Goal: Task Accomplishment & Management: Use online tool/utility

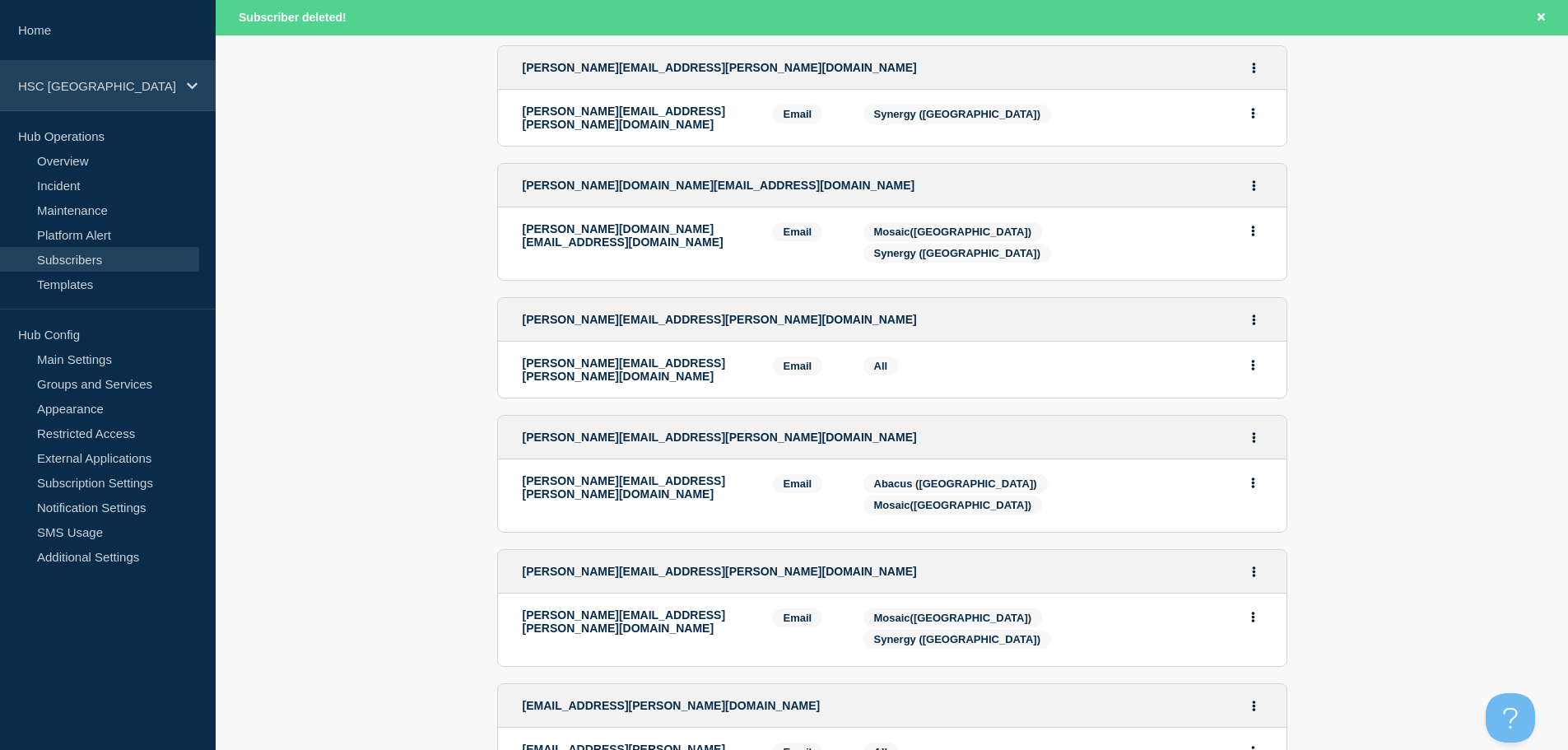
click at [154, 91] on p "HSC [GEOGRAPHIC_DATA]" at bounding box center [97, 86] width 158 height 14
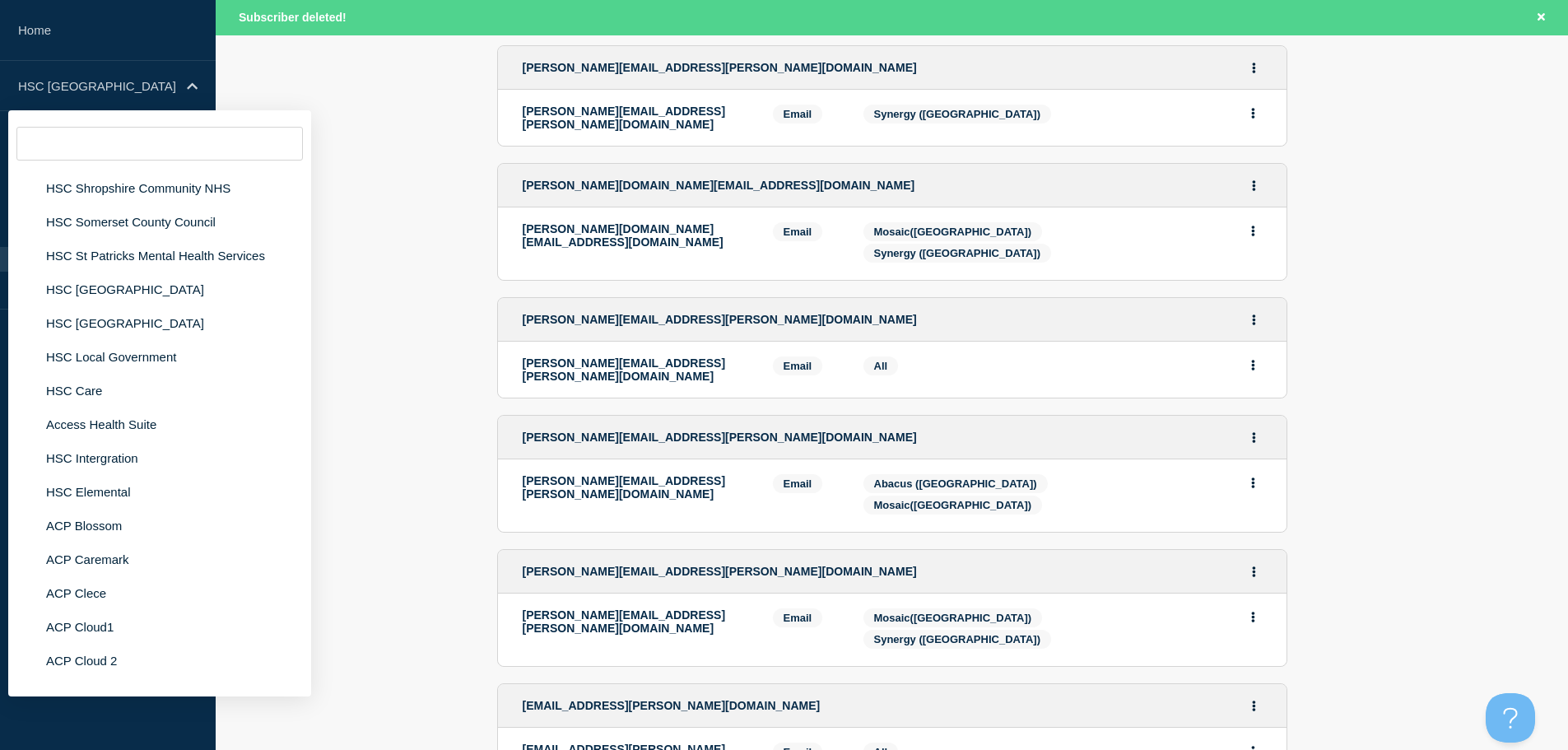
scroll to position [3870, 0]
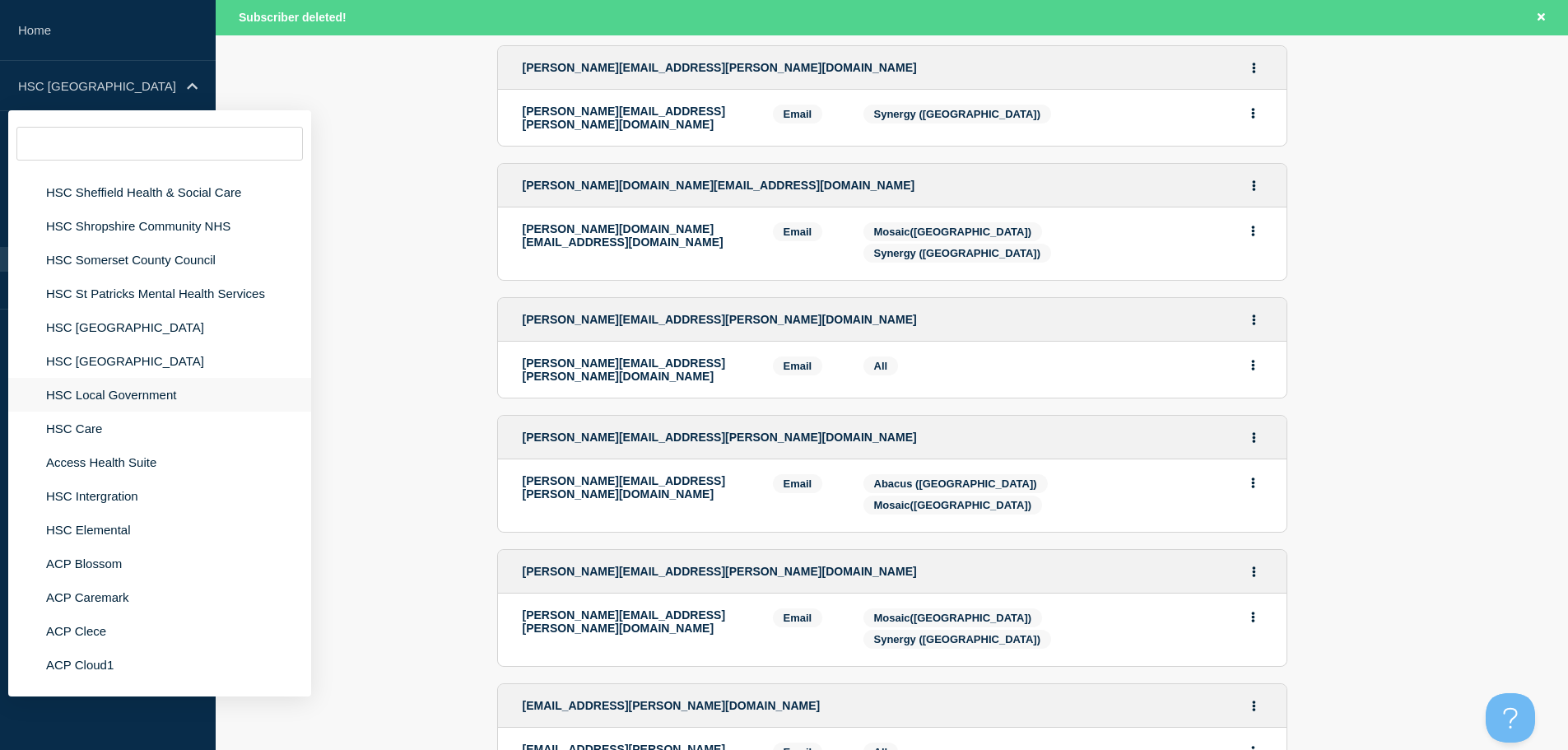
click at [120, 384] on li "HSC Local Government" at bounding box center [160, 395] width 303 height 34
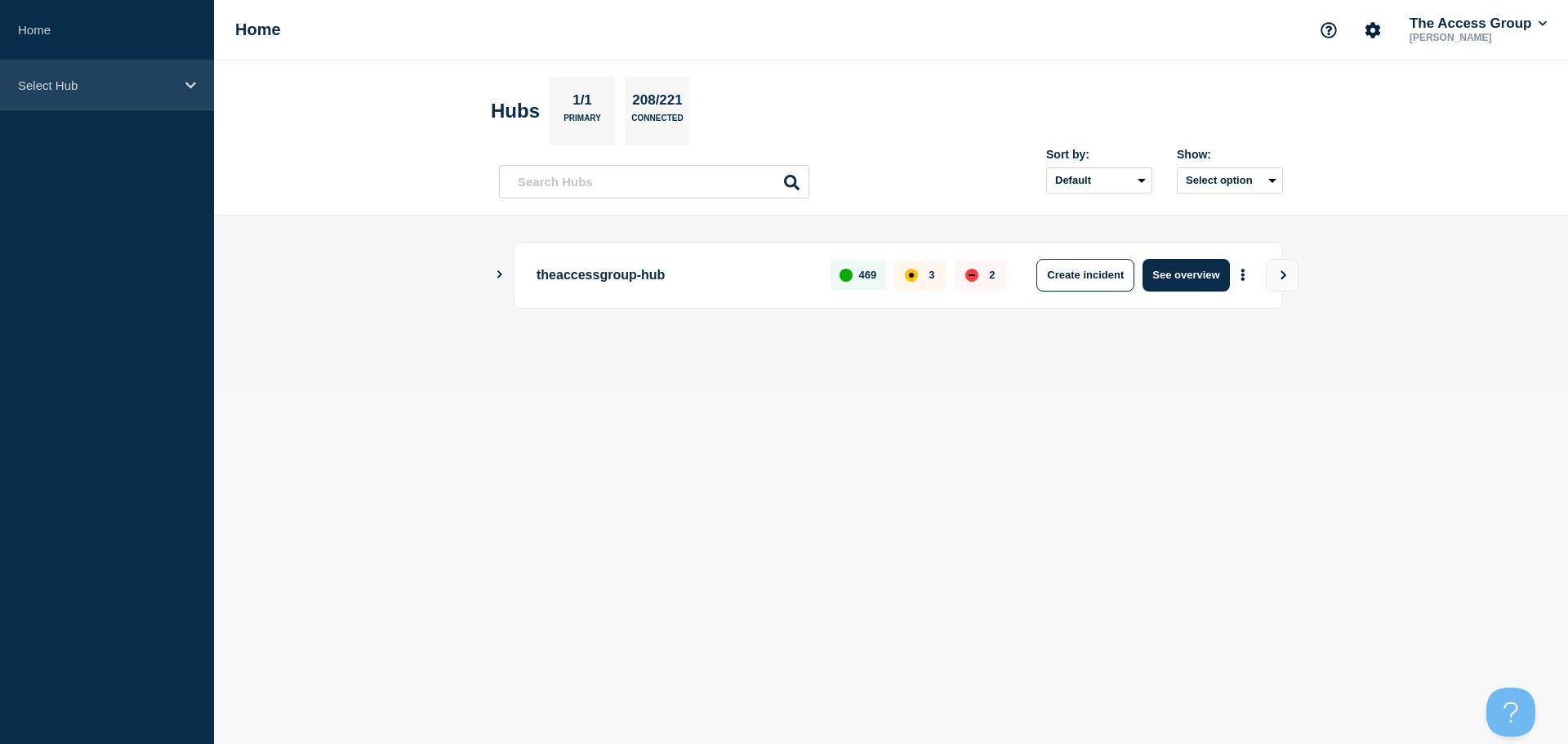
drag, startPoint x: 185, startPoint y: 81, endPoint x: 184, endPoint y: 106, distance: 25.0
click at [186, 81] on icon at bounding box center [191, 85] width 11 height 12
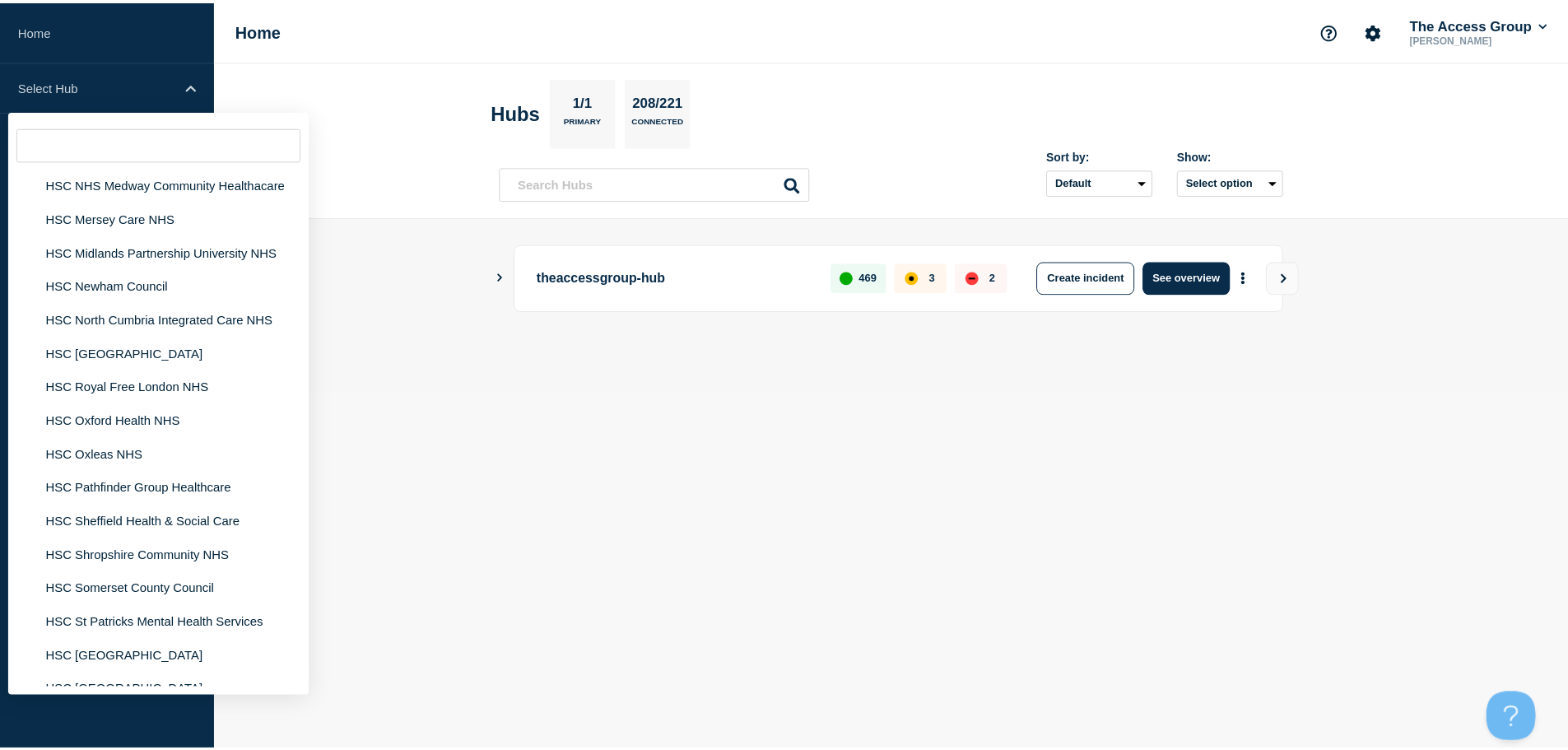
scroll to position [3870, 0]
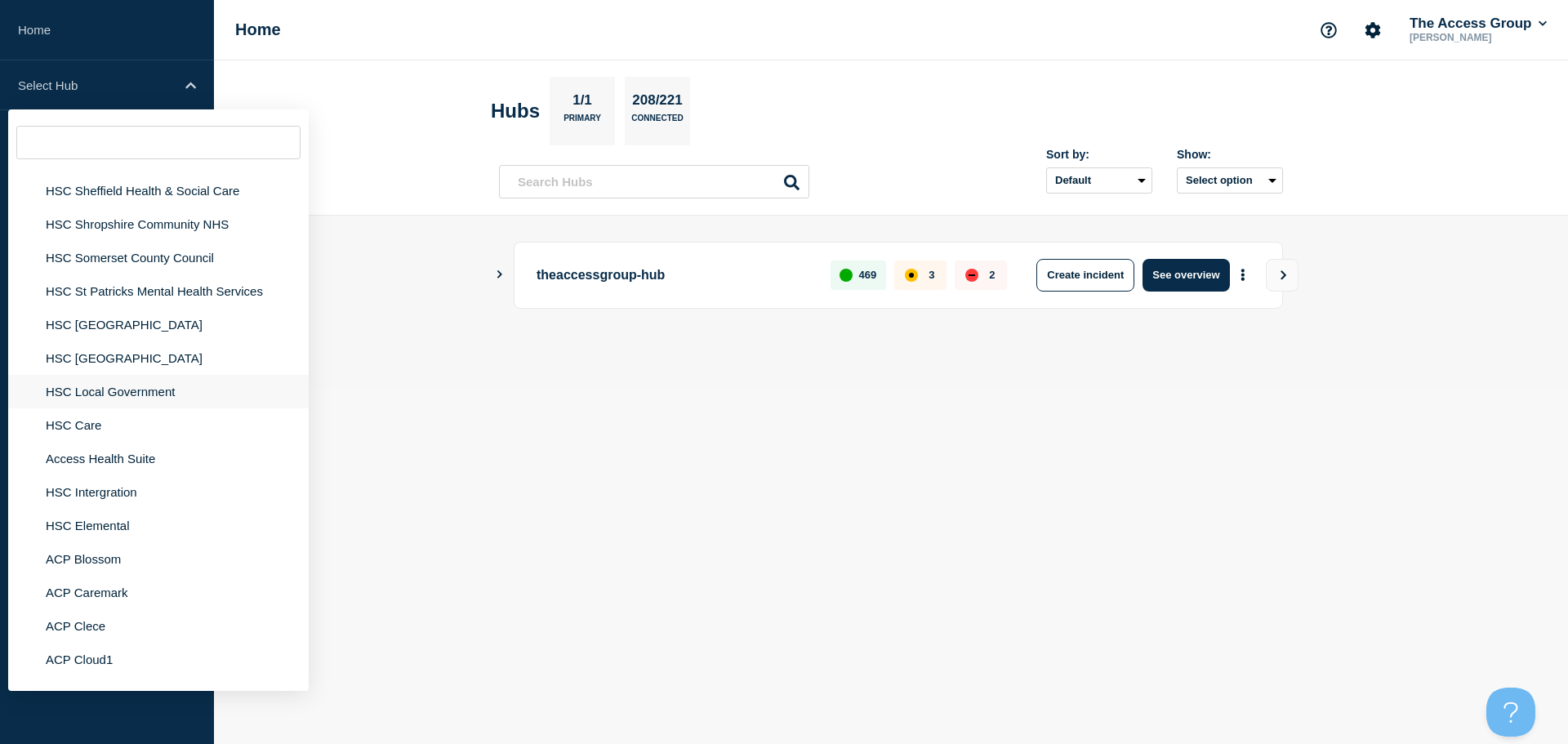
click at [123, 387] on li "HSC Local Government" at bounding box center [158, 391] width 301 height 34
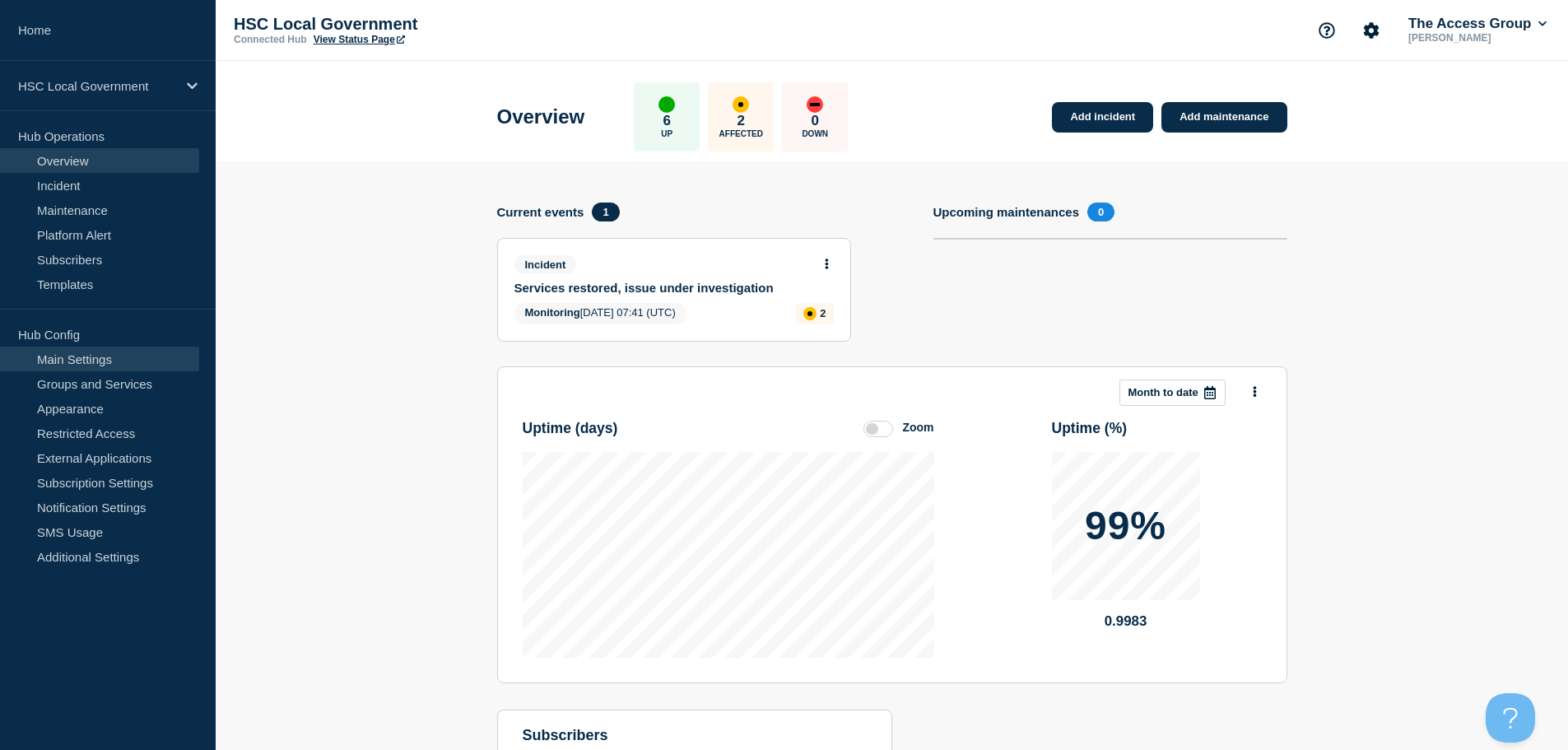
click at [102, 360] on link "Main Settings" at bounding box center [99, 359] width 199 height 25
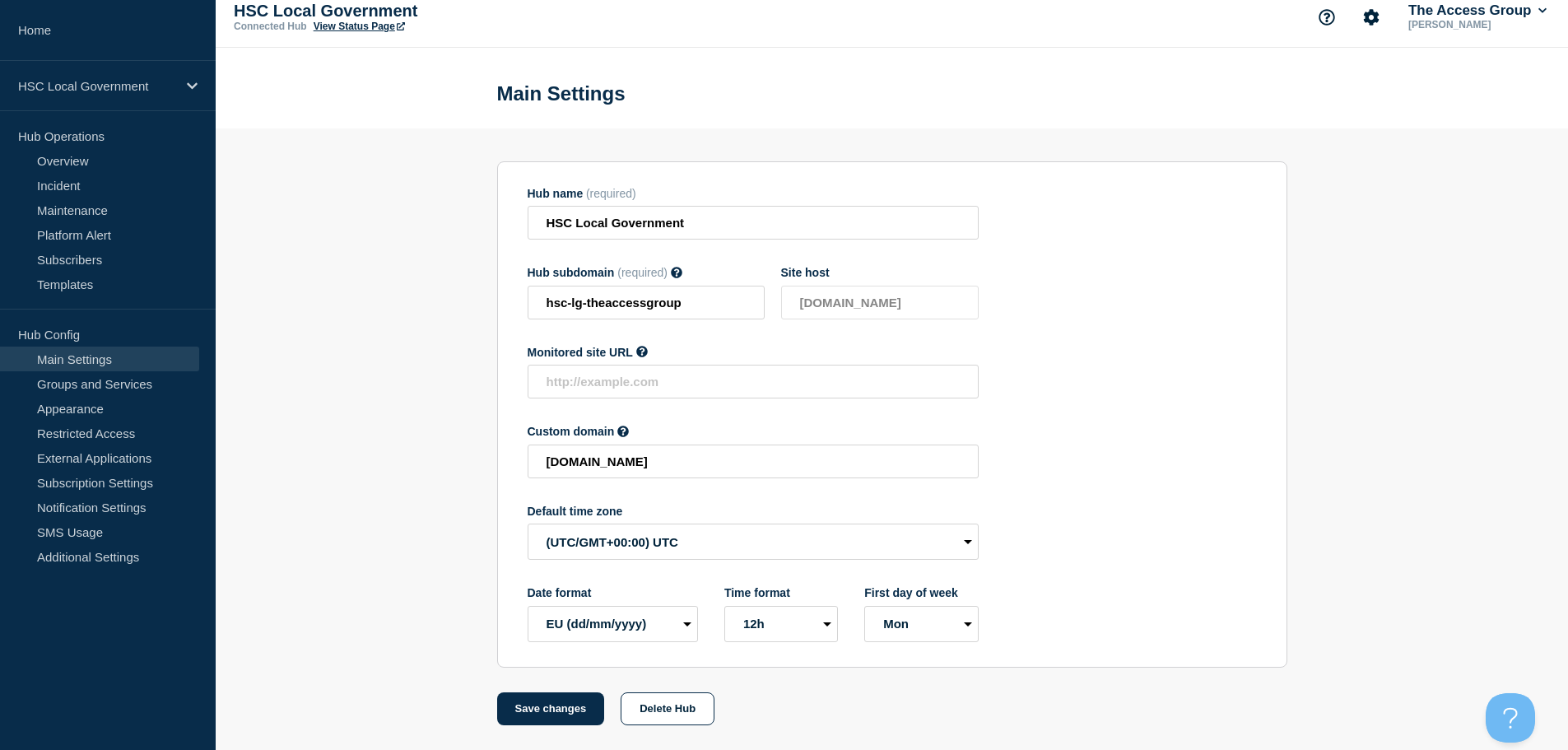
scroll to position [17, 0]
click at [813, 544] on select "(SDT/GMT-11:00) [US_STATE] (SST/GMT-11:00) International Date Line West (SST/GM…" at bounding box center [753, 542] width 451 height 36
select select "Europe/[GEOGRAPHIC_DATA]"
click at [528, 524] on select "(SDT/GMT-11:00) [US_STATE] (SST/GMT-11:00) International Date Line West (SST/GM…" at bounding box center [753, 542] width 451 height 36
click at [543, 705] on button "Save changes" at bounding box center [551, 709] width 108 height 33
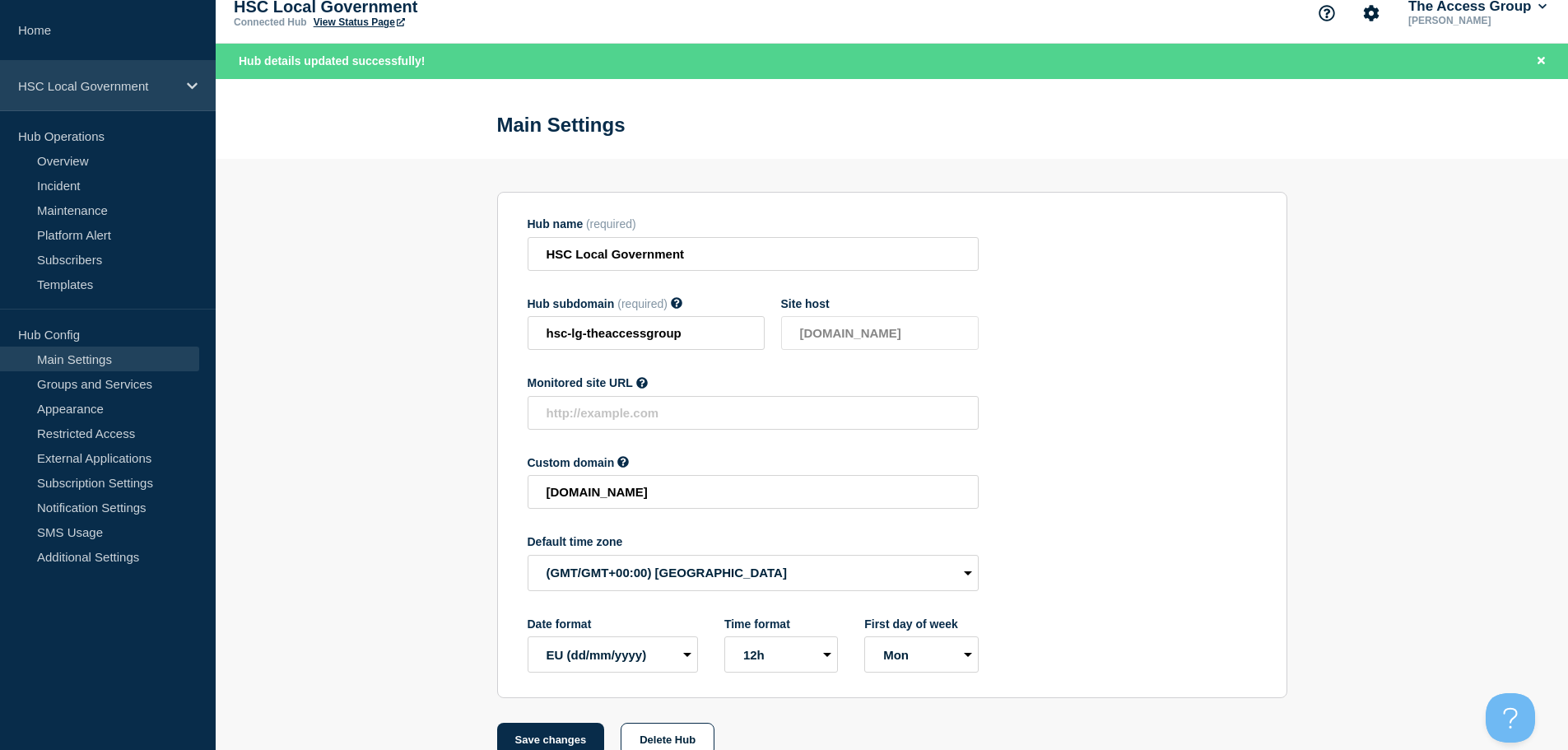
click at [188, 79] on icon at bounding box center [192, 85] width 11 height 12
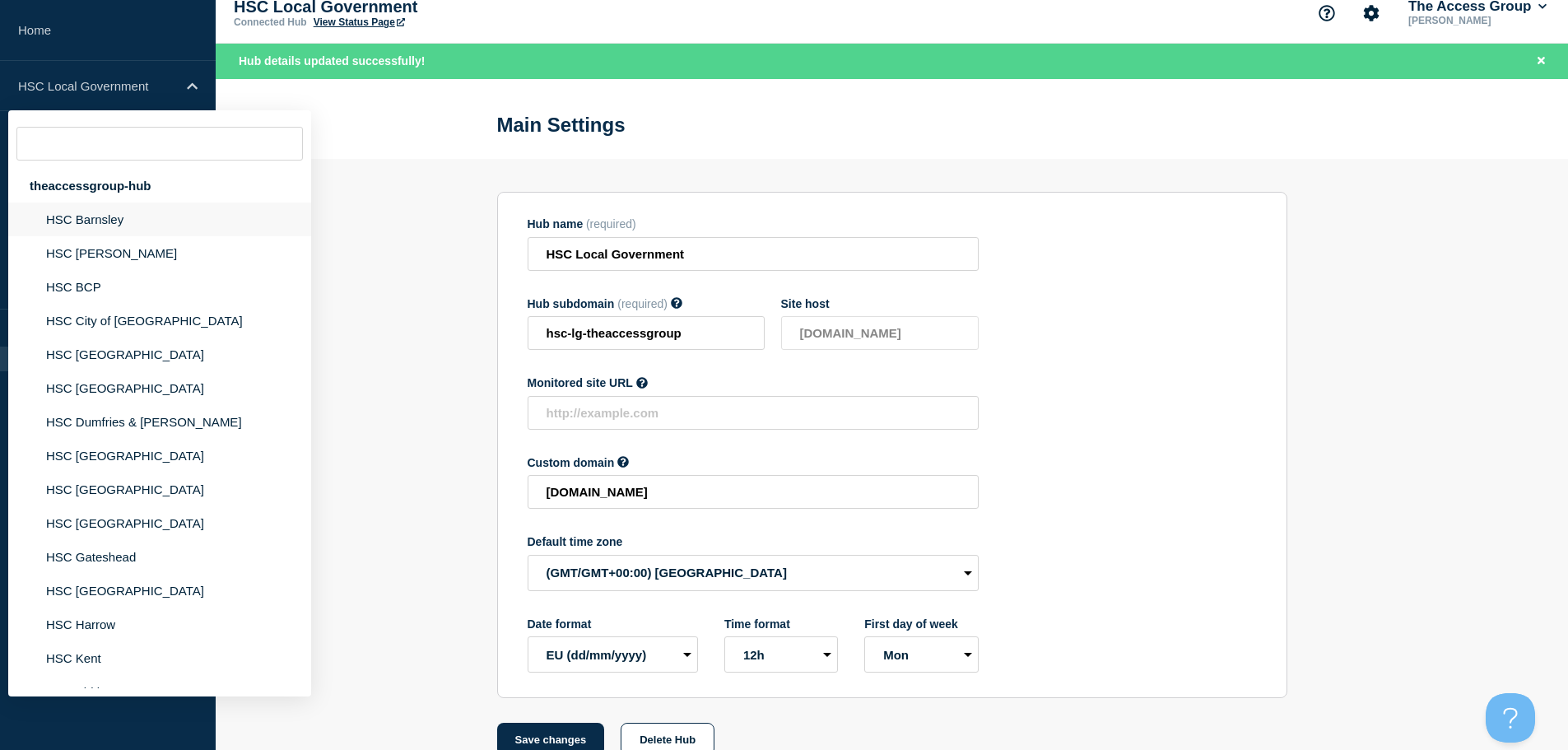
click at [139, 222] on li "HSC Barnsley" at bounding box center [160, 220] width 303 height 34
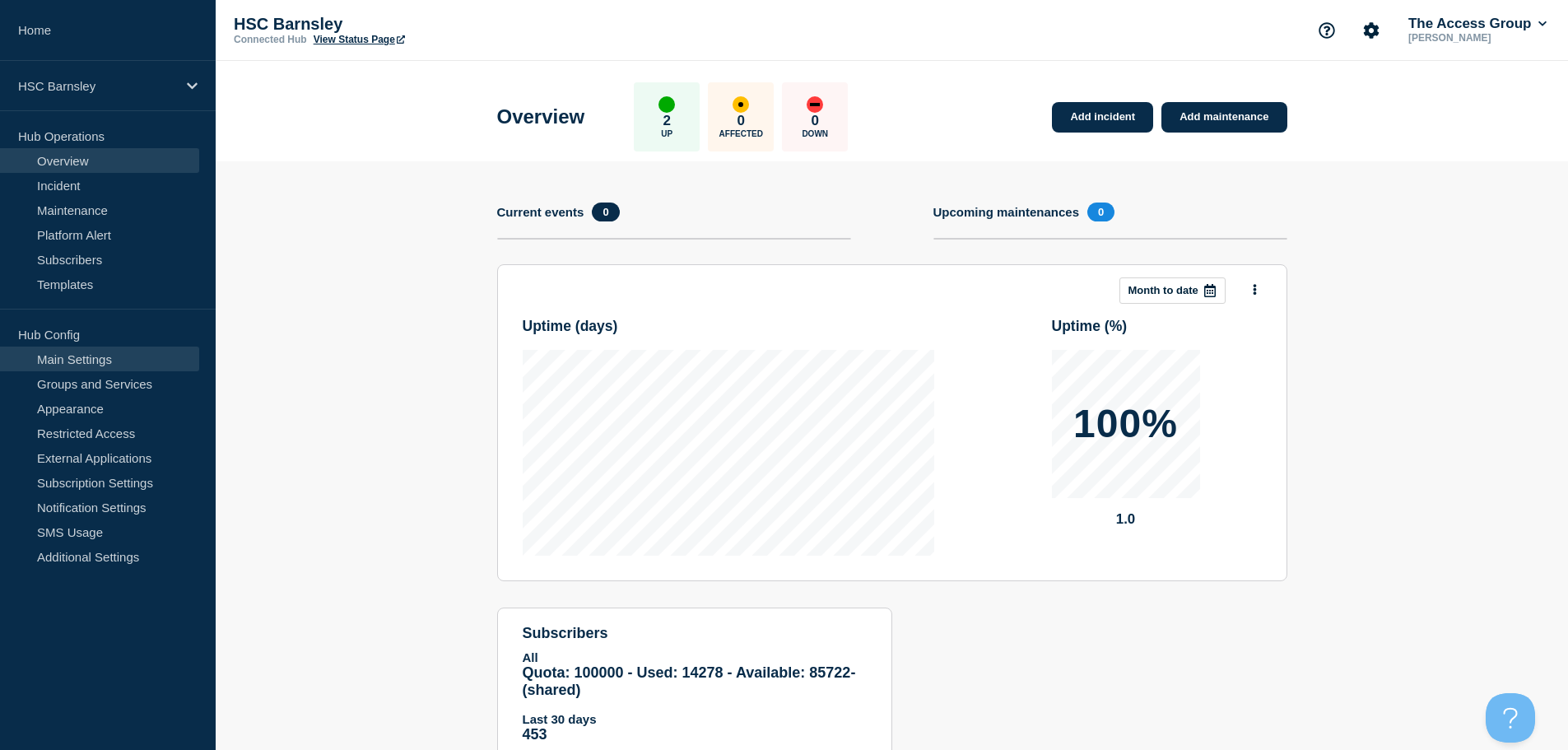
click at [85, 361] on link "Main Settings" at bounding box center [99, 359] width 199 height 25
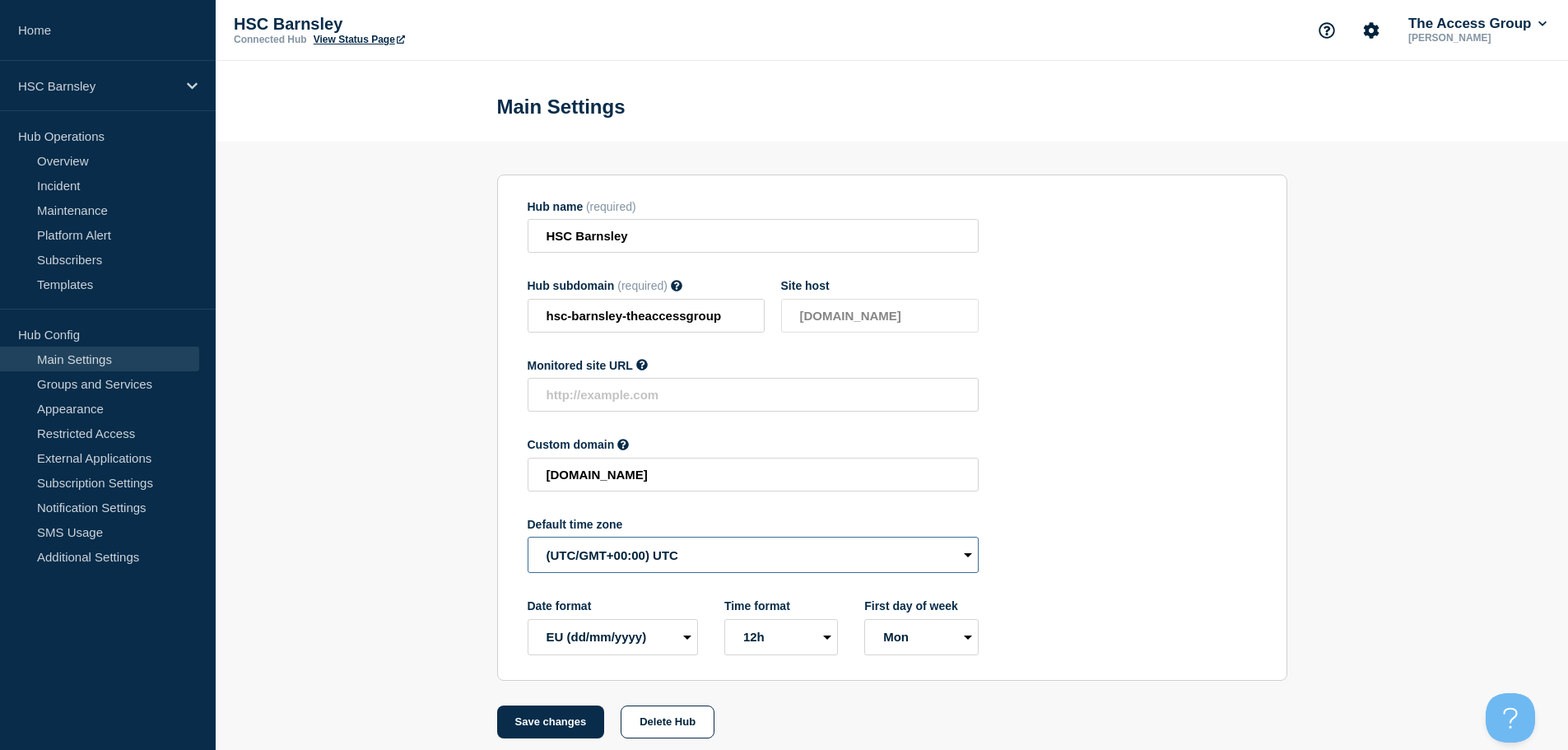
click at [712, 555] on select "(SDT/GMT-11:00) [US_STATE] (SST/GMT-11:00) International Date Line West (SST/GM…" at bounding box center [753, 554] width 451 height 36
select select "Europe/[GEOGRAPHIC_DATA]"
click at [528, 541] on select "(SDT/GMT-11:00) [US_STATE] (SST/GMT-11:00) International Date Line West (SST/GM…" at bounding box center [753, 554] width 451 height 36
click at [564, 729] on button "Save changes" at bounding box center [551, 722] width 108 height 33
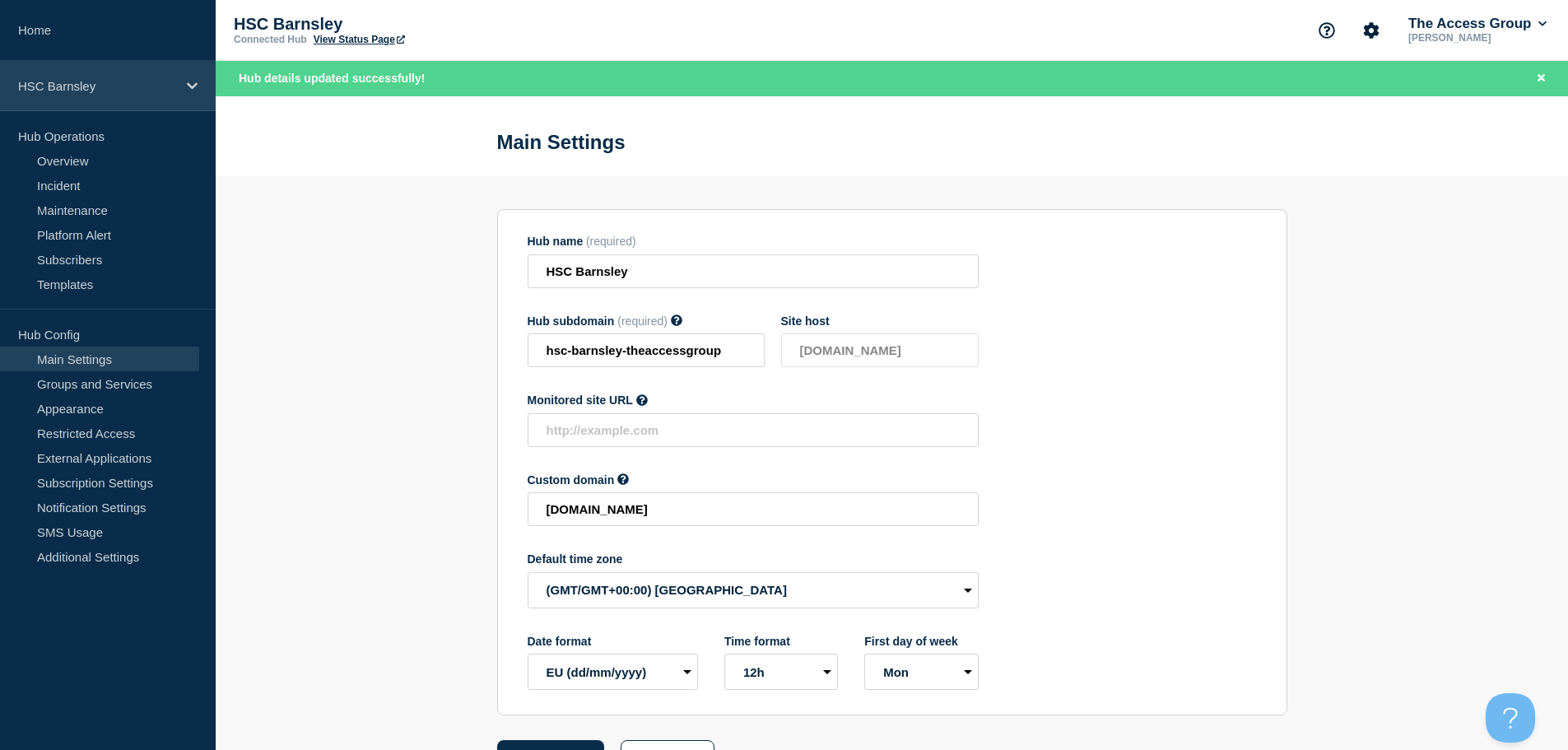
click at [69, 83] on p "HSC Barnsley" at bounding box center [97, 86] width 158 height 14
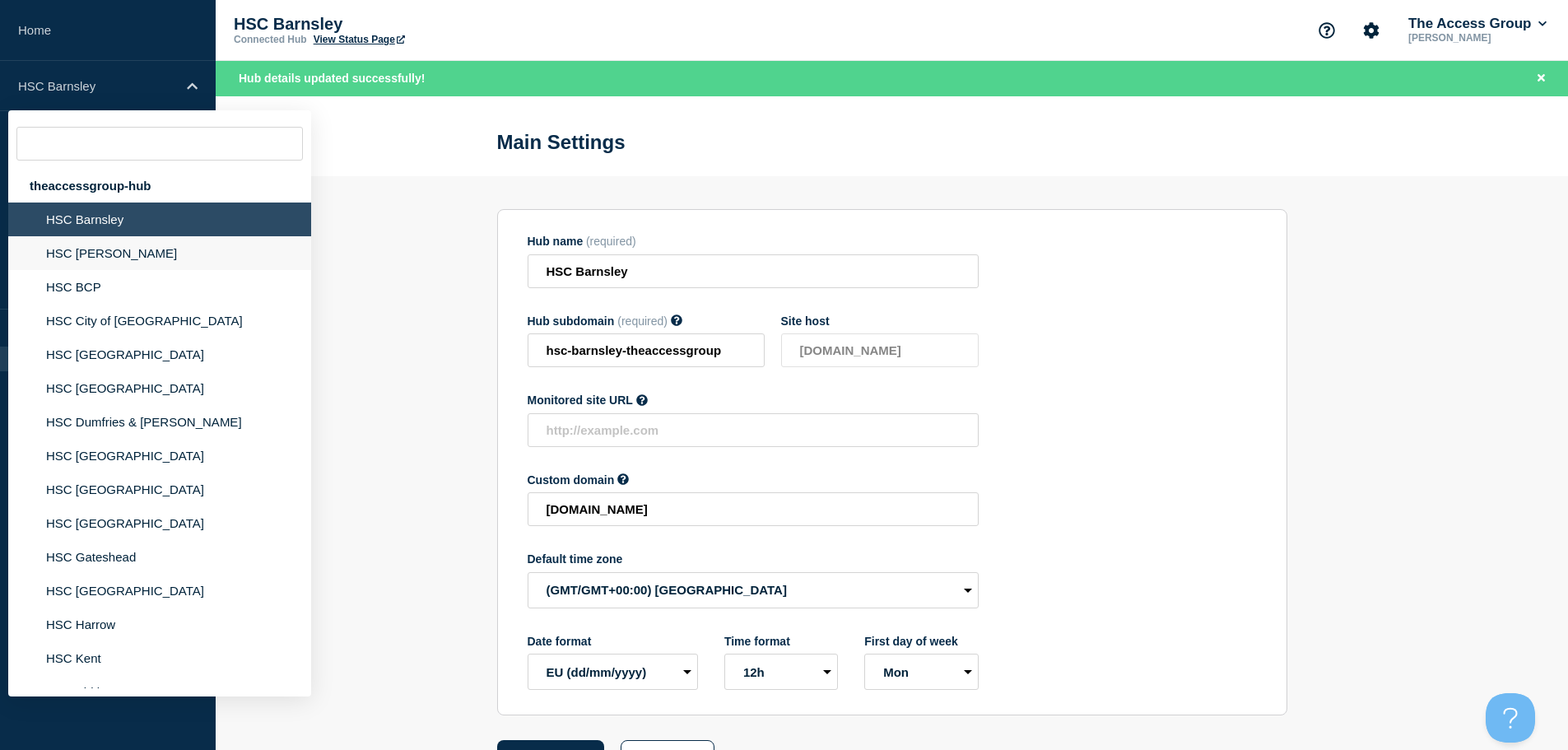
click at [83, 250] on li "HSC [PERSON_NAME]" at bounding box center [160, 254] width 303 height 34
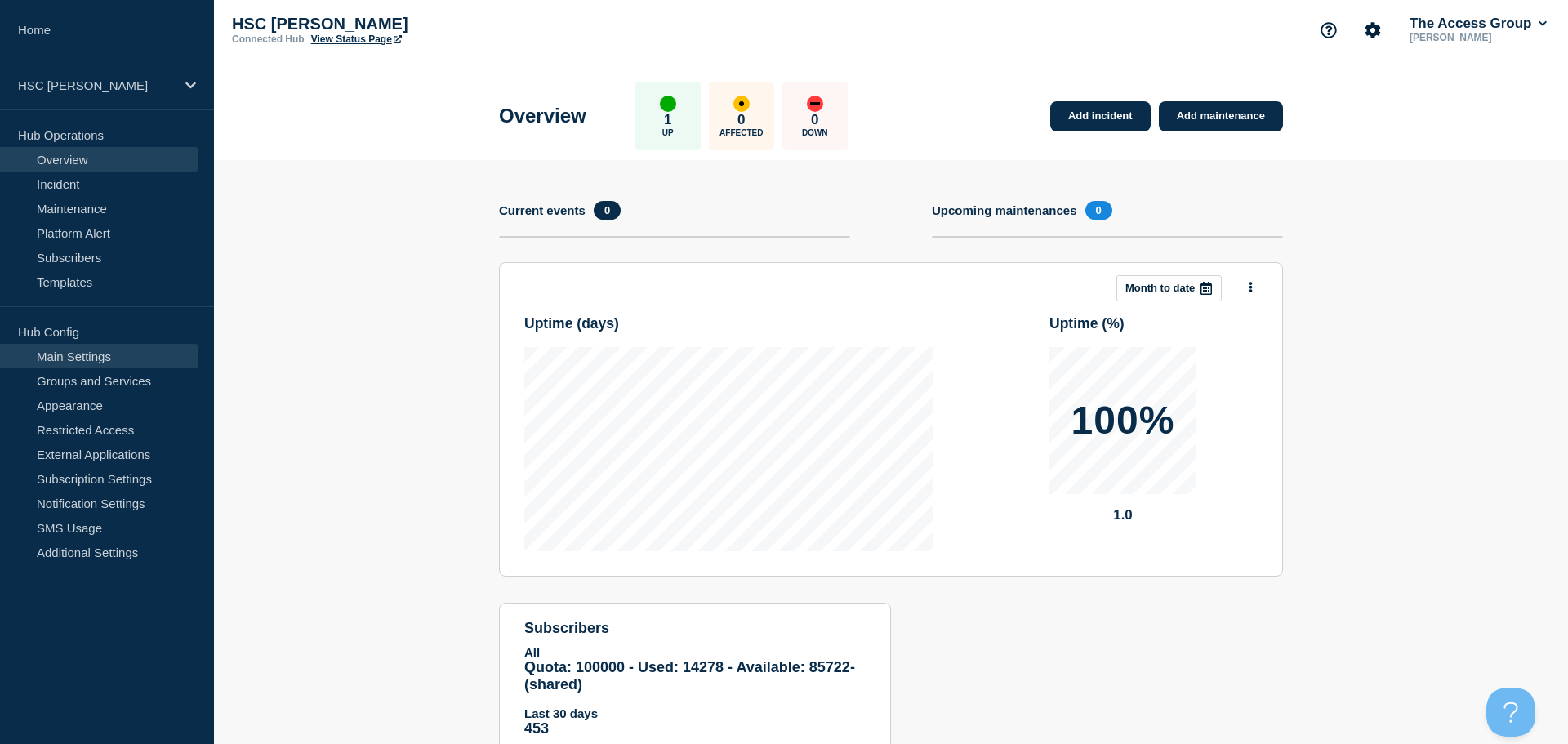
click at [82, 351] on link "Main Settings" at bounding box center [98, 356] width 197 height 25
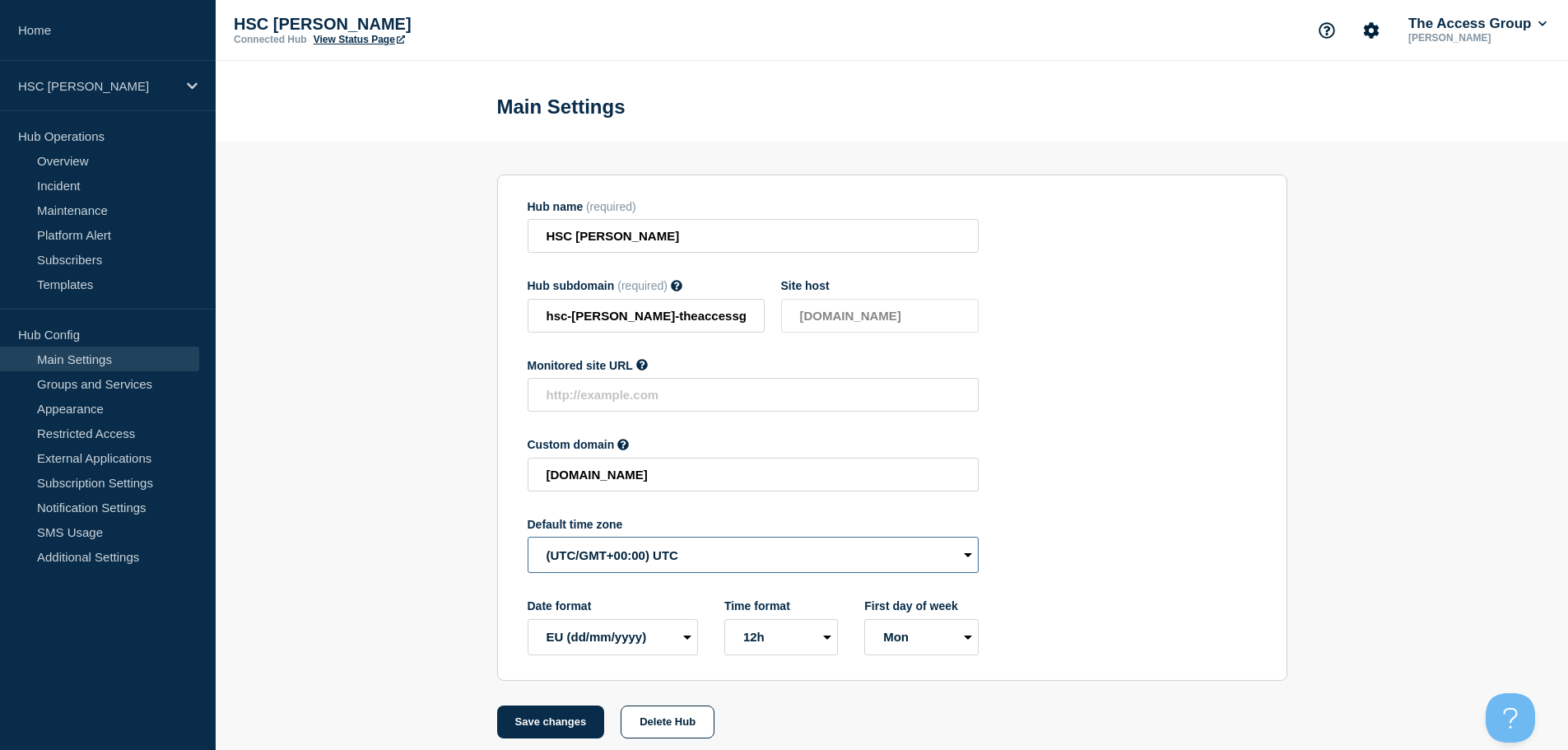
click at [656, 557] on select "(SDT/GMT-11:00) [US_STATE] (SST/GMT-11:00) International Date Line West (SST/GM…" at bounding box center [753, 554] width 451 height 36
select select "Europe/[GEOGRAPHIC_DATA]"
click at [528, 541] on select "(SDT/GMT-11:00) [US_STATE] (SST/GMT-11:00) International Date Line West (SST/GM…" at bounding box center [753, 554] width 451 height 36
click at [550, 725] on button "Save changes" at bounding box center [551, 722] width 108 height 33
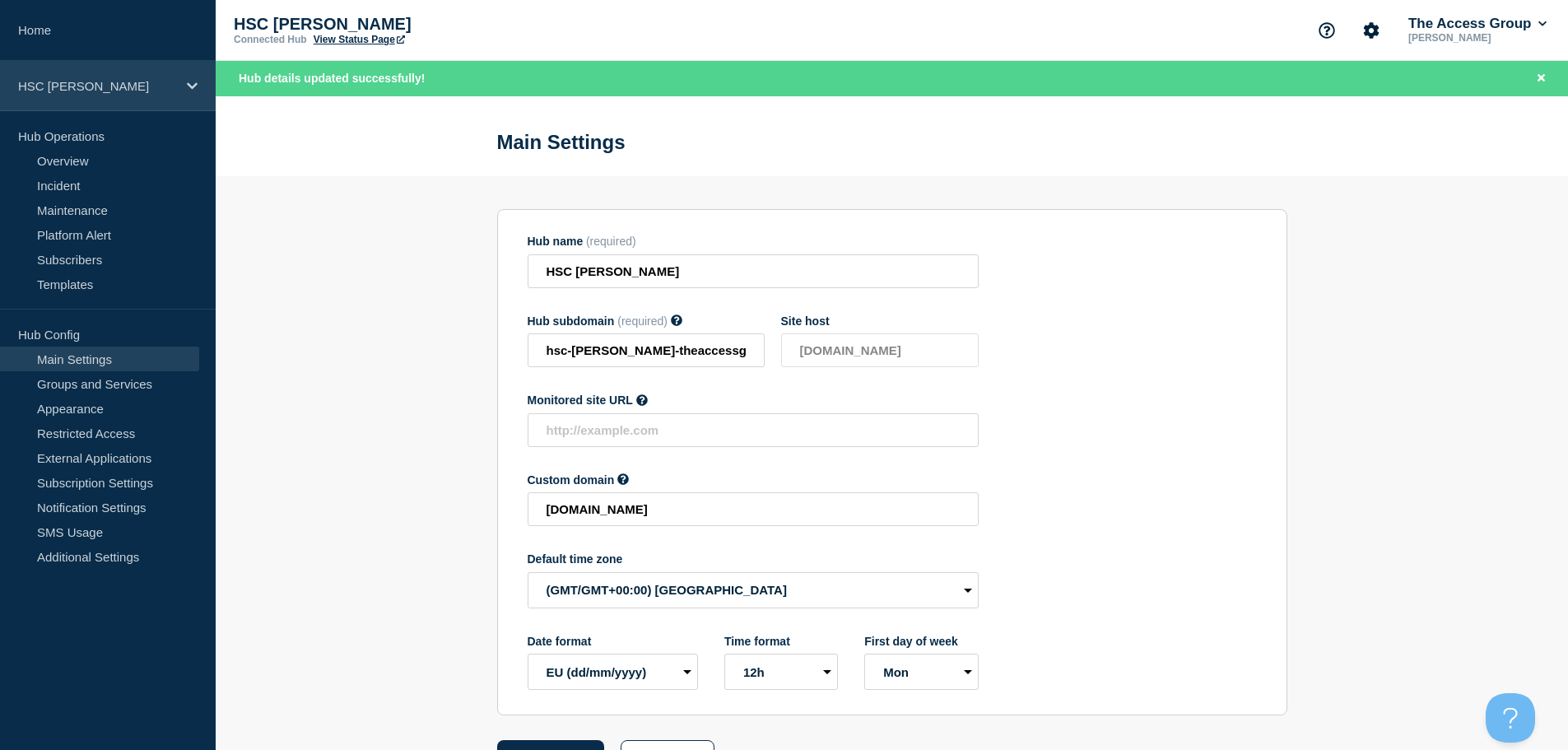
click at [163, 90] on p "HSC [PERSON_NAME]" at bounding box center [97, 86] width 158 height 14
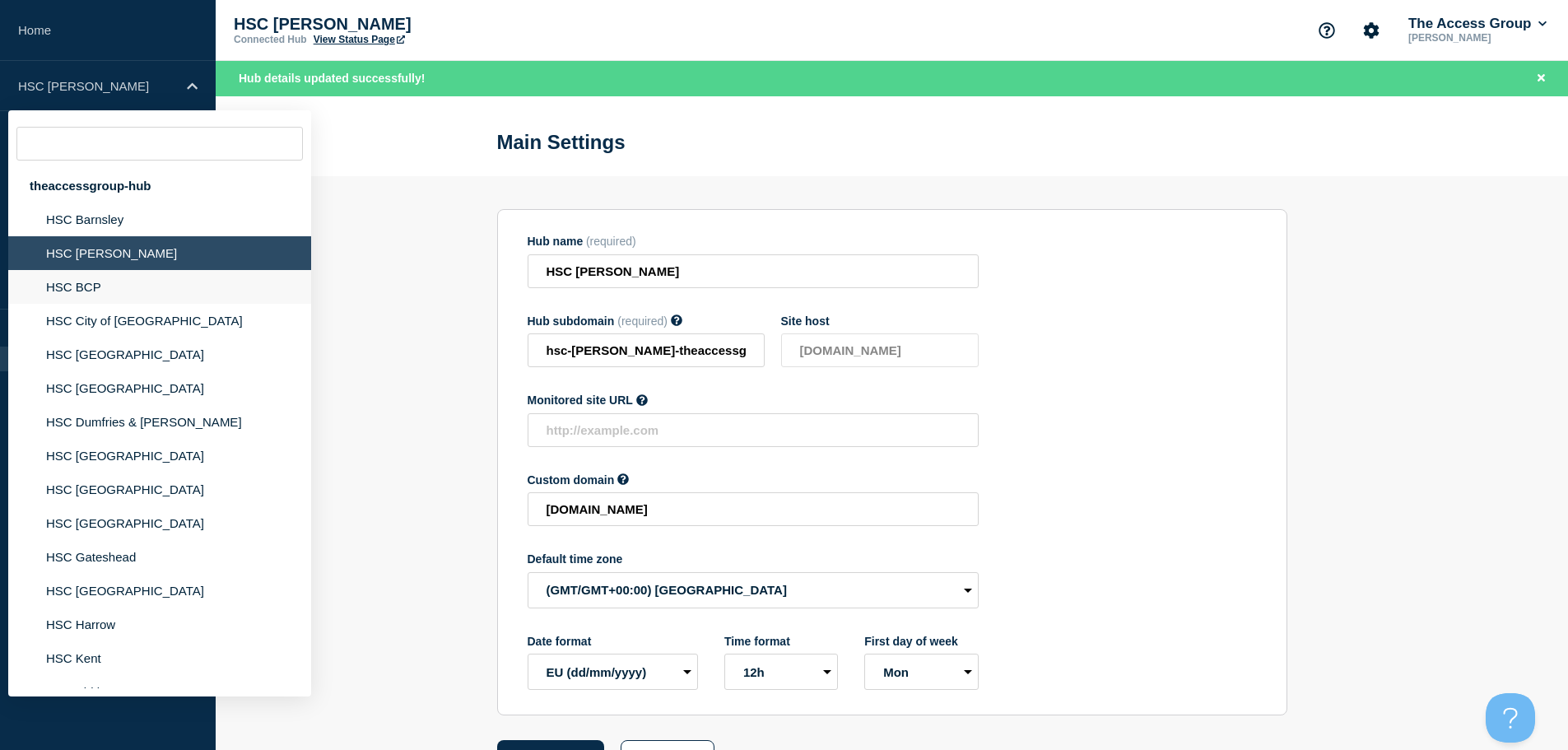
click at [121, 286] on li "HSC BCP" at bounding box center [160, 287] width 303 height 34
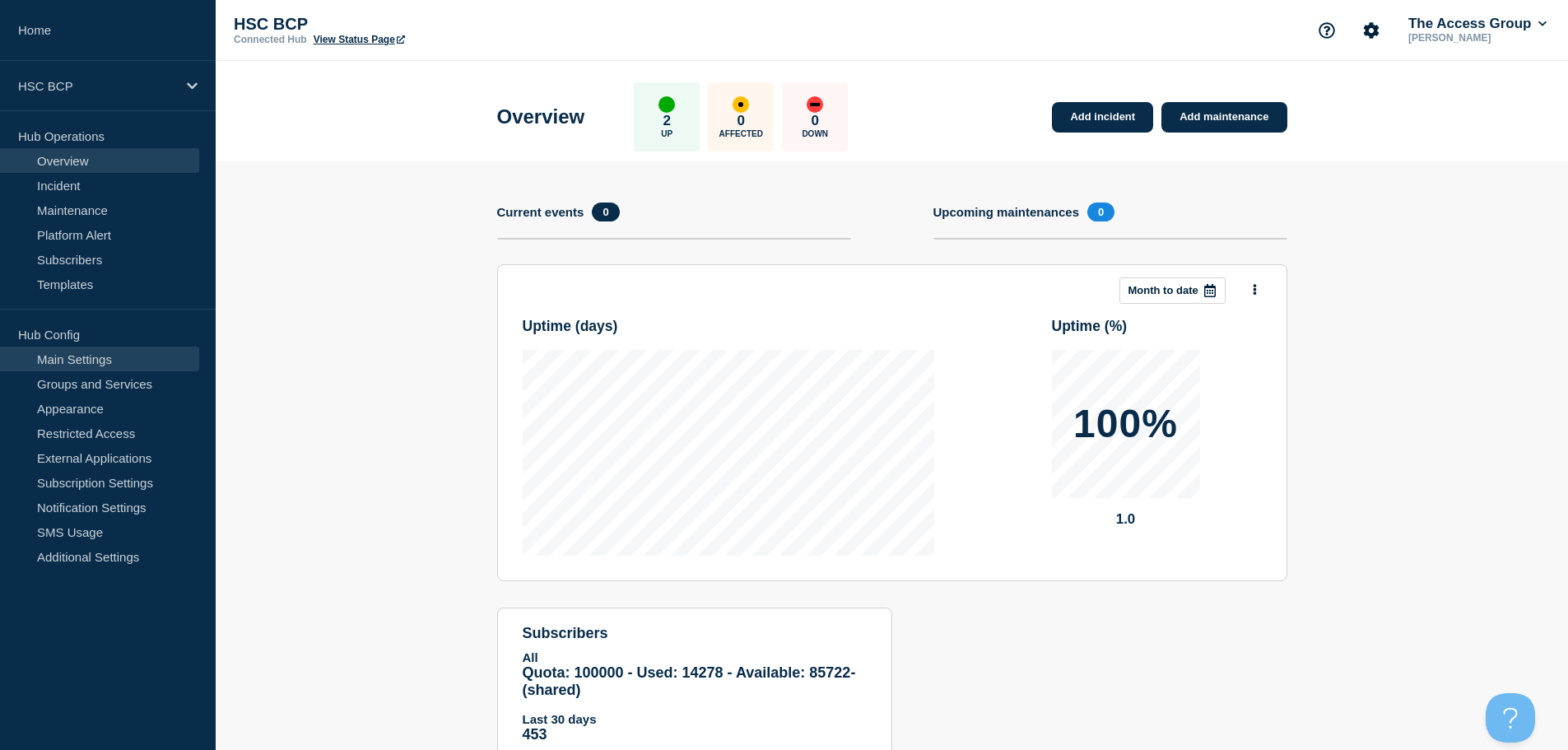
click at [102, 363] on link "Main Settings" at bounding box center [99, 359] width 199 height 25
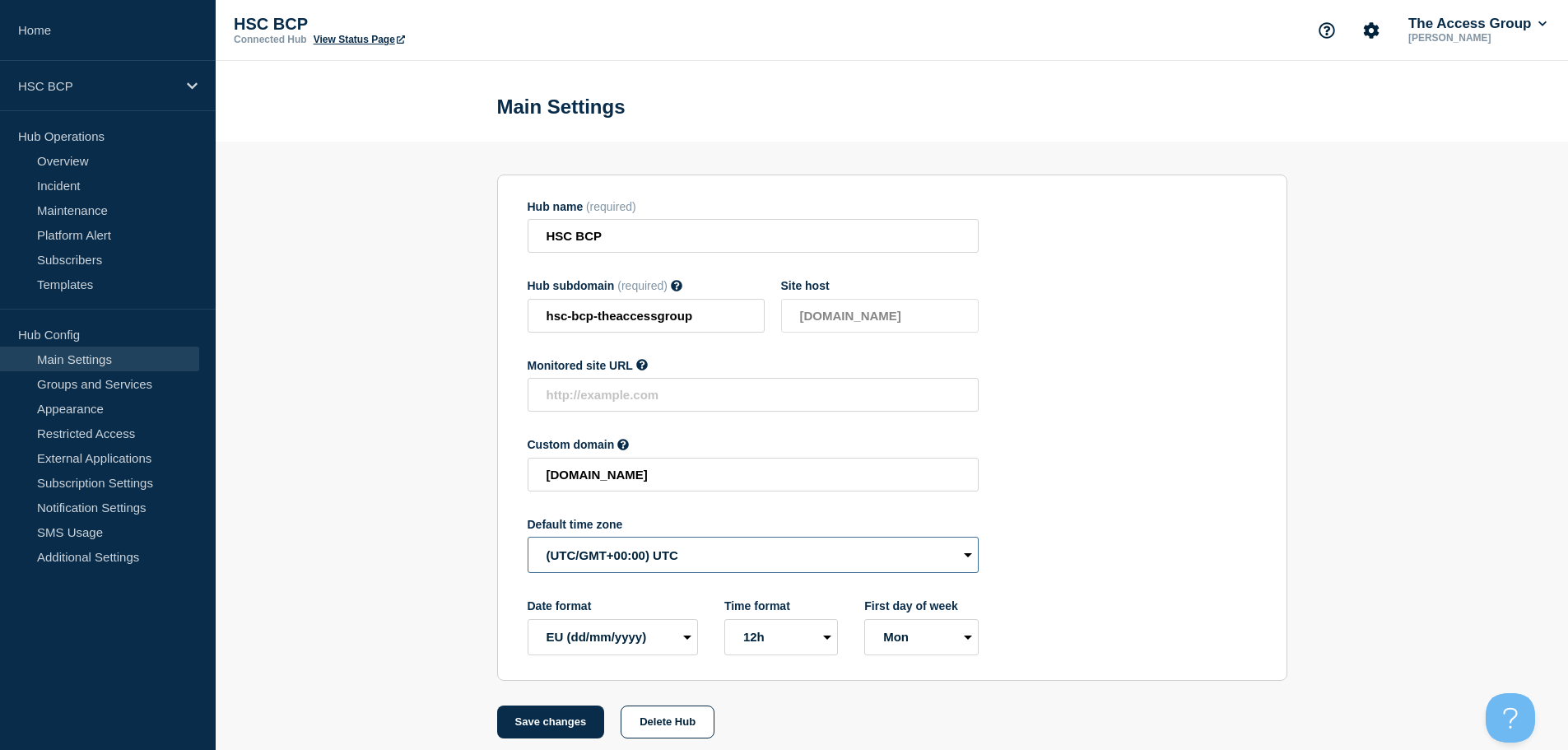
click at [629, 558] on select "(SDT/GMT-11:00) [US_STATE] (SST/GMT-11:00) International Date Line West (SST/GM…" at bounding box center [753, 554] width 451 height 36
click at [528, 541] on select "(SDT/GMT-11:00) [US_STATE] (SST/GMT-11:00) International Date Line West (SST/GM…" at bounding box center [753, 554] width 451 height 36
click at [674, 564] on select "(SDT/GMT-11:00) [US_STATE] (SST/GMT-11:00) International Date Line West (SST/GM…" at bounding box center [753, 554] width 451 height 36
select select "Europe/[GEOGRAPHIC_DATA]"
click at [528, 541] on select "(SDT/GMT-11:00) [US_STATE] (SST/GMT-11:00) International Date Line West (SST/GM…" at bounding box center [753, 554] width 451 height 36
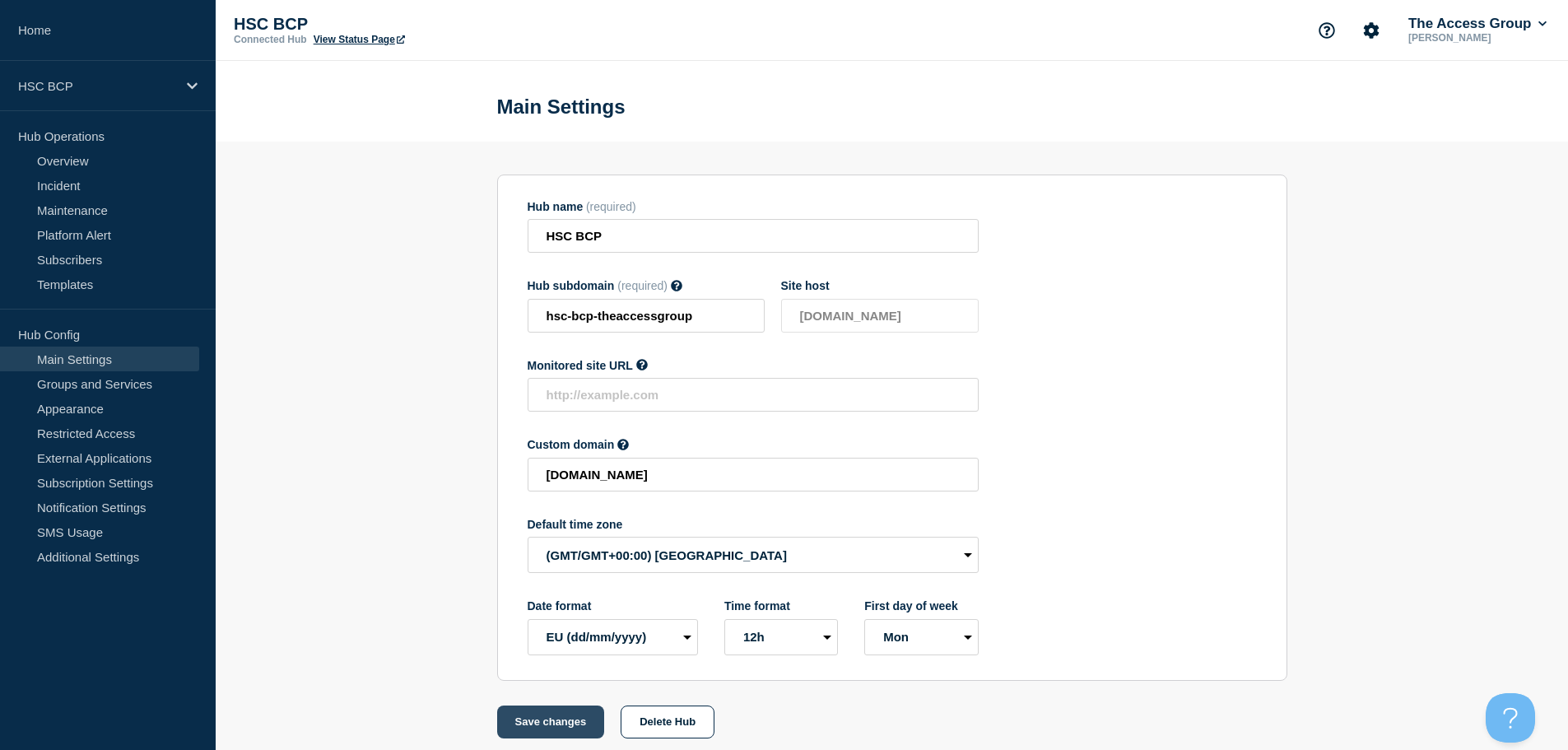
click at [551, 728] on button "Save changes" at bounding box center [551, 722] width 108 height 33
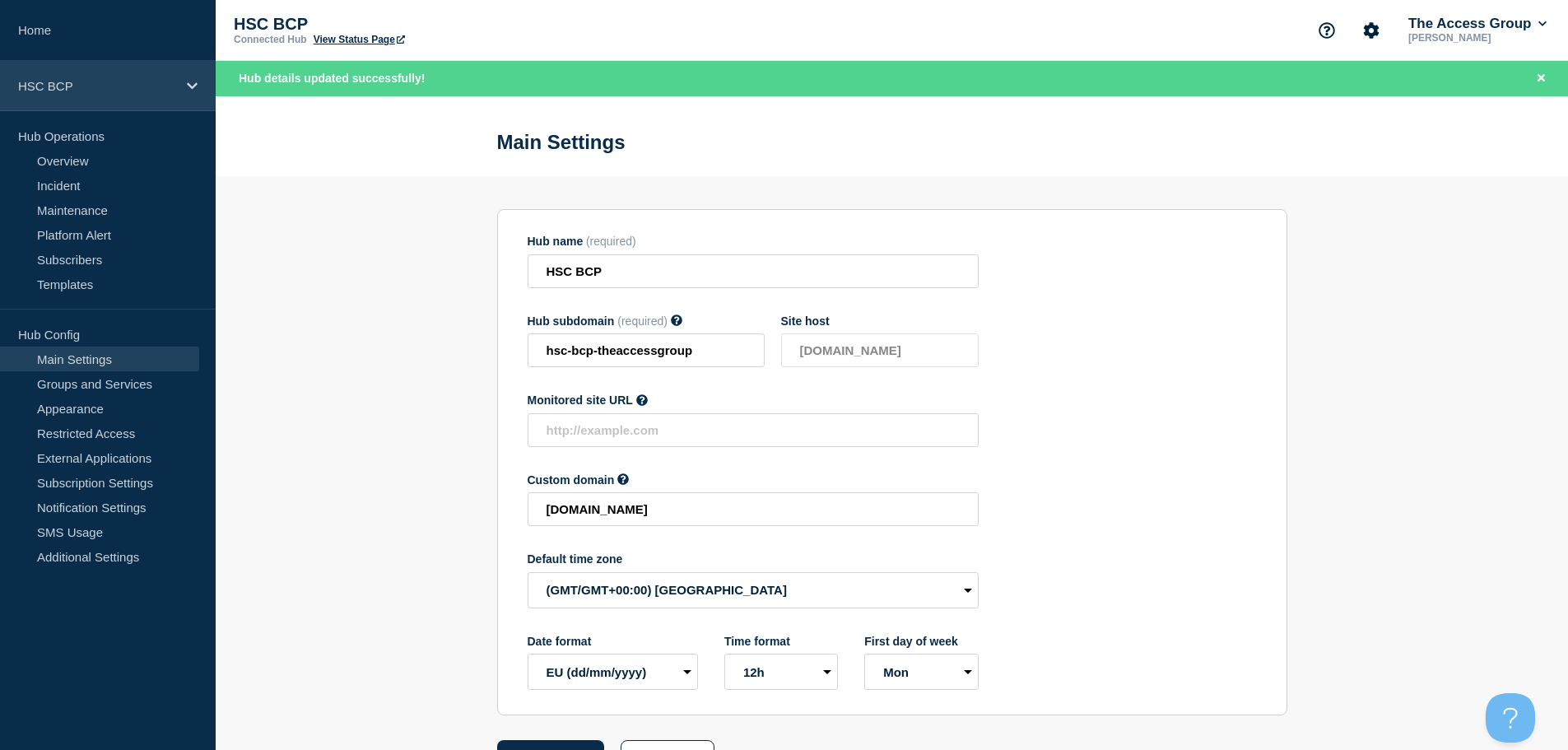
click at [139, 85] on p "HSC BCP" at bounding box center [97, 86] width 158 height 14
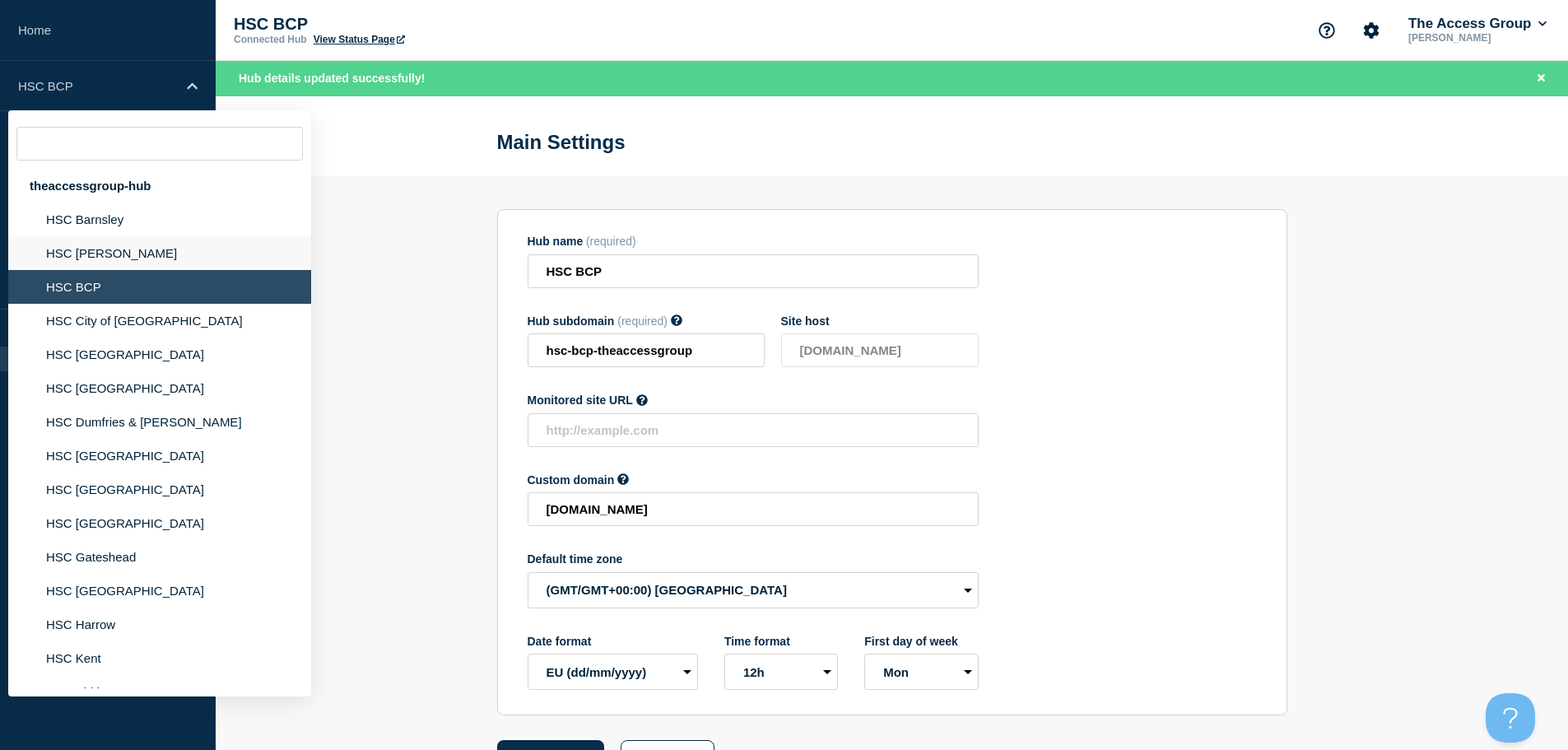
click at [136, 263] on li "HSC [PERSON_NAME]" at bounding box center [160, 254] width 303 height 34
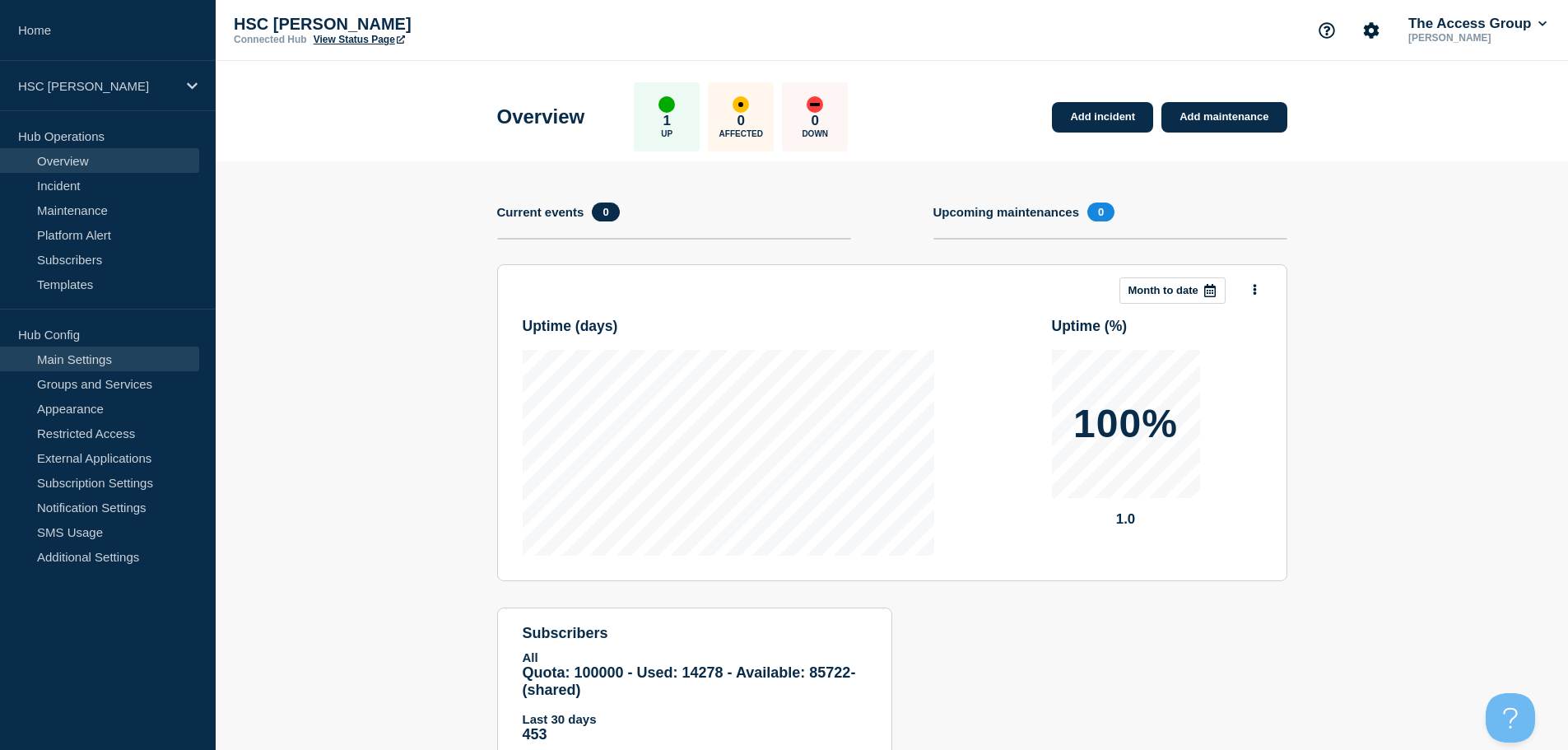
click at [95, 361] on link "Main Settings" at bounding box center [99, 359] width 199 height 25
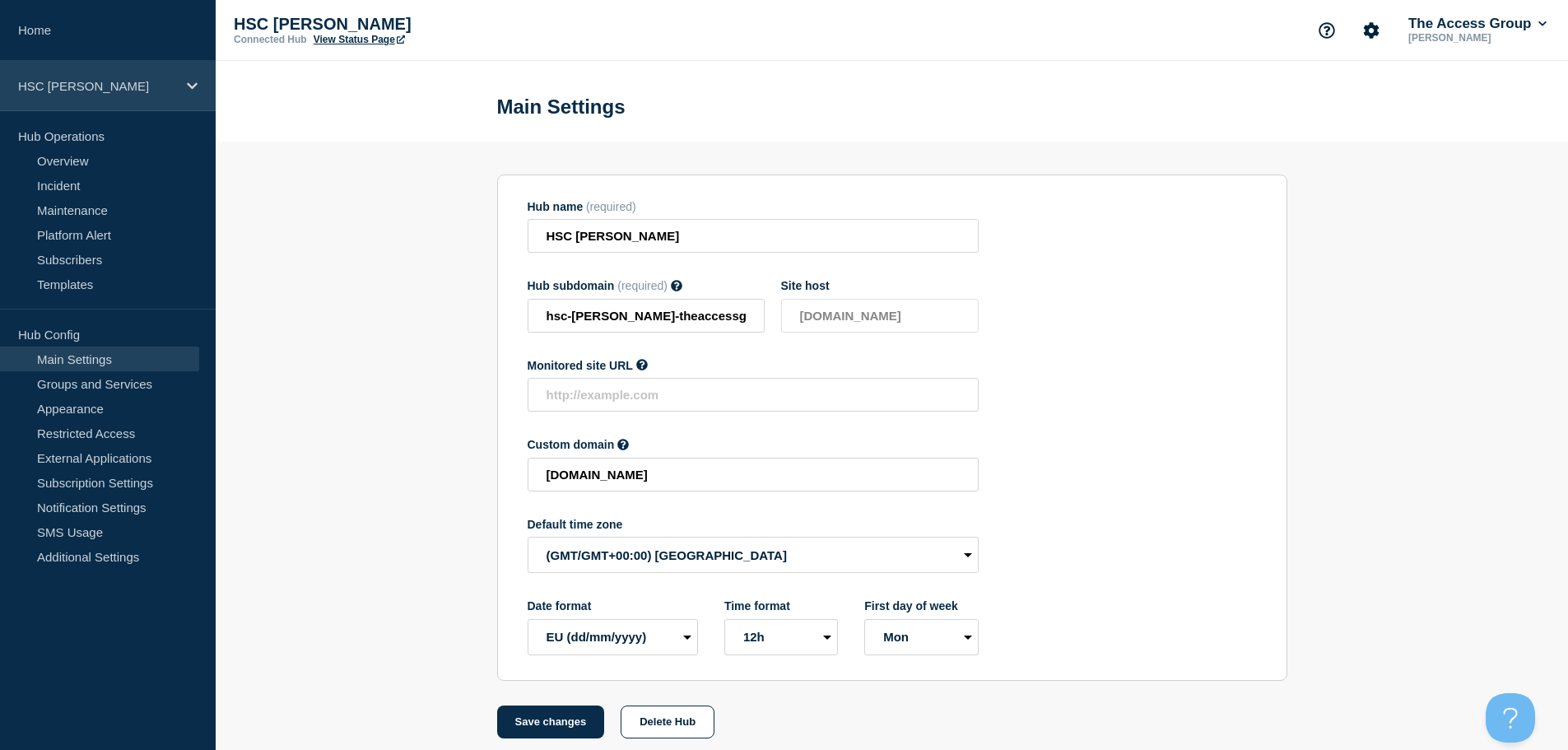
click at [133, 88] on p "HSC [PERSON_NAME]" at bounding box center [97, 86] width 158 height 14
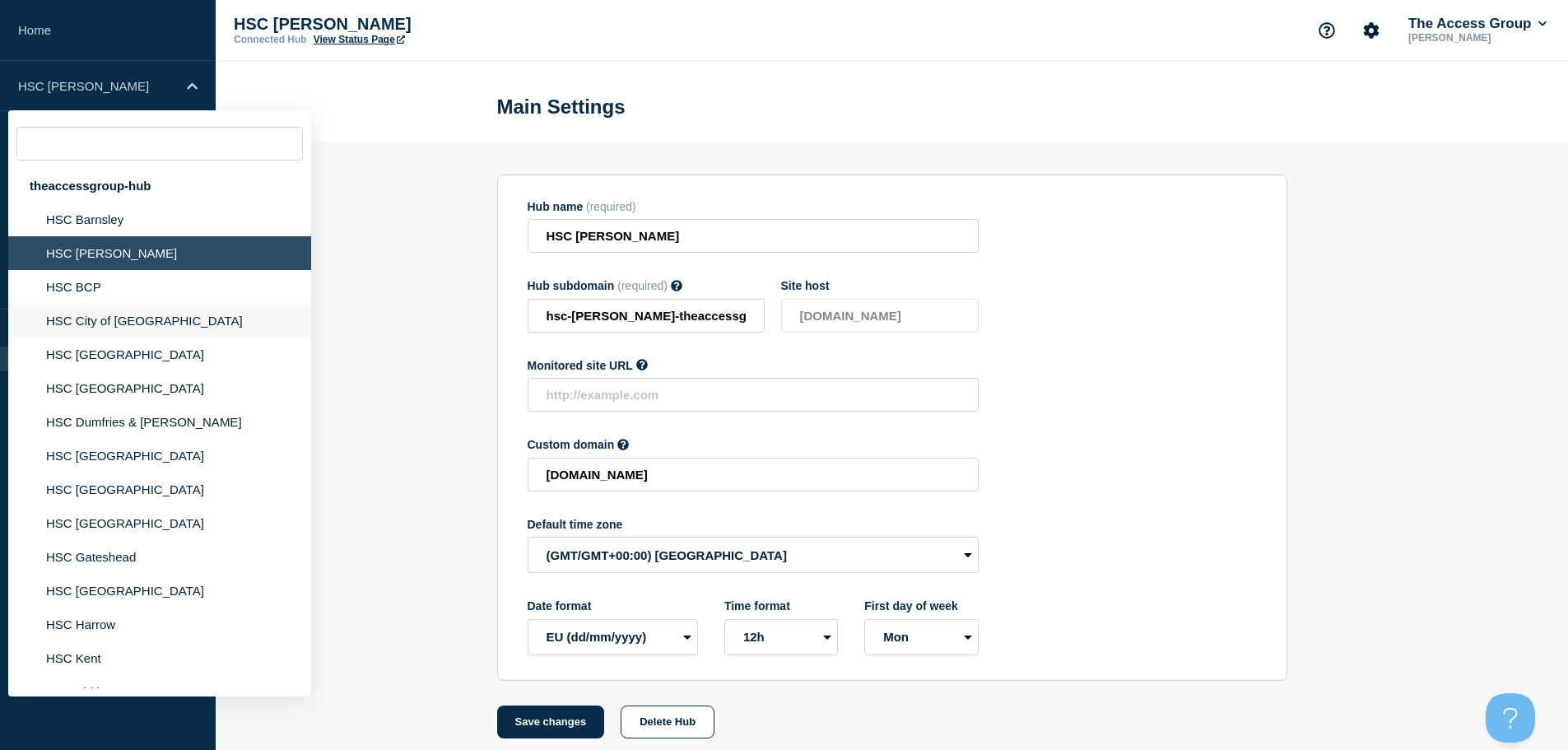
click at [130, 331] on li "HSC City of [GEOGRAPHIC_DATA]" at bounding box center [160, 321] width 303 height 34
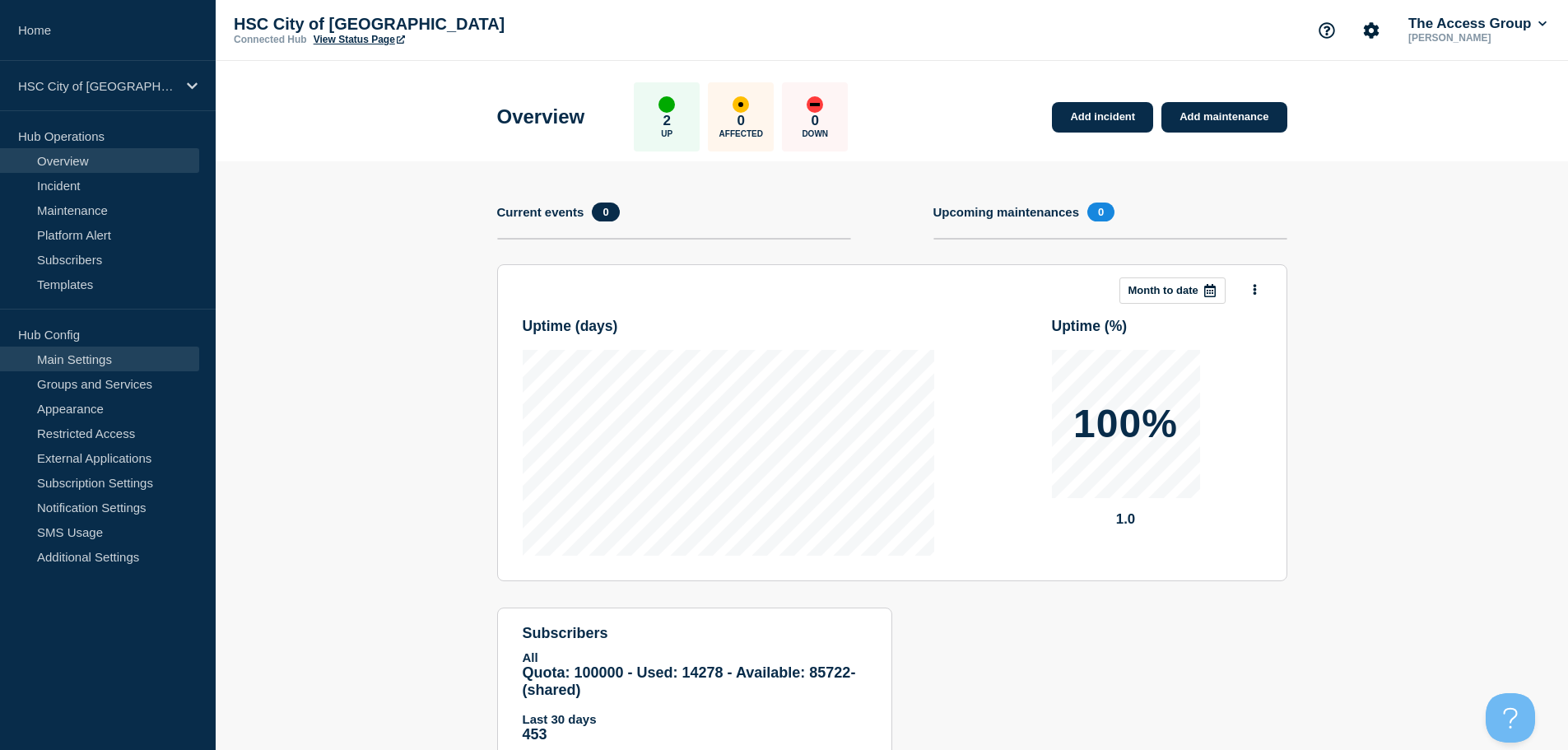
click at [102, 365] on link "Main Settings" at bounding box center [99, 359] width 199 height 25
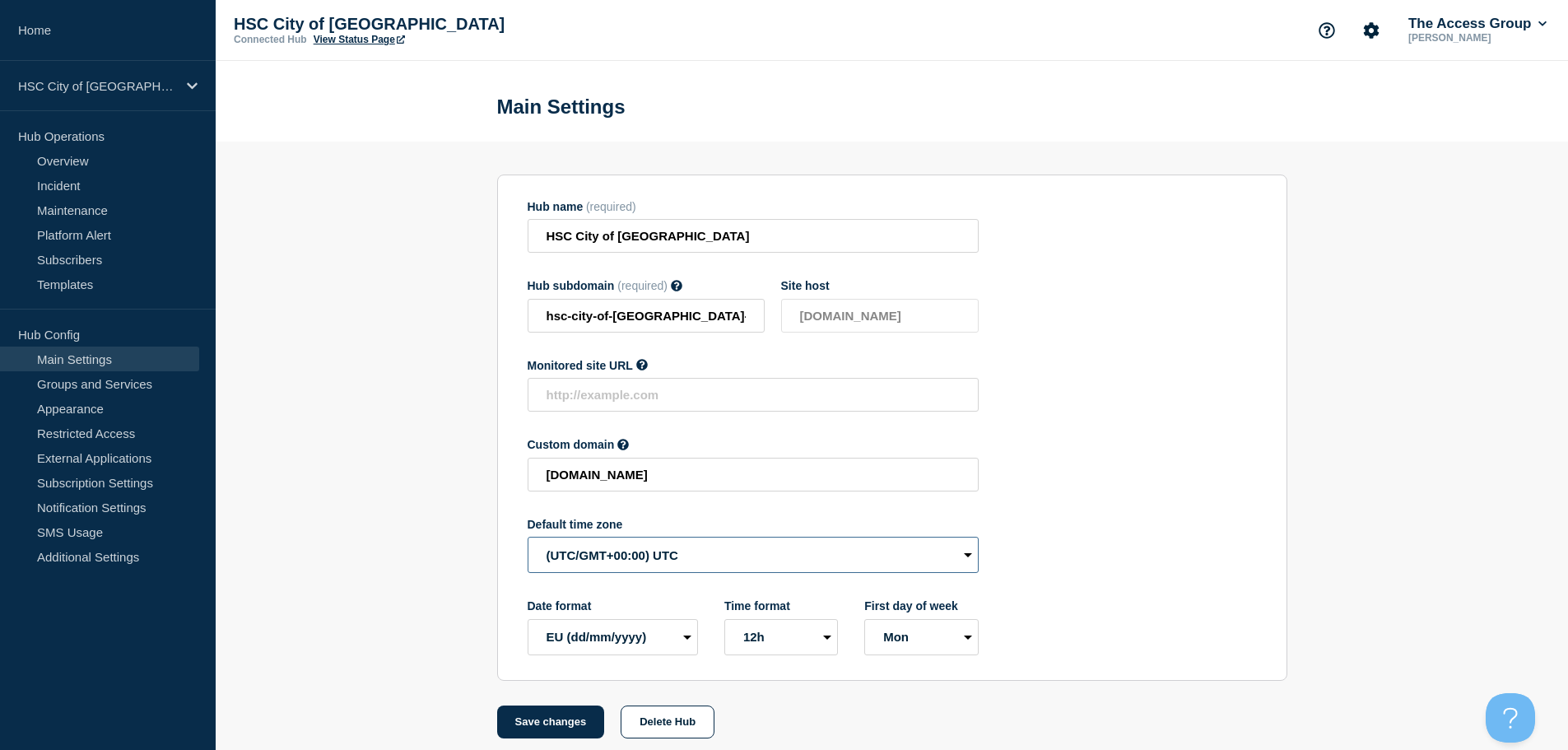
click at [593, 566] on select "(SDT/GMT-11:00) [US_STATE] (SST/GMT-11:00) International Date Line West (SST/GM…" at bounding box center [753, 554] width 451 height 36
select select "Europe/[GEOGRAPHIC_DATA]"
click at [528, 541] on select "(SDT/GMT-11:00) [US_STATE] (SST/GMT-11:00) International Date Line West (SST/GM…" at bounding box center [753, 554] width 451 height 36
click at [548, 735] on button "Save changes" at bounding box center [551, 722] width 108 height 33
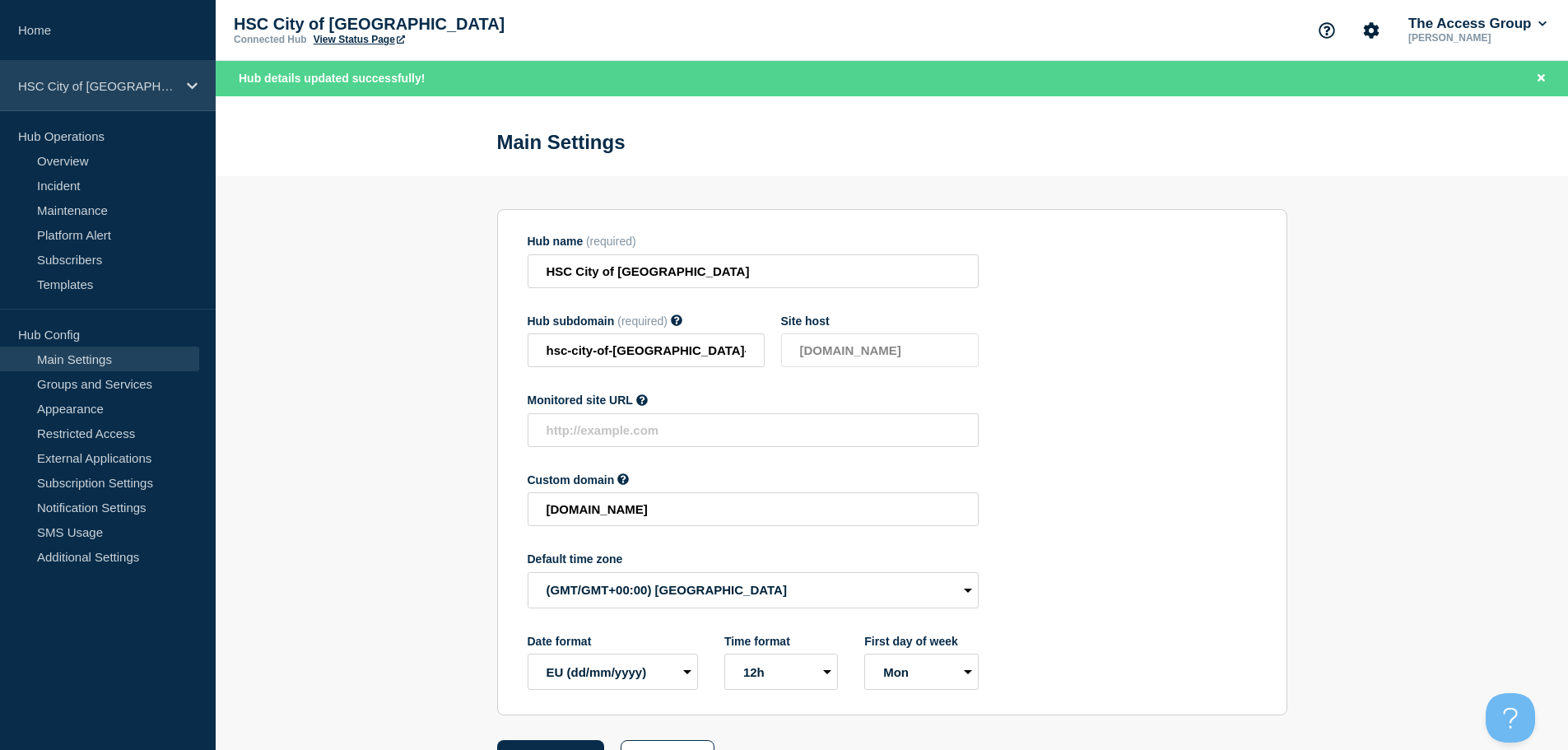
click at [142, 89] on p "HSC City of [GEOGRAPHIC_DATA]" at bounding box center [97, 86] width 158 height 14
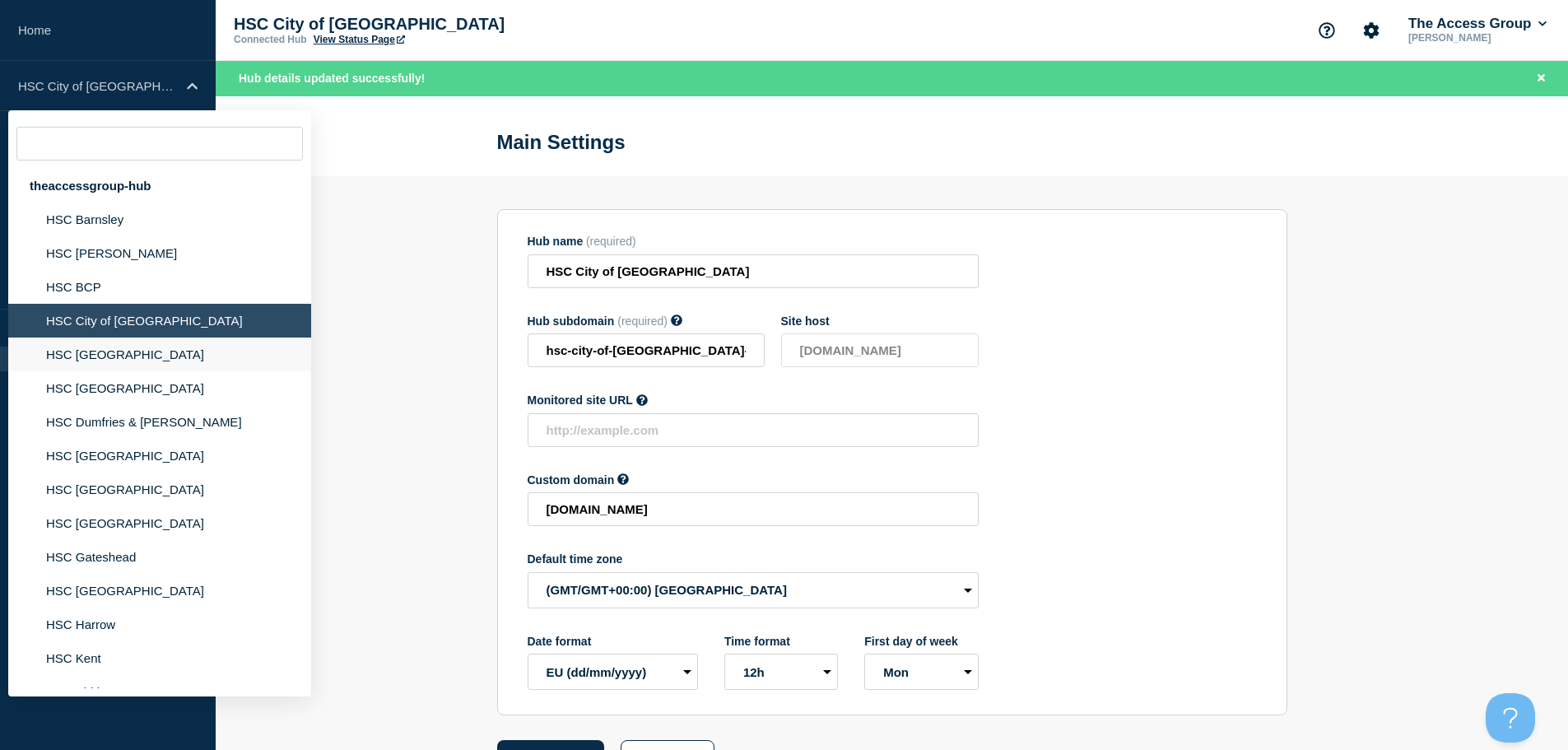
click at [137, 353] on li "HSC [GEOGRAPHIC_DATA]" at bounding box center [160, 354] width 303 height 34
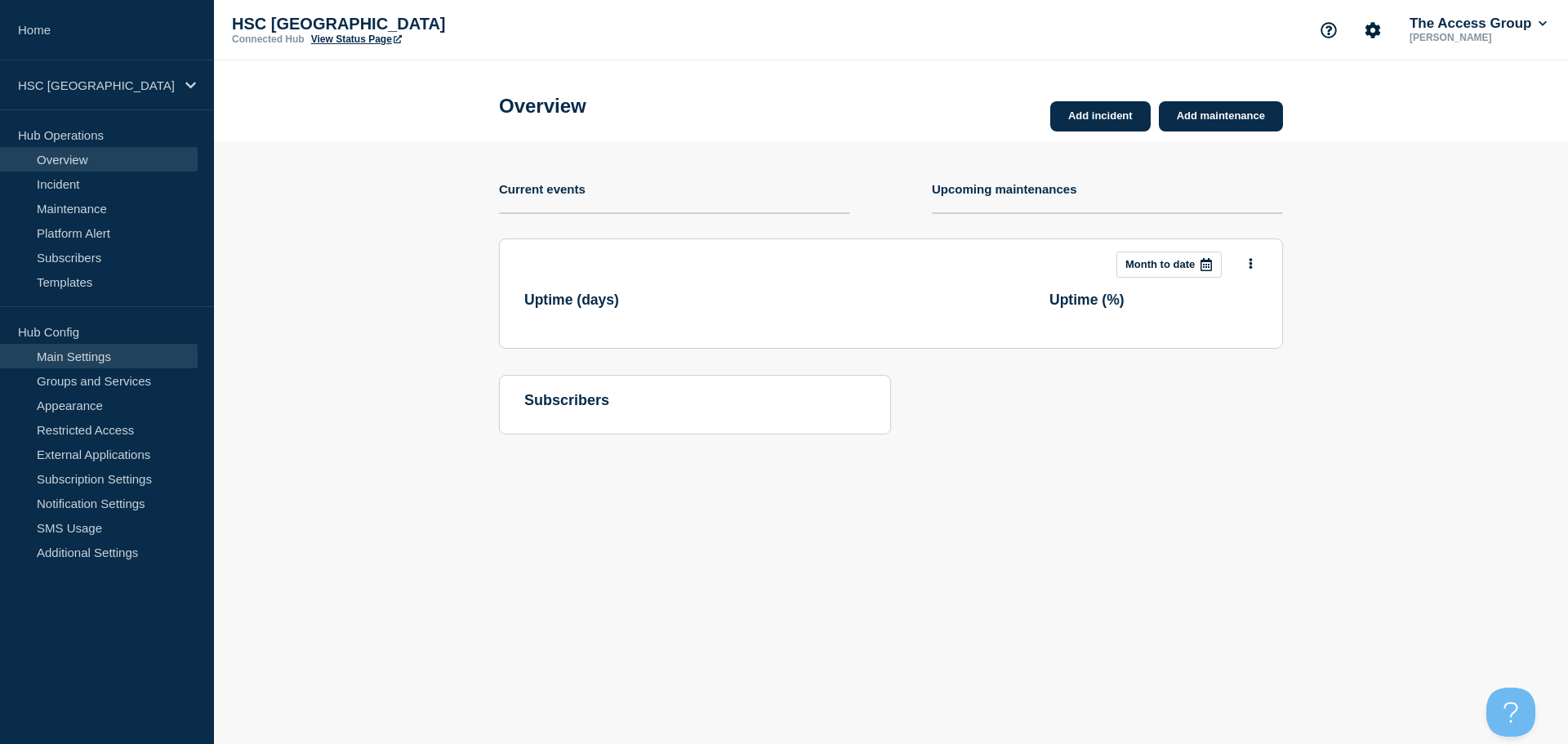
click at [106, 349] on link "Main Settings" at bounding box center [98, 356] width 197 height 25
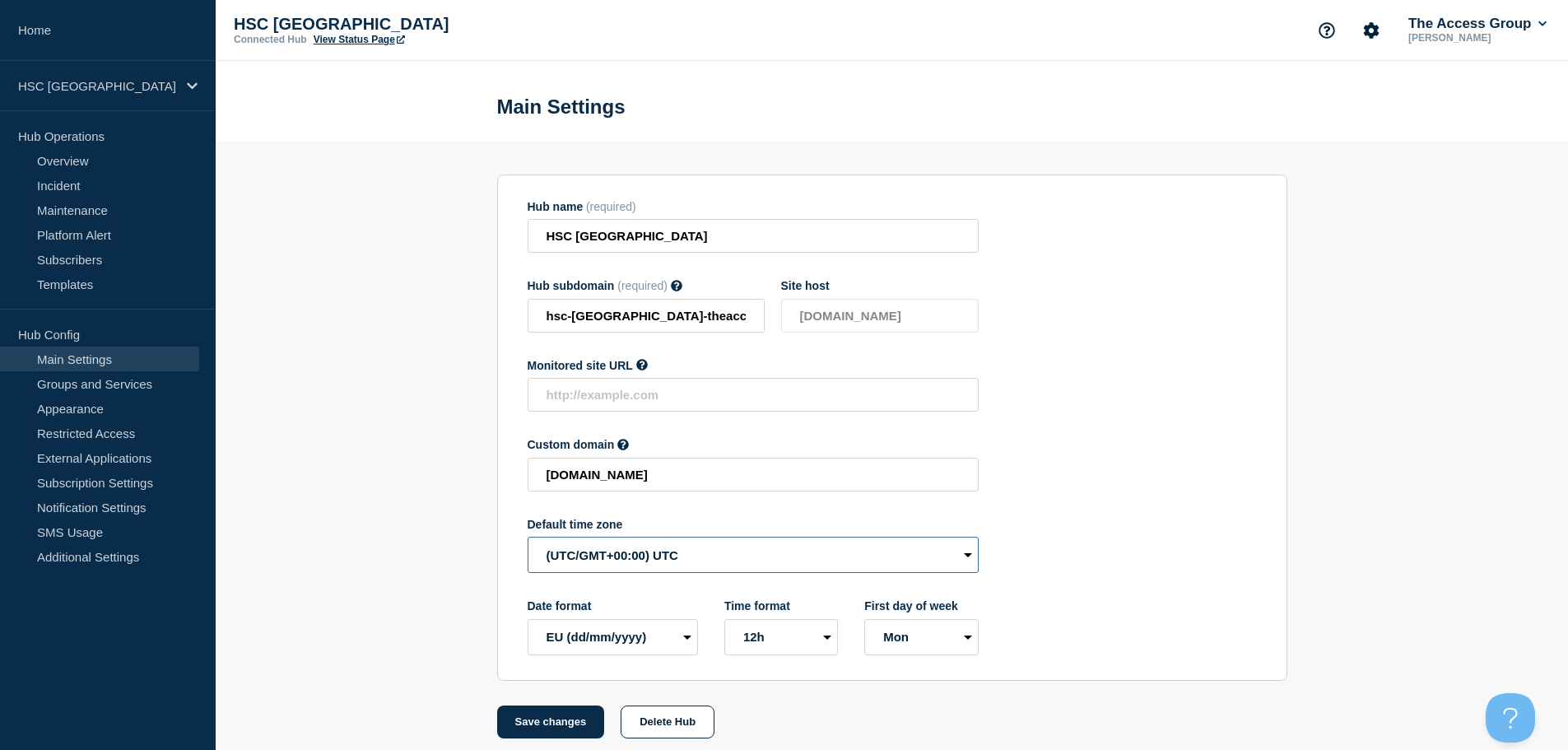
click at [711, 564] on select "(SDT/GMT-11:00) [US_STATE] (SST/GMT-11:00) International Date Line West (SST/GM…" at bounding box center [753, 554] width 451 height 36
select select "Europe/[GEOGRAPHIC_DATA]"
click at [528, 541] on select "(SDT/GMT-11:00) [US_STATE] (SST/GMT-11:00) International Date Line West (SST/GM…" at bounding box center [753, 554] width 451 height 36
click at [547, 733] on button "Save changes" at bounding box center [551, 722] width 108 height 33
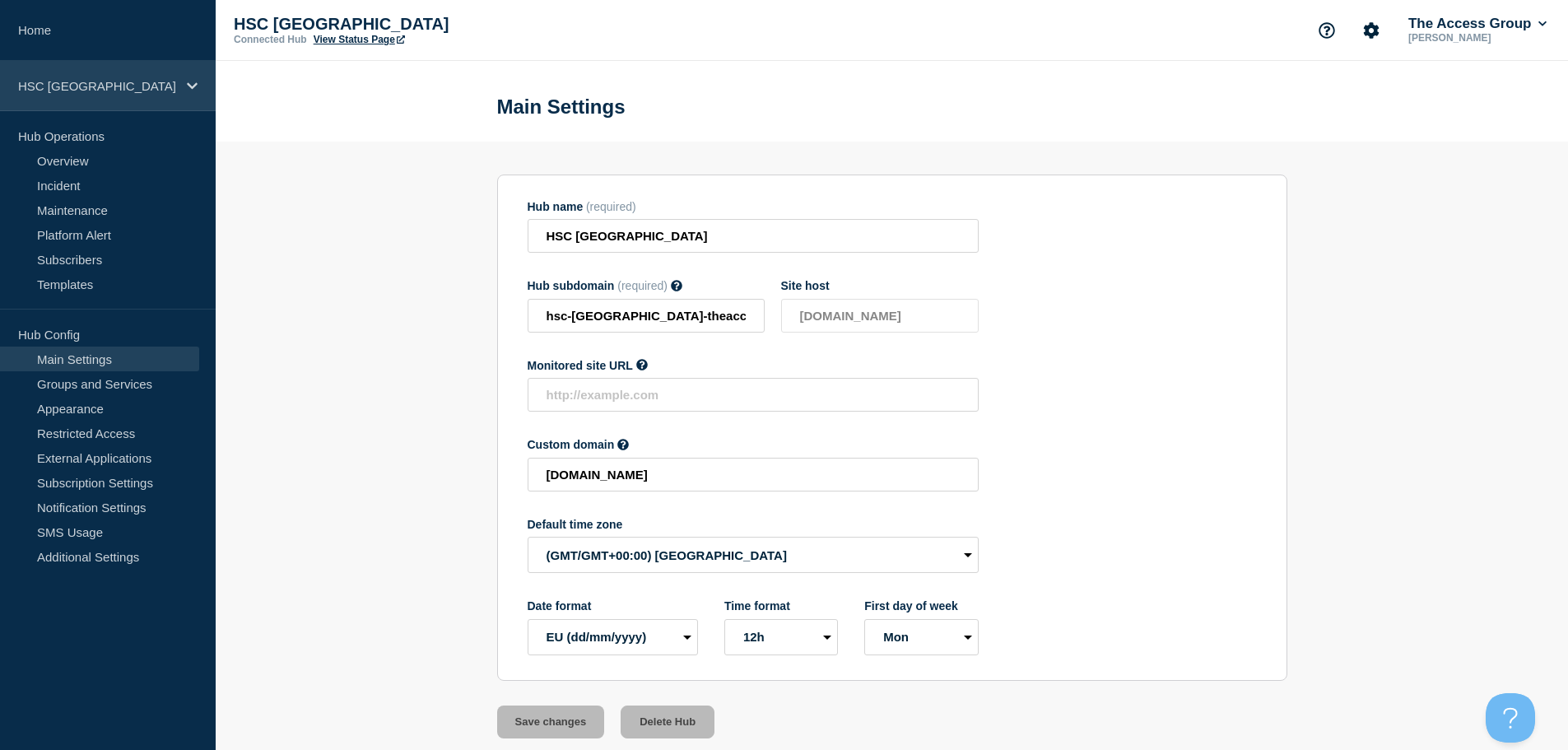
click at [168, 83] on p "HSC [GEOGRAPHIC_DATA]" at bounding box center [97, 86] width 158 height 14
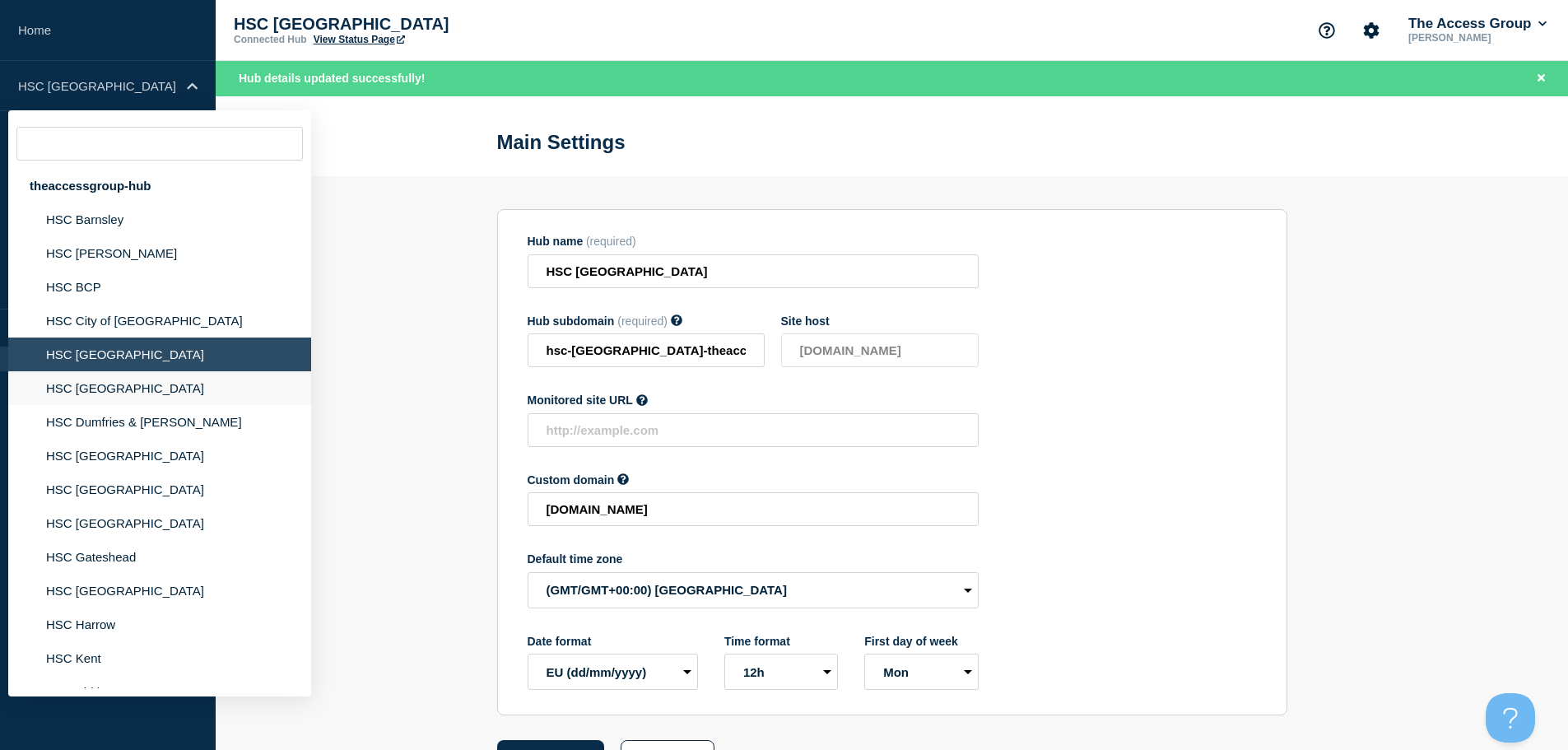
click at [127, 402] on li "HSC [GEOGRAPHIC_DATA]" at bounding box center [160, 389] width 303 height 34
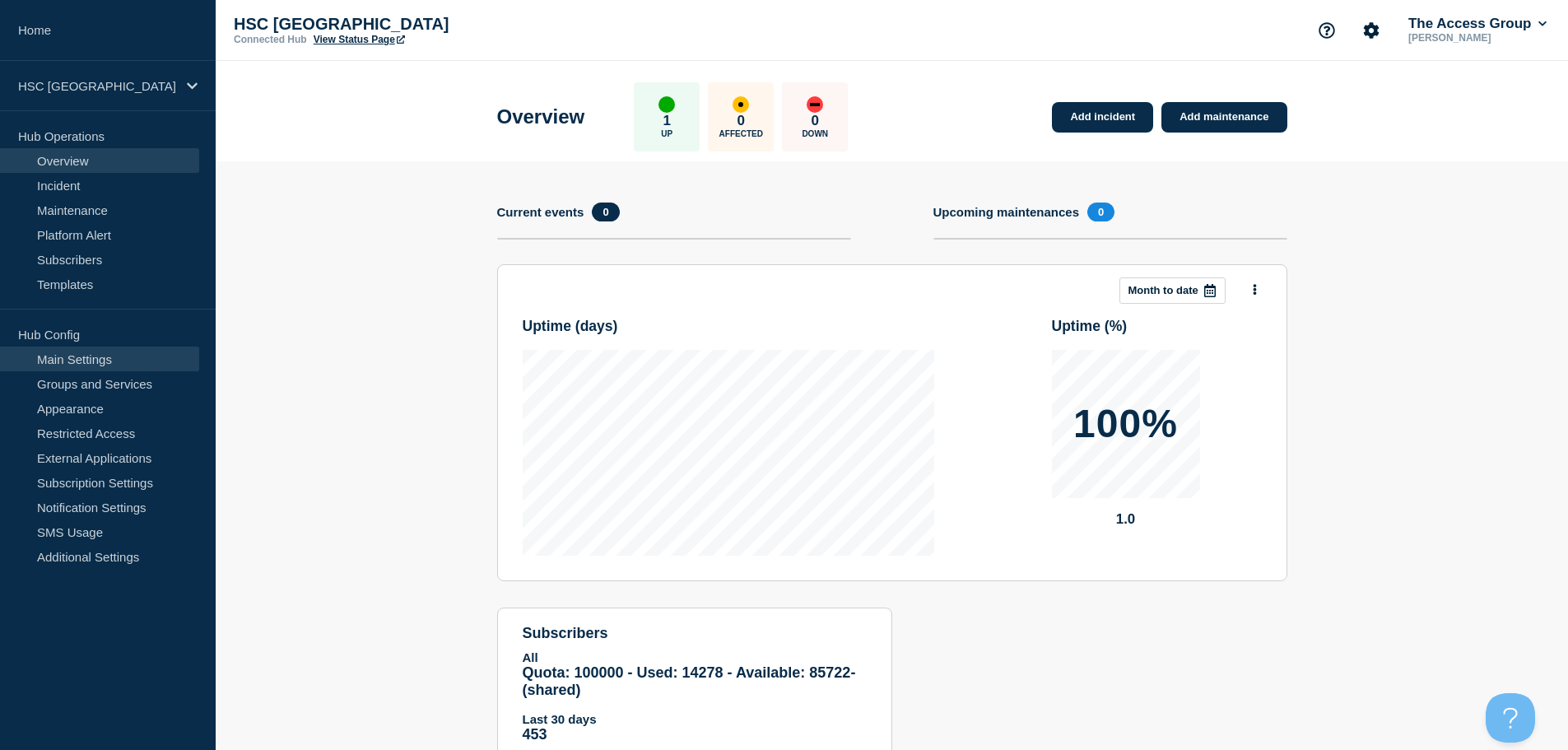
click at [108, 356] on link "Main Settings" at bounding box center [99, 359] width 199 height 25
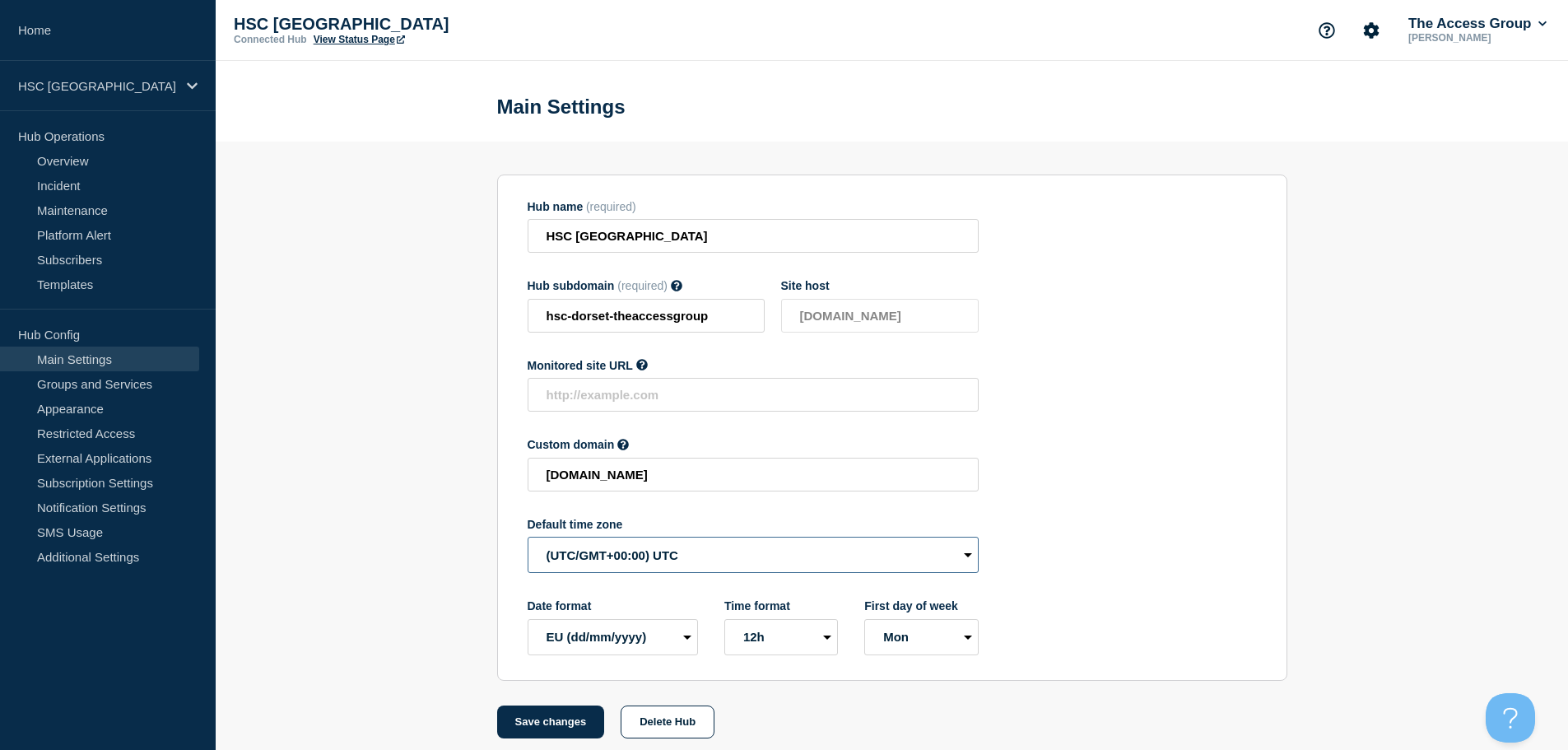
click at [603, 560] on select "(SDT/GMT-11:00) [US_STATE] (SST/GMT-11:00) International Date Line West (SST/GM…" at bounding box center [753, 554] width 451 height 36
select select "Europe/[GEOGRAPHIC_DATA]"
click at [528, 541] on select "(SDT/GMT-11:00) [US_STATE] (SST/GMT-11:00) International Date Line West (SST/GM…" at bounding box center [753, 554] width 451 height 36
click at [565, 734] on button "Save changes" at bounding box center [551, 722] width 108 height 33
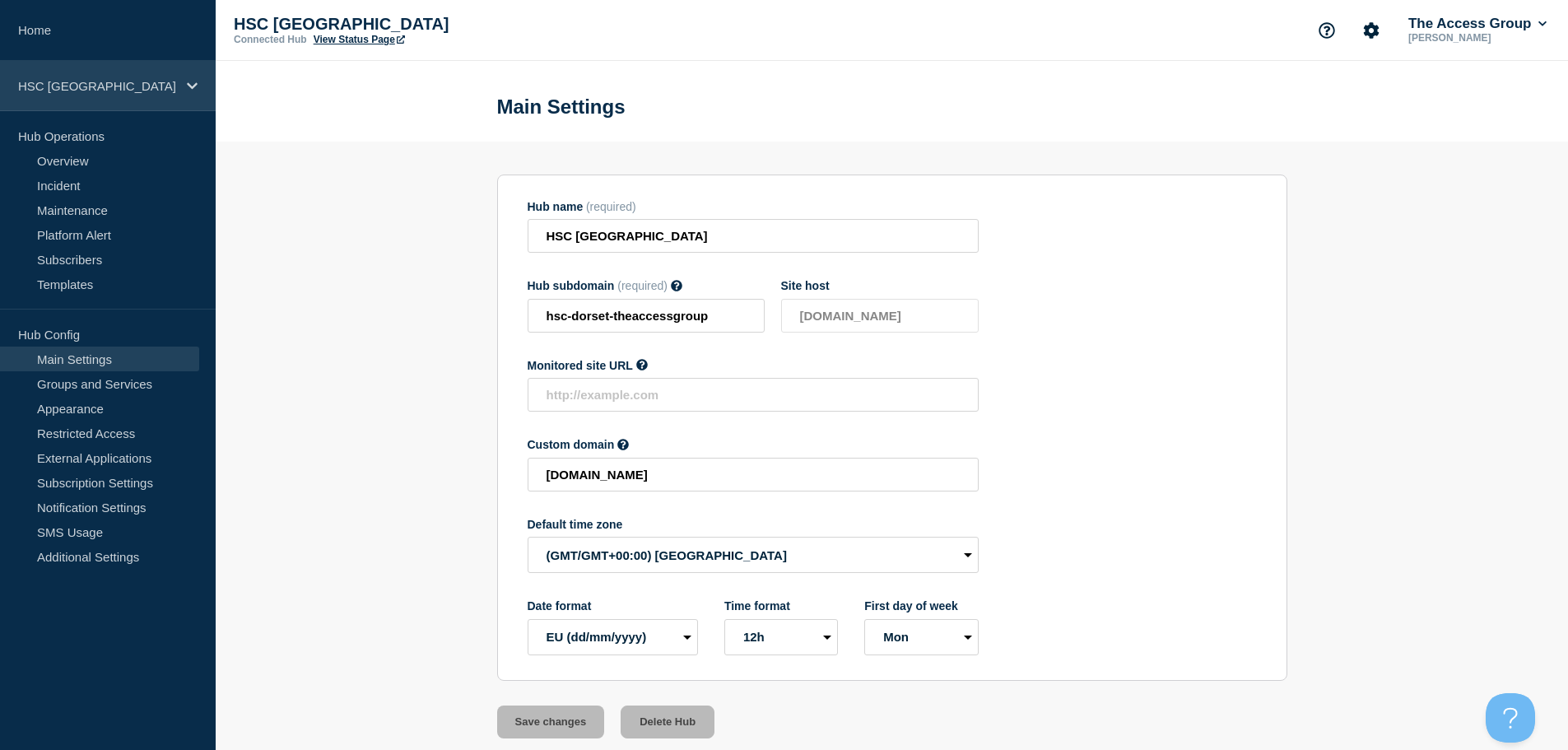
click at [129, 88] on p "HSC [GEOGRAPHIC_DATA]" at bounding box center [97, 86] width 158 height 14
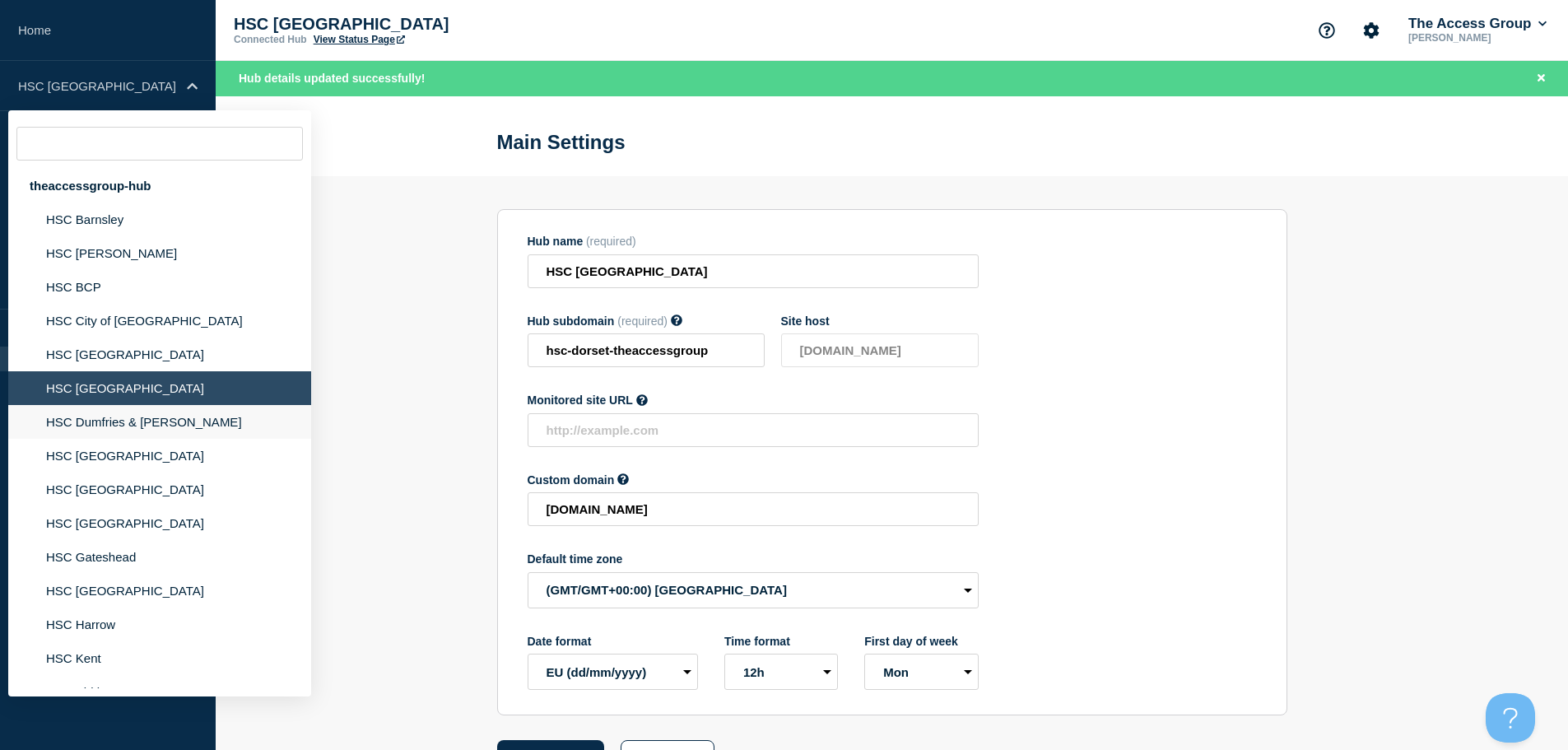
click at [139, 423] on li "HSC Dumfries & [PERSON_NAME]" at bounding box center [160, 422] width 303 height 34
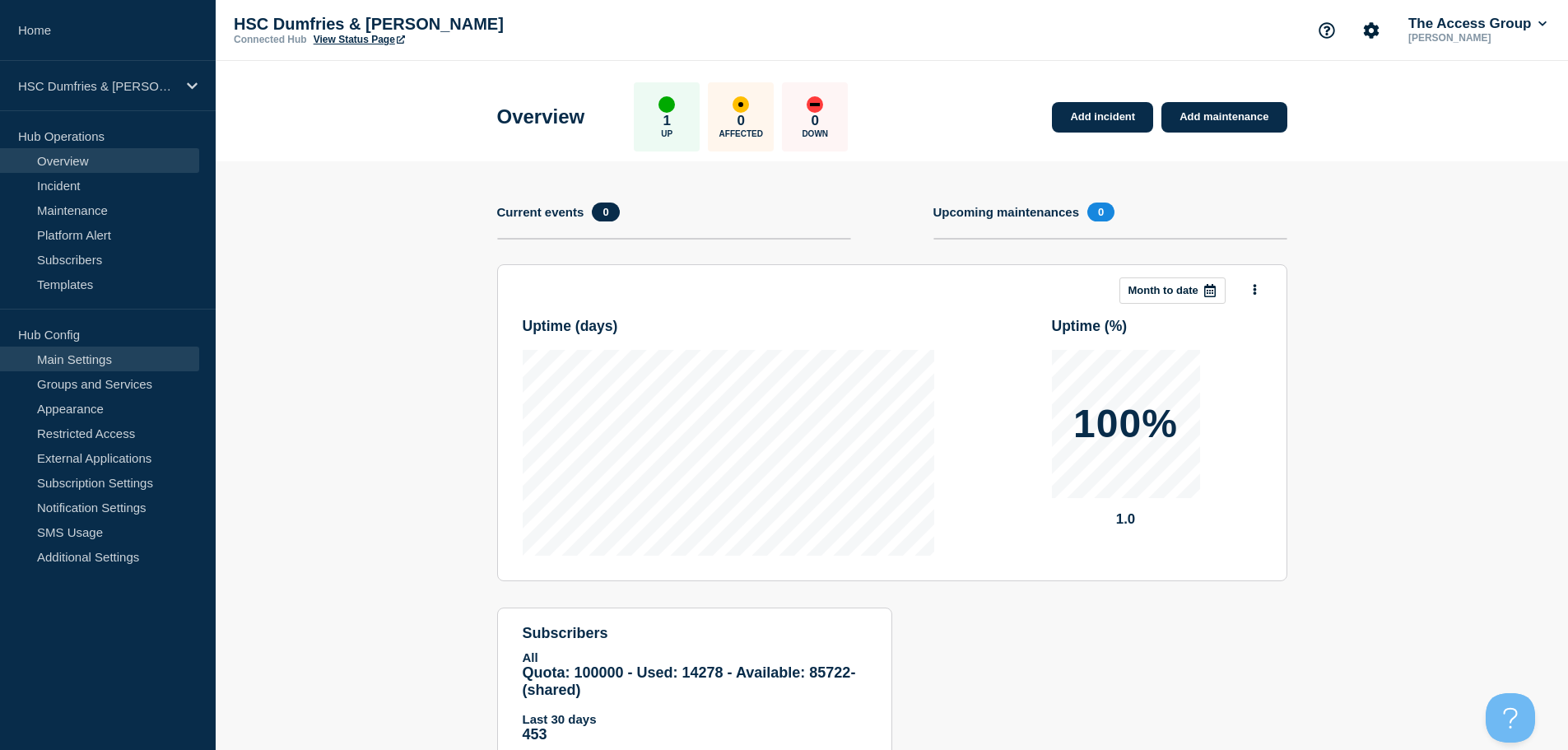
click at [117, 360] on link "Main Settings" at bounding box center [99, 359] width 199 height 25
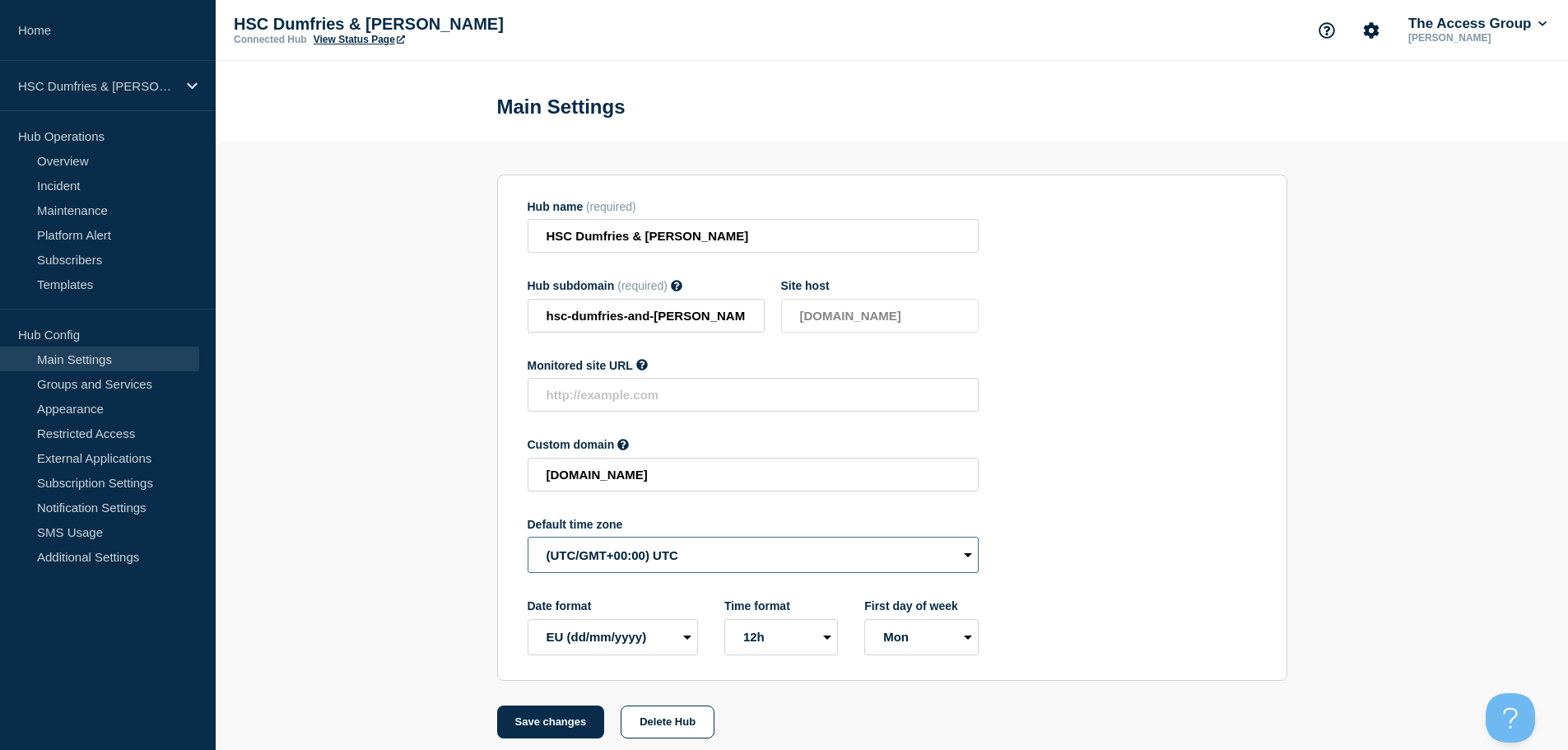
click at [634, 565] on select "(SDT/GMT-11:00) [US_STATE] (SST/GMT-11:00) International Date Line West (SST/GM…" at bounding box center [753, 554] width 451 height 36
select select "Europe/[GEOGRAPHIC_DATA]"
click at [528, 541] on select "(SDT/GMT-11:00) [US_STATE] (SST/GMT-11:00) International Date Line West (SST/GM…" at bounding box center [753, 554] width 451 height 36
click at [557, 730] on button "Save changes" at bounding box center [551, 722] width 108 height 33
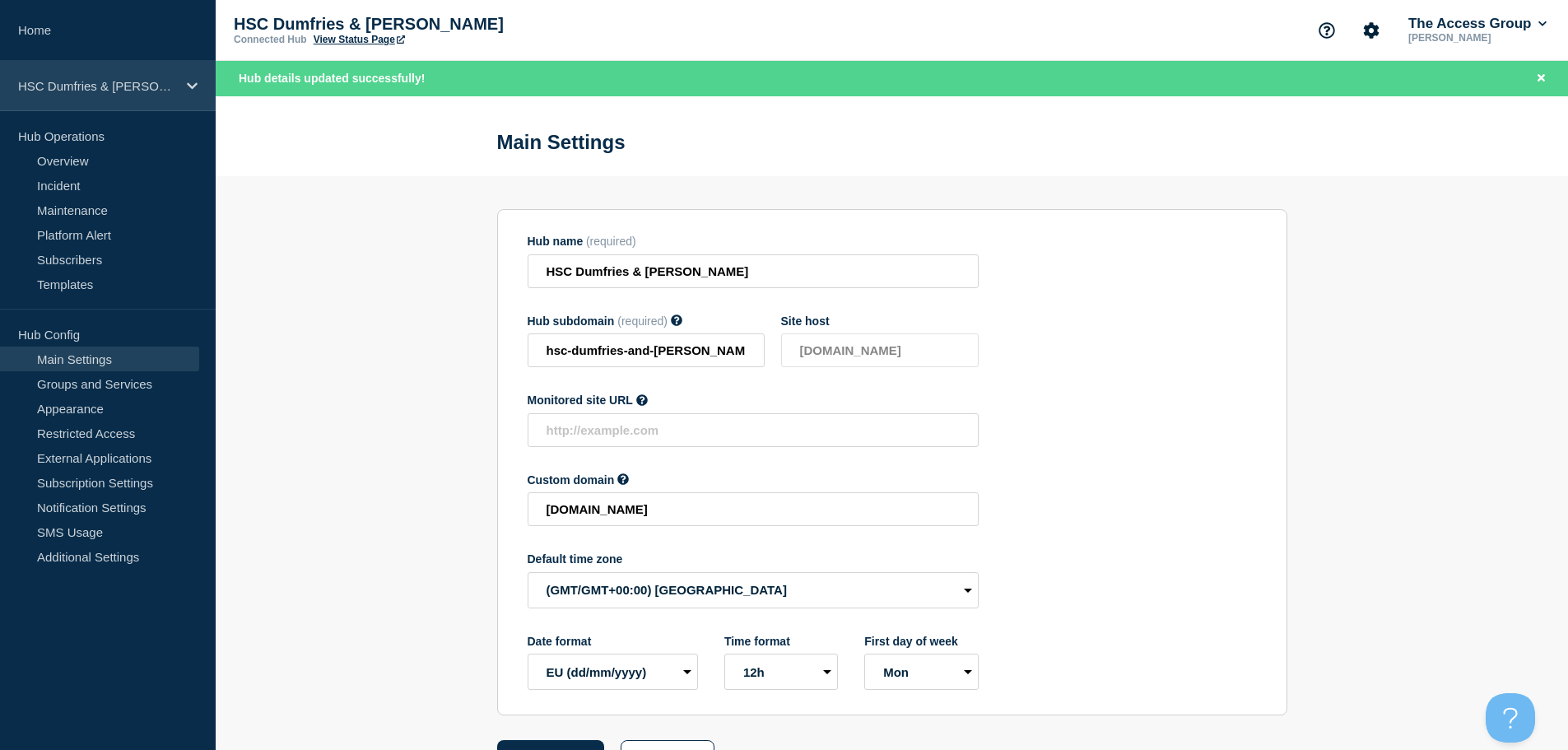
click at [161, 88] on p "HSC Dumfries & [PERSON_NAME]" at bounding box center [97, 86] width 158 height 14
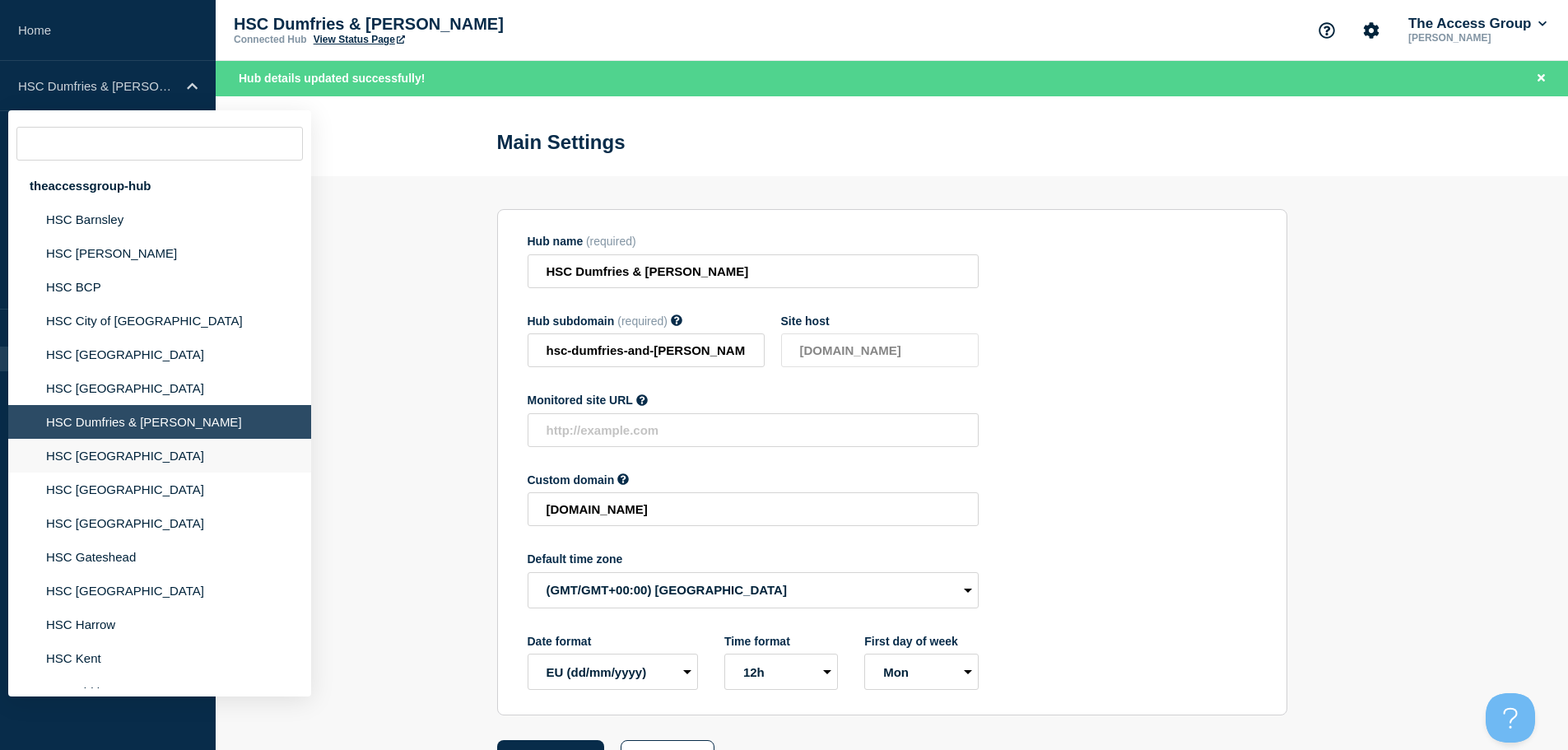
click at [109, 461] on li "HSC [GEOGRAPHIC_DATA]" at bounding box center [160, 456] width 303 height 34
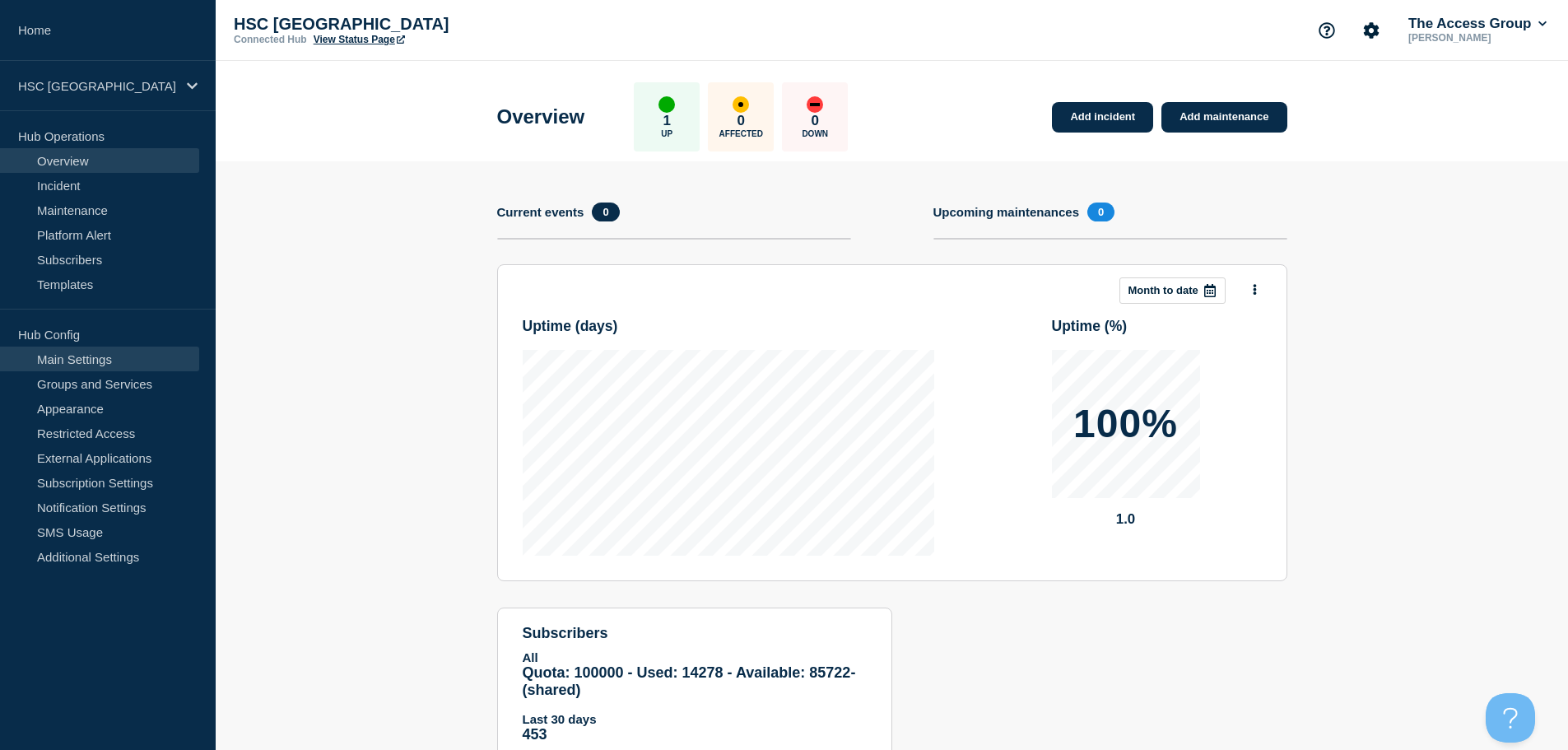
click at [114, 352] on link "Main Settings" at bounding box center [99, 359] width 199 height 25
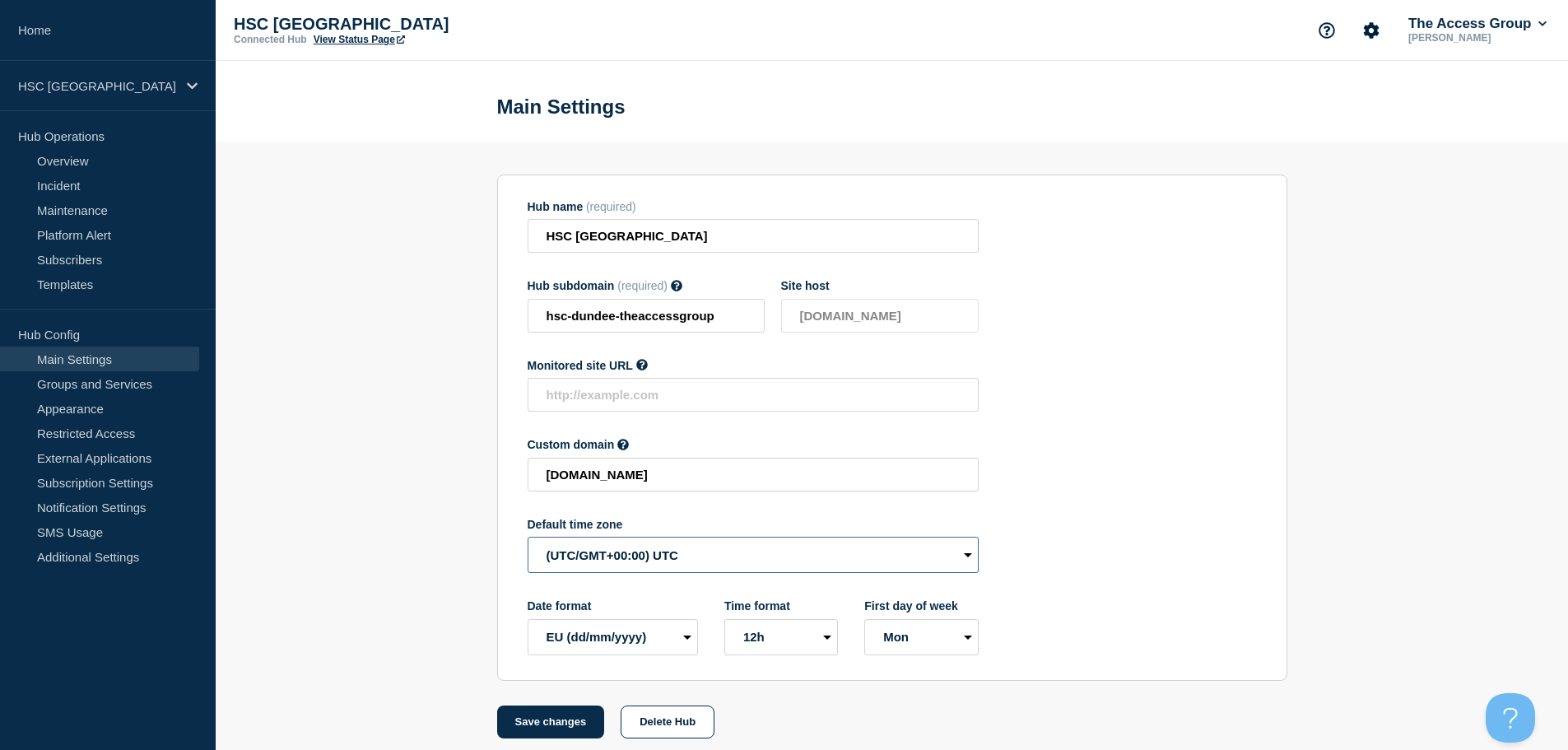
click at [630, 565] on select "(SDT/GMT-11:00) [US_STATE] (SST/GMT-11:00) International Date Line West (SST/GM…" at bounding box center [753, 554] width 451 height 36
select select "Europe/[GEOGRAPHIC_DATA]"
click at [528, 541] on select "(SDT/GMT-11:00) [US_STATE] (SST/GMT-11:00) International Date Line West (SST/GM…" at bounding box center [753, 554] width 451 height 36
click at [573, 729] on button "Save changes" at bounding box center [551, 722] width 108 height 33
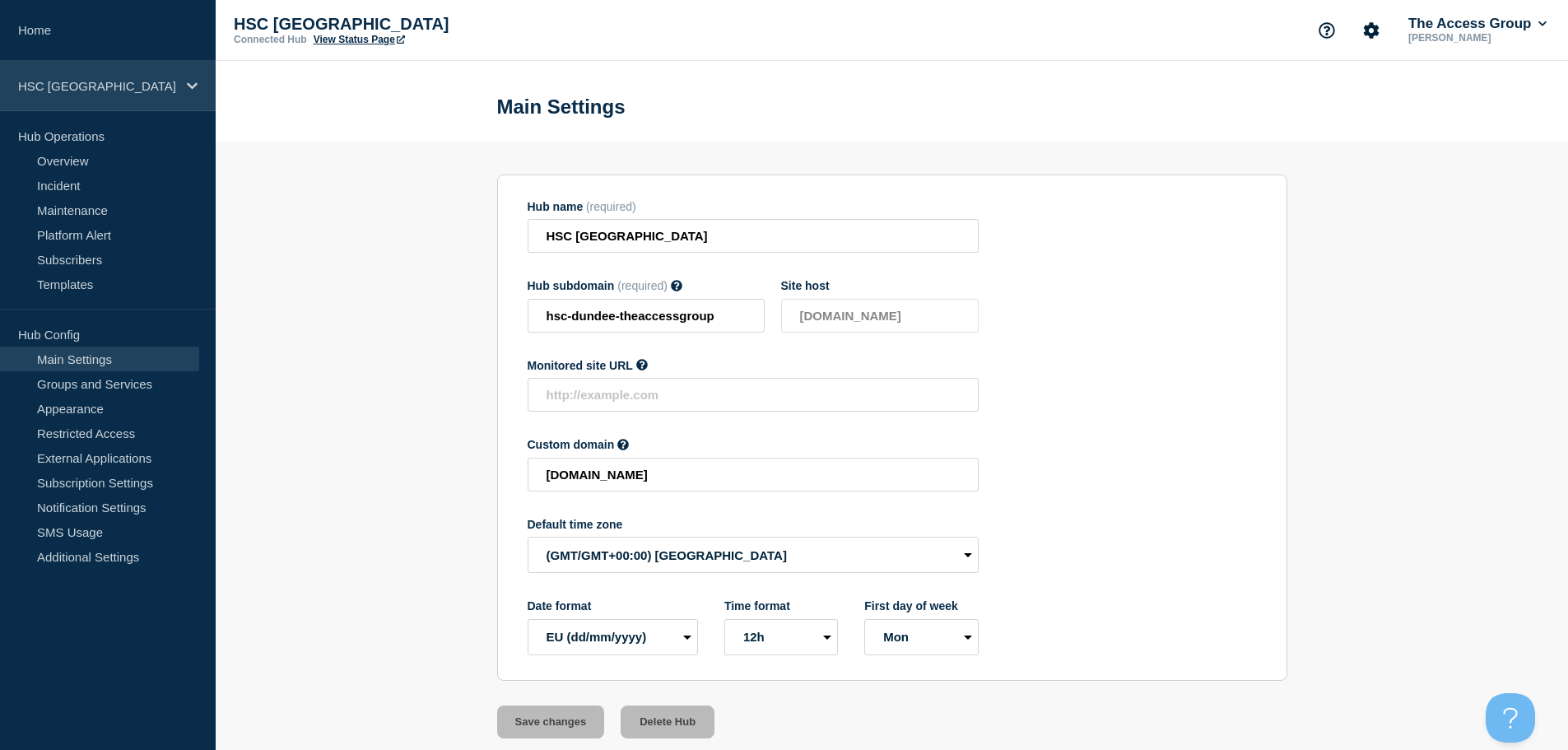
click at [143, 95] on div "HSC [GEOGRAPHIC_DATA]" at bounding box center [108, 85] width 216 height 50
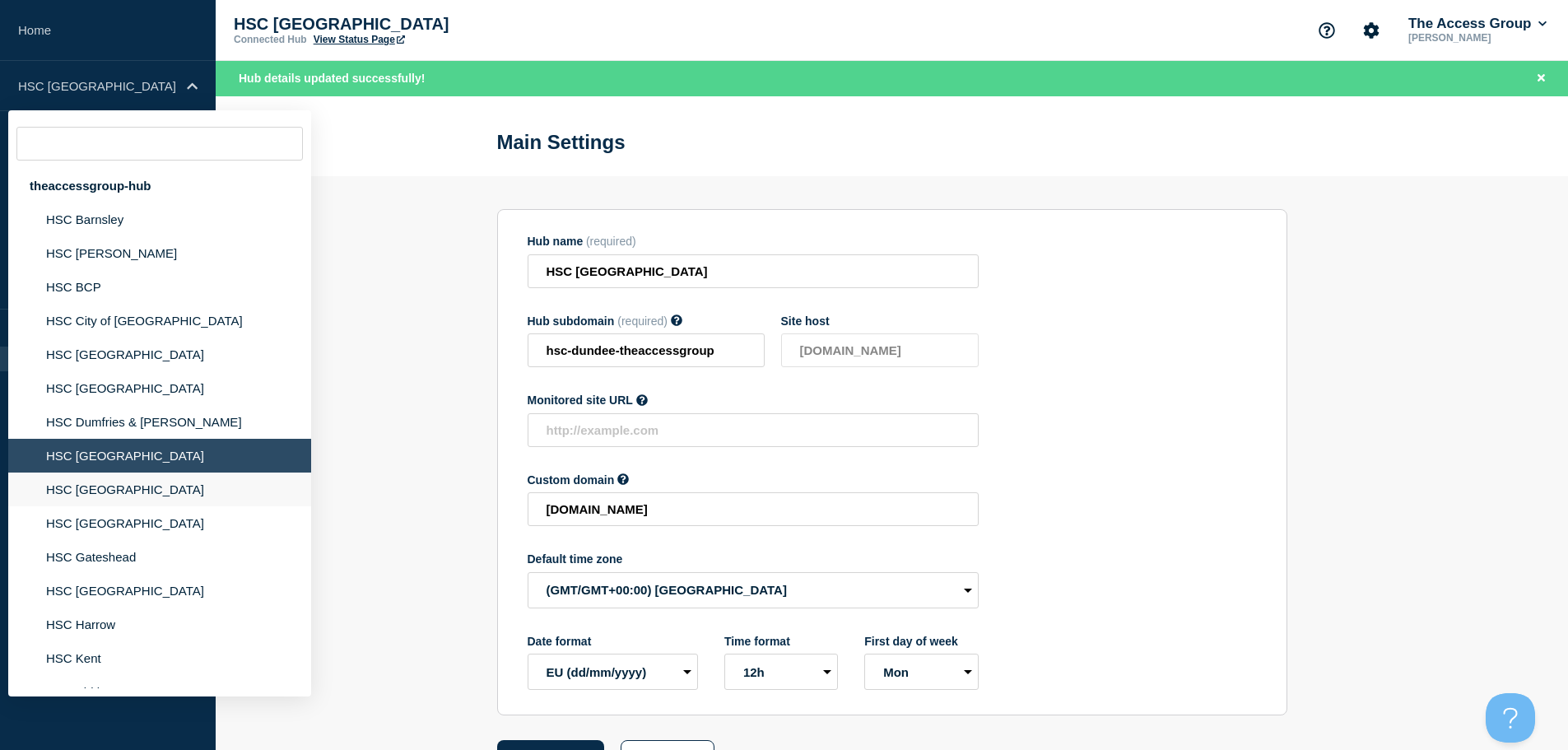
click at [91, 492] on li "HSC [GEOGRAPHIC_DATA]" at bounding box center [160, 489] width 303 height 34
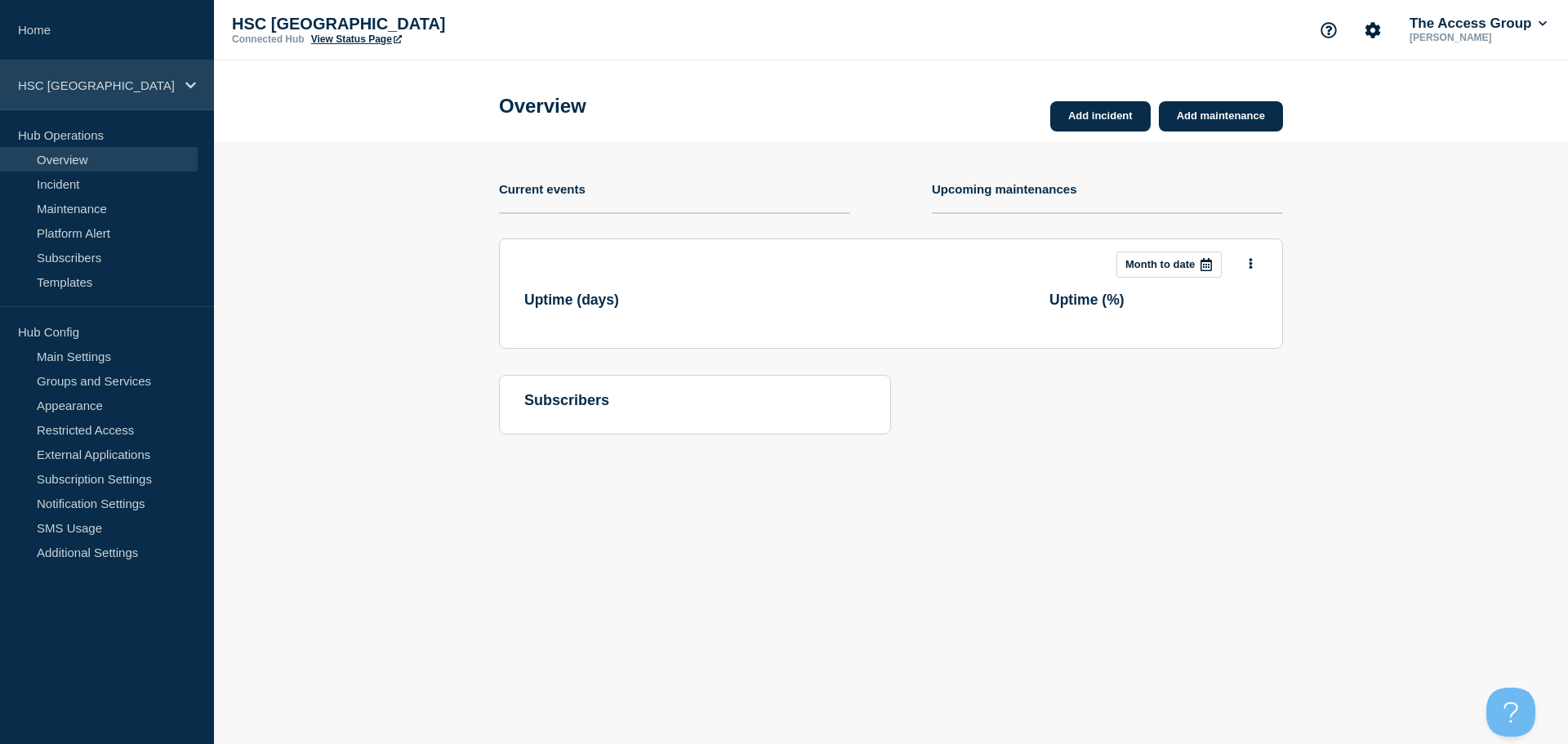
click at [132, 79] on p "HSC [GEOGRAPHIC_DATA]" at bounding box center [96, 86] width 157 height 14
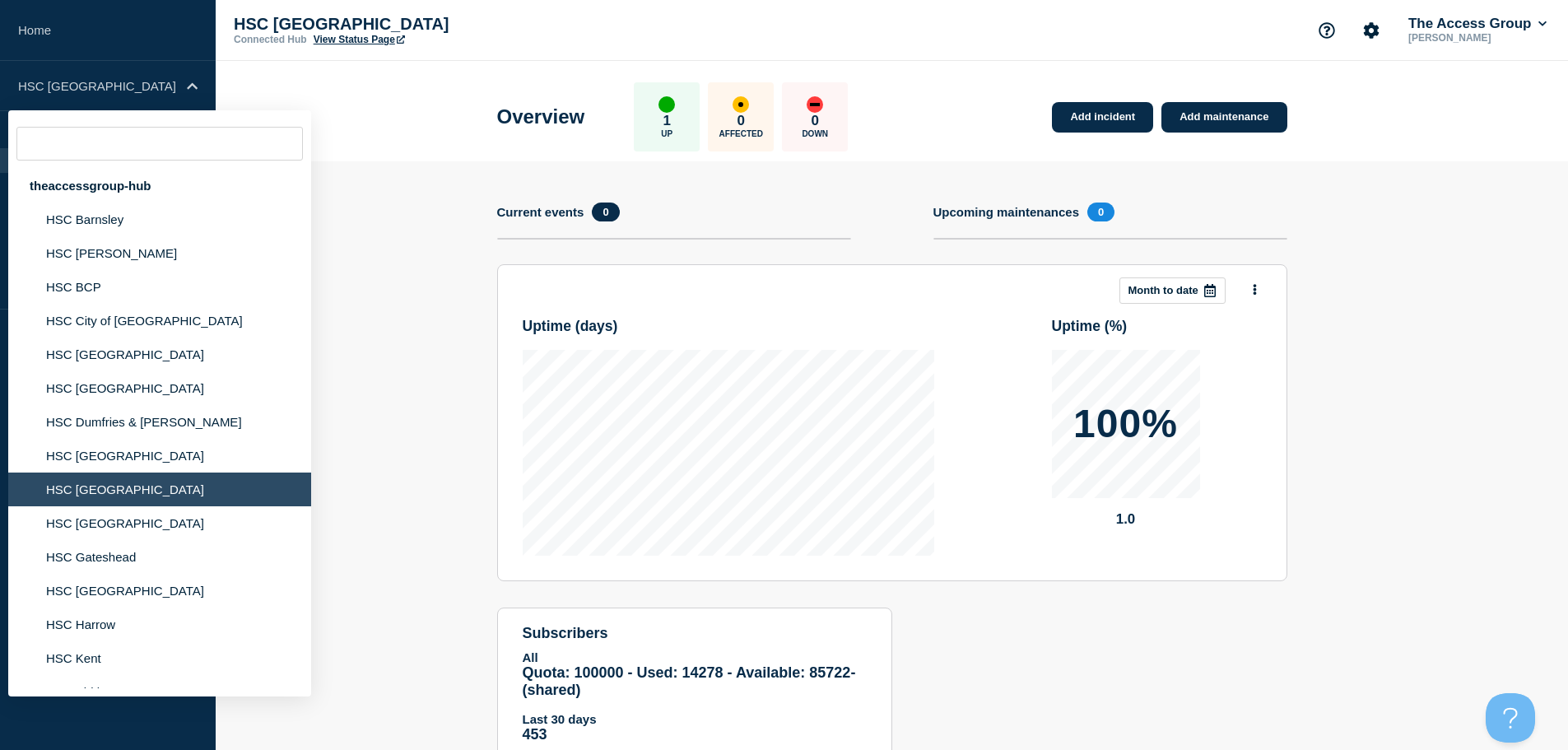
click at [109, 491] on li "HSC [GEOGRAPHIC_DATA]" at bounding box center [160, 489] width 303 height 34
click at [392, 528] on section "Add incident Add maintenance Current events 0 Upcoming maintenances 0 This mont…" at bounding box center [892, 473] width 1353 height 624
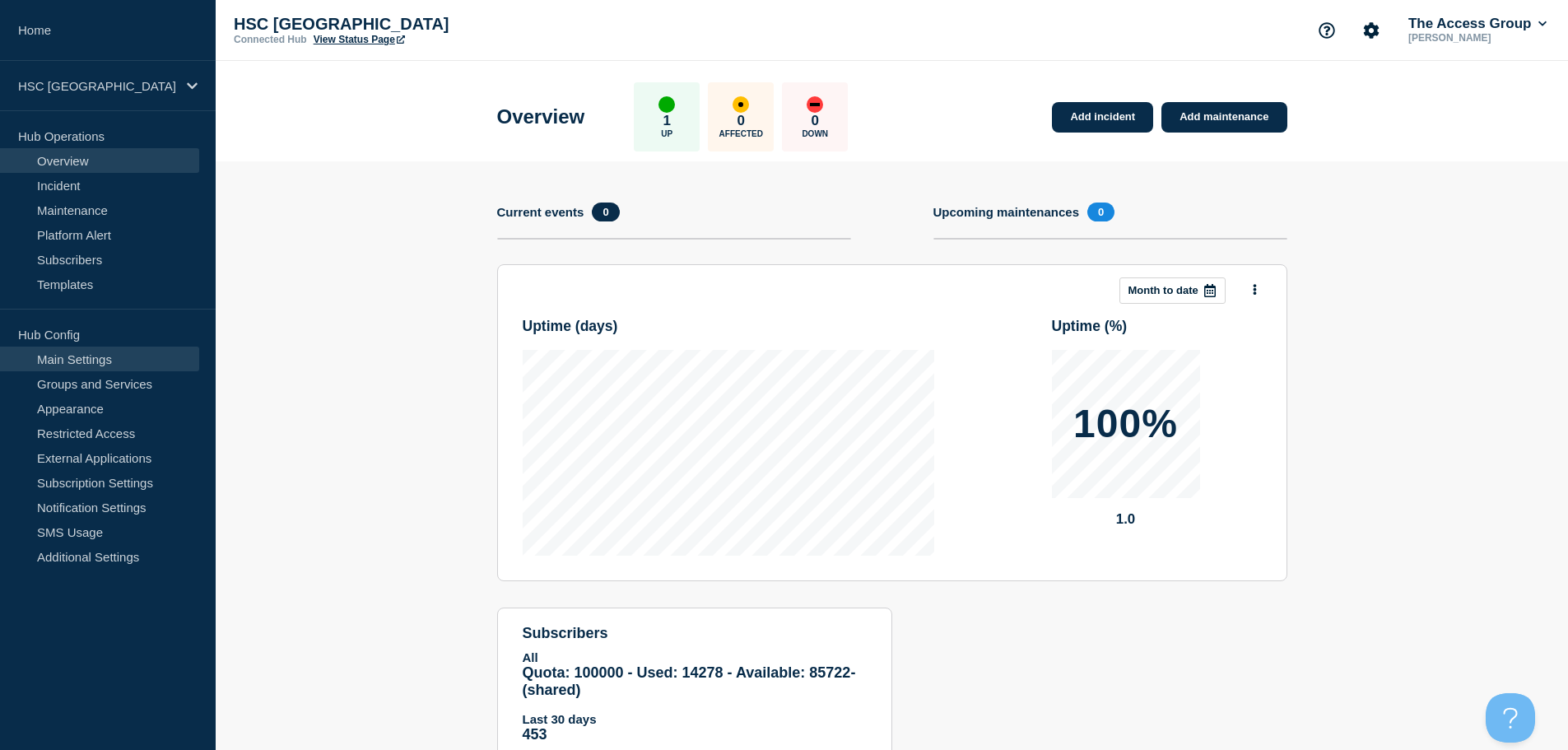
click at [93, 356] on link "Main Settings" at bounding box center [99, 359] width 199 height 25
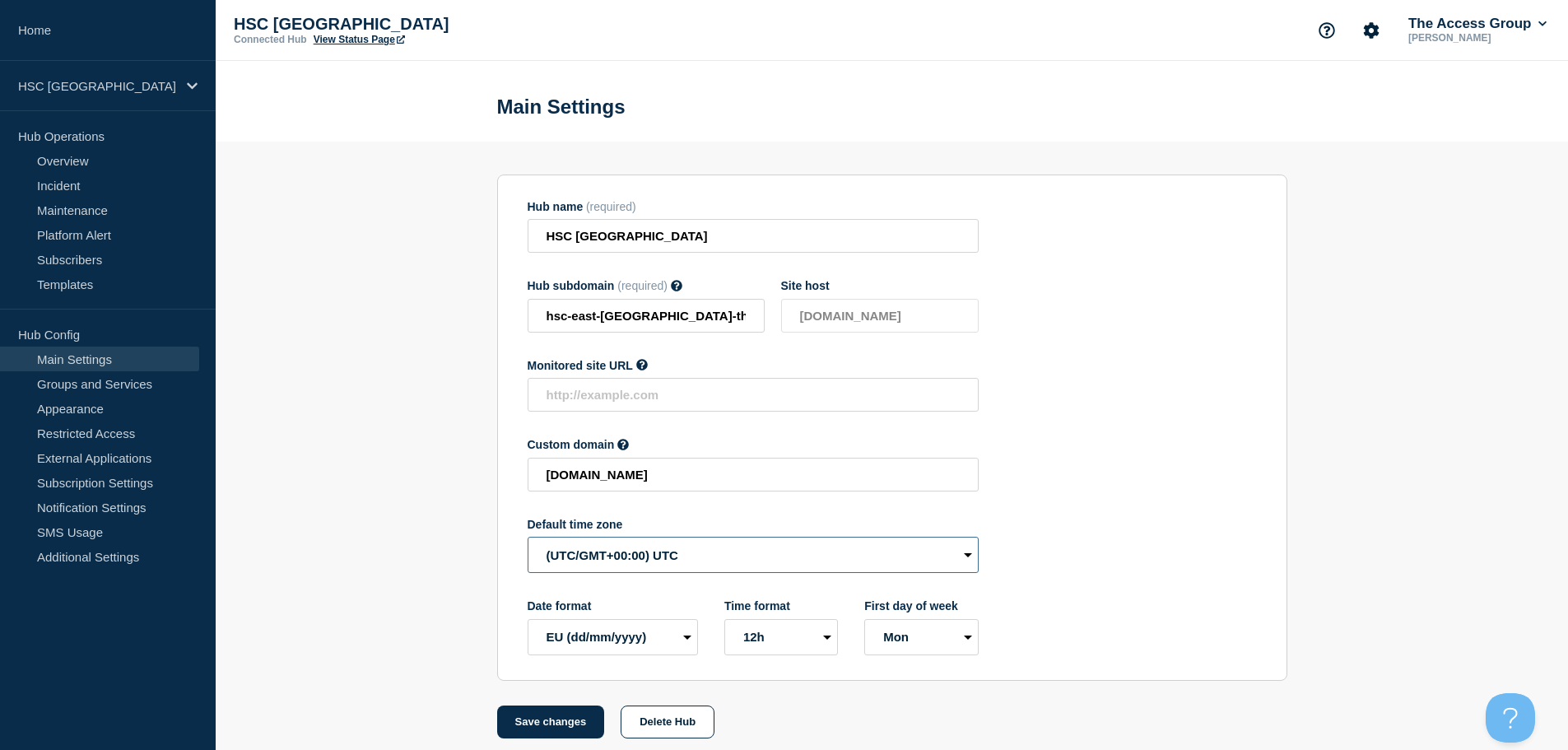
click at [638, 554] on select "(SDT/GMT-11:00) [US_STATE] (SST/GMT-11:00) International Date Line West (SST/GM…" at bounding box center [753, 554] width 451 height 36
select select "Europe/[GEOGRAPHIC_DATA]"
click at [528, 541] on select "(SDT/GMT-11:00) [US_STATE] (SST/GMT-11:00) International Date Line West (SST/GM…" at bounding box center [753, 554] width 451 height 36
click at [558, 722] on button "Save changes" at bounding box center [551, 722] width 108 height 33
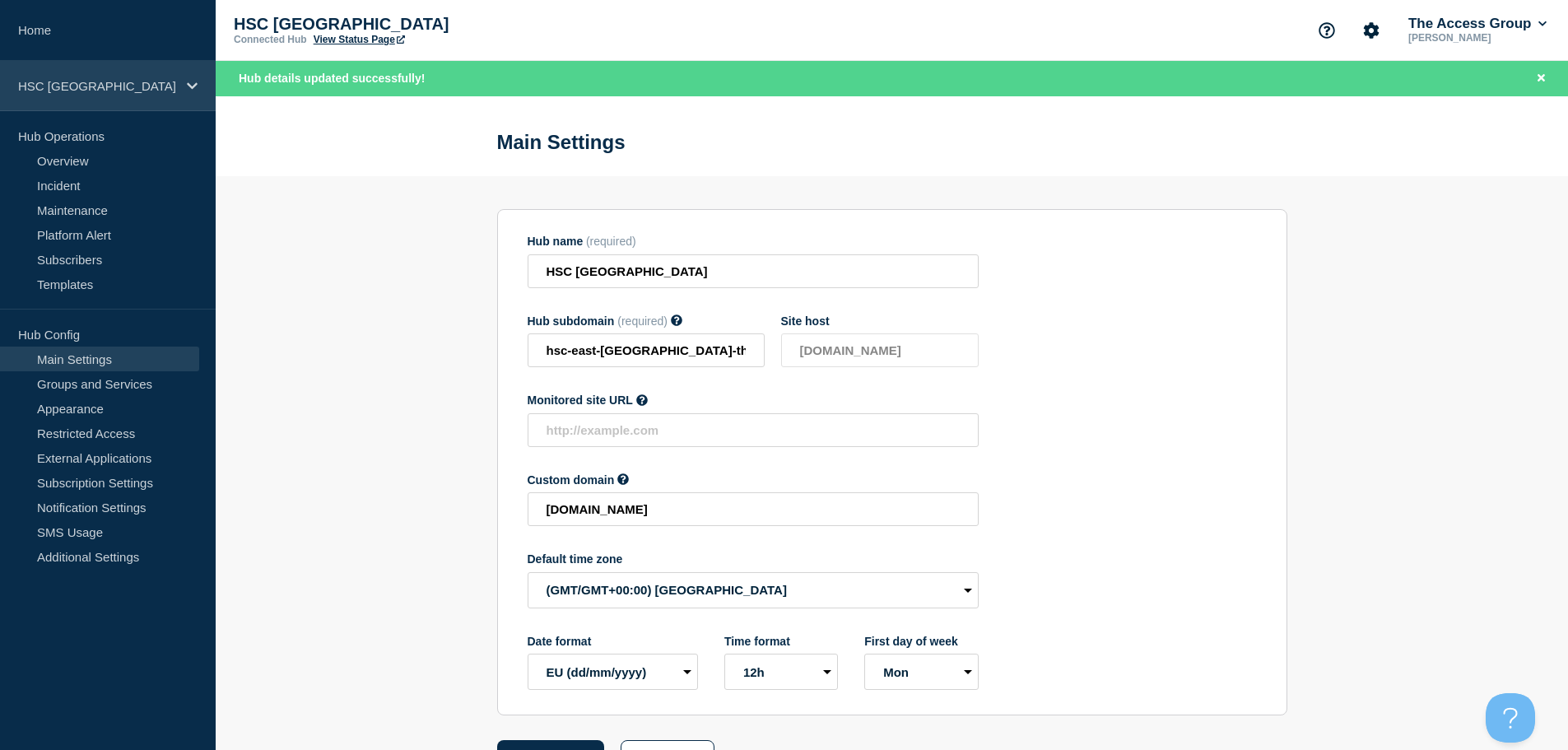
click at [103, 86] on p "HSC [GEOGRAPHIC_DATA]" at bounding box center [97, 86] width 158 height 14
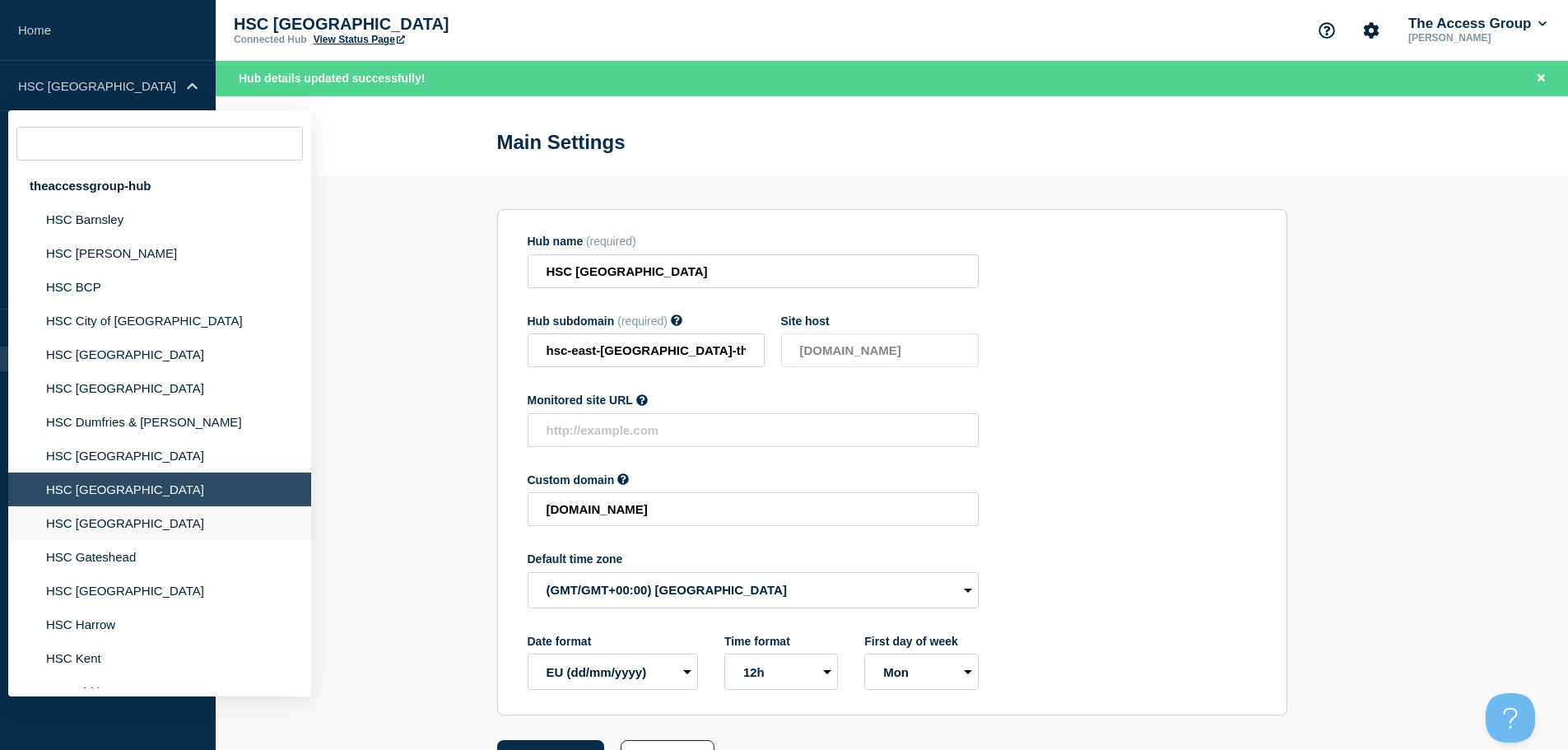
click at [109, 535] on li "HSC [GEOGRAPHIC_DATA]" at bounding box center [160, 524] width 303 height 34
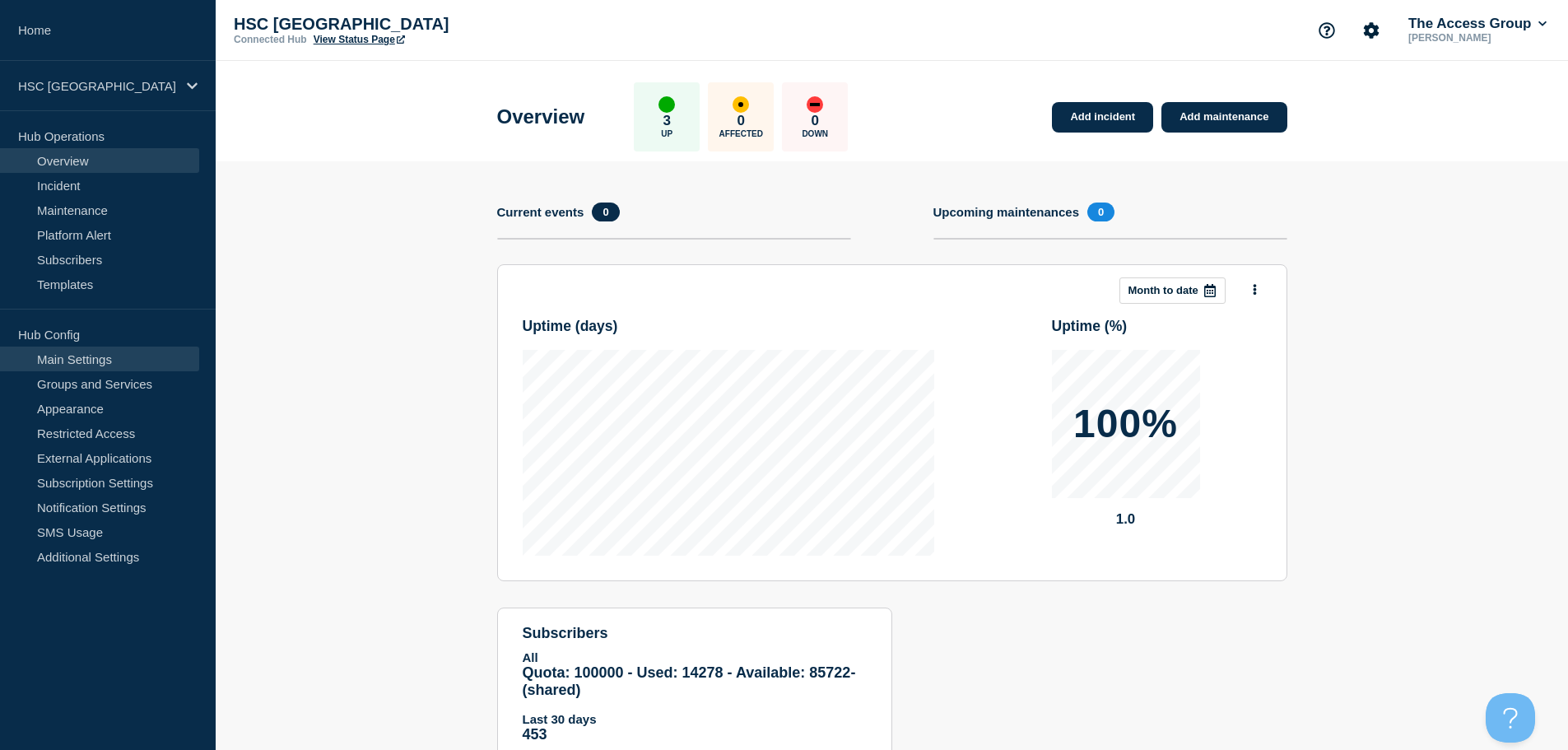
click at [117, 359] on link "Main Settings" at bounding box center [99, 359] width 199 height 25
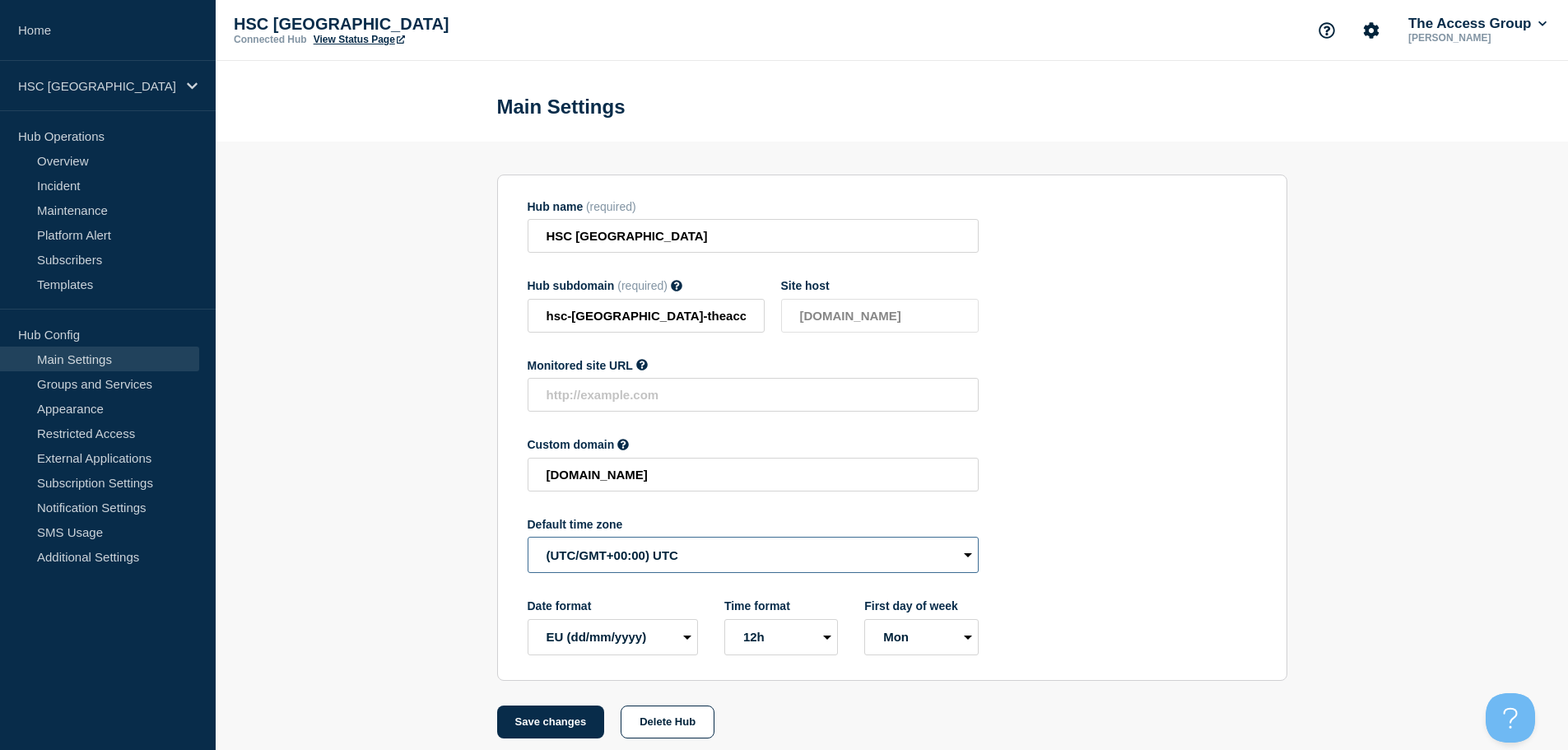
click at [735, 552] on select "(SDT/GMT-11:00) [US_STATE] (SST/GMT-11:00) International Date Line West (SST/GM…" at bounding box center [753, 554] width 451 height 36
select select "Europe/[GEOGRAPHIC_DATA]"
click at [528, 541] on select "(SDT/GMT-11:00) [US_STATE] (SST/GMT-11:00) International Date Line West (SST/GM…" at bounding box center [753, 554] width 451 height 36
click at [549, 728] on button "Save changes" at bounding box center [551, 722] width 108 height 33
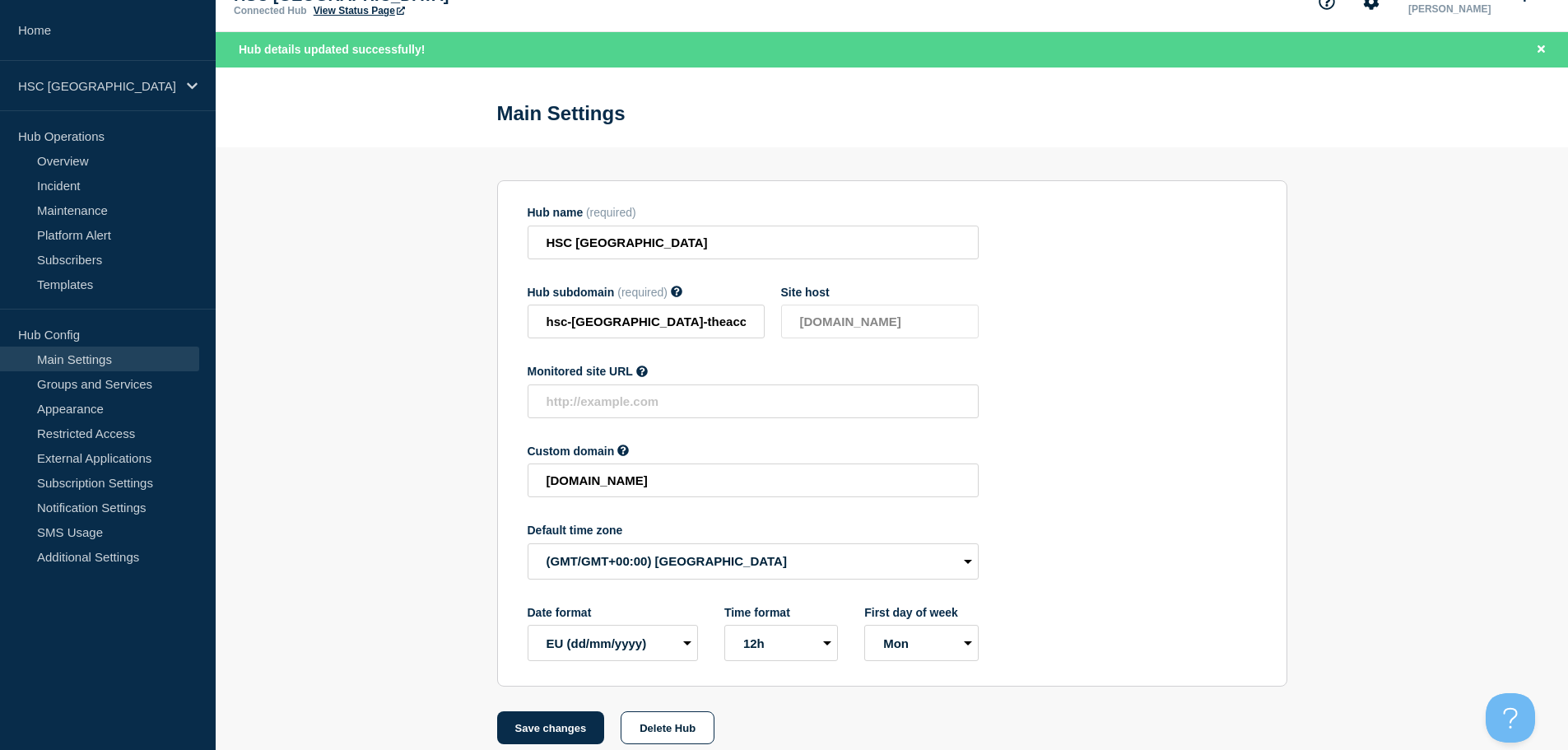
scroll to position [52, 0]
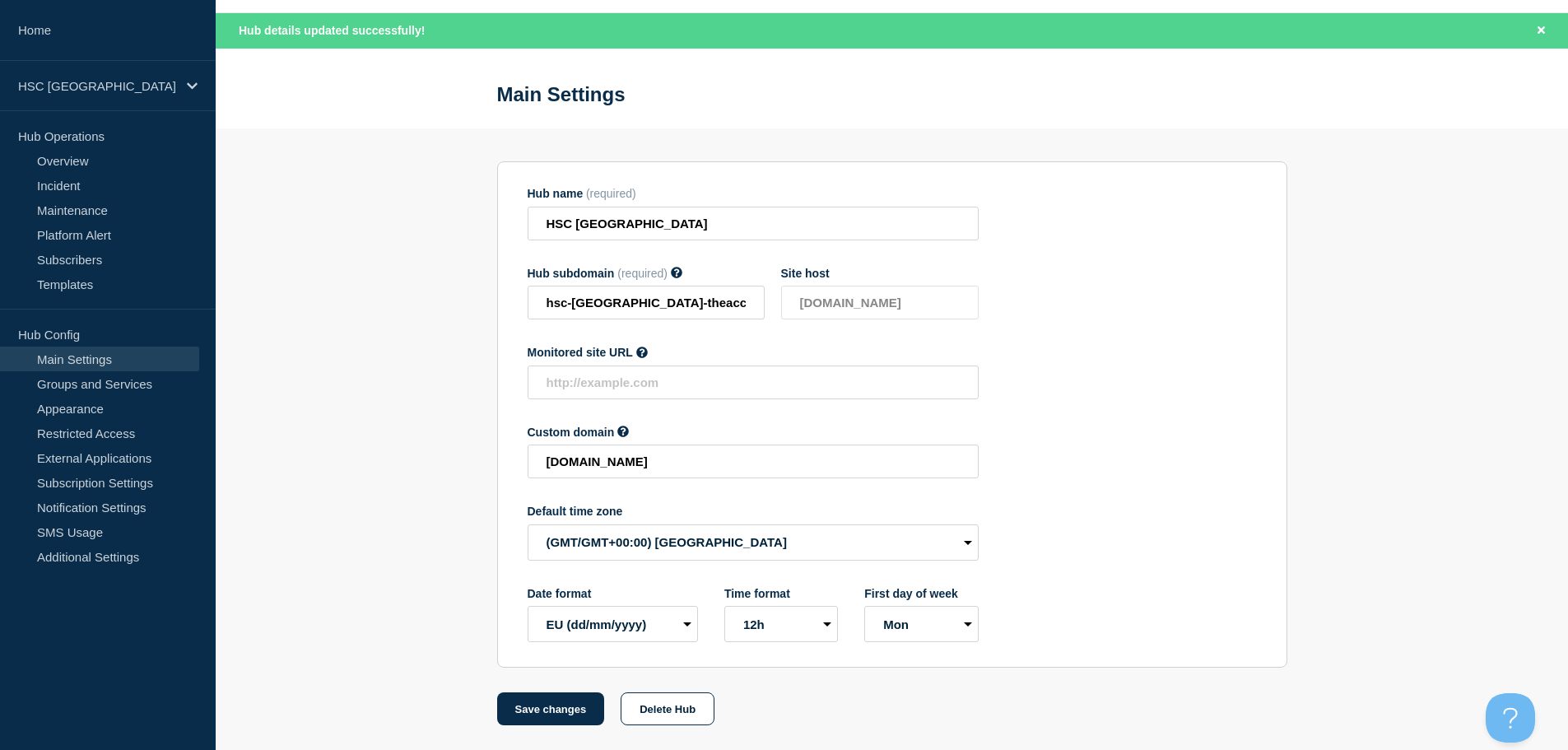
drag, startPoint x: 557, startPoint y: 717, endPoint x: 513, endPoint y: 677, distance: 59.5
click at [557, 717] on button "Save changes" at bounding box center [551, 709] width 108 height 33
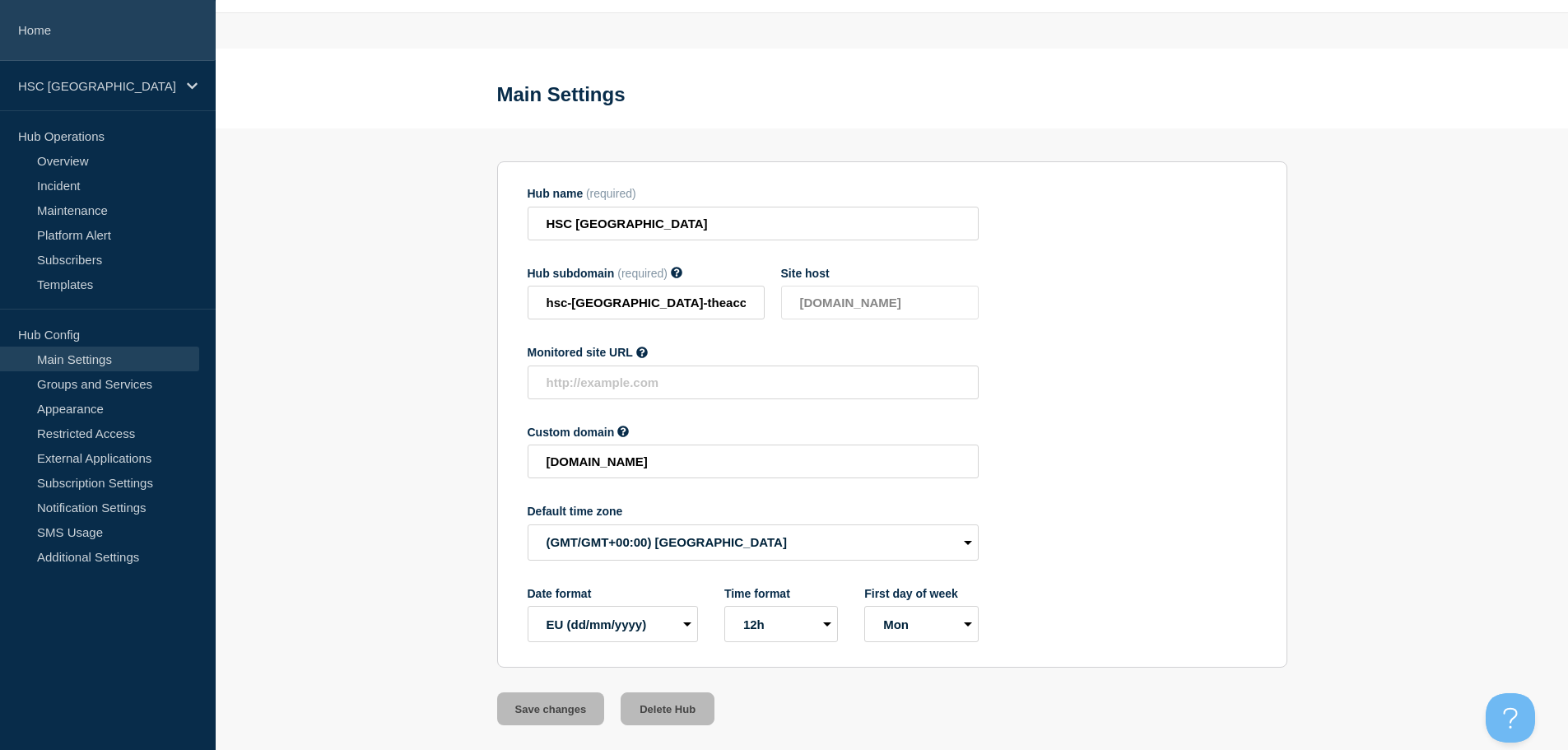
scroll to position [17, 0]
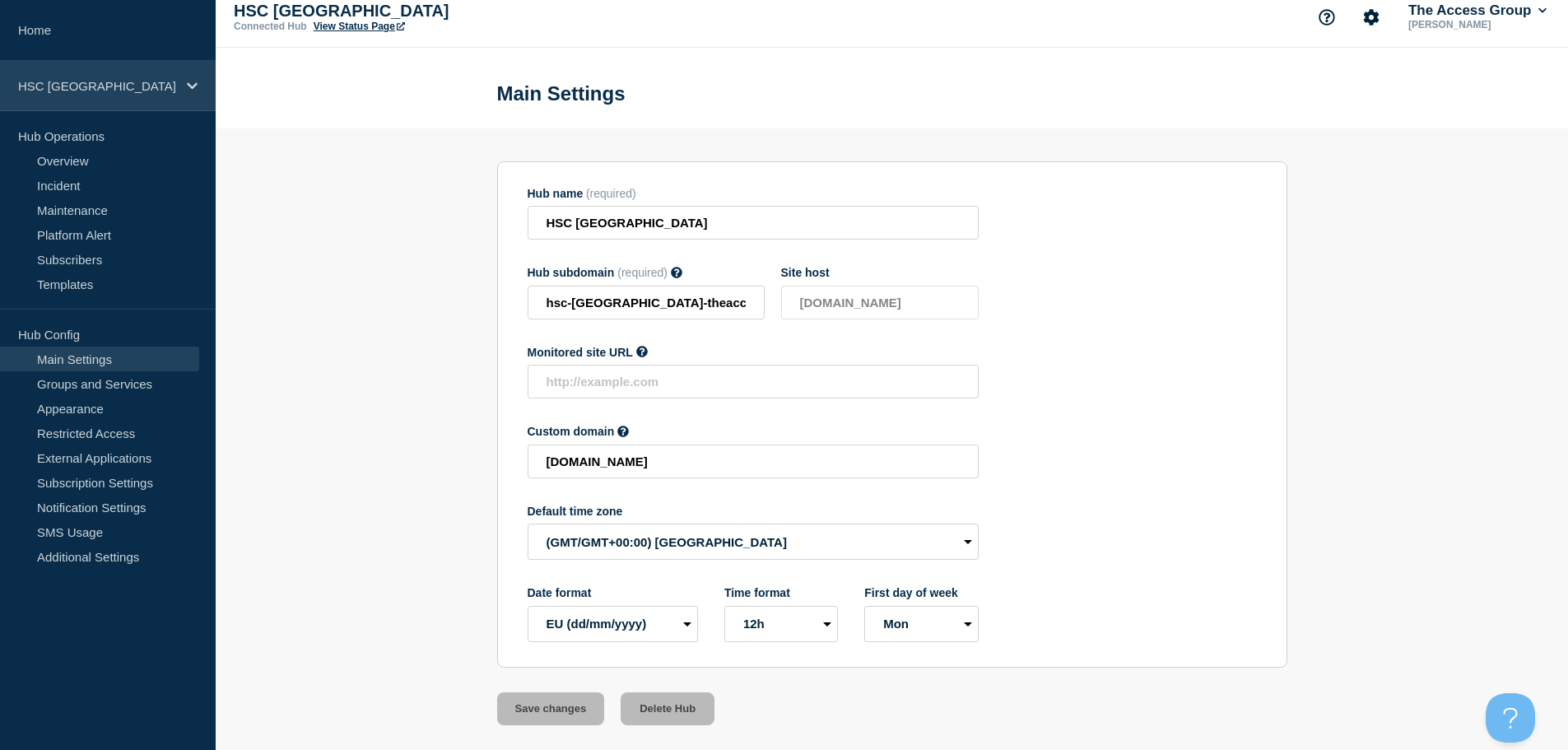
click at [187, 84] on icon at bounding box center [192, 85] width 11 height 12
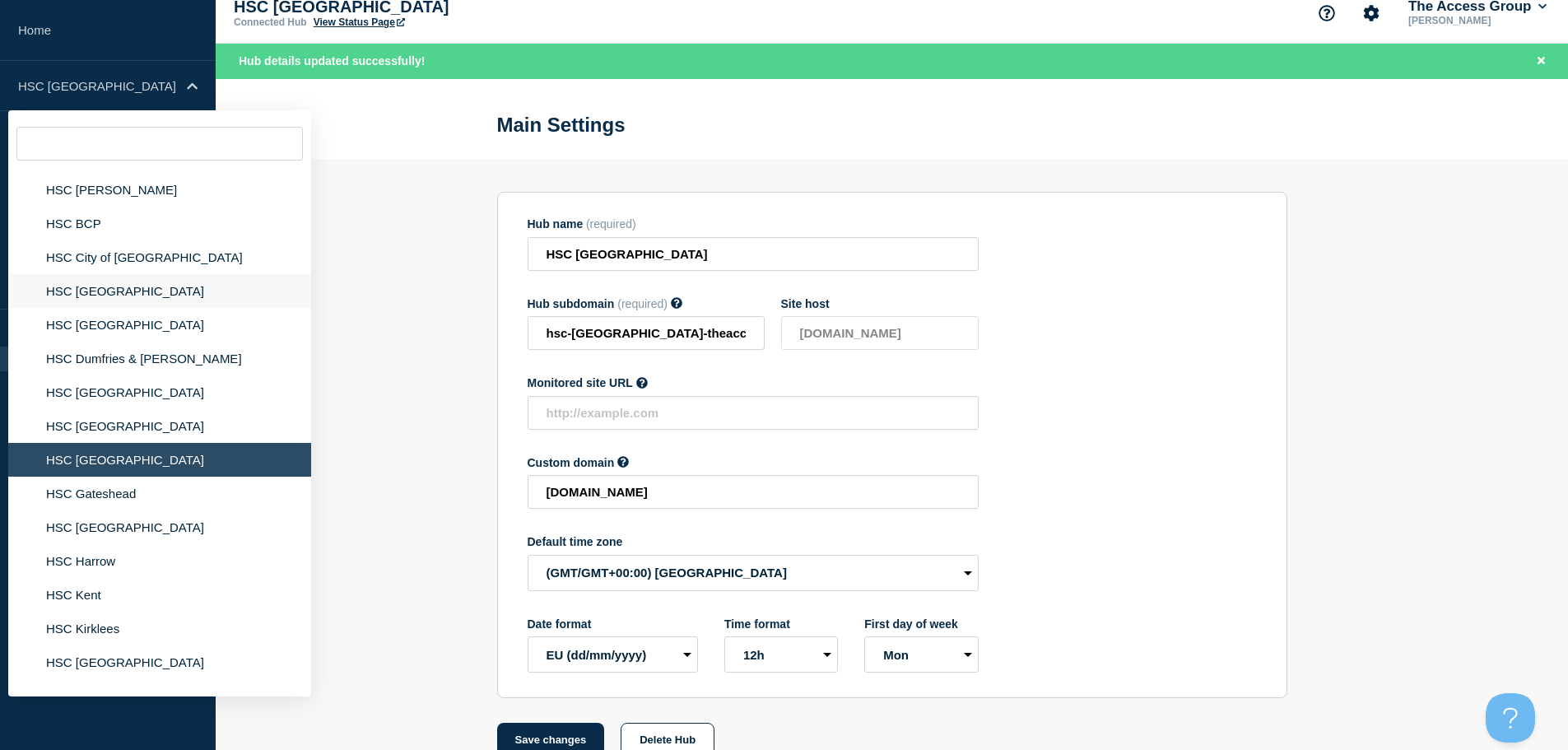
scroll to position [165, 0]
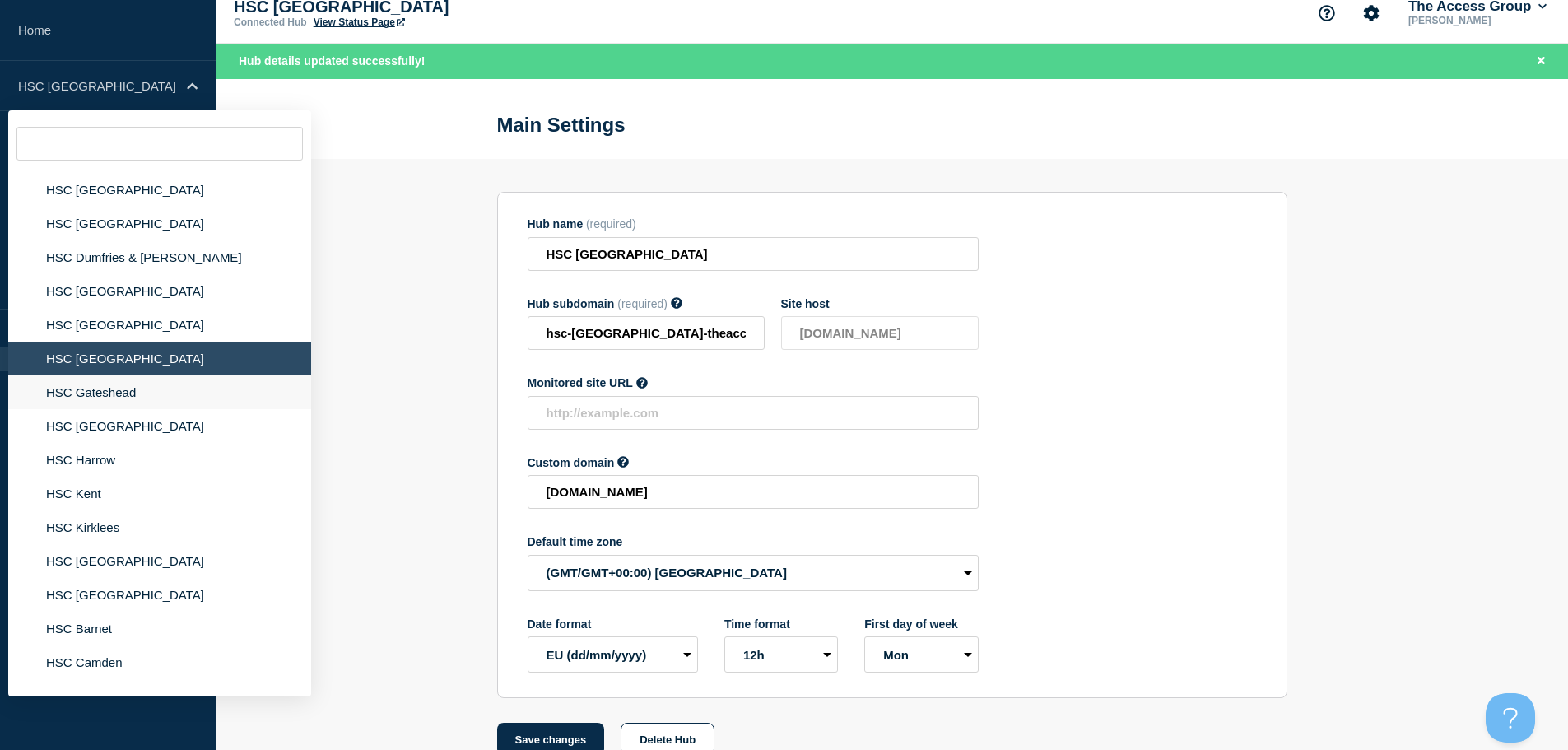
click at [133, 394] on li "HSC Gateshead" at bounding box center [160, 392] width 303 height 34
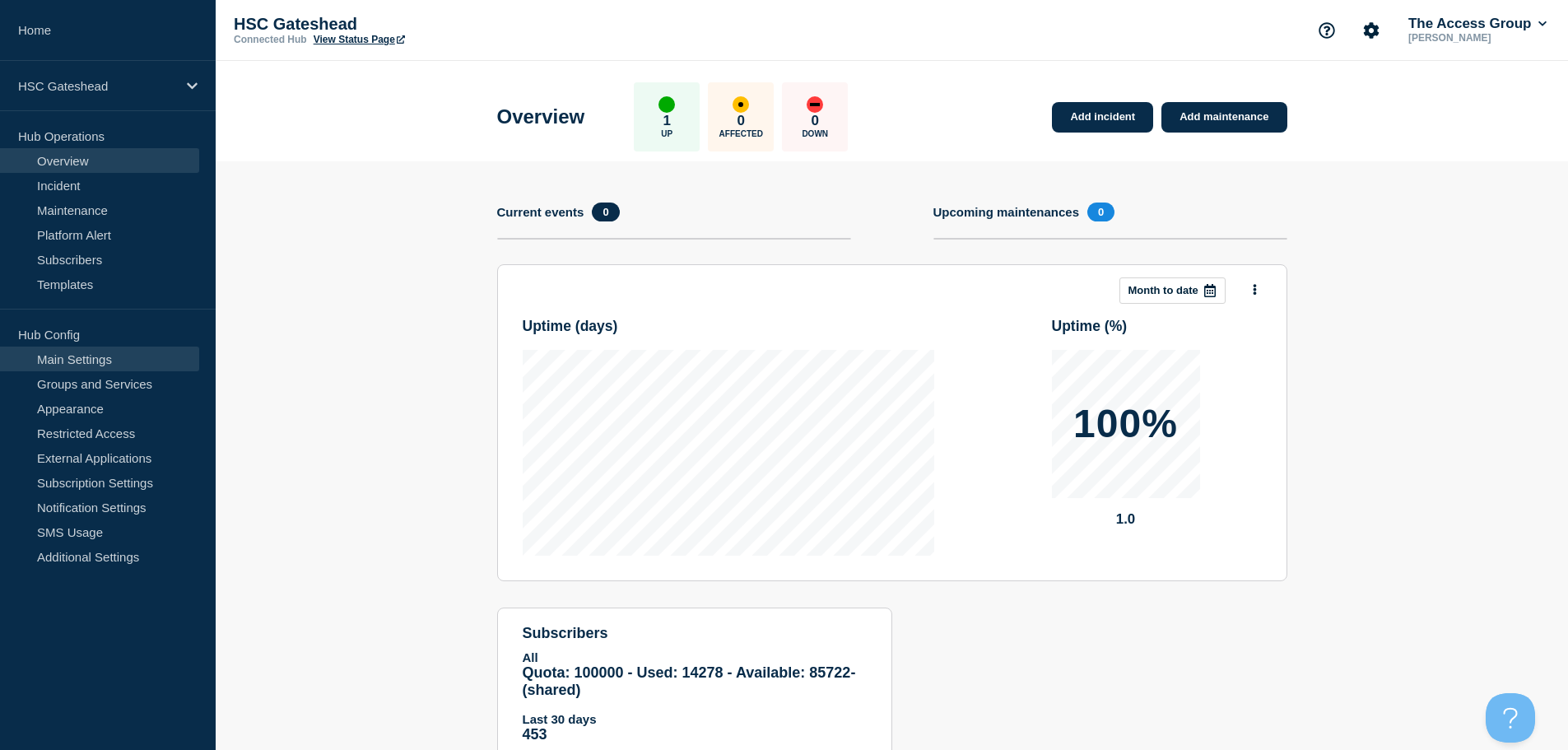
click at [91, 354] on link "Main Settings" at bounding box center [99, 359] width 199 height 25
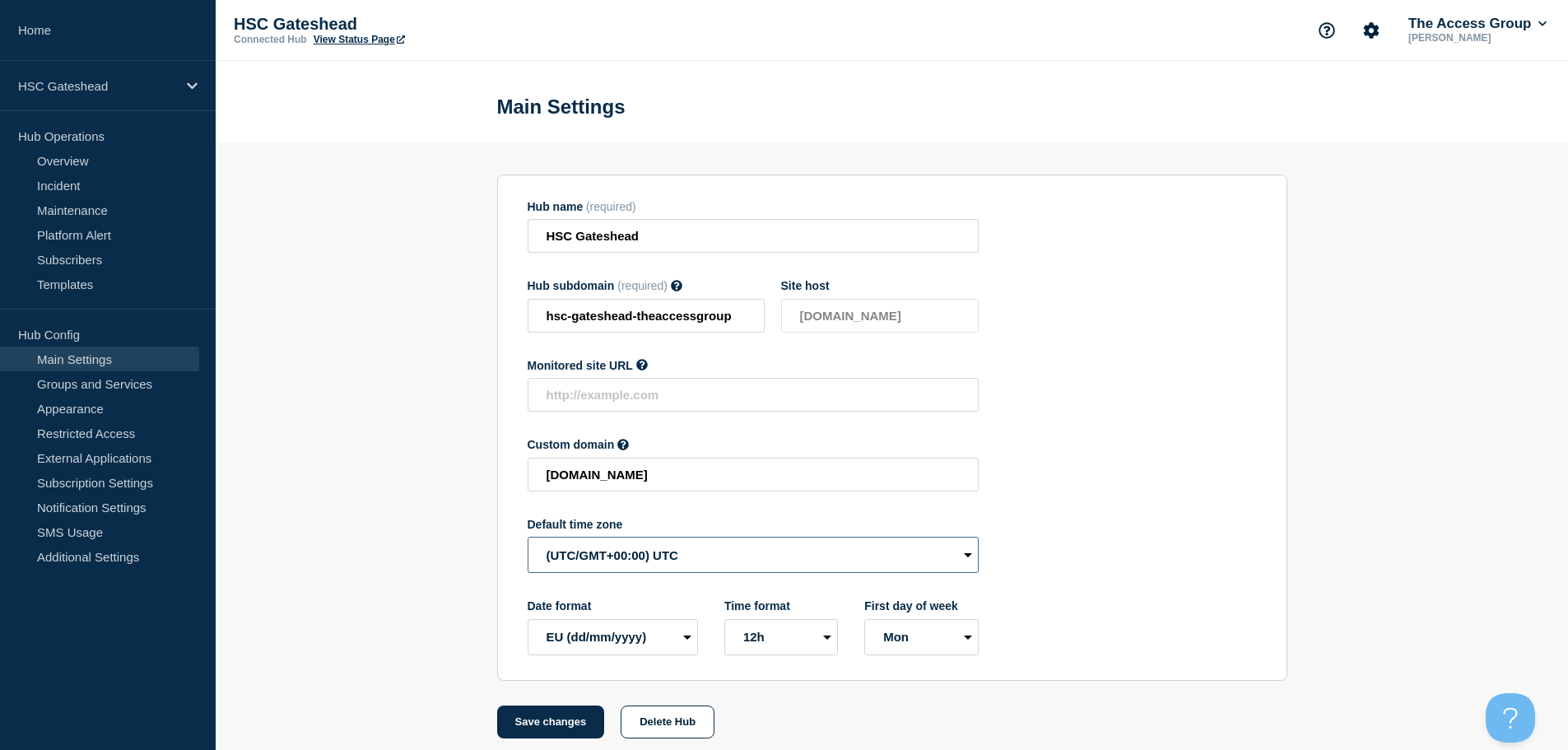
drag, startPoint x: 671, startPoint y: 557, endPoint x: 671, endPoint y: 571, distance: 14.0
click at [671, 557] on select "(SDT/GMT-11:00) [US_STATE] (SST/GMT-11:00) International Date Line West (SST/GM…" at bounding box center [753, 554] width 451 height 36
select select "Europe/[GEOGRAPHIC_DATA]"
click at [528, 541] on select "(SDT/GMT-11:00) [US_STATE] (SST/GMT-11:00) International Date Line West (SST/GM…" at bounding box center [753, 554] width 451 height 36
click at [553, 729] on button "Save changes" at bounding box center [551, 722] width 108 height 33
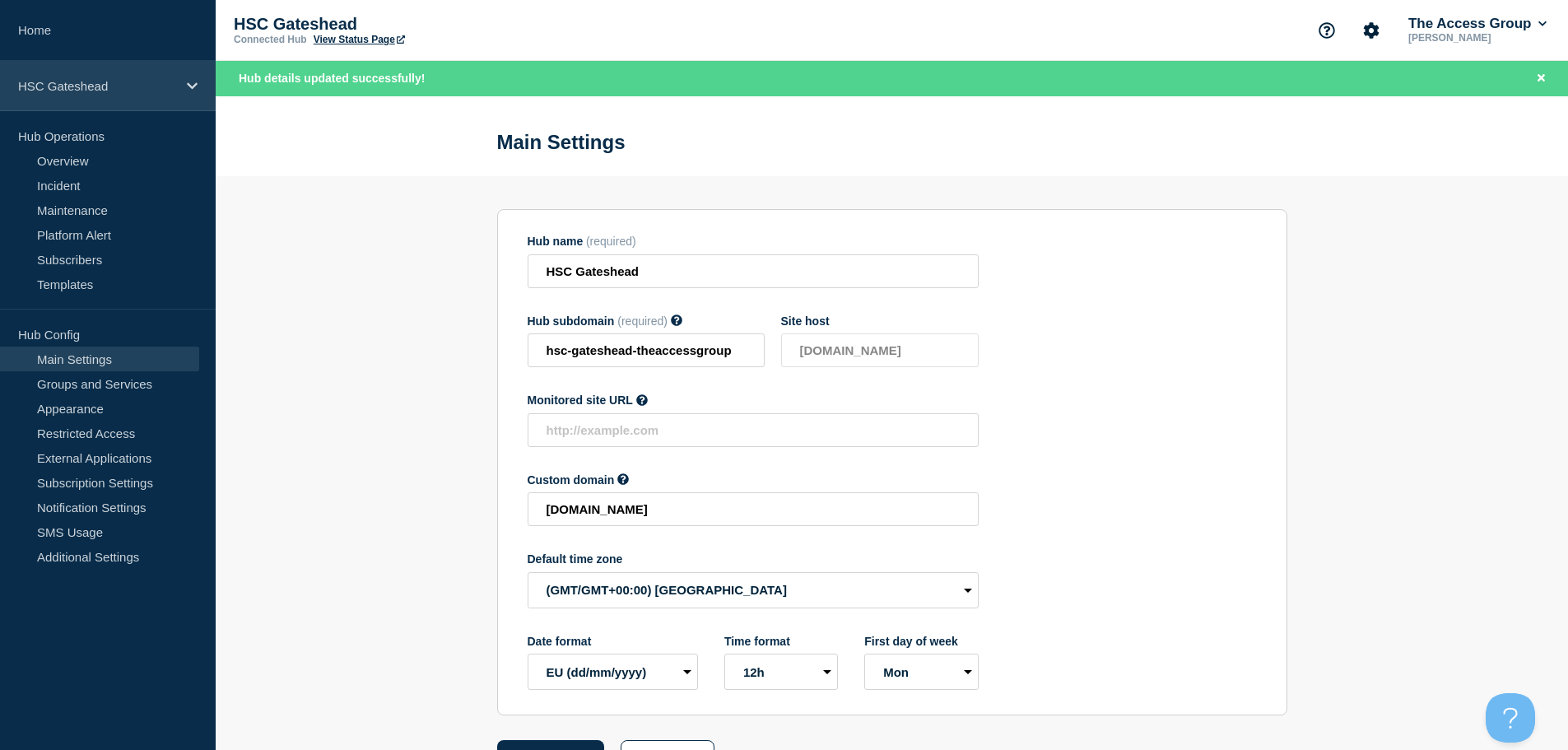
click at [141, 82] on p "HSC Gateshead" at bounding box center [97, 86] width 158 height 14
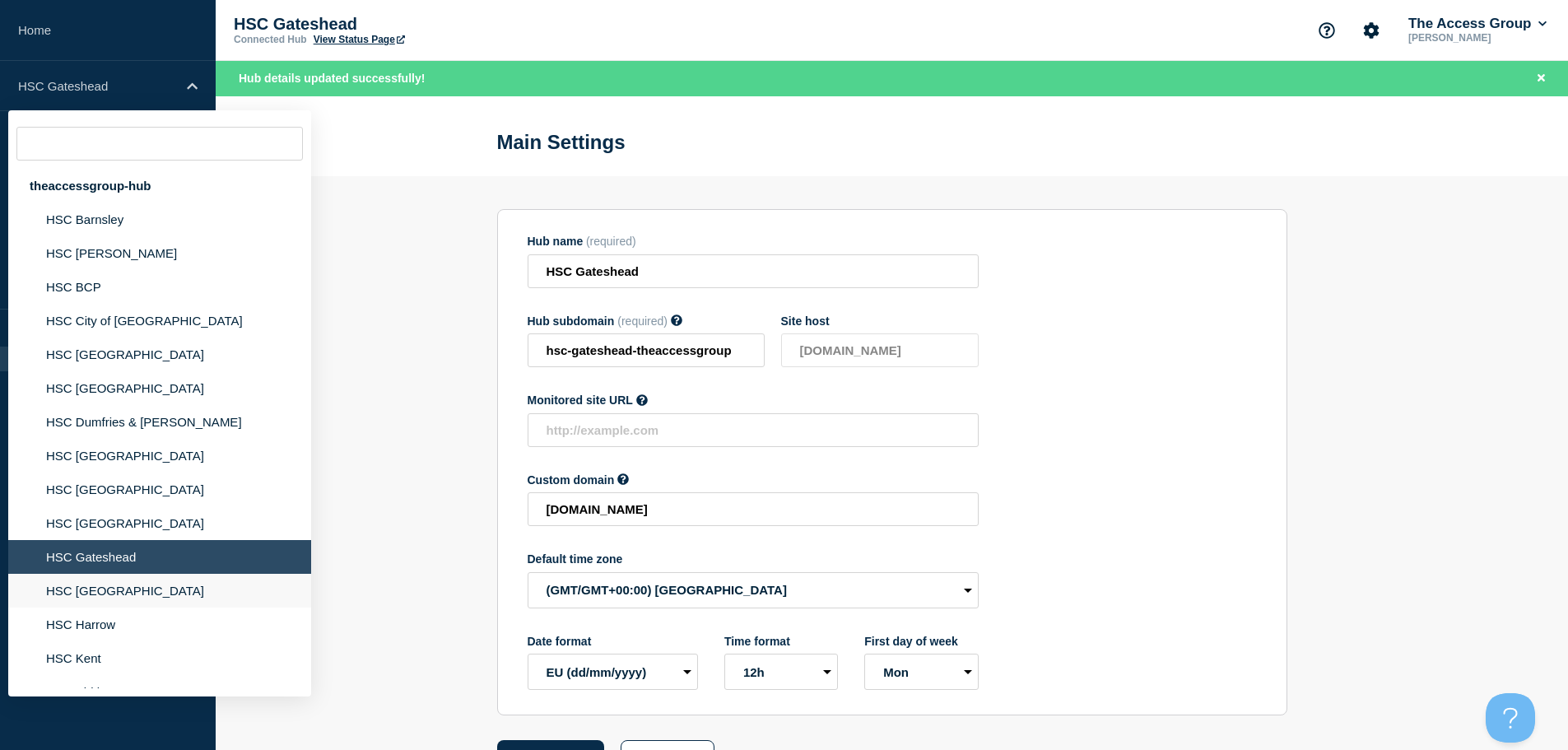
click at [109, 590] on li "HSC [GEOGRAPHIC_DATA]" at bounding box center [160, 591] width 303 height 34
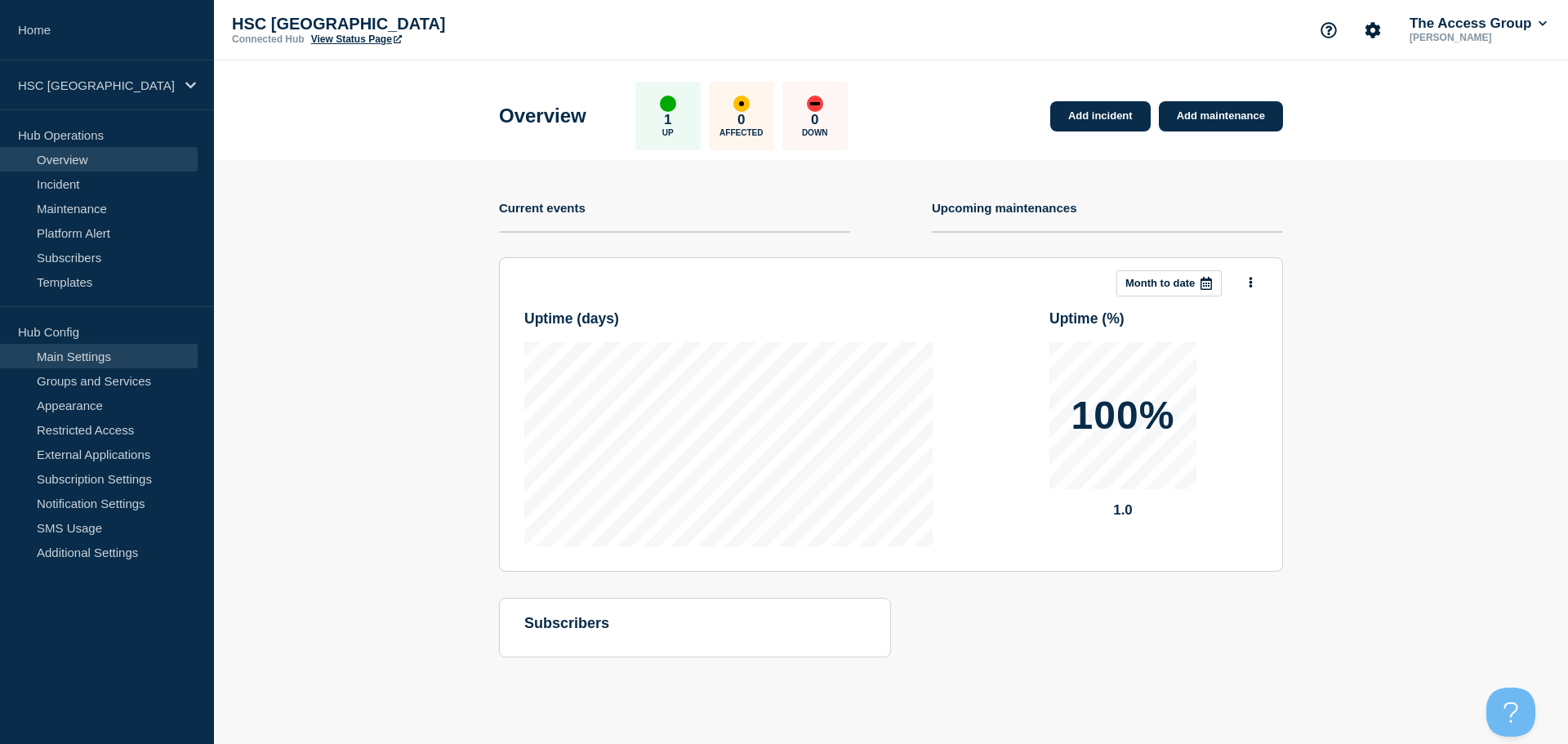
click at [122, 350] on link "Main Settings" at bounding box center [98, 356] width 197 height 25
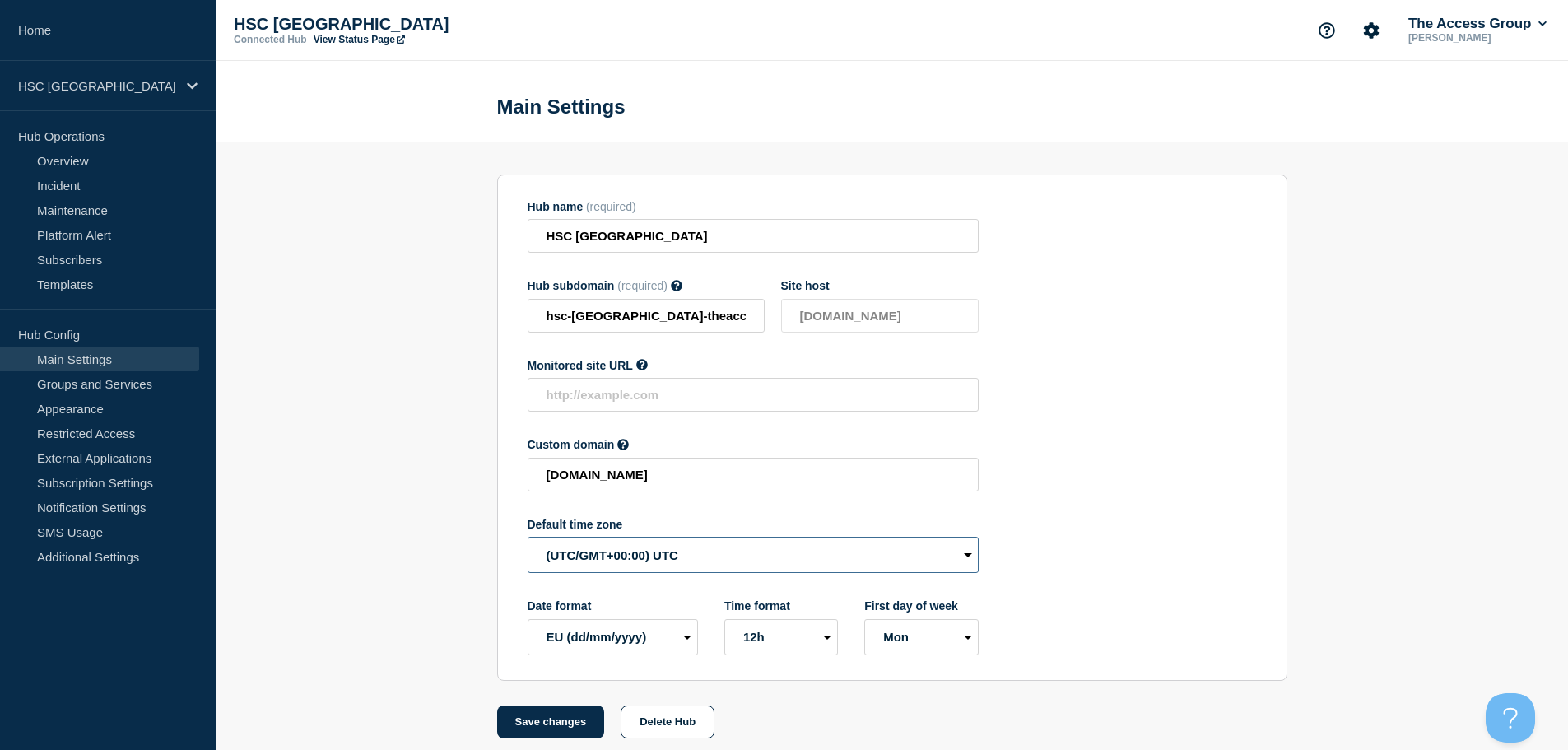
click at [652, 562] on select "(SDT/GMT-11:00) [US_STATE] (SST/GMT-11:00) International Date Line West (SST/GM…" at bounding box center [753, 554] width 451 height 36
select select "Europe/[GEOGRAPHIC_DATA]"
click at [528, 541] on select "(SDT/GMT-11:00) [US_STATE] (SST/GMT-11:00) International Date Line West (SST/GM…" at bounding box center [753, 554] width 451 height 36
click at [542, 725] on button "Save changes" at bounding box center [551, 722] width 108 height 33
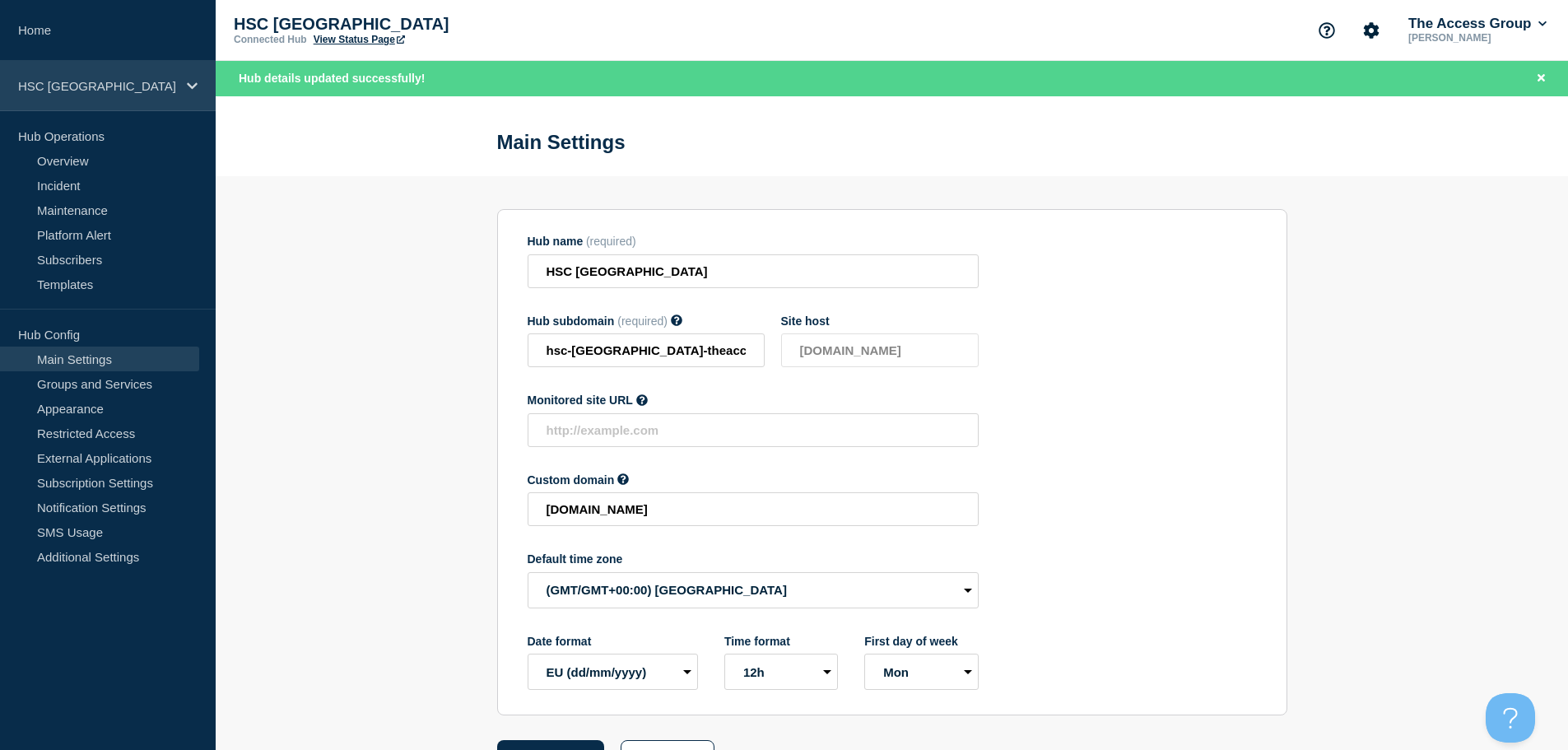
click at [161, 89] on p "HSC [GEOGRAPHIC_DATA]" at bounding box center [97, 86] width 158 height 14
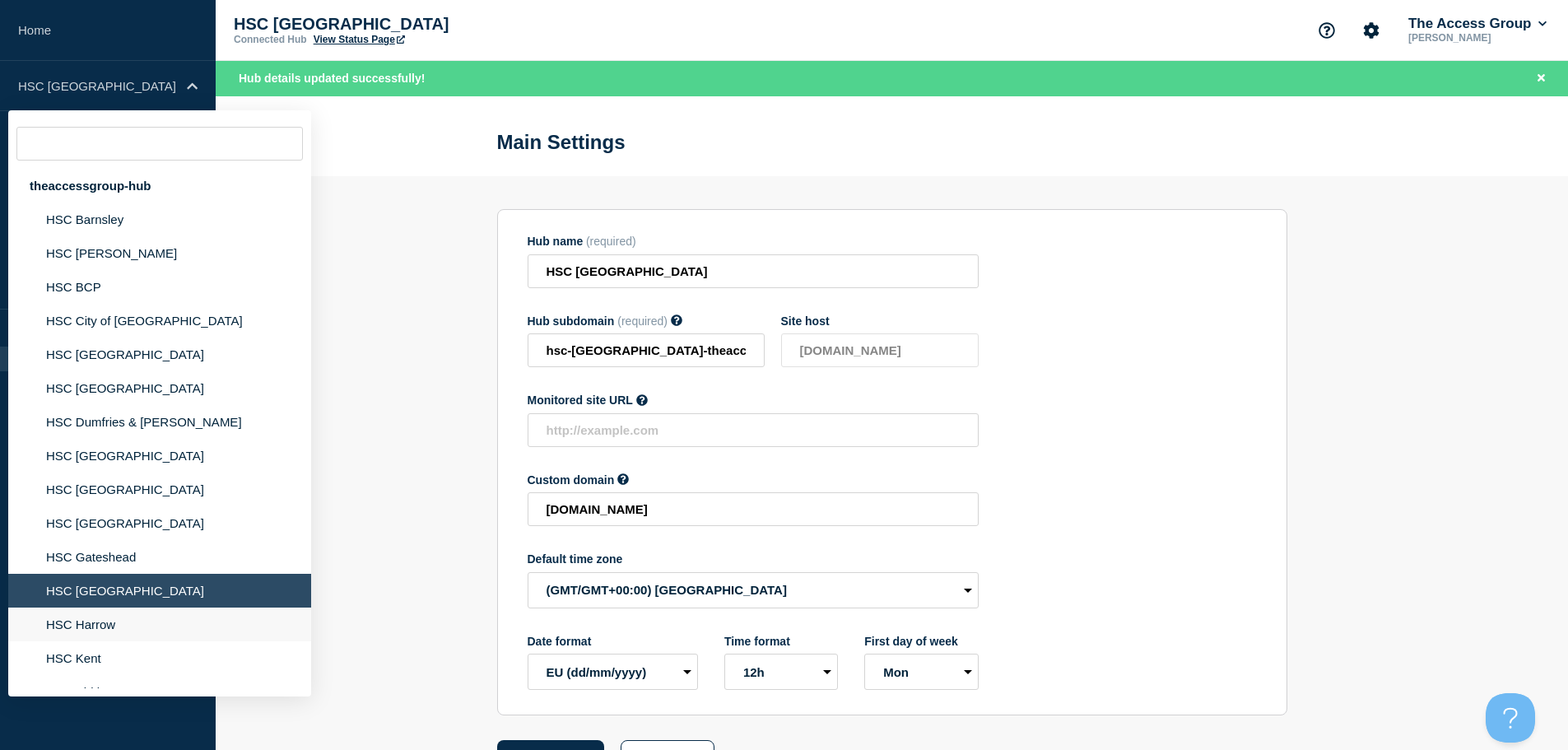
click at [81, 634] on li "HSC Harrow" at bounding box center [160, 624] width 303 height 34
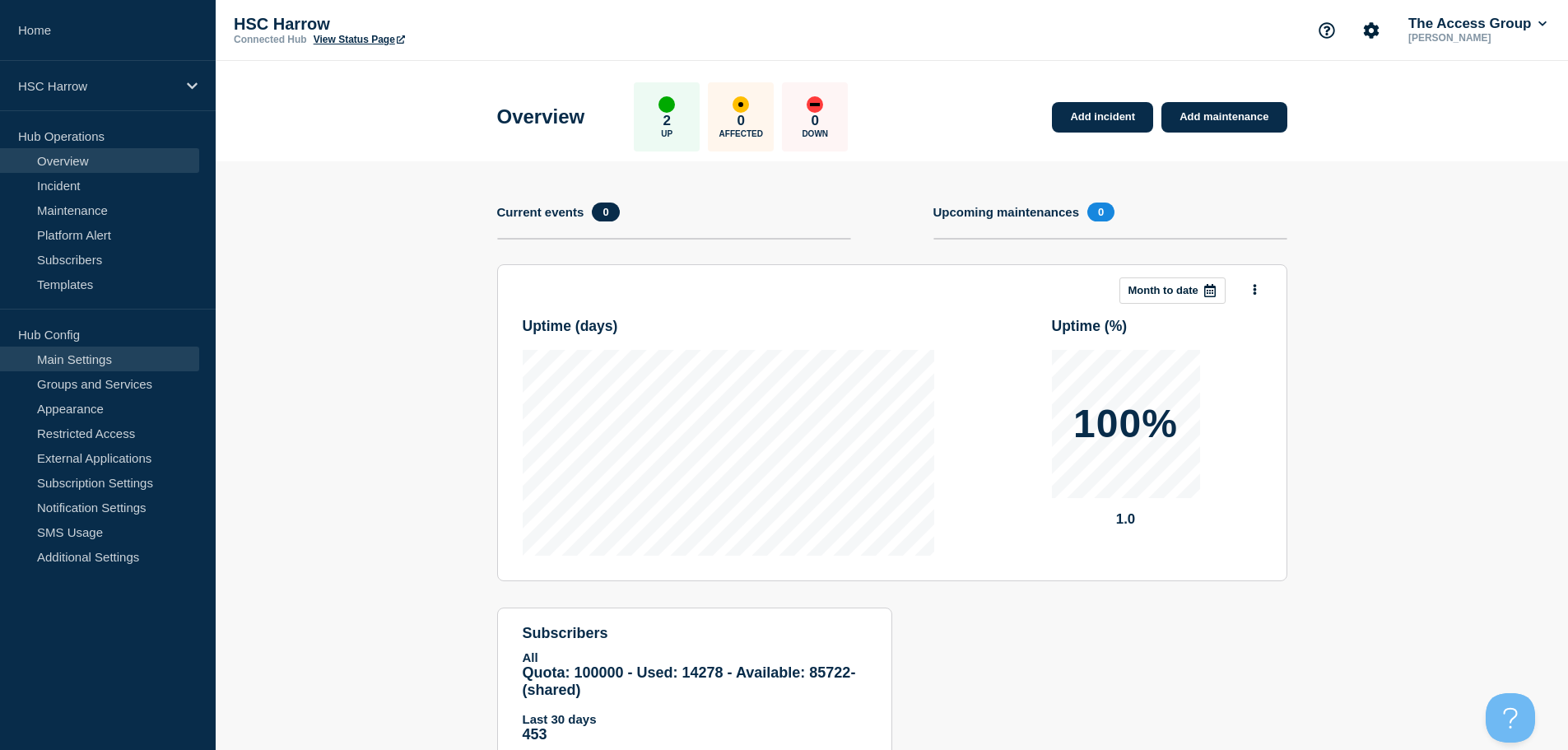
click at [102, 353] on link "Main Settings" at bounding box center [99, 359] width 199 height 25
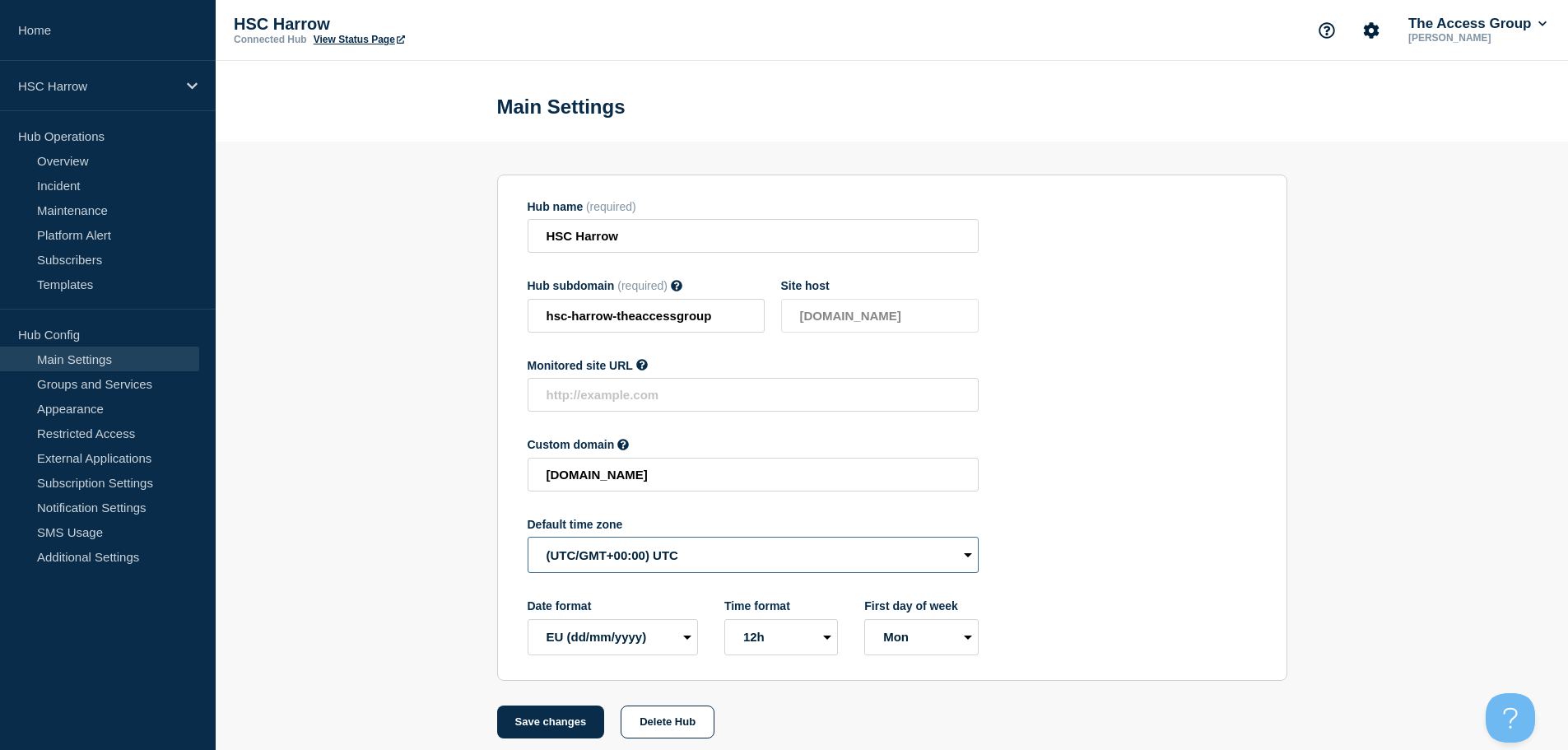
click at [739, 560] on select "(SDT/GMT-11:00) [US_STATE] (SST/GMT-11:00) International Date Line West (SST/GM…" at bounding box center [753, 554] width 451 height 36
select select "Europe/[GEOGRAPHIC_DATA]"
click at [528, 541] on select "(SDT/GMT-11:00) [US_STATE] (SST/GMT-11:00) International Date Line West (SST/GM…" at bounding box center [753, 554] width 451 height 36
click at [549, 732] on button "Save changes" at bounding box center [551, 722] width 108 height 33
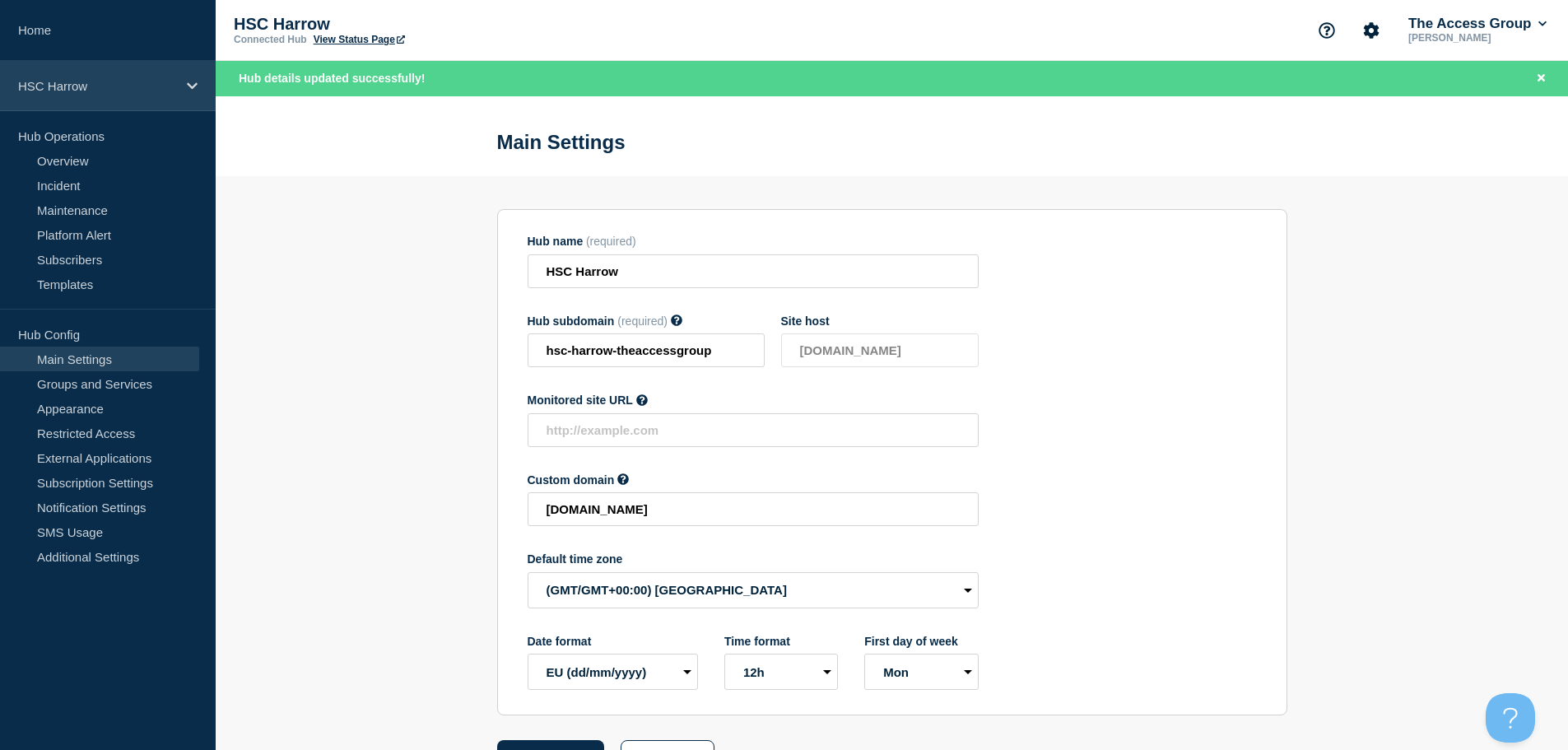
click at [126, 97] on div "HSC Harrow" at bounding box center [108, 85] width 216 height 50
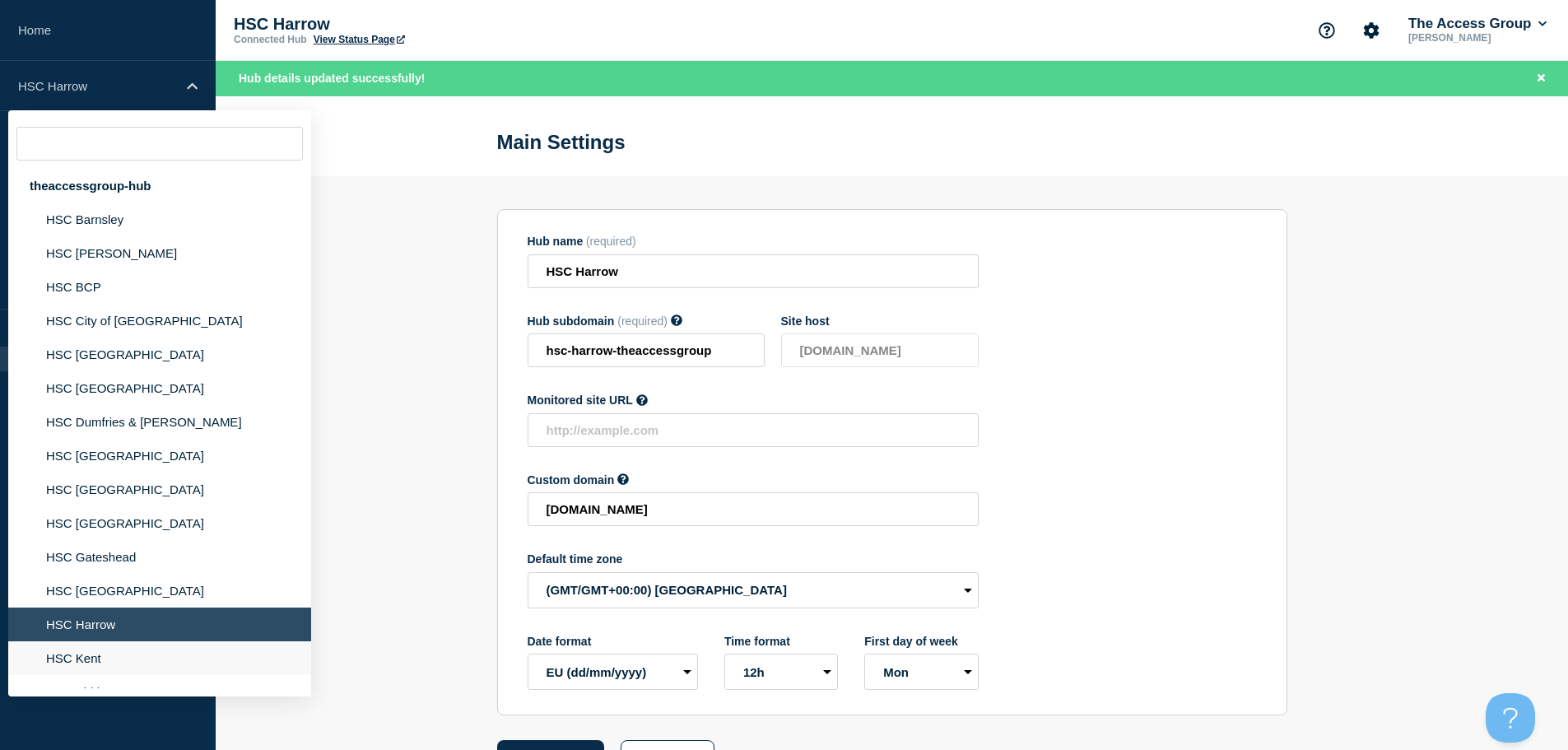
click at [97, 666] on li "HSC Kent" at bounding box center [160, 659] width 303 height 34
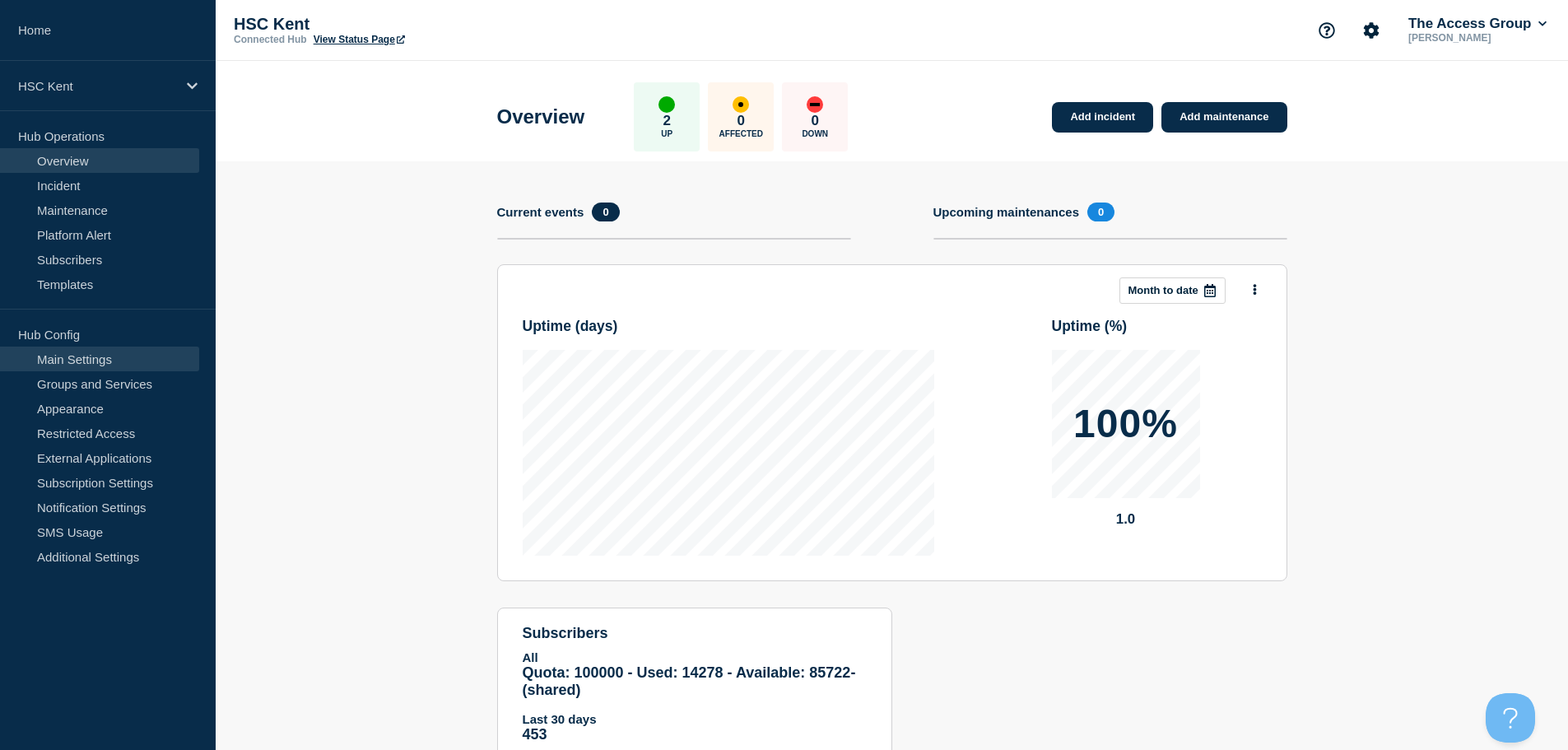
click at [114, 356] on link "Main Settings" at bounding box center [99, 359] width 199 height 25
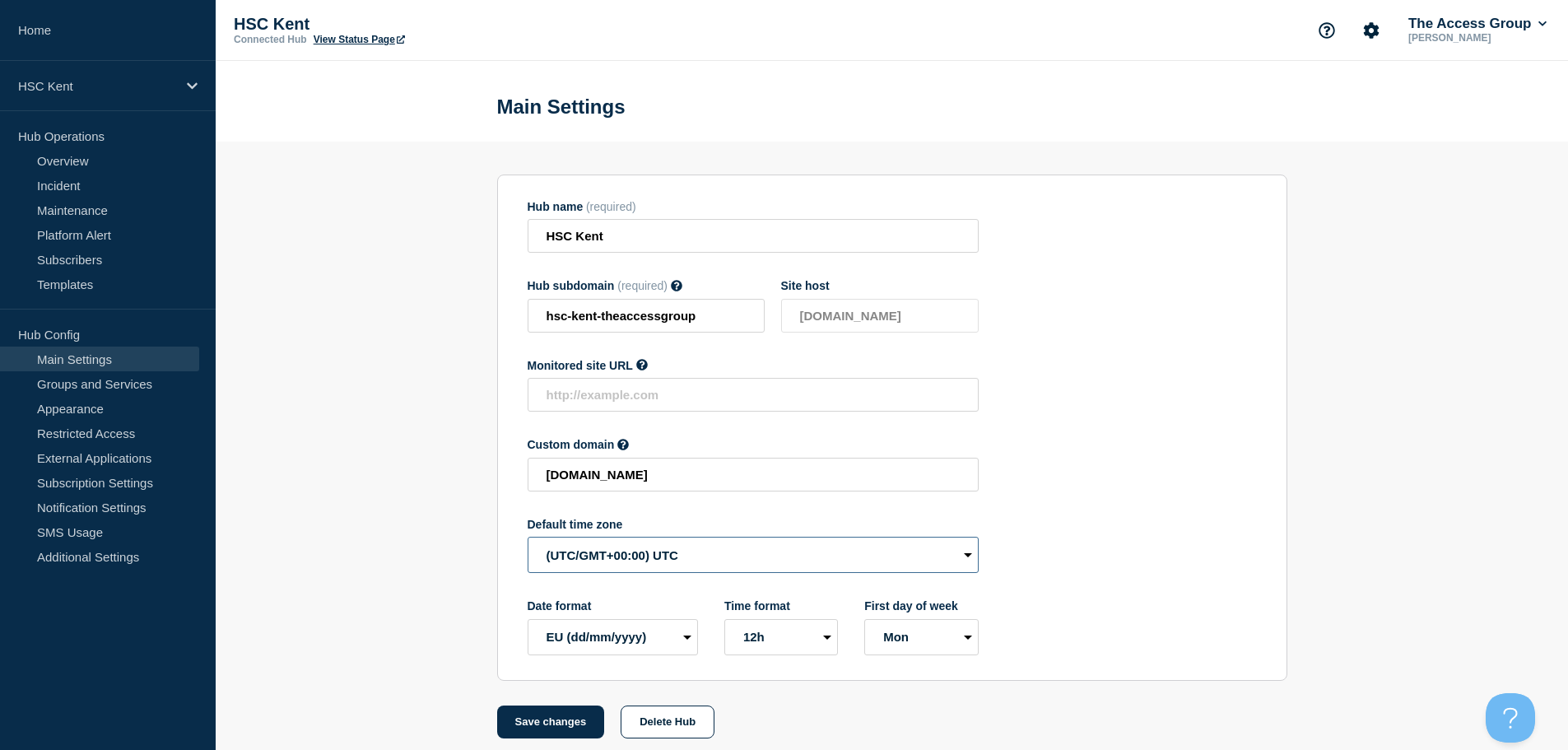
drag, startPoint x: 660, startPoint y: 551, endPoint x: 671, endPoint y: 568, distance: 20.2
click at [660, 554] on select "(SDT/GMT-11:00) [US_STATE] (SST/GMT-11:00) International Date Line West (SST/GM…" at bounding box center [753, 554] width 451 height 36
select select "Europe/[GEOGRAPHIC_DATA]"
click at [528, 541] on select "(SDT/GMT-11:00) [US_STATE] (SST/GMT-11:00) International Date Line West (SST/GM…" at bounding box center [753, 554] width 451 height 36
click at [580, 719] on button "Save changes" at bounding box center [551, 722] width 108 height 33
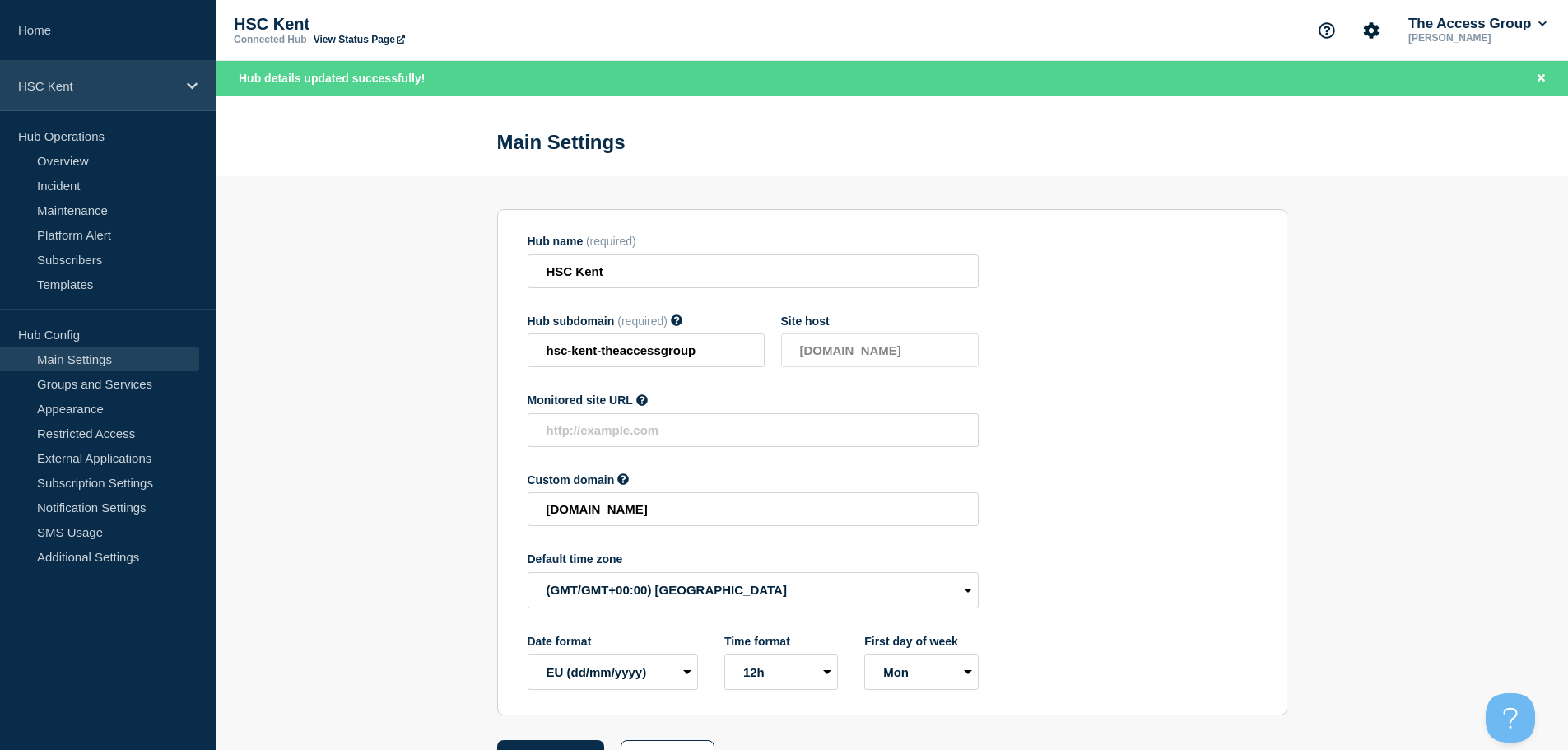
click at [162, 84] on p "HSC Kent" at bounding box center [97, 86] width 158 height 14
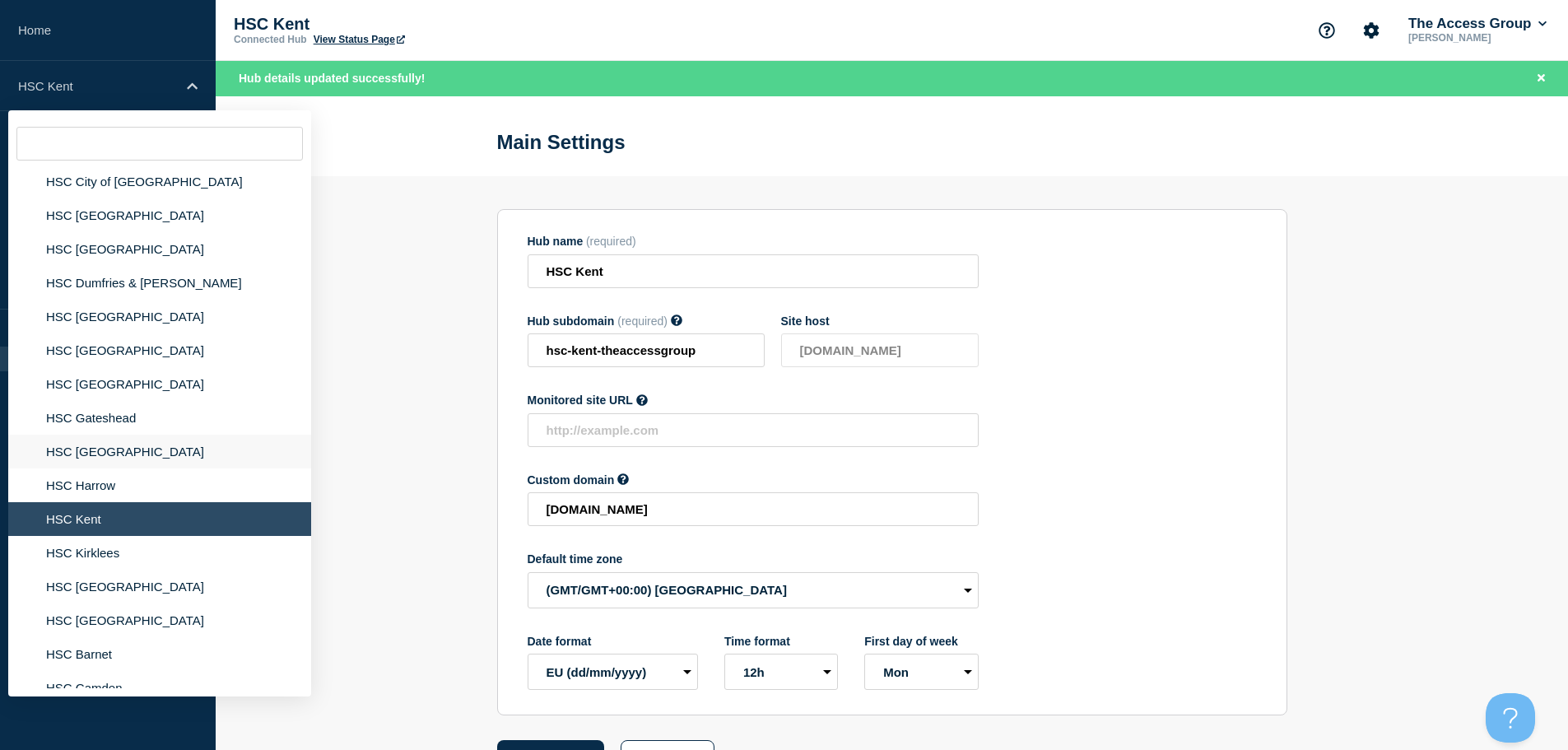
scroll to position [165, 0]
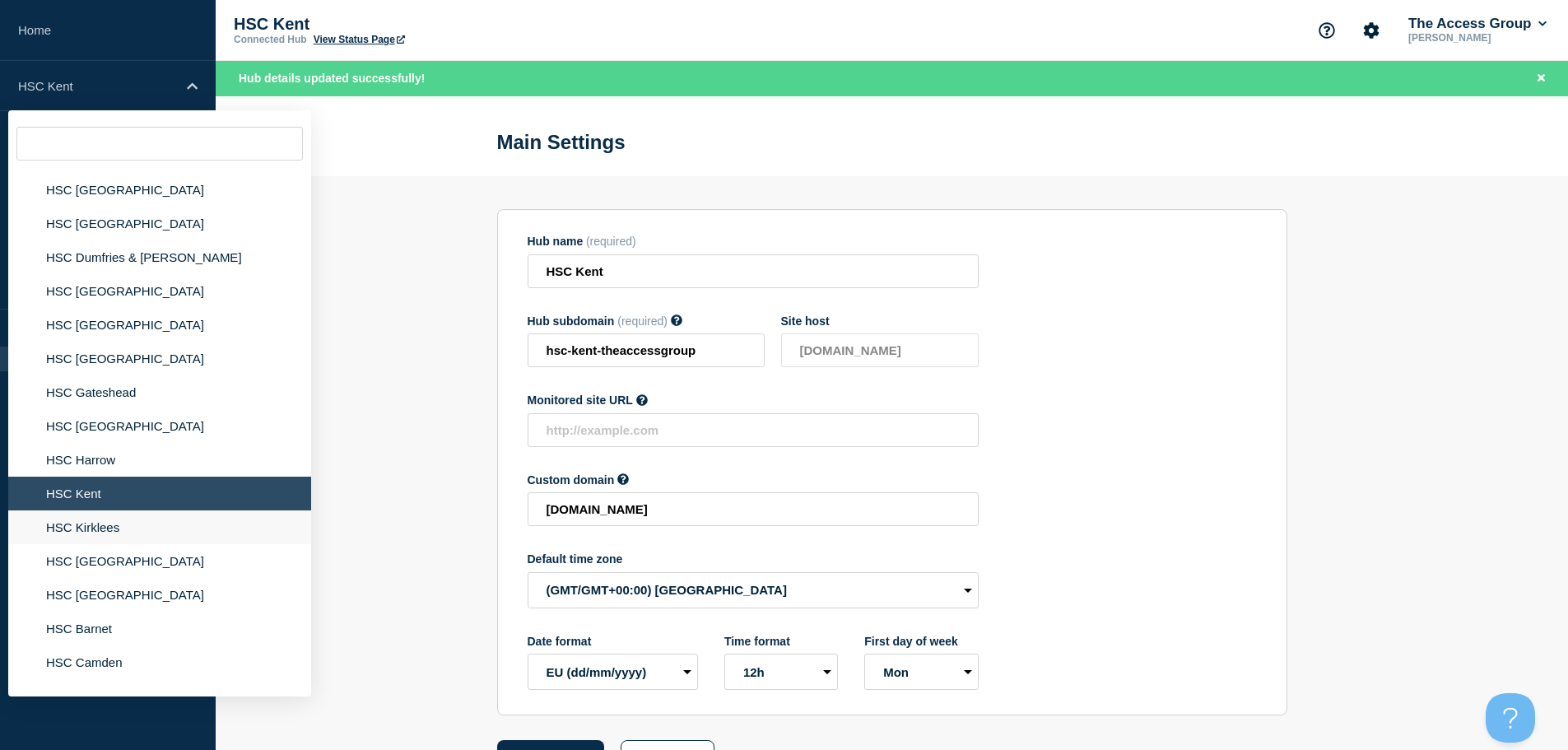
click at [109, 530] on li "HSC Kirklees" at bounding box center [160, 528] width 303 height 34
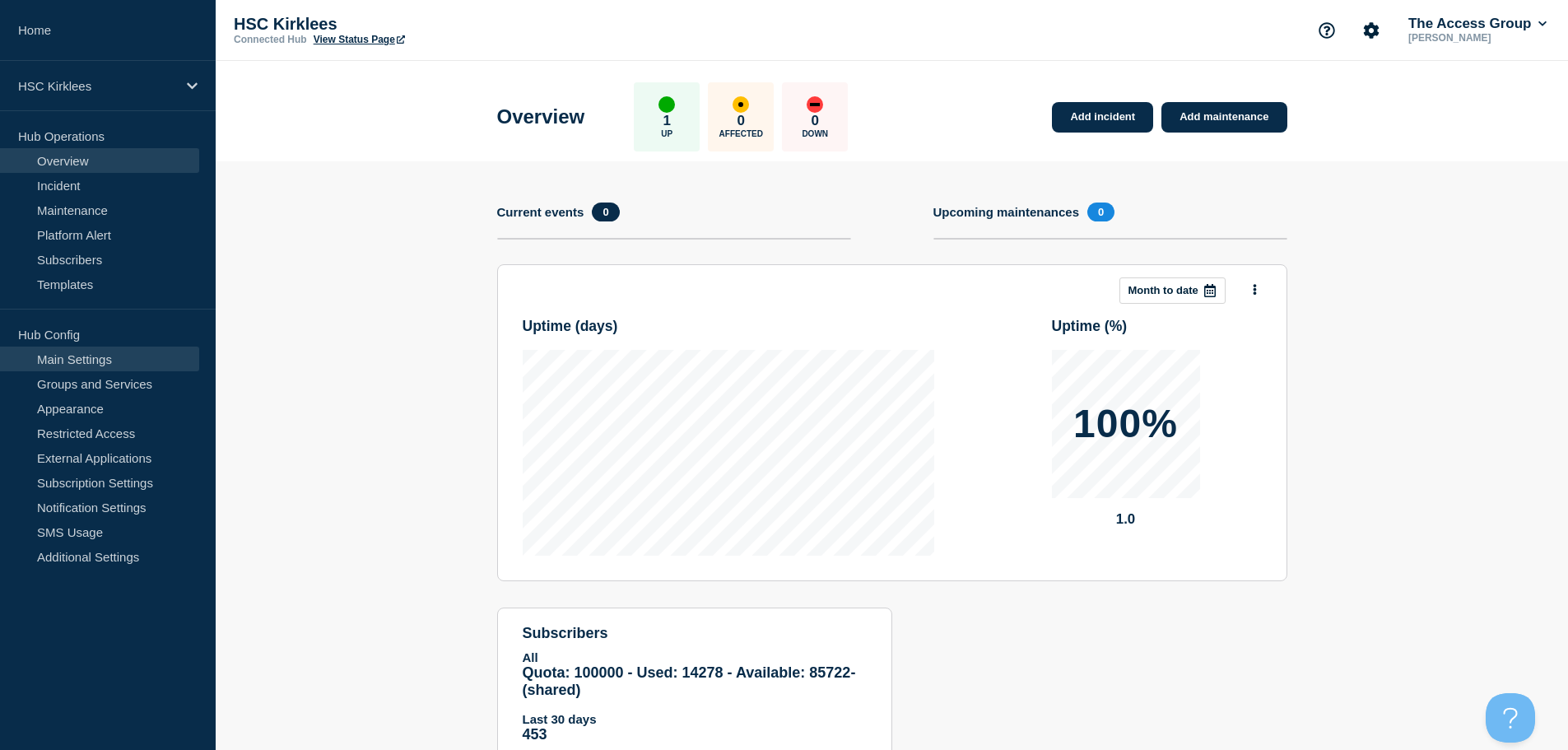
click at [97, 363] on link "Main Settings" at bounding box center [99, 359] width 199 height 25
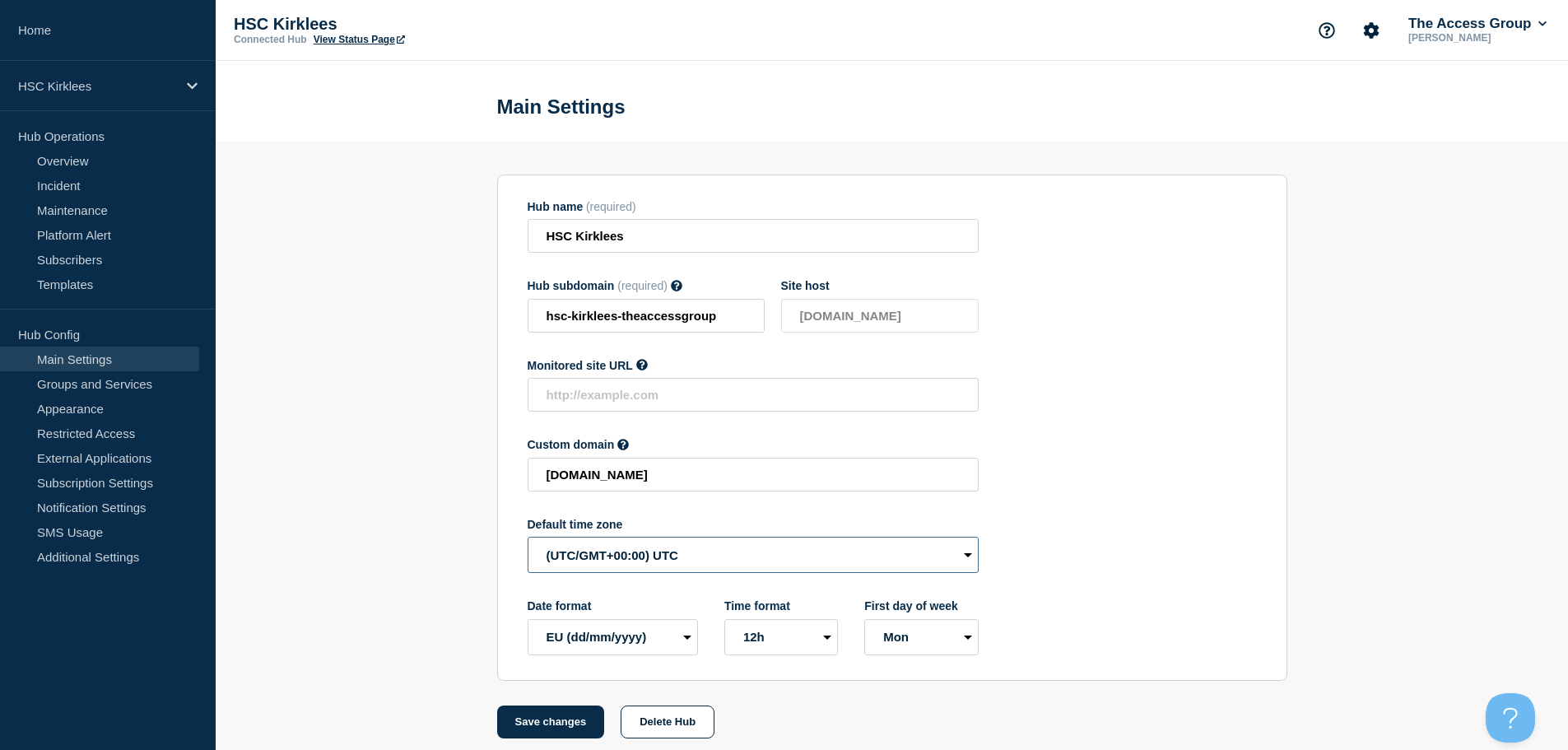
drag, startPoint x: 620, startPoint y: 556, endPoint x: 612, endPoint y: 580, distance: 25.3
click at [616, 563] on select "(SDT/GMT-11:00) [US_STATE] (SST/GMT-11:00) International Date Line West (SST/GM…" at bounding box center [753, 554] width 451 height 36
select select "Europe/[GEOGRAPHIC_DATA]"
click at [528, 541] on select "(SDT/GMT-11:00) [US_STATE] (SST/GMT-11:00) International Date Line West (SST/GM…" at bounding box center [753, 554] width 451 height 36
click at [563, 727] on button "Save changes" at bounding box center [551, 722] width 108 height 33
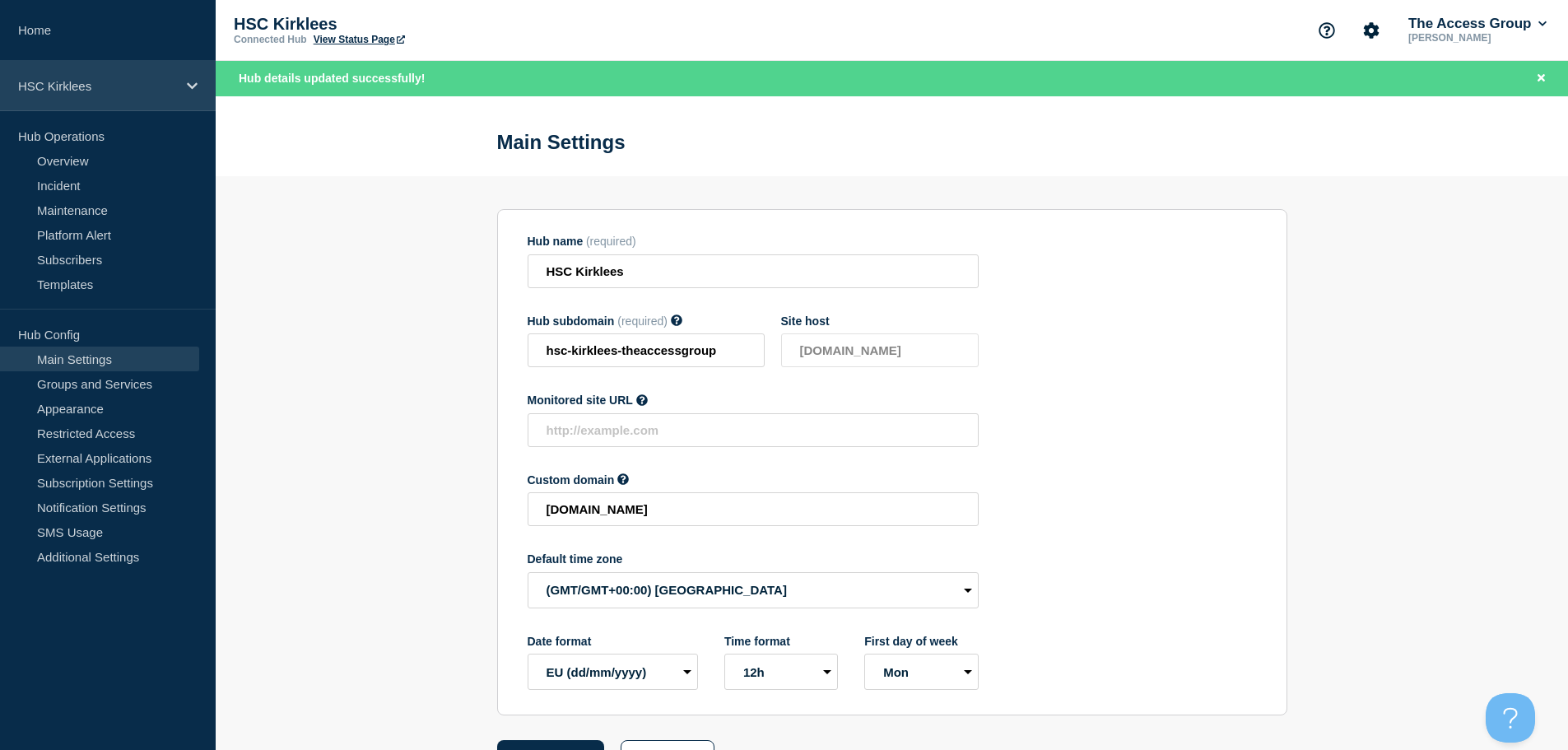
click at [155, 90] on p "HSC Kirklees" at bounding box center [97, 86] width 158 height 14
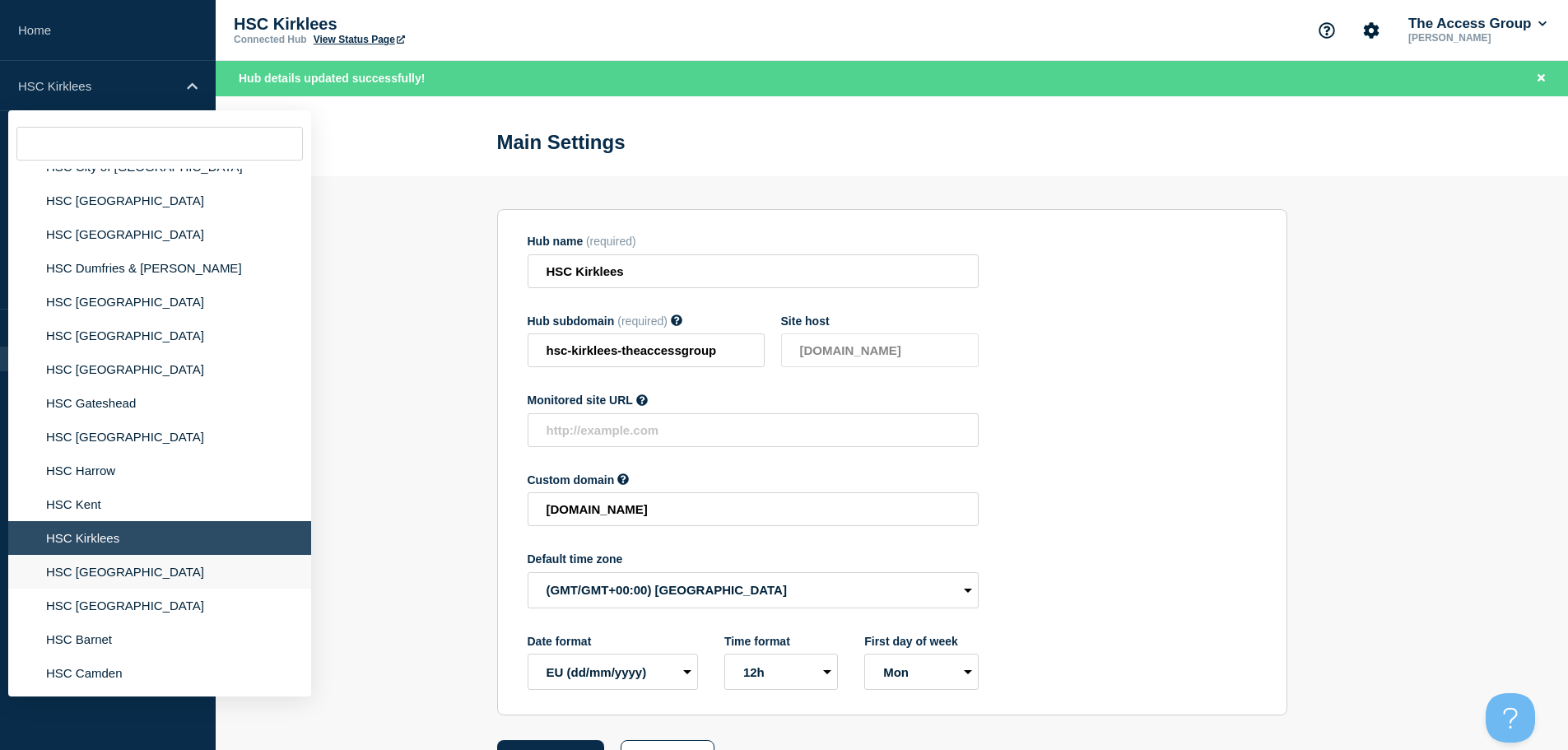
scroll to position [165, 0]
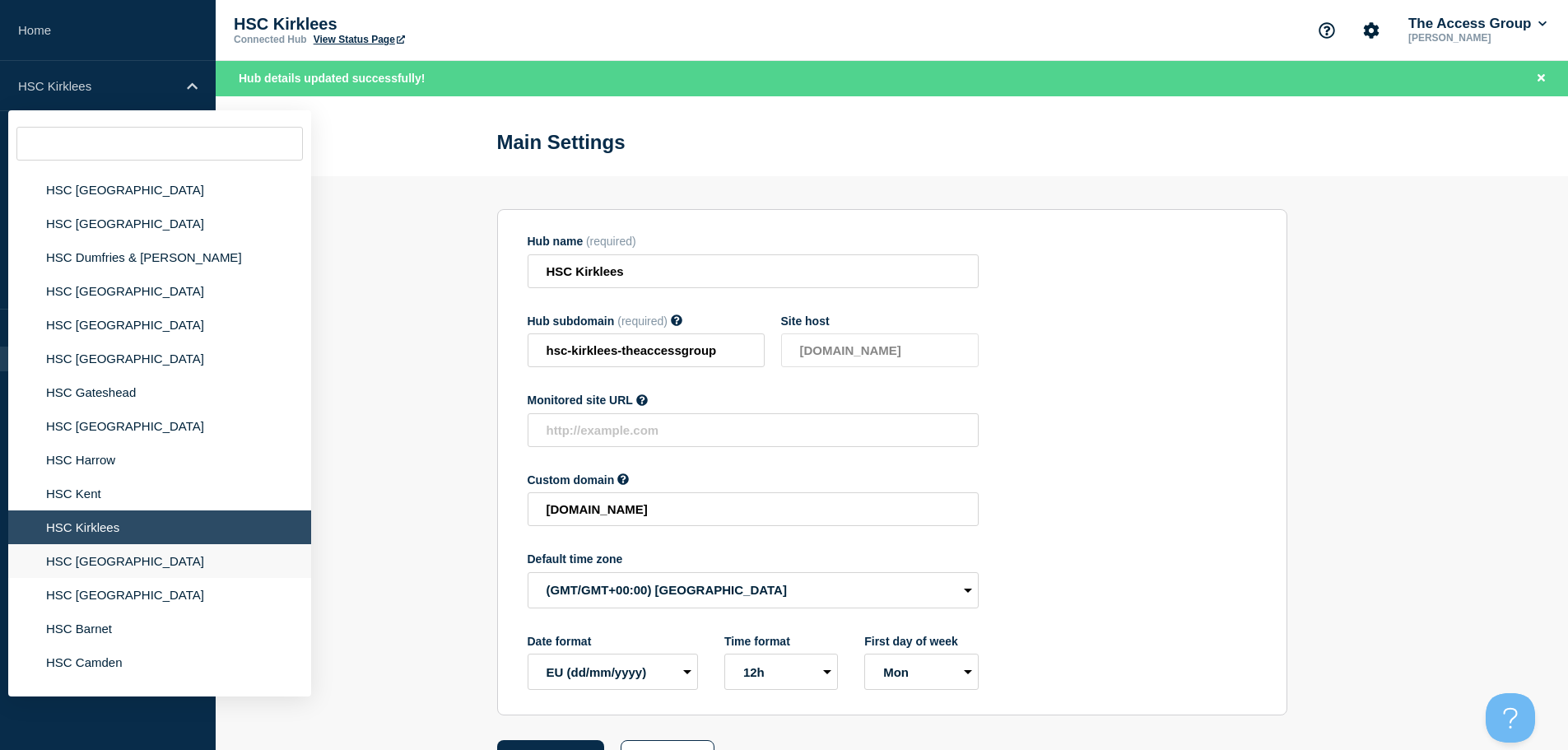
click at [106, 565] on li "HSC [GEOGRAPHIC_DATA]" at bounding box center [160, 561] width 303 height 34
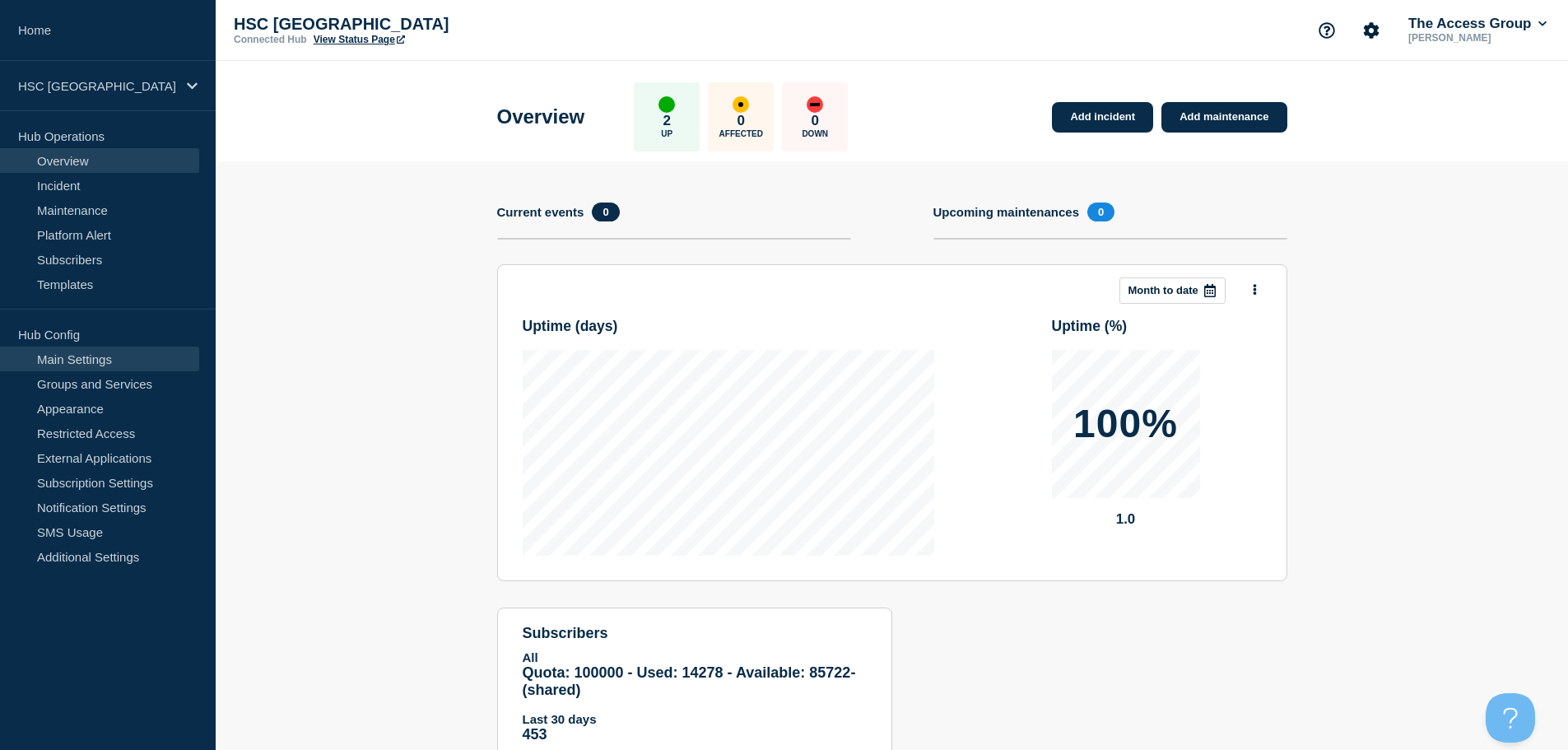
click at [118, 360] on link "Main Settings" at bounding box center [99, 359] width 199 height 25
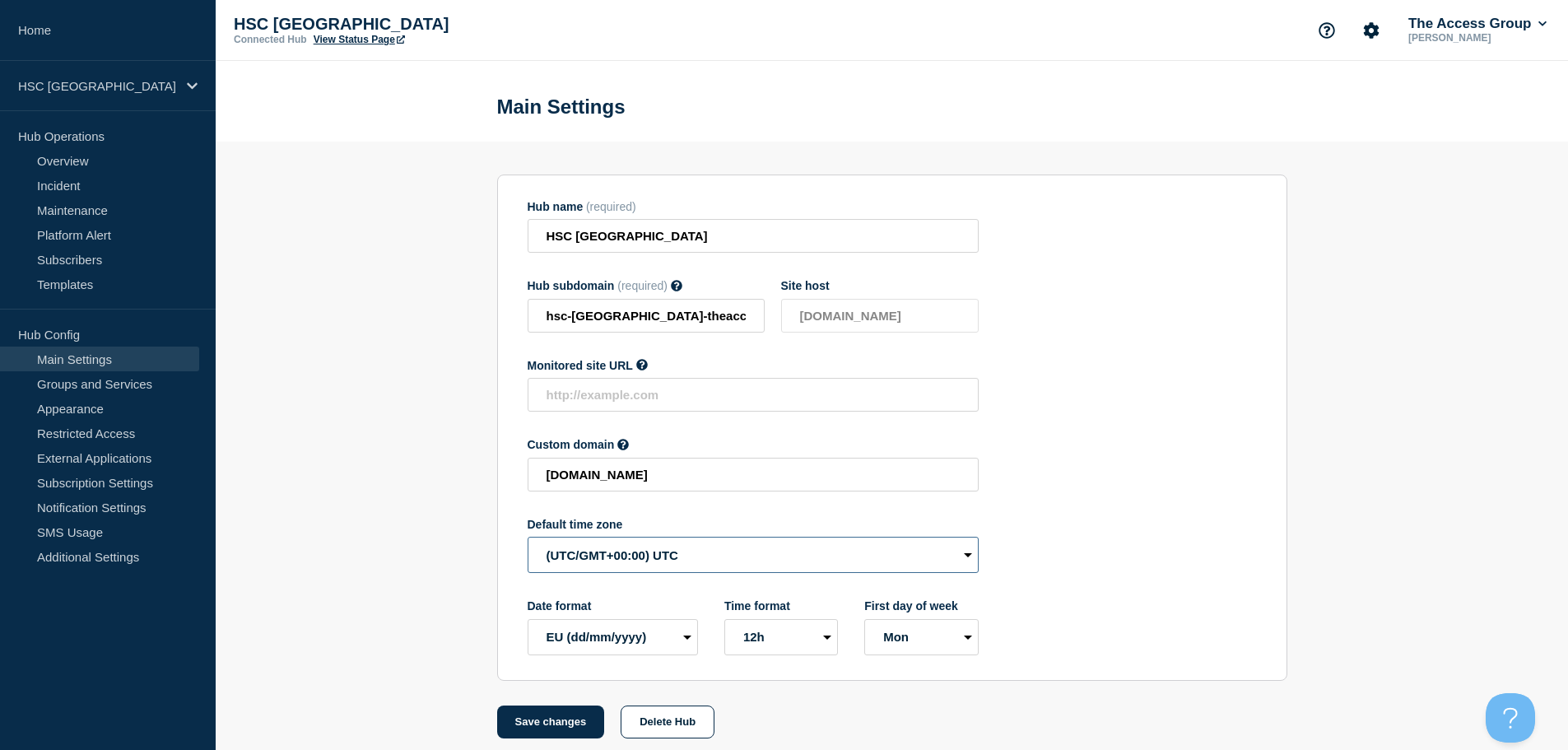
drag, startPoint x: 609, startPoint y: 562, endPoint x: 608, endPoint y: 572, distance: 10.0
click at [608, 566] on select "(SDT/GMT-11:00) [US_STATE] (SST/GMT-11:00) International Date Line West (SST/GM…" at bounding box center [753, 554] width 451 height 36
select select "Europe/[GEOGRAPHIC_DATA]"
click at [528, 541] on select "(SDT/GMT-11:00) [US_STATE] (SST/GMT-11:00) International Date Line West (SST/GM…" at bounding box center [753, 554] width 451 height 36
click at [568, 738] on button "Save changes" at bounding box center [551, 722] width 108 height 33
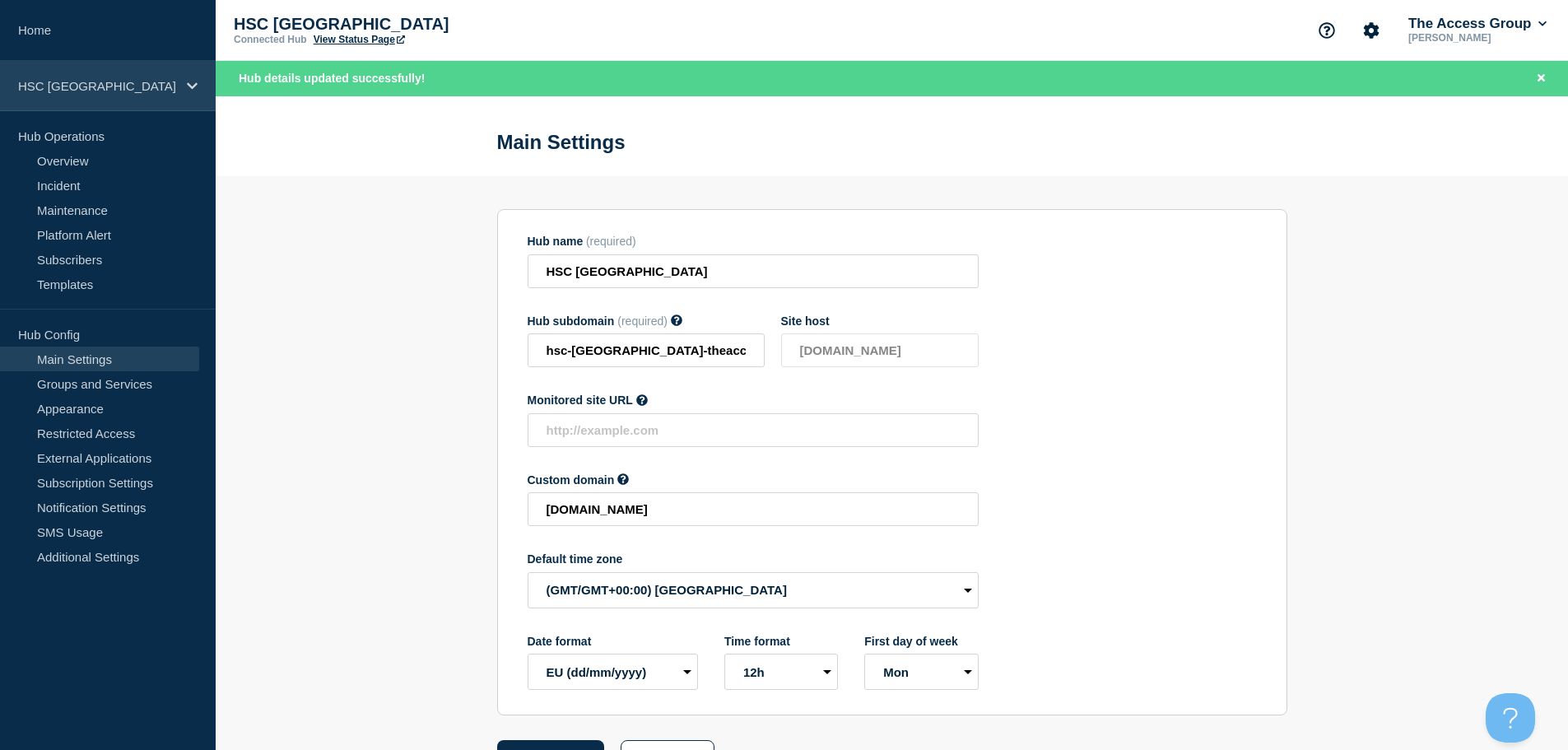
click at [132, 91] on p "HSC [GEOGRAPHIC_DATA]" at bounding box center [97, 86] width 158 height 14
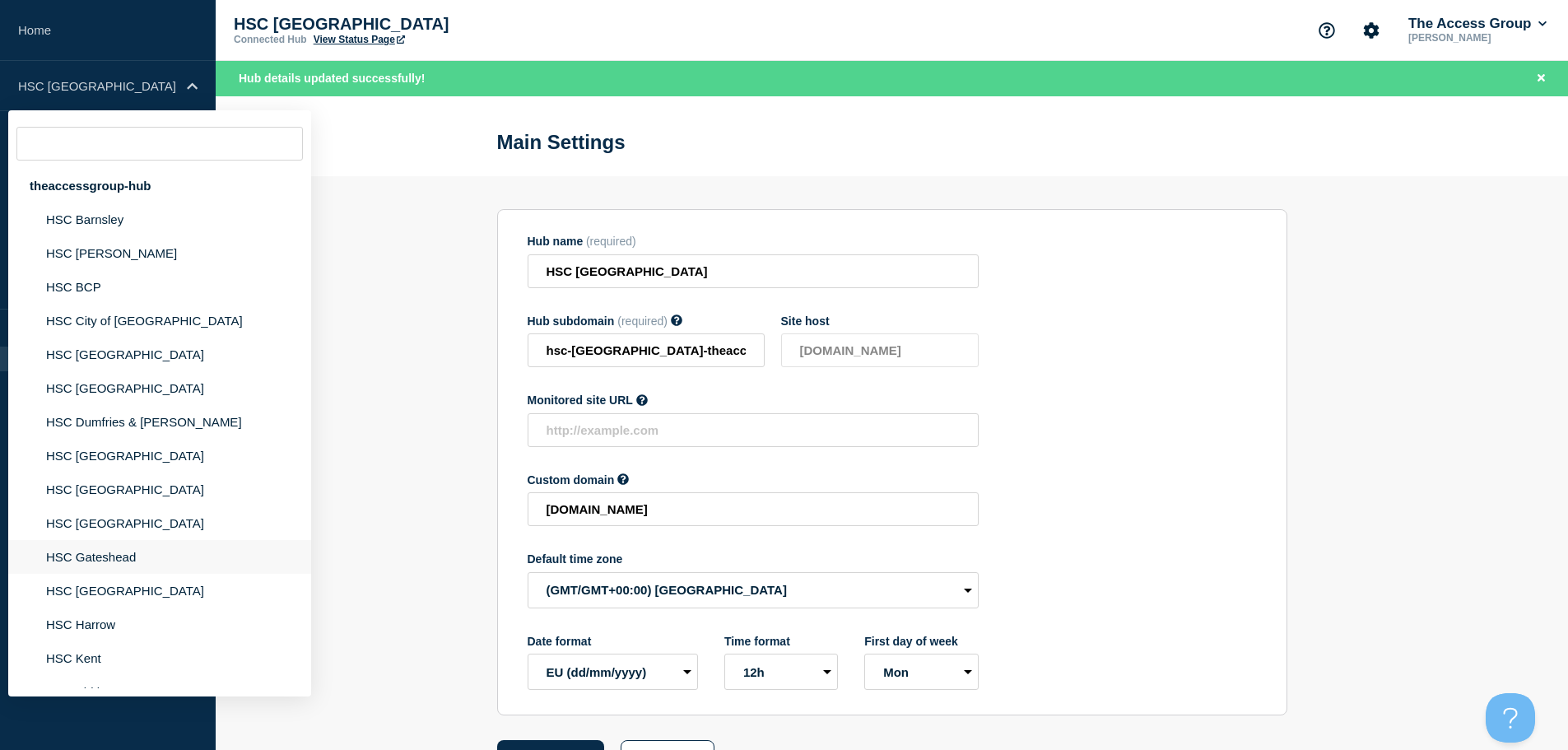
scroll to position [82, 0]
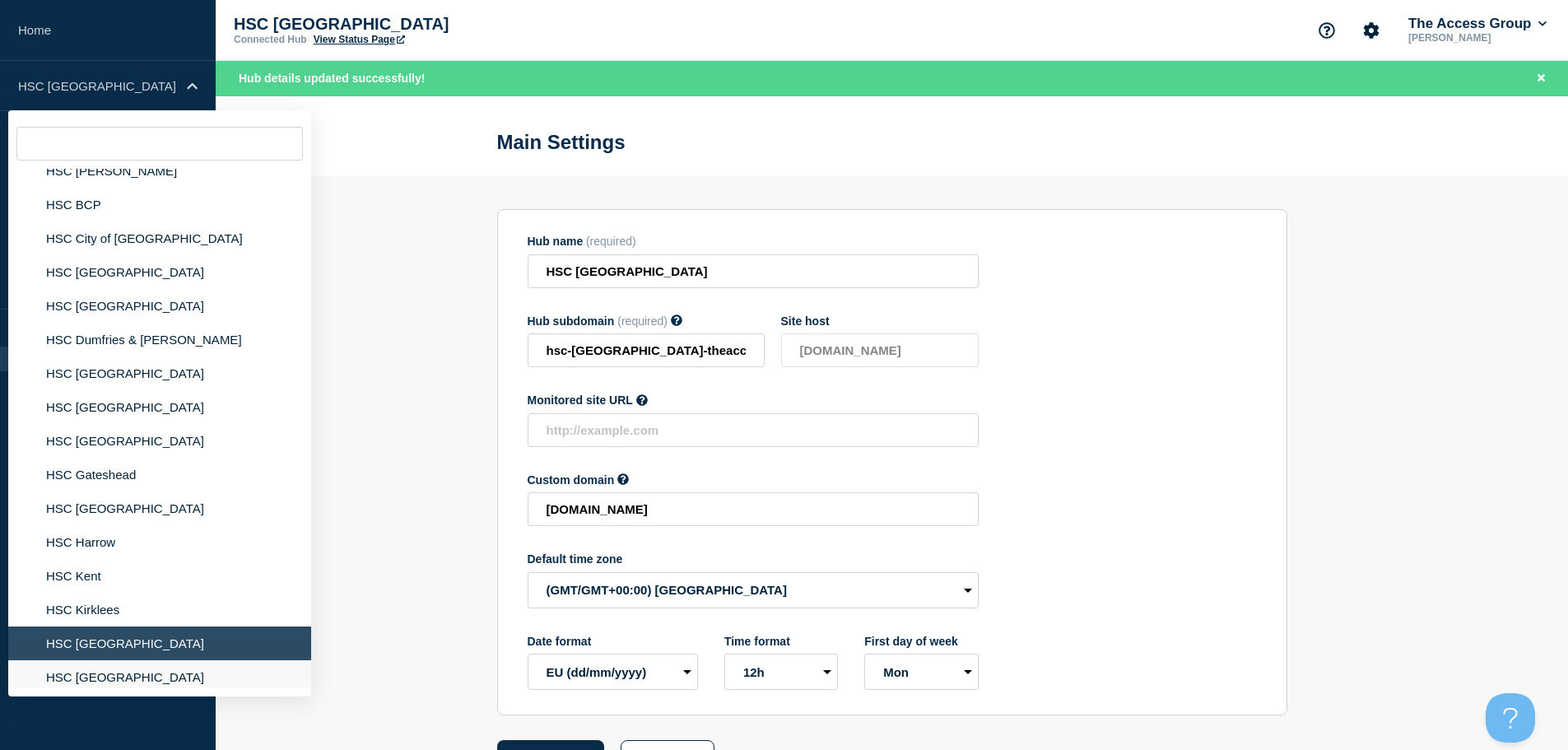
click at [132, 675] on li "HSC [GEOGRAPHIC_DATA]" at bounding box center [160, 677] width 303 height 34
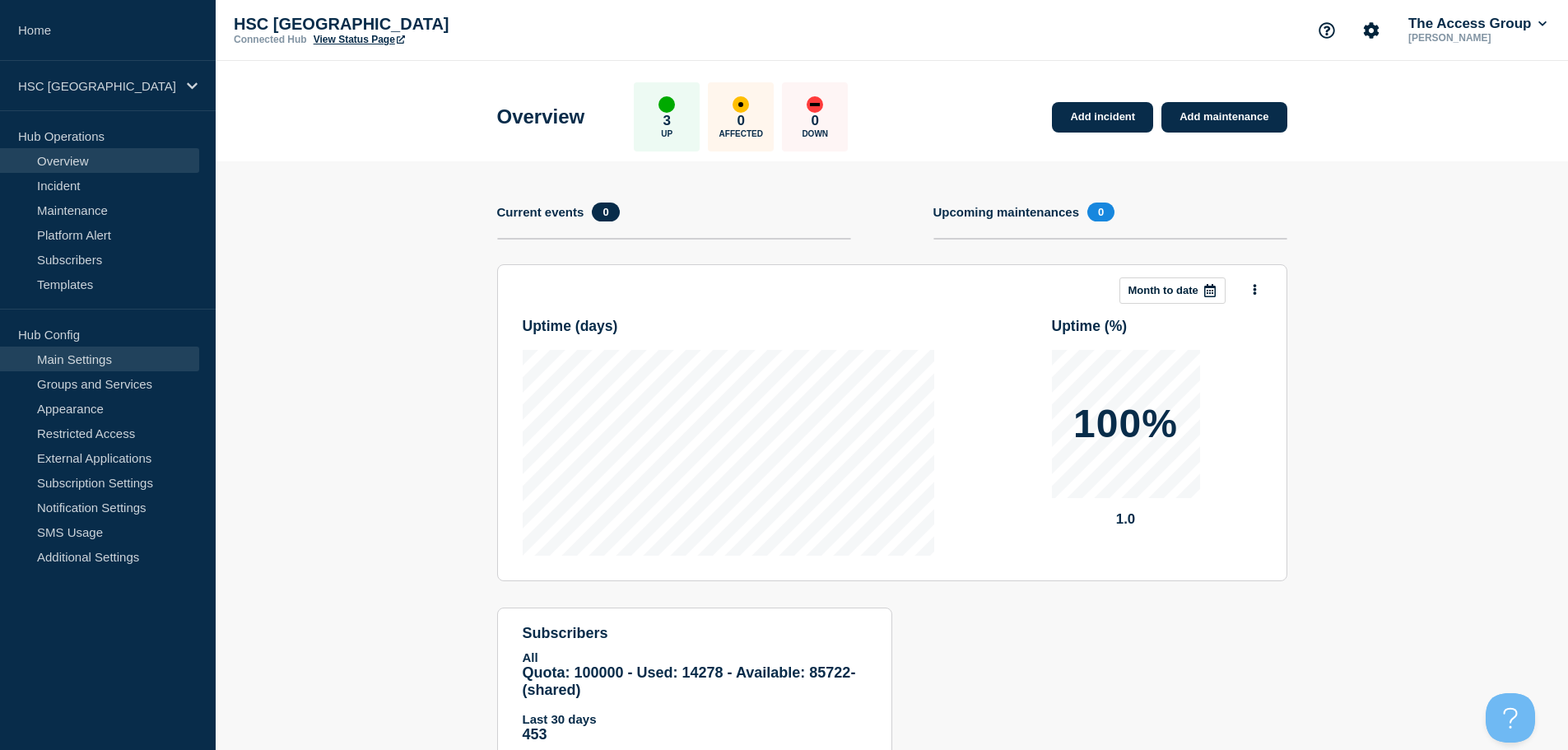
click at [144, 352] on link "Main Settings" at bounding box center [99, 359] width 199 height 25
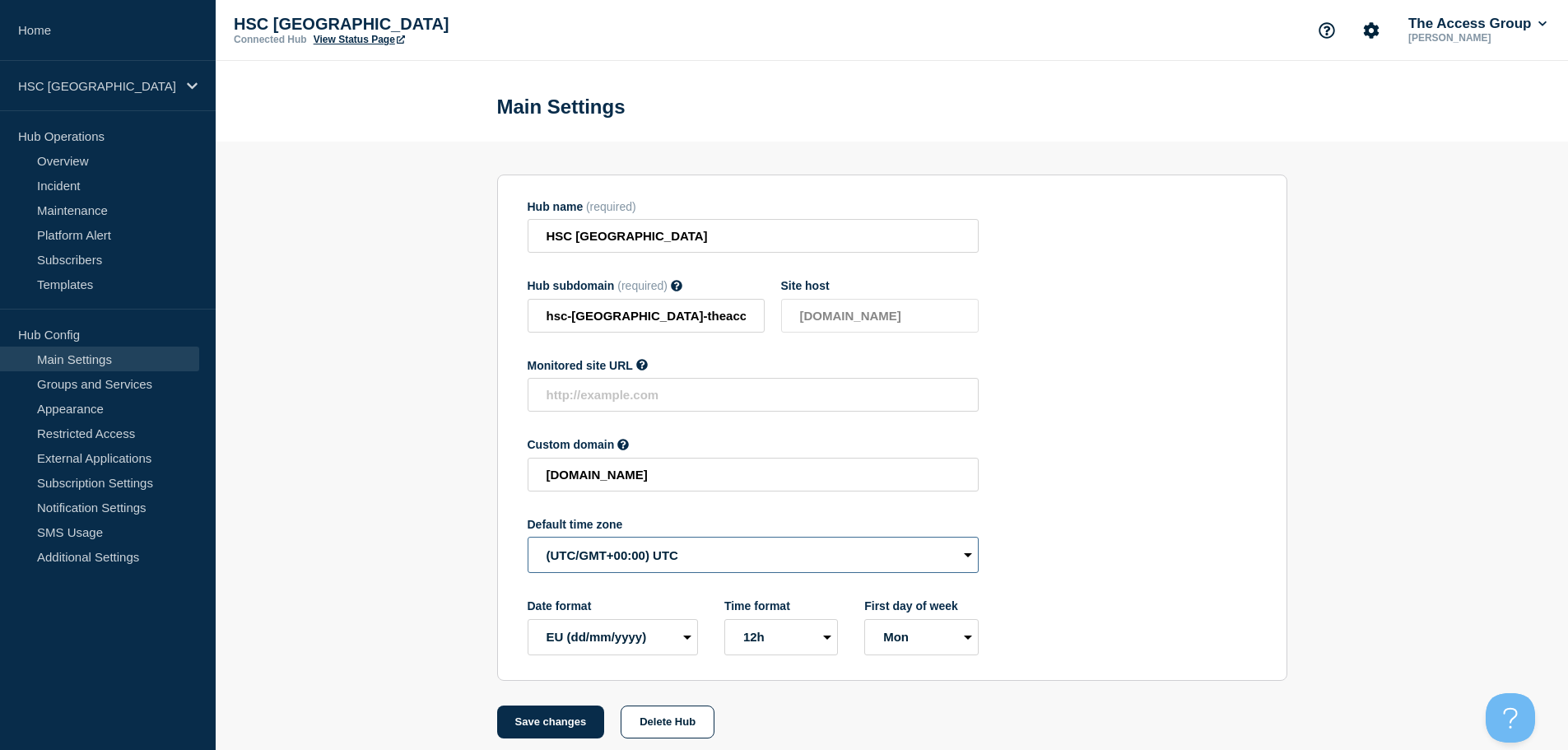
click at [593, 560] on select "(SDT/GMT-11:00) [US_STATE] (SST/GMT-11:00) International Date Line West (SST/GM…" at bounding box center [753, 554] width 451 height 36
select select "Europe/[GEOGRAPHIC_DATA]"
click at [528, 541] on select "(SDT/GMT-11:00) [US_STATE] (SST/GMT-11:00) International Date Line West (SST/GM…" at bounding box center [753, 554] width 451 height 36
click at [552, 724] on button "Save changes" at bounding box center [551, 722] width 108 height 33
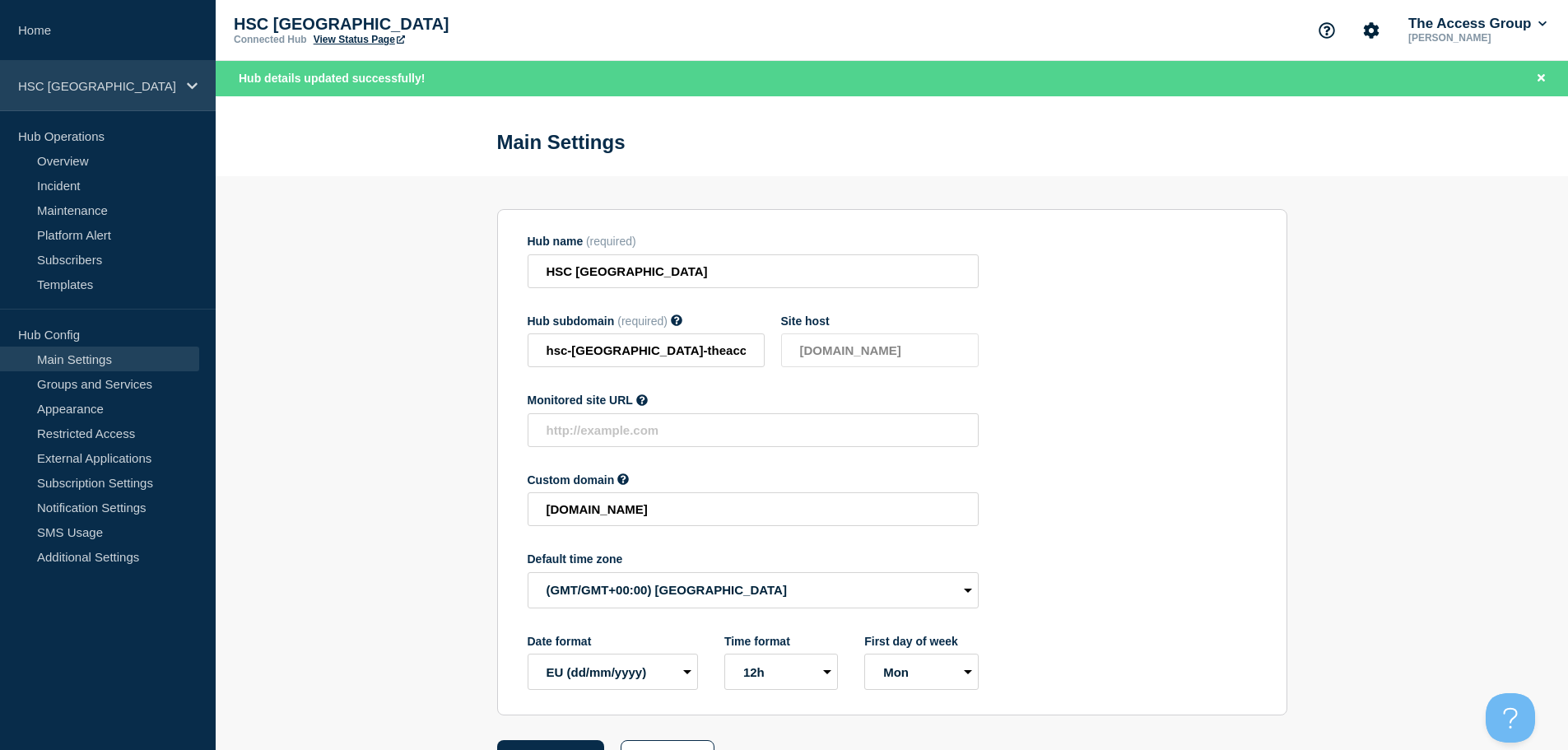
click at [102, 85] on p "HSC [GEOGRAPHIC_DATA]" at bounding box center [97, 86] width 158 height 14
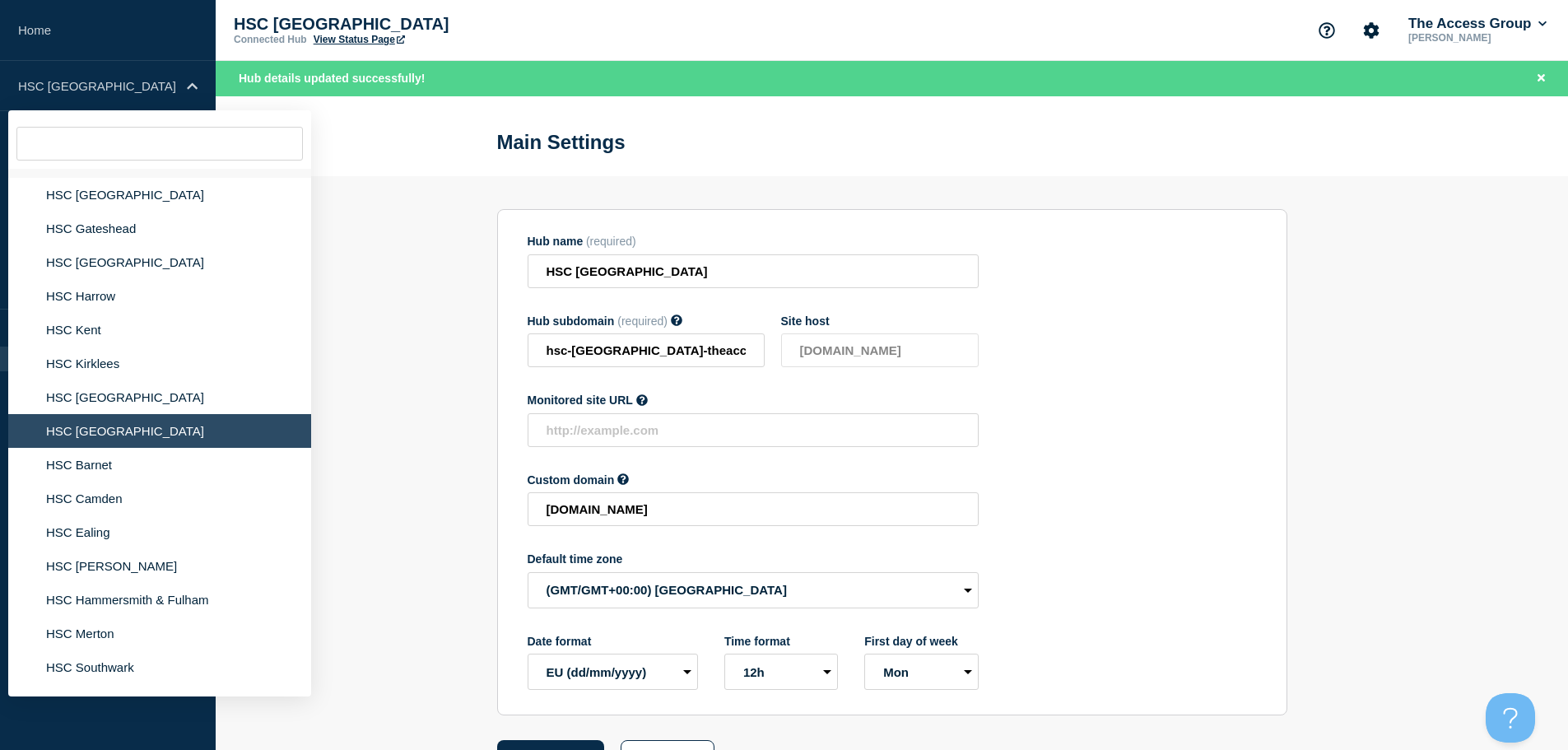
scroll to position [330, 0]
click at [93, 466] on li "HSC Barnet" at bounding box center [160, 464] width 303 height 34
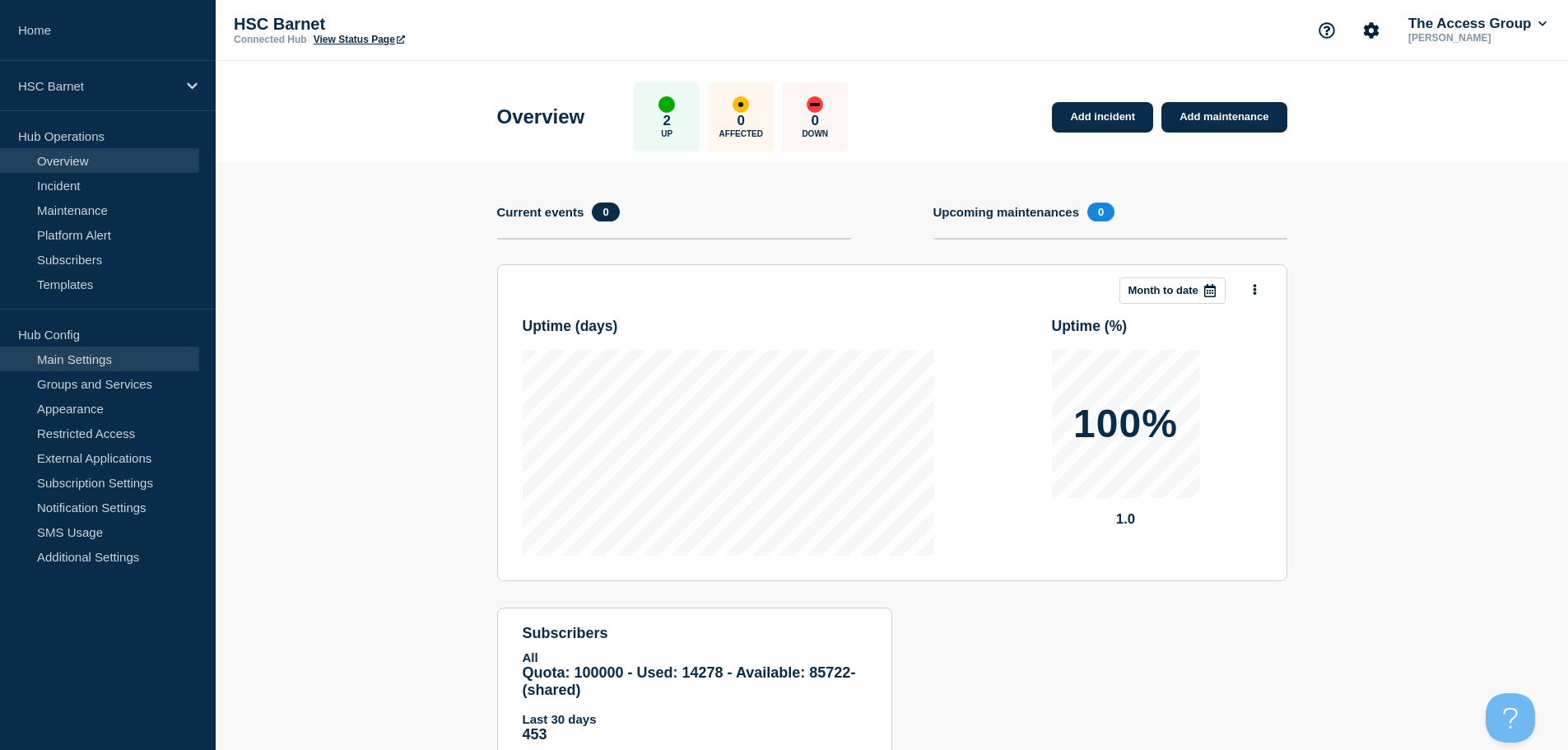
click at [140, 370] on link "Main Settings" at bounding box center [99, 359] width 199 height 25
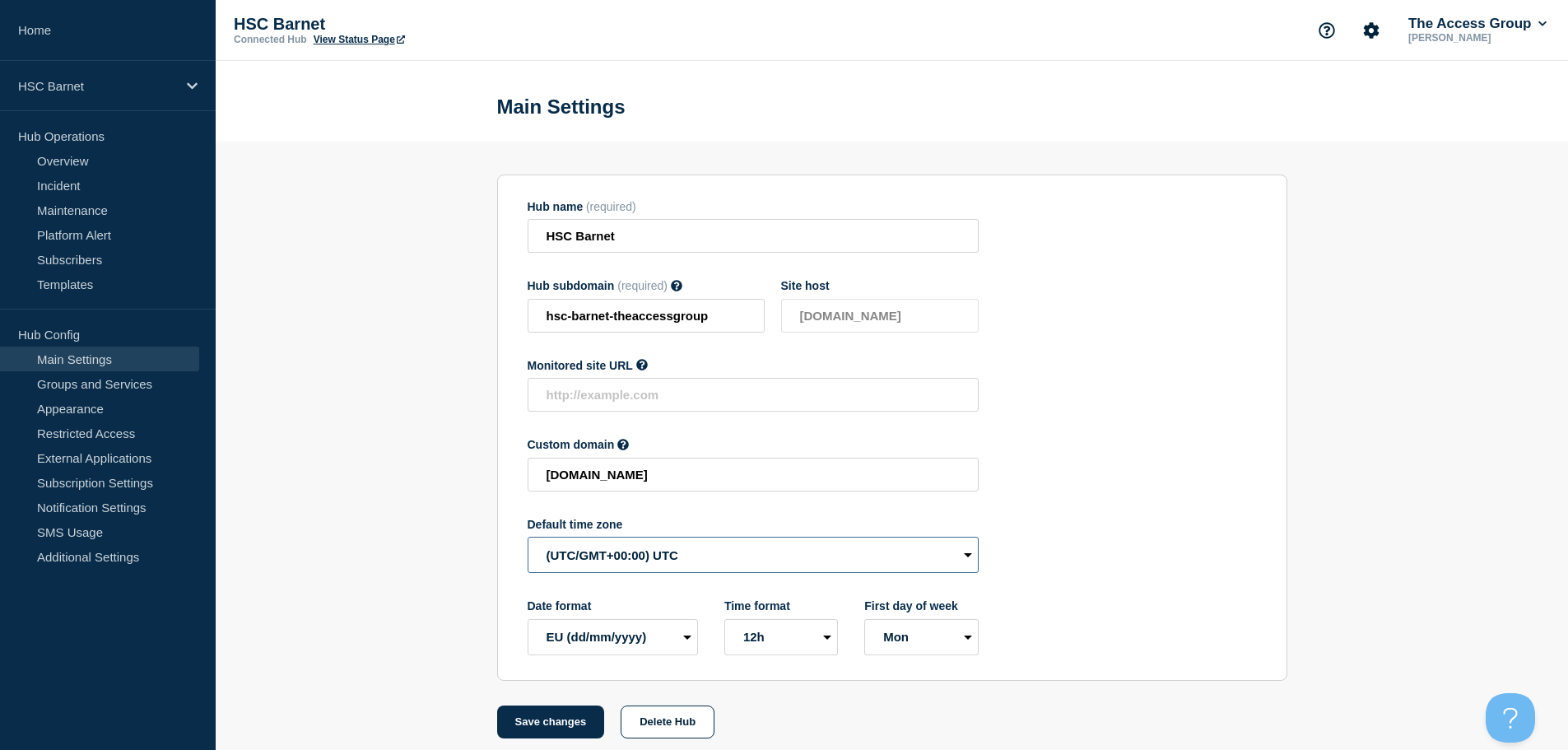
click at [612, 553] on select "(SDT/GMT-11:00) [US_STATE] (SST/GMT-11:00) International Date Line West (SST/GM…" at bounding box center [753, 554] width 451 height 36
select select "Europe/[GEOGRAPHIC_DATA]"
click at [528, 541] on select "(SDT/GMT-11:00) [US_STATE] (SST/GMT-11:00) International Date Line West (SST/GM…" at bounding box center [753, 554] width 451 height 36
drag, startPoint x: 554, startPoint y: 718, endPoint x: 442, endPoint y: 577, distance: 180.1
click at [553, 718] on button "Save changes" at bounding box center [551, 722] width 108 height 33
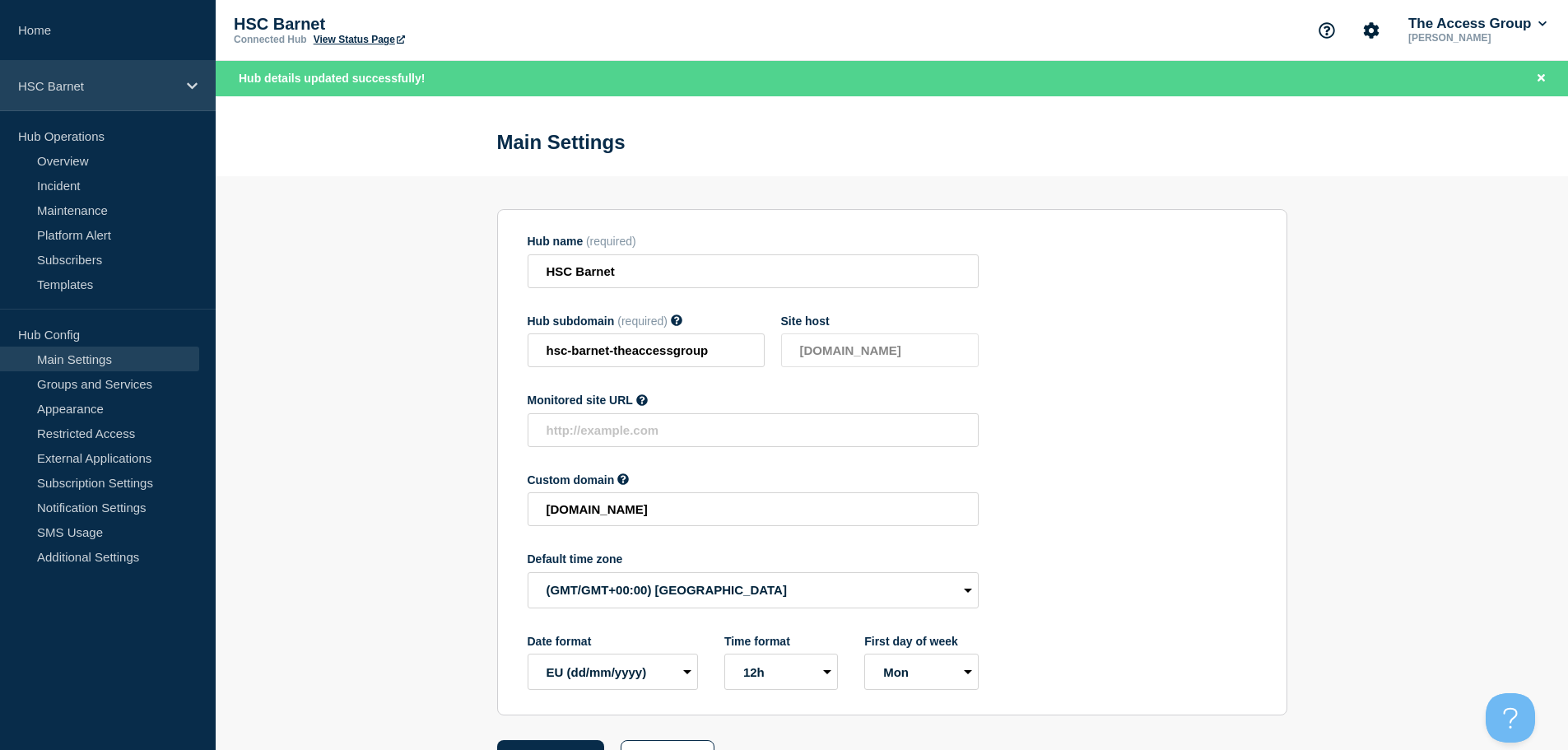
click at [169, 85] on p "HSC Barnet" at bounding box center [97, 86] width 158 height 14
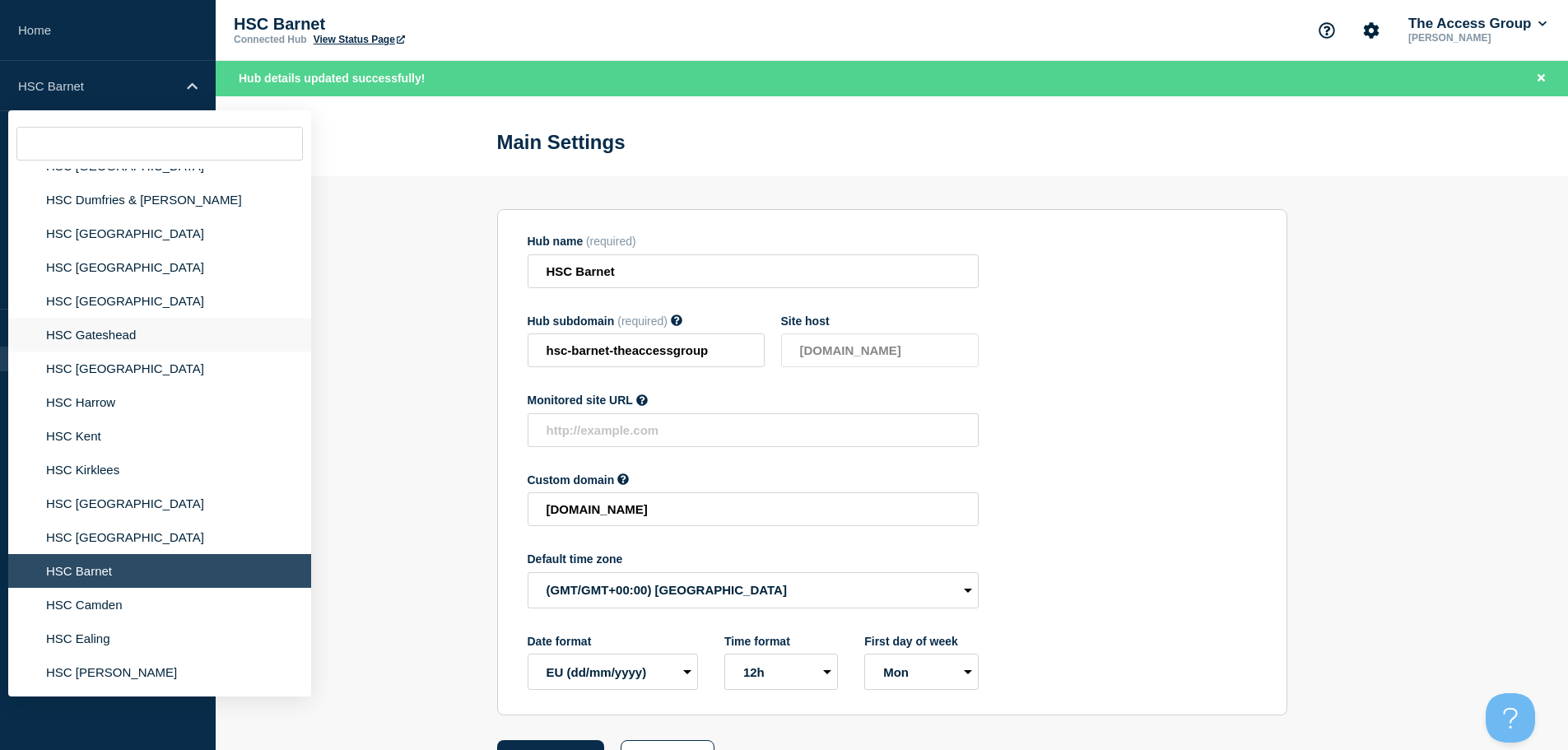
scroll to position [247, 0]
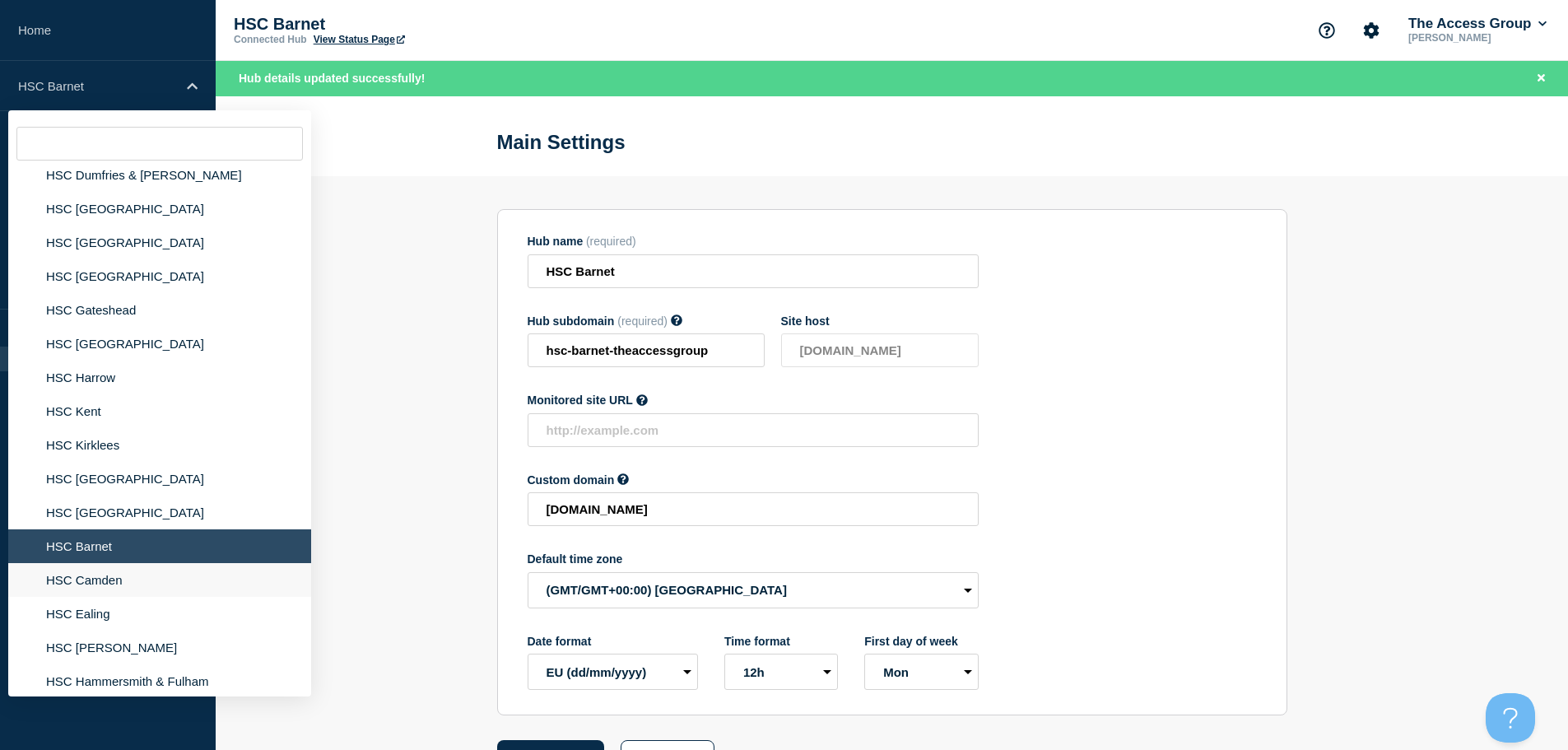
click at [130, 576] on li "HSC Camden" at bounding box center [160, 580] width 303 height 34
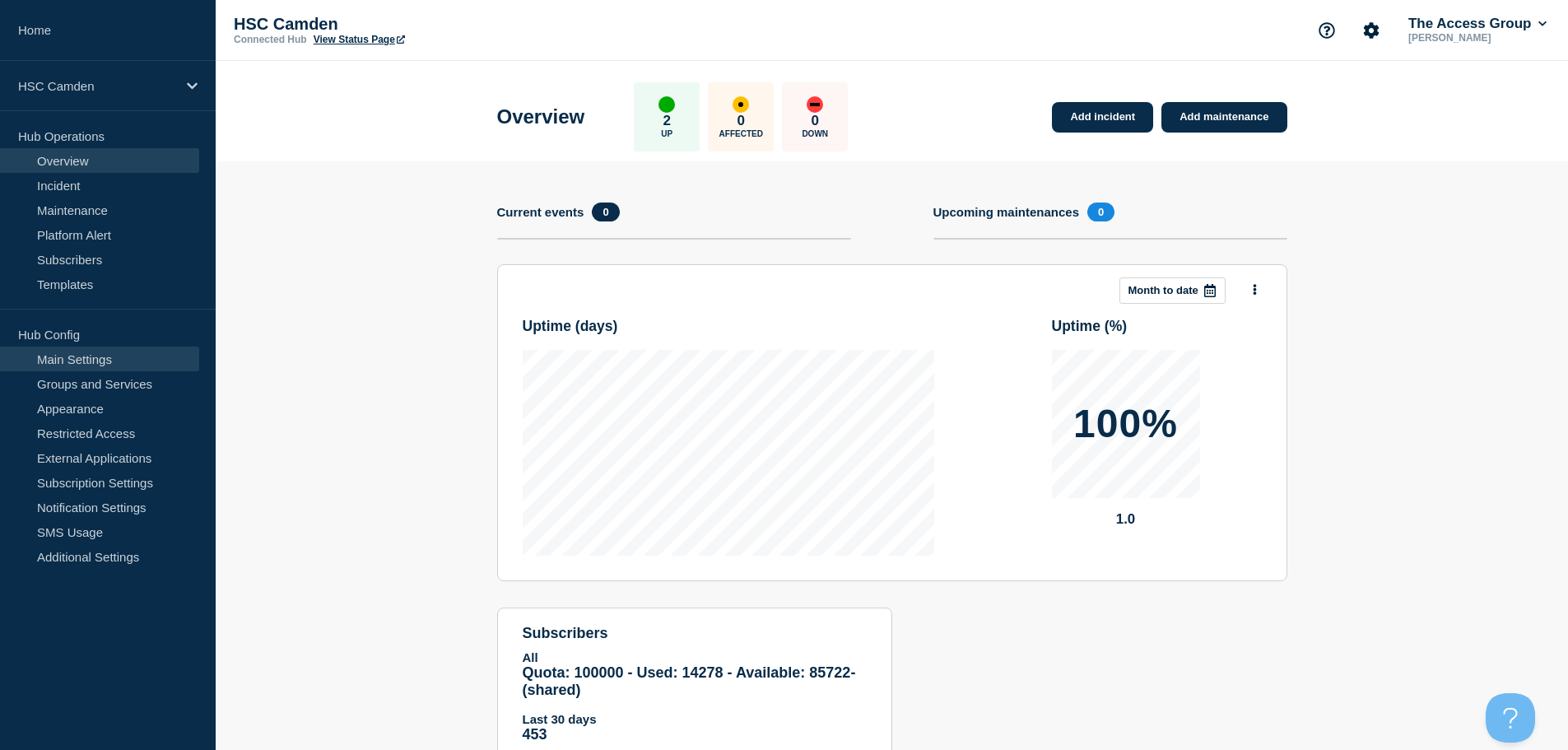
click at [101, 366] on link "Main Settings" at bounding box center [99, 359] width 199 height 25
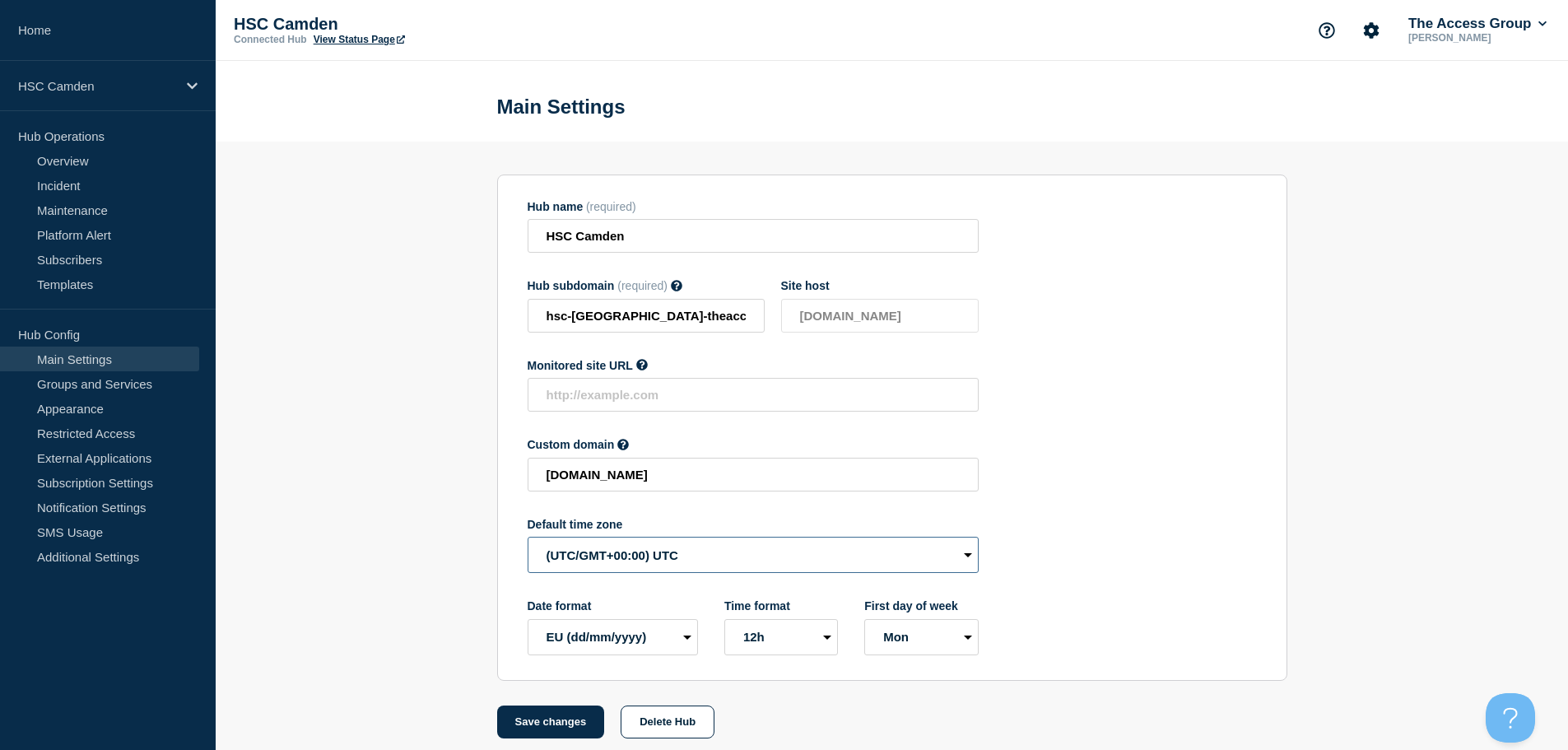
click at [558, 554] on select "(SDT/GMT-11:00) [US_STATE] (SST/GMT-11:00) International Date Line West (SST/GM…" at bounding box center [753, 554] width 451 height 36
select select "Europe/[GEOGRAPHIC_DATA]"
click at [528, 541] on select "(SDT/GMT-11:00) [US_STATE] (SST/GMT-11:00) International Date Line West (SST/GM…" at bounding box center [753, 554] width 451 height 36
click at [544, 718] on button "Save changes" at bounding box center [551, 722] width 108 height 33
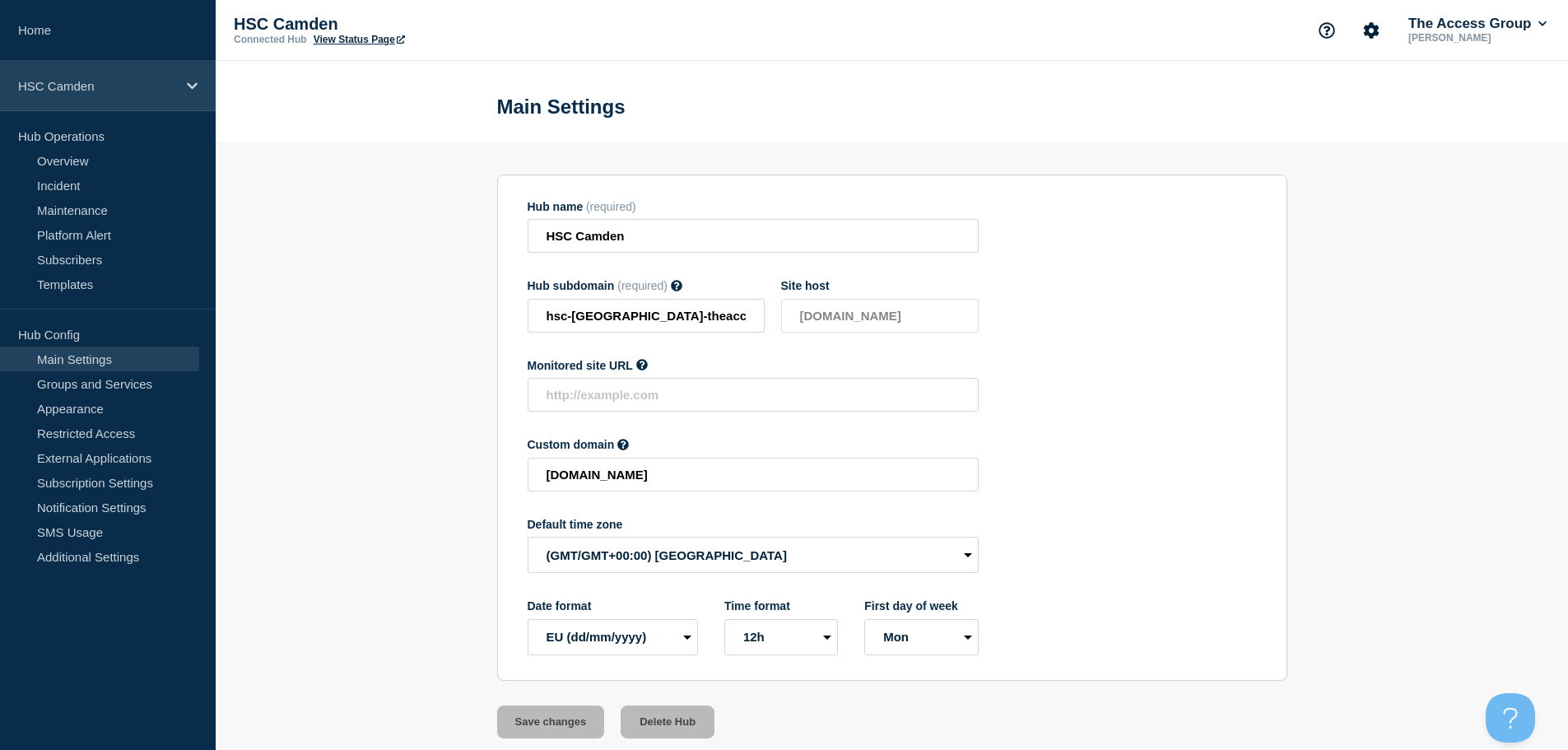
click at [141, 90] on p "HSC Camden" at bounding box center [97, 86] width 158 height 14
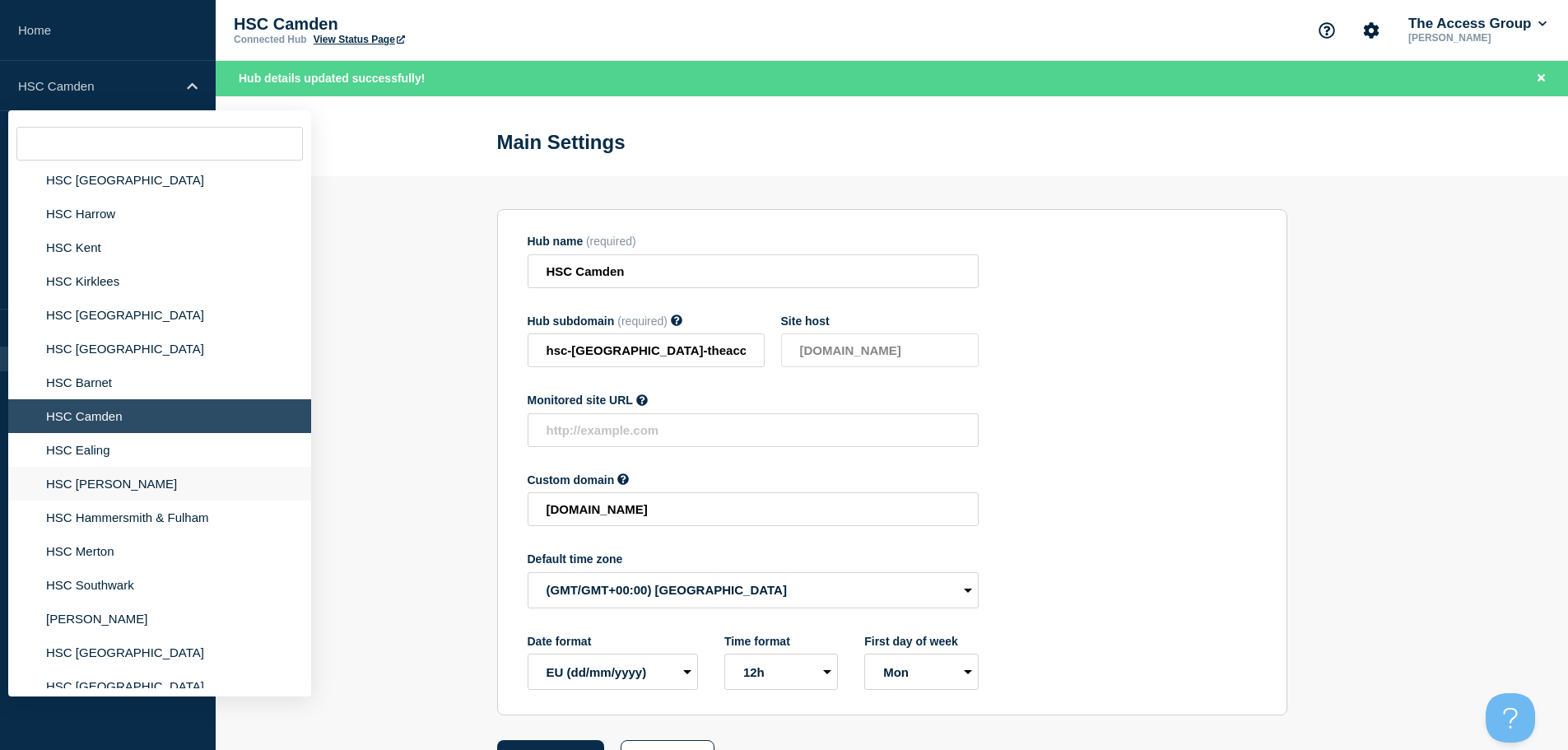
scroll to position [412, 0]
click at [101, 449] on li "HSC Ealing" at bounding box center [160, 449] width 303 height 34
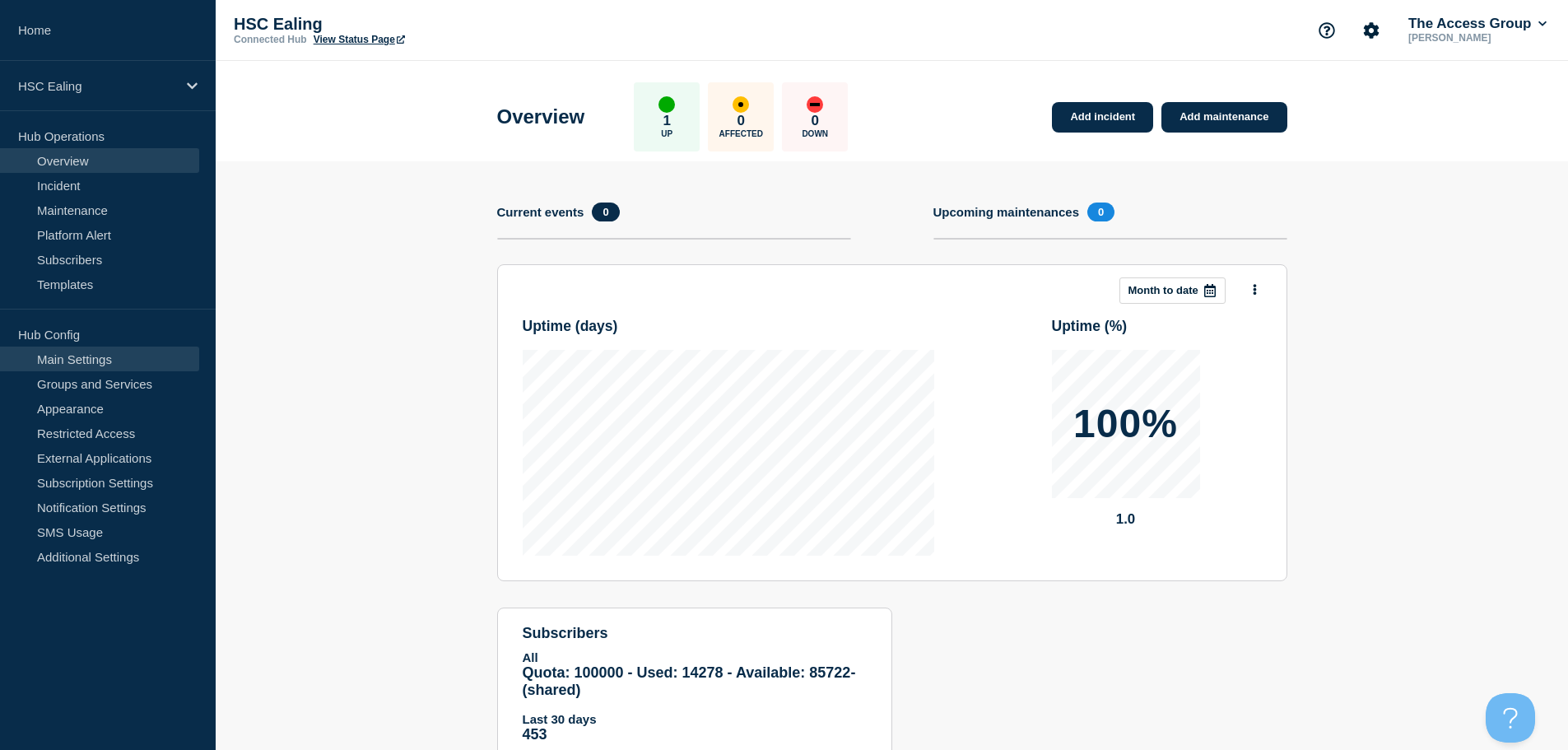
click at [113, 358] on link "Main Settings" at bounding box center [99, 359] width 199 height 25
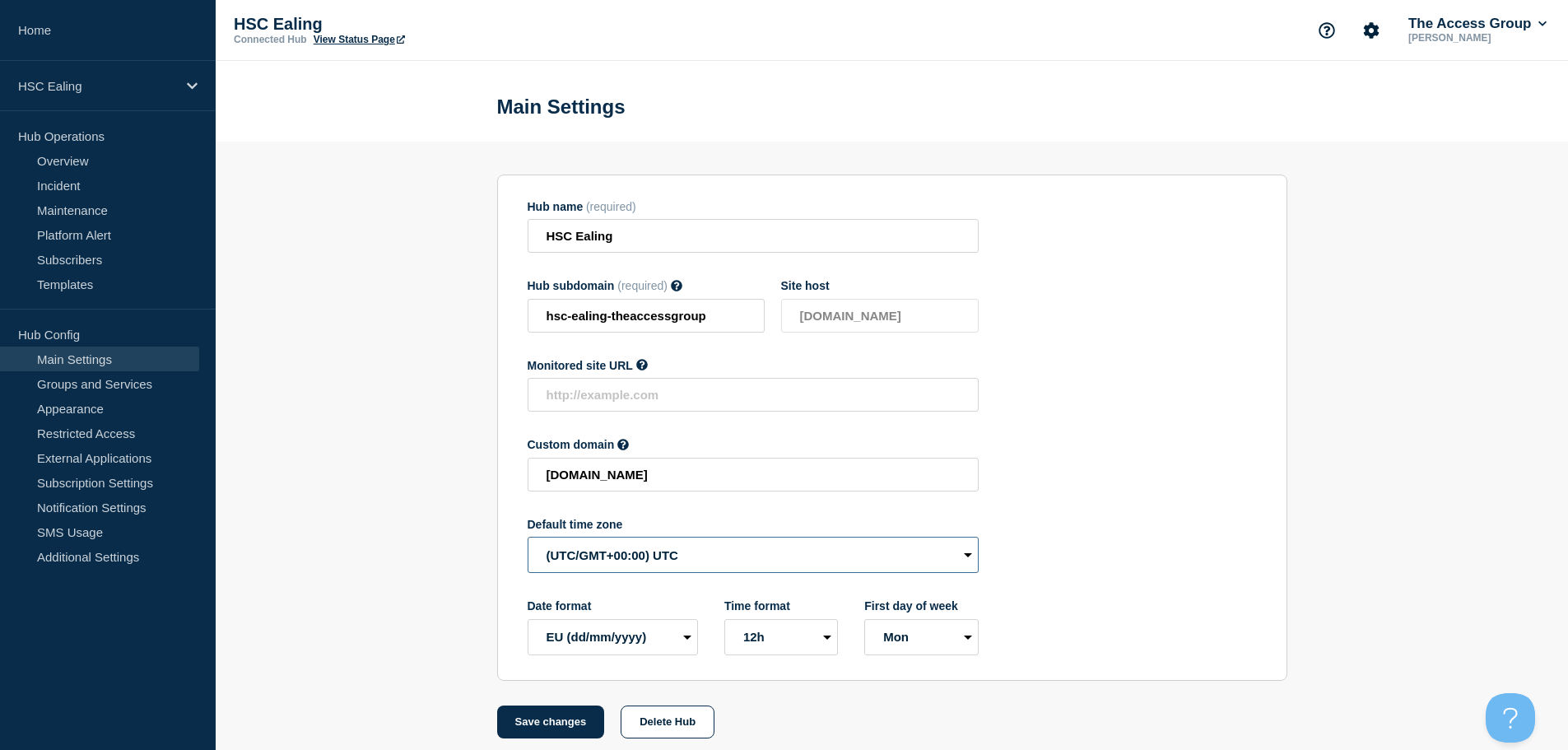
click at [565, 564] on select "(SDT/GMT-11:00) [US_STATE] (SST/GMT-11:00) International Date Line West (SST/GM…" at bounding box center [753, 554] width 451 height 36
select select "Europe/[GEOGRAPHIC_DATA]"
click at [528, 541] on select "(SDT/GMT-11:00) [US_STATE] (SST/GMT-11:00) International Date Line West (SST/GM…" at bounding box center [753, 554] width 451 height 36
click at [559, 722] on button "Save changes" at bounding box center [551, 722] width 108 height 33
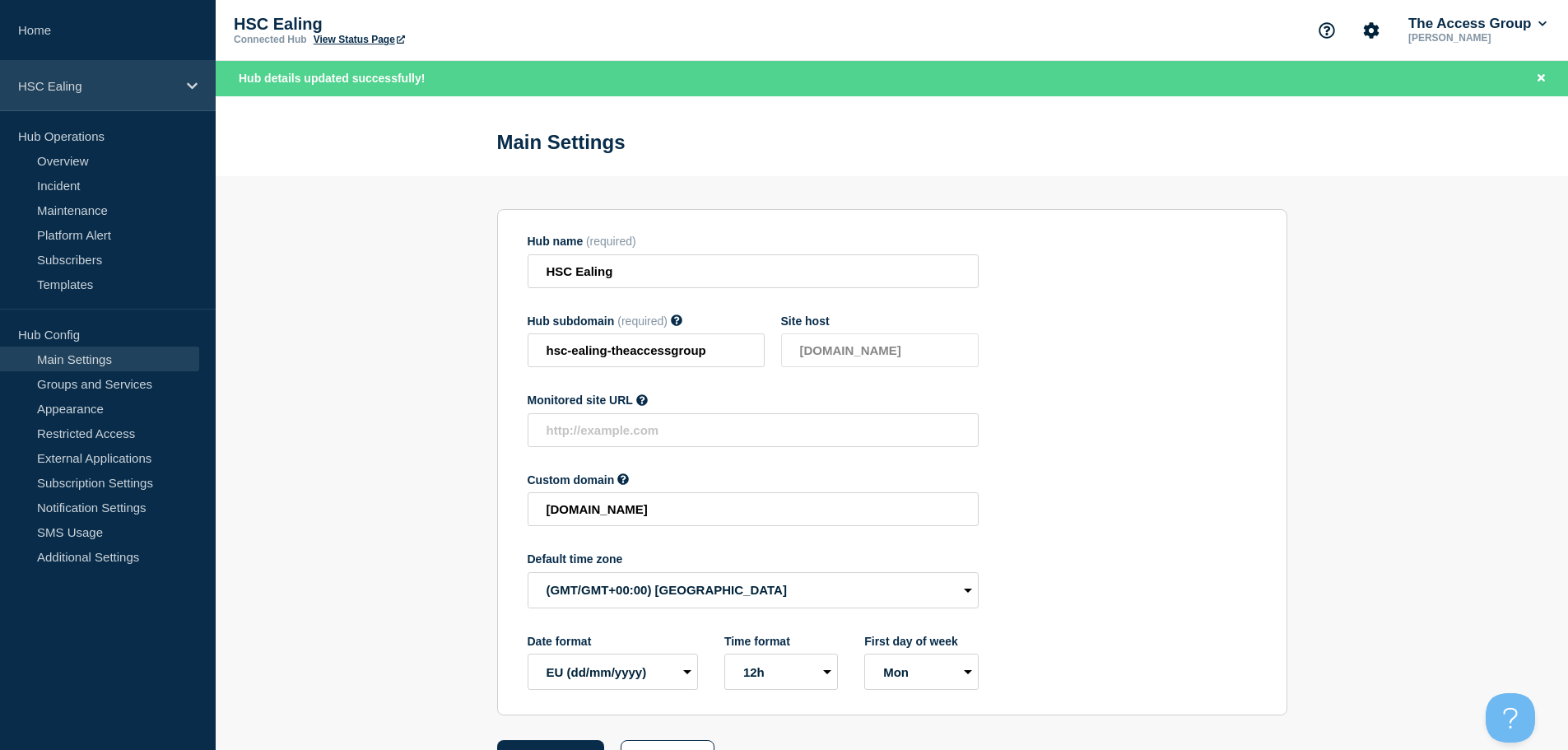
click at [169, 86] on p "HSC Ealing" at bounding box center [97, 86] width 158 height 14
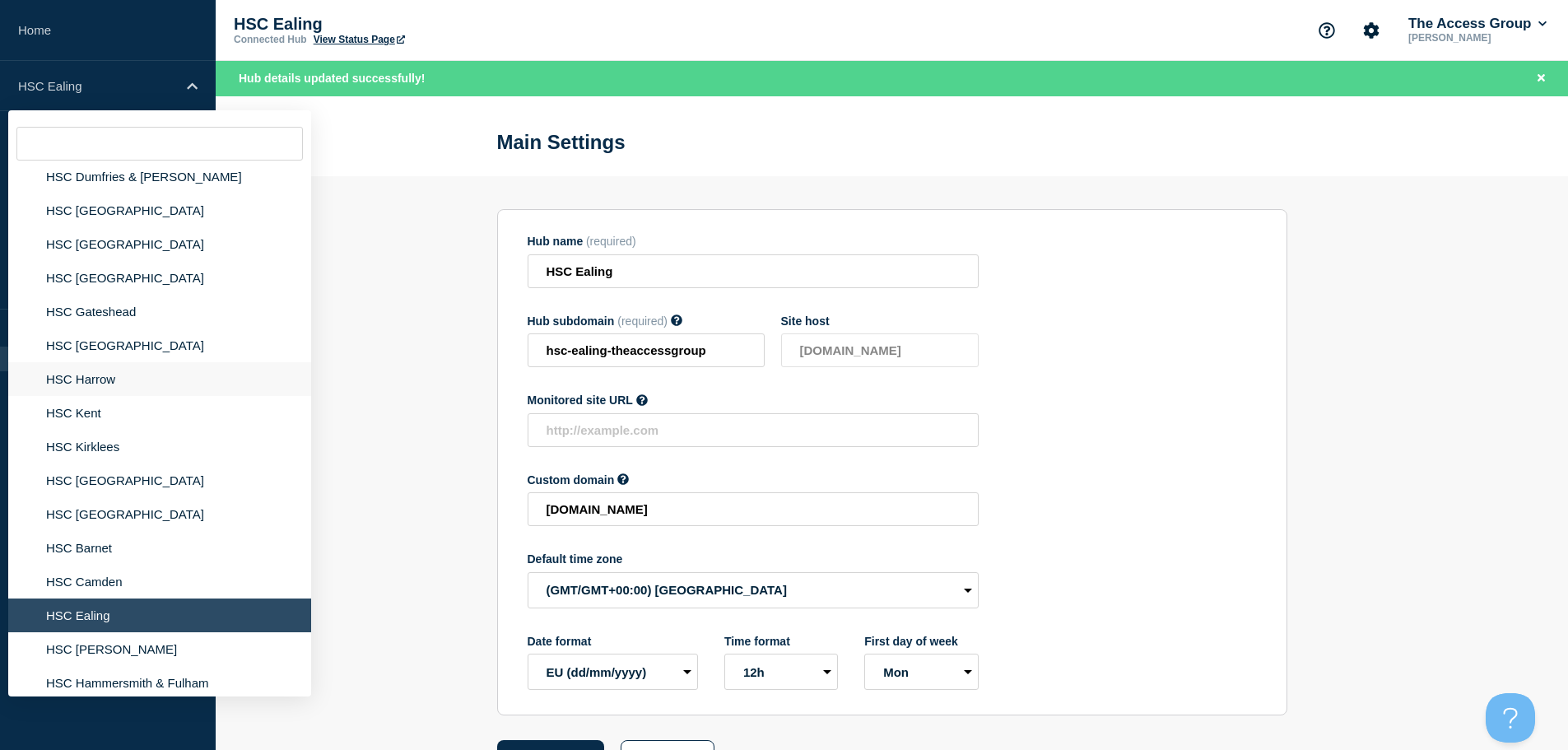
scroll to position [247, 0]
click at [134, 647] on li "HSC [PERSON_NAME]" at bounding box center [160, 647] width 303 height 34
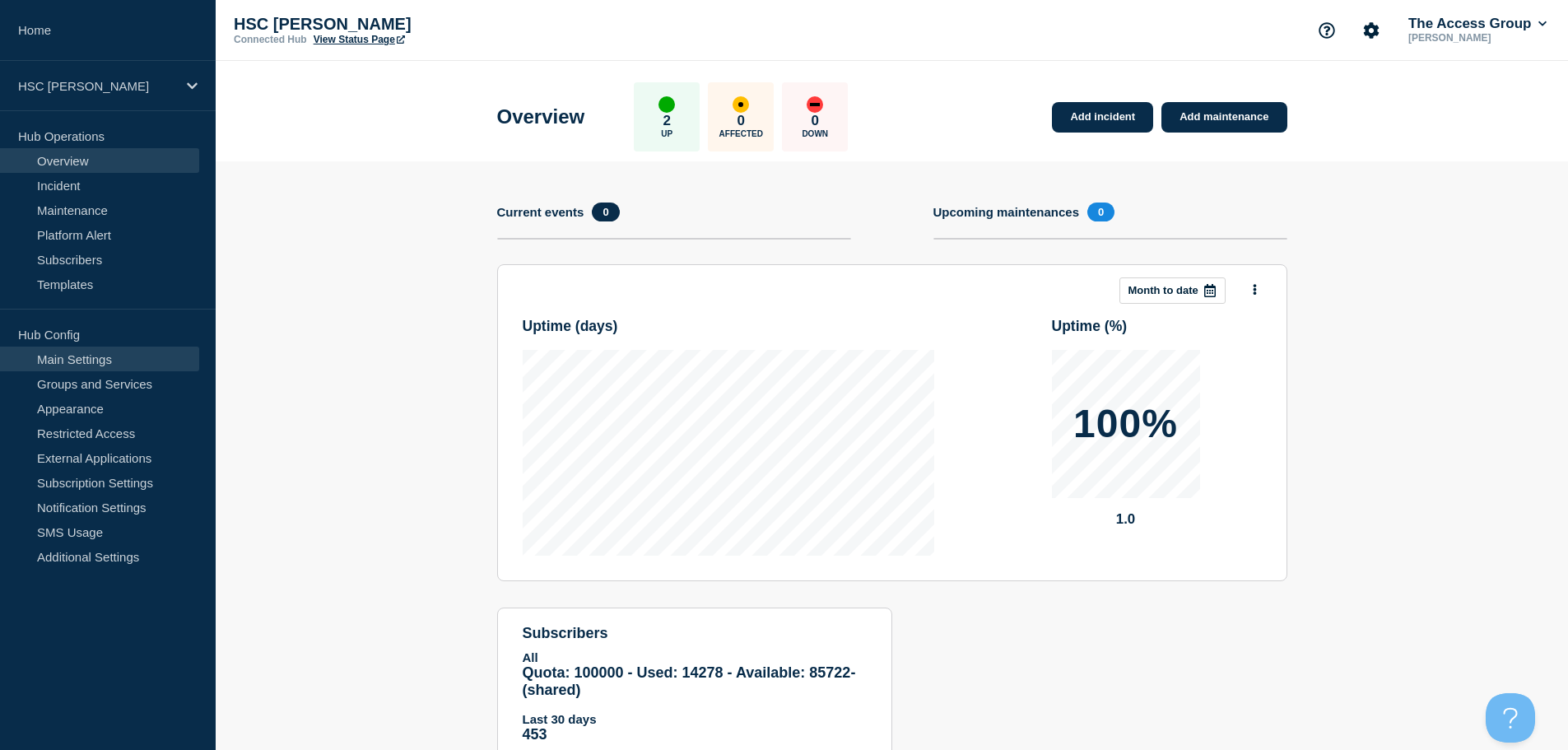
click at [90, 365] on link "Main Settings" at bounding box center [99, 359] width 199 height 25
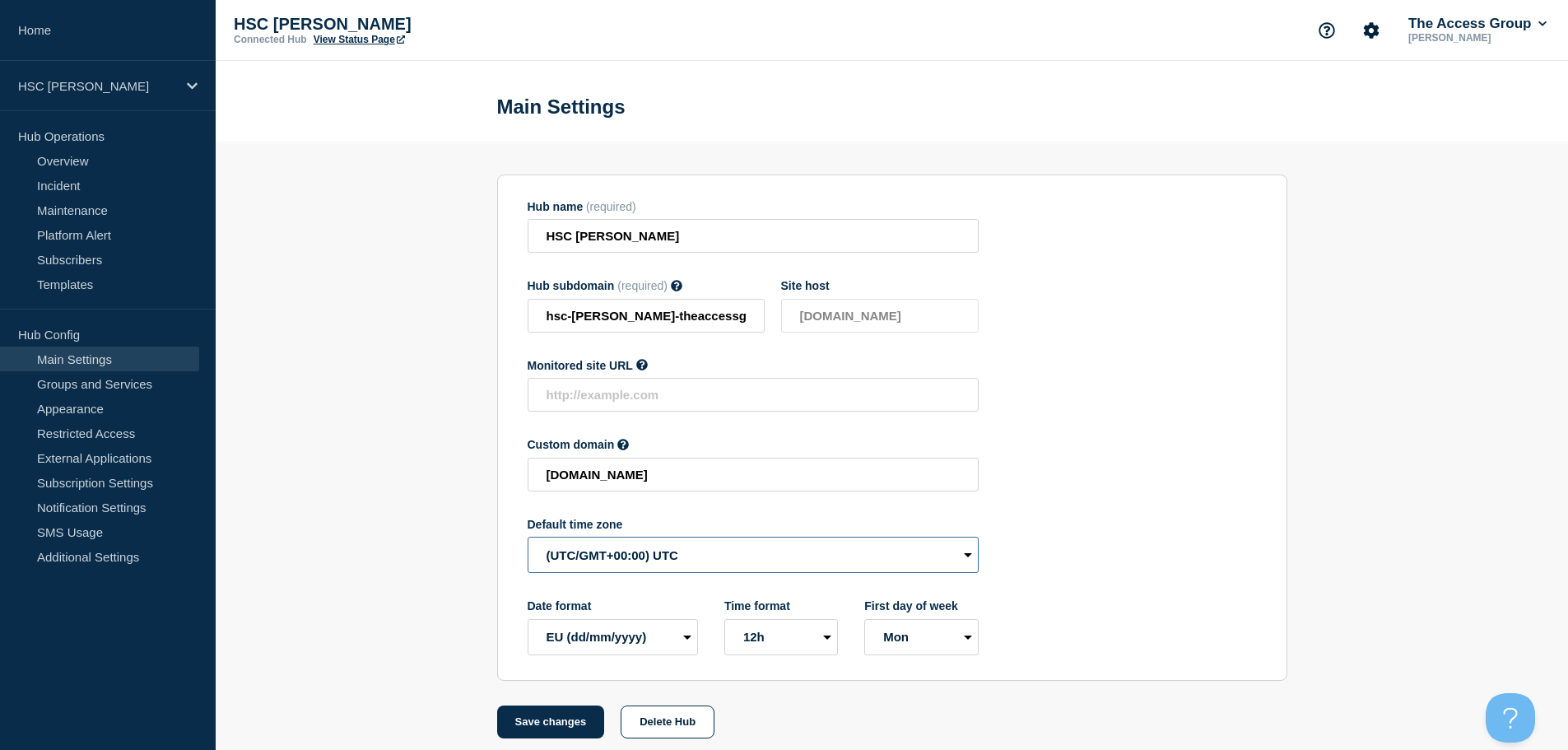
click at [587, 565] on select "(SDT/GMT-11:00) [US_STATE] (SST/GMT-11:00) International Date Line West (SST/GM…" at bounding box center [753, 554] width 451 height 36
select select "Europe/[GEOGRAPHIC_DATA]"
click at [528, 541] on select "(SDT/GMT-11:00) [US_STATE] (SST/GMT-11:00) International Date Line West (SST/GM…" at bounding box center [753, 554] width 451 height 36
click at [573, 729] on button "Save changes" at bounding box center [551, 722] width 108 height 33
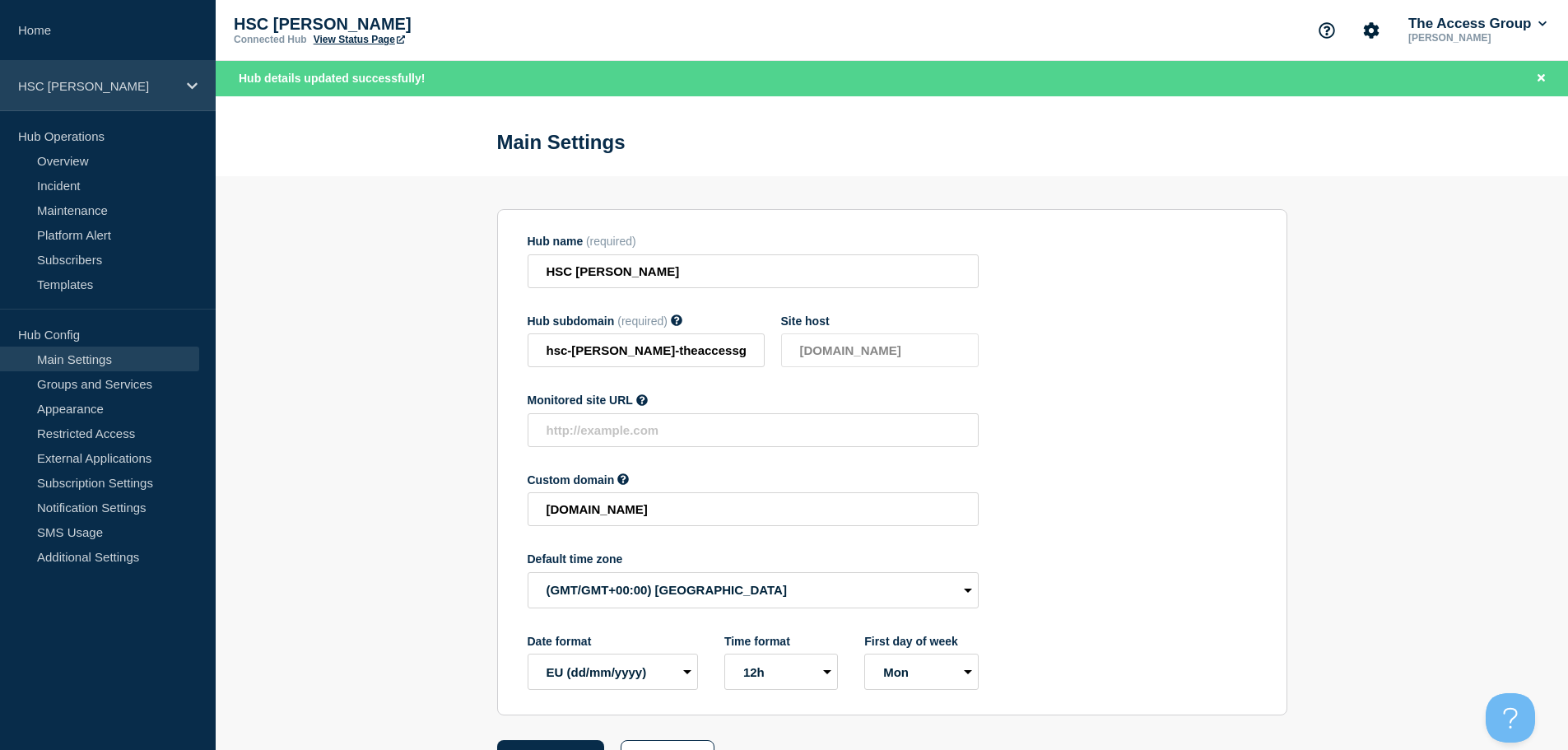
click at [157, 90] on p "HSC [PERSON_NAME]" at bounding box center [97, 86] width 158 height 14
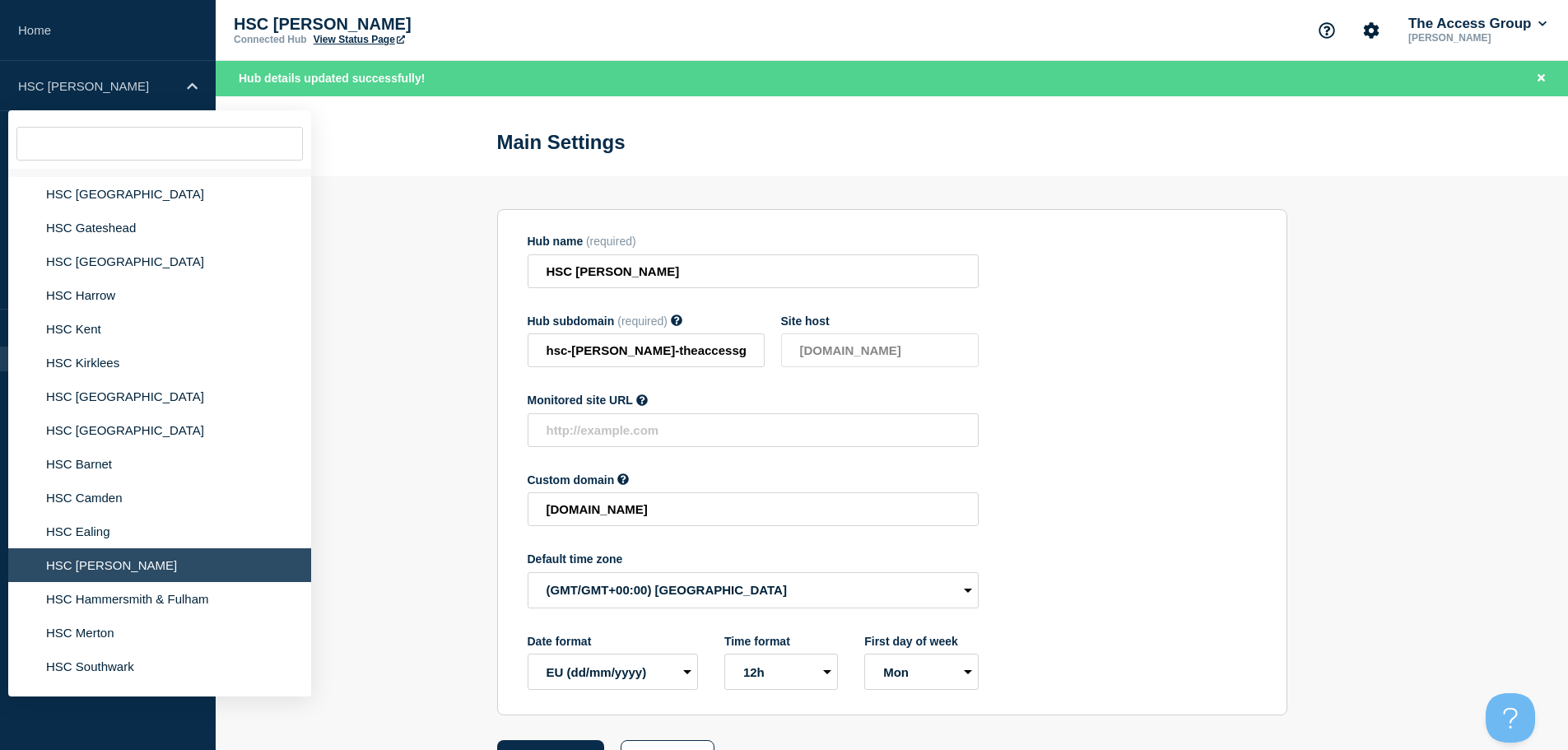
scroll to position [412, 0]
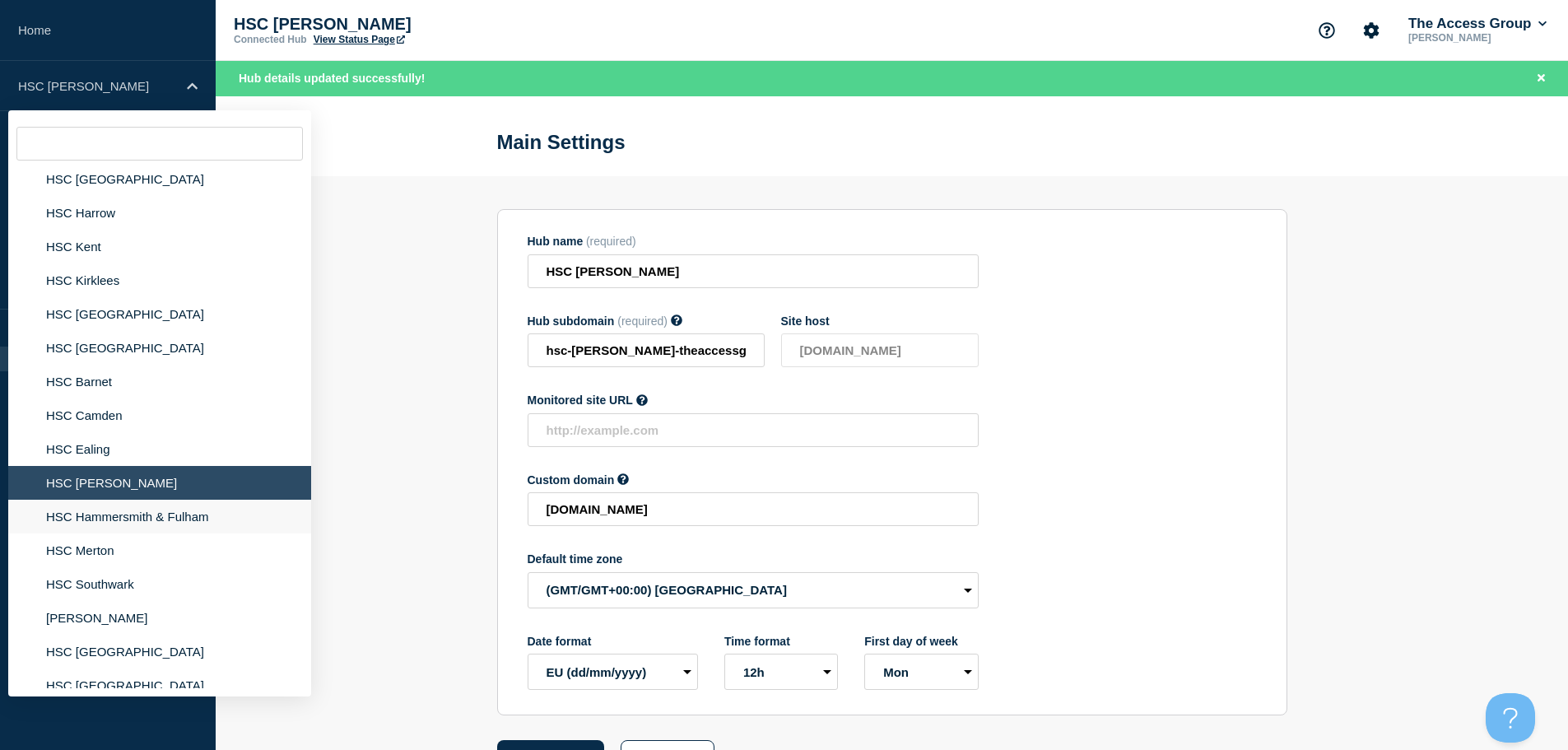
click at [126, 521] on li "HSC Hammersmith & Fulham" at bounding box center [160, 517] width 303 height 34
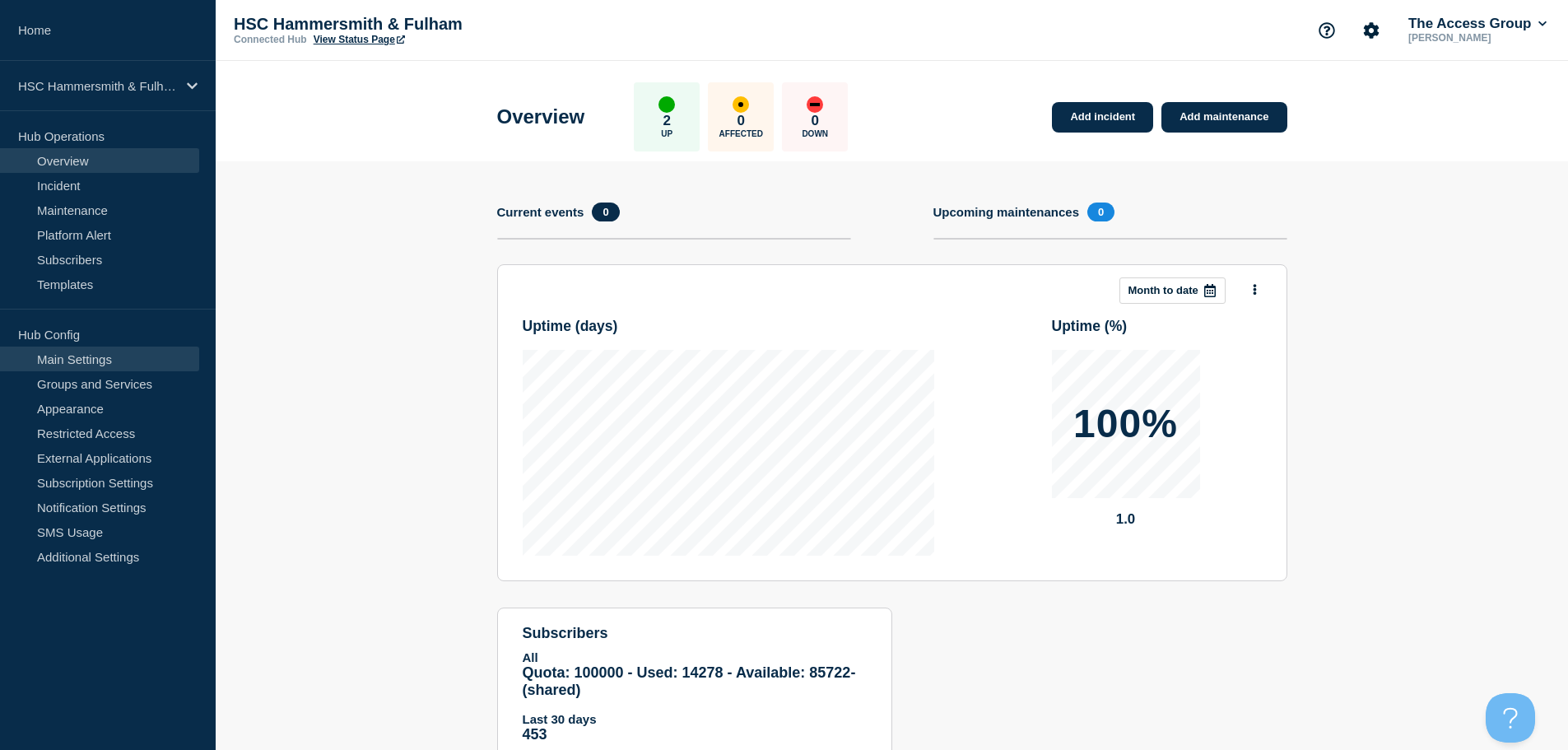
click at [107, 353] on link "Main Settings" at bounding box center [99, 359] width 199 height 25
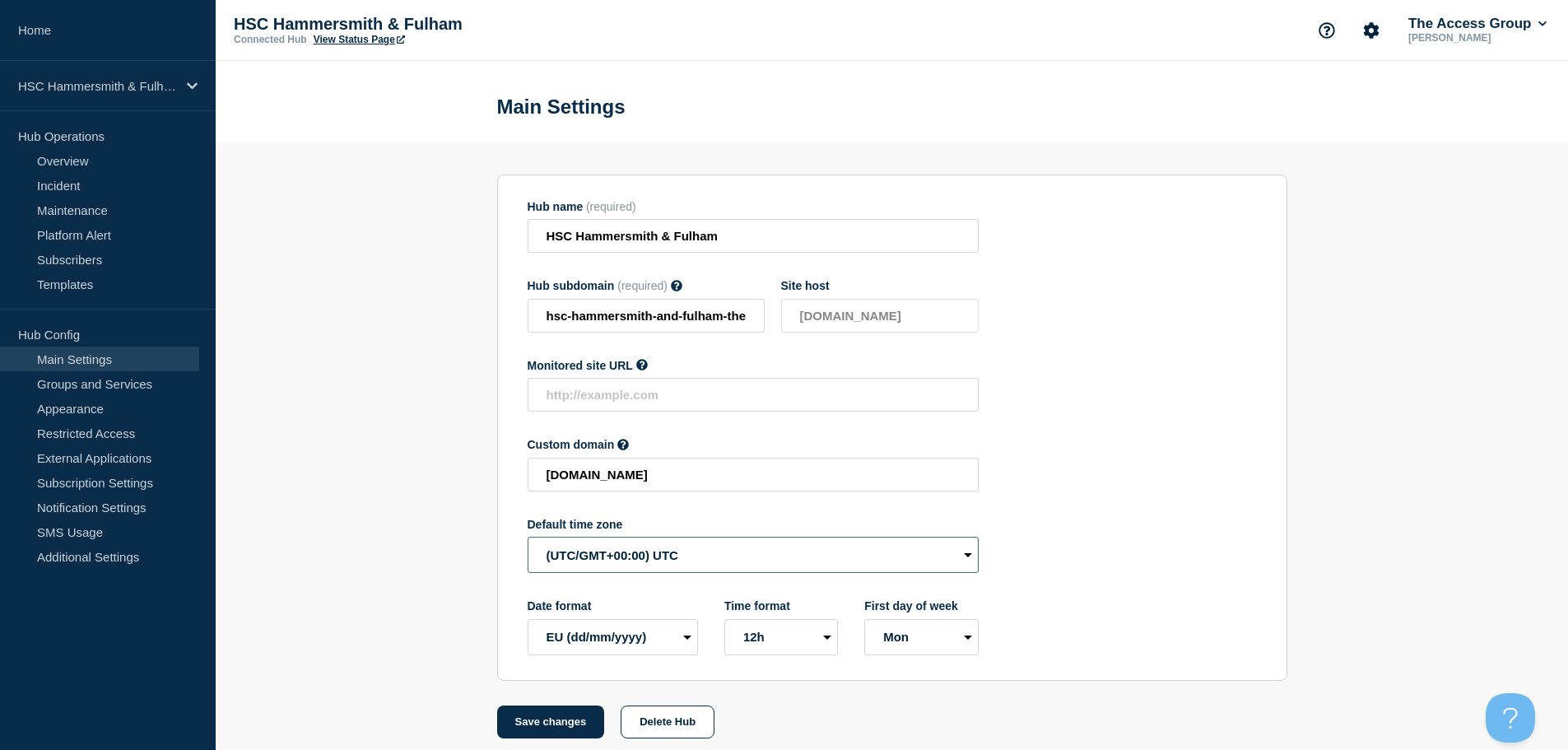
click at [605, 556] on select "(SDT/GMT-11:00) [US_STATE] (SST/GMT-11:00) International Date Line West (SST/GM…" at bounding box center [753, 554] width 451 height 36
select select "Europe/[GEOGRAPHIC_DATA]"
click at [528, 541] on select "(SDT/GMT-11:00) [US_STATE] (SST/GMT-11:00) International Date Line West (SST/GM…" at bounding box center [753, 554] width 451 height 36
click at [565, 729] on button "Save changes" at bounding box center [551, 722] width 108 height 33
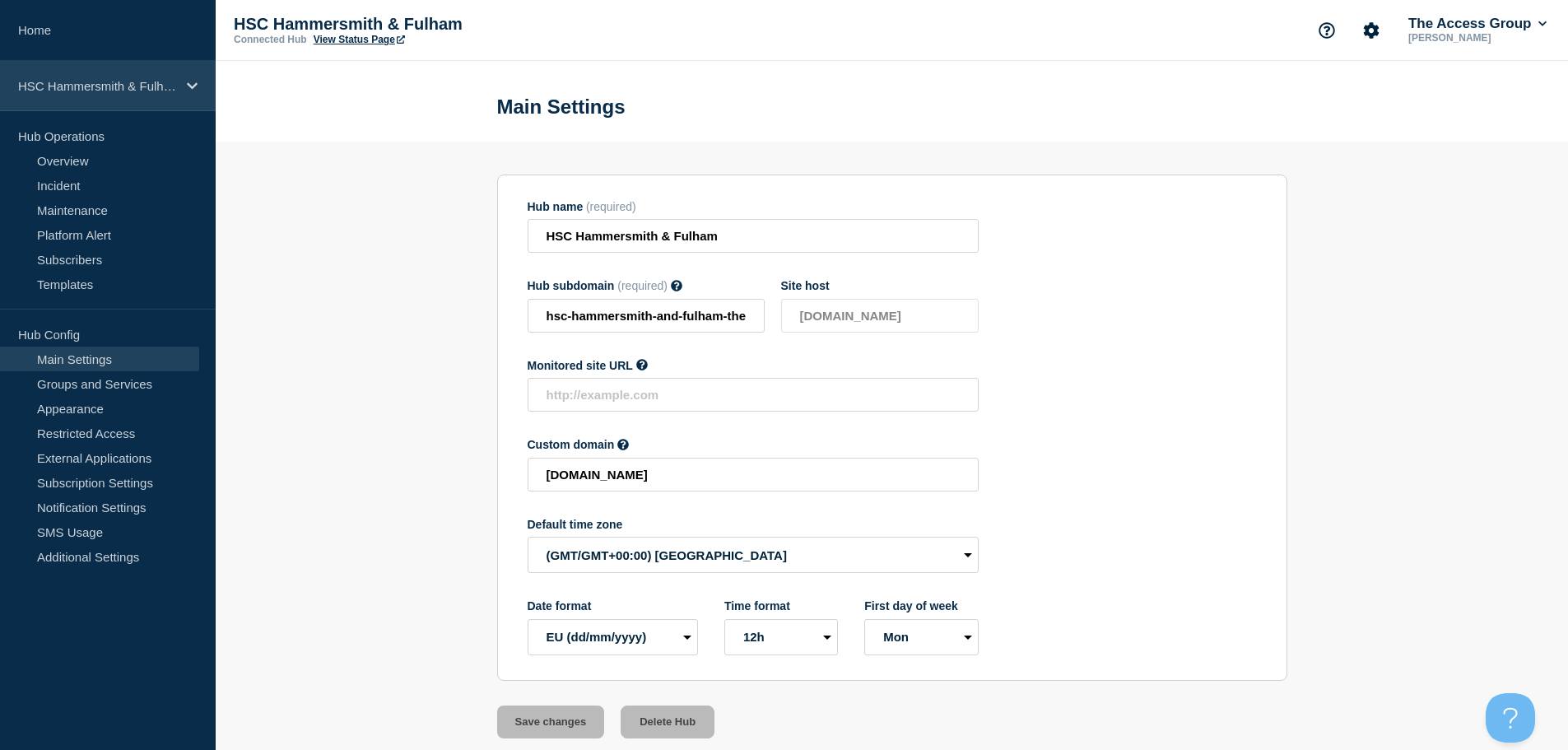
click at [139, 97] on div "HSC Hammersmith & Fulham" at bounding box center [108, 85] width 216 height 50
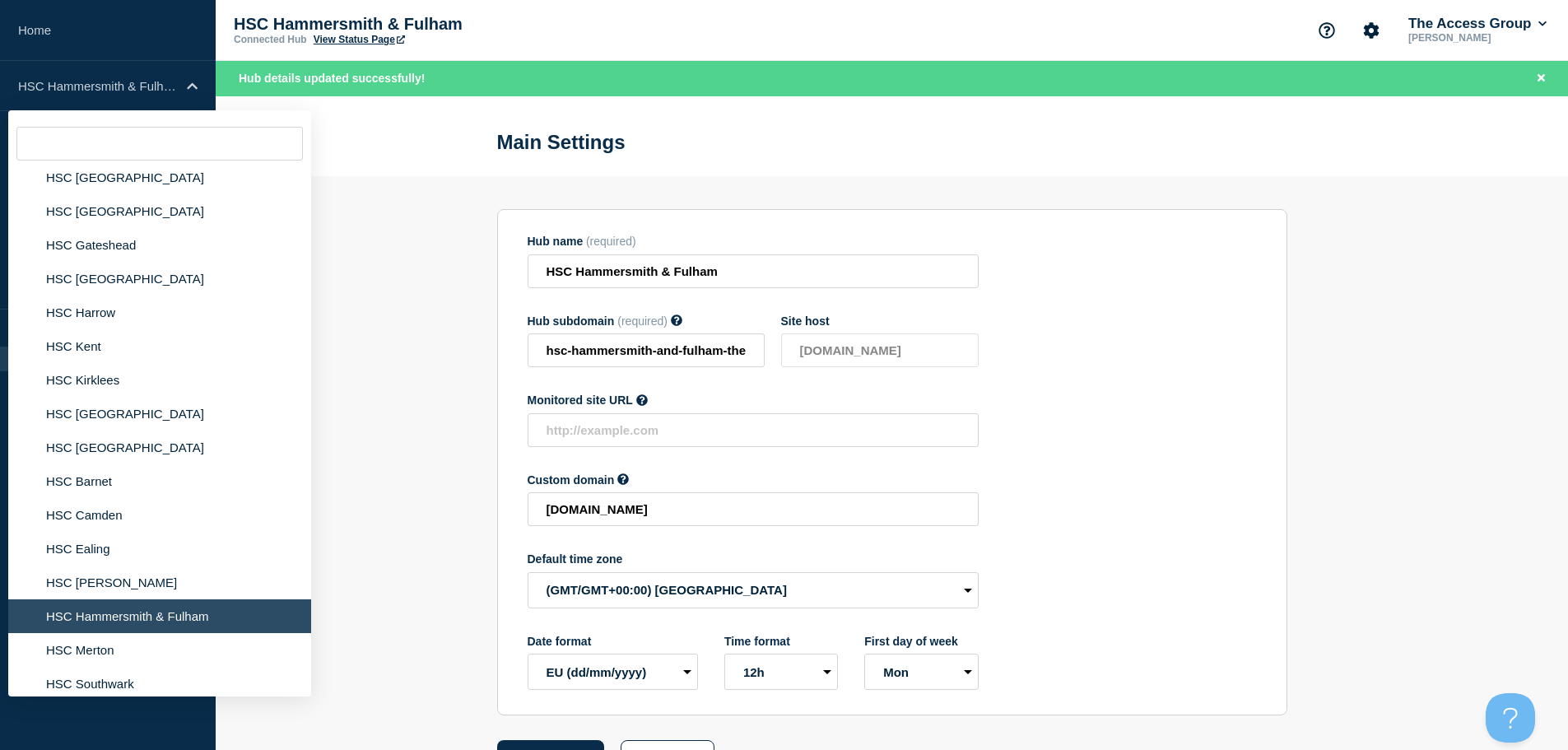
scroll to position [412, 0]
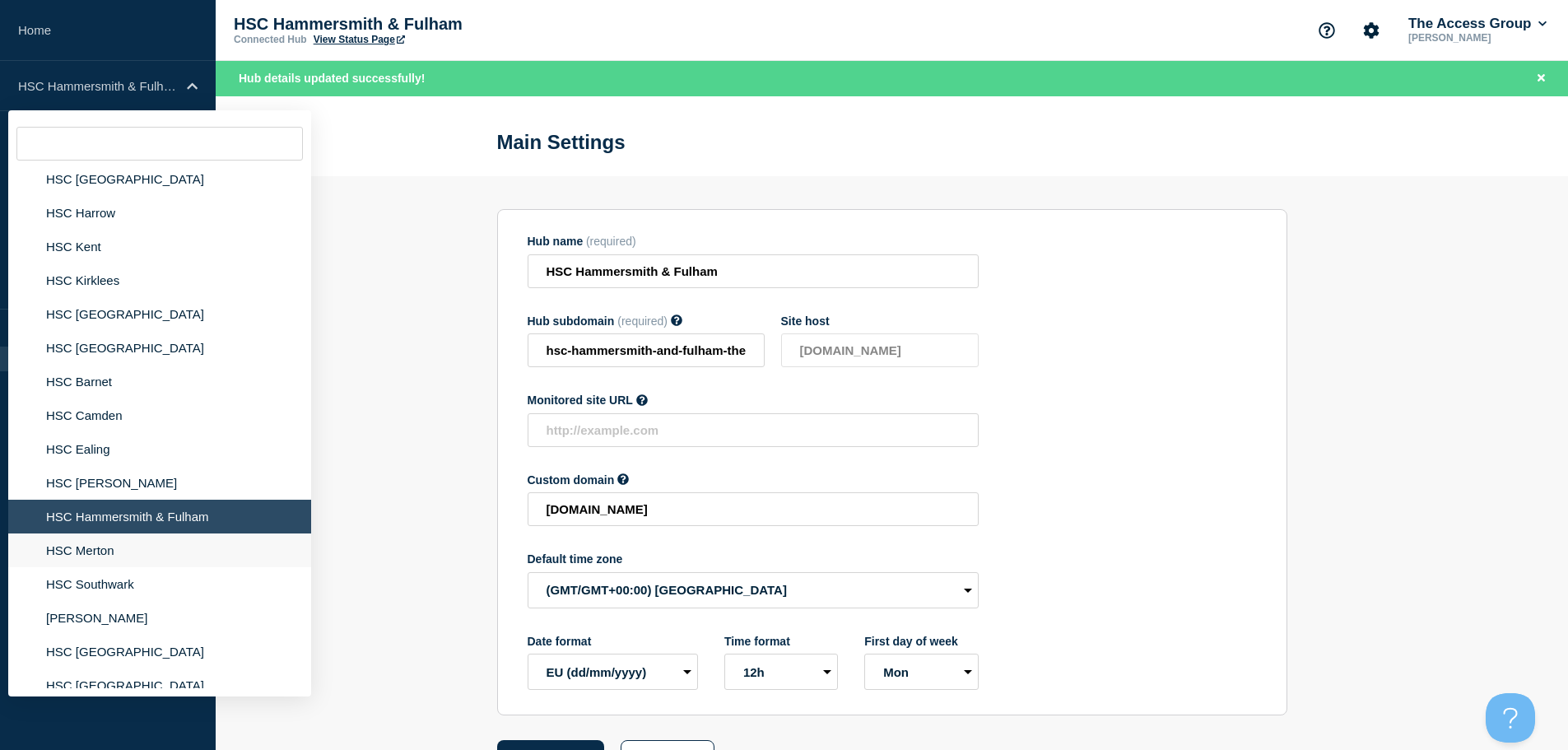
click at [92, 556] on li "HSC Merton" at bounding box center [160, 551] width 303 height 34
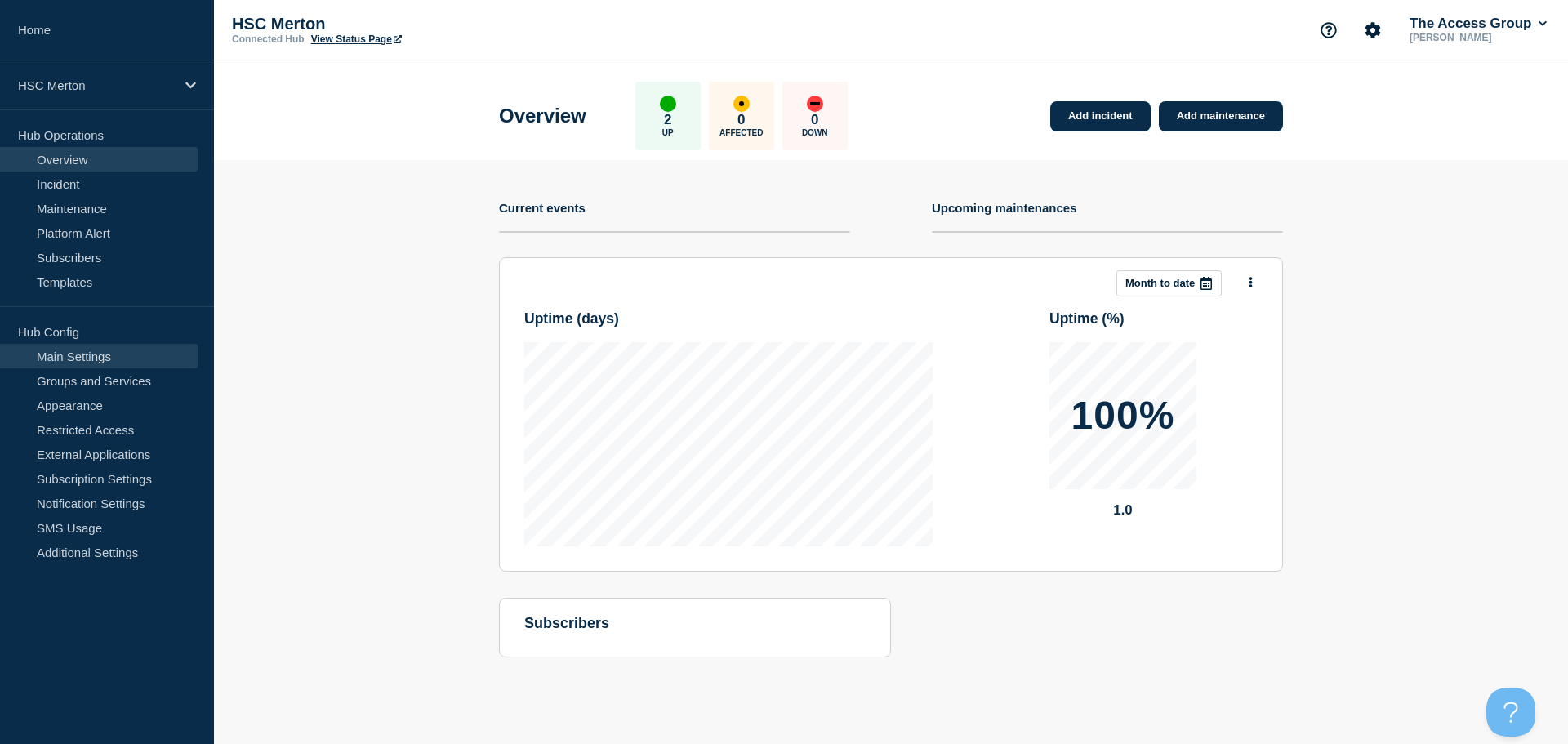
click at [107, 350] on link "Main Settings" at bounding box center [98, 356] width 197 height 25
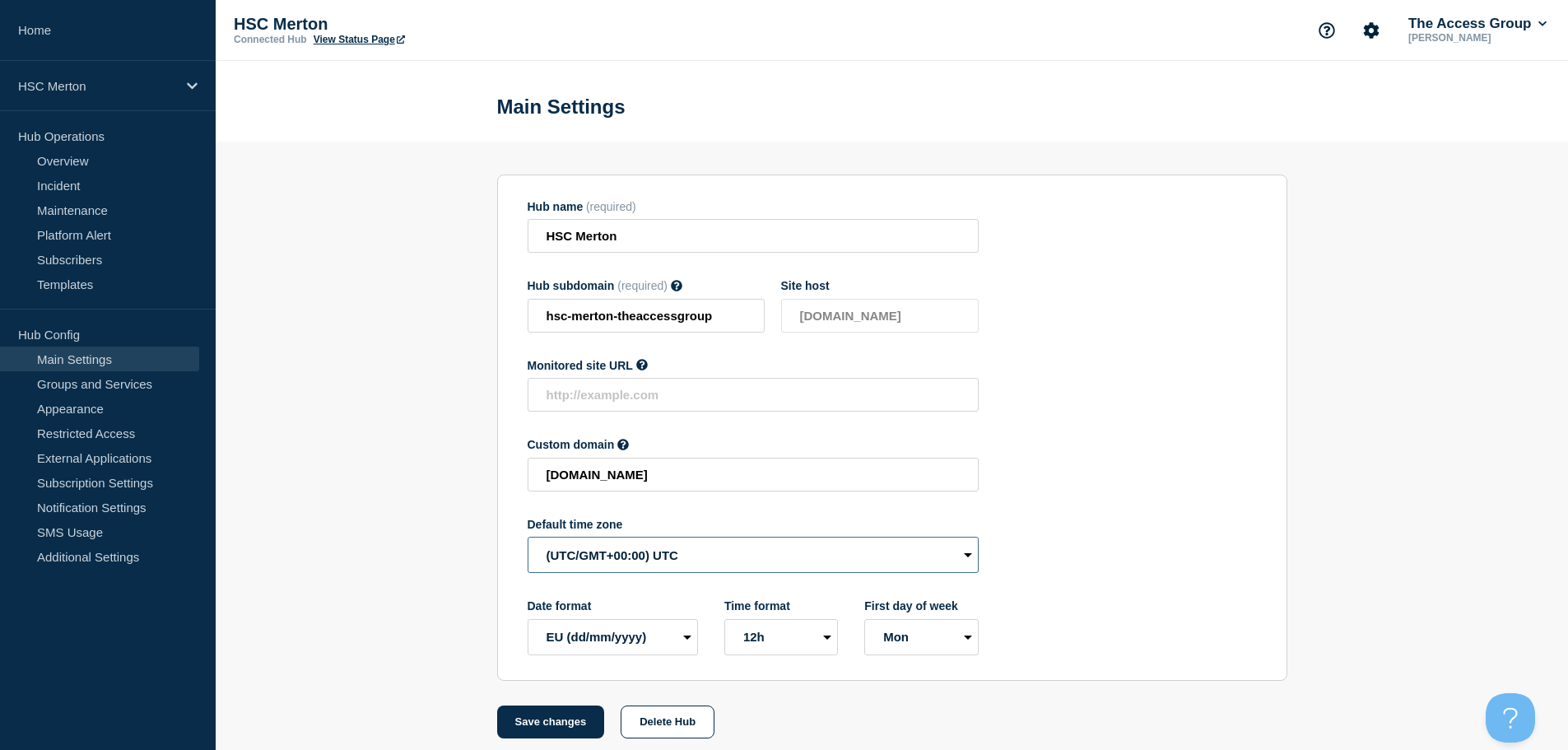
click at [576, 555] on select "(SDT/GMT-11:00) [US_STATE] (SST/GMT-11:00) International Date Line West (SST/GM…" at bounding box center [753, 554] width 451 height 36
select select "Europe/[GEOGRAPHIC_DATA]"
click at [528, 541] on select "(SDT/GMT-11:00) [US_STATE] (SST/GMT-11:00) International Date Line West (SST/GM…" at bounding box center [753, 554] width 451 height 36
click at [539, 729] on button "Save changes" at bounding box center [551, 722] width 108 height 33
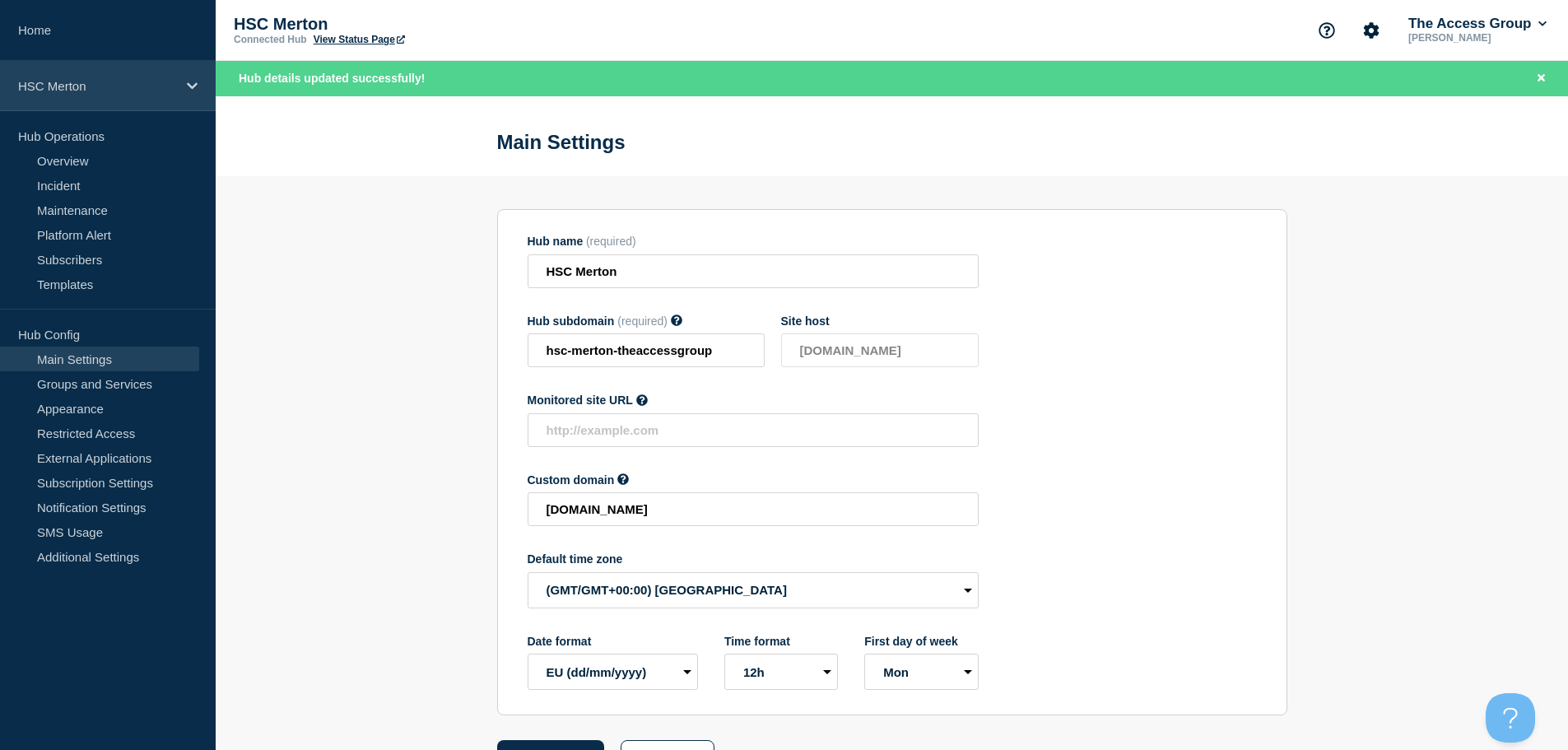
click at [125, 92] on p "HSC Merton" at bounding box center [97, 86] width 158 height 14
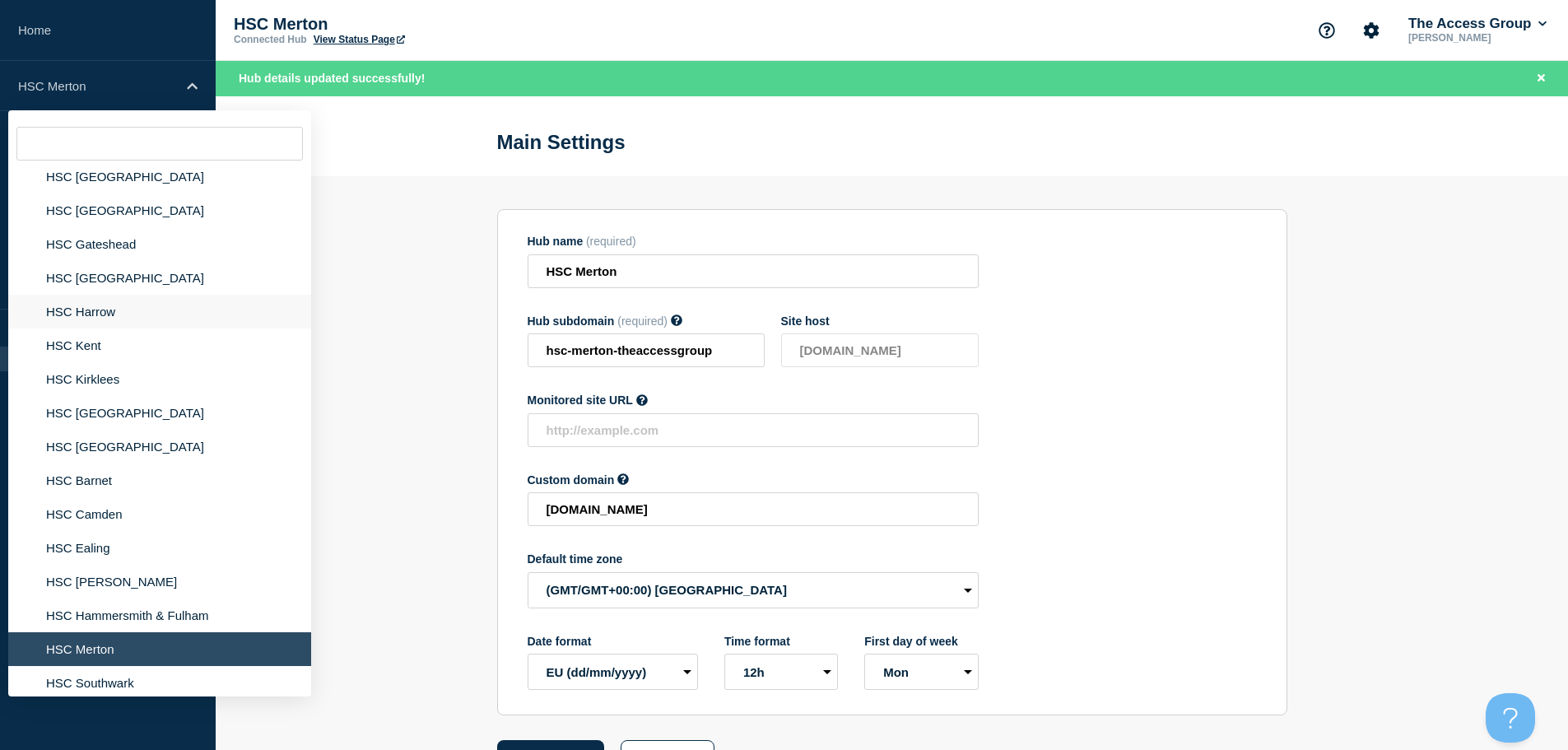
scroll to position [577, 0]
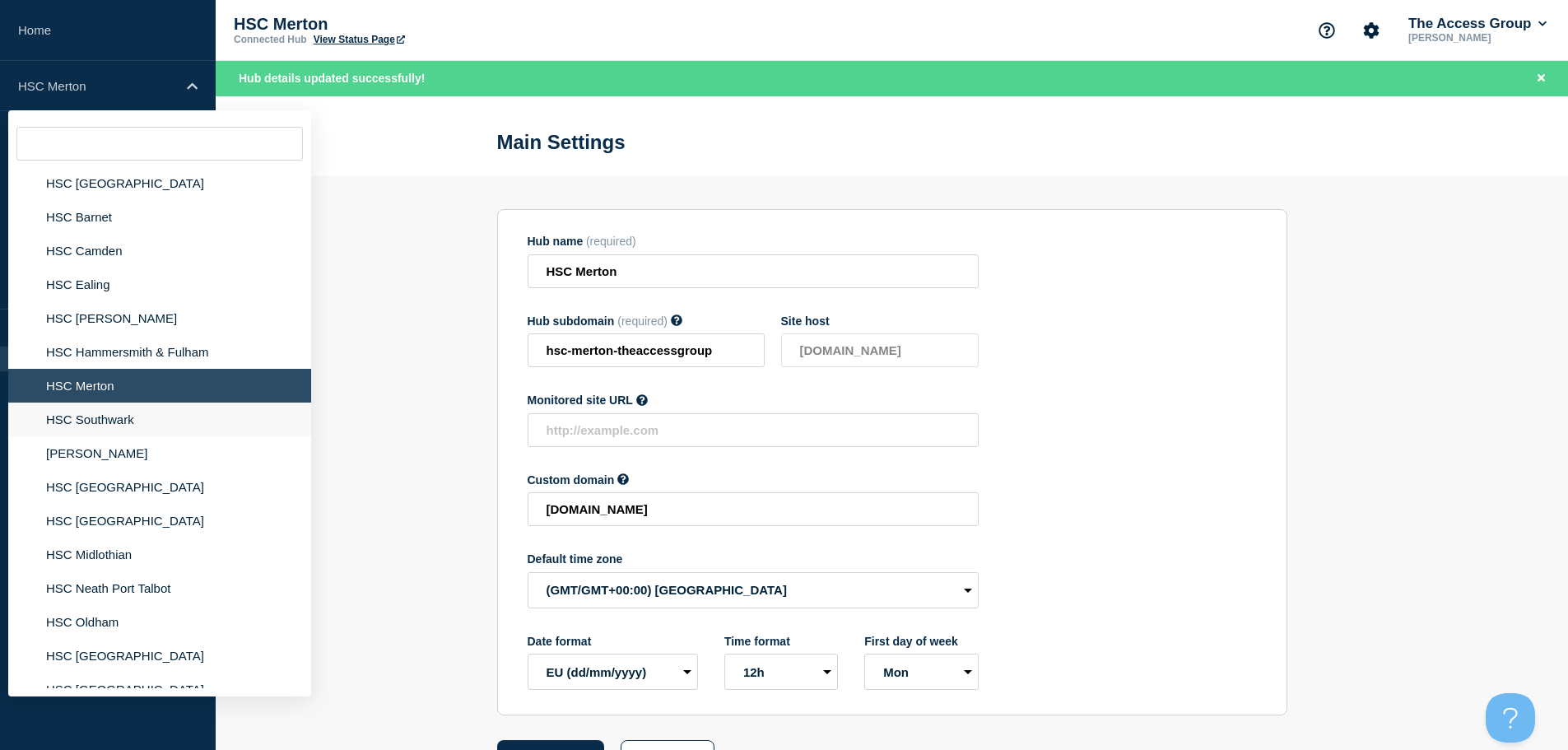
click at [111, 421] on li "HSC Southwark" at bounding box center [160, 419] width 303 height 34
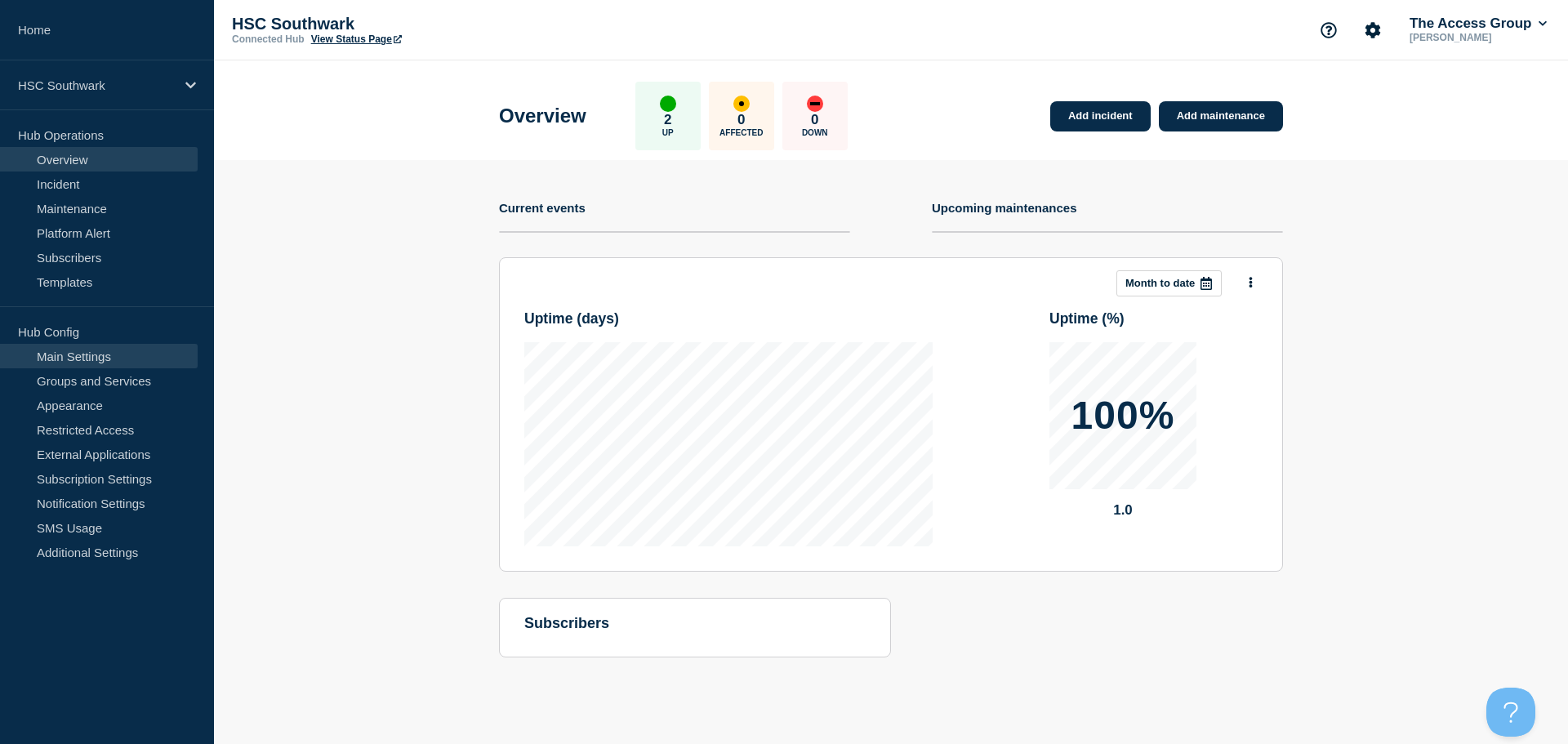
click at [100, 361] on link "Main Settings" at bounding box center [98, 356] width 197 height 25
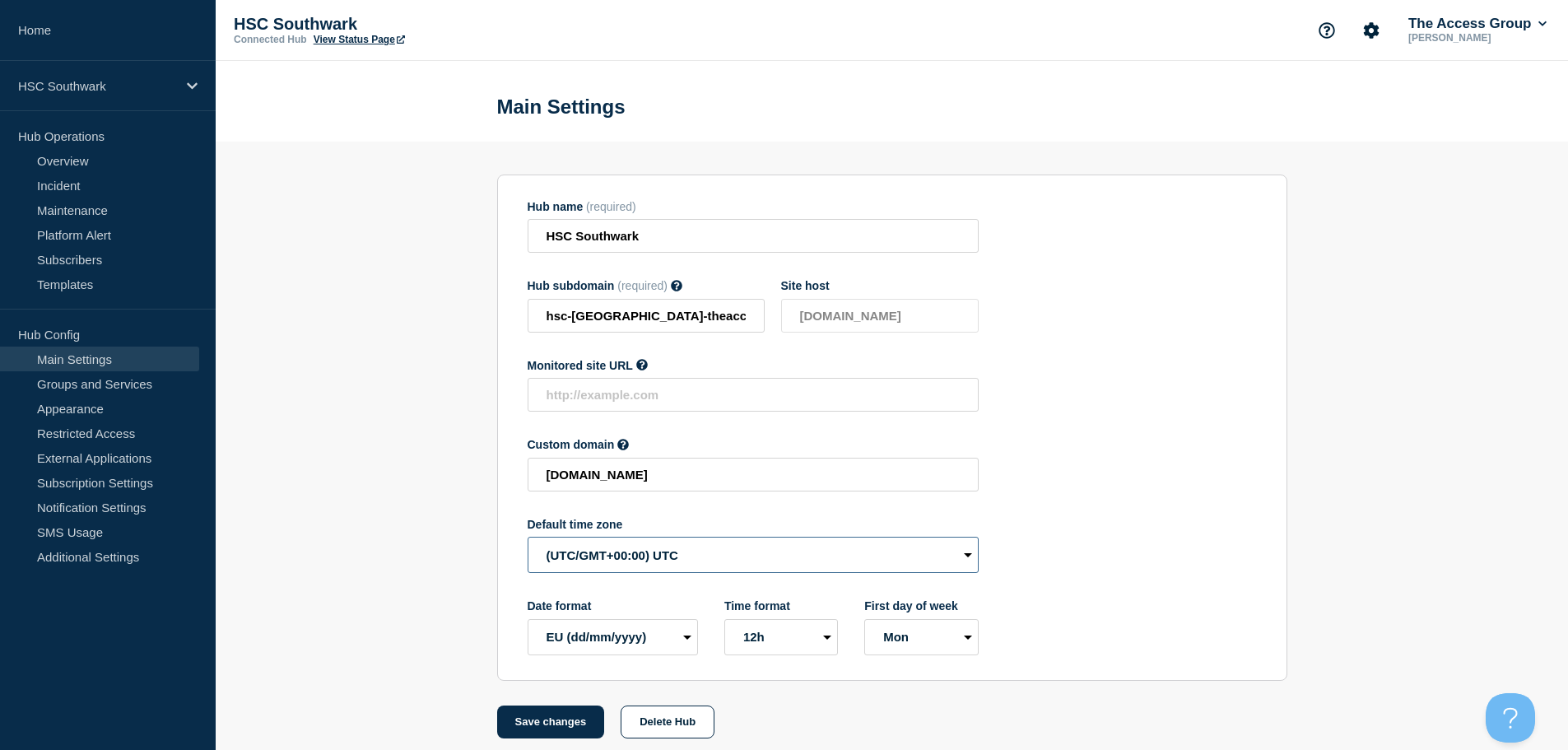
click at [625, 573] on select "(SDT/GMT-11:00) [US_STATE] (SST/GMT-11:00) International Date Line West (SST/GM…" at bounding box center [753, 554] width 451 height 36
select select "Europe/[GEOGRAPHIC_DATA]"
click at [528, 541] on select "(SDT/GMT-11:00) [US_STATE] (SST/GMT-11:00) International Date Line West (SST/GM…" at bounding box center [753, 554] width 451 height 36
click at [570, 738] on button "Save changes" at bounding box center [551, 722] width 108 height 33
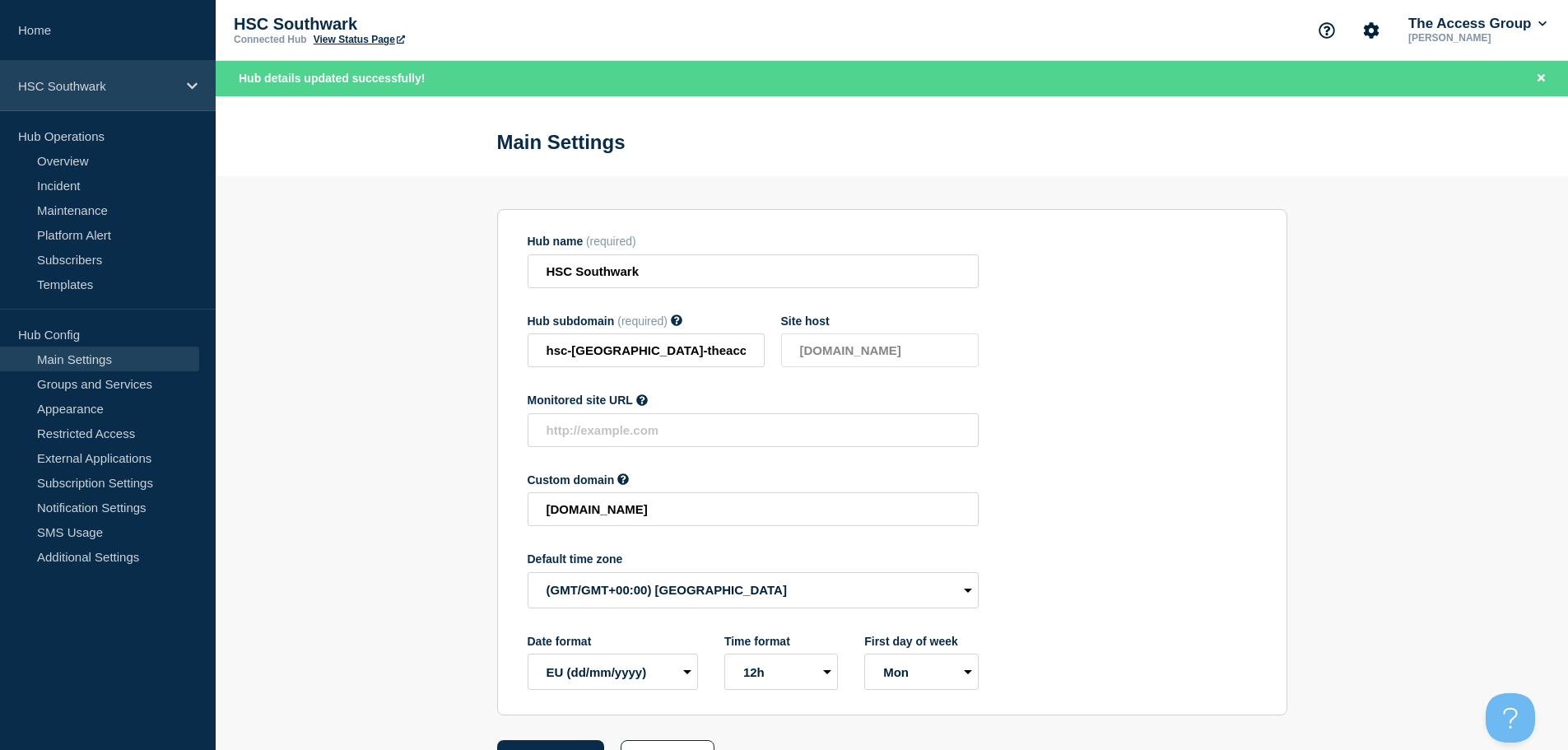
click at [110, 79] on p "HSC Southwark" at bounding box center [97, 86] width 158 height 14
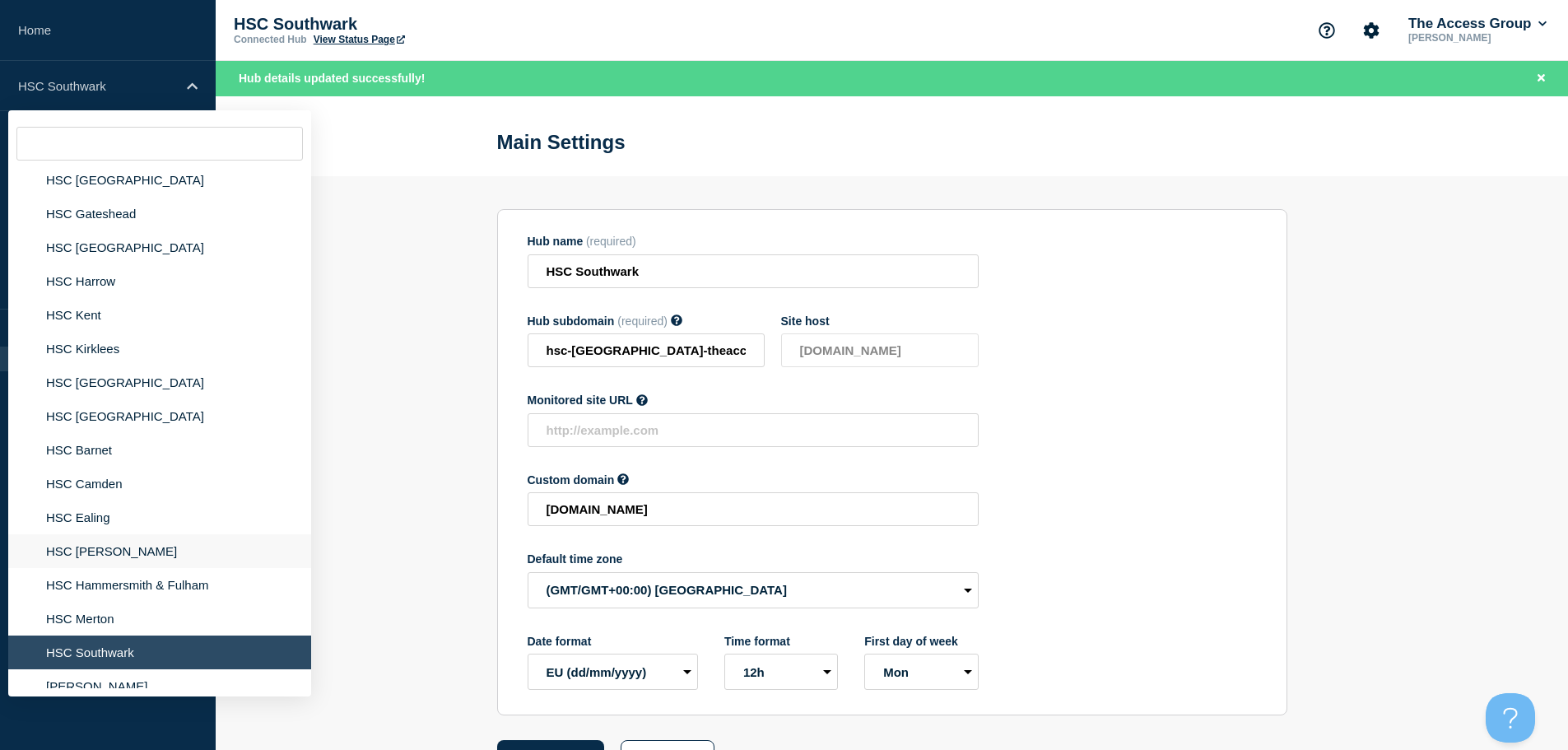
scroll to position [494, 0]
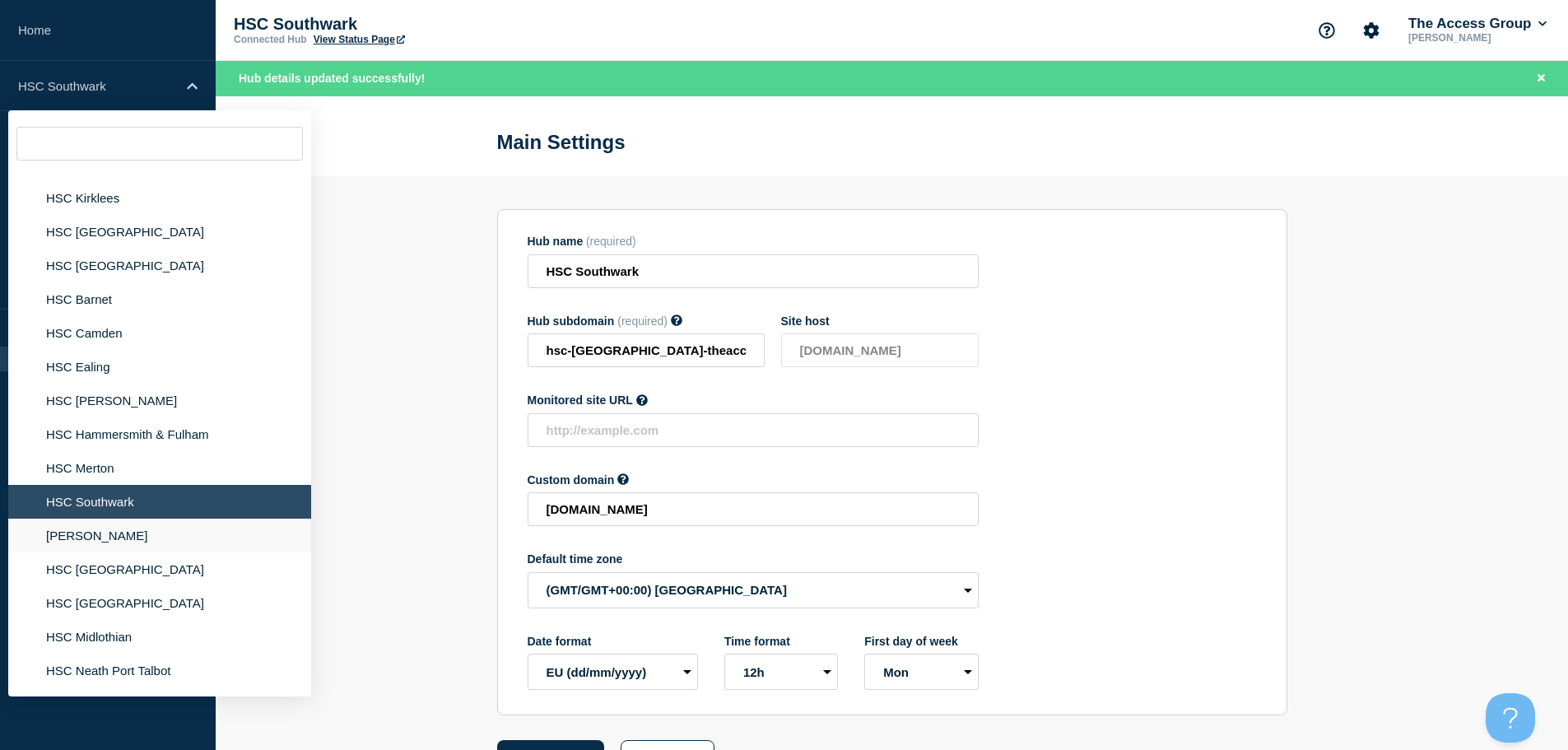
click at [73, 536] on li "[PERSON_NAME]" at bounding box center [160, 536] width 303 height 34
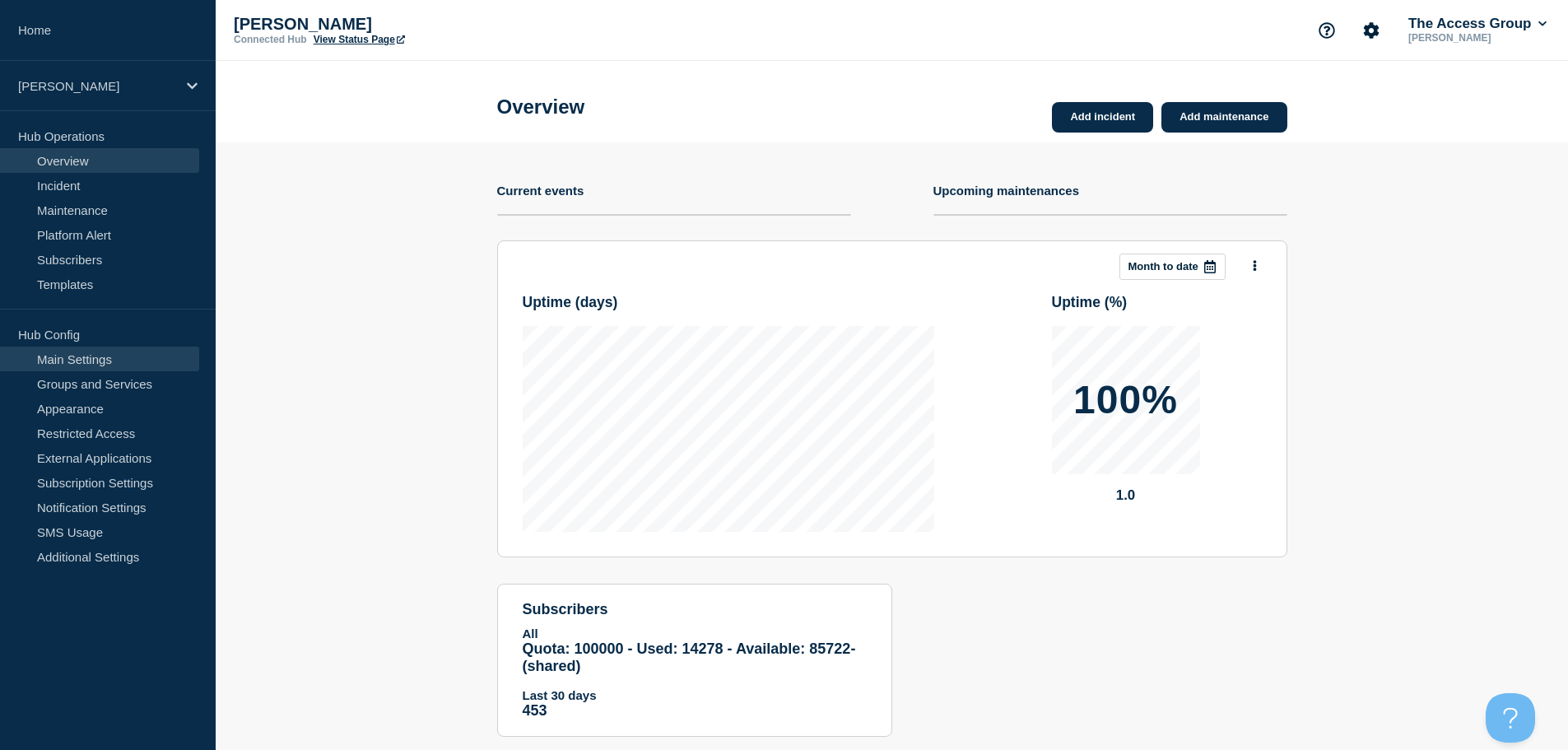
click at [95, 359] on link "Main Settings" at bounding box center [99, 359] width 199 height 25
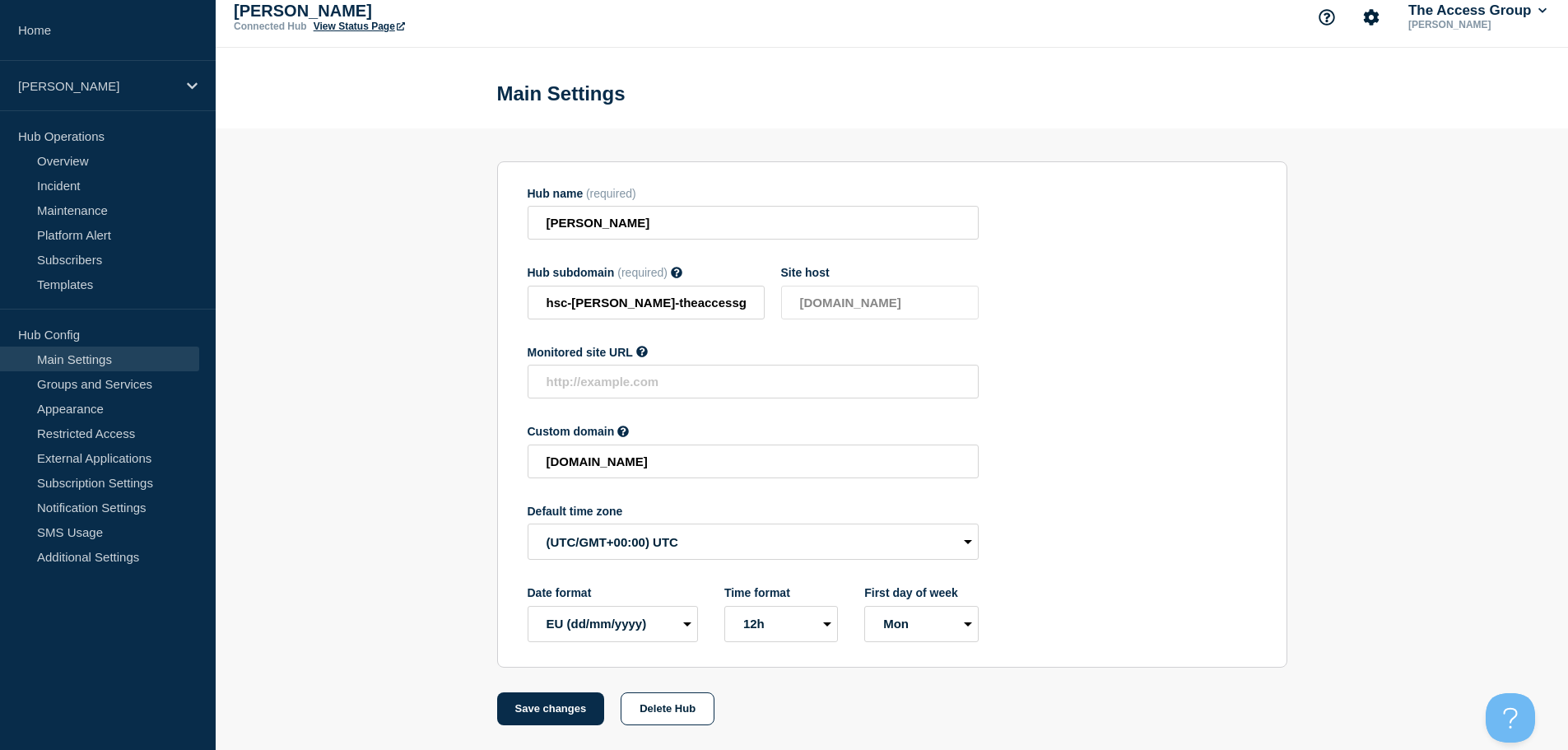
scroll to position [17, 0]
click at [580, 535] on select "(SDT/GMT-11:00) [US_STATE] (SST/GMT-11:00) International Date Line West (SST/GM…" at bounding box center [753, 542] width 451 height 36
select select "Europe/[GEOGRAPHIC_DATA]"
click at [528, 524] on select "(SDT/GMT-11:00) [US_STATE] (SST/GMT-11:00) International Date Line West (SST/GM…" at bounding box center [753, 542] width 451 height 36
click at [560, 712] on button "Save changes" at bounding box center [551, 709] width 108 height 33
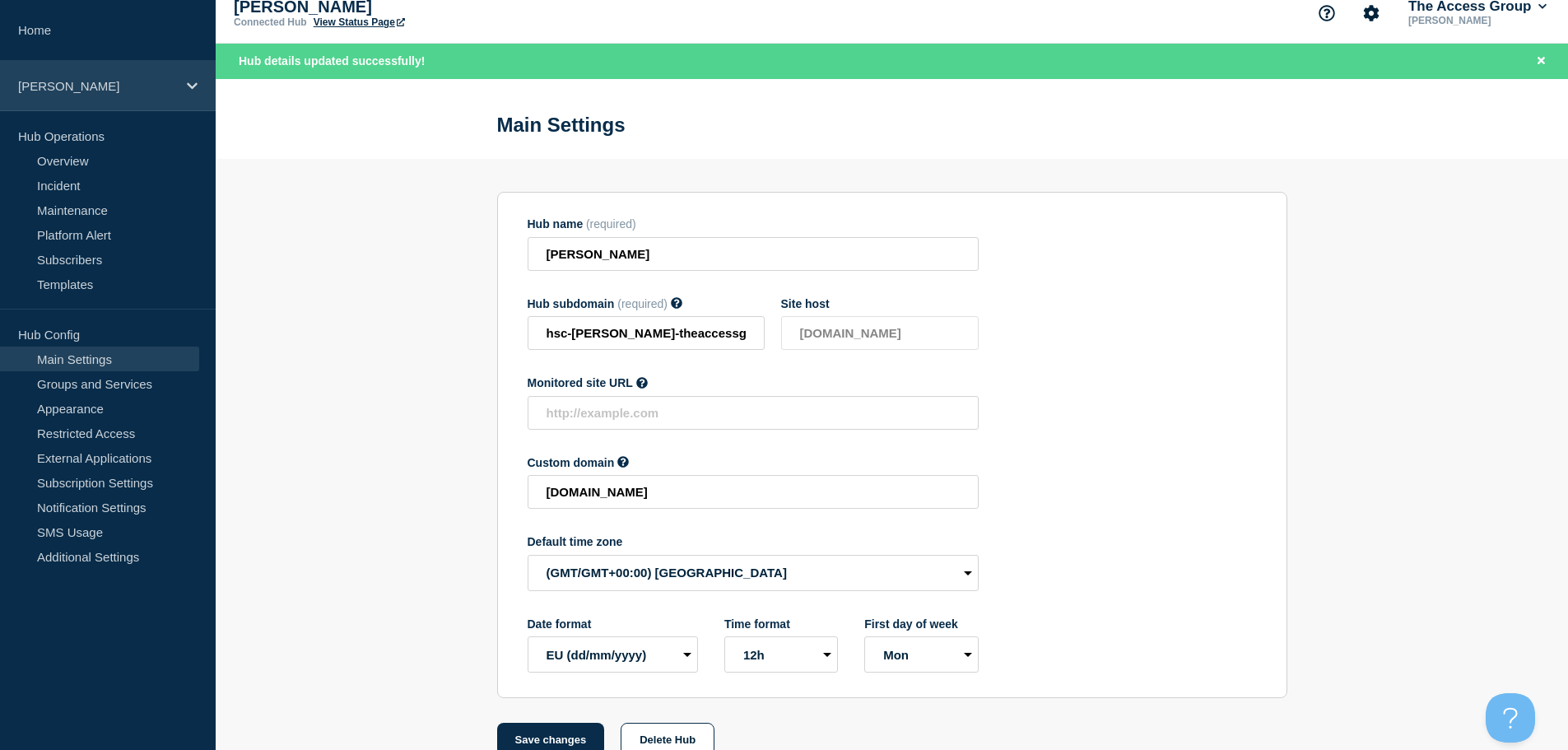
click at [146, 81] on p "[PERSON_NAME]" at bounding box center [97, 86] width 158 height 14
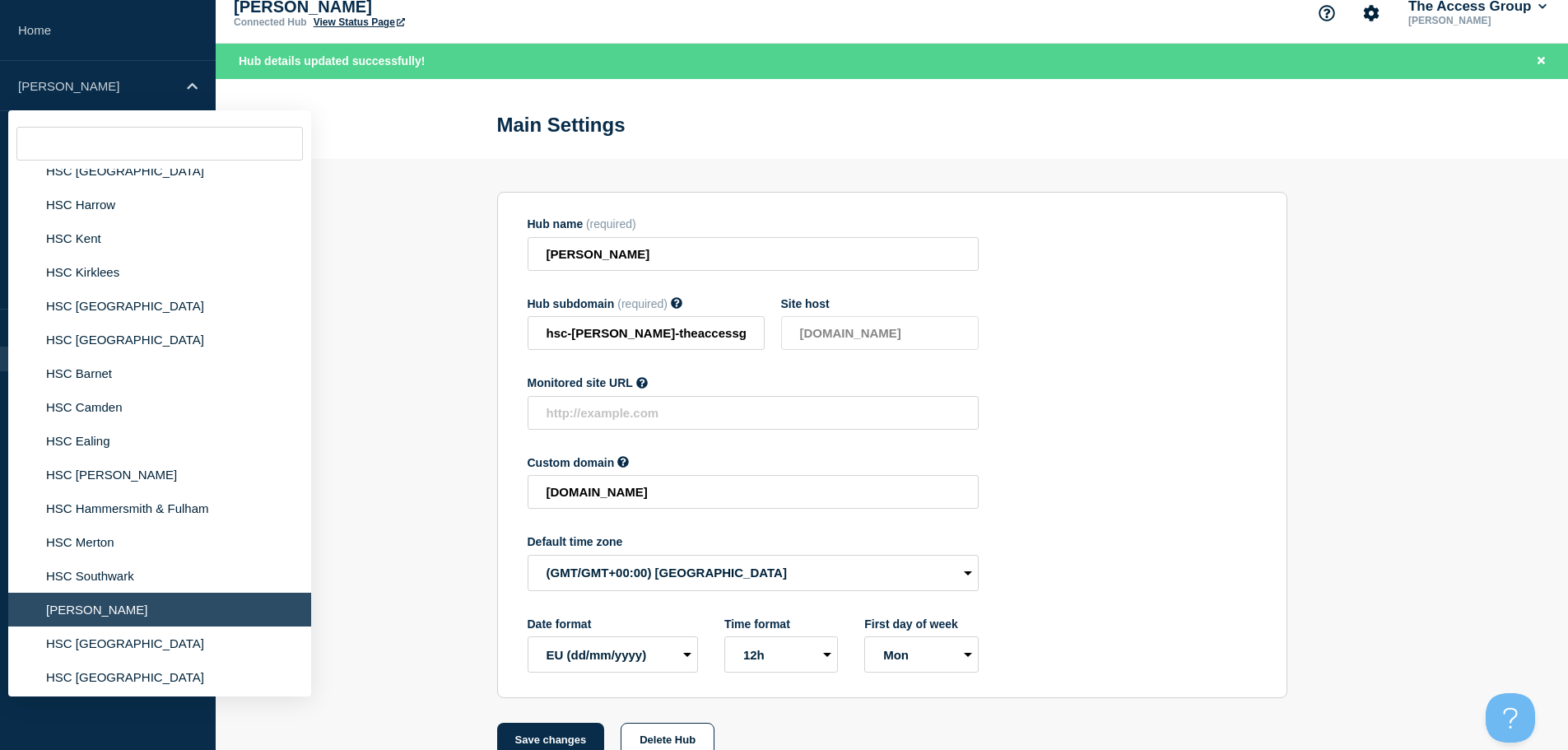
scroll to position [577, 0]
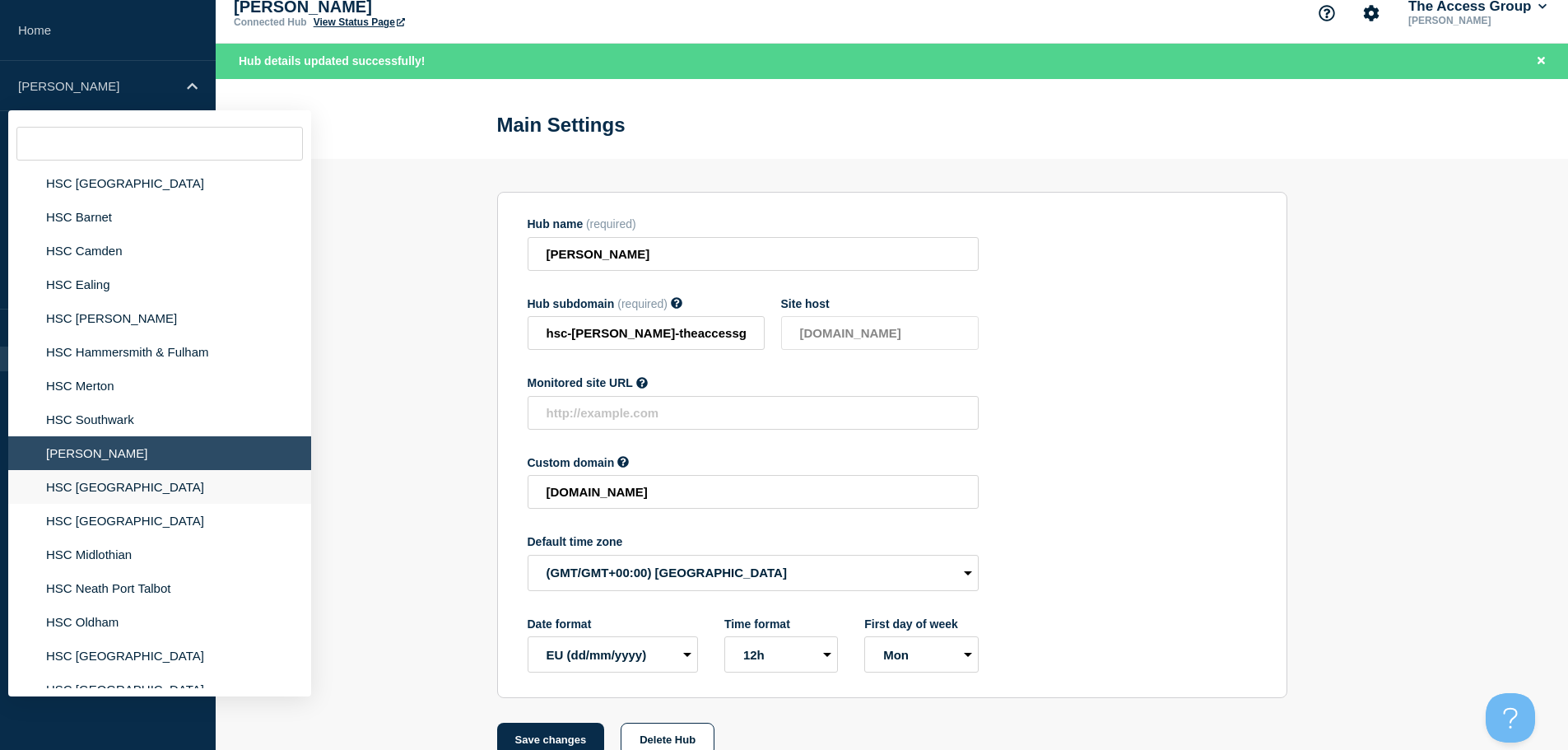
click at [148, 488] on li "HSC [GEOGRAPHIC_DATA]" at bounding box center [160, 487] width 303 height 34
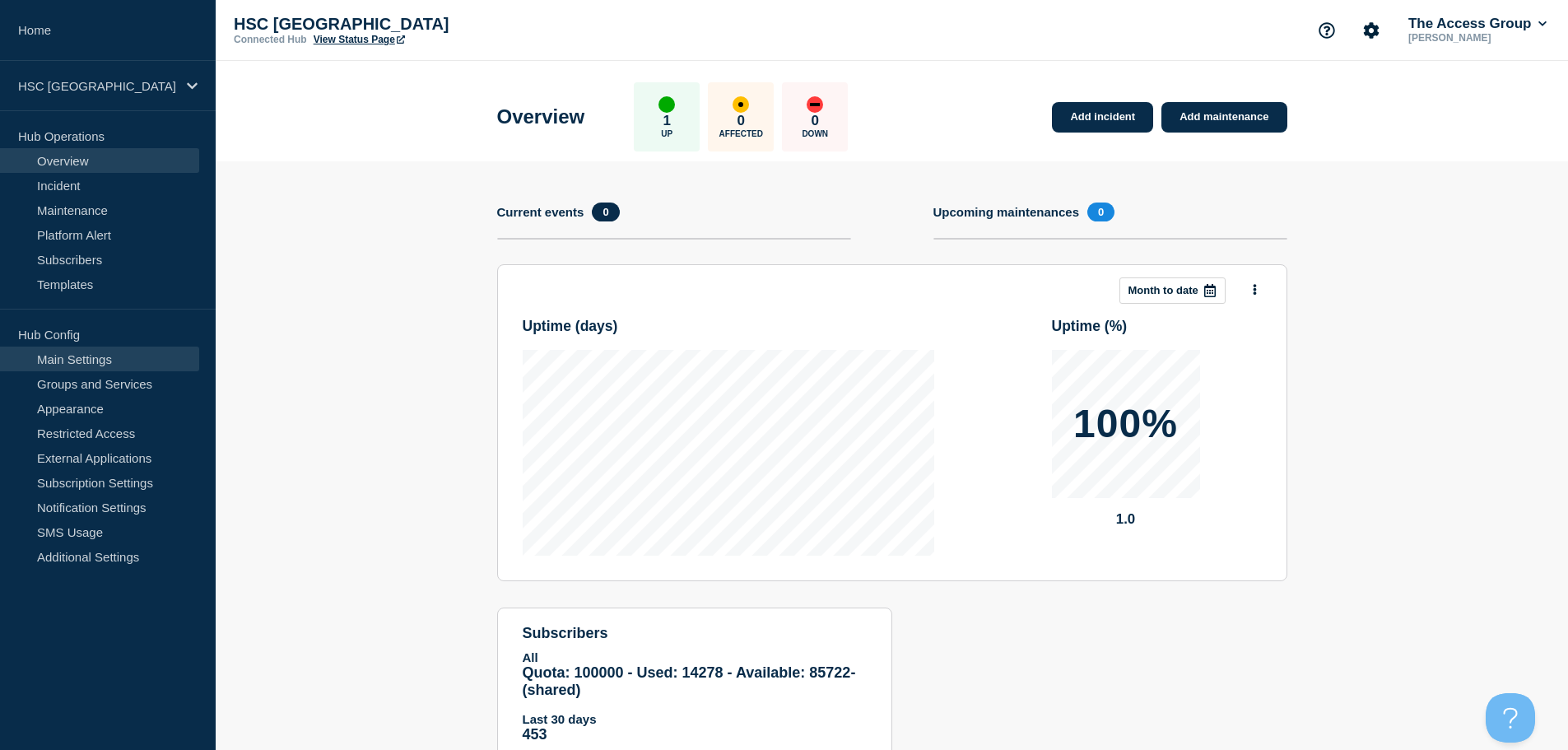
click at [128, 361] on link "Main Settings" at bounding box center [99, 359] width 199 height 25
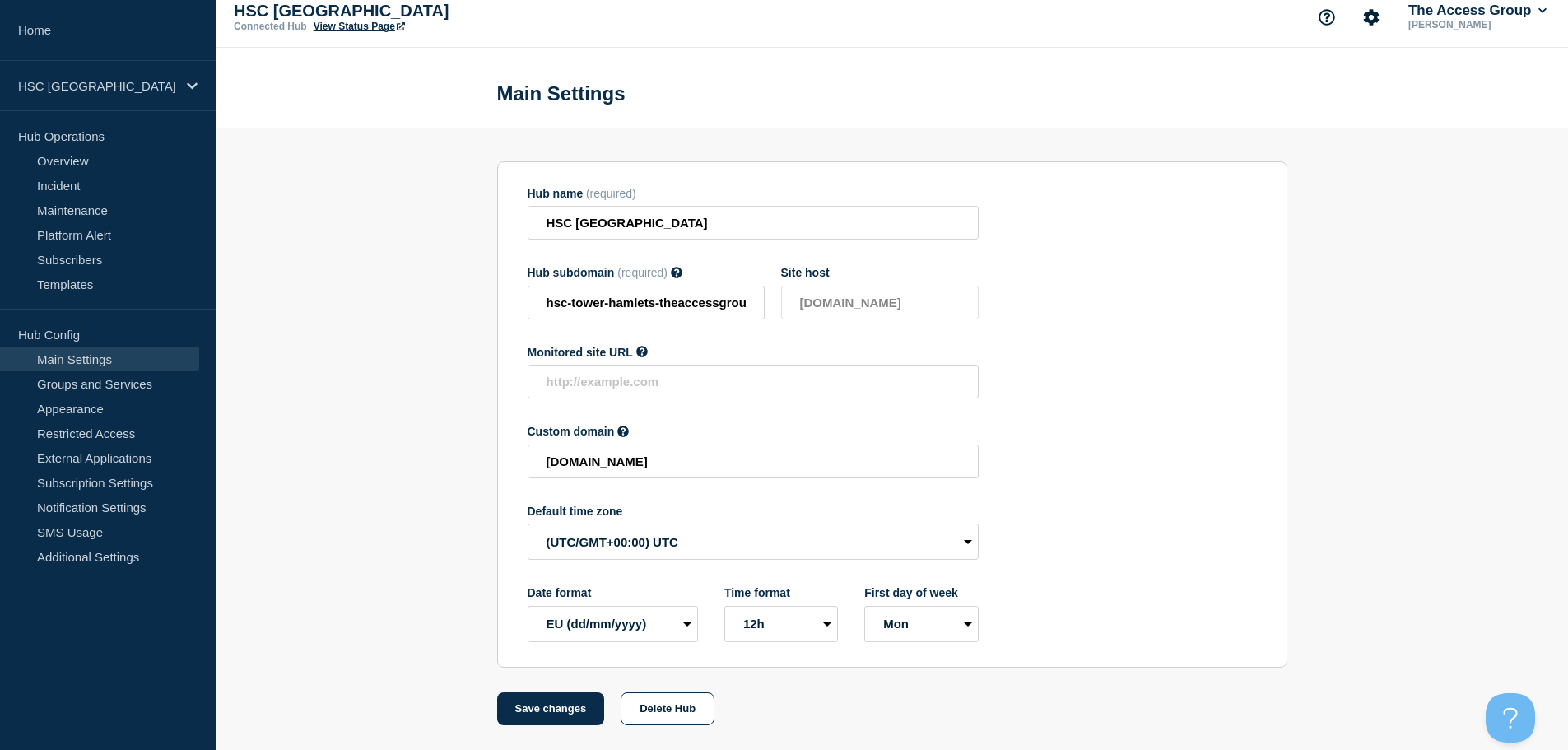
scroll to position [17, 0]
click at [625, 546] on select "(SDT/GMT-11:00) [US_STATE] (SST/GMT-11:00) International Date Line West (SST/GM…" at bounding box center [753, 542] width 451 height 36
select select "Europe/[GEOGRAPHIC_DATA]"
click at [528, 524] on select "(SDT/GMT-11:00) [US_STATE] (SST/GMT-11:00) International Date Line West (SST/GM…" at bounding box center [753, 542] width 451 height 36
click at [562, 707] on button "Save changes" at bounding box center [551, 709] width 108 height 33
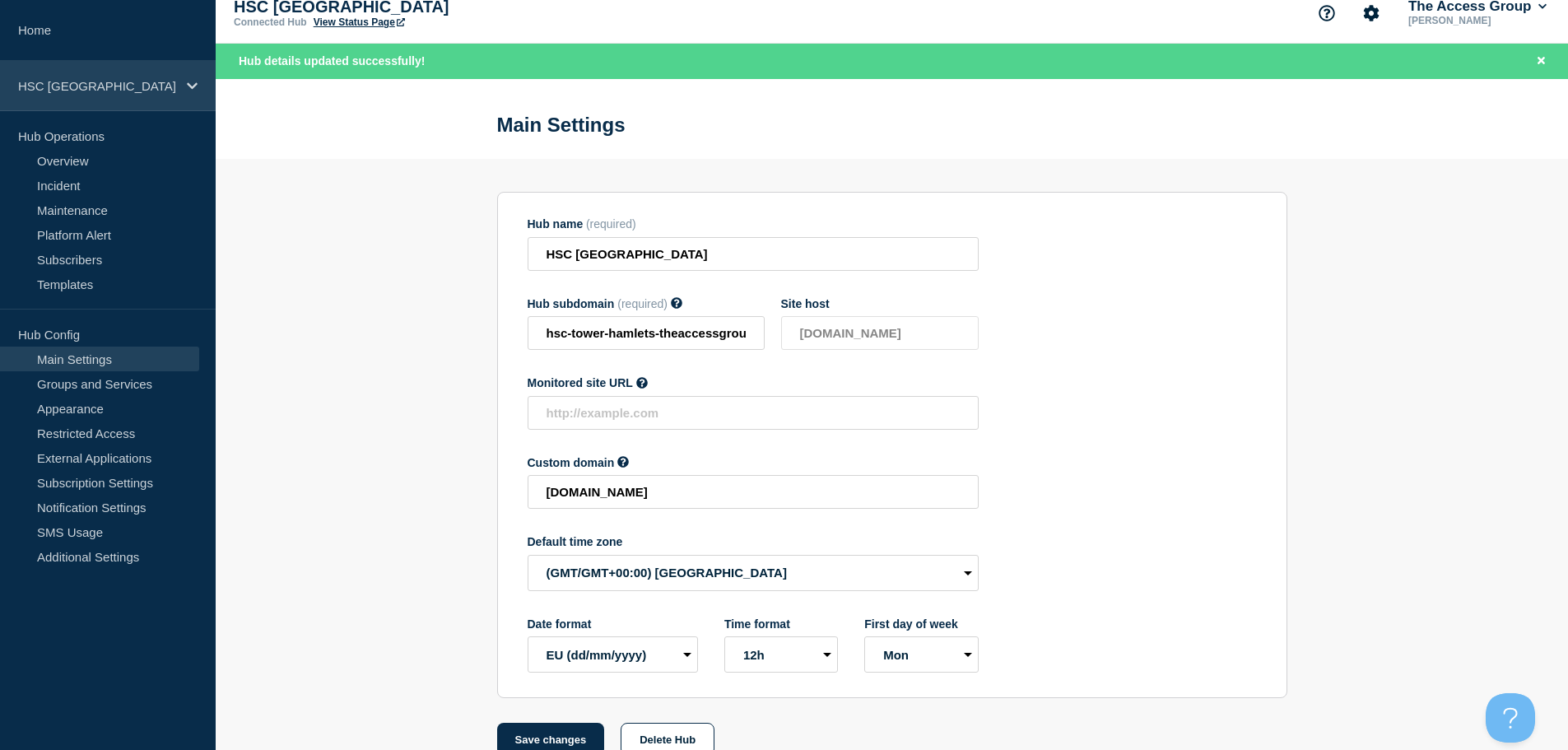
click at [128, 79] on p "HSC [GEOGRAPHIC_DATA]" at bounding box center [97, 86] width 158 height 14
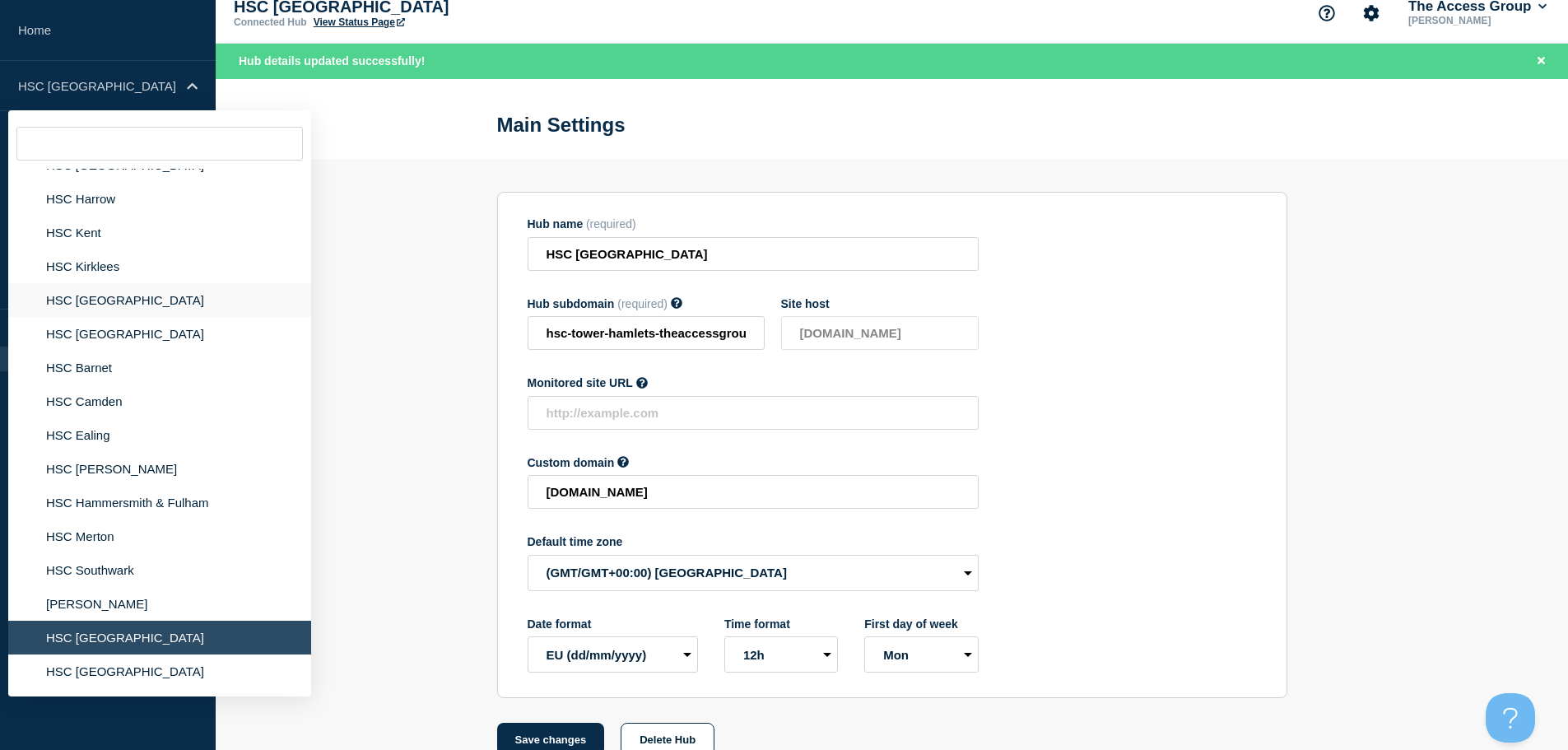
scroll to position [577, 0]
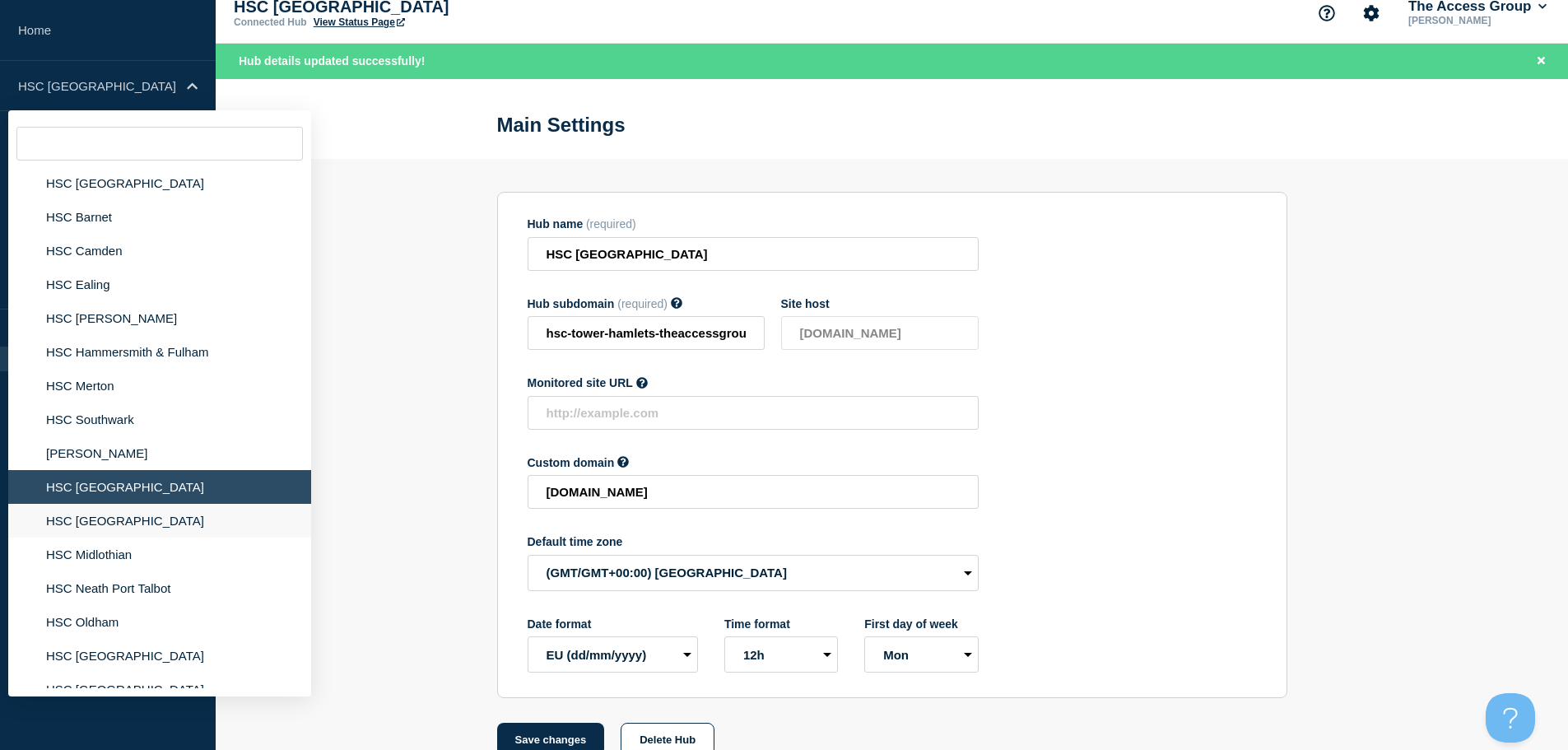
click at [143, 527] on li "HSC [GEOGRAPHIC_DATA]" at bounding box center [160, 521] width 303 height 34
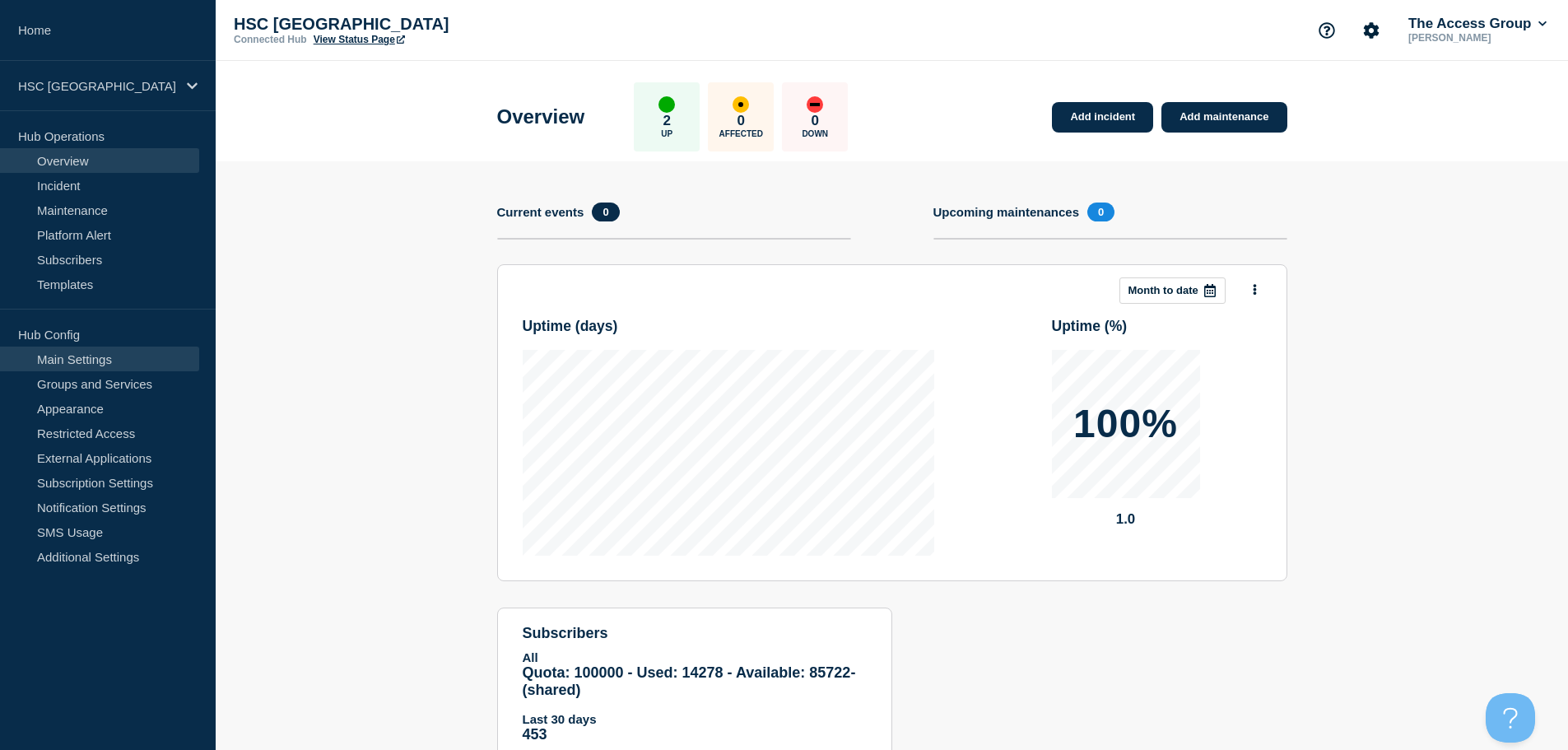
click at [113, 361] on link "Main Settings" at bounding box center [99, 359] width 199 height 25
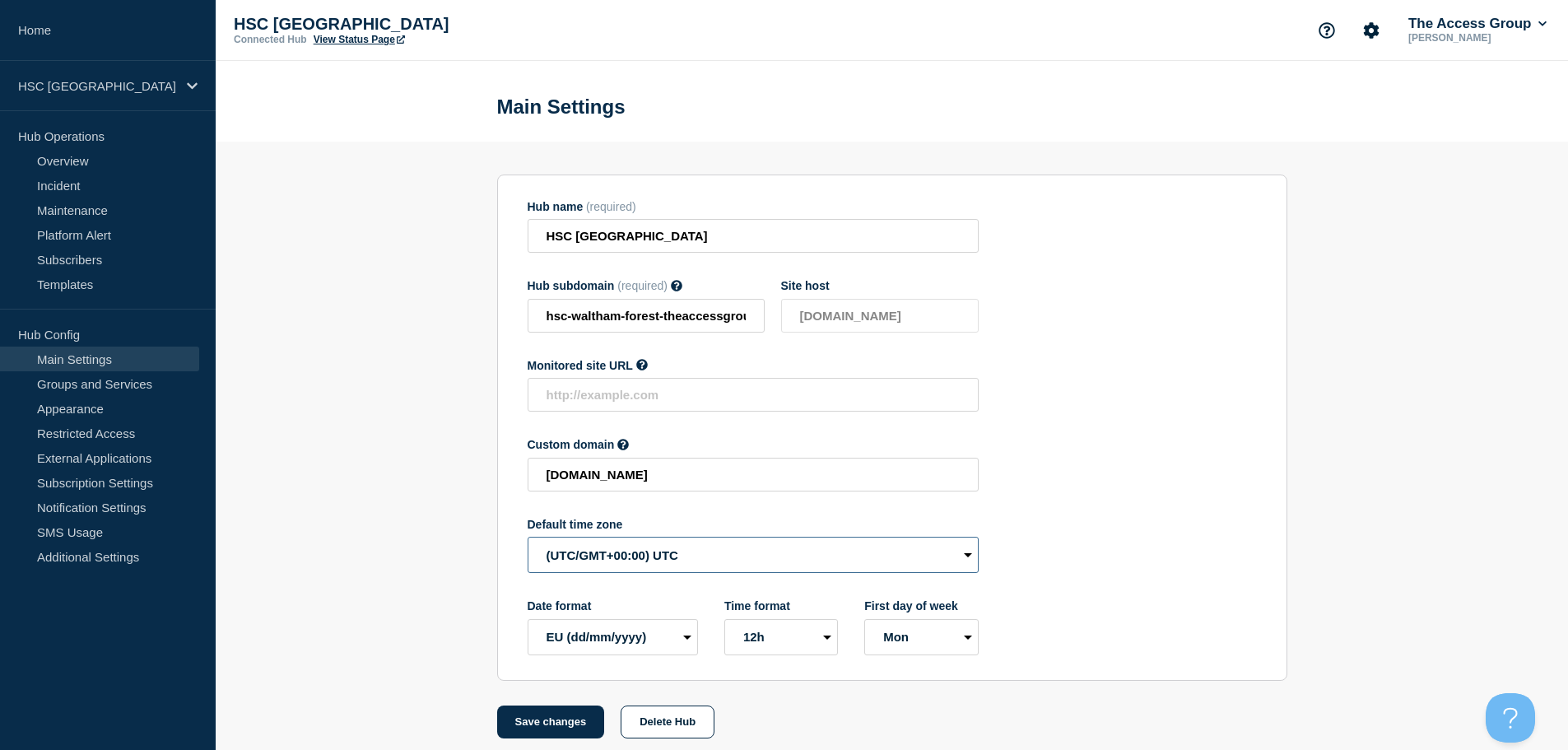
click at [655, 550] on select "(SDT/GMT-11:00) [US_STATE] (SST/GMT-11:00) International Date Line West (SST/GM…" at bounding box center [753, 554] width 451 height 36
select select "Europe/[GEOGRAPHIC_DATA]"
click at [528, 541] on select "(SDT/GMT-11:00) [US_STATE] (SST/GMT-11:00) International Date Line West (SST/GM…" at bounding box center [753, 554] width 451 height 36
click at [551, 731] on button "Save changes" at bounding box center [551, 722] width 108 height 33
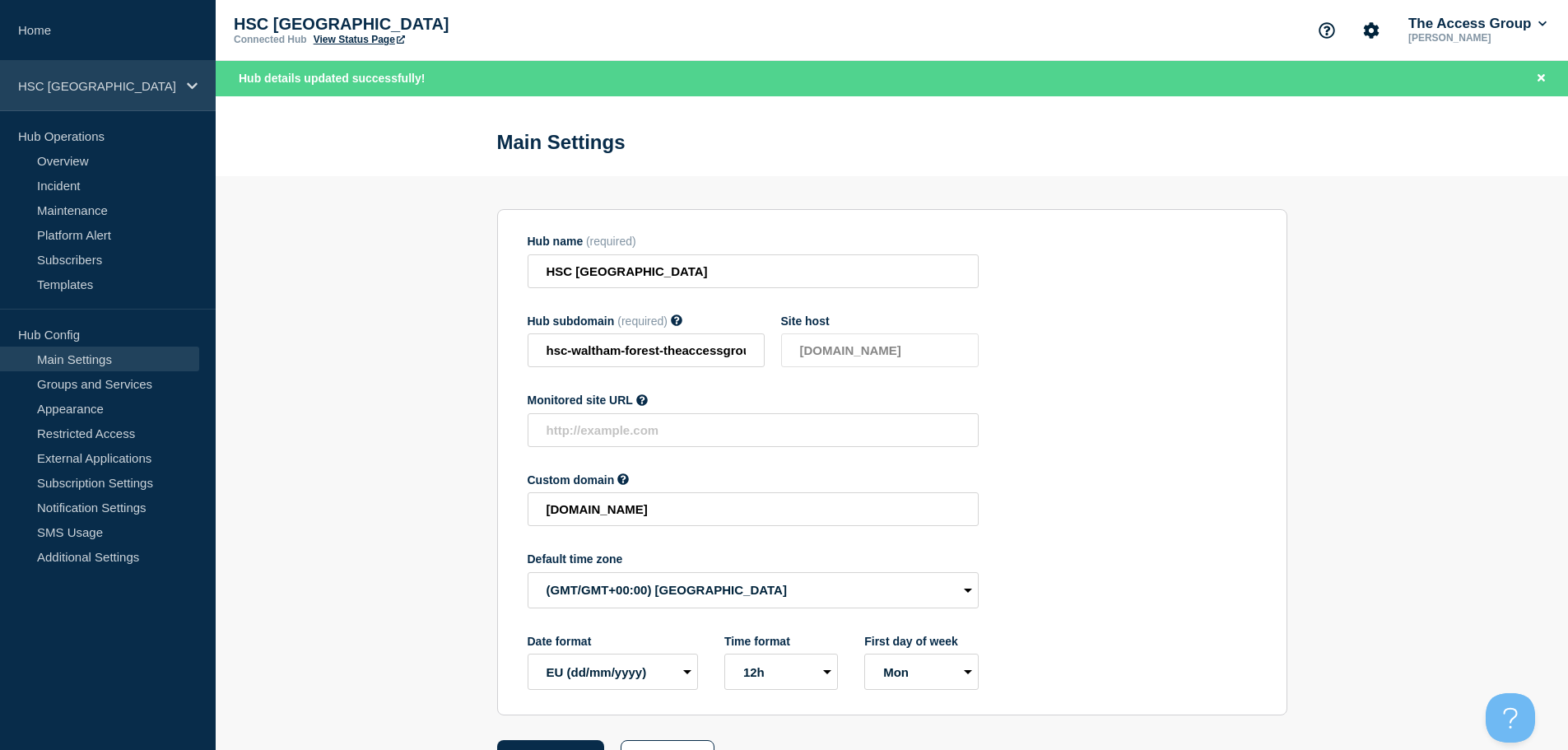
click at [143, 79] on p "HSC [GEOGRAPHIC_DATA]" at bounding box center [97, 86] width 158 height 14
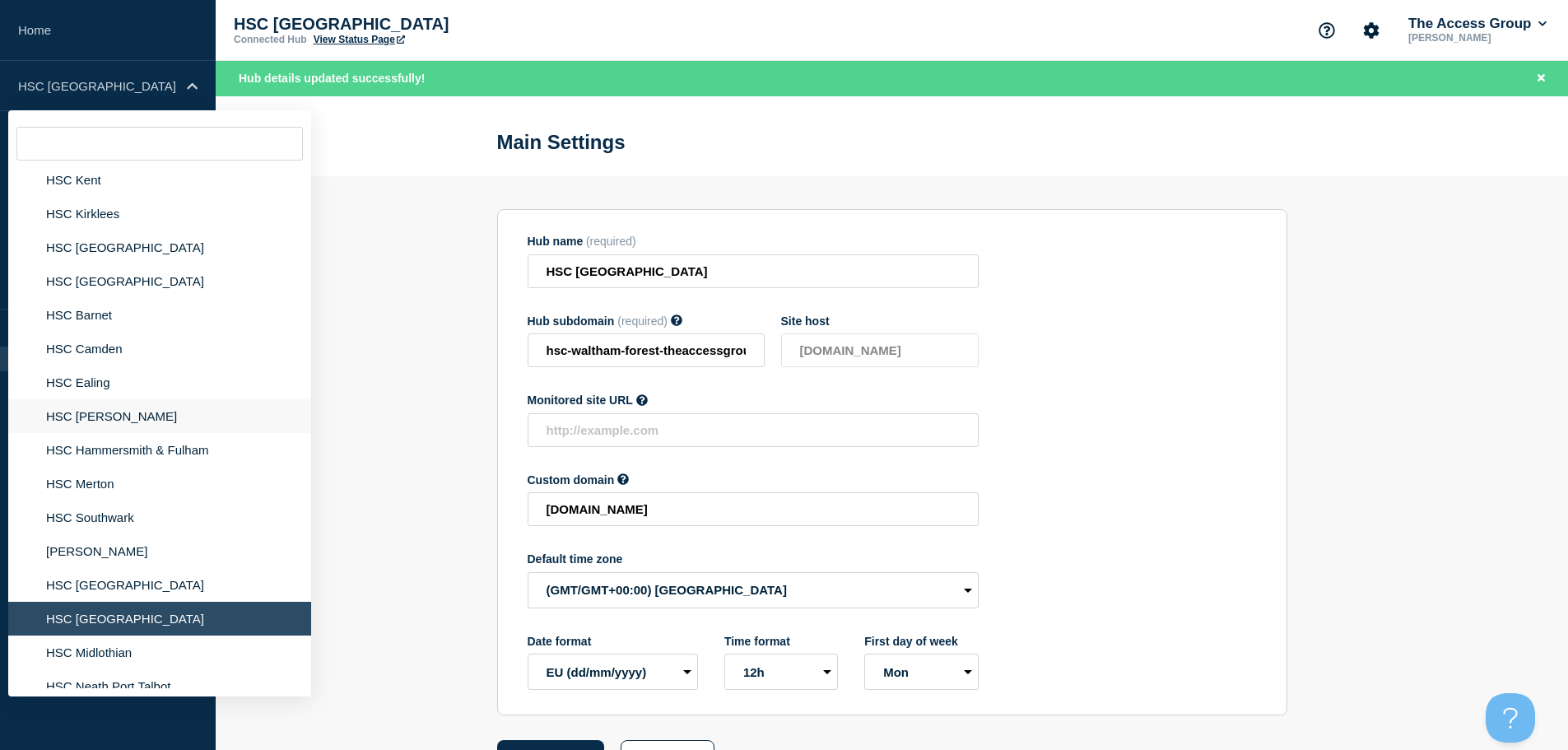
scroll to position [494, 0]
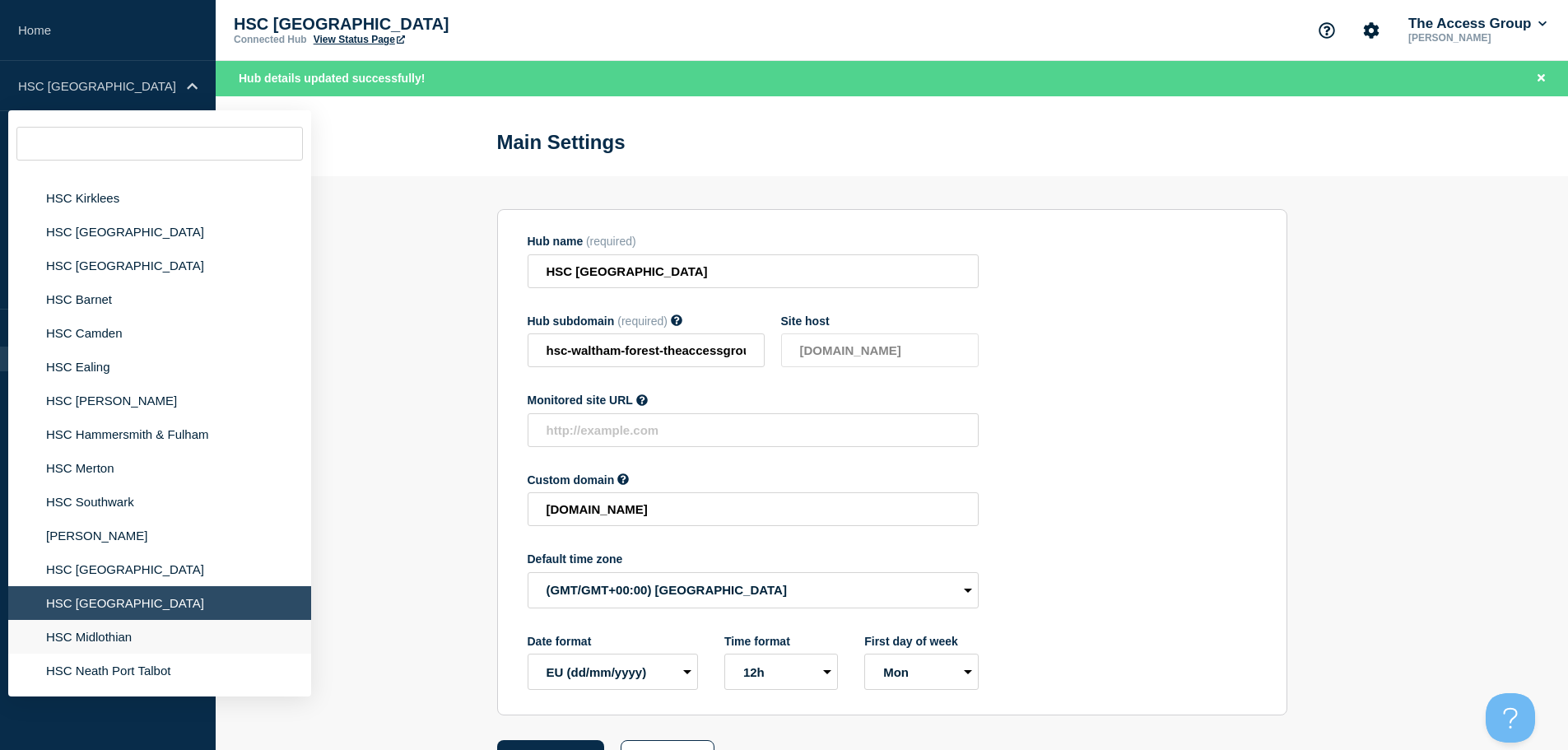
click at [147, 629] on li "HSC Midlothian" at bounding box center [160, 637] width 303 height 34
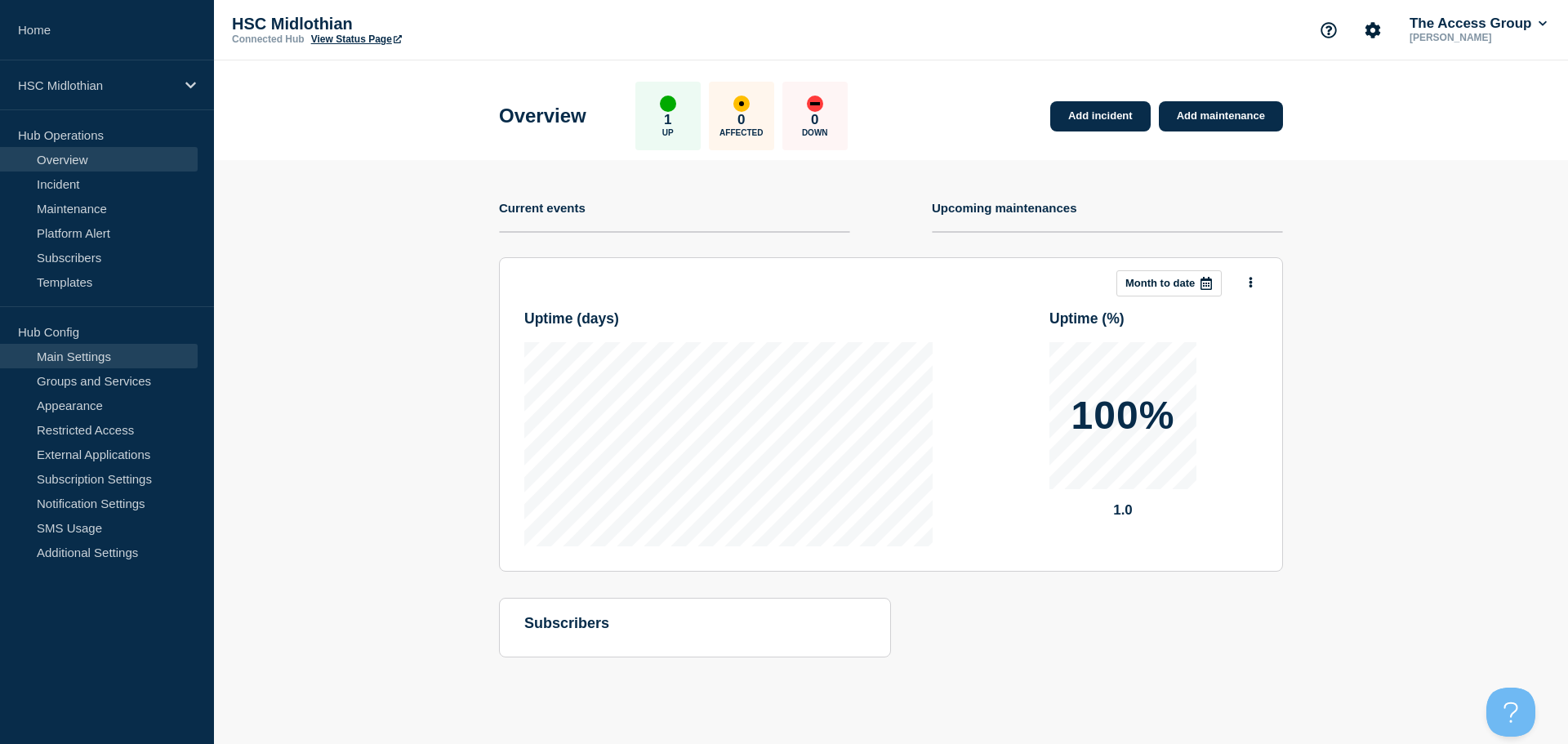
click at [106, 344] on link "Main Settings" at bounding box center [98, 356] width 197 height 25
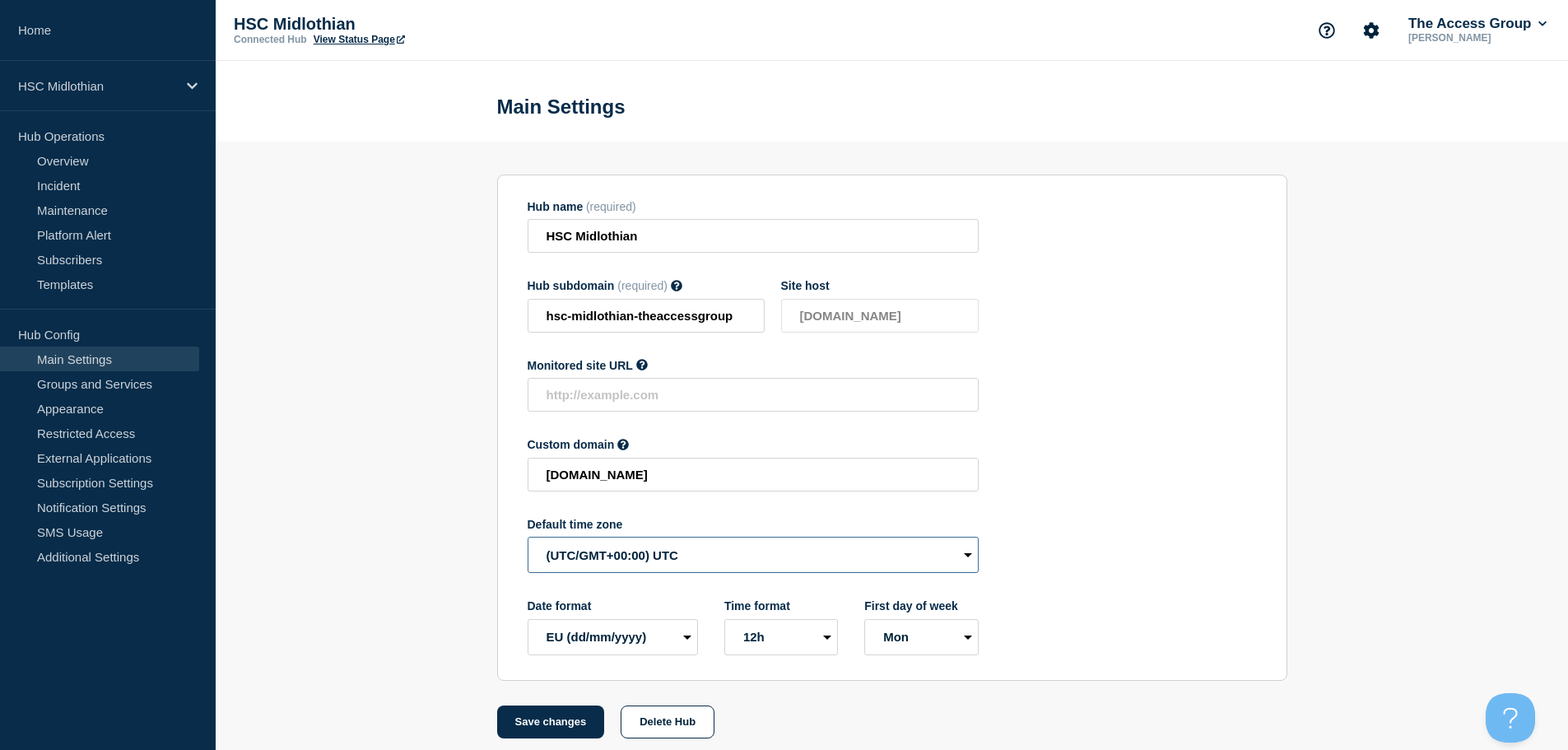
click at [658, 546] on select "(SDT/GMT-11:00) [US_STATE] (SST/GMT-11:00) International Date Line West (SST/GM…" at bounding box center [753, 554] width 451 height 36
select select "Europe/[GEOGRAPHIC_DATA]"
click at [528, 541] on select "(SDT/GMT-11:00) [US_STATE] (SST/GMT-11:00) International Date Line West (SST/GM…" at bounding box center [753, 554] width 451 height 36
click at [554, 728] on button "Save changes" at bounding box center [551, 722] width 108 height 33
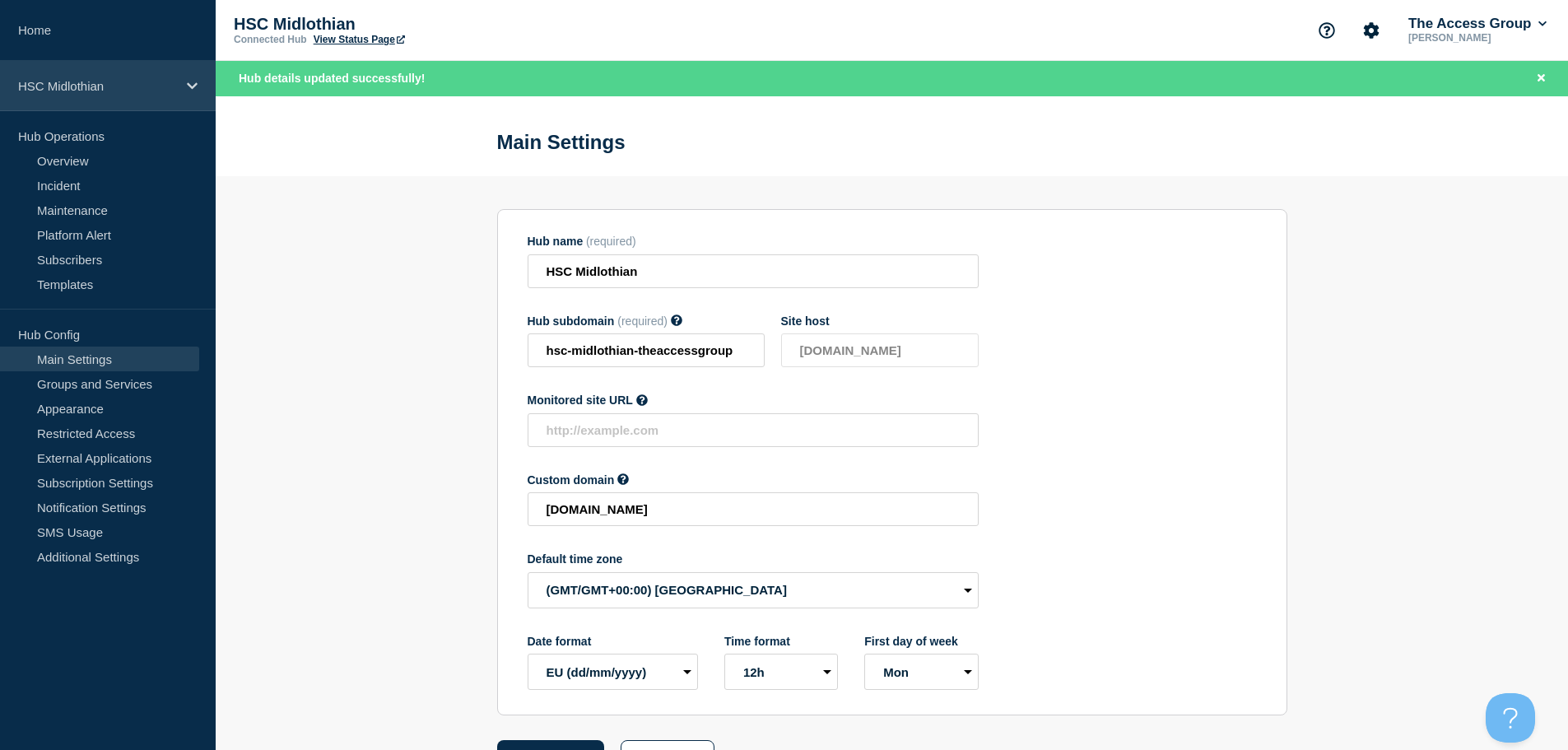
click at [104, 64] on div "HSC Midlothian" at bounding box center [108, 85] width 216 height 50
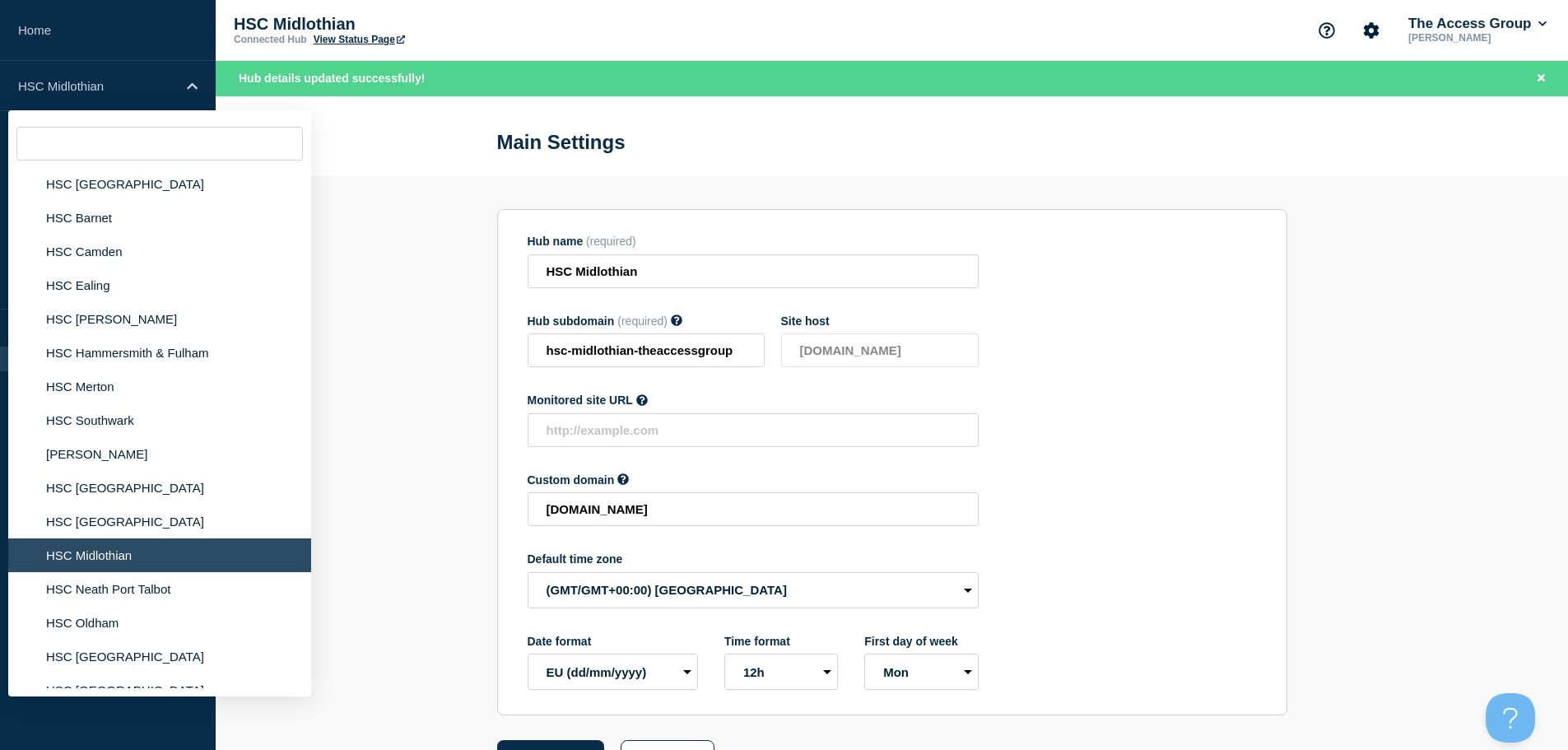
scroll to position [577, 0]
click at [108, 585] on li "HSC Neath Port Talbot" at bounding box center [160, 589] width 303 height 34
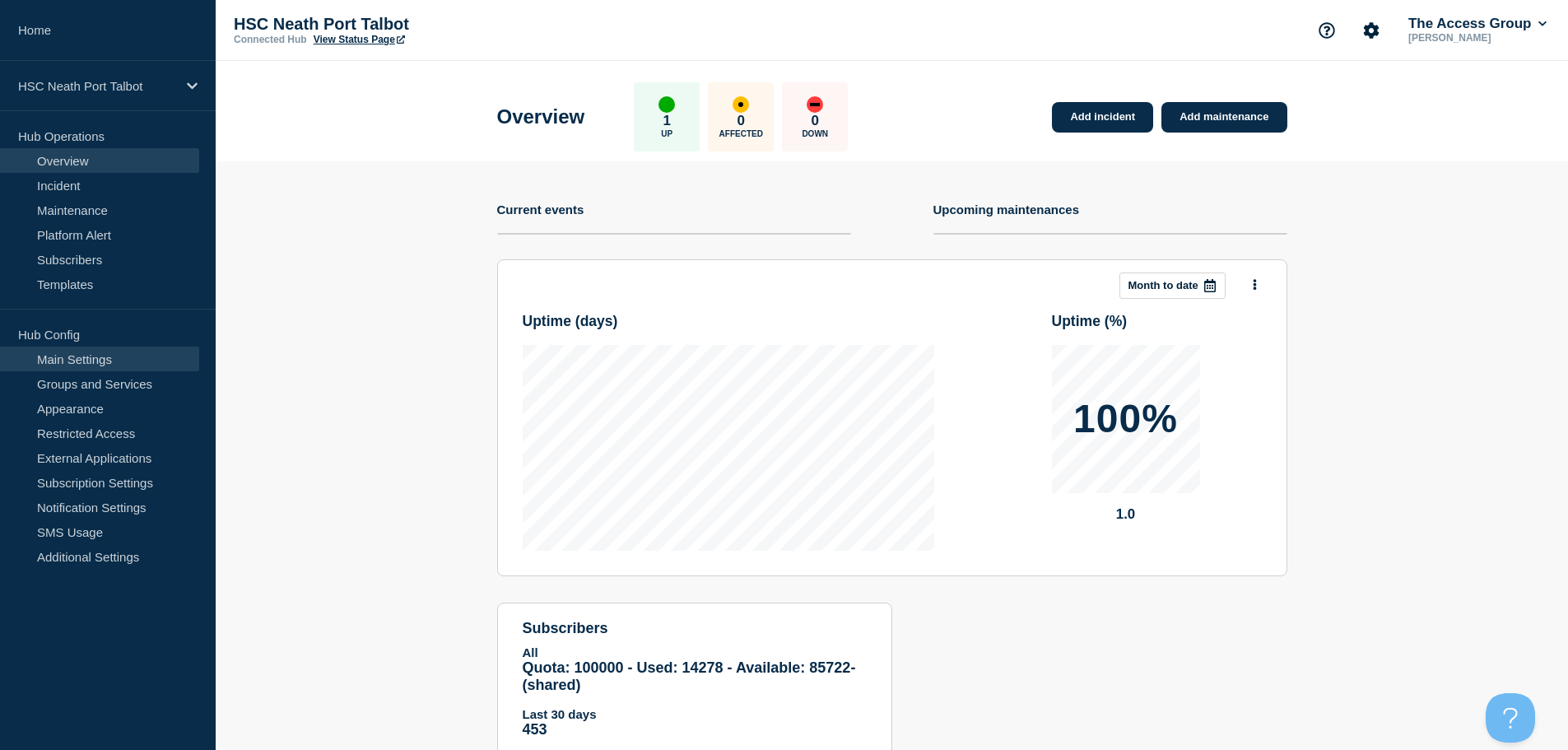
click at [125, 362] on link "Main Settings" at bounding box center [99, 359] width 199 height 25
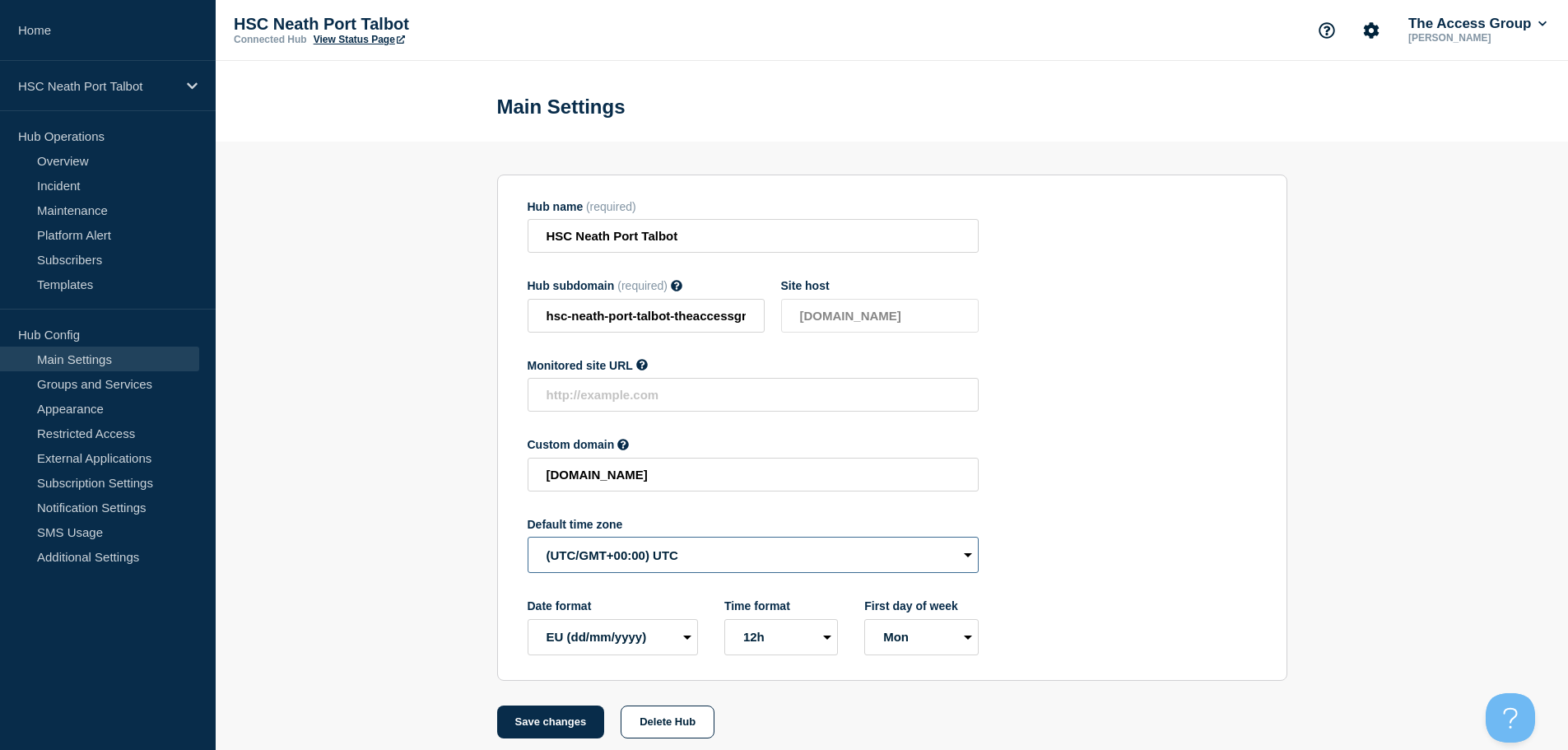
drag, startPoint x: 629, startPoint y: 545, endPoint x: 628, endPoint y: 562, distance: 17.0
click at [628, 545] on select "(SDT/GMT-11:00) [US_STATE] (SST/GMT-11:00) International Date Line West (SST/GM…" at bounding box center [753, 554] width 451 height 36
select select "Europe/[GEOGRAPHIC_DATA]"
click at [528, 541] on select "(SDT/GMT-11:00) [US_STATE] (SST/GMT-11:00) International Date Line West (SST/GM…" at bounding box center [753, 554] width 451 height 36
click at [552, 724] on button "Save changes" at bounding box center [551, 722] width 108 height 33
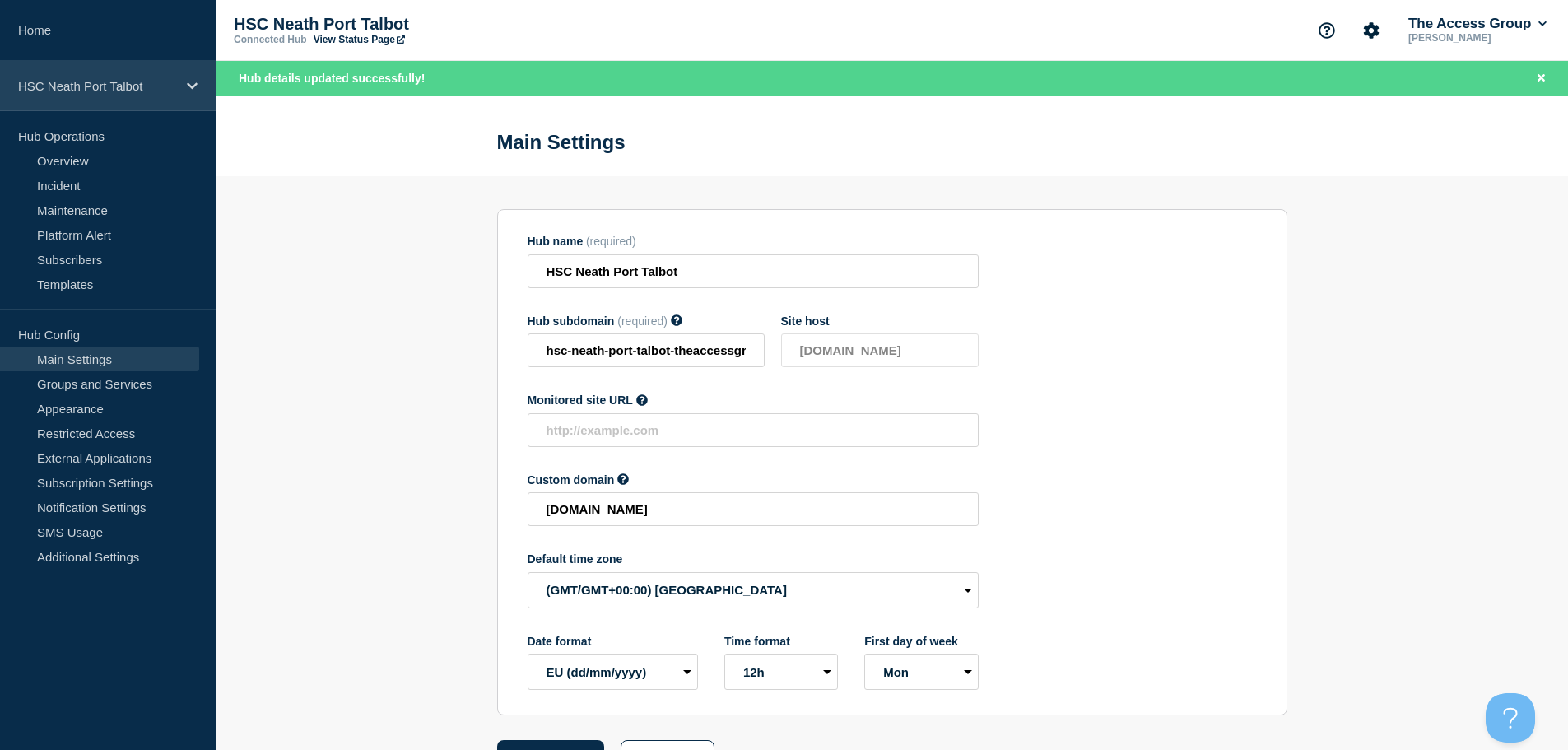
click at [128, 87] on p "HSC Neath Port Talbot" at bounding box center [97, 86] width 158 height 14
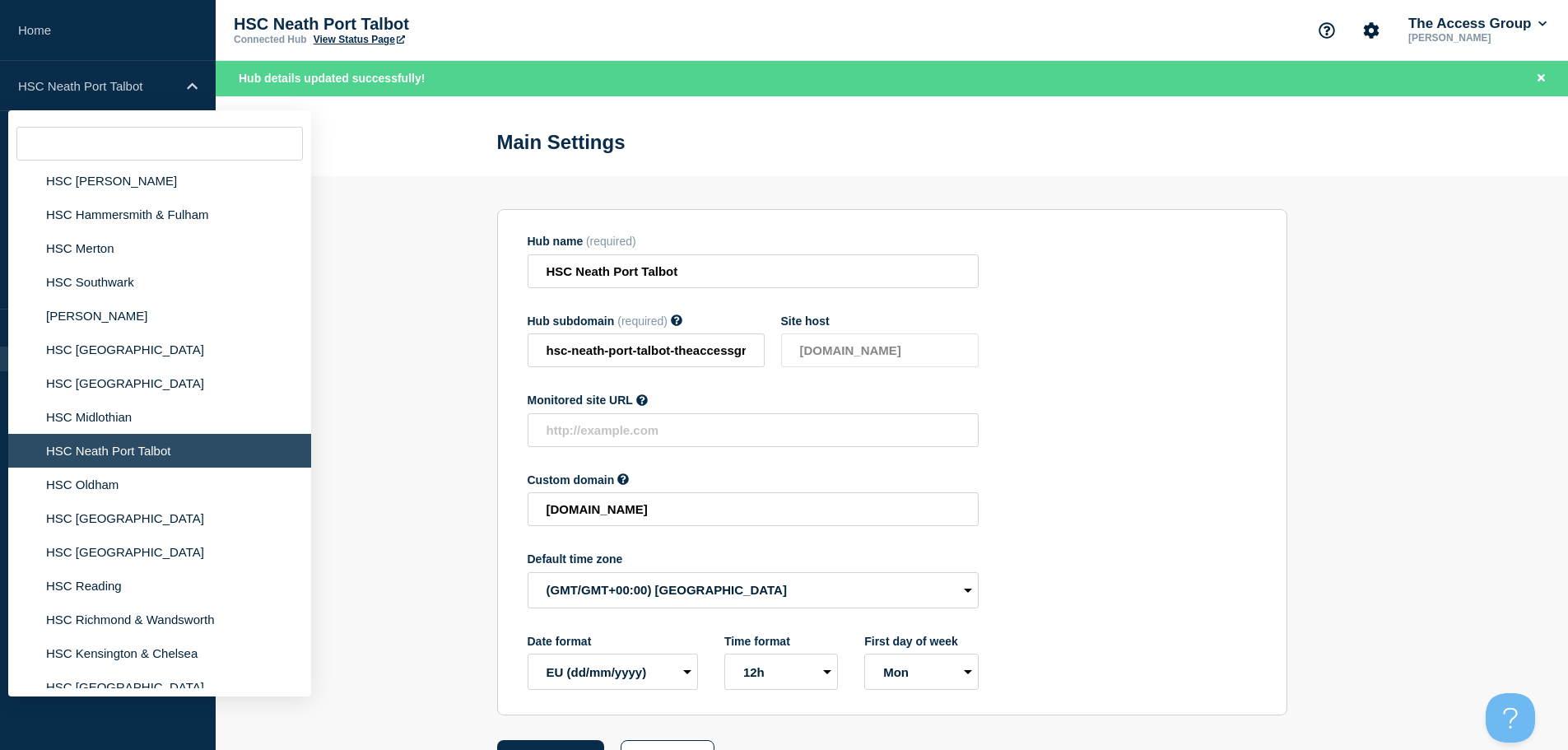
scroll to position [741, 0]
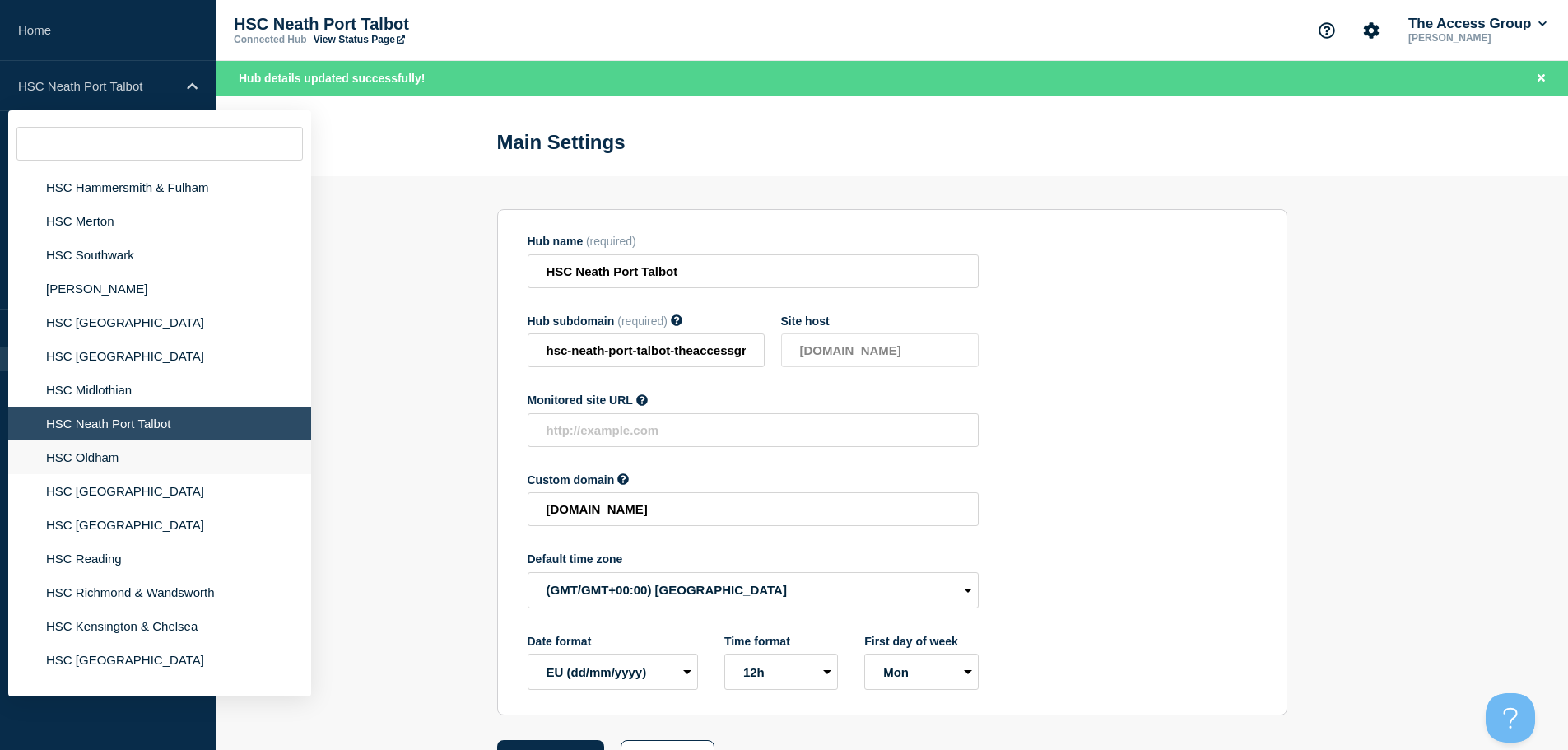
click at [127, 466] on li "HSC Oldham" at bounding box center [160, 458] width 303 height 34
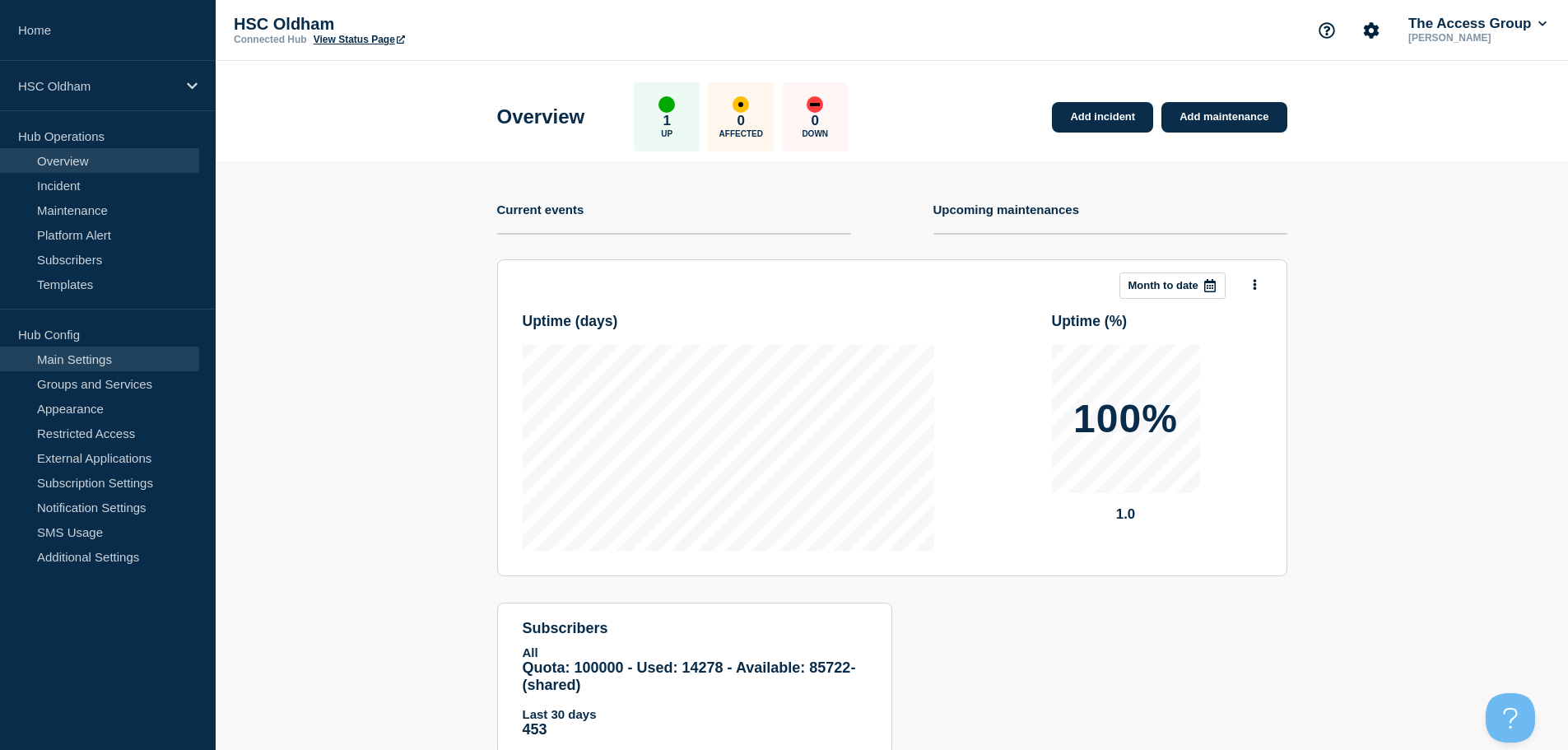
click at [88, 361] on link "Main Settings" at bounding box center [99, 359] width 199 height 25
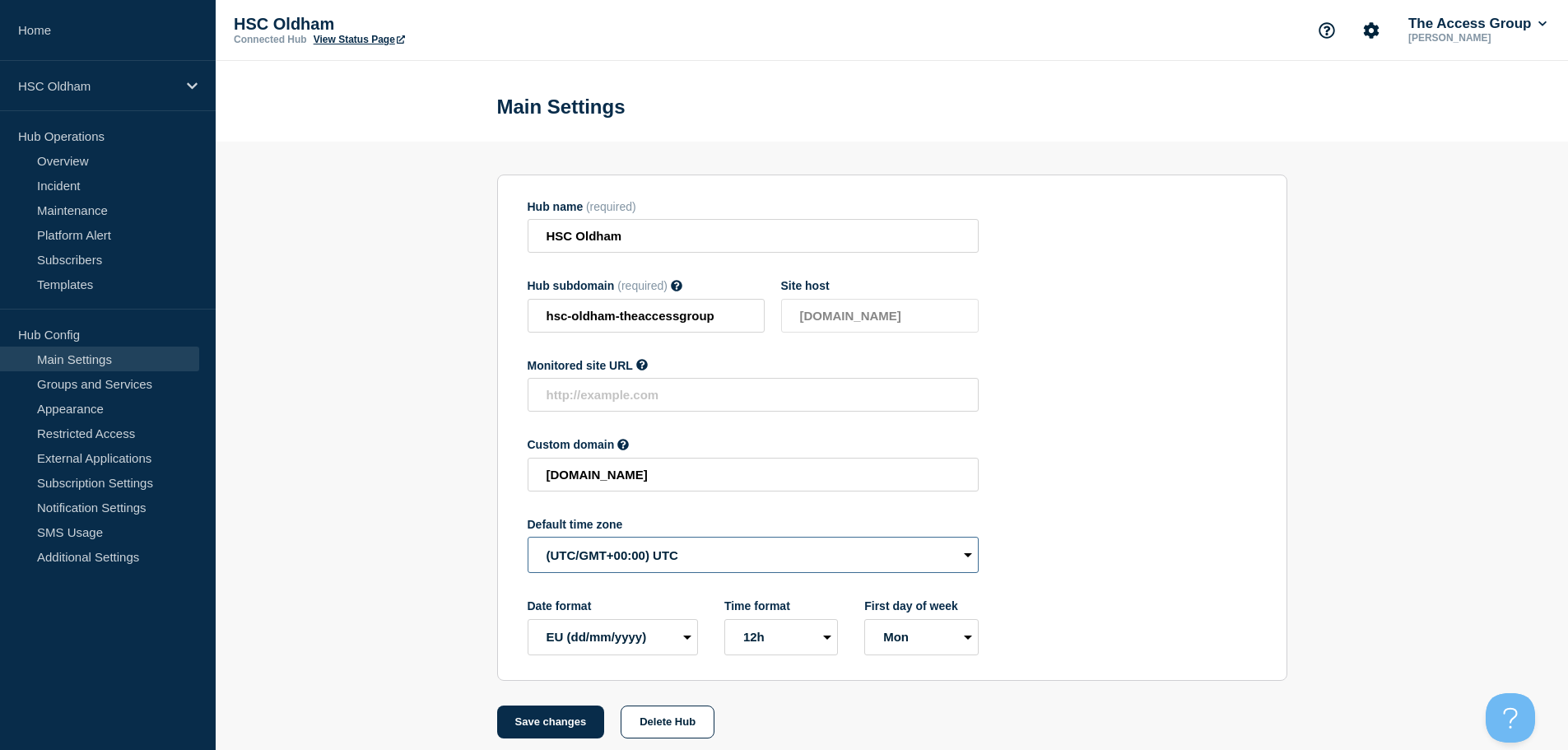
click at [573, 565] on select "(SDT/GMT-11:00) [US_STATE] (SST/GMT-11:00) International Date Line West (SST/GM…" at bounding box center [753, 554] width 451 height 36
select select "Europe/[GEOGRAPHIC_DATA]"
click at [528, 541] on select "(SDT/GMT-11:00) [US_STATE] (SST/GMT-11:00) International Date Line West (SST/GM…" at bounding box center [753, 554] width 451 height 36
click at [572, 724] on button "Save changes" at bounding box center [551, 722] width 108 height 33
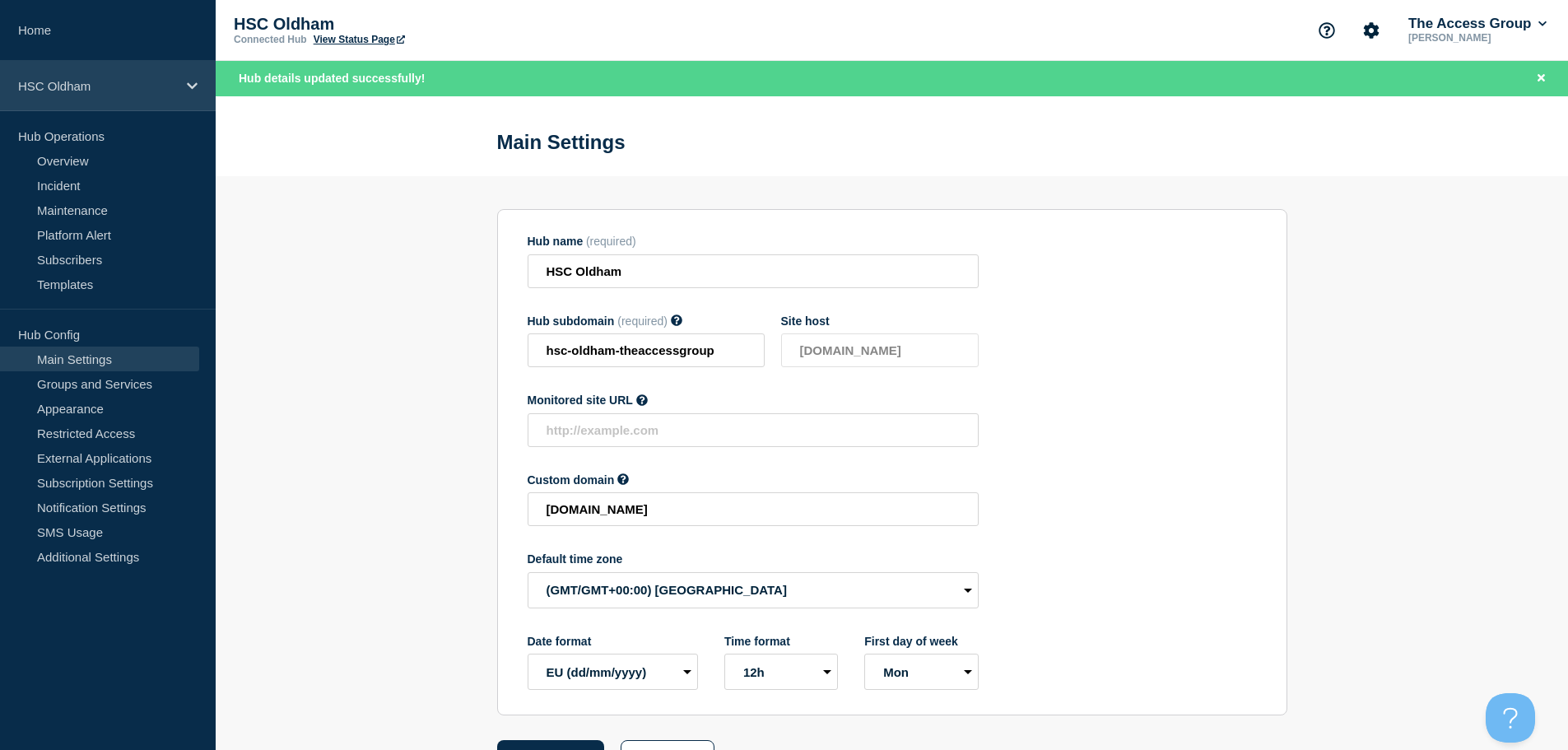
click at [116, 87] on p "HSC Oldham" at bounding box center [97, 86] width 158 height 14
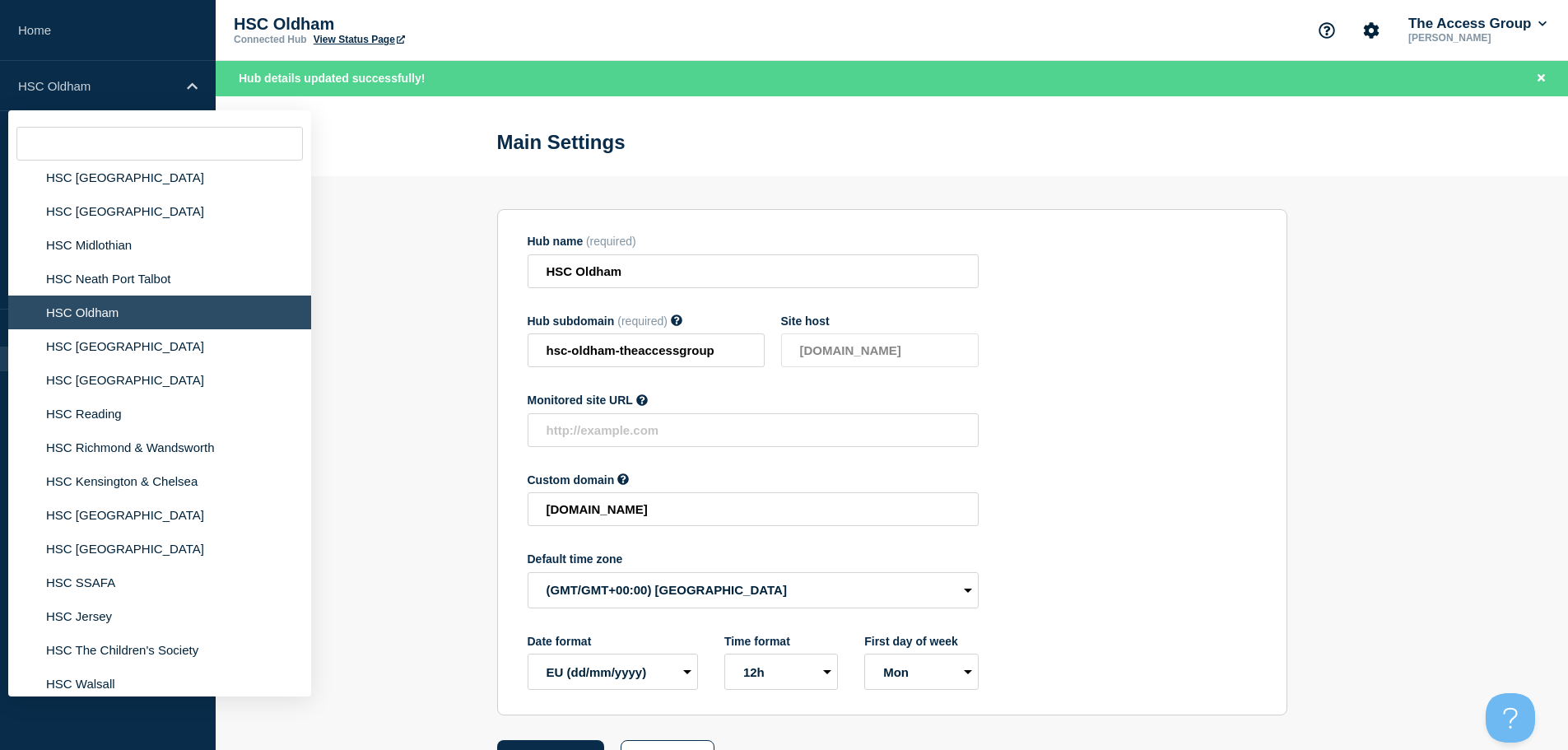
scroll to position [905, 0]
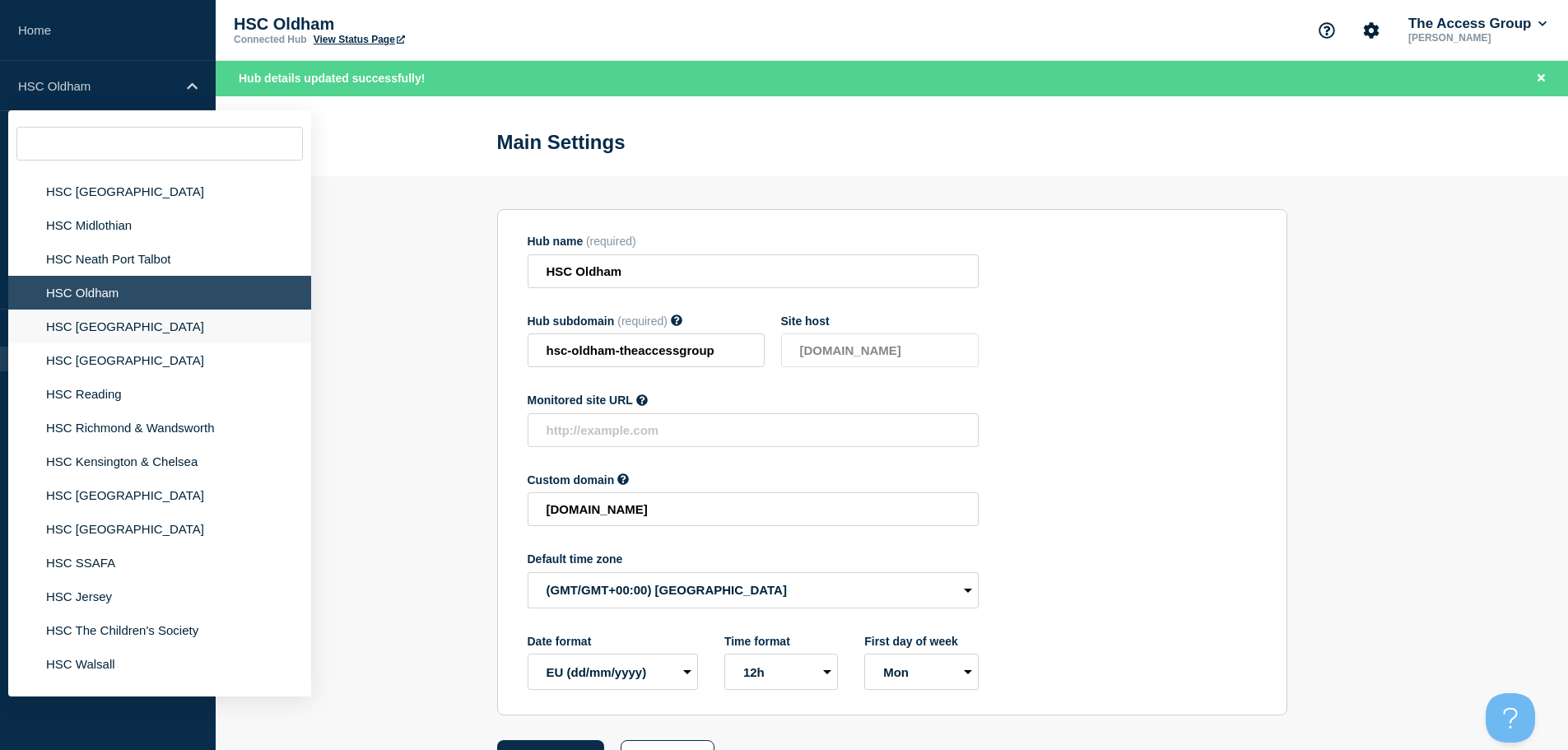
click at [112, 325] on li "HSC [GEOGRAPHIC_DATA]" at bounding box center [160, 326] width 303 height 34
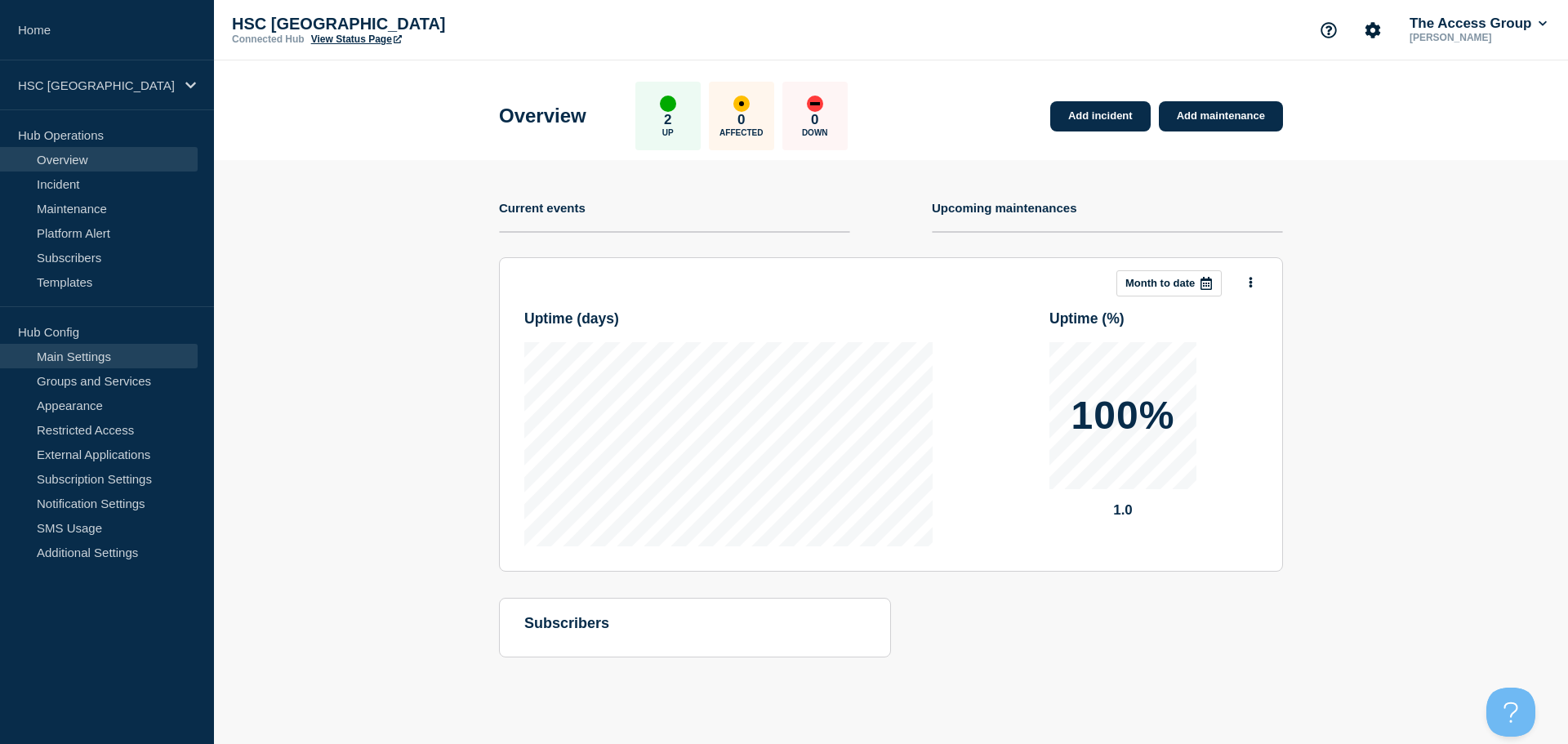
click at [115, 363] on link "Main Settings" at bounding box center [98, 356] width 197 height 25
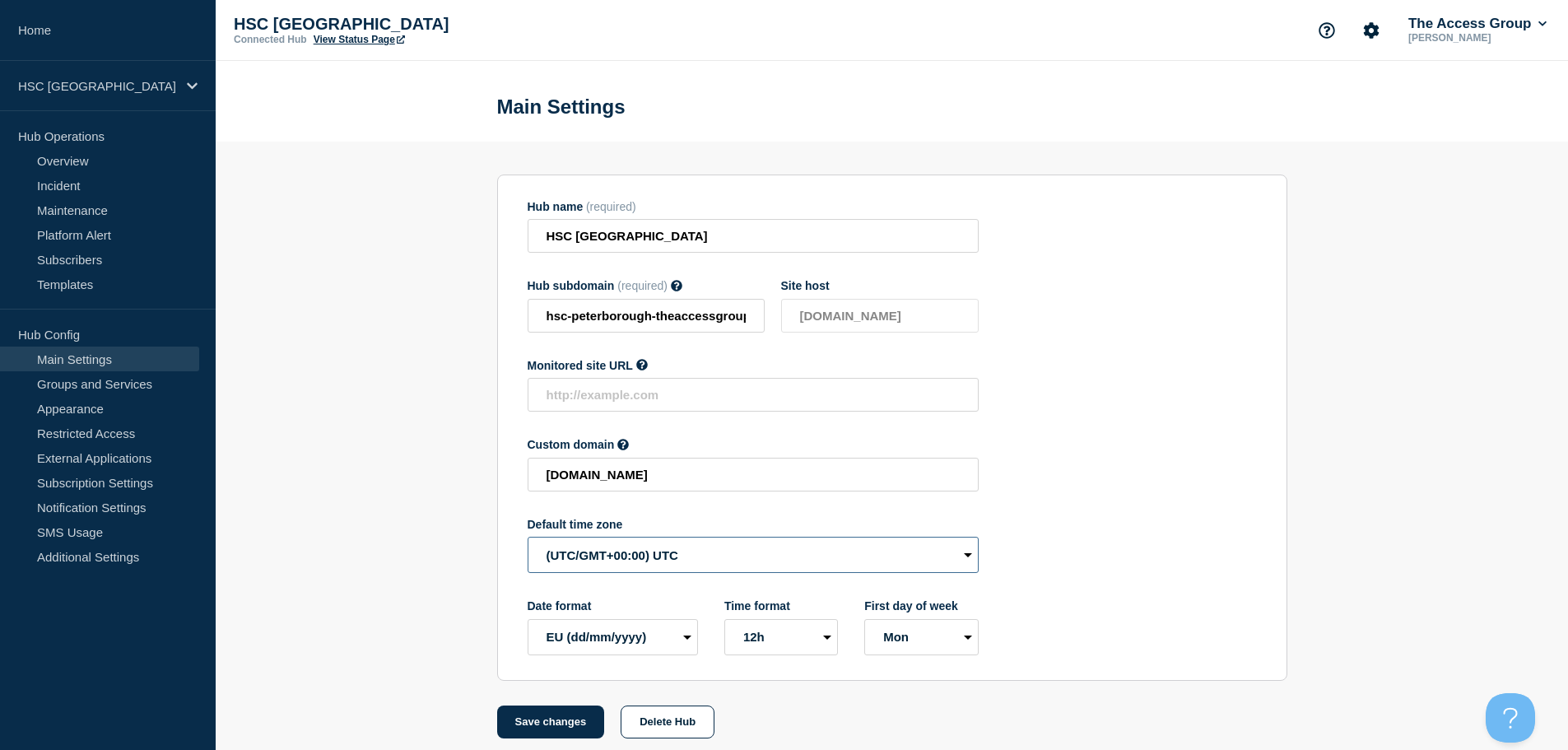
click at [634, 561] on select "(SDT/GMT-11:00) [US_STATE] (SST/GMT-11:00) International Date Line West (SST/GM…" at bounding box center [753, 554] width 451 height 36
select select "Europe/[GEOGRAPHIC_DATA]"
click at [528, 541] on select "(SDT/GMT-11:00) [US_STATE] (SST/GMT-11:00) International Date Line West (SST/GM…" at bounding box center [753, 554] width 451 height 36
click at [565, 729] on button "Save changes" at bounding box center [551, 722] width 108 height 33
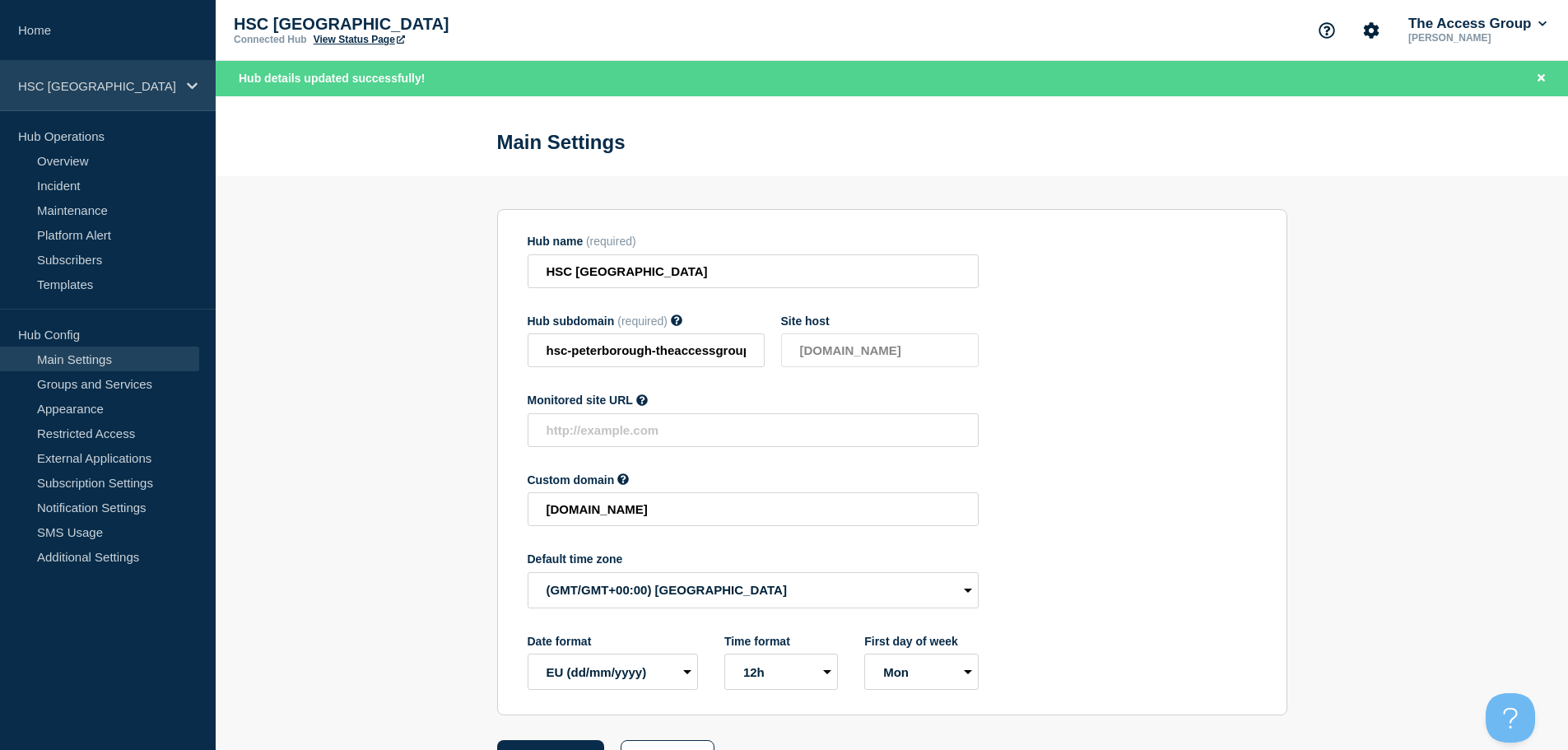
click at [123, 96] on div "HSC [GEOGRAPHIC_DATA]" at bounding box center [108, 85] width 216 height 50
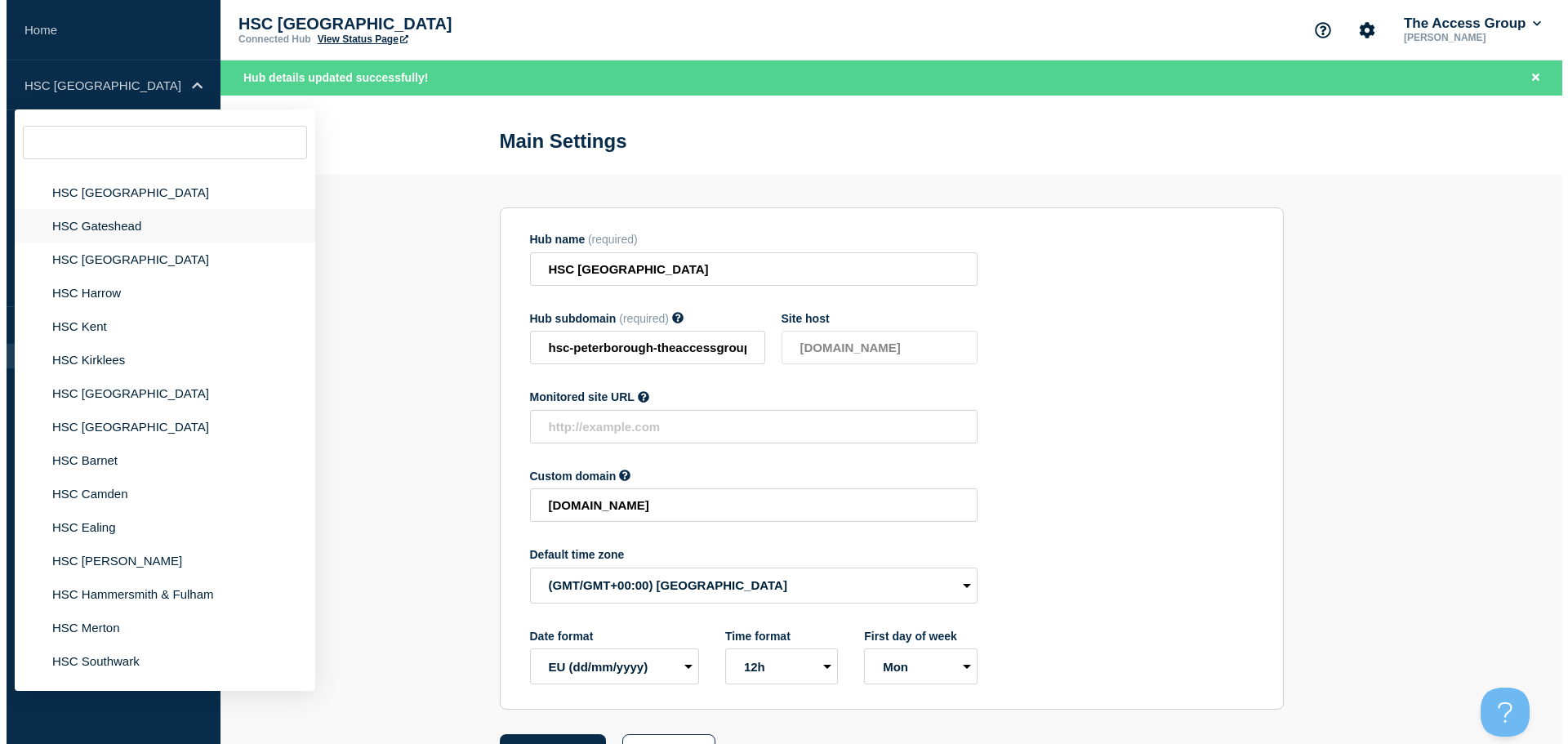
scroll to position [653, 0]
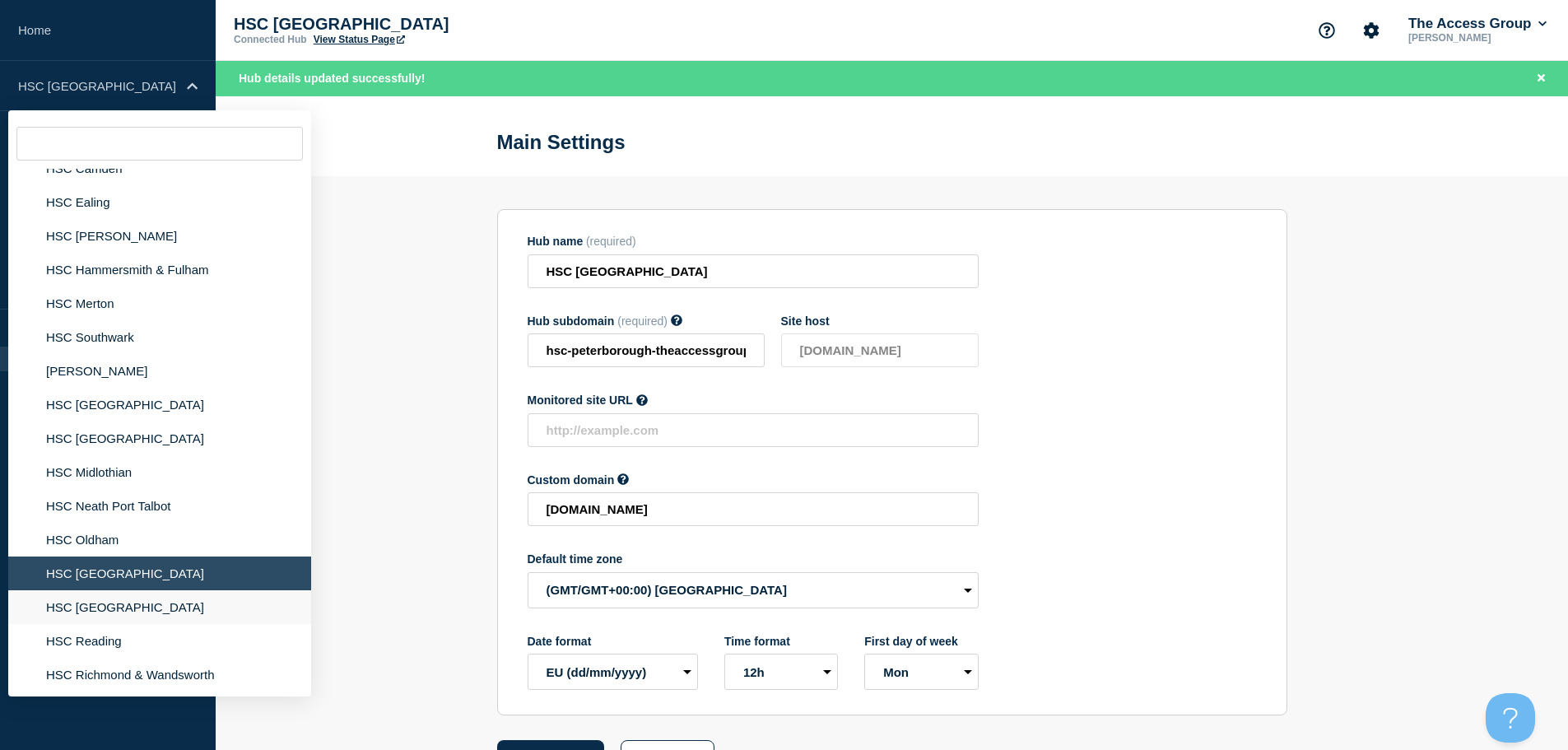
click at [126, 608] on li "HSC [GEOGRAPHIC_DATA]" at bounding box center [160, 607] width 303 height 34
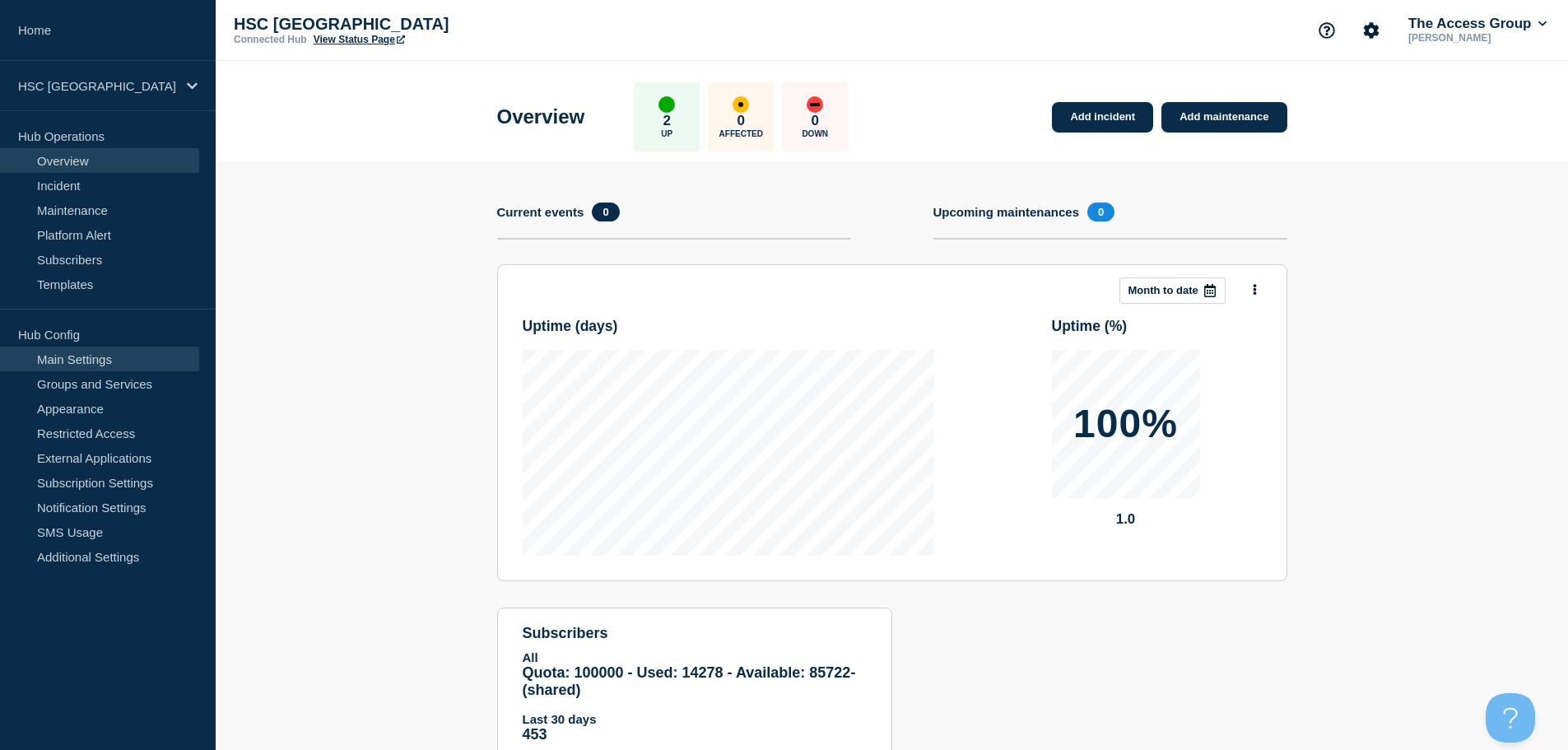
click at [109, 366] on link "Main Settings" at bounding box center [99, 359] width 199 height 25
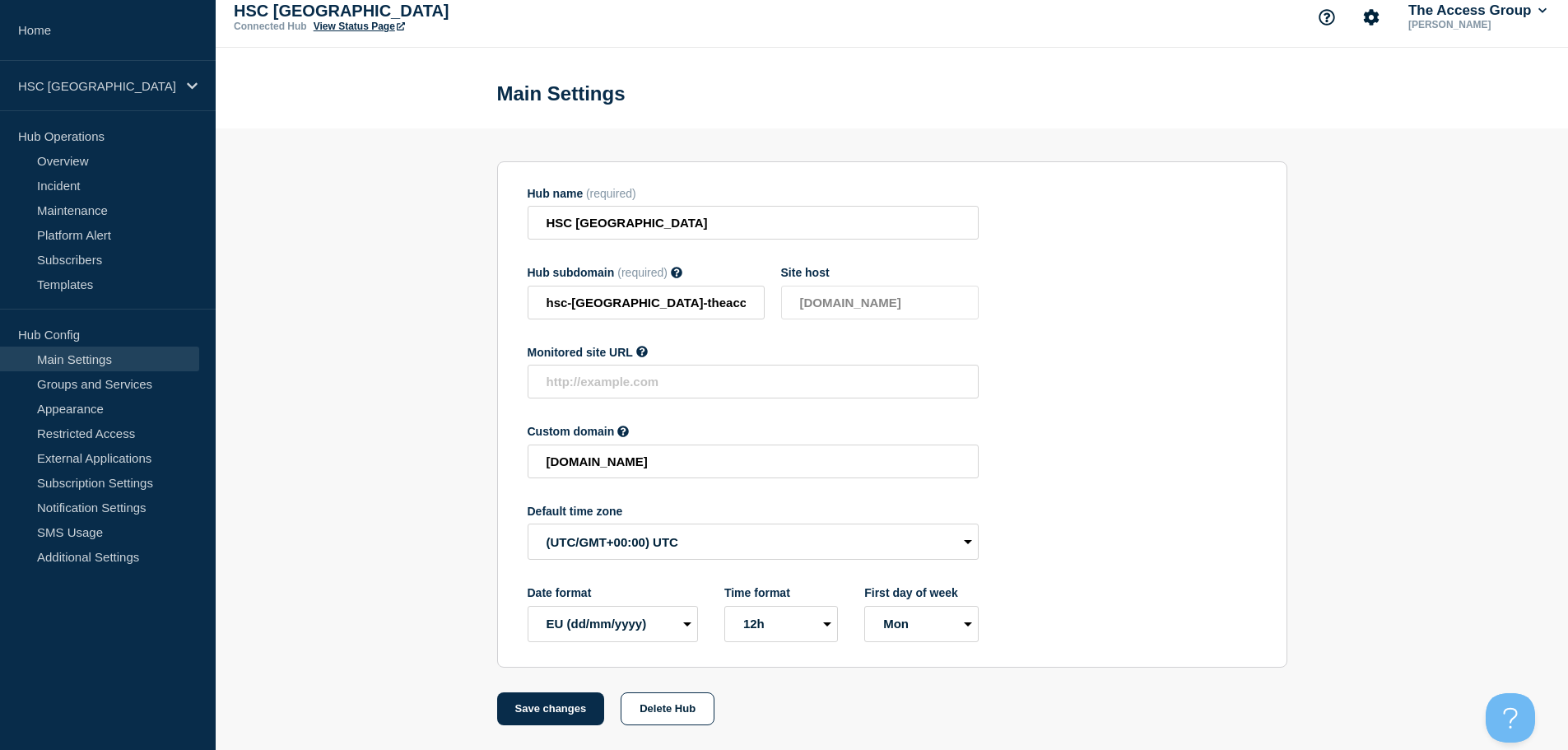
scroll to position [17, 0]
click at [625, 550] on select "(SDT/GMT-11:00) [US_STATE] (SST/GMT-11:00) International Date Line West (SST/GM…" at bounding box center [753, 542] width 451 height 36
select select "Europe/[GEOGRAPHIC_DATA]"
click at [528, 524] on select "(SDT/GMT-11:00) [US_STATE] (SST/GMT-11:00) International Date Line West (SST/GM…" at bounding box center [753, 542] width 451 height 36
click at [564, 711] on button "Save changes" at bounding box center [551, 709] width 108 height 33
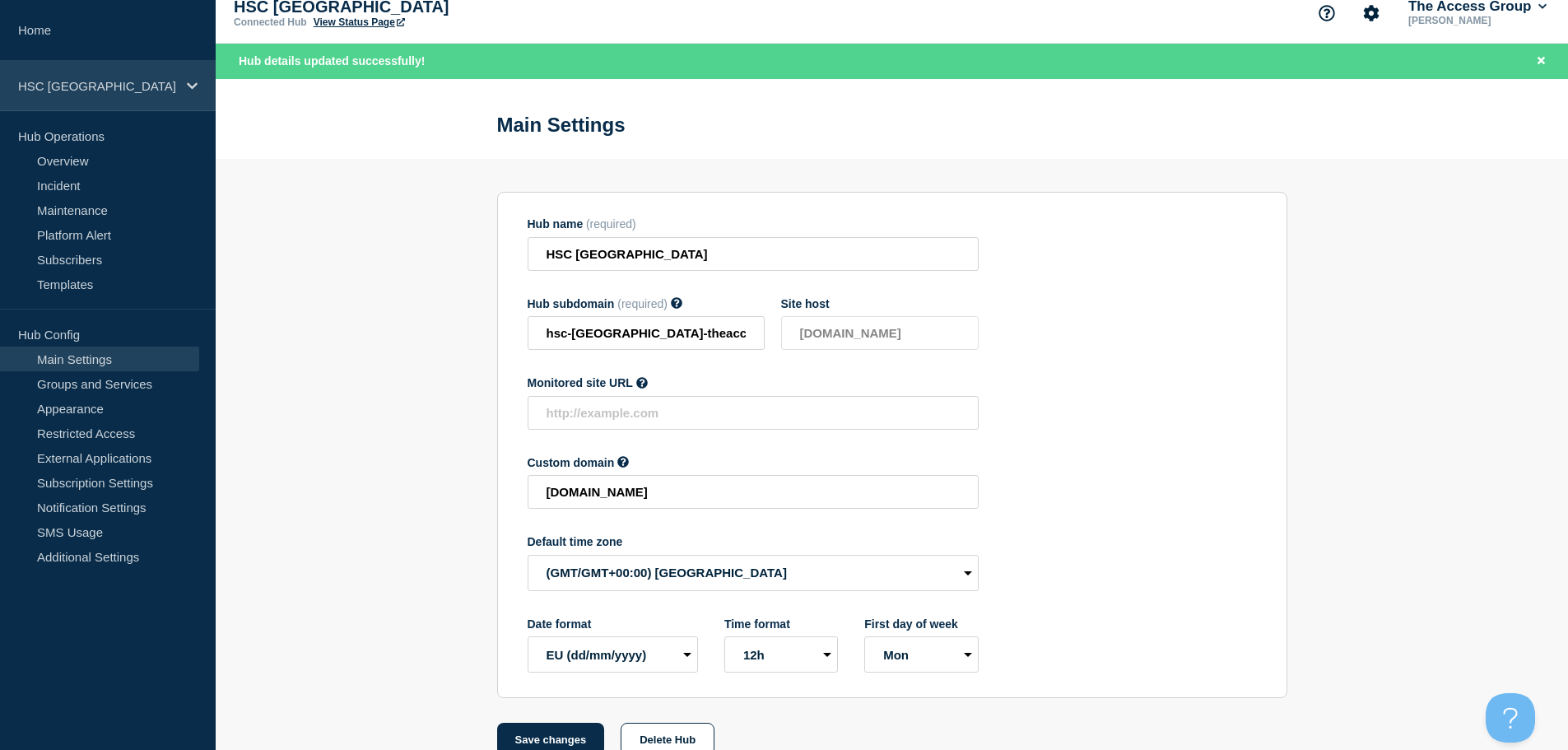
click at [144, 85] on p "HSC [GEOGRAPHIC_DATA]" at bounding box center [97, 86] width 158 height 14
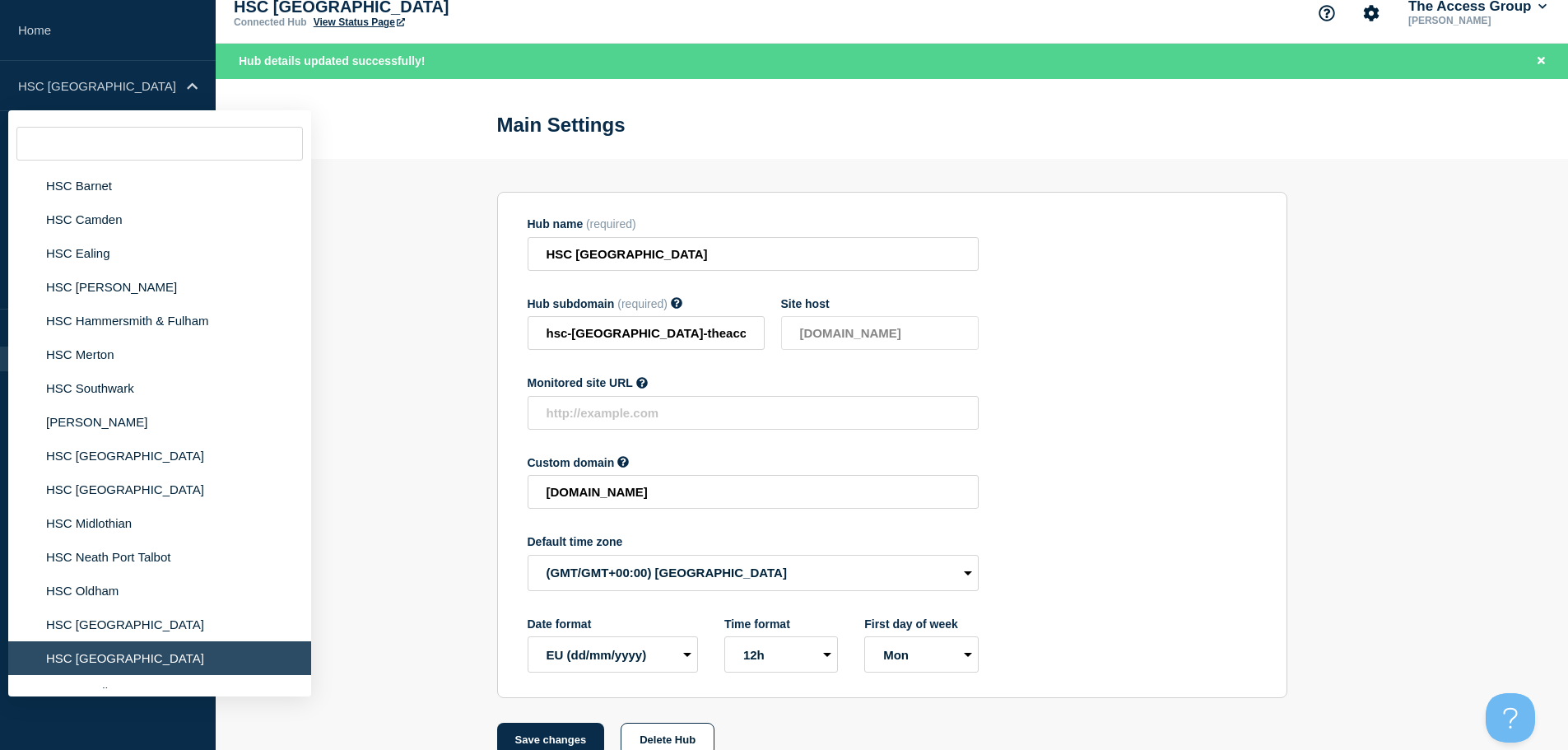
scroll to position [823, 0]
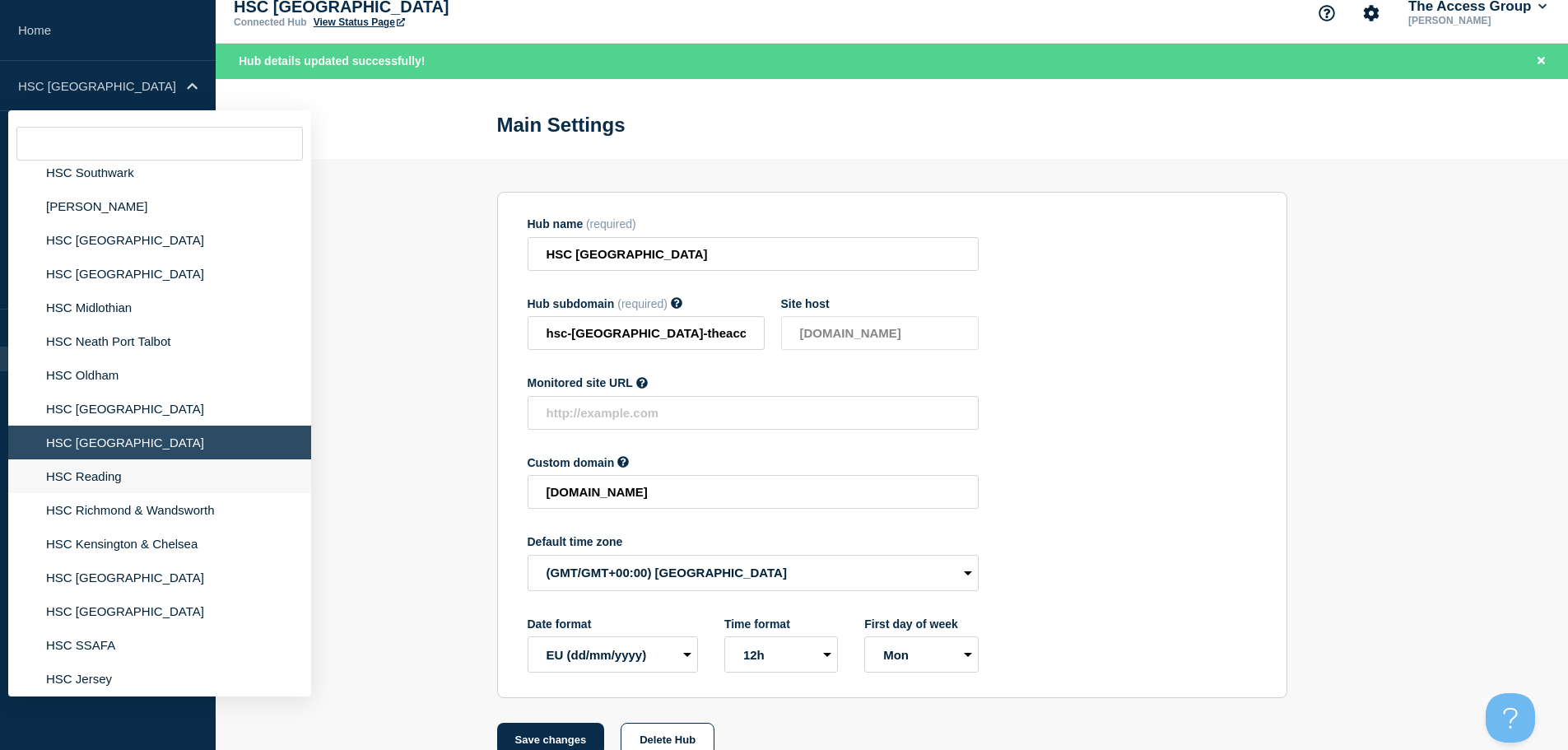
click at [113, 473] on li "HSC Reading" at bounding box center [160, 477] width 303 height 34
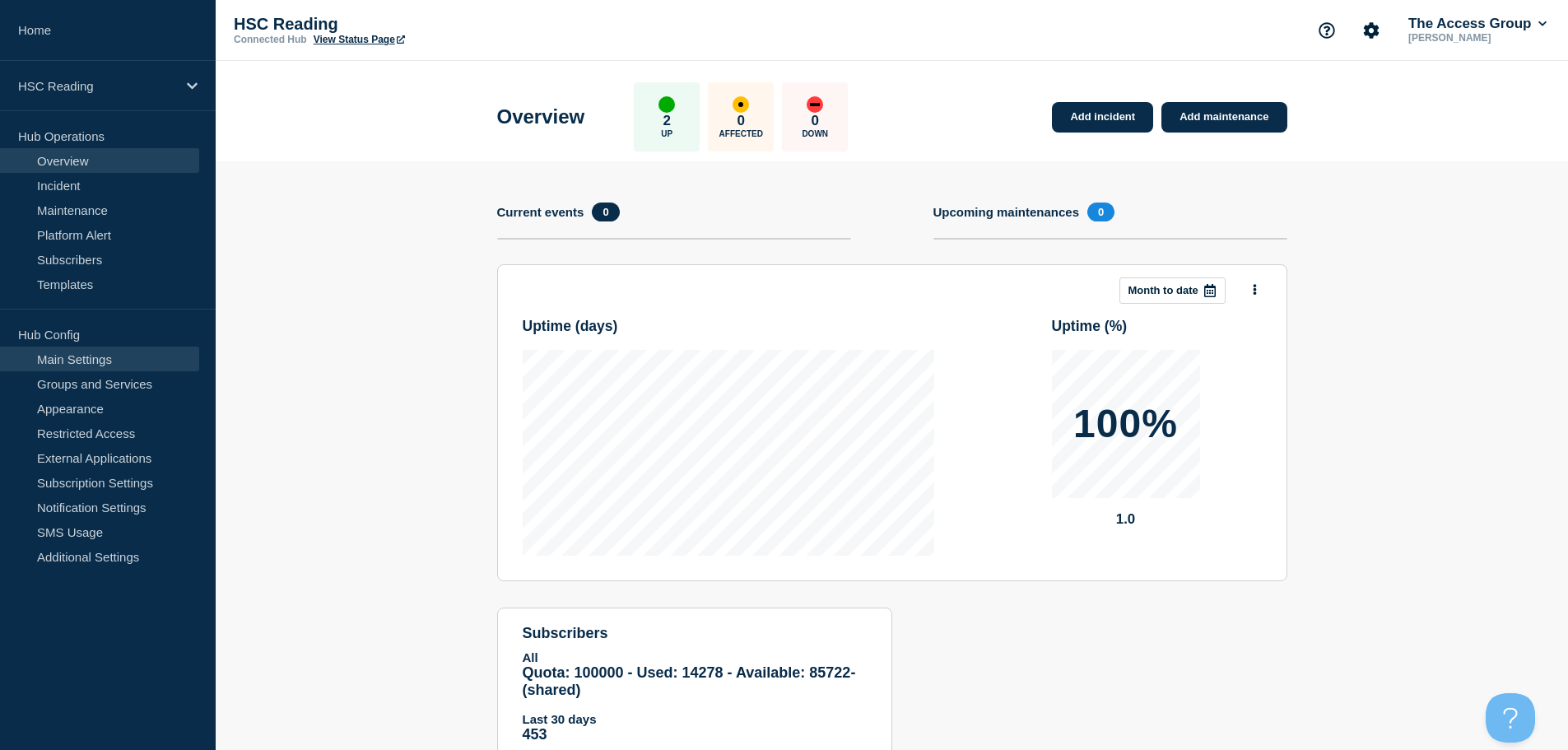
click at [108, 351] on link "Main Settings" at bounding box center [99, 359] width 199 height 25
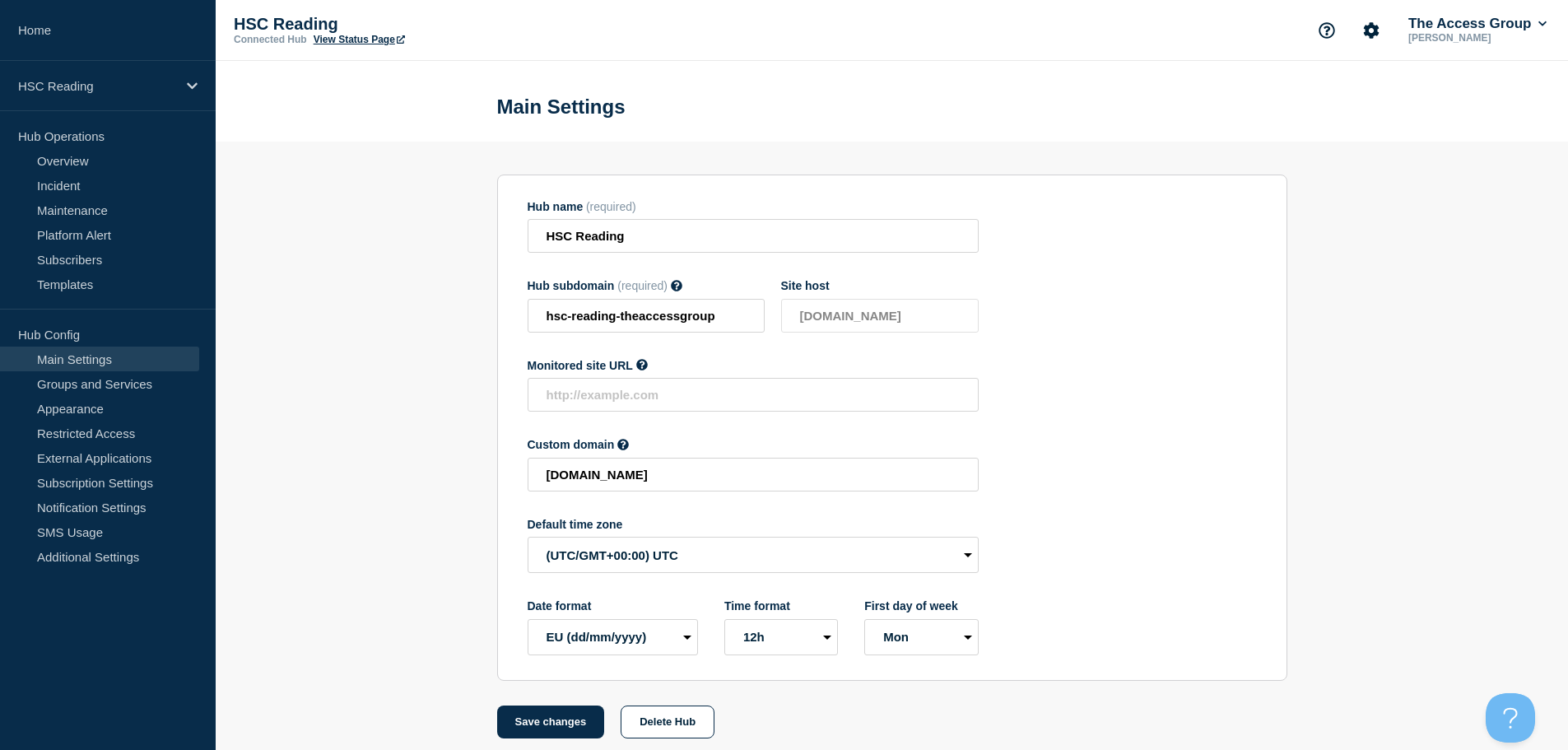
scroll to position [17, 0]
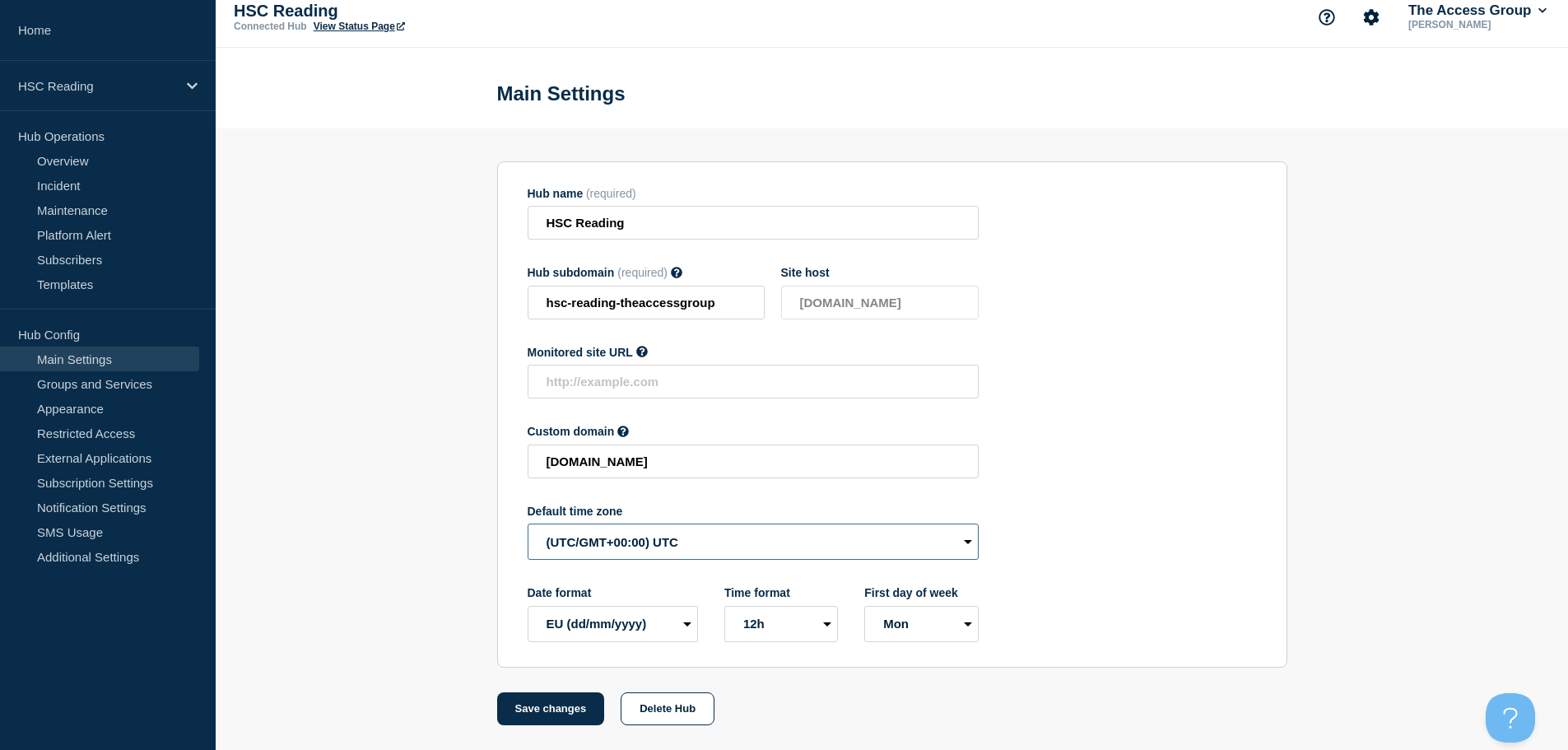
click at [647, 549] on select "(SDT/GMT-11:00) [US_STATE] (SST/GMT-11:00) International Date Line West (SST/GM…" at bounding box center [753, 542] width 451 height 36
select select "Europe/[GEOGRAPHIC_DATA]"
click at [528, 524] on select "(SDT/GMT-11:00) [US_STATE] (SST/GMT-11:00) International Date Line West (SST/GM…" at bounding box center [753, 542] width 451 height 36
click at [553, 706] on button "Save changes" at bounding box center [551, 709] width 108 height 33
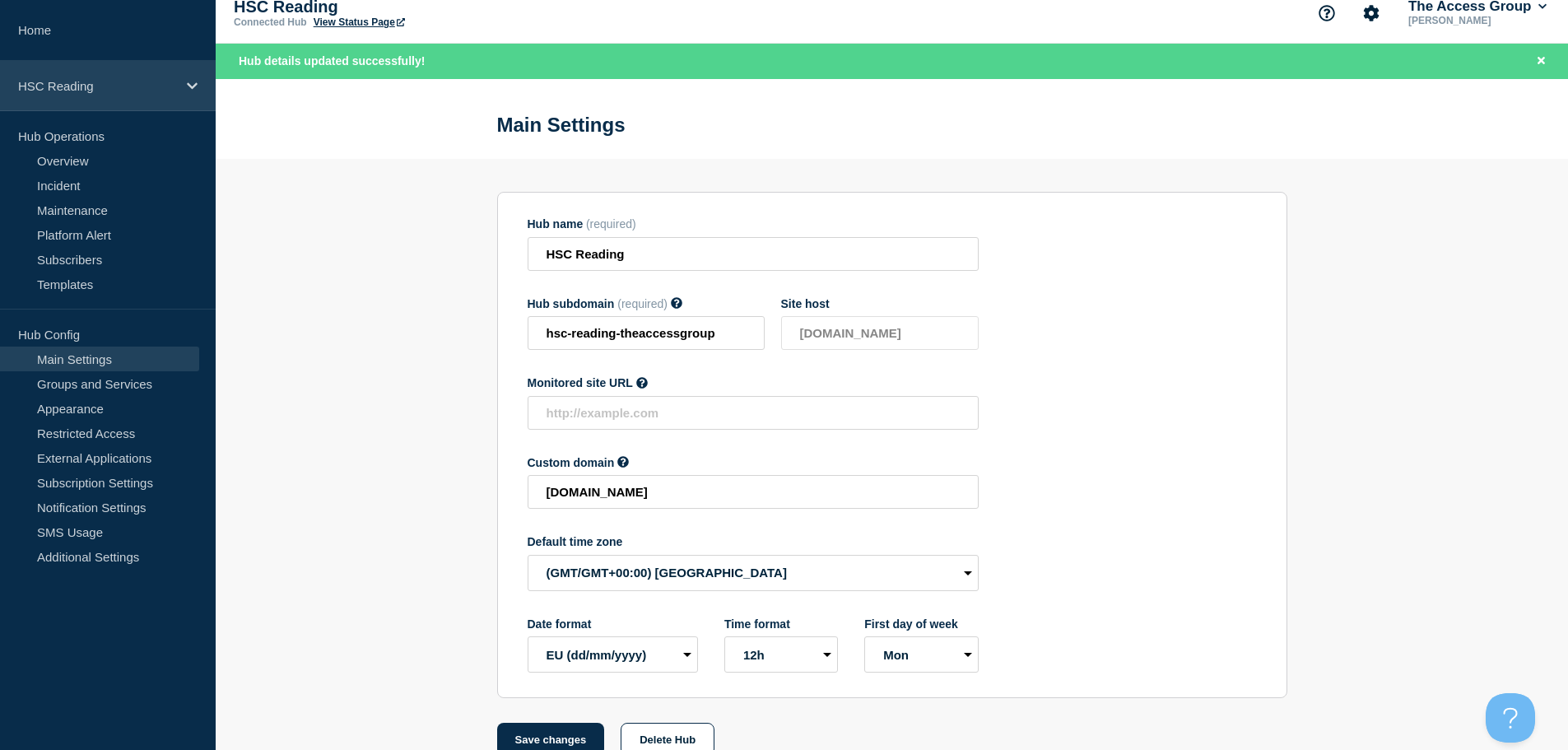
click at [145, 85] on p "HSC Reading" at bounding box center [97, 86] width 158 height 14
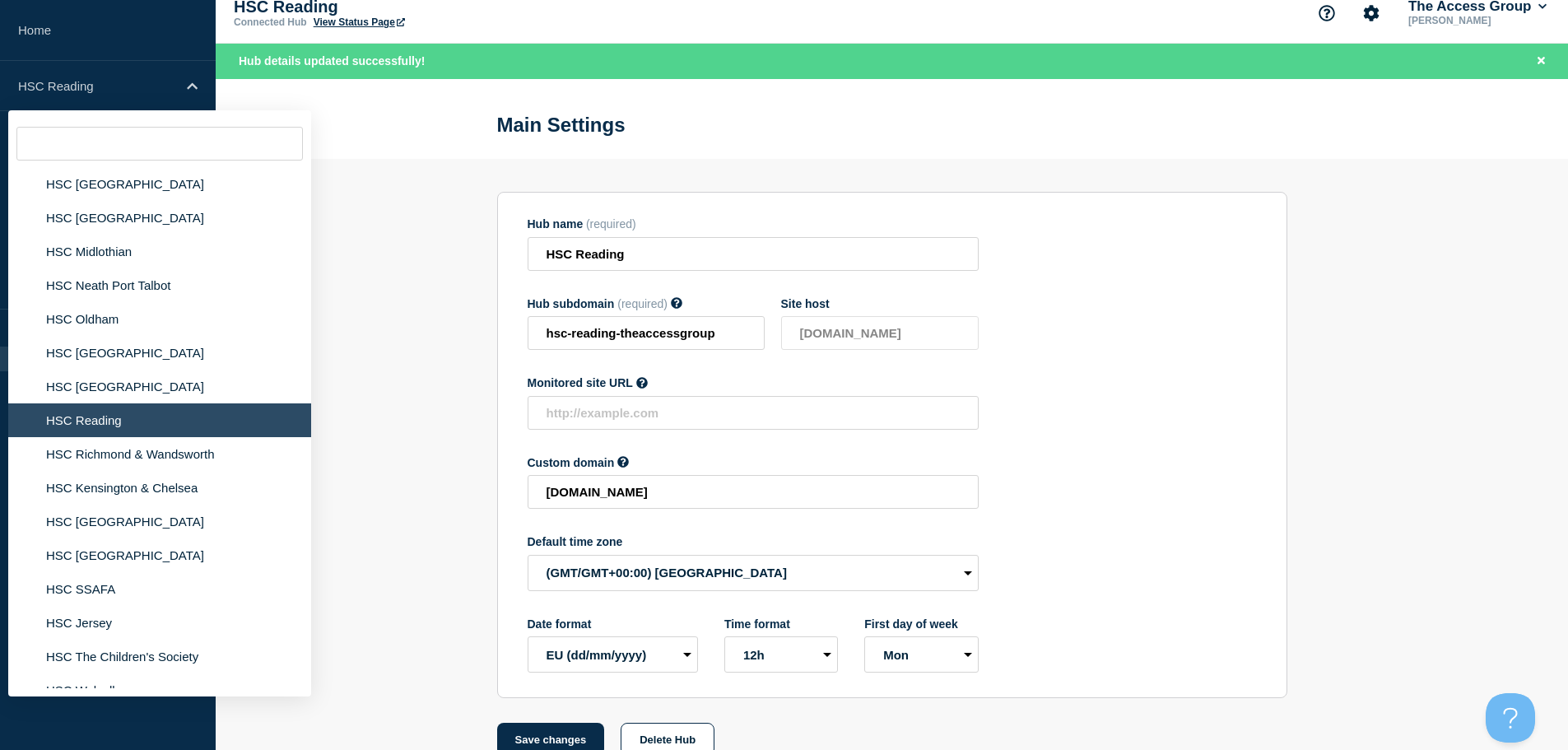
scroll to position [905, 0]
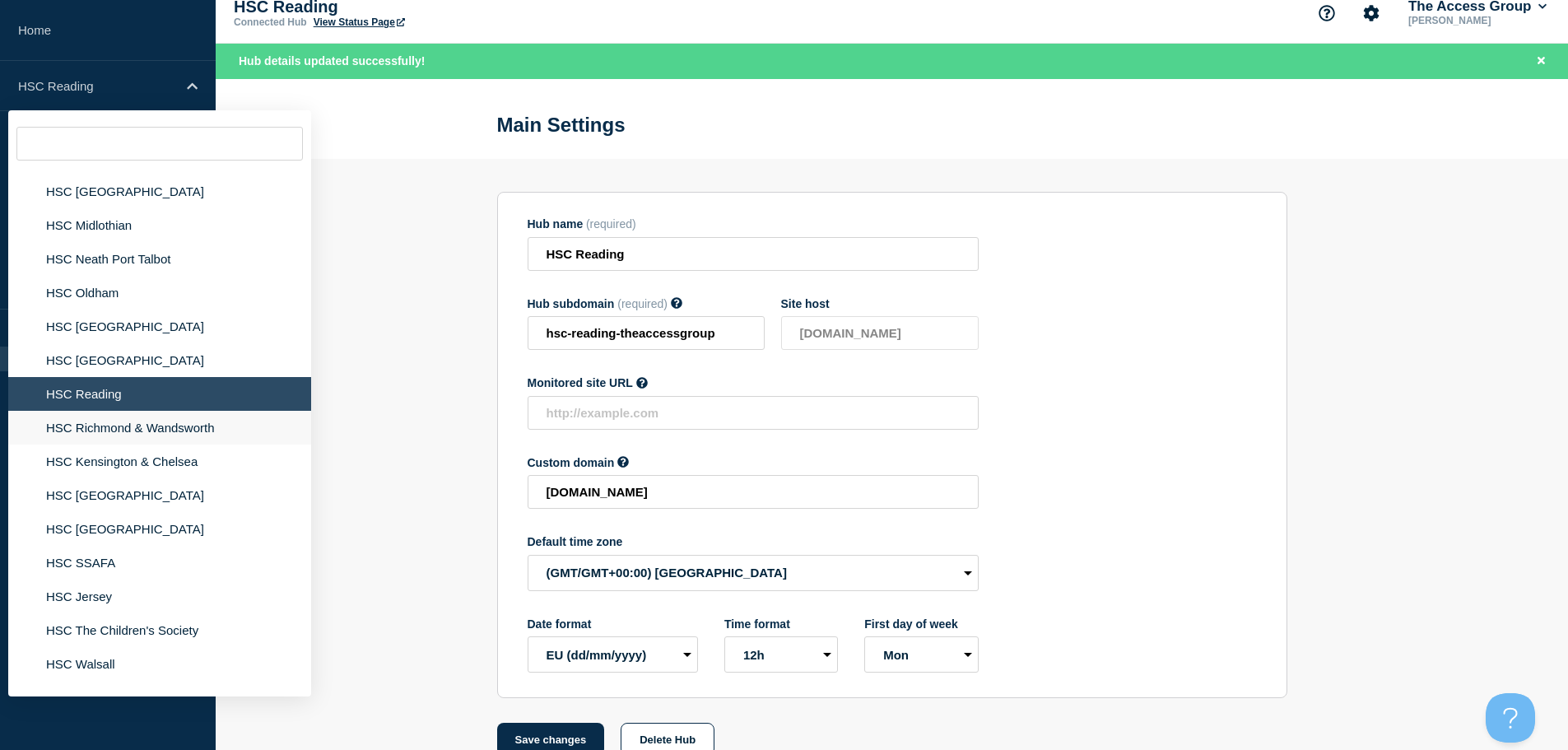
click at [126, 428] on li "HSC Richmond & Wandsworth" at bounding box center [160, 428] width 303 height 34
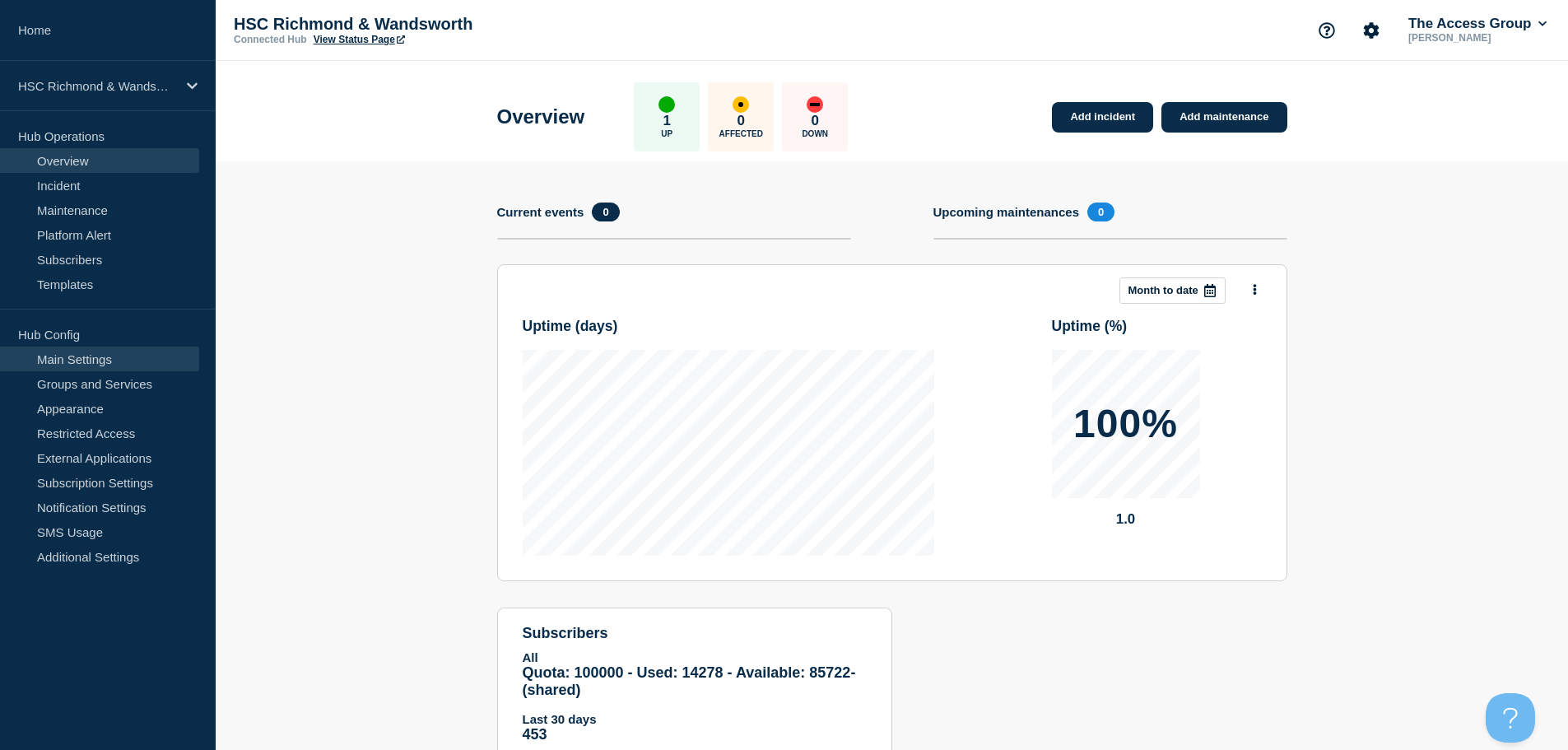
click at [113, 352] on link "Main Settings" at bounding box center [99, 359] width 199 height 25
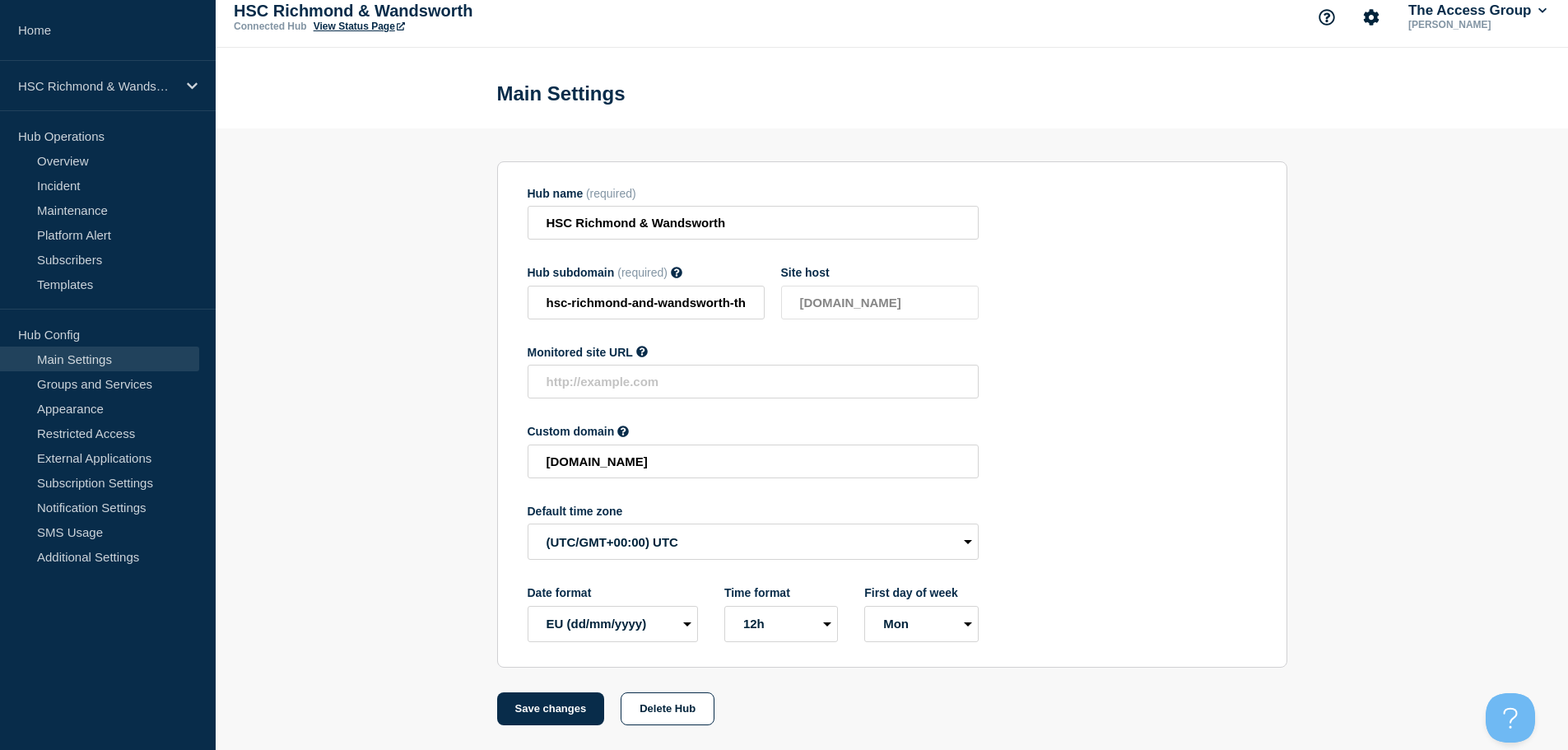
scroll to position [17, 0]
click at [588, 546] on select "(SDT/GMT-11:00) [US_STATE] (SST/GMT-11:00) International Date Line West (SST/GM…" at bounding box center [753, 542] width 451 height 36
select select "Europe/[GEOGRAPHIC_DATA]"
click at [528, 524] on select "(SDT/GMT-11:00) [US_STATE] (SST/GMT-11:00) International Date Line West (SST/GM…" at bounding box center [753, 542] width 451 height 36
click at [547, 696] on button "Save changes" at bounding box center [551, 709] width 108 height 33
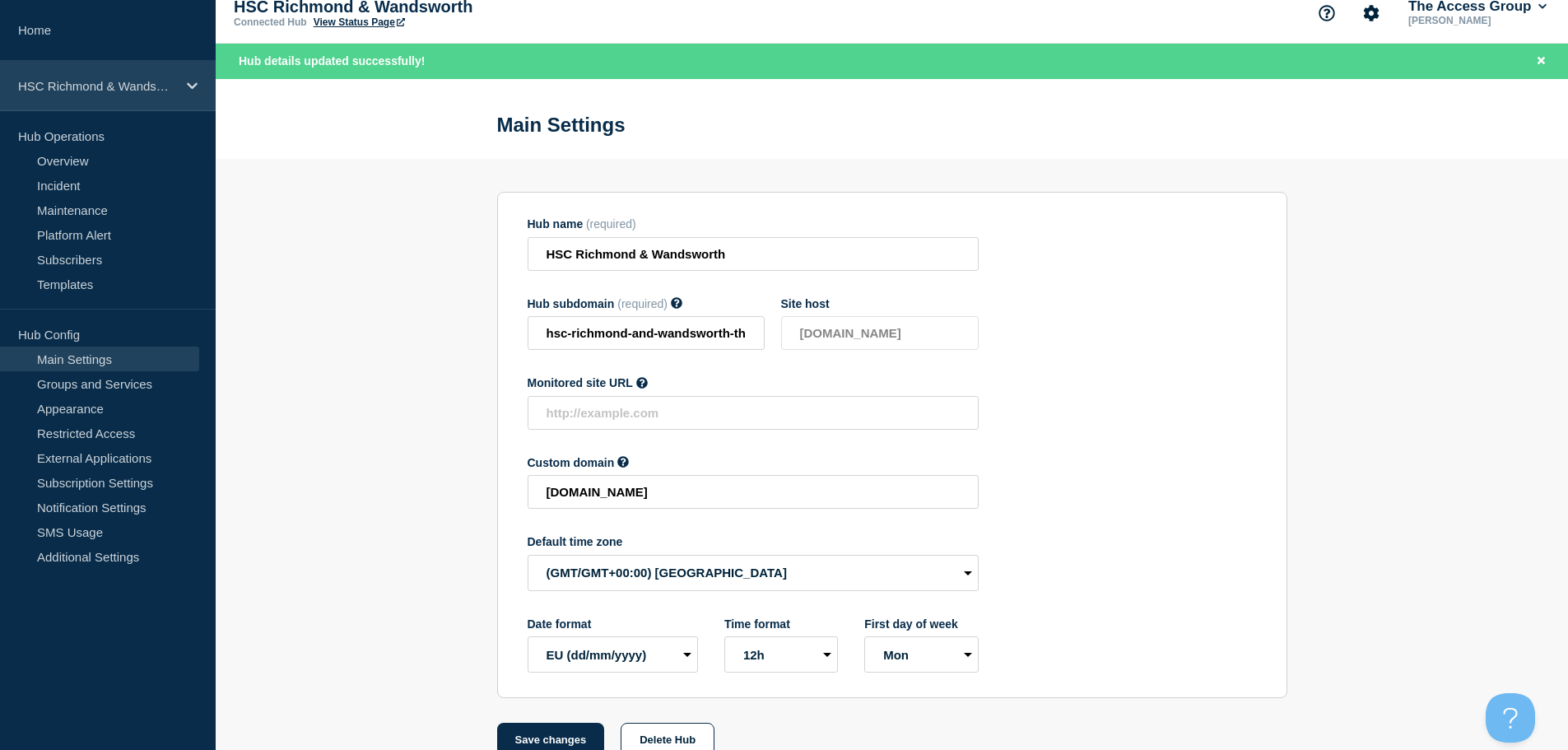
click at [149, 87] on p "HSC Richmond & Wandsworth" at bounding box center [97, 86] width 158 height 14
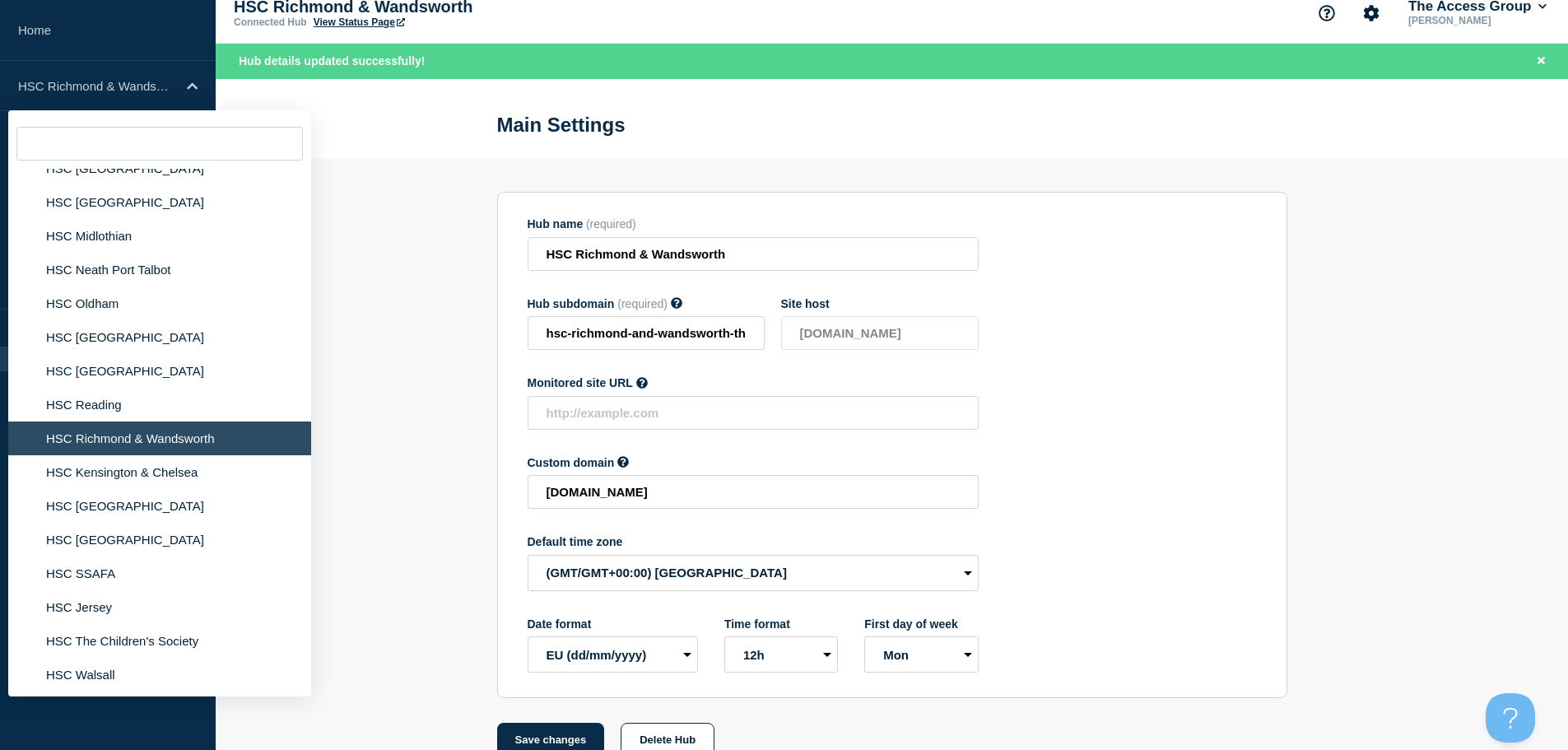
scroll to position [905, 0]
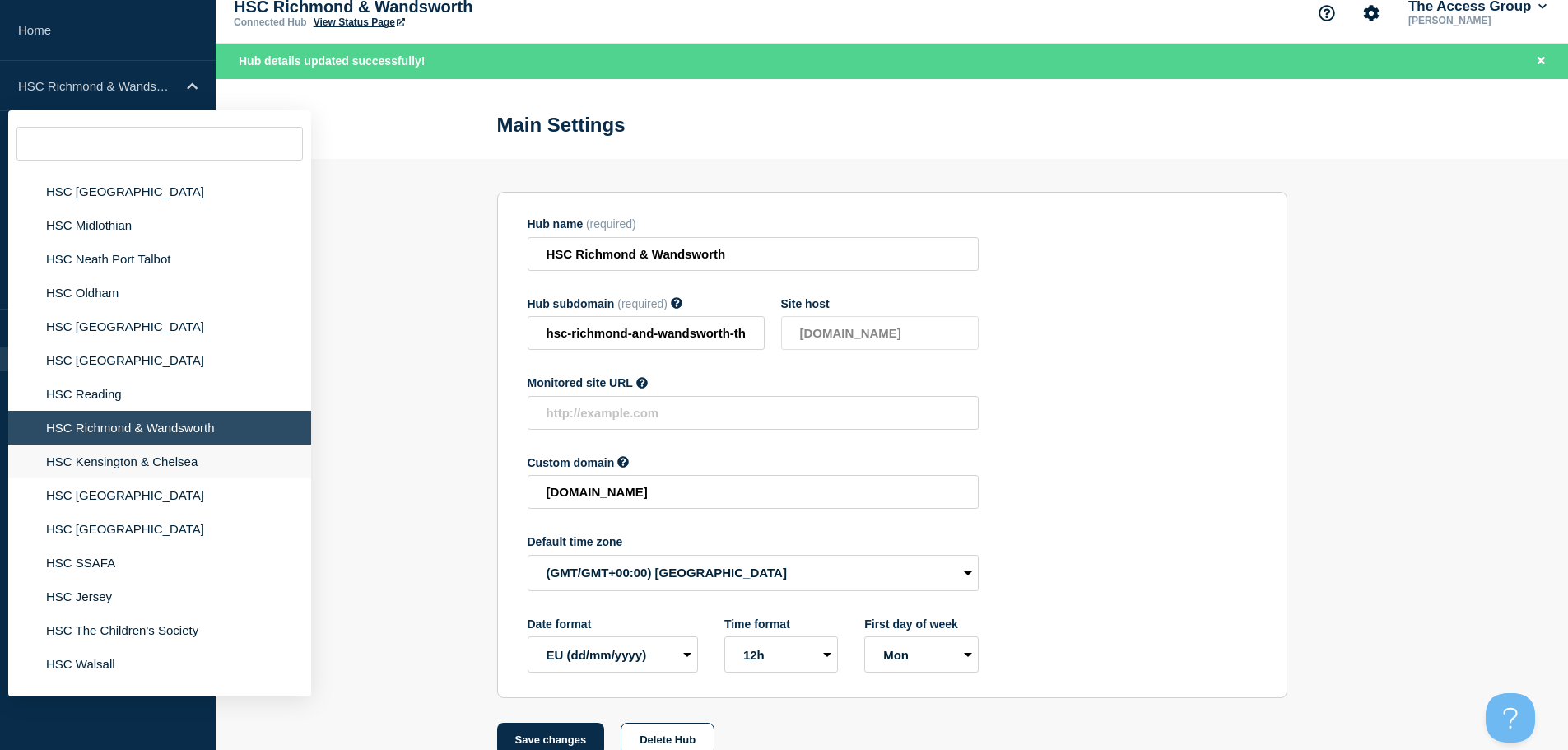
click at [141, 474] on li "HSC Kensington & Chelsea" at bounding box center [160, 461] width 303 height 34
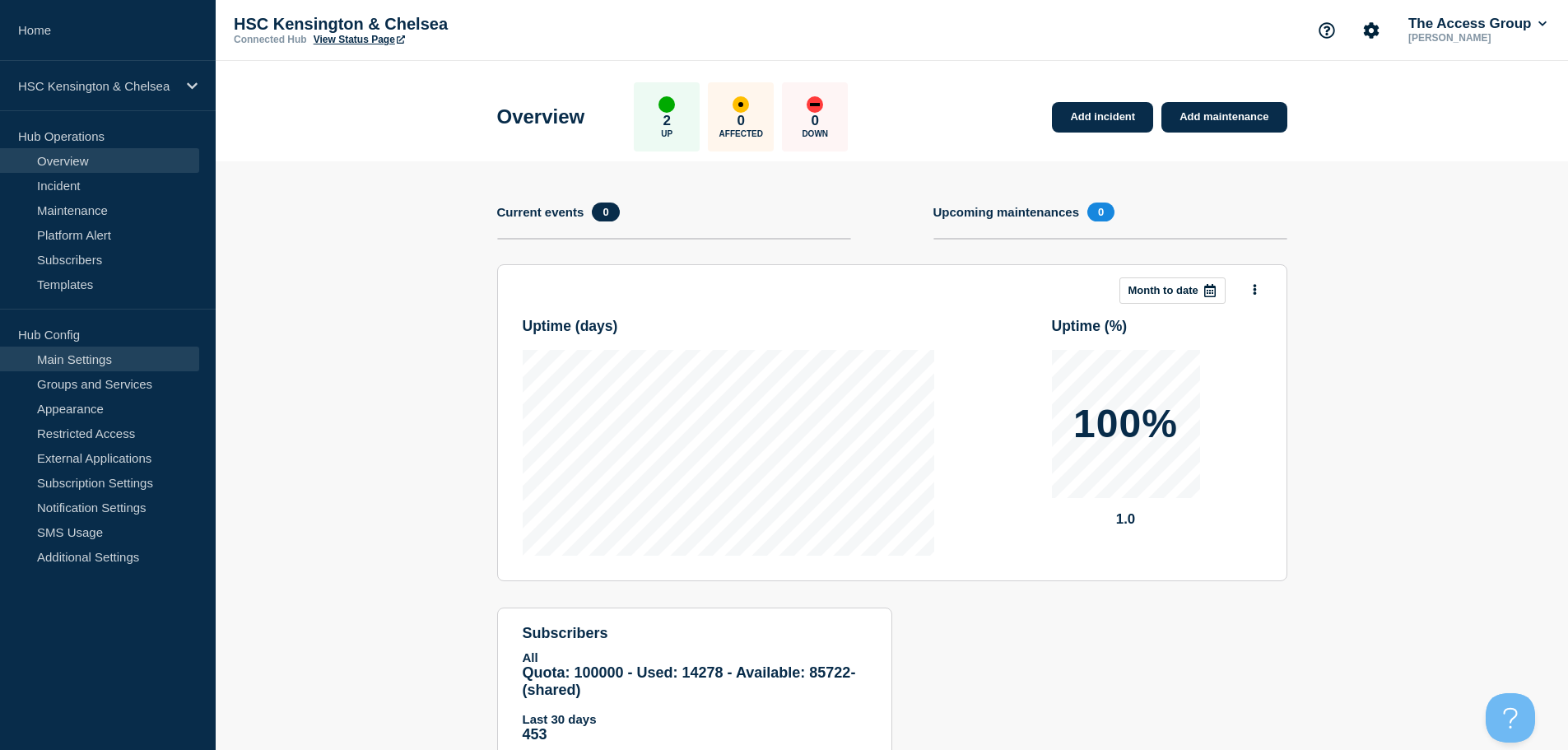
click at [132, 364] on link "Main Settings" at bounding box center [99, 359] width 199 height 25
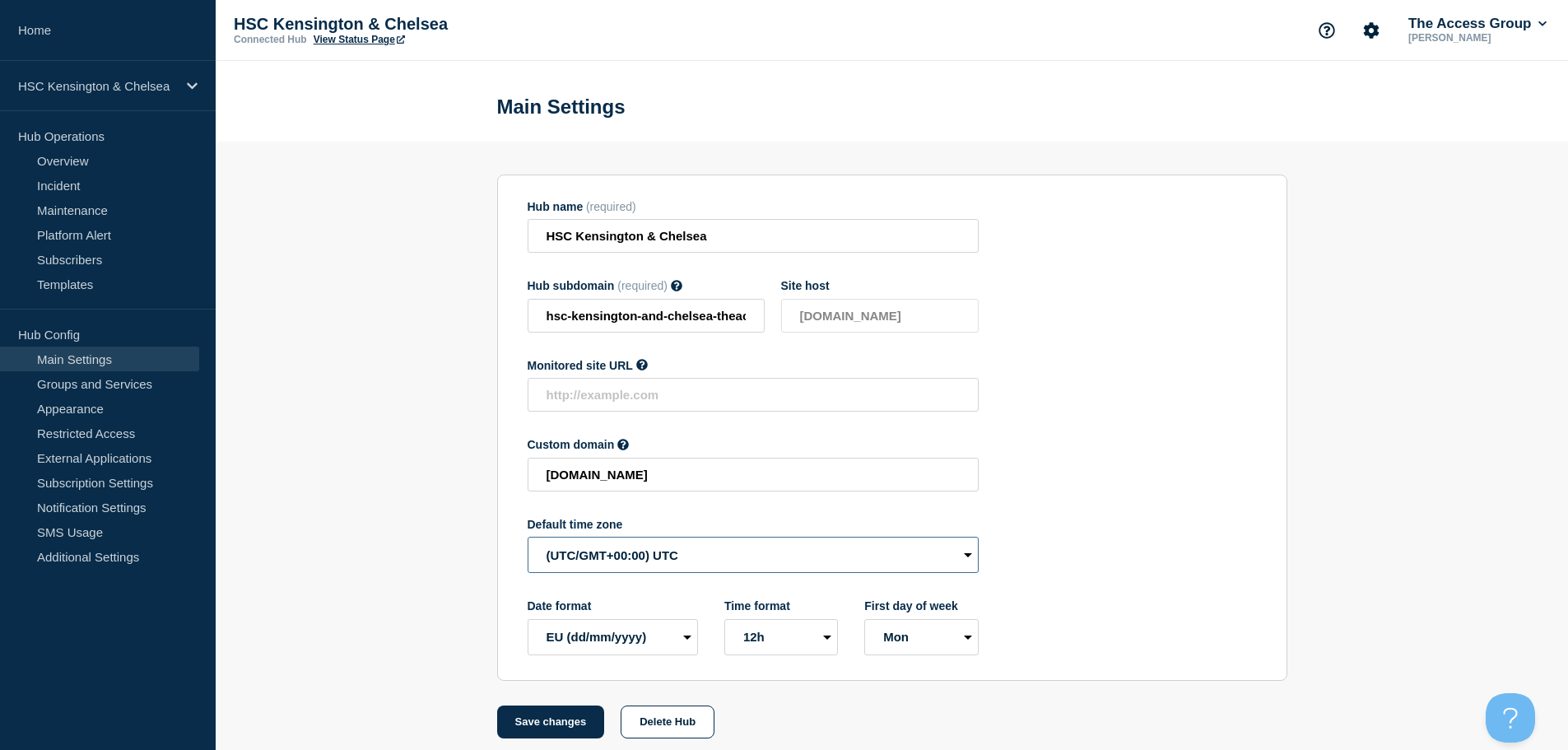
click at [585, 550] on select "(SDT/GMT-11:00) [US_STATE] (SST/GMT-11:00) International Date Line West (SST/GM…" at bounding box center [753, 554] width 451 height 36
select select "Europe/[GEOGRAPHIC_DATA]"
click at [528, 541] on select "(SDT/GMT-11:00) [US_STATE] (SST/GMT-11:00) International Date Line West (SST/GM…" at bounding box center [753, 554] width 451 height 36
click at [556, 724] on button "Save changes" at bounding box center [551, 722] width 108 height 33
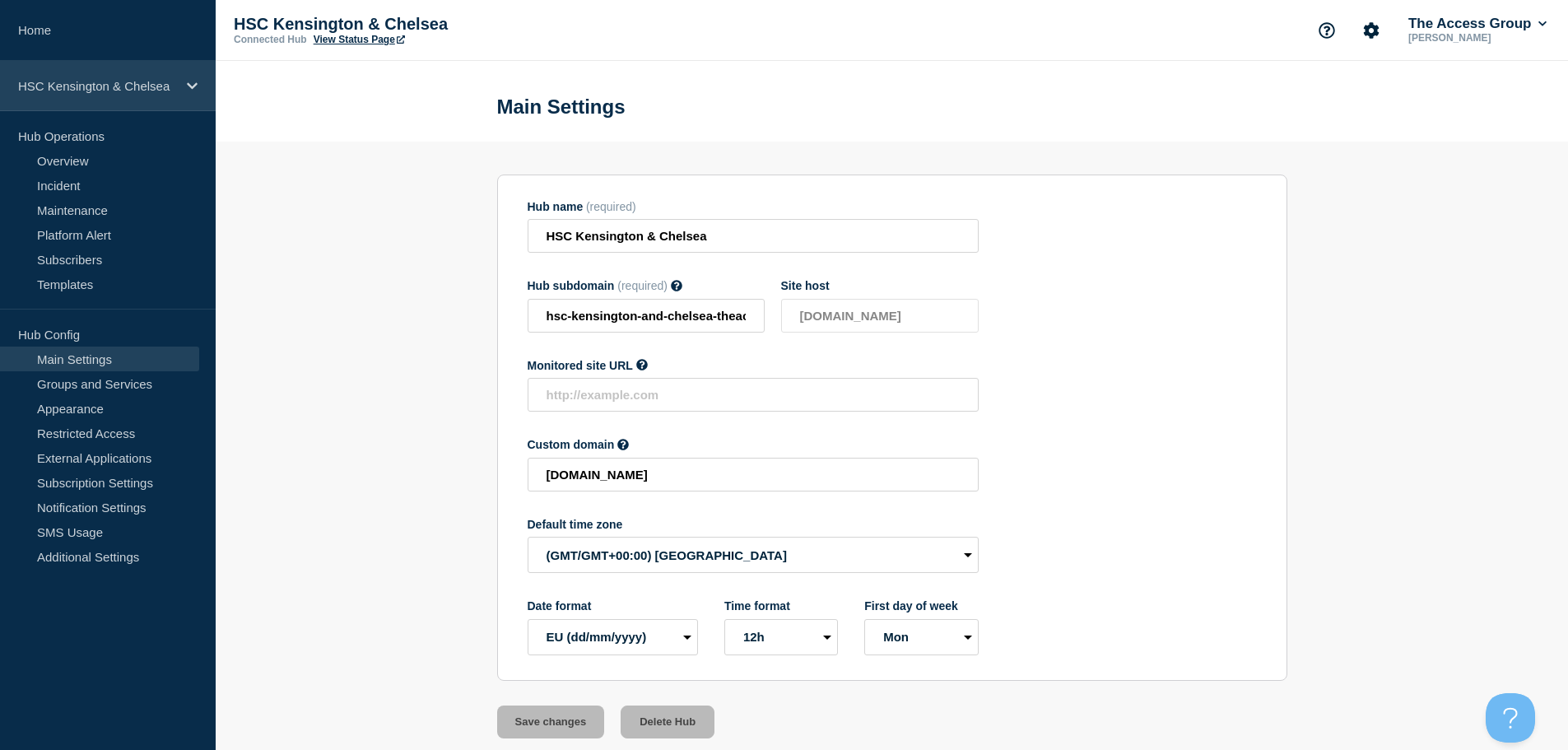
click at [131, 97] on div "HSC Kensington & Chelsea" at bounding box center [108, 85] width 216 height 50
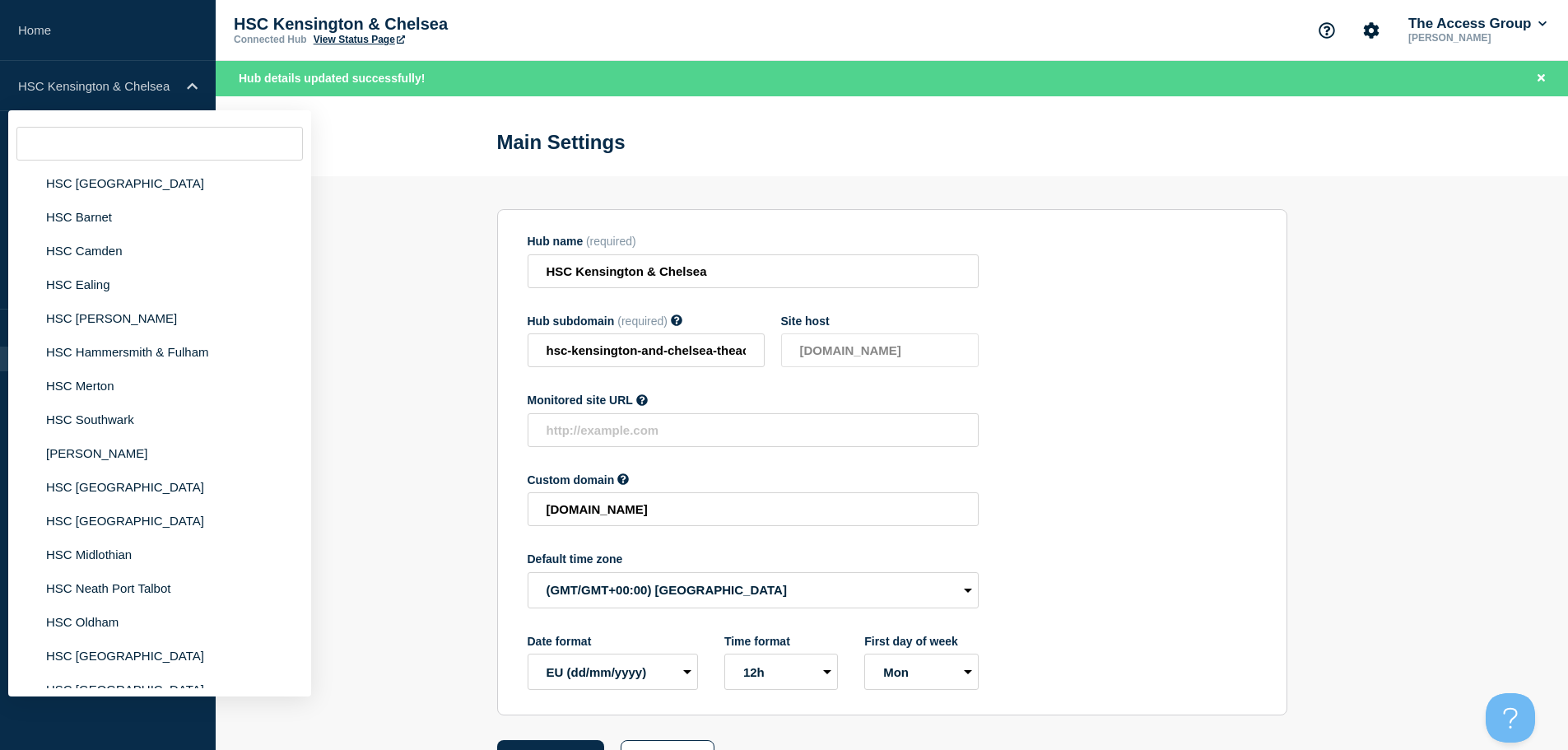
scroll to position [905, 0]
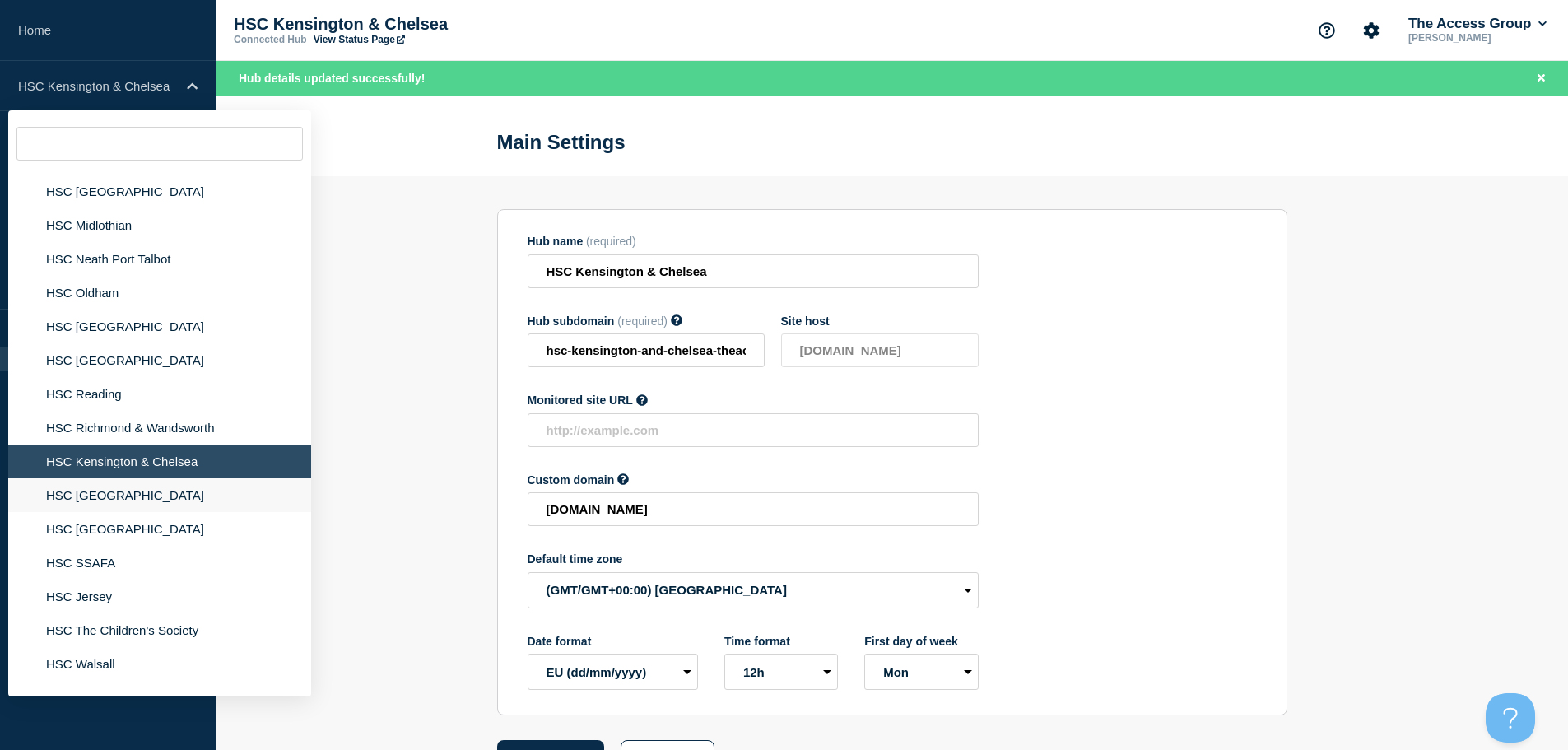
click at [121, 507] on li "HSC [GEOGRAPHIC_DATA]" at bounding box center [160, 495] width 303 height 34
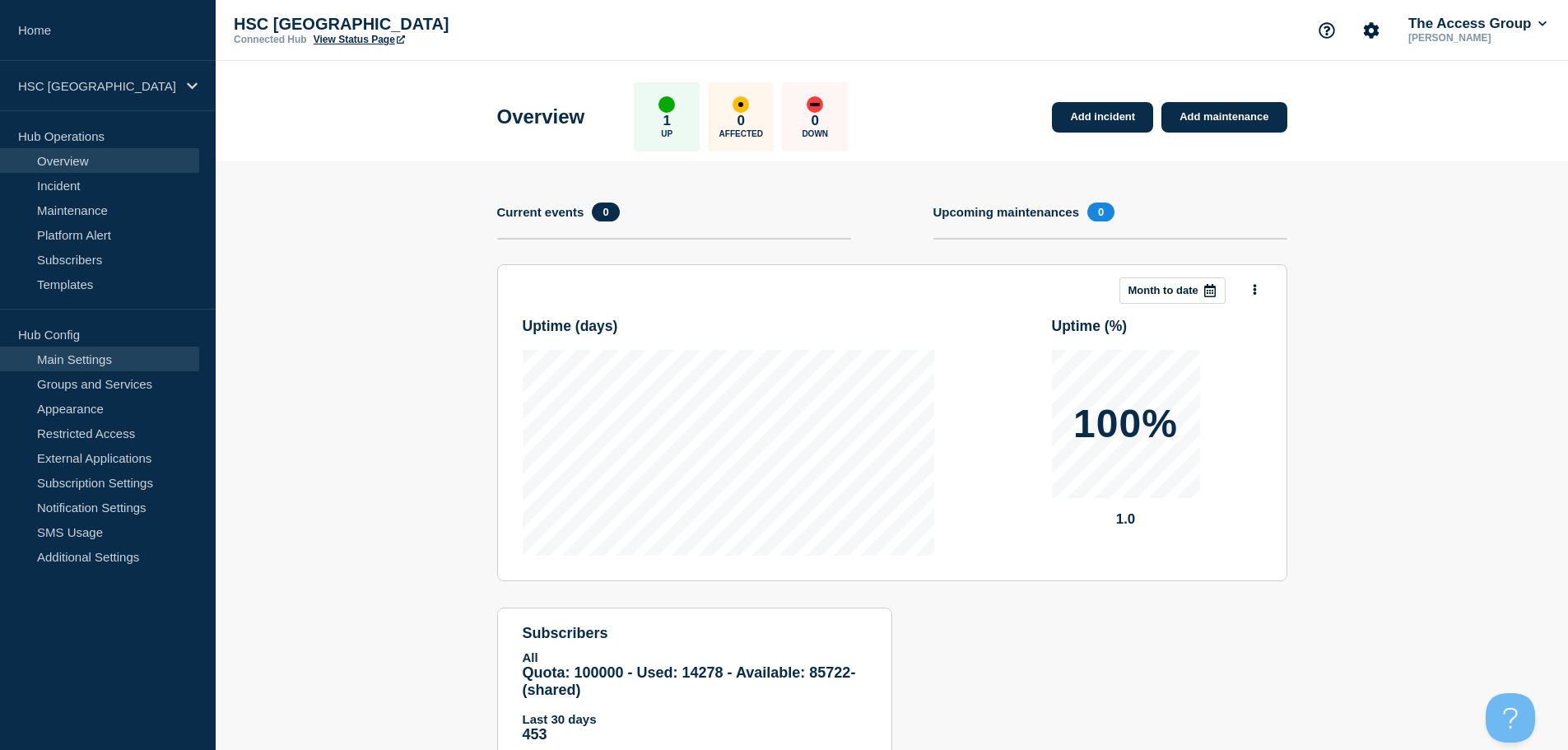
click at [126, 349] on link "Main Settings" at bounding box center [99, 359] width 199 height 25
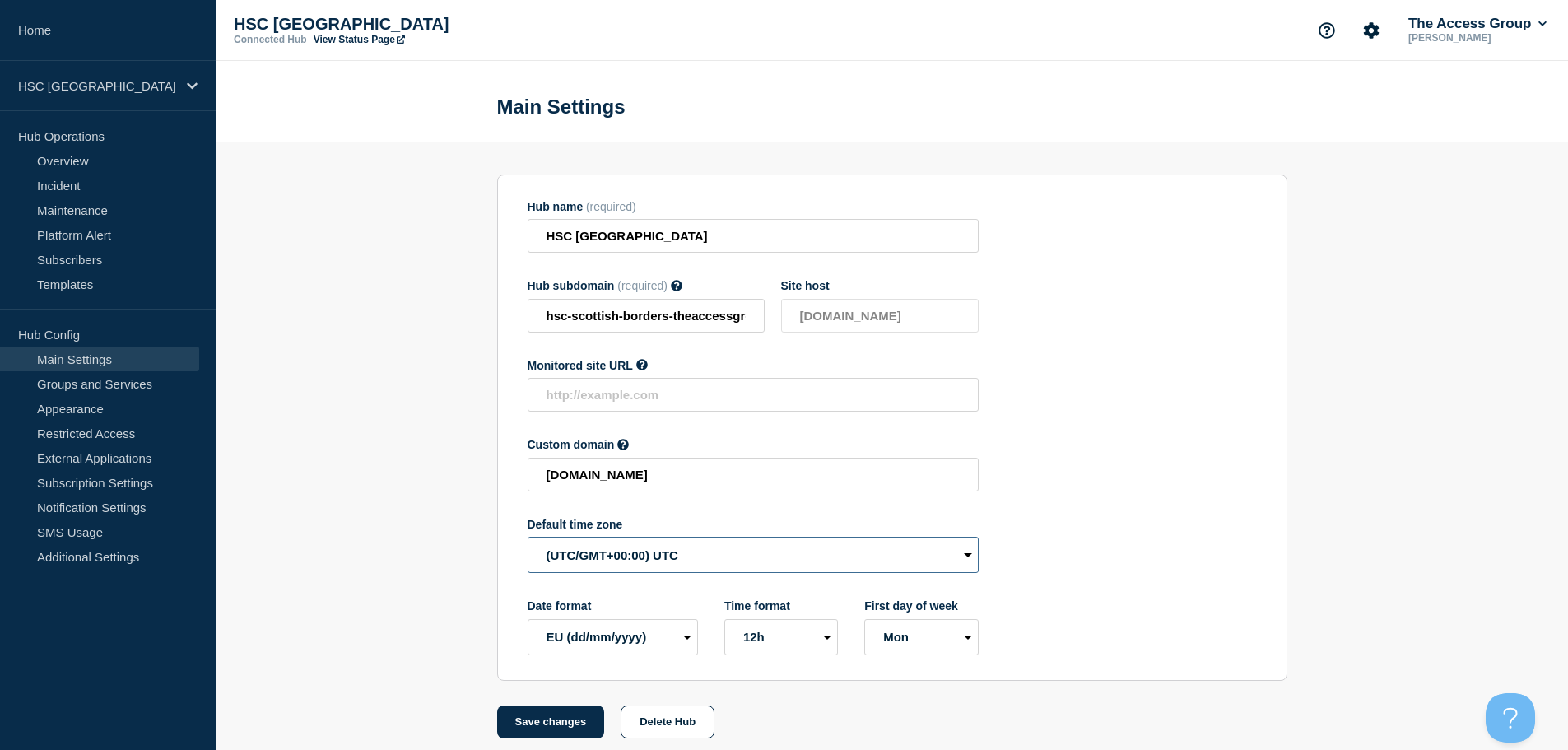
click at [607, 555] on select "(SDT/GMT-11:00) [US_STATE] (SST/GMT-11:00) International Date Line West (SST/GM…" at bounding box center [753, 554] width 451 height 36
select select "Europe/[GEOGRAPHIC_DATA]"
click at [528, 541] on select "(SDT/GMT-11:00) [US_STATE] (SST/GMT-11:00) International Date Line West (SST/GM…" at bounding box center [753, 554] width 451 height 36
click at [521, 722] on button "Save changes" at bounding box center [551, 722] width 108 height 33
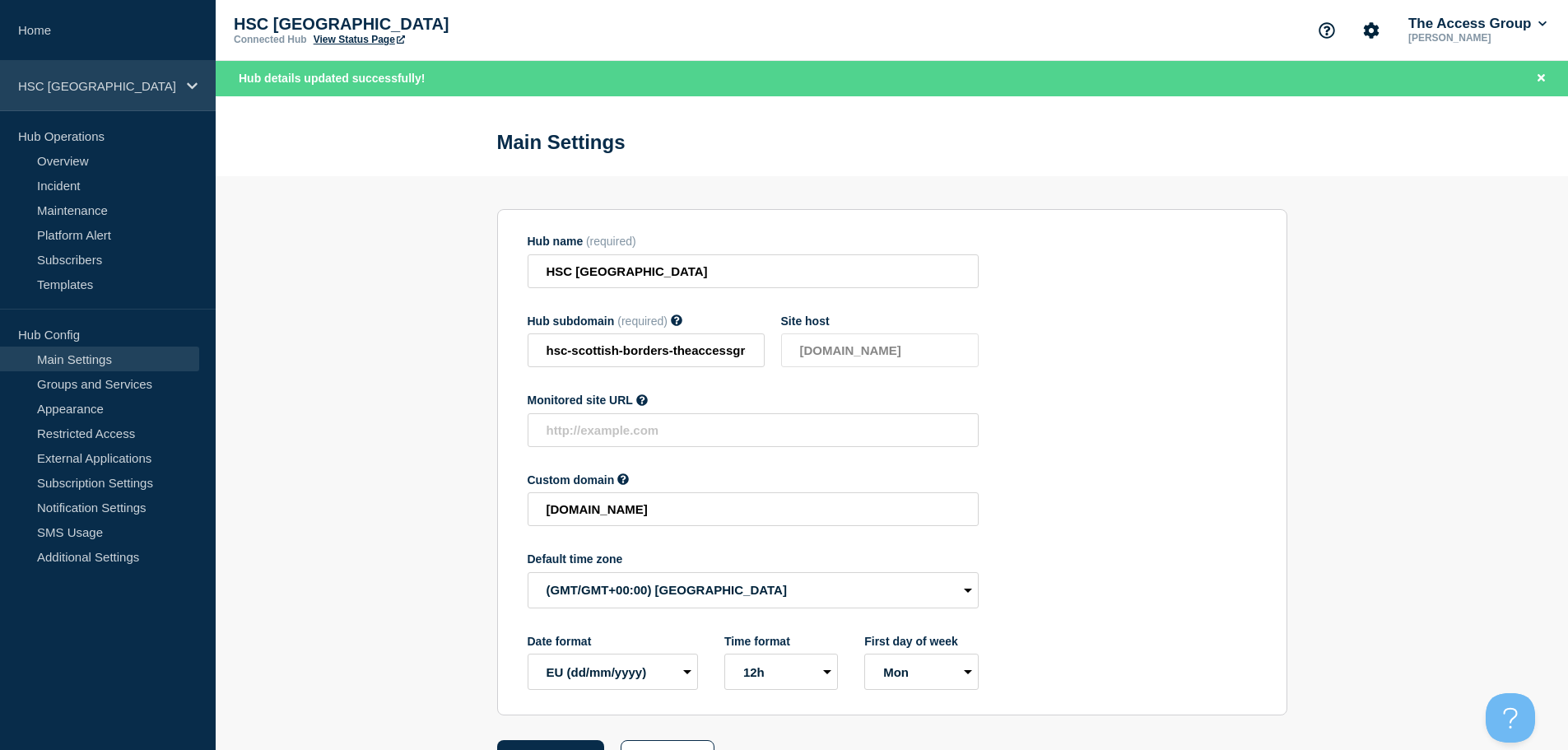
click at [100, 90] on p "HSC [GEOGRAPHIC_DATA]" at bounding box center [97, 86] width 158 height 14
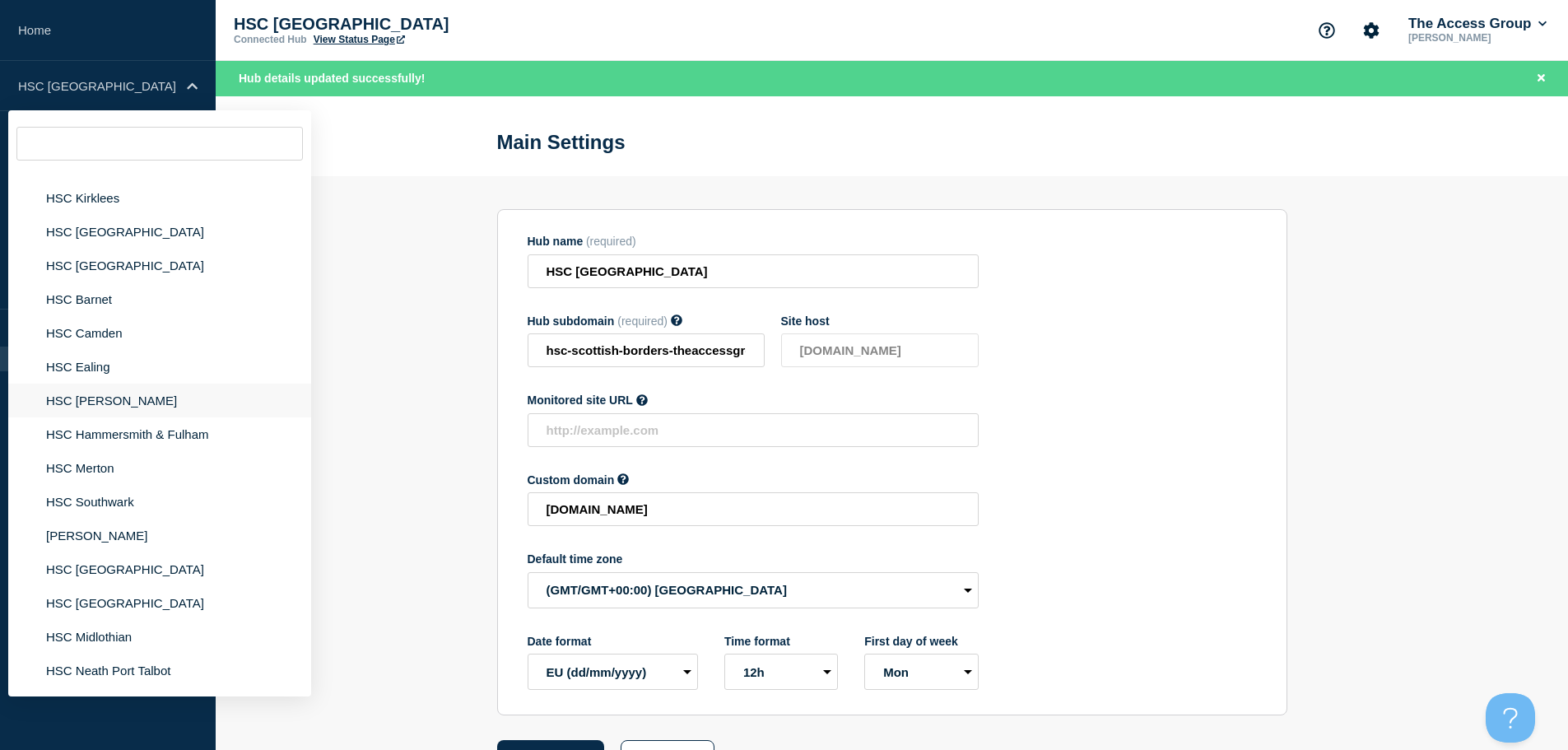
scroll to position [905, 0]
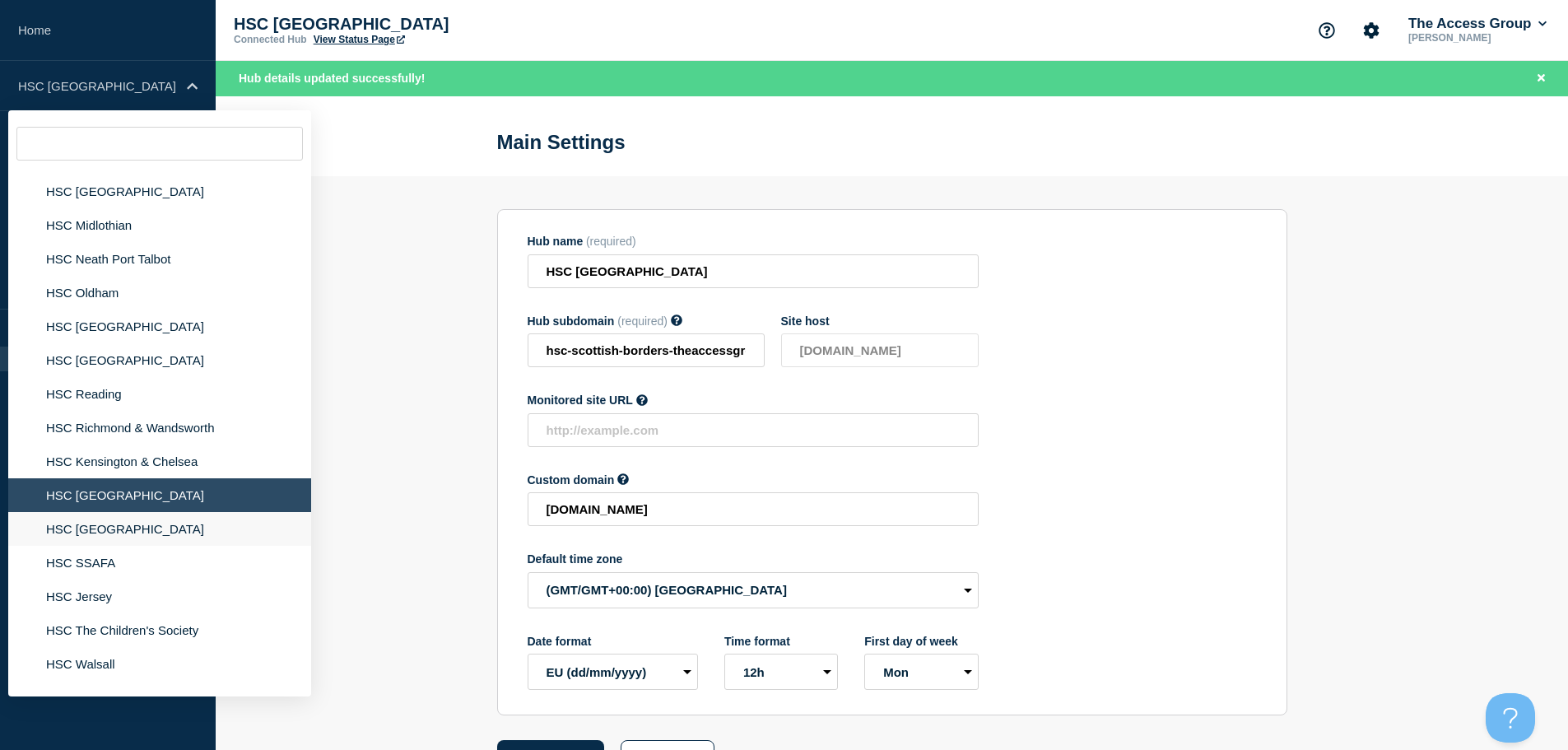
click at [107, 533] on li "HSC [GEOGRAPHIC_DATA]" at bounding box center [160, 529] width 303 height 34
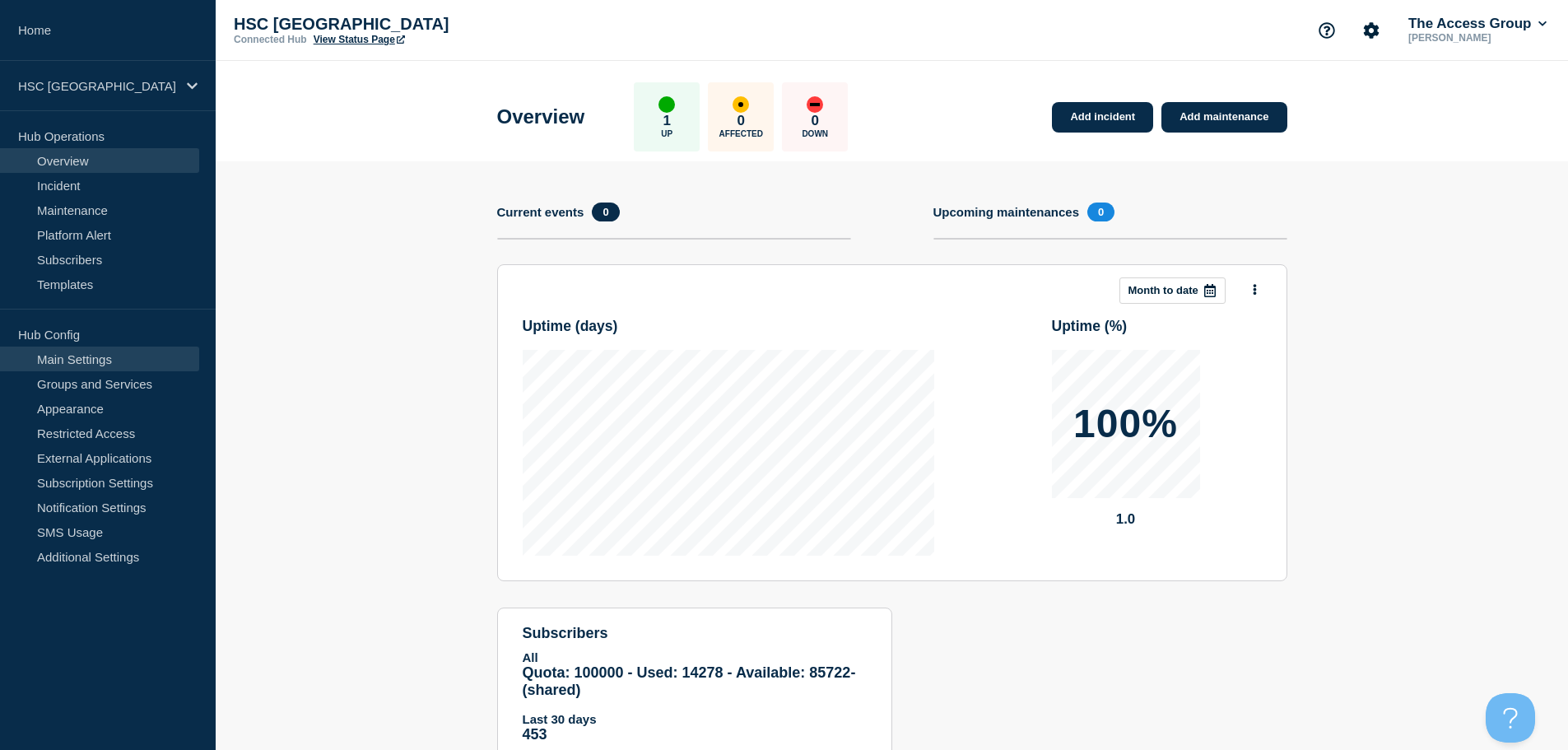
drag, startPoint x: 100, startPoint y: 357, endPoint x: 105, endPoint y: 366, distance: 10.3
click at [99, 356] on link "Main Settings" at bounding box center [99, 359] width 199 height 25
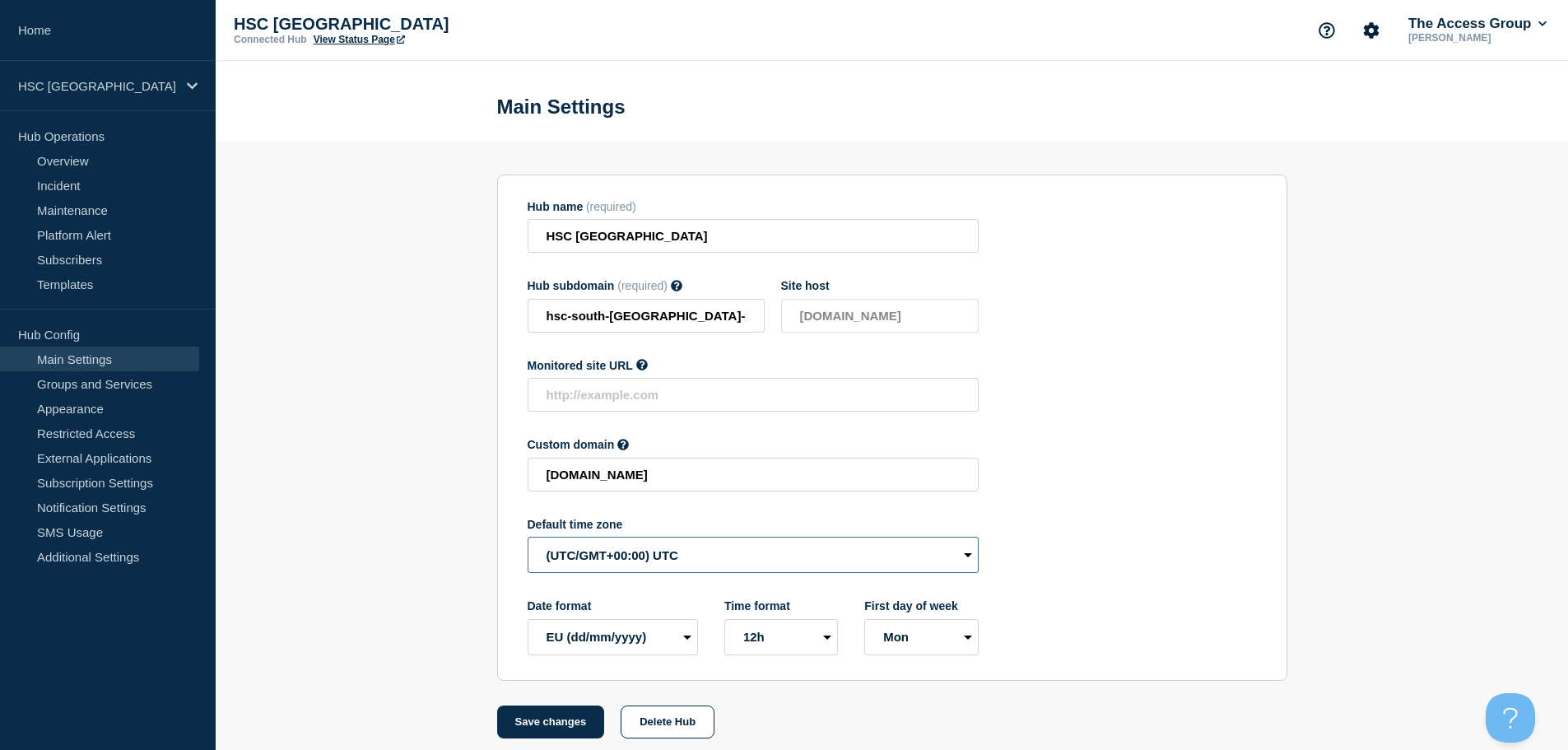
click at [653, 573] on select "(SDT/GMT-11:00) [US_STATE] (SST/GMT-11:00) International Date Line West (SST/GM…" at bounding box center [753, 554] width 451 height 36
click at [528, 541] on select "(SDT/GMT-11:00) [US_STATE] (SST/GMT-11:00) International Date Line West (SST/GM…" at bounding box center [753, 554] width 451 height 36
click at [670, 555] on select "(SDT/GMT-11:00) [US_STATE] (SST/GMT-11:00) International Date Line West (SST/GM…" at bounding box center [753, 554] width 451 height 36
select select "Europe/[GEOGRAPHIC_DATA]"
click at [528, 541] on select "(SDT/GMT-11:00) [US_STATE] (SST/GMT-11:00) International Date Line West (SST/GM…" at bounding box center [753, 554] width 451 height 36
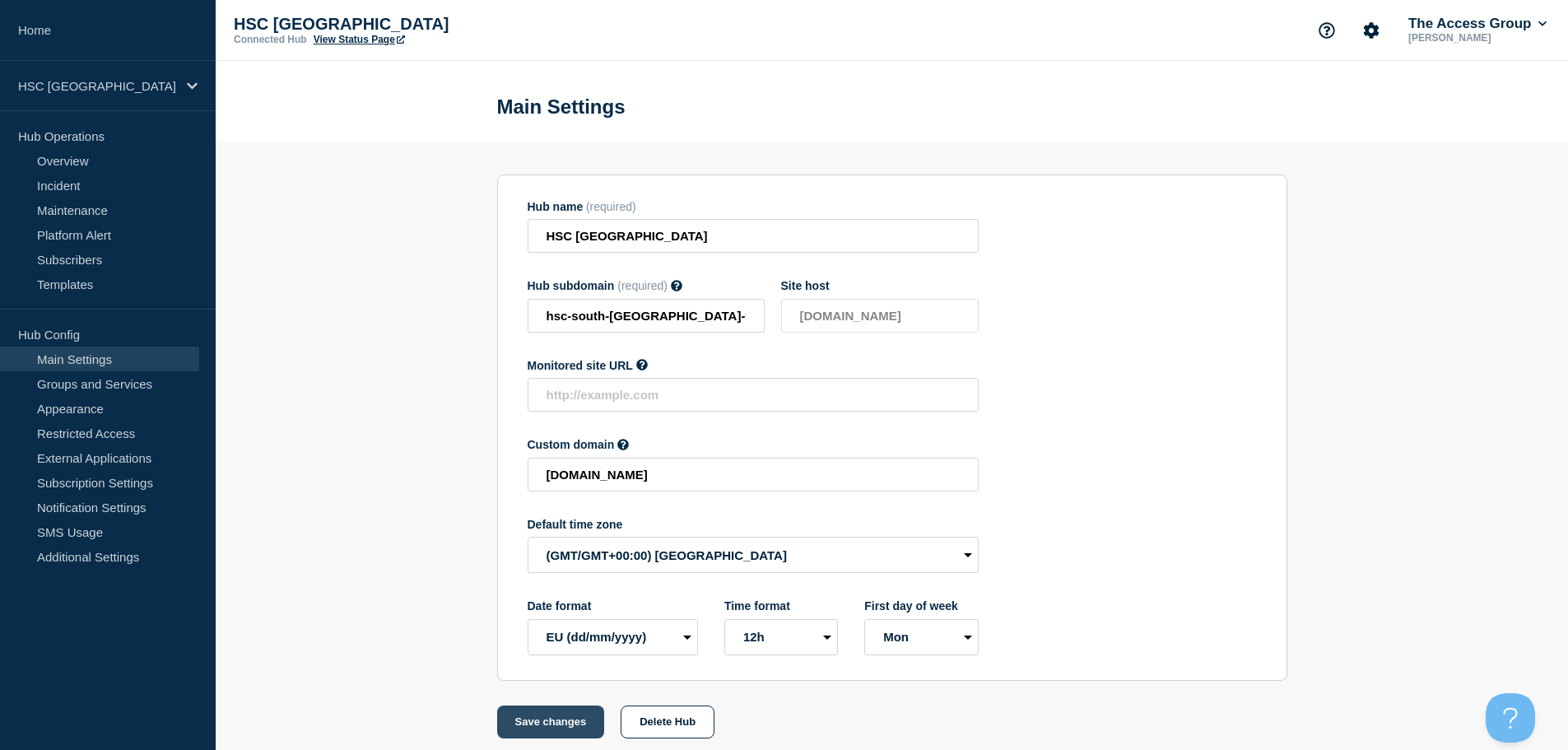
click at [528, 731] on button "Save changes" at bounding box center [551, 722] width 108 height 33
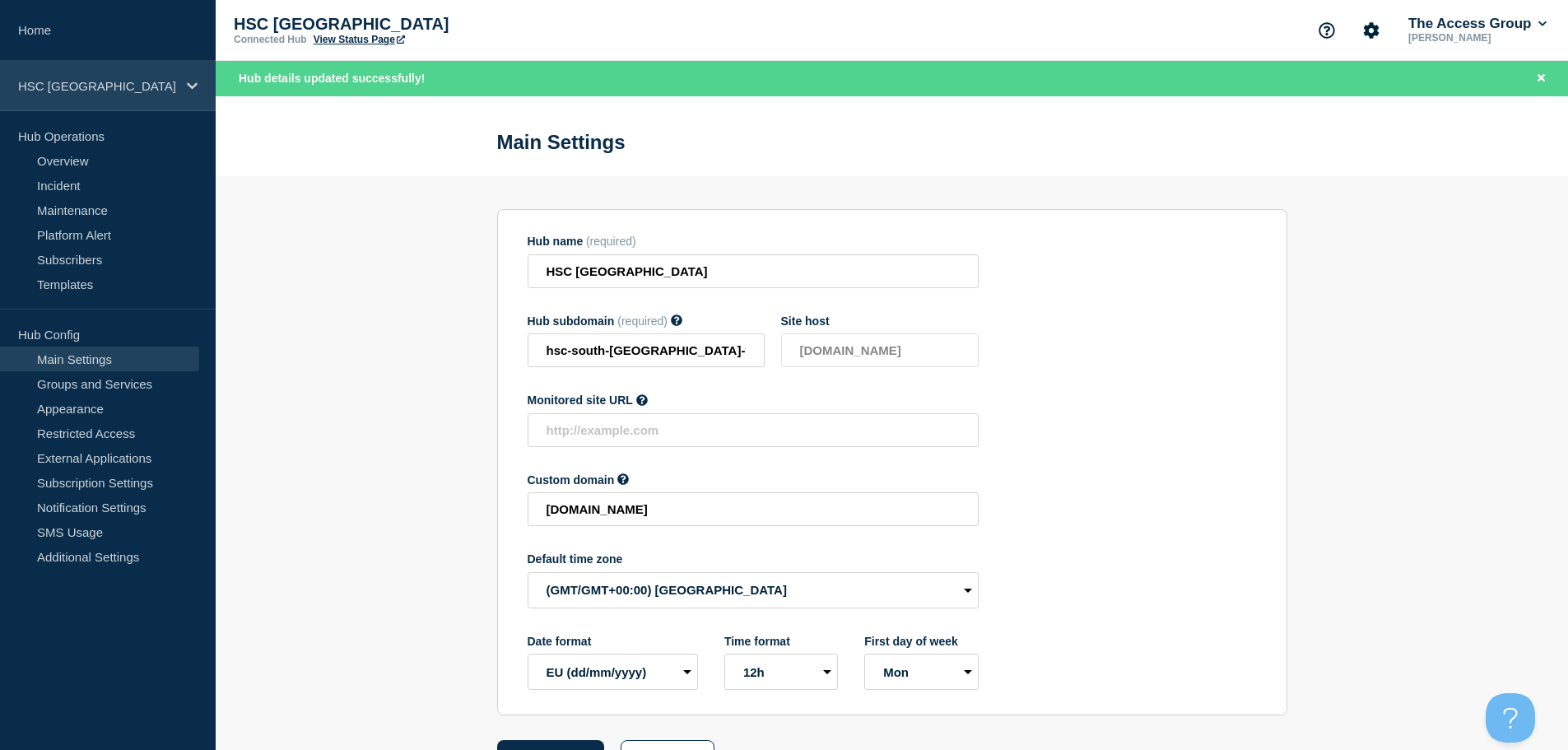
click at [91, 94] on div "HSC [GEOGRAPHIC_DATA]" at bounding box center [108, 85] width 216 height 50
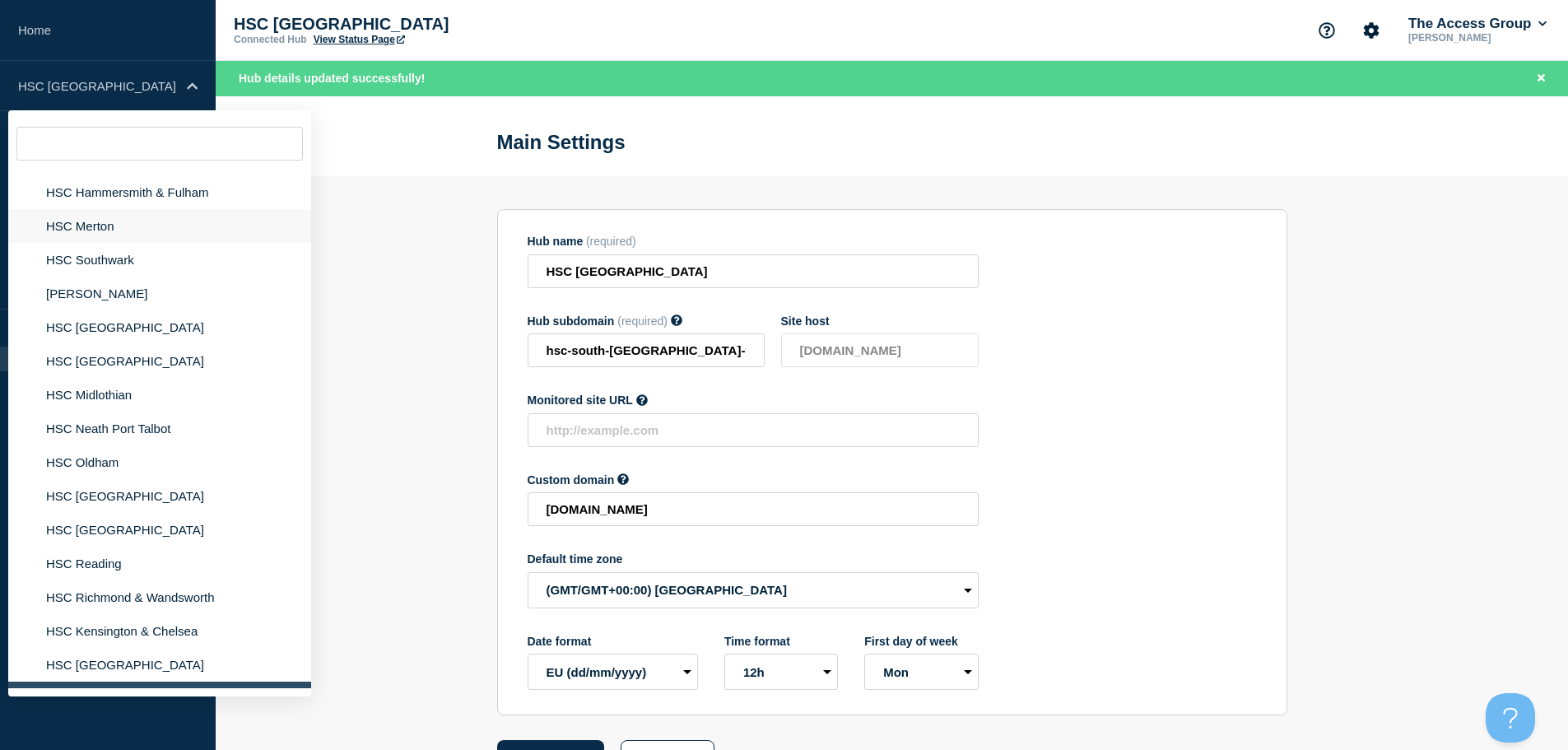
scroll to position [905, 0]
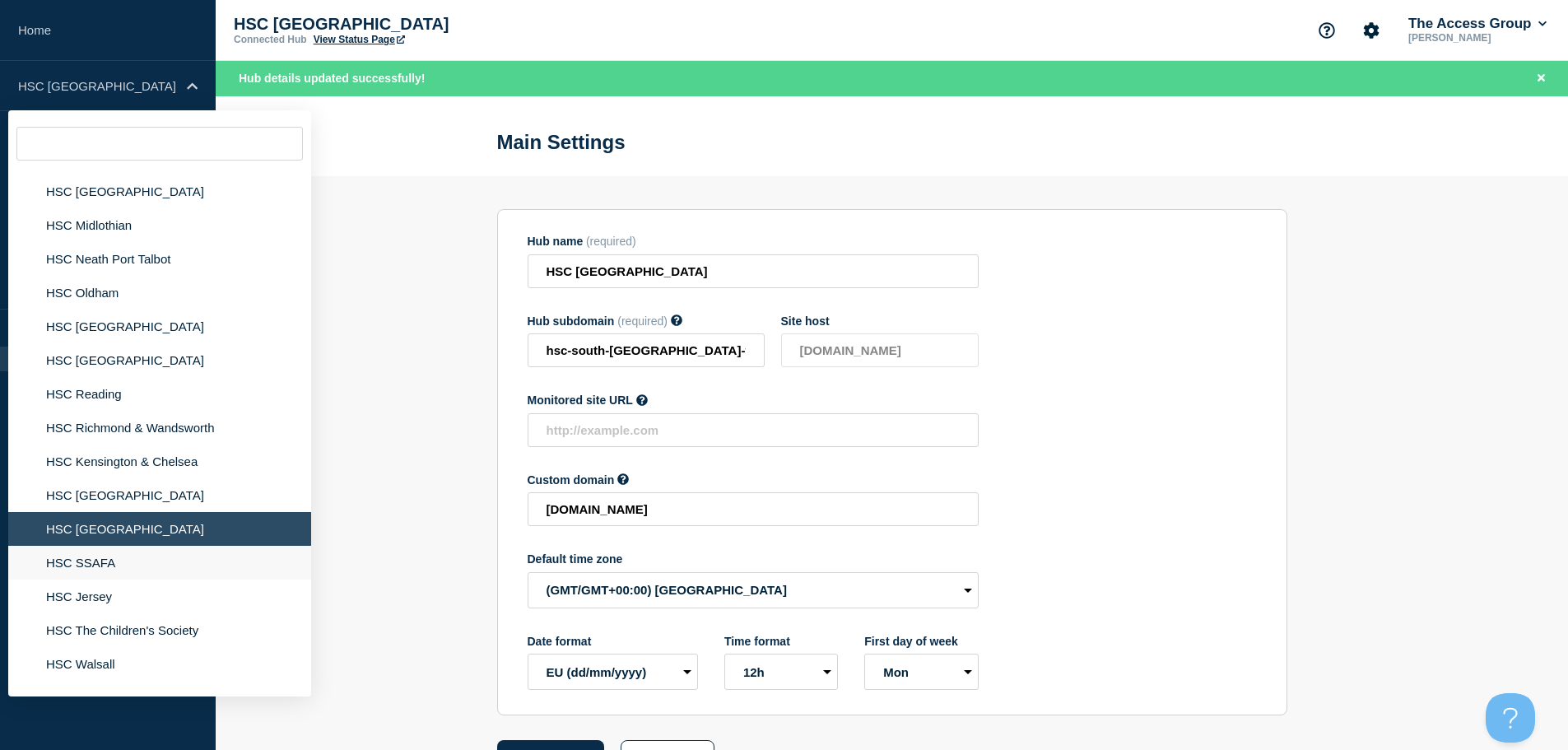
click at [83, 564] on li "HSC SSAFA" at bounding box center [160, 563] width 303 height 34
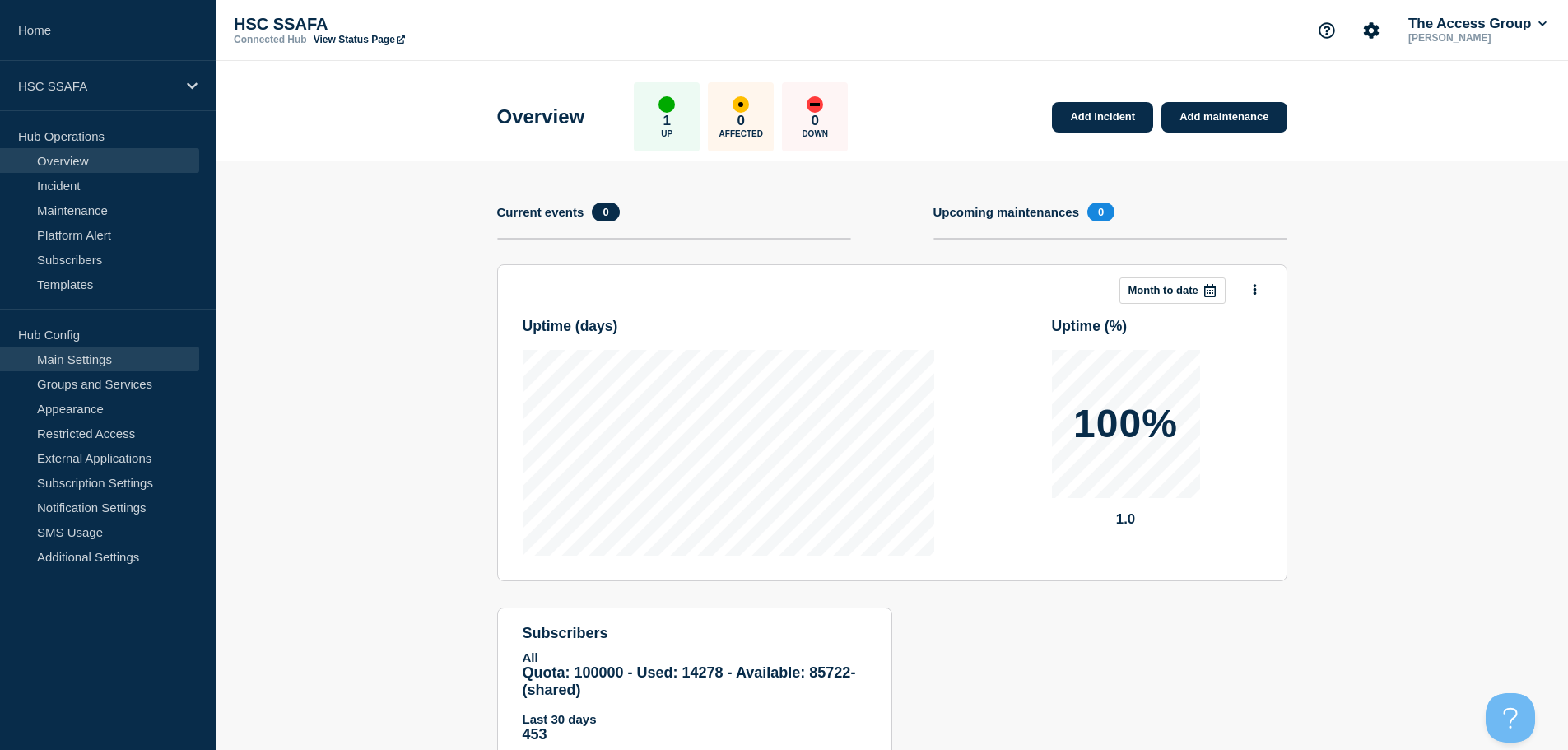
click at [103, 357] on link "Main Settings" at bounding box center [99, 359] width 199 height 25
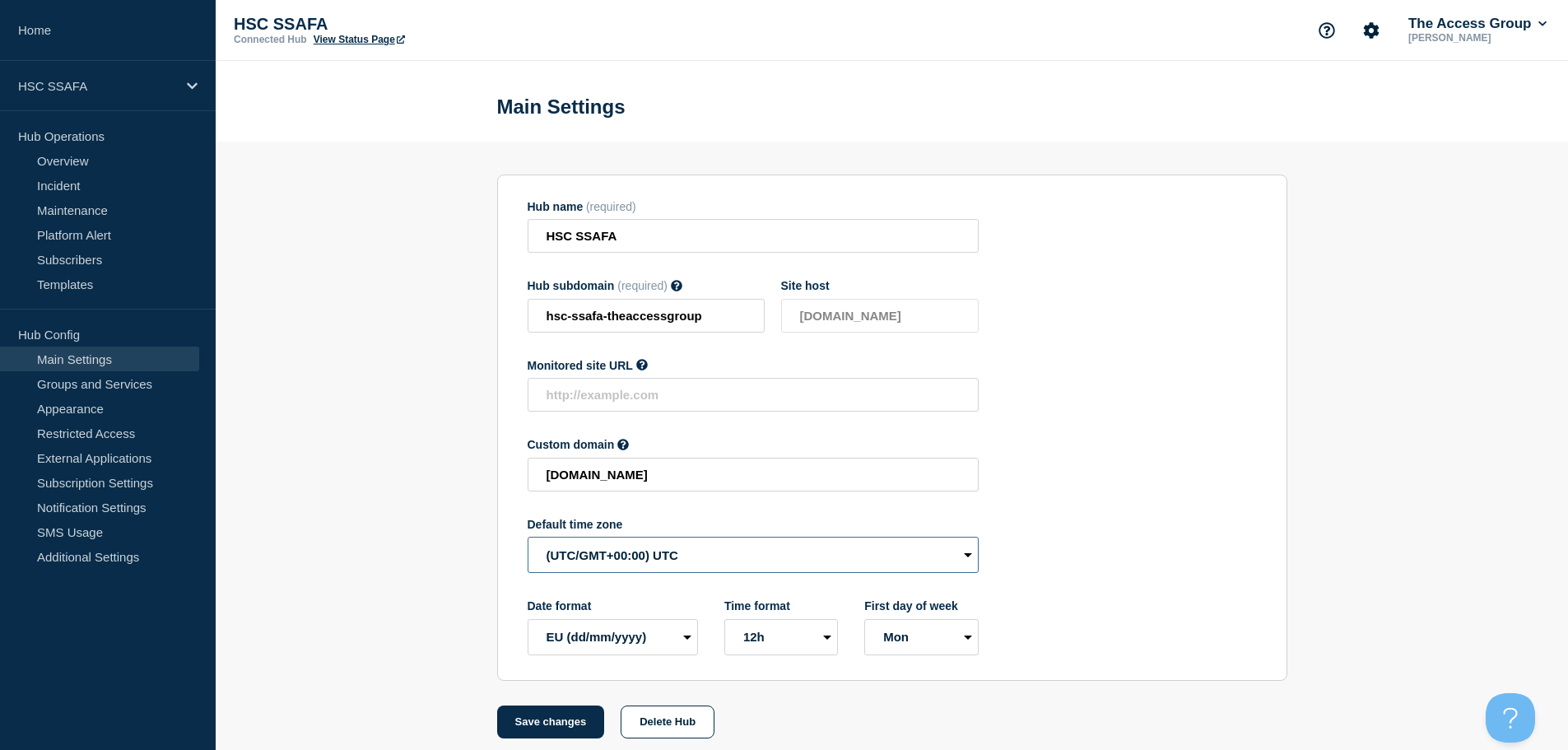
click at [557, 550] on select "(SDT/GMT-11:00) [US_STATE] (SST/GMT-11:00) International Date Line West (SST/GM…" at bounding box center [753, 554] width 451 height 36
select select "Europe/[GEOGRAPHIC_DATA]"
click at [528, 541] on select "(SDT/GMT-11:00) [US_STATE] (SST/GMT-11:00) International Date Line West (SST/GM…" at bounding box center [753, 554] width 451 height 36
click at [555, 725] on button "Save changes" at bounding box center [551, 722] width 108 height 33
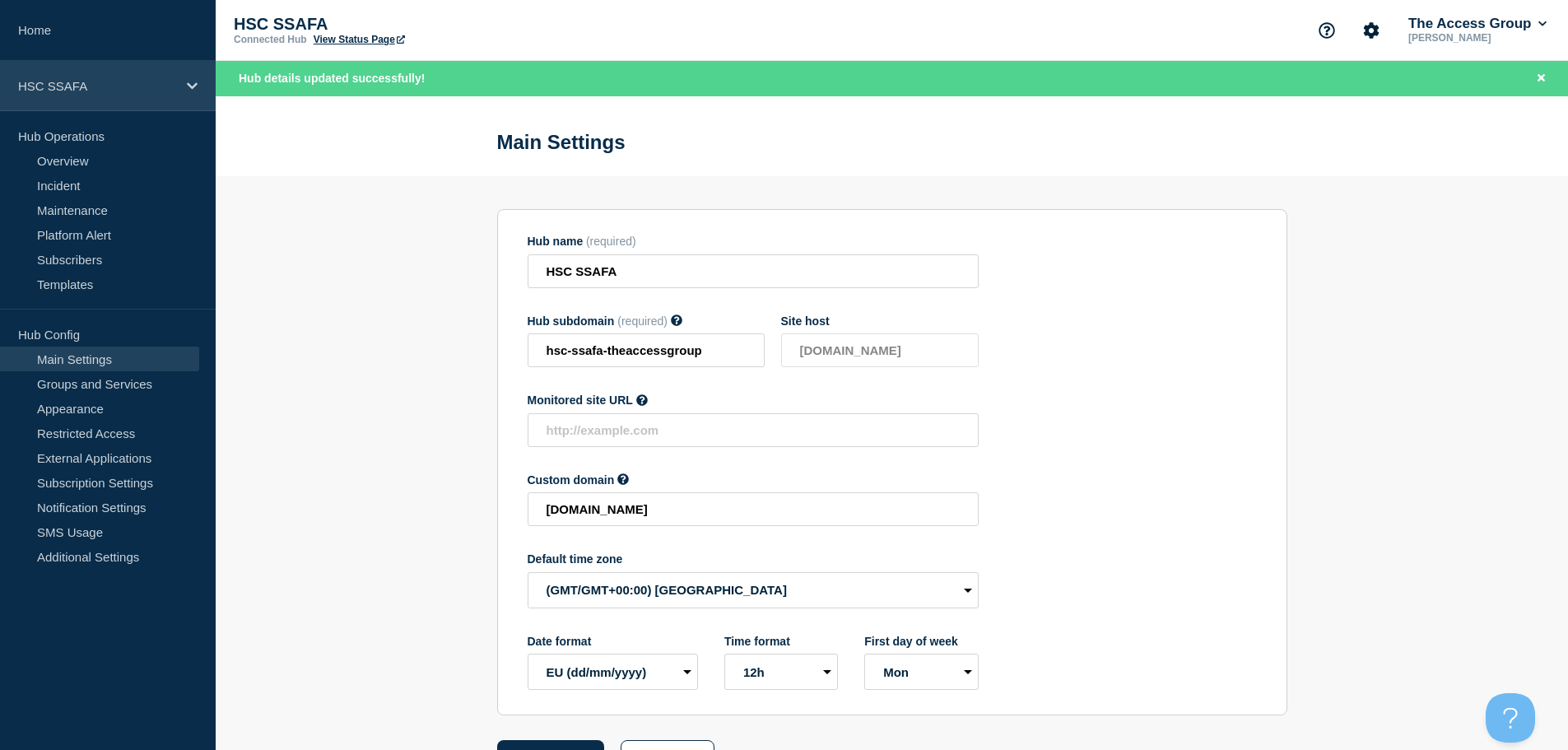
click at [101, 97] on div "HSC SSAFA" at bounding box center [108, 85] width 216 height 50
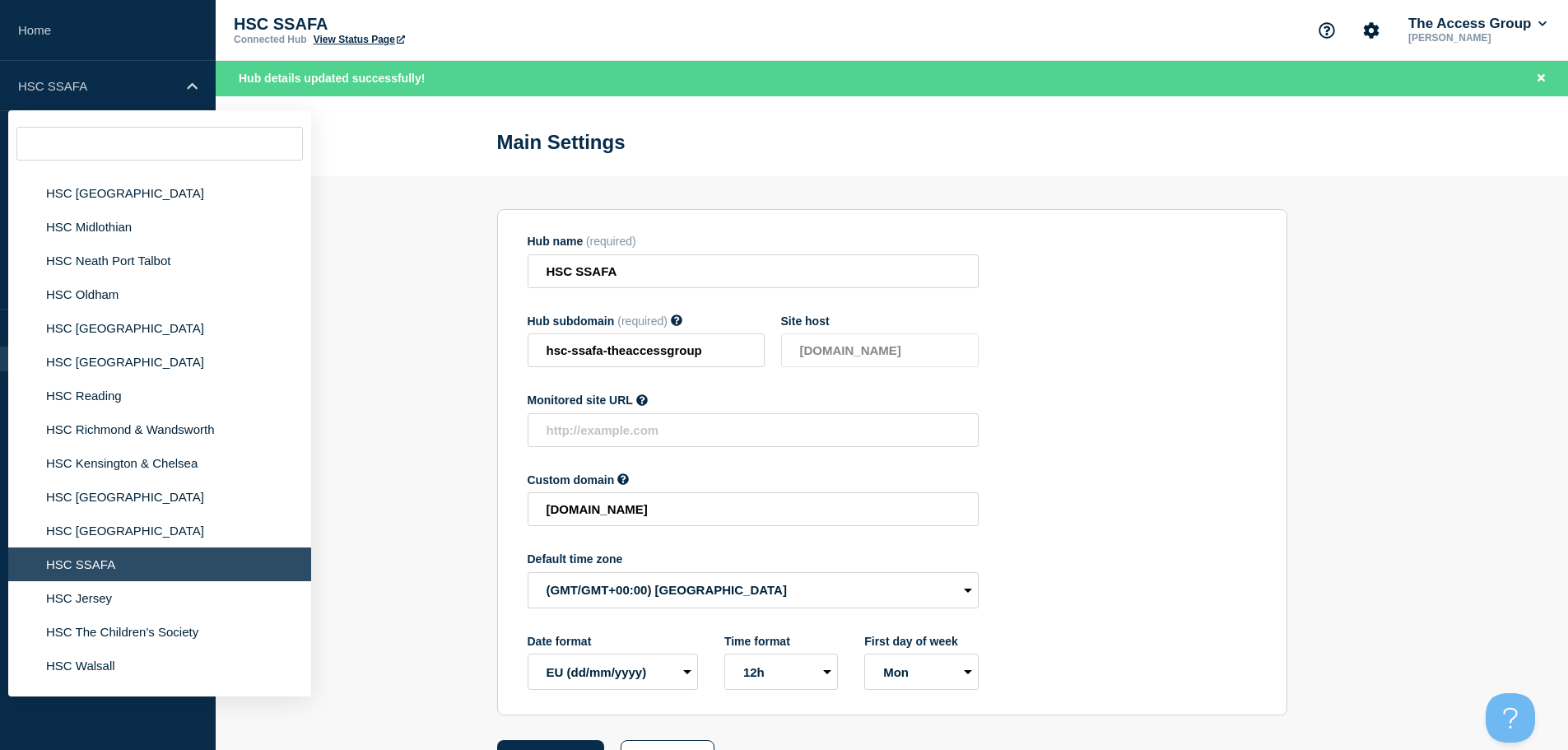
scroll to position [905, 0]
click at [100, 595] on li "HSC Jersey" at bounding box center [160, 597] width 303 height 34
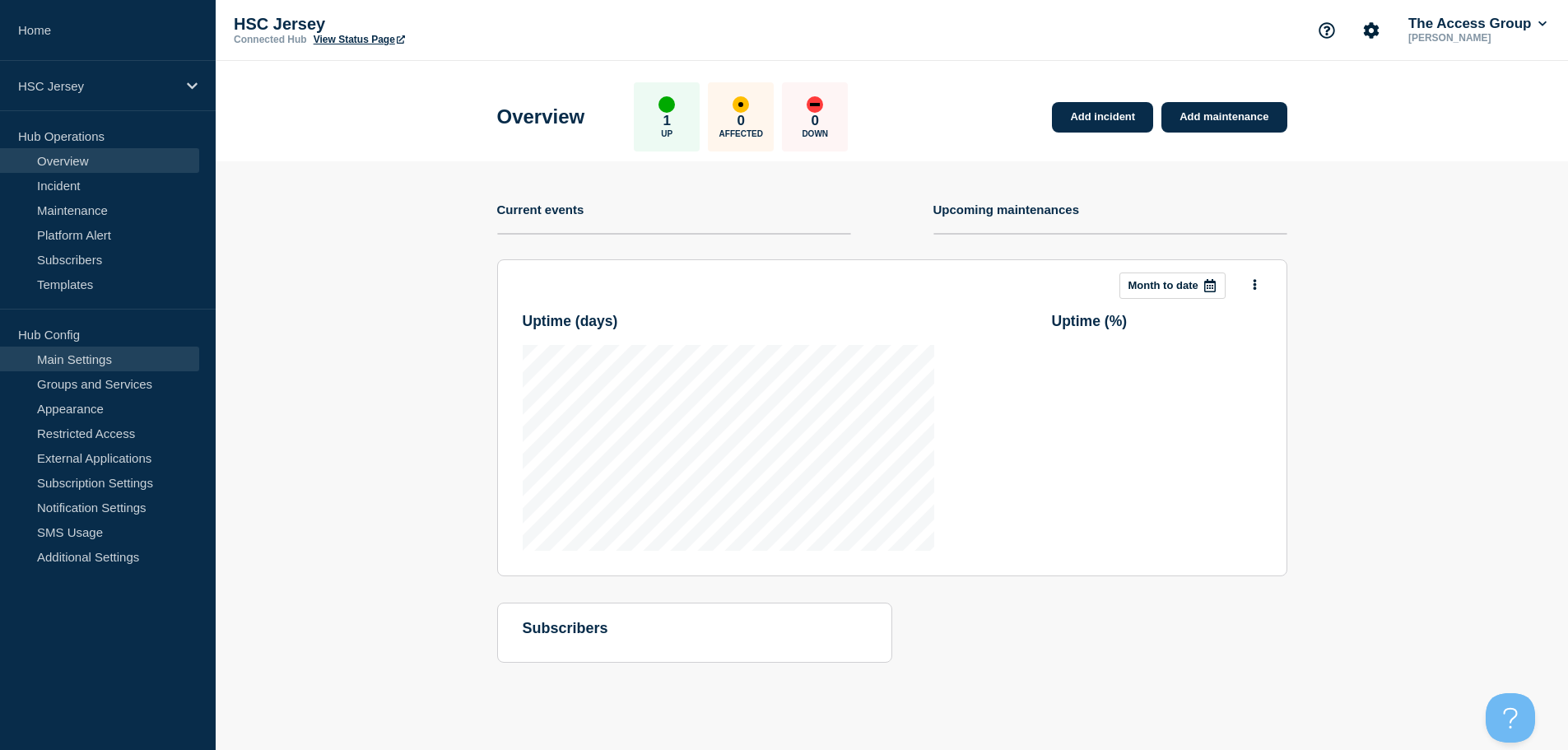
click at [103, 359] on link "Main Settings" at bounding box center [99, 359] width 199 height 25
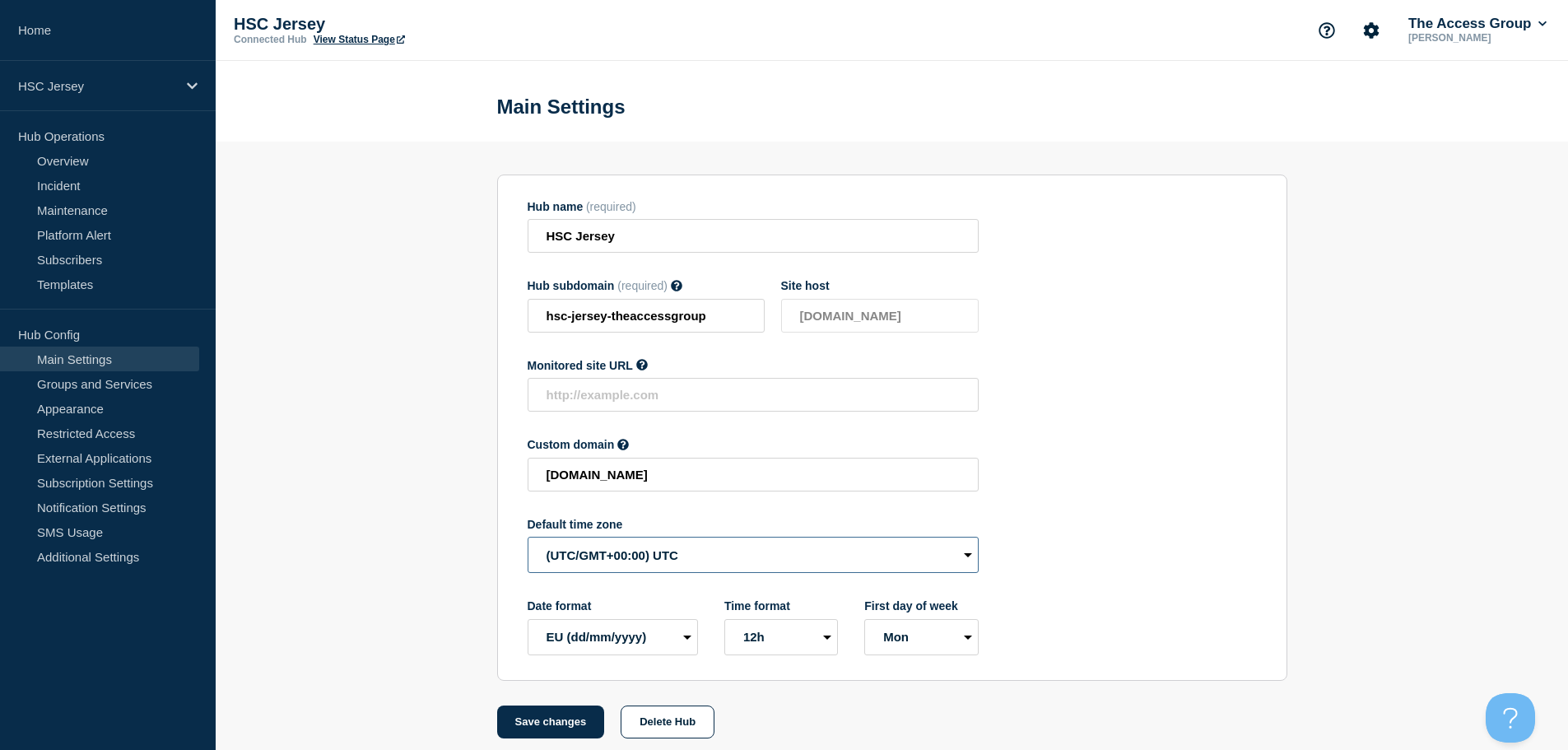
click at [662, 571] on select "(SDT/GMT-11:00) [US_STATE] (SST/GMT-11:00) International Date Line West (SST/GM…" at bounding box center [753, 554] width 451 height 36
click at [528, 541] on select "(SDT/GMT-11:00) [US_STATE] (SST/GMT-11:00) International Date Line West (SST/GM…" at bounding box center [753, 554] width 451 height 36
click at [687, 560] on select "(SDT/GMT-11:00) [US_STATE] (SST/GMT-11:00) International Date Line West (SST/GM…" at bounding box center [753, 554] width 451 height 36
select select "Europe/[GEOGRAPHIC_DATA]"
click at [528, 541] on select "(SDT/GMT-11:00) [US_STATE] (SST/GMT-11:00) International Date Line West (SST/GM…" at bounding box center [753, 554] width 451 height 36
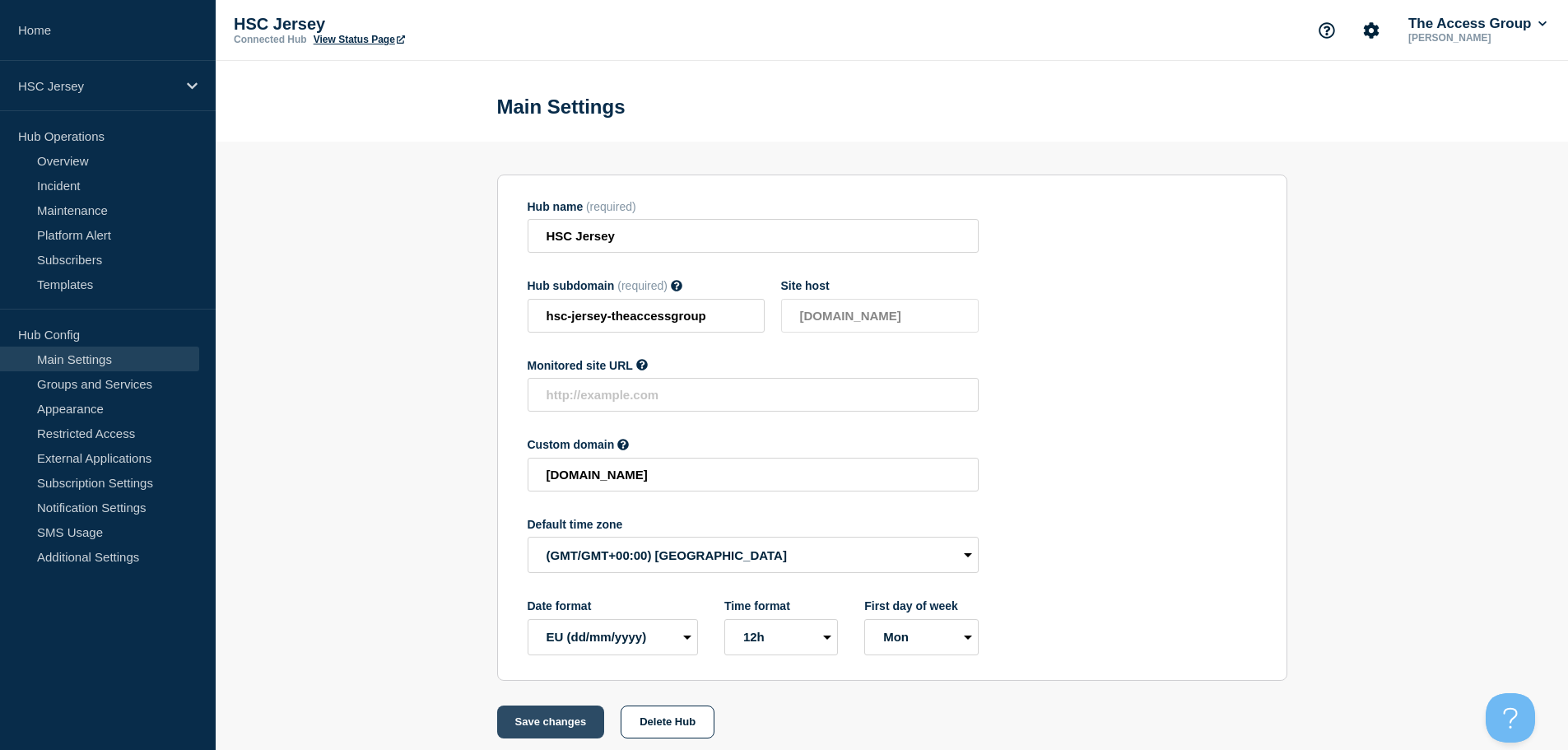
click at [562, 729] on button "Save changes" at bounding box center [551, 722] width 108 height 33
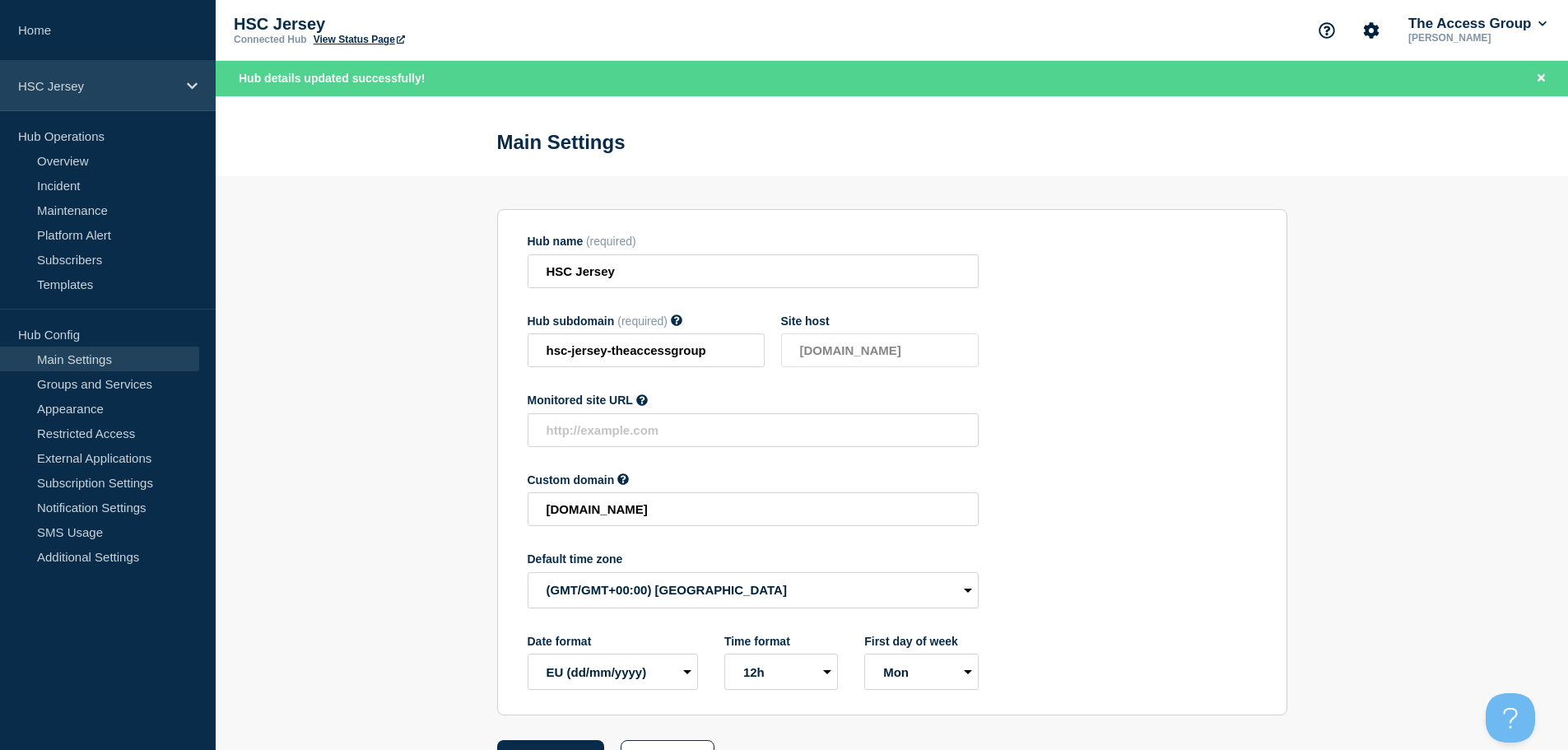
click at [171, 96] on div "HSC Jersey" at bounding box center [108, 85] width 216 height 50
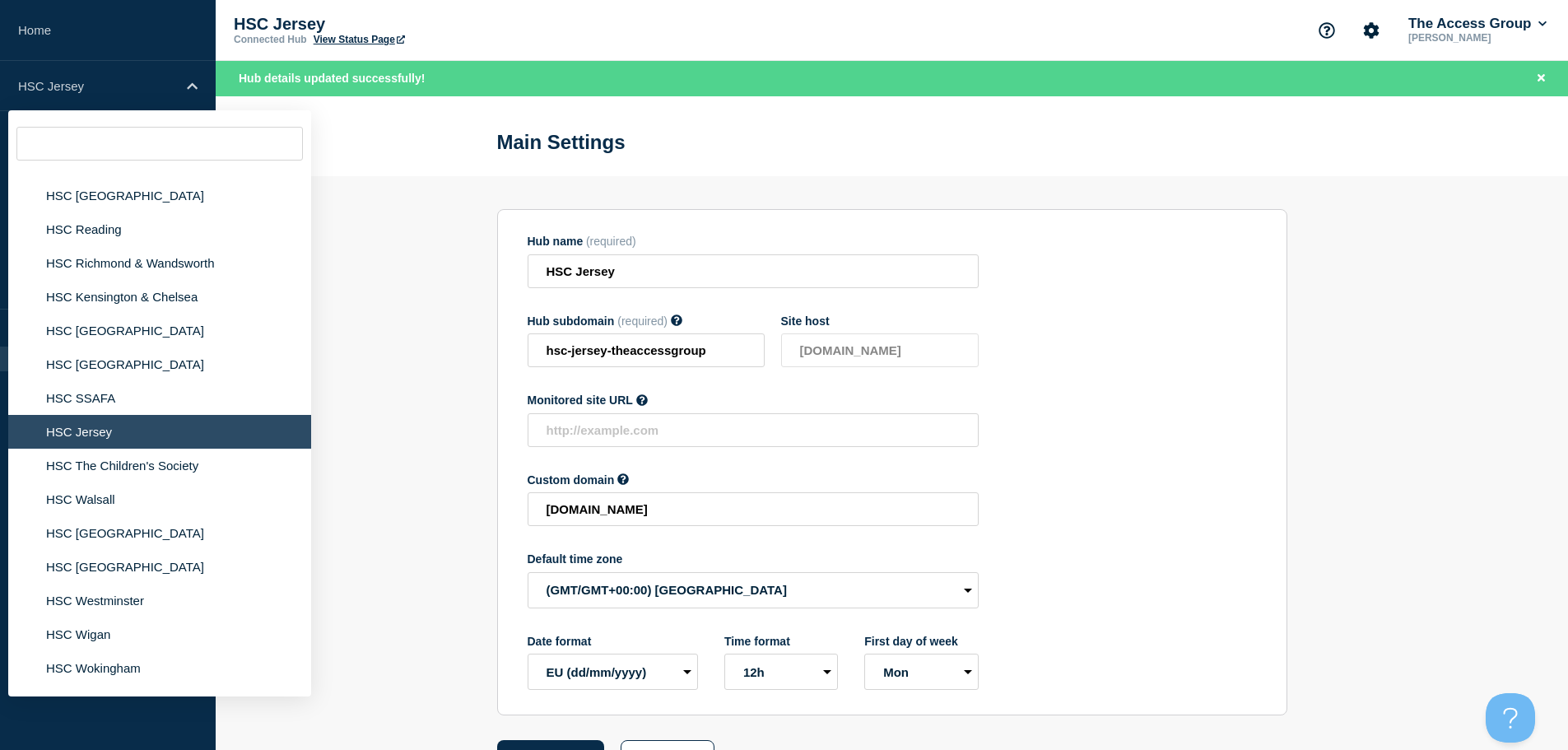
scroll to position [1235, 0]
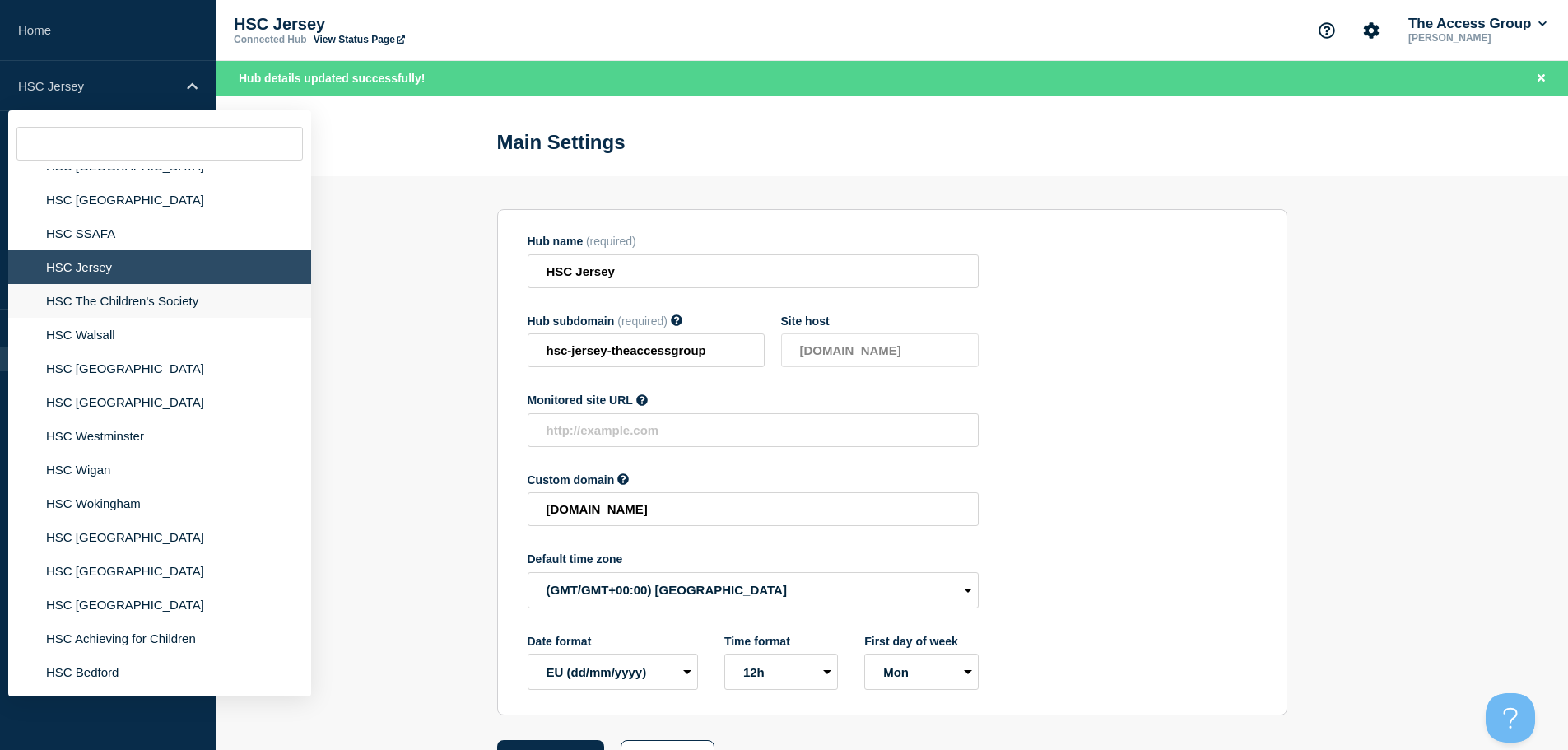
click at [118, 287] on li "HSC The Children's Society" at bounding box center [160, 302] width 303 height 34
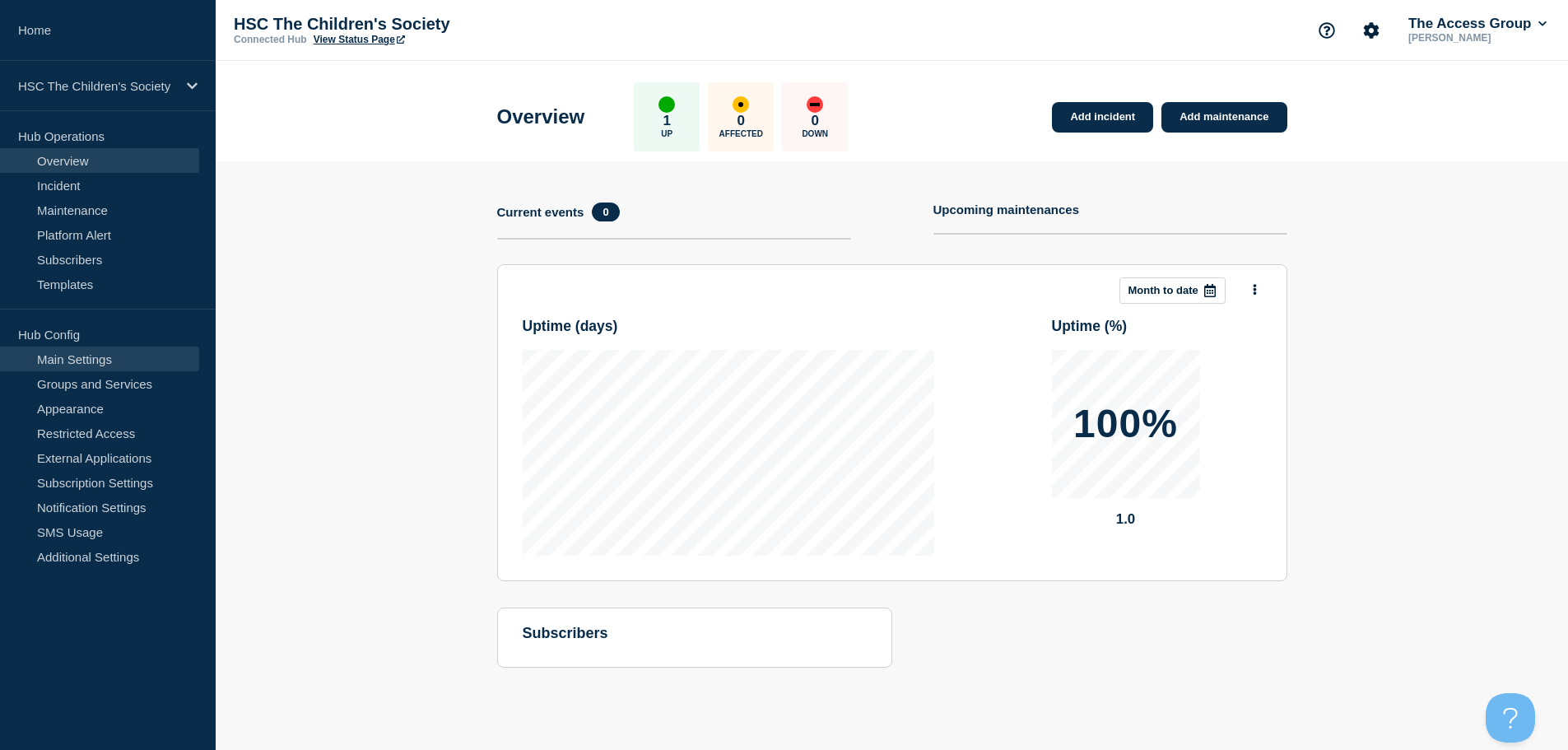
click at [102, 358] on link "Main Settings" at bounding box center [99, 359] width 199 height 25
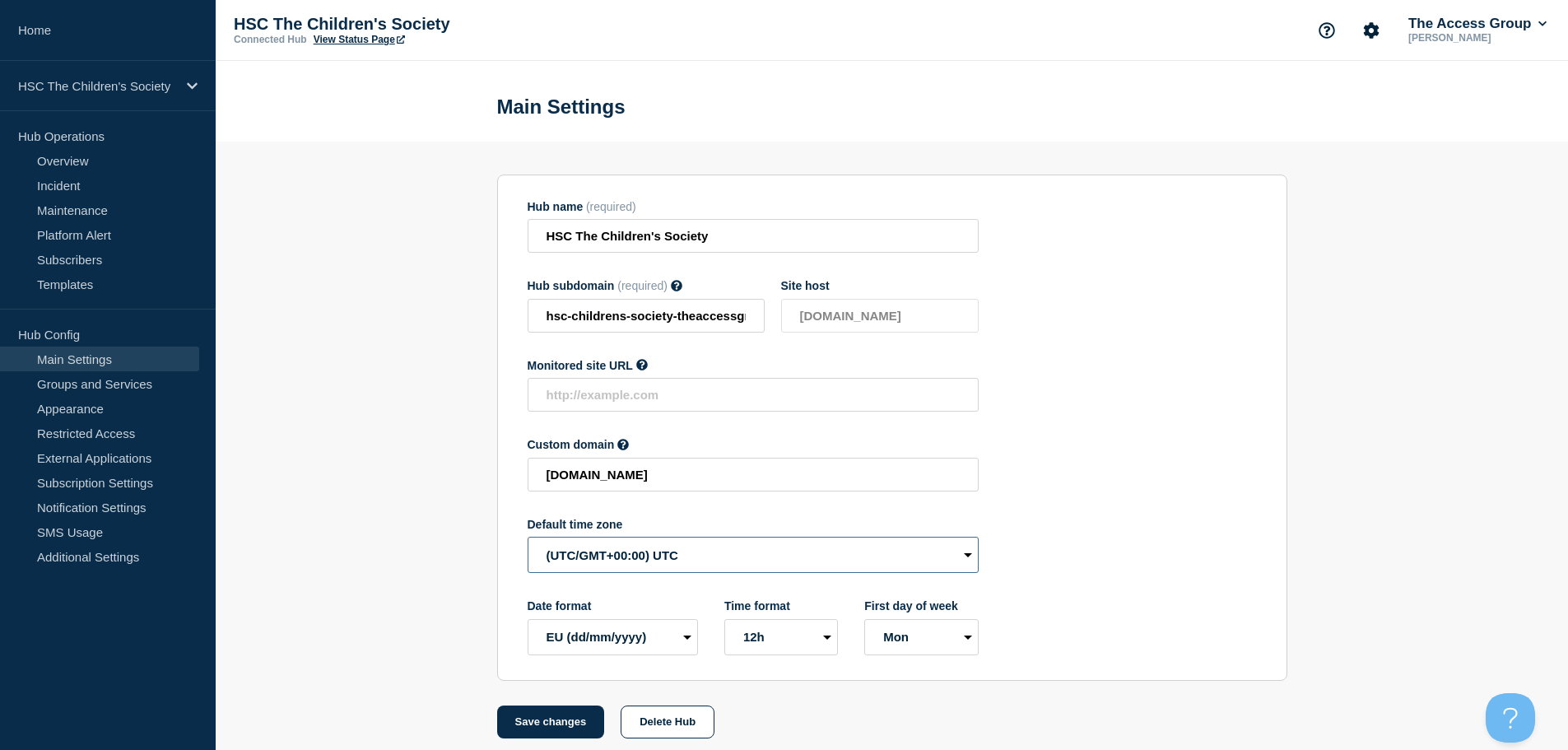
click at [677, 559] on select "(SDT/GMT-11:00) [US_STATE] (SST/GMT-11:00) International Date Line West (SST/GM…" at bounding box center [753, 554] width 451 height 36
select select "Europe/[GEOGRAPHIC_DATA]"
click at [528, 541] on select "(SDT/GMT-11:00) [US_STATE] (SST/GMT-11:00) International Date Line West (SST/GM…" at bounding box center [753, 554] width 451 height 36
click at [576, 723] on button "Save changes" at bounding box center [551, 722] width 108 height 33
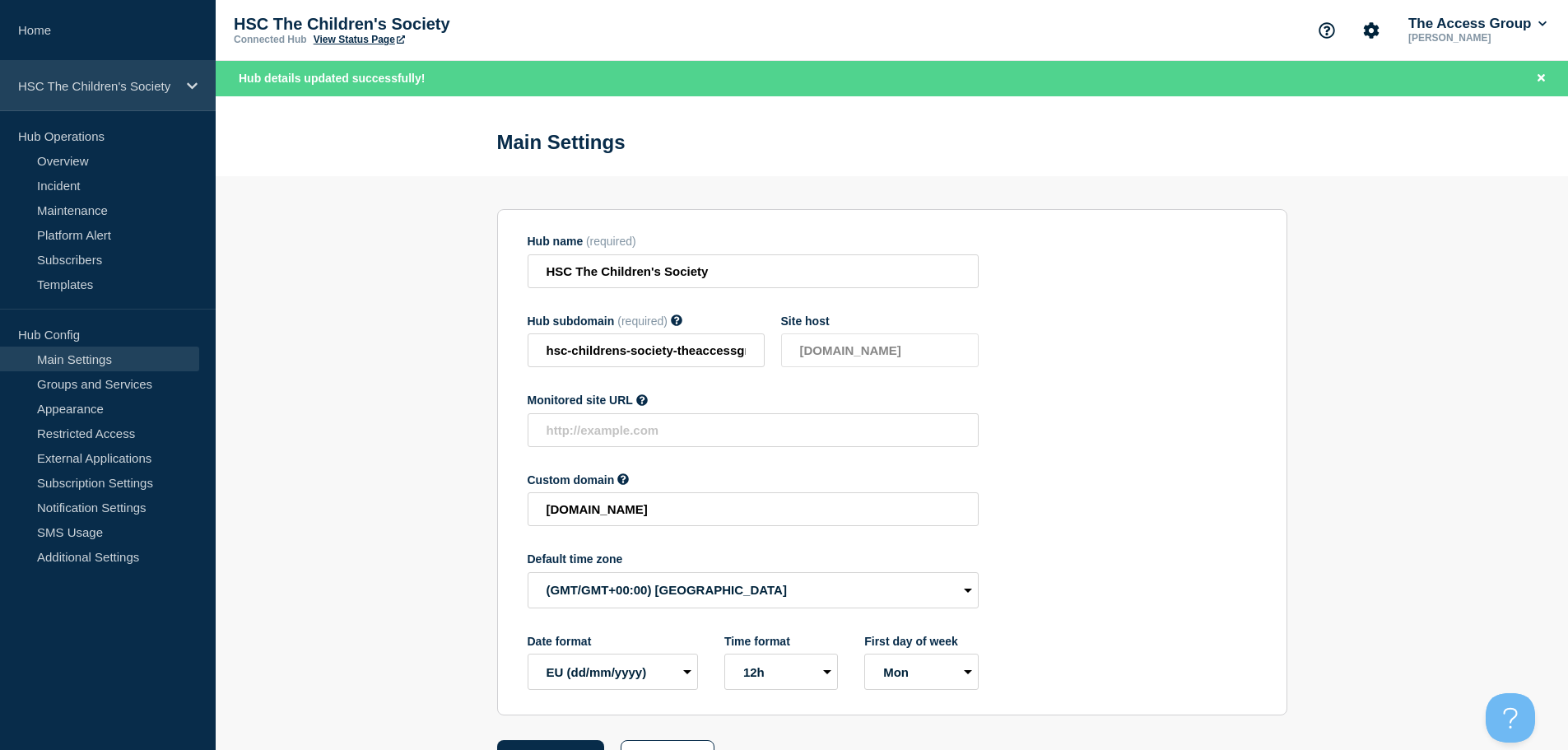
click at [151, 86] on p "HSC The Children's Society" at bounding box center [97, 86] width 158 height 14
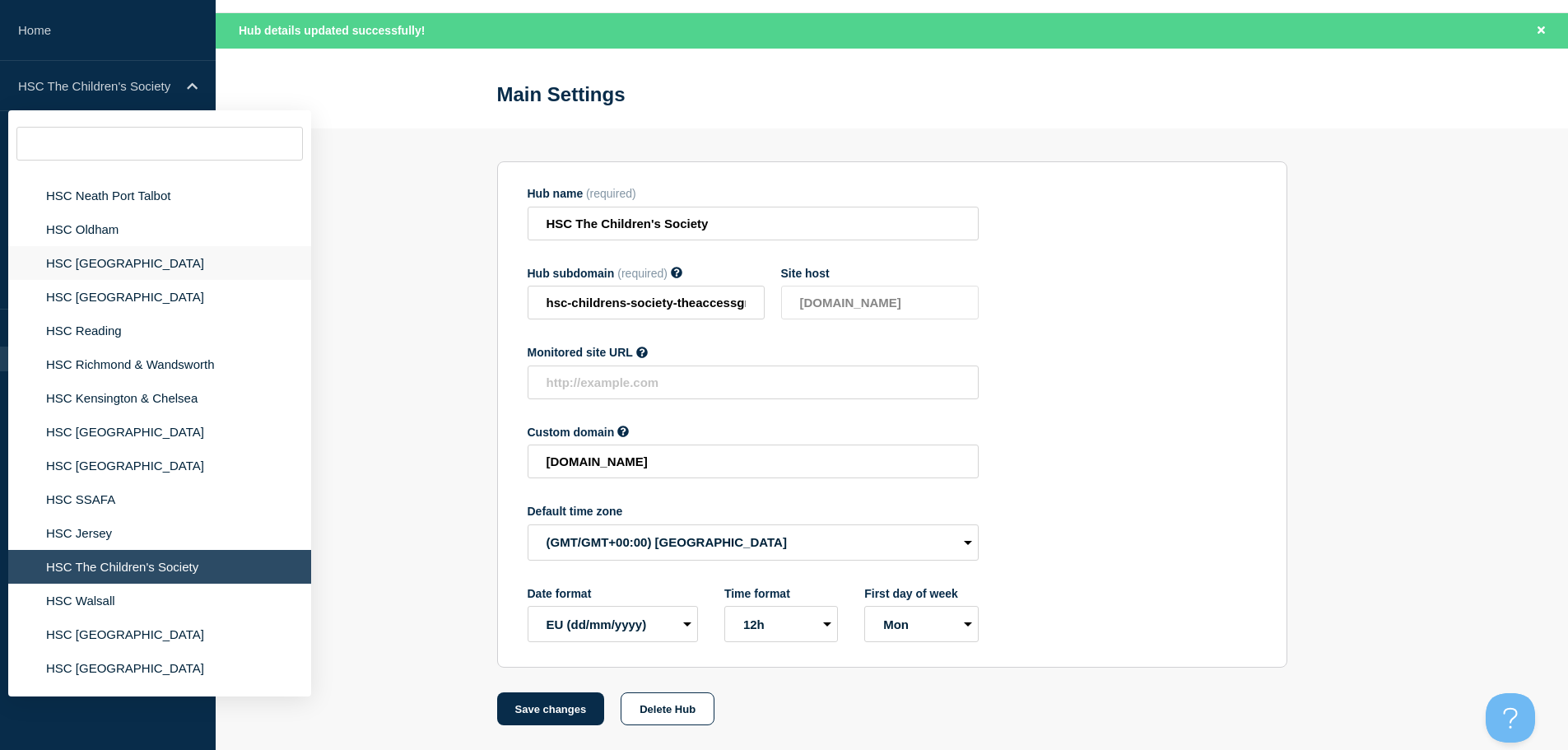
scroll to position [1235, 0]
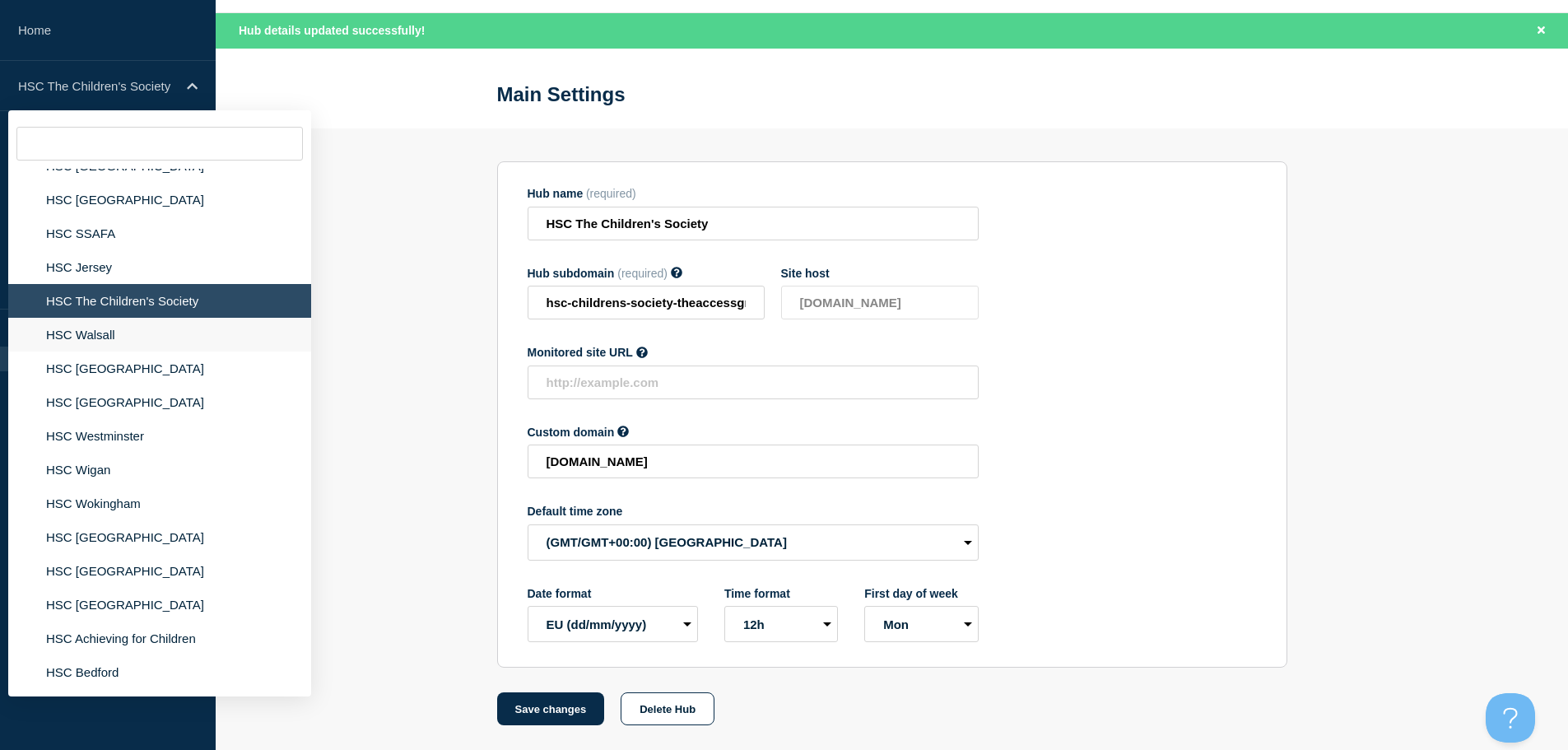
click at [108, 335] on li "HSC Walsall" at bounding box center [160, 335] width 303 height 34
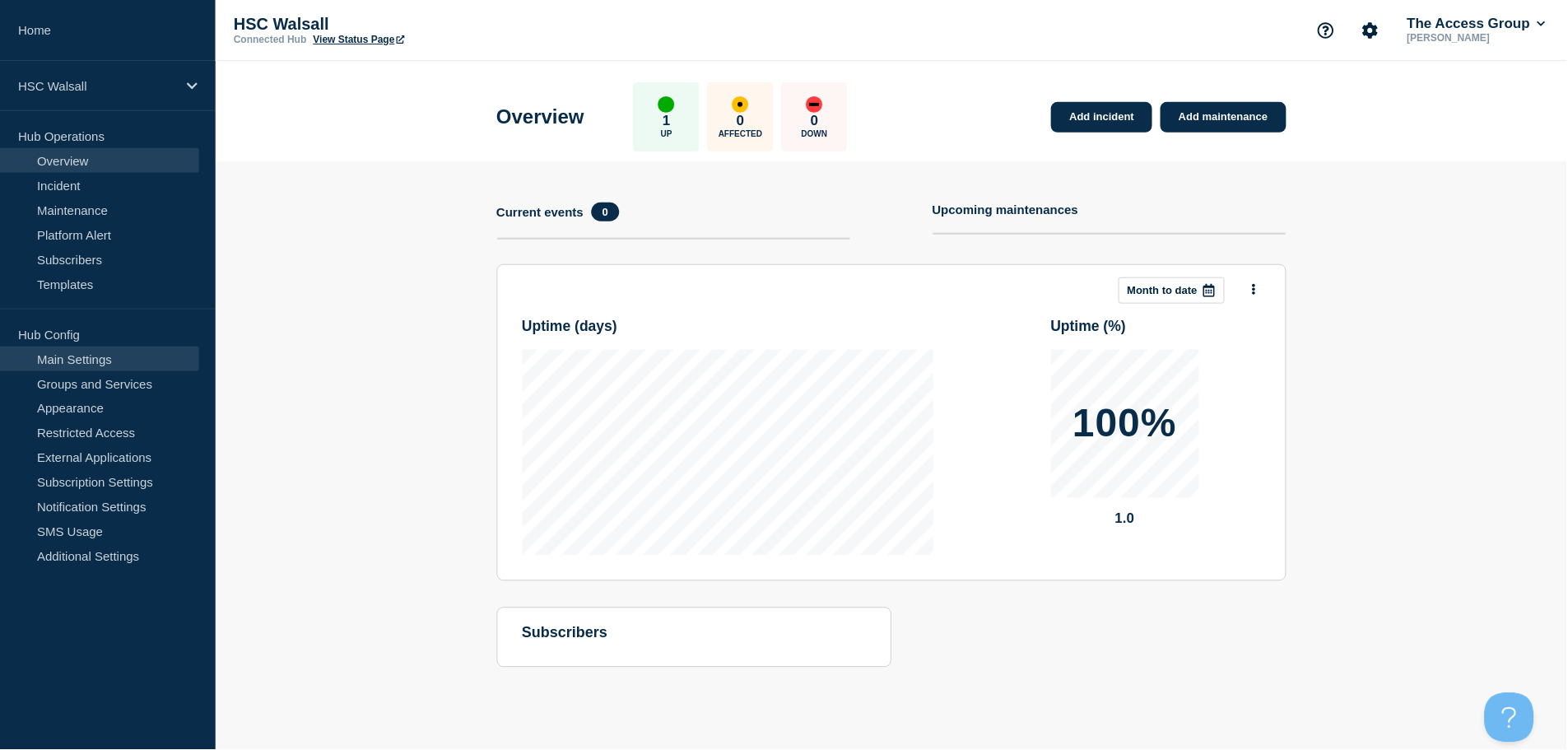
click at [137, 360] on link "Main Settings" at bounding box center [99, 359] width 199 height 25
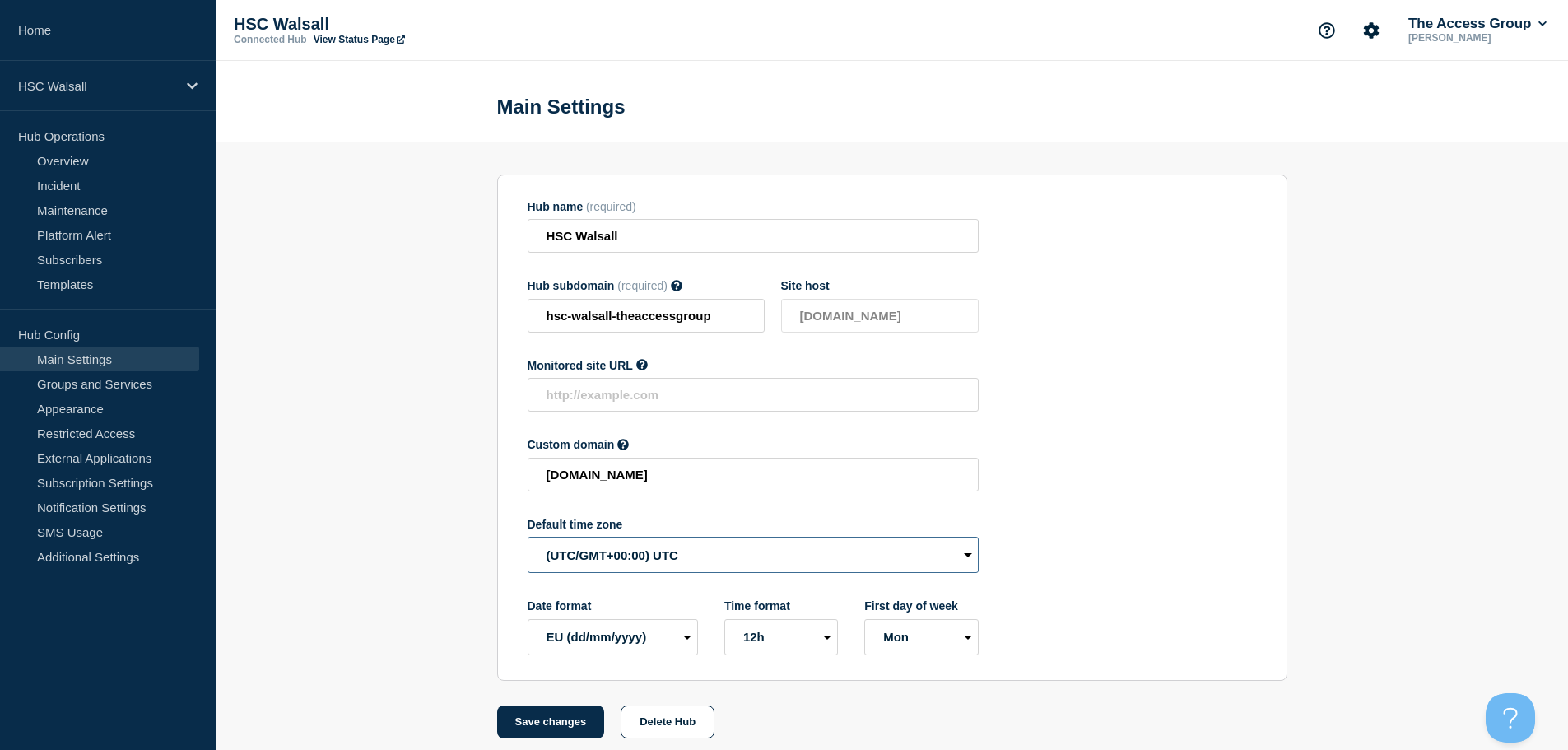
click at [682, 560] on select "(SDT/GMT-11:00) [US_STATE] (SST/GMT-11:00) International Date Line West (SST/GM…" at bounding box center [753, 554] width 451 height 36
select select "Europe/[GEOGRAPHIC_DATA]"
click at [528, 541] on select "(SDT/GMT-11:00) [US_STATE] (SST/GMT-11:00) International Date Line West (SST/GM…" at bounding box center [753, 554] width 451 height 36
click at [566, 729] on button "Save changes" at bounding box center [551, 722] width 108 height 33
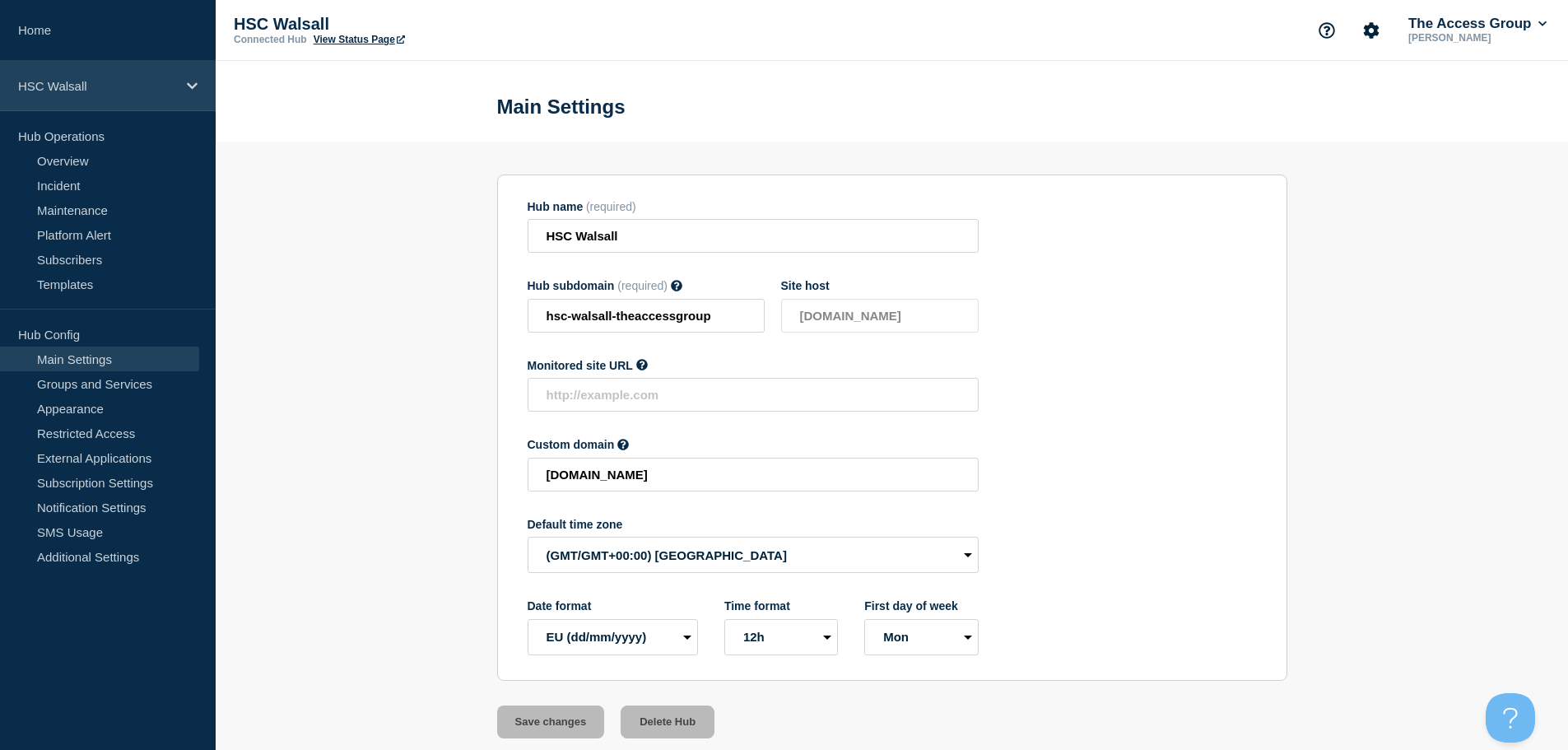
click at [108, 88] on p "HSC Walsall" at bounding box center [97, 86] width 158 height 14
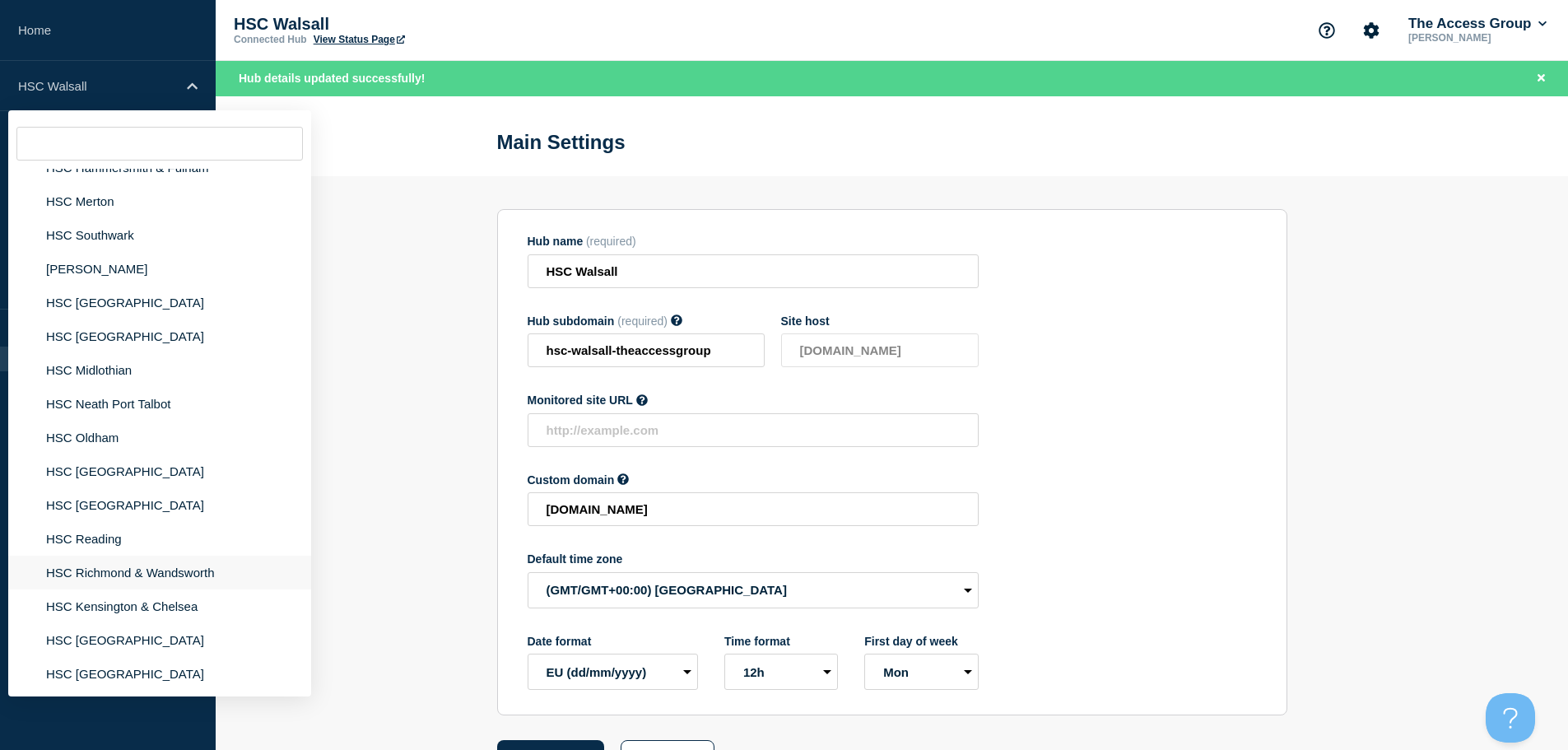
scroll to position [988, 0]
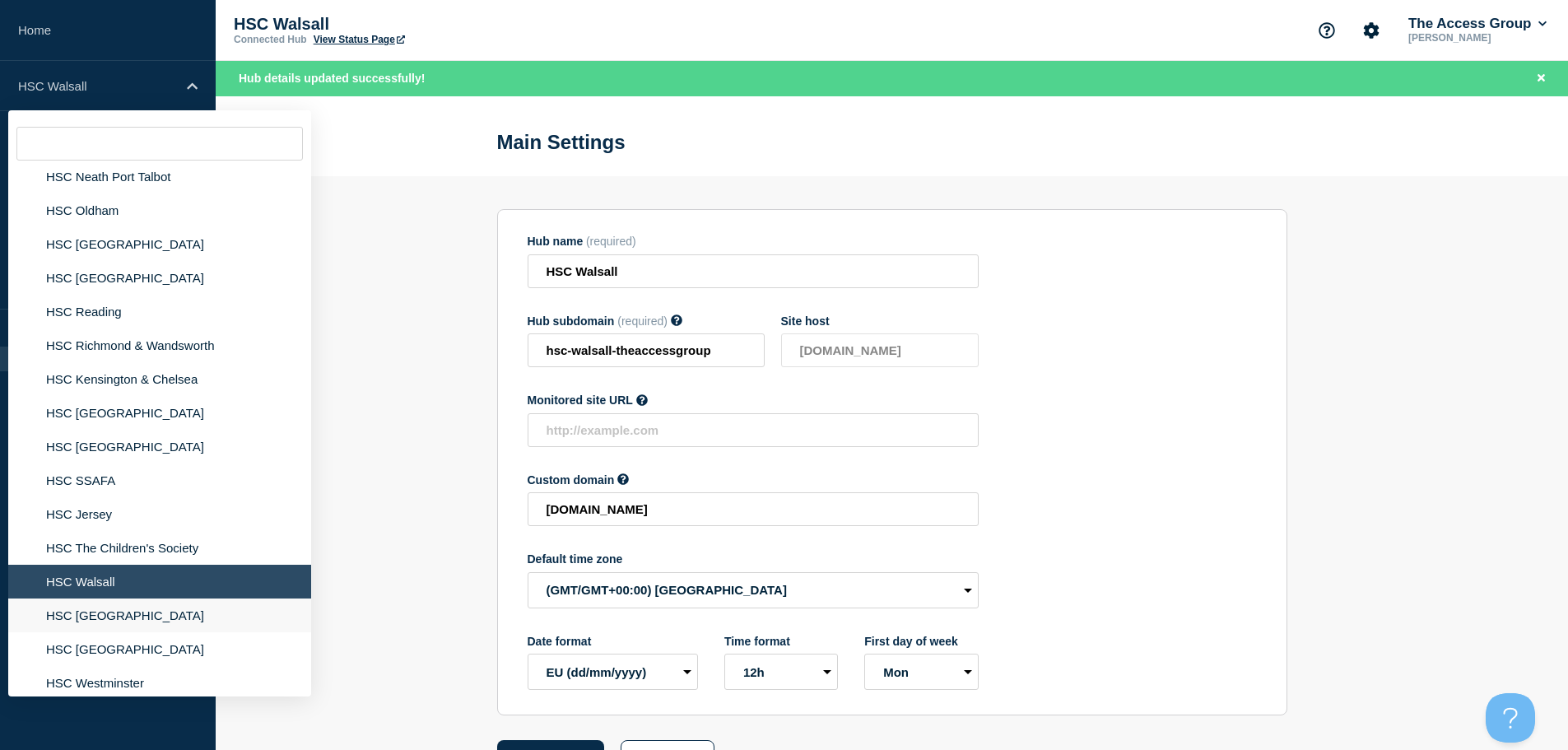
click at [109, 620] on li "HSC [GEOGRAPHIC_DATA]" at bounding box center [160, 616] width 303 height 34
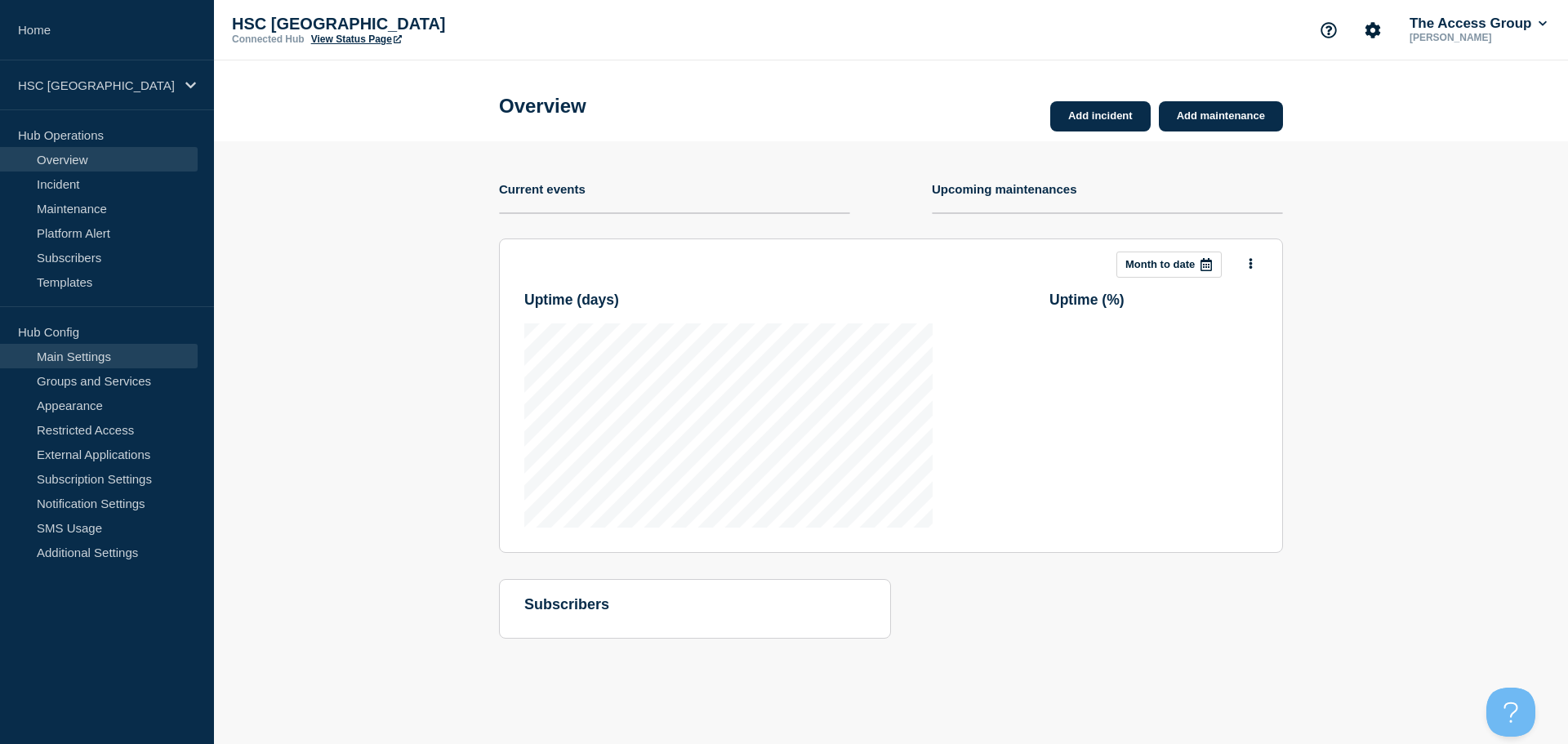
click at [102, 358] on link "Main Settings" at bounding box center [98, 356] width 197 height 25
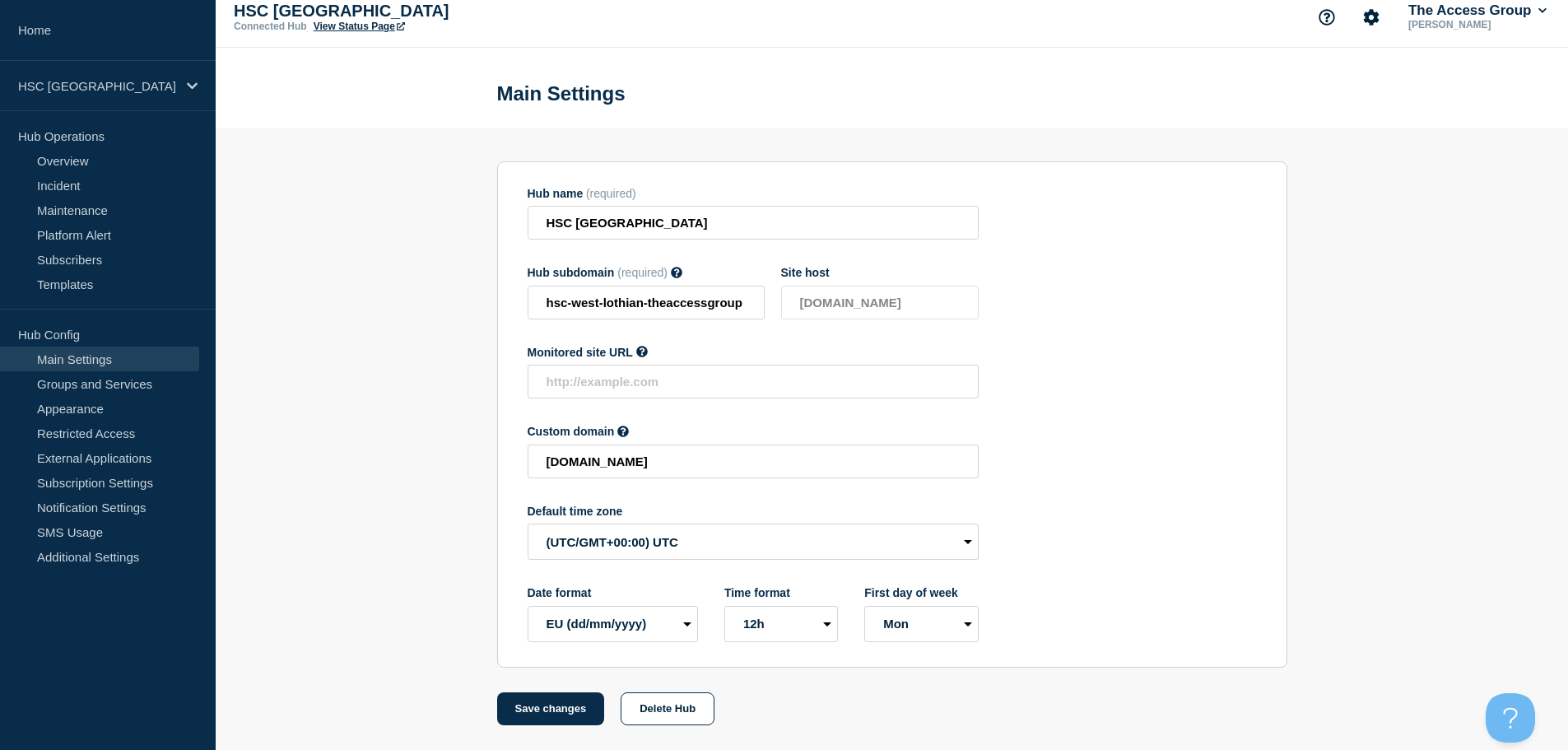
scroll to position [17, 0]
click at [625, 541] on select "(SDT/GMT-11:00) [US_STATE] (SST/GMT-11:00) International Date Line West (SST/GM…" at bounding box center [753, 542] width 451 height 36
select select "Europe/[GEOGRAPHIC_DATA]"
click at [528, 524] on select "(SDT/GMT-11:00) [US_STATE] (SST/GMT-11:00) International Date Line West (SST/GM…" at bounding box center [753, 542] width 451 height 36
click at [561, 710] on button "Save changes" at bounding box center [551, 709] width 108 height 33
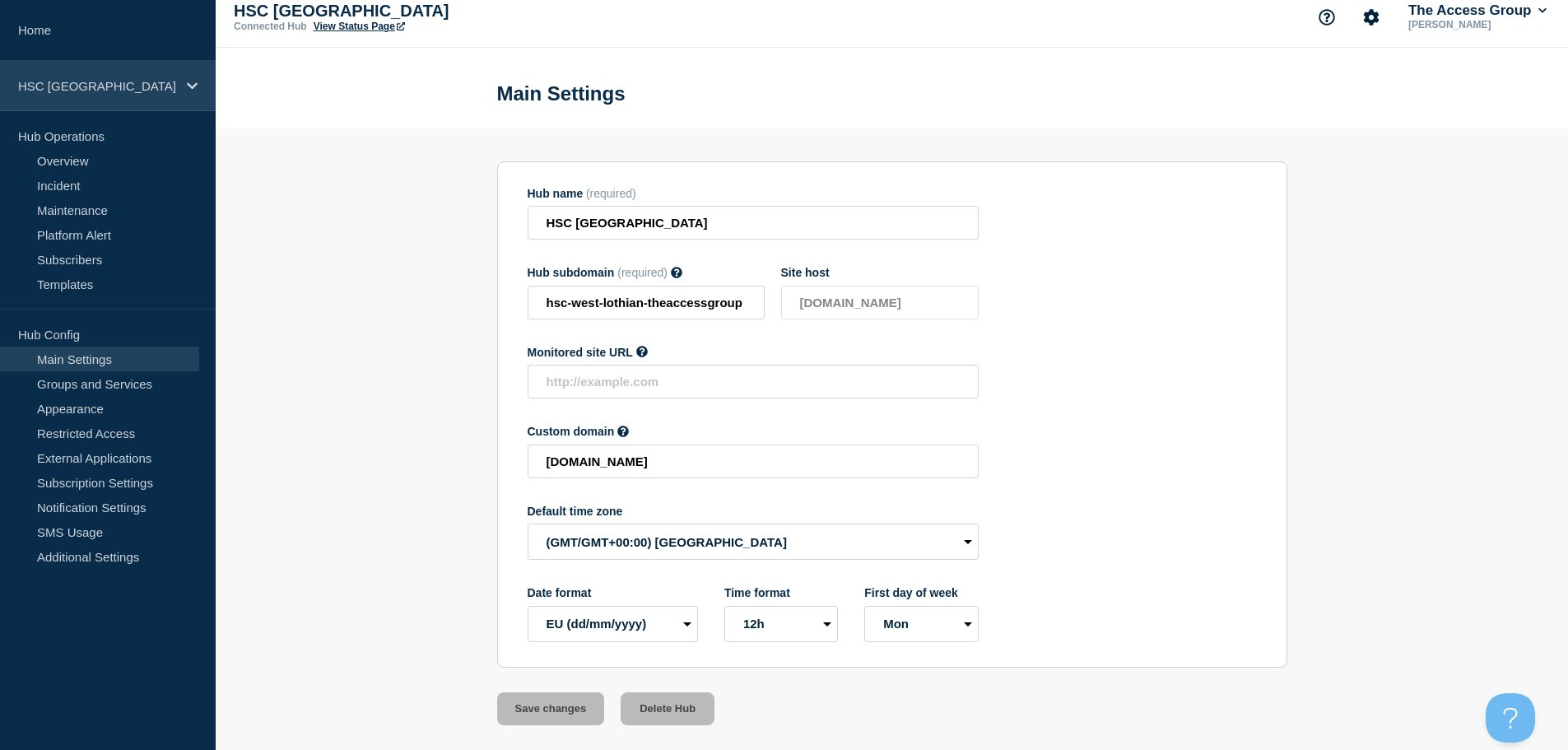
click at [143, 87] on p "HSC [GEOGRAPHIC_DATA]" at bounding box center [97, 86] width 158 height 14
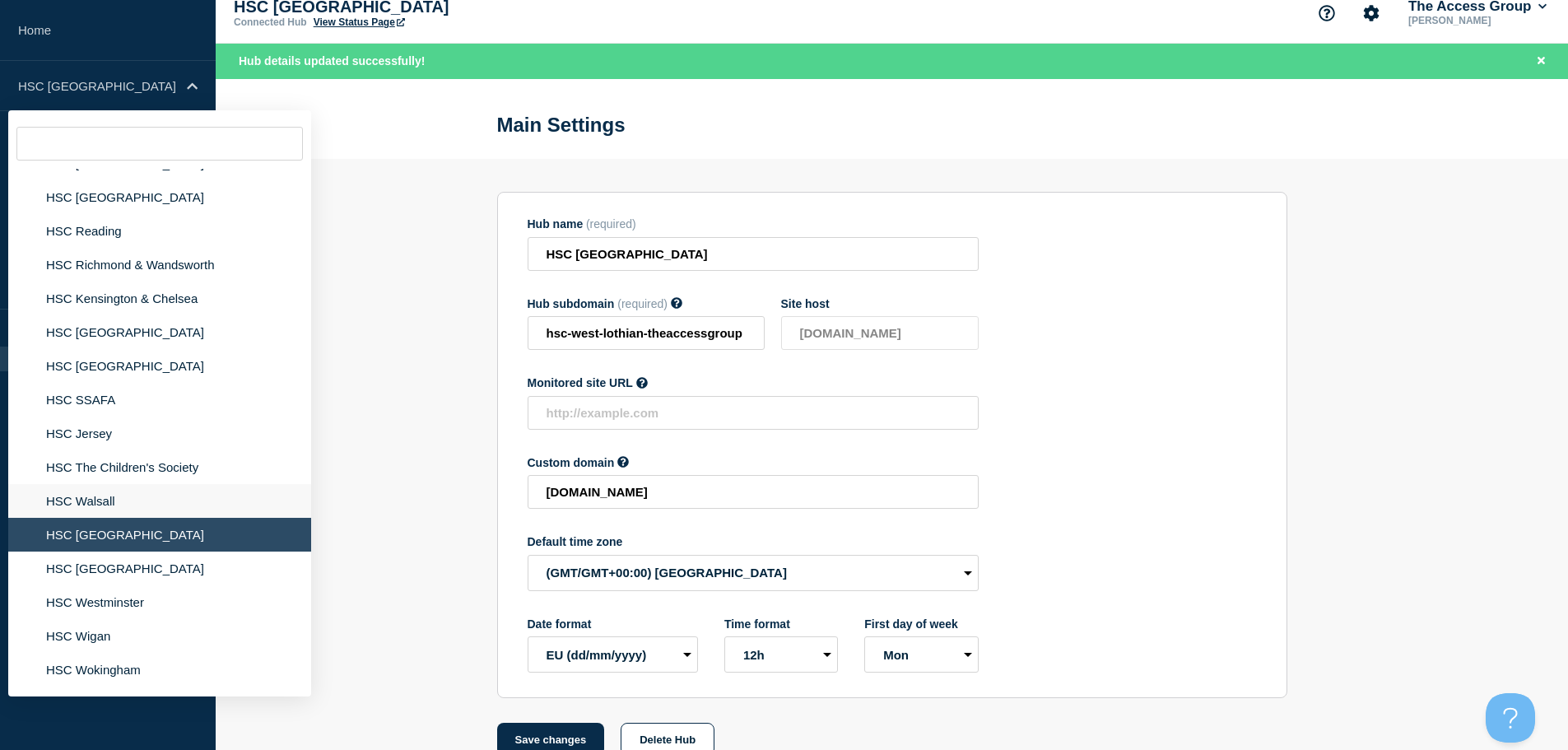
scroll to position [1070, 0]
click at [132, 567] on li "HSC [GEOGRAPHIC_DATA]" at bounding box center [160, 567] width 303 height 34
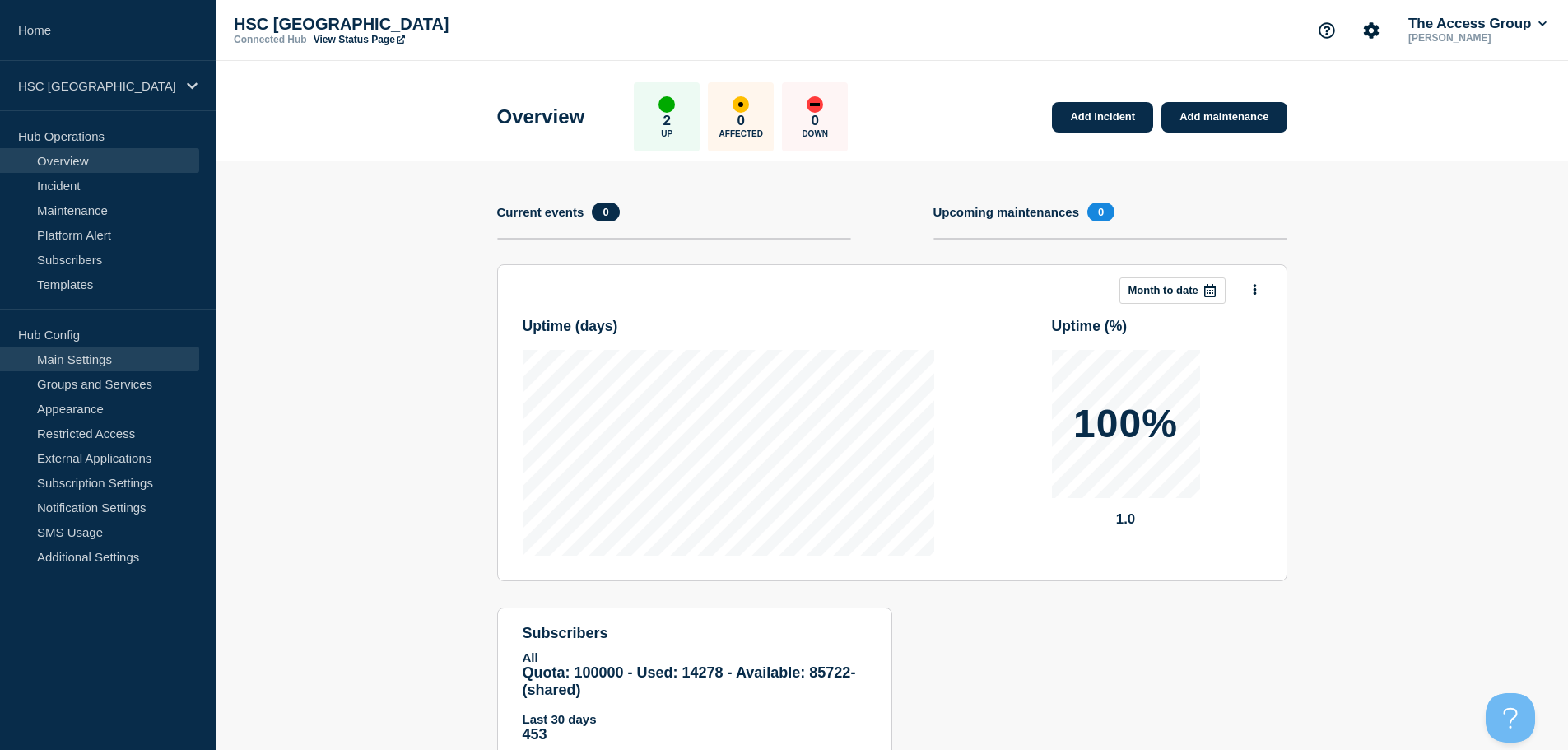
click at [130, 352] on link "Main Settings" at bounding box center [99, 359] width 199 height 25
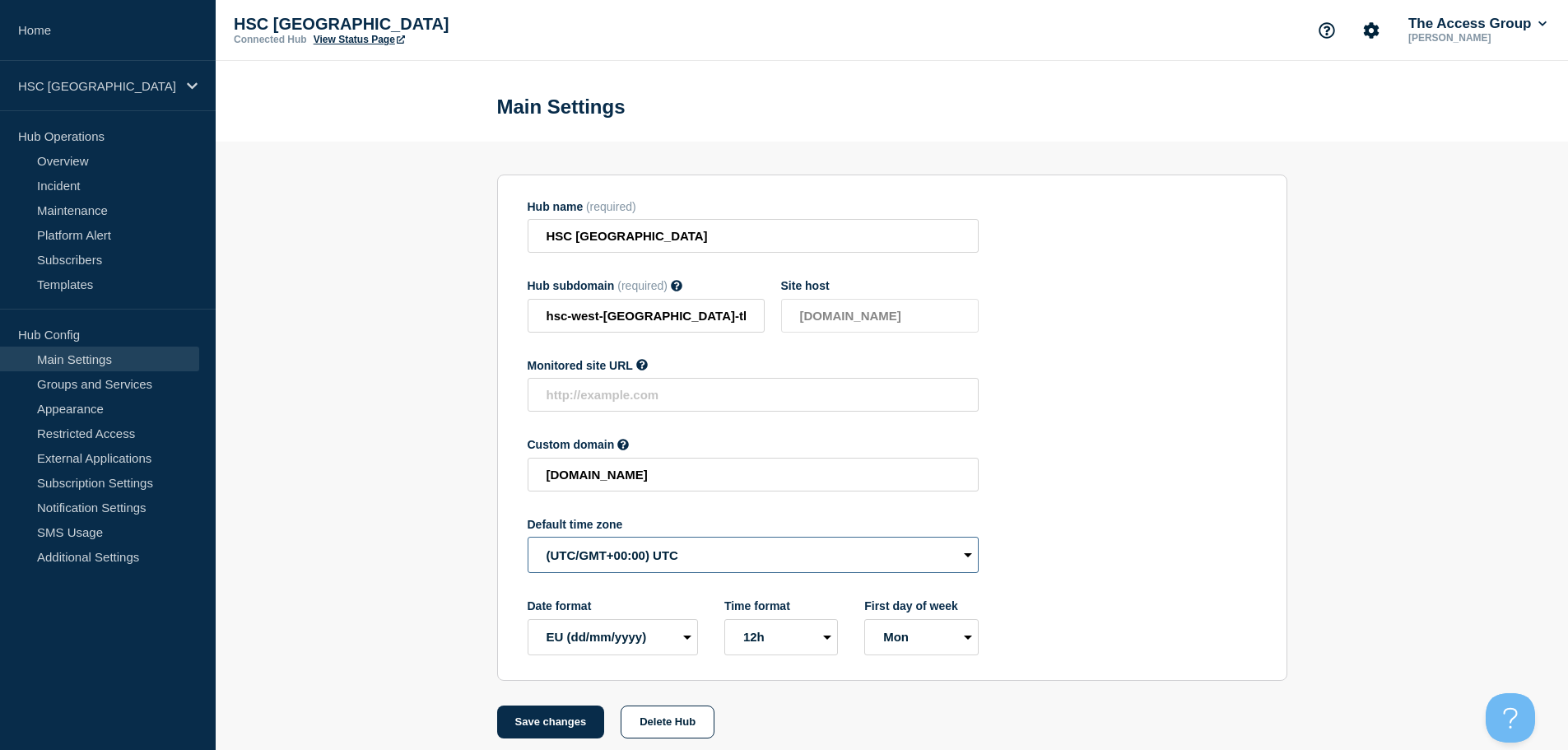
click at [705, 548] on select "(SDT/GMT-11:00) [US_STATE] (SST/GMT-11:00) International Date Line West (SST/GM…" at bounding box center [753, 554] width 451 height 36
select select "Europe/[GEOGRAPHIC_DATA]"
click at [528, 541] on select "(SDT/GMT-11:00) [US_STATE] (SST/GMT-11:00) International Date Line West (SST/GM…" at bounding box center [753, 554] width 451 height 36
click at [566, 735] on button "Save changes" at bounding box center [551, 722] width 108 height 33
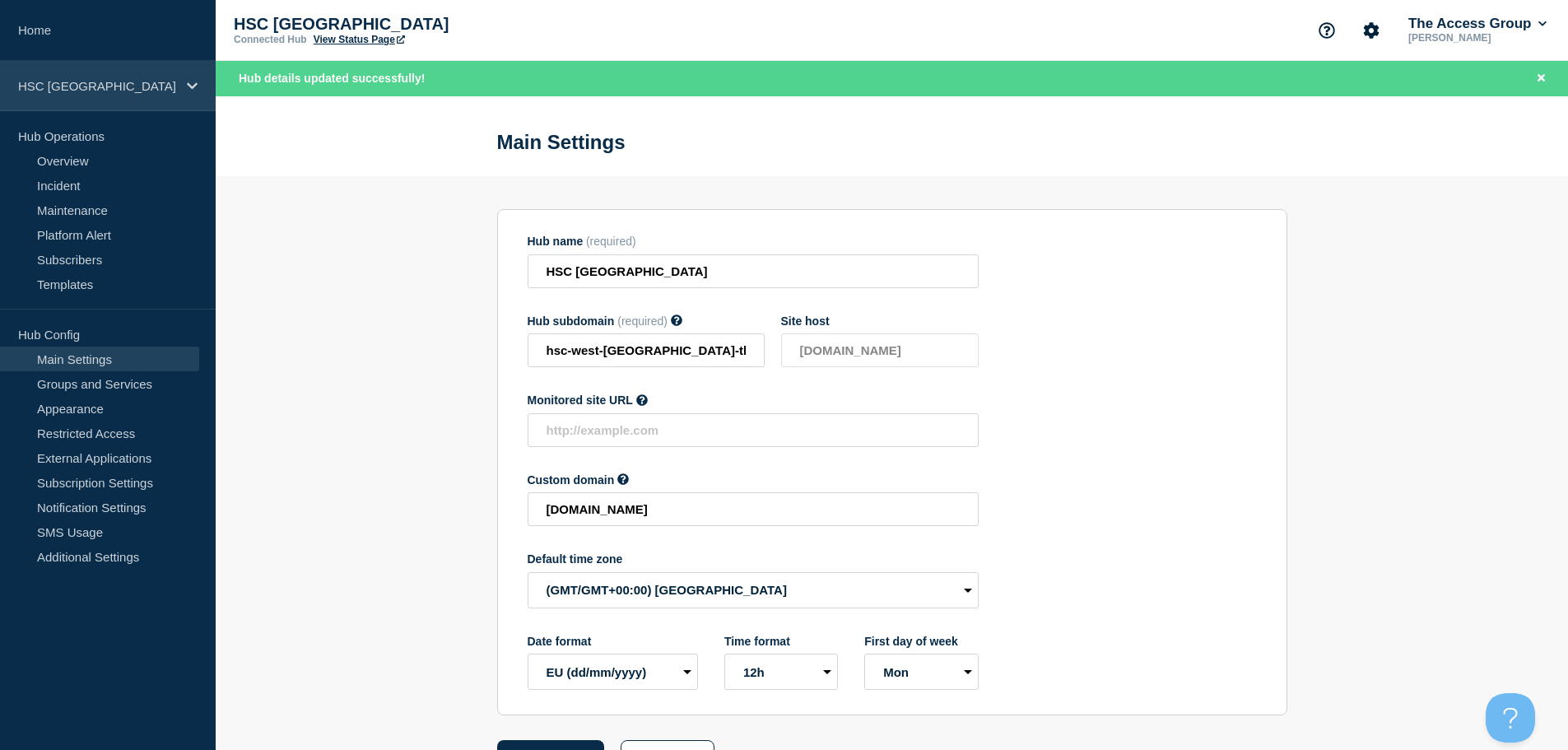
click at [143, 82] on p "HSC [GEOGRAPHIC_DATA]" at bounding box center [97, 86] width 158 height 14
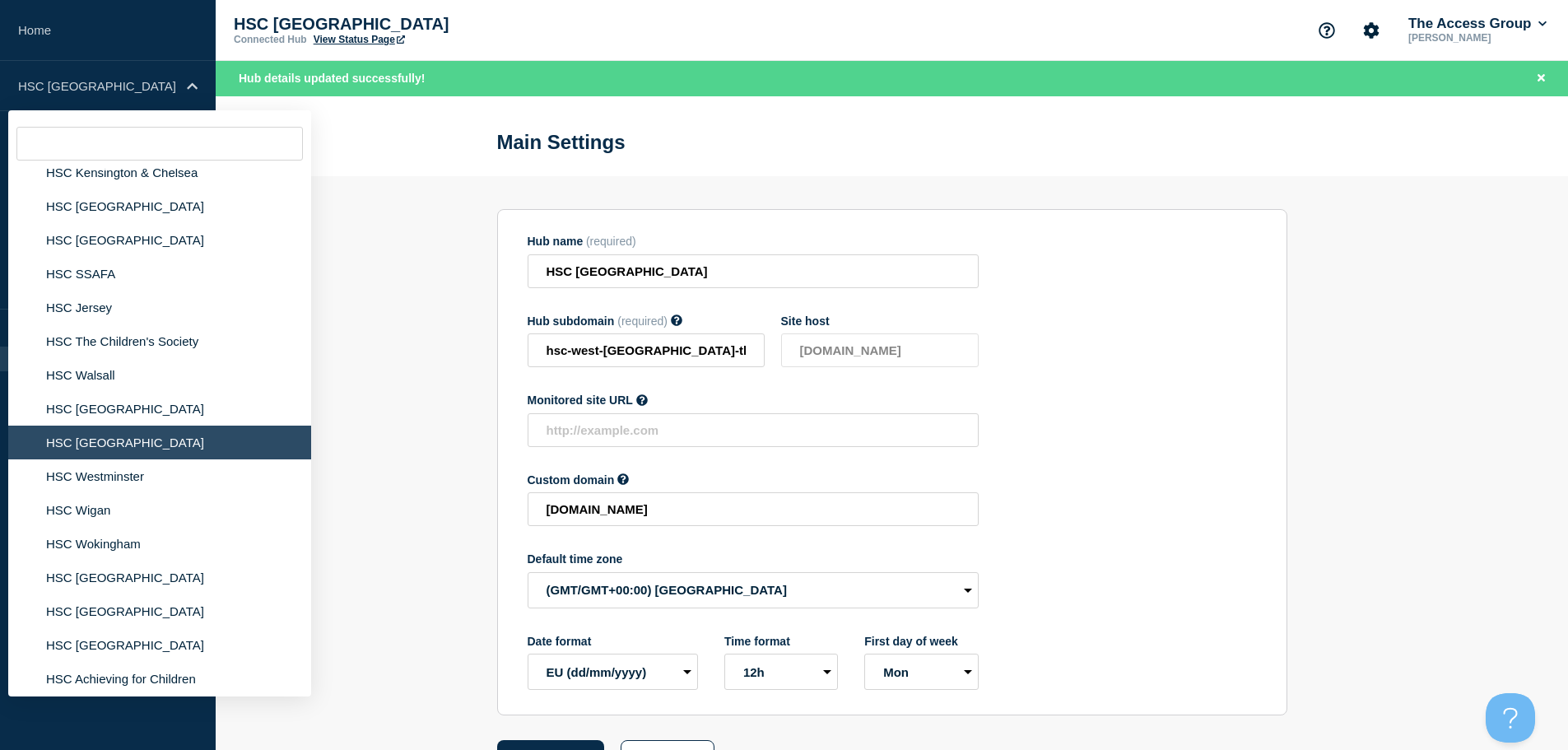
scroll to position [1235, 0]
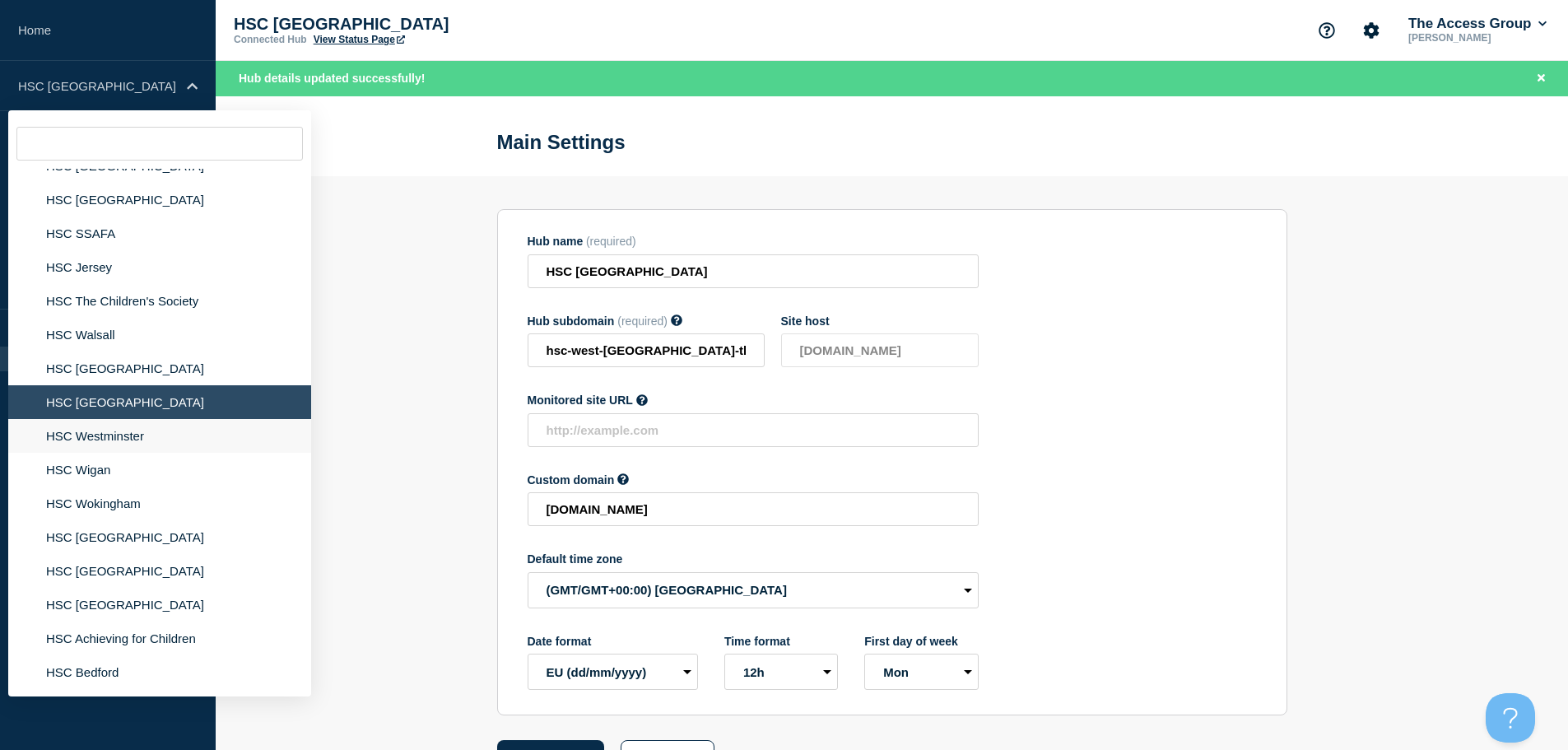
click at [114, 438] on li "HSC Westminster" at bounding box center [160, 437] width 303 height 34
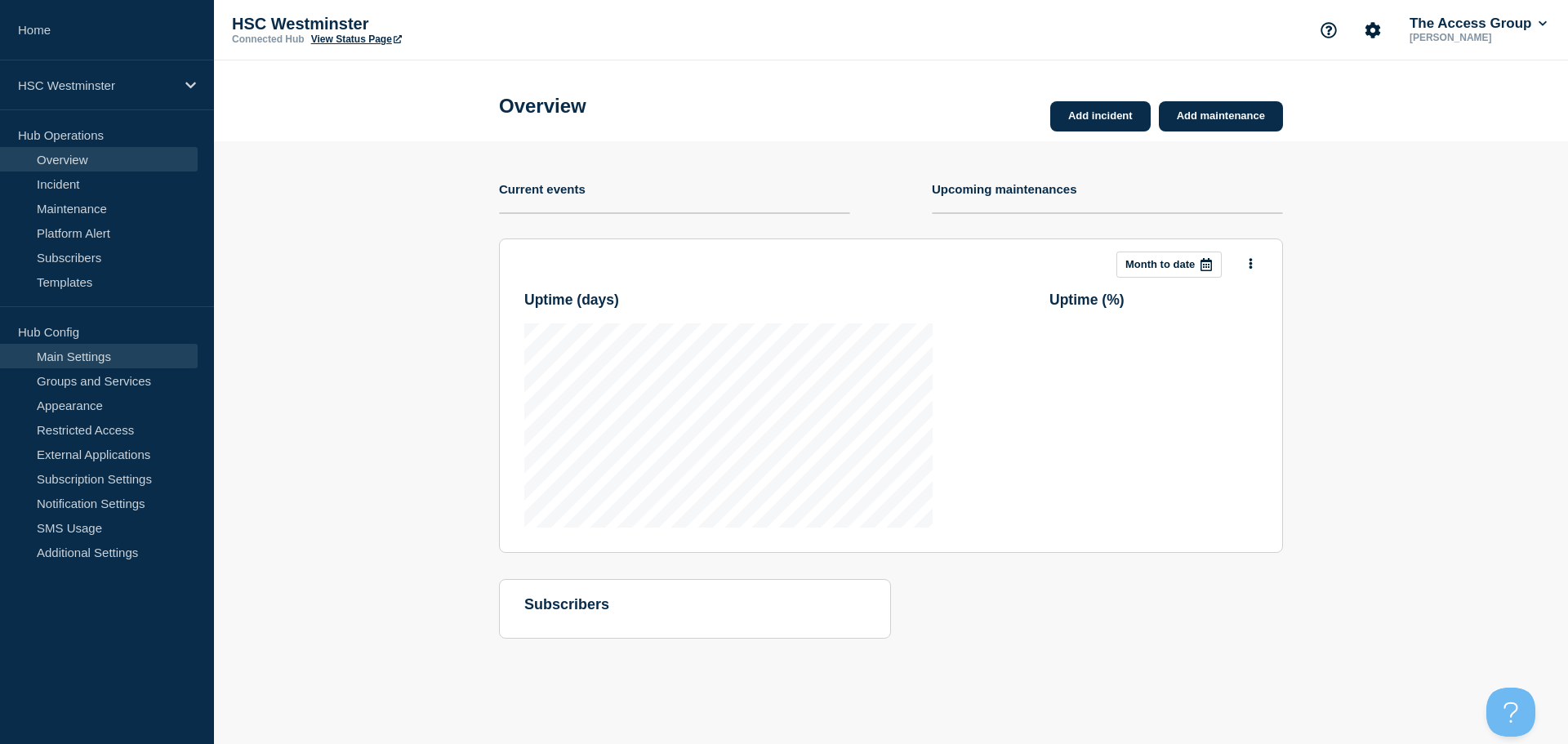
click at [102, 347] on link "Main Settings" at bounding box center [98, 356] width 197 height 25
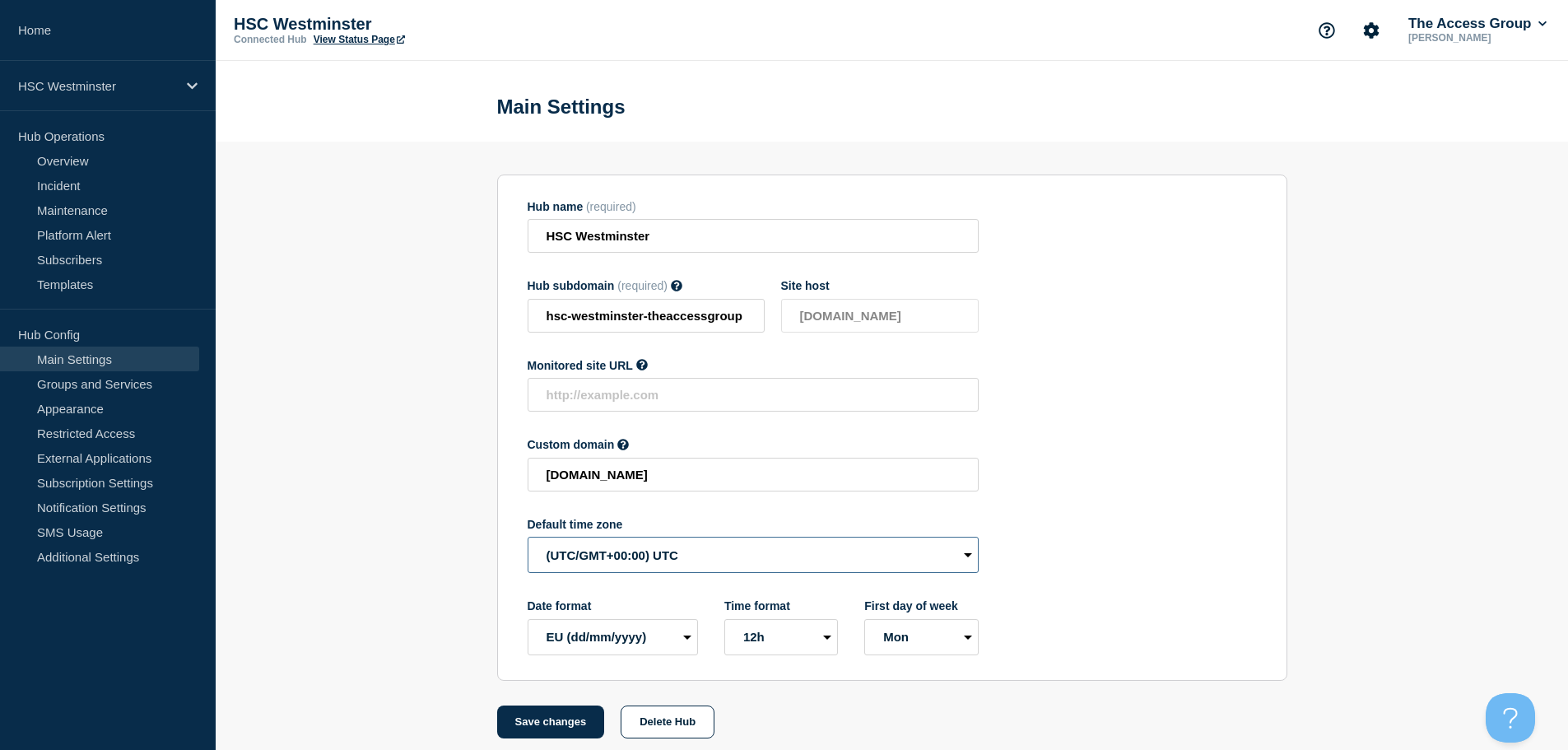
click at [675, 557] on select "(SDT/GMT-11:00) [US_STATE] (SST/GMT-11:00) International Date Line West (SST/GM…" at bounding box center [753, 554] width 451 height 36
select select "Europe/[GEOGRAPHIC_DATA]"
click at [528, 541] on select "(SDT/GMT-11:00) [US_STATE] (SST/GMT-11:00) International Date Line West (SST/GM…" at bounding box center [753, 554] width 451 height 36
click at [572, 731] on button "Save changes" at bounding box center [551, 722] width 108 height 33
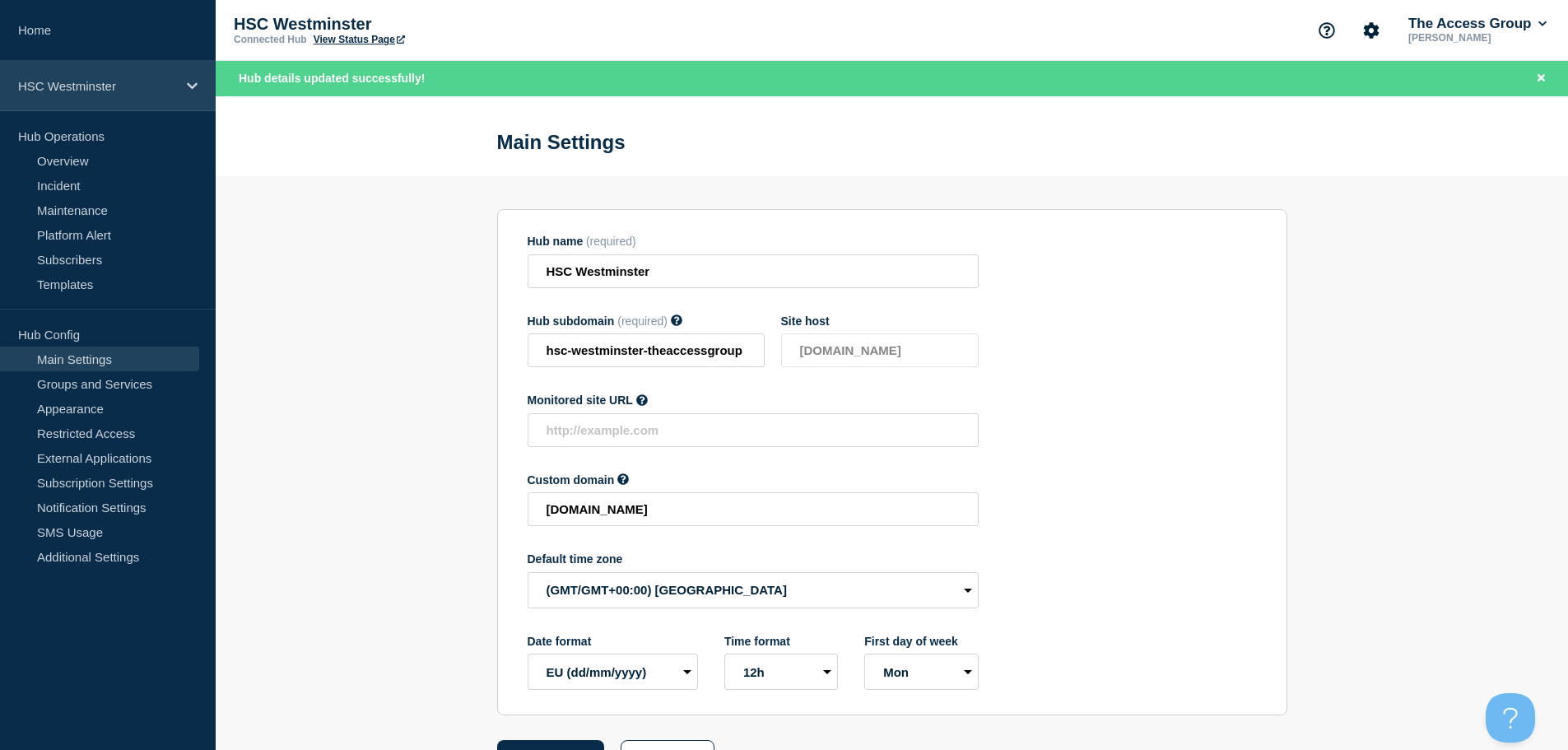
click at [120, 99] on div "HSC Westminster" at bounding box center [108, 85] width 216 height 50
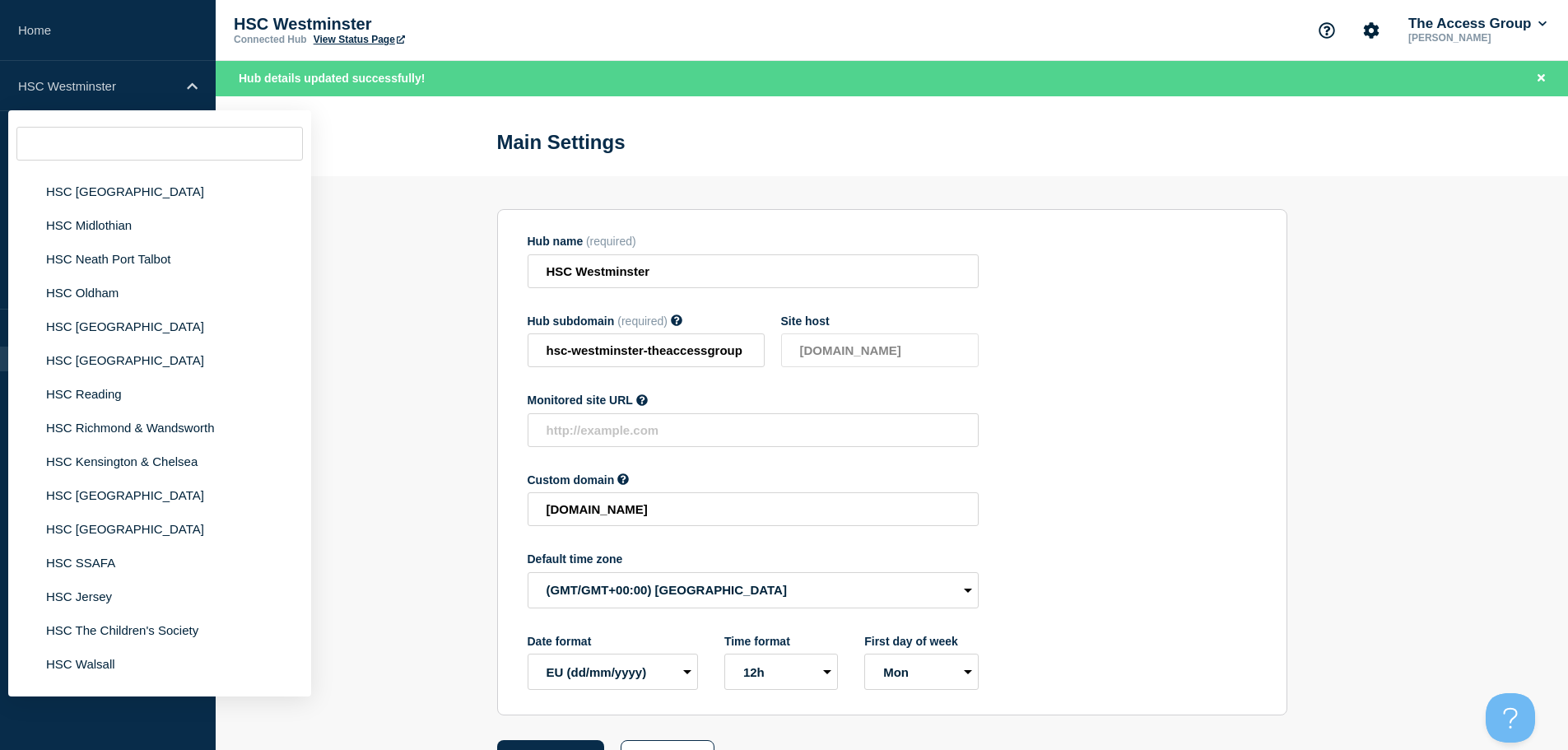
scroll to position [1317, 0]
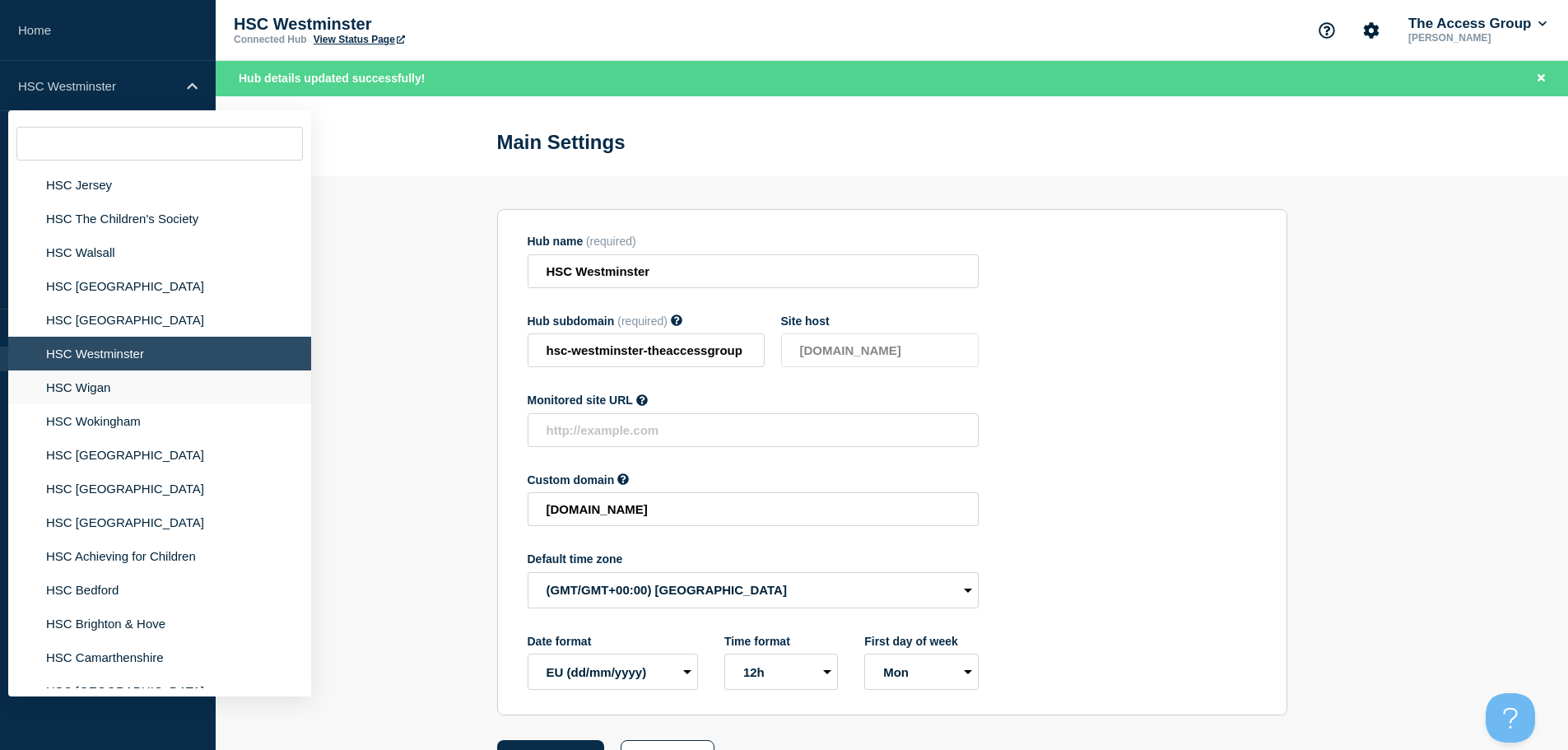
click at [125, 384] on li "HSC Wigan" at bounding box center [160, 388] width 303 height 34
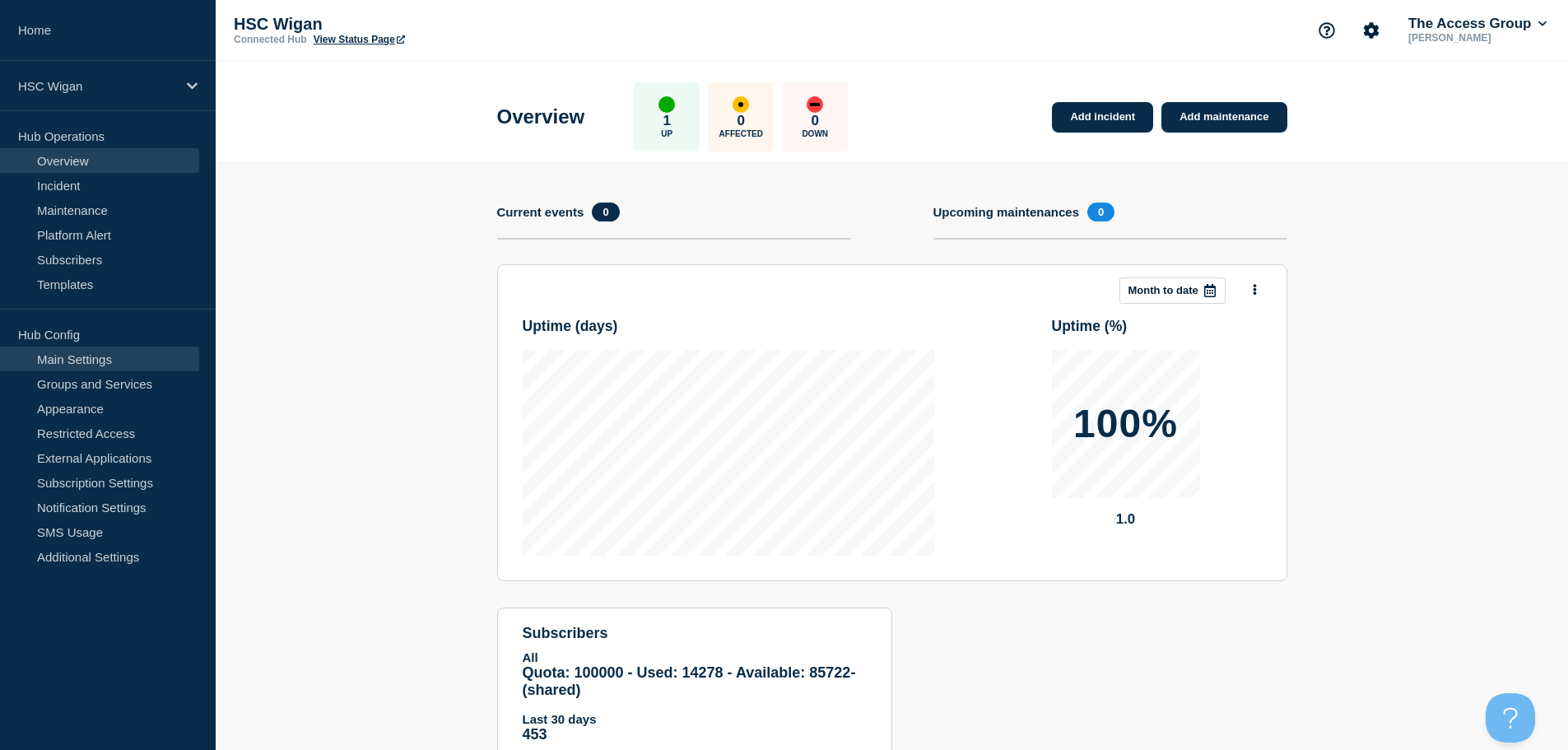
click at [117, 355] on link "Main Settings" at bounding box center [99, 359] width 199 height 25
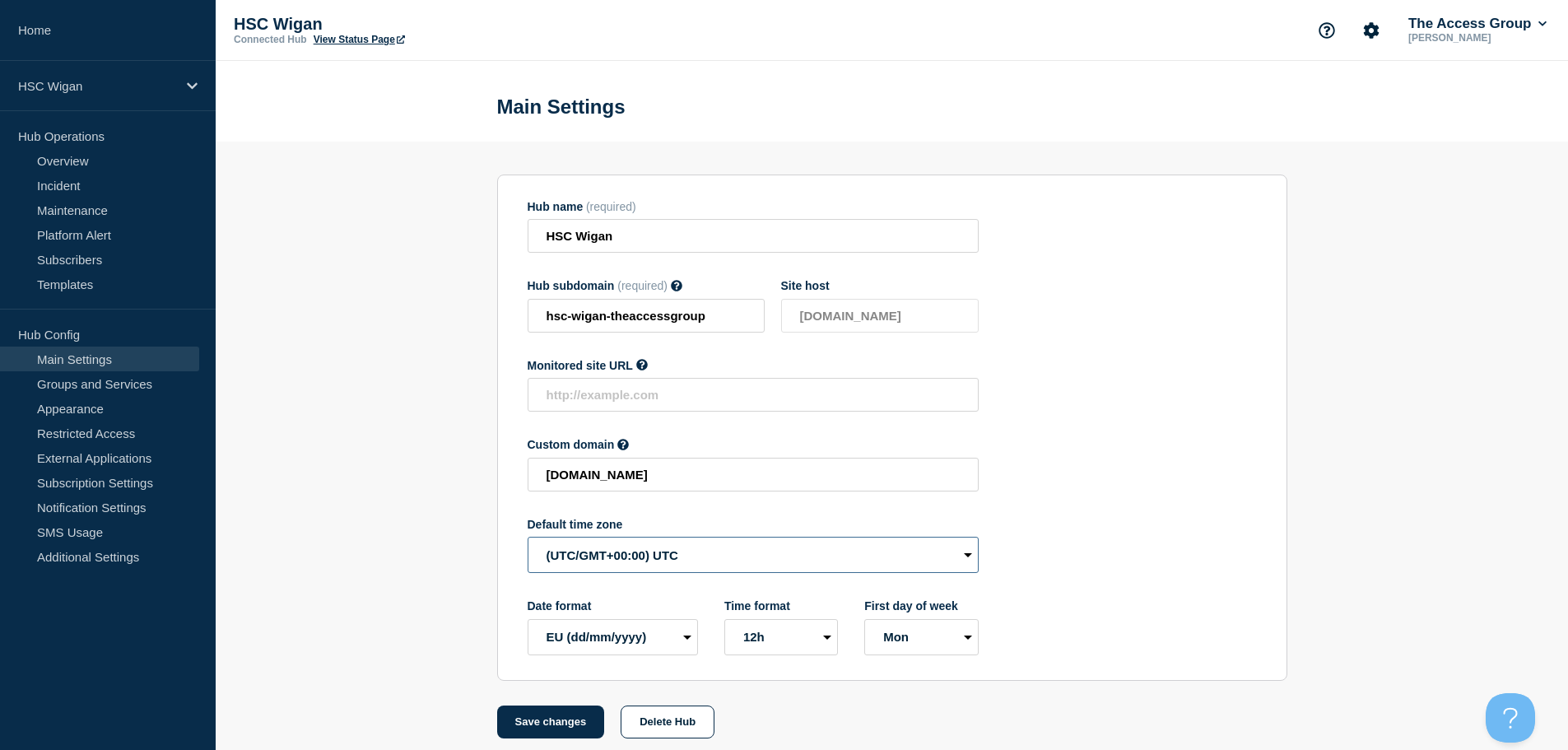
click at [628, 571] on select "(SDT/GMT-11:00) [US_STATE] (SST/GMT-11:00) International Date Line West (SST/GM…" at bounding box center [753, 554] width 451 height 36
select select "Europe/[GEOGRAPHIC_DATA]"
click at [528, 541] on select "(SDT/GMT-11:00) [US_STATE] (SST/GMT-11:00) International Date Line West (SST/GM…" at bounding box center [753, 554] width 451 height 36
click at [544, 732] on button "Save changes" at bounding box center [551, 722] width 108 height 33
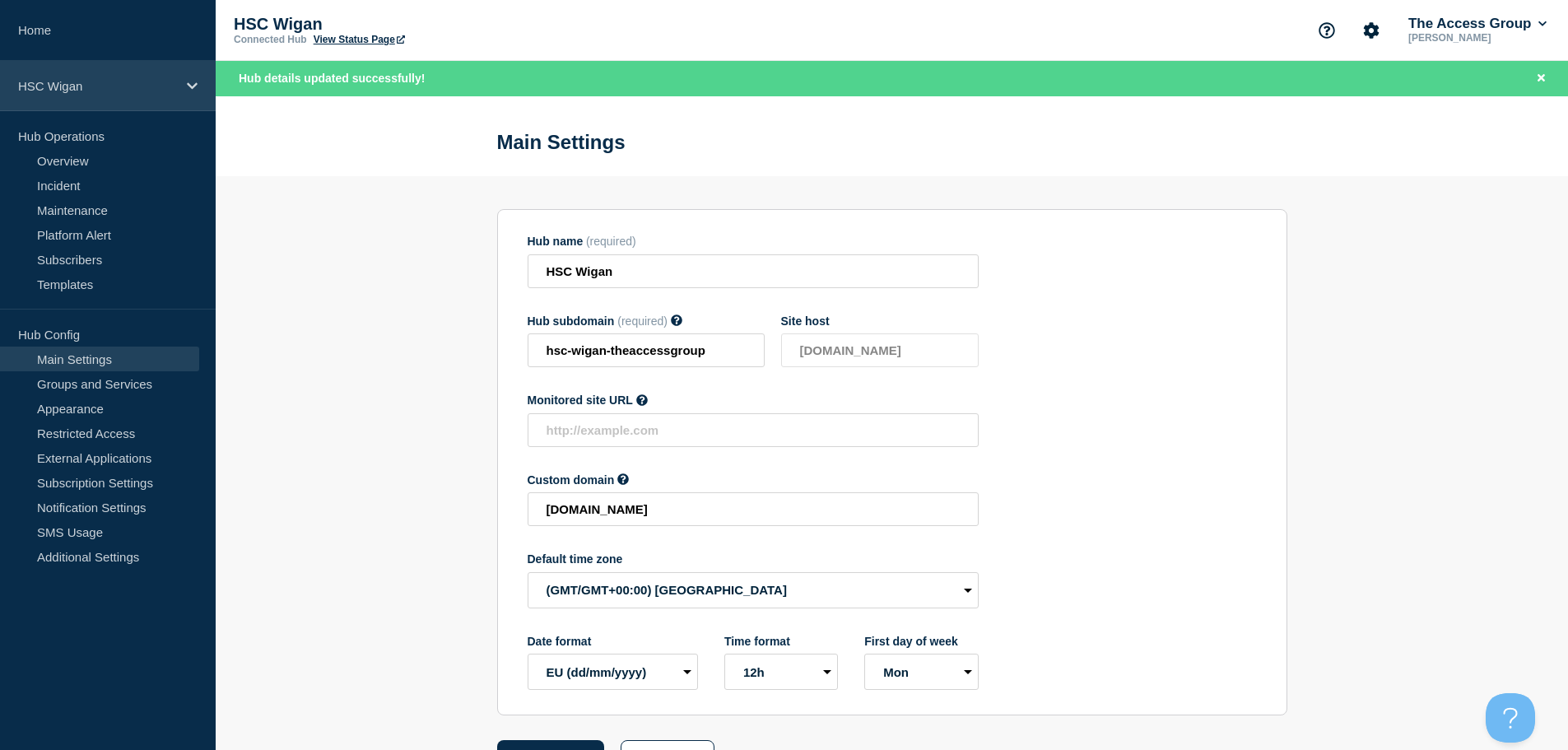
click at [171, 79] on p "HSC Wigan" at bounding box center [97, 86] width 158 height 14
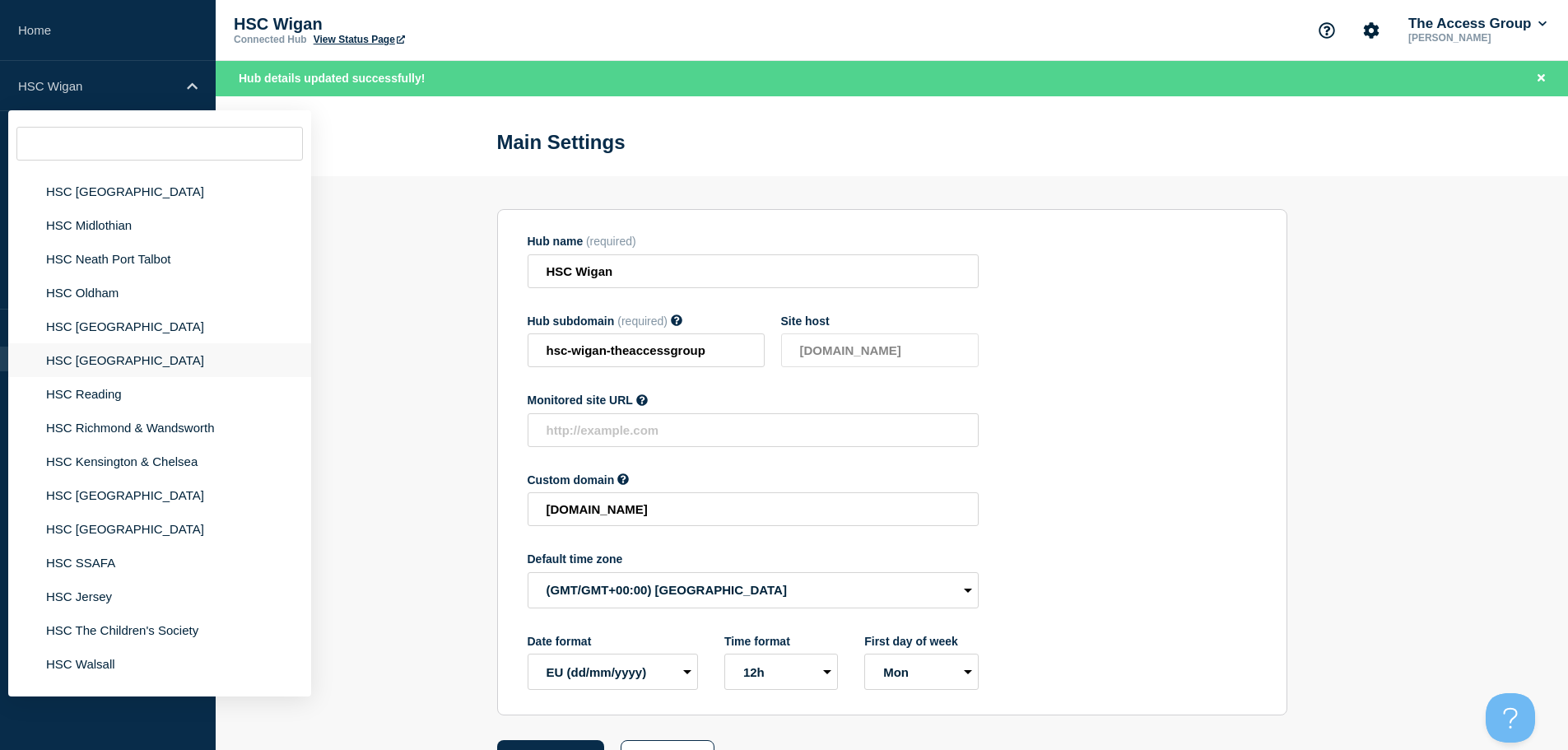
scroll to position [1317, 0]
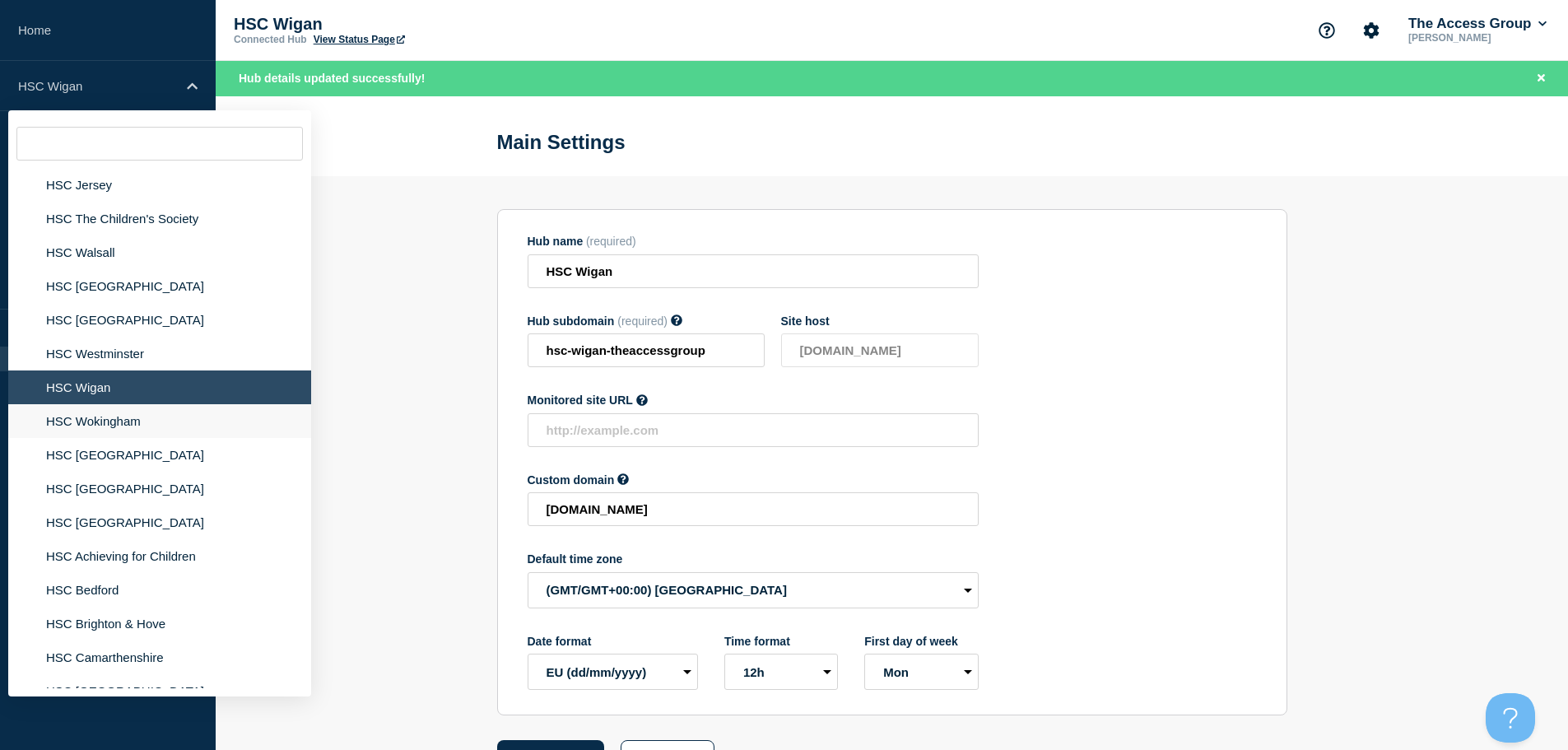
click at [123, 425] on li "HSC Wokingham" at bounding box center [160, 421] width 303 height 34
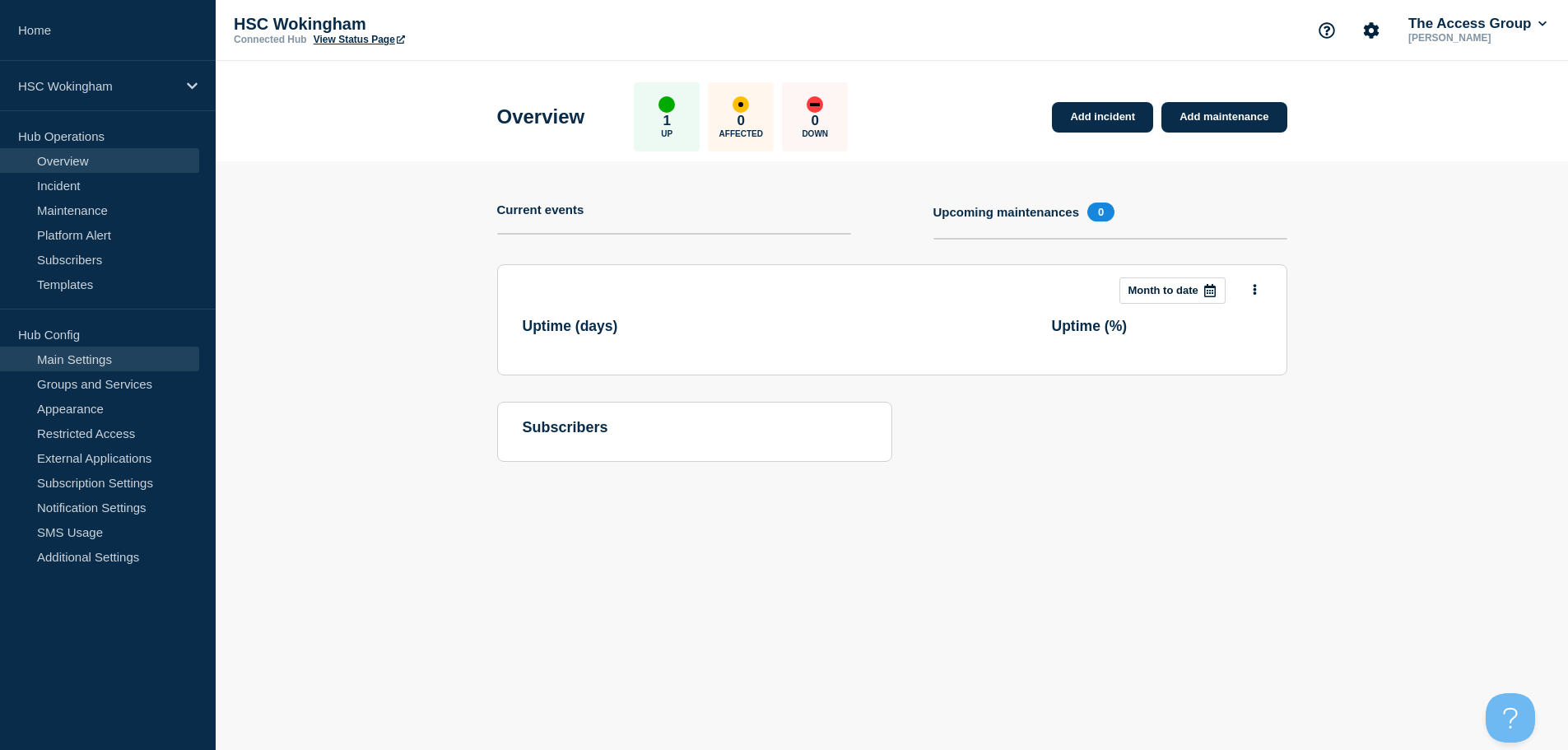
click at [107, 362] on link "Main Settings" at bounding box center [99, 359] width 199 height 25
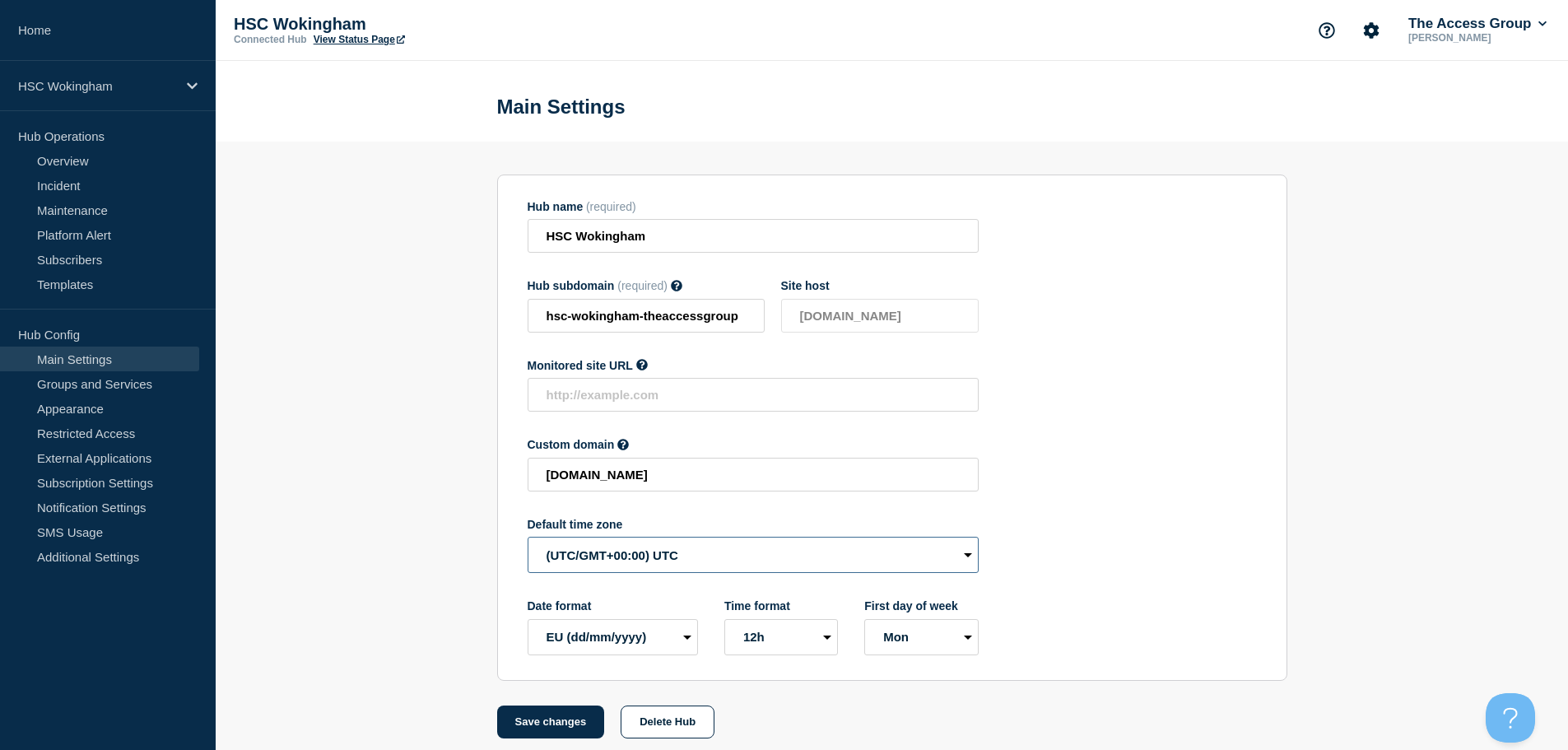
click at [582, 568] on select "(SDT/GMT-11:00) [US_STATE] (SST/GMT-11:00) International Date Line West (SST/GM…" at bounding box center [753, 554] width 451 height 36
select select "Europe/[GEOGRAPHIC_DATA]"
click at [528, 541] on select "(SDT/GMT-11:00) [US_STATE] (SST/GMT-11:00) International Date Line West (SST/GM…" at bounding box center [753, 554] width 451 height 36
click at [567, 723] on button "Save changes" at bounding box center [551, 722] width 108 height 33
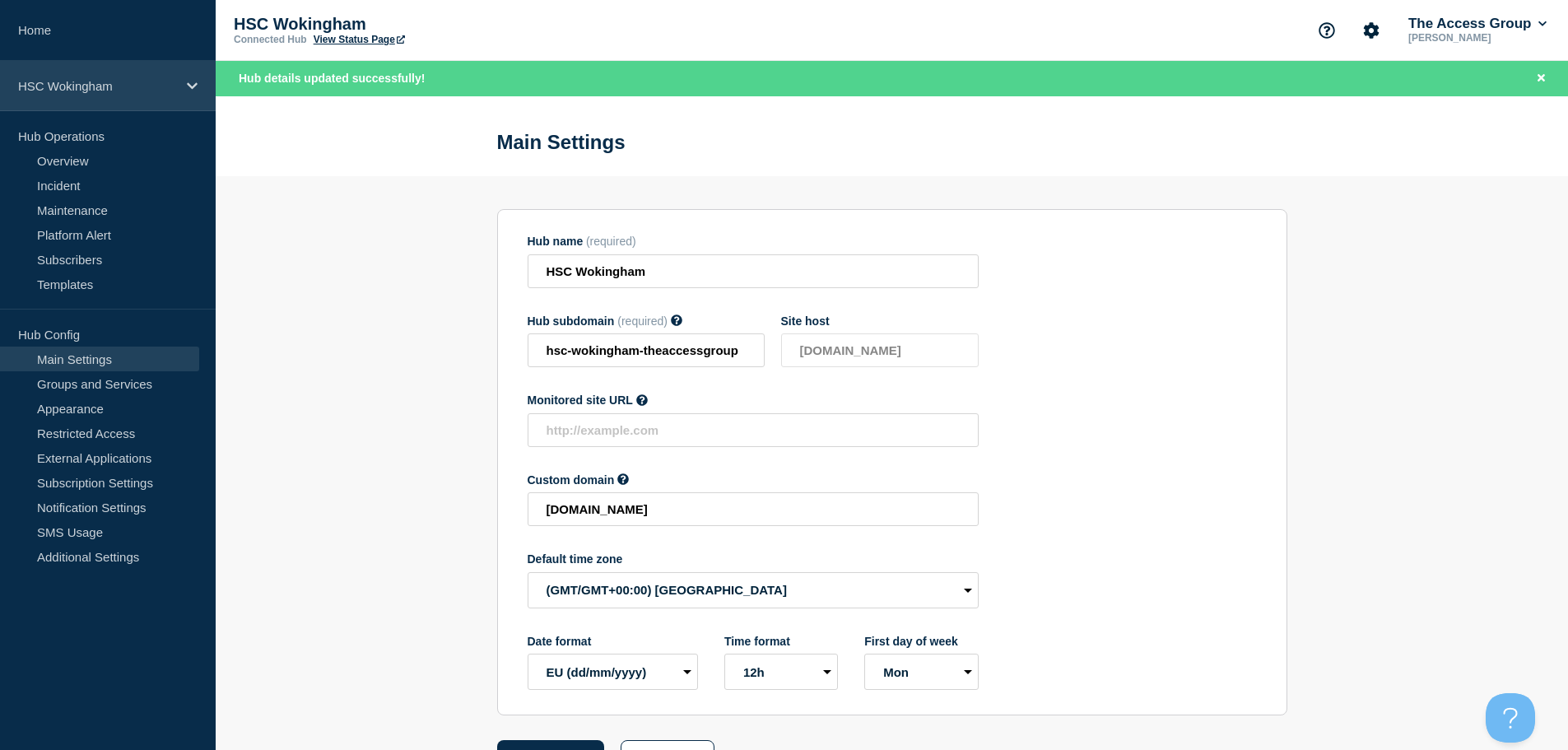
click at [155, 86] on p "HSC Wokingham" at bounding box center [97, 86] width 158 height 14
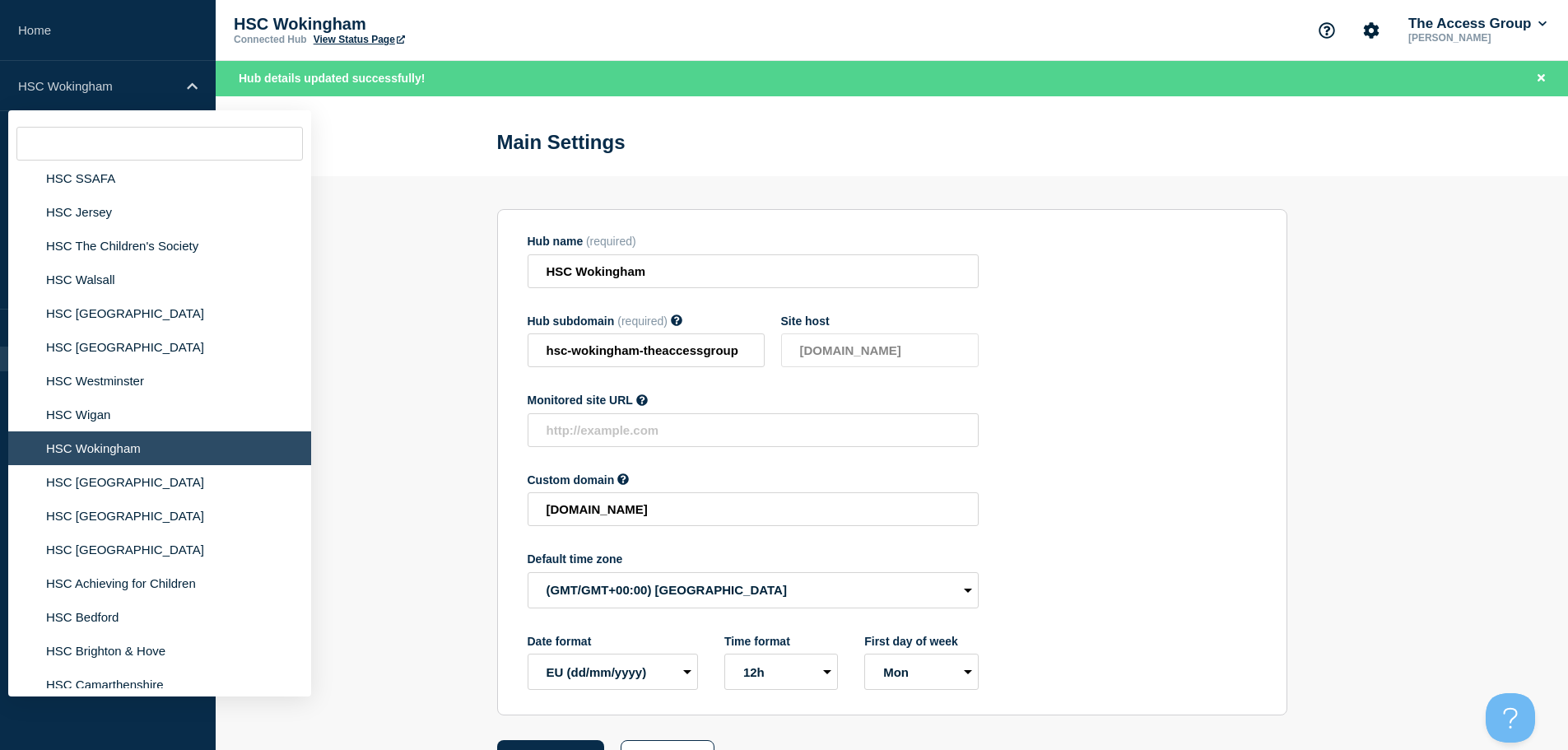
scroll to position [1317, 0]
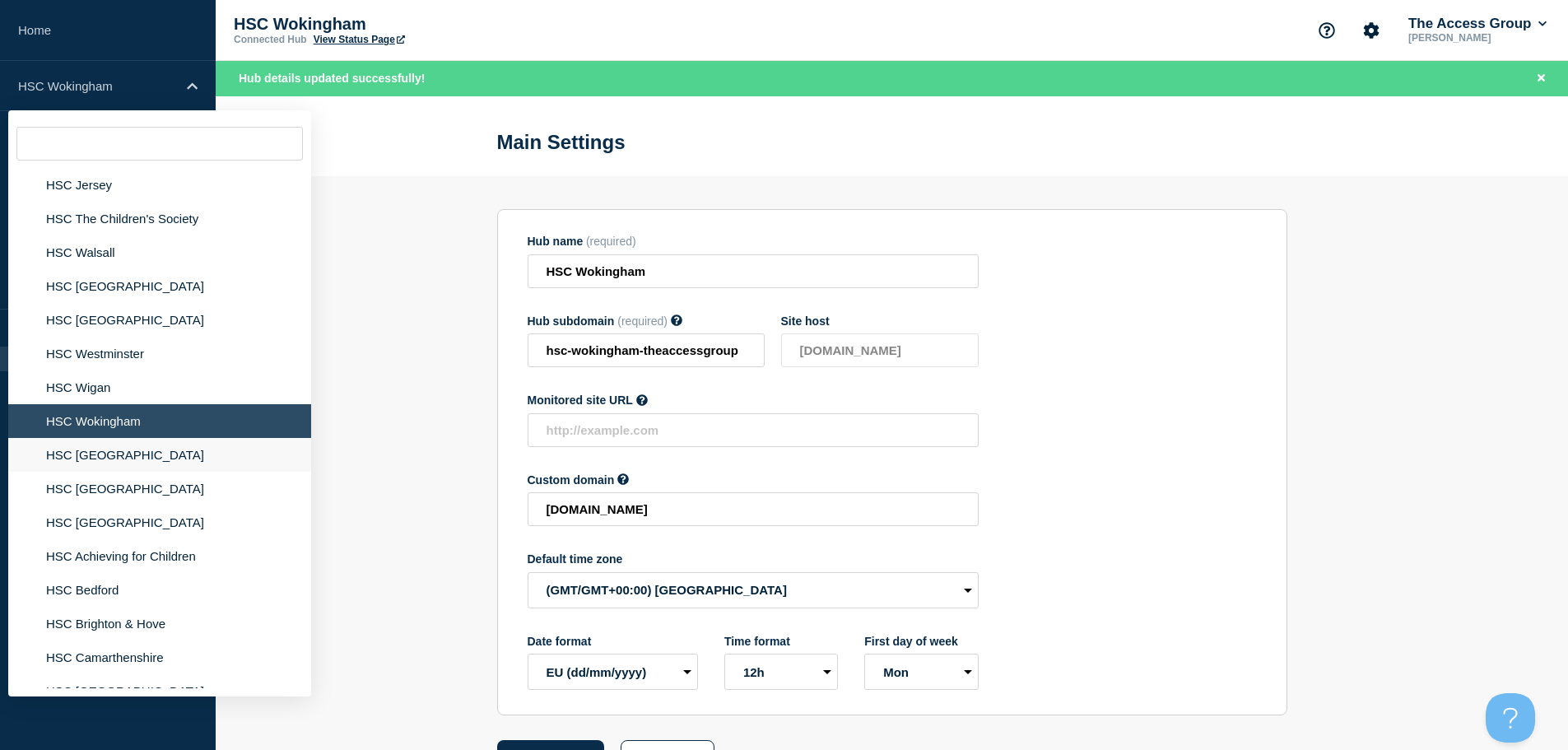
click at [126, 464] on li "HSC [GEOGRAPHIC_DATA]" at bounding box center [160, 455] width 303 height 34
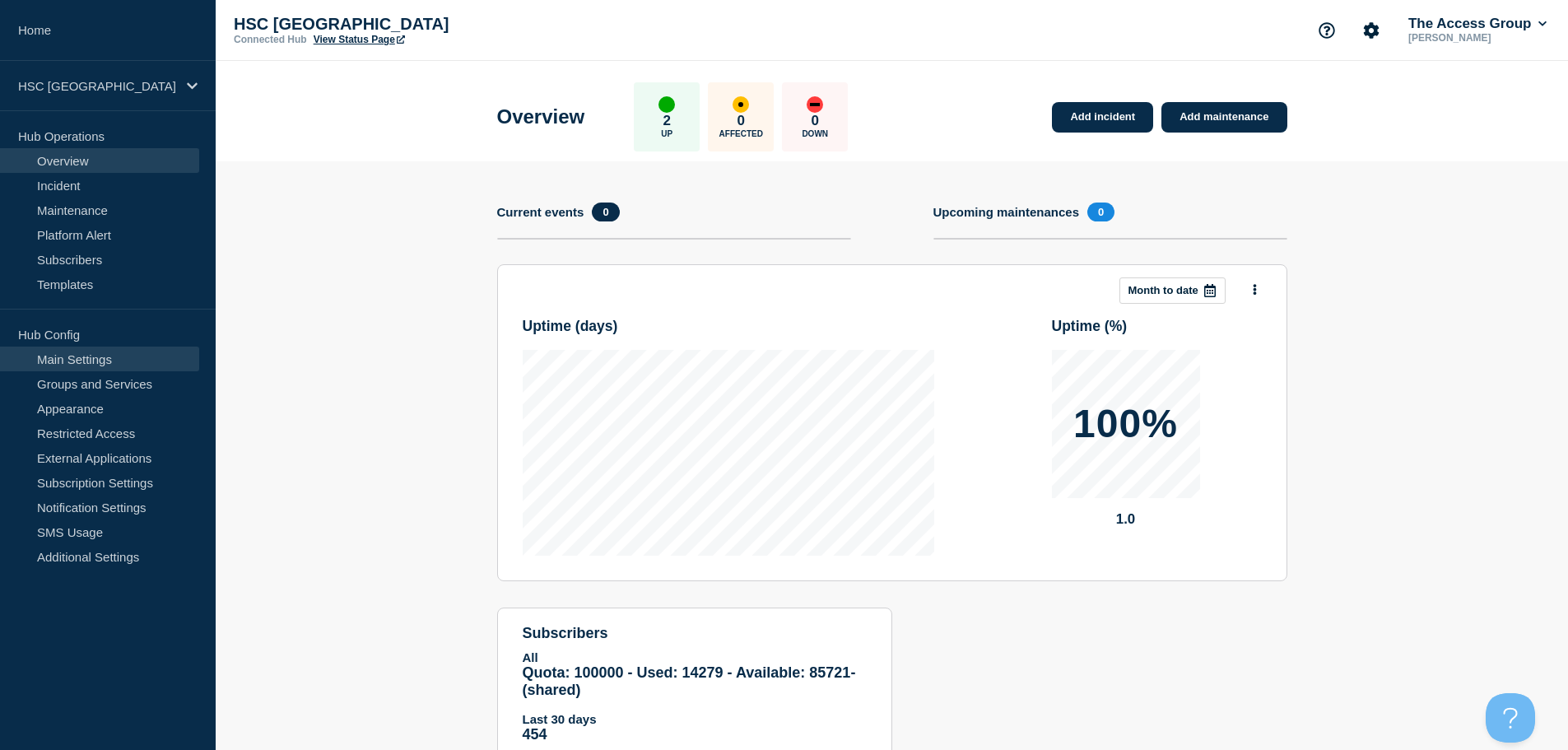
click at [108, 361] on link "Main Settings" at bounding box center [99, 359] width 199 height 25
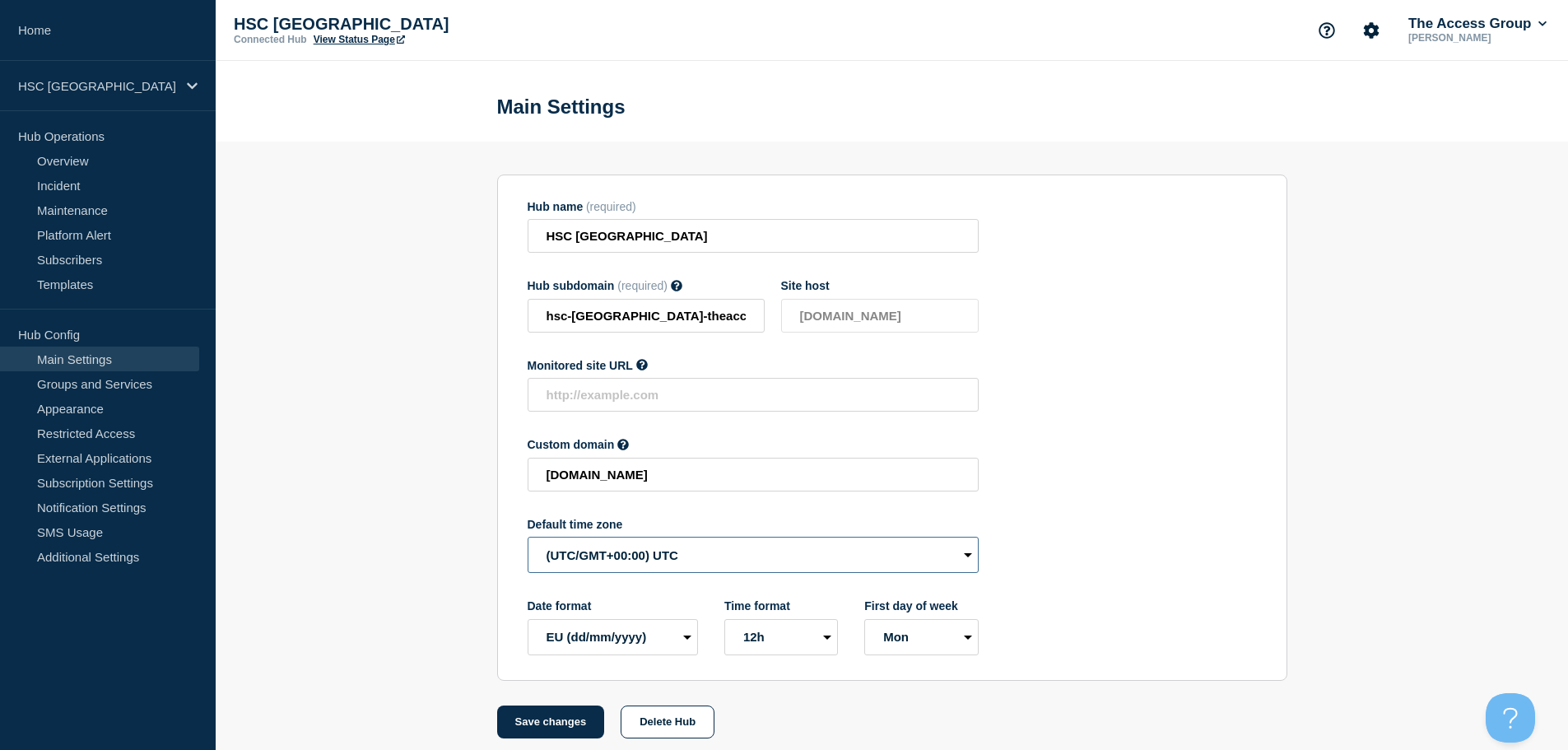
click at [602, 563] on select "(SDT/GMT-11:00) [US_STATE] (SST/GMT-11:00) International Date Line West (SST/GM…" at bounding box center [753, 554] width 451 height 36
select select "Europe/[GEOGRAPHIC_DATA]"
click at [528, 541] on select "(SDT/GMT-11:00) [US_STATE] (SST/GMT-11:00) International Date Line West (SST/GM…" at bounding box center [753, 554] width 451 height 36
drag, startPoint x: 545, startPoint y: 729, endPoint x: 320, endPoint y: 546, distance: 290.0
click at [545, 728] on button "Save changes" at bounding box center [551, 722] width 108 height 33
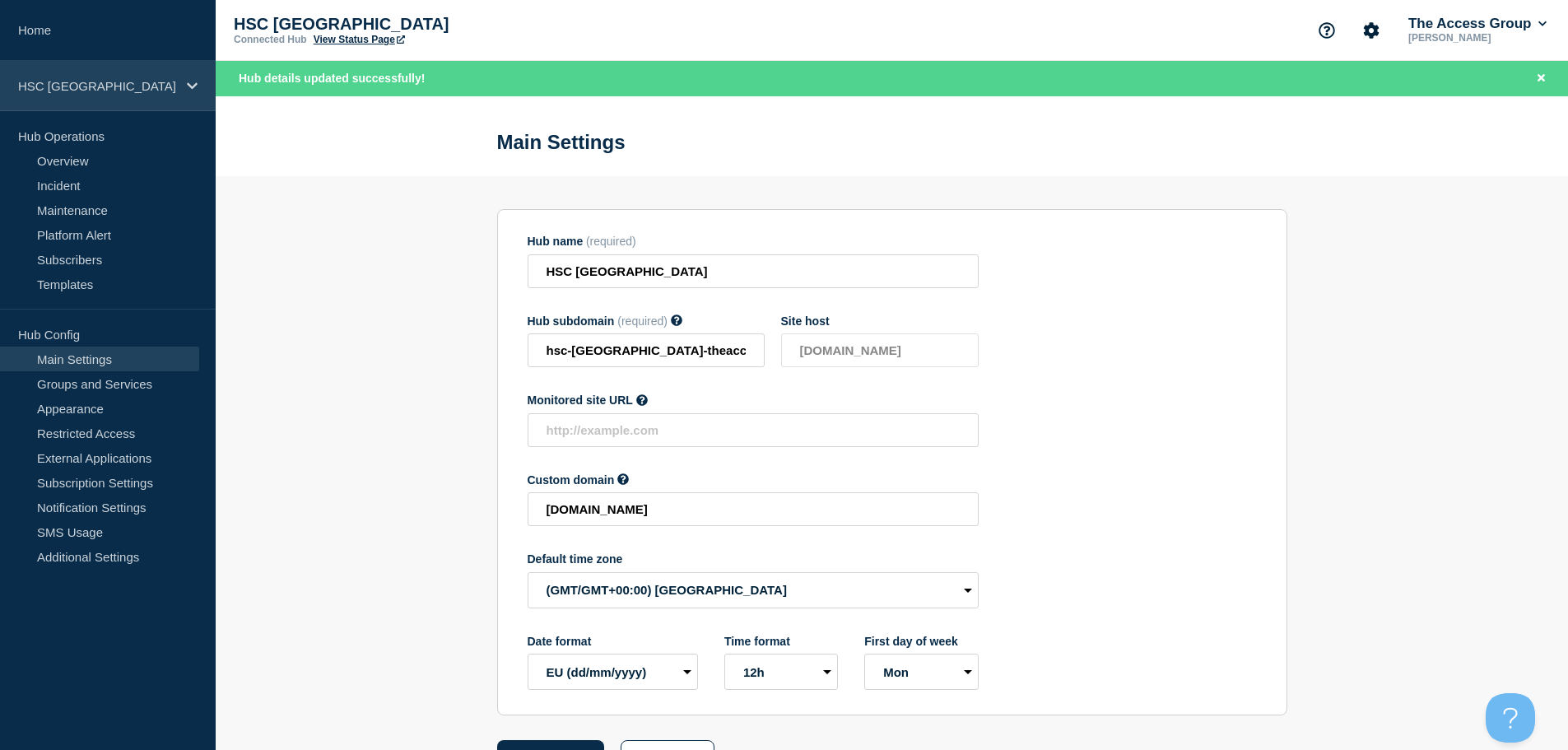
click at [169, 84] on p "HSC [GEOGRAPHIC_DATA]" at bounding box center [97, 86] width 158 height 14
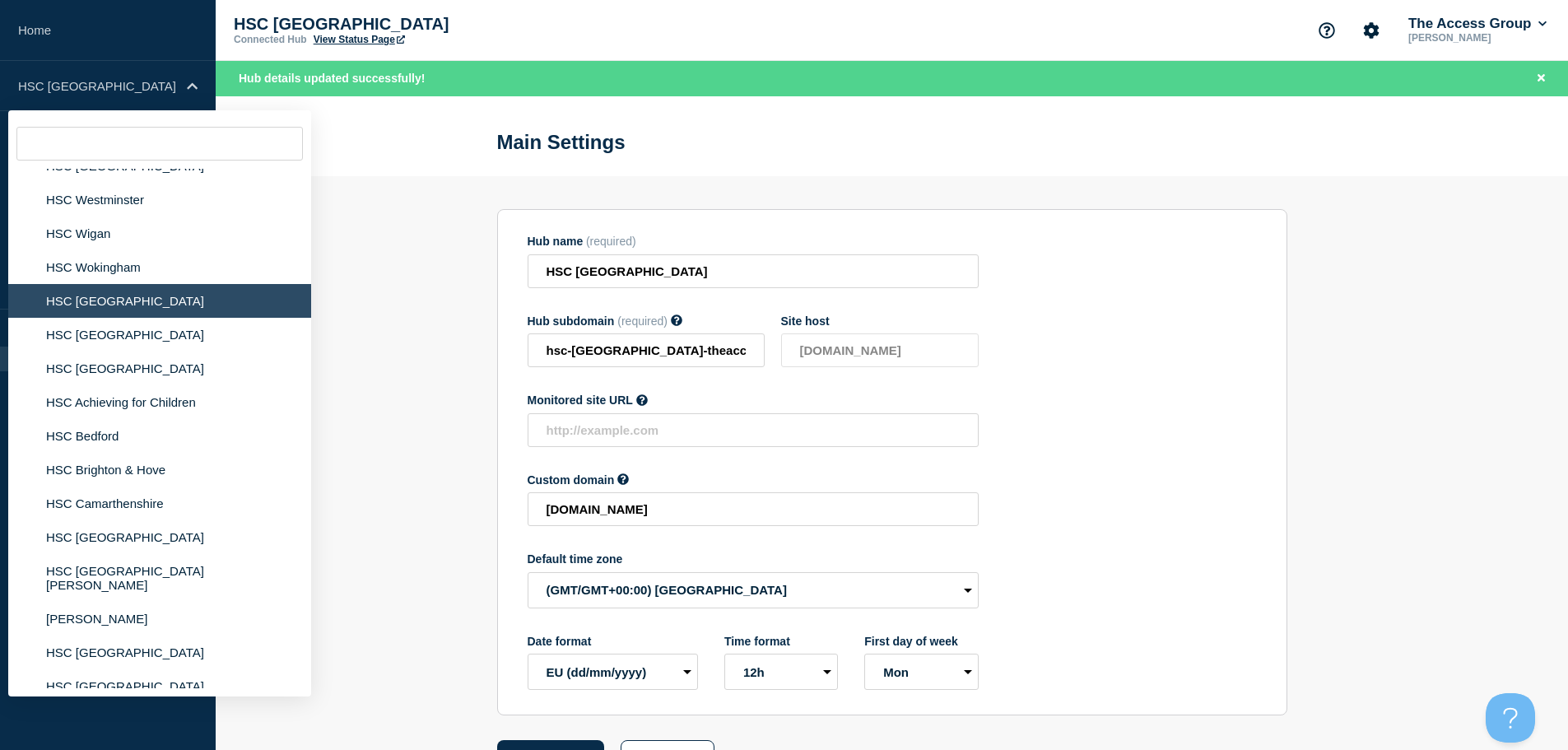
scroll to position [1482, 0]
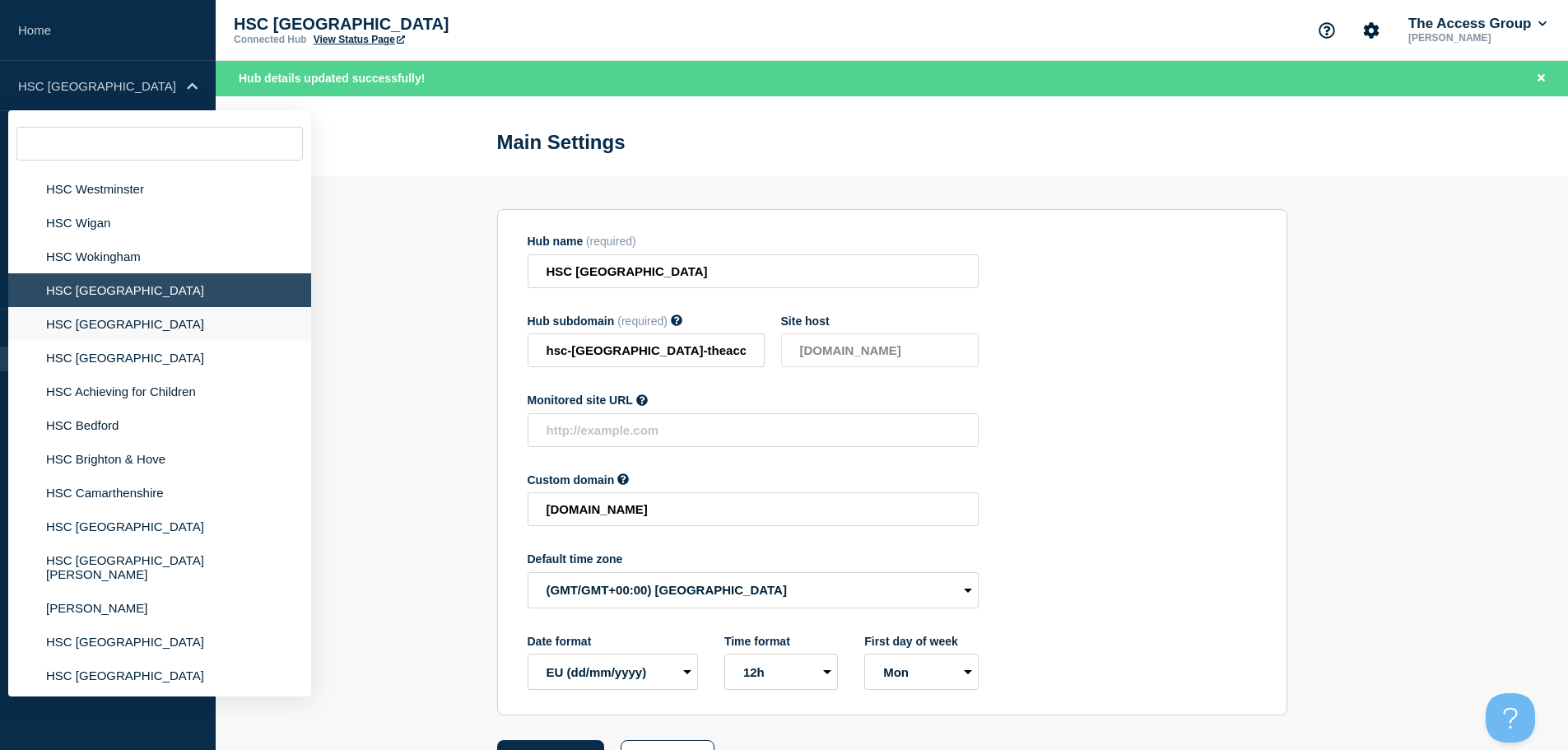
click at [110, 330] on li "HSC [GEOGRAPHIC_DATA]" at bounding box center [160, 324] width 303 height 34
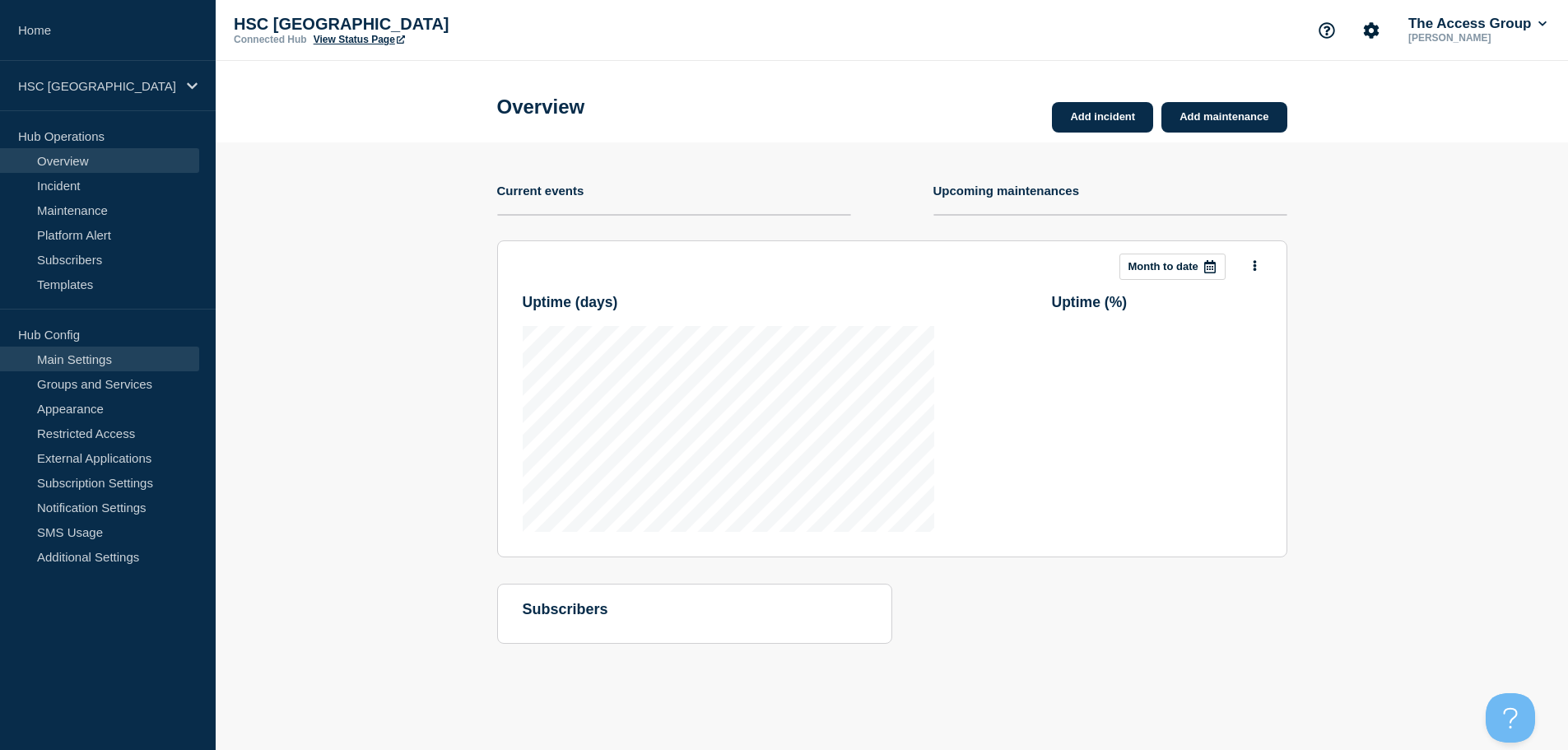
click at [126, 358] on link "Main Settings" at bounding box center [99, 359] width 199 height 25
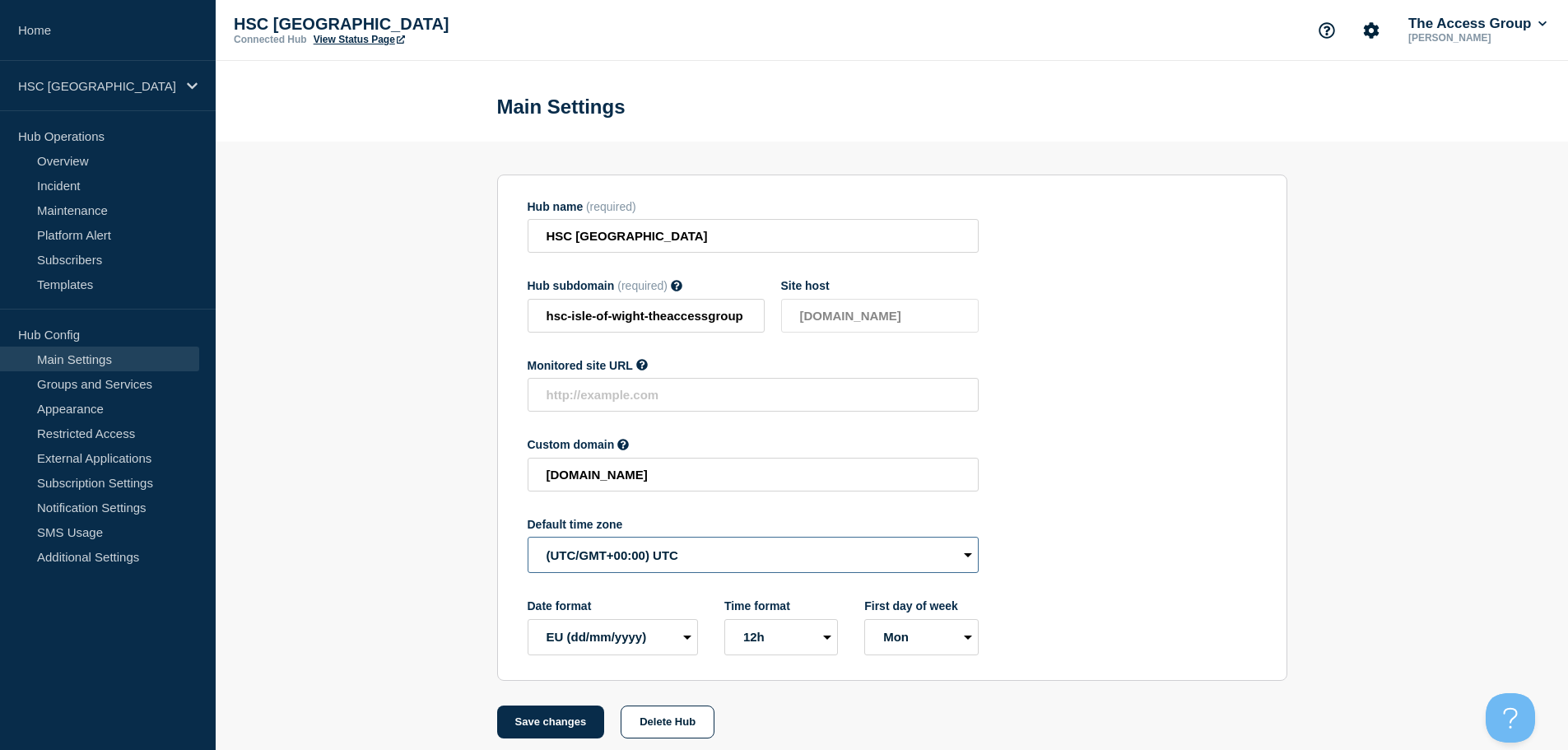
click at [614, 573] on select "(SDT/GMT-11:00) [US_STATE] (SST/GMT-11:00) International Date Line West (SST/GM…" at bounding box center [753, 554] width 451 height 36
select select "Europe/[GEOGRAPHIC_DATA]"
click at [528, 541] on select "(SDT/GMT-11:00) [US_STATE] (SST/GMT-11:00) International Date Line West (SST/GM…" at bounding box center [753, 554] width 451 height 36
click at [559, 725] on button "Save changes" at bounding box center [551, 722] width 108 height 33
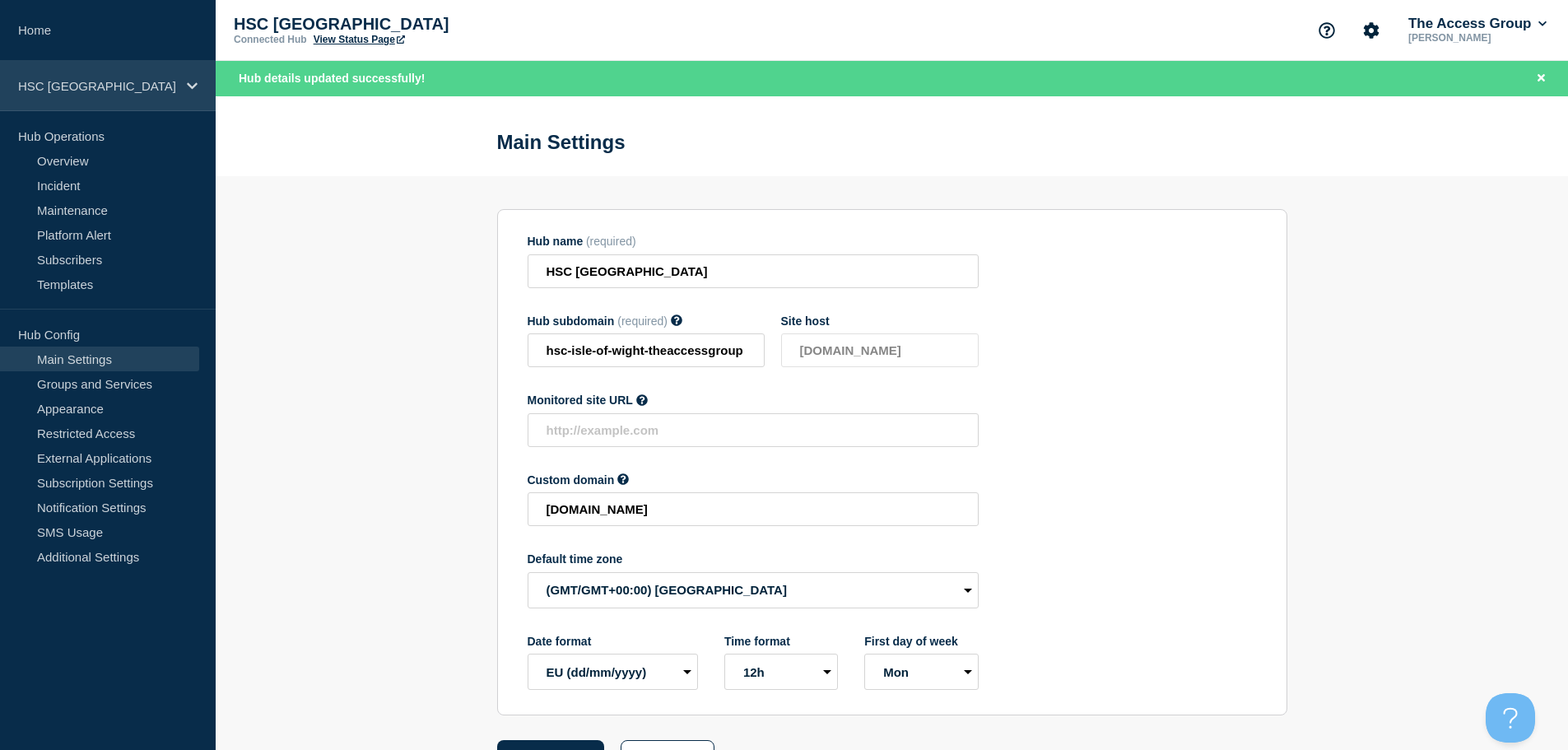
click at [166, 97] on div "HSC [GEOGRAPHIC_DATA]" at bounding box center [108, 85] width 216 height 50
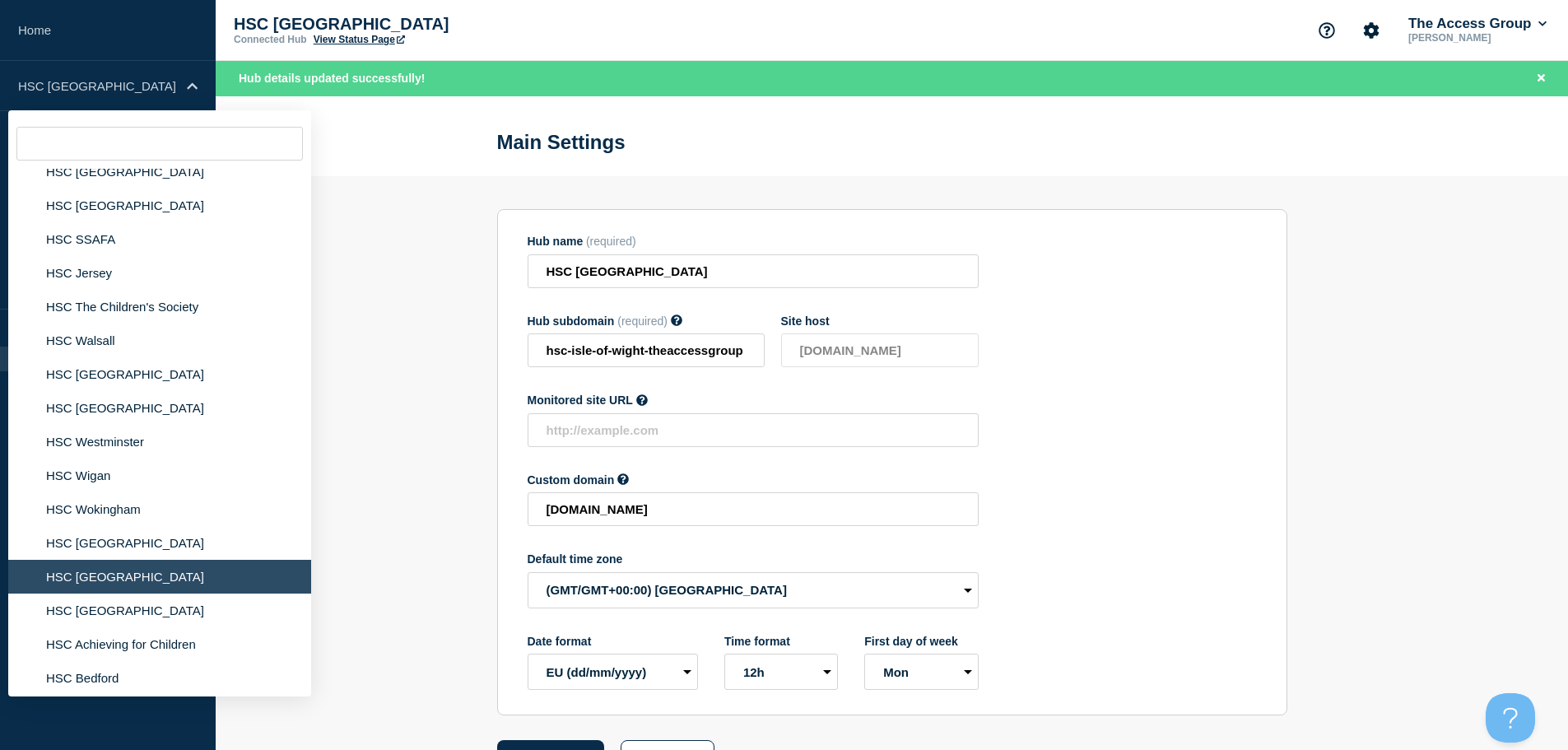
scroll to position [1235, 0]
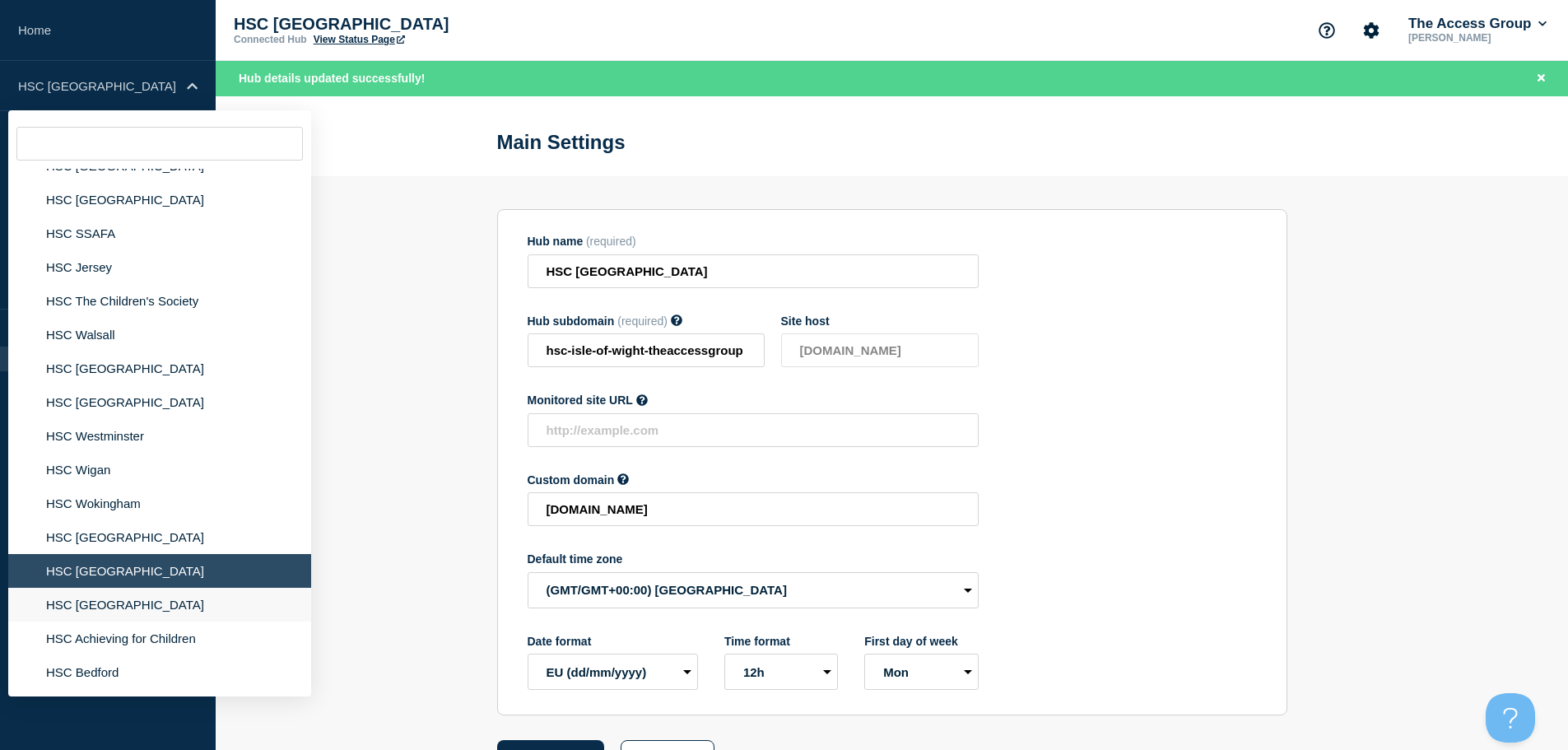
click at [145, 613] on li "HSC [GEOGRAPHIC_DATA]" at bounding box center [160, 605] width 303 height 34
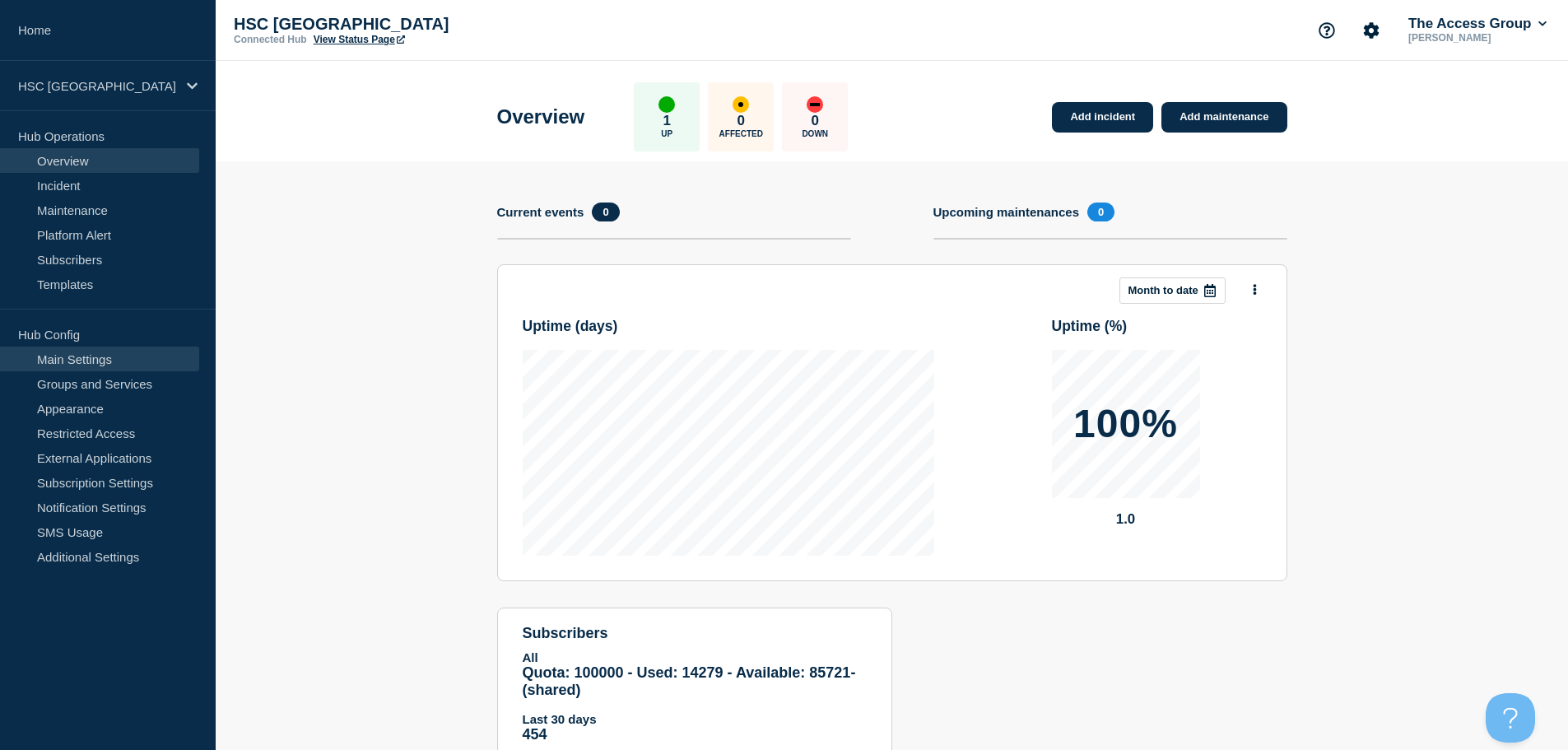
click at [148, 352] on link "Main Settings" at bounding box center [99, 359] width 199 height 25
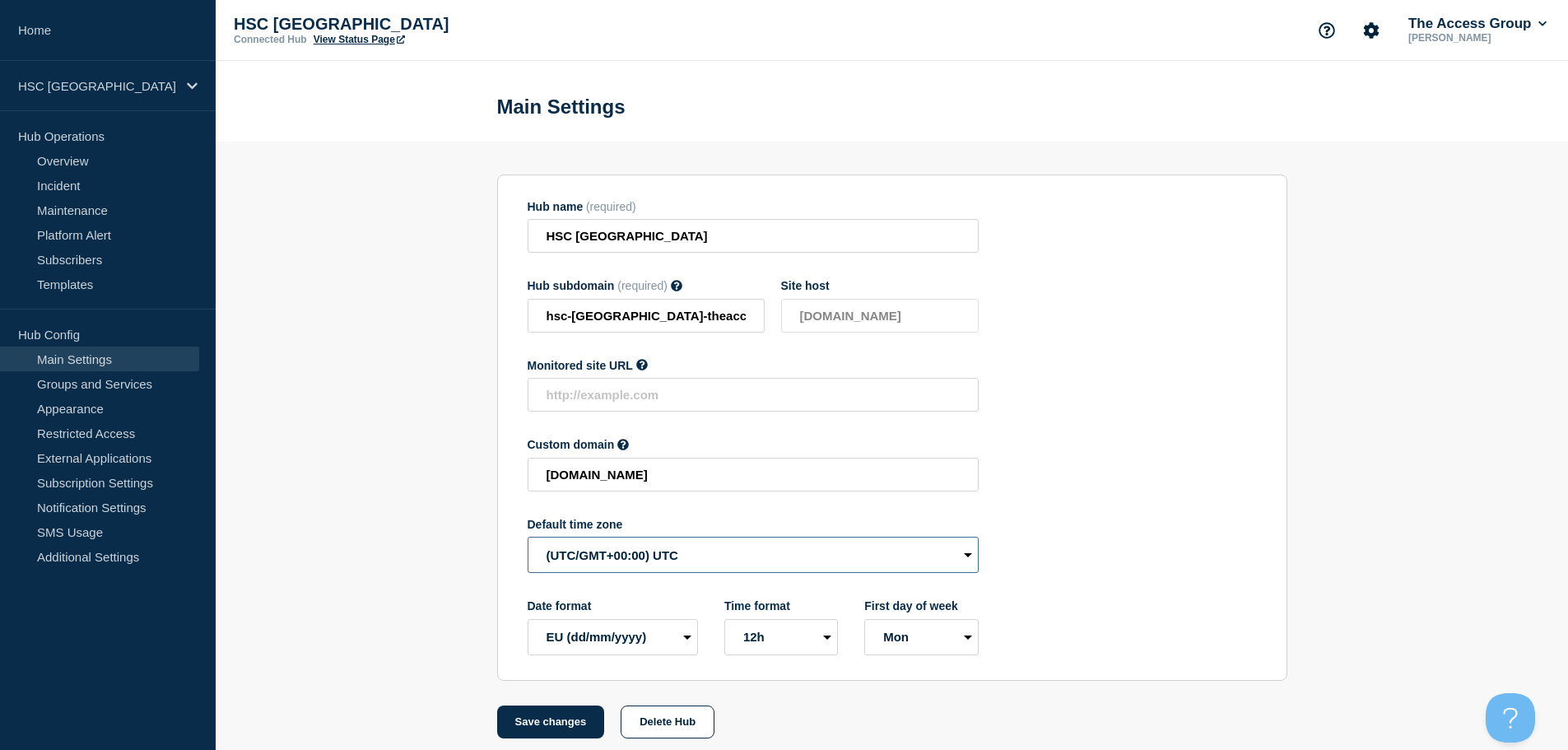
click at [585, 571] on select "(SDT/GMT-11:00) [US_STATE] (SST/GMT-11:00) International Date Line West (SST/GM…" at bounding box center [753, 554] width 451 height 36
select select "Europe/[GEOGRAPHIC_DATA]"
click at [528, 541] on select "(SDT/GMT-11:00) [US_STATE] (SST/GMT-11:00) International Date Line West (SST/GM…" at bounding box center [753, 554] width 451 height 36
click at [542, 732] on button "Save changes" at bounding box center [551, 722] width 108 height 33
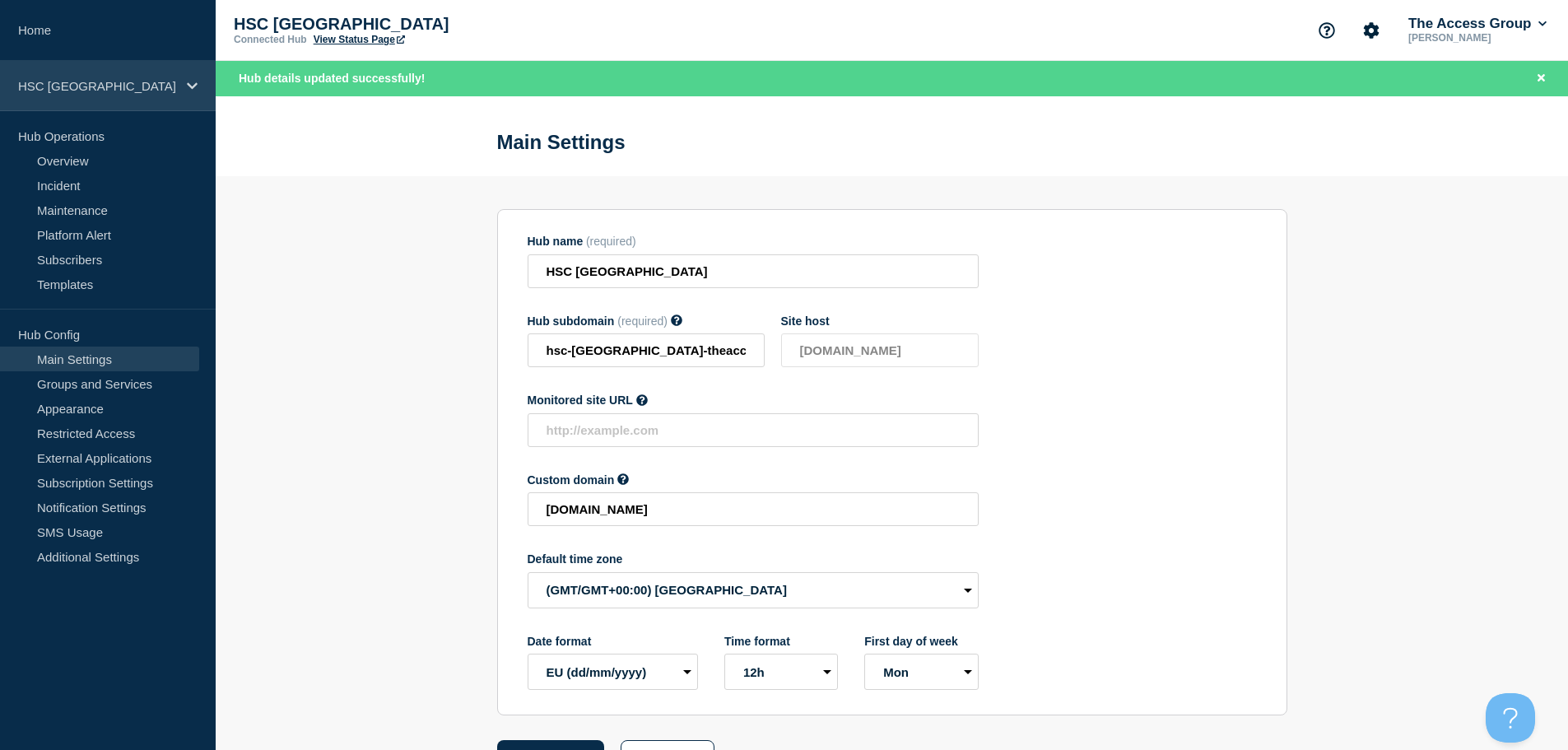
click at [147, 91] on p "HSC [GEOGRAPHIC_DATA]" at bounding box center [97, 86] width 158 height 14
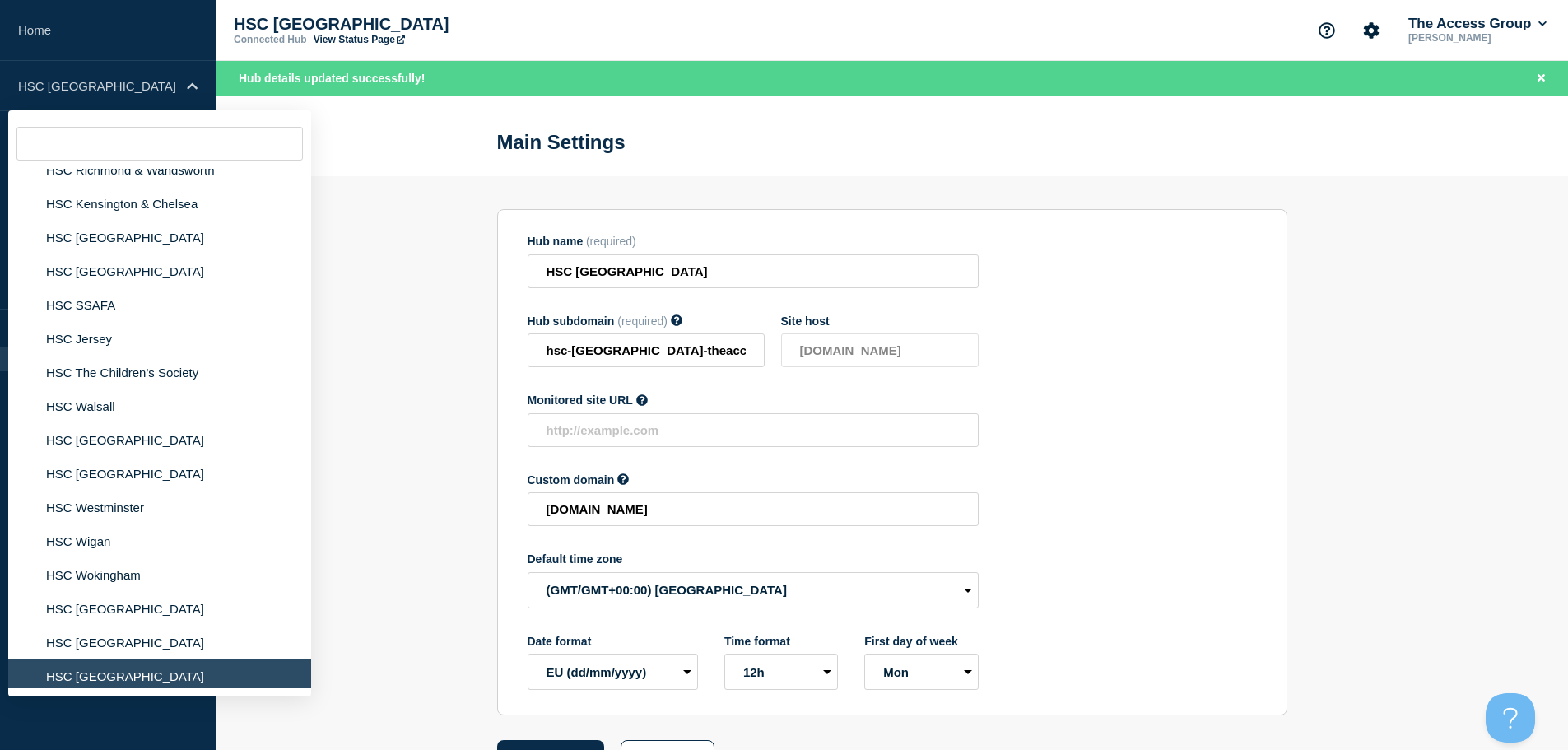
scroll to position [1482, 0]
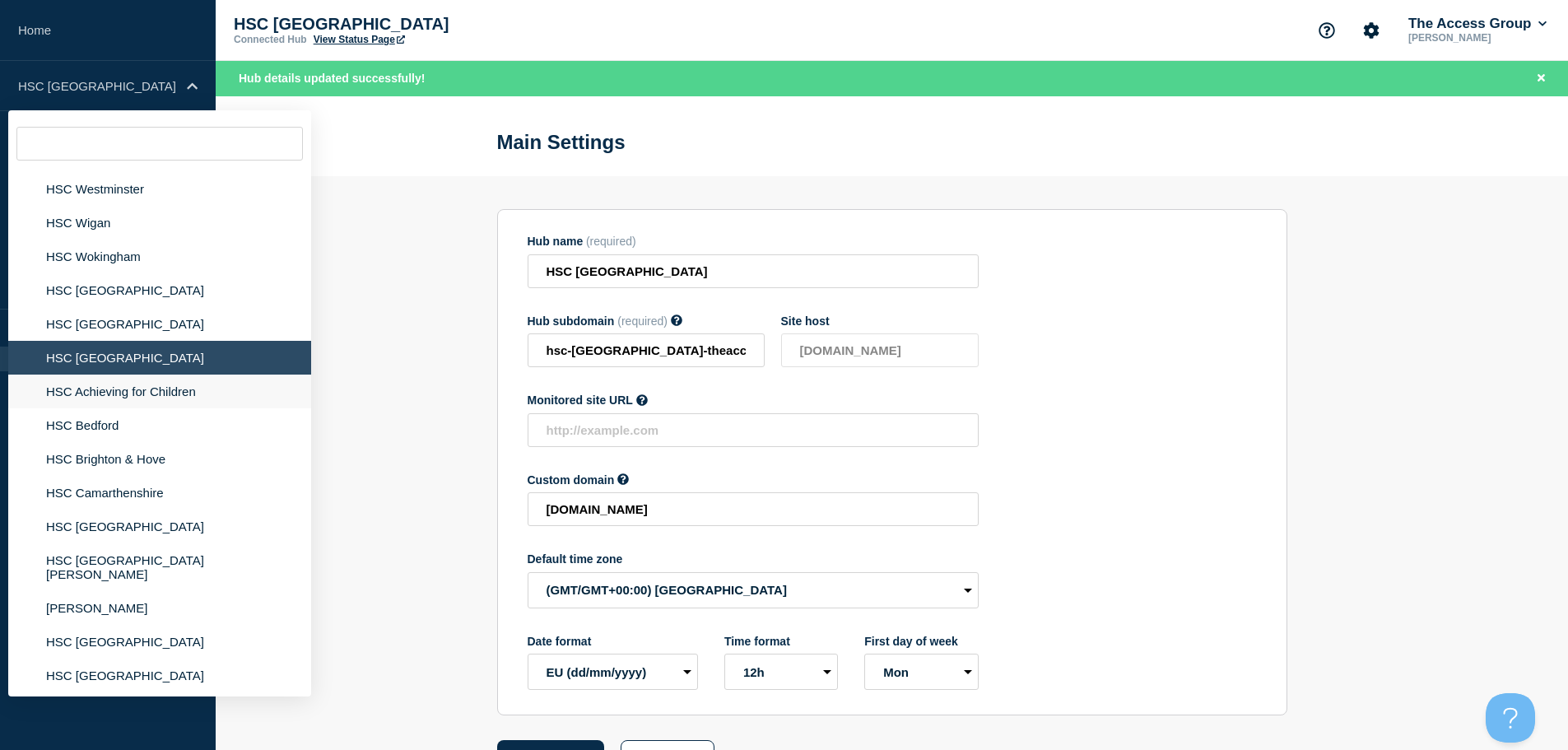
click at [129, 390] on li "HSC Achieving for Children" at bounding box center [160, 392] width 303 height 34
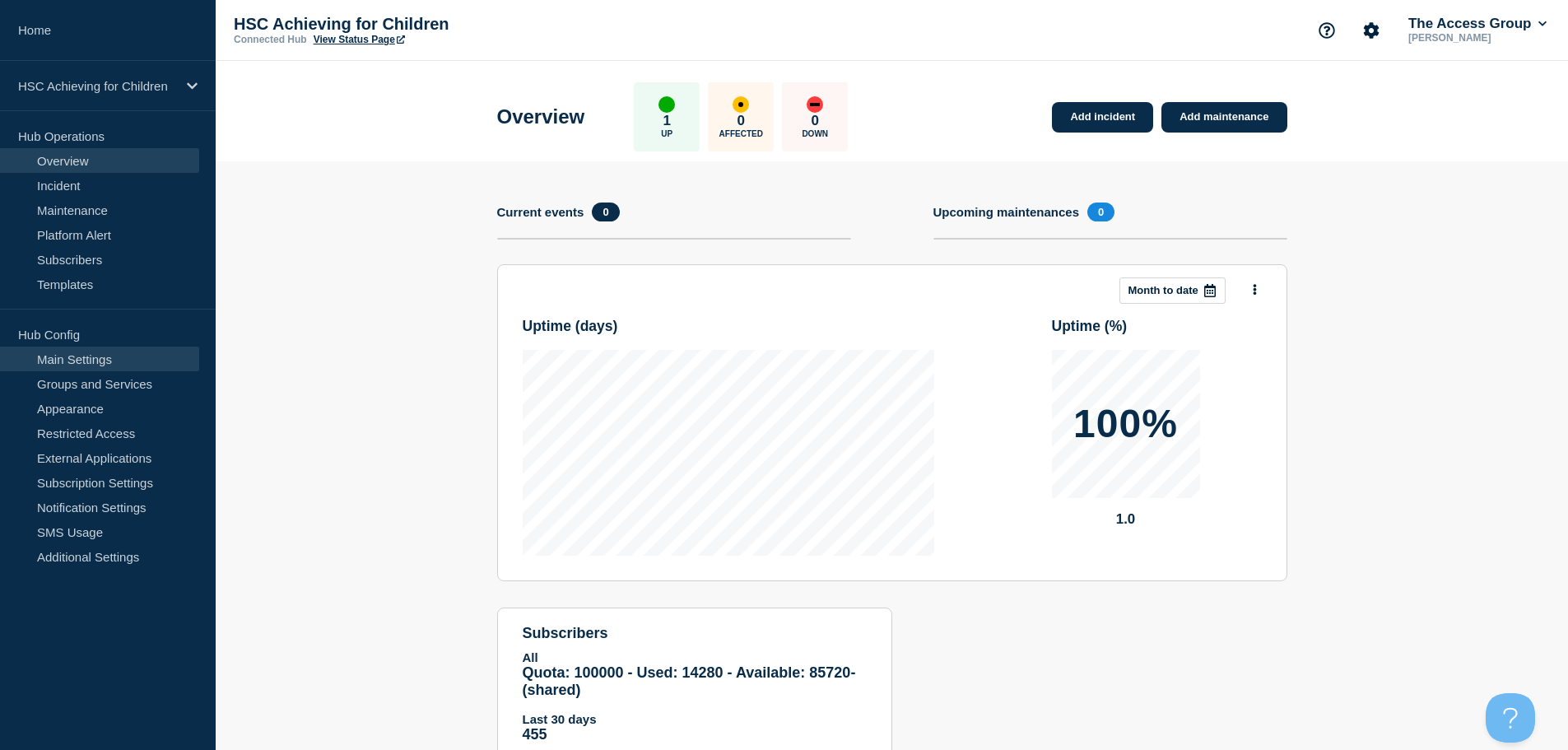
click at [120, 351] on link "Main Settings" at bounding box center [99, 359] width 199 height 25
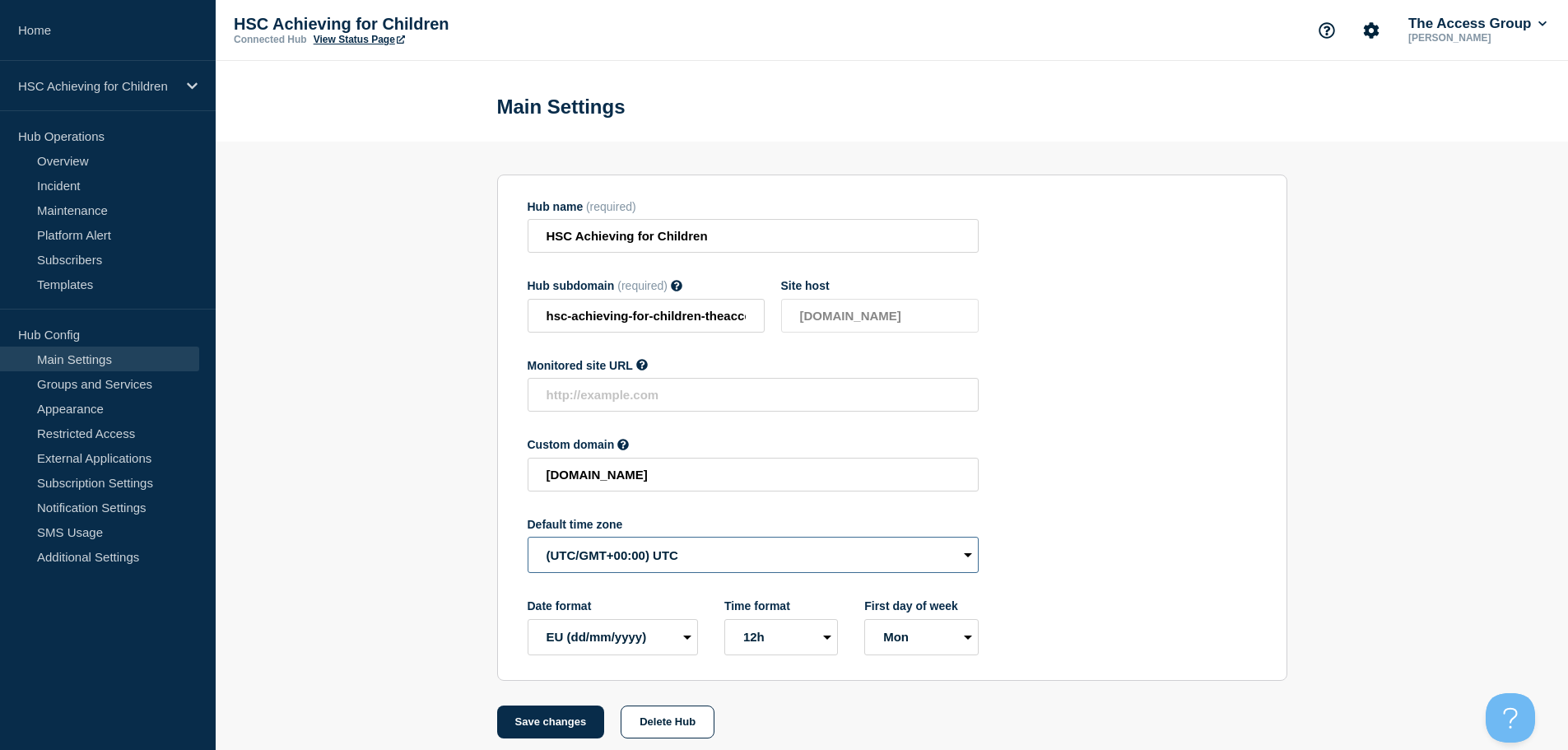
click at [746, 547] on select "(SDT/GMT-11:00) [US_STATE] (SST/GMT-11:00) International Date Line West (SST/GM…" at bounding box center [753, 554] width 451 height 36
select select "Europe/[GEOGRAPHIC_DATA]"
click at [528, 541] on select "(SDT/GMT-11:00) [US_STATE] (SST/GMT-11:00) International Date Line West (SST/GM…" at bounding box center [753, 554] width 451 height 36
click at [573, 738] on button "Save changes" at bounding box center [551, 722] width 108 height 33
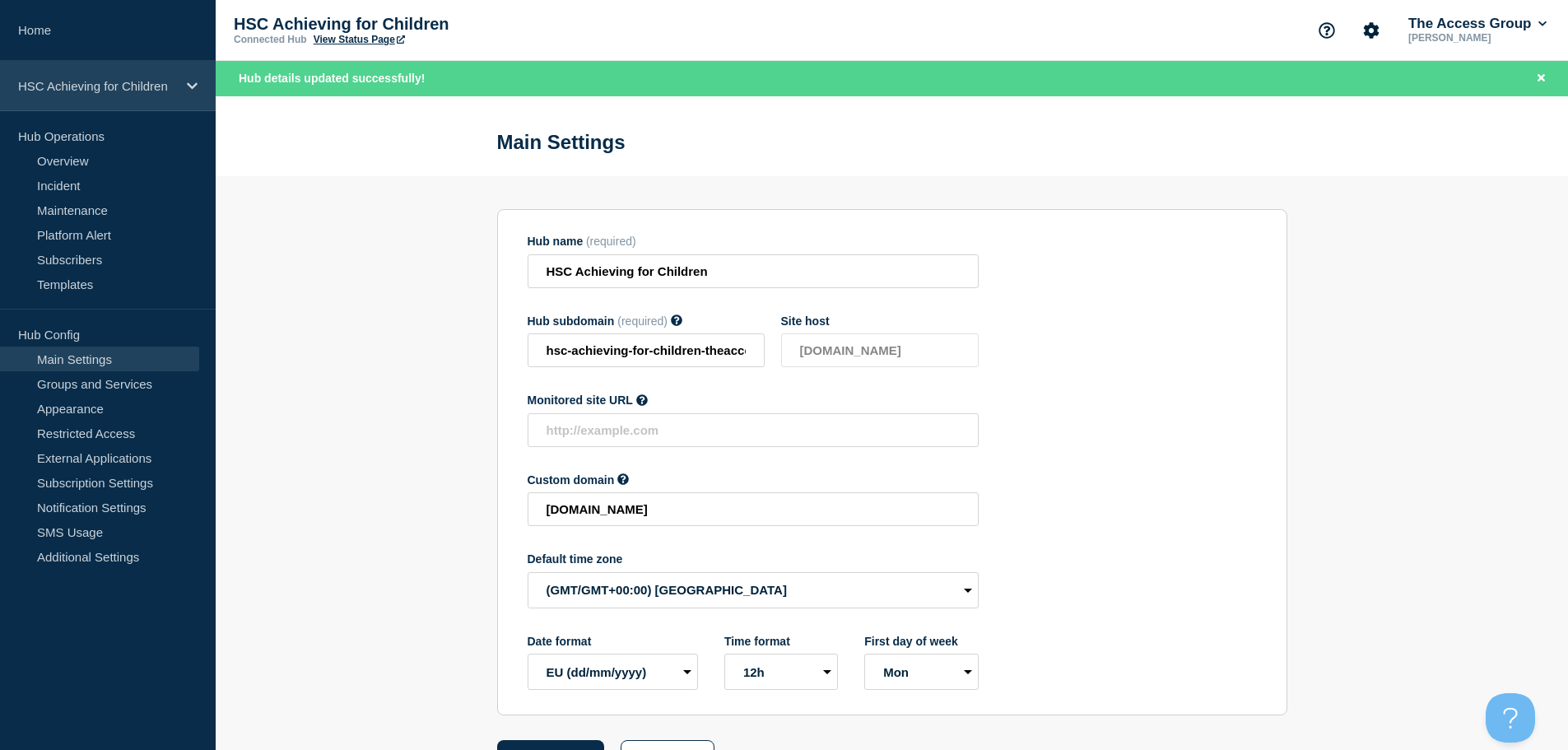
click at [171, 86] on p "HSC Achieving for Children" at bounding box center [97, 86] width 158 height 14
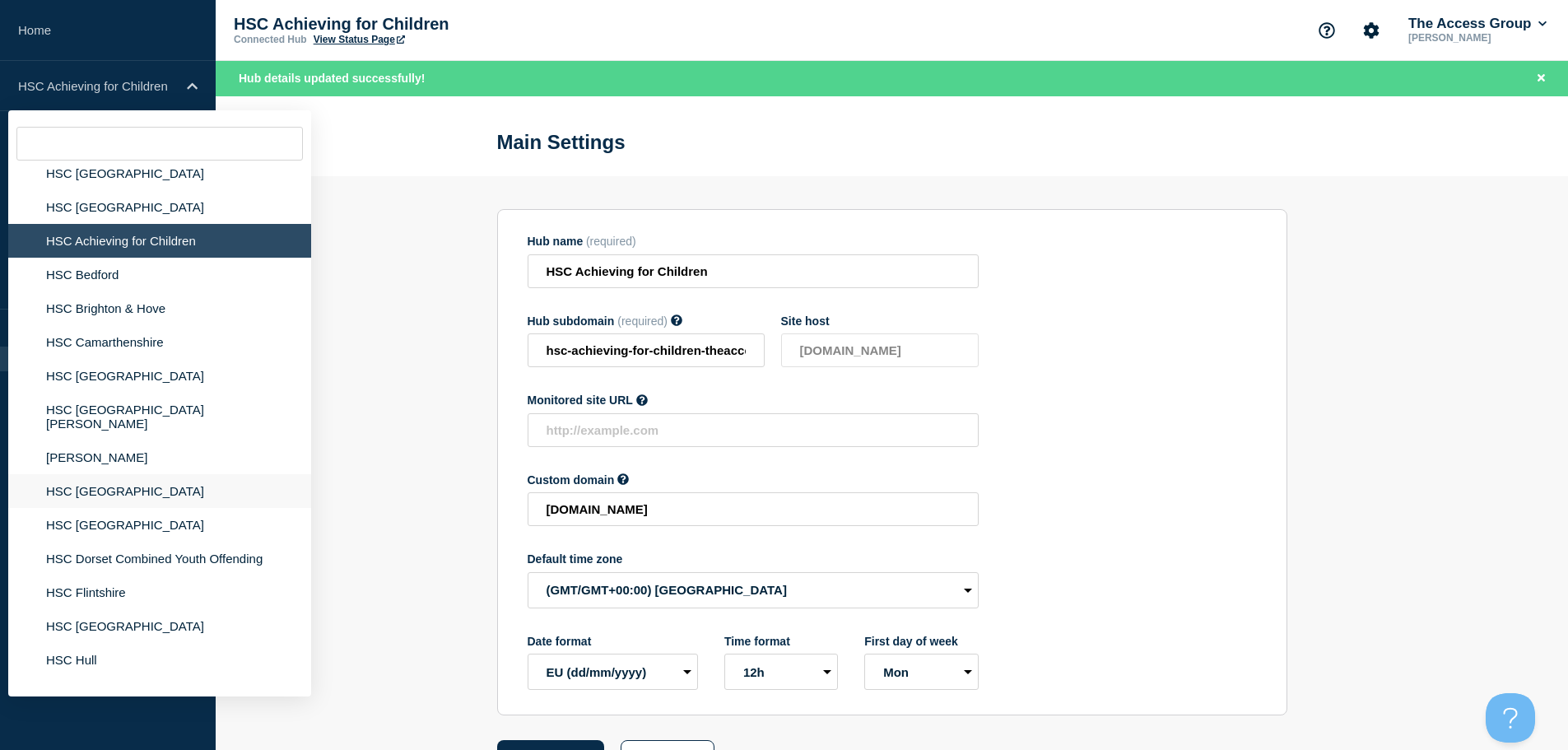
scroll to position [1647, 0]
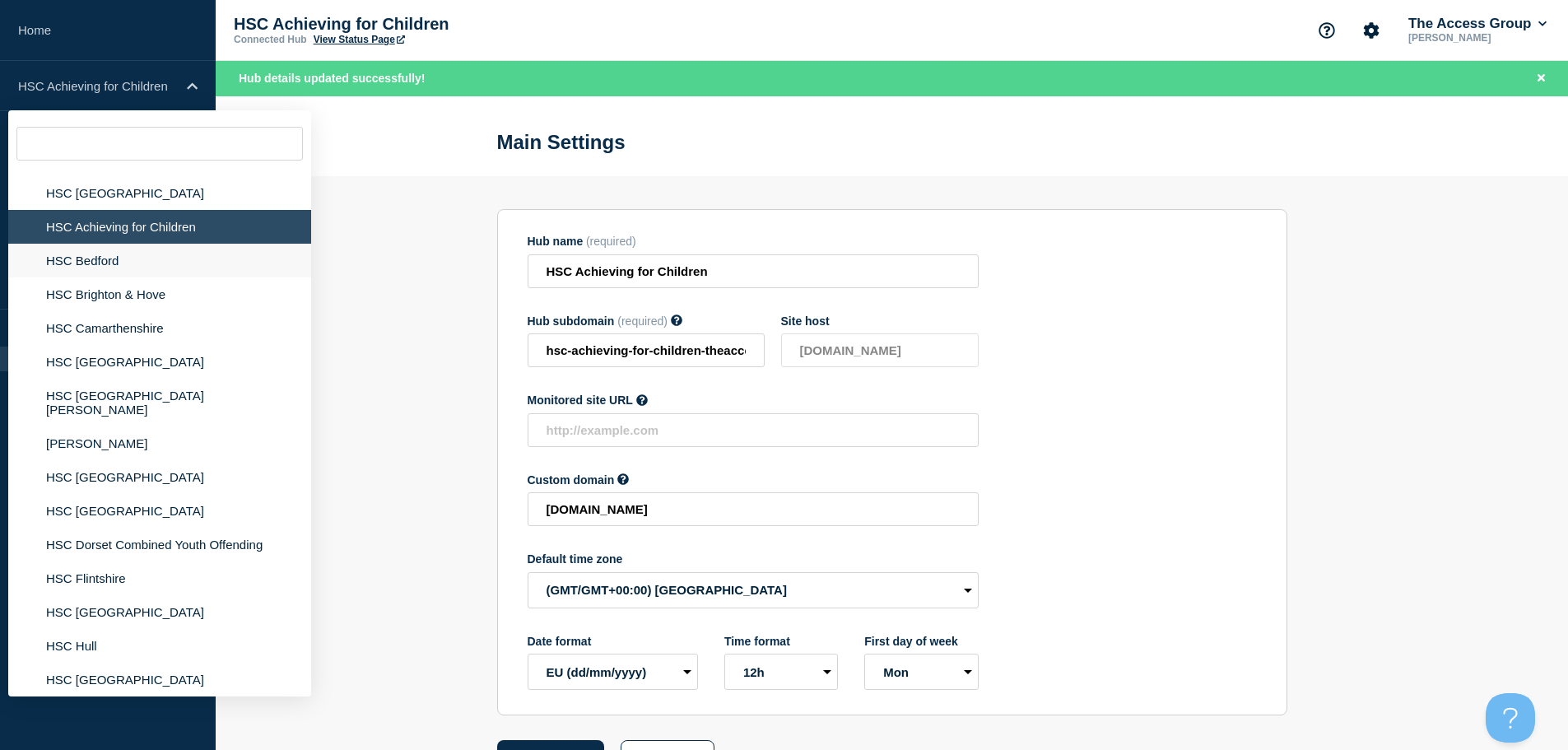
click at [123, 269] on li "HSC Bedford" at bounding box center [160, 261] width 303 height 34
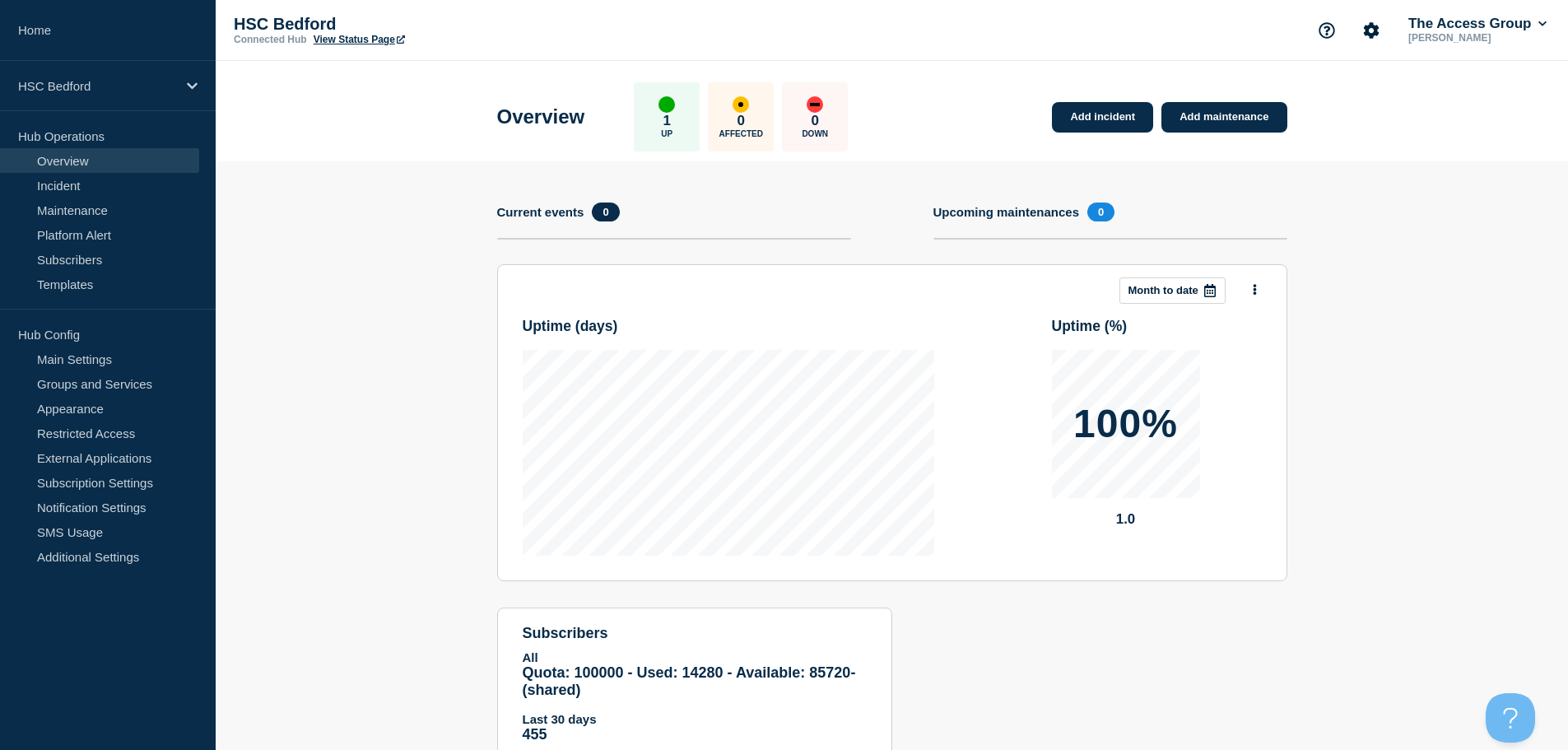
scroll to position [60, 0]
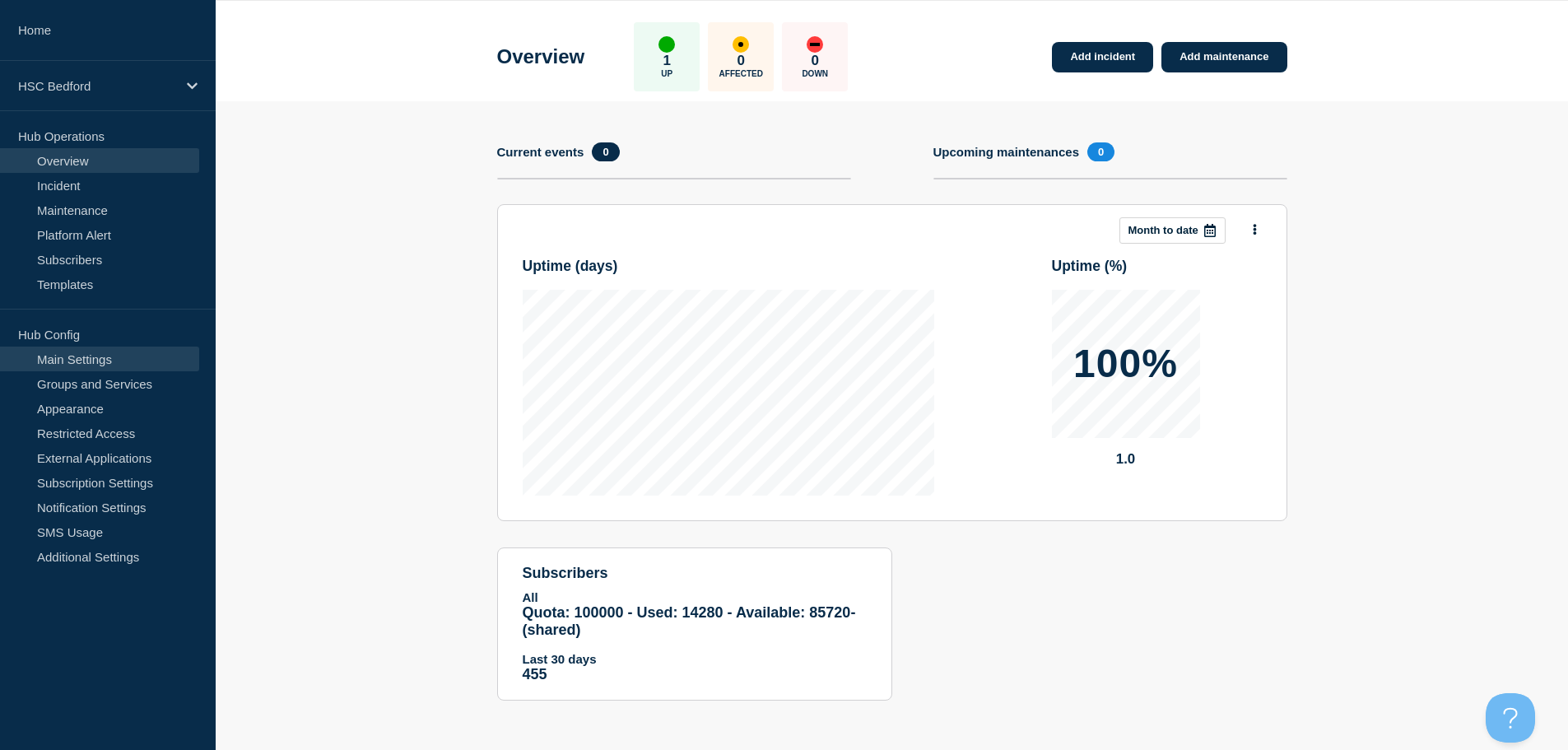
click at [102, 358] on link "Main Settings" at bounding box center [99, 359] width 199 height 25
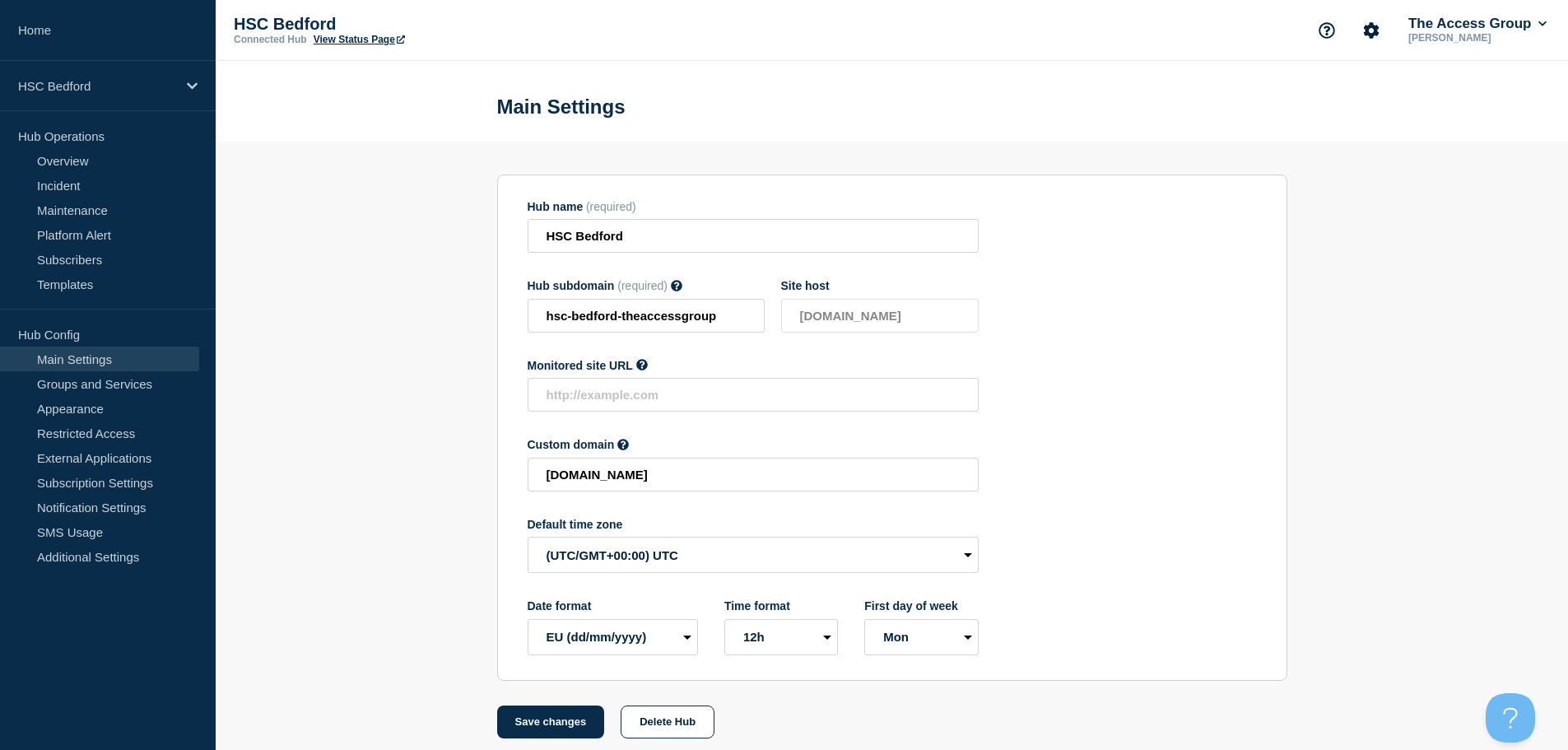
scroll to position [17, 0]
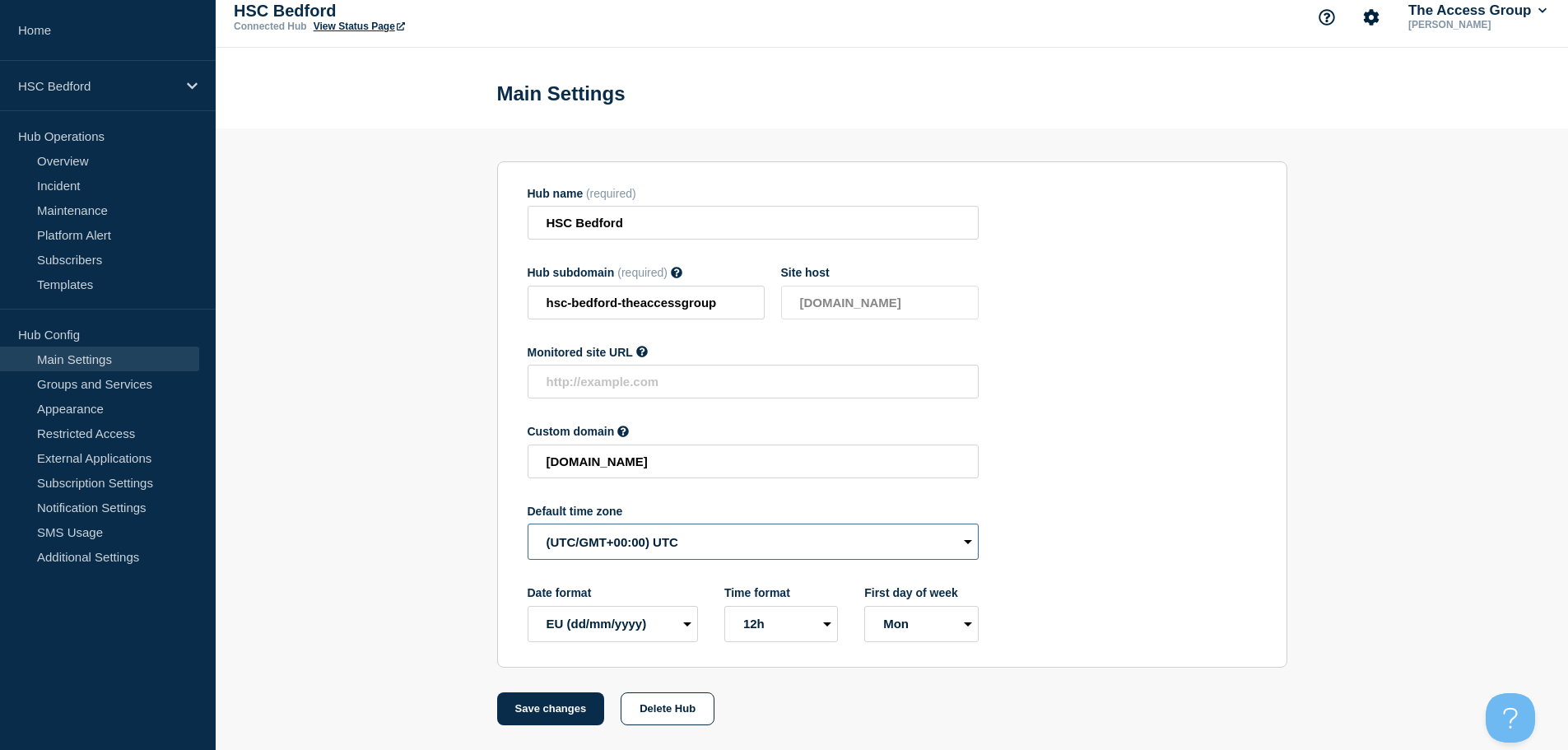
drag, startPoint x: 647, startPoint y: 547, endPoint x: 658, endPoint y: 553, distance: 12.5
click at [647, 547] on select "(SDT/GMT-11:00) [US_STATE] (SST/GMT-11:00) International Date Line West (SST/GM…" at bounding box center [753, 542] width 451 height 36
select select "Europe/[GEOGRAPHIC_DATA]"
click at [528, 524] on select "(SDT/GMT-11:00) [US_STATE] (SST/GMT-11:00) International Date Line West (SST/GM…" at bounding box center [753, 542] width 451 height 36
click at [560, 705] on button "Save changes" at bounding box center [551, 709] width 108 height 33
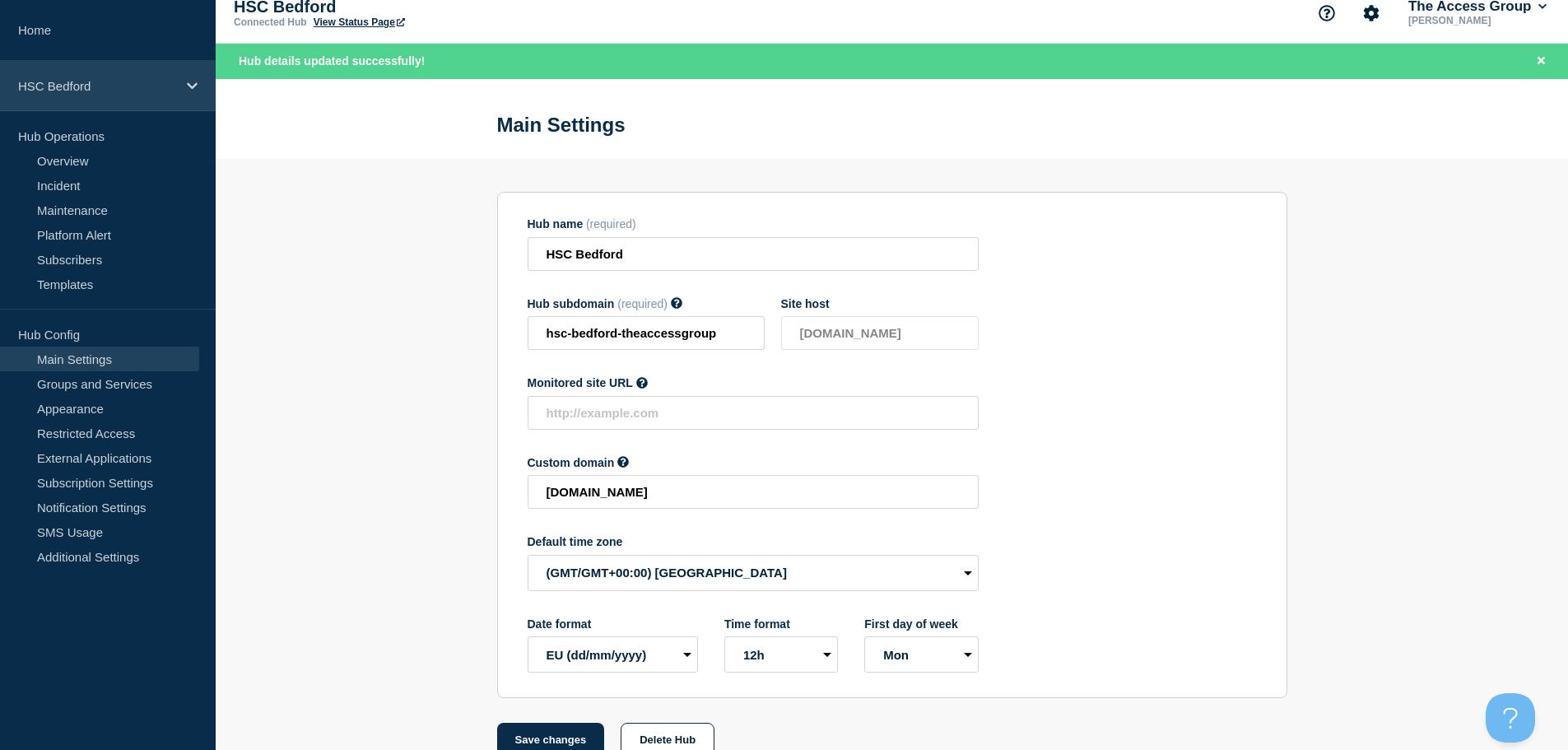
click at [146, 93] on div "HSC Bedford" at bounding box center [108, 85] width 216 height 50
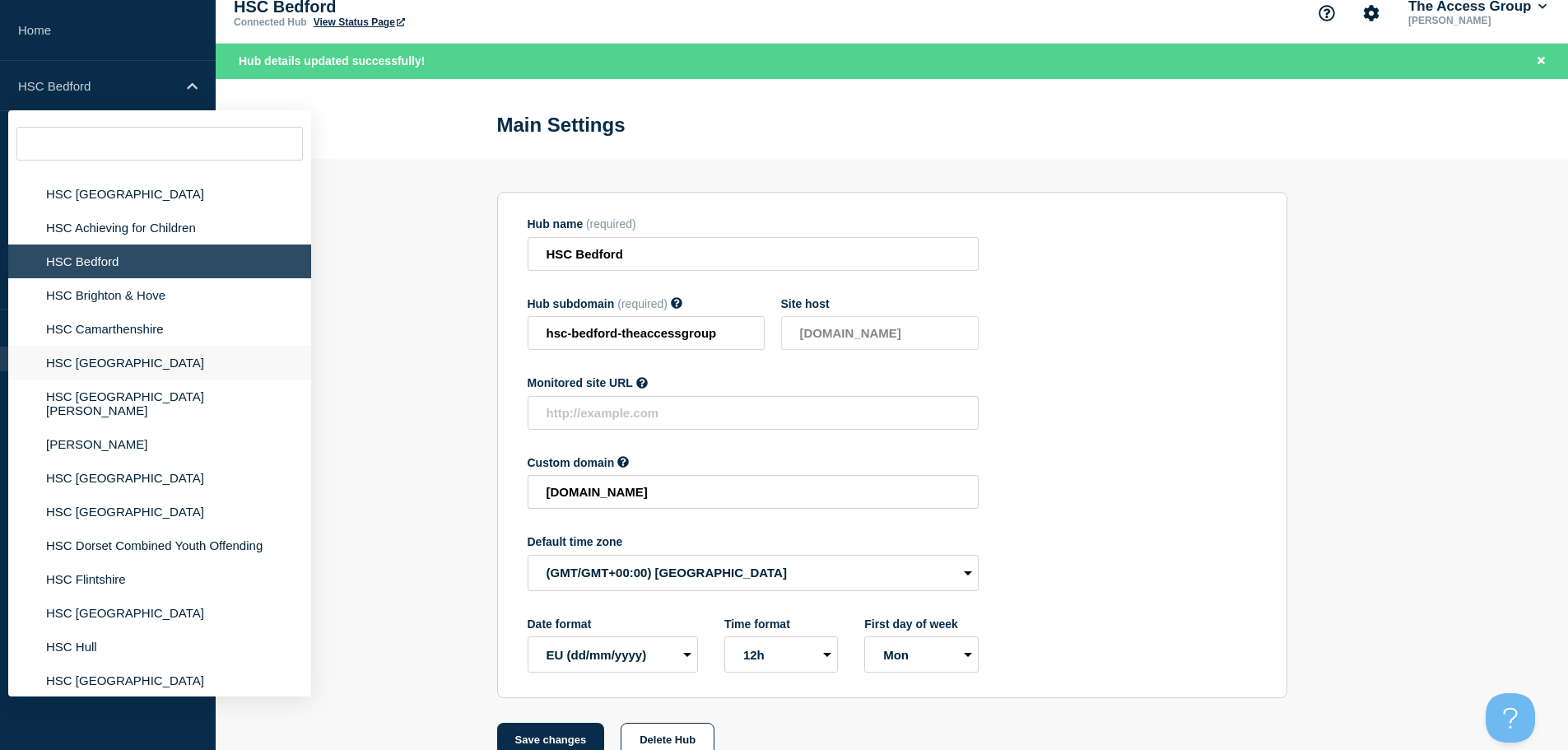
scroll to position [1647, 0]
click at [123, 291] on li "HSC Brighton & Hove" at bounding box center [160, 295] width 303 height 34
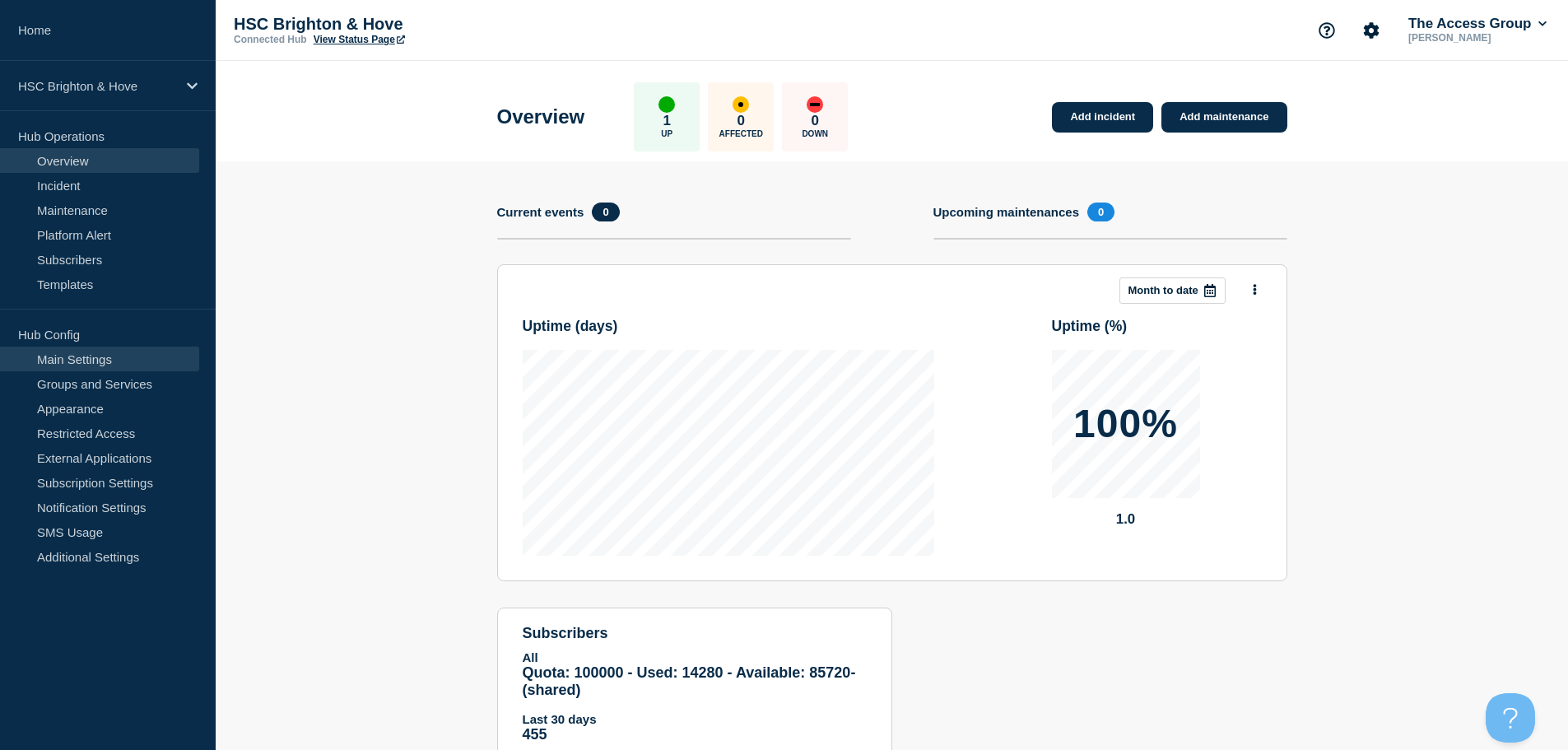
click at [143, 361] on link "Main Settings" at bounding box center [99, 359] width 199 height 25
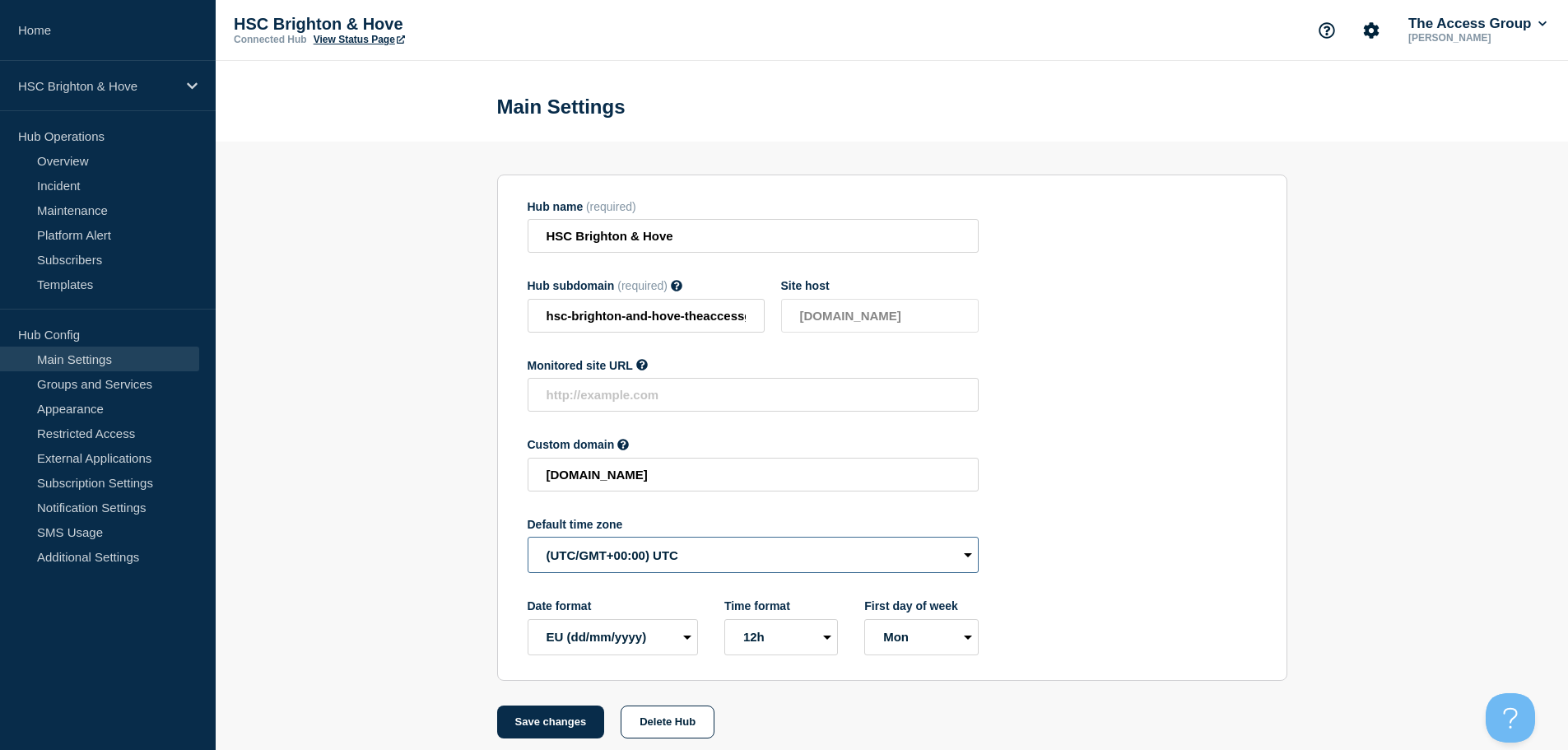
drag, startPoint x: 636, startPoint y: 559, endPoint x: 645, endPoint y: 572, distance: 15.8
click at [636, 559] on select "(SDT/GMT-11:00) [US_STATE] (SST/GMT-11:00) International Date Line West (SST/GM…" at bounding box center [753, 554] width 451 height 36
select select "Europe/[GEOGRAPHIC_DATA]"
click at [528, 541] on select "(SDT/GMT-11:00) [US_STATE] (SST/GMT-11:00) International Date Line West (SST/GM…" at bounding box center [753, 554] width 451 height 36
click at [567, 723] on button "Save changes" at bounding box center [551, 722] width 108 height 33
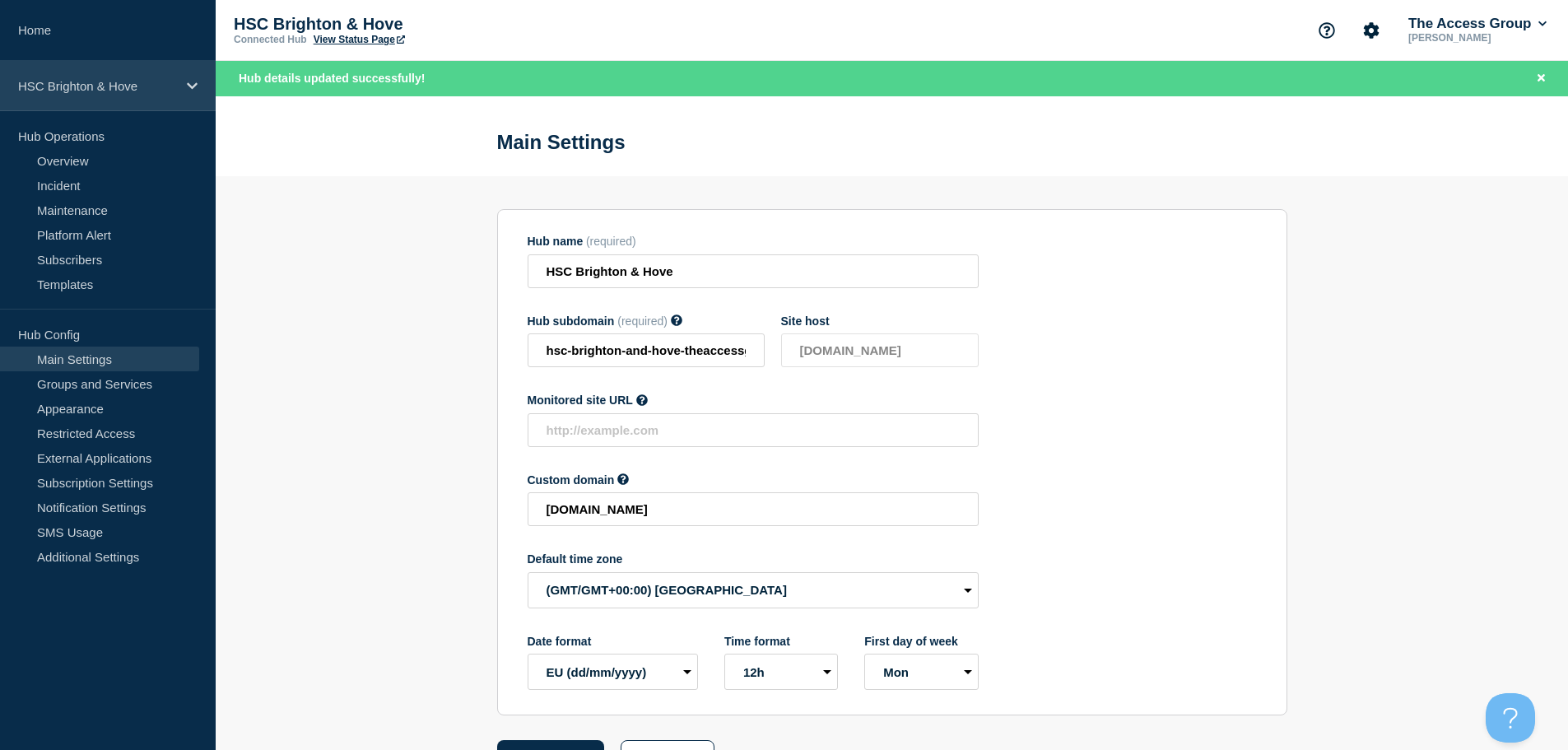
click at [144, 87] on p "HSC Brighton & Hove" at bounding box center [97, 86] width 158 height 14
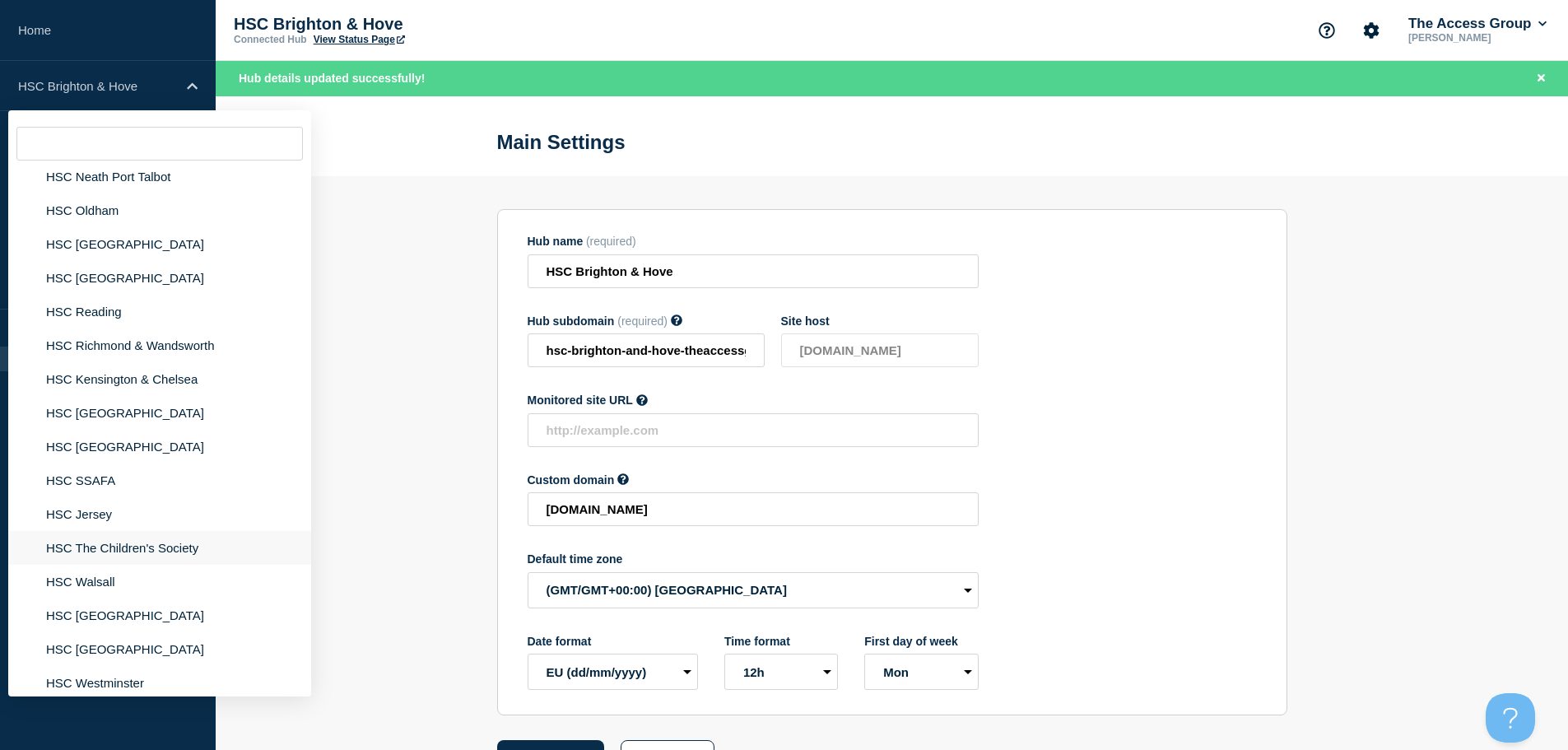
scroll to position [1399, 0]
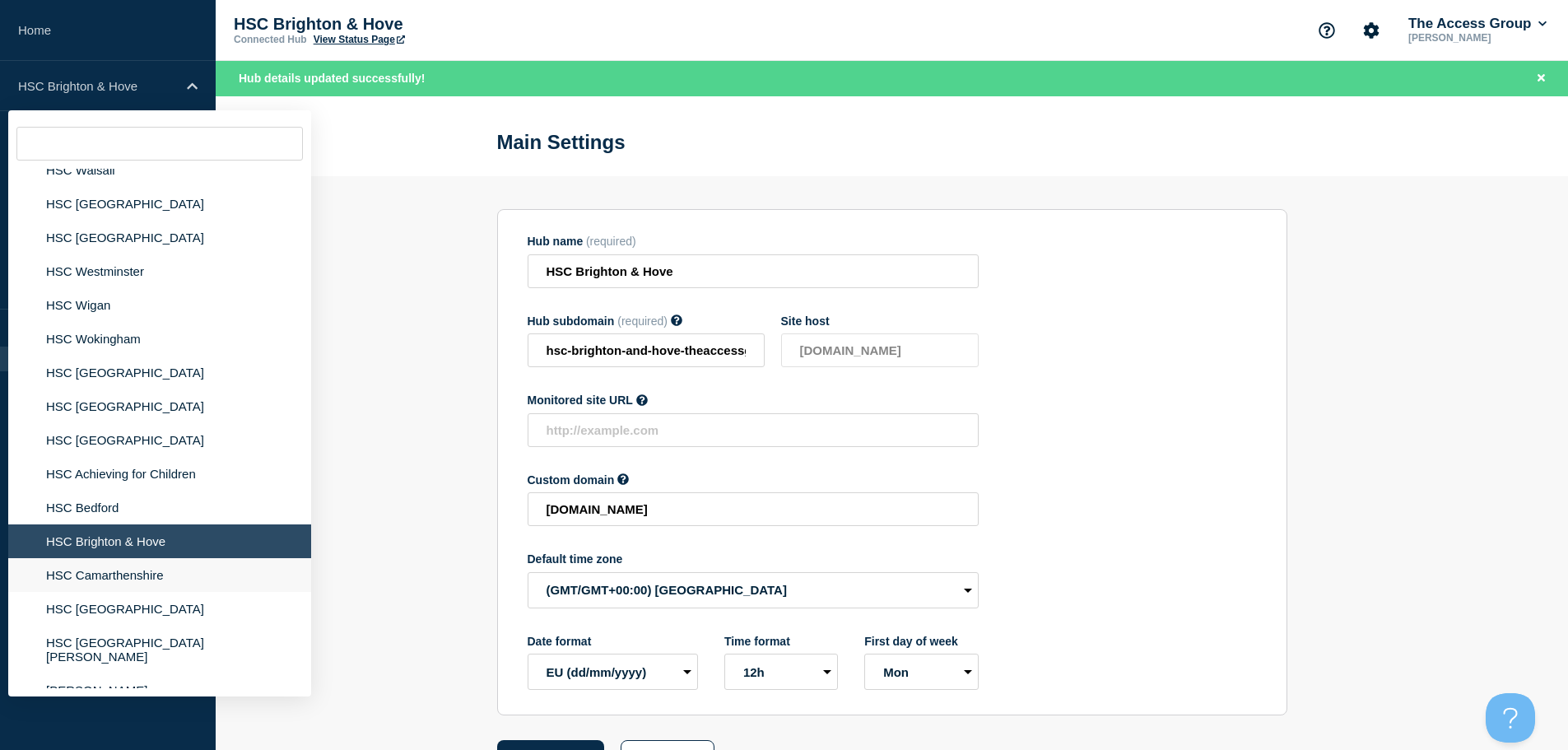
click at [113, 574] on li "HSC Camarthenshire" at bounding box center [160, 575] width 303 height 34
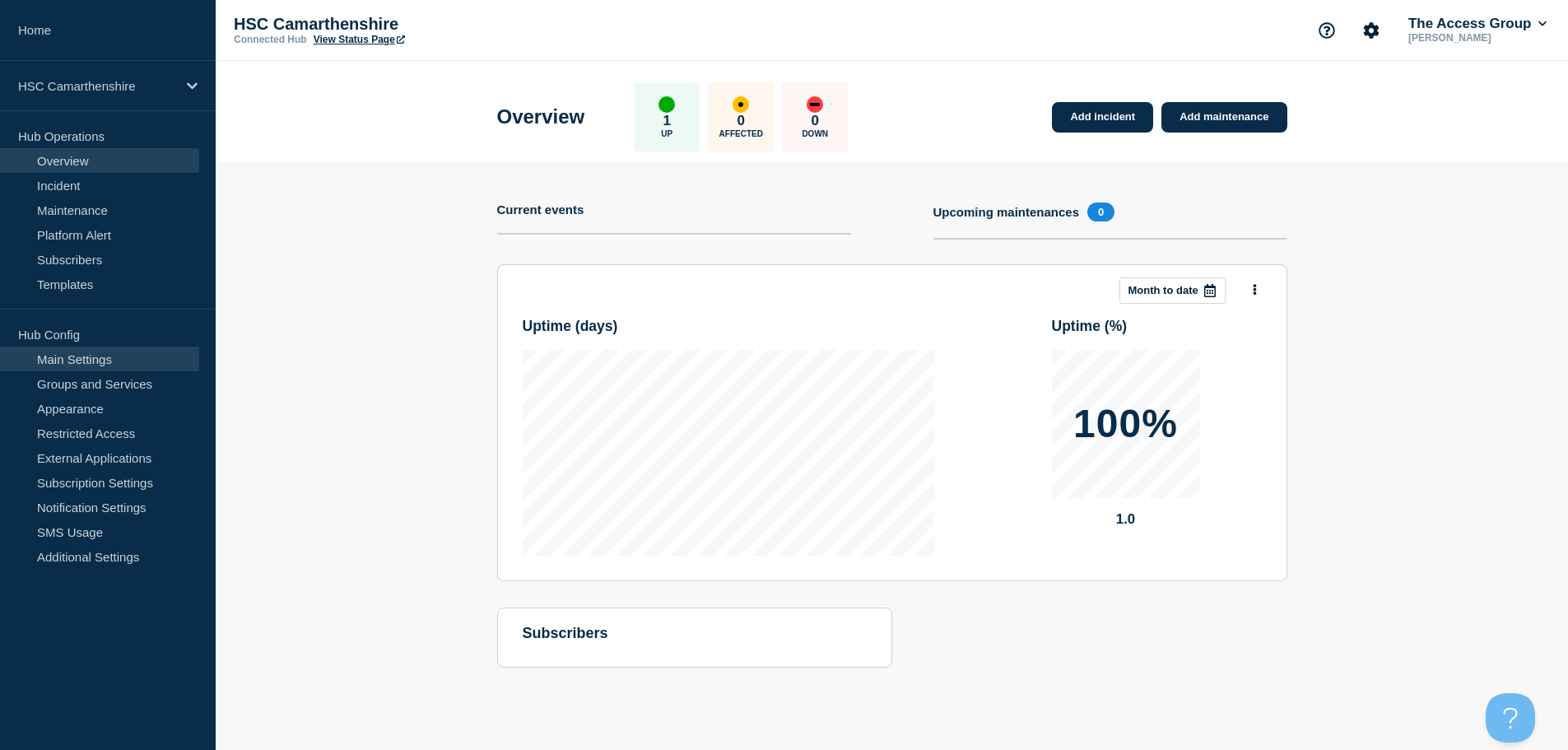
click at [132, 352] on link "Main Settings" at bounding box center [99, 359] width 199 height 25
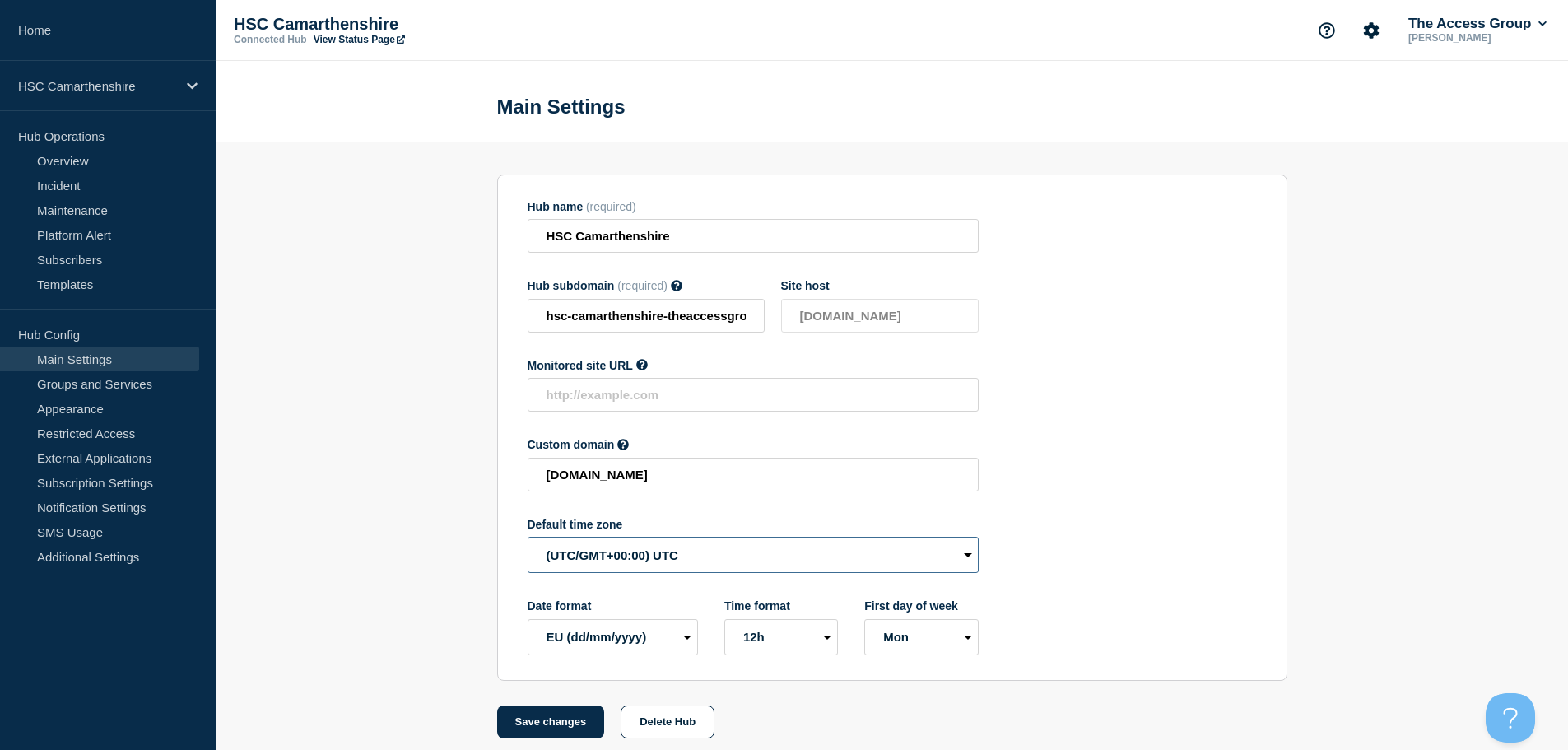
click at [676, 555] on select "(SDT/GMT-11:00) [US_STATE] (SST/GMT-11:00) International Date Line West (SST/GM…" at bounding box center [753, 554] width 451 height 36
select select "Europe/[GEOGRAPHIC_DATA]"
click at [528, 541] on select "(SDT/GMT-11:00) [US_STATE] (SST/GMT-11:00) International Date Line West (SST/GM…" at bounding box center [753, 554] width 451 height 36
click at [540, 733] on button "Save changes" at bounding box center [551, 722] width 108 height 33
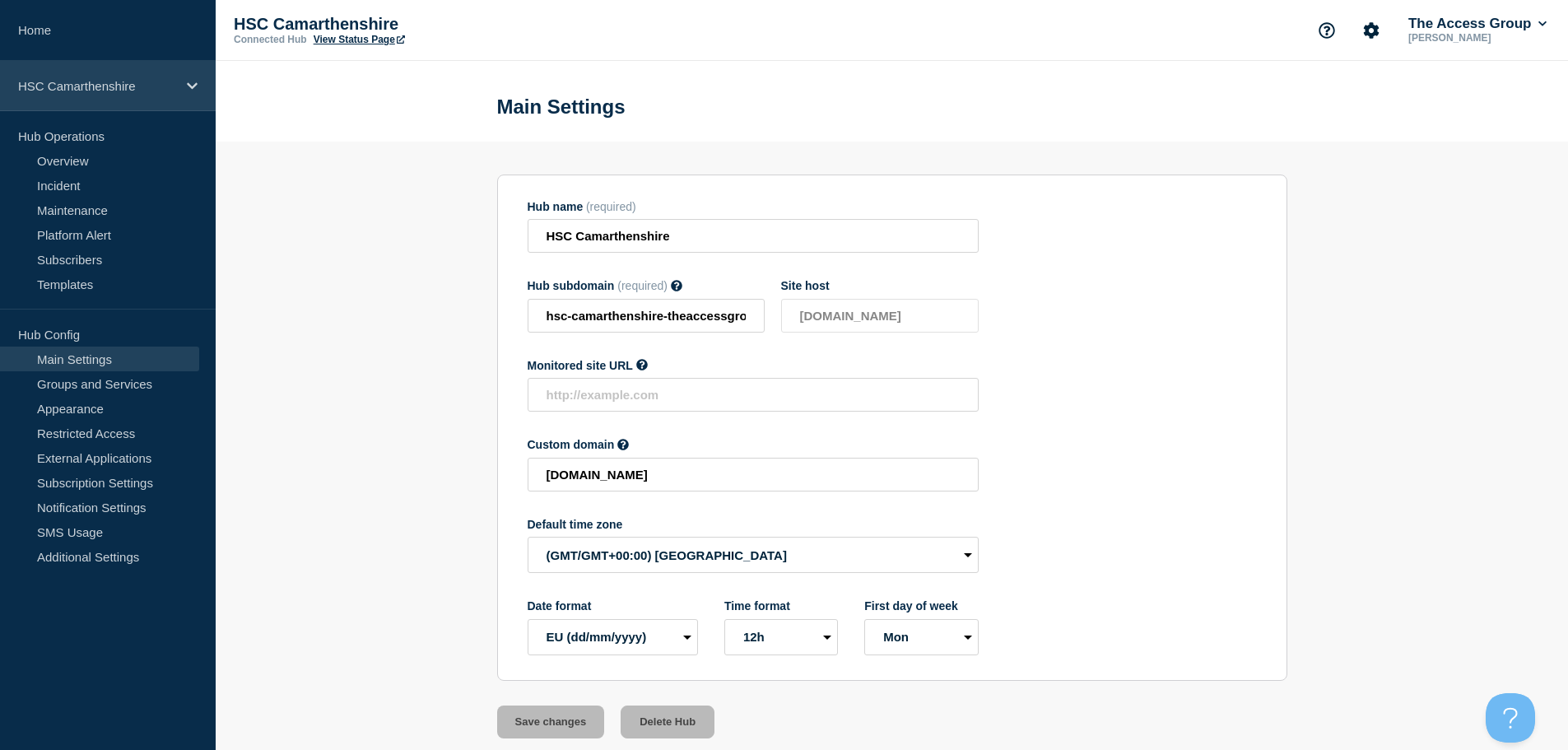
click at [159, 73] on div "HSC Camarthenshire" at bounding box center [108, 85] width 216 height 50
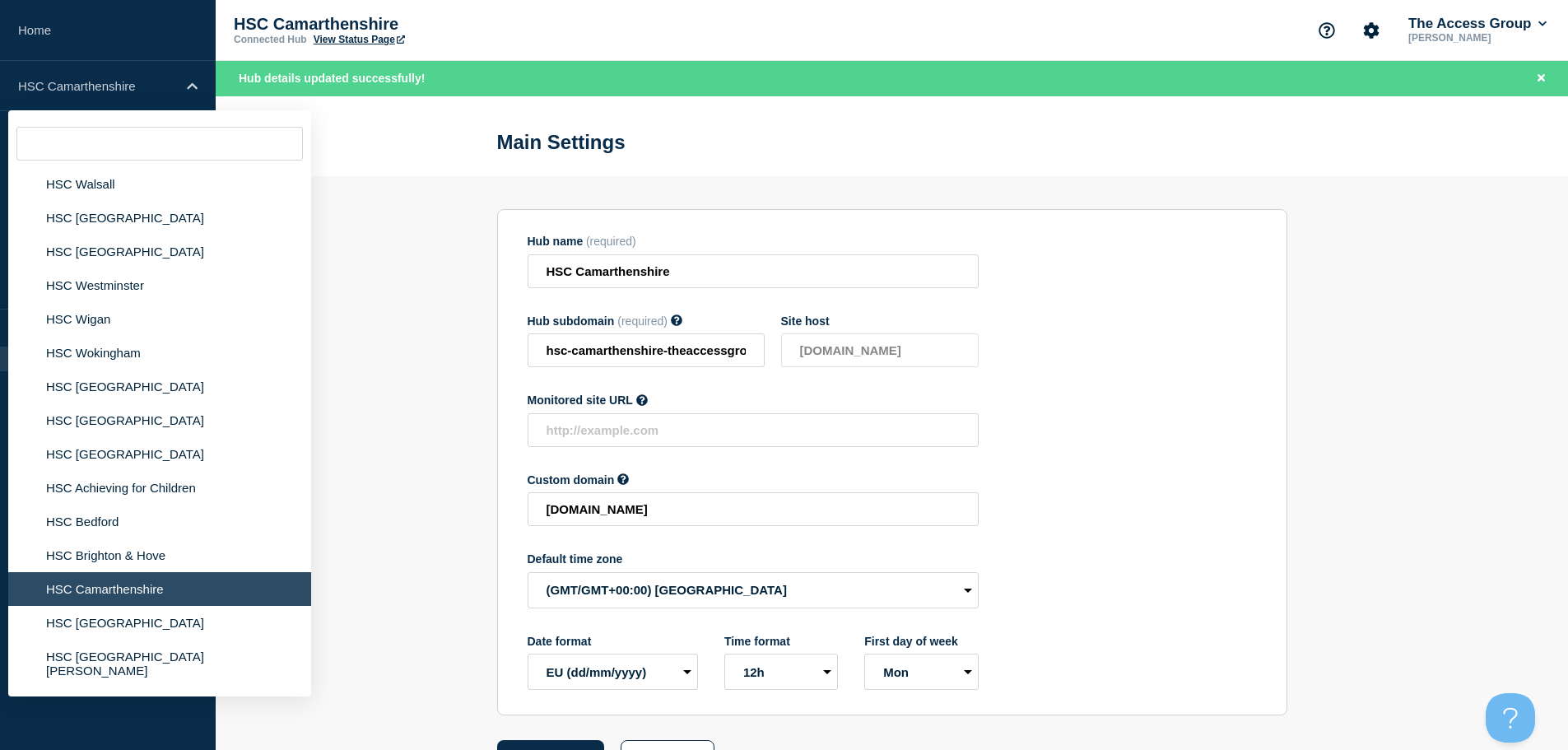
scroll to position [1399, 0]
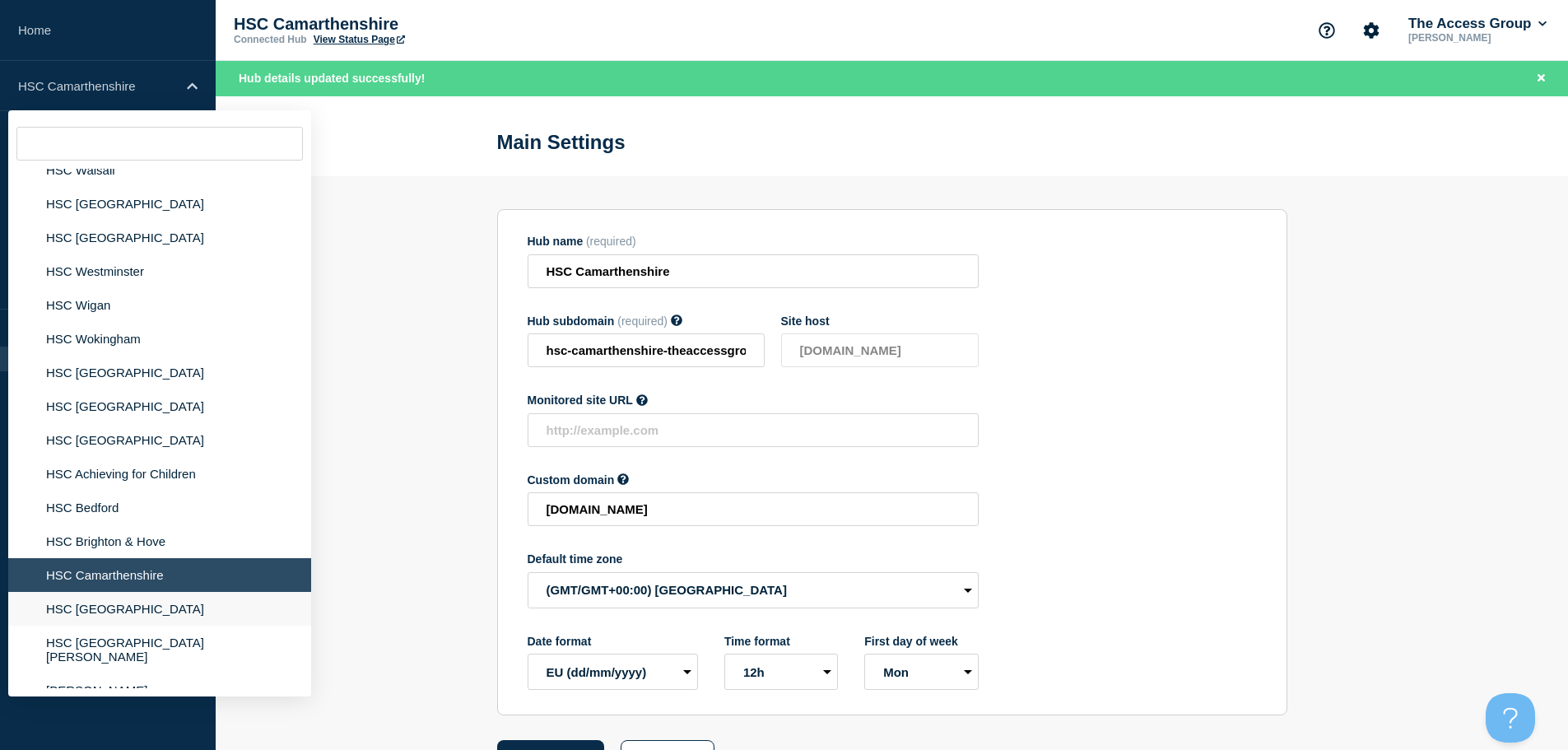
click at [138, 611] on li "HSC [GEOGRAPHIC_DATA]" at bounding box center [160, 609] width 303 height 34
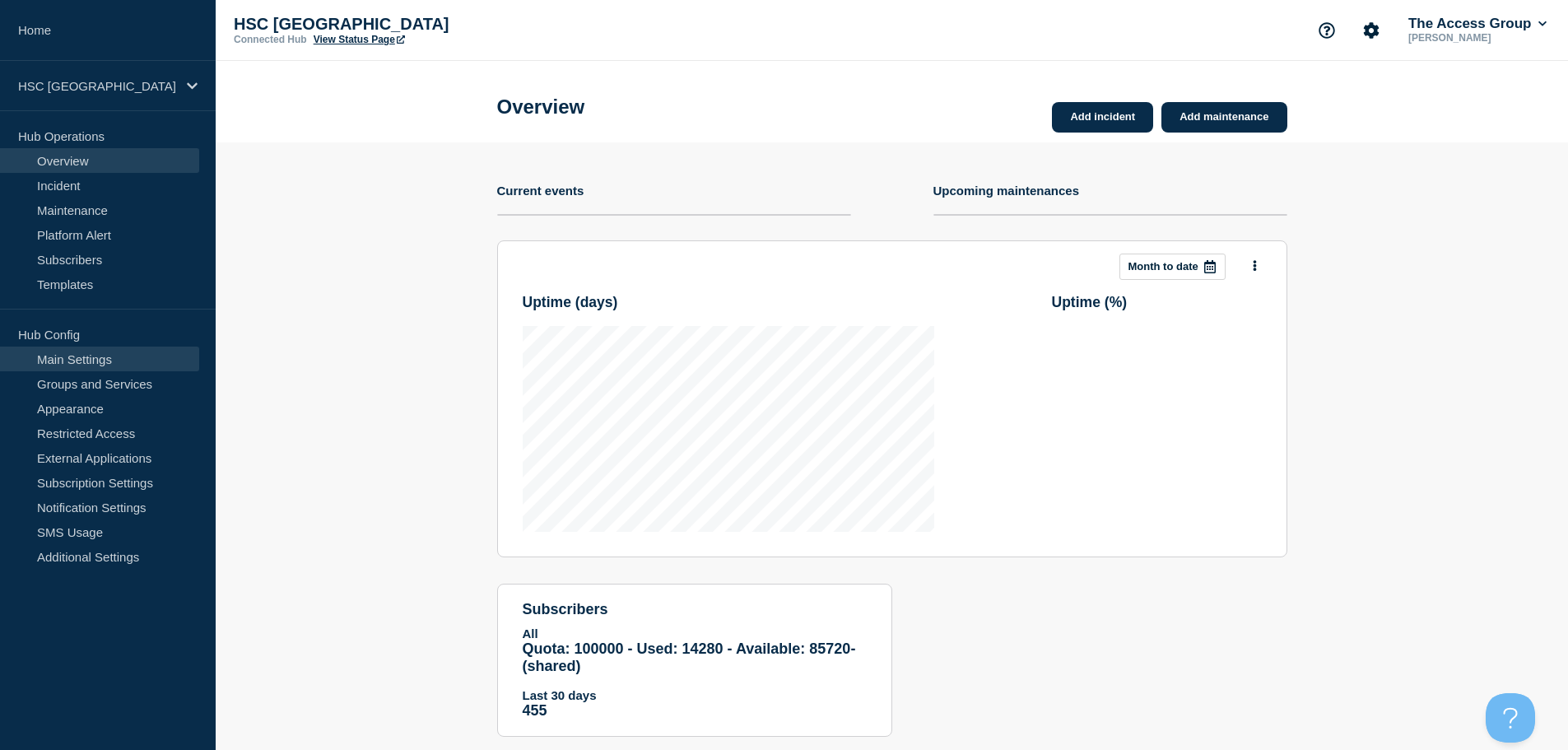
click at [135, 355] on link "Main Settings" at bounding box center [99, 359] width 199 height 25
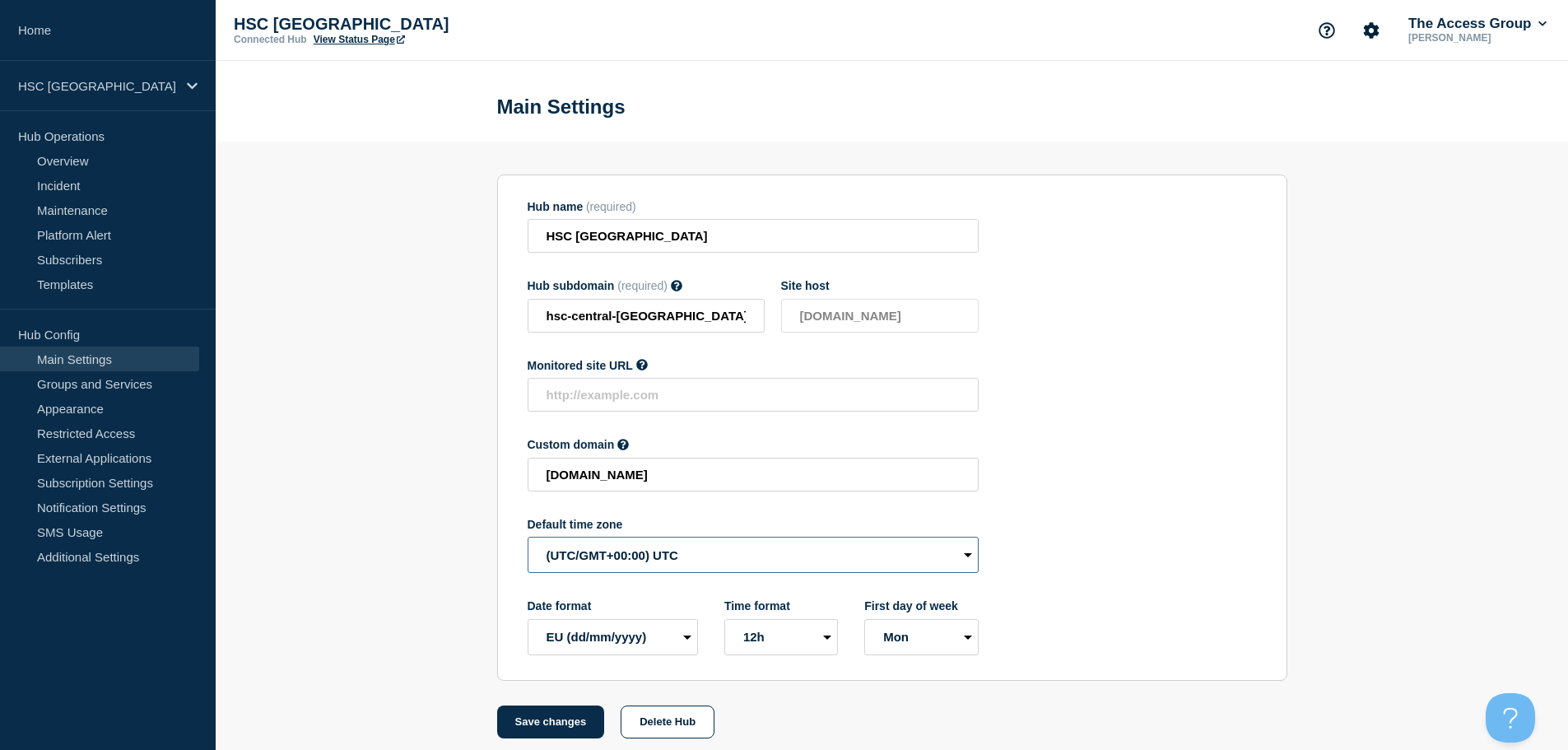
drag, startPoint x: 672, startPoint y: 560, endPoint x: 678, endPoint y: 571, distance: 12.5
click at [672, 560] on select "(SDT/GMT-11:00) [US_STATE] (SST/GMT-11:00) International Date Line West (SST/GM…" at bounding box center [753, 554] width 451 height 36
select select "Europe/[GEOGRAPHIC_DATA]"
click at [528, 541] on select "(SDT/GMT-11:00) [US_STATE] (SST/GMT-11:00) International Date Line West (SST/GM…" at bounding box center [753, 554] width 451 height 36
click at [539, 730] on button "Save changes" at bounding box center [551, 722] width 108 height 33
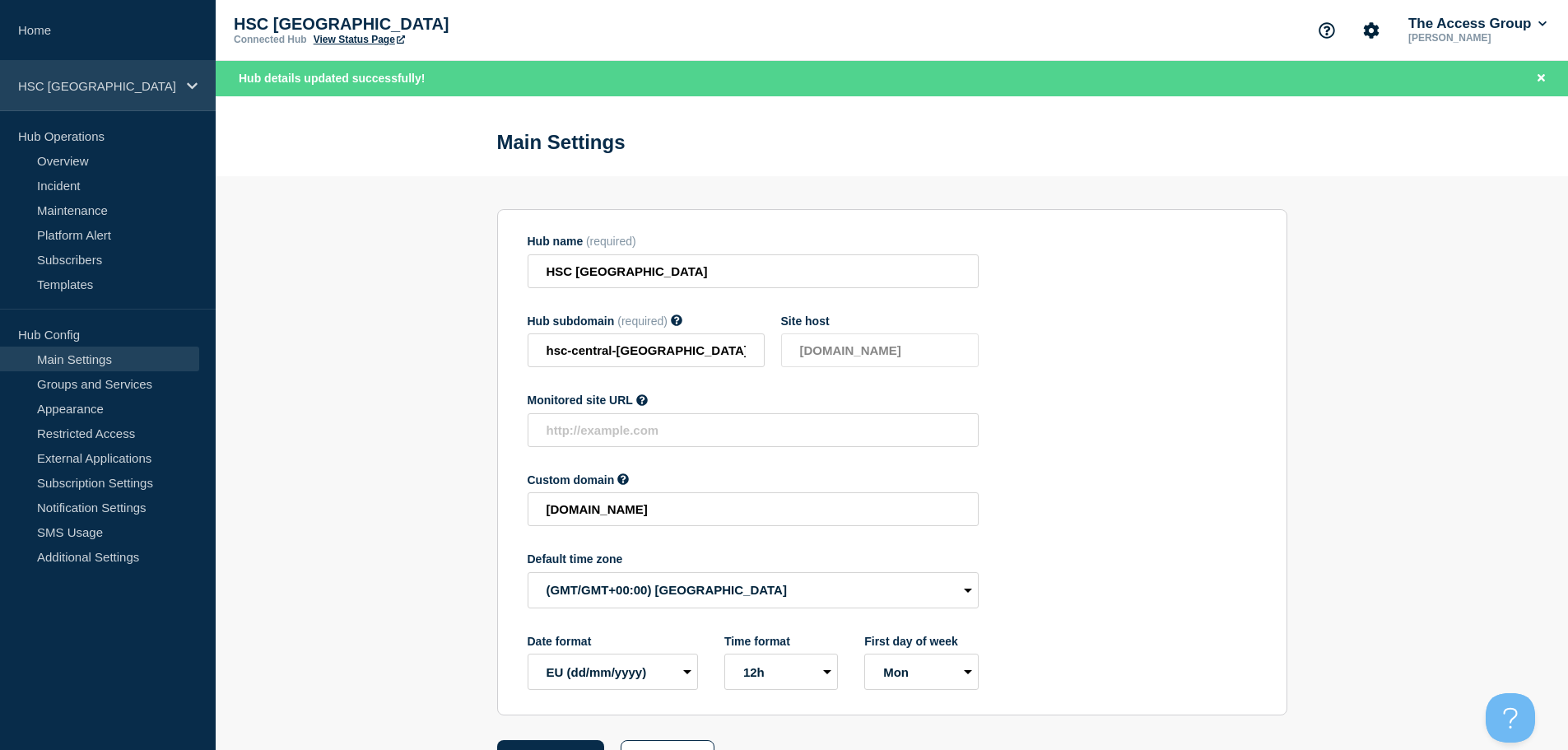
click at [163, 88] on p "HSC [GEOGRAPHIC_DATA]" at bounding box center [97, 86] width 158 height 14
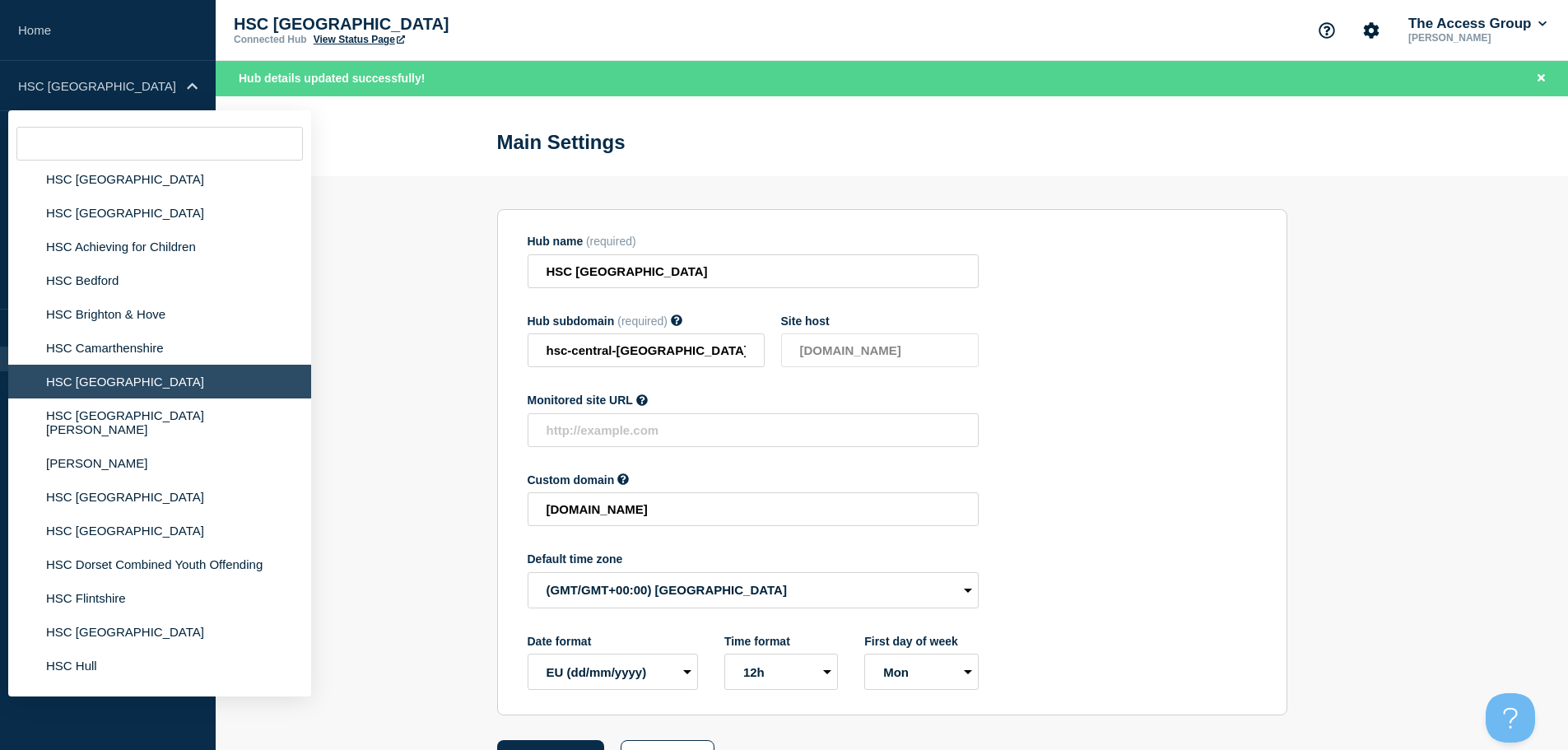
scroll to position [1647, 0]
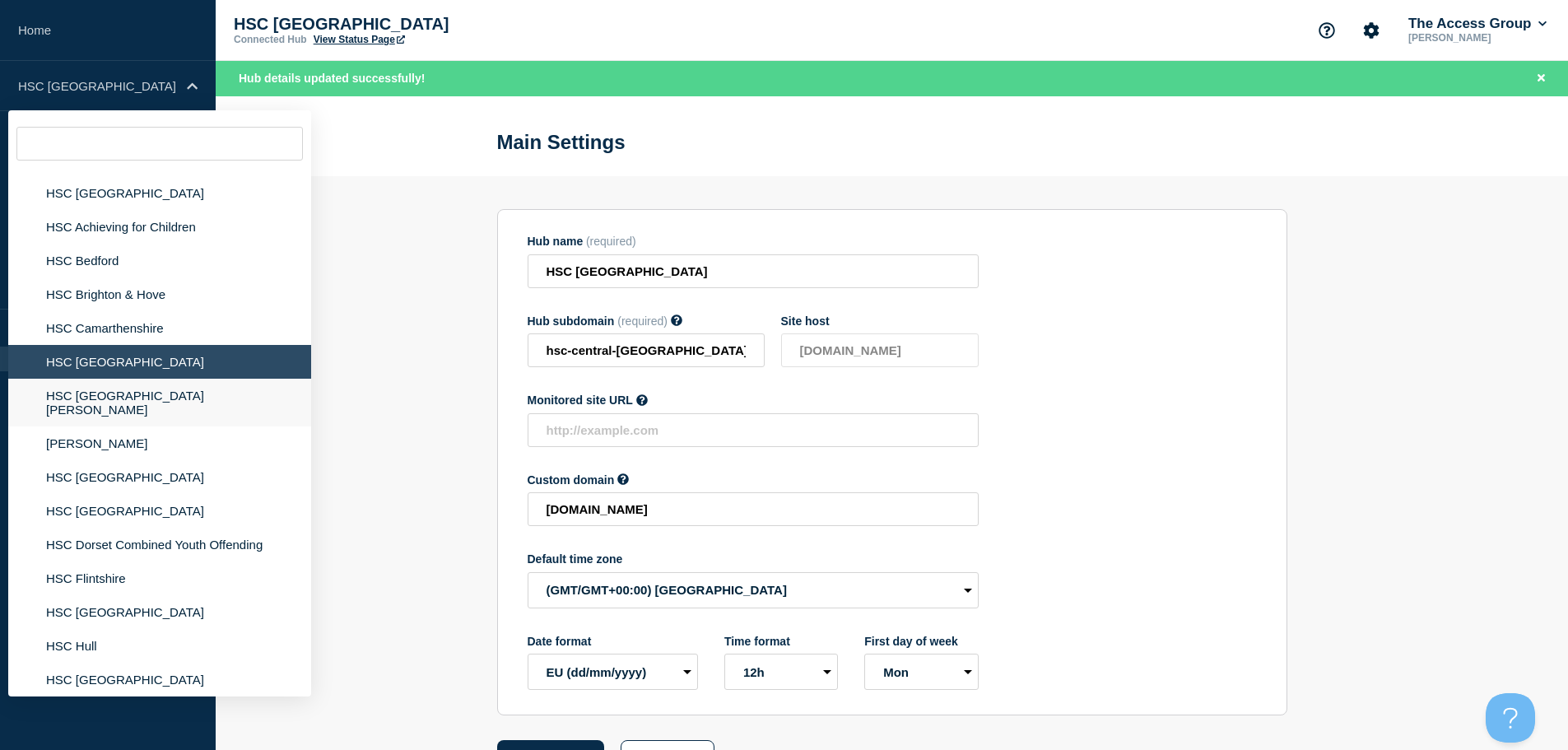
click at [134, 397] on li "HSC [GEOGRAPHIC_DATA][PERSON_NAME]" at bounding box center [160, 402] width 303 height 48
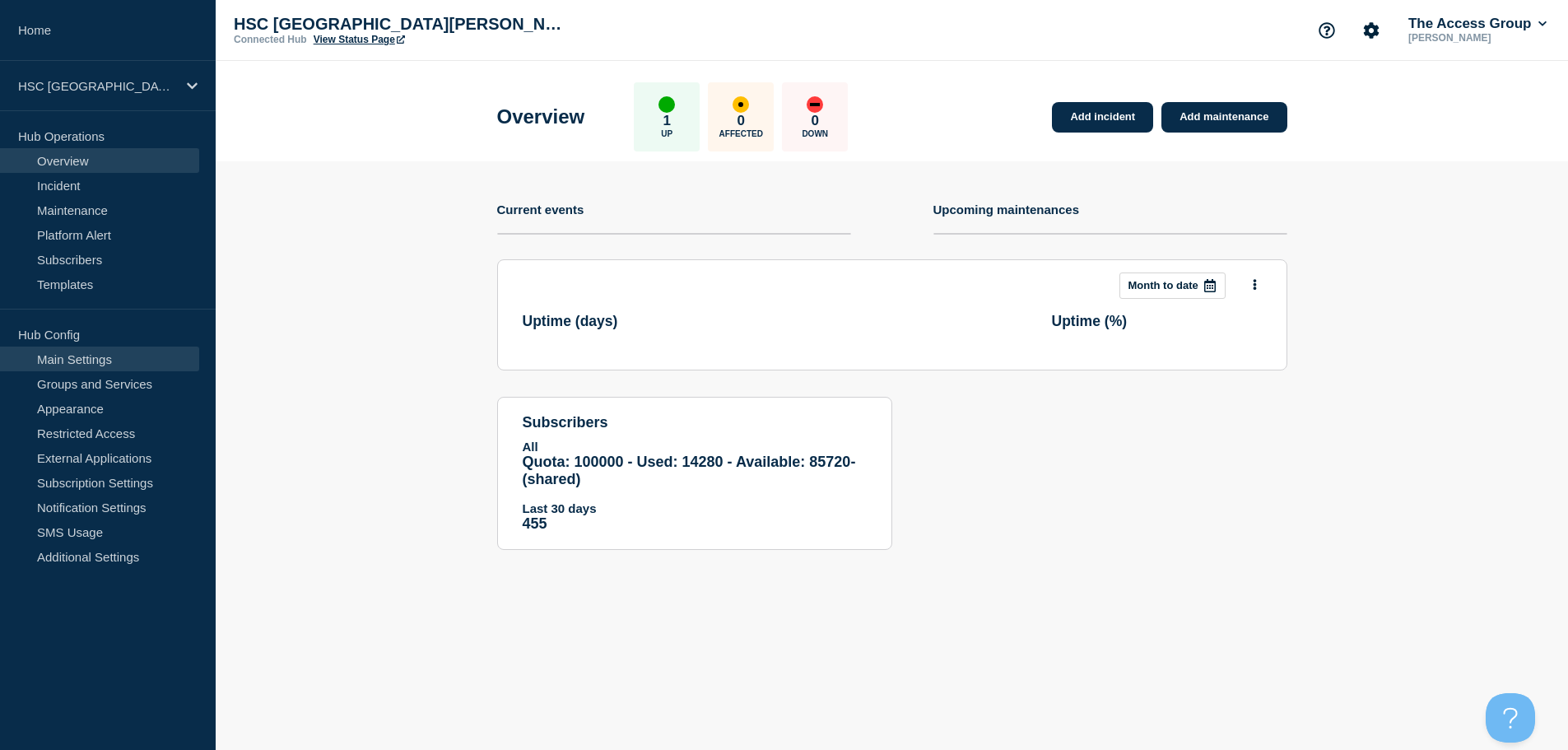
click at [127, 363] on link "Main Settings" at bounding box center [99, 359] width 199 height 25
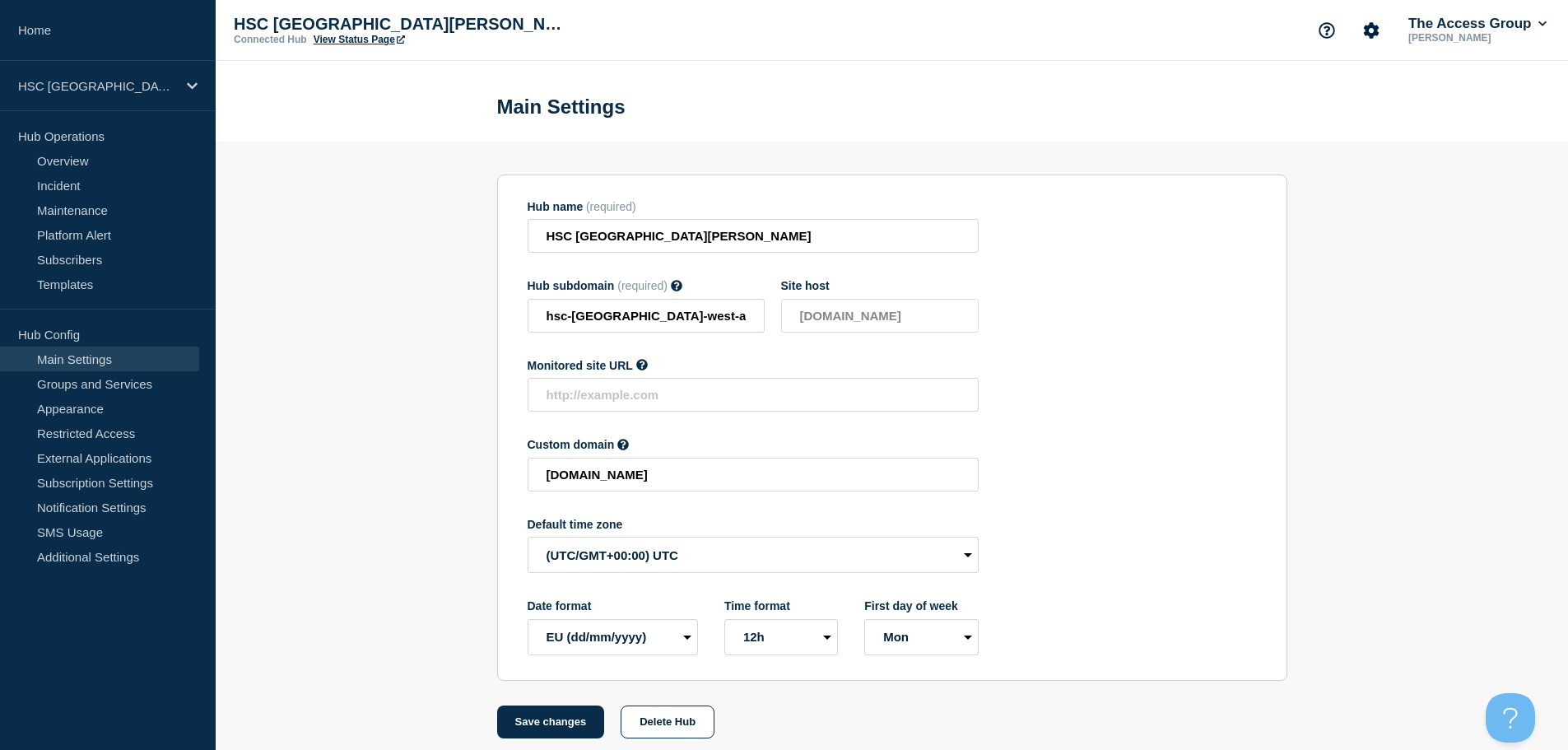
scroll to position [17, 0]
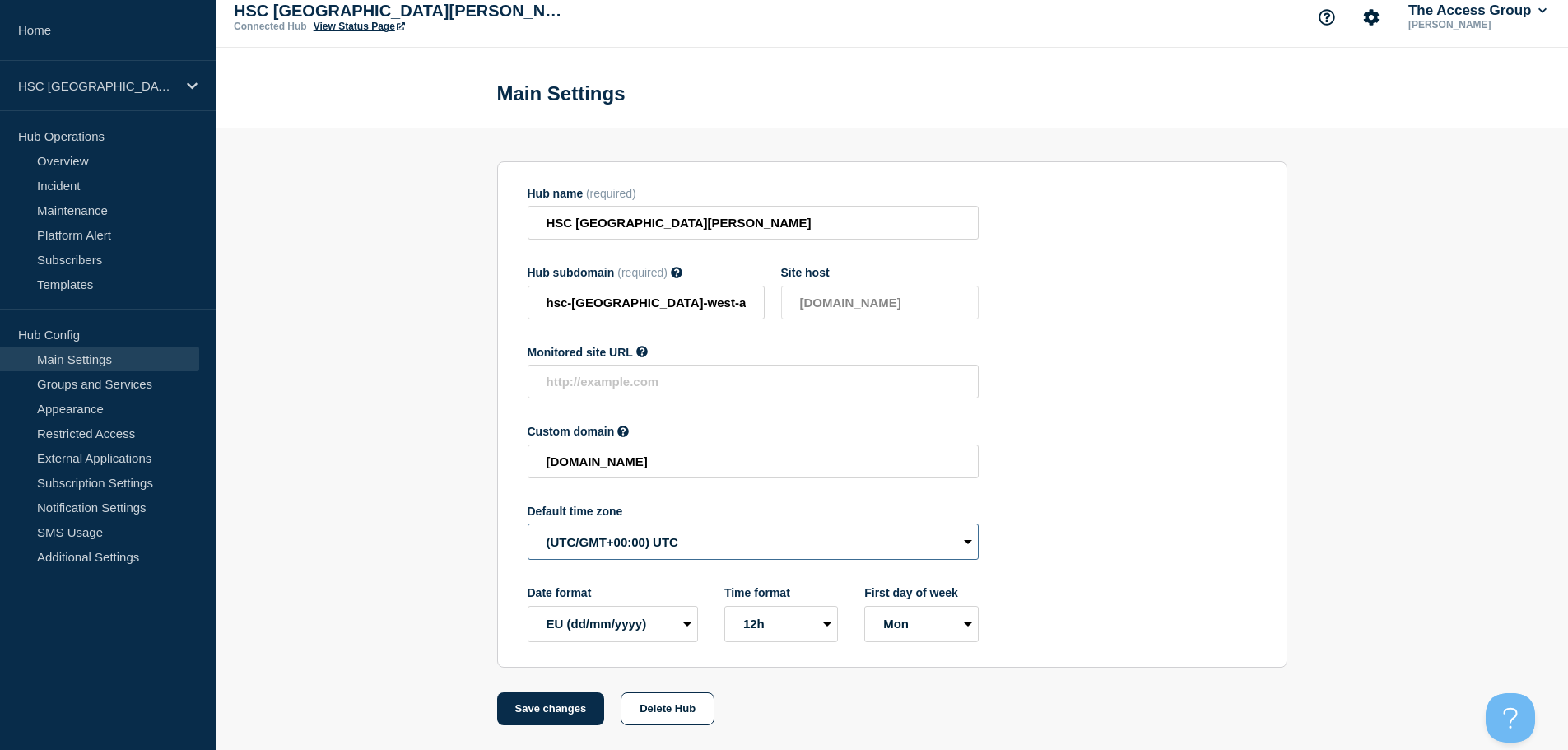
click at [627, 530] on select "(SDT/GMT-11:00) [US_STATE] (SST/GMT-11:00) International Date Line West (SST/GM…" at bounding box center [753, 542] width 451 height 36
select select "Europe/[GEOGRAPHIC_DATA]"
click at [528, 524] on select "(SDT/GMT-11:00) [US_STATE] (SST/GMT-11:00) International Date Line West (SST/GM…" at bounding box center [753, 542] width 451 height 36
click at [531, 705] on button "Save changes" at bounding box center [551, 709] width 108 height 33
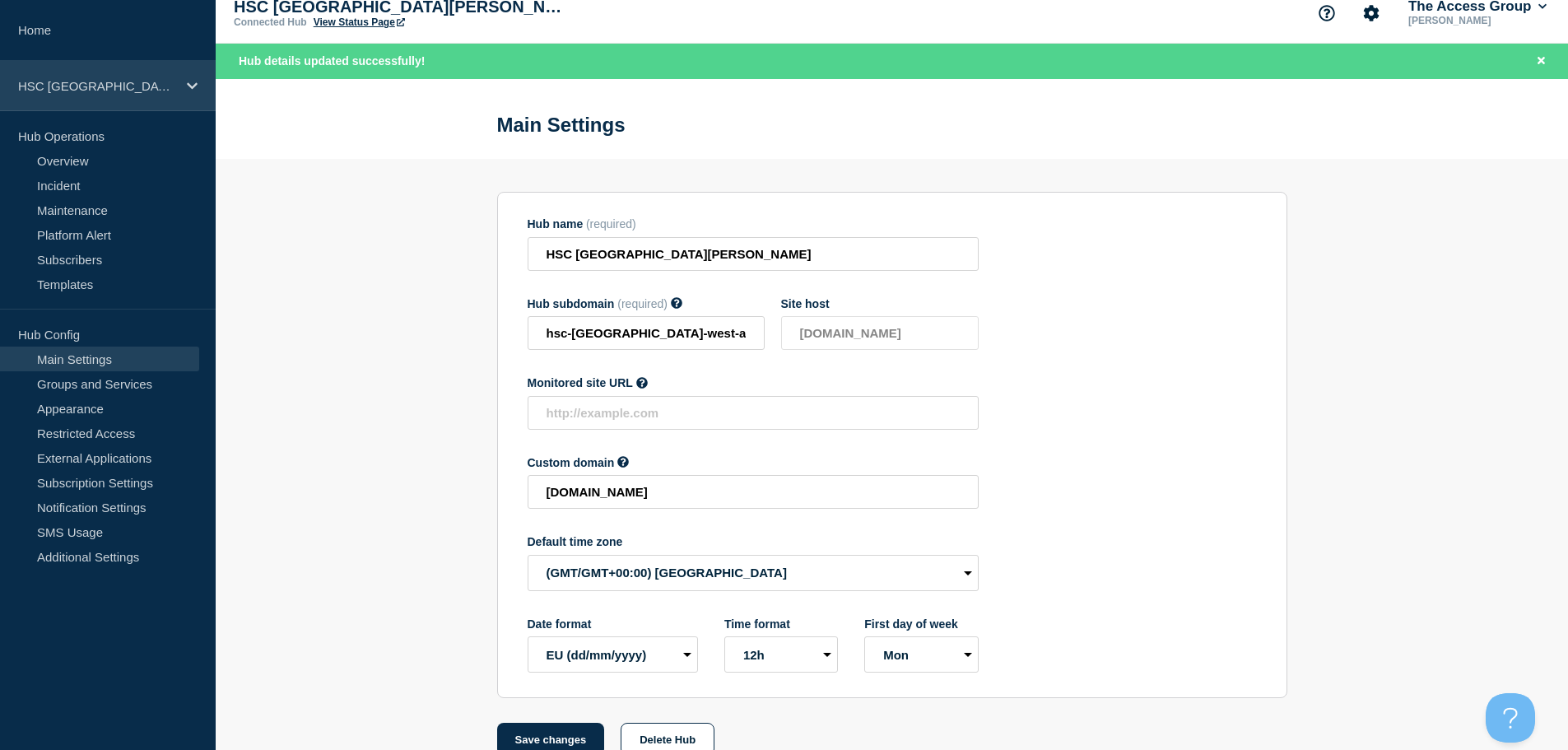
click at [161, 82] on p "HSC [GEOGRAPHIC_DATA][PERSON_NAME]" at bounding box center [97, 86] width 158 height 14
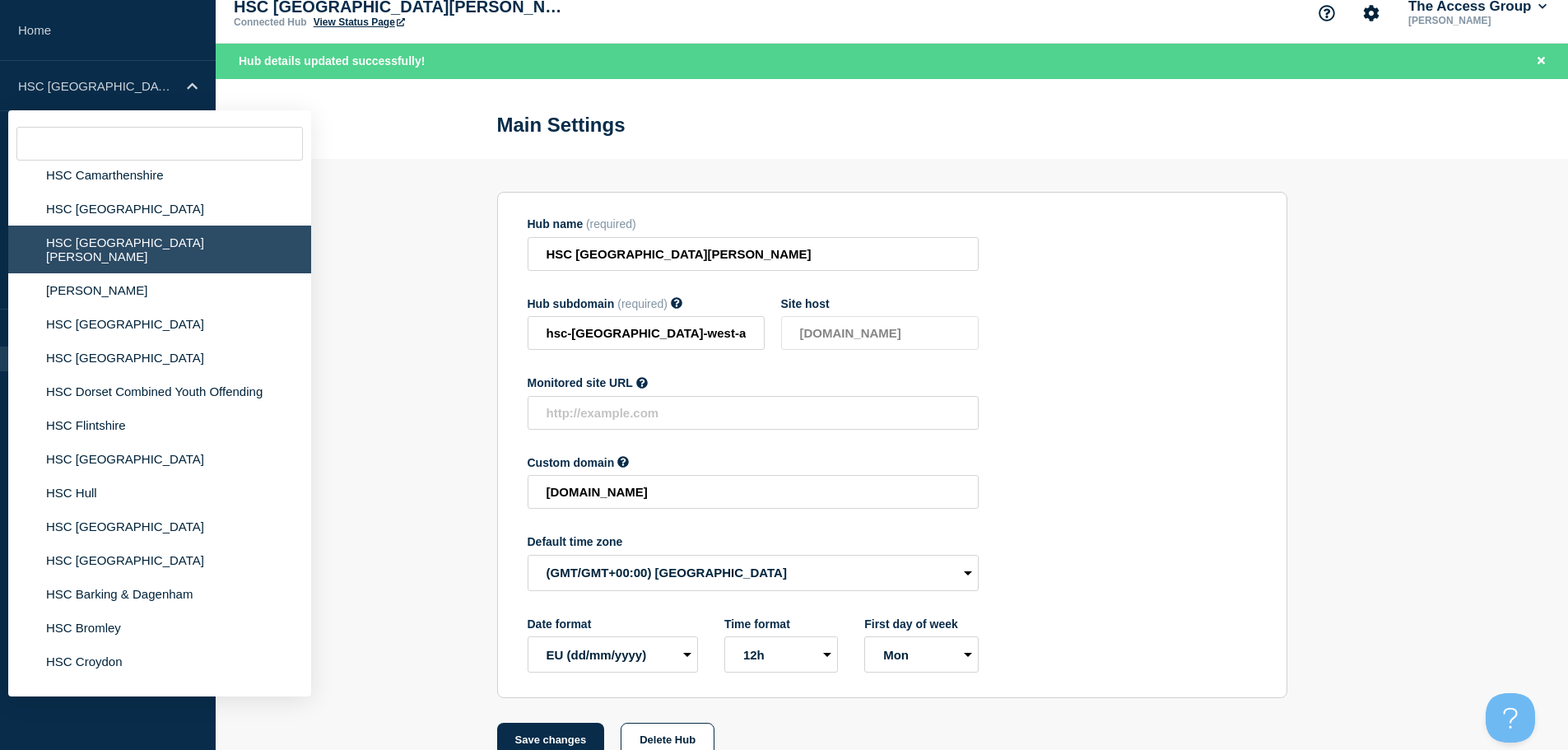
scroll to position [1811, 0]
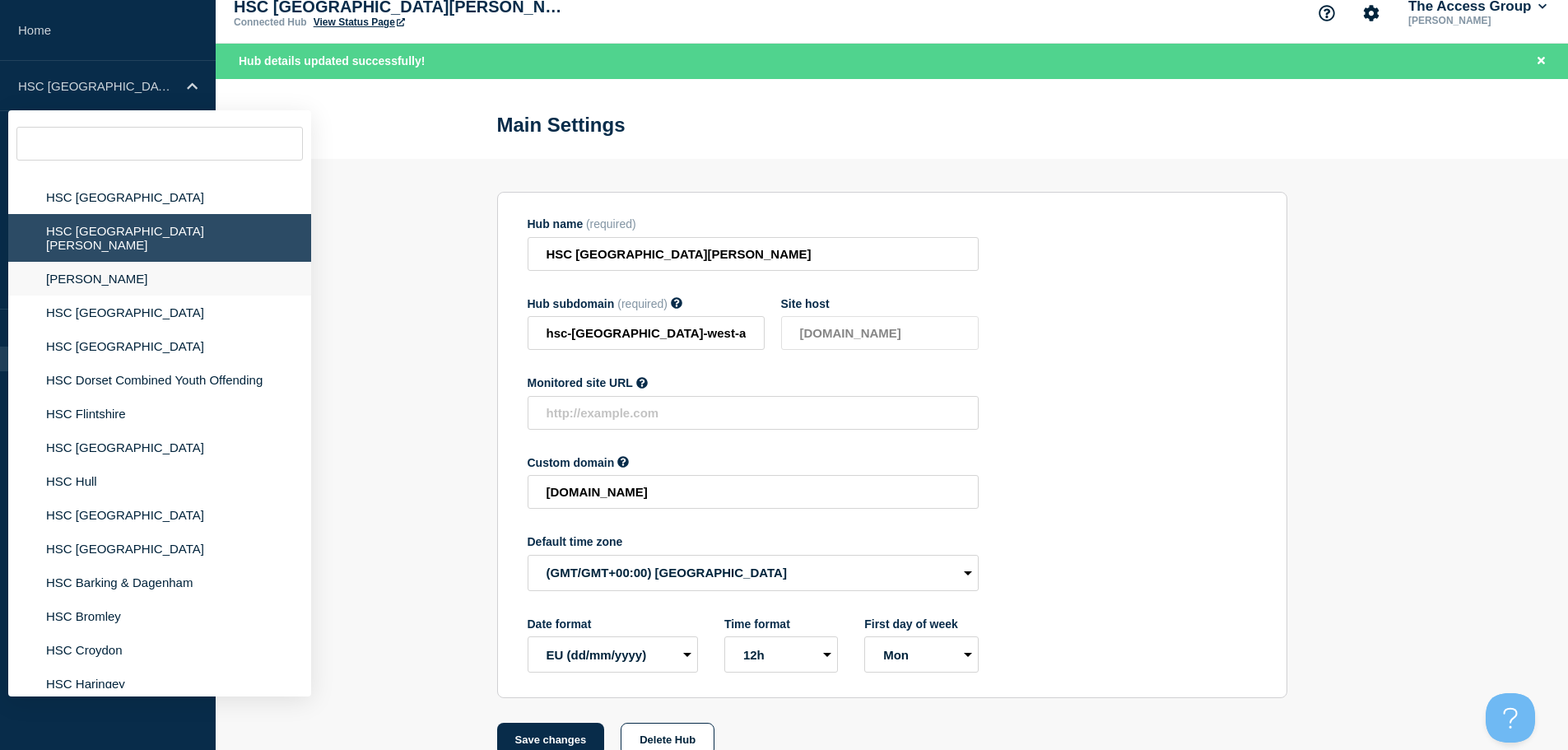
click at [155, 267] on li "[PERSON_NAME]" at bounding box center [160, 278] width 303 height 34
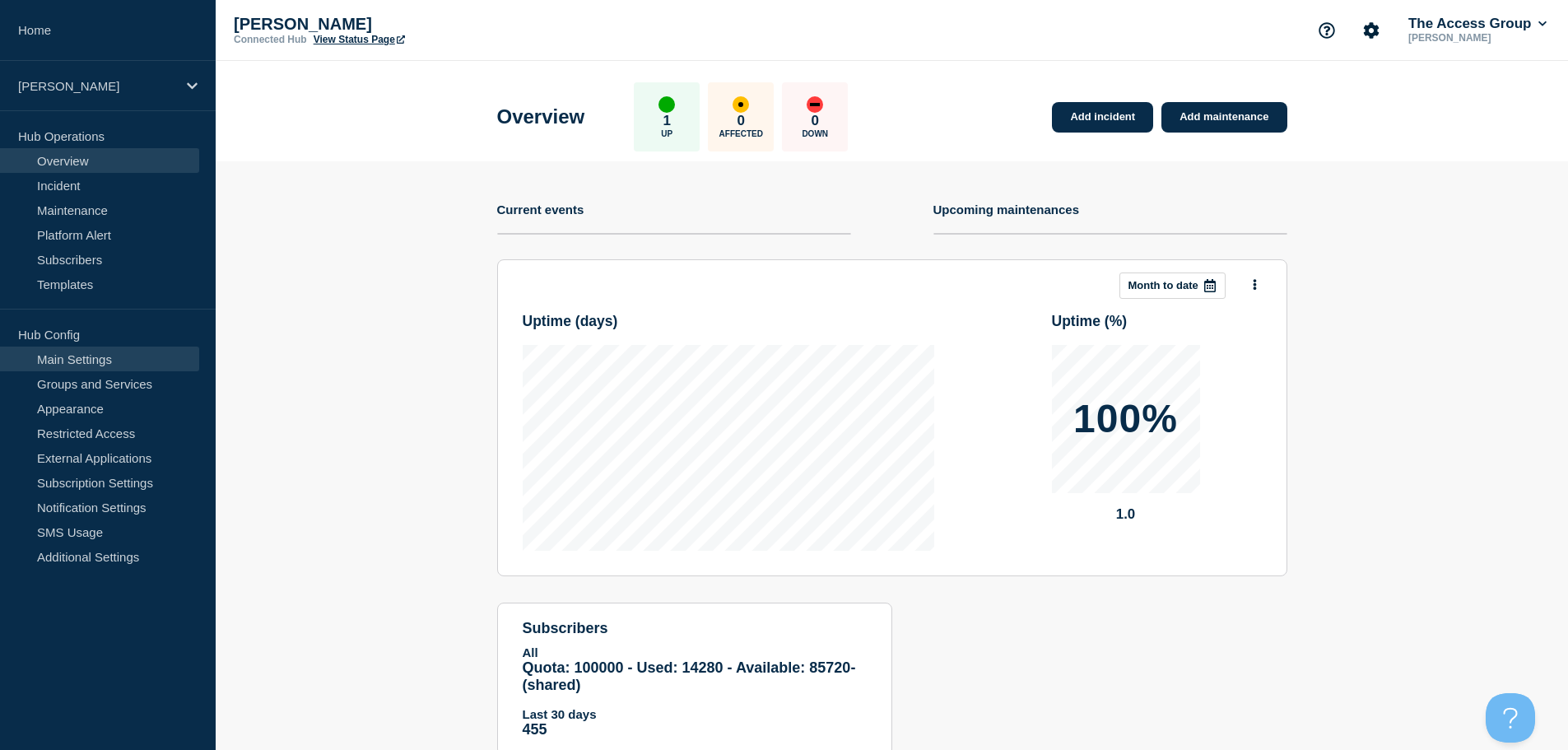
click at [137, 357] on link "Main Settings" at bounding box center [99, 359] width 199 height 25
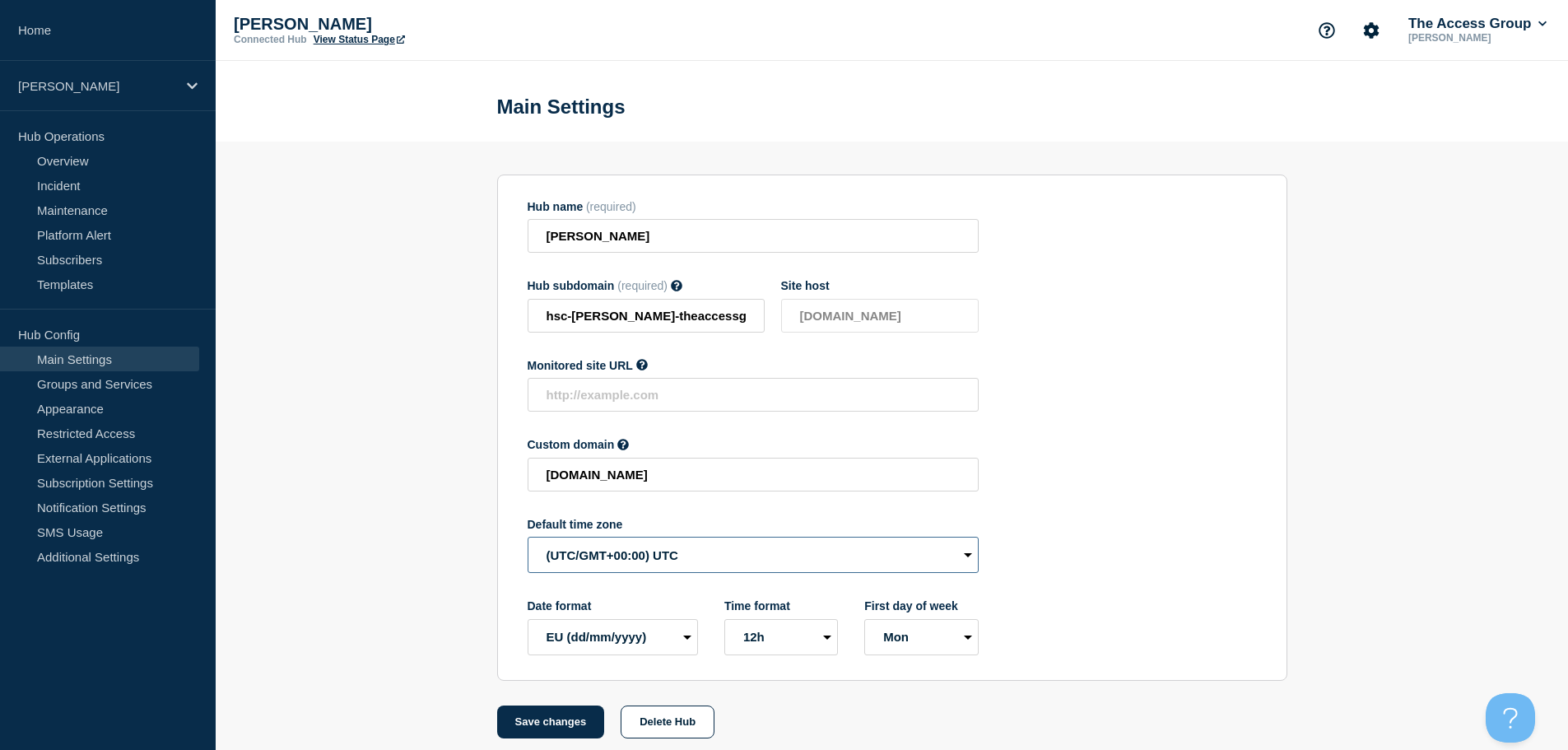
click at [753, 558] on select "(SDT/GMT-11:00) [US_STATE] (SST/GMT-11:00) International Date Line West (SST/GM…" at bounding box center [753, 554] width 451 height 36
select select "Europe/[GEOGRAPHIC_DATA]"
click at [528, 541] on select "(SDT/GMT-11:00) [US_STATE] (SST/GMT-11:00) International Date Line West (SST/GM…" at bounding box center [753, 554] width 451 height 36
click at [564, 728] on button "Save changes" at bounding box center [551, 722] width 108 height 33
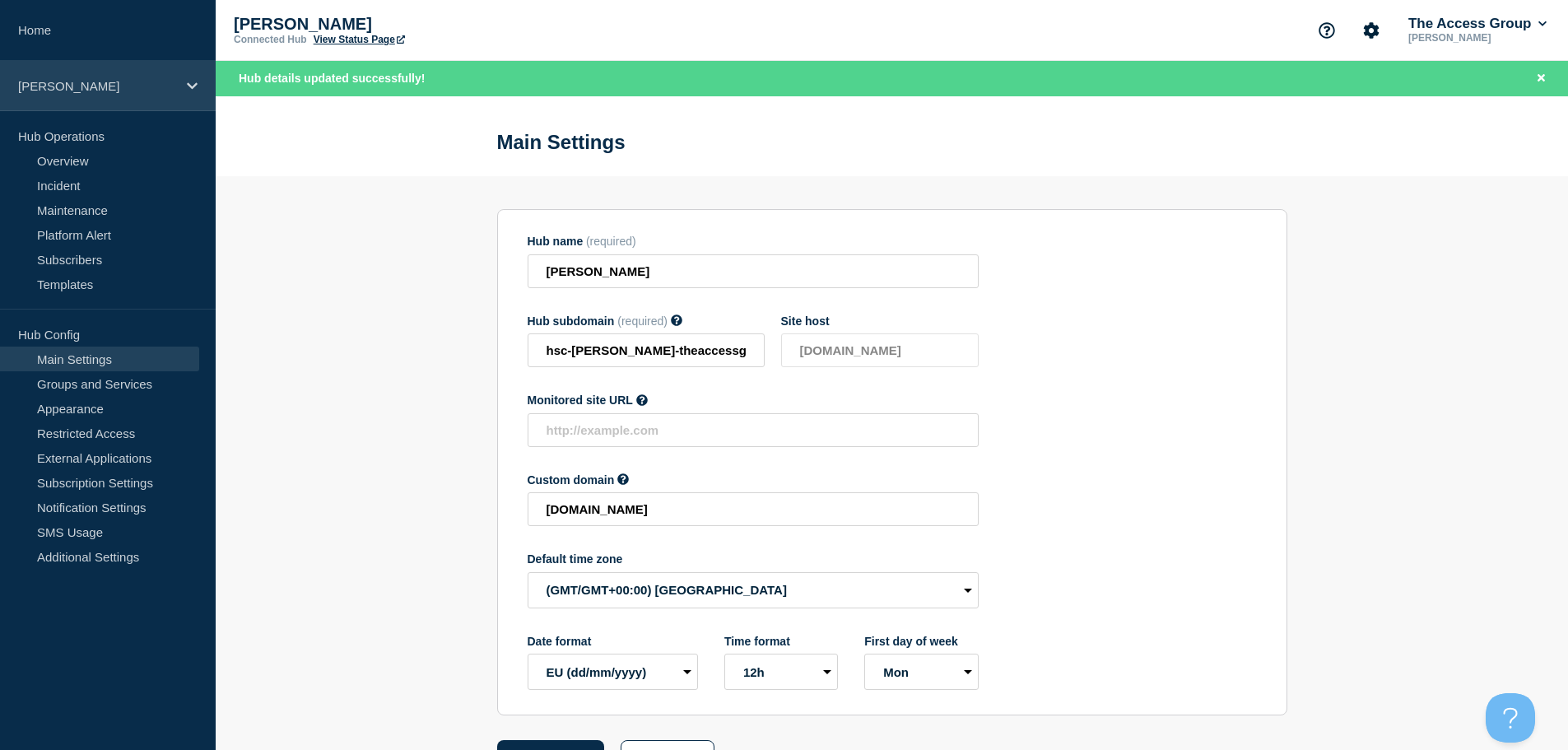
click at [194, 91] on icon at bounding box center [192, 85] width 11 height 12
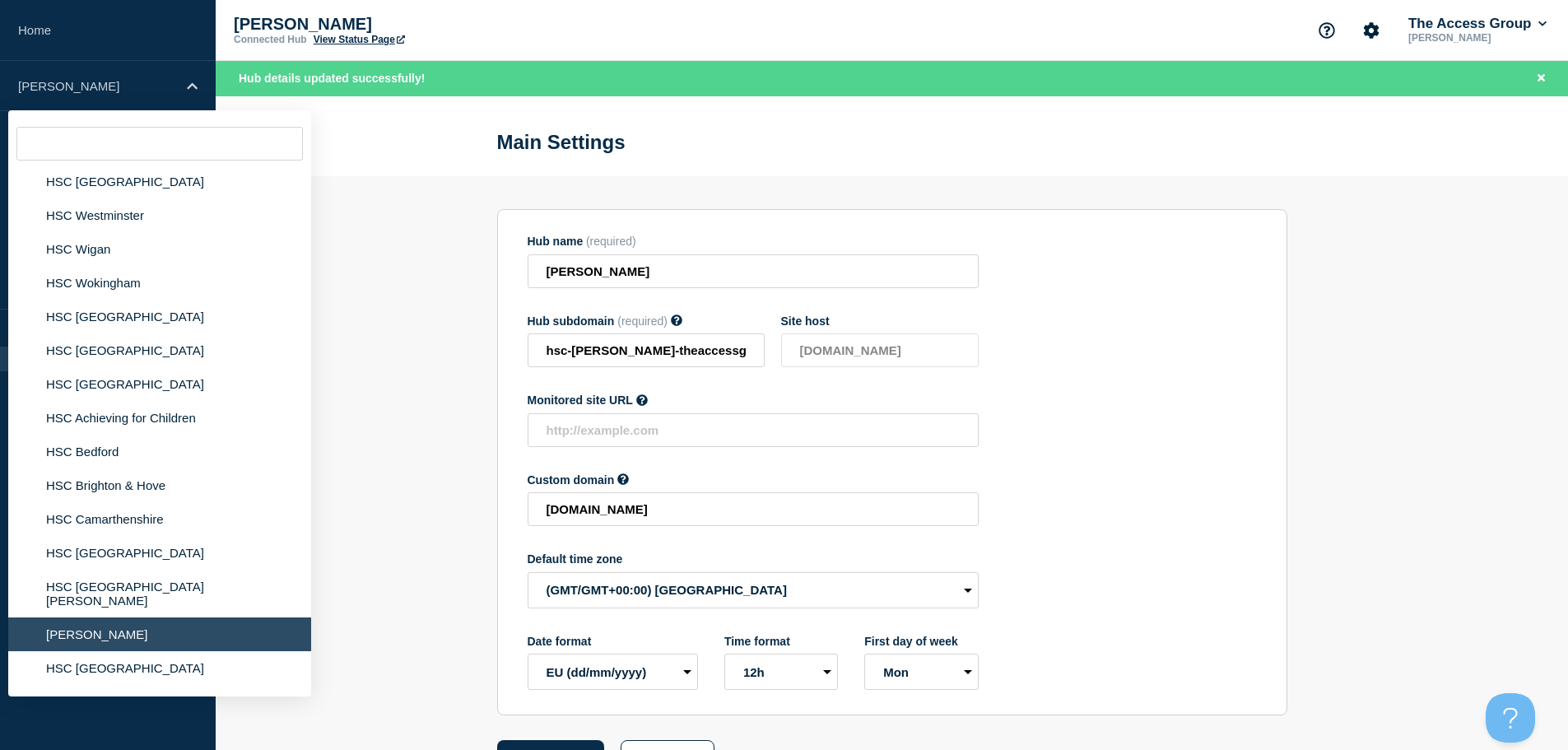
scroll to position [1729, 0]
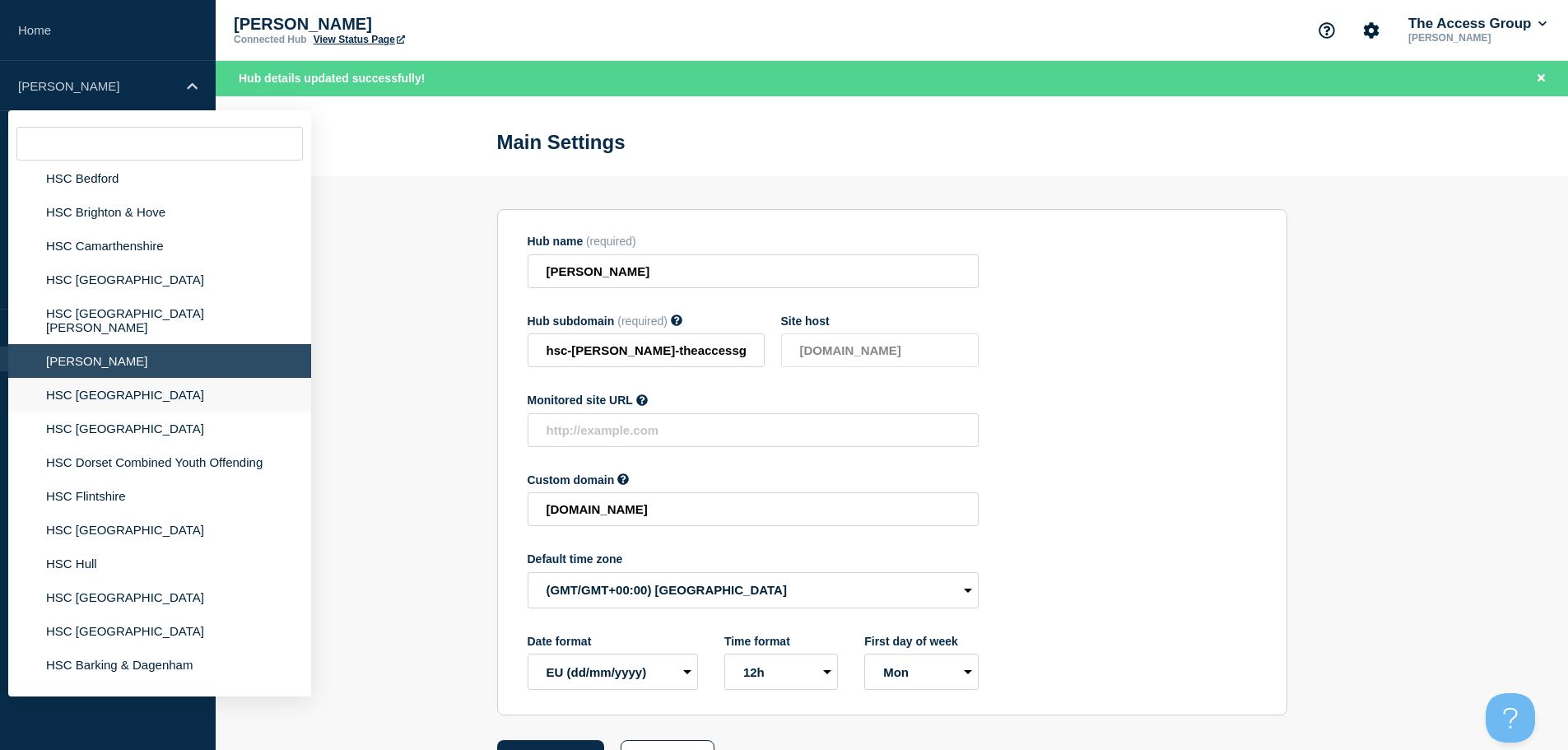
click at [131, 389] on li "HSC [GEOGRAPHIC_DATA]" at bounding box center [160, 395] width 303 height 34
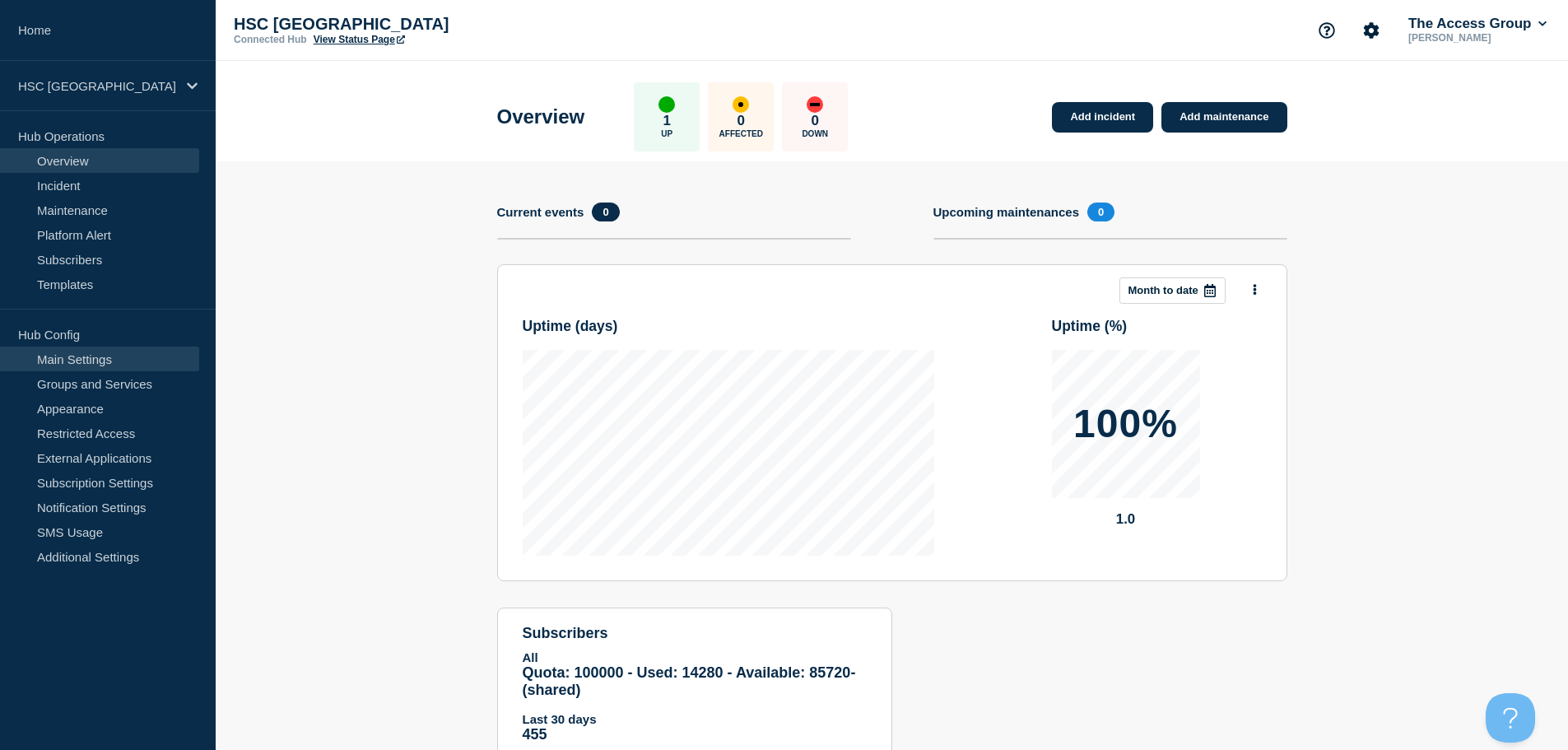
click at [118, 356] on link "Main Settings" at bounding box center [99, 359] width 199 height 25
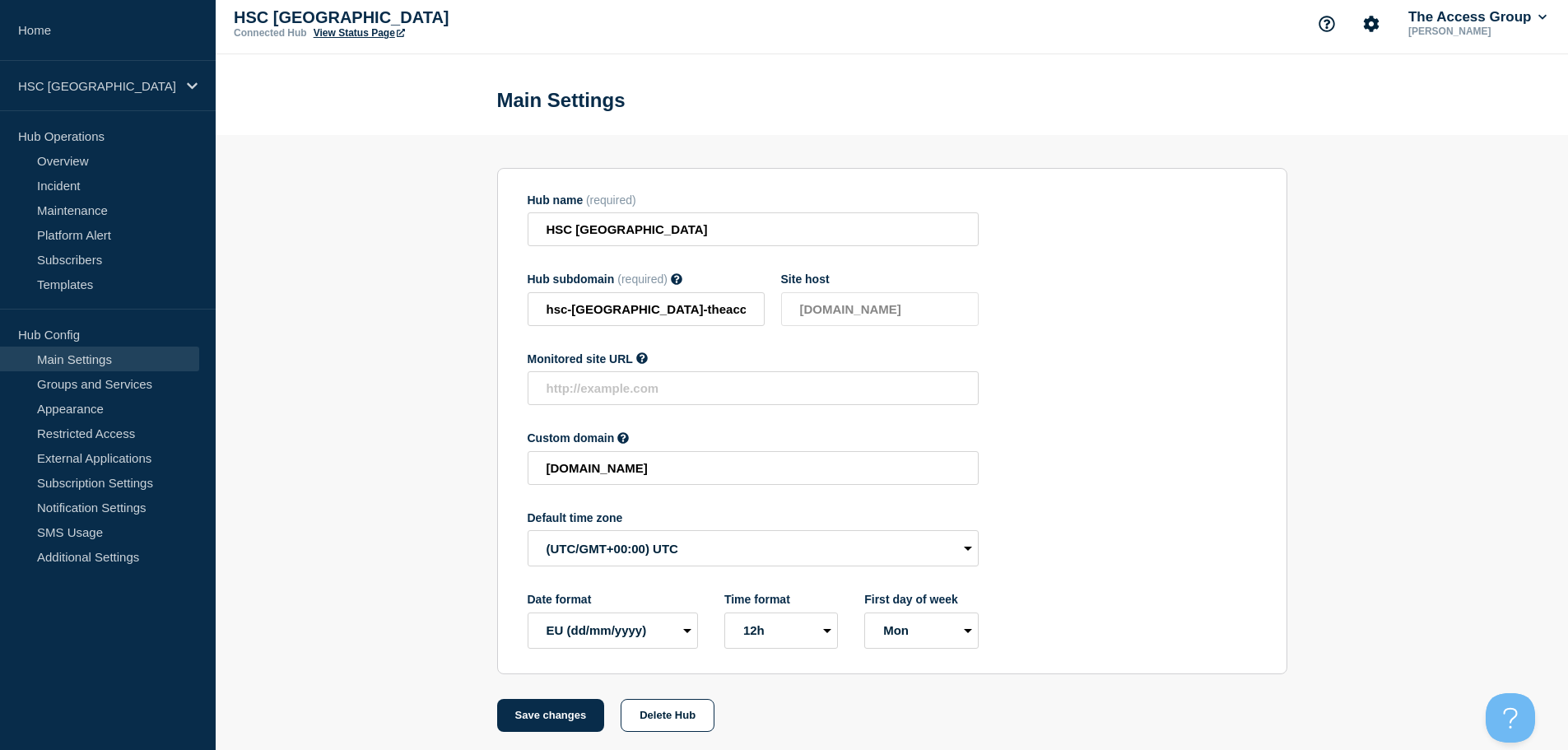
scroll to position [17, 0]
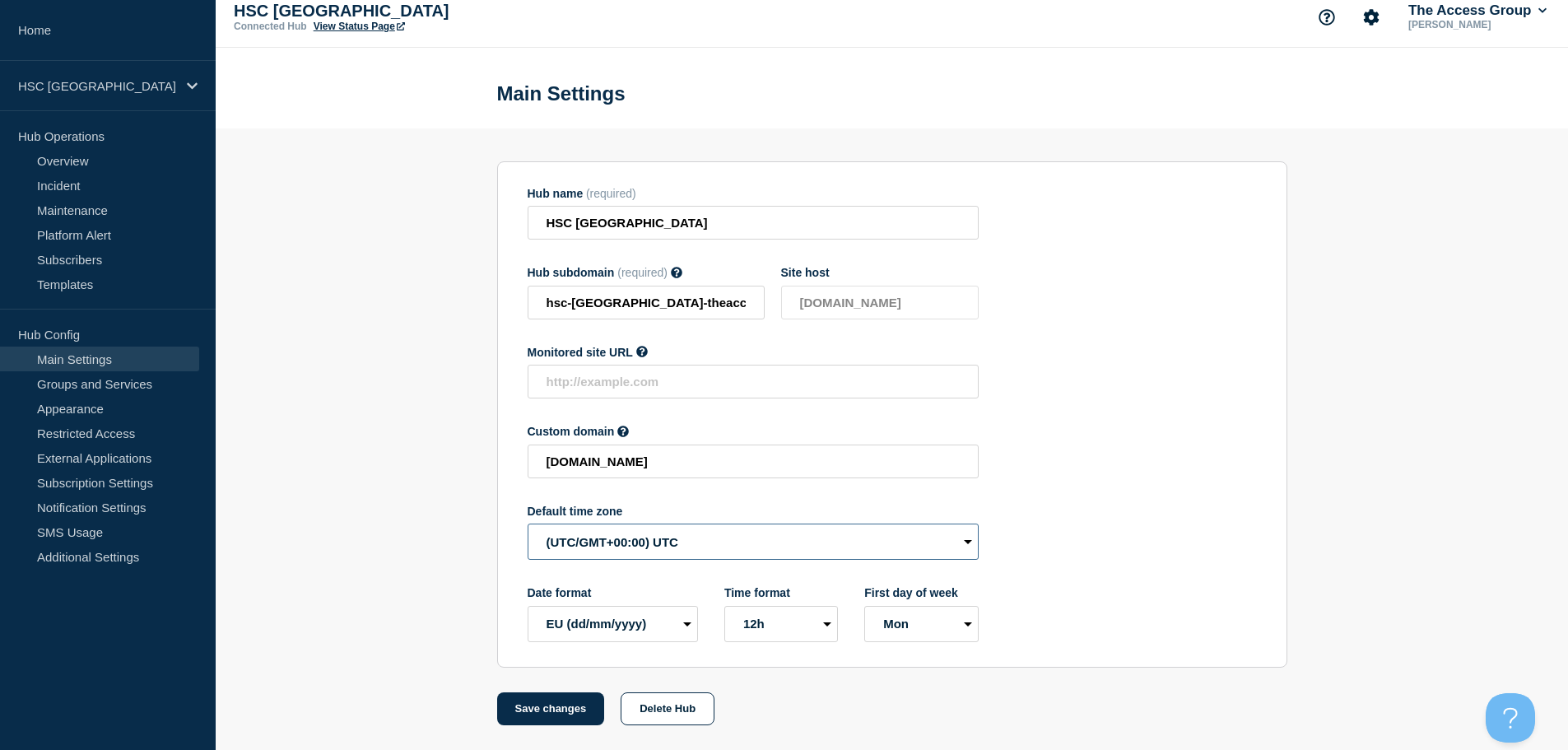
click at [630, 540] on select "(SDT/GMT-11:00) [US_STATE] (SST/GMT-11:00) International Date Line West (SST/GM…" at bounding box center [753, 542] width 451 height 36
select select "Europe/[GEOGRAPHIC_DATA]"
click at [528, 524] on select "(SDT/GMT-11:00) [US_STATE] (SST/GMT-11:00) International Date Line West (SST/GM…" at bounding box center [753, 542] width 451 height 36
click at [512, 700] on button "Save changes" at bounding box center [551, 709] width 108 height 33
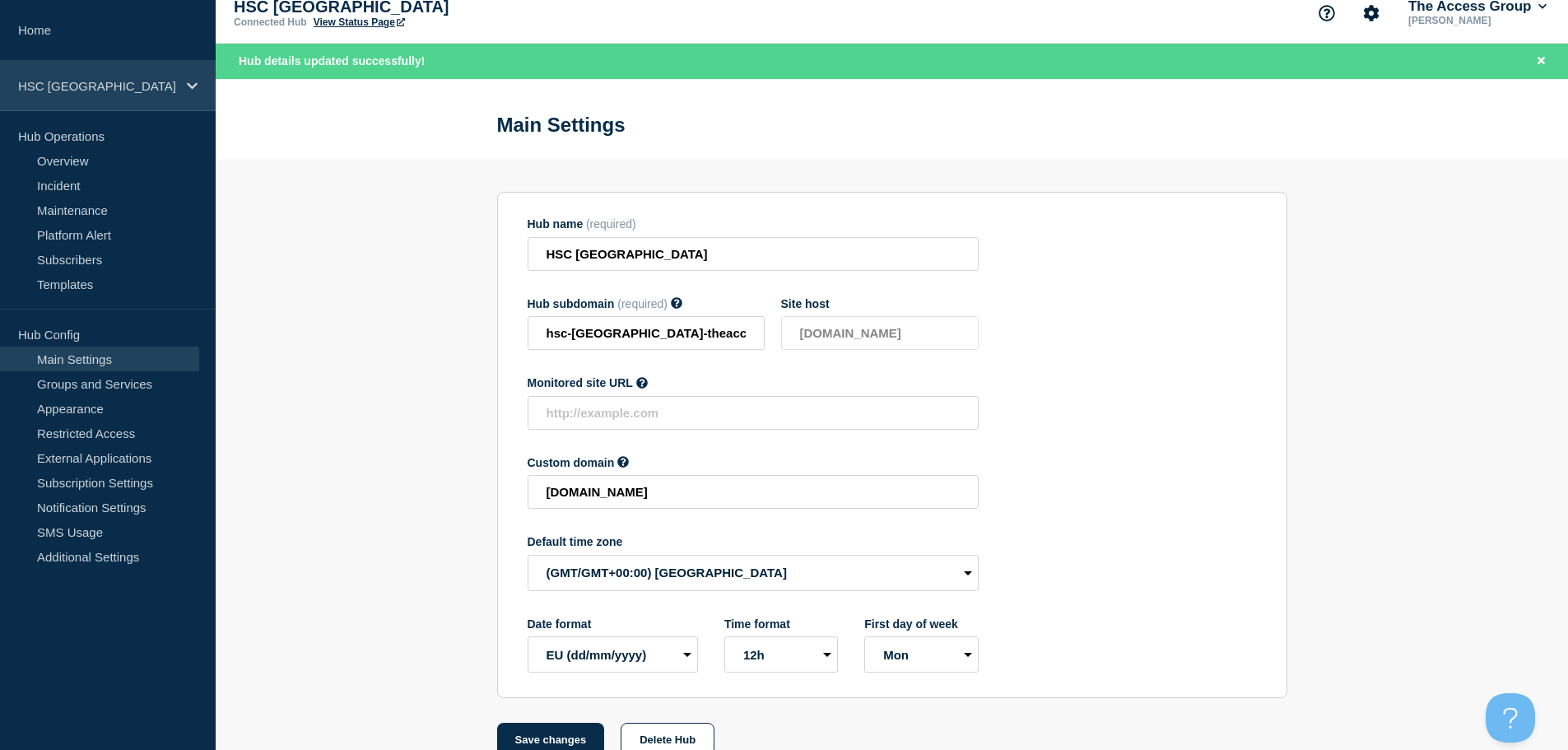
click at [172, 87] on p "HSC [GEOGRAPHIC_DATA]" at bounding box center [97, 86] width 158 height 14
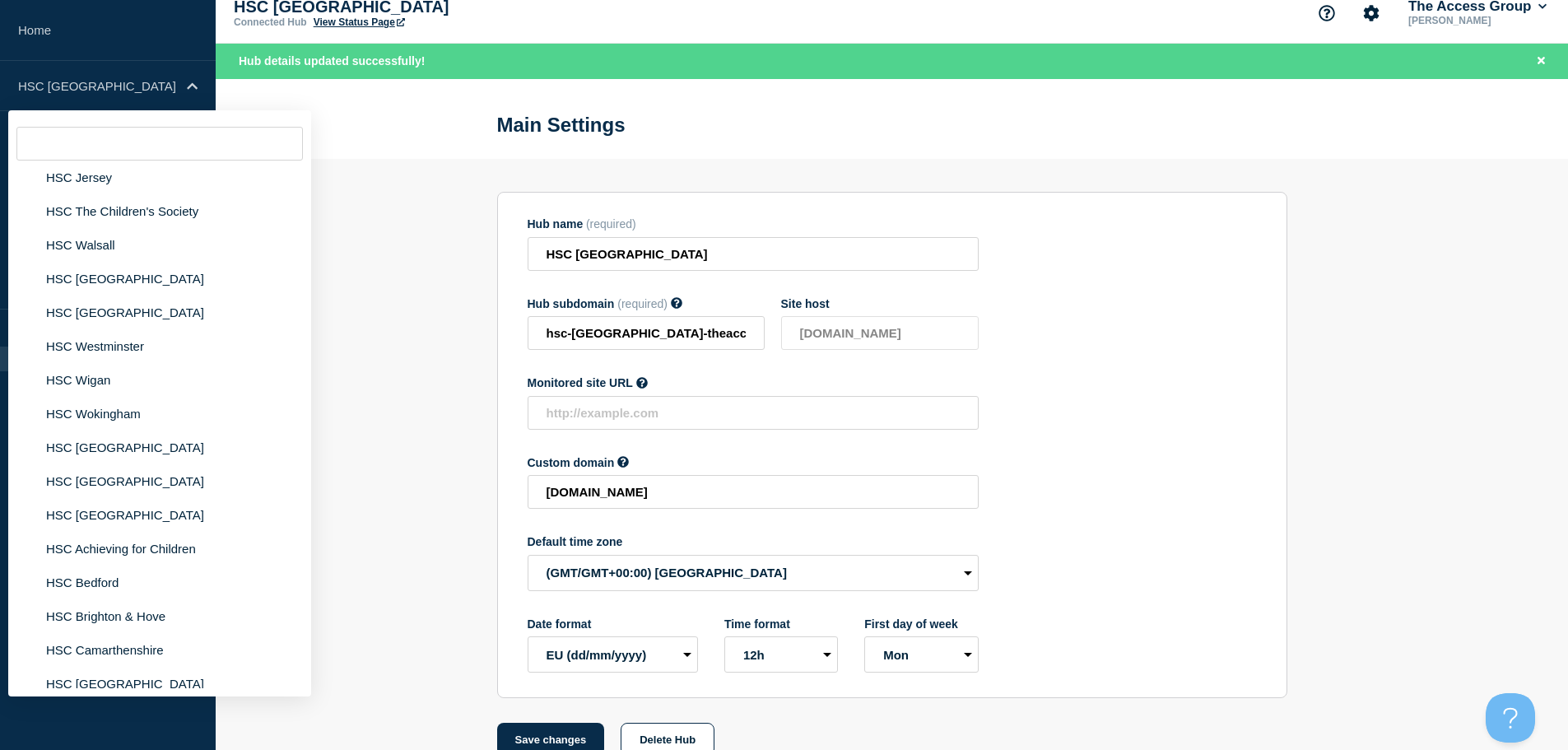
scroll to position [1647, 0]
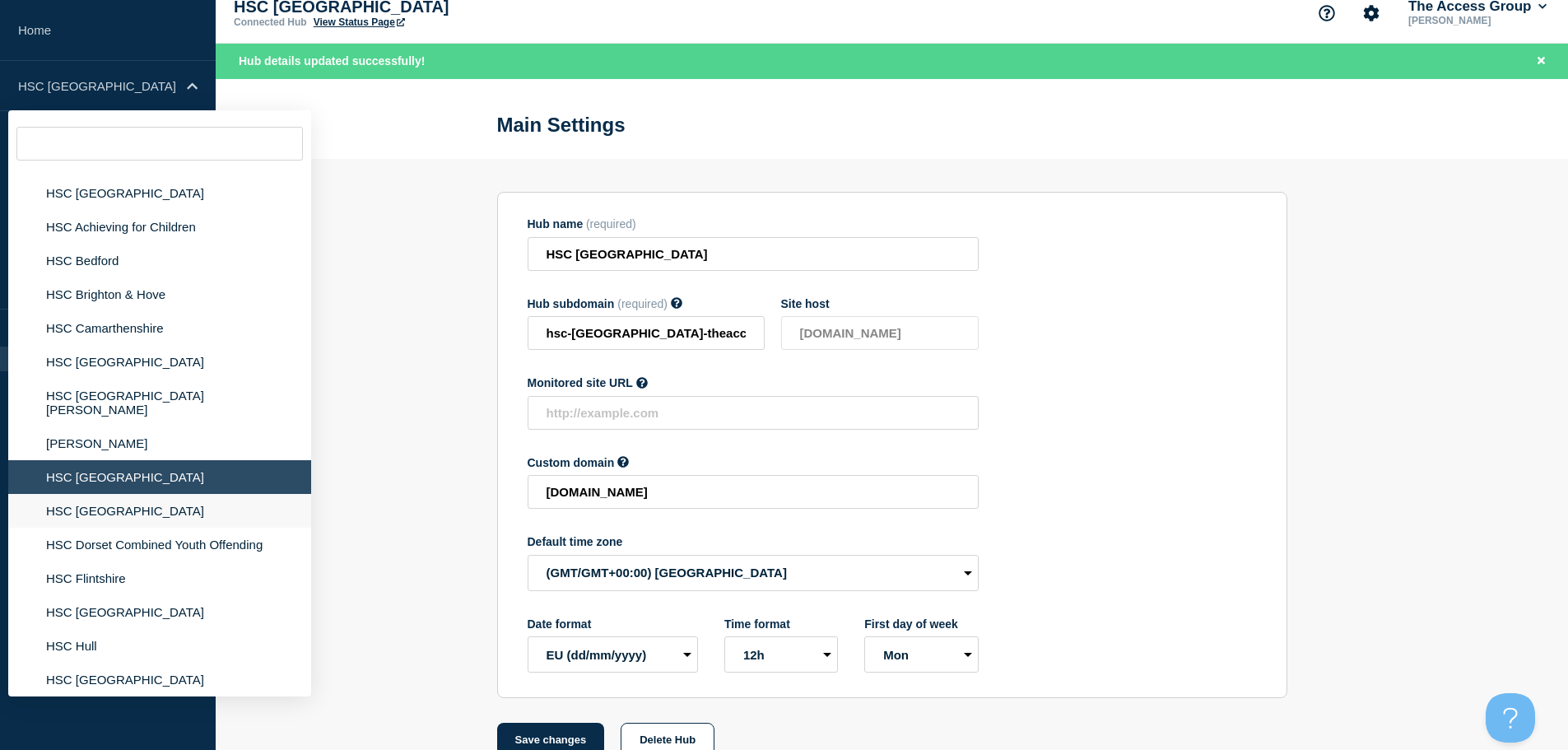
click at [112, 496] on li "HSC [GEOGRAPHIC_DATA]" at bounding box center [160, 511] width 303 height 34
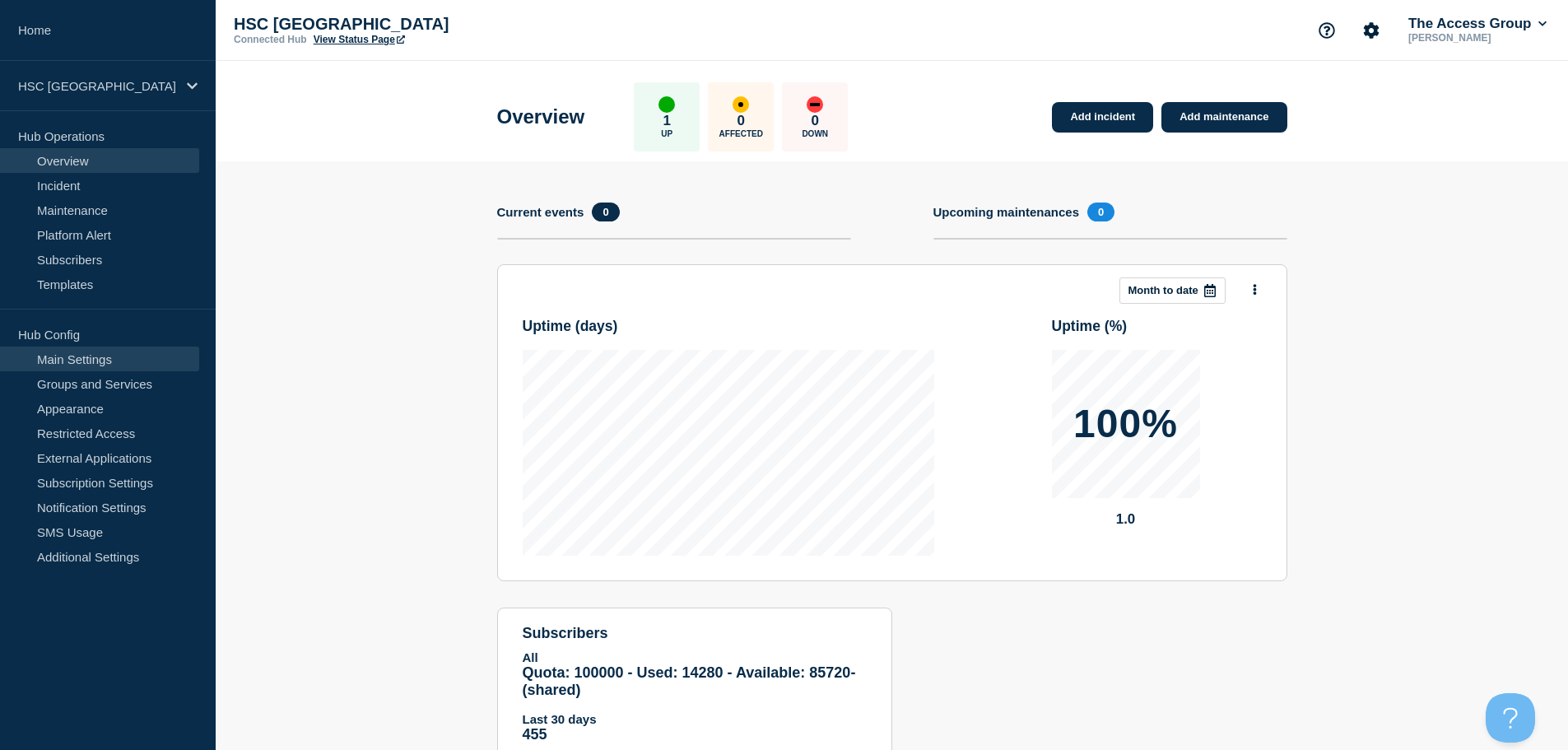
click at [115, 359] on link "Main Settings" at bounding box center [99, 359] width 199 height 25
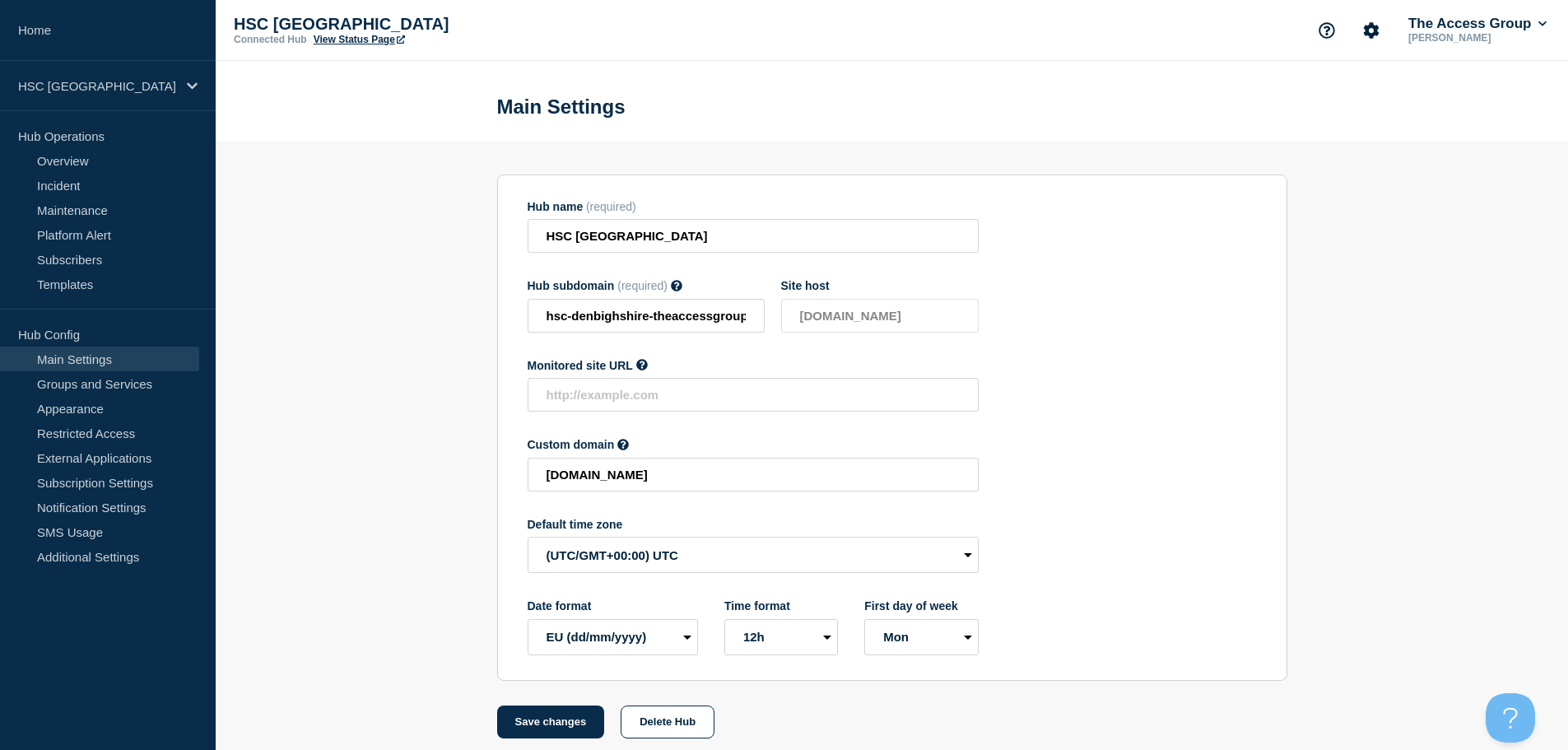
scroll to position [17, 0]
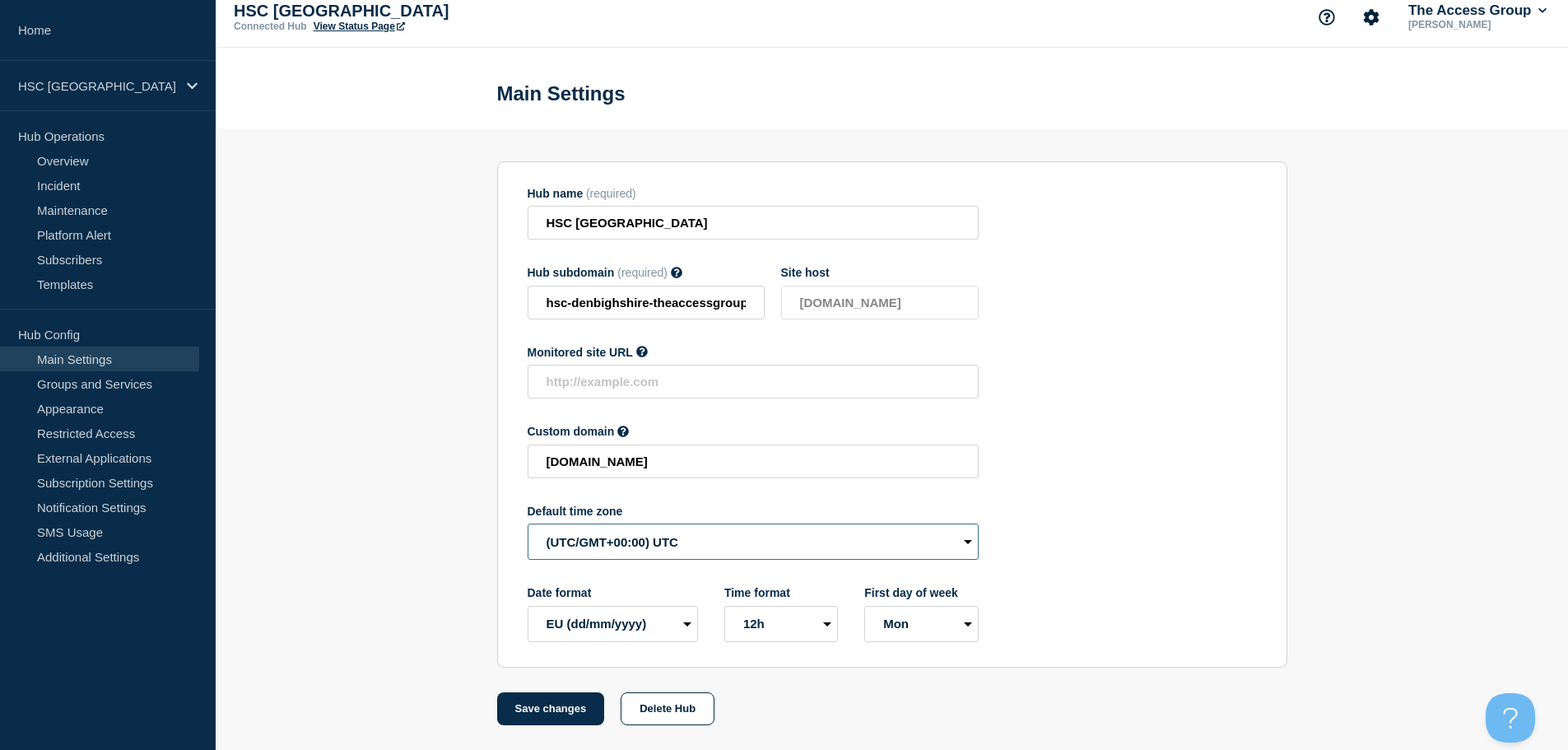
drag, startPoint x: 642, startPoint y: 539, endPoint x: 656, endPoint y: 547, distance: 16.1
click at [642, 539] on select "(SDT/GMT-11:00) [US_STATE] (SST/GMT-11:00) International Date Line West (SST/GM…" at bounding box center [753, 542] width 451 height 36
select select "Europe/[GEOGRAPHIC_DATA]"
click at [528, 524] on select "(SDT/GMT-11:00) [US_STATE] (SST/GMT-11:00) International Date Line West (SST/GM…" at bounding box center [753, 542] width 451 height 36
click at [554, 705] on button "Save changes" at bounding box center [551, 709] width 108 height 33
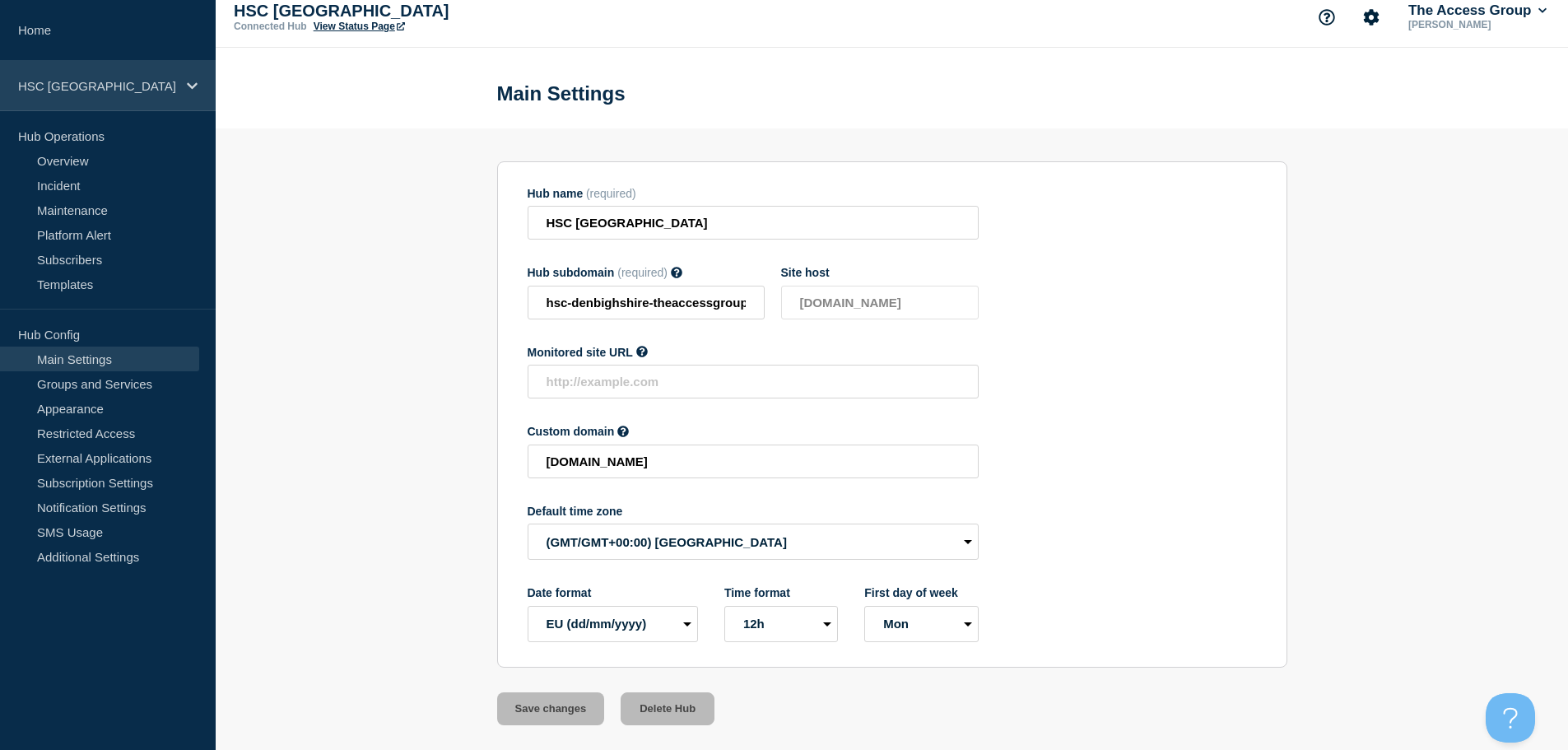
click at [171, 83] on p "HSC [GEOGRAPHIC_DATA]" at bounding box center [97, 86] width 158 height 14
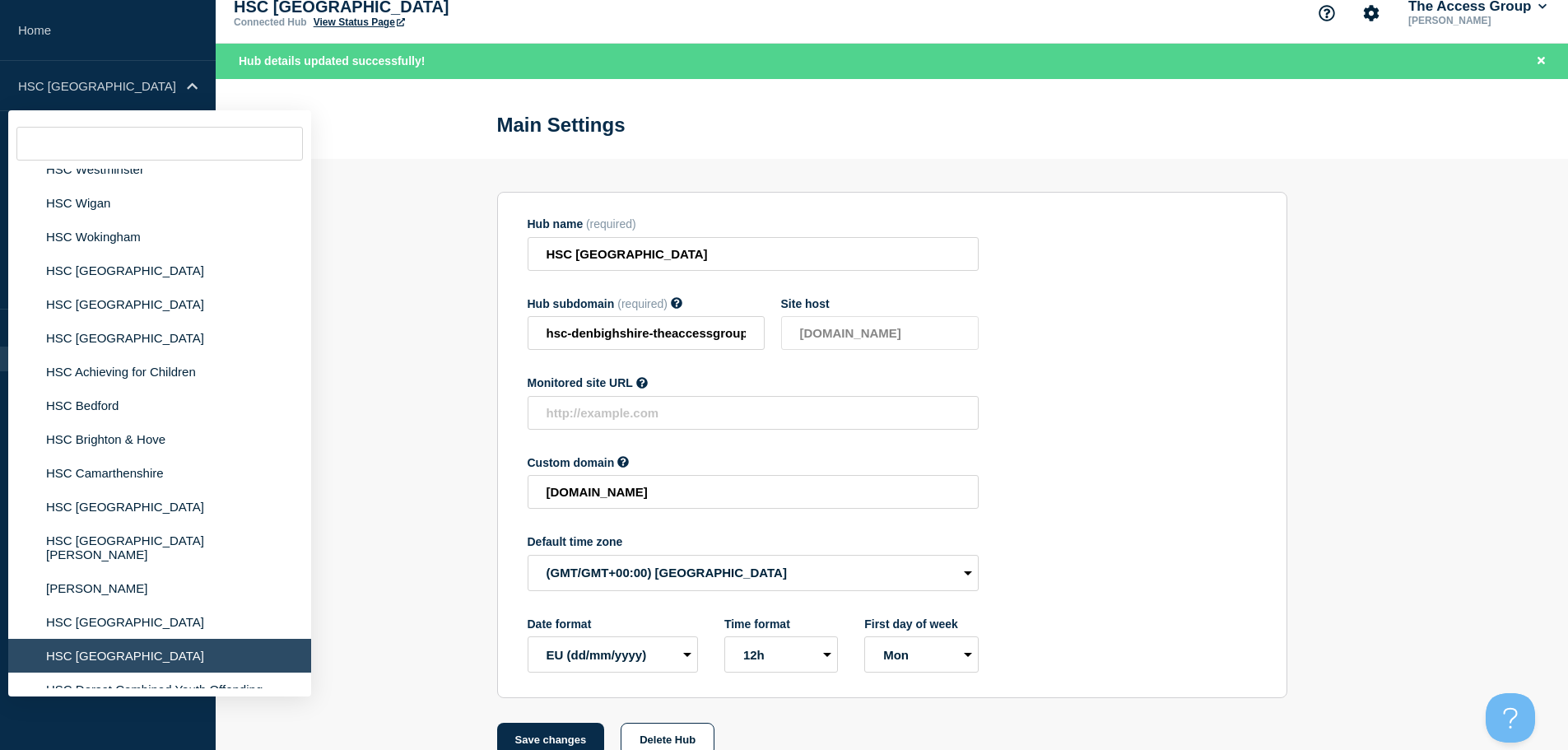
scroll to position [1811, 0]
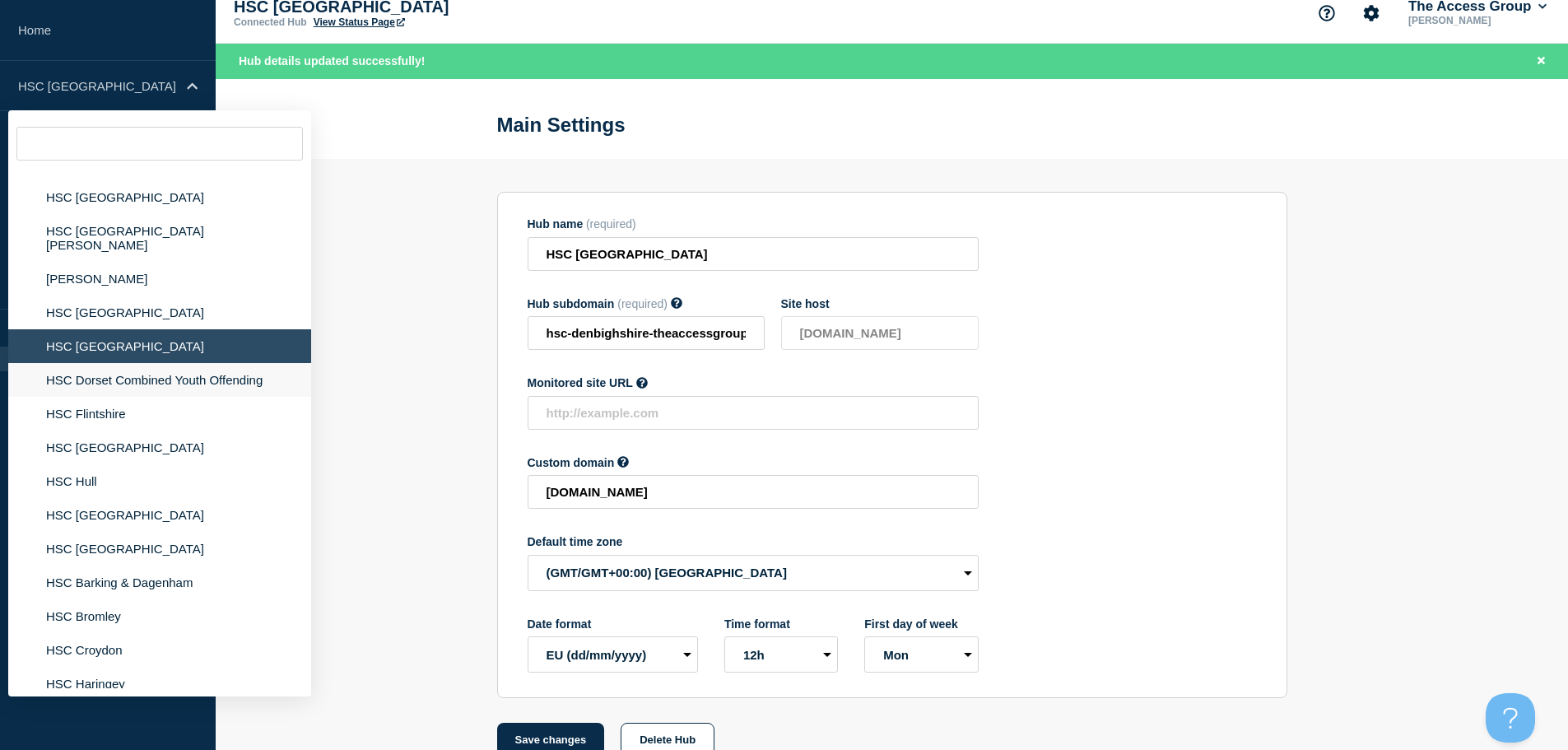
click at [114, 363] on li "HSC Dorset Combined Youth Offending" at bounding box center [160, 380] width 303 height 34
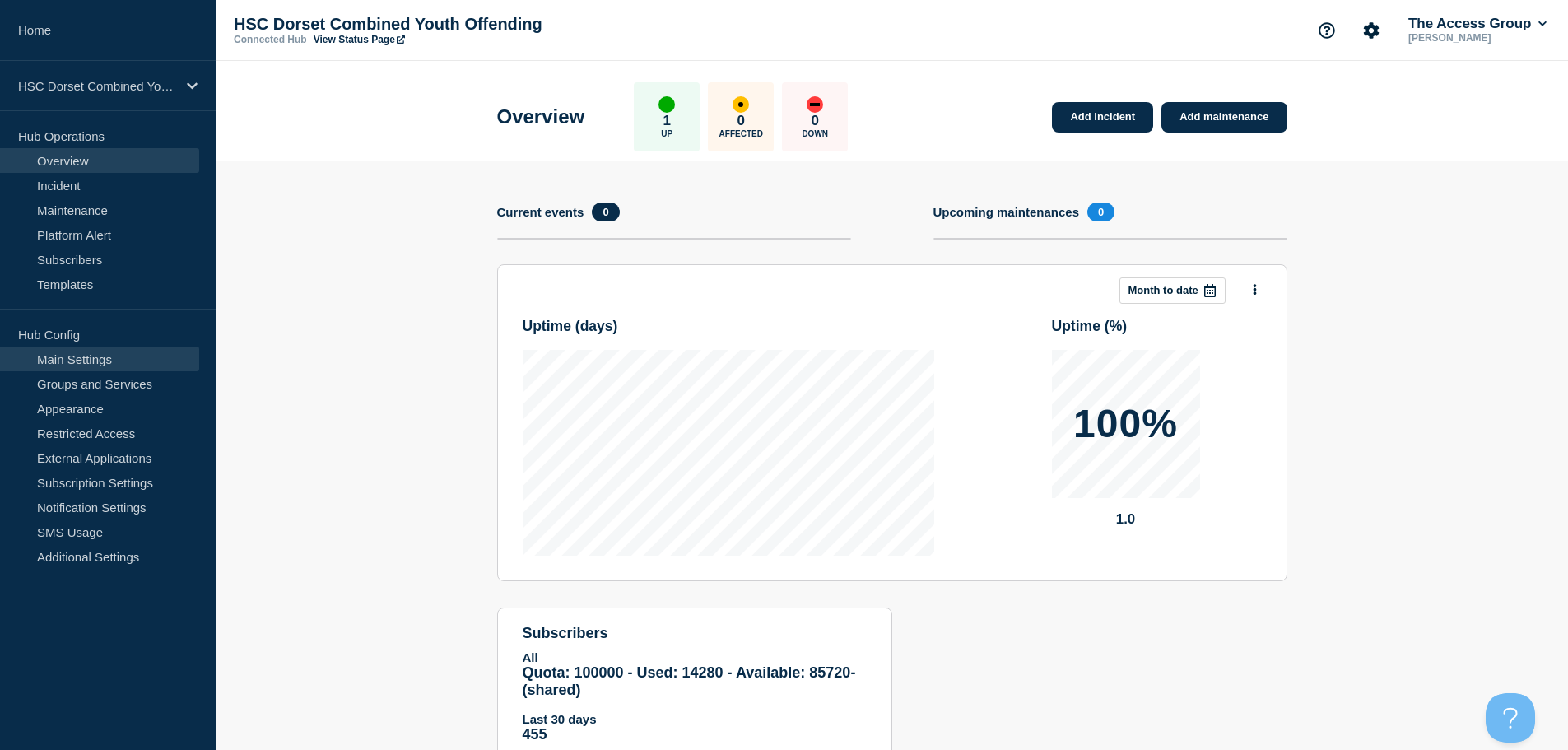
click at [106, 360] on link "Main Settings" at bounding box center [99, 359] width 199 height 25
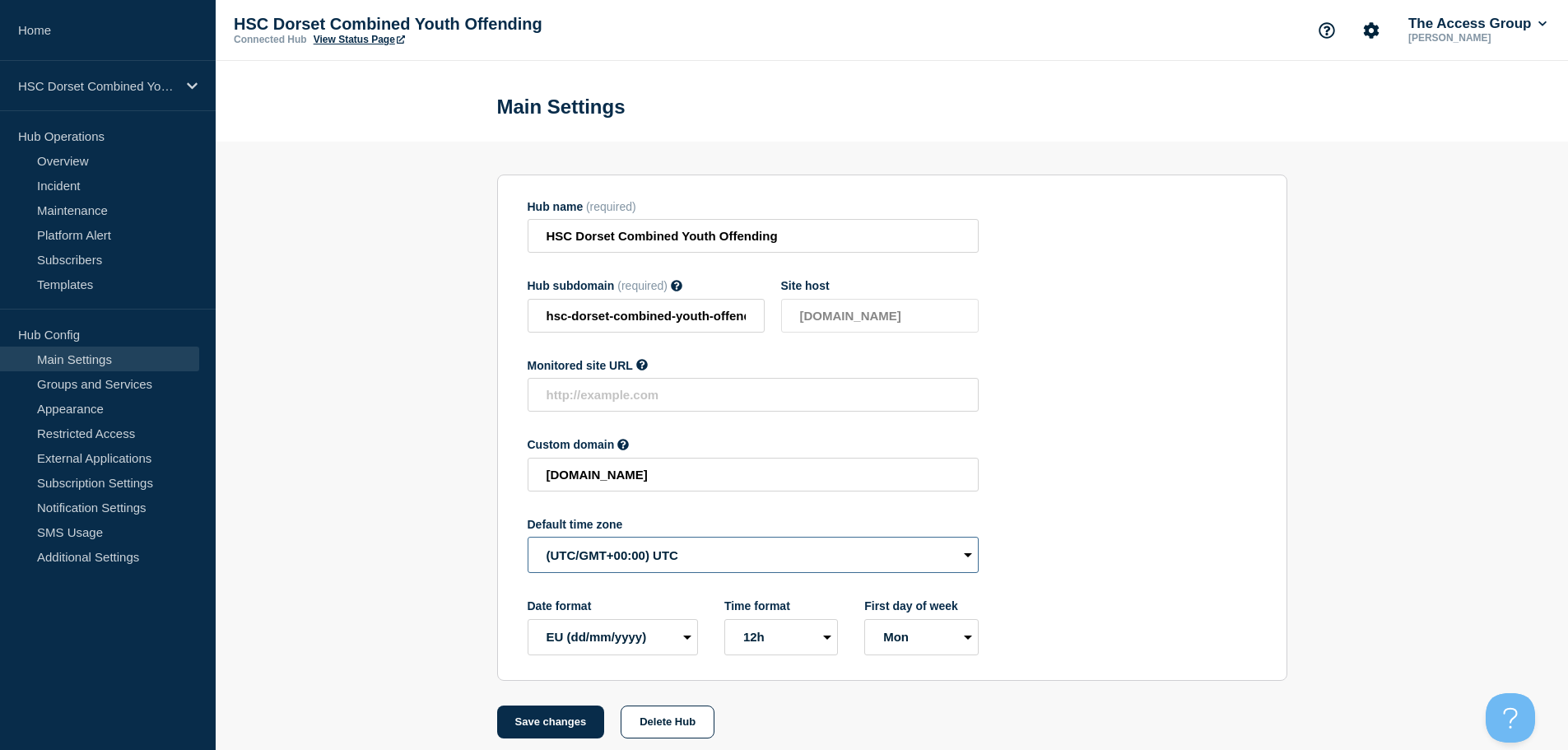
click at [637, 568] on select "(SDT/GMT-11:00) [US_STATE] (SST/GMT-11:00) International Date Line West (SST/GM…" at bounding box center [753, 554] width 451 height 36
select select "Europe/[GEOGRAPHIC_DATA]"
click at [528, 541] on select "(SDT/GMT-11:00) [US_STATE] (SST/GMT-11:00) International Date Line West (SST/GM…" at bounding box center [753, 554] width 451 height 36
click at [528, 733] on button "Save changes" at bounding box center [551, 722] width 108 height 33
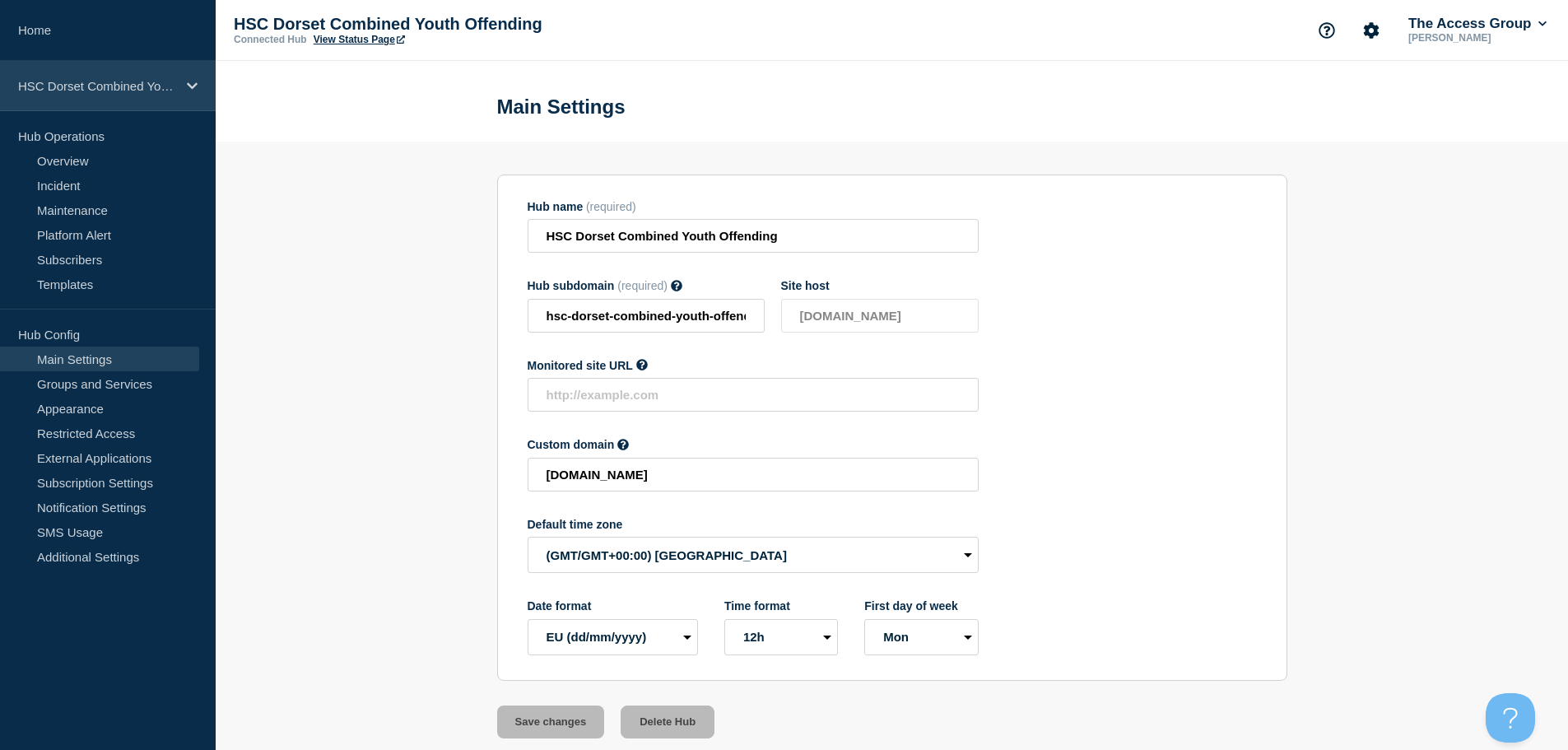
click at [155, 89] on p "HSC Dorset Combined Youth Offending" at bounding box center [97, 86] width 158 height 14
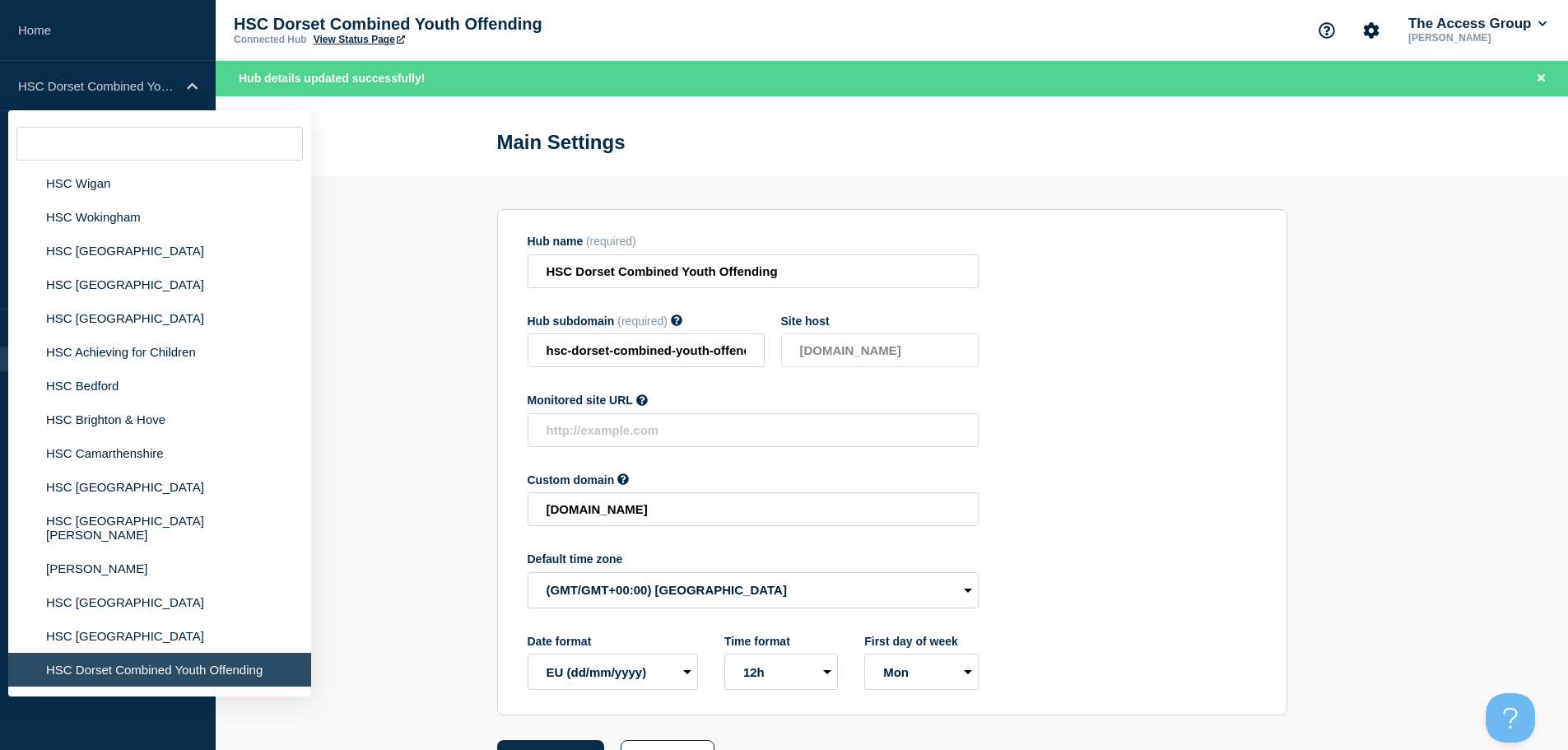
scroll to position [1811, 0]
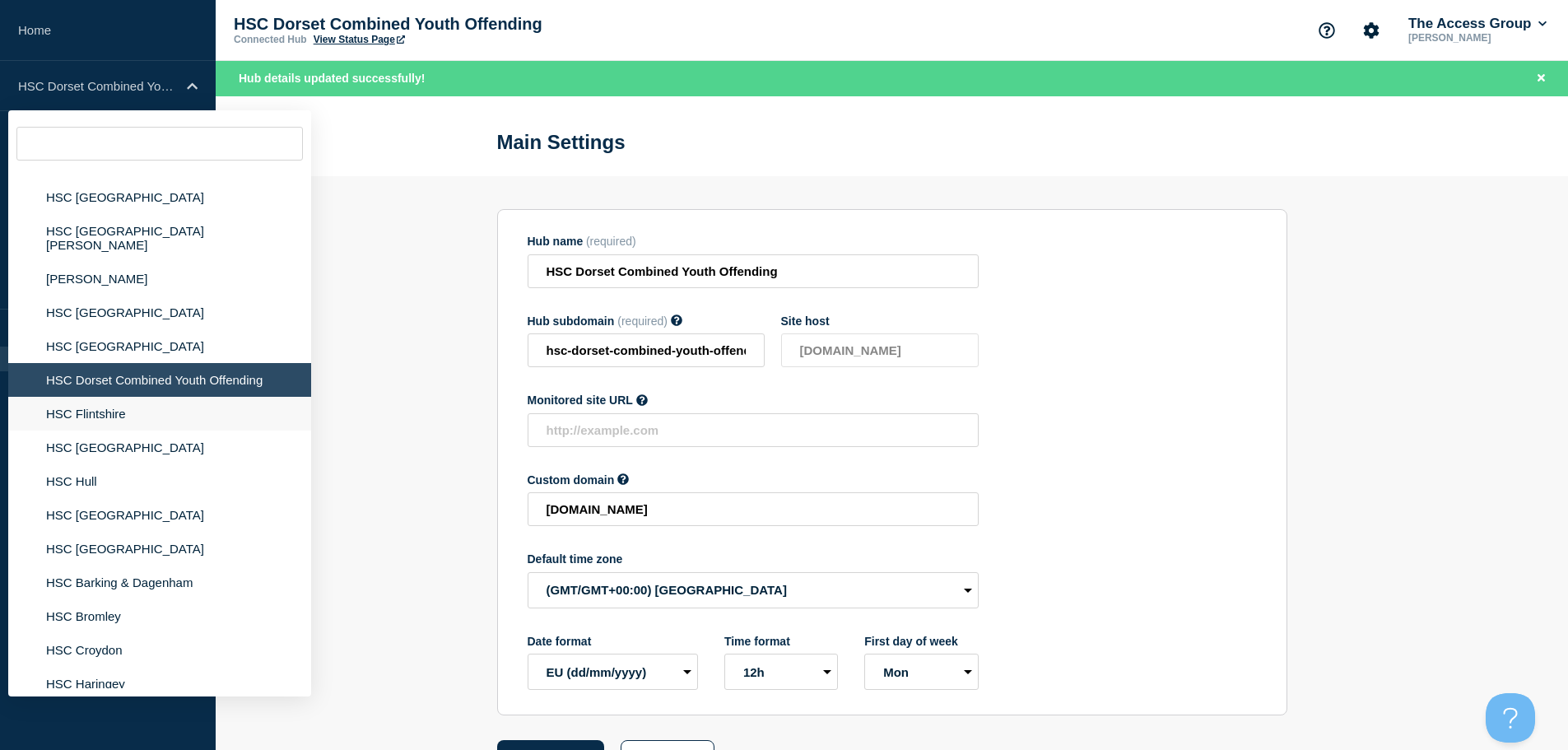
click at [126, 404] on li "HSC Flintshire" at bounding box center [160, 414] width 303 height 34
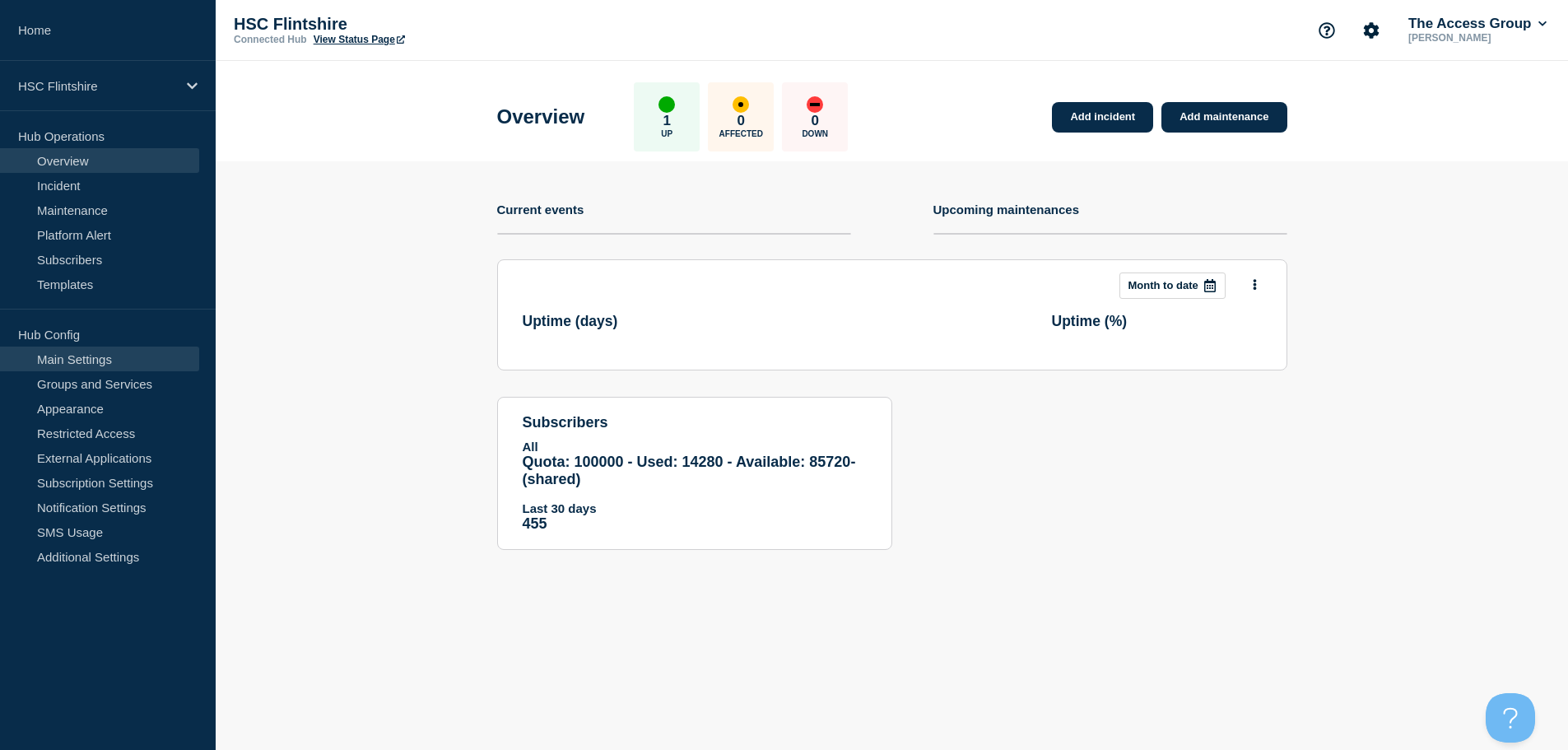
click at [135, 353] on link "Main Settings" at bounding box center [99, 359] width 199 height 25
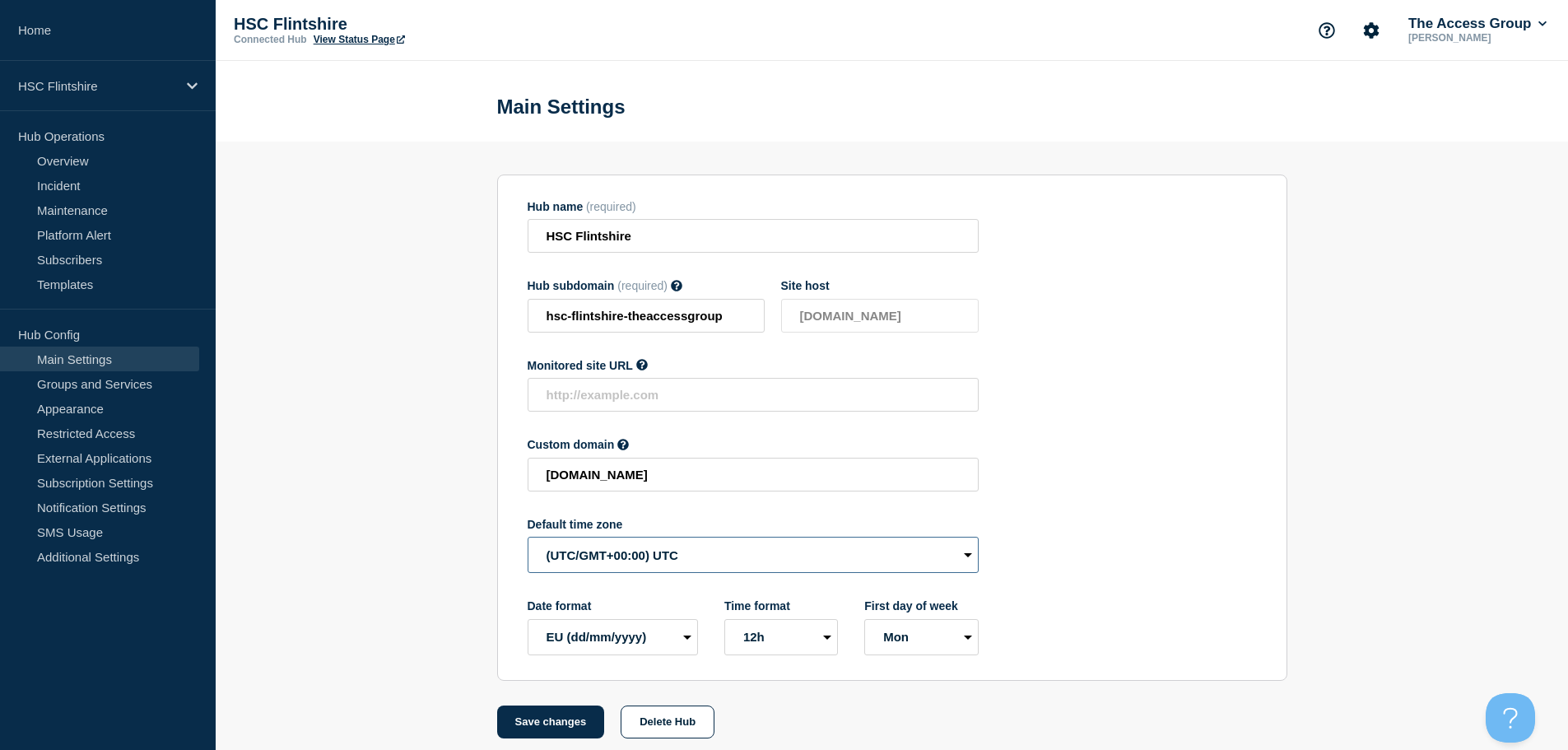
click at [603, 569] on select "(SDT/GMT-11:00) [US_STATE] (SST/GMT-11:00) International Date Line West (SST/GM…" at bounding box center [753, 554] width 451 height 36
select select "Europe/[GEOGRAPHIC_DATA]"
click at [528, 541] on select "(SDT/GMT-11:00) [US_STATE] (SST/GMT-11:00) International Date Line West (SST/GM…" at bounding box center [753, 554] width 451 height 36
click at [541, 731] on button "Save changes" at bounding box center [551, 722] width 108 height 33
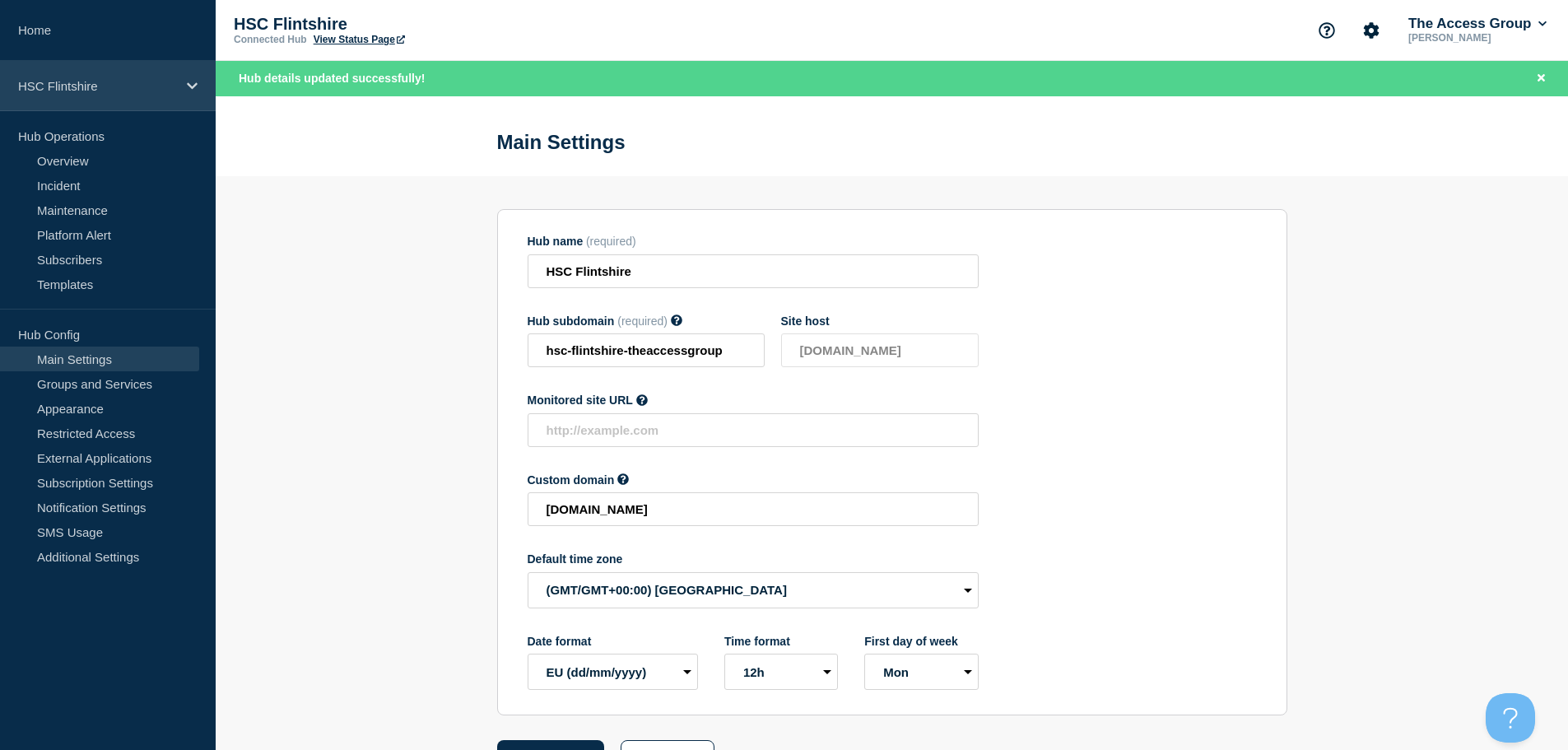
click at [150, 80] on p "HSC Flintshire" at bounding box center [97, 86] width 158 height 14
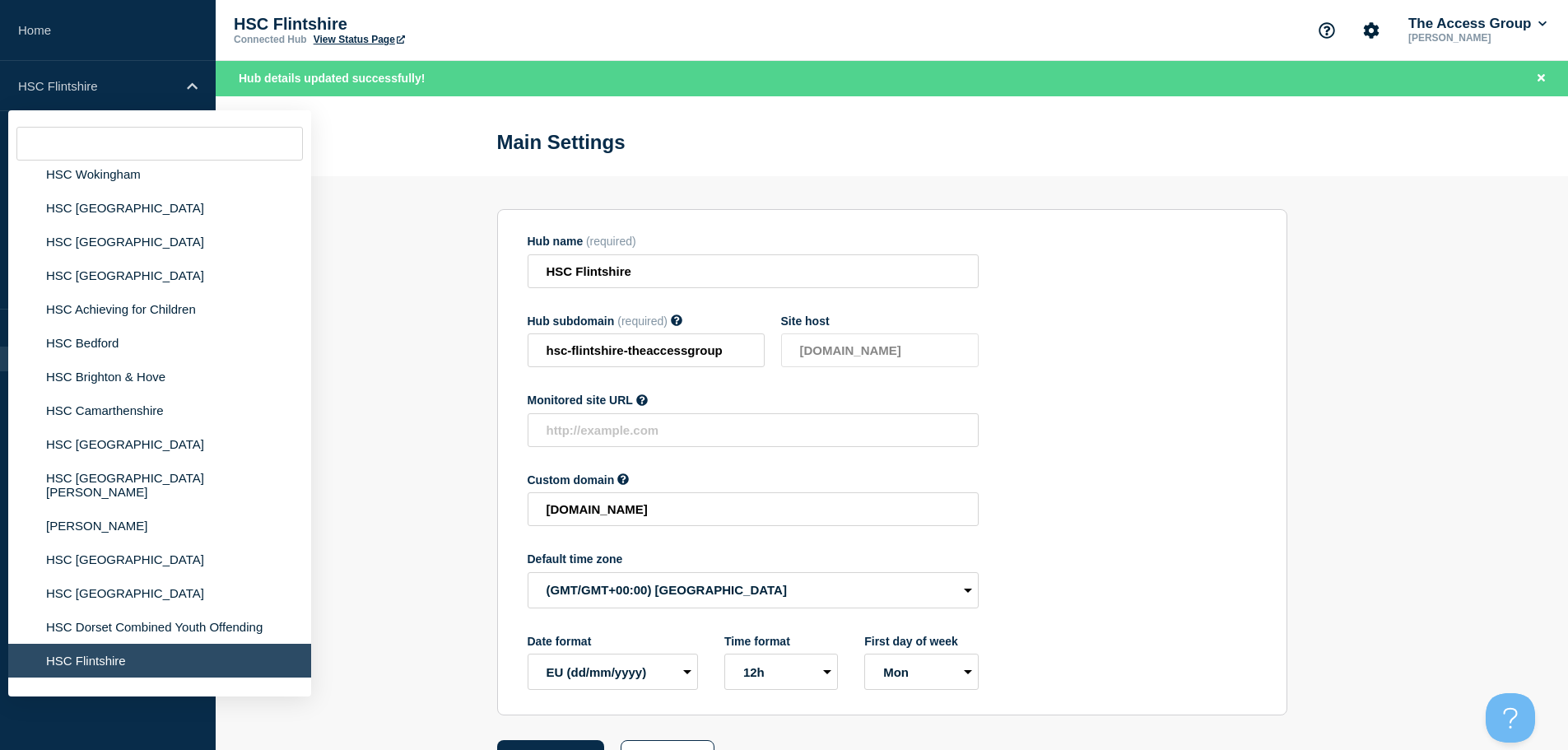
scroll to position [1976, 0]
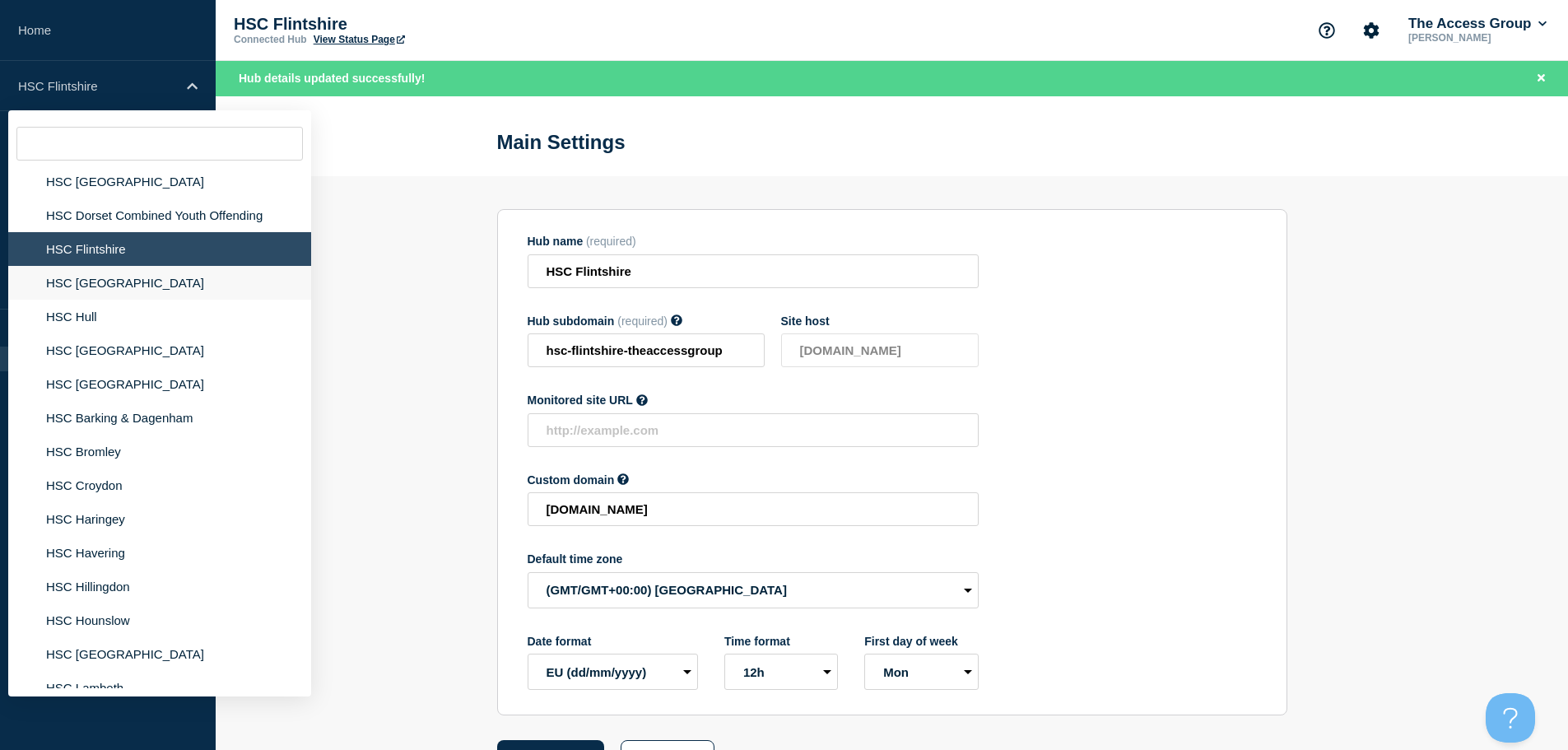
click at [84, 269] on li "HSC [GEOGRAPHIC_DATA]" at bounding box center [160, 283] width 303 height 34
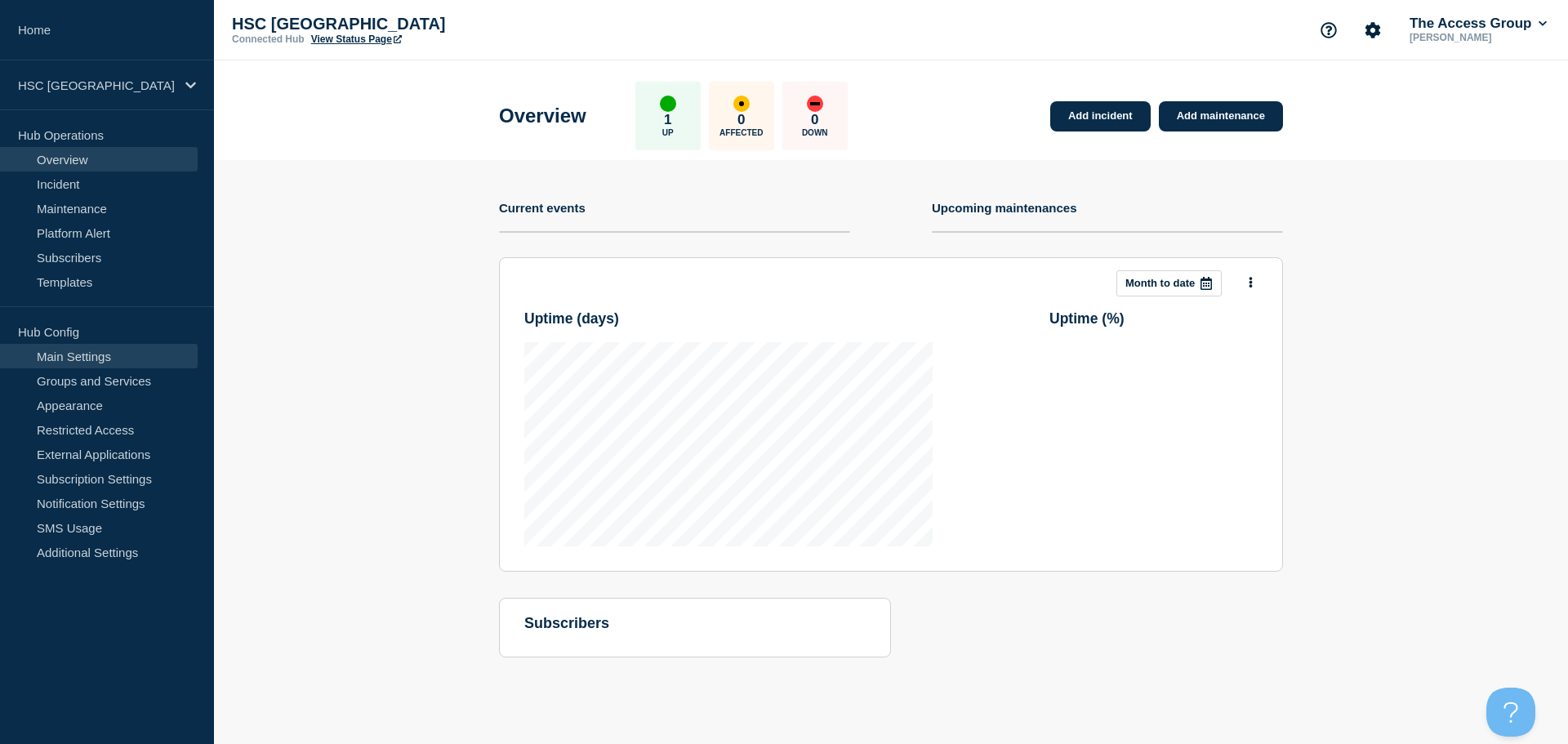
click at [105, 352] on link "Main Settings" at bounding box center [98, 356] width 197 height 25
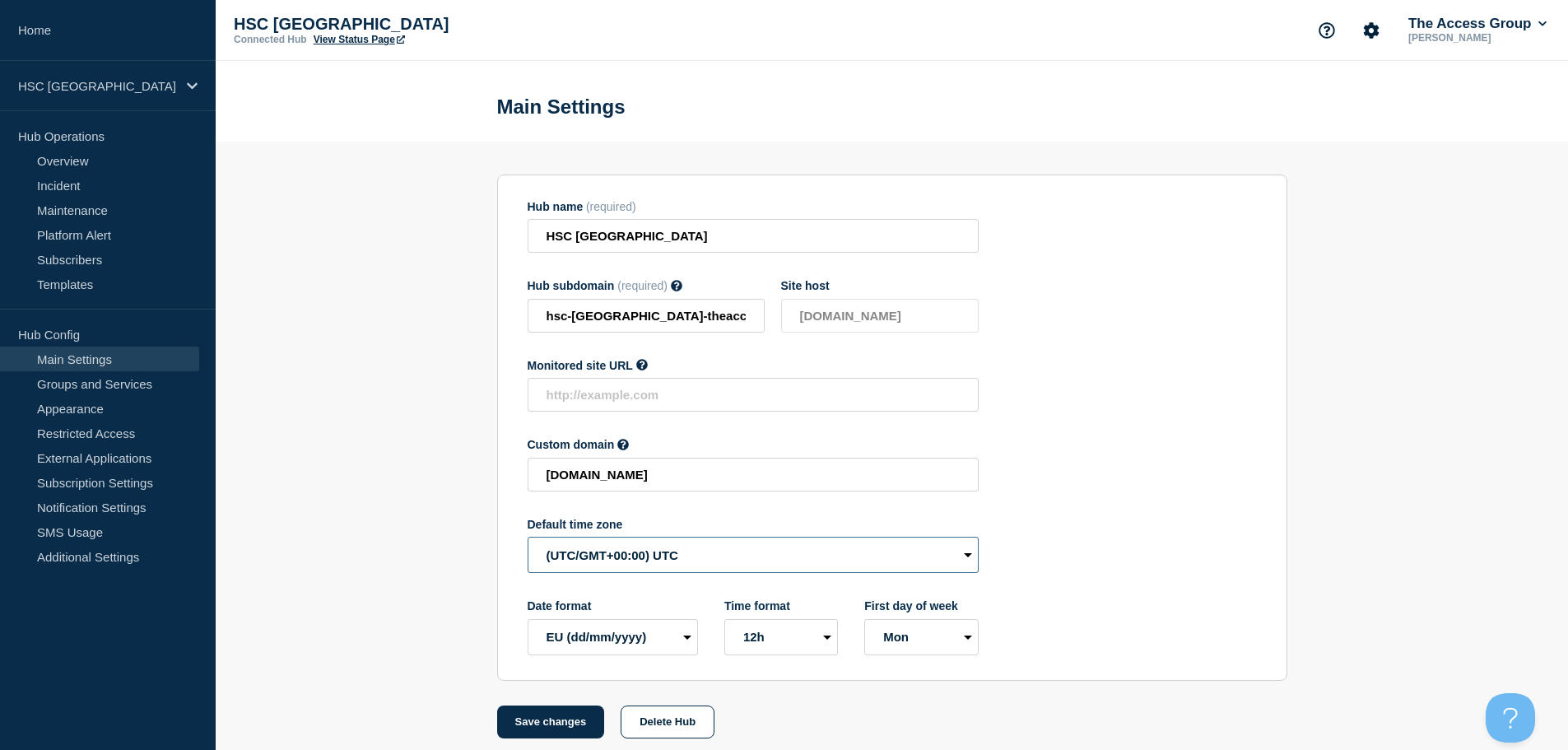
click at [631, 565] on select "(SDT/GMT-11:00) [US_STATE] (SST/GMT-11:00) International Date Line West (SST/GM…" at bounding box center [753, 554] width 451 height 36
select select "Europe/[GEOGRAPHIC_DATA]"
click at [528, 541] on select "(SDT/GMT-11:00) [US_STATE] (SST/GMT-11:00) International Date Line West (SST/GM…" at bounding box center [753, 554] width 451 height 36
click at [581, 732] on button "Save changes" at bounding box center [551, 722] width 108 height 33
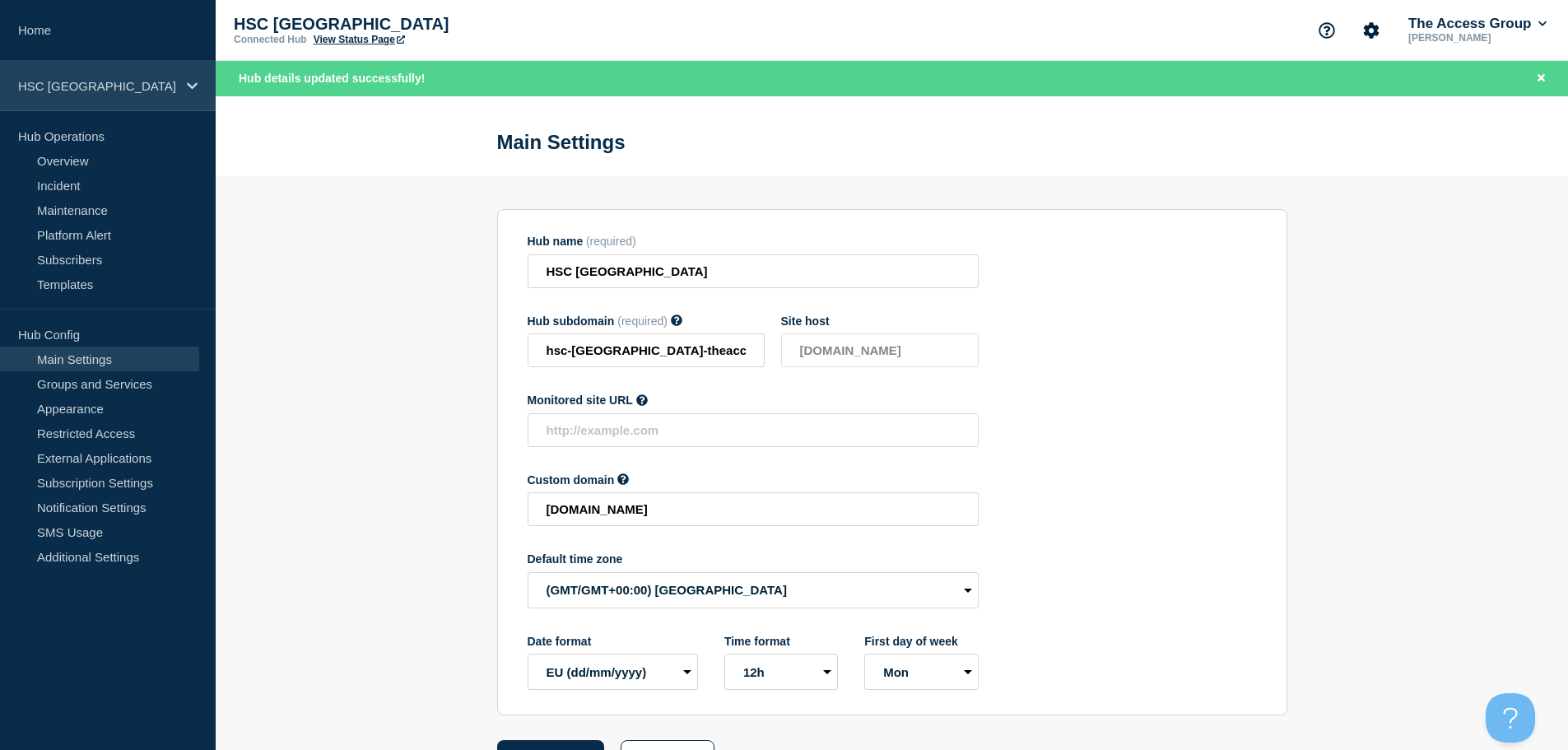
click at [93, 91] on p "HSC [GEOGRAPHIC_DATA]" at bounding box center [97, 86] width 158 height 14
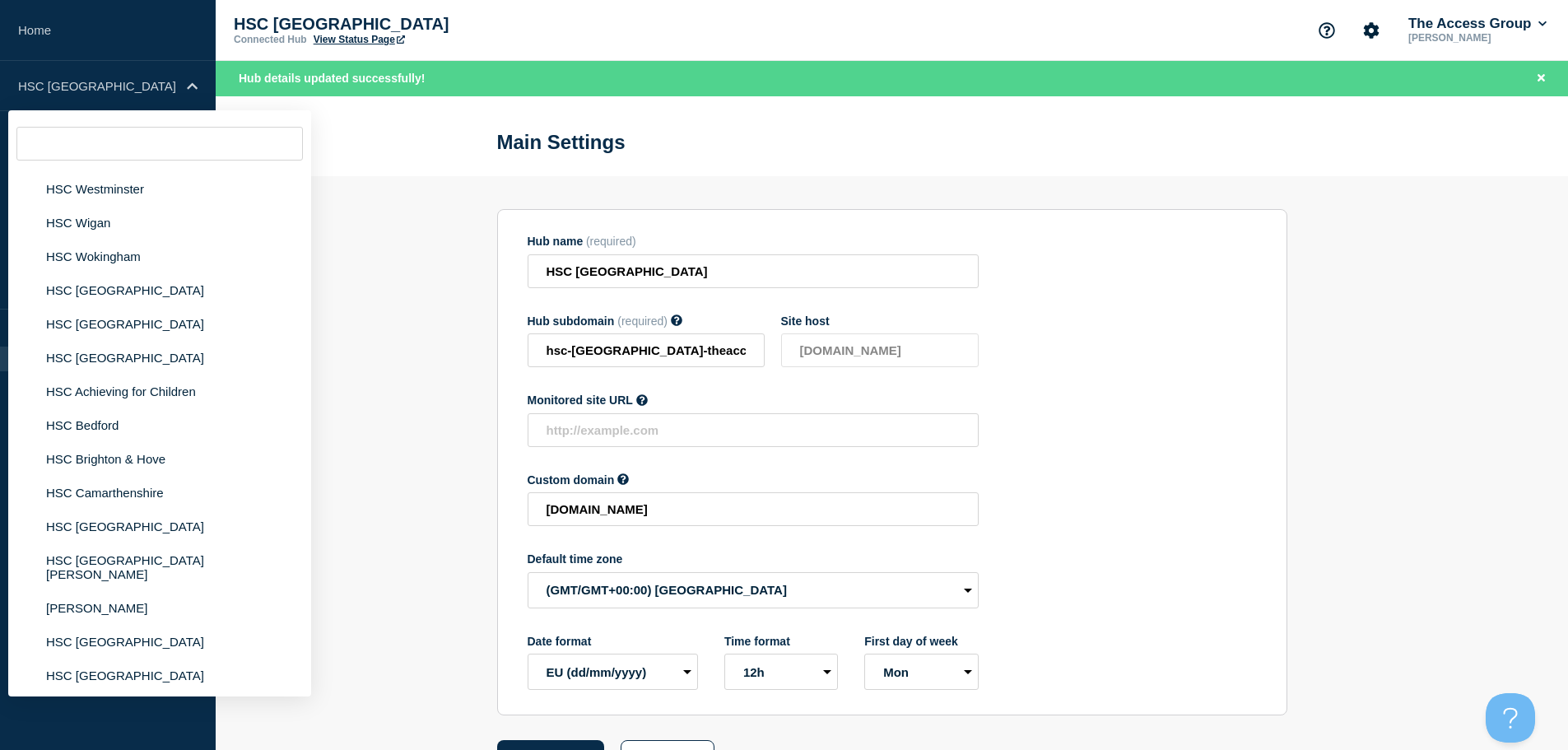
scroll to position [1894, 0]
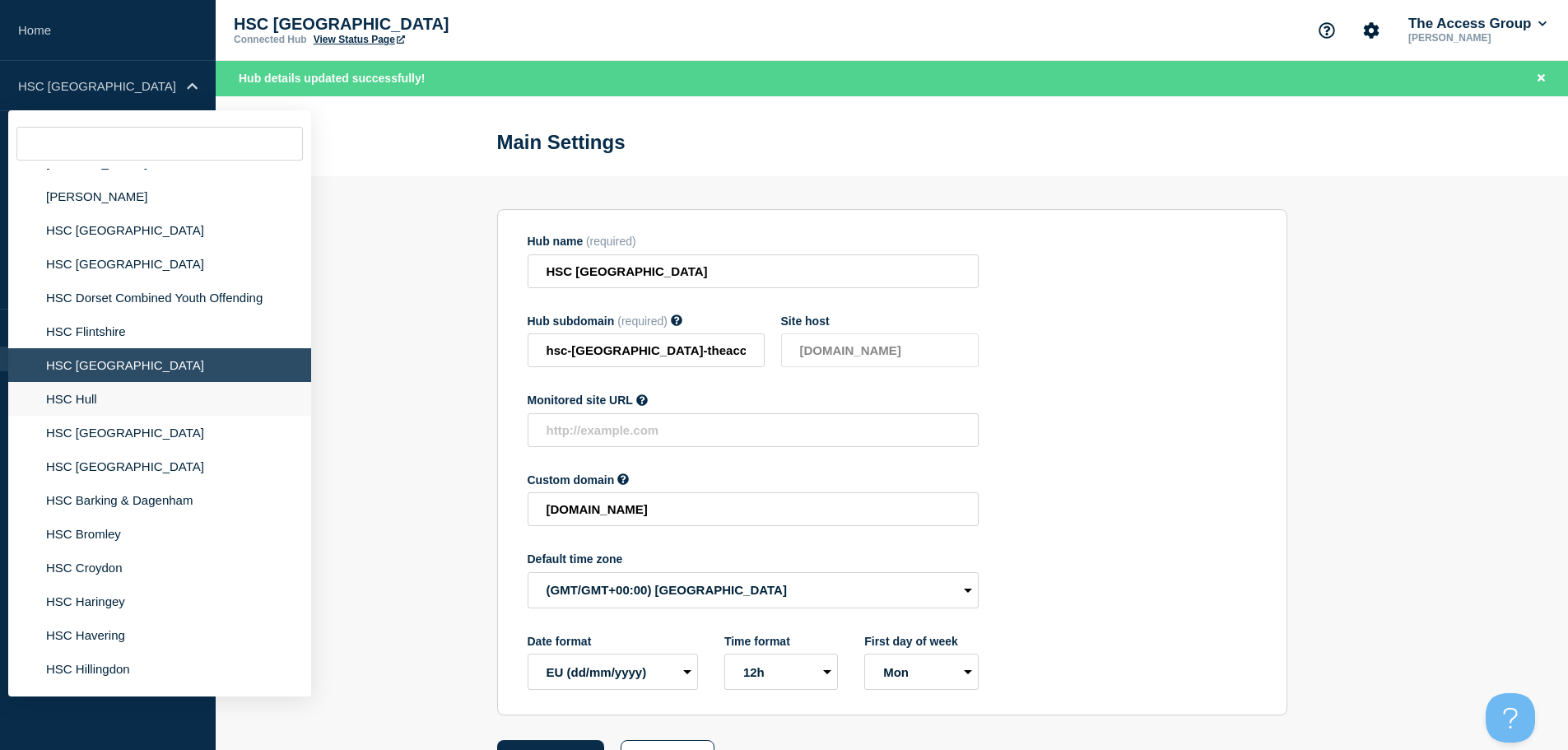
click at [110, 397] on li "HSC Hull" at bounding box center [160, 399] width 303 height 34
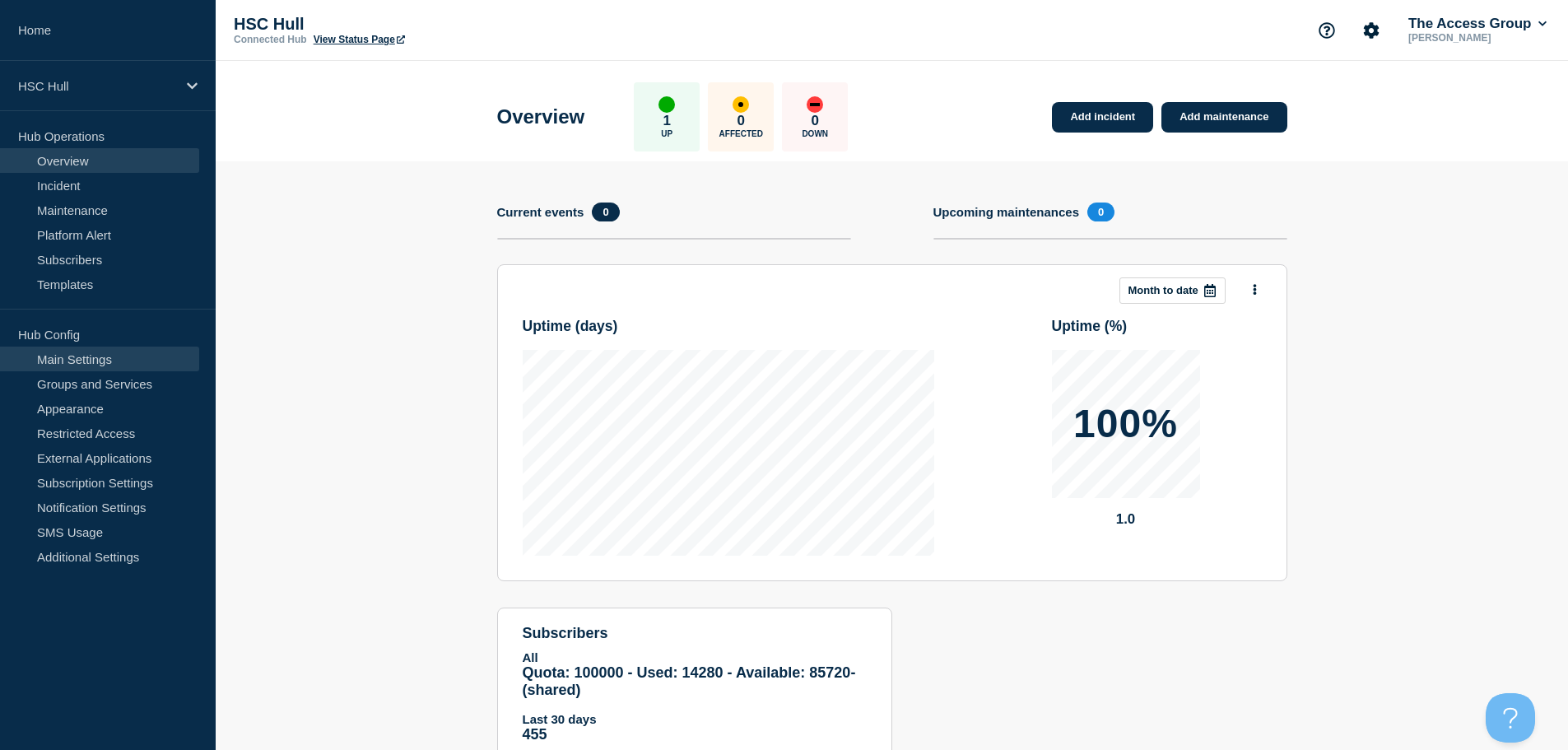
click at [128, 353] on link "Main Settings" at bounding box center [99, 359] width 199 height 25
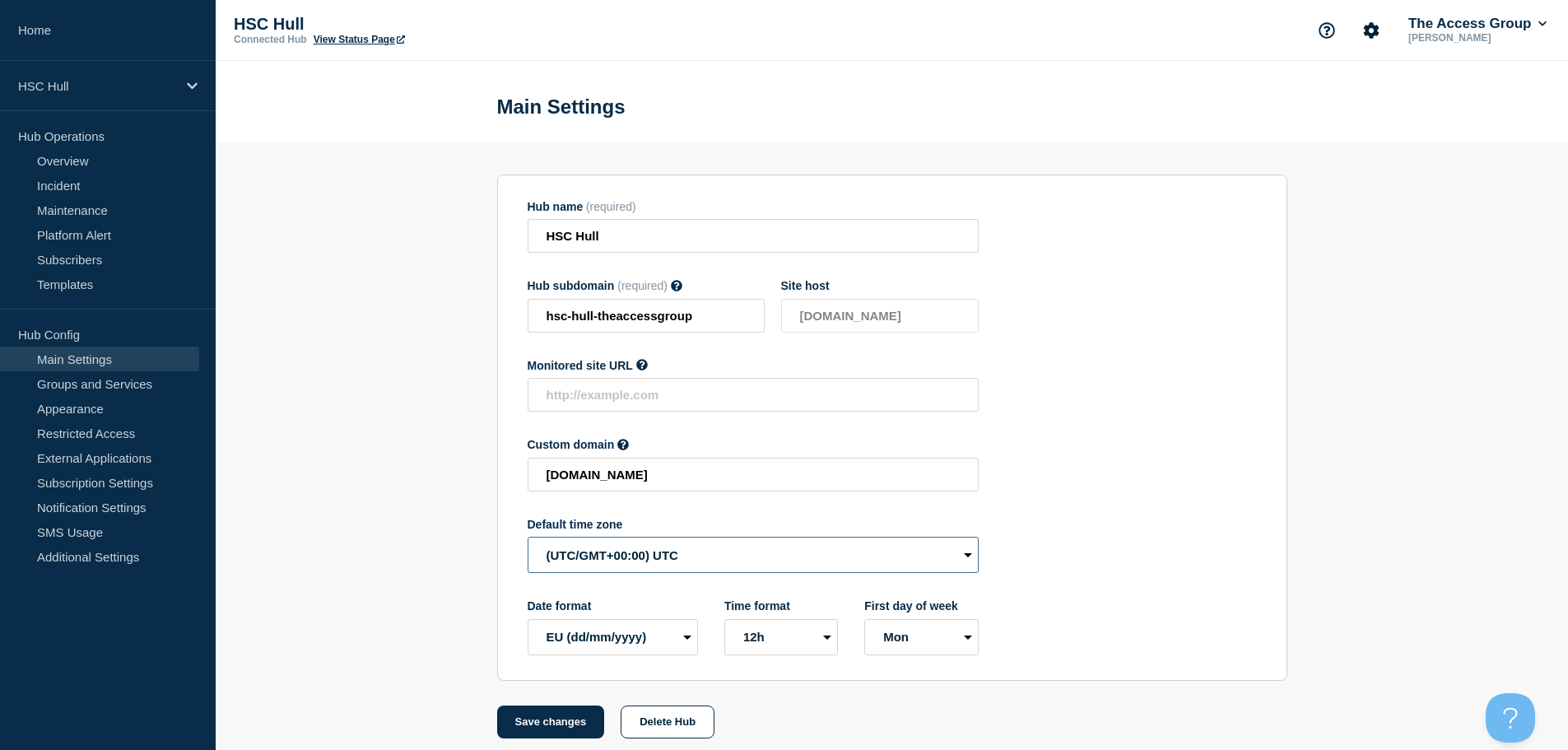
drag, startPoint x: 618, startPoint y: 561, endPoint x: 644, endPoint y: 564, distance: 26.2
click at [618, 562] on select "(SDT/GMT-11:00) [US_STATE] (SST/GMT-11:00) International Date Line West (SST/GM…" at bounding box center [753, 554] width 451 height 36
select select "Europe/[GEOGRAPHIC_DATA]"
click at [528, 541] on select "(SDT/GMT-11:00) [US_STATE] (SST/GMT-11:00) International Date Line West (SST/GM…" at bounding box center [753, 554] width 451 height 36
click at [547, 722] on button "Save changes" at bounding box center [551, 722] width 108 height 33
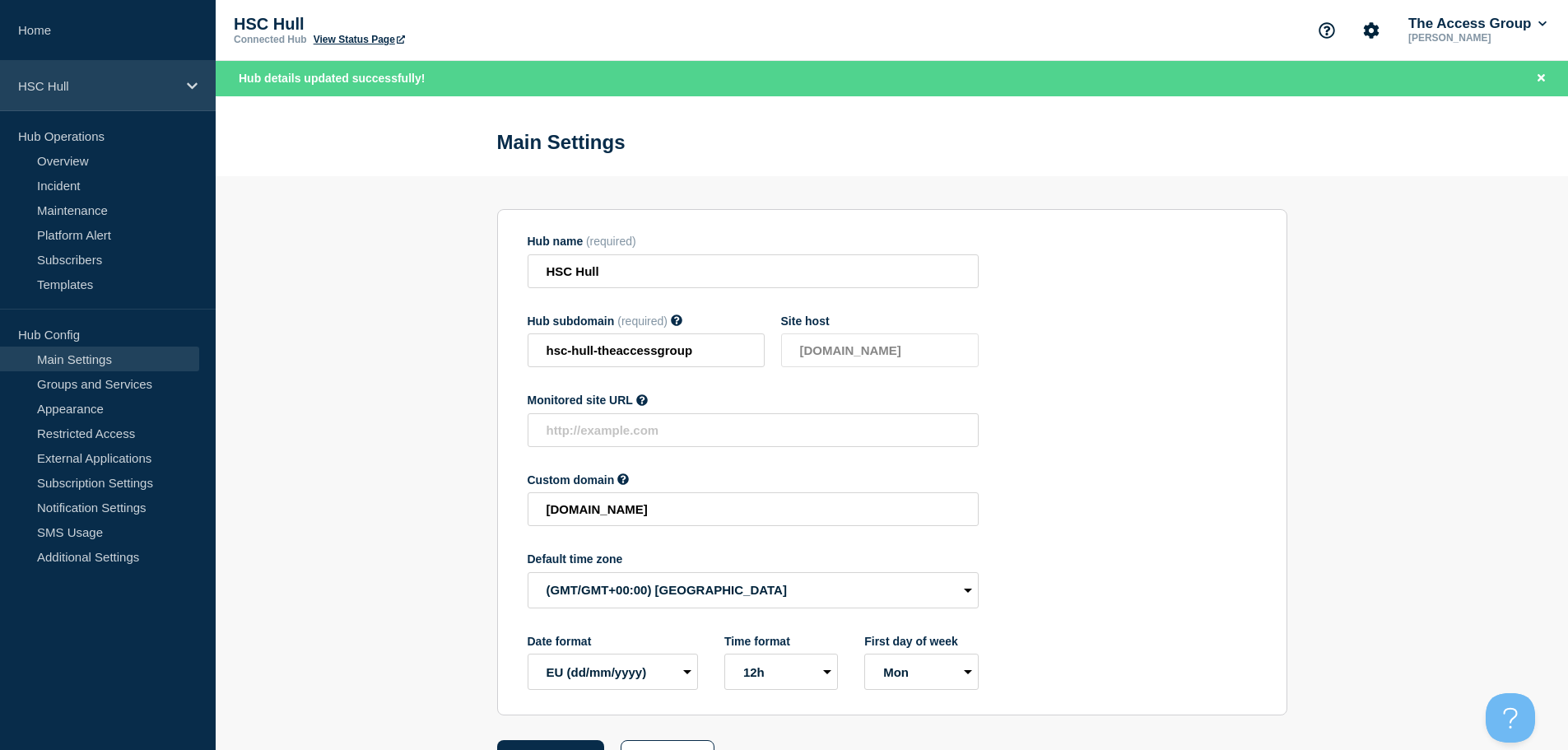
click at [155, 88] on p "HSC Hull" at bounding box center [97, 86] width 158 height 14
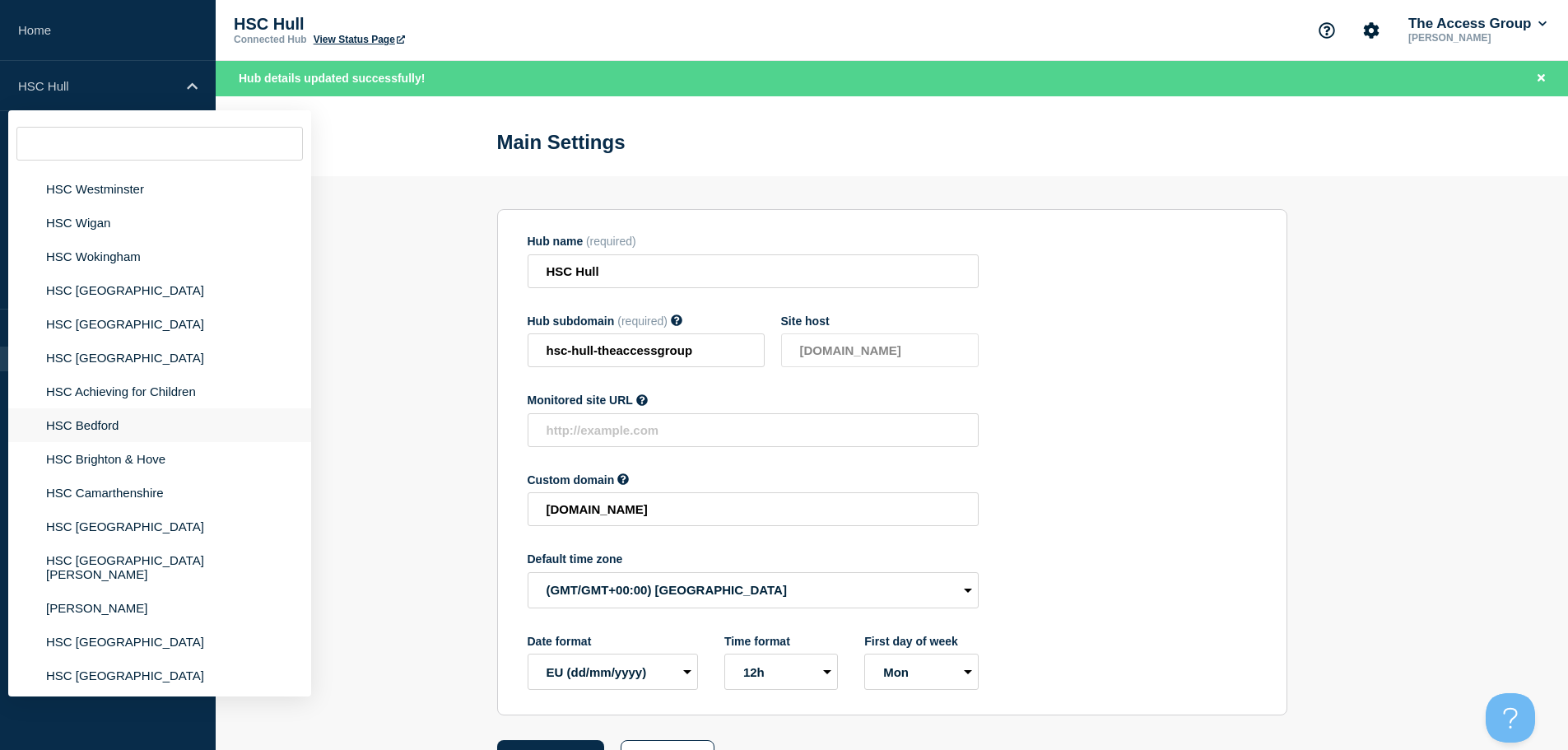
scroll to position [1811, 0]
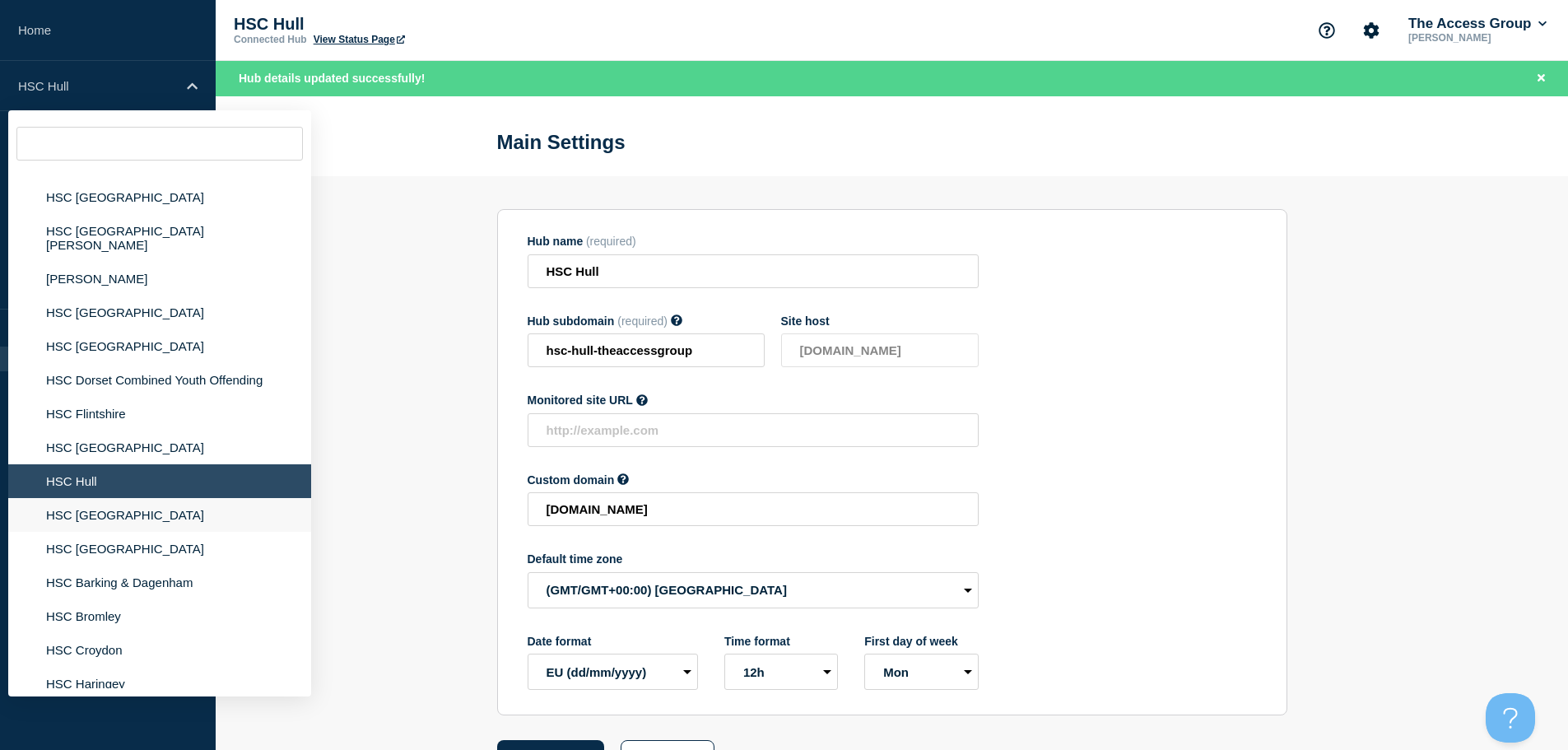
click at [128, 507] on li "HSC [GEOGRAPHIC_DATA]" at bounding box center [160, 515] width 303 height 34
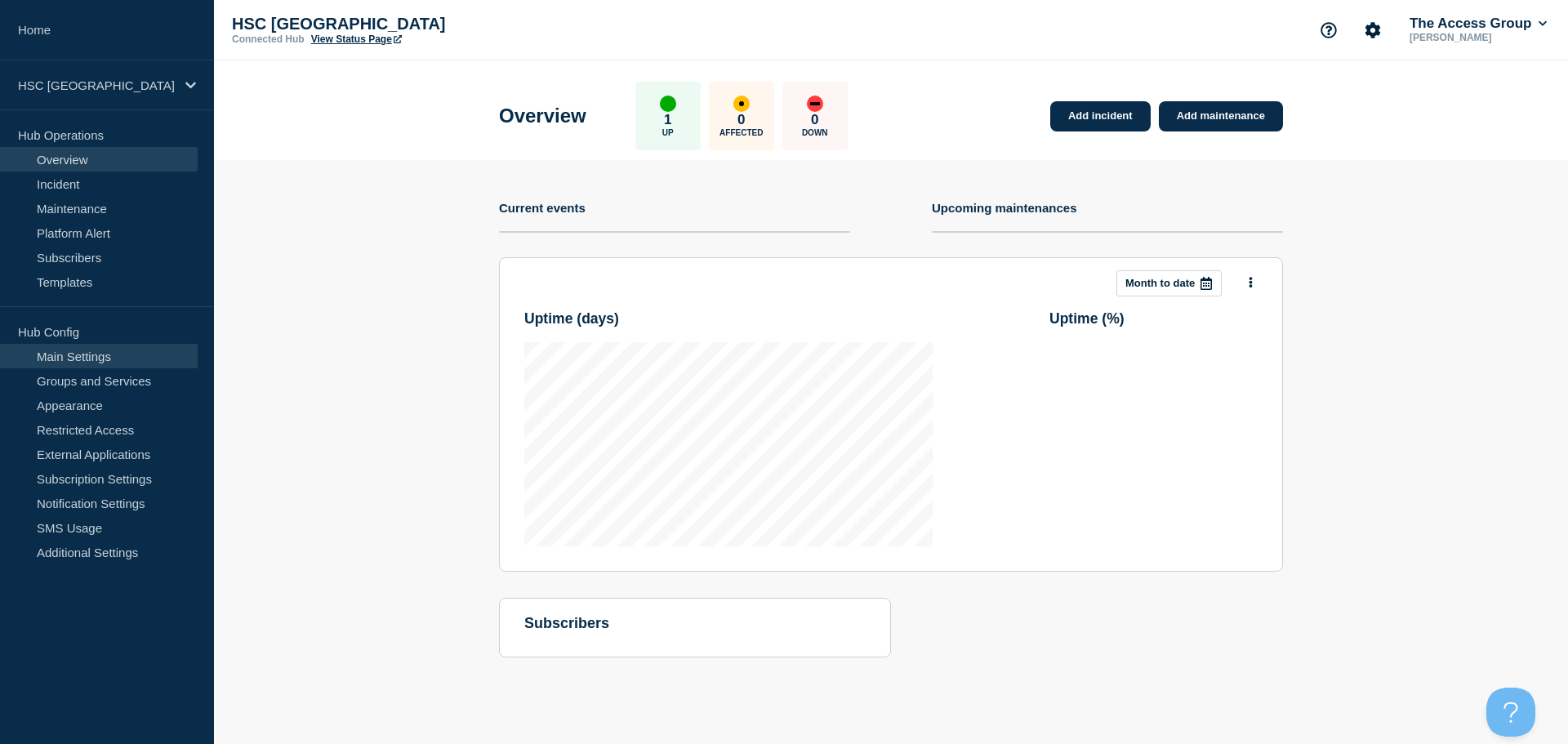
click at [102, 363] on link "Main Settings" at bounding box center [98, 356] width 197 height 25
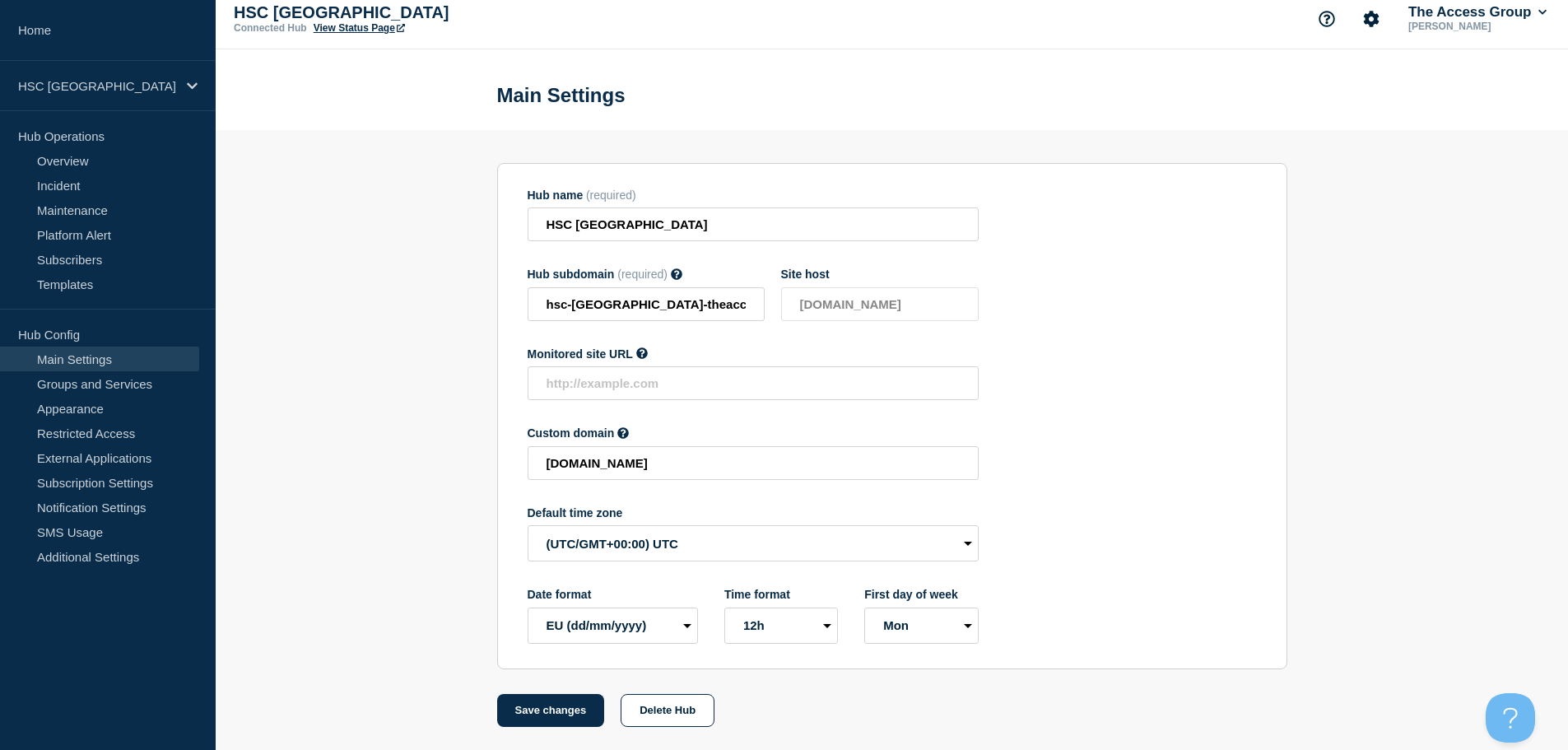
scroll to position [17, 0]
click at [643, 535] on select "(SDT/GMT-11:00) [US_STATE] (SST/GMT-11:00) International Date Line West (SST/GM…" at bounding box center [753, 542] width 451 height 36
select select "Europe/[GEOGRAPHIC_DATA]"
click at [528, 524] on select "(SDT/GMT-11:00) [US_STATE] (SST/GMT-11:00) International Date Line West (SST/GM…" at bounding box center [753, 542] width 451 height 36
click at [543, 719] on button "Save changes" at bounding box center [551, 709] width 108 height 33
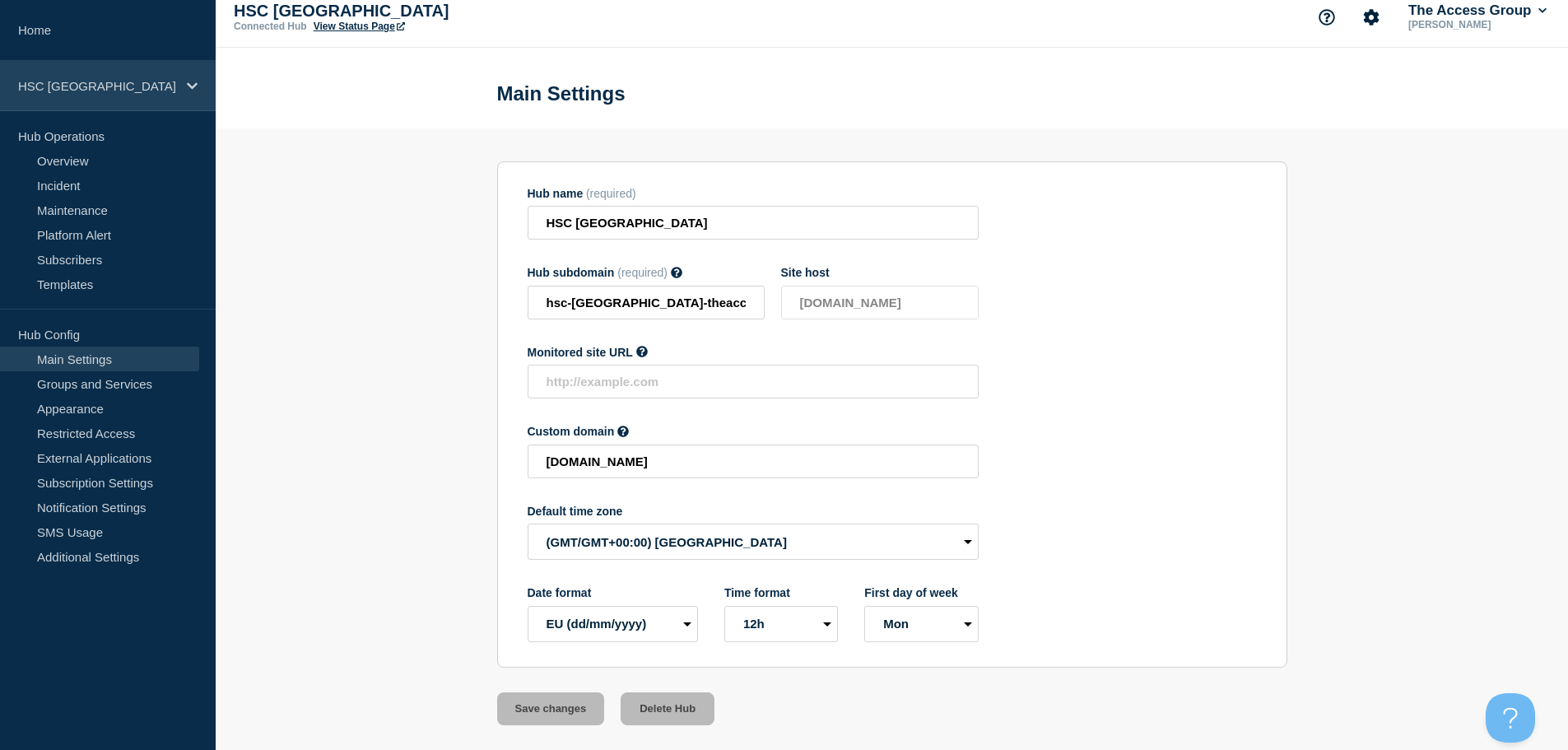
click at [128, 85] on p "HSC [GEOGRAPHIC_DATA]" at bounding box center [97, 86] width 158 height 14
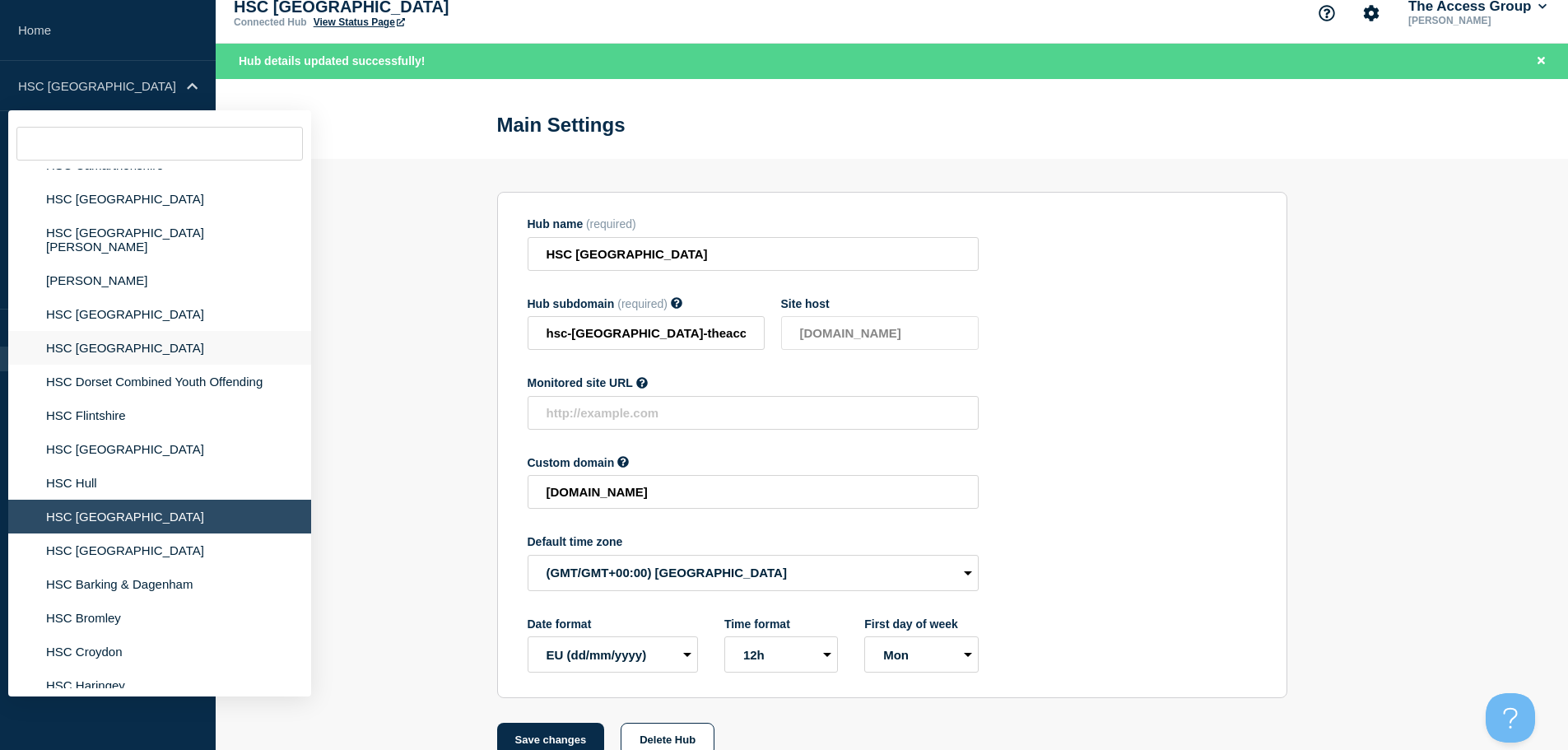
scroll to position [1976, 0]
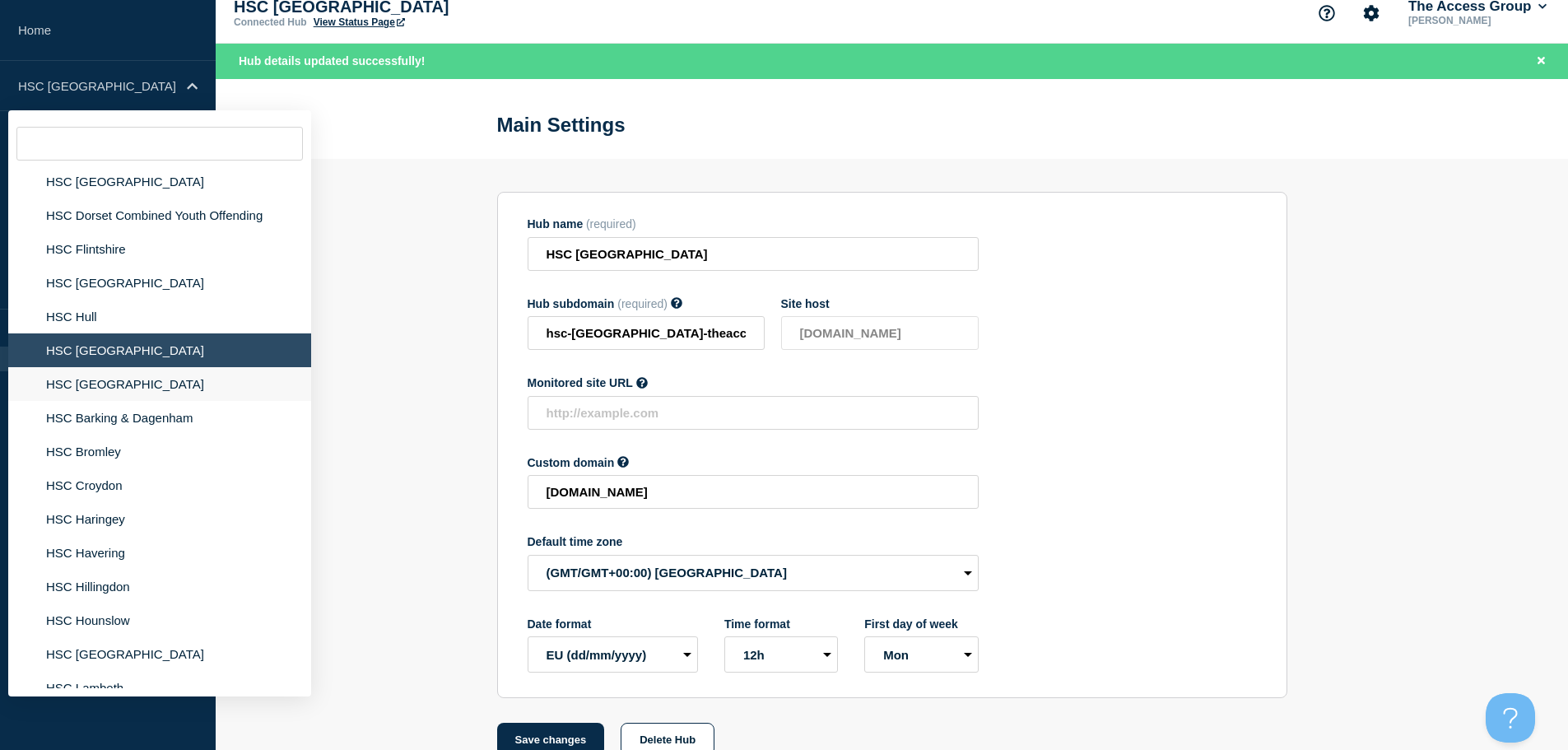
click at [96, 370] on li "HSC [GEOGRAPHIC_DATA]" at bounding box center [160, 384] width 303 height 34
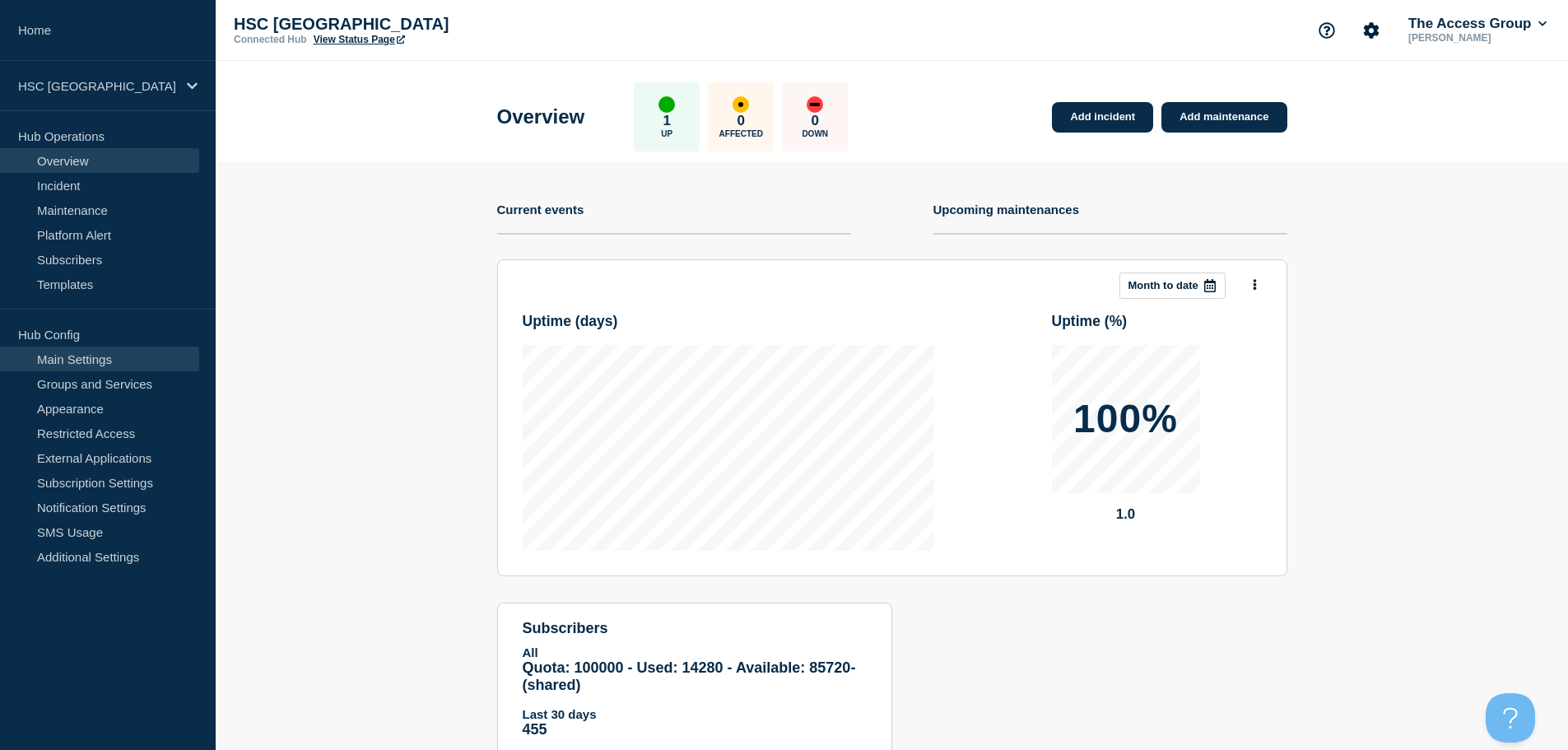
click at [130, 363] on link "Main Settings" at bounding box center [99, 359] width 199 height 25
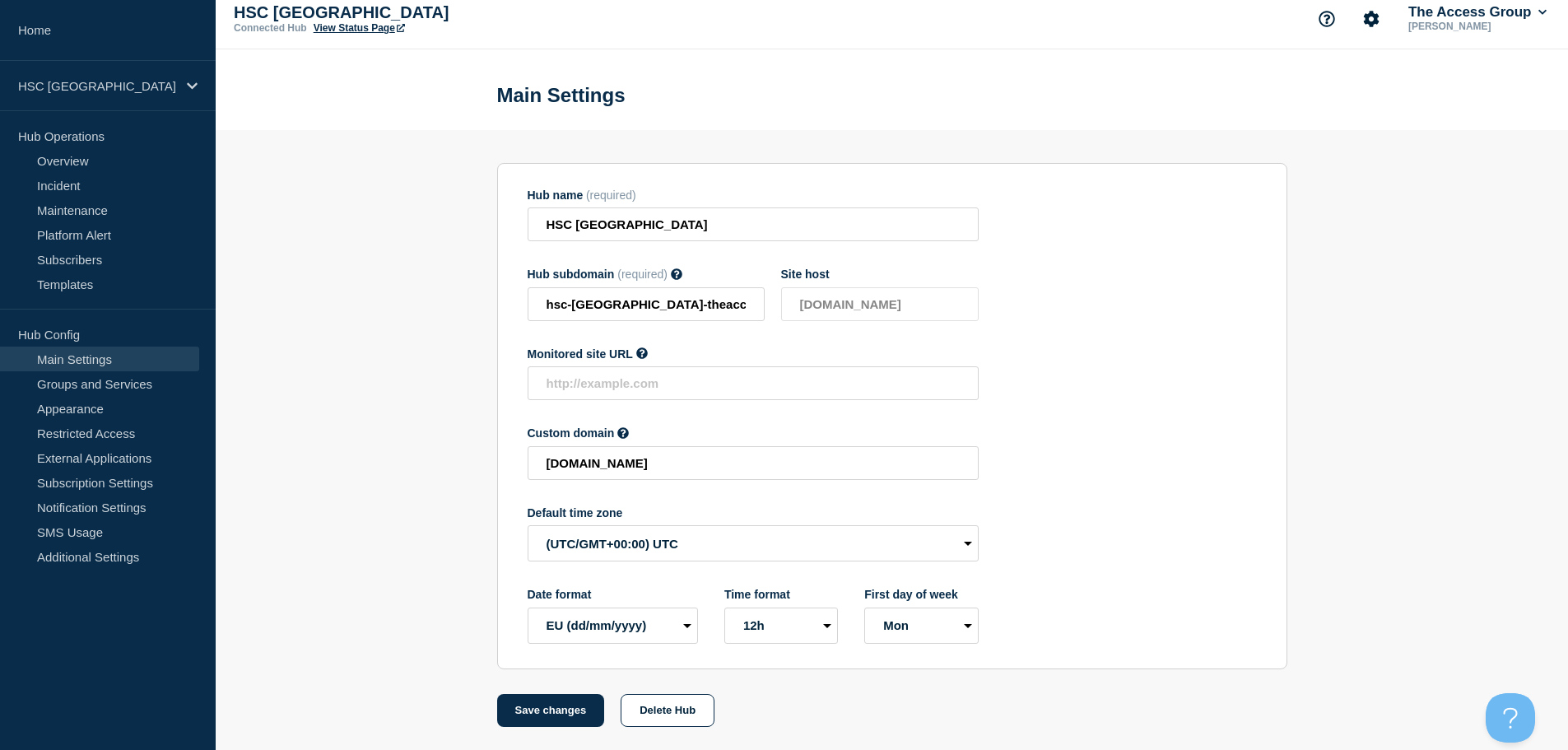
scroll to position [17, 0]
click at [590, 542] on select "(SDT/GMT-11:00) [US_STATE] (SST/GMT-11:00) International Date Line West (SST/GM…" at bounding box center [753, 542] width 451 height 36
select select "Europe/[GEOGRAPHIC_DATA]"
click at [528, 524] on select "(SDT/GMT-11:00) [US_STATE] (SST/GMT-11:00) International Date Line West (SST/GM…" at bounding box center [753, 542] width 451 height 36
click at [535, 717] on button "Save changes" at bounding box center [551, 709] width 108 height 33
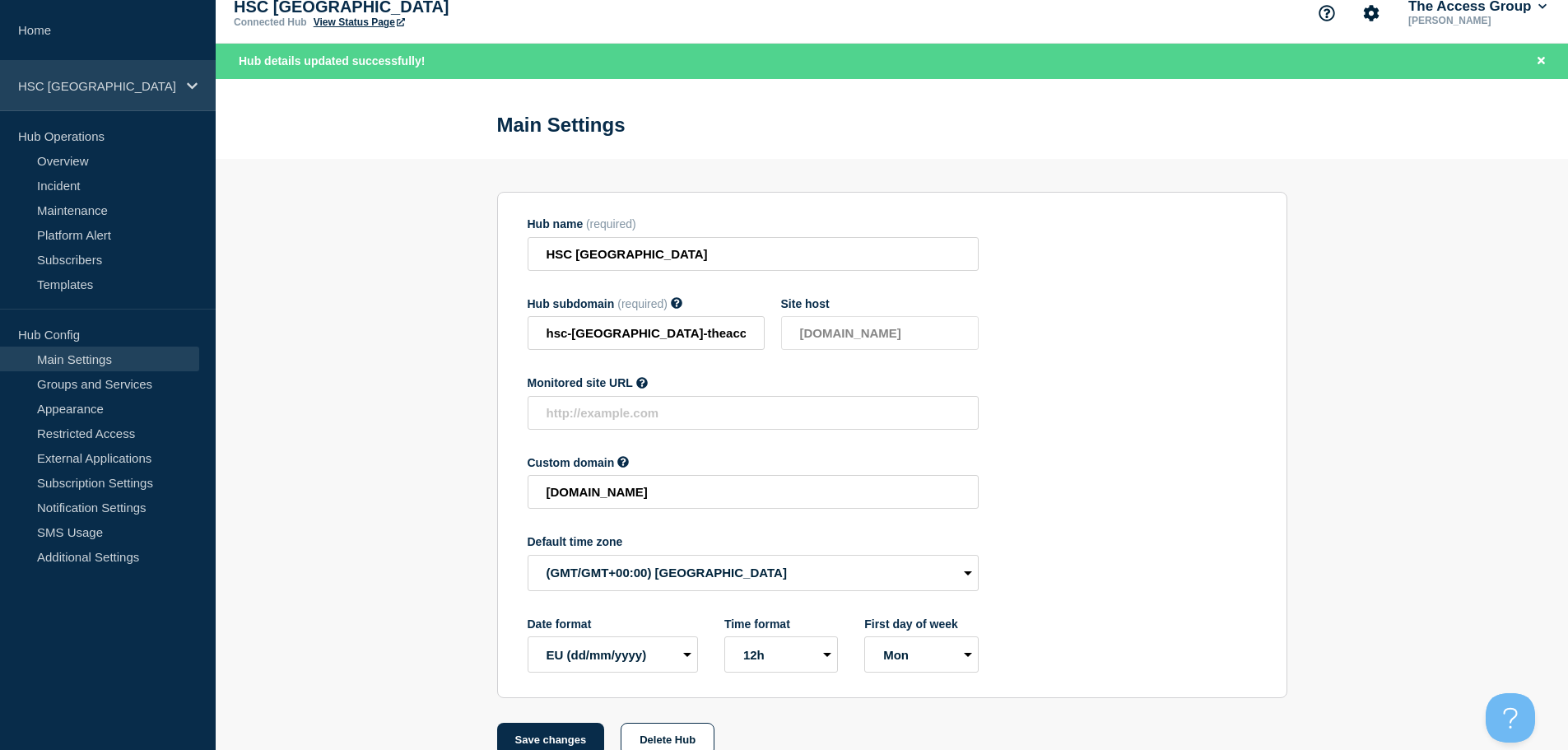
click at [132, 79] on p "HSC [GEOGRAPHIC_DATA]" at bounding box center [97, 86] width 158 height 14
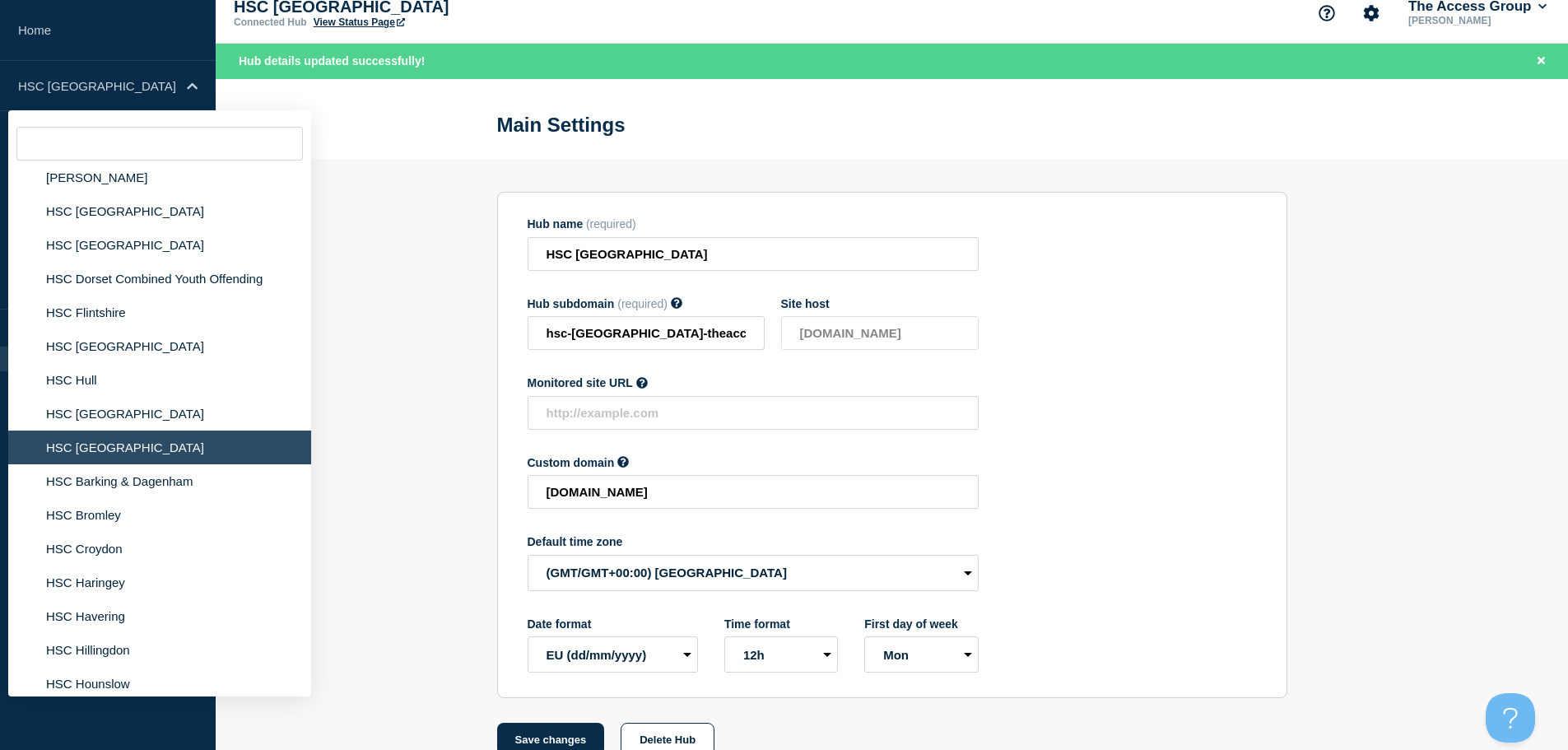
scroll to position [1976, 0]
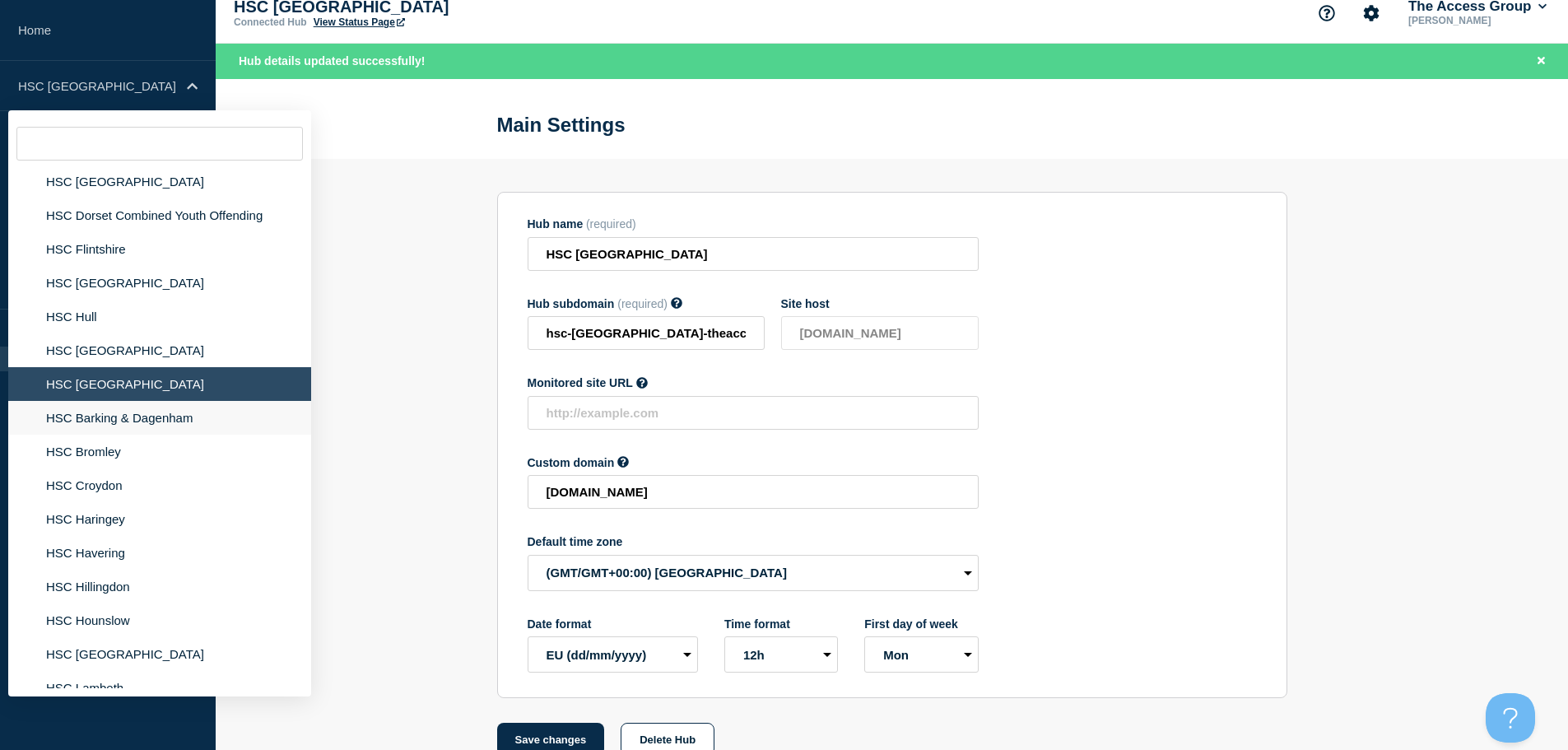
click at [137, 407] on li "HSC Barking & Dagenham" at bounding box center [160, 418] width 303 height 34
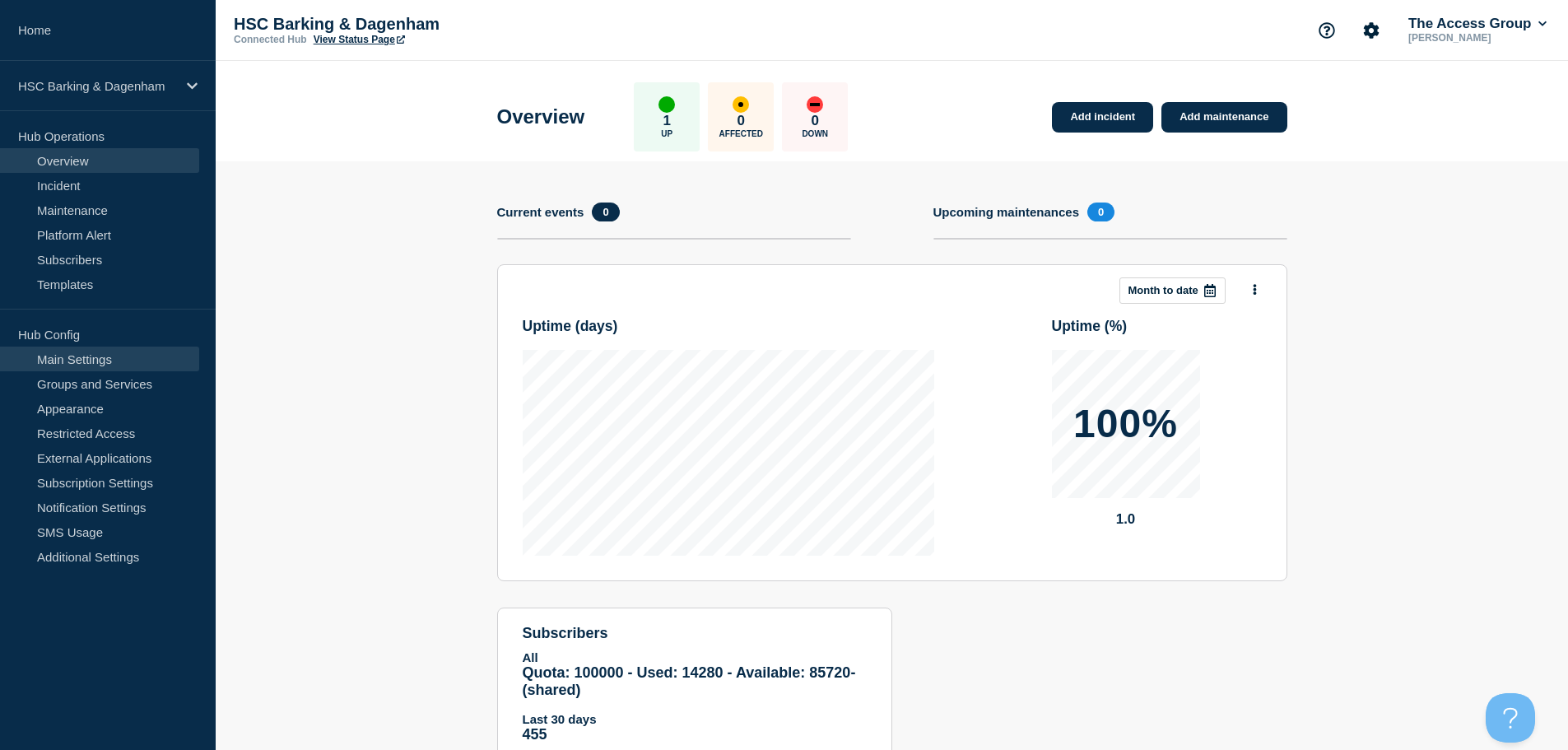
click at [105, 355] on link "Main Settings" at bounding box center [99, 359] width 199 height 25
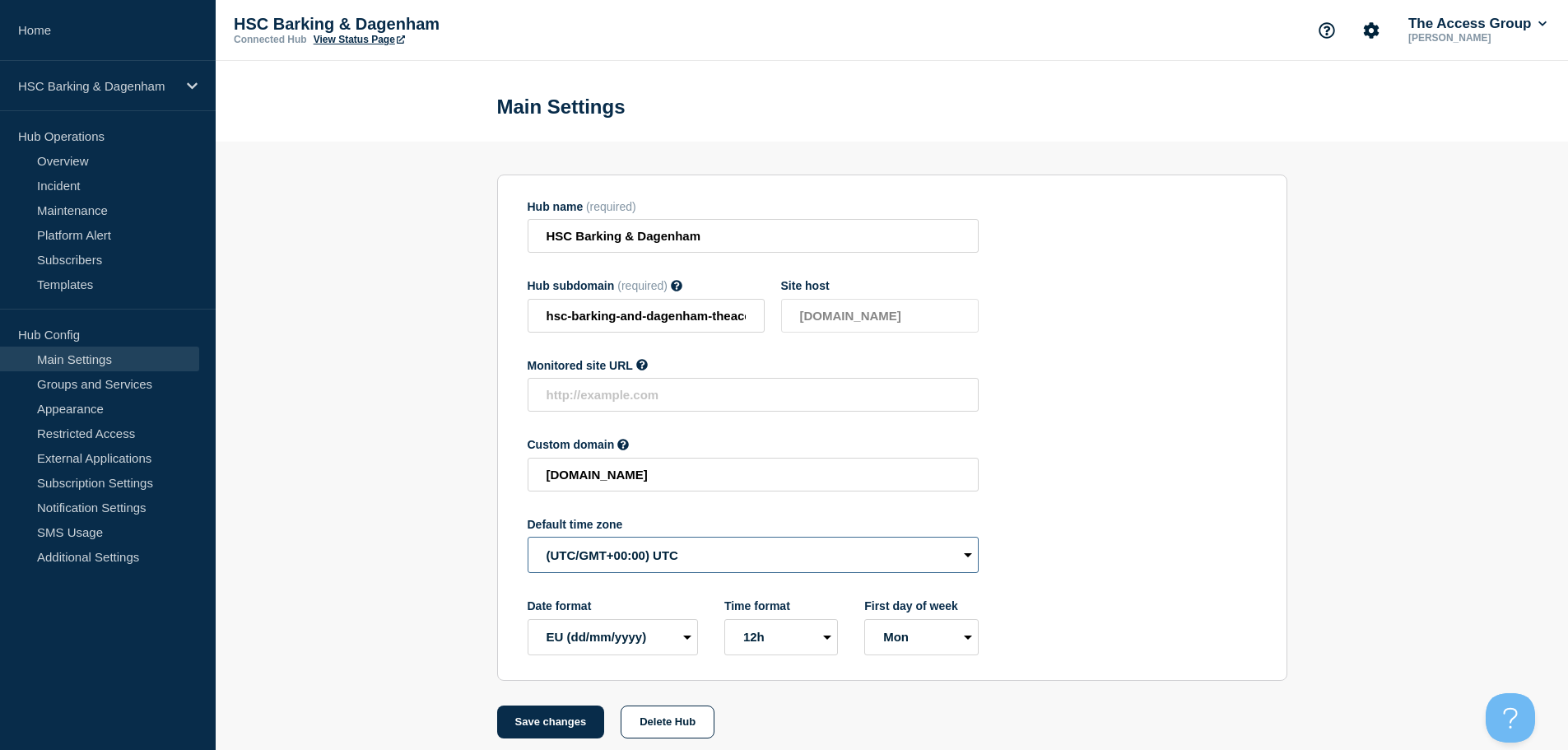
click at [639, 569] on select "(SDT/GMT-11:00) [US_STATE] (SST/GMT-11:00) International Date Line West (SST/GM…" at bounding box center [753, 554] width 451 height 36
select select "Europe/[GEOGRAPHIC_DATA]"
click at [528, 541] on select "(SDT/GMT-11:00) [US_STATE] (SST/GMT-11:00) International Date Line West (SST/GM…" at bounding box center [753, 554] width 451 height 36
click at [532, 718] on button "Save changes" at bounding box center [551, 722] width 108 height 33
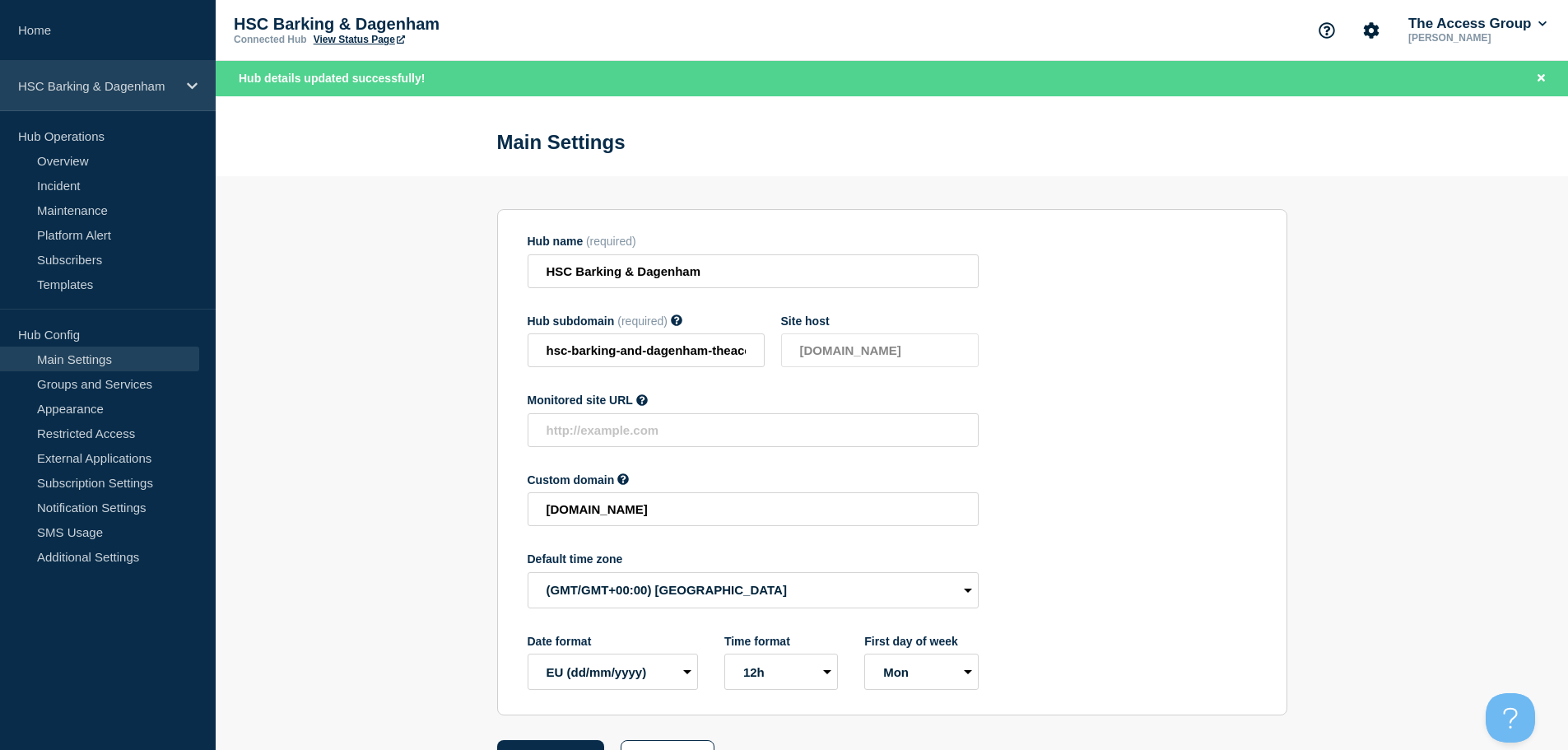
click at [150, 91] on p "HSC Barking & Dagenham" at bounding box center [97, 86] width 158 height 14
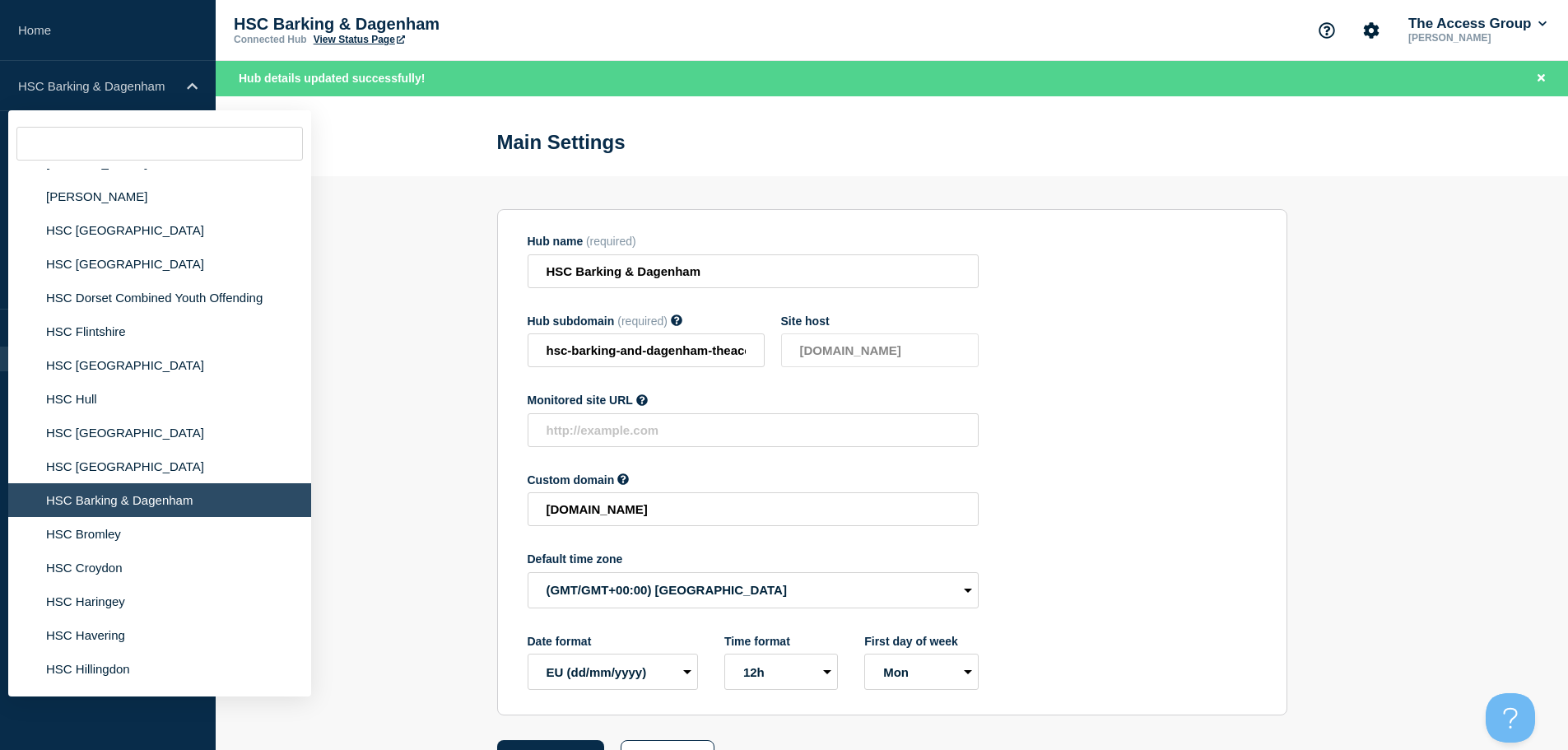
scroll to position [2141, 0]
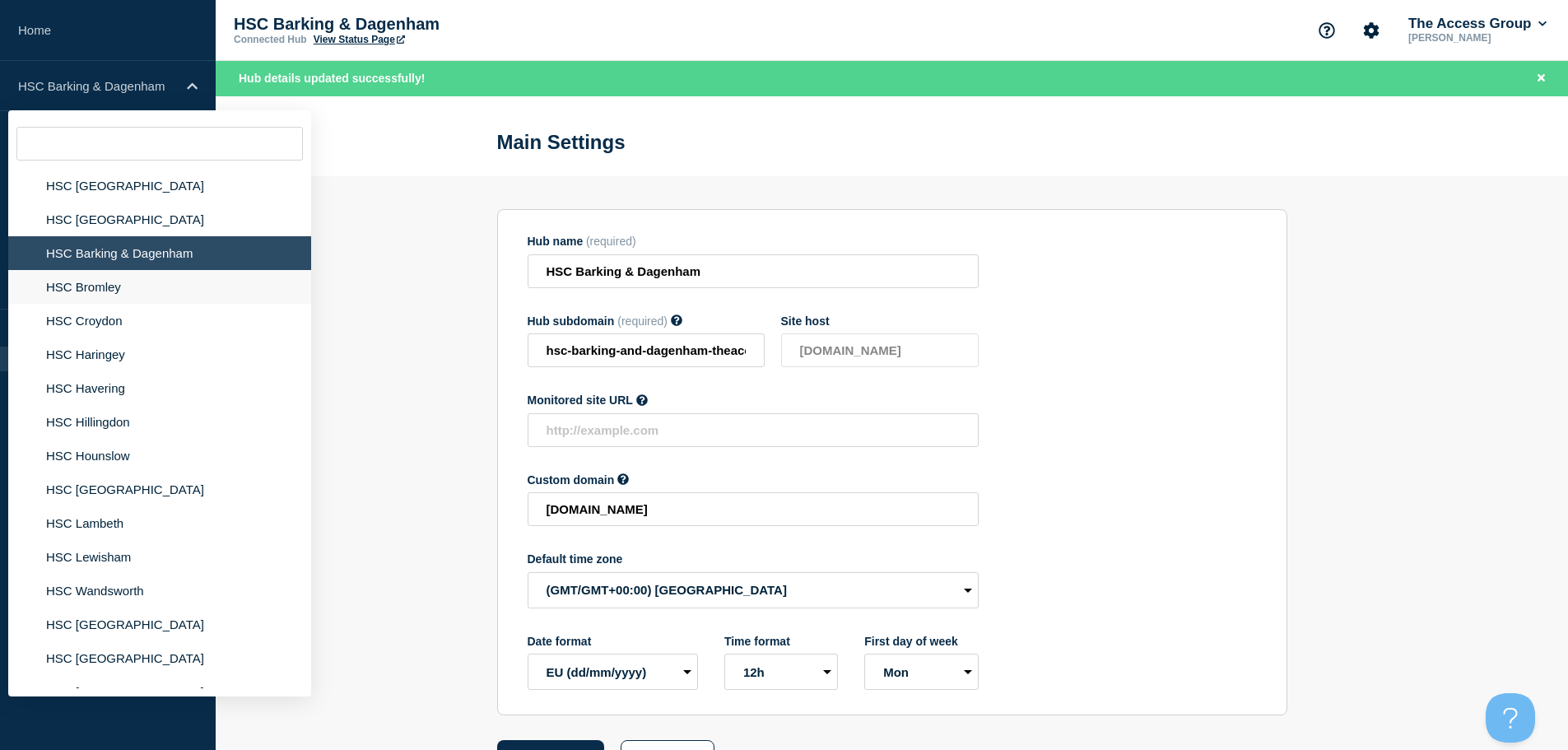
click at [95, 277] on li "HSC Bromley" at bounding box center [160, 287] width 303 height 34
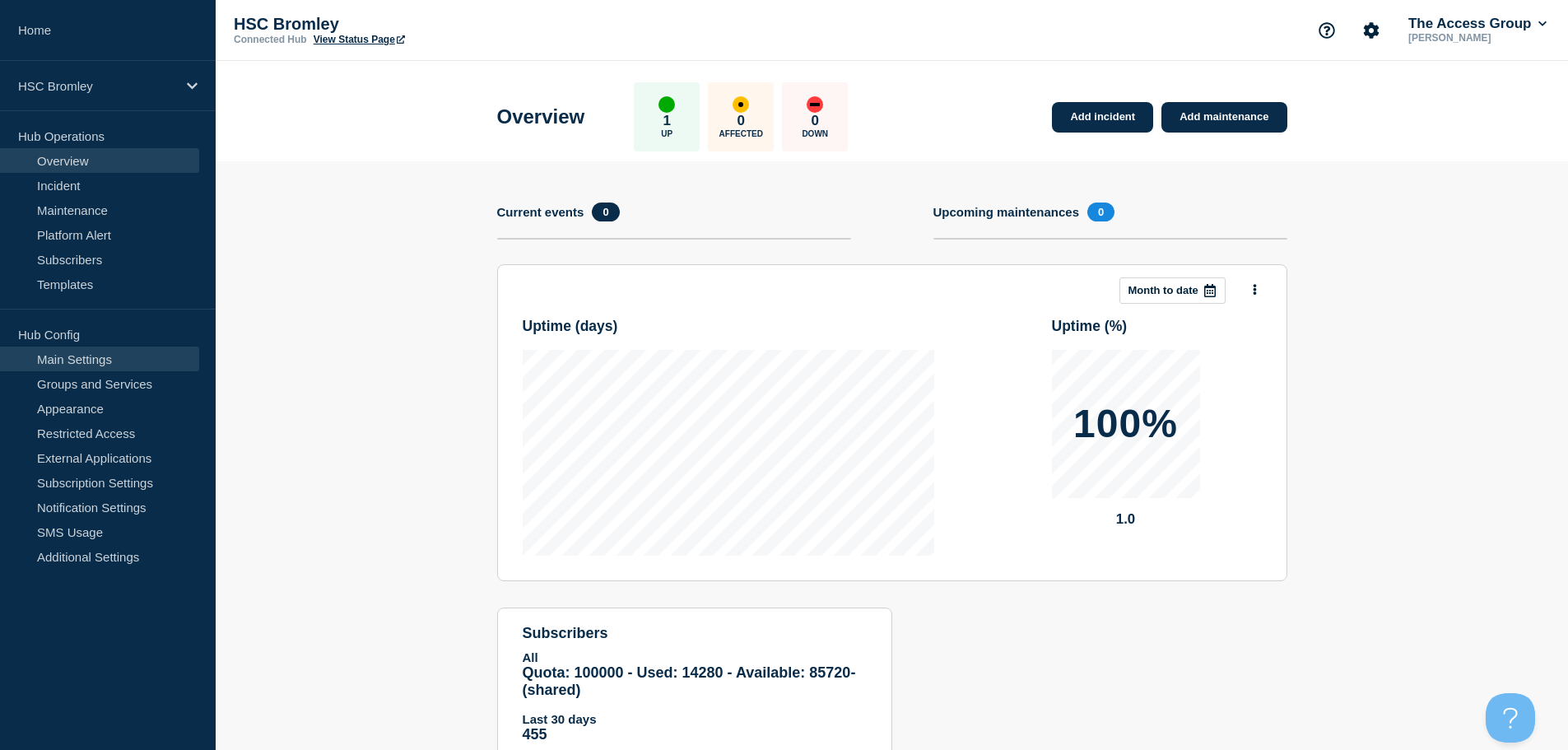
click at [79, 366] on link "Main Settings" at bounding box center [99, 359] width 199 height 25
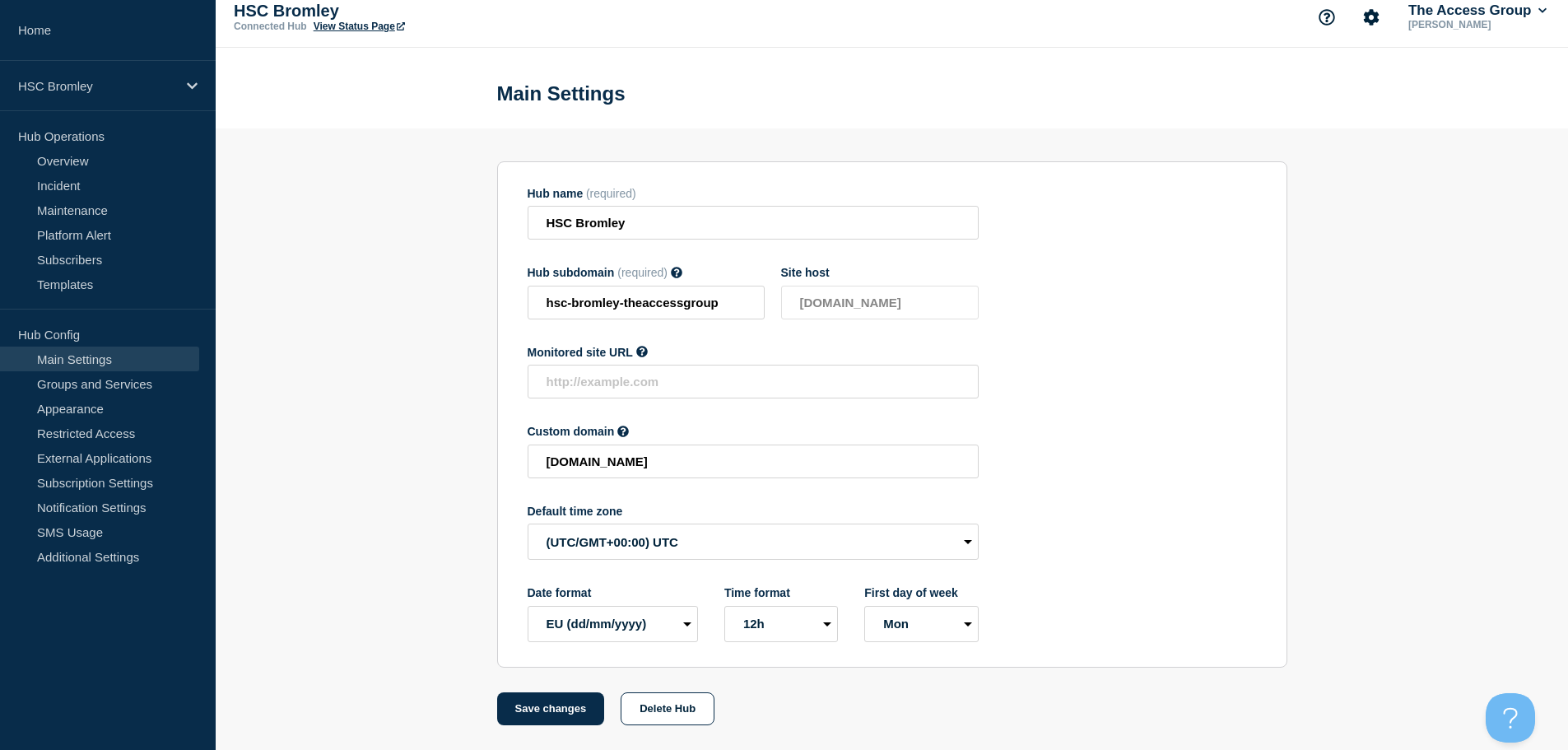
scroll to position [17, 0]
click at [600, 526] on select "(SDT/GMT-11:00) [US_STATE] (SST/GMT-11:00) International Date Line West (SST/GM…" at bounding box center [753, 542] width 451 height 36
select select "Europe/[GEOGRAPHIC_DATA]"
click at [528, 524] on select "(SDT/GMT-11:00) [US_STATE] (SST/GMT-11:00) International Date Line West (SST/GM…" at bounding box center [753, 542] width 451 height 36
click at [556, 711] on button "Save changes" at bounding box center [551, 709] width 108 height 33
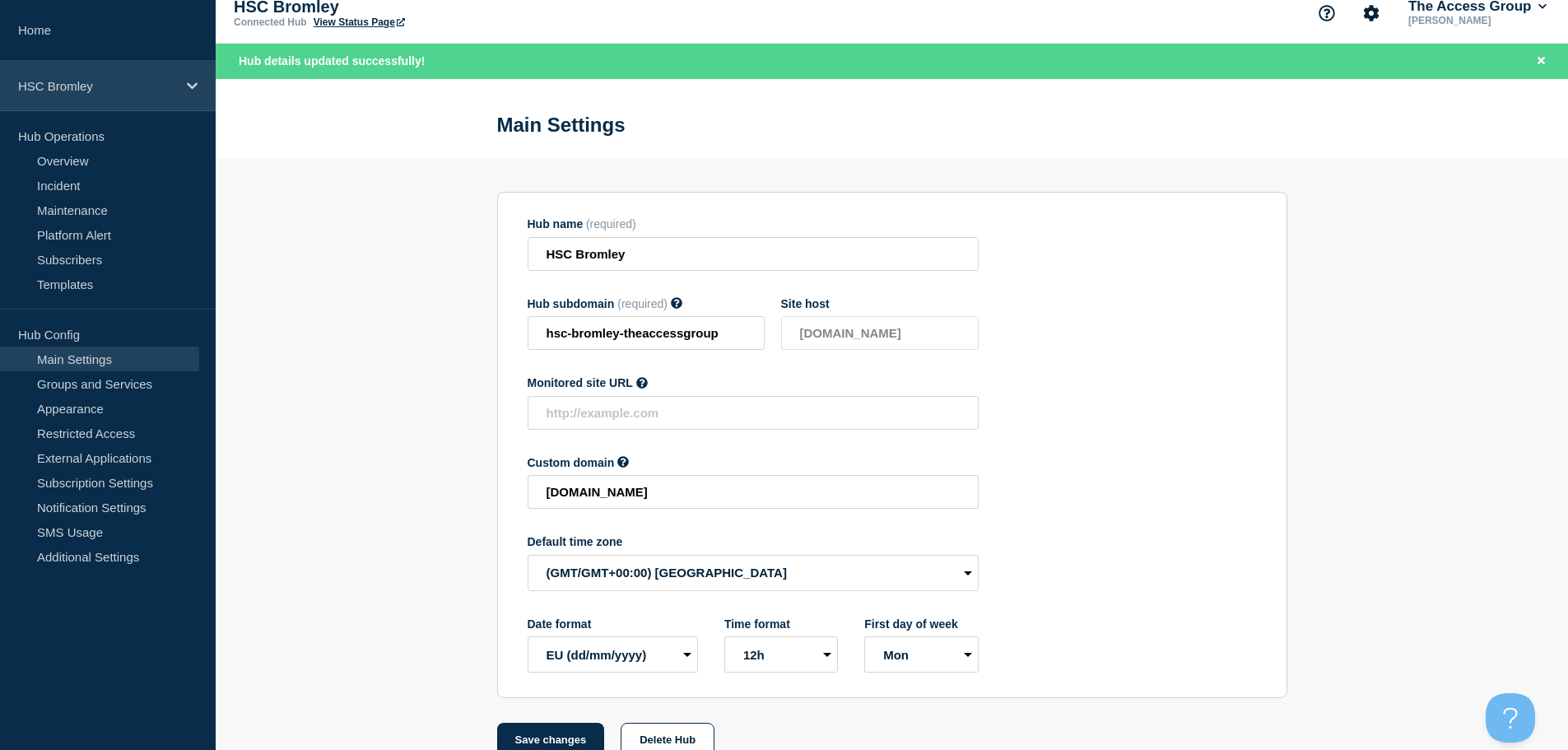
click at [137, 90] on p "HSC Bromley" at bounding box center [97, 86] width 158 height 14
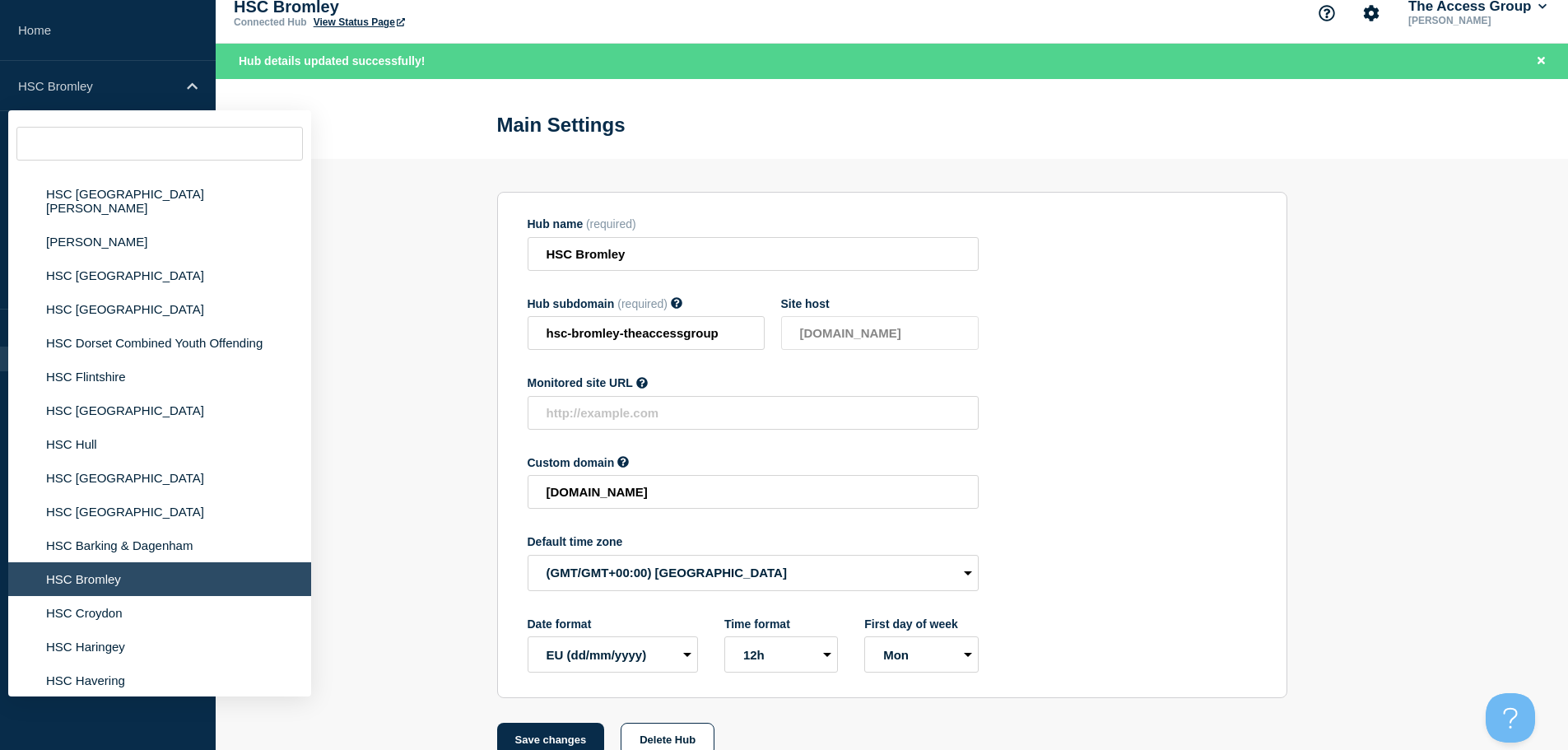
scroll to position [2059, 0]
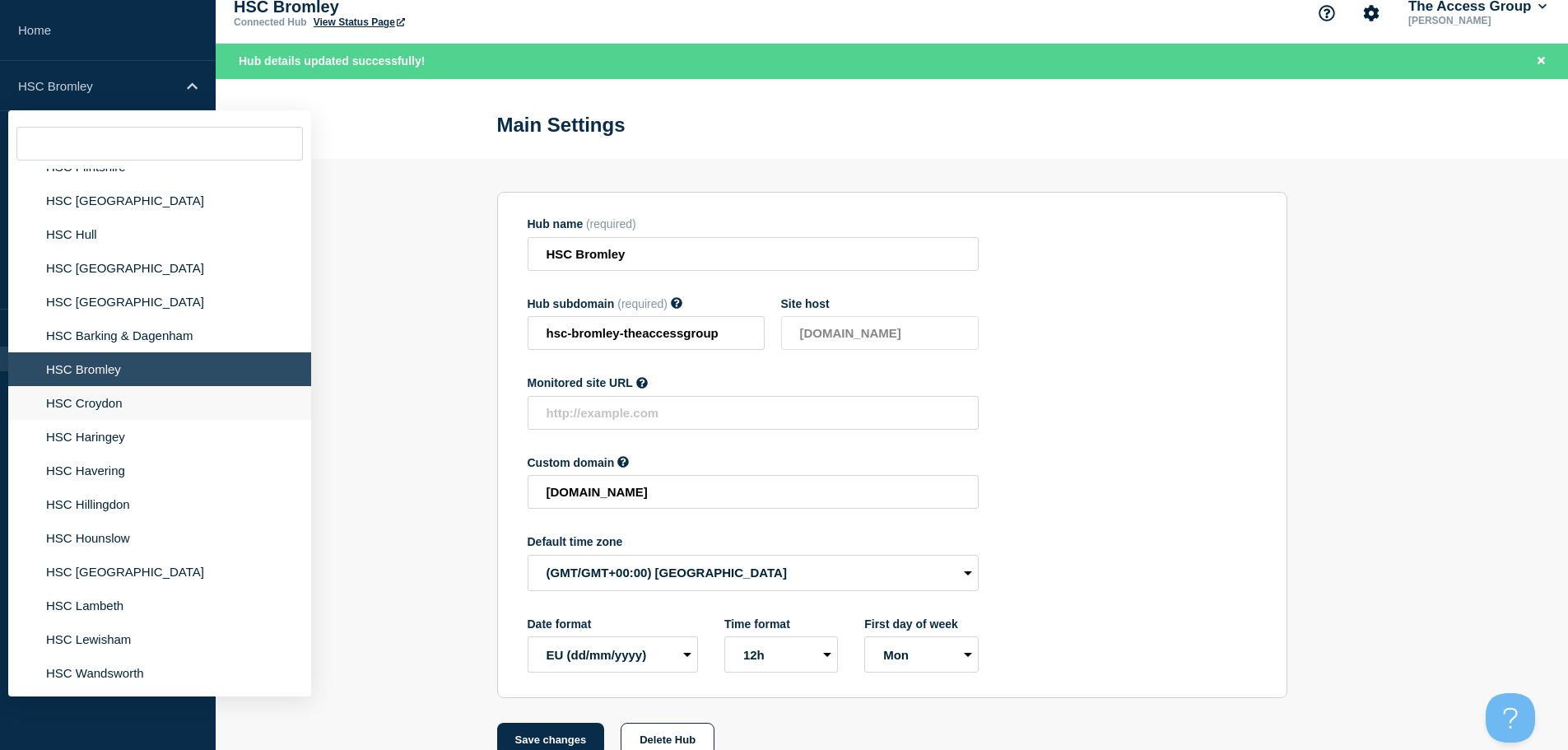
click at [100, 386] on li "HSC Croydon" at bounding box center [160, 403] width 303 height 34
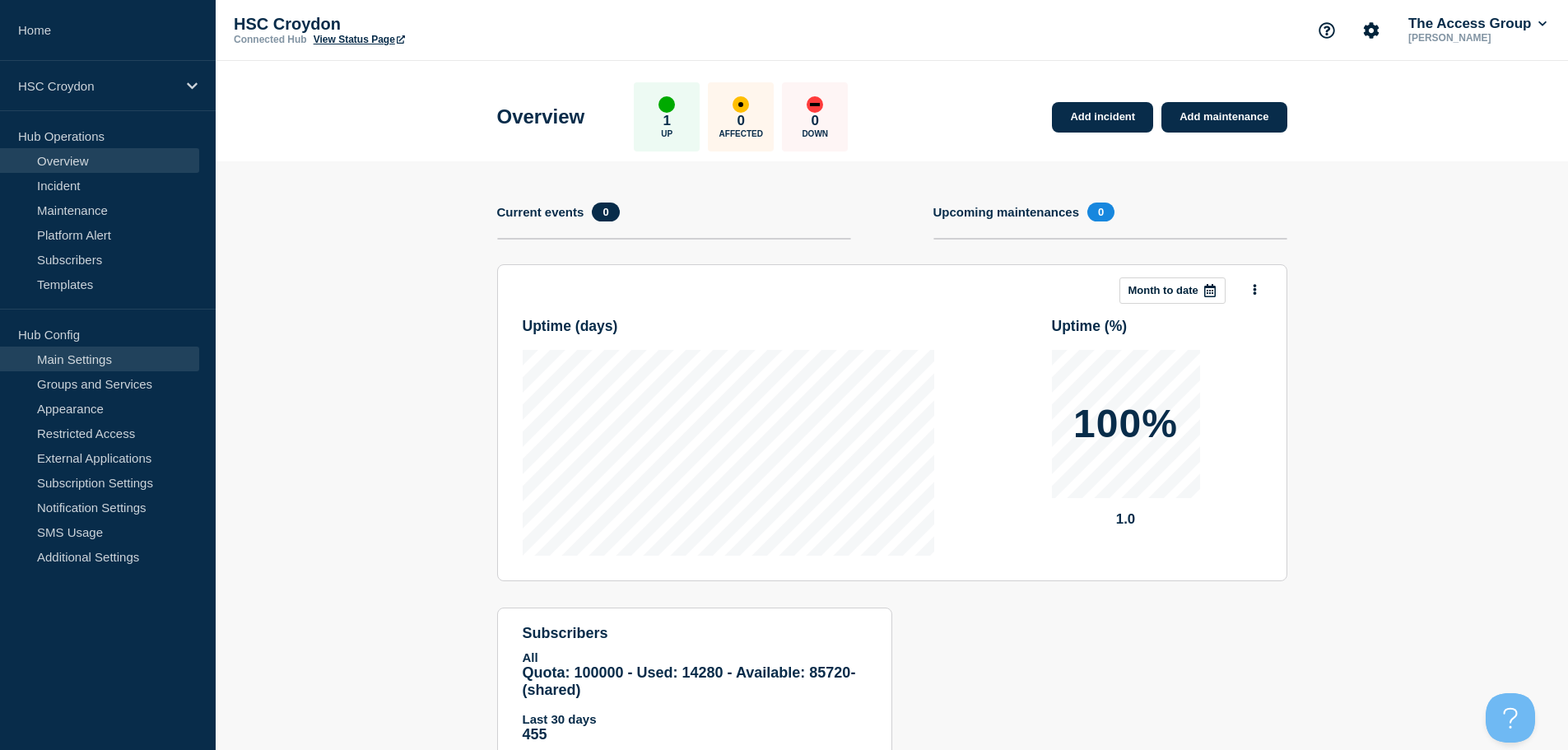
click at [139, 350] on link "Main Settings" at bounding box center [99, 359] width 199 height 25
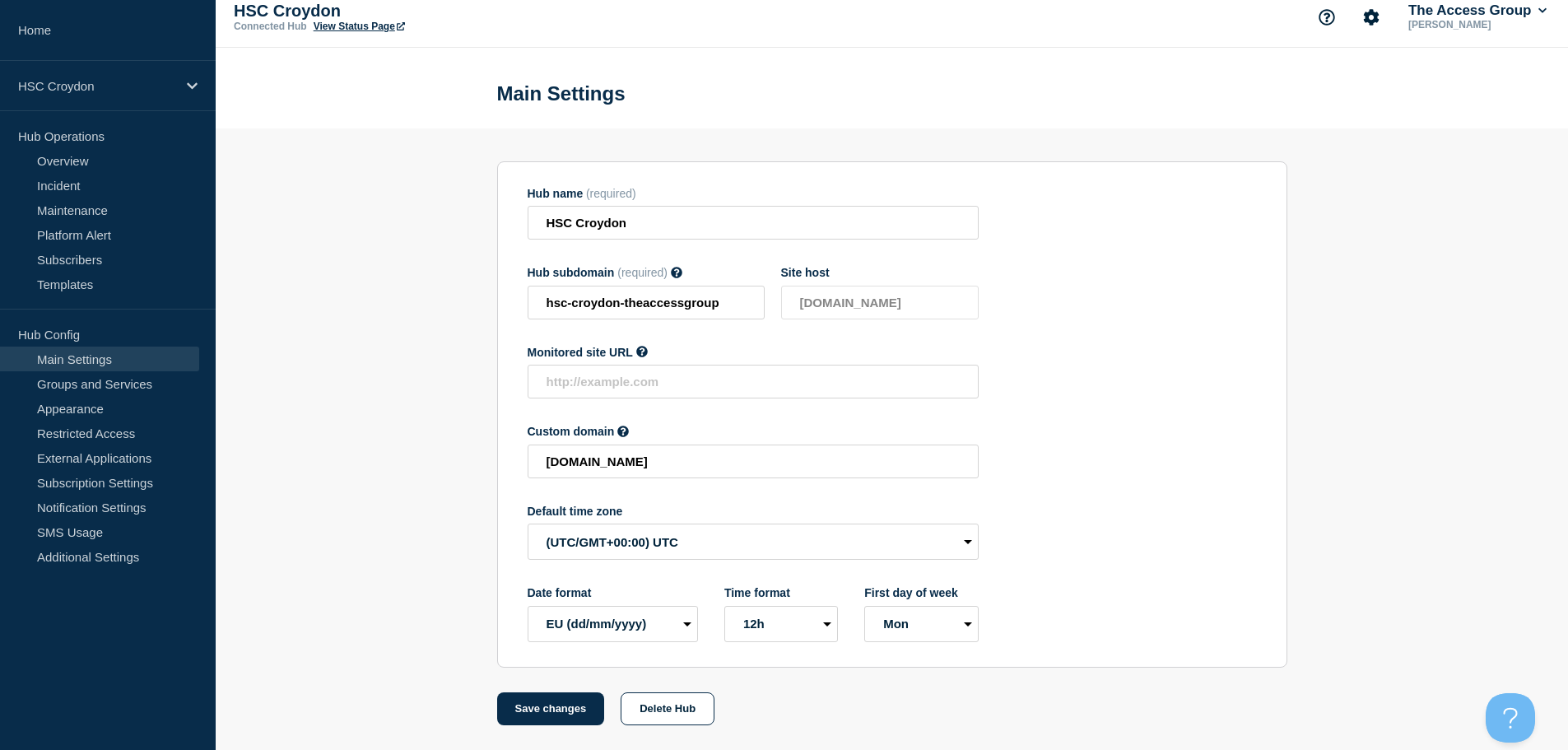
scroll to position [17, 0]
click at [622, 549] on select "(SDT/GMT-11:00) [US_STATE] (SST/GMT-11:00) International Date Line West (SST/GM…" at bounding box center [753, 542] width 451 height 36
select select "Europe/[GEOGRAPHIC_DATA]"
click at [528, 524] on select "(SDT/GMT-11:00) [US_STATE] (SST/GMT-11:00) International Date Line West (SST/GM…" at bounding box center [753, 542] width 451 height 36
click at [561, 711] on button "Save changes" at bounding box center [551, 709] width 108 height 33
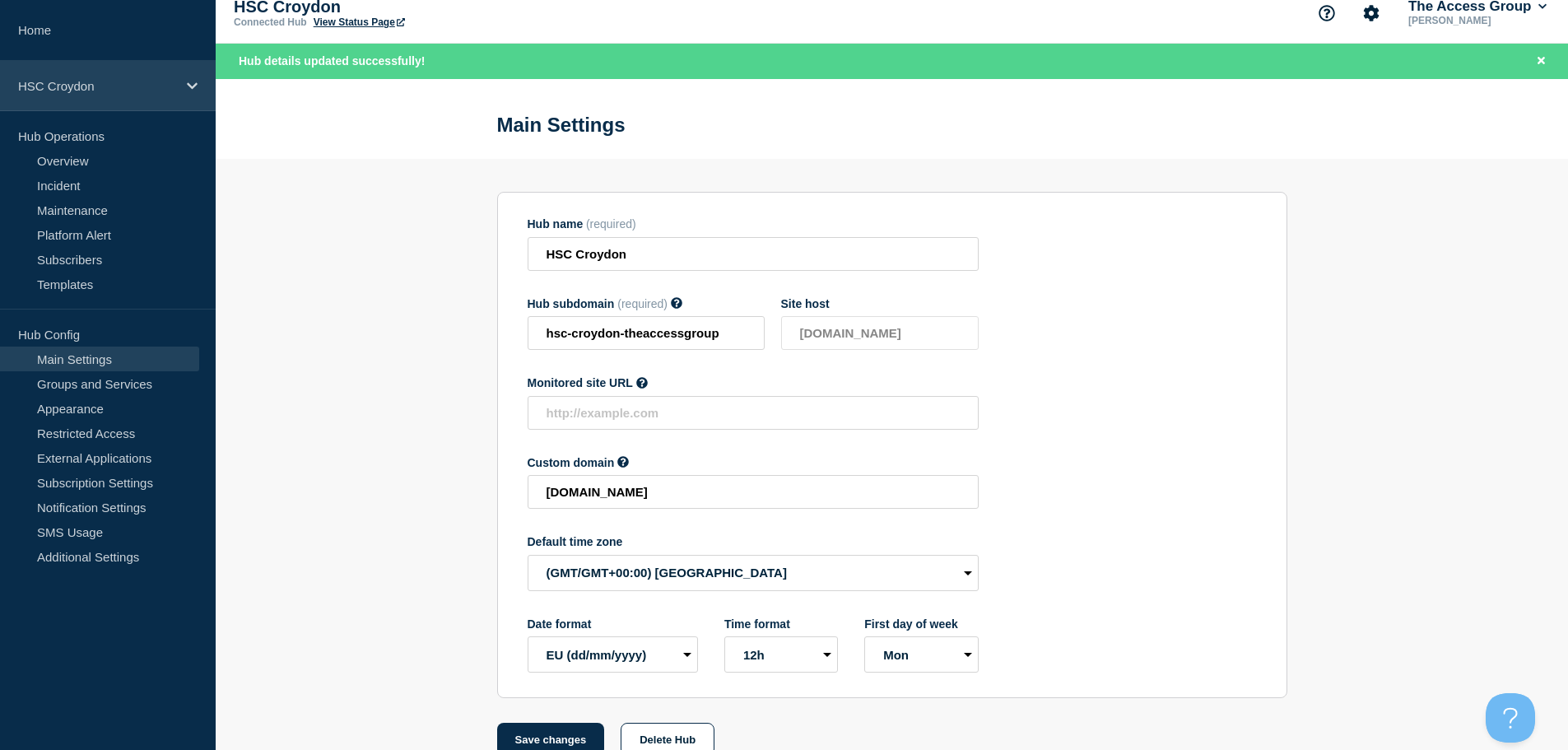
click at [128, 93] on div "HSC Croydon" at bounding box center [108, 85] width 216 height 50
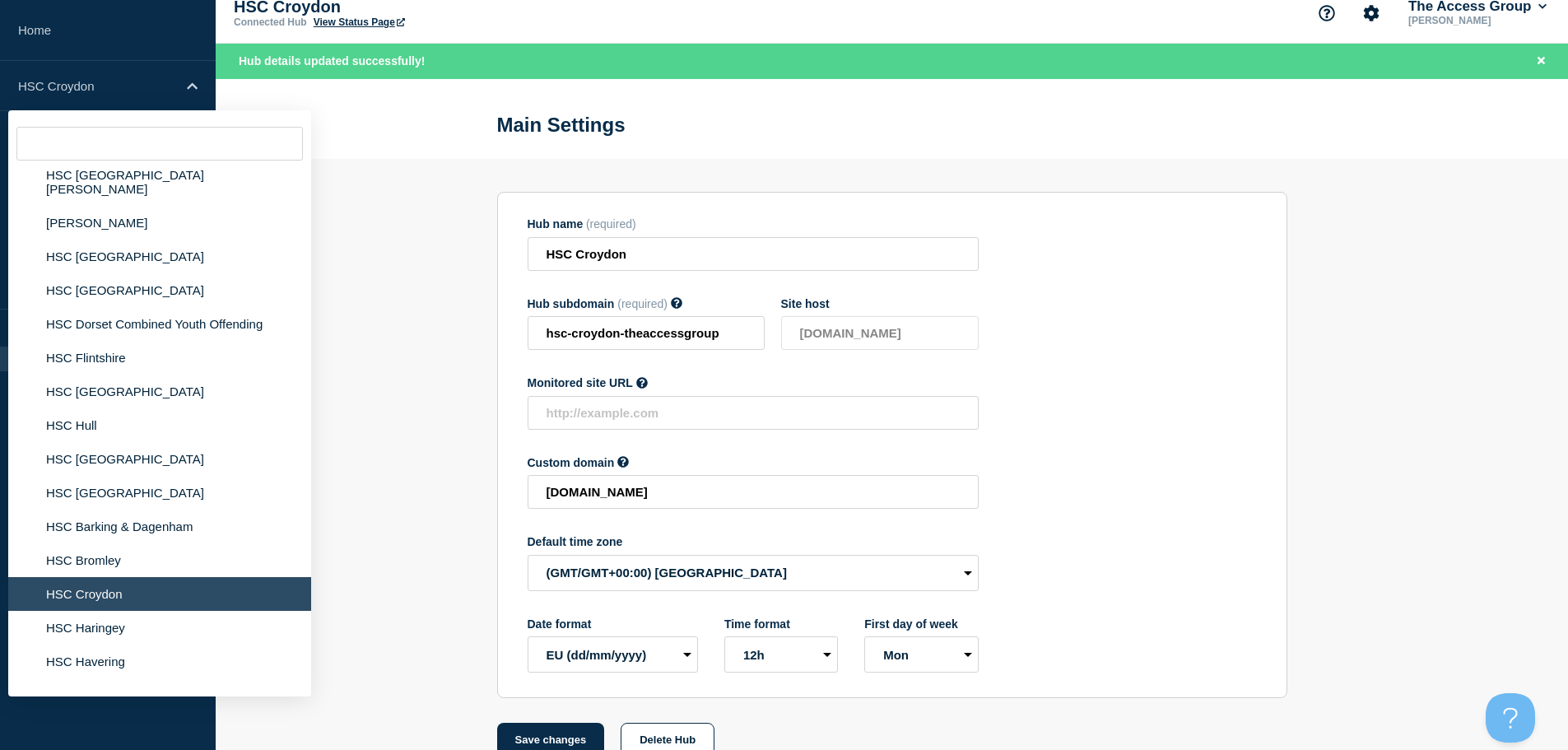
scroll to position [1976, 0]
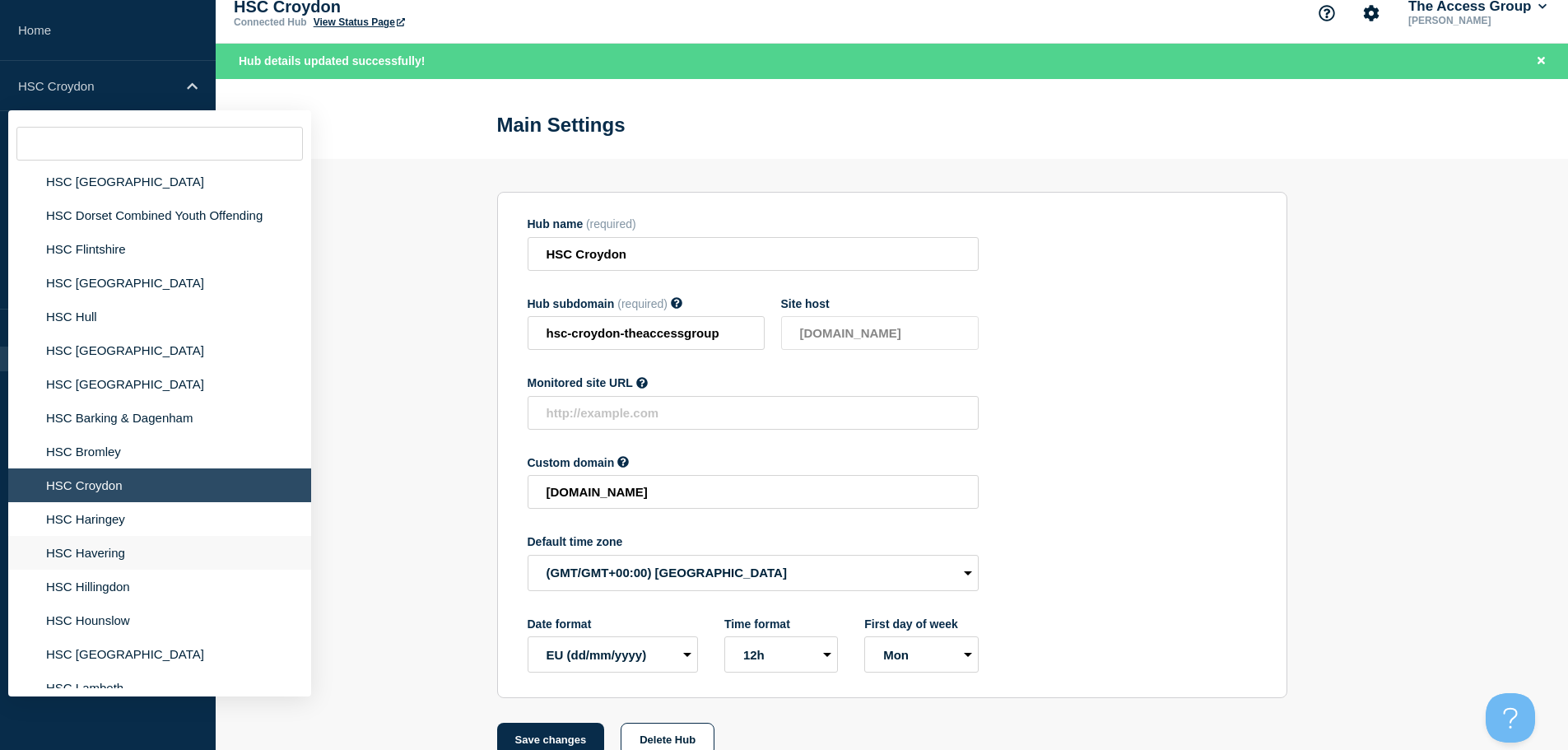
click at [105, 536] on li "HSC Havering" at bounding box center [160, 553] width 303 height 34
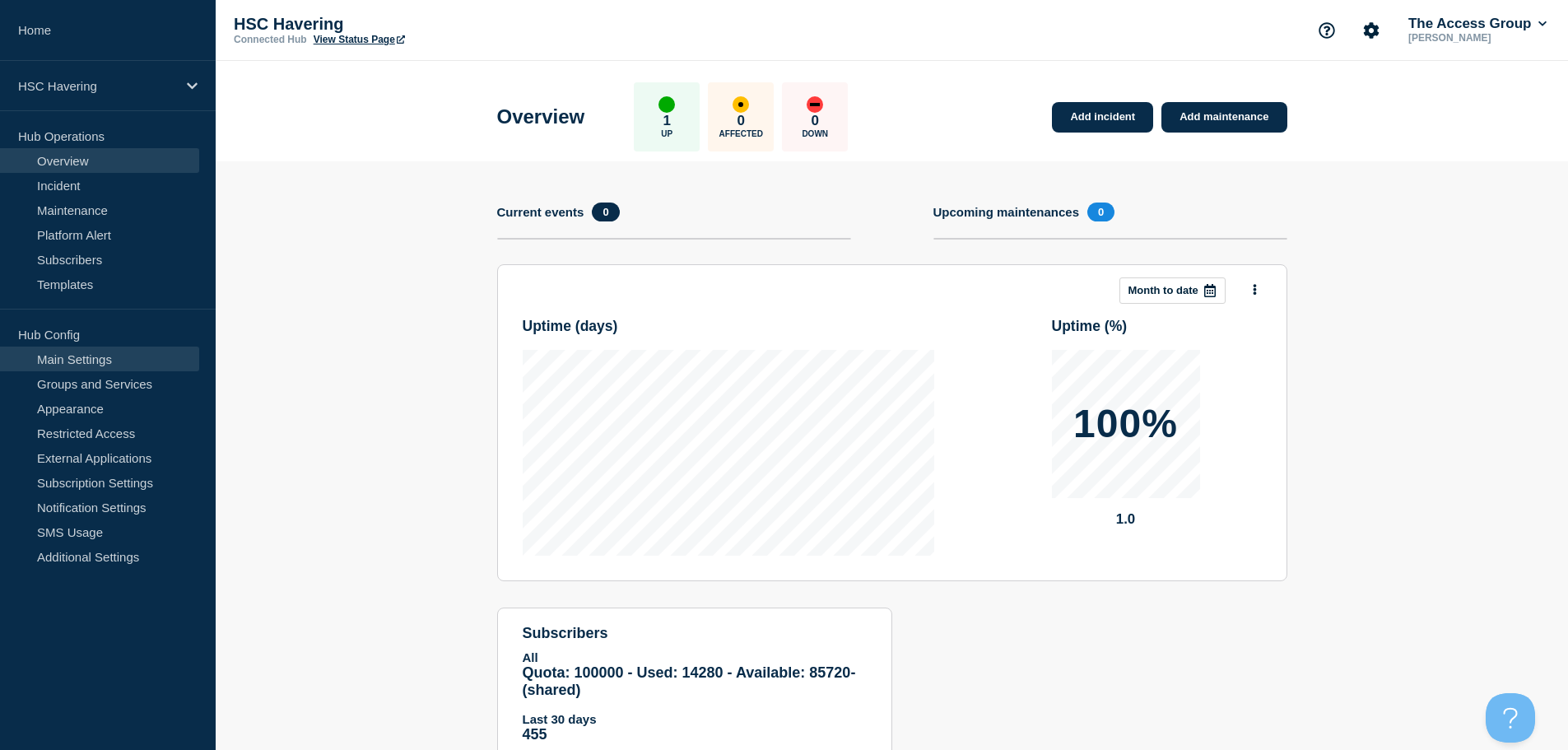
click at [104, 354] on link "Main Settings" at bounding box center [99, 359] width 199 height 25
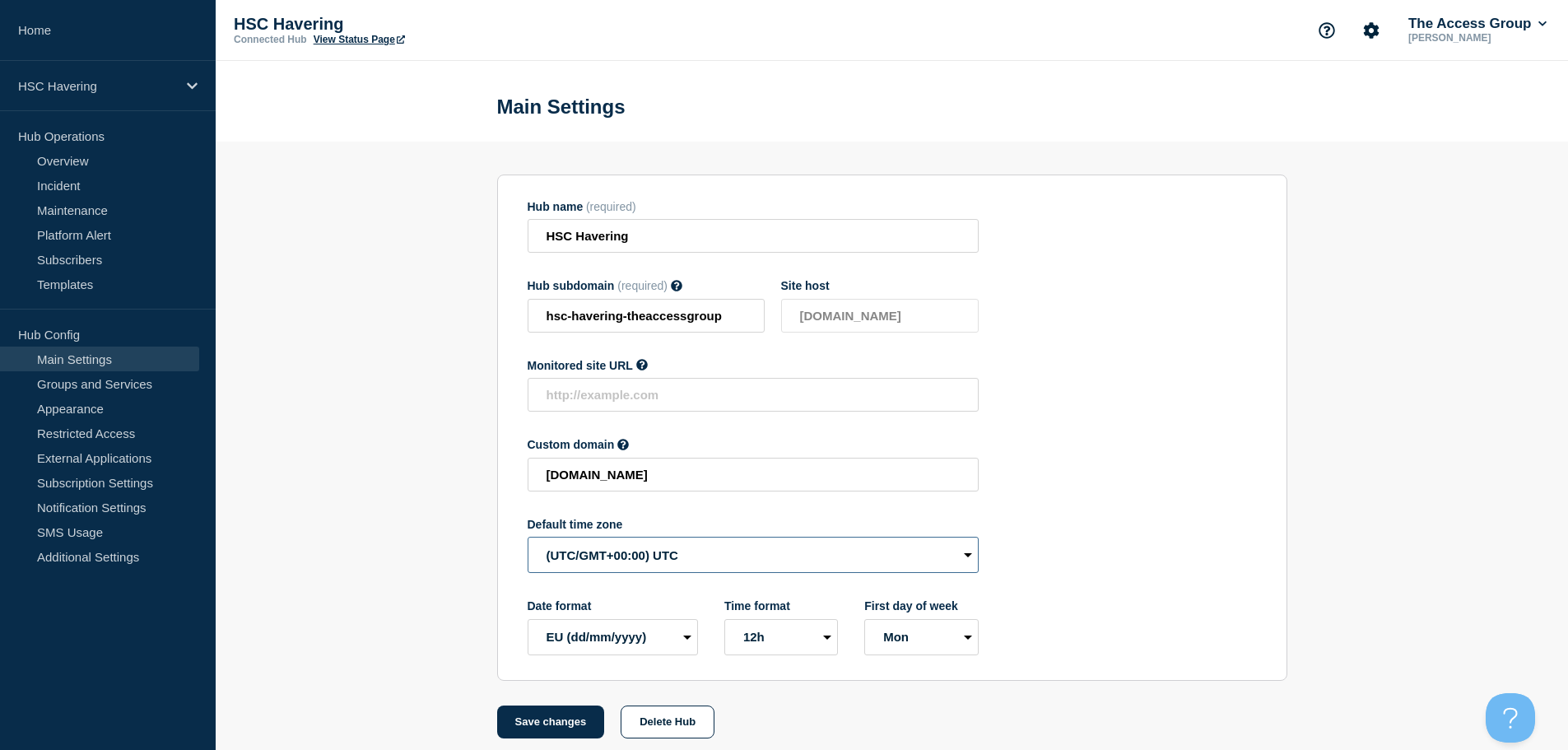
click at [580, 567] on select "(SDT/GMT-11:00) [US_STATE] (SST/GMT-11:00) International Date Line West (SST/GM…" at bounding box center [753, 554] width 451 height 36
select select "Europe/[GEOGRAPHIC_DATA]"
click at [528, 541] on select "(SDT/GMT-11:00) [US_STATE] (SST/GMT-11:00) International Date Line West (SST/GM…" at bounding box center [753, 554] width 451 height 36
click at [536, 720] on button "Save changes" at bounding box center [551, 722] width 108 height 33
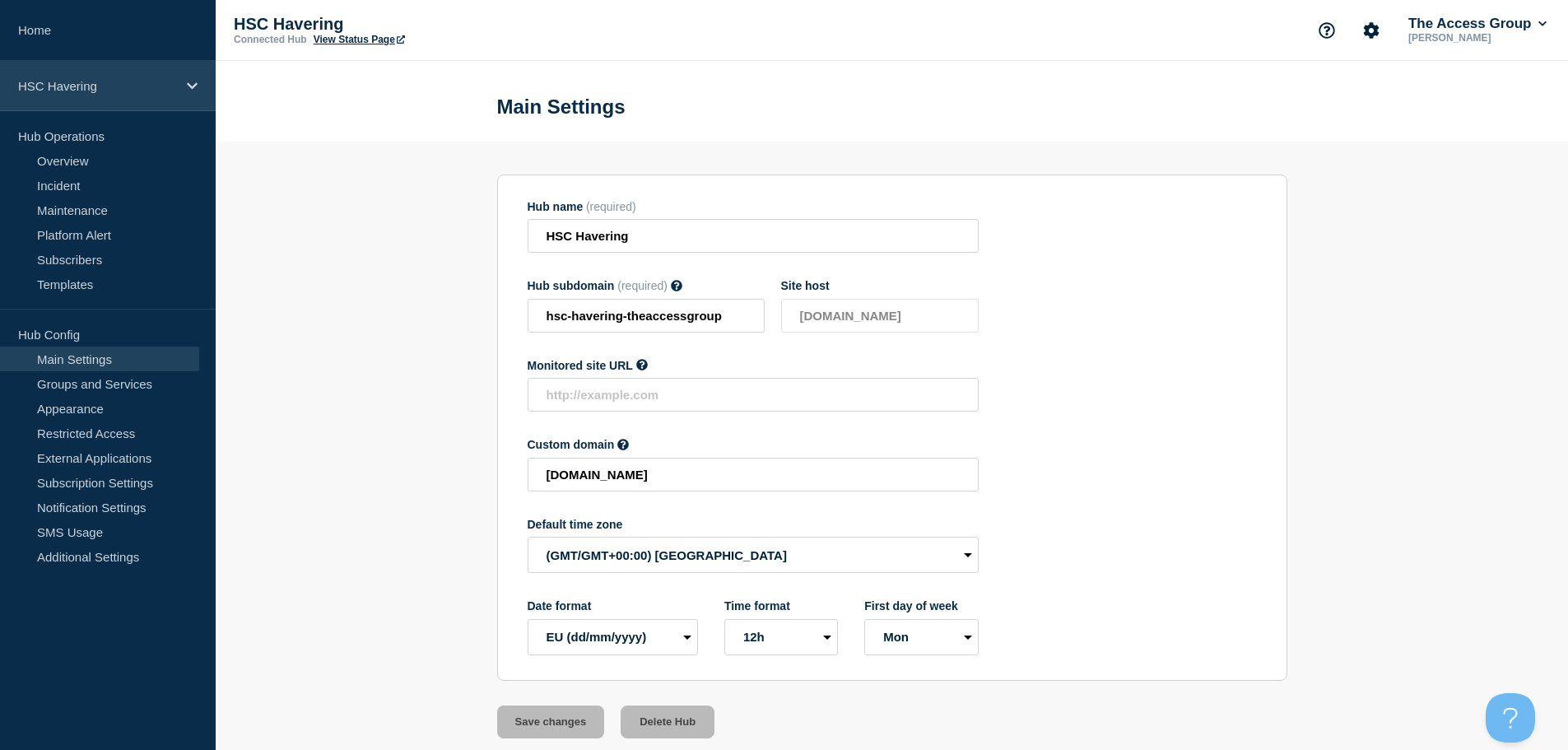
click at [135, 85] on p "HSC Havering" at bounding box center [97, 86] width 158 height 14
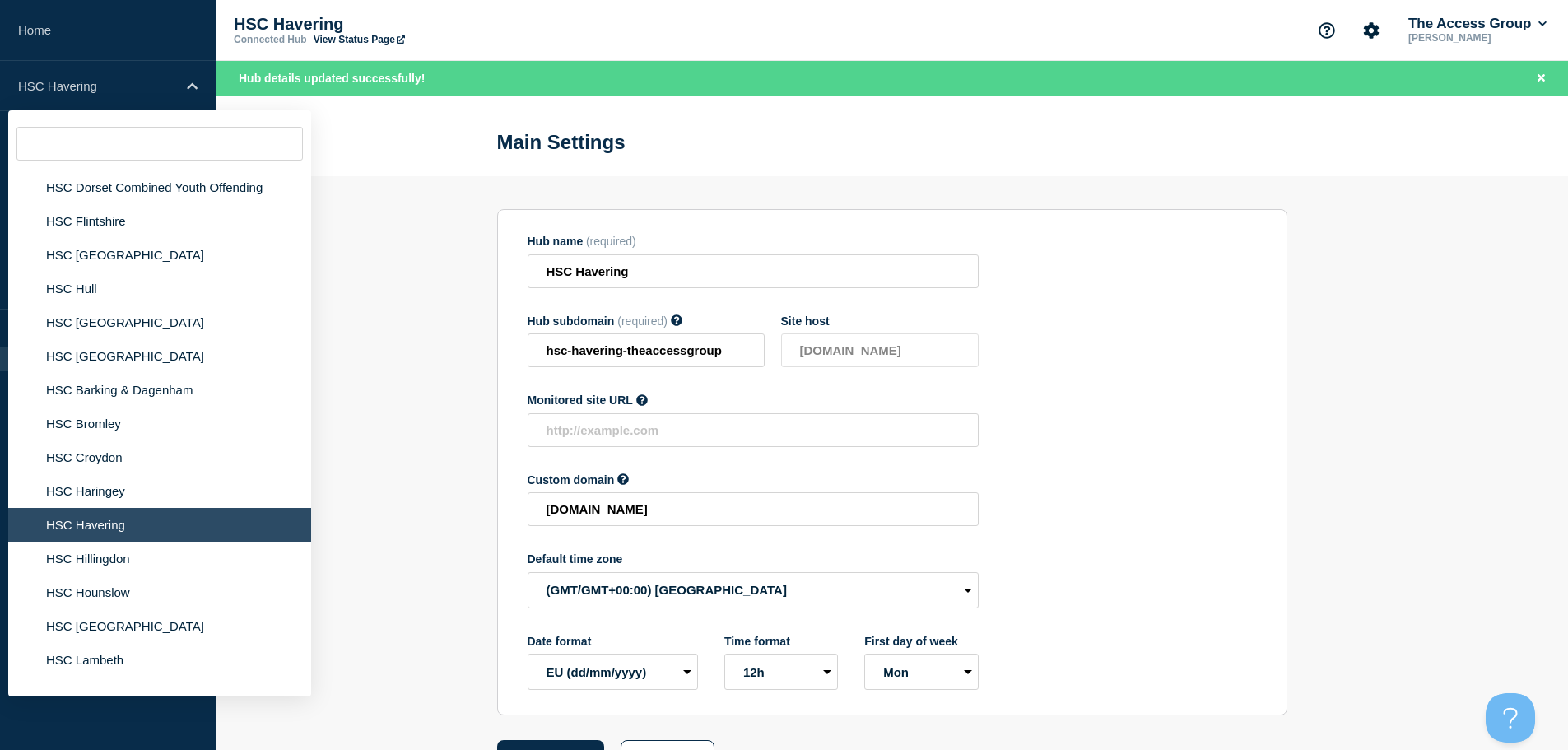
scroll to position [2223, 0]
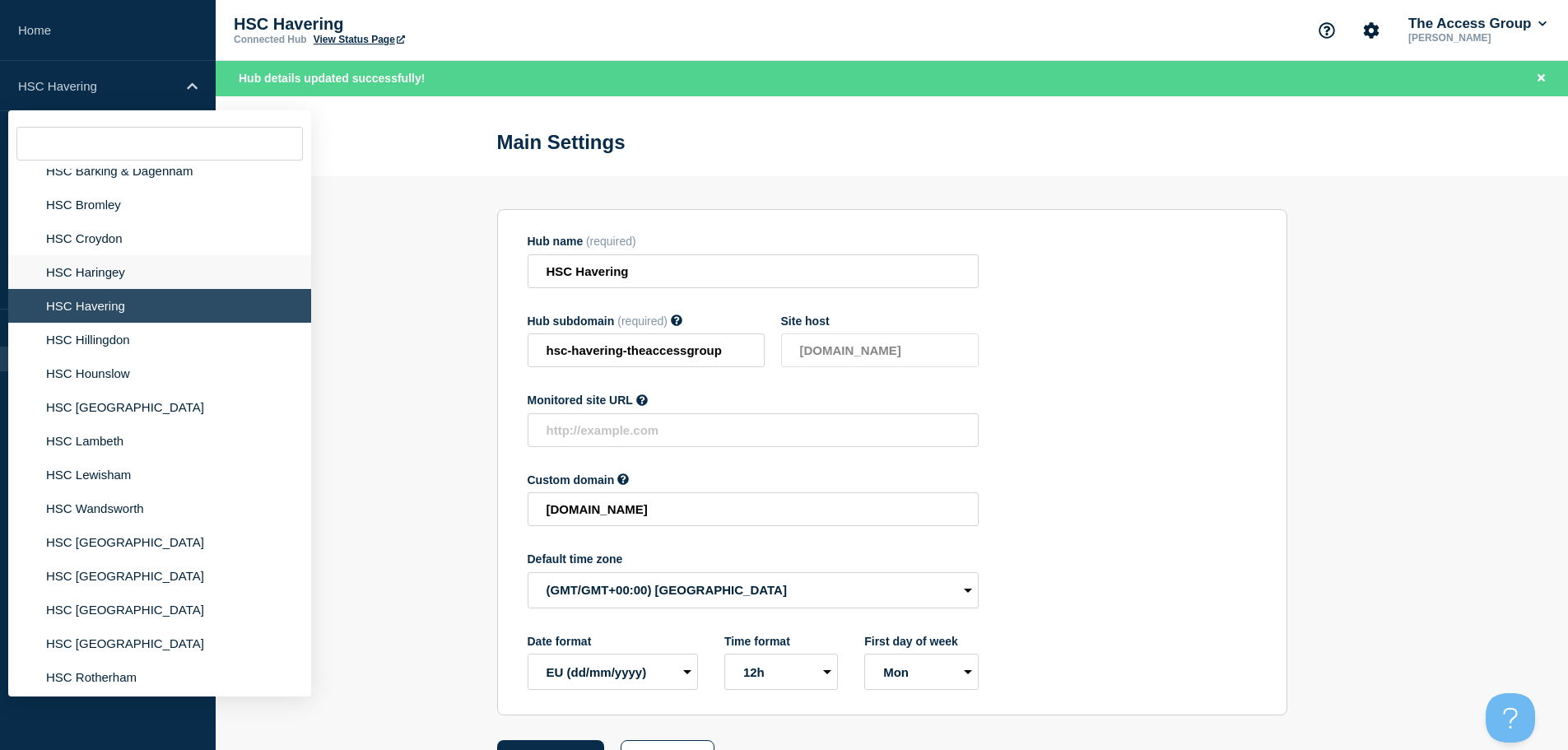
click at [104, 255] on li "HSC Haringey" at bounding box center [160, 272] width 303 height 34
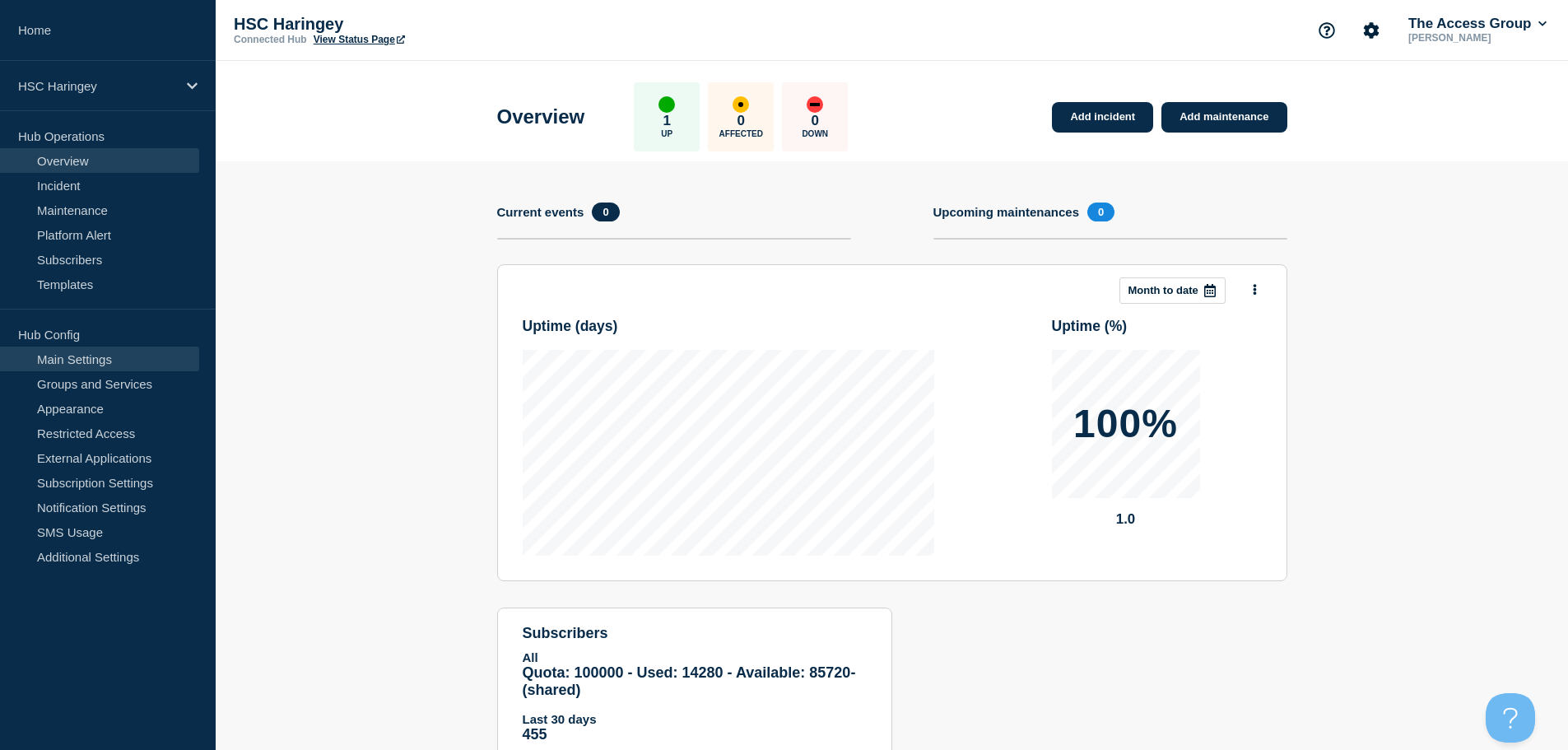
click at [114, 356] on link "Main Settings" at bounding box center [99, 359] width 199 height 25
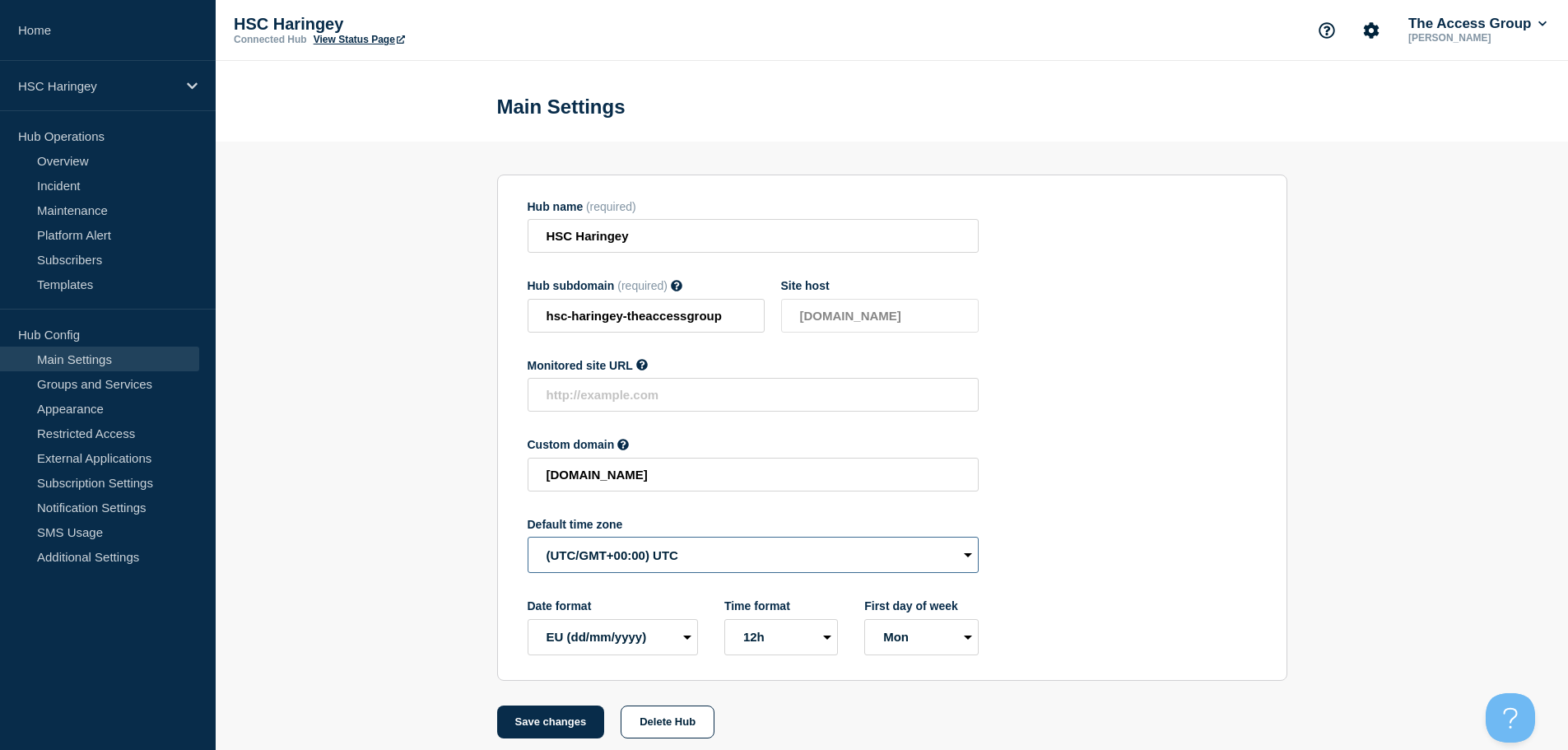
click at [635, 573] on select "(SDT/GMT-11:00) [US_STATE] (SST/GMT-11:00) International Date Line West (SST/GM…" at bounding box center [753, 554] width 451 height 36
select select "Europe/[GEOGRAPHIC_DATA]"
click at [528, 541] on select "(SDT/GMT-11:00) [US_STATE] (SST/GMT-11:00) International Date Line West (SST/GM…" at bounding box center [753, 554] width 451 height 36
click at [559, 731] on button "Save changes" at bounding box center [551, 722] width 108 height 33
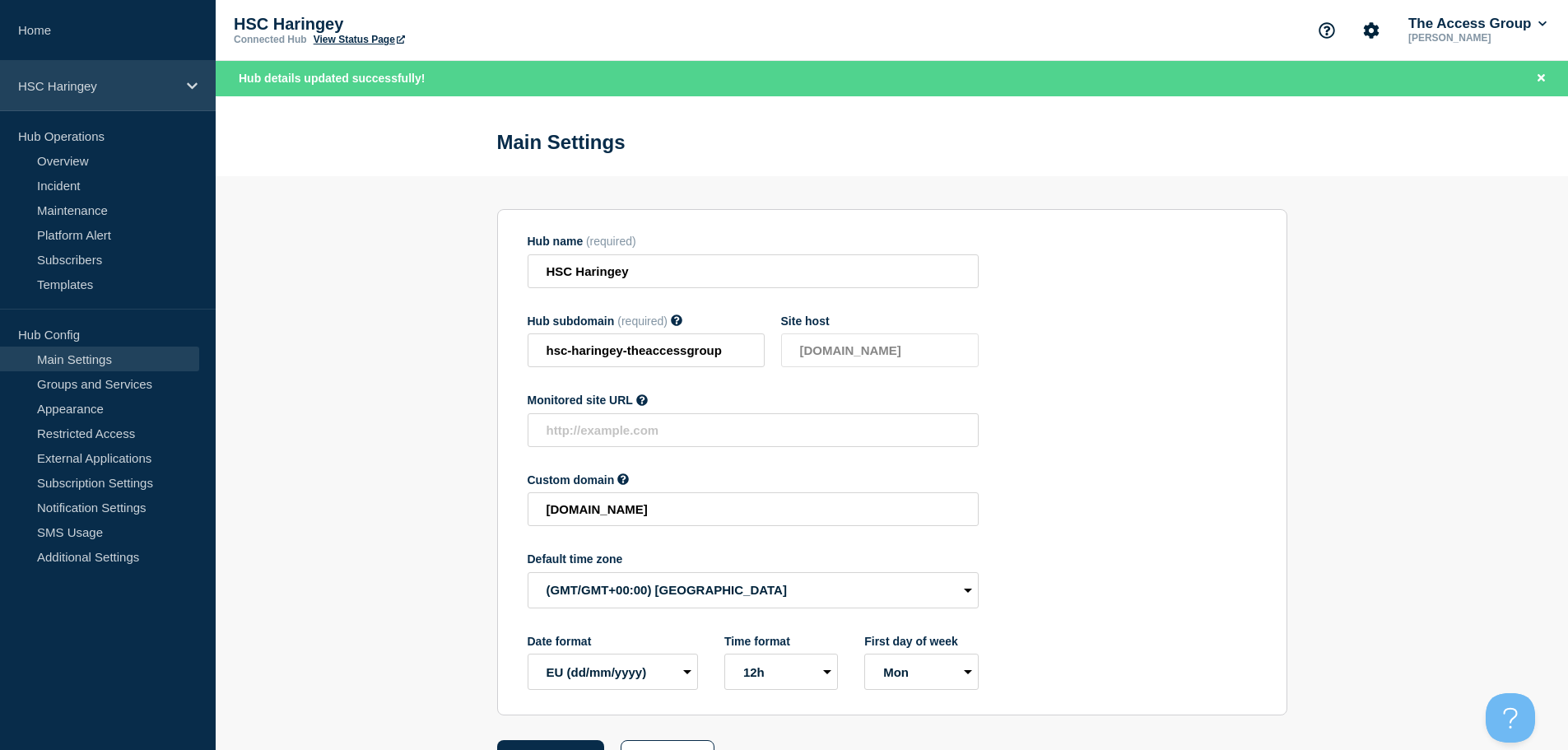
click at [148, 98] on div "HSC Haringey" at bounding box center [108, 85] width 216 height 50
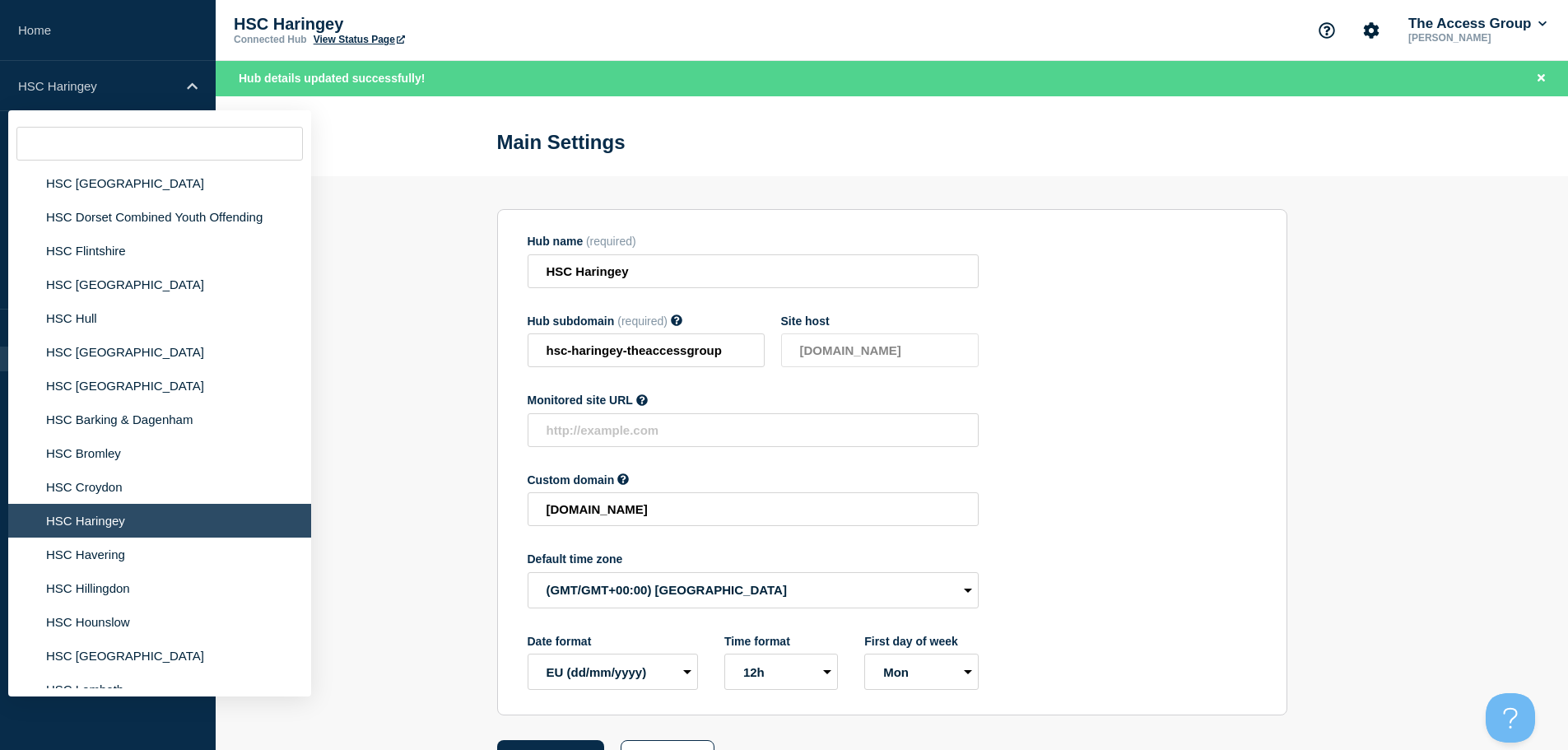
scroll to position [1976, 0]
click at [95, 573] on li "HSC Hillingdon" at bounding box center [160, 587] width 303 height 34
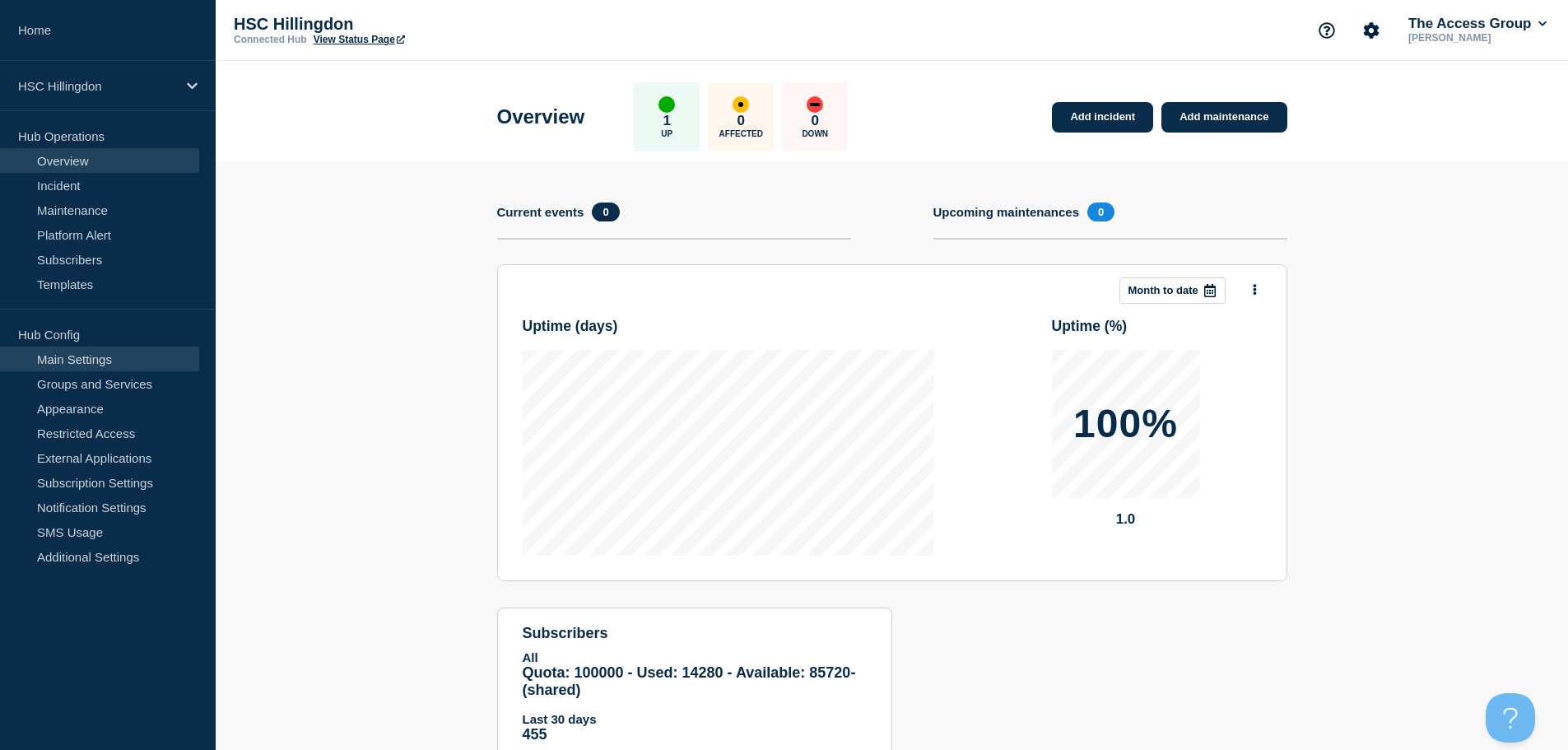
click at [121, 361] on link "Main Settings" at bounding box center [99, 359] width 199 height 25
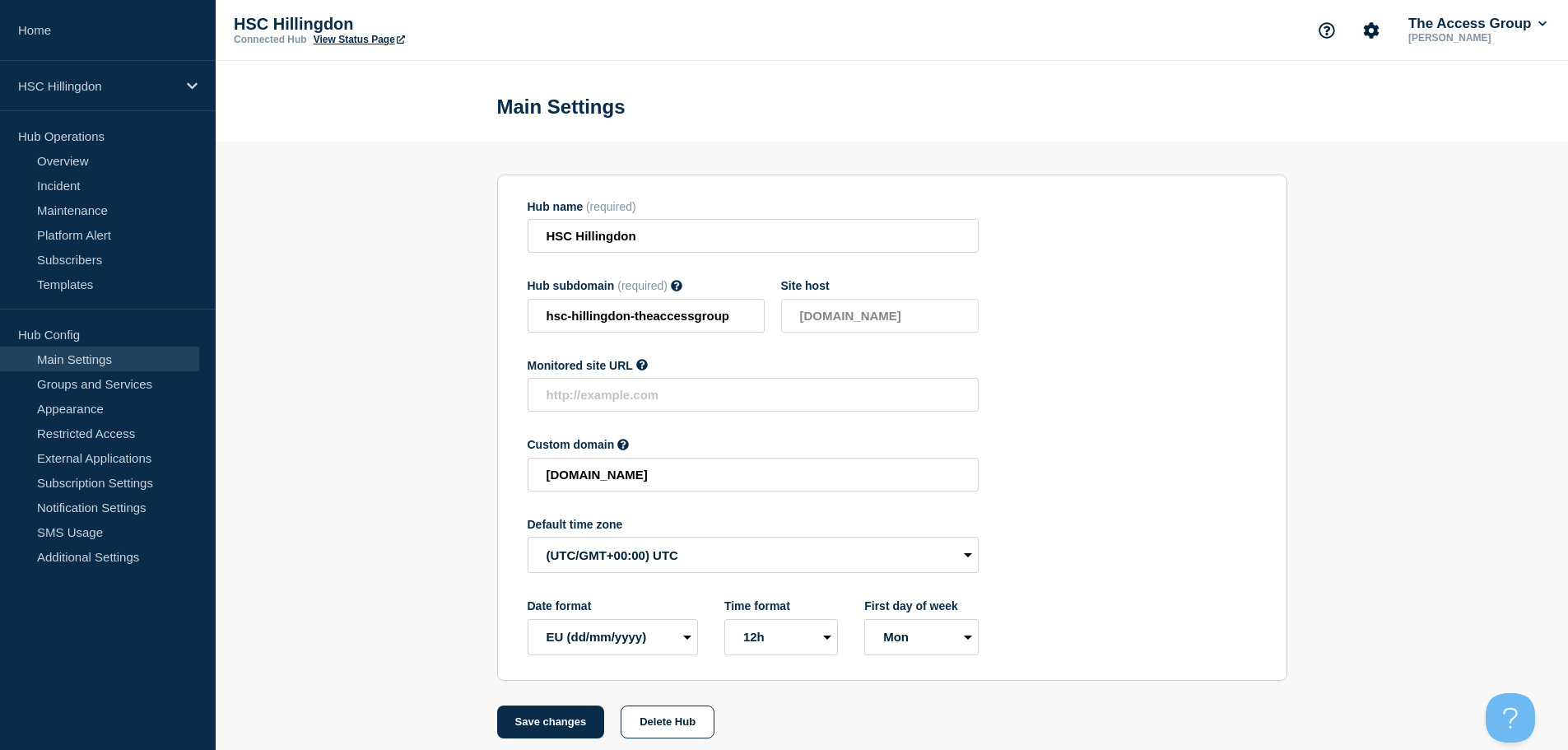
scroll to position [17, 0]
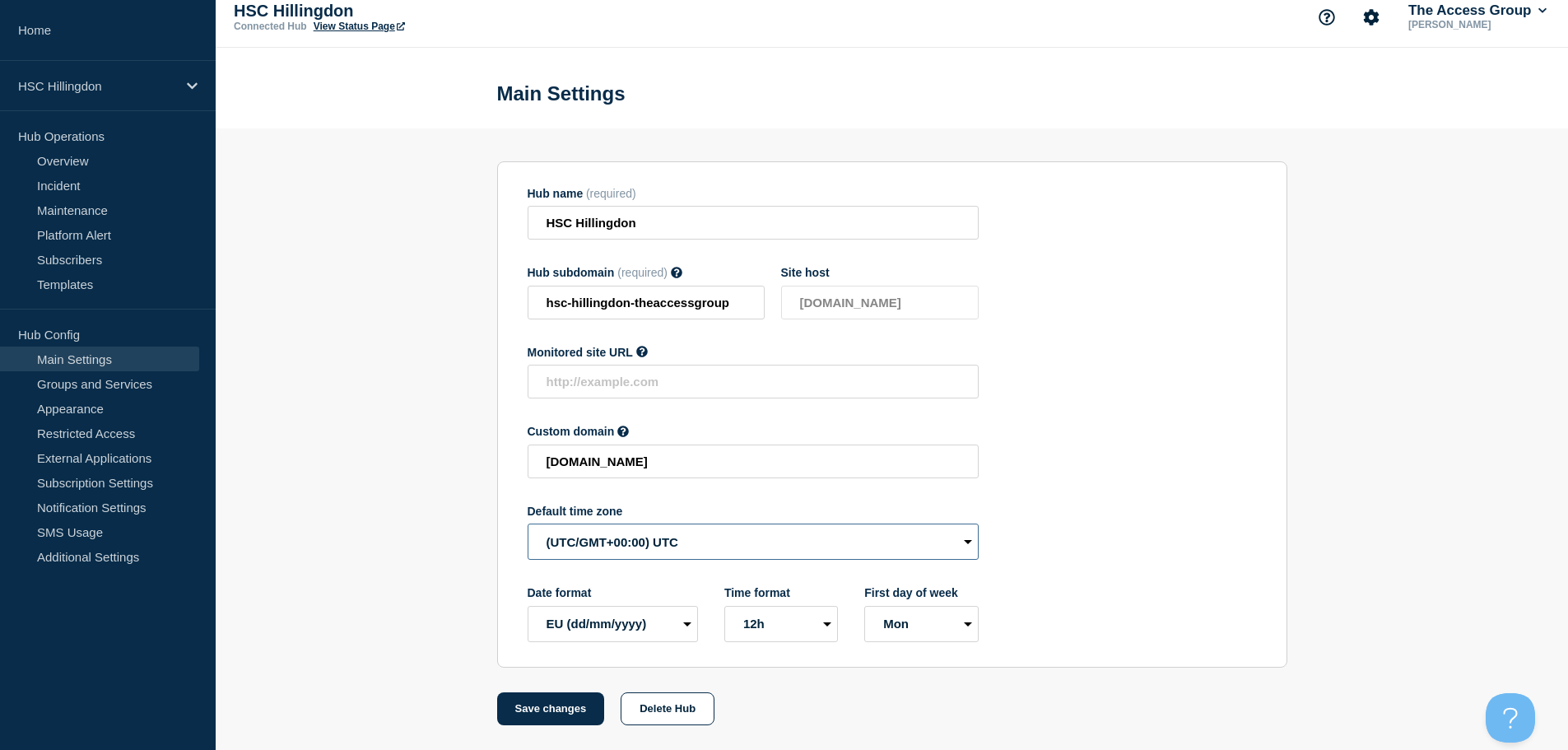
click at [581, 536] on select "(SDT/GMT-11:00) [US_STATE] (SST/GMT-11:00) International Date Line West (SST/GM…" at bounding box center [753, 542] width 451 height 36
select select "Europe/[GEOGRAPHIC_DATA]"
click at [528, 524] on select "(SDT/GMT-11:00) [US_STATE] (SST/GMT-11:00) International Date Line West (SST/GM…" at bounding box center [753, 542] width 451 height 36
click at [558, 706] on button "Save changes" at bounding box center [551, 709] width 108 height 33
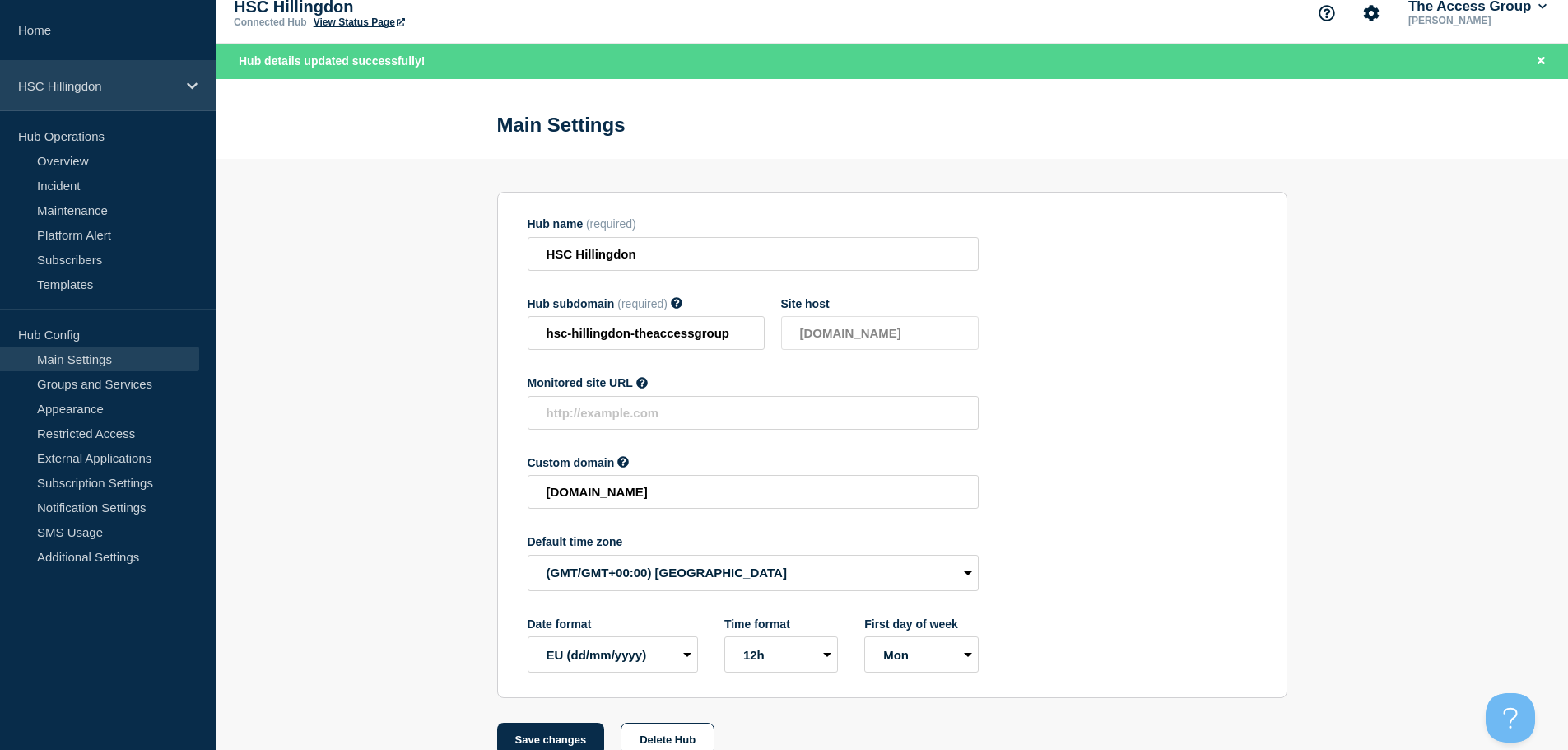
click at [118, 90] on p "HSC Hillingdon" at bounding box center [97, 86] width 158 height 14
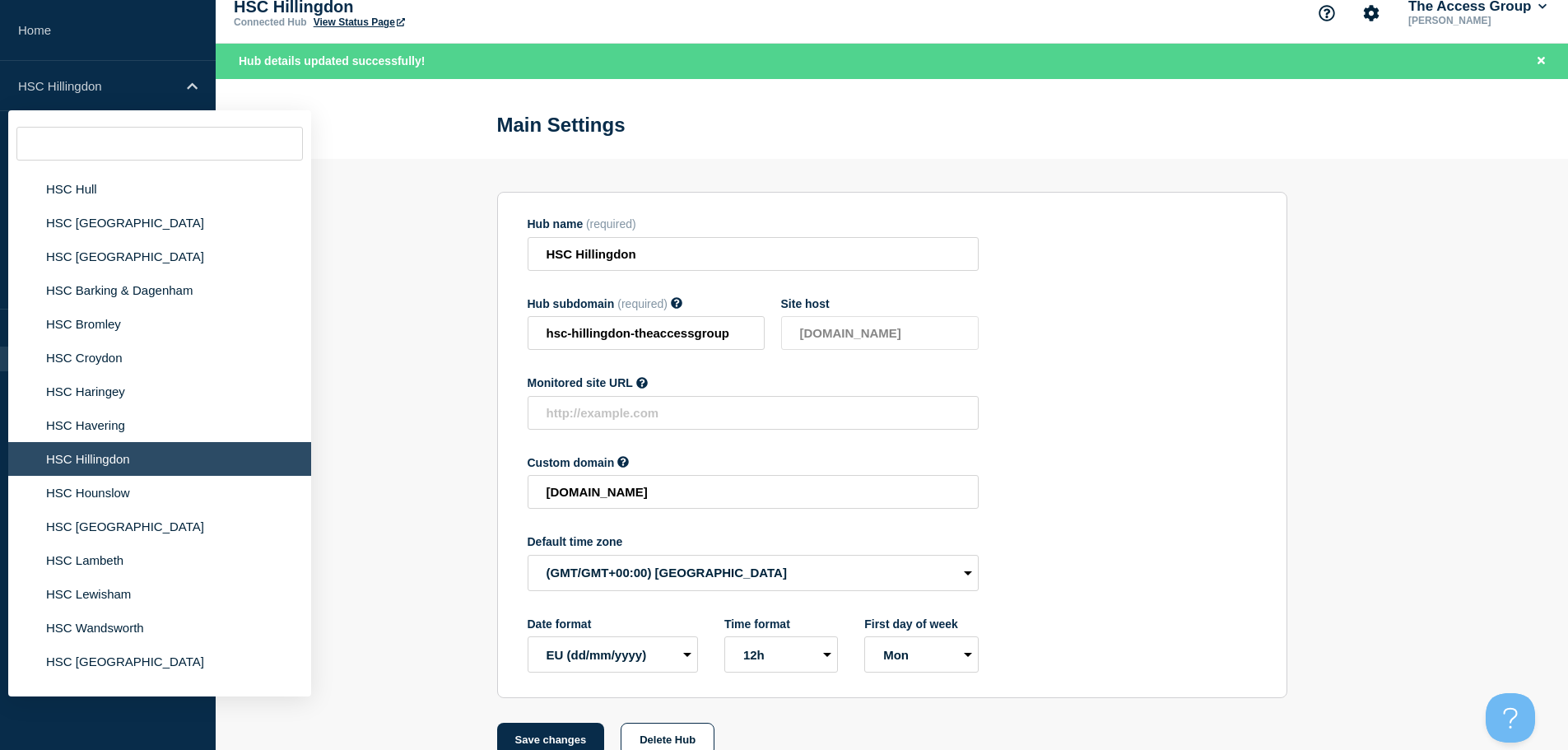
scroll to position [2306, 0]
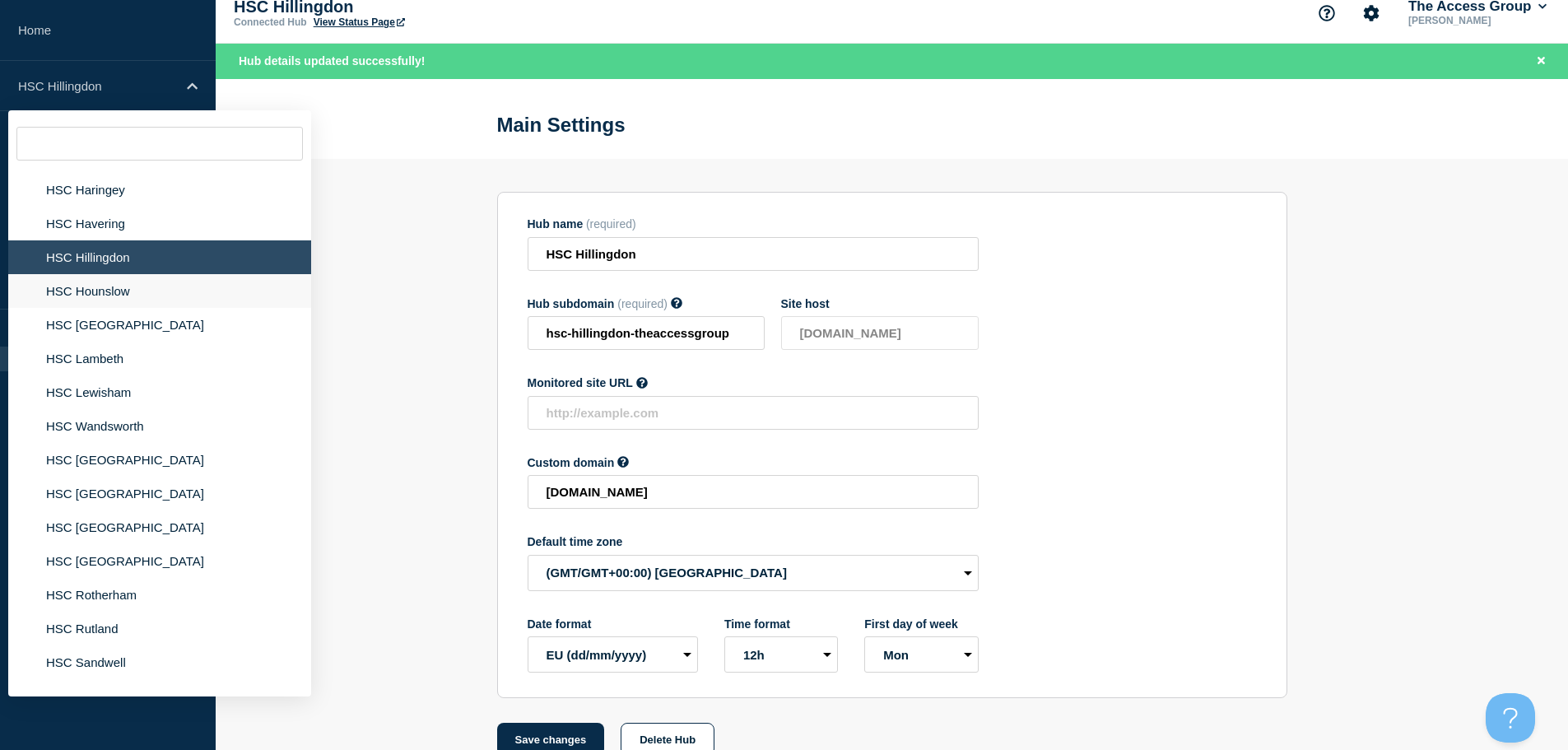
click at [94, 274] on li "HSC Hounslow" at bounding box center [160, 291] width 303 height 34
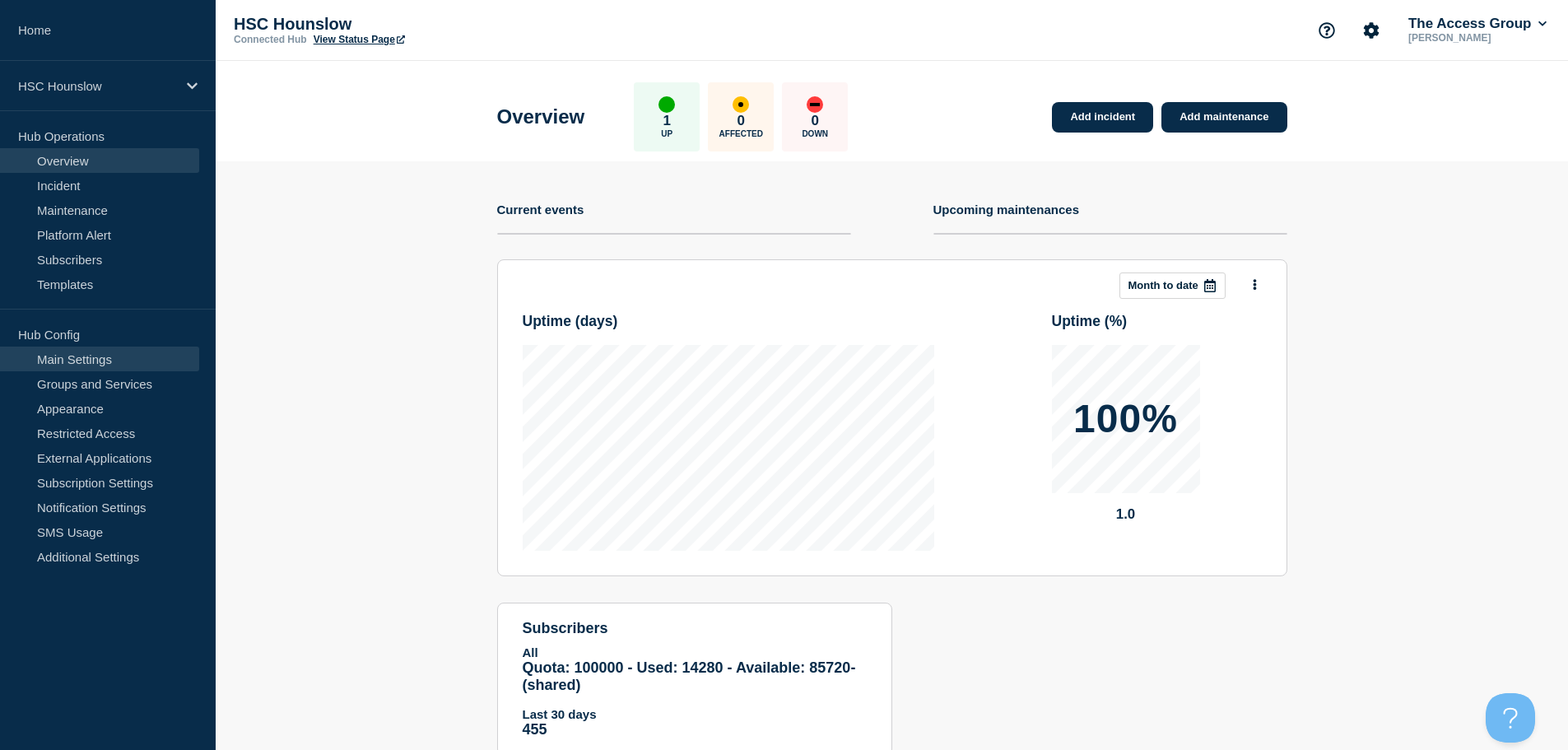
click at [148, 361] on link "Main Settings" at bounding box center [99, 359] width 199 height 25
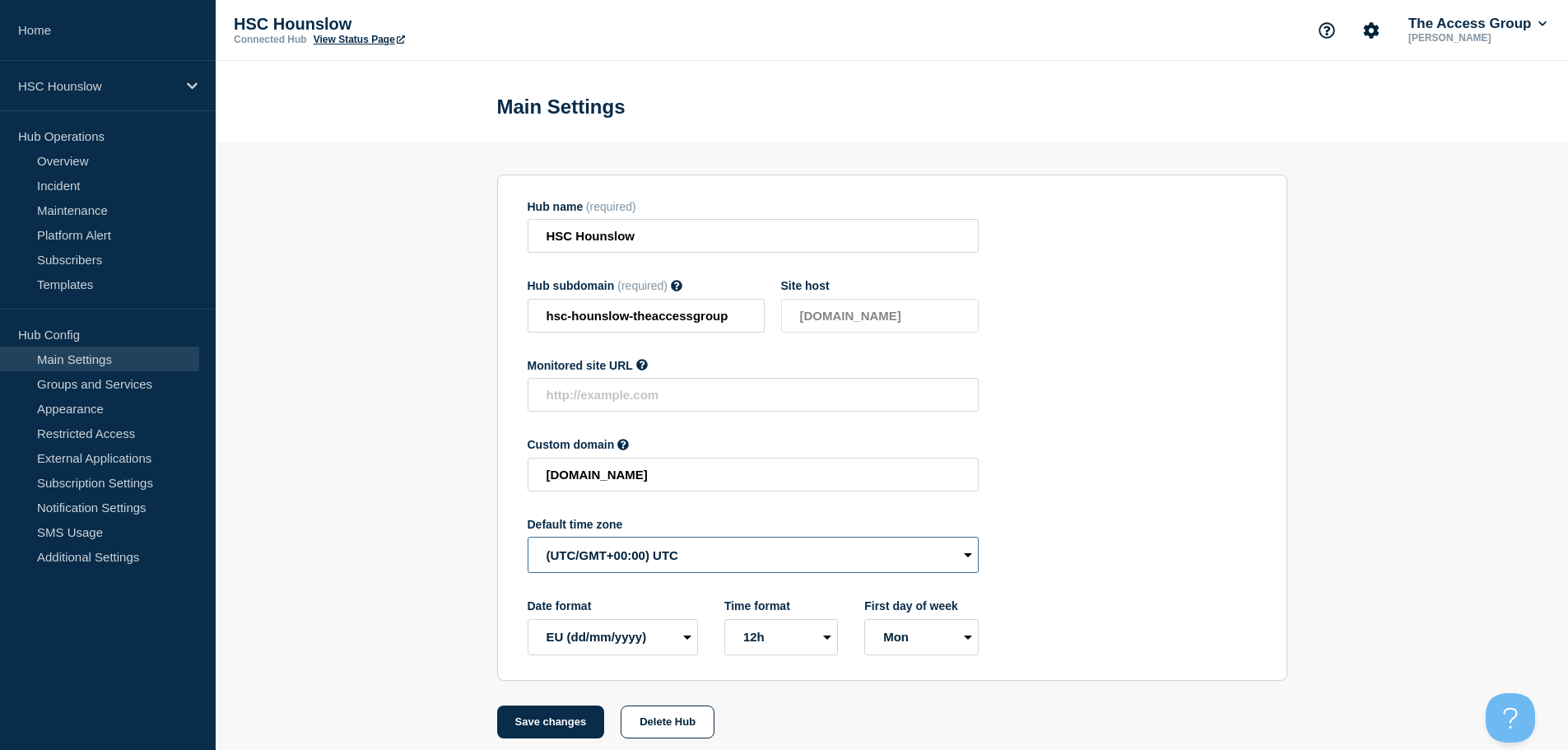
click at [627, 565] on select "(SDT/GMT-11:00) [US_STATE] (SST/GMT-11:00) International Date Line West (SST/GM…" at bounding box center [753, 554] width 451 height 36
select select "Europe/[GEOGRAPHIC_DATA]"
click at [528, 541] on select "(SDT/GMT-11:00) [US_STATE] (SST/GMT-11:00) International Date Line West (SST/GM…" at bounding box center [753, 554] width 451 height 36
click at [526, 730] on button "Save changes" at bounding box center [551, 722] width 108 height 33
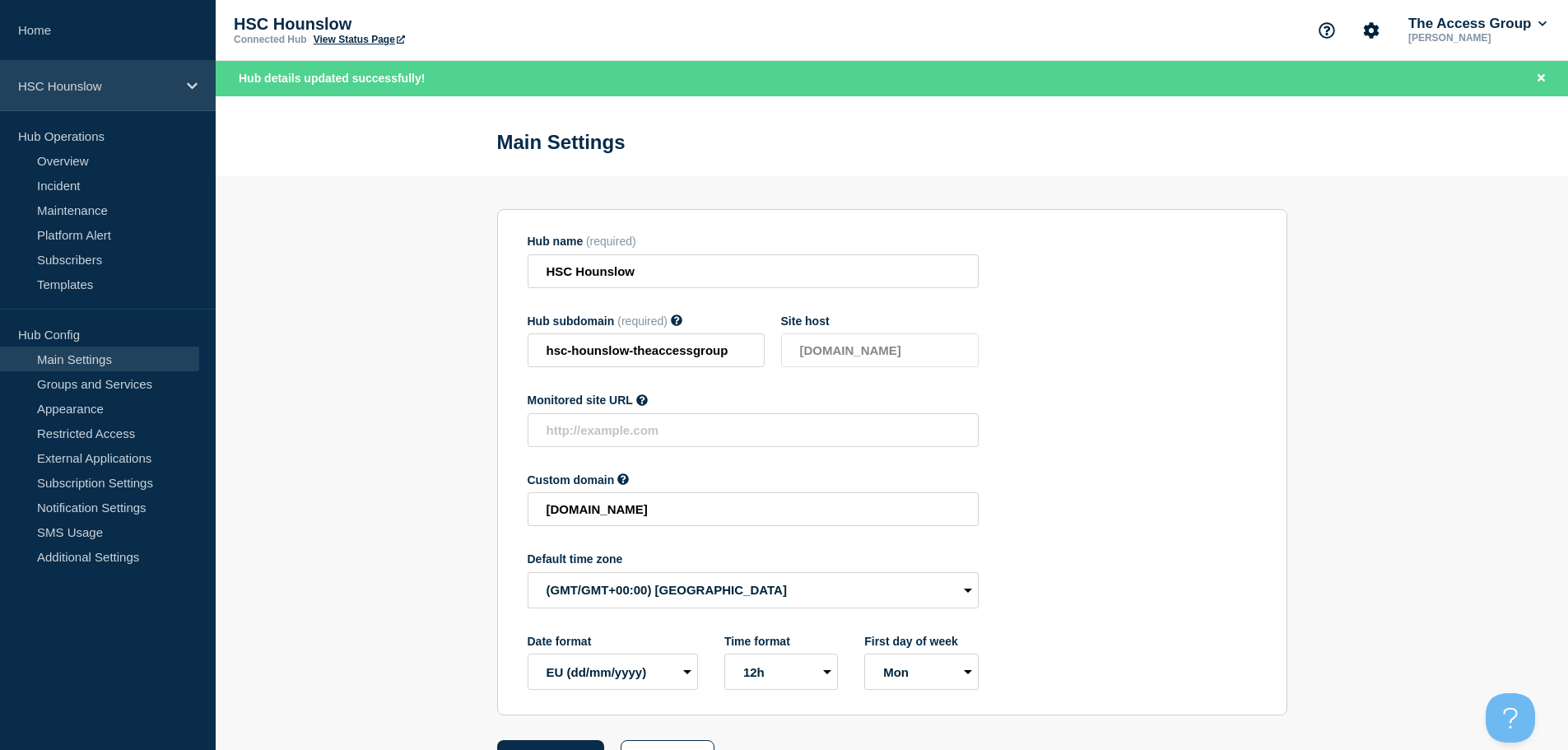
click at [182, 85] on div "HSC Hounslow" at bounding box center [108, 85] width 216 height 50
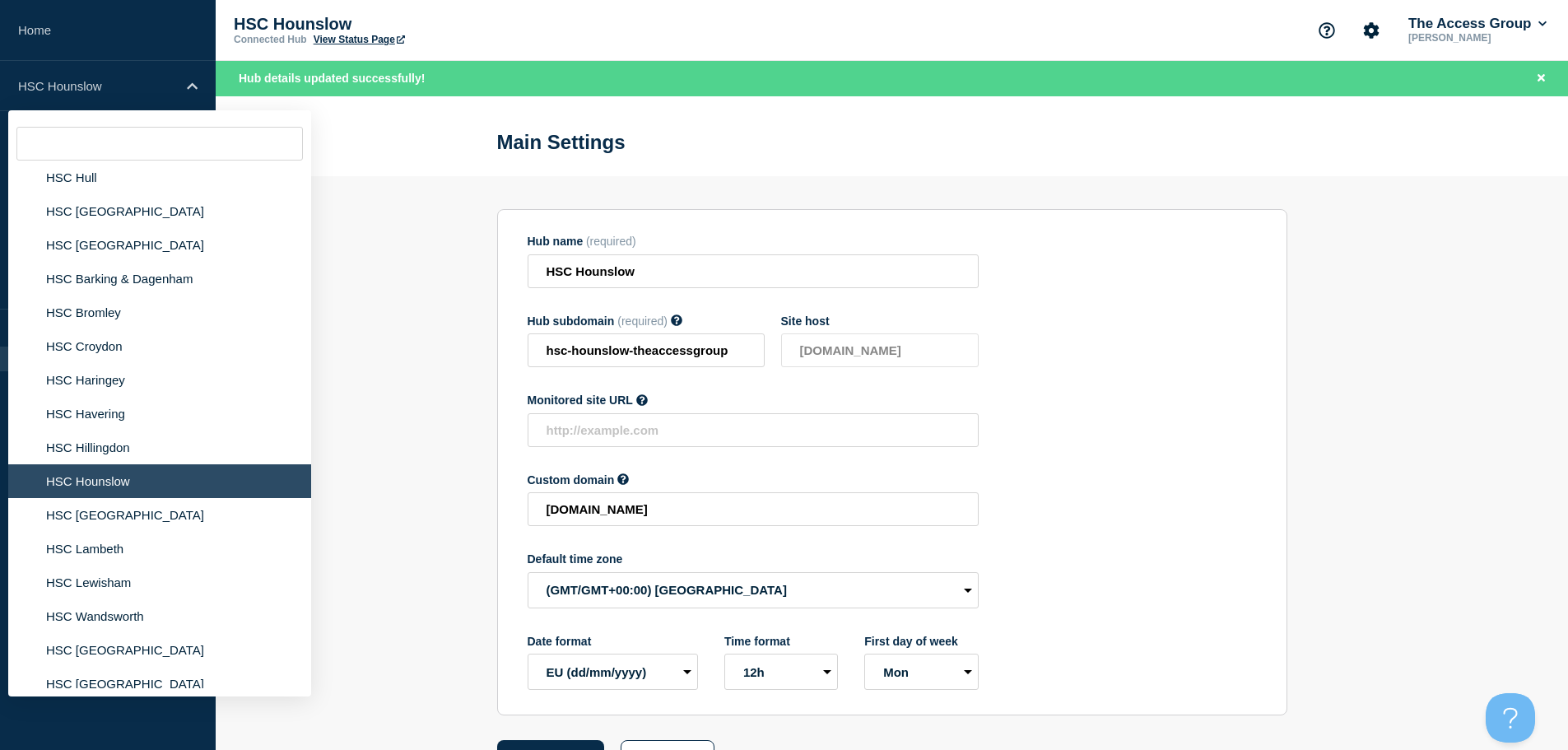
scroll to position [2388, 0]
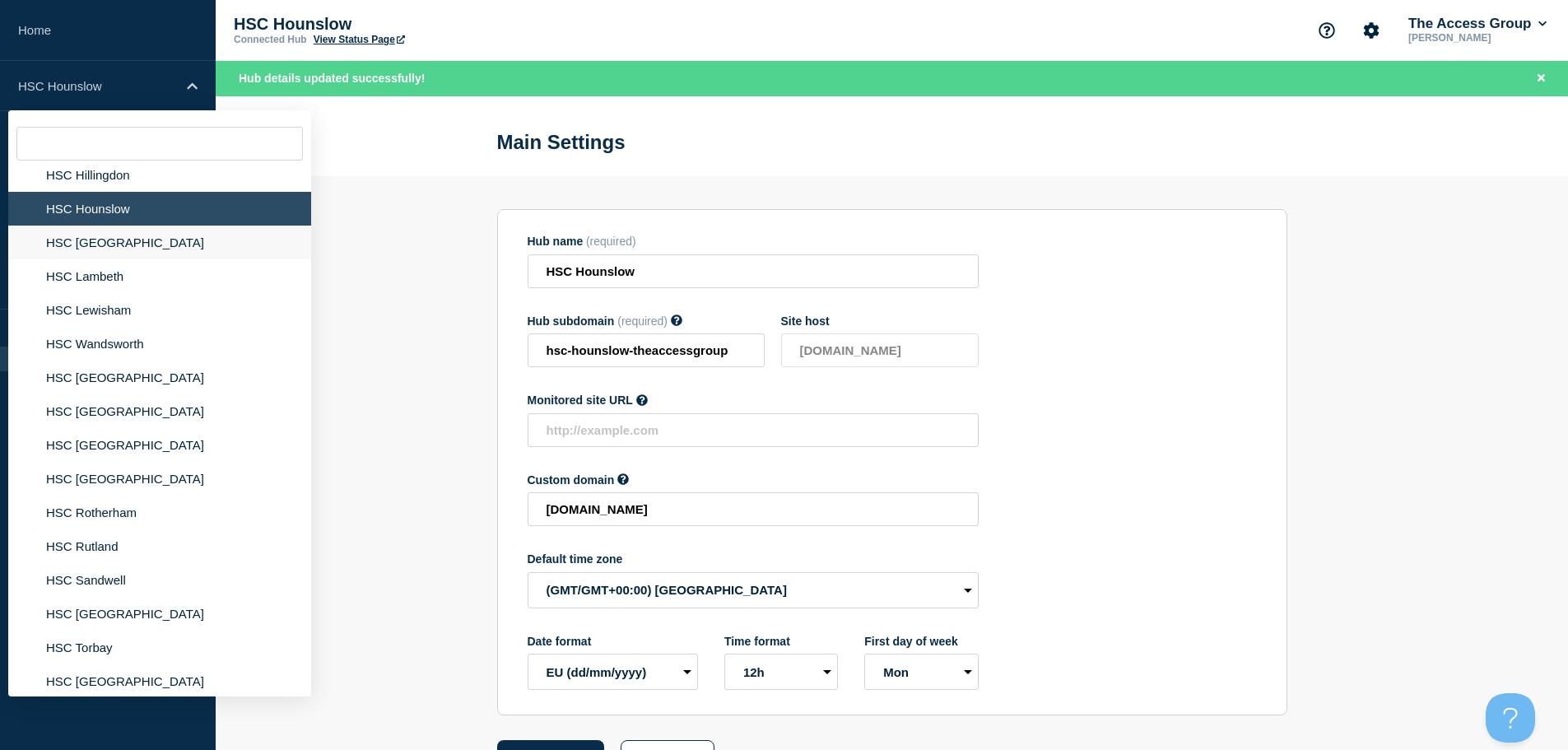
click at [120, 228] on li "HSC [GEOGRAPHIC_DATA]" at bounding box center [160, 243] width 303 height 34
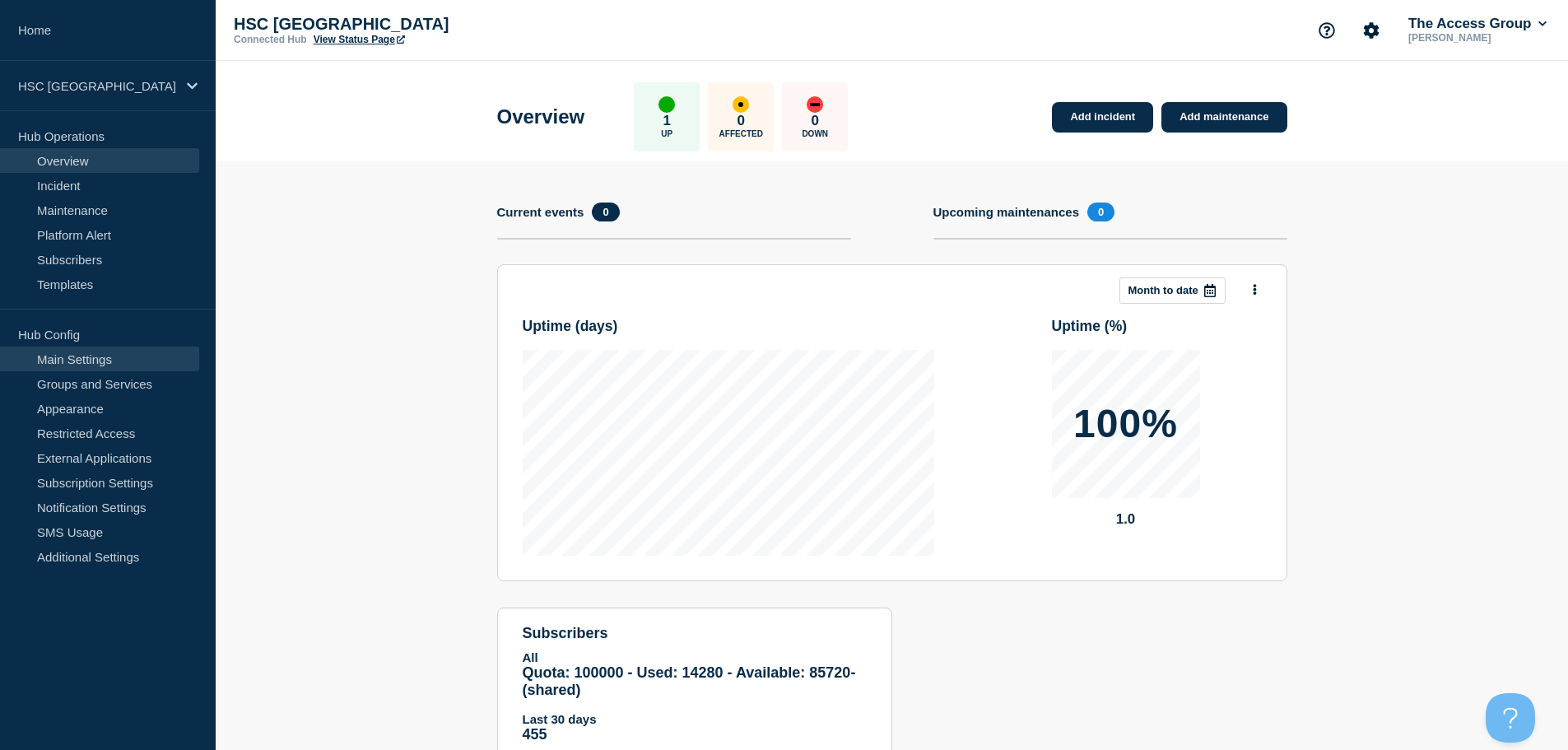
click at [122, 353] on link "Main Settings" at bounding box center [99, 359] width 199 height 25
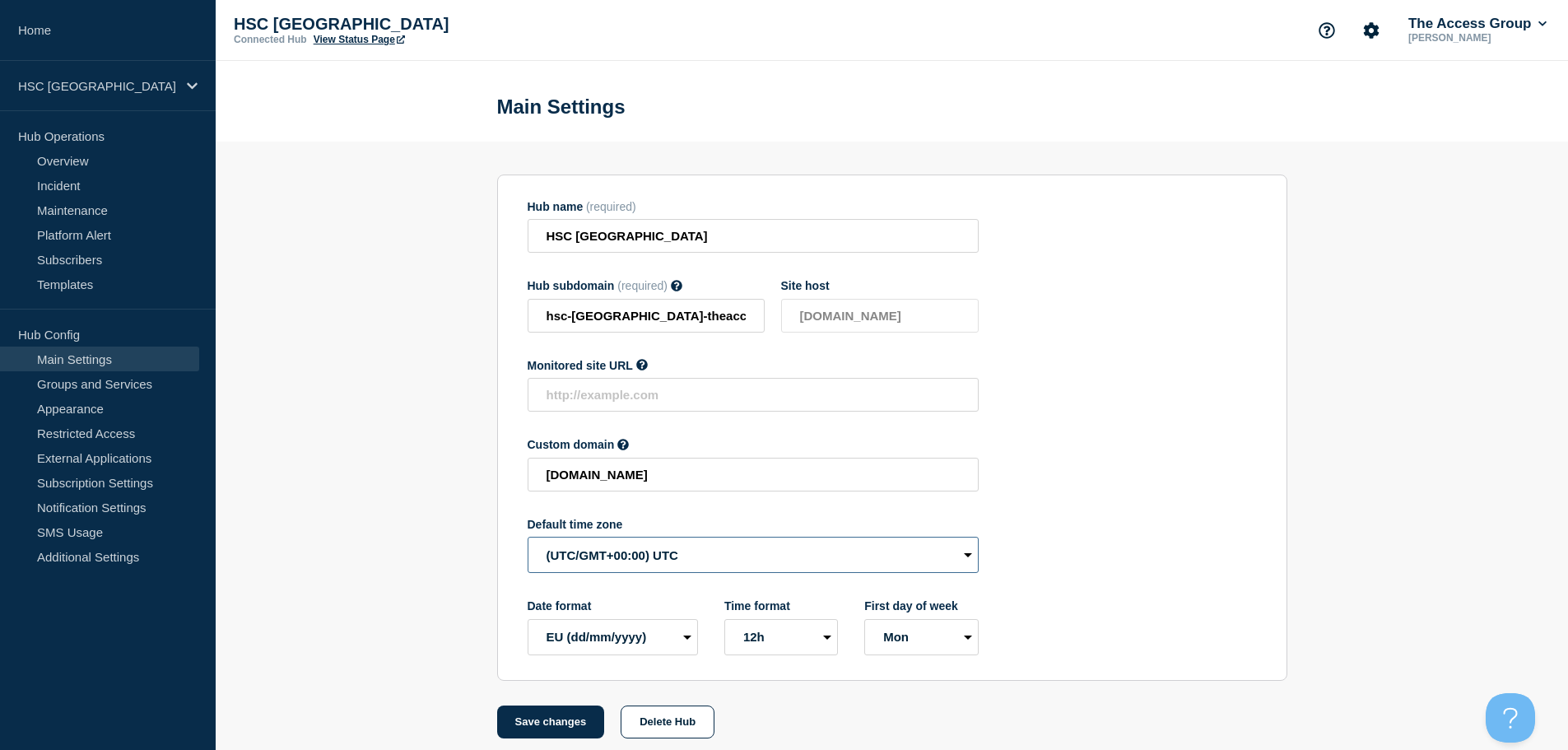
click at [622, 554] on select "(SDT/GMT-11:00) [US_STATE] (SST/GMT-11:00) International Date Line West (SST/GM…" at bounding box center [753, 554] width 451 height 36
select select "Europe/[GEOGRAPHIC_DATA]"
click at [528, 541] on select "(SDT/GMT-11:00) [US_STATE] (SST/GMT-11:00) International Date Line West (SST/GM…" at bounding box center [753, 554] width 451 height 36
drag, startPoint x: 566, startPoint y: 724, endPoint x: 427, endPoint y: 634, distance: 165.6
click at [566, 725] on button "Save changes" at bounding box center [551, 722] width 108 height 33
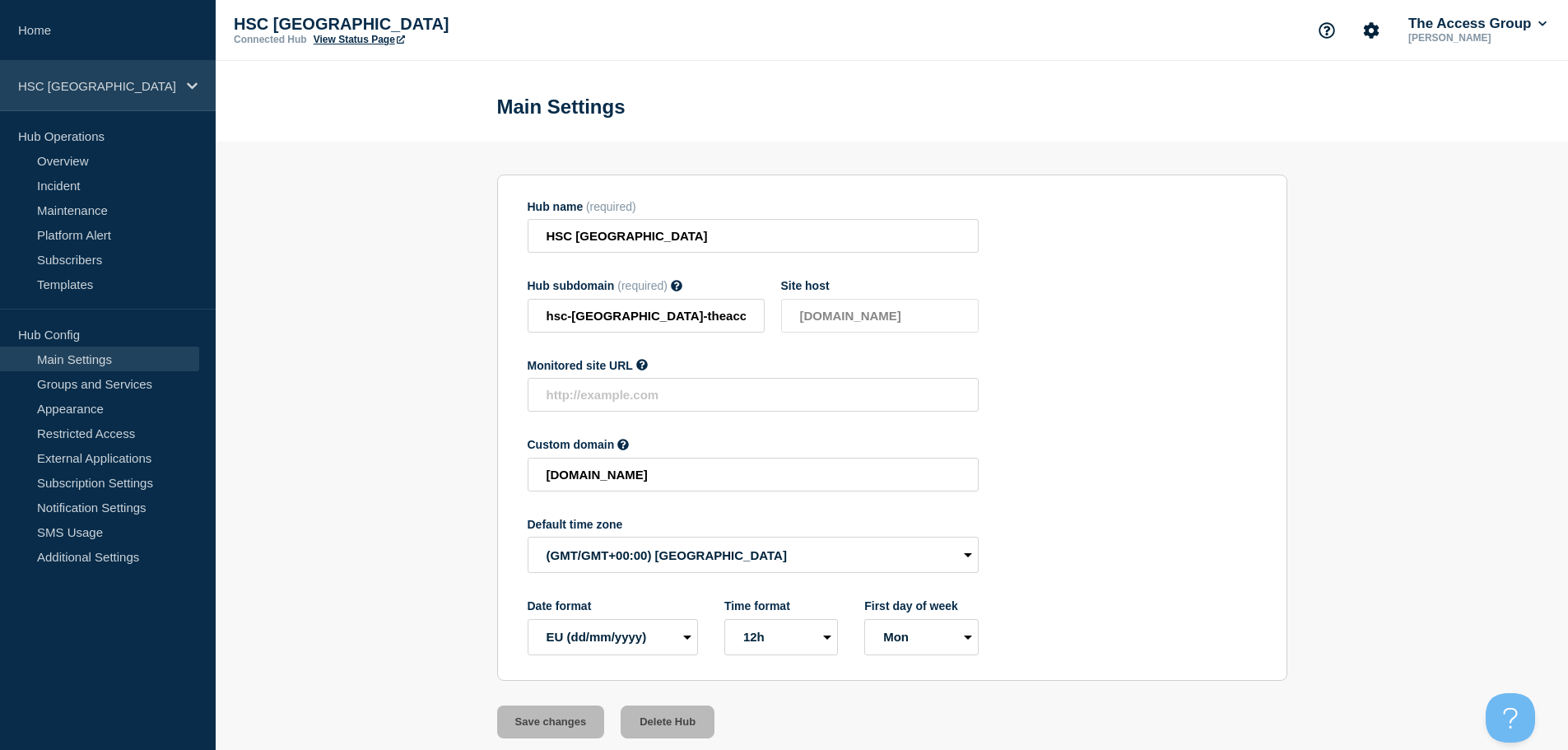
click at [123, 95] on div "HSC [GEOGRAPHIC_DATA]" at bounding box center [108, 85] width 216 height 50
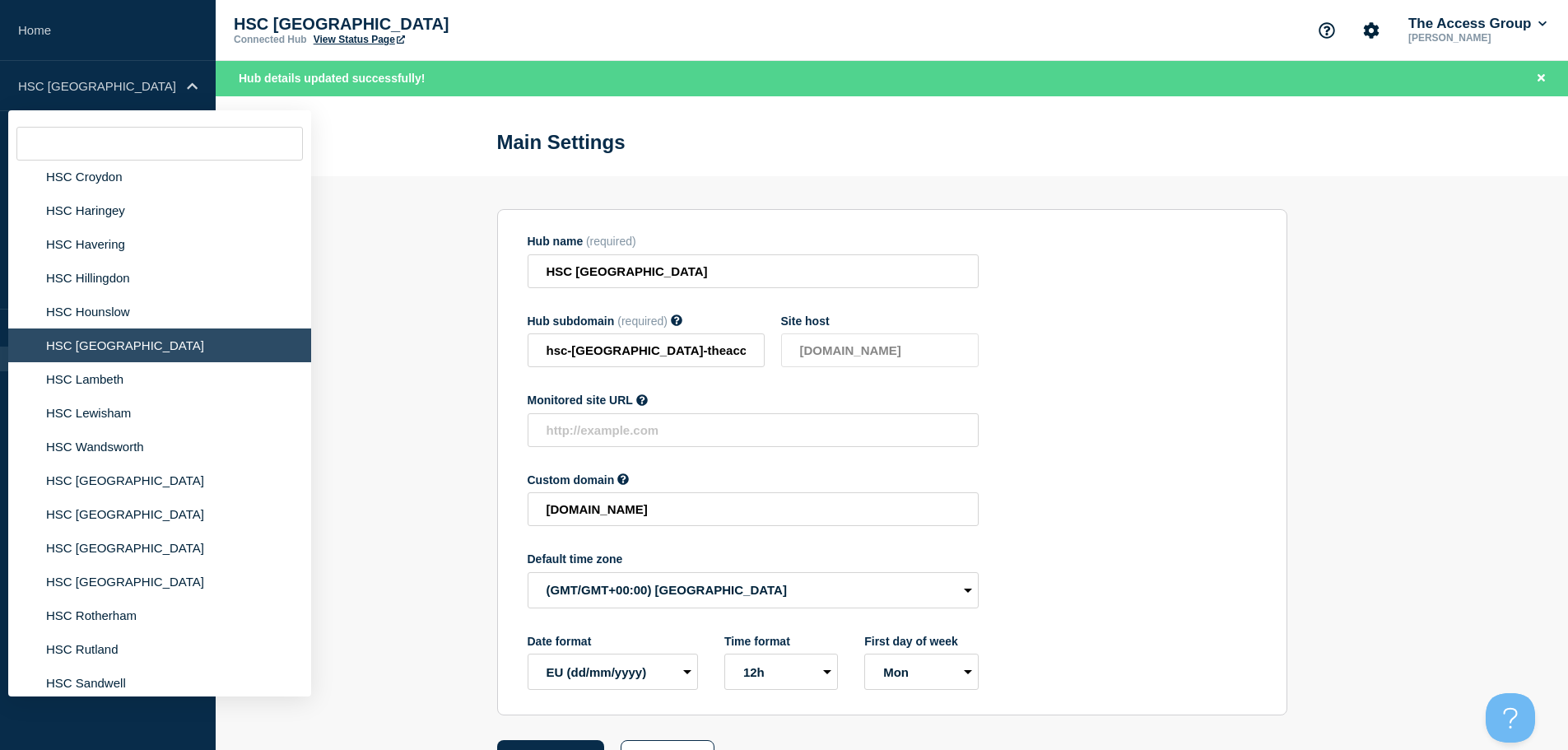
scroll to position [2306, 0]
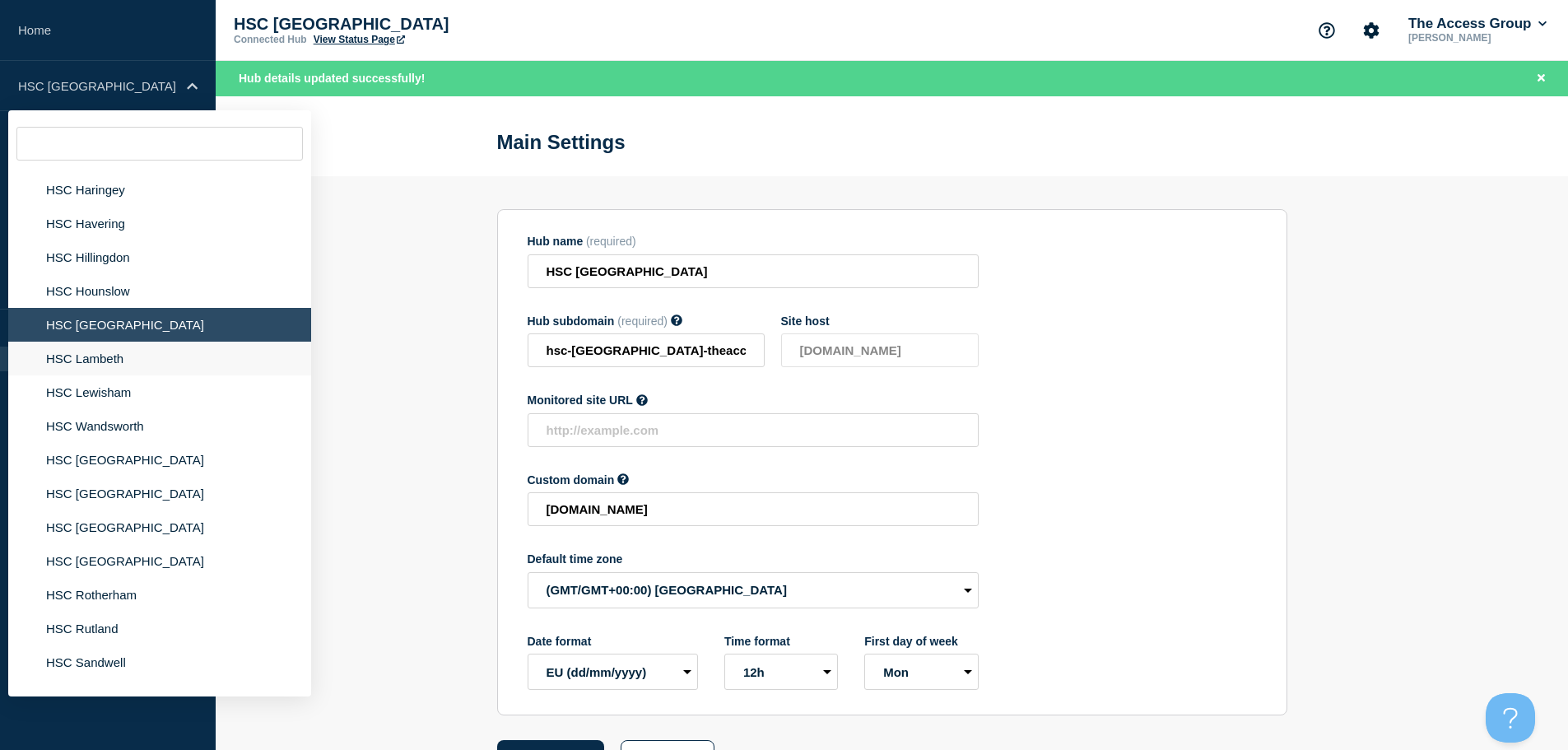
click at [115, 346] on li "HSC Lambeth" at bounding box center [160, 359] width 303 height 34
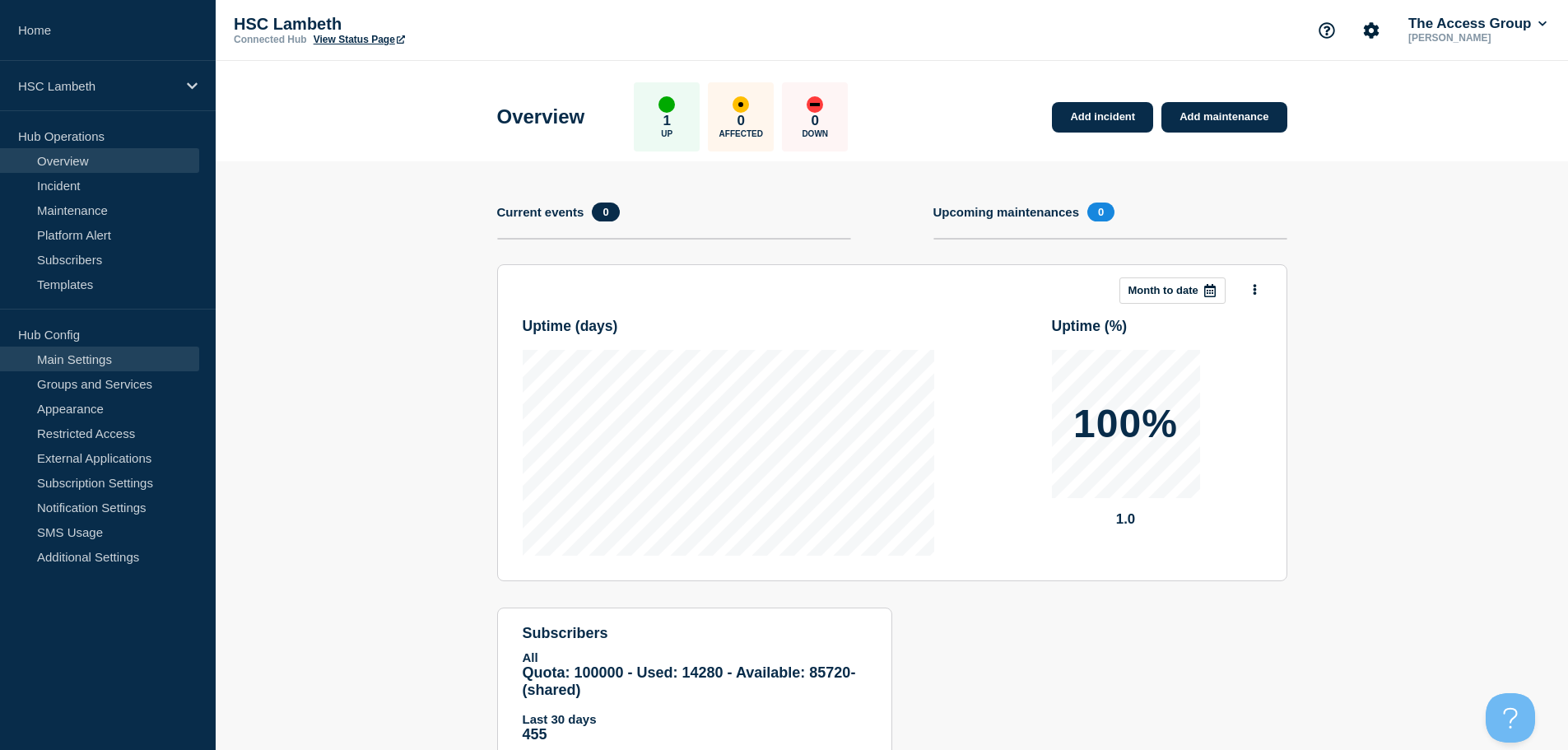
click at [135, 362] on link "Main Settings" at bounding box center [99, 359] width 199 height 25
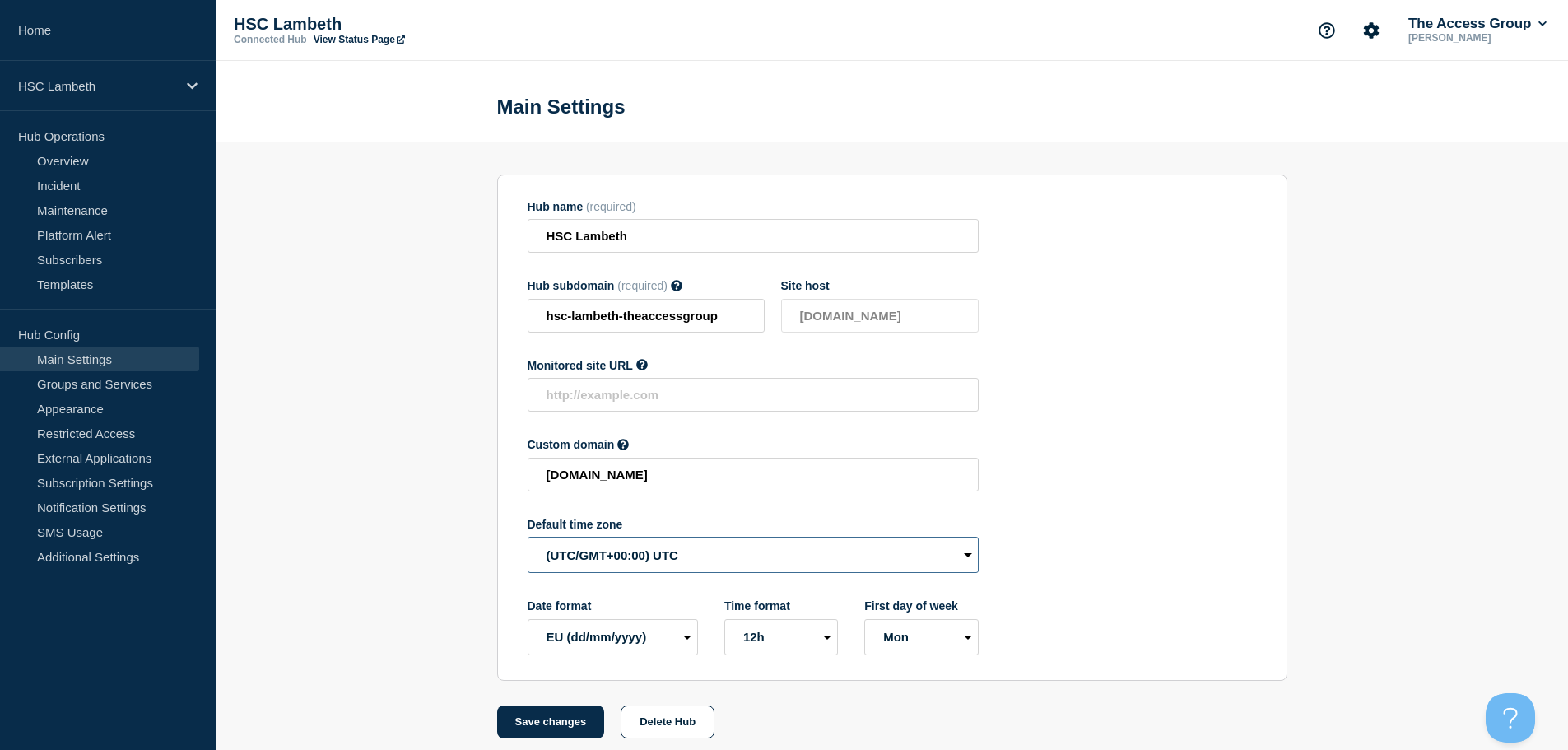
click at [607, 565] on select "(SDT/GMT-11:00) [US_STATE] (SST/GMT-11:00) International Date Line West (SST/GM…" at bounding box center [753, 554] width 451 height 36
select select "Europe/[GEOGRAPHIC_DATA]"
click at [528, 541] on select "(SDT/GMT-11:00) [US_STATE] (SST/GMT-11:00) International Date Line West (SST/GM…" at bounding box center [753, 554] width 451 height 36
click at [543, 724] on button "Save changes" at bounding box center [551, 722] width 108 height 33
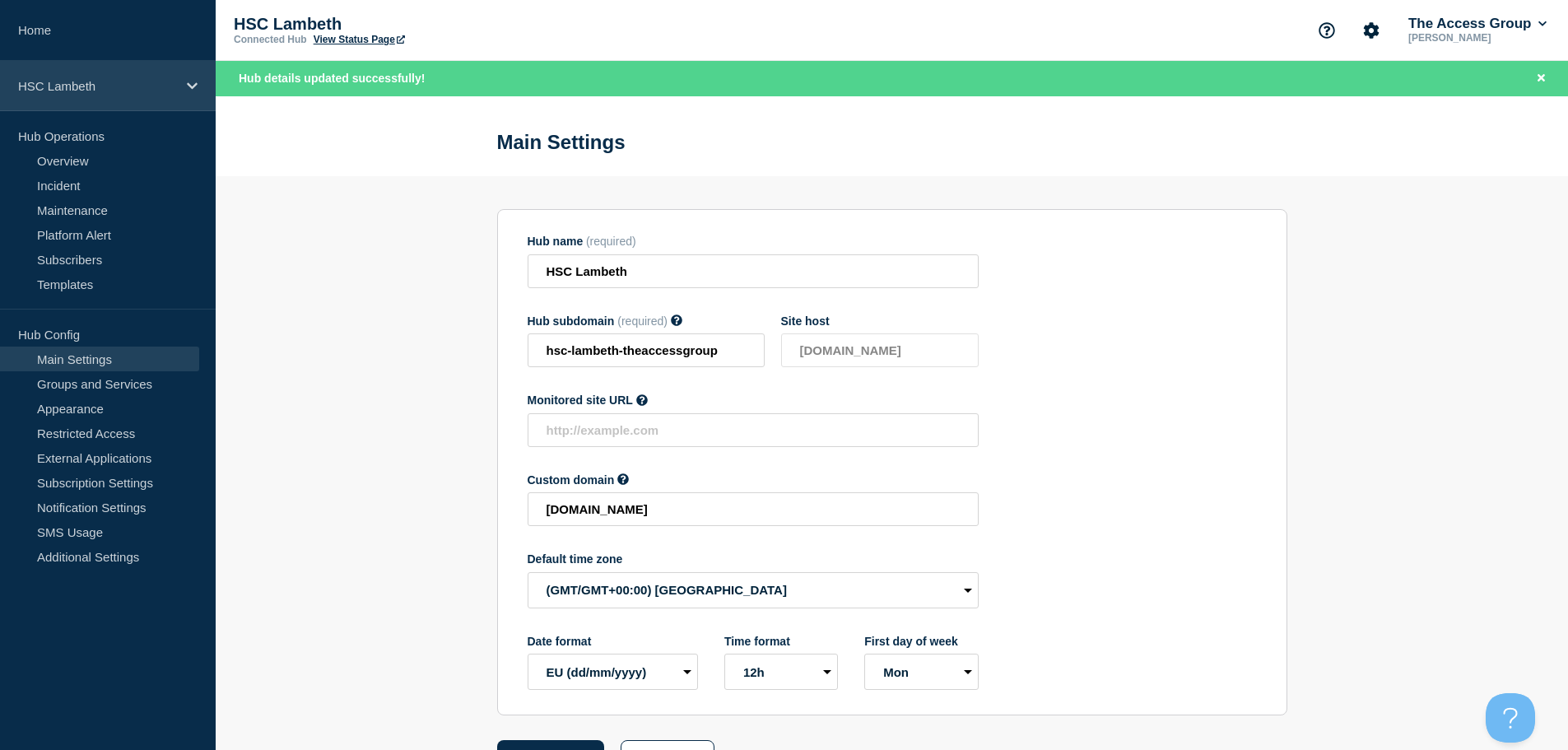
click at [180, 90] on div "HSC Lambeth" at bounding box center [108, 85] width 216 height 50
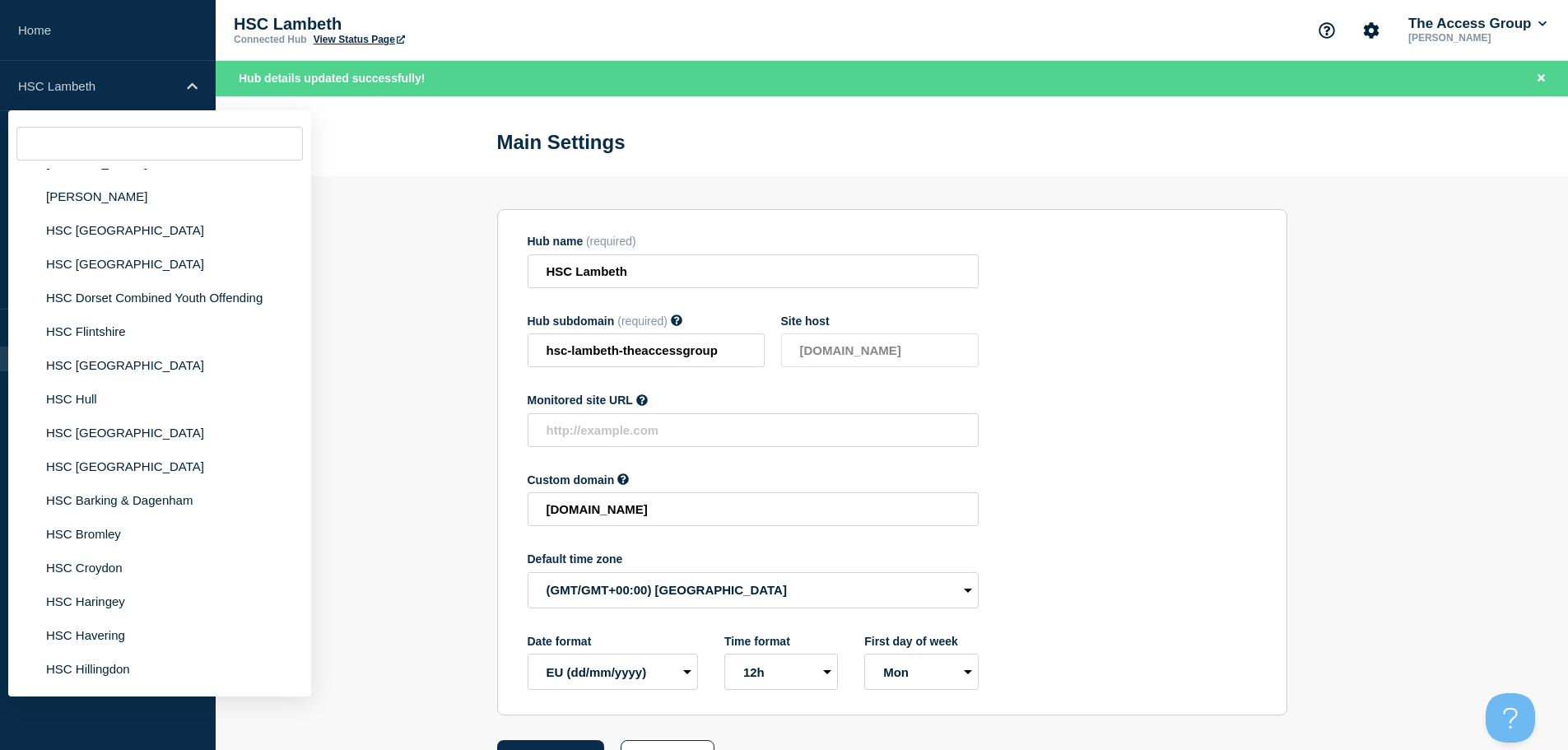
scroll to position [2306, 0]
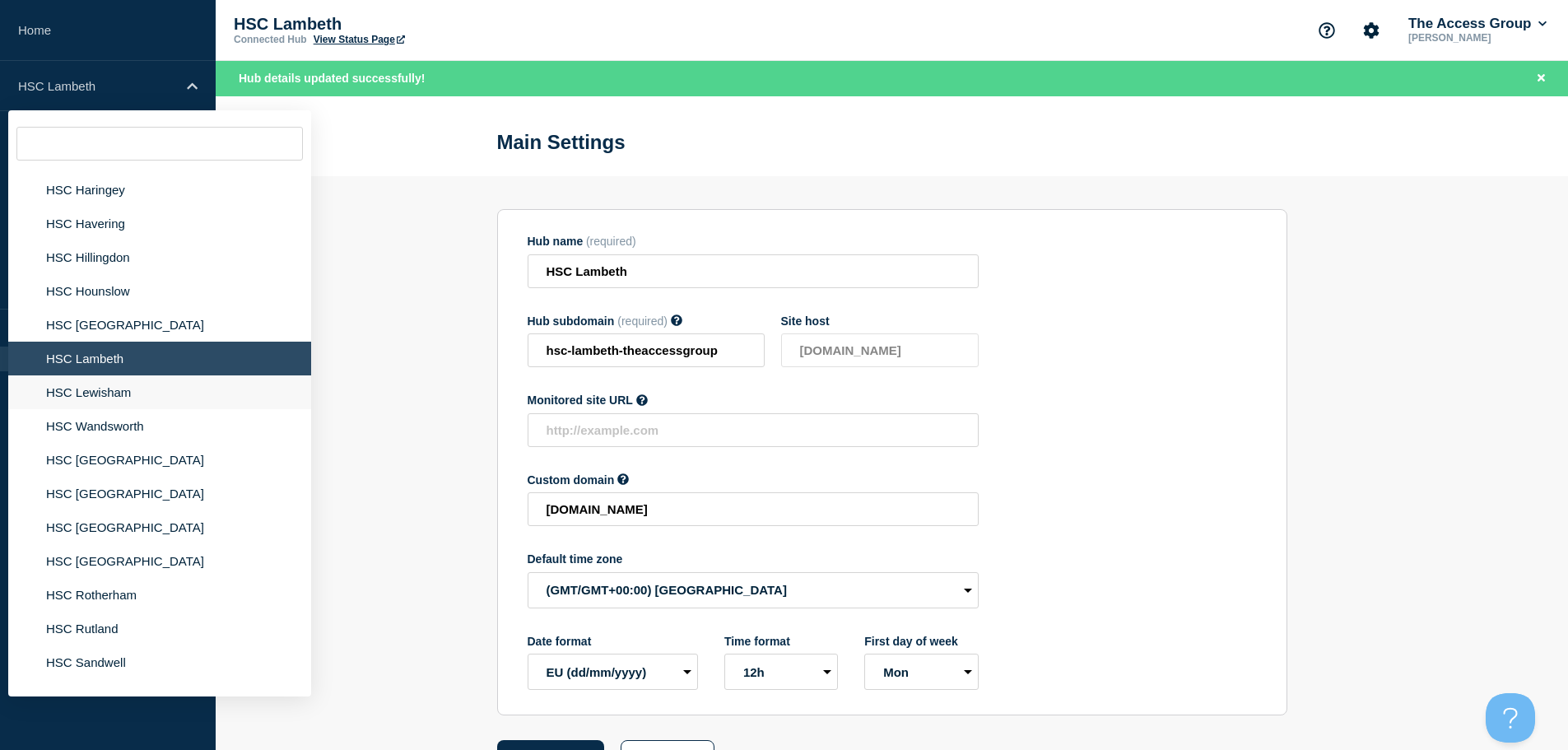
click at [129, 375] on li "HSC Lewisham" at bounding box center [160, 392] width 303 height 34
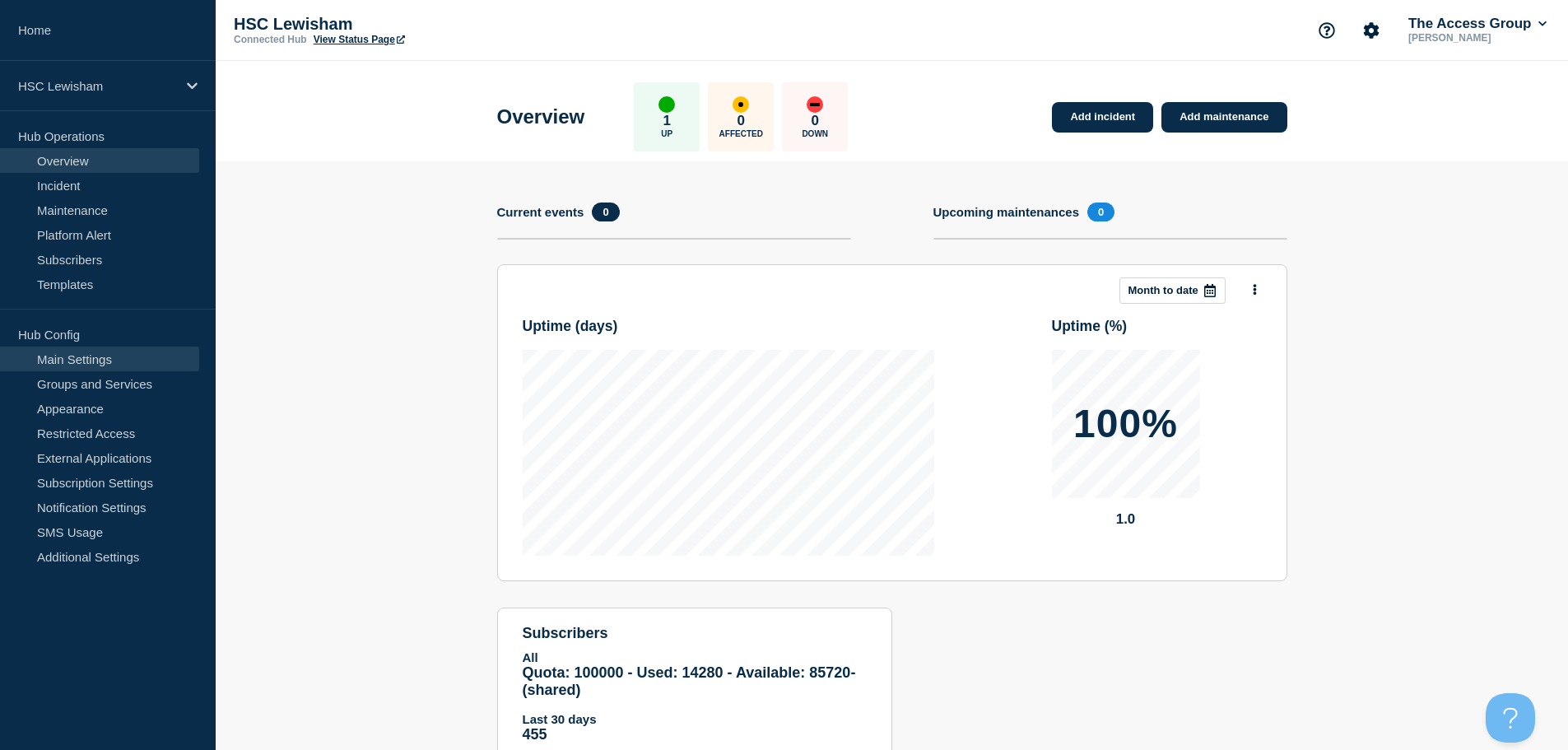
click at [114, 363] on link "Main Settings" at bounding box center [99, 359] width 199 height 25
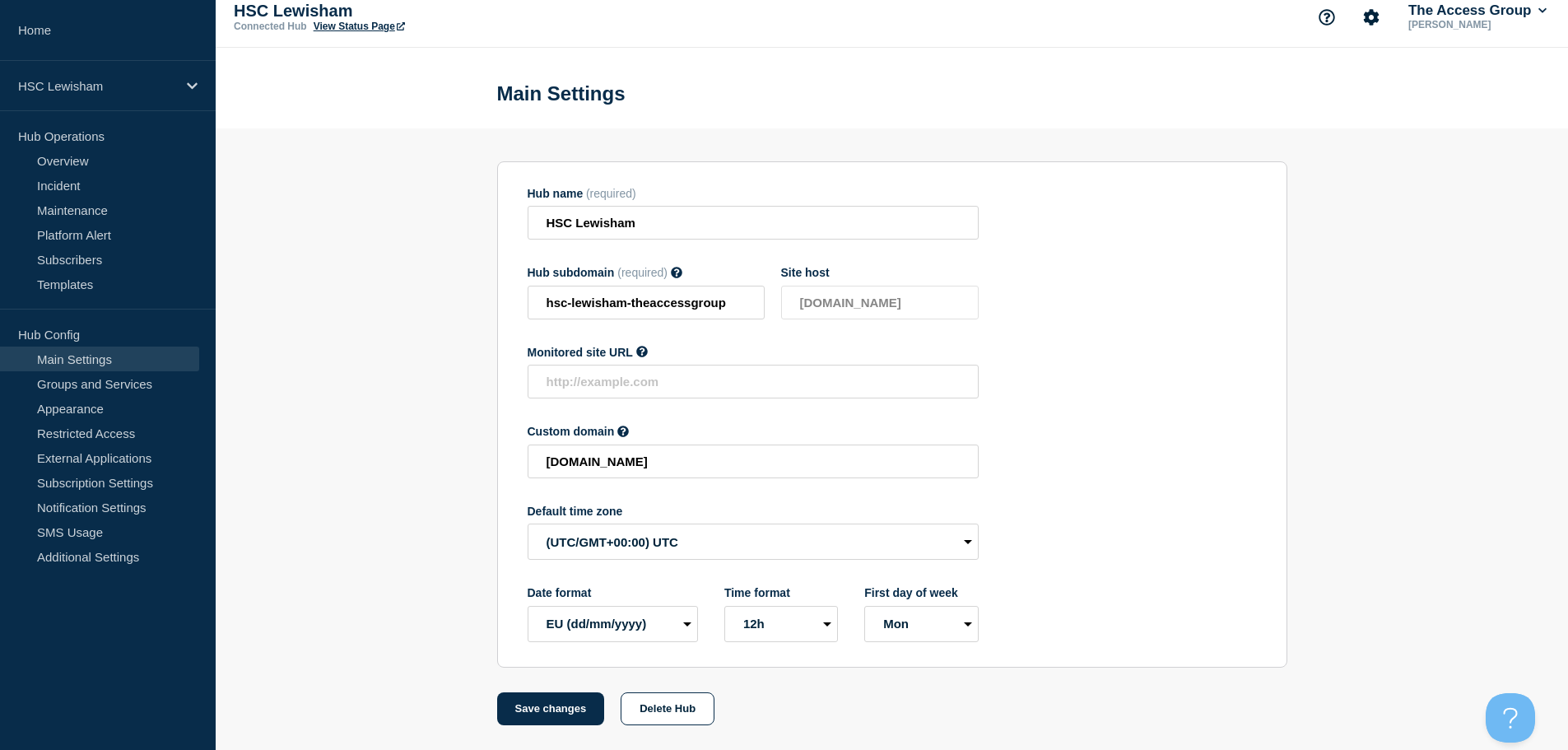
scroll to position [17, 0]
click at [633, 542] on select "(SDT/GMT-11:00) [US_STATE] (SST/GMT-11:00) International Date Line West (SST/GM…" at bounding box center [753, 542] width 451 height 36
select select "Europe/[GEOGRAPHIC_DATA]"
click at [528, 524] on select "(SDT/GMT-11:00) [US_STATE] (SST/GMT-11:00) International Date Line West (SST/GM…" at bounding box center [753, 542] width 451 height 36
click at [554, 708] on button "Save changes" at bounding box center [551, 709] width 108 height 33
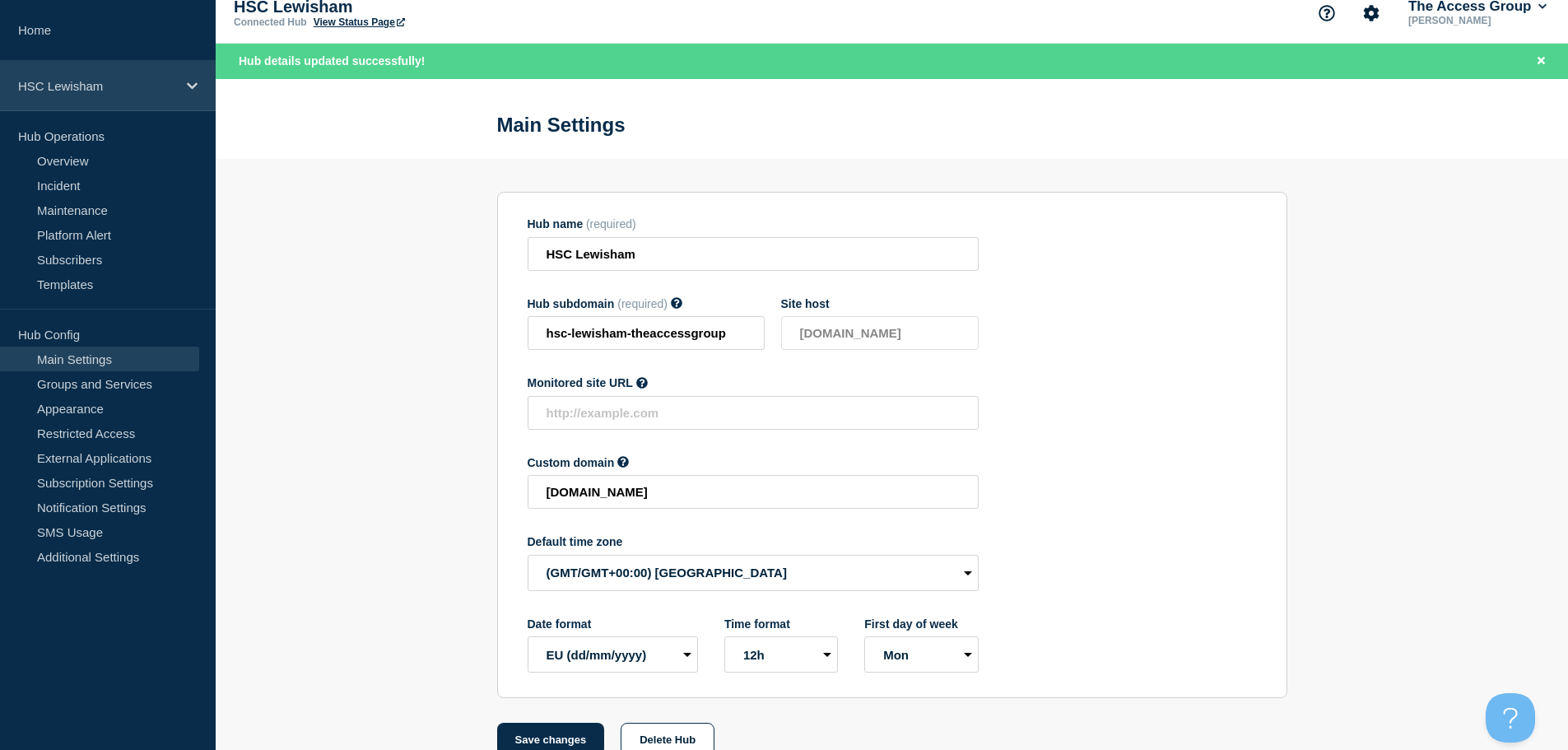
click at [159, 91] on p "HSC Lewisham" at bounding box center [97, 86] width 158 height 14
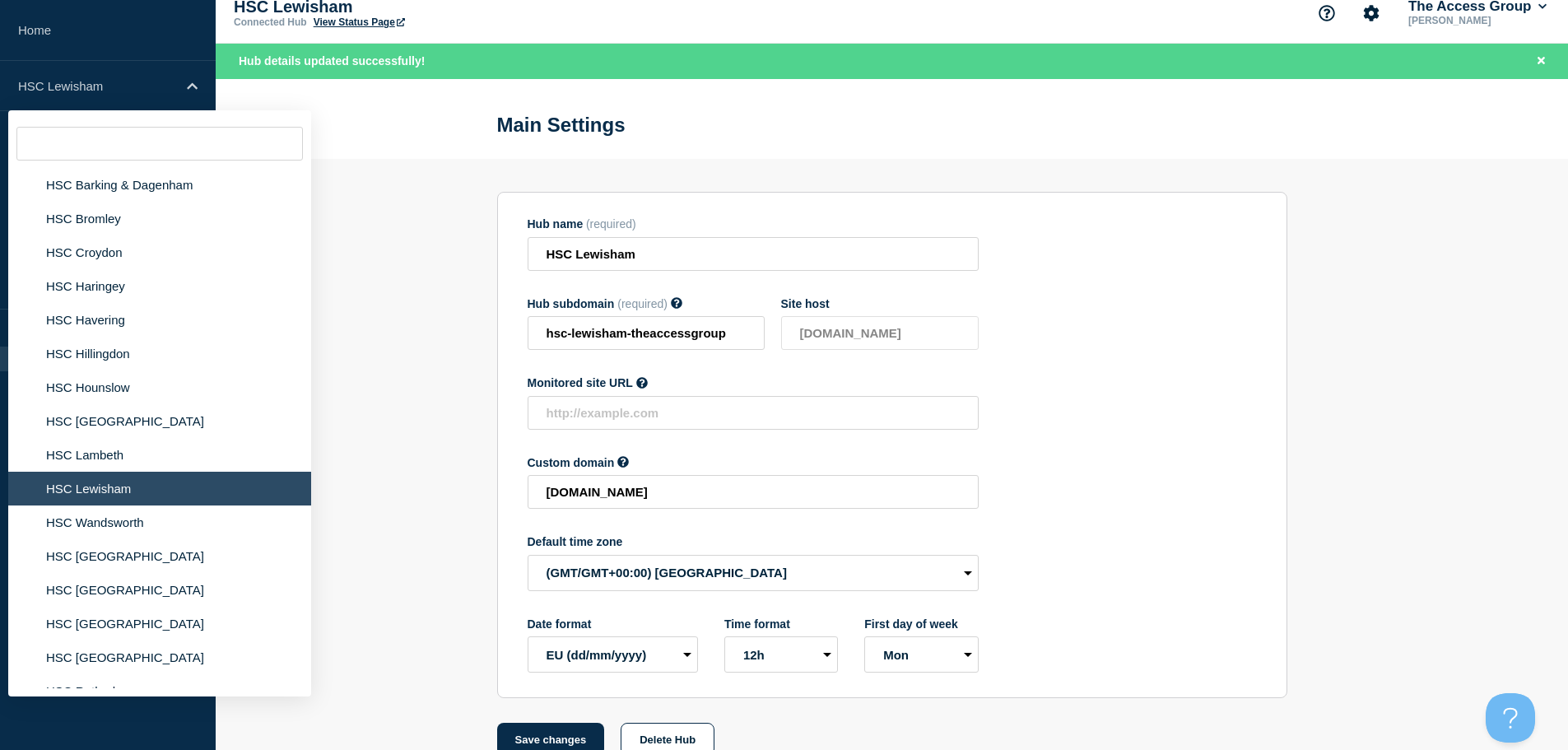
scroll to position [2388, 0]
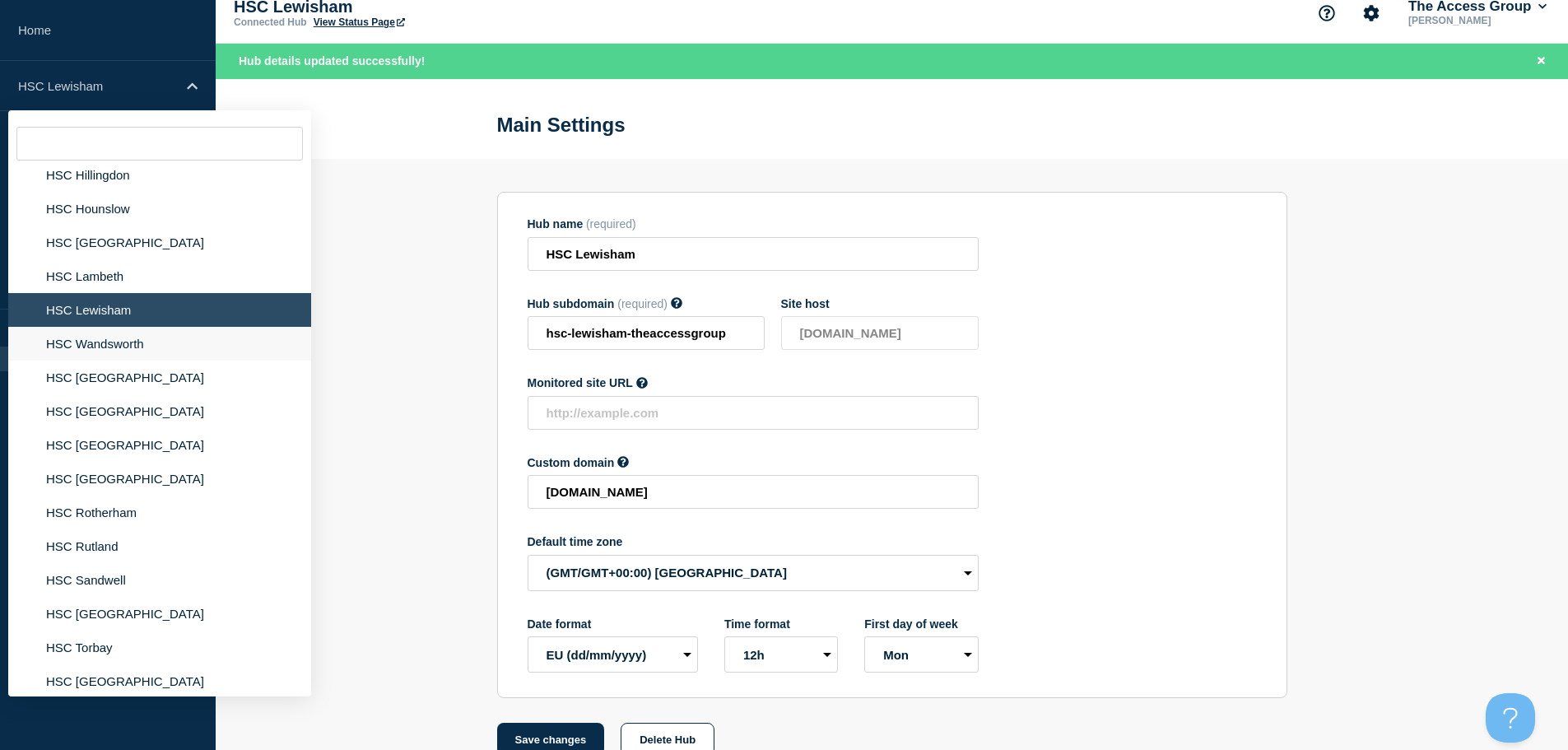
click at [99, 336] on li "HSC Wandsworth" at bounding box center [160, 344] width 303 height 34
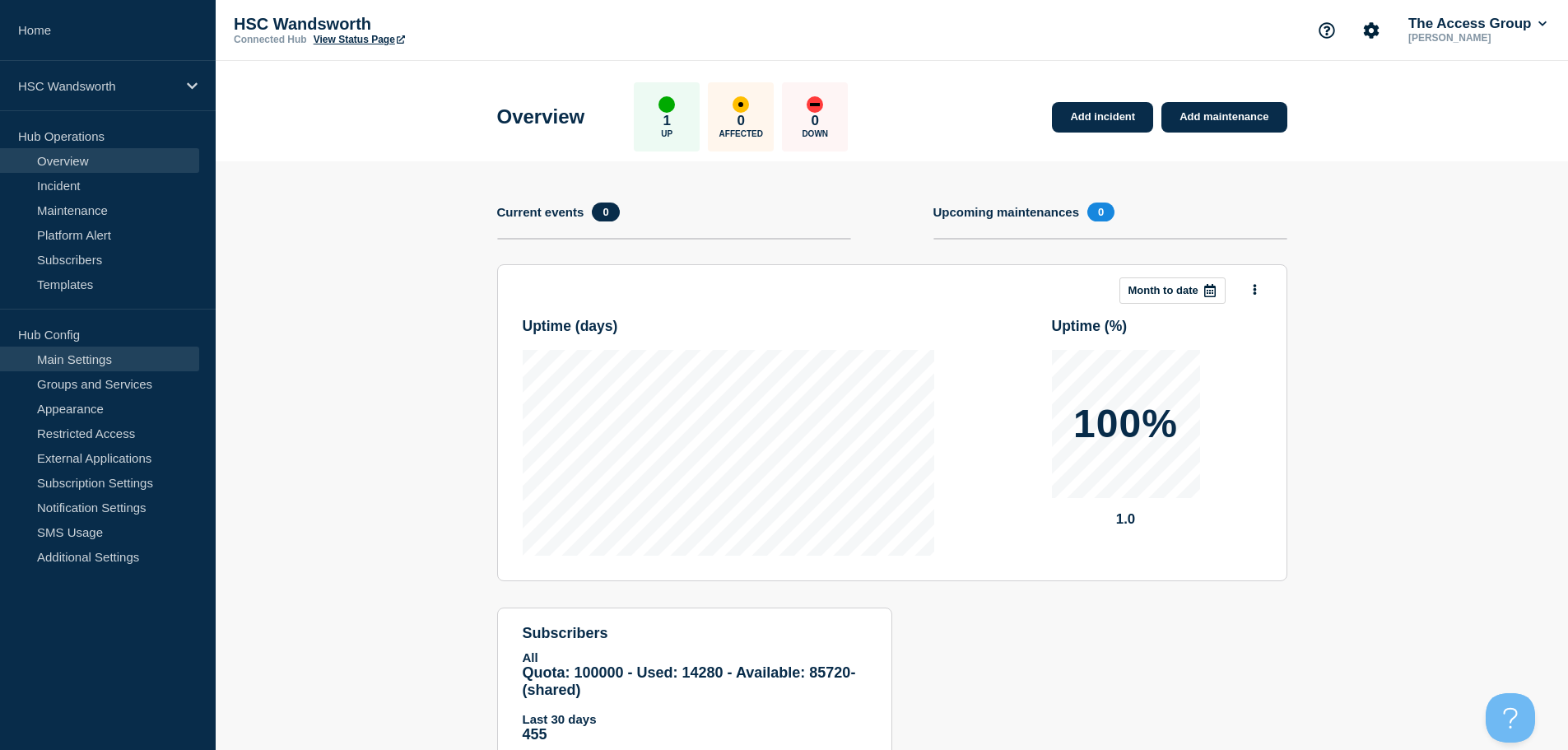
click at [110, 354] on link "Main Settings" at bounding box center [99, 359] width 199 height 25
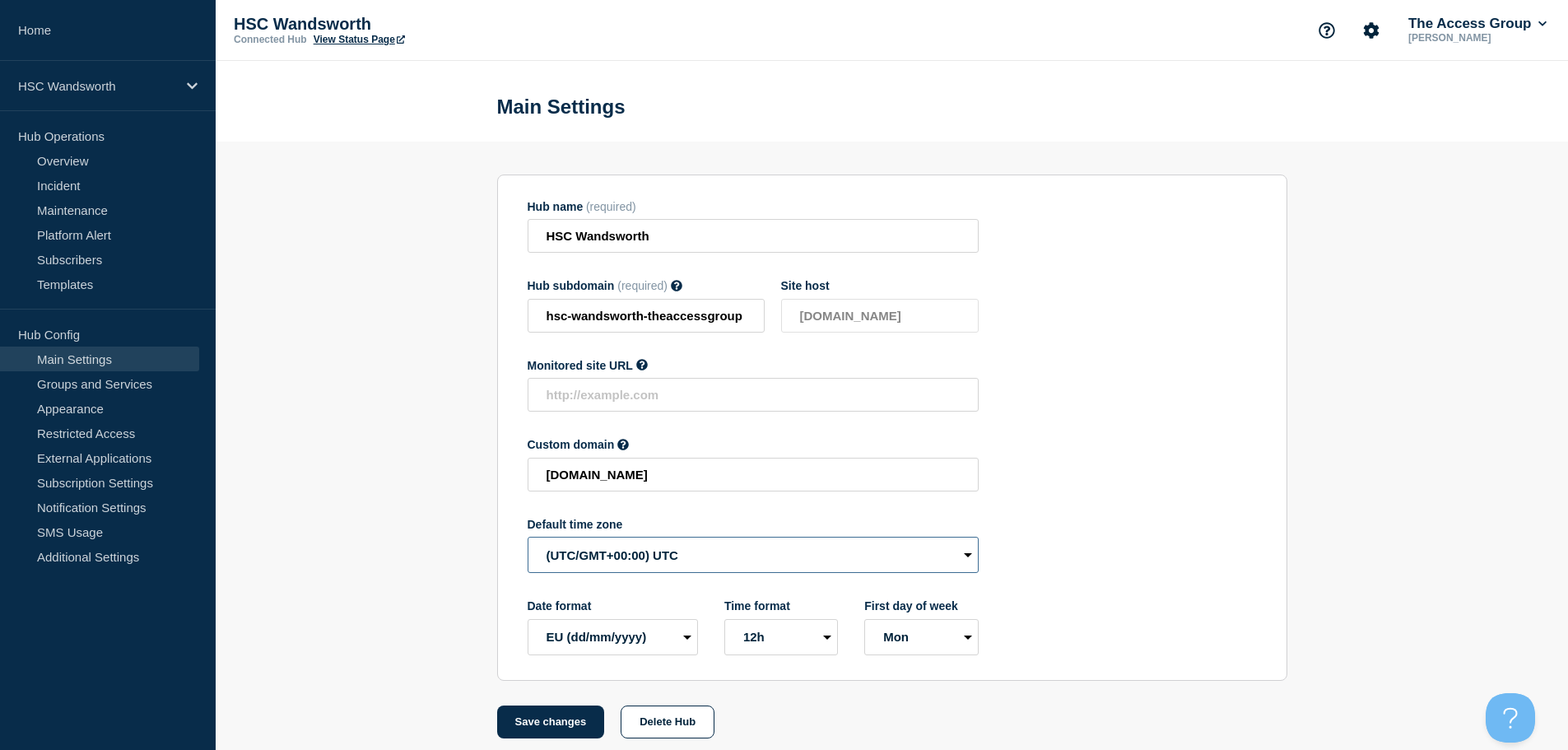
click at [587, 558] on select "(SDT/GMT-11:00) [US_STATE] (SST/GMT-11:00) International Date Line West (SST/GM…" at bounding box center [753, 554] width 451 height 36
select select "Europe/[GEOGRAPHIC_DATA]"
click at [528, 541] on select "(SDT/GMT-11:00) [US_STATE] (SST/GMT-11:00) International Date Line West (SST/GM…" at bounding box center [753, 554] width 451 height 36
click at [553, 724] on button "Save changes" at bounding box center [551, 722] width 108 height 33
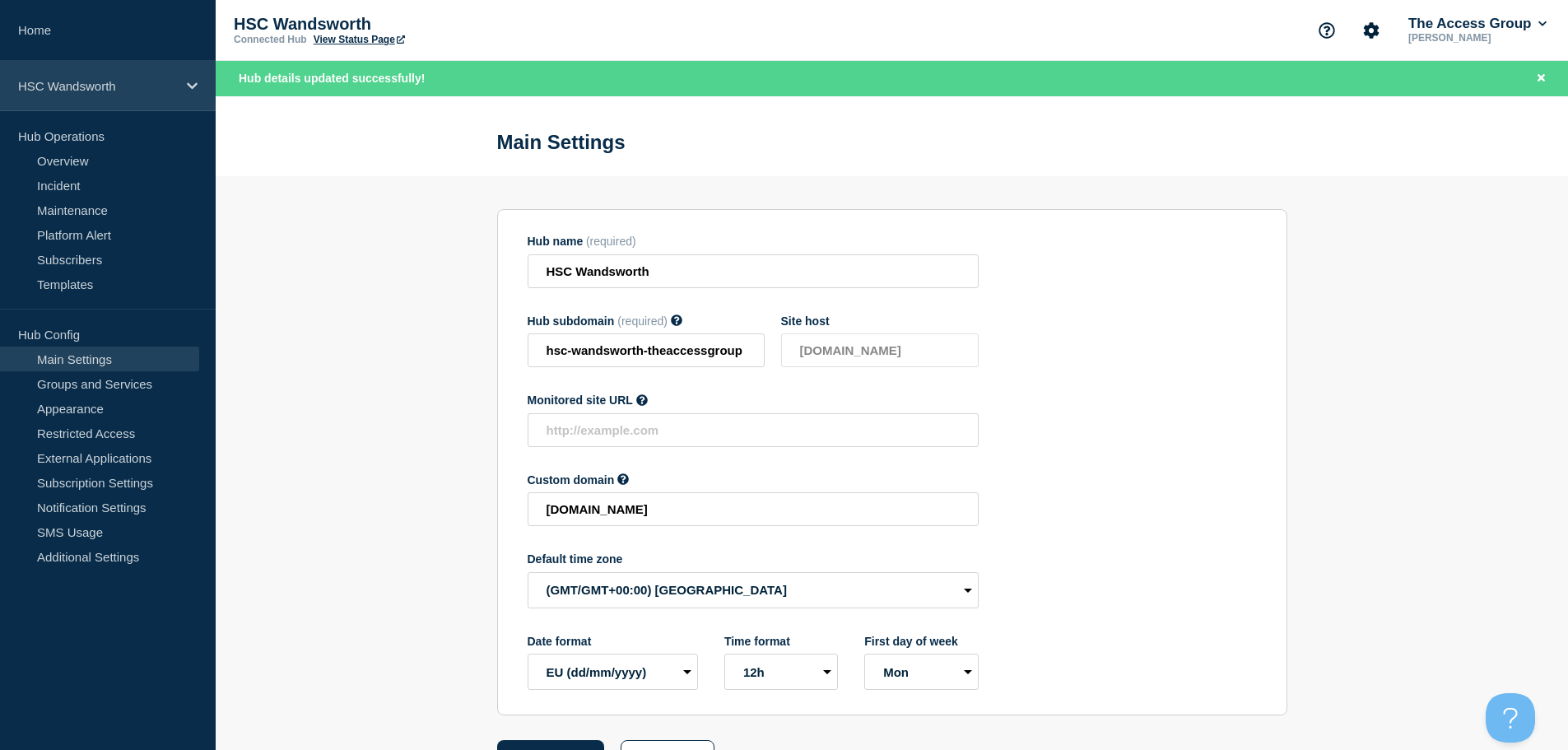
click at [155, 85] on p "HSC Wandsworth" at bounding box center [97, 86] width 158 height 14
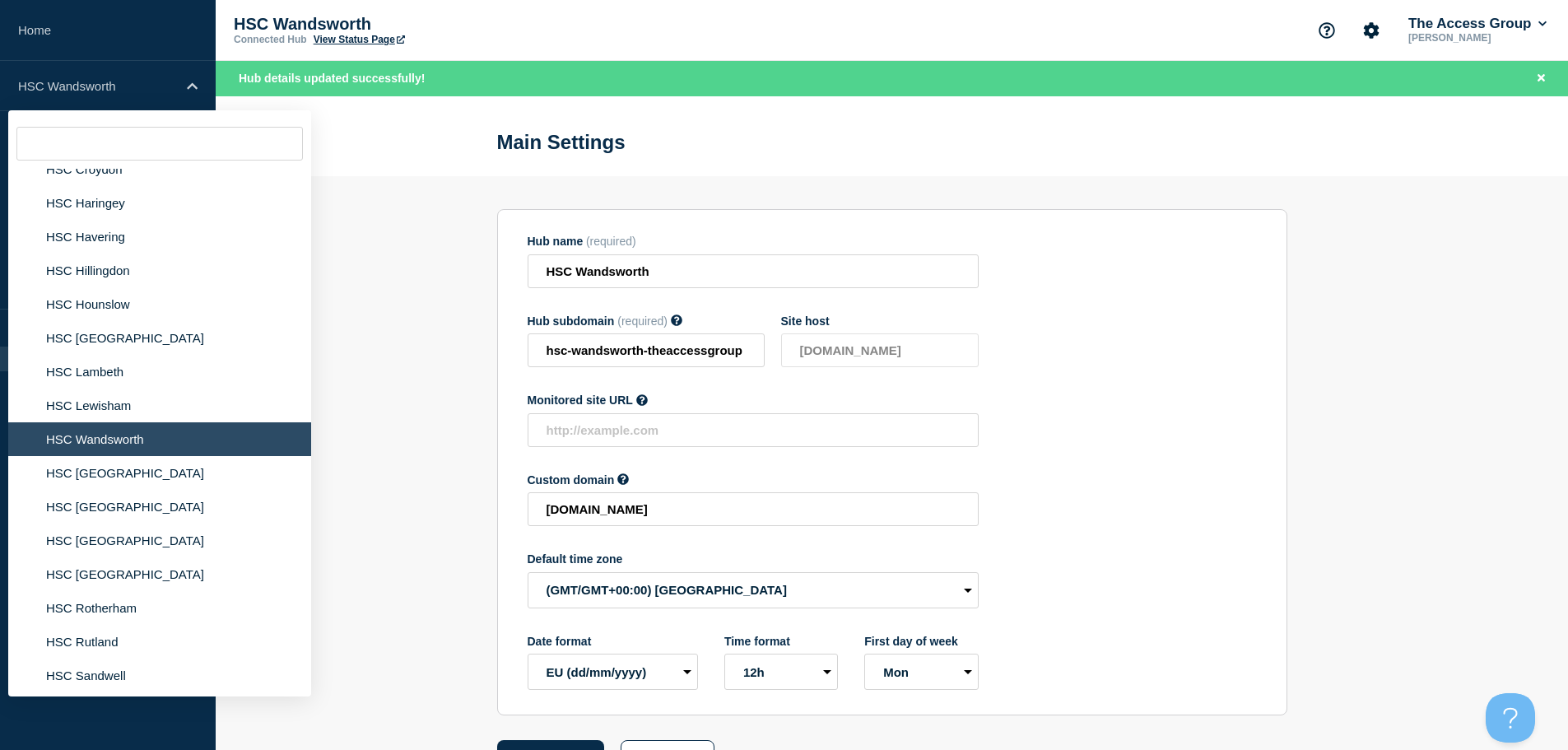
scroll to position [2388, 0]
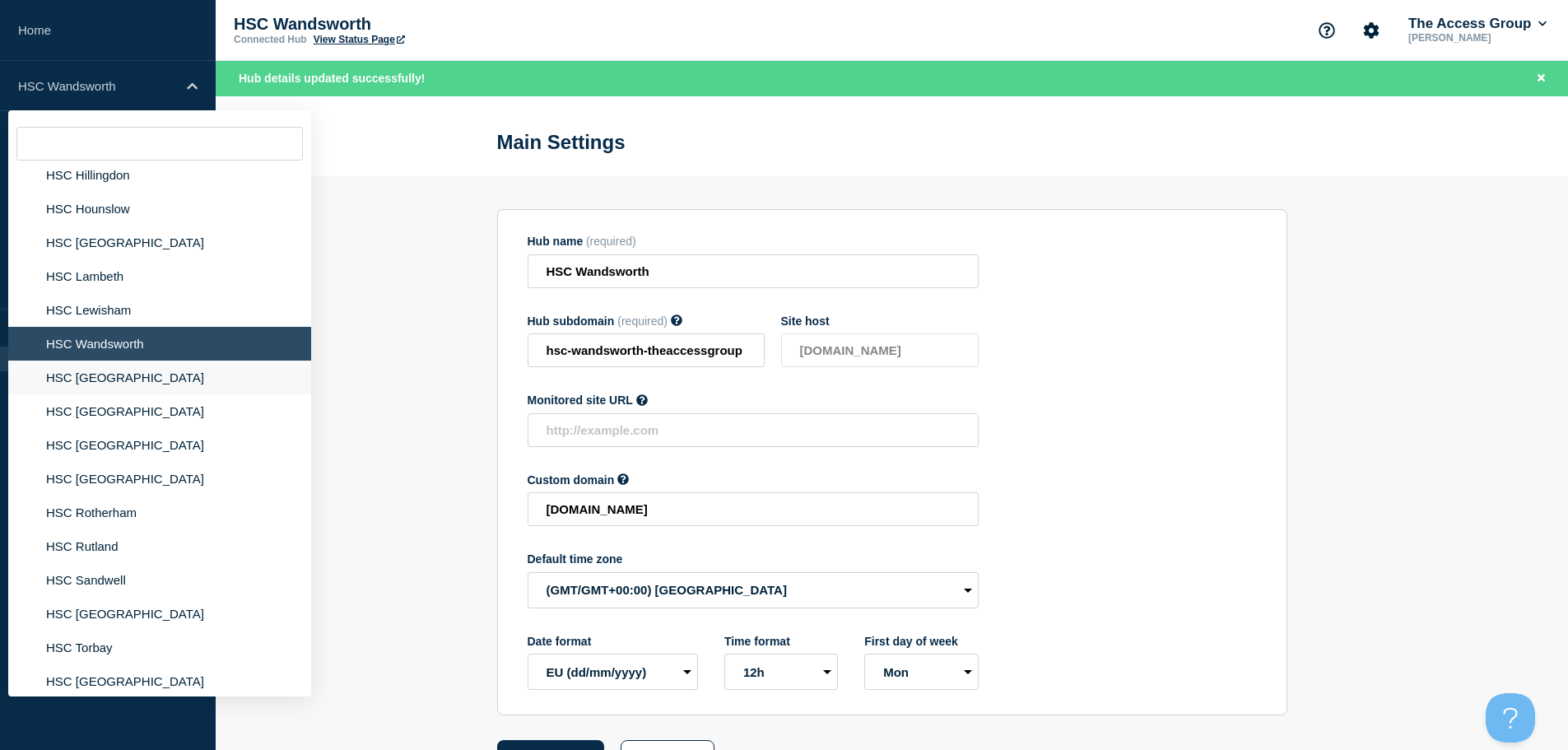
click at [96, 372] on li "HSC [GEOGRAPHIC_DATA]" at bounding box center [160, 378] width 303 height 34
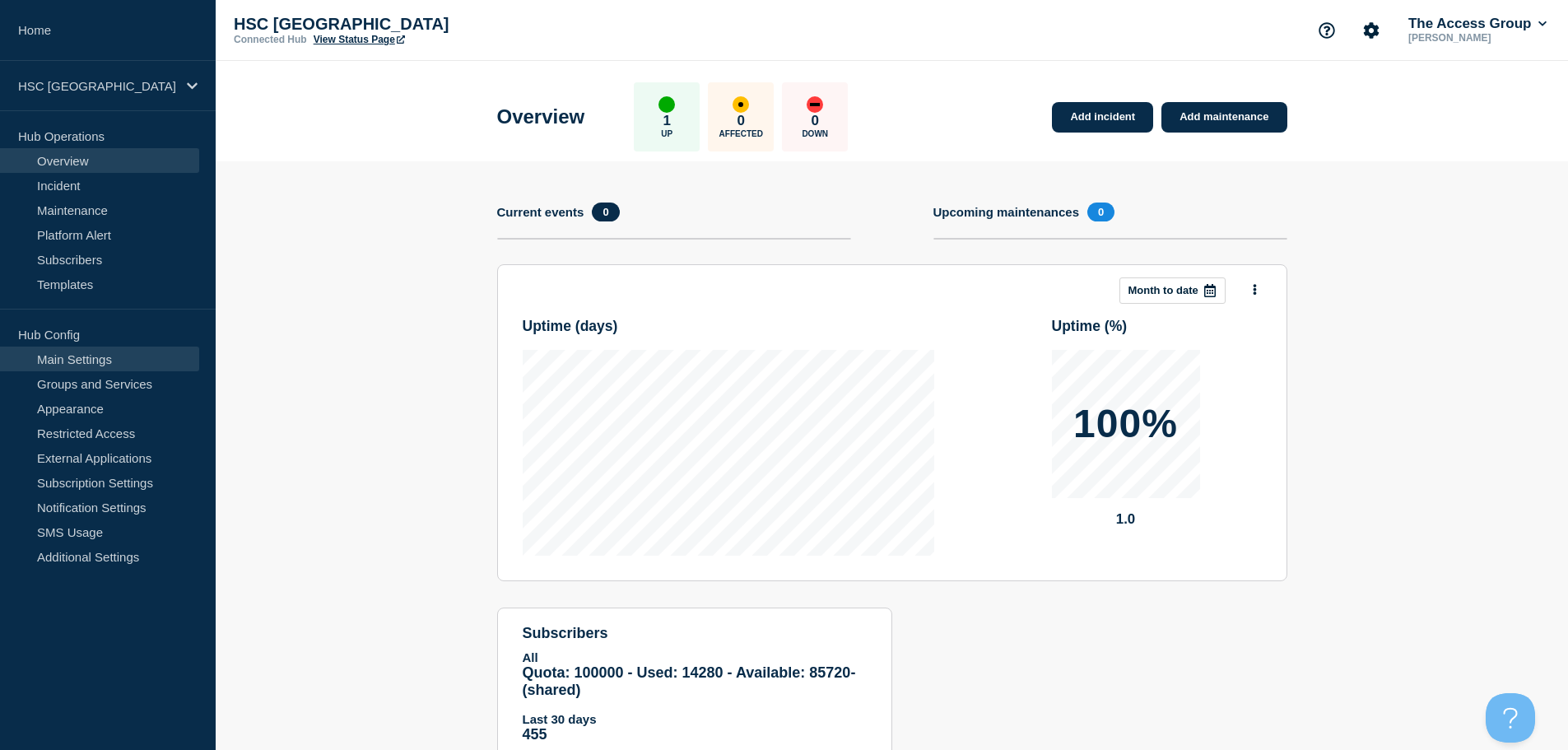
click at [125, 365] on link "Main Settings" at bounding box center [99, 359] width 199 height 25
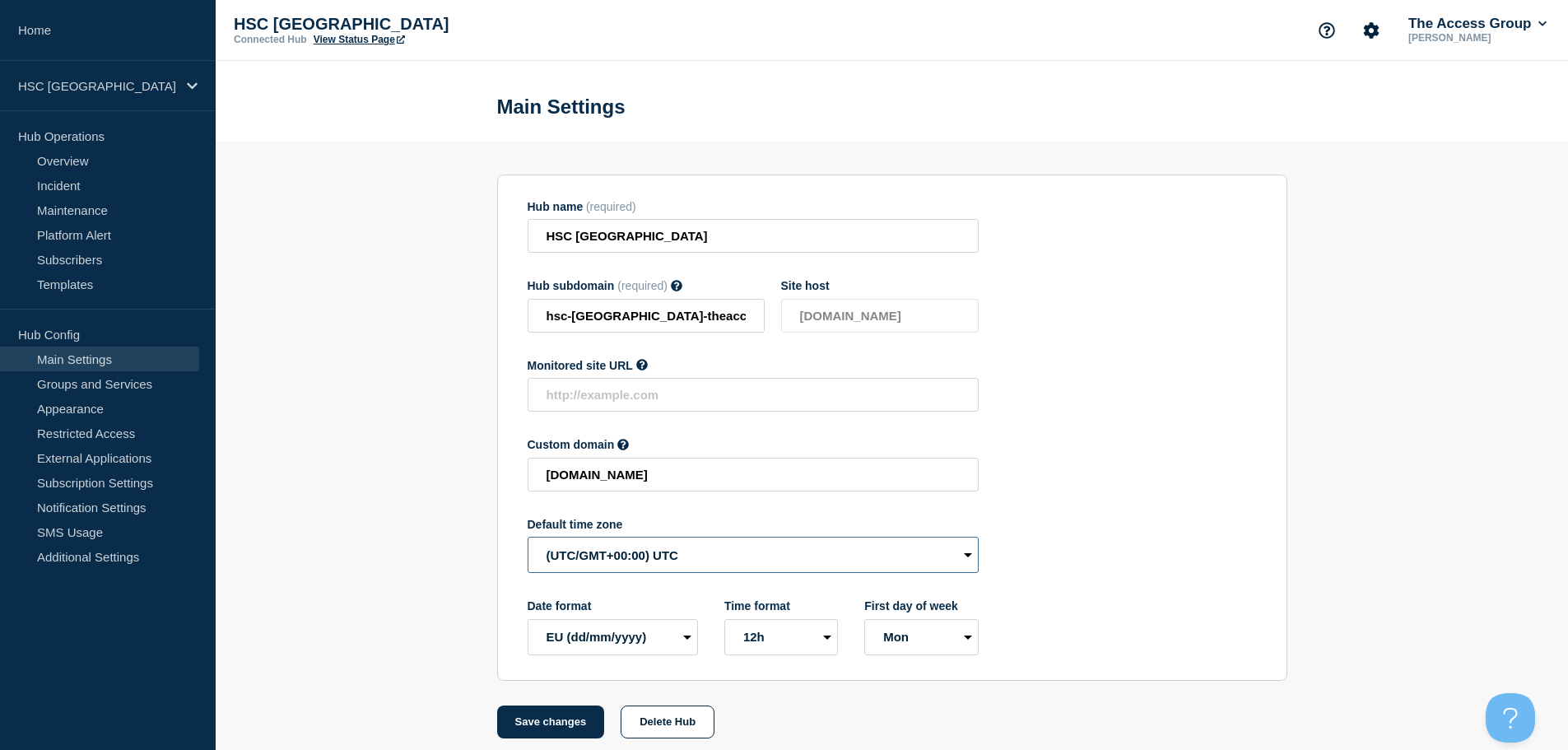
drag, startPoint x: 595, startPoint y: 559, endPoint x: 617, endPoint y: 559, distance: 22.0
click at [595, 559] on select "(SDT/GMT-11:00) [US_STATE] (SST/GMT-11:00) International Date Line West (SST/GM…" at bounding box center [753, 554] width 451 height 36
select select "Europe/[GEOGRAPHIC_DATA]"
click at [528, 541] on select "(SDT/GMT-11:00) [US_STATE] (SST/GMT-11:00) International Date Line West (SST/GM…" at bounding box center [753, 554] width 451 height 36
click at [563, 728] on button "Save changes" at bounding box center [551, 722] width 108 height 33
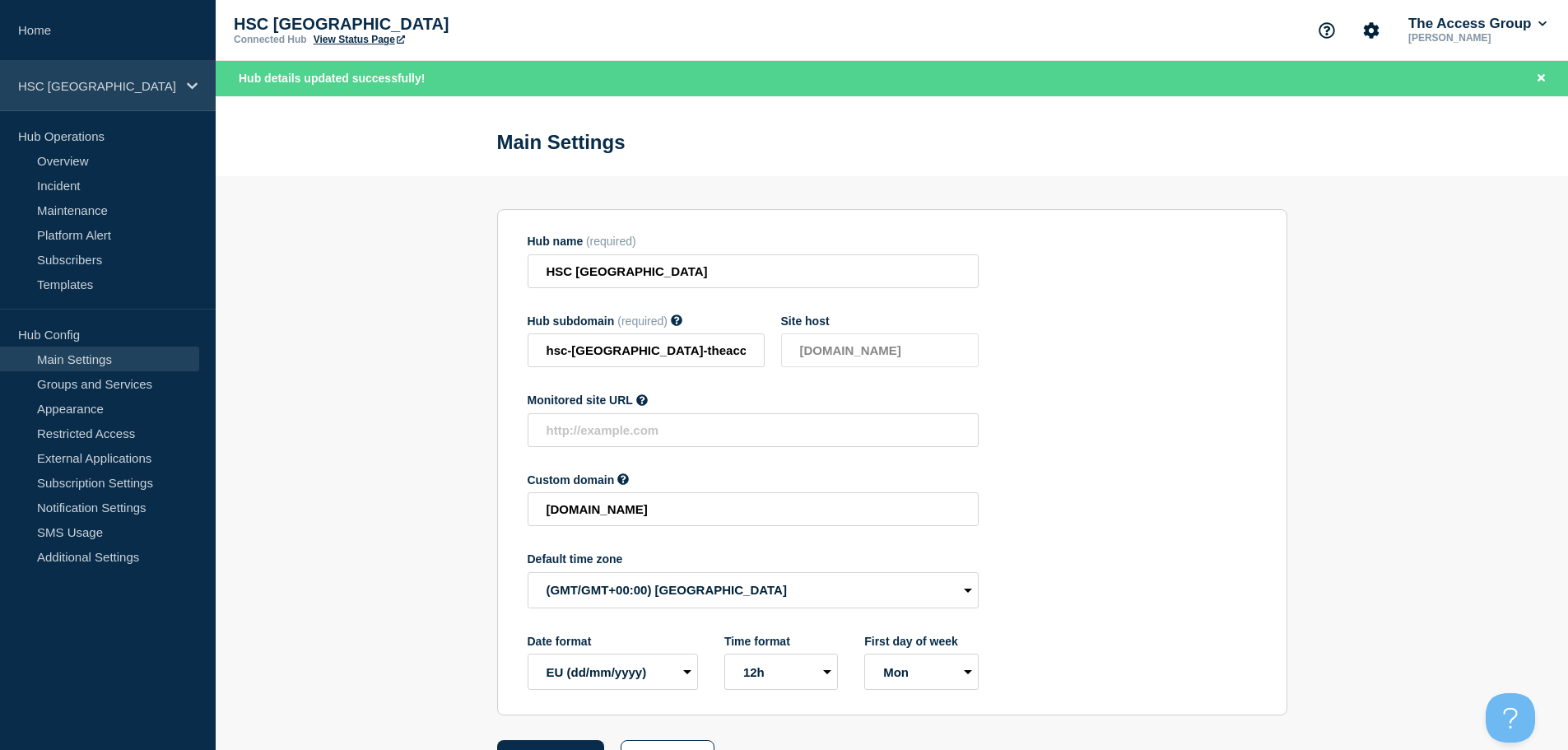
click at [120, 85] on p "HSC [GEOGRAPHIC_DATA]" at bounding box center [97, 86] width 158 height 14
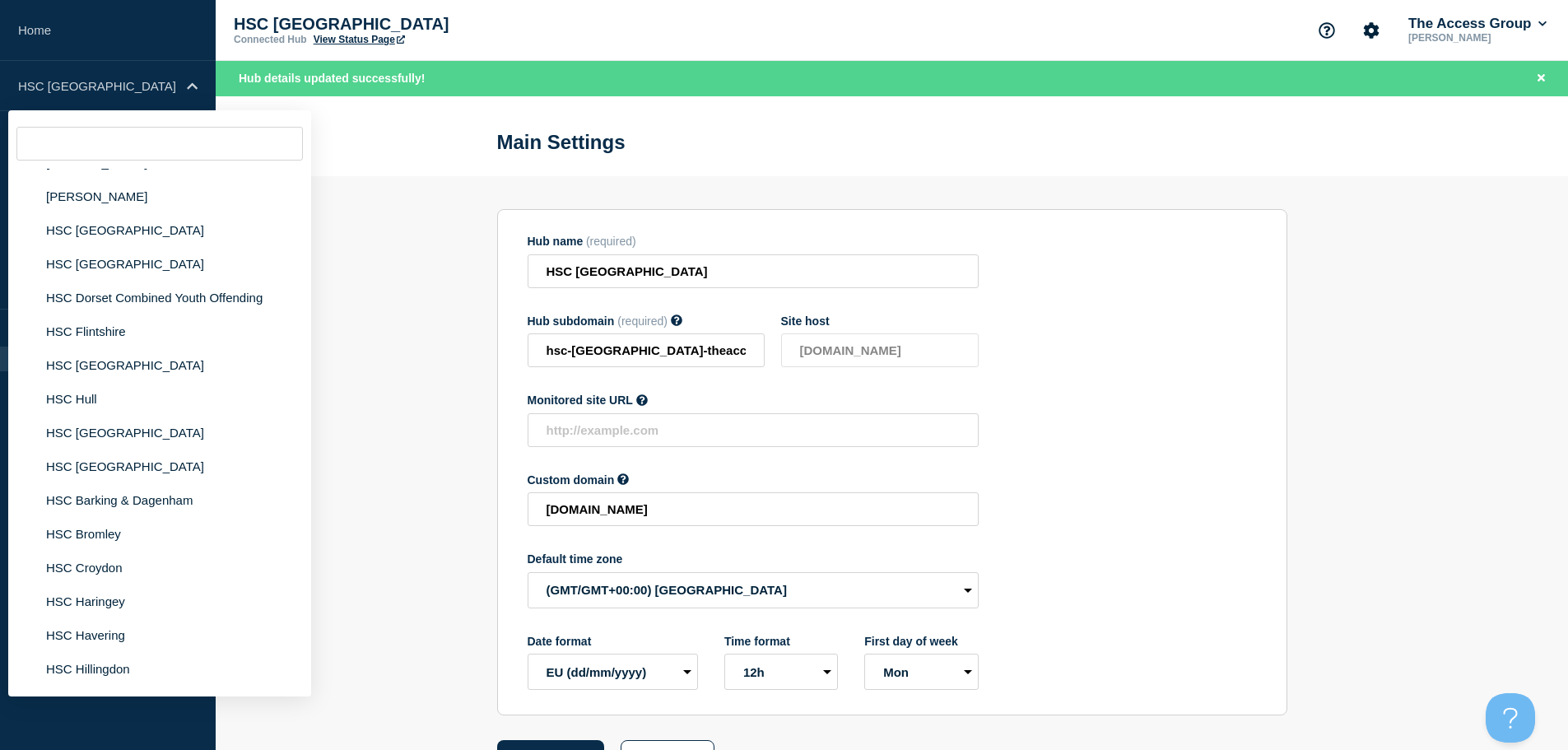
scroll to position [2306, 0]
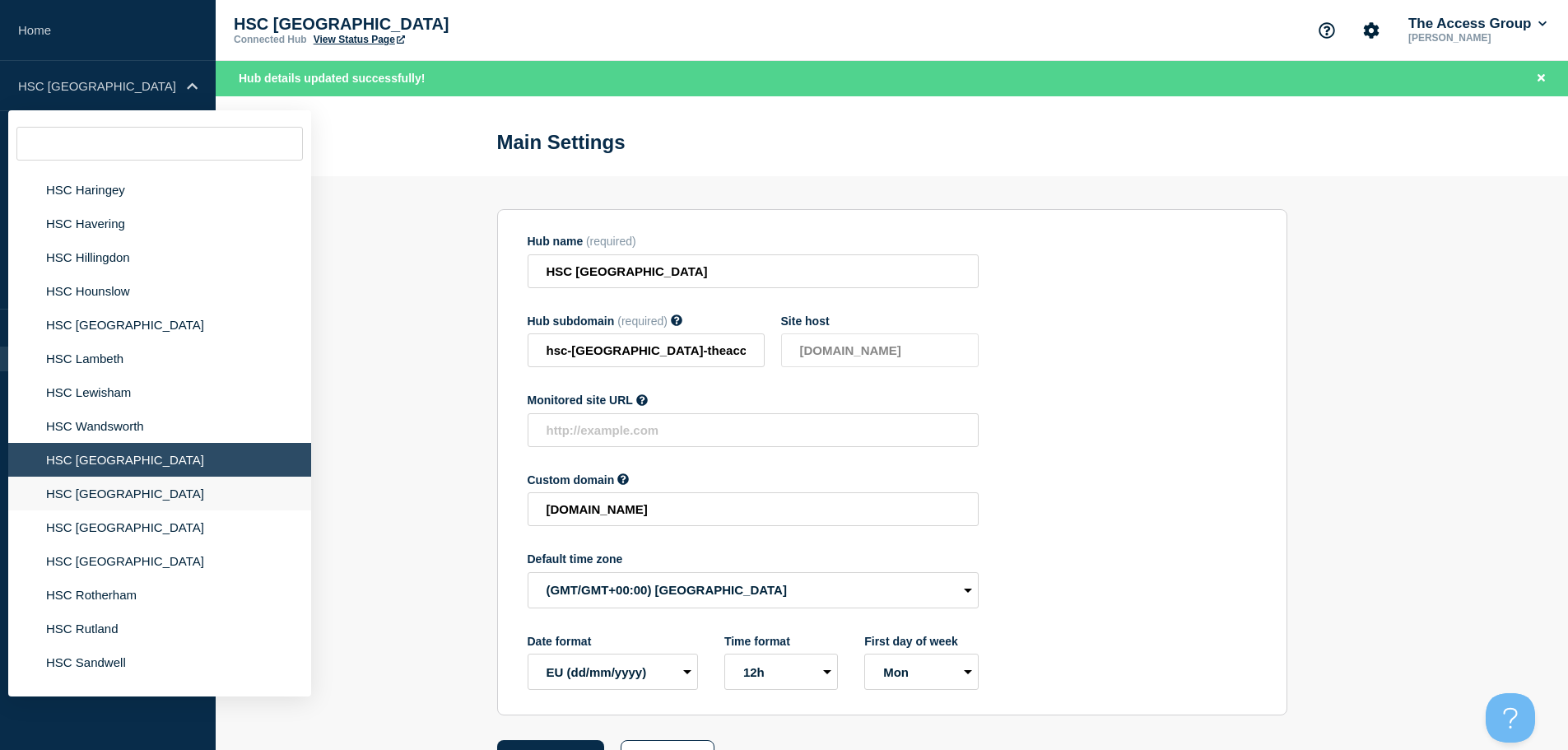
click at [103, 477] on li "HSC [GEOGRAPHIC_DATA]" at bounding box center [160, 494] width 303 height 34
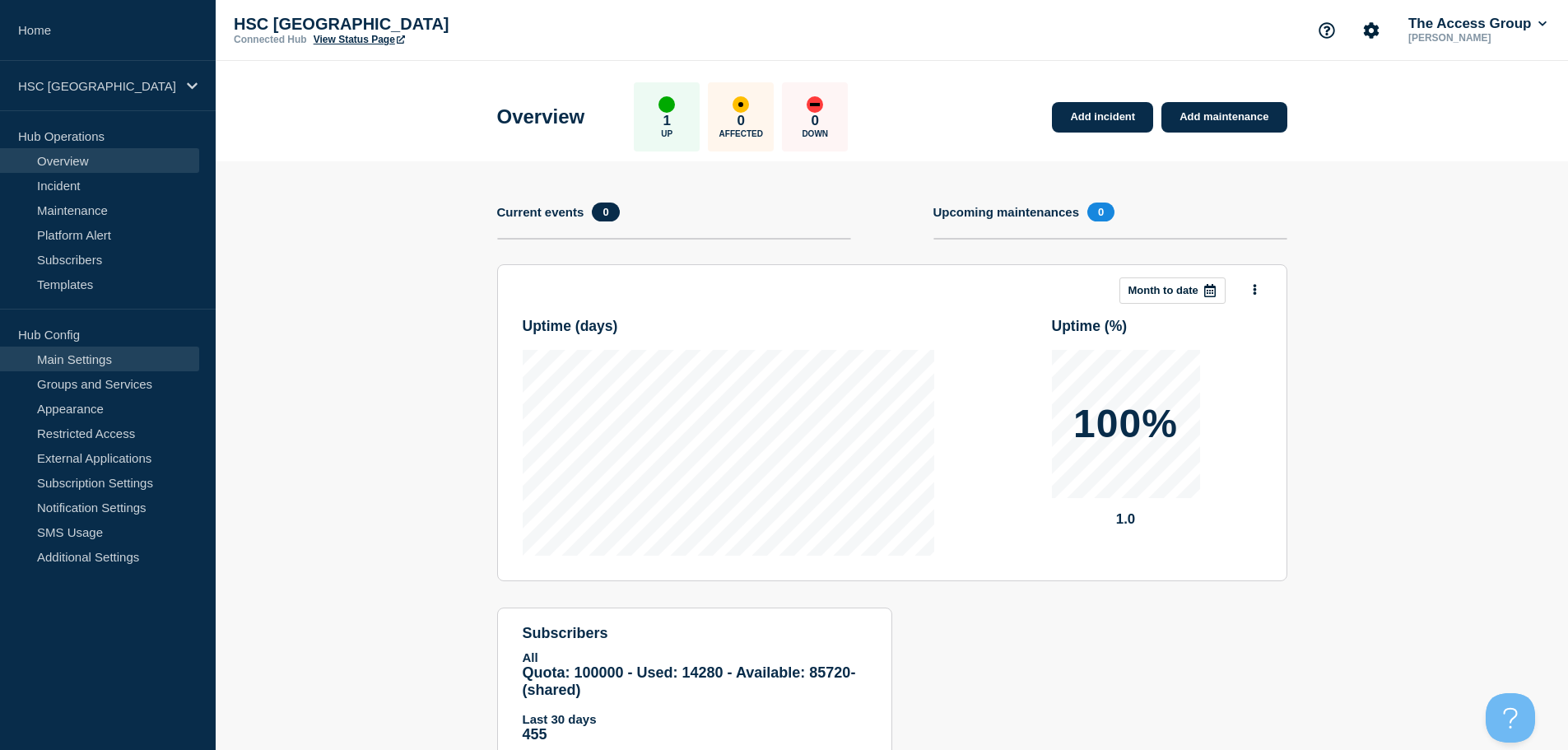
click at [98, 354] on link "Main Settings" at bounding box center [99, 359] width 199 height 25
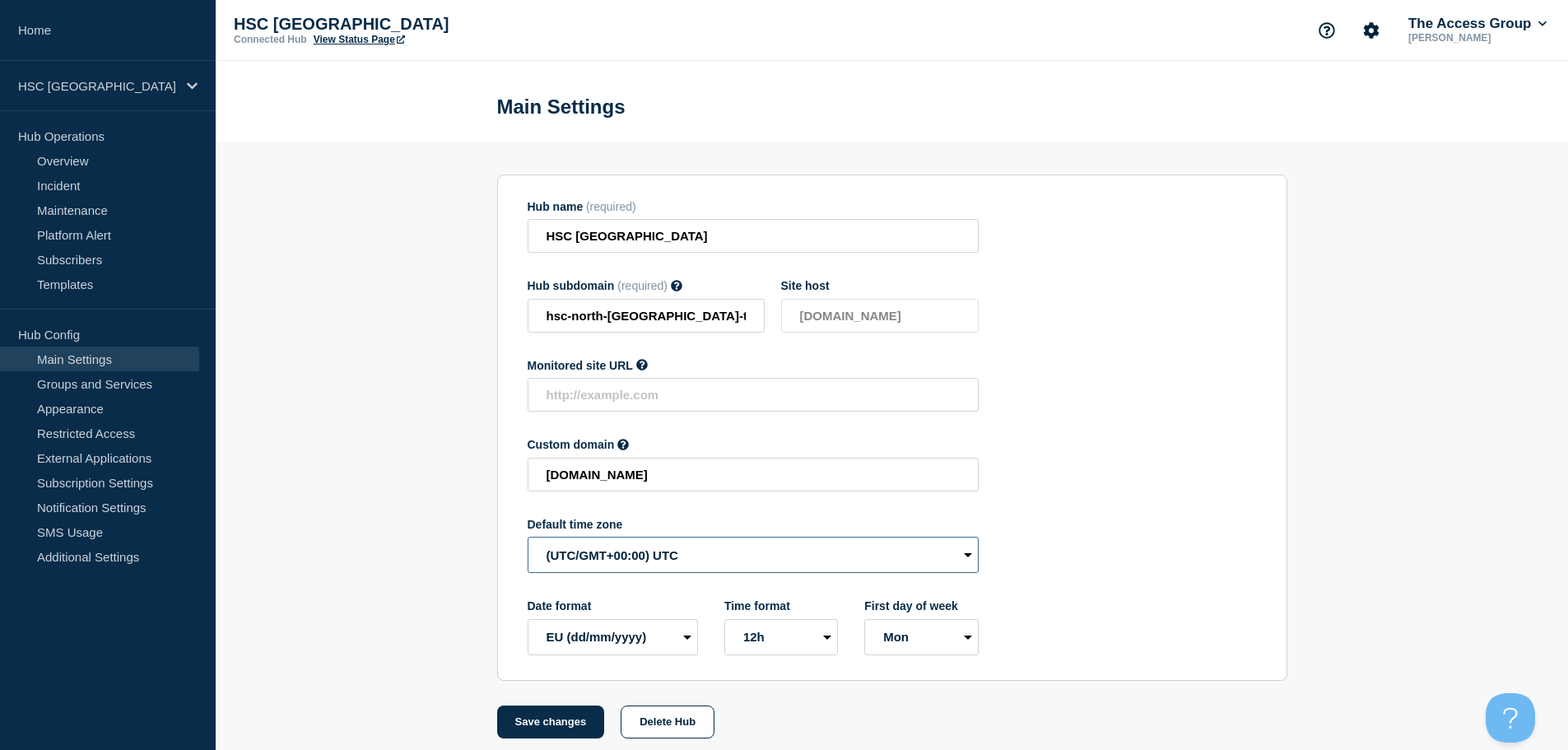
drag, startPoint x: 586, startPoint y: 560, endPoint x: 609, endPoint y: 558, distance: 23.1
click at [586, 560] on select "(SDT/GMT-11:00) [US_STATE] (SST/GMT-11:00) International Date Line West (SST/GM…" at bounding box center [753, 554] width 451 height 36
select select "Europe/[GEOGRAPHIC_DATA]"
click at [528, 541] on select "(SDT/GMT-11:00) [US_STATE] (SST/GMT-11:00) International Date Line West (SST/GM…" at bounding box center [753, 554] width 451 height 36
click at [541, 738] on button "Save changes" at bounding box center [551, 722] width 108 height 33
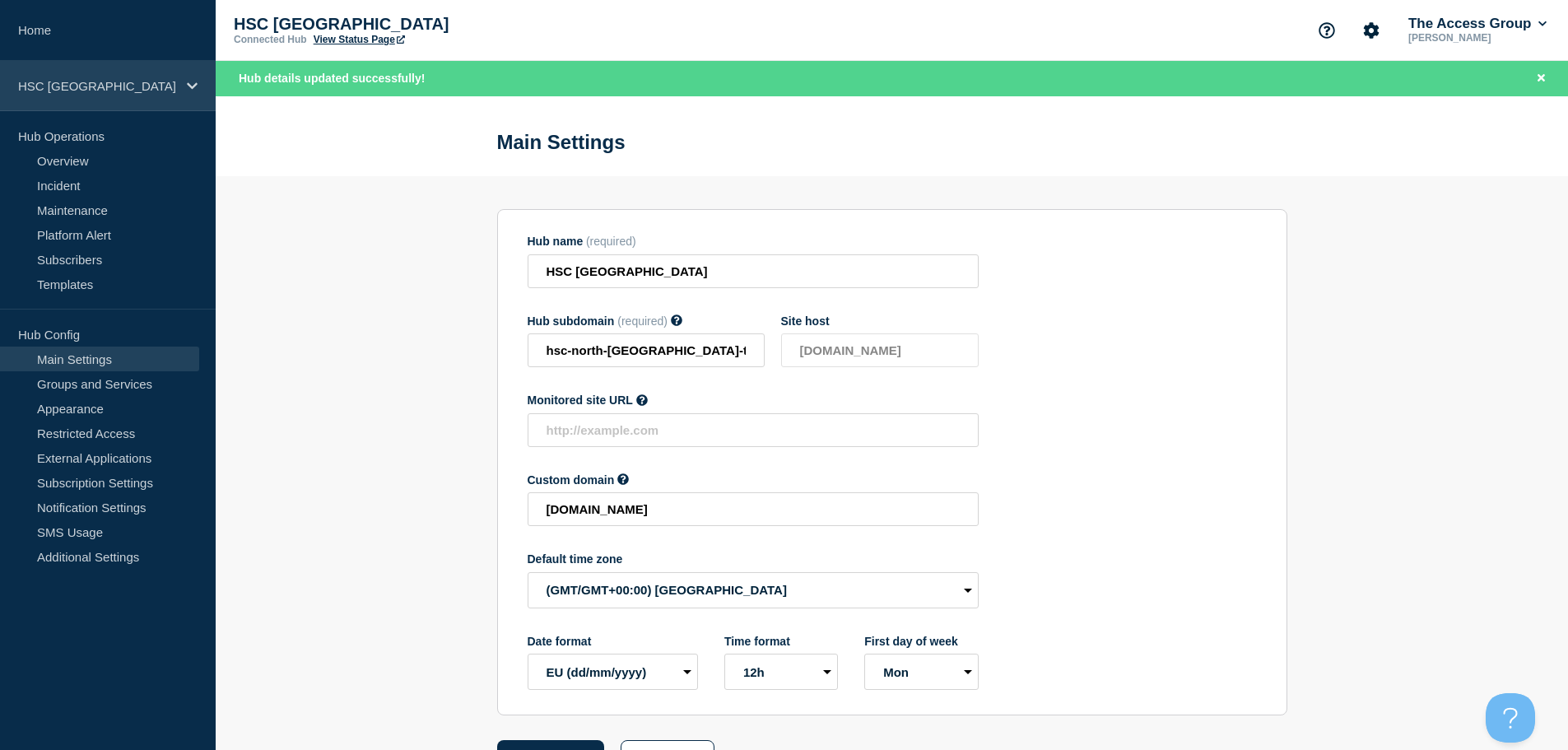
click at [120, 92] on p "HSC [GEOGRAPHIC_DATA]" at bounding box center [97, 86] width 158 height 14
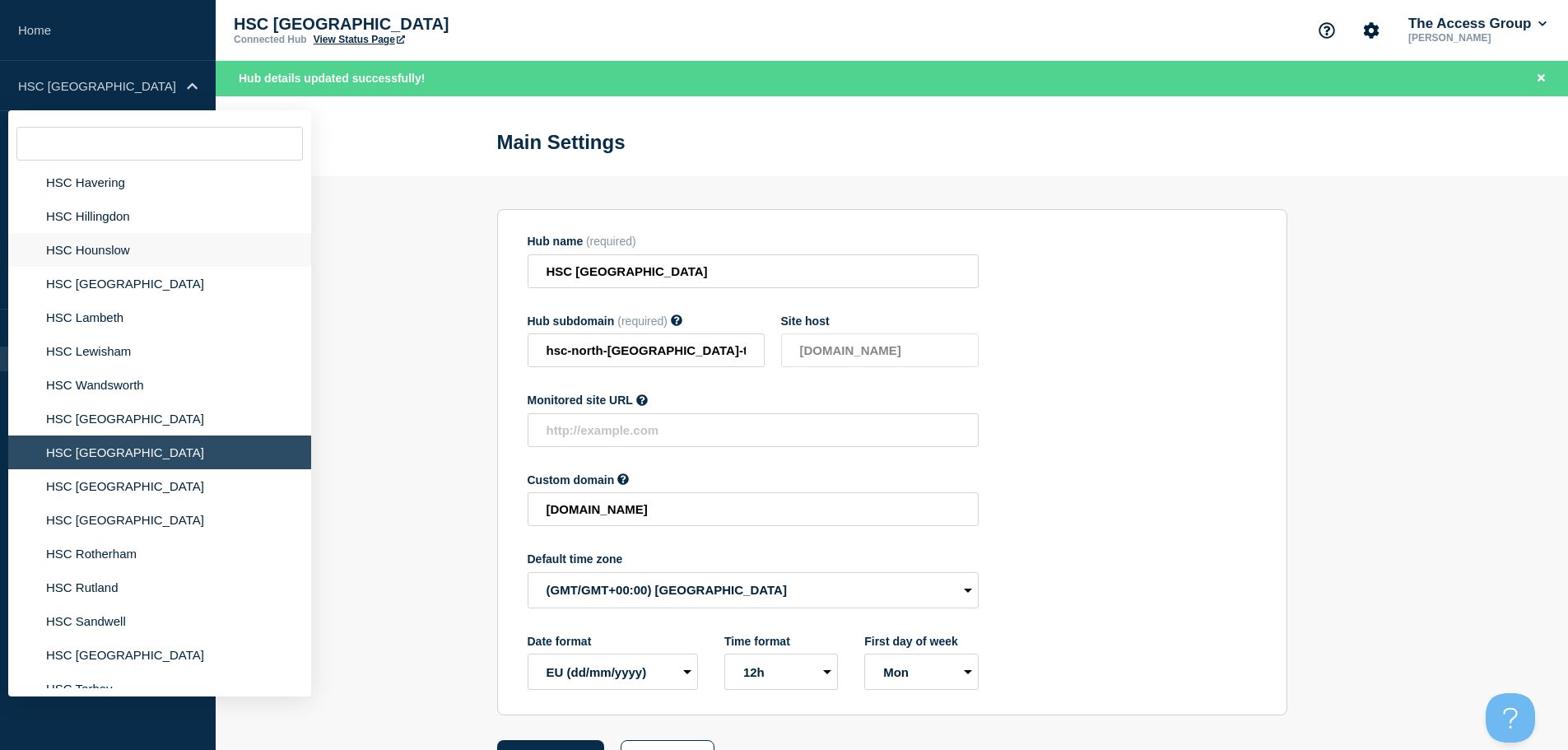
scroll to position [2388, 0]
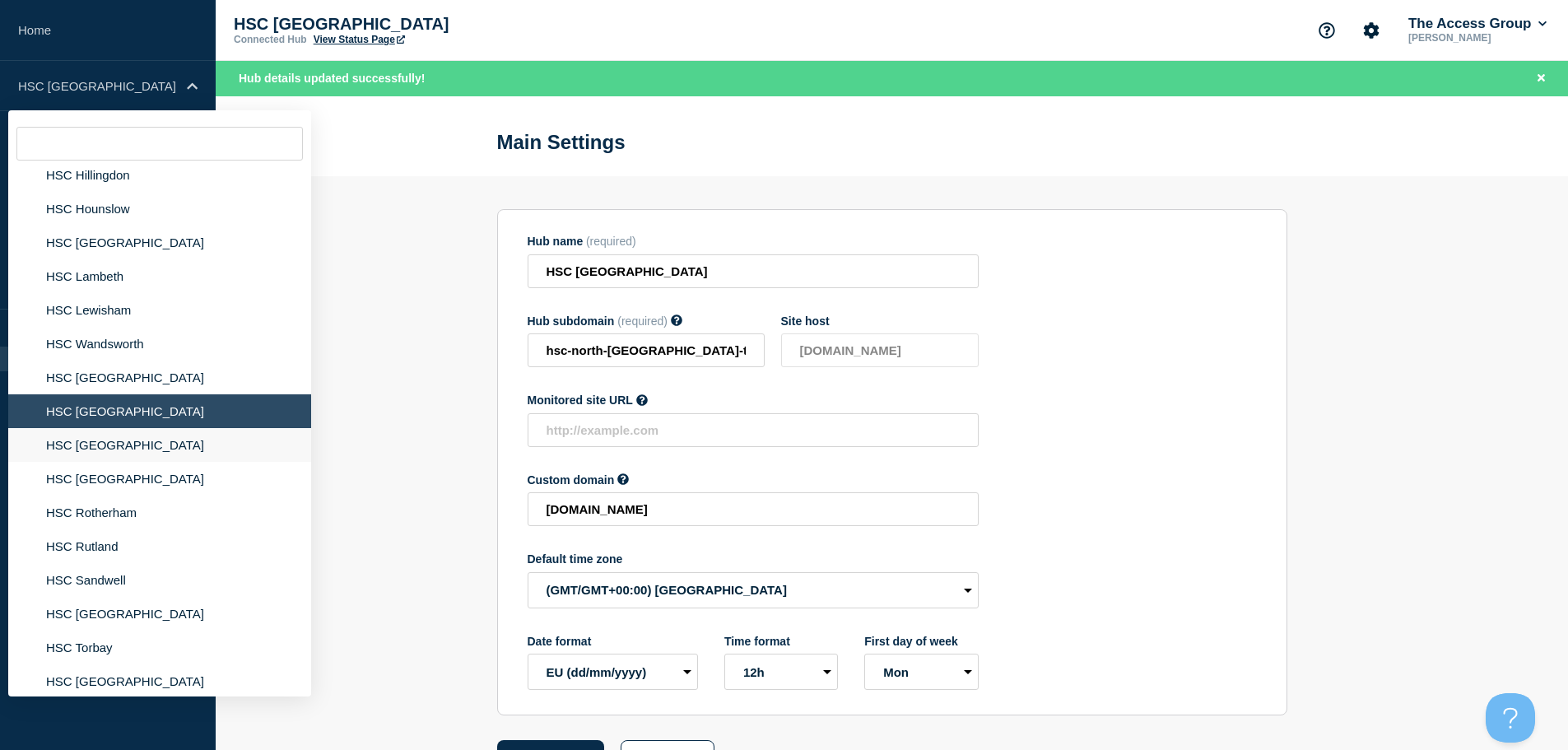
click at [141, 429] on li "HSC [GEOGRAPHIC_DATA]" at bounding box center [160, 445] width 303 height 34
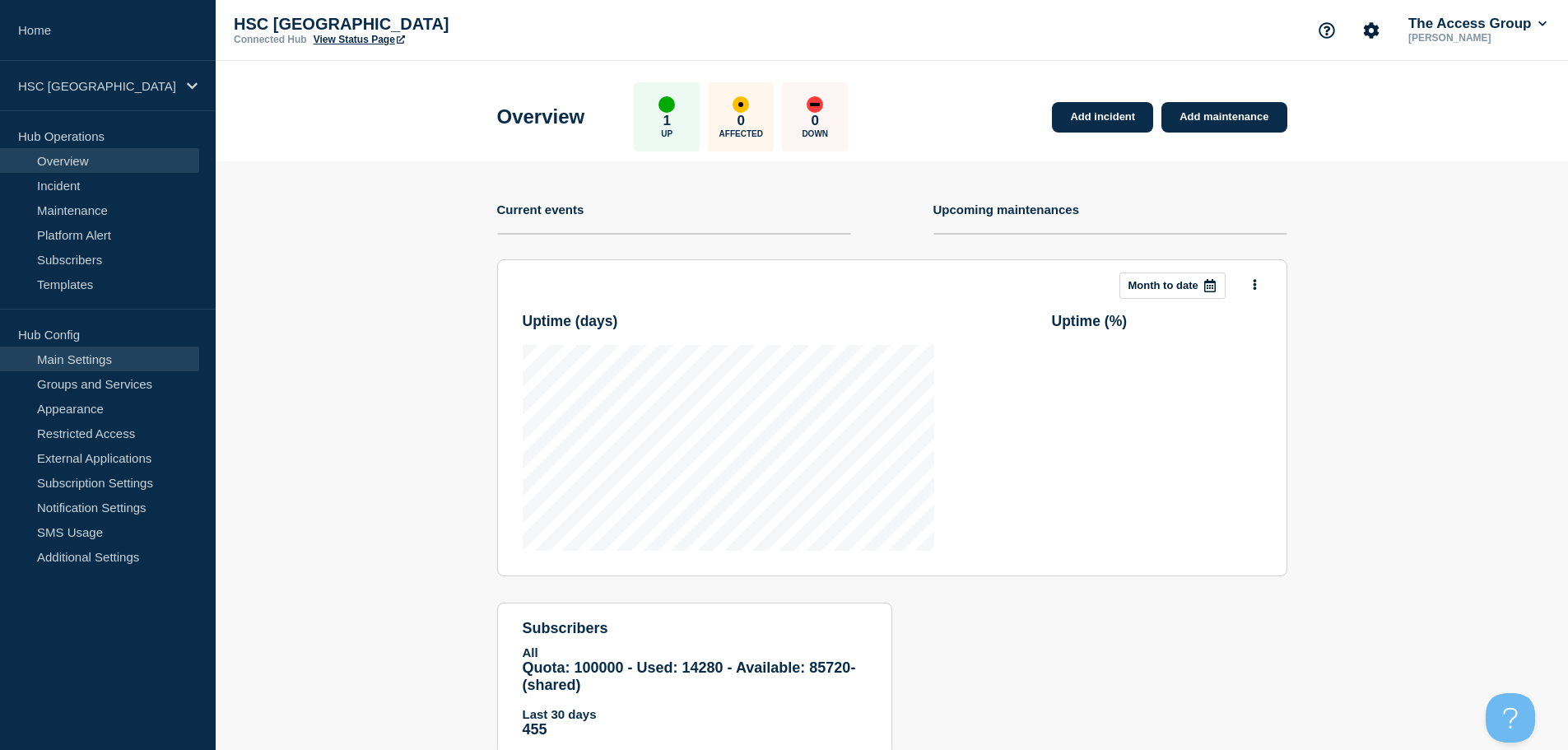
click at [117, 362] on link "Main Settings" at bounding box center [99, 359] width 199 height 25
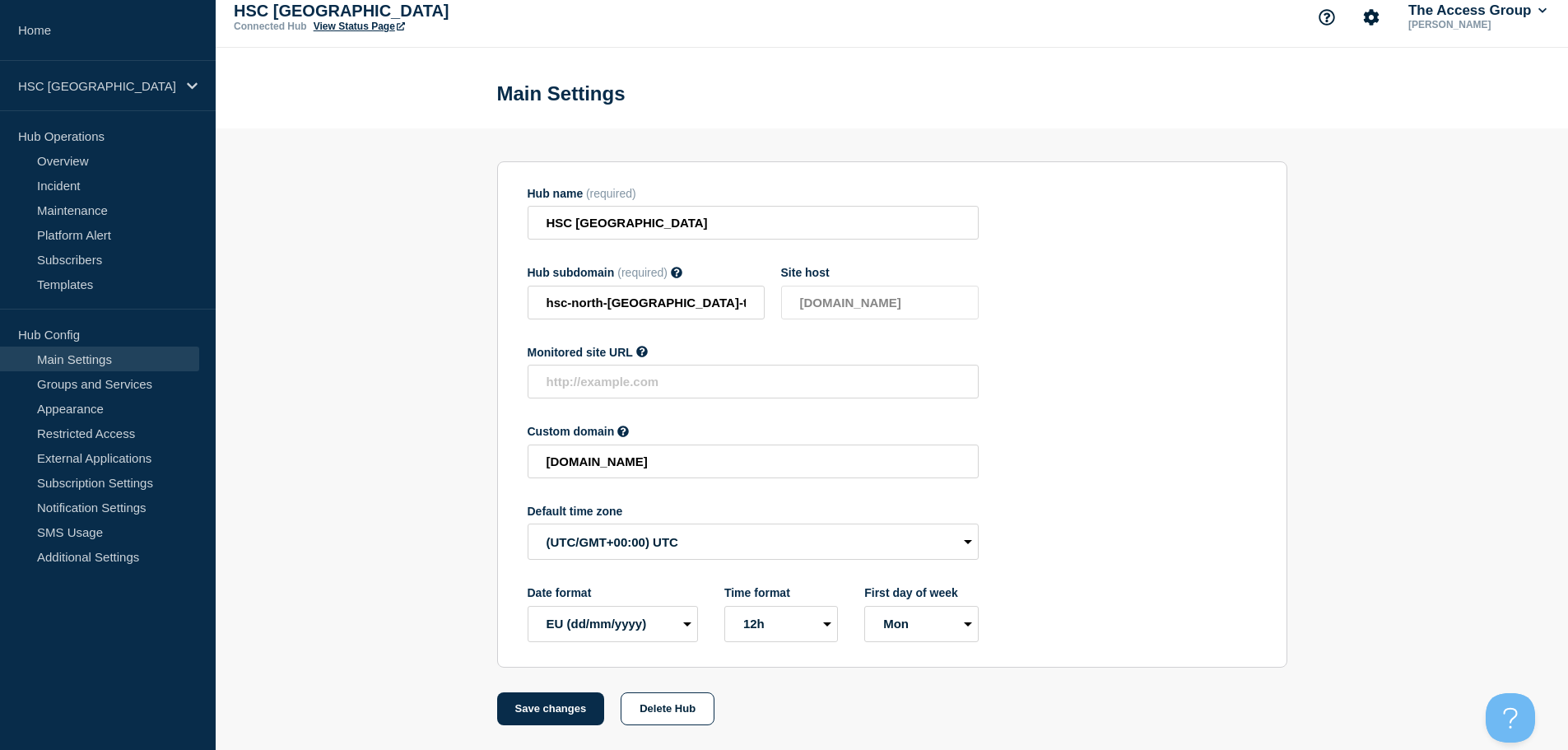
scroll to position [17, 0]
click at [618, 551] on select "(SDT/GMT-11:00) [US_STATE] (SST/GMT-11:00) International Date Line West (SST/GM…" at bounding box center [753, 542] width 451 height 36
select select "Europe/[GEOGRAPHIC_DATA]"
click at [528, 524] on select "(SDT/GMT-11:00) [US_STATE] (SST/GMT-11:00) International Date Line West (SST/GM…" at bounding box center [753, 542] width 451 height 36
click at [539, 718] on button "Save changes" at bounding box center [551, 709] width 108 height 33
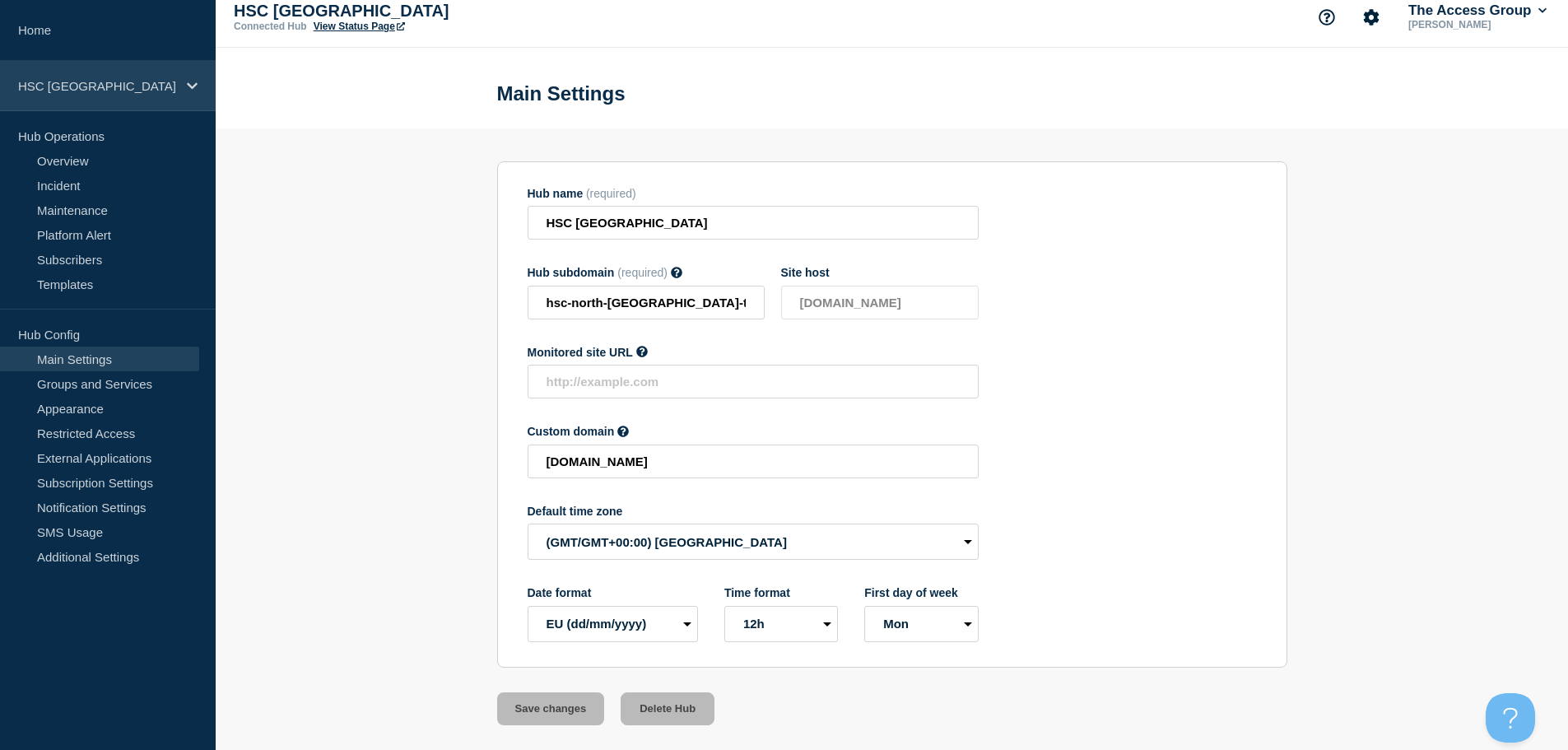
click at [181, 90] on div "HSC [GEOGRAPHIC_DATA]" at bounding box center [108, 85] width 216 height 50
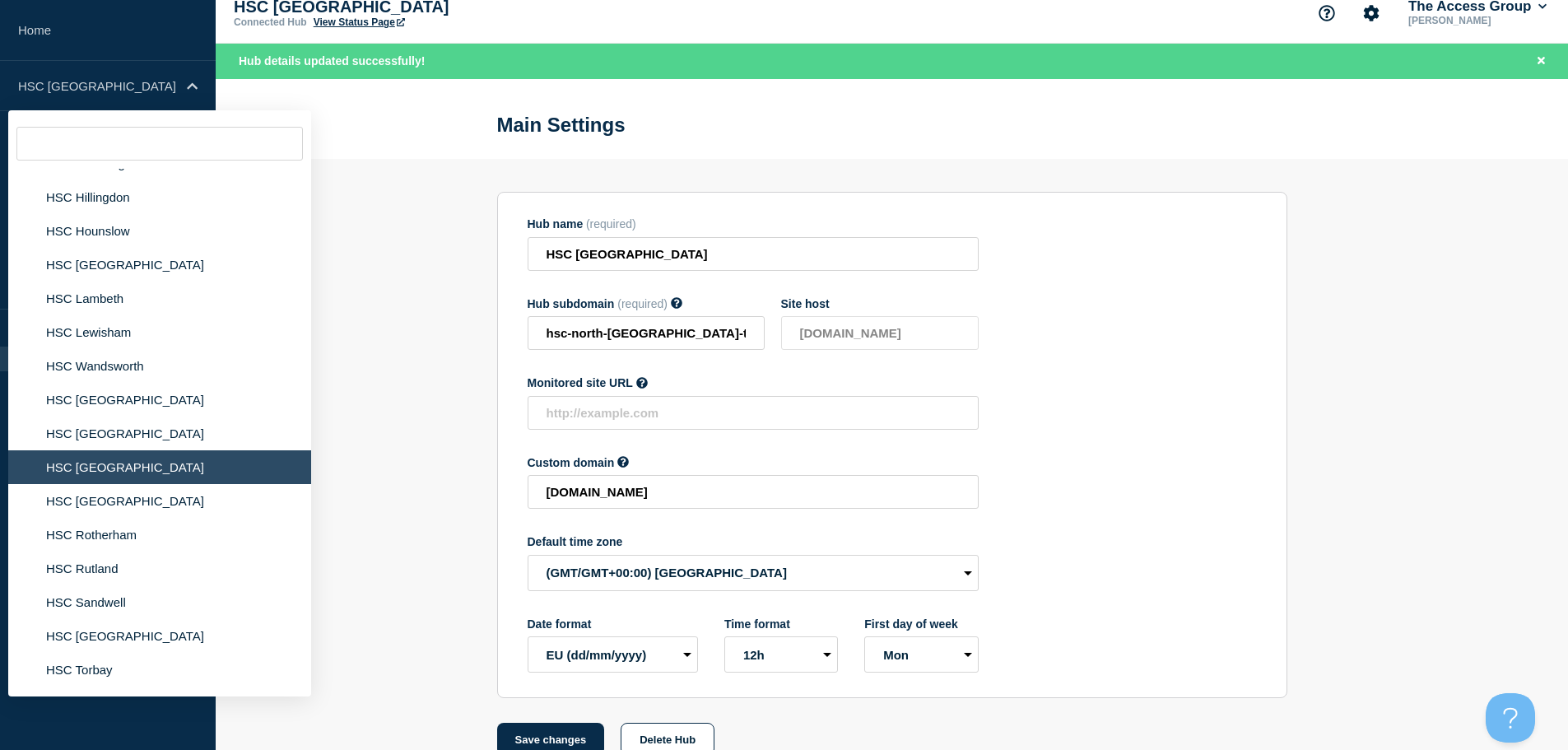
scroll to position [2615, 0]
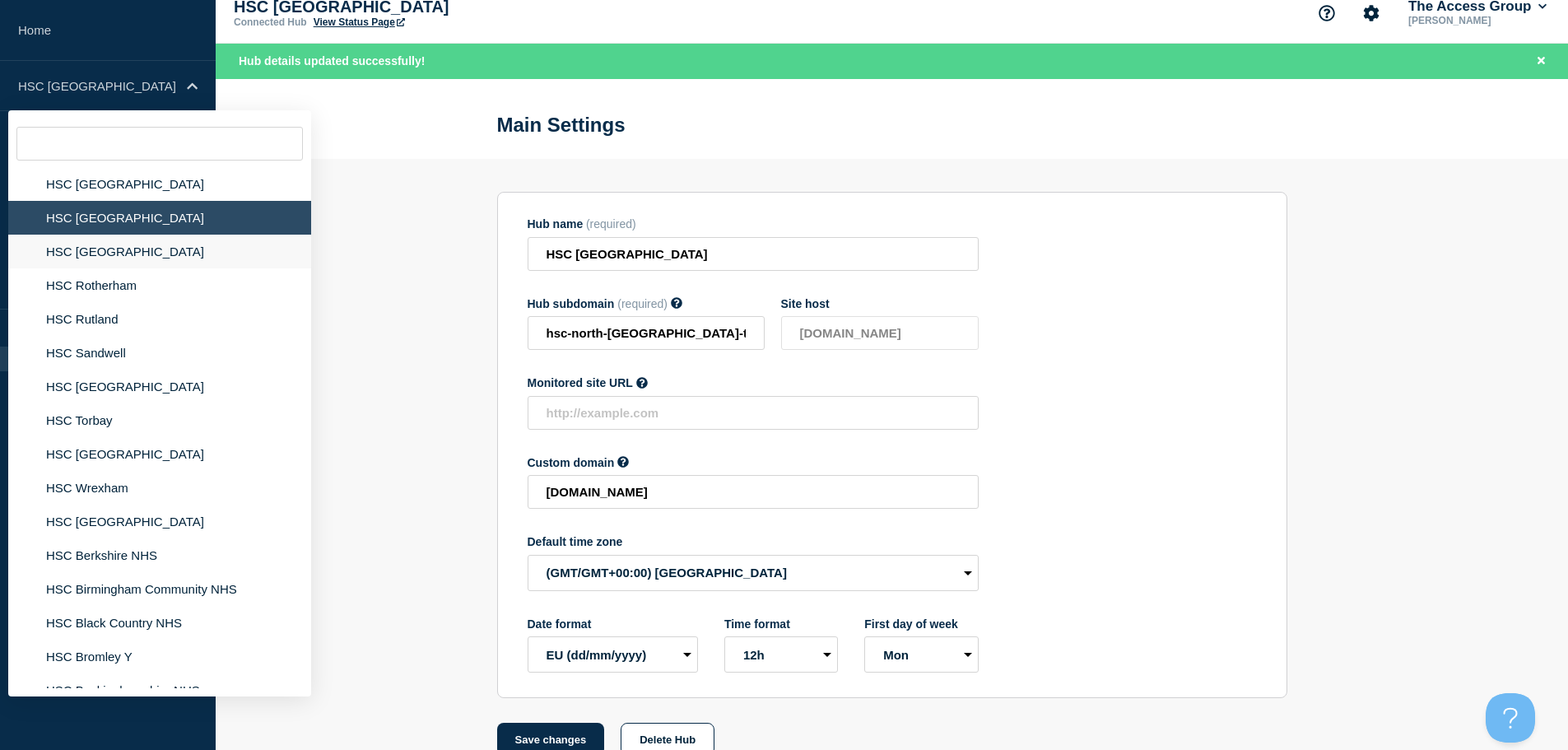
click at [119, 244] on li "HSC [GEOGRAPHIC_DATA]" at bounding box center [160, 252] width 303 height 34
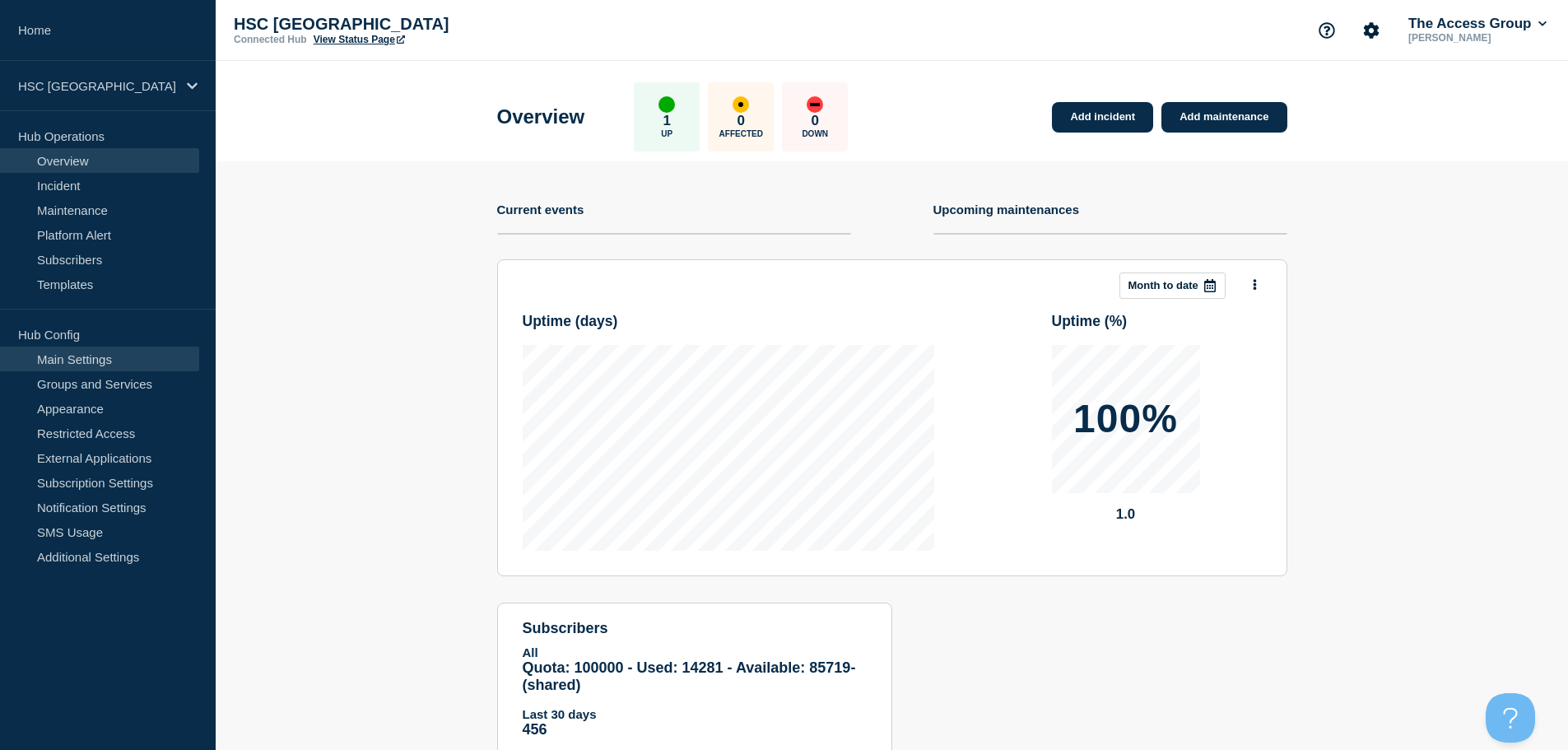
click at [112, 357] on link "Main Settings" at bounding box center [99, 359] width 199 height 25
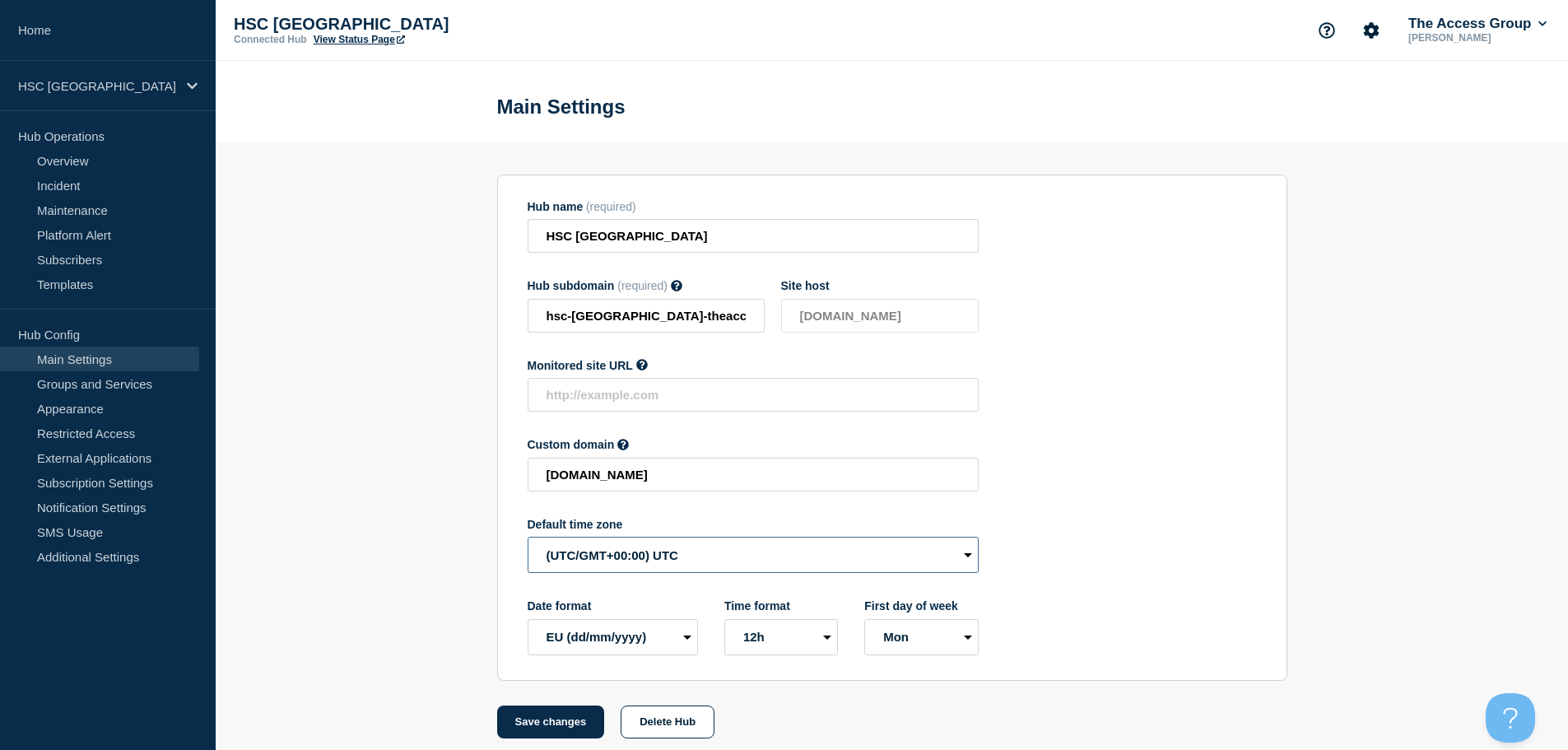
click at [696, 559] on select "(SDT/GMT-11:00) [US_STATE] (SST/GMT-11:00) International Date Line West (SST/GM…" at bounding box center [753, 554] width 451 height 36
select select "Europe/[GEOGRAPHIC_DATA]"
click at [528, 541] on select "(SDT/GMT-11:00) [US_STATE] (SST/GMT-11:00) International Date Line West (SST/GM…" at bounding box center [753, 554] width 451 height 36
click at [564, 726] on button "Save changes" at bounding box center [551, 722] width 108 height 33
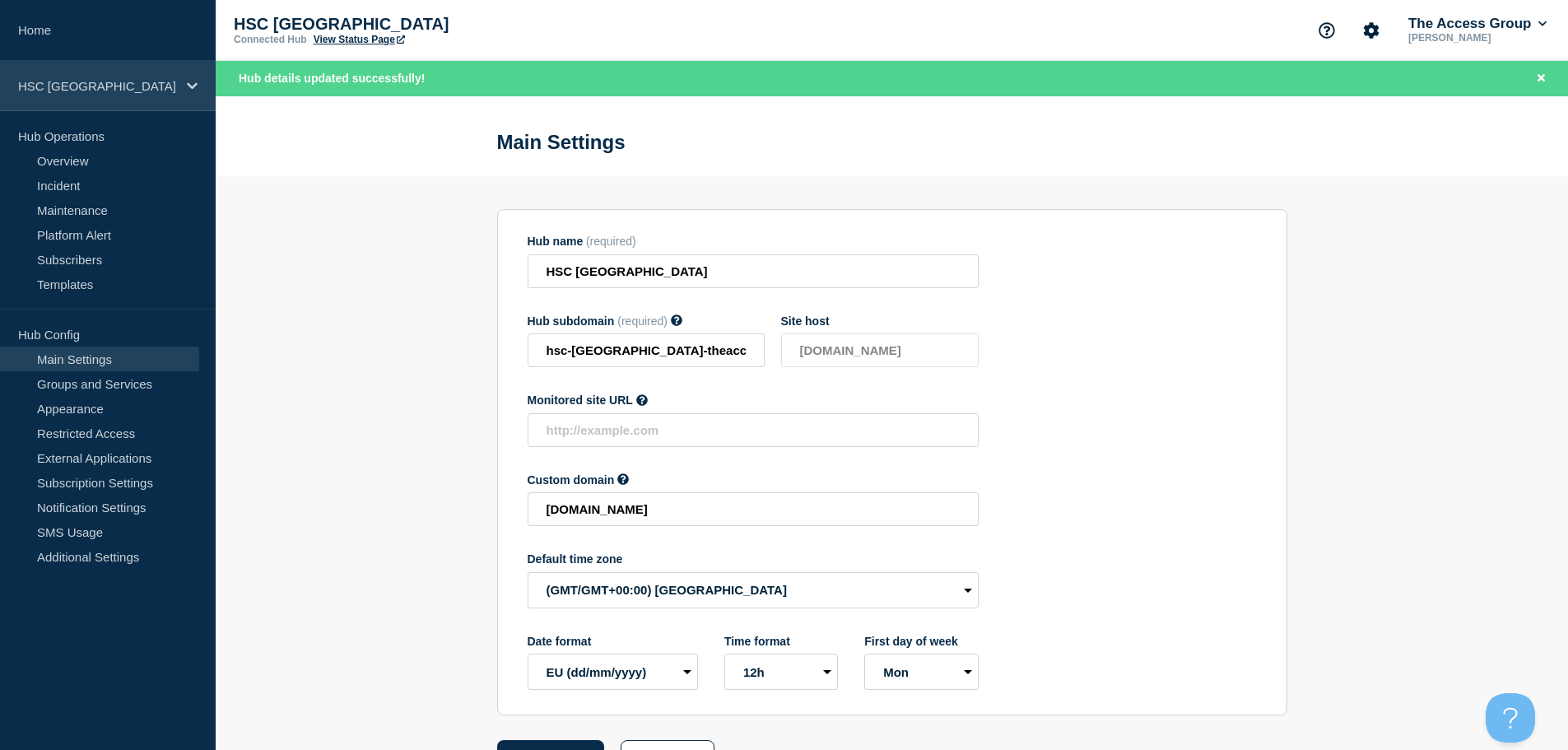
click at [180, 74] on div "HSC [GEOGRAPHIC_DATA]" at bounding box center [108, 85] width 216 height 50
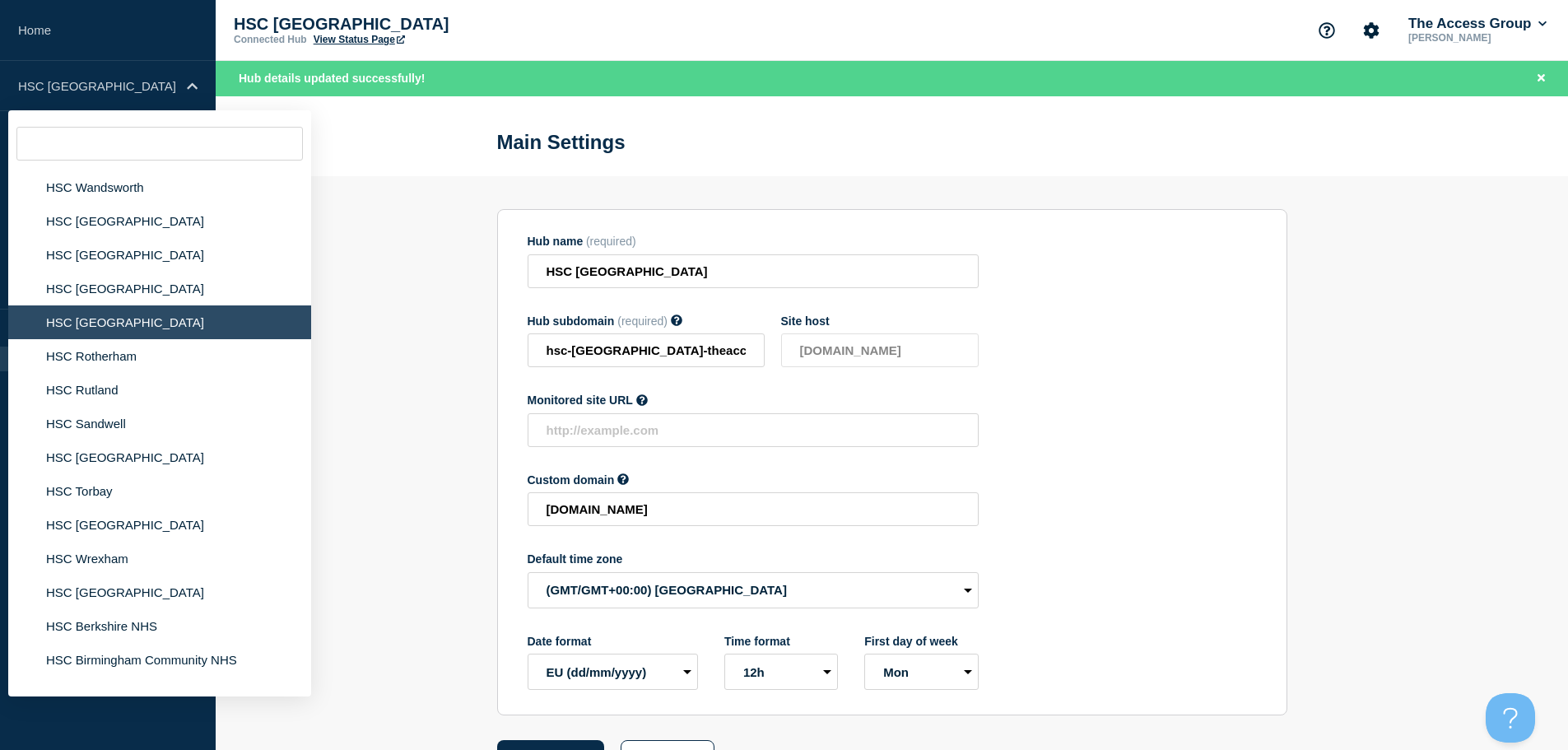
scroll to position [2484, 0]
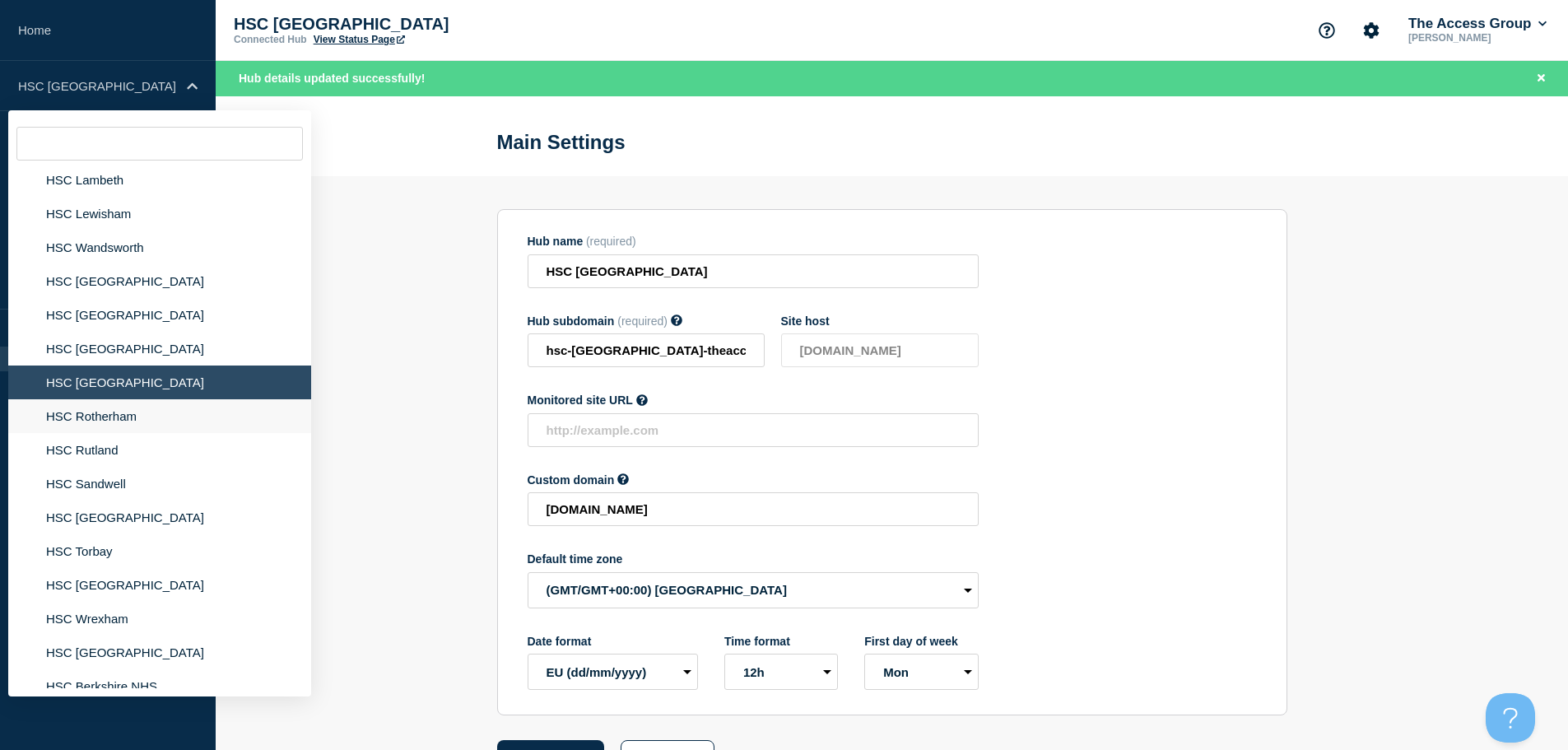
click at [167, 404] on li "HSC Rotherham" at bounding box center [160, 416] width 303 height 34
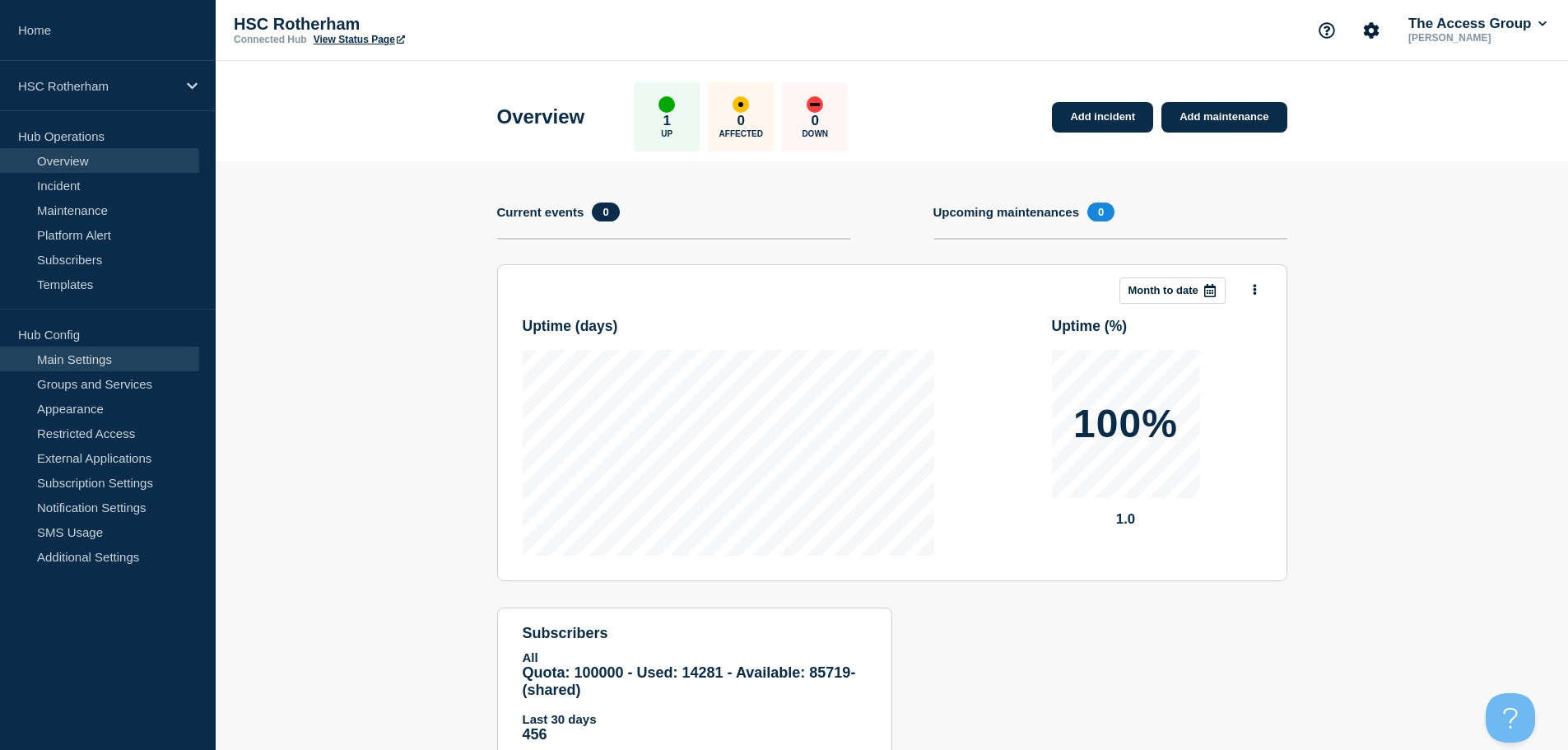
click at [123, 351] on link "Main Settings" at bounding box center [99, 359] width 199 height 25
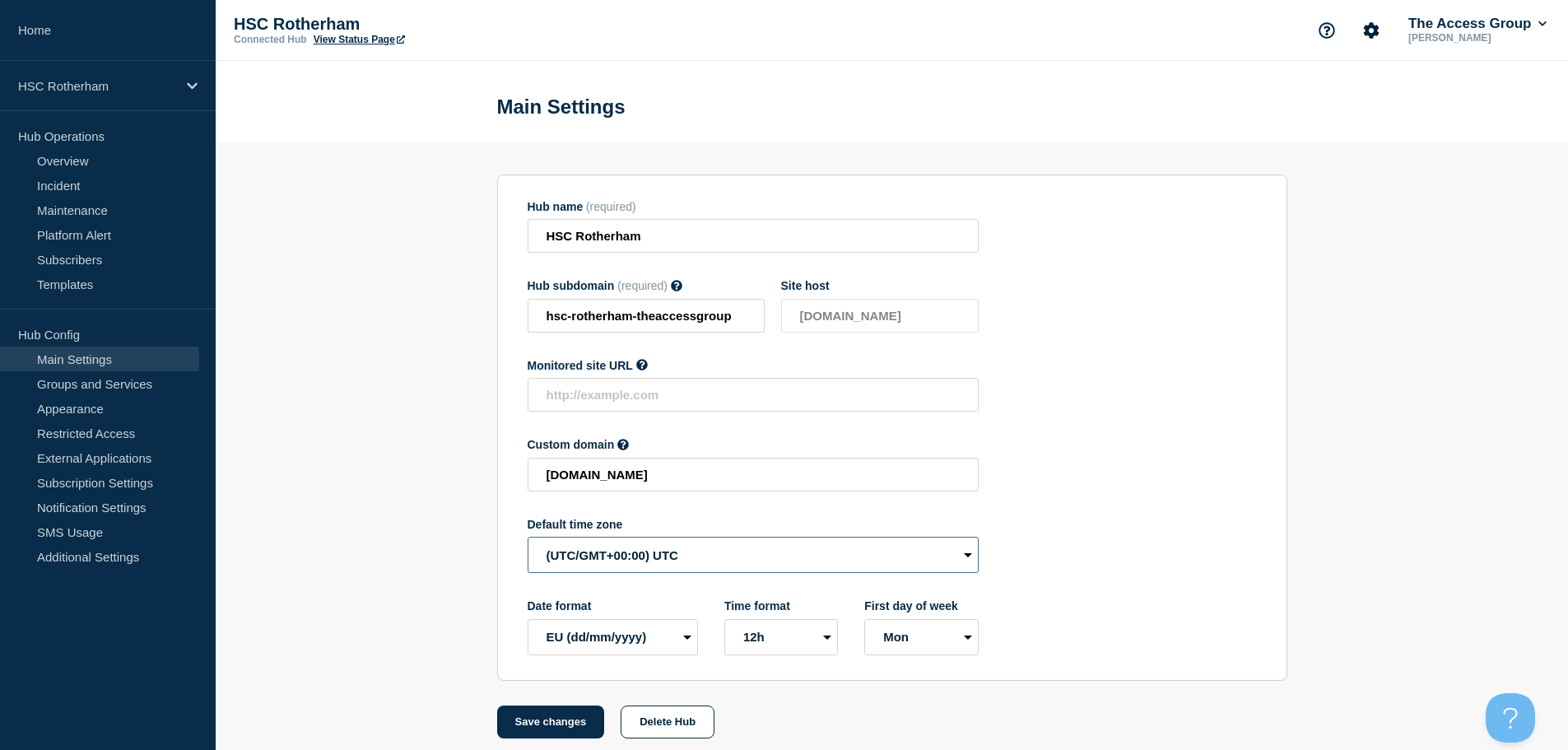
click at [641, 565] on select "(SDT/GMT-11:00) [US_STATE] (SST/GMT-11:00) International Date Line West (SST/GM…" at bounding box center [753, 554] width 451 height 36
select select "Europe/[GEOGRAPHIC_DATA]"
click at [528, 541] on select "(SDT/GMT-11:00) [US_STATE] (SST/GMT-11:00) International Date Line West (SST/GM…" at bounding box center [753, 554] width 451 height 36
click at [543, 724] on button "Save changes" at bounding box center [551, 722] width 108 height 33
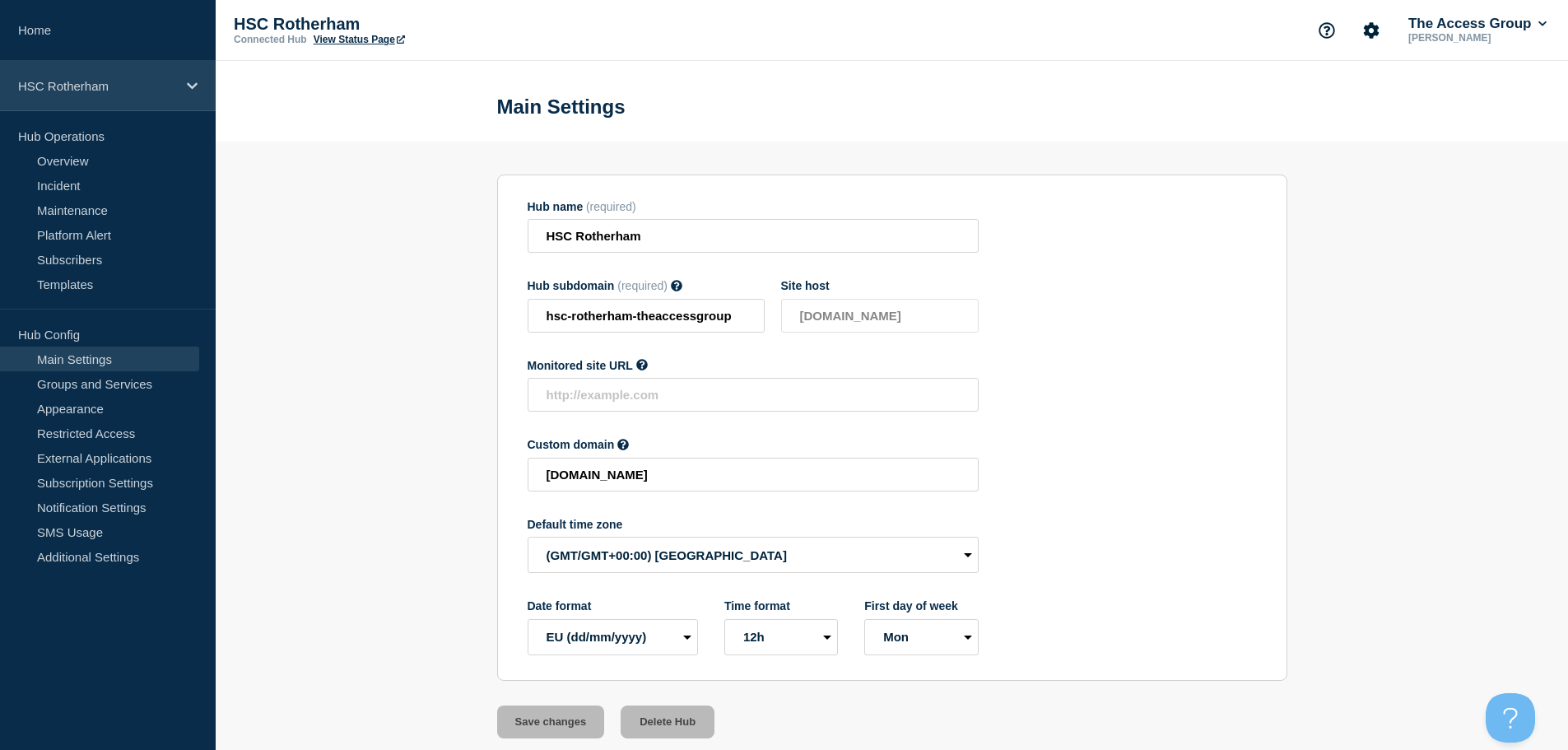
click at [181, 84] on div "HSC Rotherham" at bounding box center [108, 85] width 216 height 50
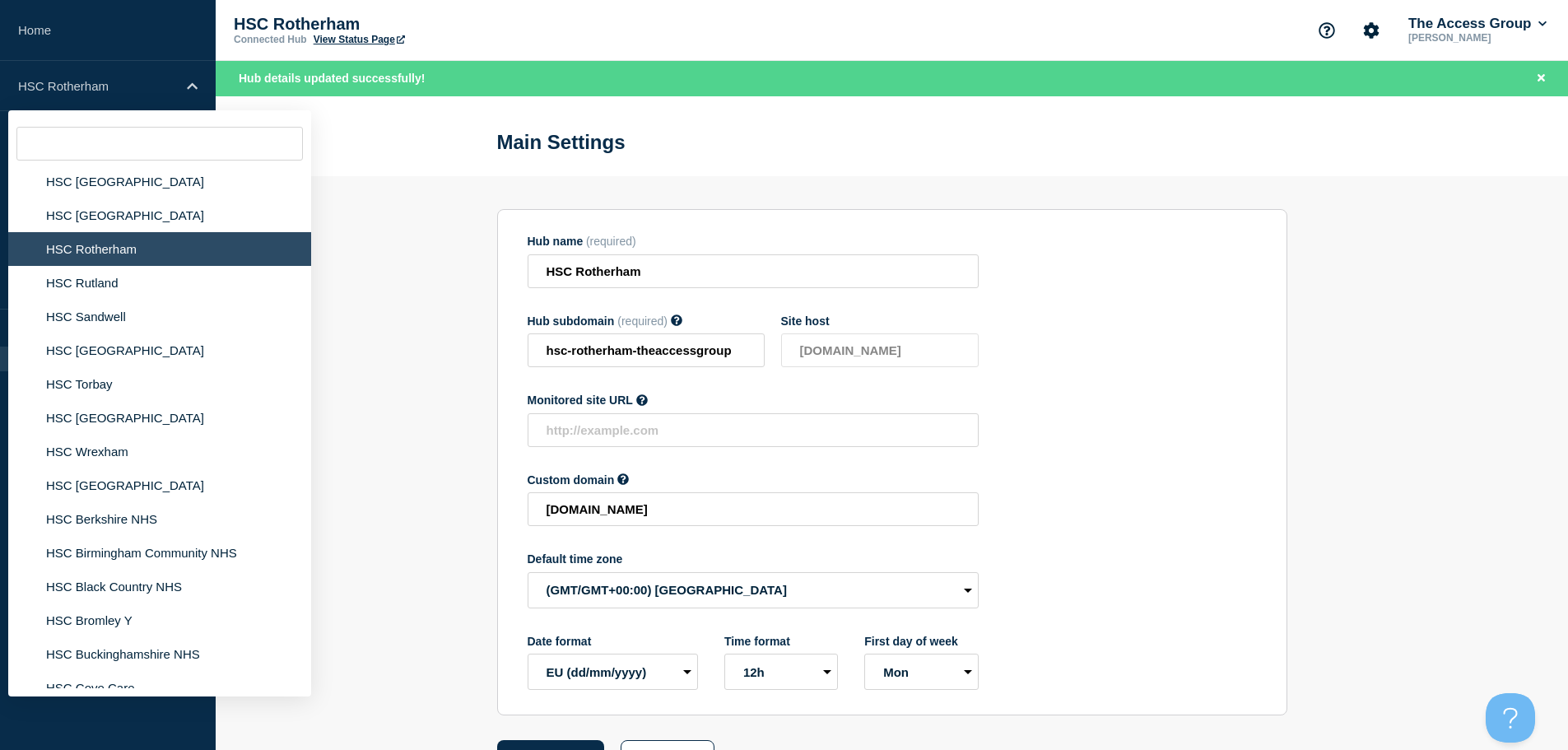
scroll to position [2472, 0]
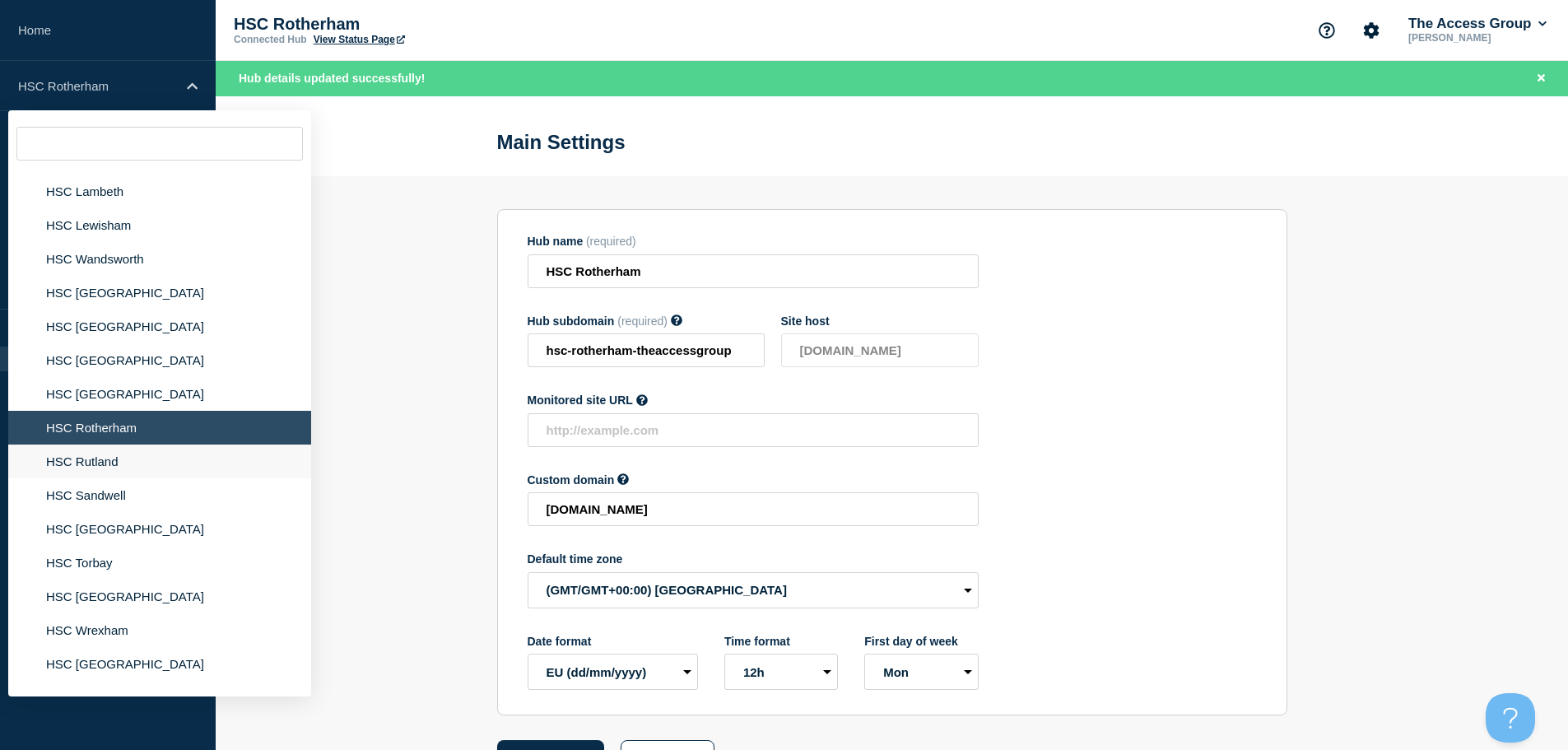
click at [76, 444] on li "HSC Rutland" at bounding box center [160, 461] width 303 height 34
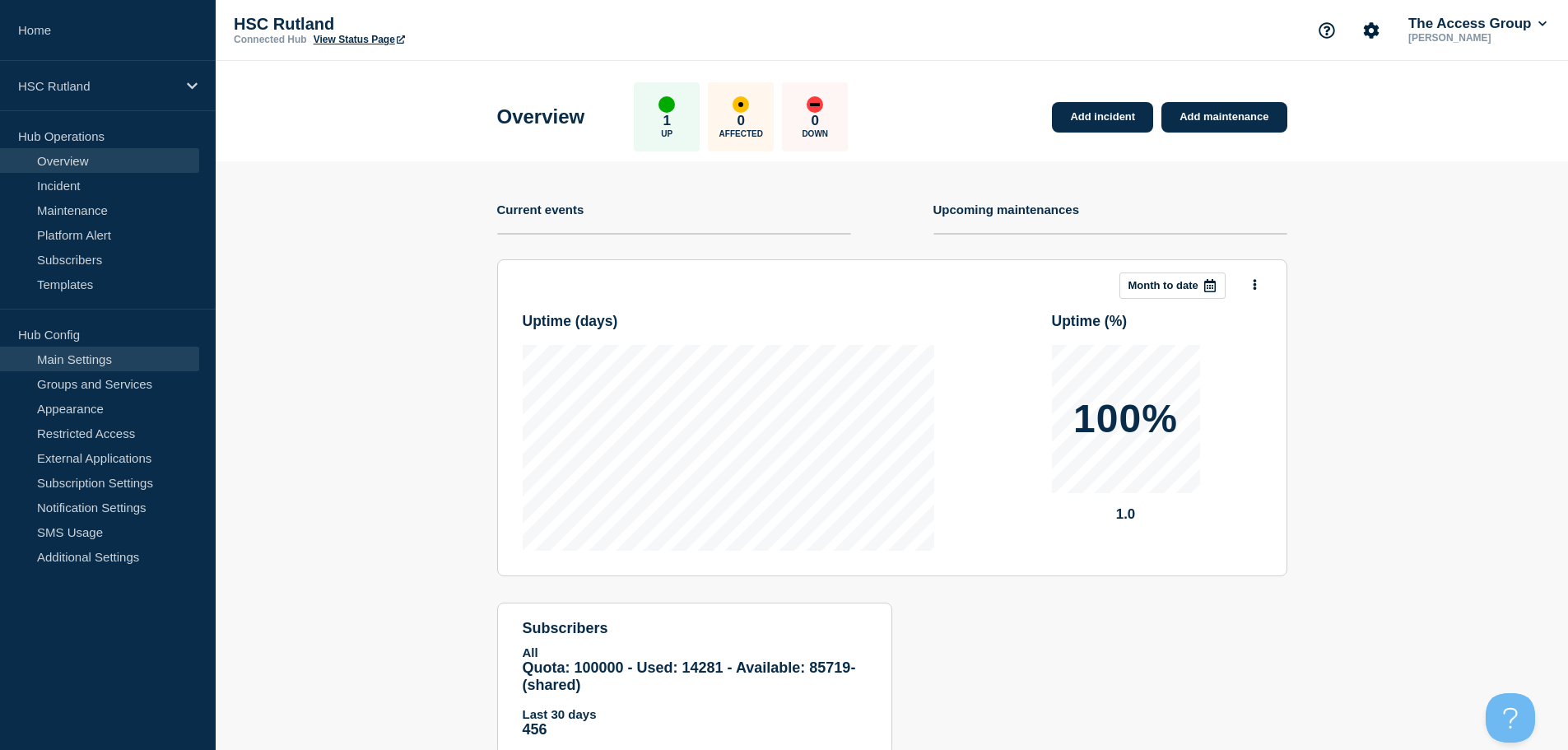
click at [141, 356] on link "Main Settings" at bounding box center [99, 359] width 199 height 25
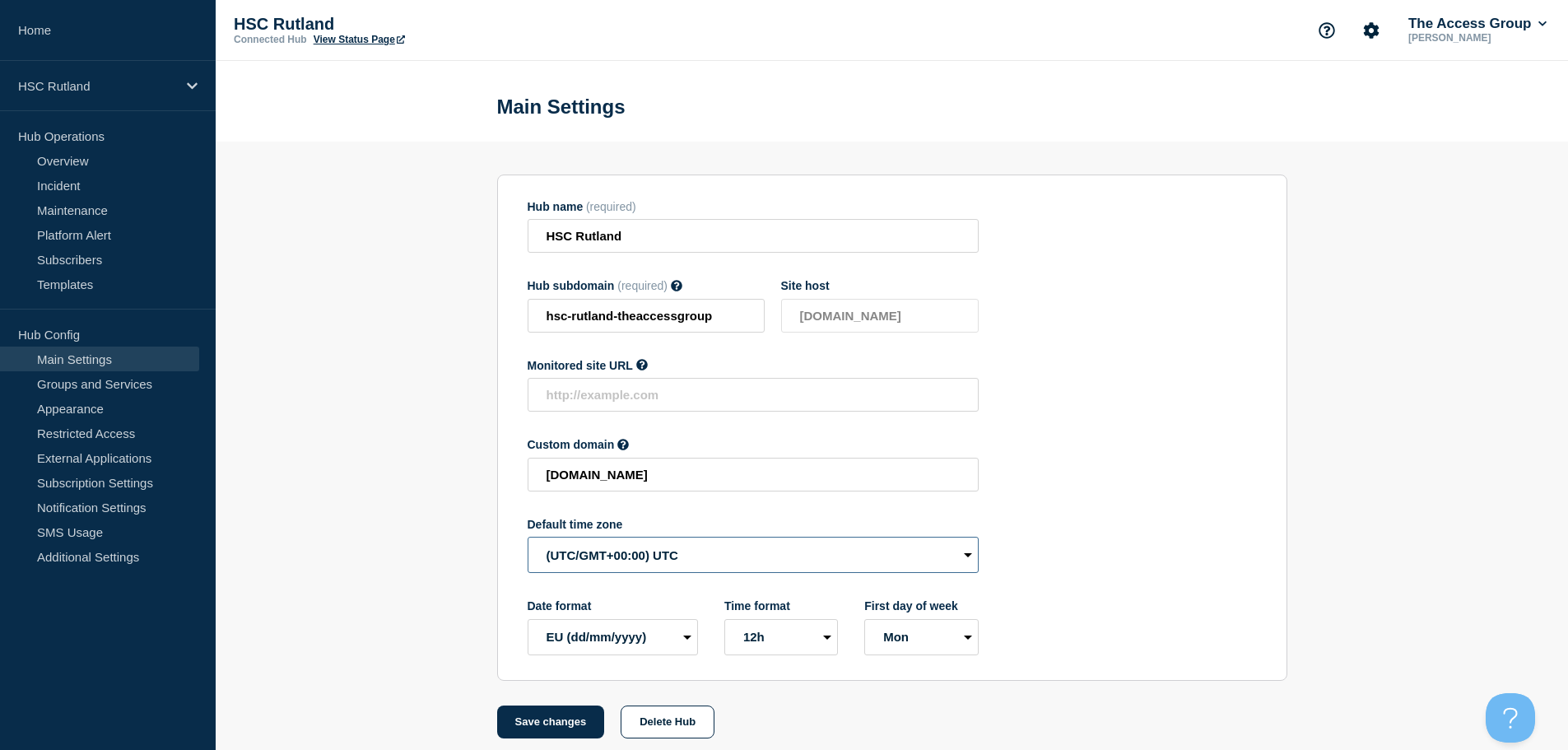
drag, startPoint x: 611, startPoint y: 557, endPoint x: 618, endPoint y: 570, distance: 14.8
click at [611, 557] on select "(SDT/GMT-11:00) [US_STATE] (SST/GMT-11:00) International Date Line West (SST/GM…" at bounding box center [753, 554] width 451 height 36
select select "Europe/[GEOGRAPHIC_DATA]"
click at [528, 541] on select "(SDT/GMT-11:00) [US_STATE] (SST/GMT-11:00) International Date Line West (SST/GM…" at bounding box center [753, 554] width 451 height 36
click at [532, 727] on button "Save changes" at bounding box center [551, 722] width 108 height 33
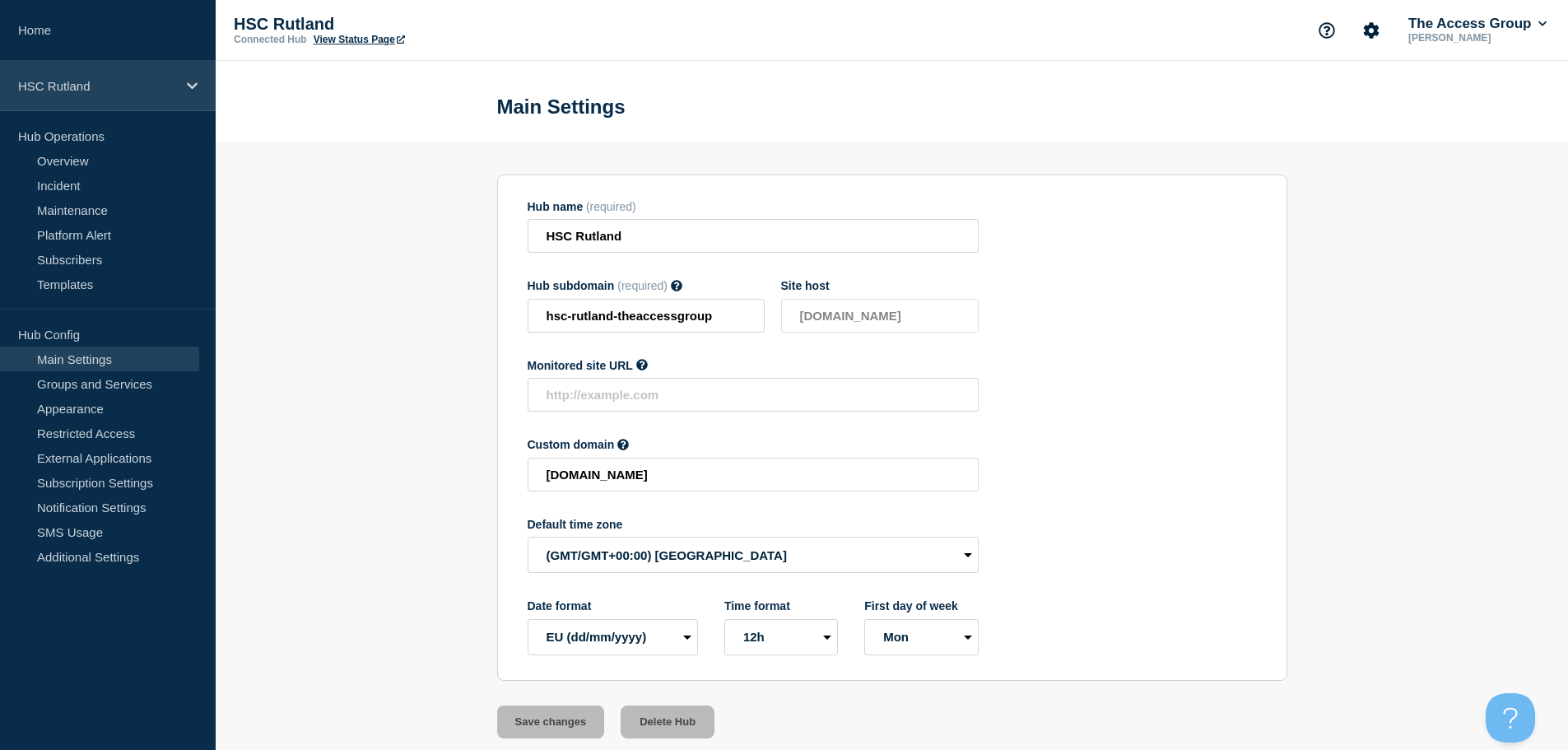
click at [140, 79] on p "HSC Rutland" at bounding box center [97, 86] width 158 height 14
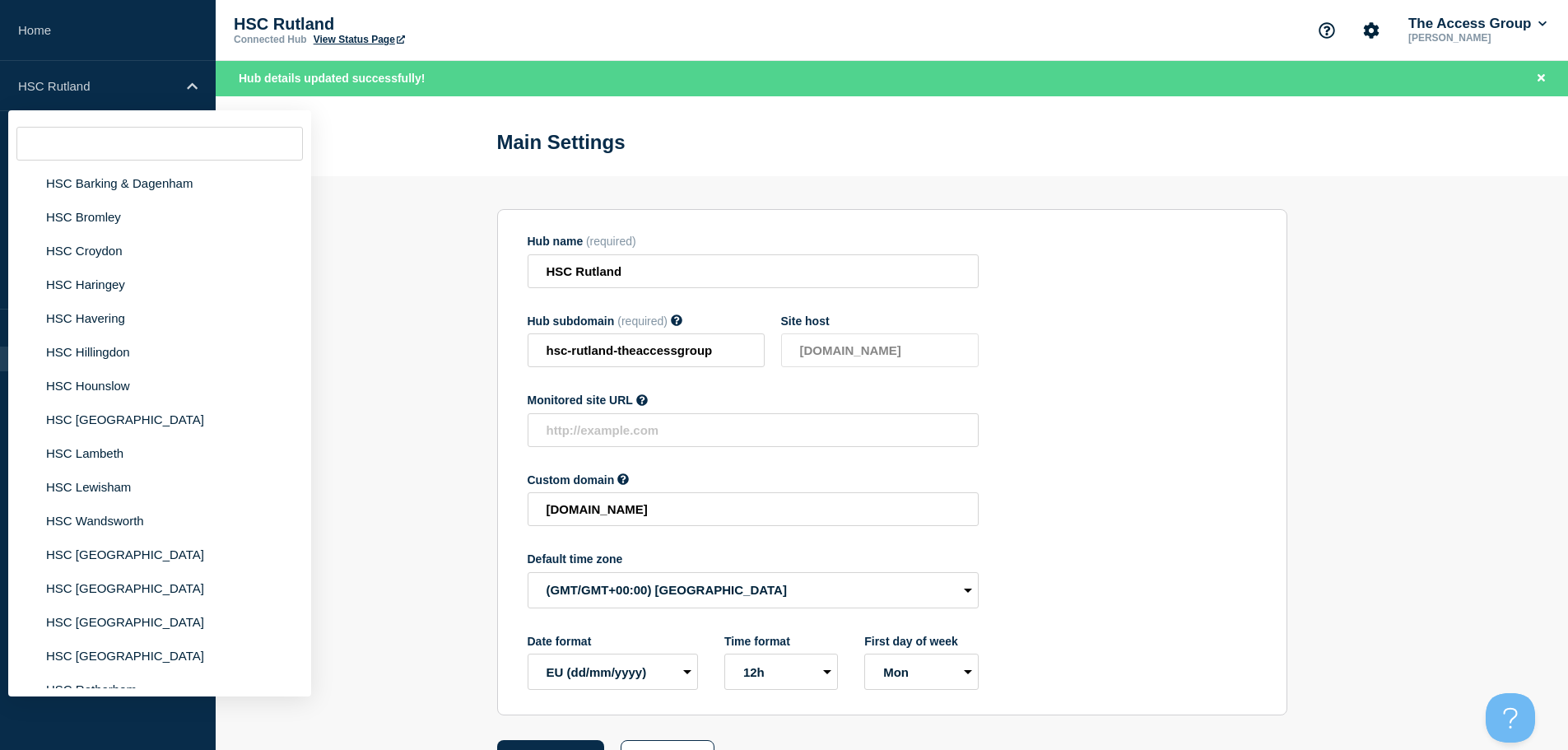
scroll to position [2484, 0]
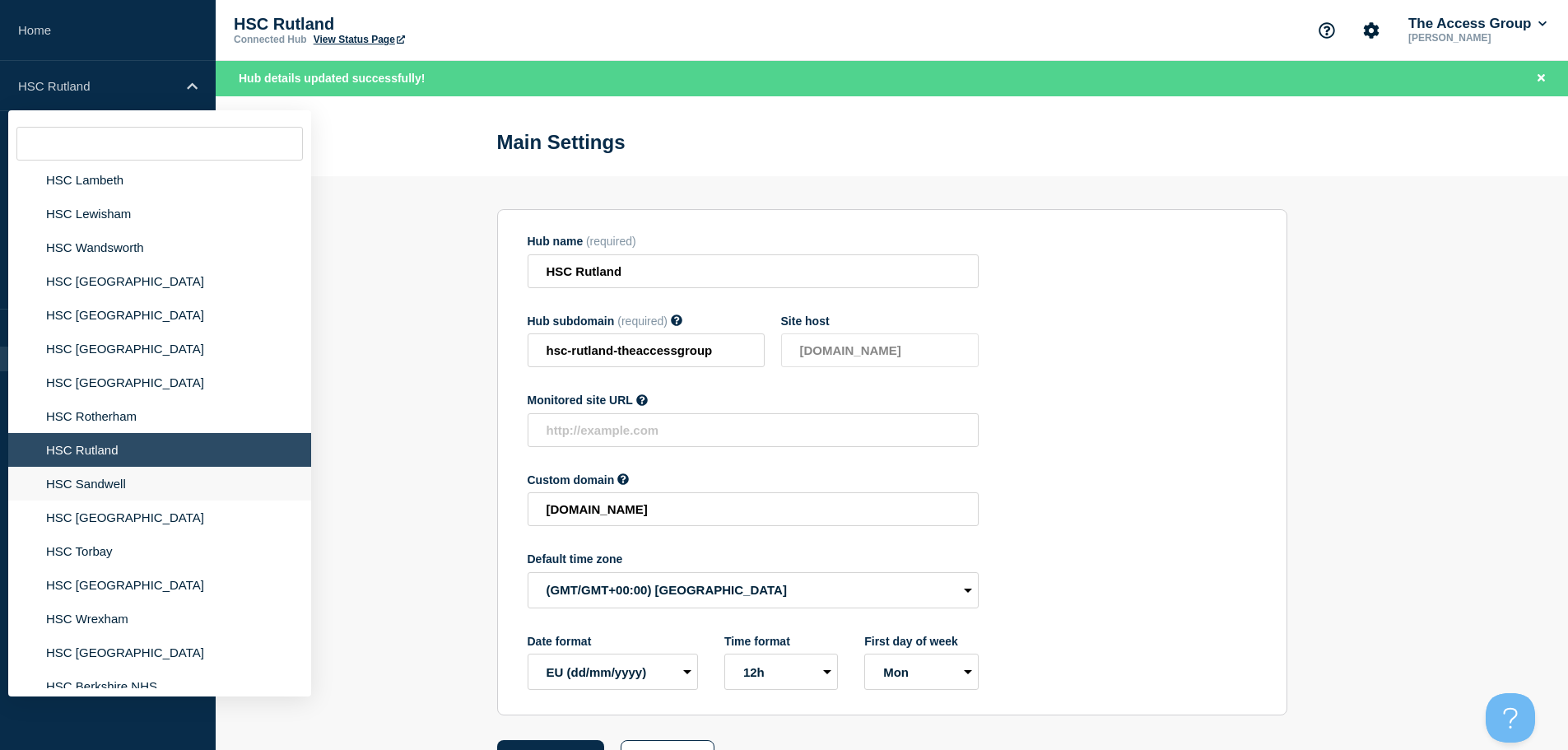
click at [134, 471] on li "HSC Sandwell" at bounding box center [160, 483] width 303 height 34
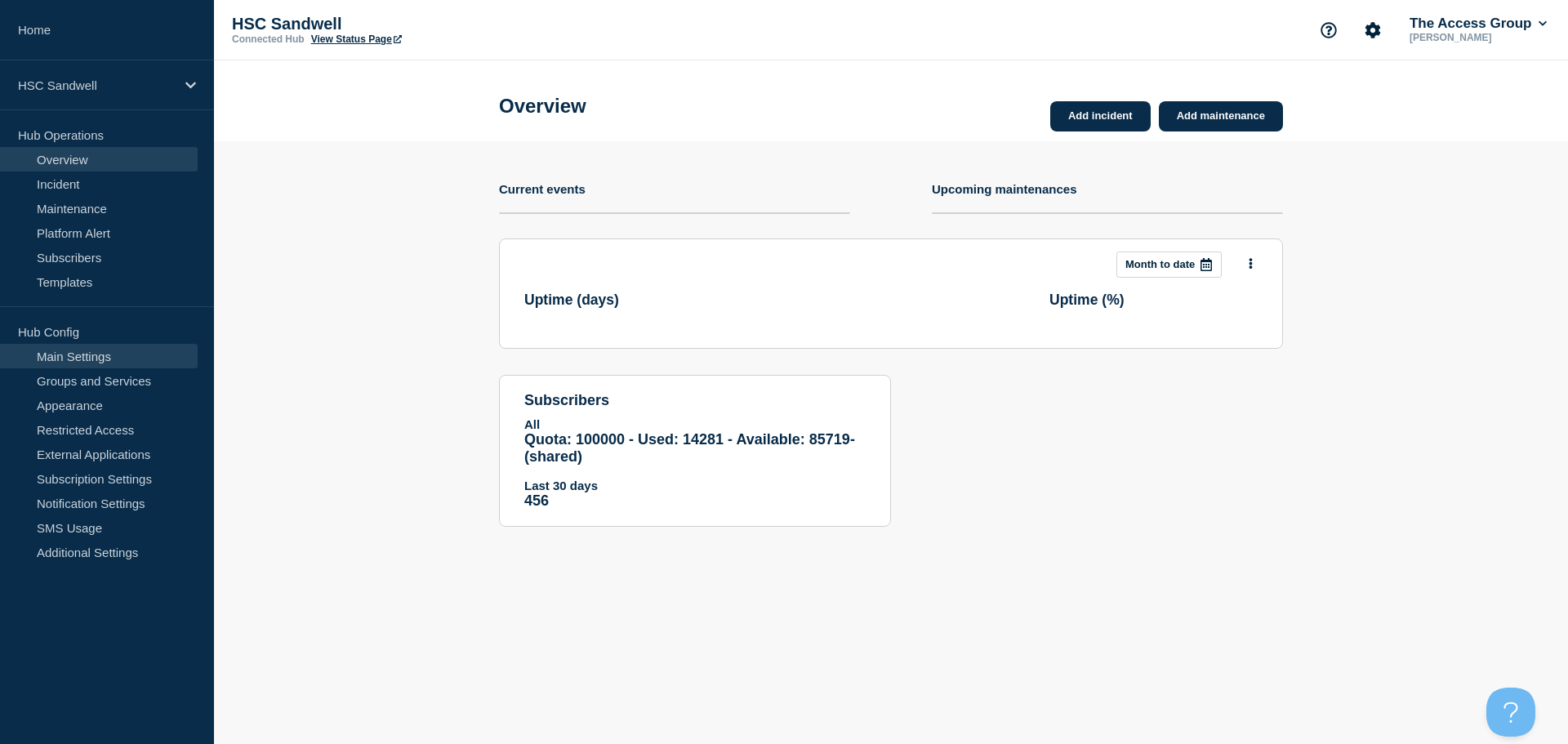
click at [152, 352] on link "Main Settings" at bounding box center [98, 356] width 197 height 25
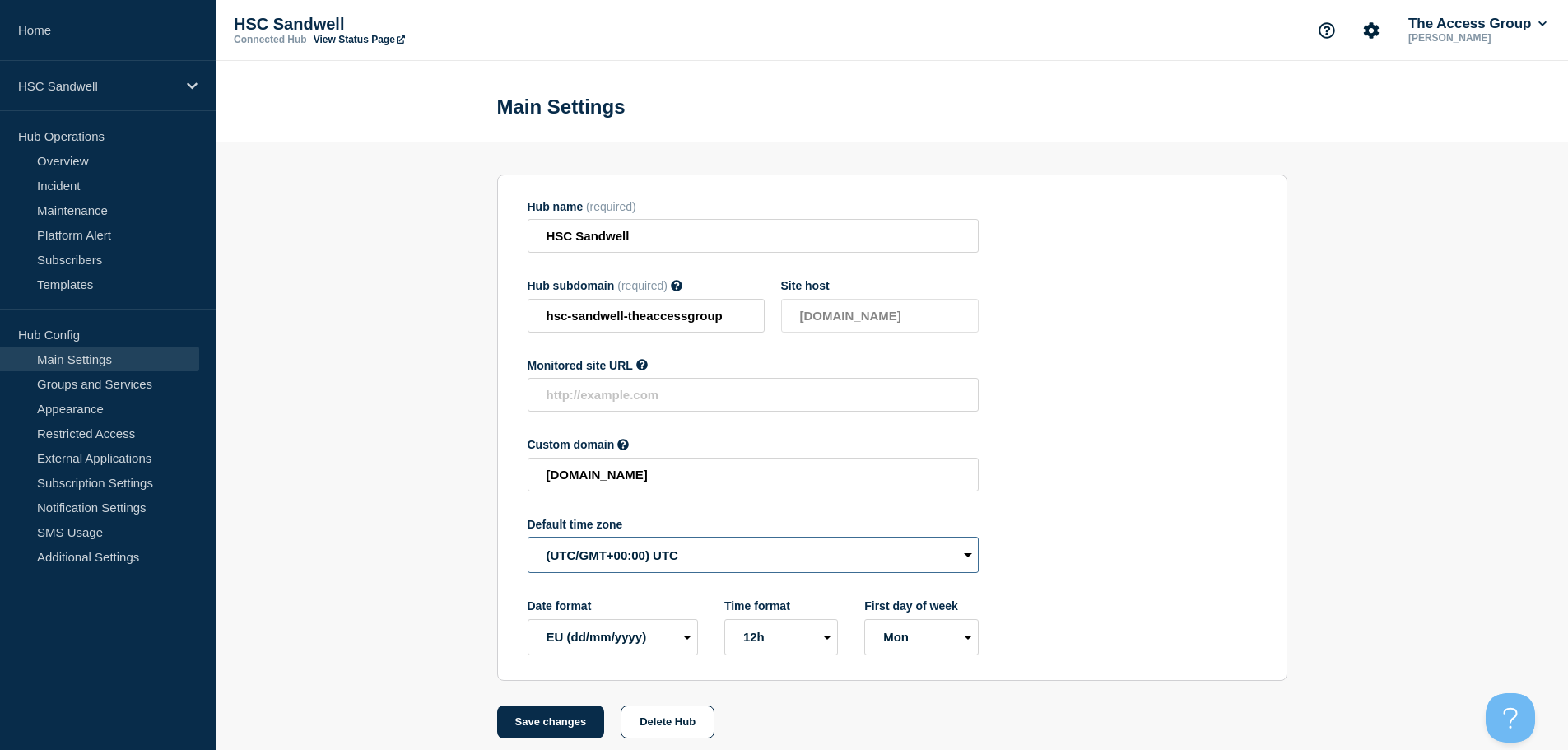
drag, startPoint x: 607, startPoint y: 569, endPoint x: 623, endPoint y: 570, distance: 16.0
click at [607, 569] on select "(SDT/GMT-11:00) [US_STATE] (SST/GMT-11:00) International Date Line West (SST/GM…" at bounding box center [753, 554] width 451 height 36
select select "Europe/[GEOGRAPHIC_DATA]"
click at [528, 541] on select "(SDT/GMT-11:00) [US_STATE] (SST/GMT-11:00) International Date Line West (SST/GM…" at bounding box center [753, 554] width 451 height 36
click at [562, 723] on button "Save changes" at bounding box center [551, 722] width 108 height 33
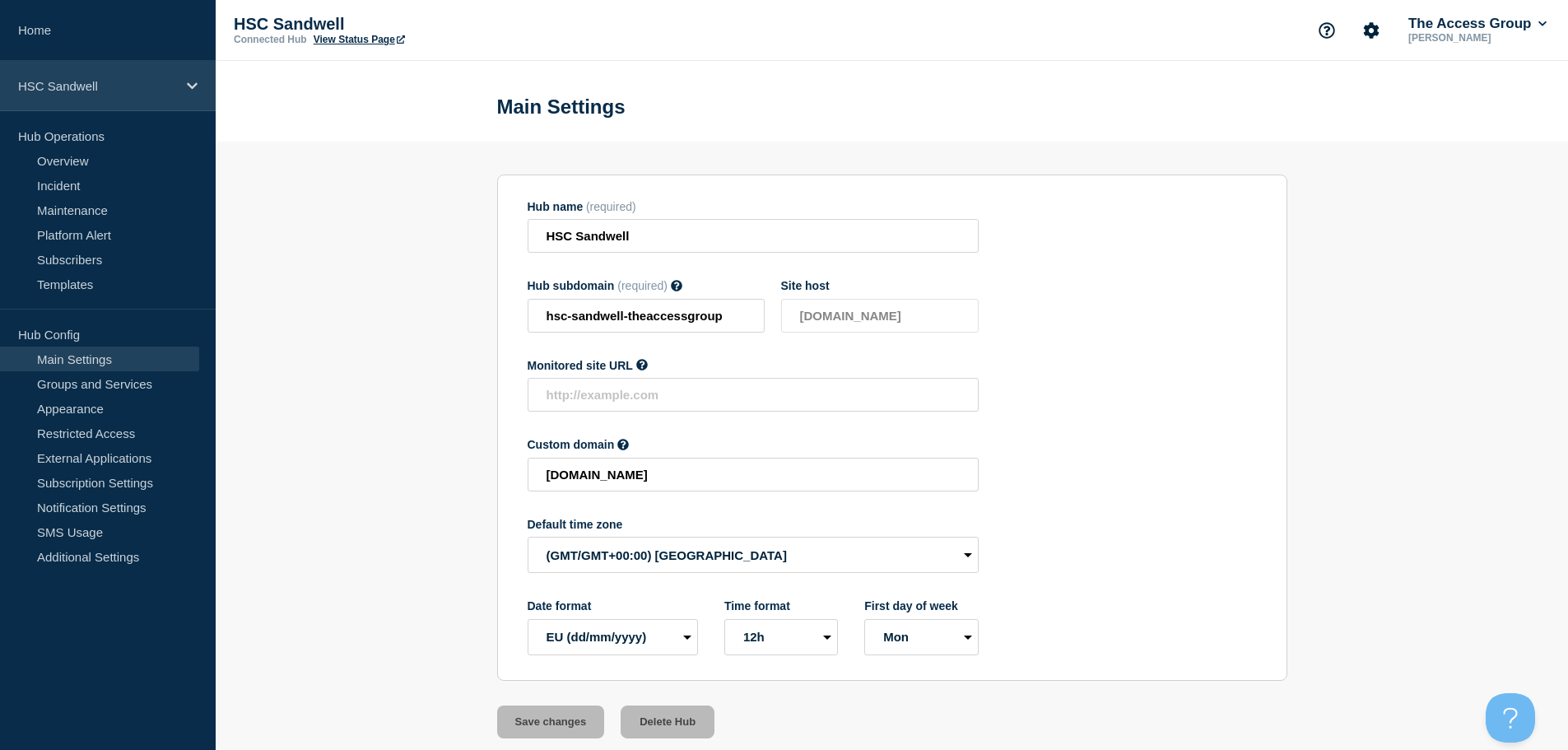
click at [190, 91] on icon at bounding box center [192, 85] width 11 height 12
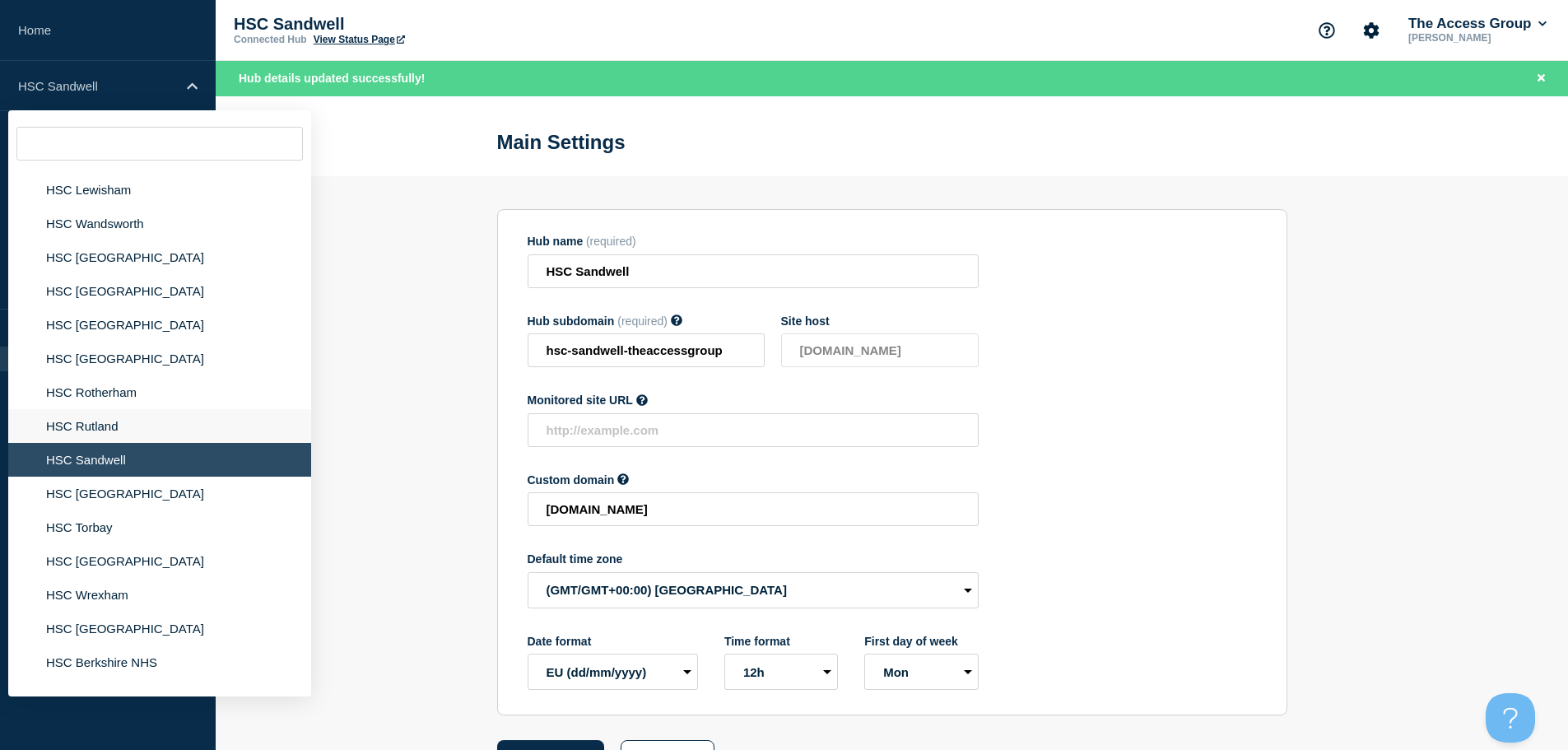
scroll to position [2520, 0]
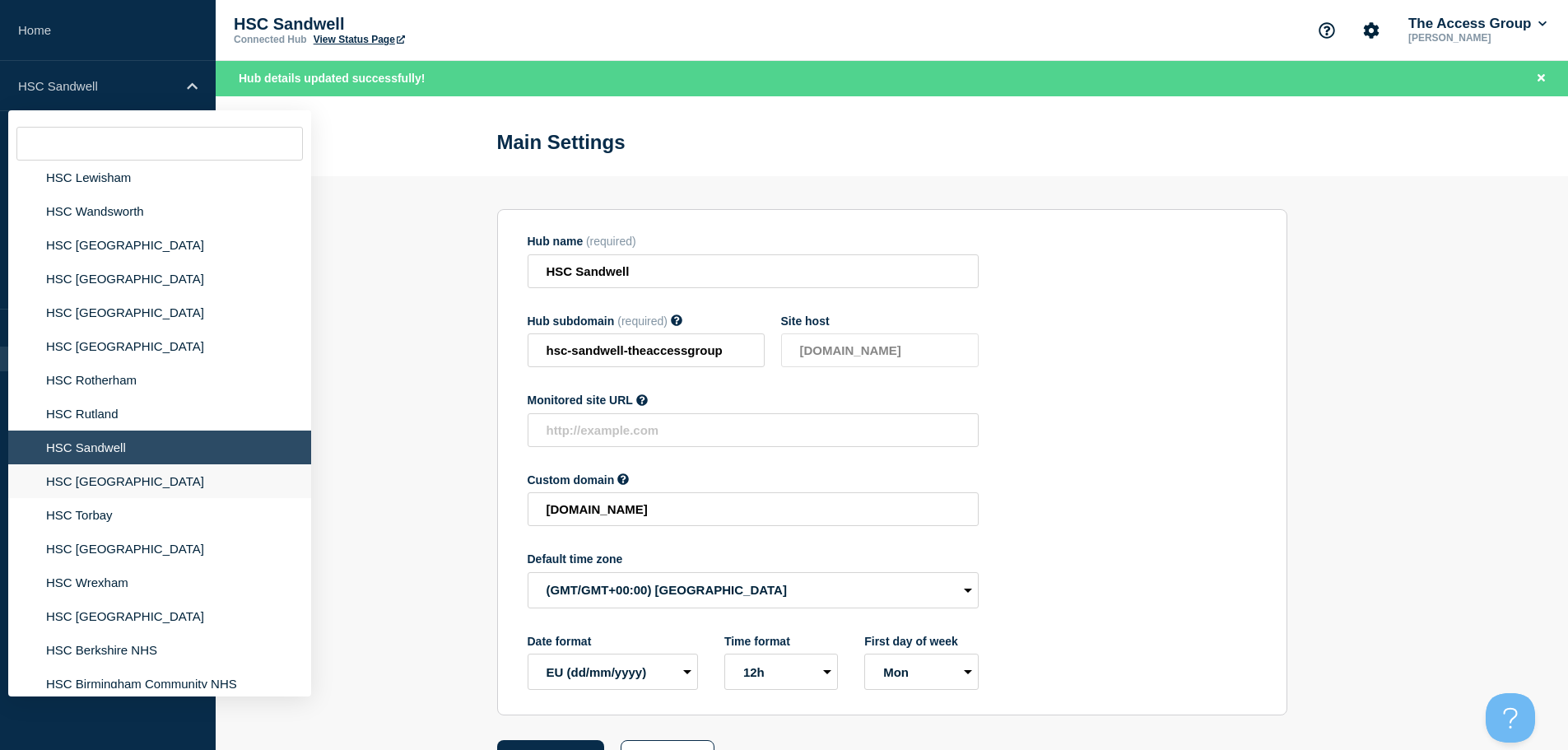
click at [104, 470] on li "HSC [GEOGRAPHIC_DATA]" at bounding box center [160, 482] width 303 height 34
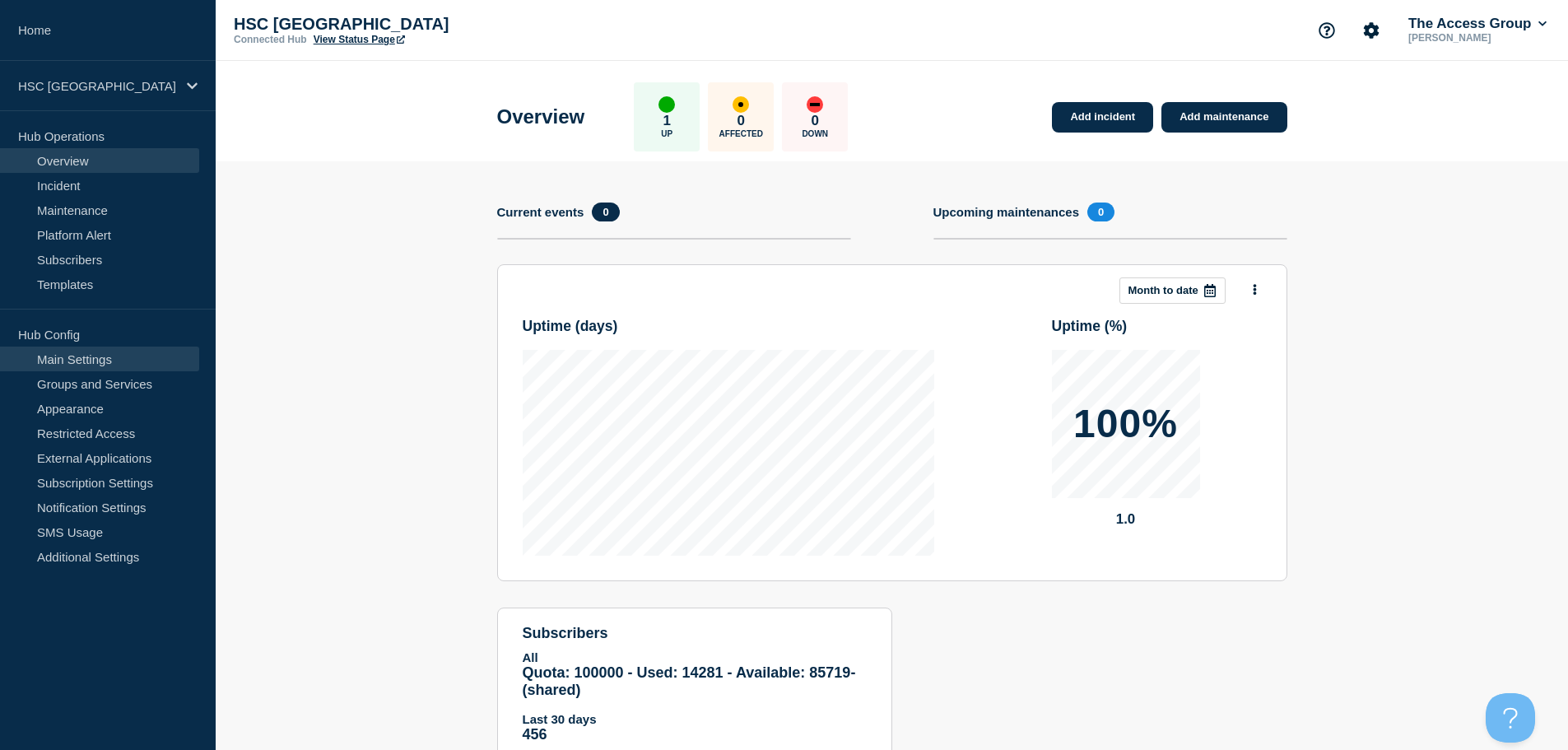
click at [110, 362] on link "Main Settings" at bounding box center [99, 359] width 199 height 25
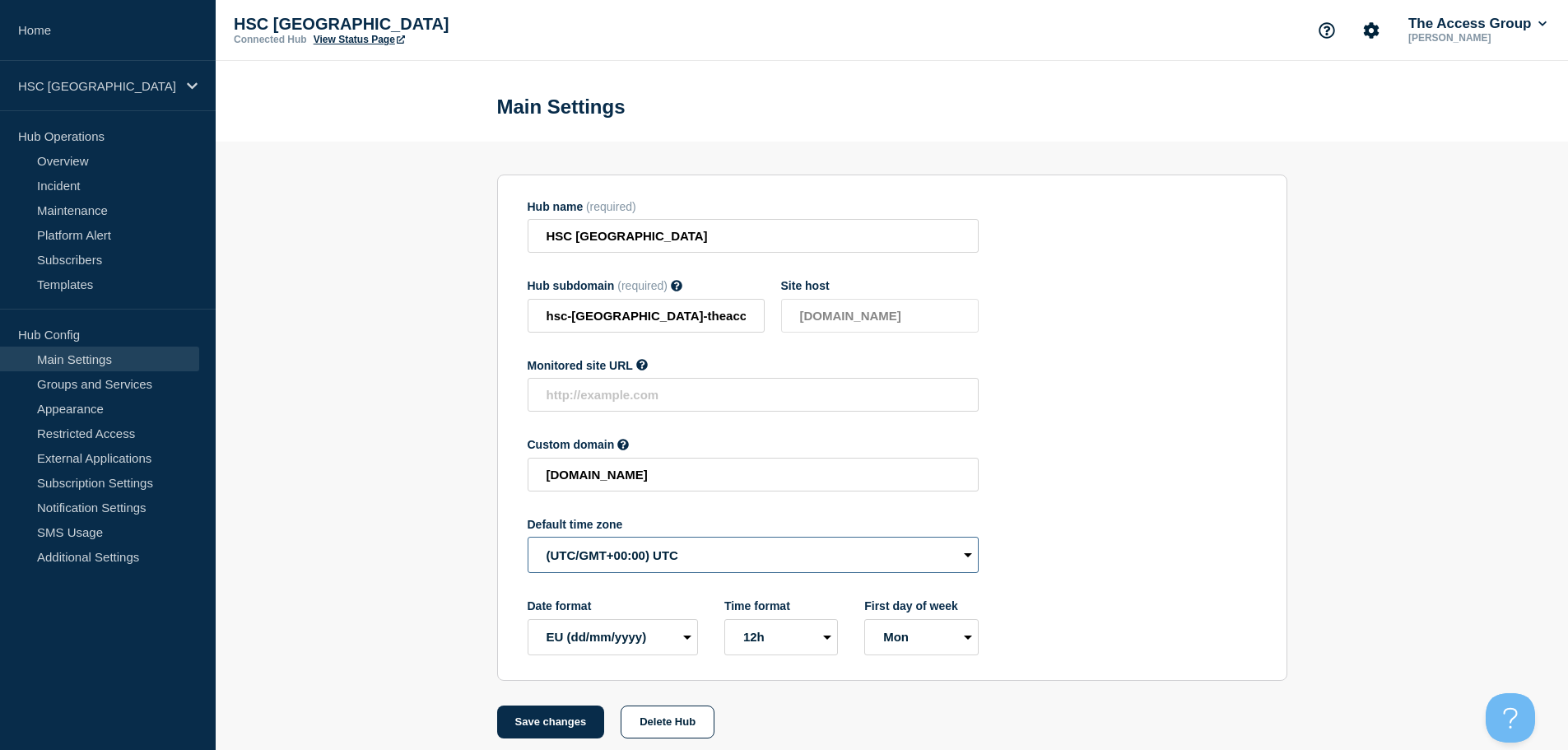
click at [677, 560] on select "(SDT/GMT-11:00) [US_STATE] (SST/GMT-11:00) International Date Line West (SST/GM…" at bounding box center [753, 554] width 451 height 36
select select "Europe/[GEOGRAPHIC_DATA]"
click at [528, 541] on select "(SDT/GMT-11:00) [US_STATE] (SST/GMT-11:00) International Date Line West (SST/GM…" at bounding box center [753, 554] width 451 height 36
drag, startPoint x: 572, startPoint y: 724, endPoint x: 565, endPoint y: 717, distance: 9.9
click at [572, 725] on button "Save changes" at bounding box center [551, 722] width 108 height 33
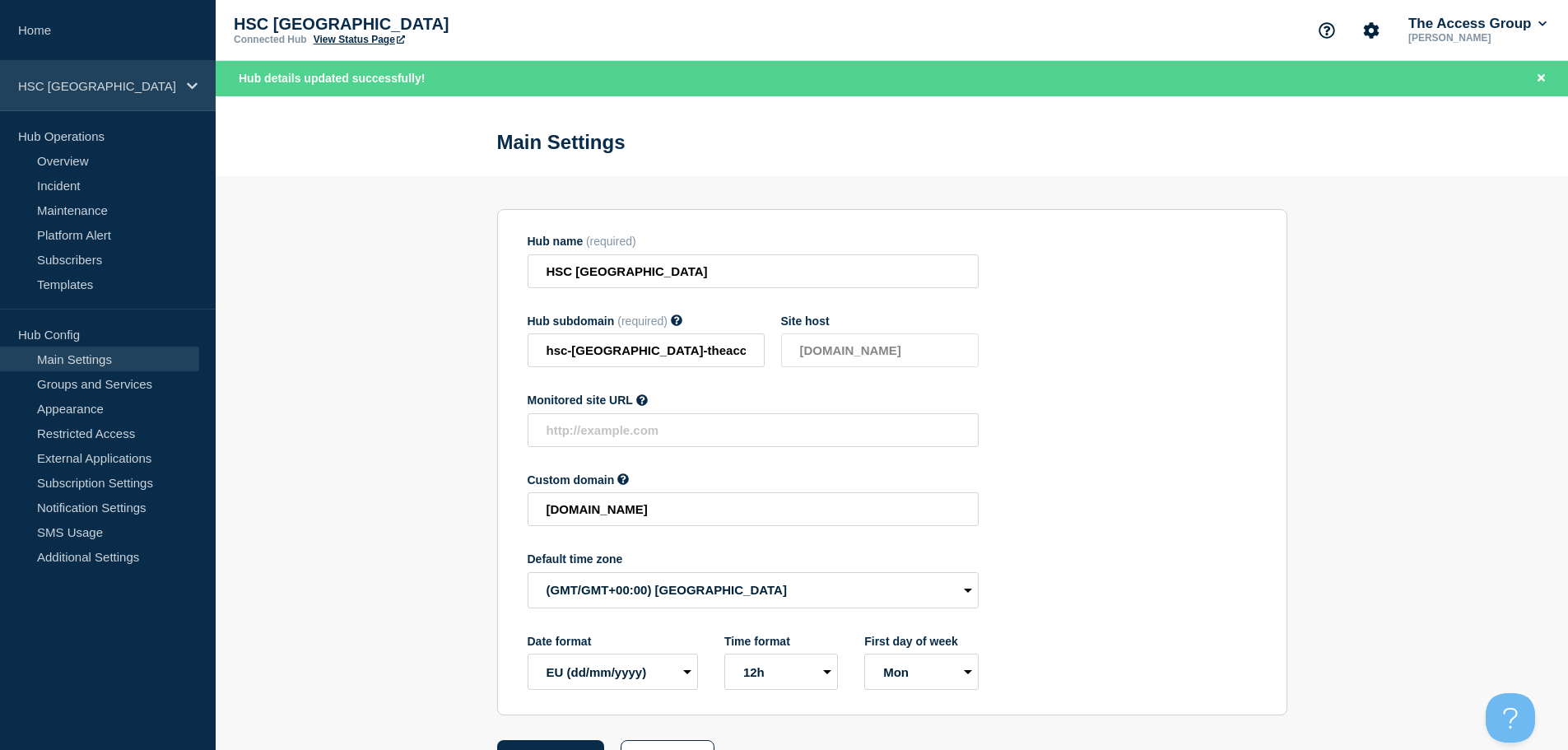
click at [174, 78] on div "HSC [GEOGRAPHIC_DATA]" at bounding box center [108, 85] width 216 height 50
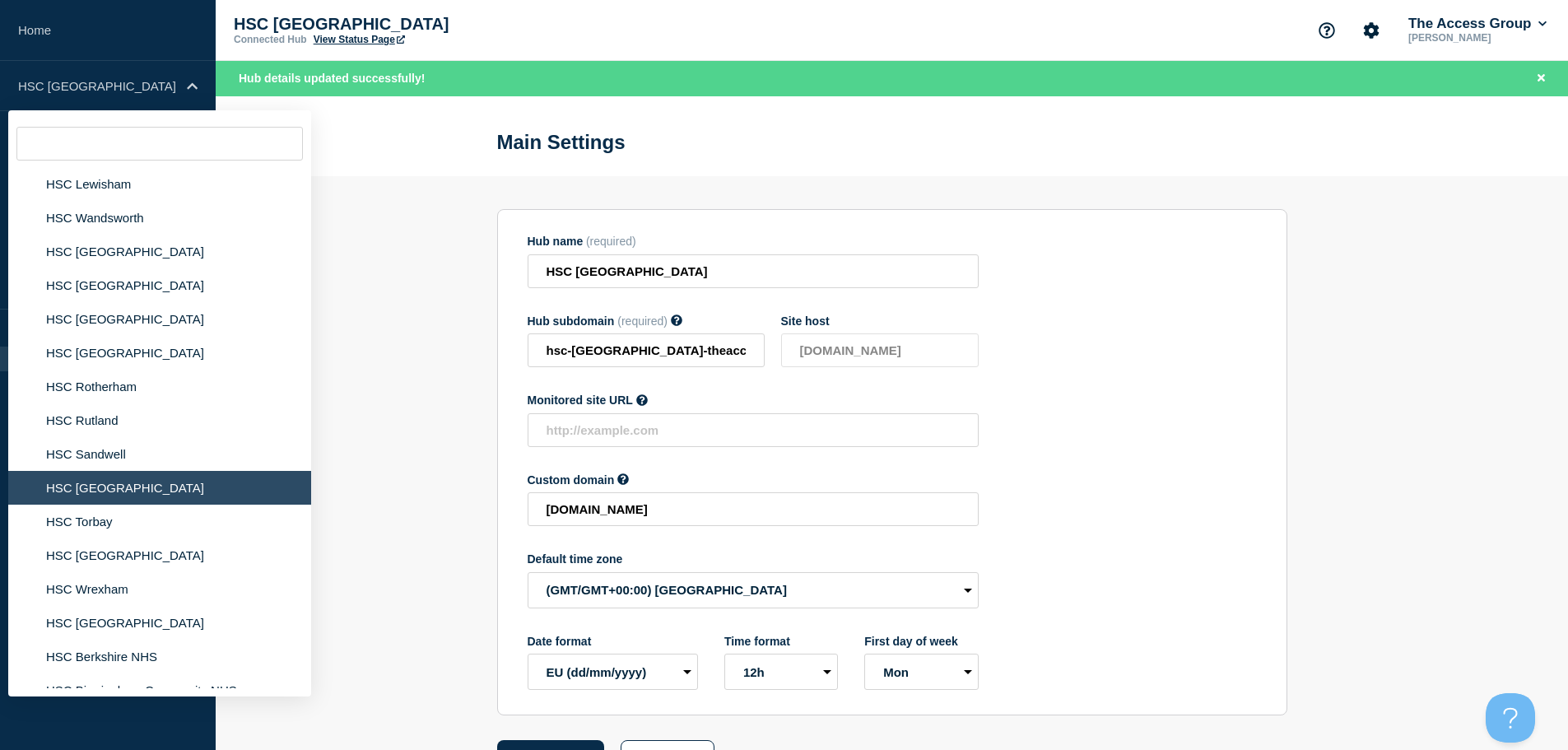
scroll to position [2585, 0]
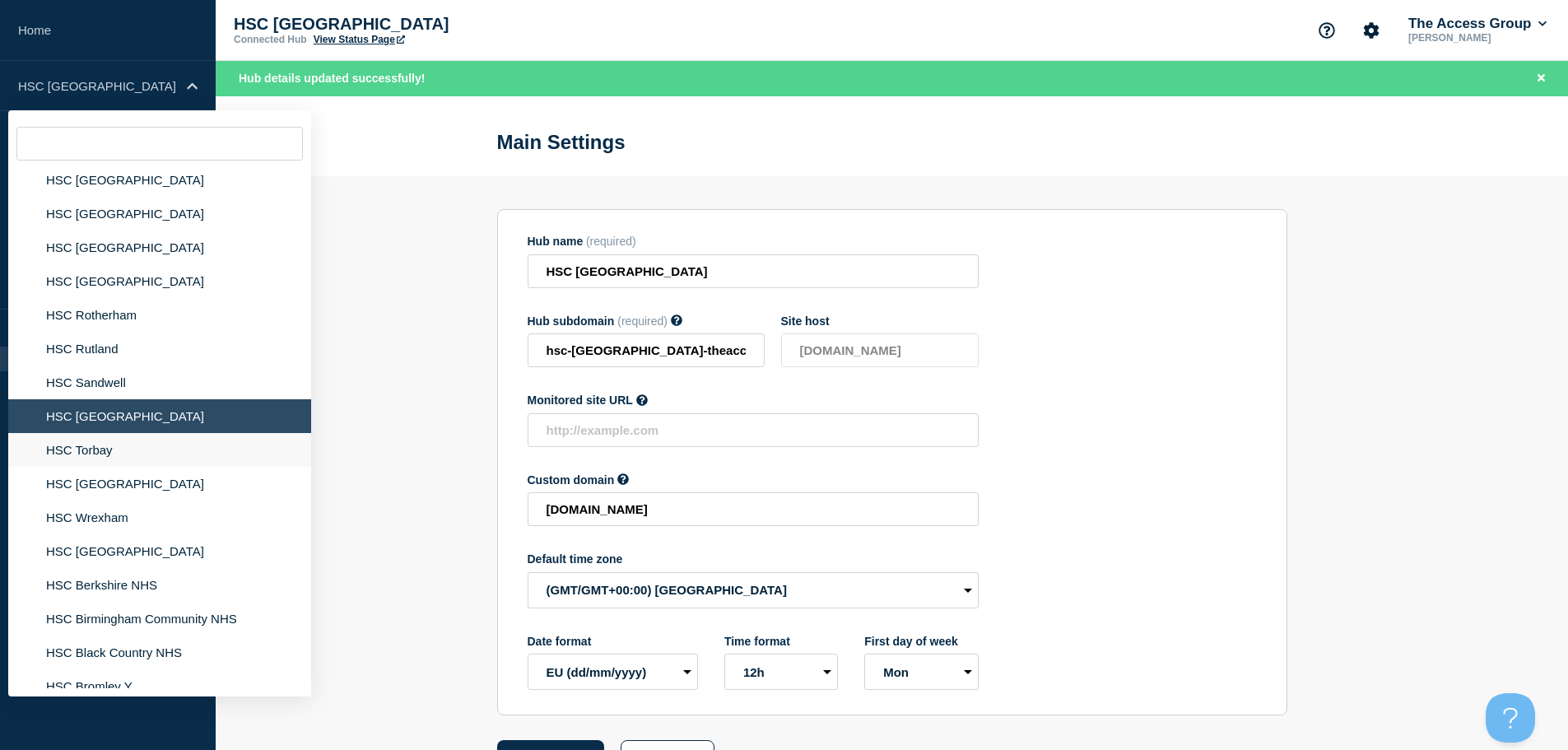
click at [126, 436] on li "HSC Torbay" at bounding box center [160, 450] width 303 height 34
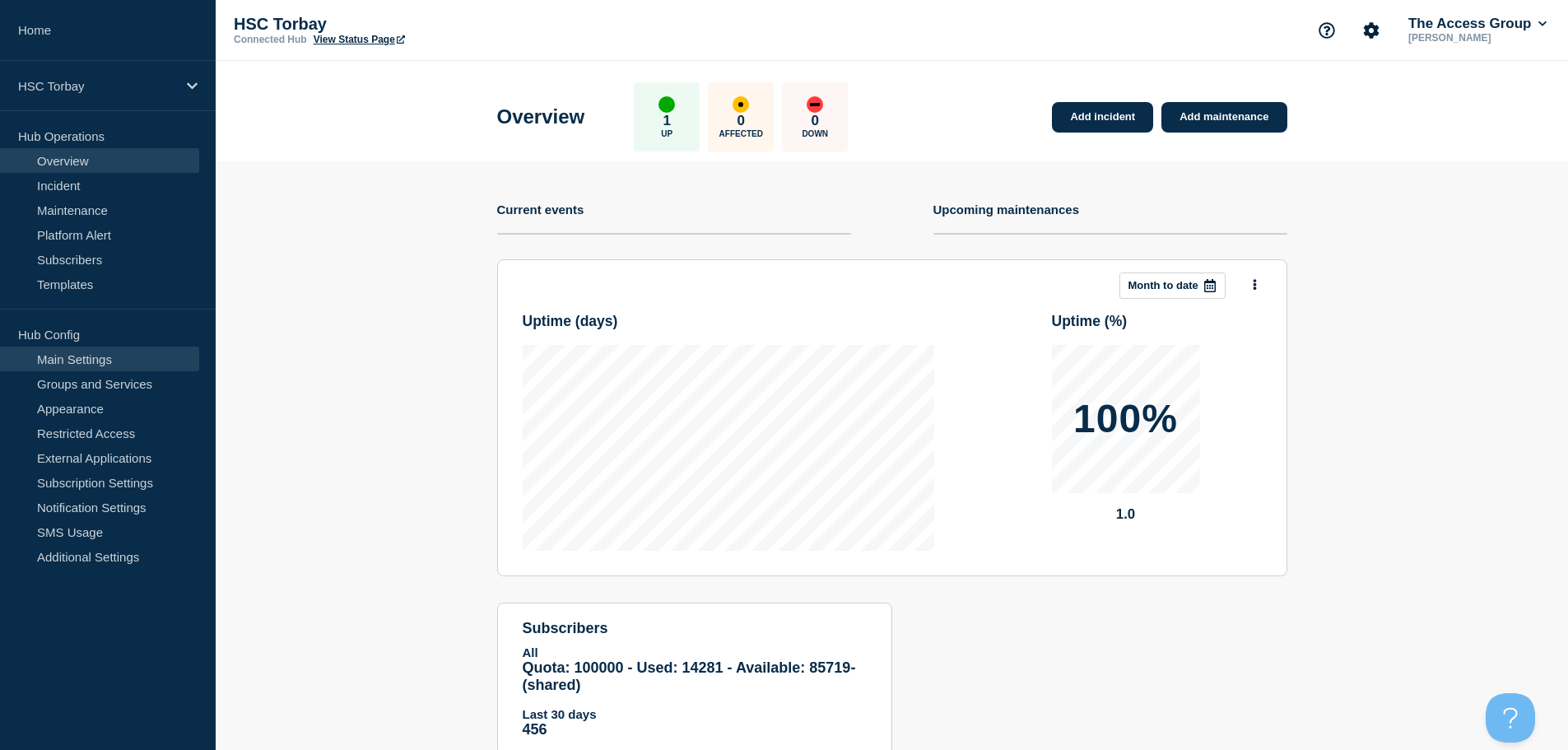
click at [148, 356] on link "Main Settings" at bounding box center [99, 359] width 199 height 25
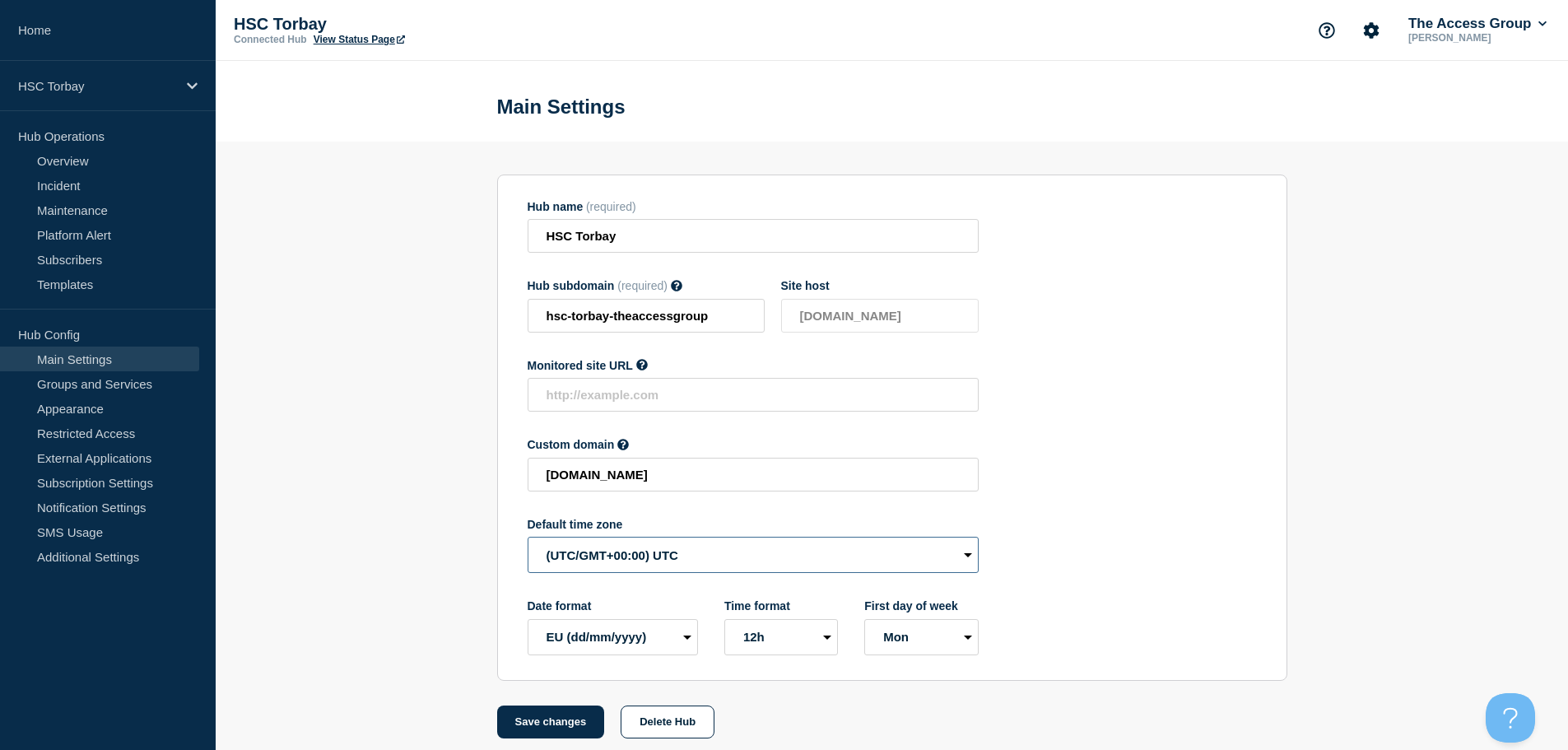
drag, startPoint x: 632, startPoint y: 556, endPoint x: 641, endPoint y: 577, distance: 22.8
click at [632, 556] on select "(SDT/GMT-11:00) [US_STATE] (SST/GMT-11:00) International Date Line West (SST/GM…" at bounding box center [753, 554] width 451 height 36
select select "Europe/[GEOGRAPHIC_DATA]"
click at [528, 541] on select "(SDT/GMT-11:00) [US_STATE] (SST/GMT-11:00) International Date Line West (SST/GM…" at bounding box center [753, 554] width 451 height 36
click at [547, 733] on button "Save changes" at bounding box center [551, 722] width 108 height 33
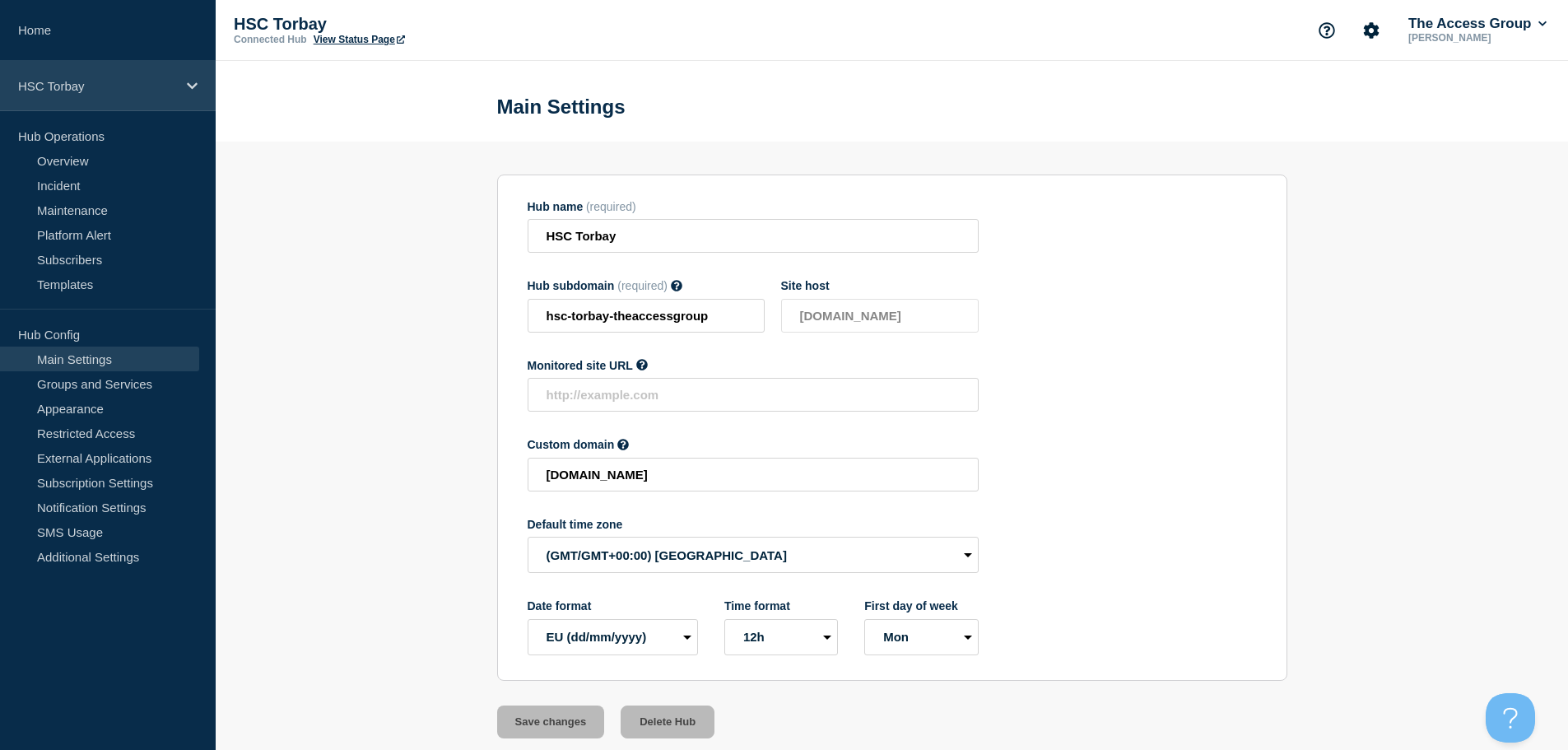
click at [181, 90] on div "HSC Torbay" at bounding box center [108, 85] width 216 height 50
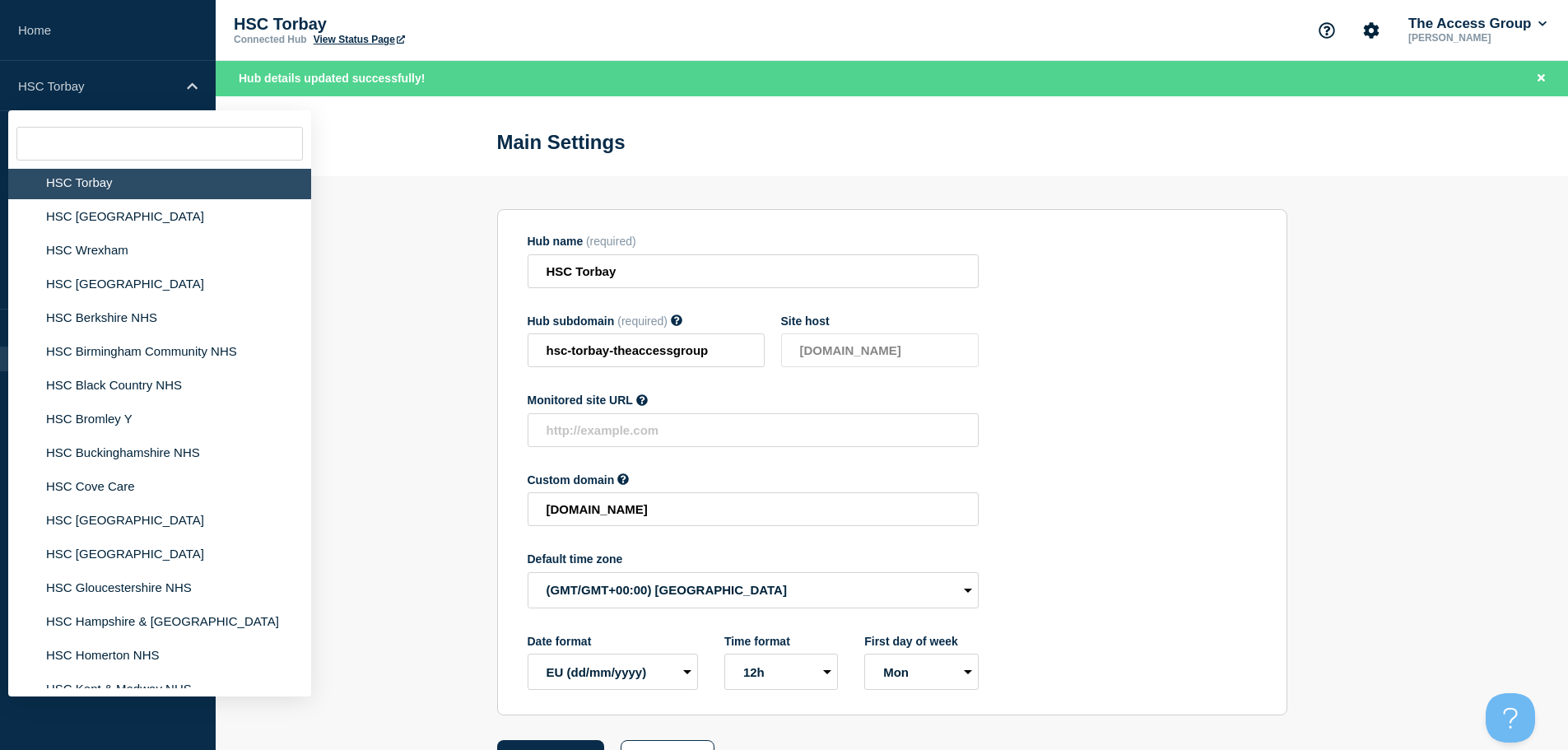
scroll to position [2841, 0]
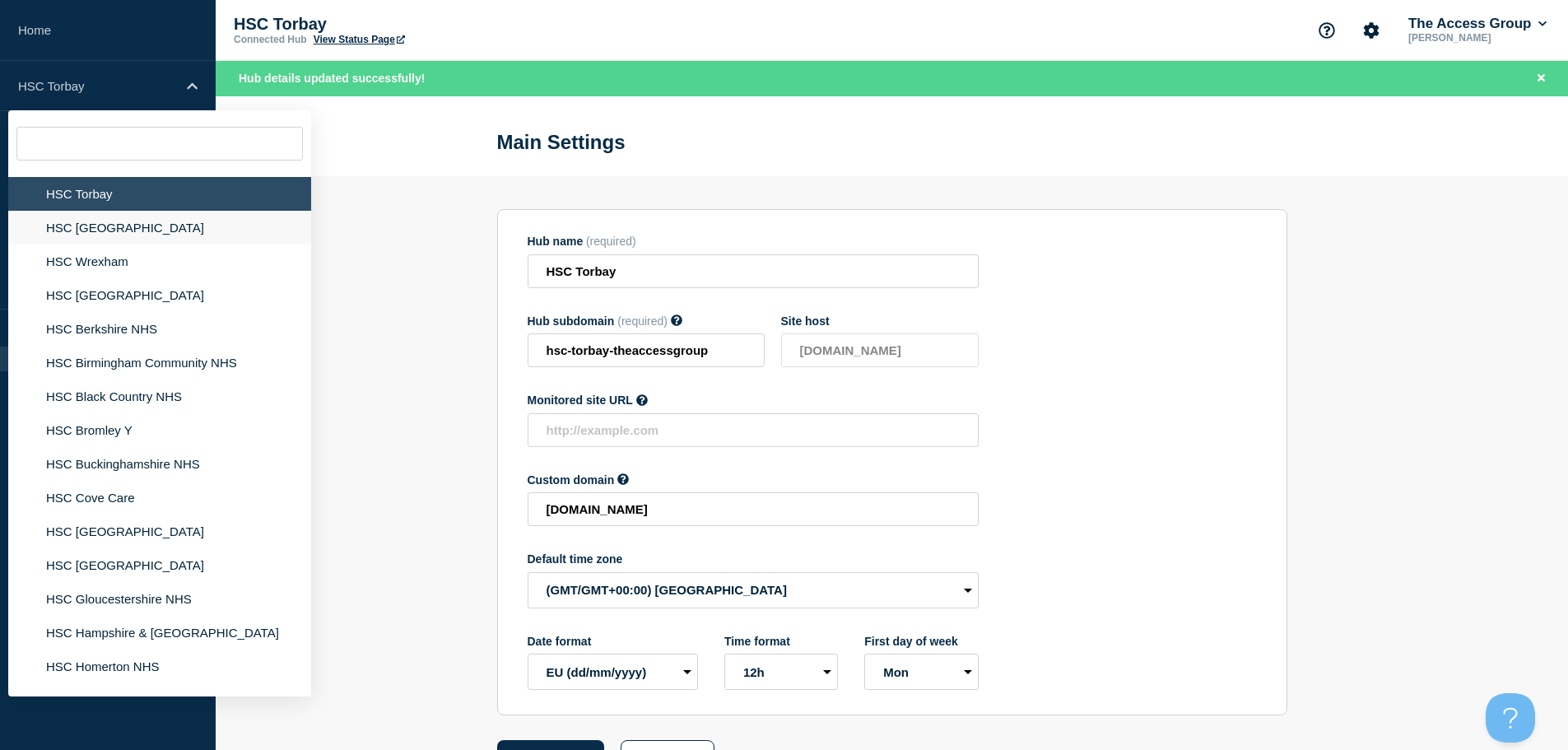
click at [132, 217] on li "HSC [GEOGRAPHIC_DATA]" at bounding box center [160, 228] width 303 height 34
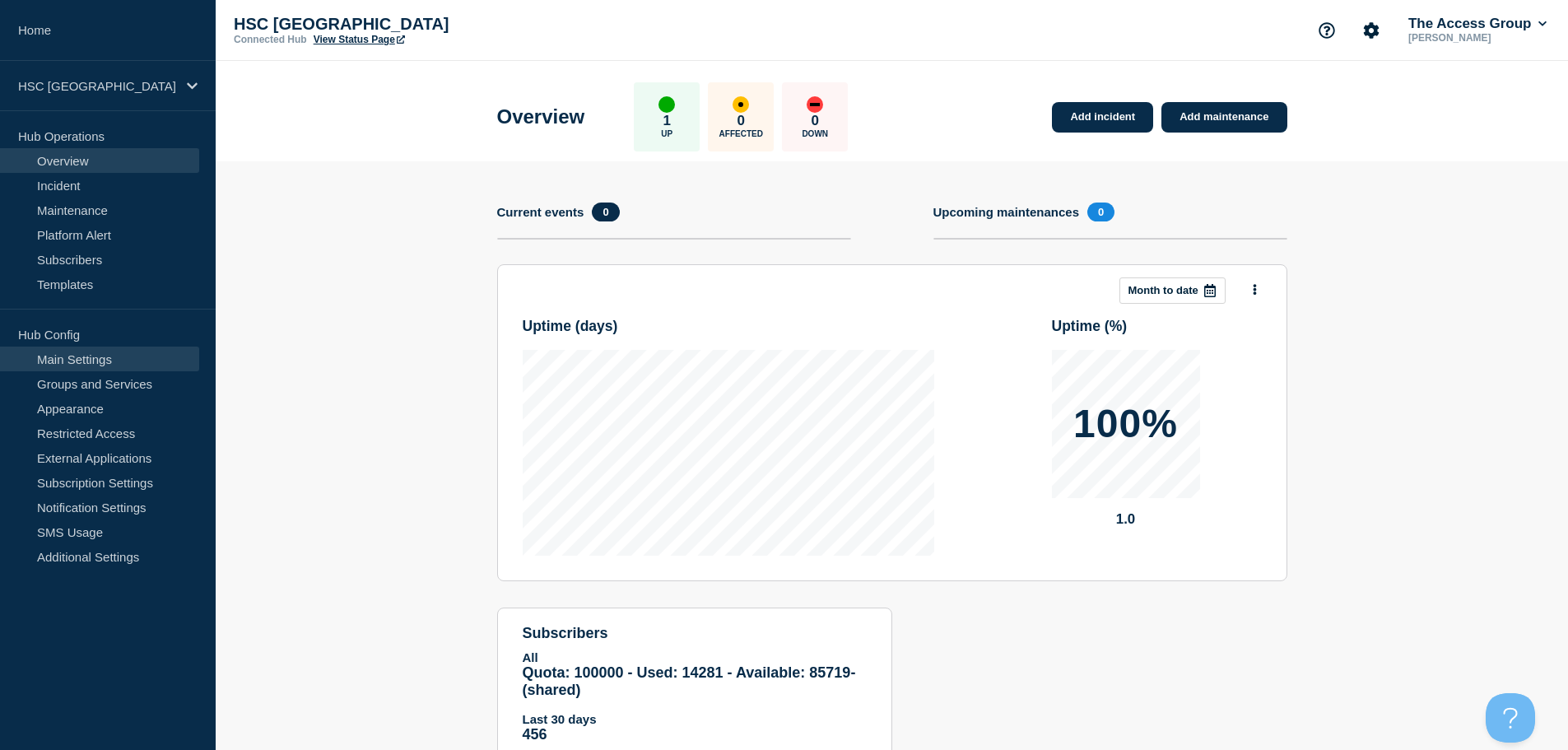
click at [129, 351] on link "Main Settings" at bounding box center [99, 359] width 199 height 25
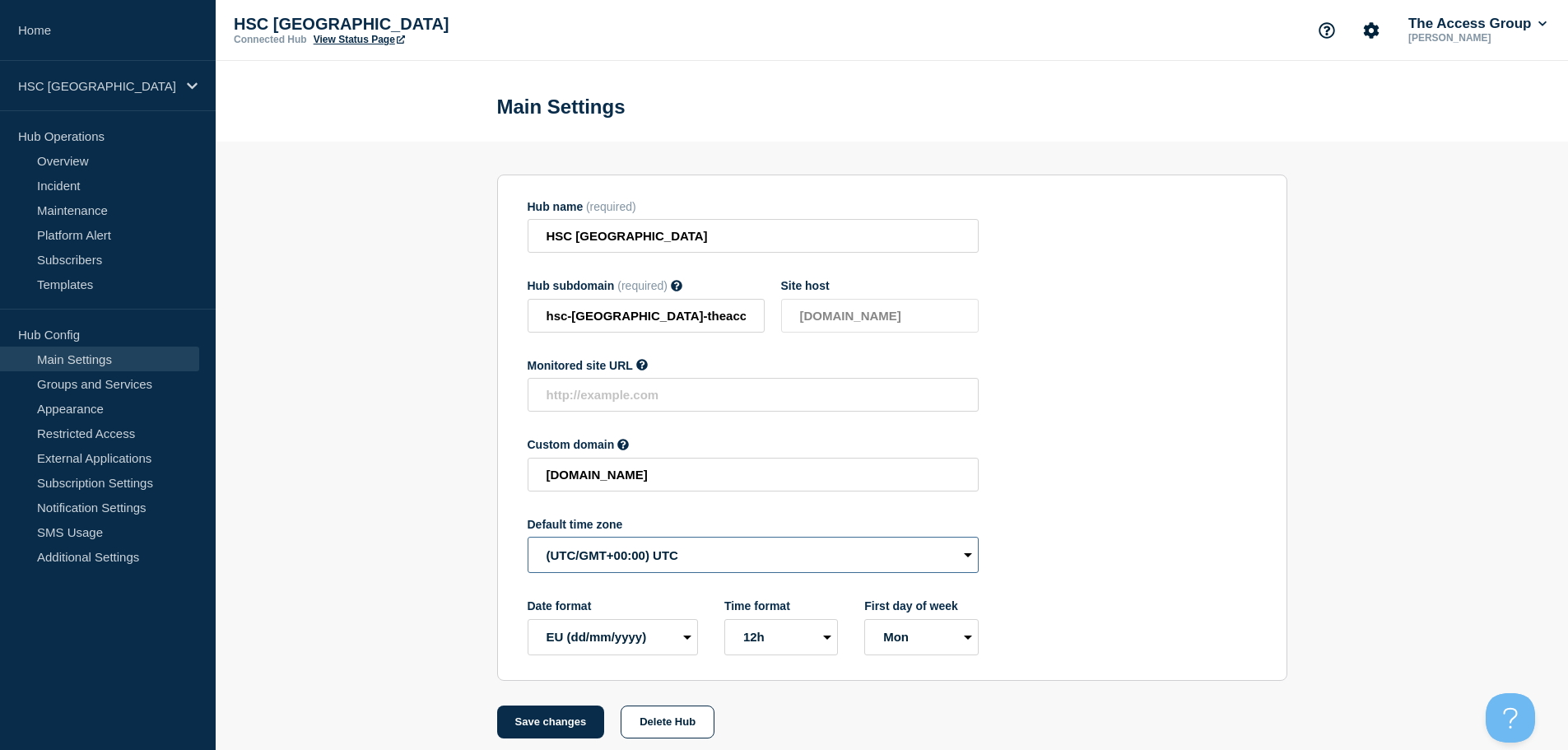
click at [667, 550] on select "(SDT/GMT-11:00) [US_STATE] (SST/GMT-11:00) International Date Line West (SST/GM…" at bounding box center [753, 554] width 451 height 36
select select "Europe/[GEOGRAPHIC_DATA]"
click at [528, 541] on select "(SDT/GMT-11:00) [US_STATE] (SST/GMT-11:00) International Date Line West (SST/GM…" at bounding box center [753, 554] width 451 height 36
click at [557, 731] on button "Save changes" at bounding box center [551, 722] width 108 height 33
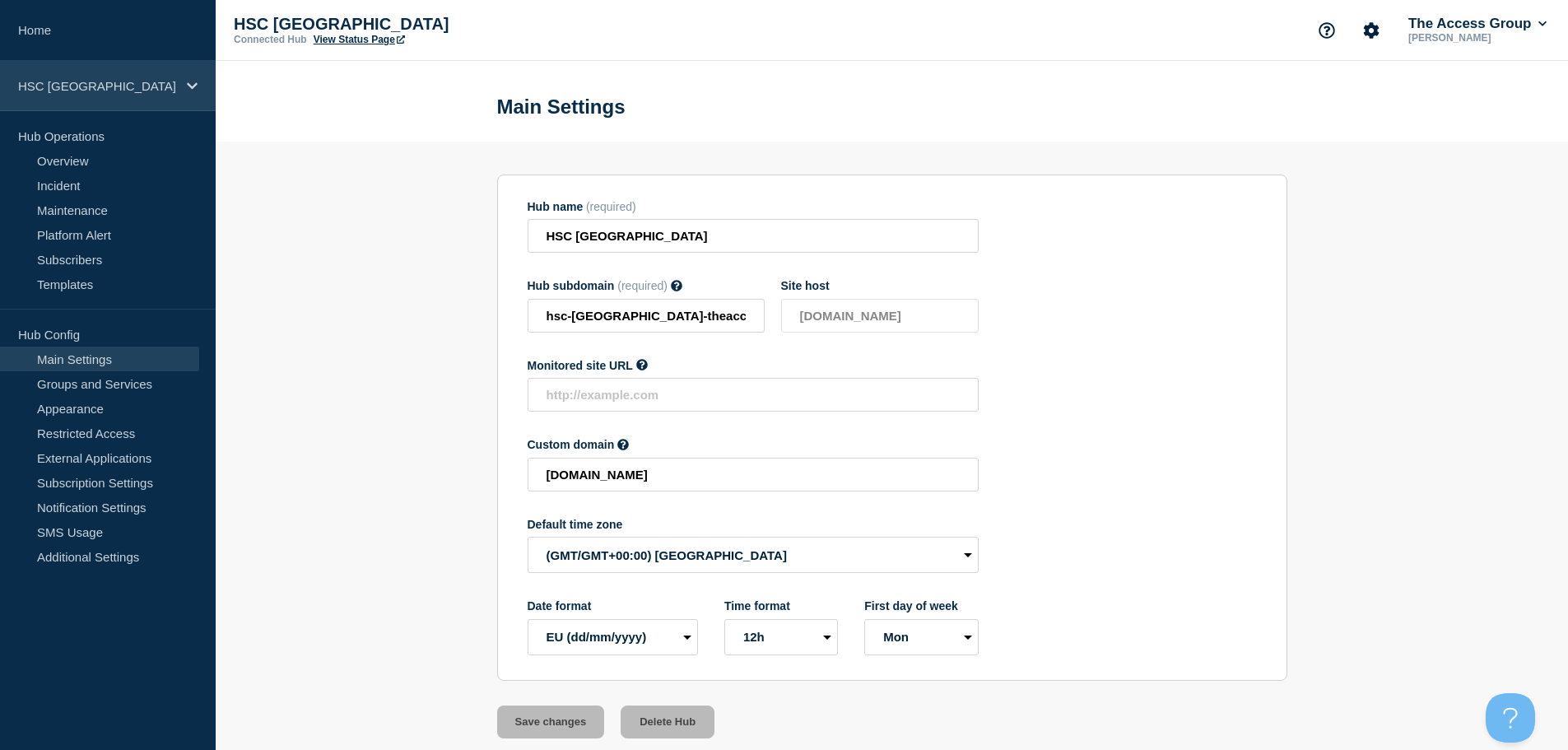
click at [175, 90] on p "HSC [GEOGRAPHIC_DATA]" at bounding box center [97, 86] width 158 height 14
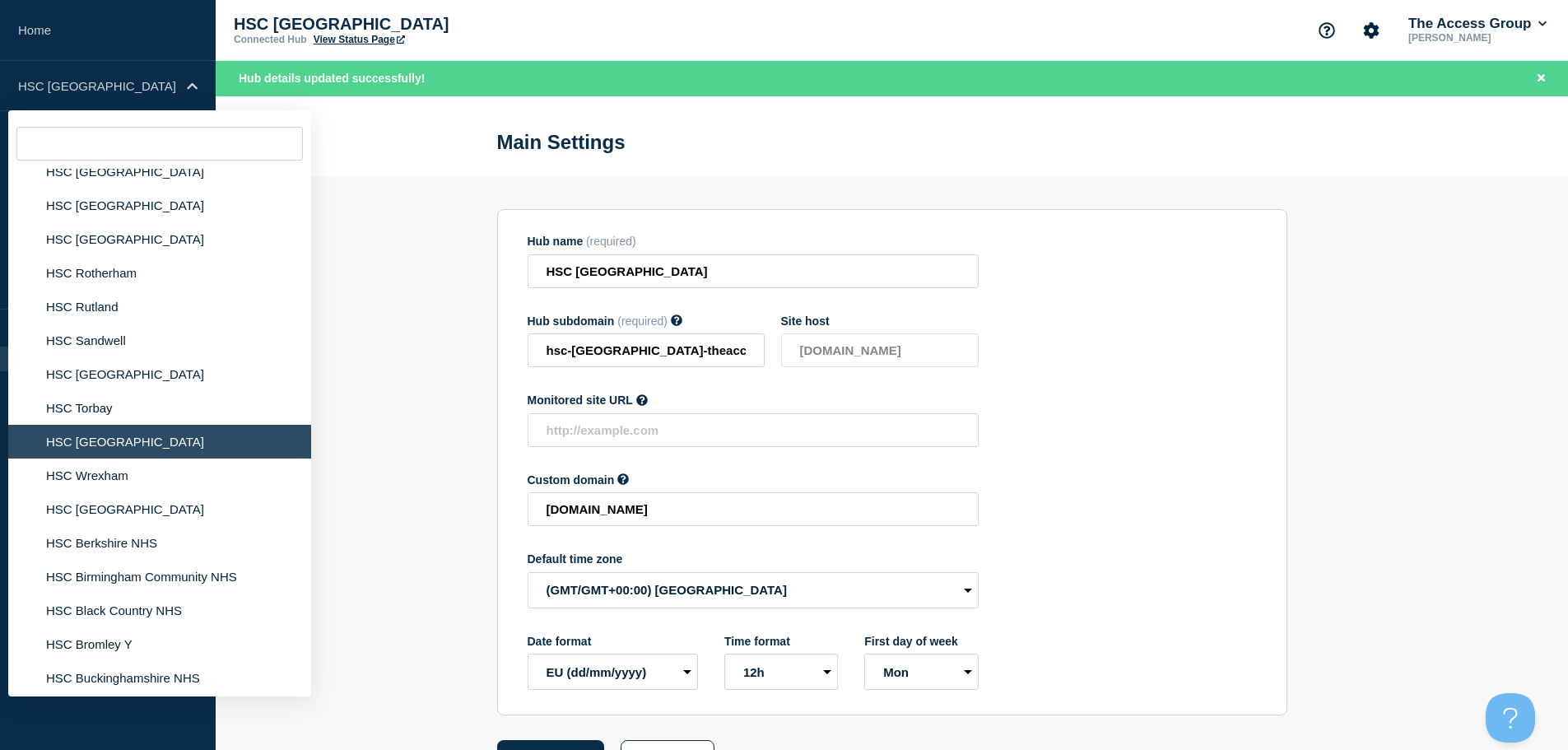
scroll to position [2651, 0]
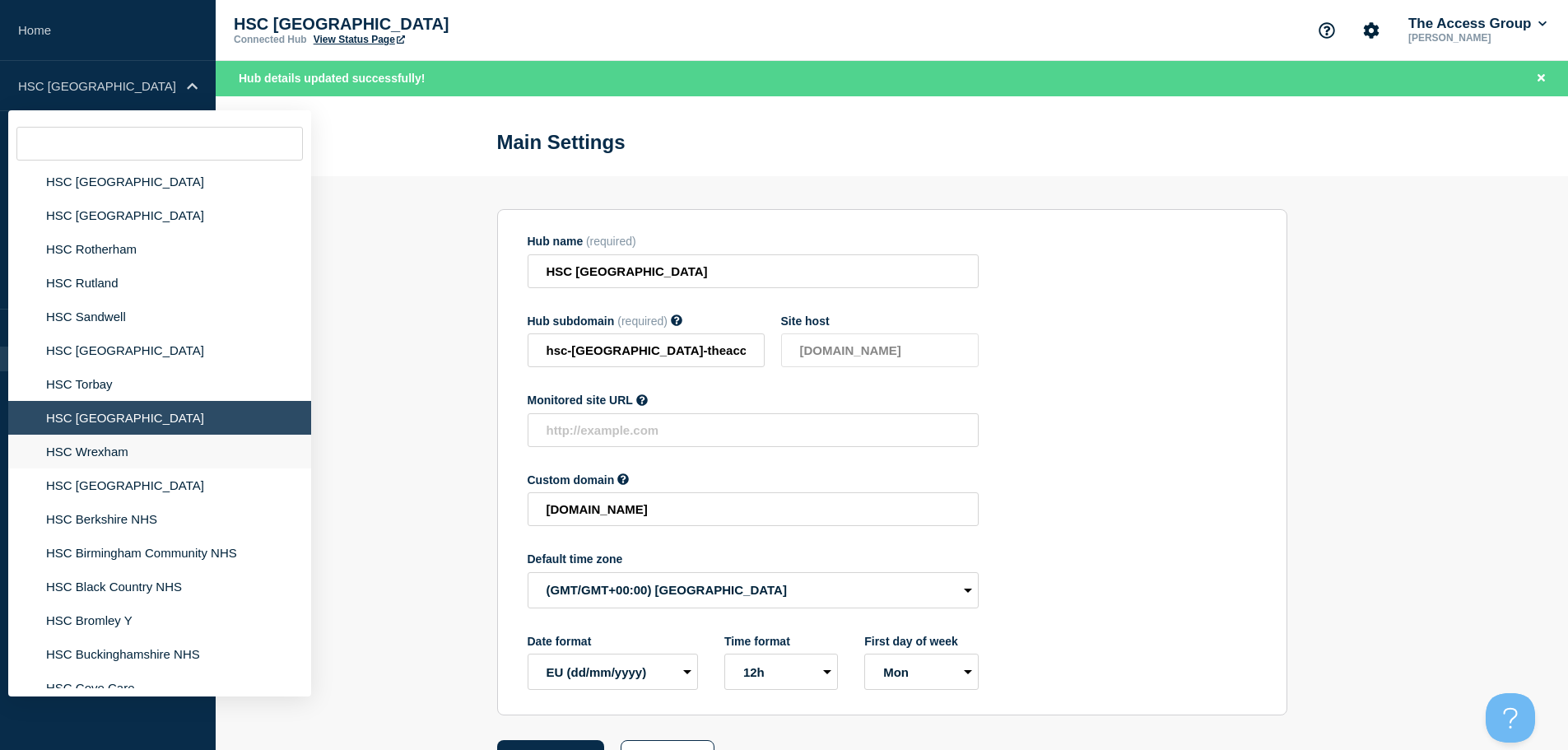
click at [162, 439] on li "HSC Wrexham" at bounding box center [160, 452] width 303 height 34
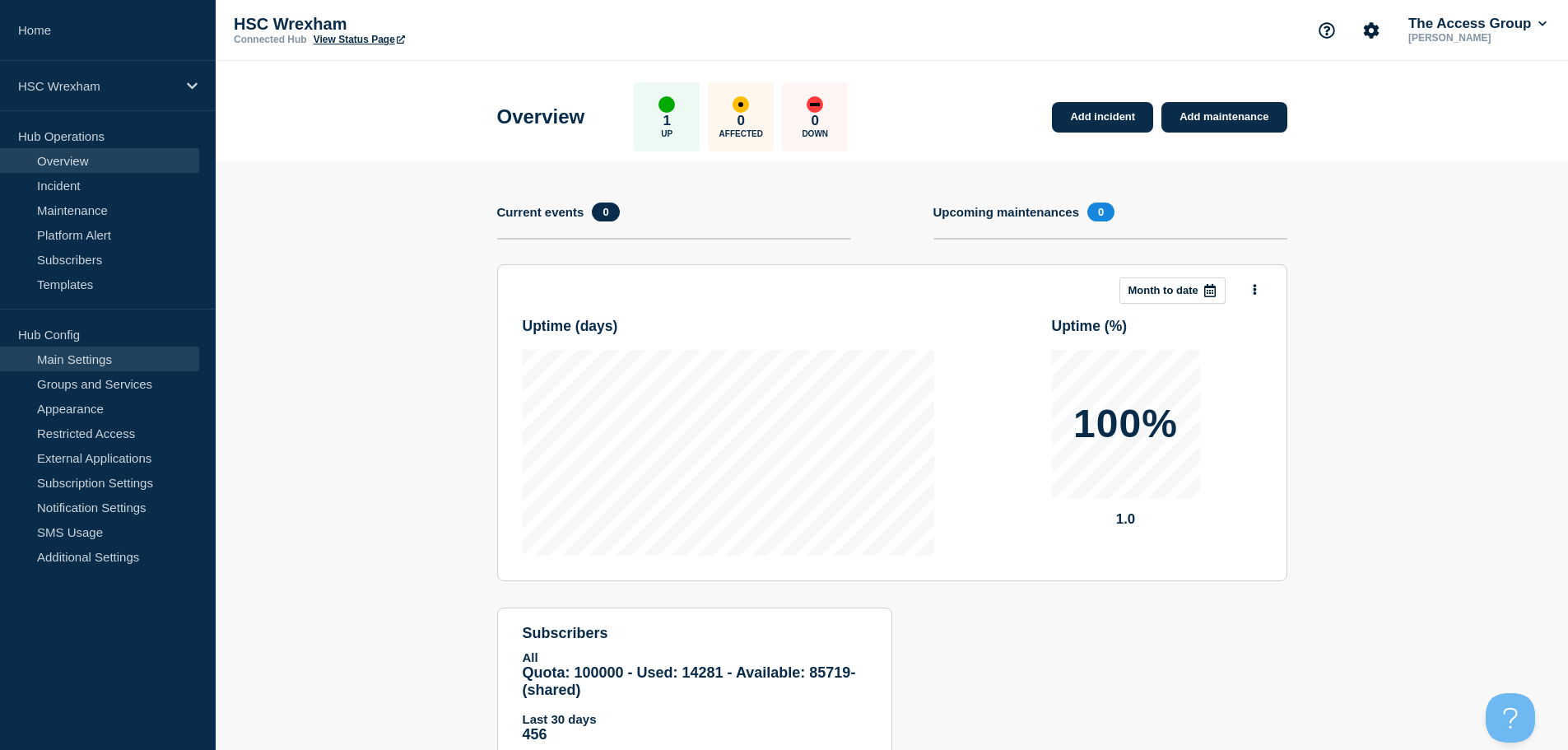
click at [121, 357] on link "Main Settings" at bounding box center [99, 359] width 199 height 25
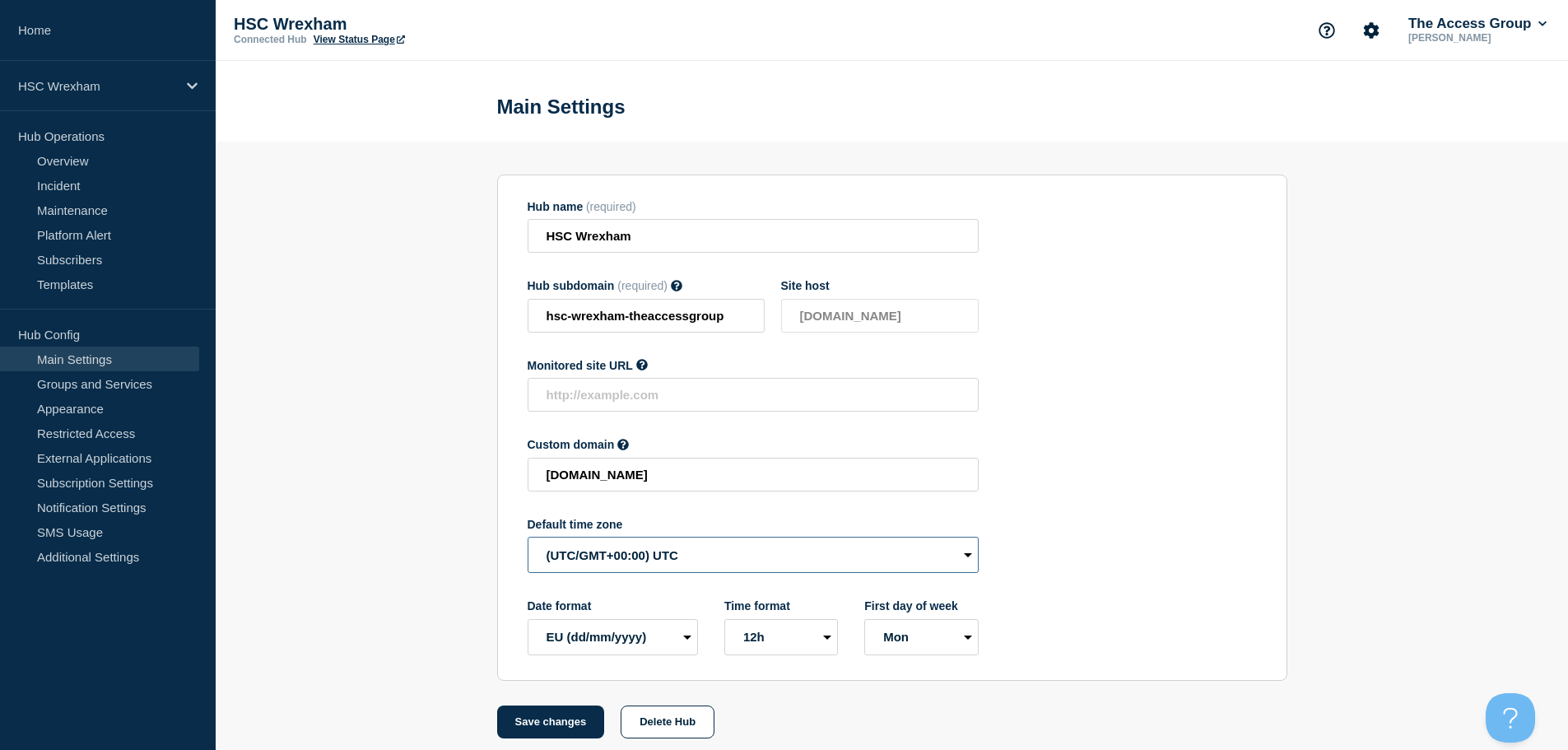
click at [629, 564] on select "(SDT/GMT-11:00) [US_STATE] (SST/GMT-11:00) International Date Line West (SST/GM…" at bounding box center [753, 554] width 451 height 36
select select "Europe/[GEOGRAPHIC_DATA]"
click at [528, 541] on select "(SDT/GMT-11:00) [US_STATE] (SST/GMT-11:00) International Date Line West (SST/GM…" at bounding box center [753, 554] width 451 height 36
click at [549, 725] on button "Save changes" at bounding box center [551, 722] width 108 height 33
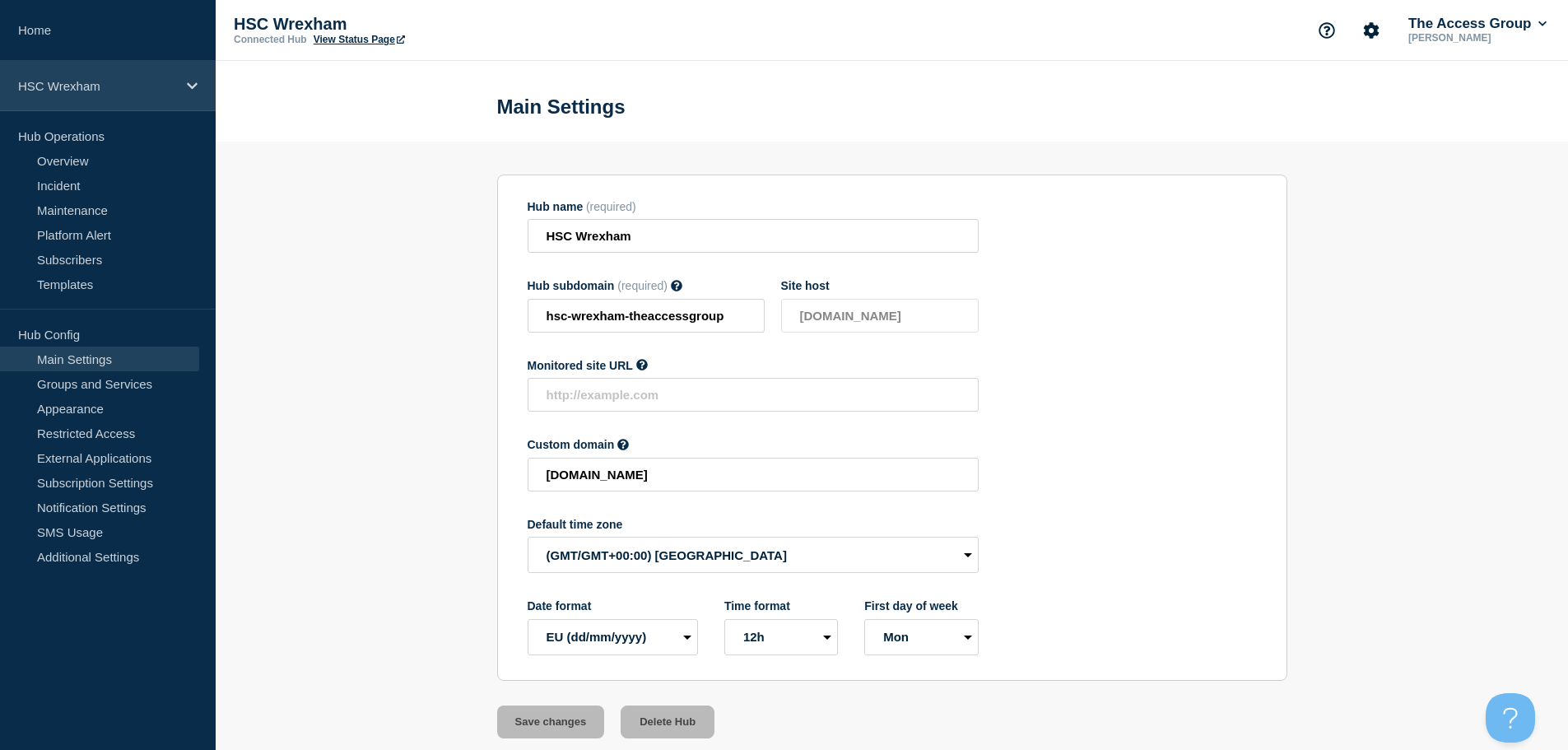
click at [143, 86] on p "HSC Wrexham" at bounding box center [97, 86] width 158 height 14
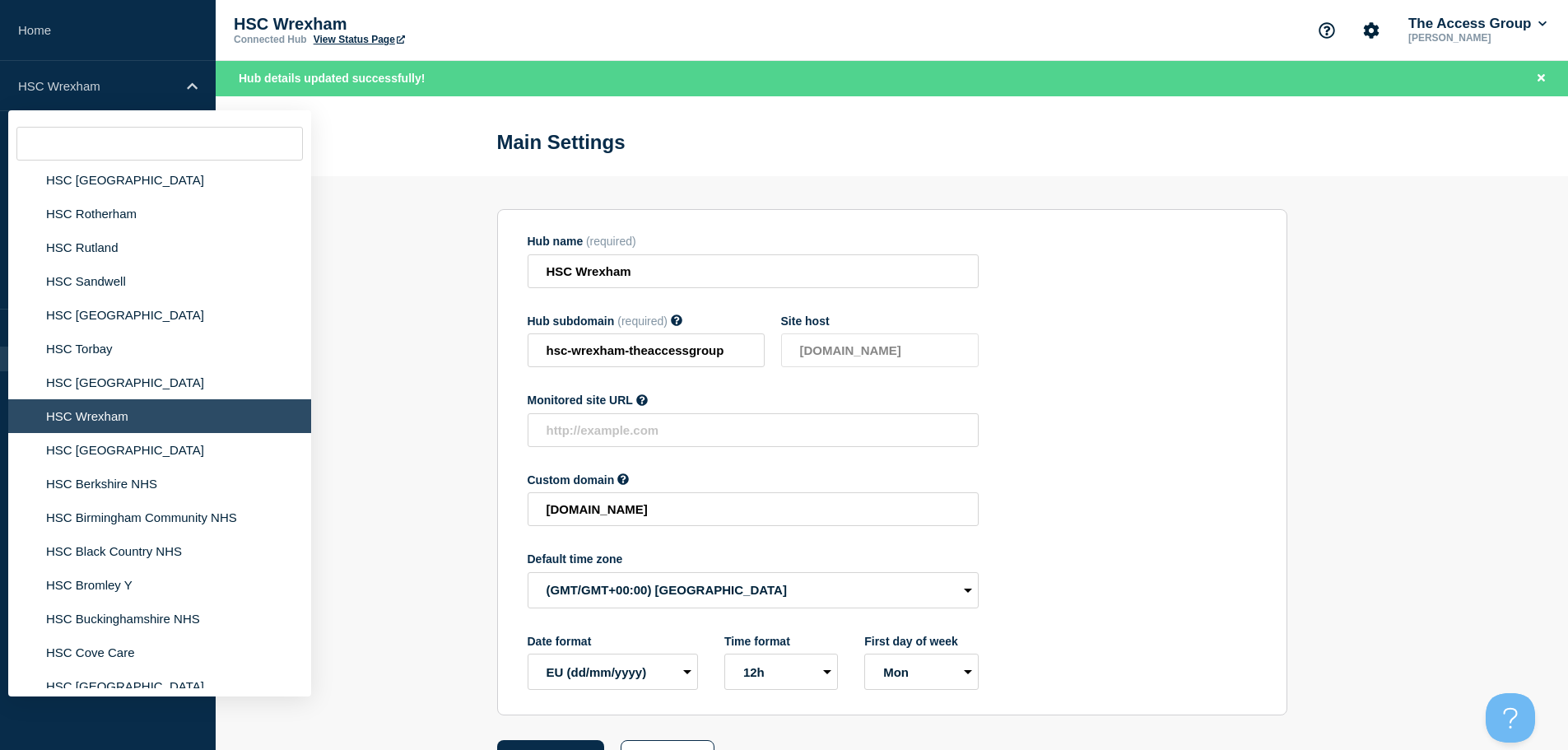
scroll to position [2698, 0]
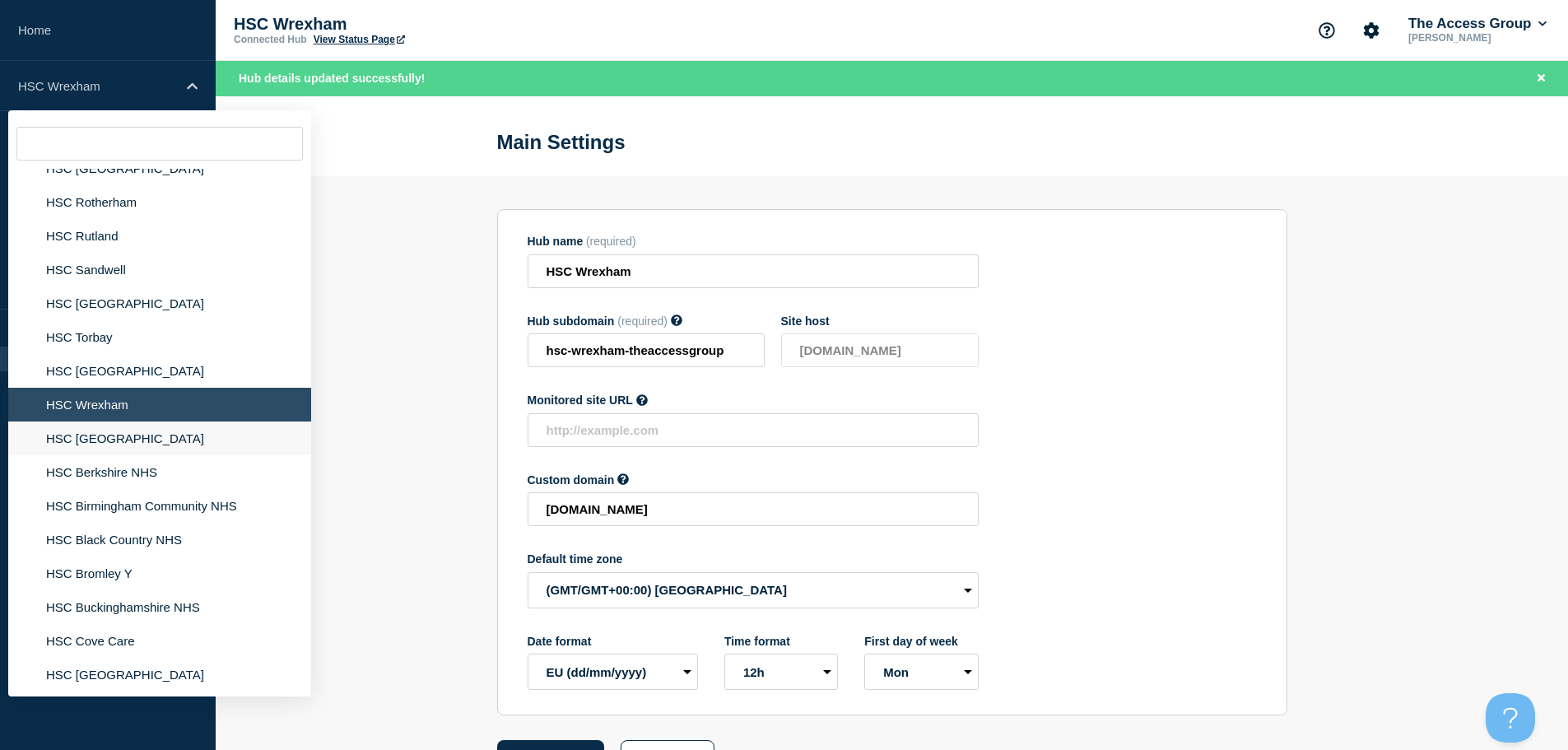
click at [183, 431] on li "HSC [GEOGRAPHIC_DATA]" at bounding box center [160, 438] width 303 height 34
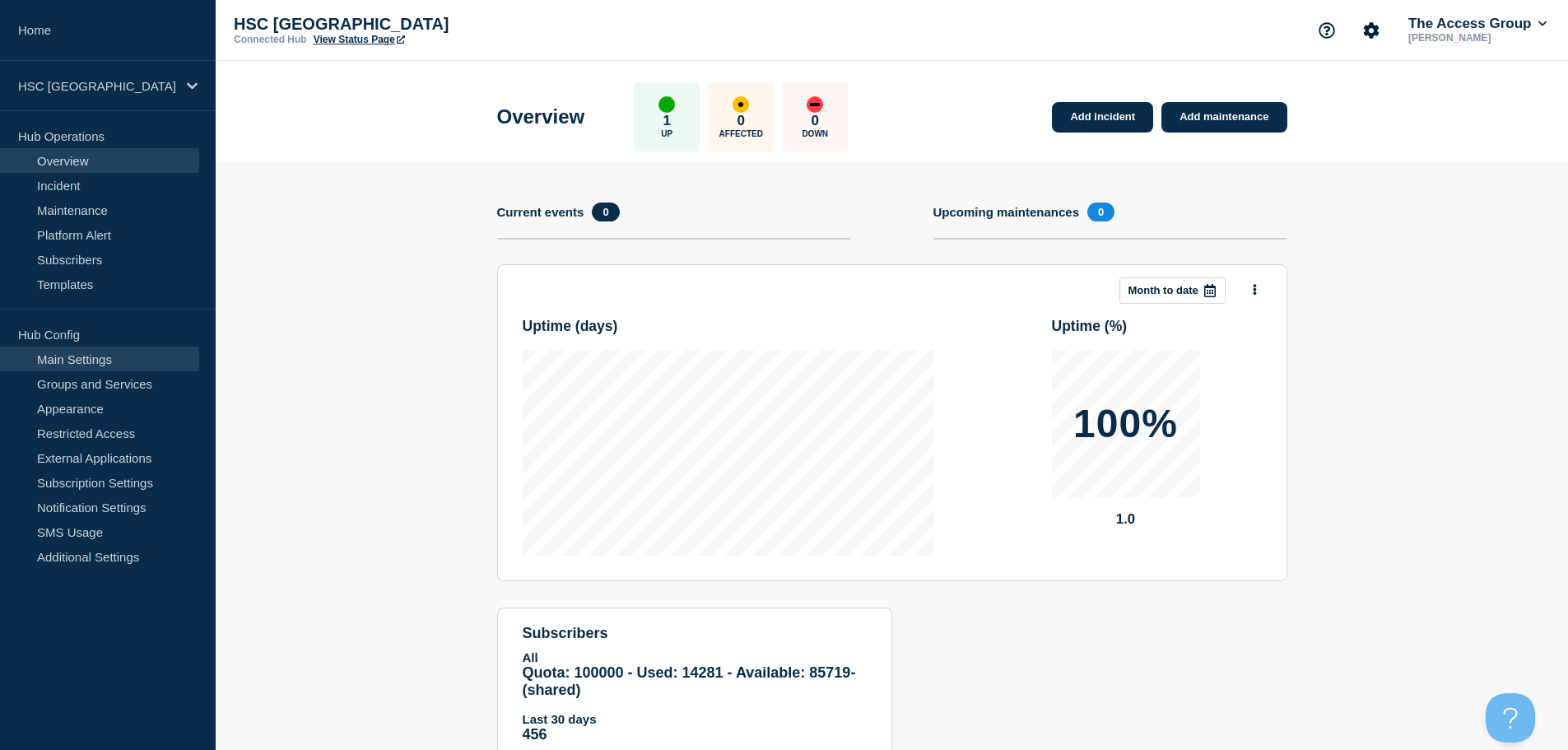
click at [129, 361] on link "Main Settings" at bounding box center [99, 359] width 199 height 25
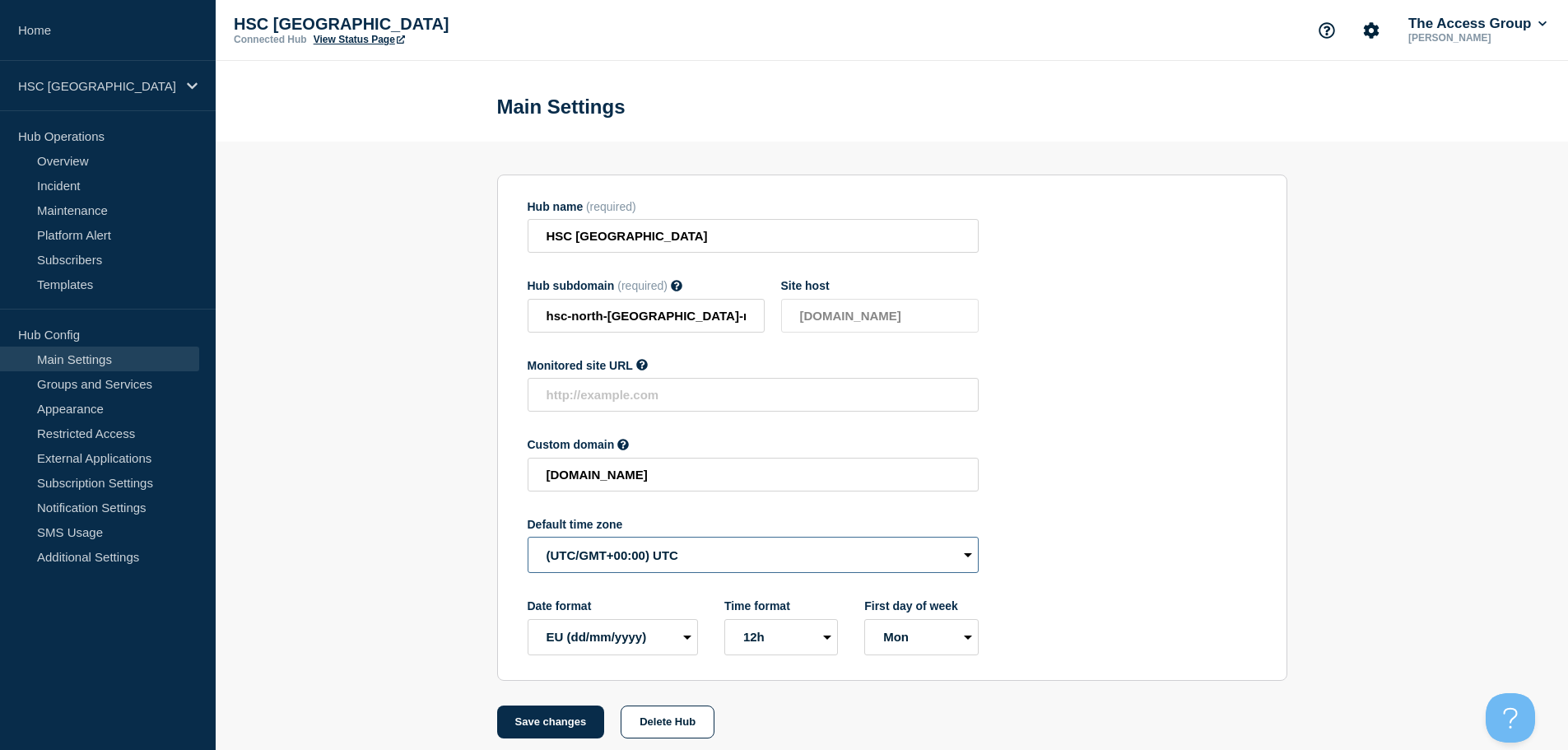
drag, startPoint x: 676, startPoint y: 561, endPoint x: 684, endPoint y: 566, distance: 9.4
click at [676, 561] on select "(SDT/GMT-11:00) [US_STATE] (SST/GMT-11:00) International Date Line West (SST/GM…" at bounding box center [753, 554] width 451 height 36
select select "Europe/[GEOGRAPHIC_DATA]"
click at [528, 541] on select "(SDT/GMT-11:00) [US_STATE] (SST/GMT-11:00) International Date Line West (SST/GM…" at bounding box center [753, 554] width 451 height 36
click at [532, 737] on button "Save changes" at bounding box center [551, 722] width 108 height 33
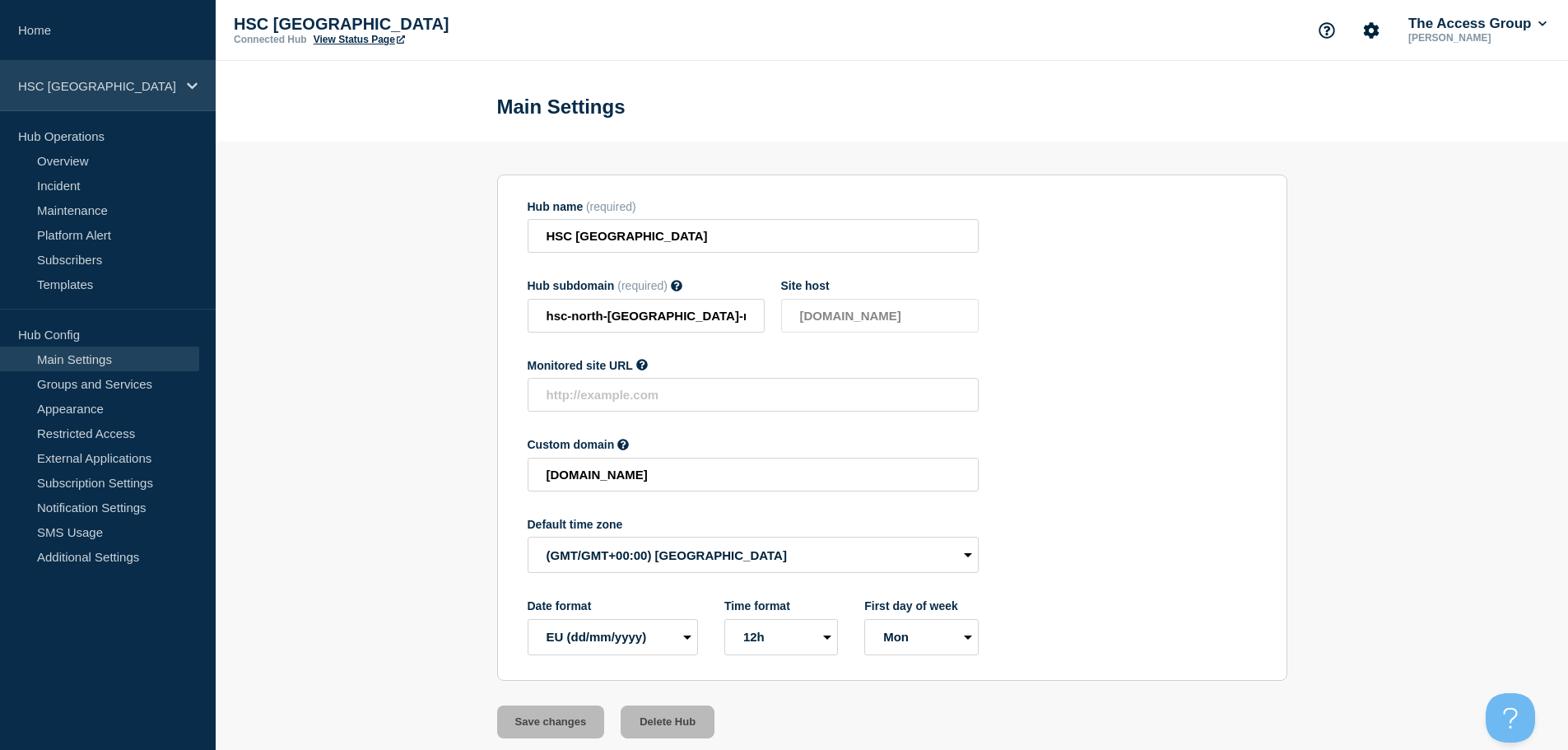
click at [161, 80] on p "HSC [GEOGRAPHIC_DATA]" at bounding box center [97, 86] width 158 height 14
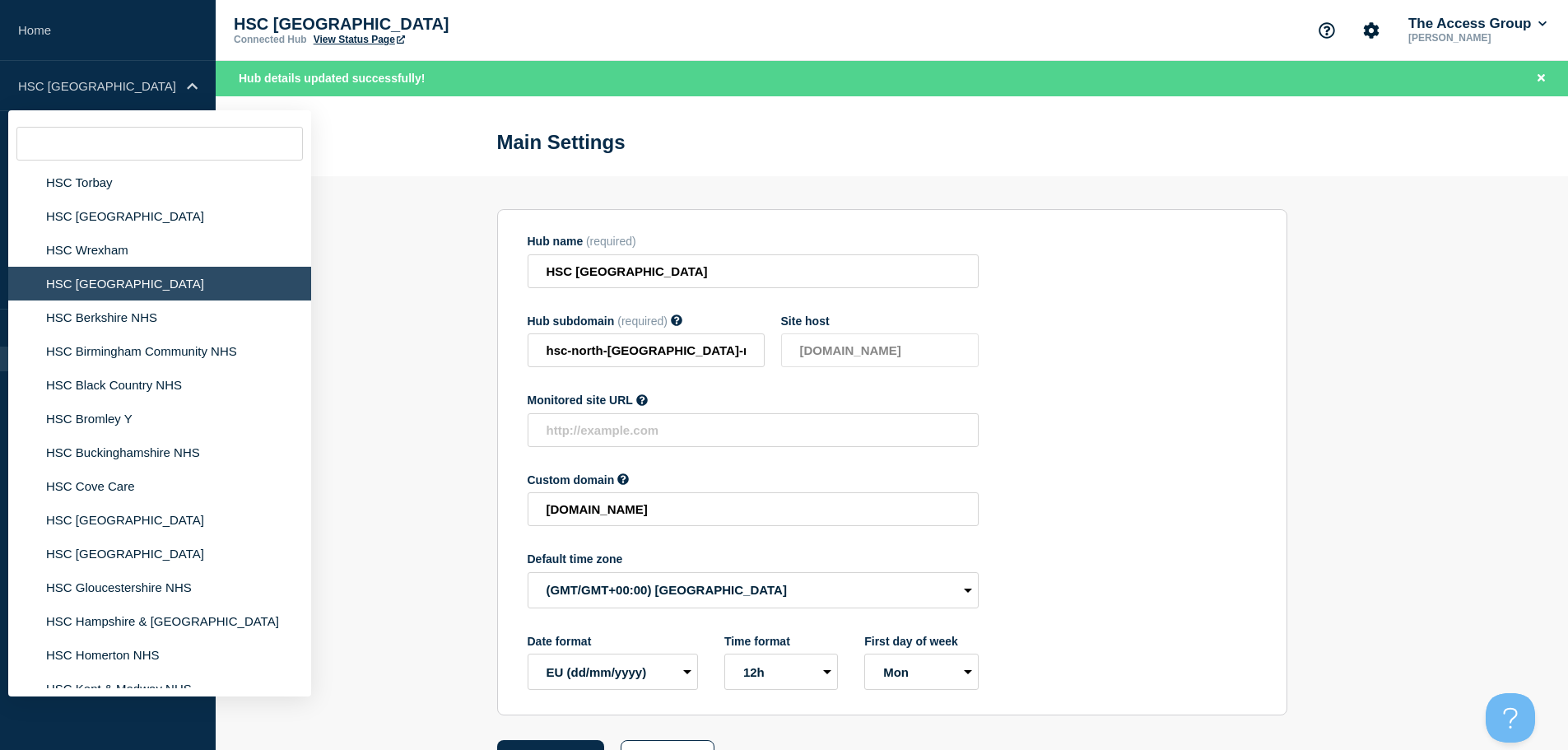
scroll to position [2781, 0]
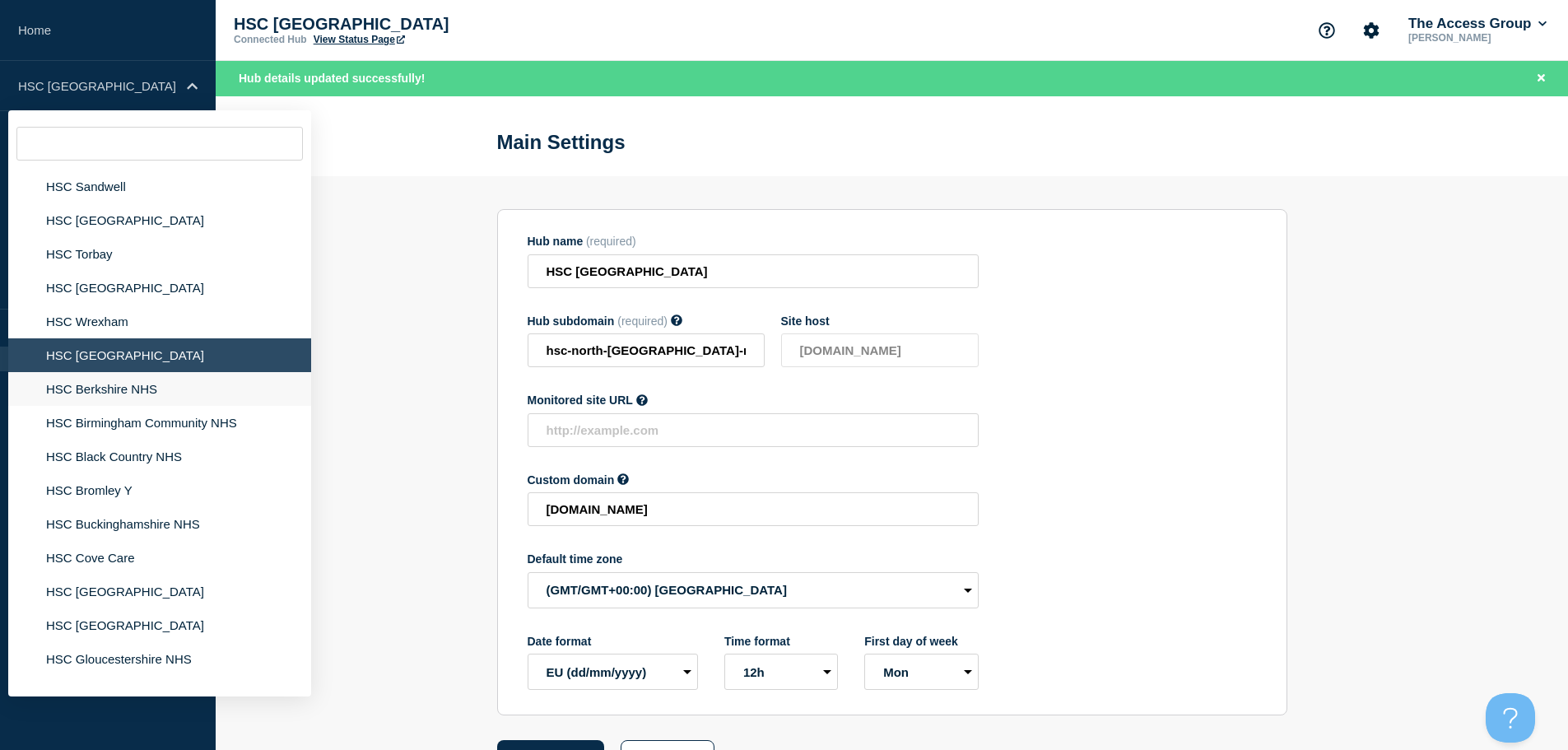
click at [182, 372] on li "HSC Berkshire NHS" at bounding box center [160, 390] width 303 height 34
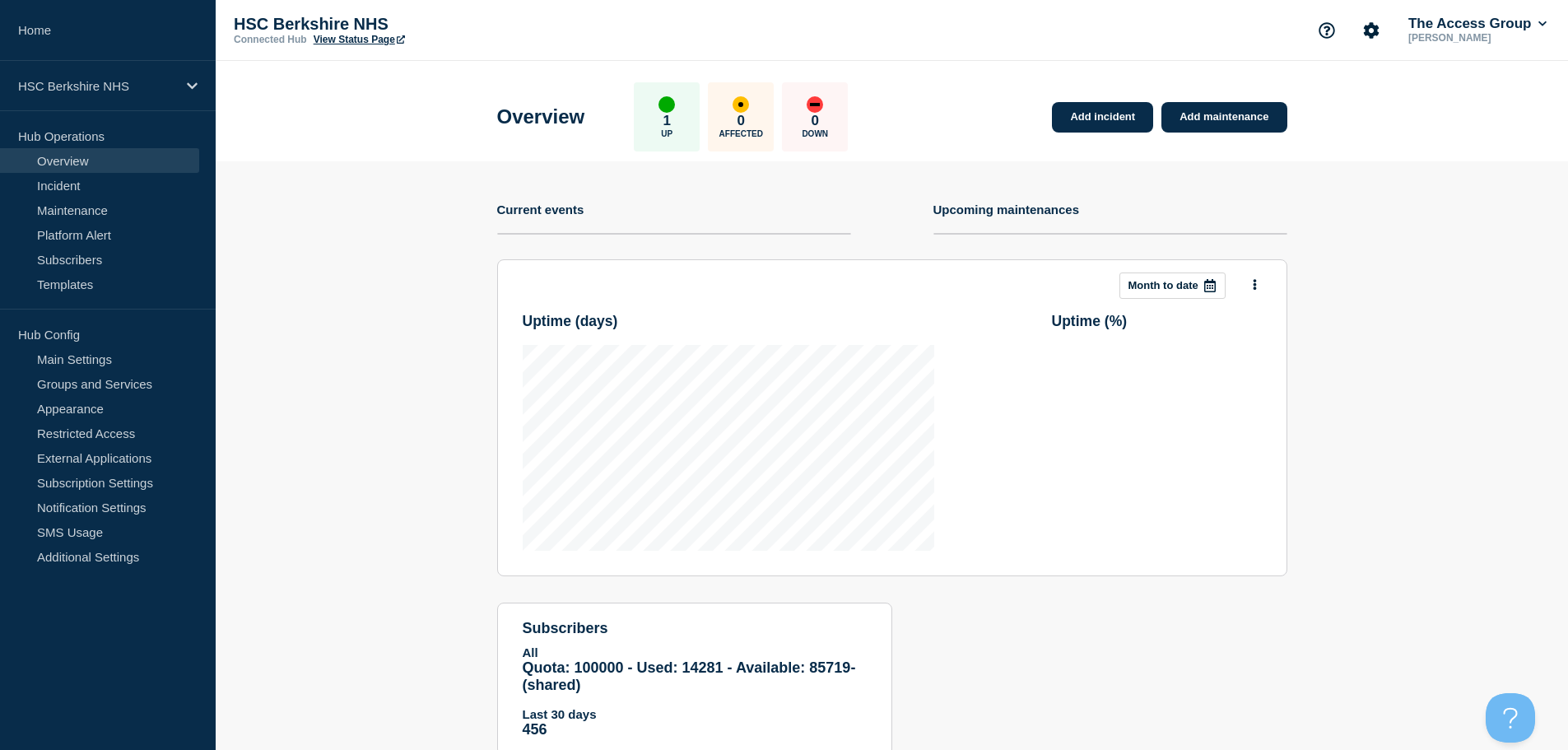
click at [155, 345] on p "Hub Config" at bounding box center [108, 334] width 216 height 25
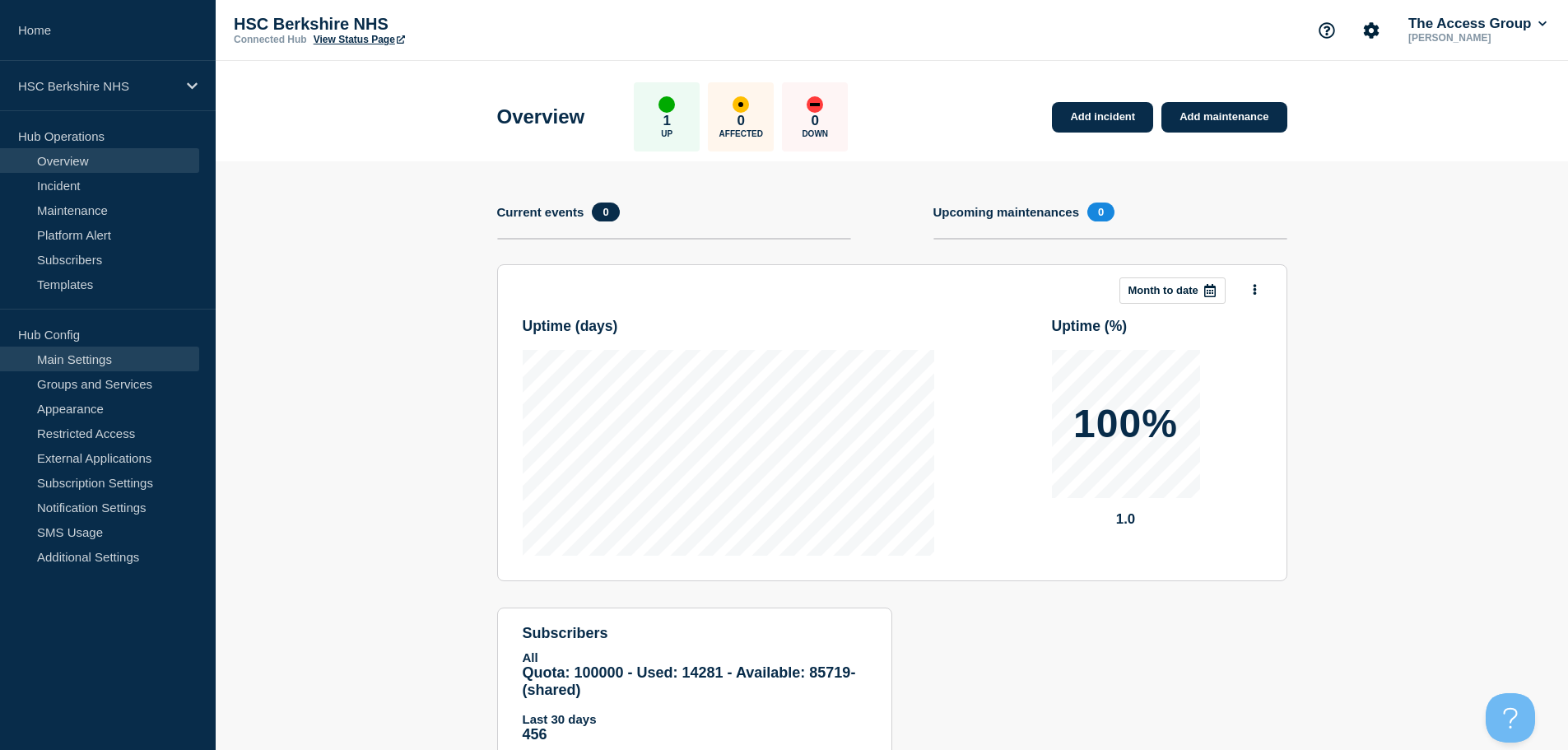
click at [171, 356] on link "Main Settings" at bounding box center [99, 359] width 199 height 25
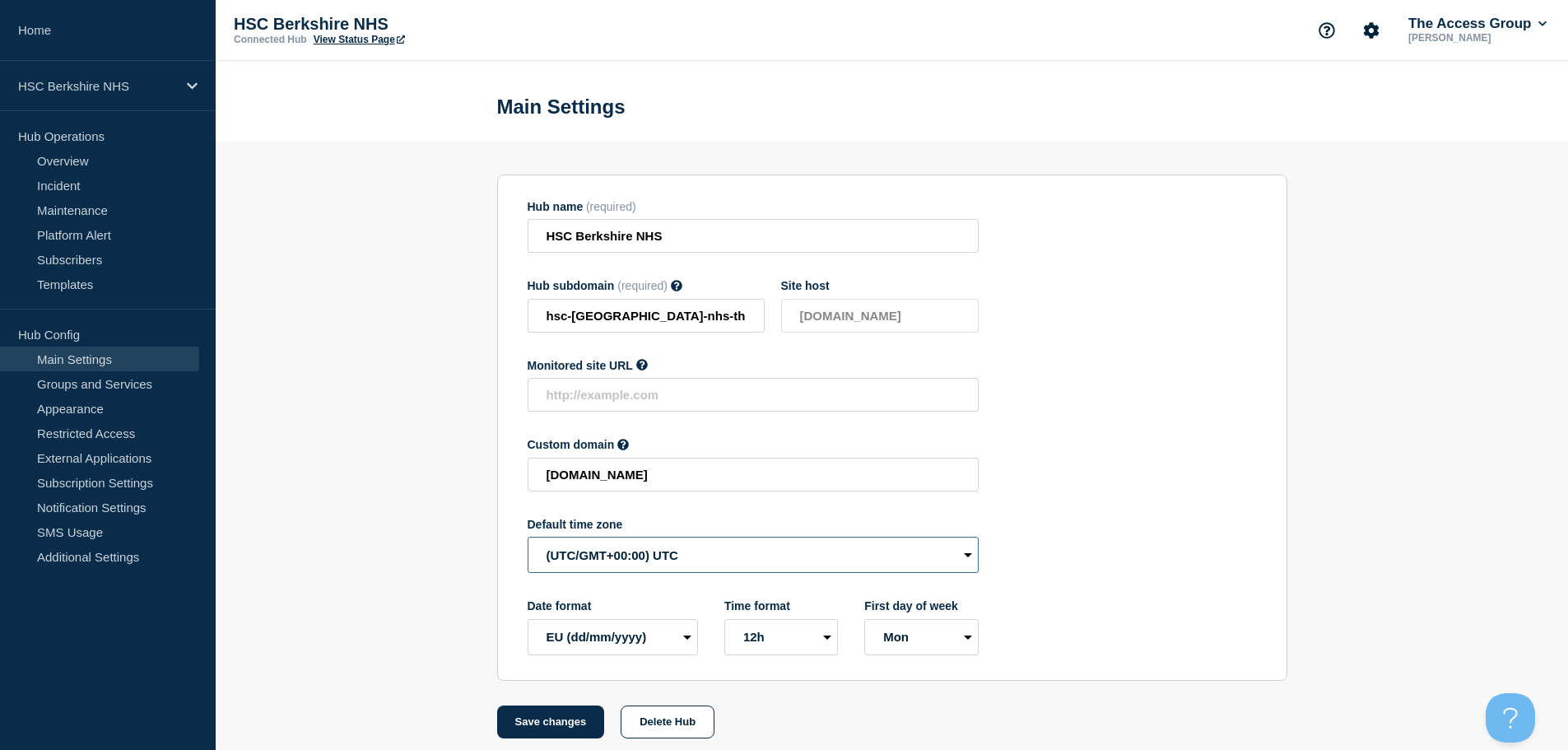
click at [587, 569] on select "(SDT/GMT-11:00) [US_STATE] (SST/GMT-11:00) International Date Line West (SST/GM…" at bounding box center [753, 554] width 451 height 36
select select "Europe/[GEOGRAPHIC_DATA]"
click at [528, 541] on select "(SDT/GMT-11:00) [US_STATE] (SST/GMT-11:00) International Date Line West (SST/GM…" at bounding box center [753, 554] width 451 height 36
click at [585, 724] on button "Save changes" at bounding box center [551, 722] width 108 height 33
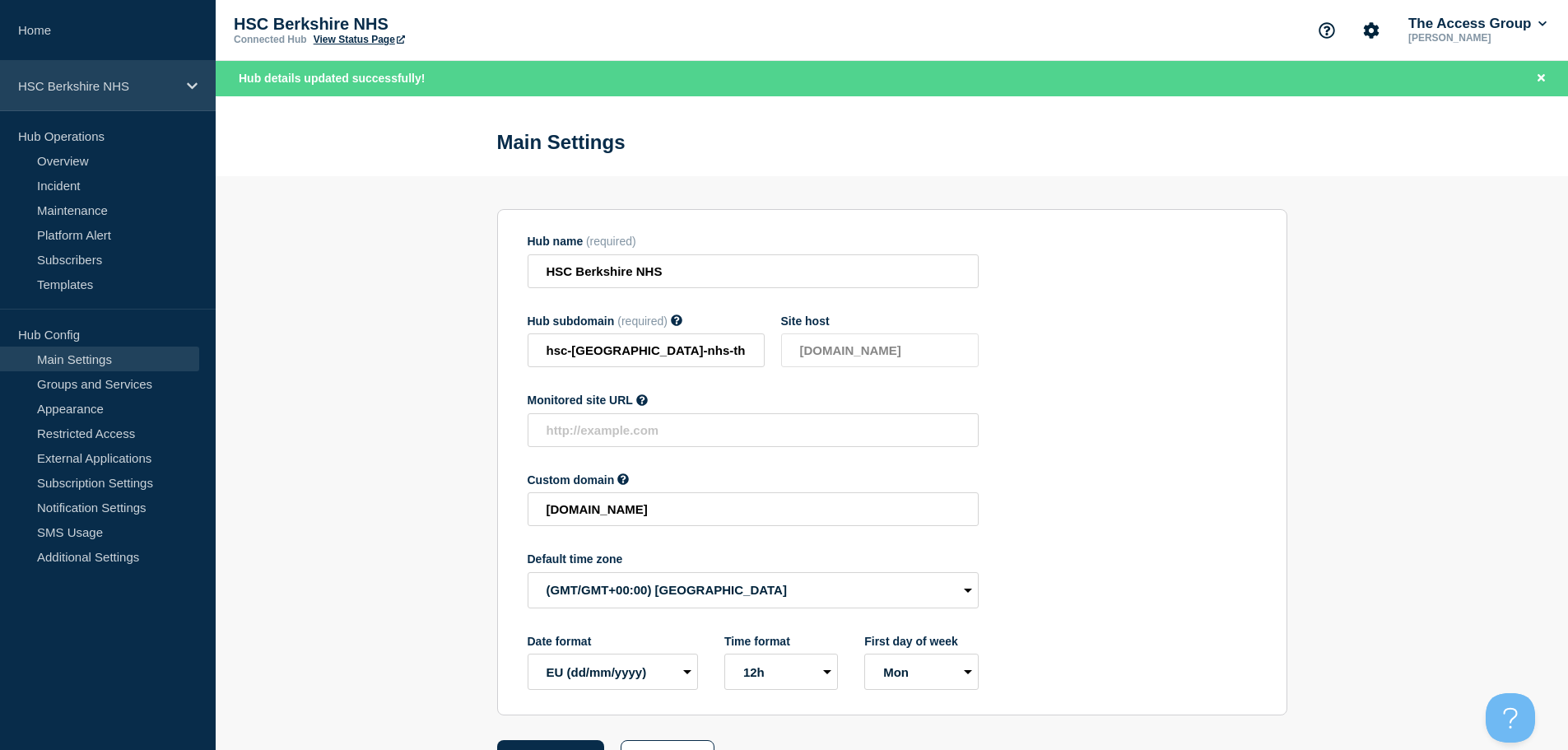
click at [182, 89] on div "HSC Berkshire NHS" at bounding box center [108, 85] width 216 height 50
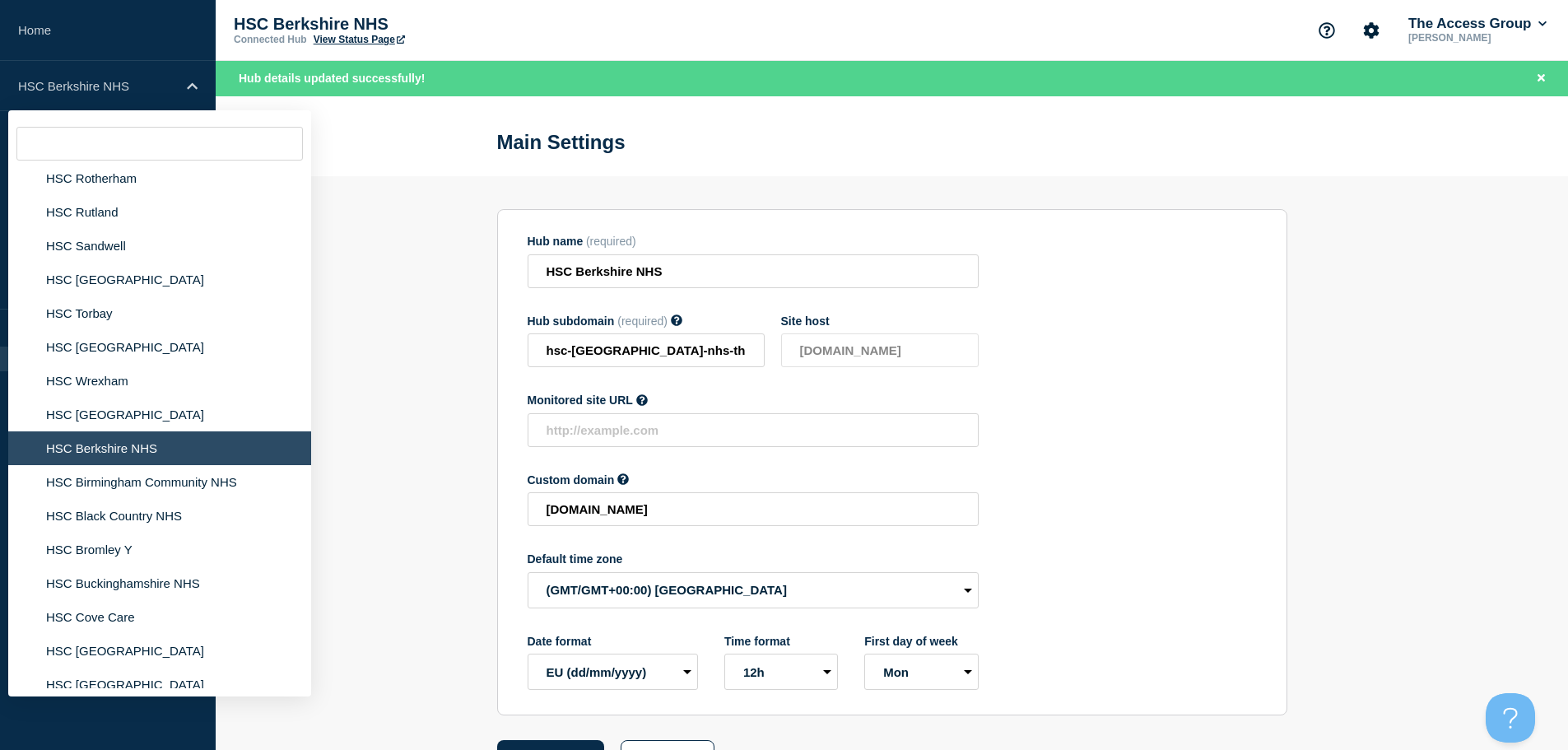
scroll to position [2888, 0]
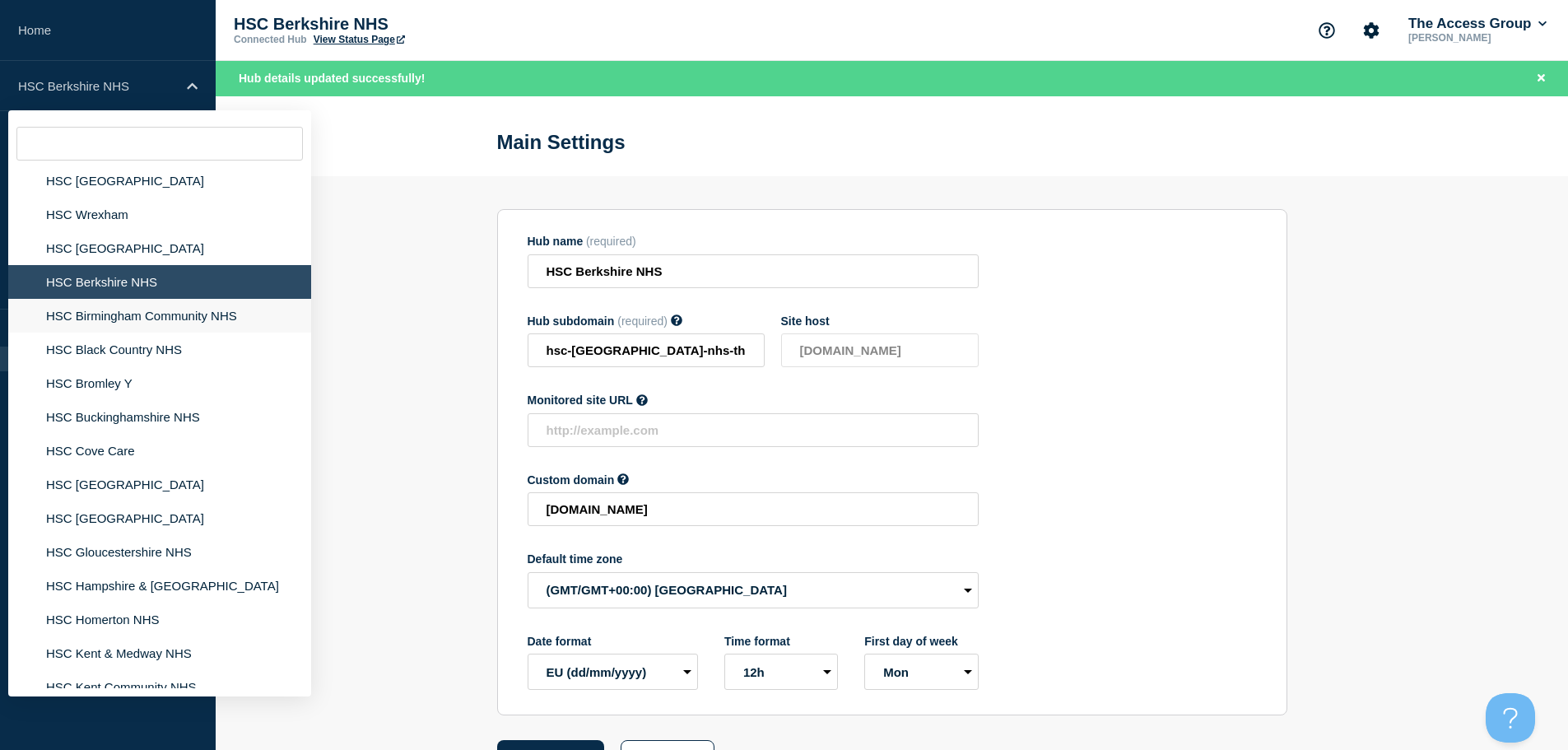
click at [202, 309] on li "HSC Birmingham Community NHS" at bounding box center [160, 316] width 303 height 34
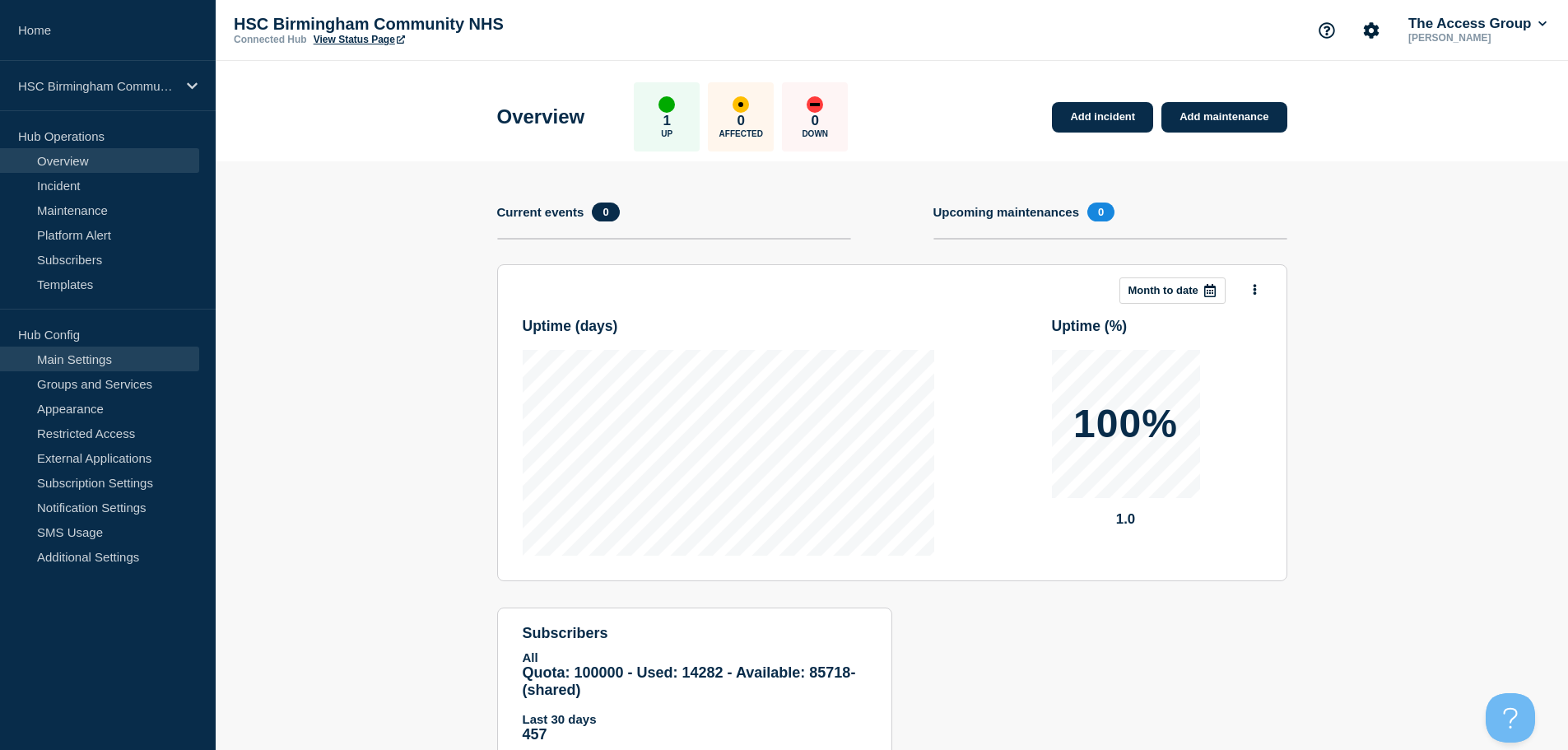
click at [71, 366] on link "Main Settings" at bounding box center [99, 359] width 199 height 25
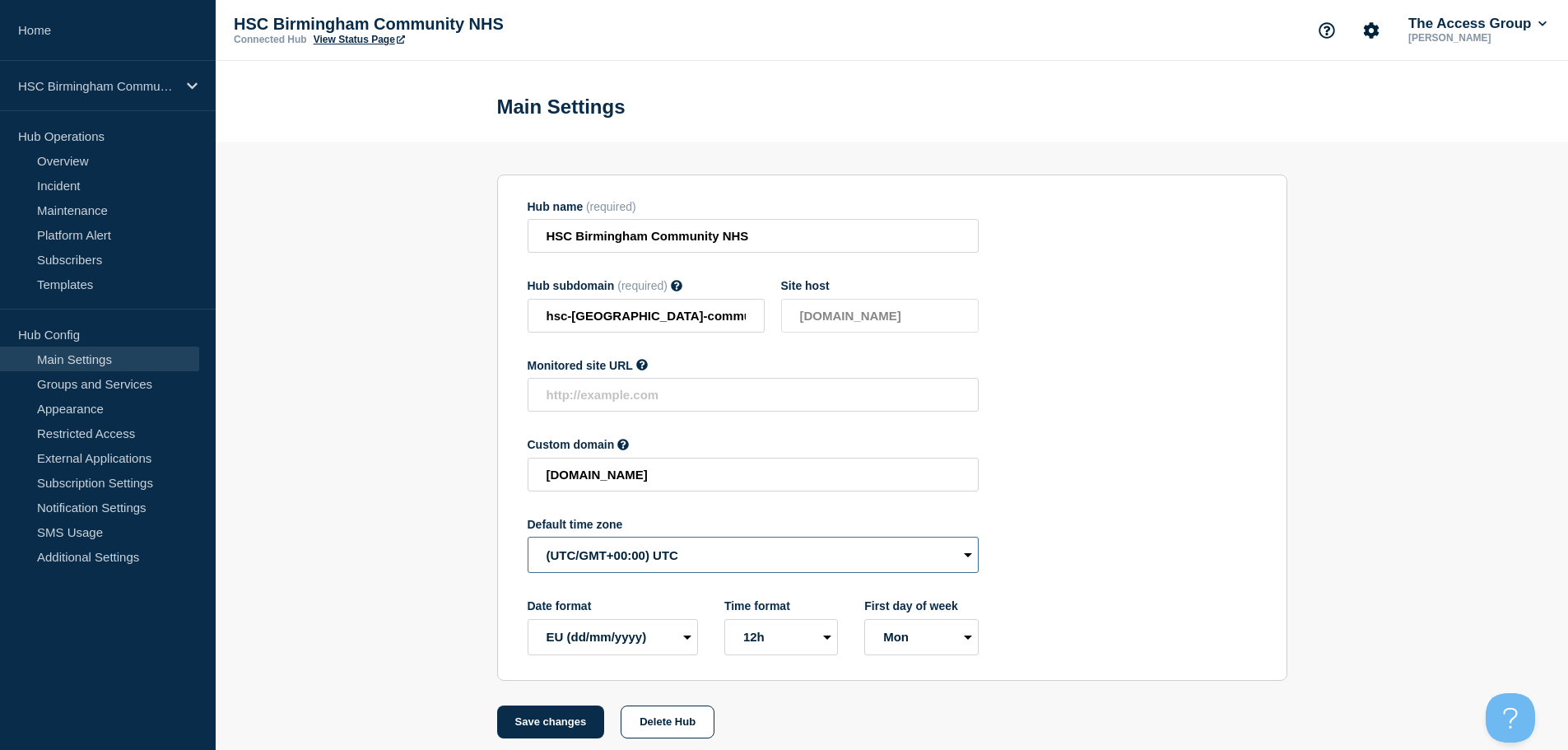
click at [678, 561] on select "(SDT/GMT-11:00) [US_STATE] (SST/GMT-11:00) International Date Line West (SST/GM…" at bounding box center [753, 554] width 451 height 36
select select "Europe/[GEOGRAPHIC_DATA]"
click at [528, 541] on select "(SDT/GMT-11:00) [US_STATE] (SST/GMT-11:00) International Date Line West (SST/GM…" at bounding box center [753, 554] width 451 height 36
click at [558, 733] on button "Save changes" at bounding box center [551, 722] width 108 height 33
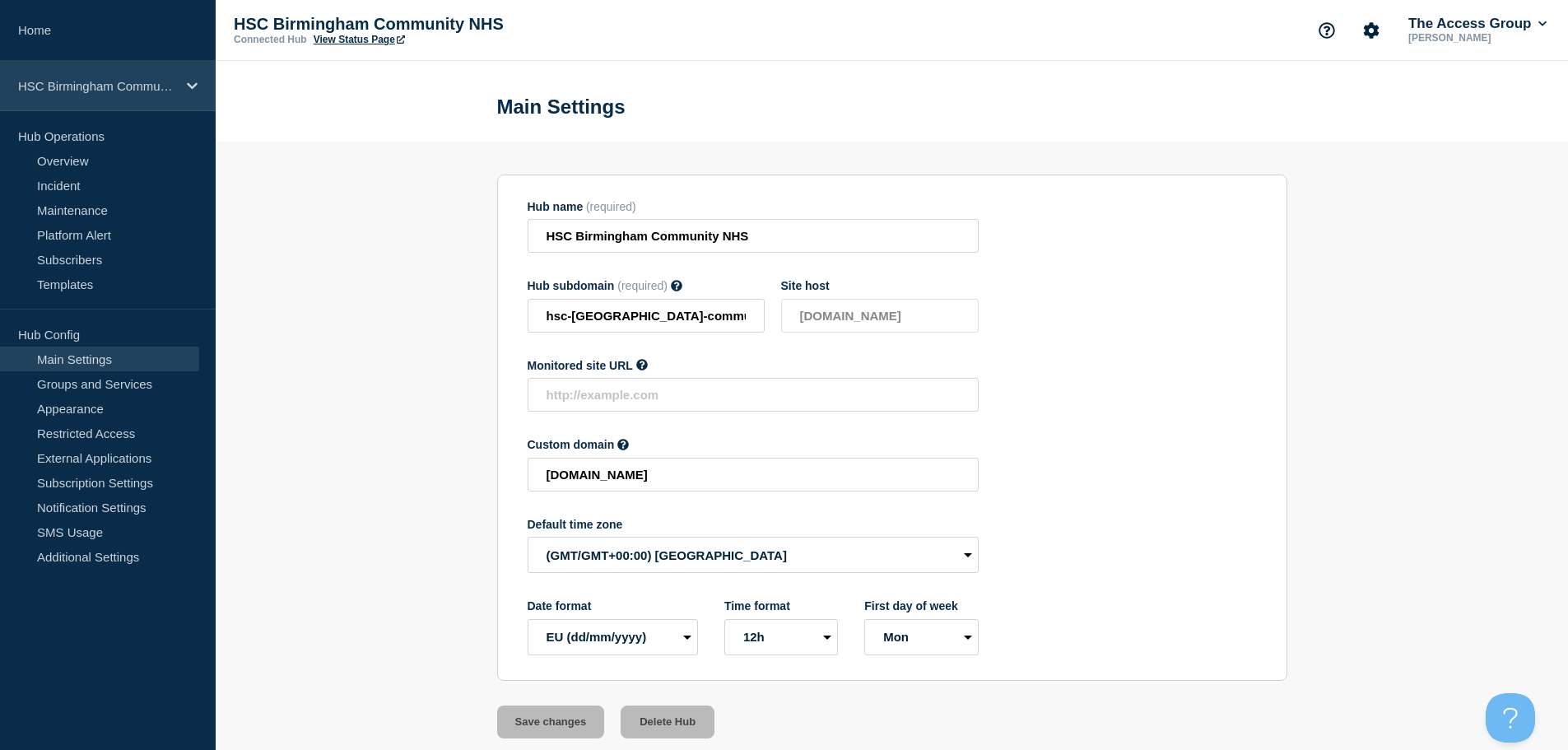
click at [161, 77] on div "HSC Birmingham Community NHS" at bounding box center [108, 85] width 216 height 50
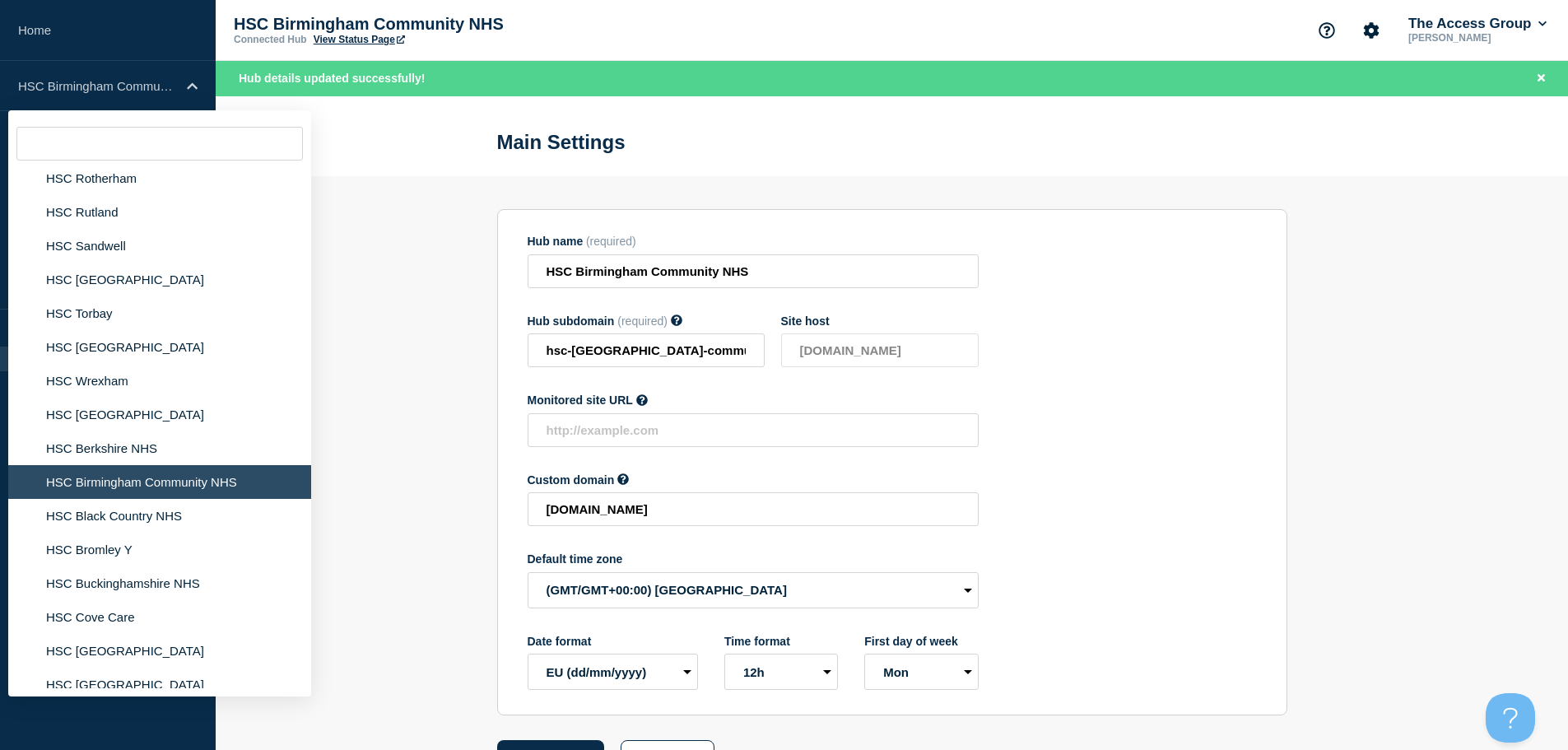
scroll to position [2781, 0]
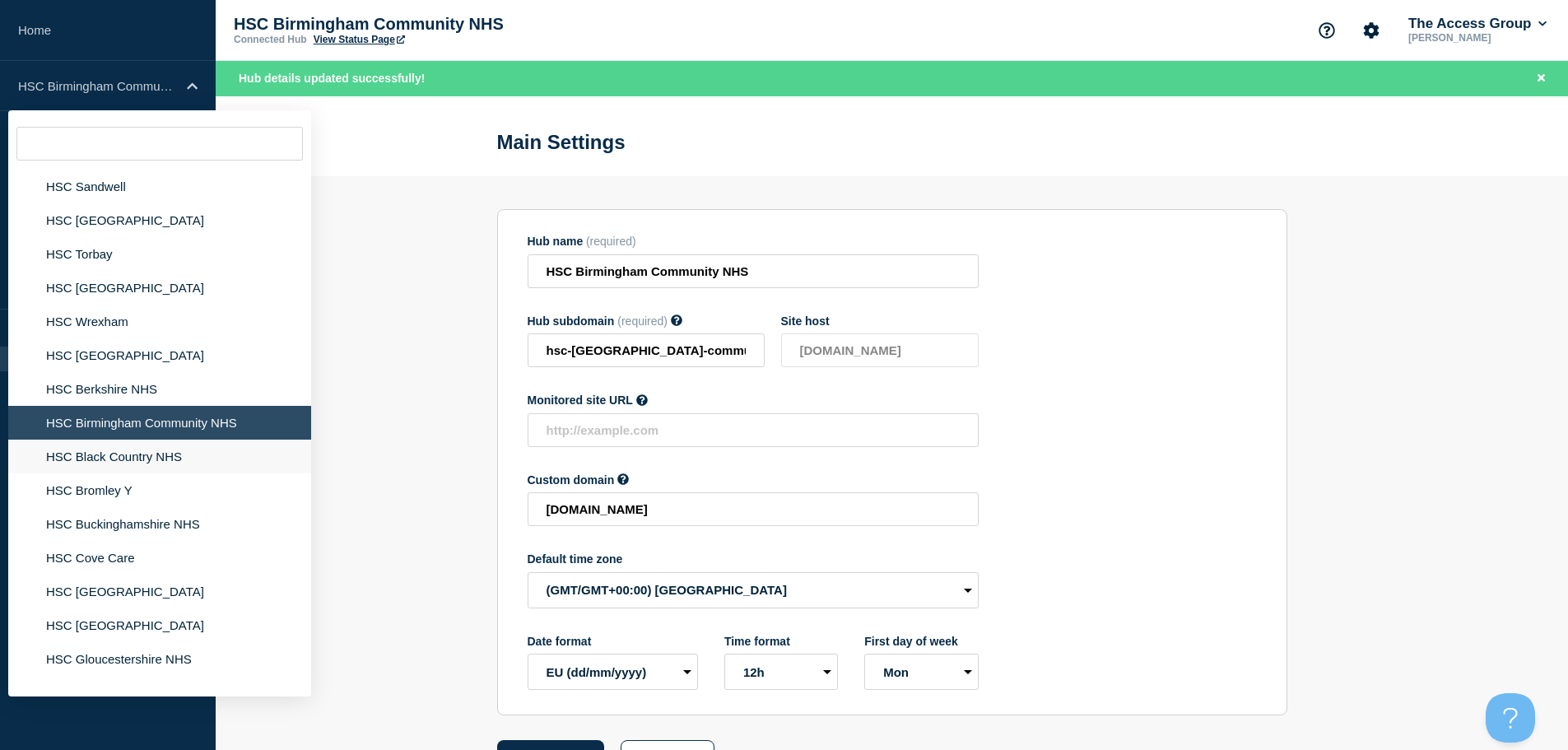
click at [123, 444] on li "HSC Black Country NHS" at bounding box center [160, 457] width 303 height 34
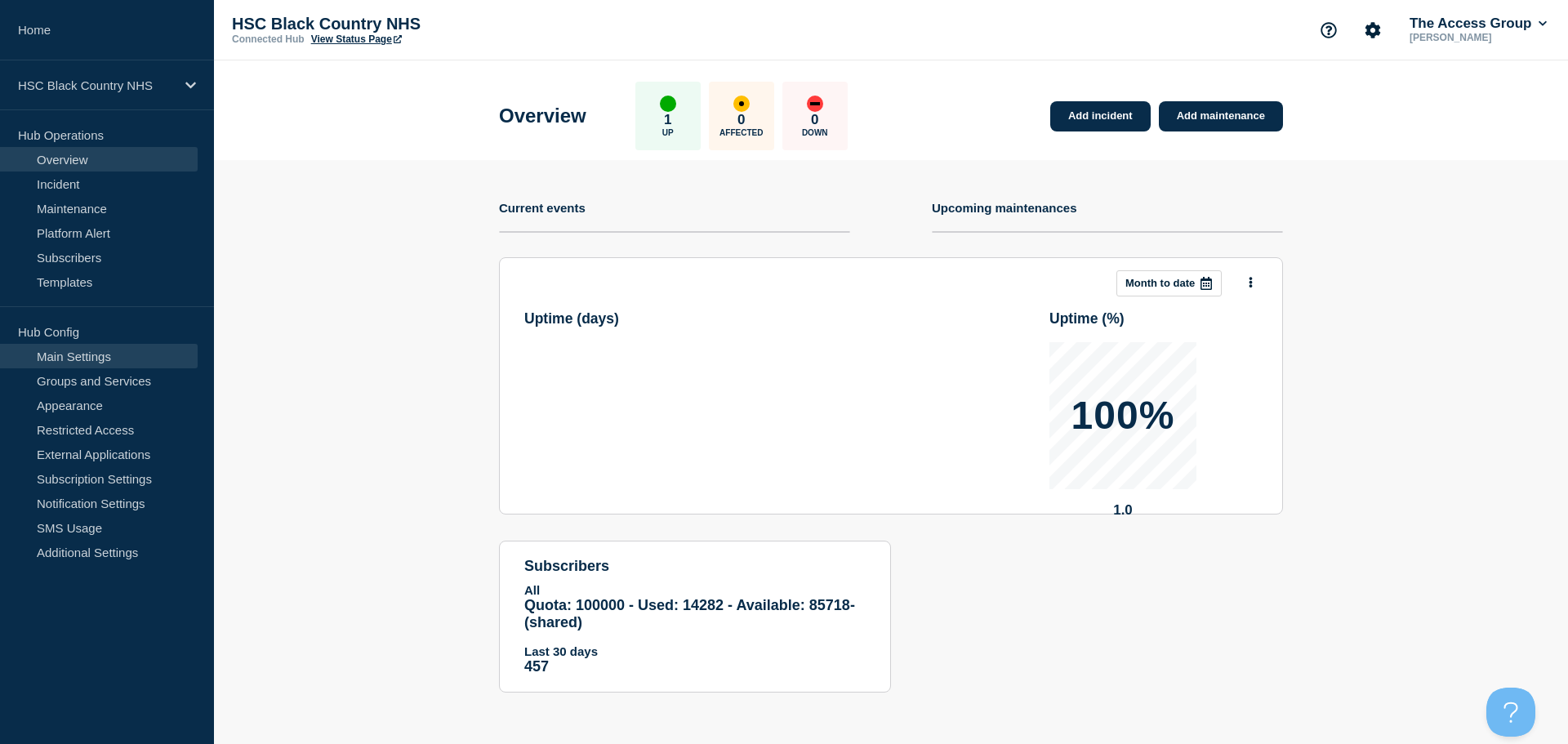
click at [130, 356] on link "Main Settings" at bounding box center [98, 356] width 197 height 25
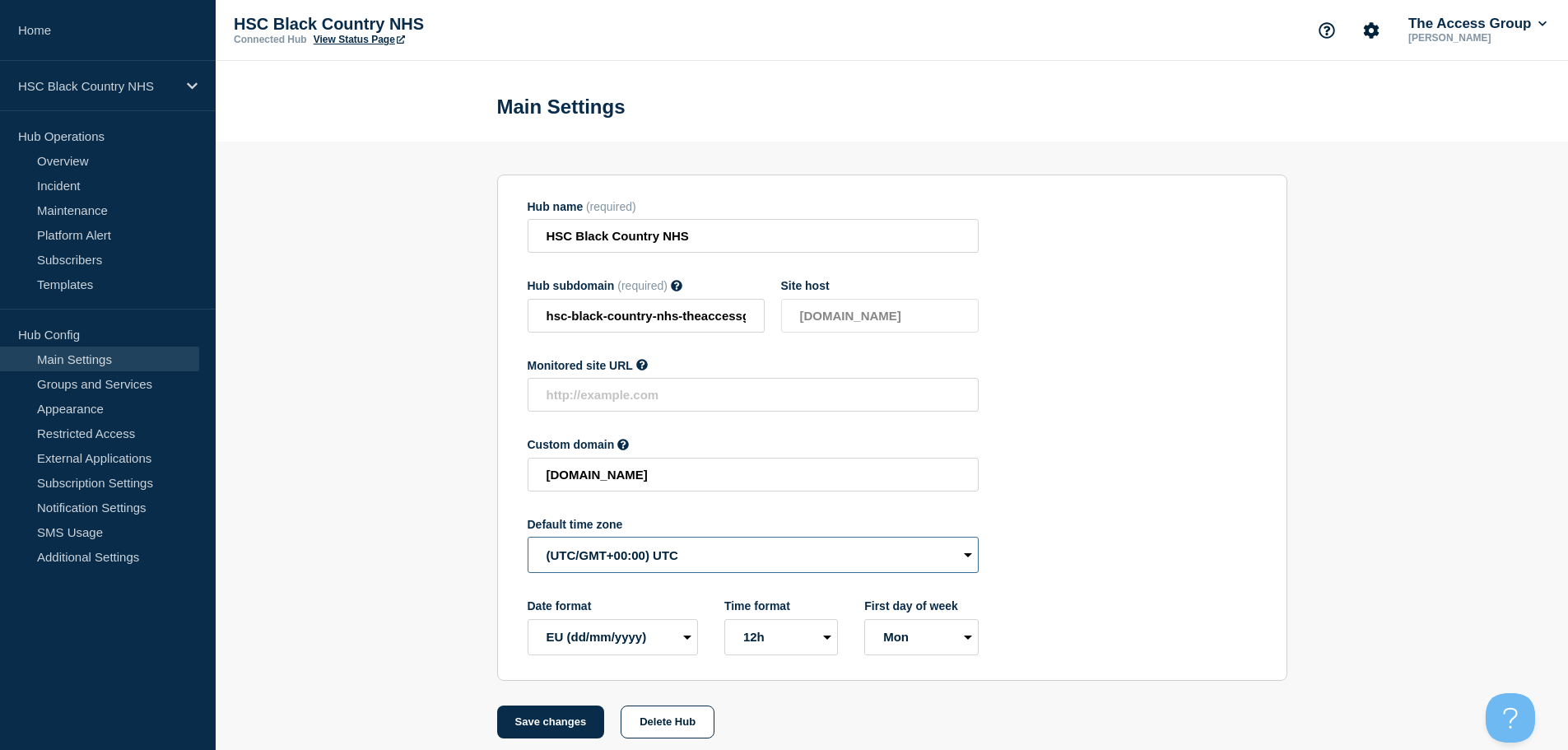
click at [724, 559] on select "(SDT/GMT-11:00) [US_STATE] (SST/GMT-11:00) International Date Line West (SST/GM…" at bounding box center [753, 554] width 451 height 36
select select "Europe/[GEOGRAPHIC_DATA]"
click at [528, 541] on select "(SDT/GMT-11:00) [US_STATE] (SST/GMT-11:00) International Date Line West (SST/GM…" at bounding box center [753, 554] width 451 height 36
click at [565, 727] on button "Save changes" at bounding box center [551, 722] width 108 height 33
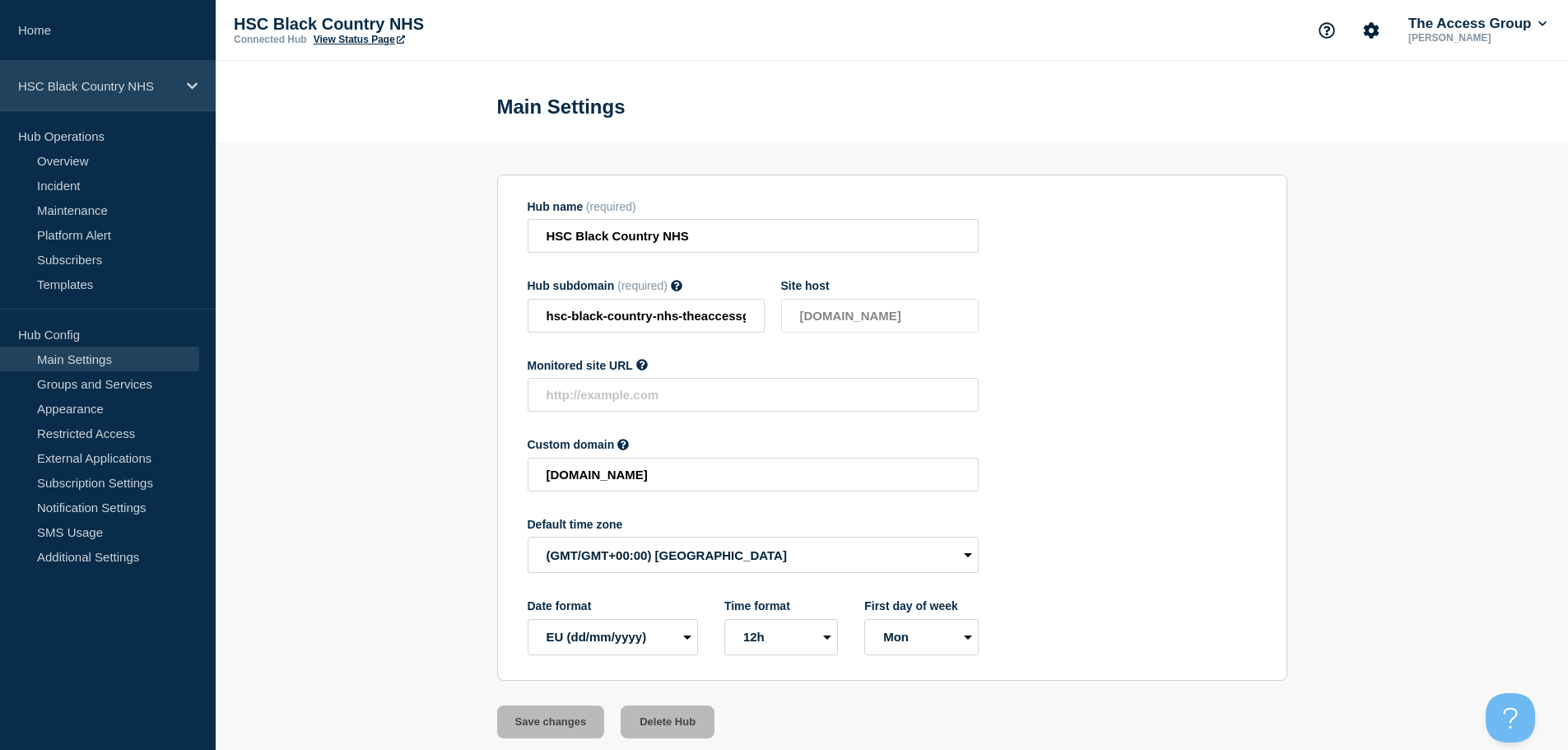
click at [178, 97] on div "HSC Black Country NHS" at bounding box center [108, 85] width 216 height 50
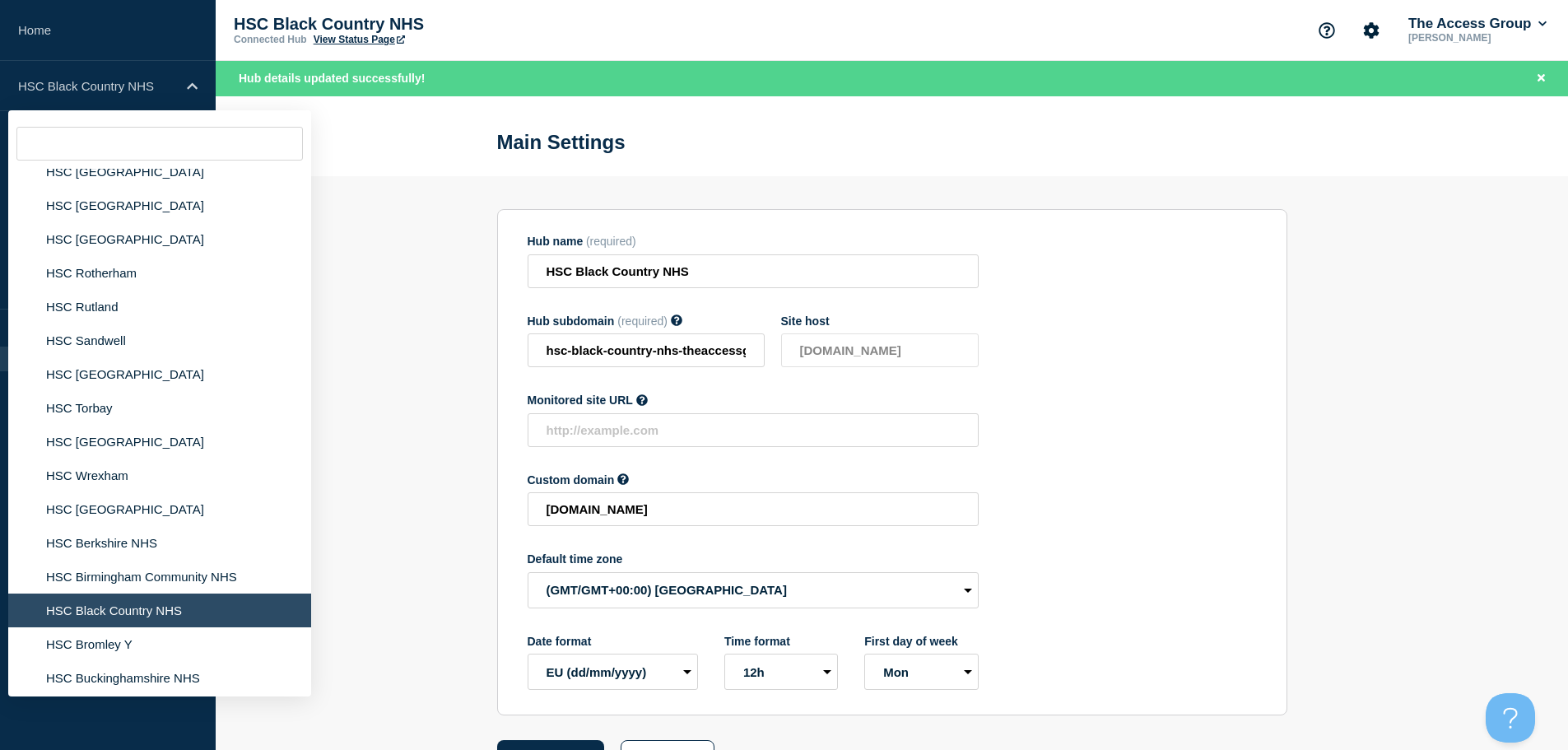
scroll to position [2947, 0]
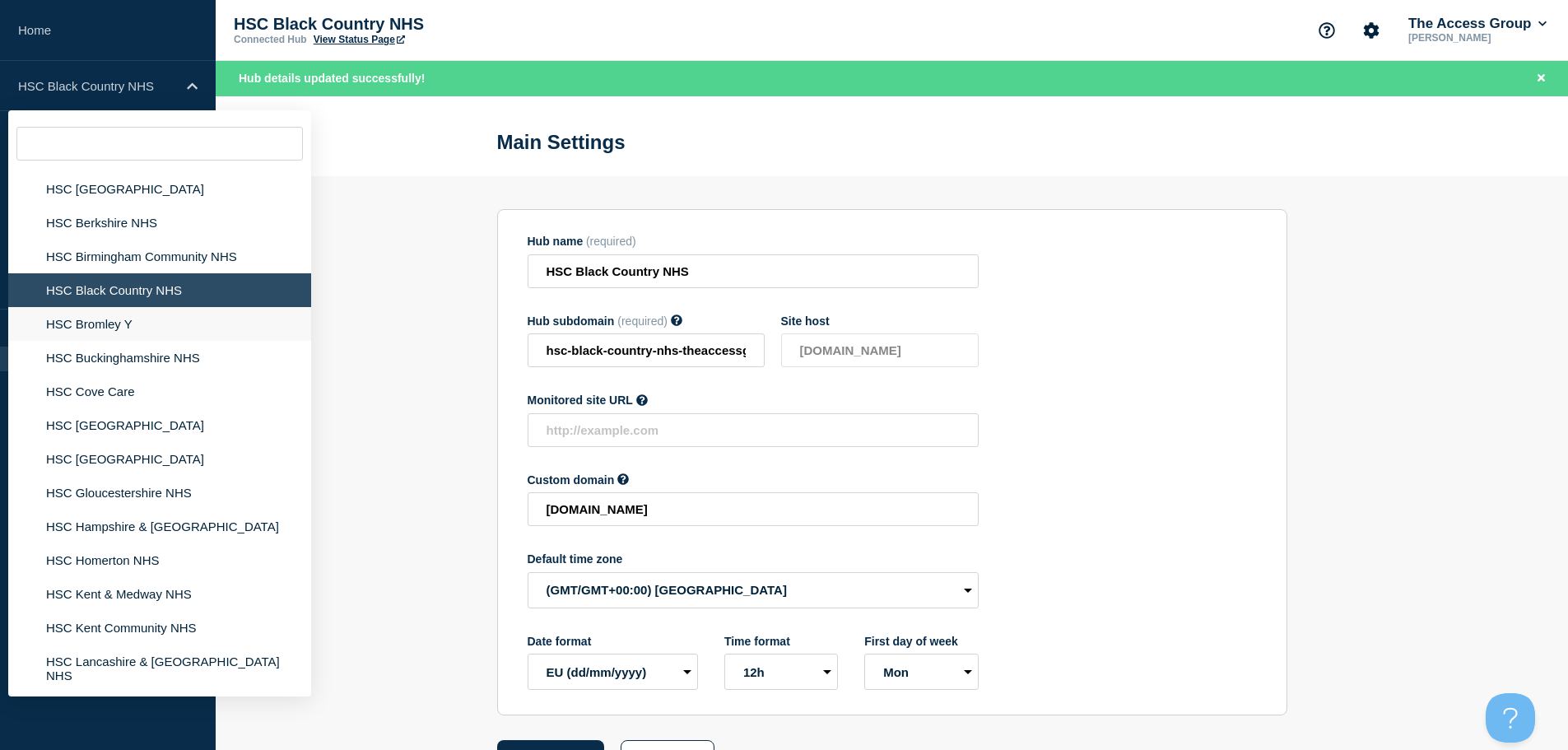
click at [135, 315] on li "HSC Bromley Y" at bounding box center [160, 324] width 303 height 34
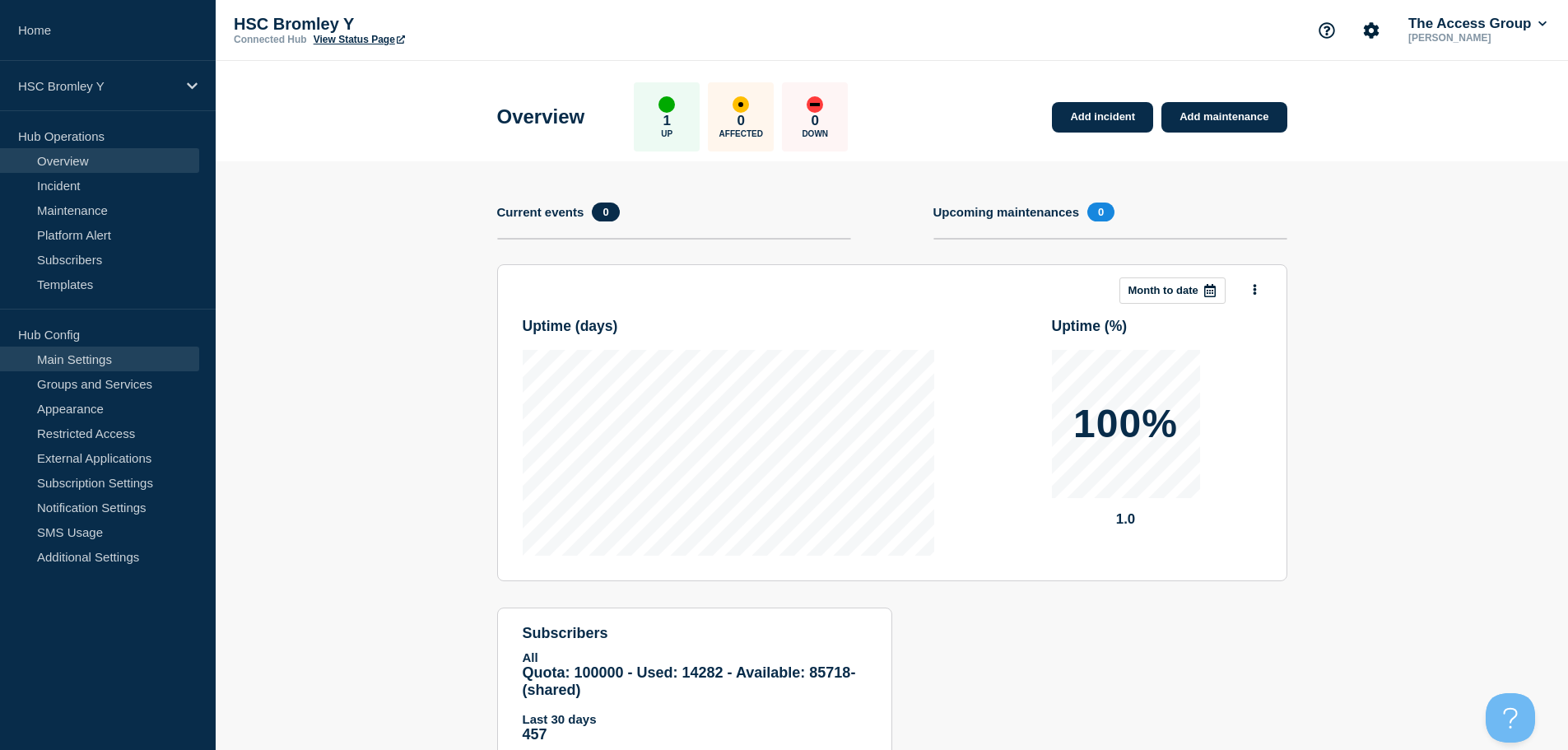
click at [139, 354] on link "Main Settings" at bounding box center [99, 359] width 199 height 25
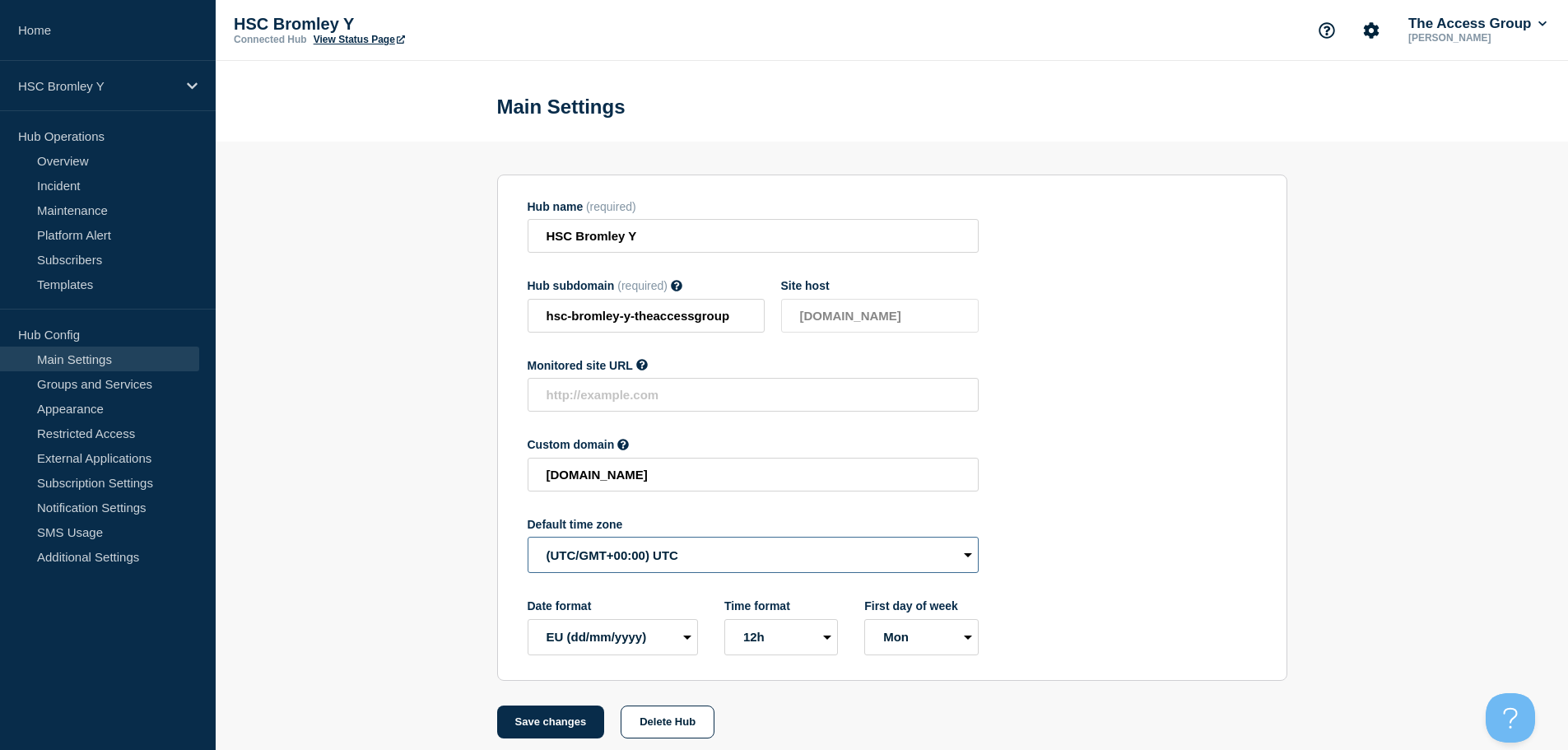
click at [725, 558] on select "(SDT/GMT-11:00) [US_STATE] (SST/GMT-11:00) International Date Line West (SST/GM…" at bounding box center [753, 554] width 451 height 36
select select "Europe/[GEOGRAPHIC_DATA]"
click at [528, 541] on select "(SDT/GMT-11:00) [US_STATE] (SST/GMT-11:00) International Date Line West (SST/GM…" at bounding box center [753, 554] width 451 height 36
click at [560, 730] on button "Save changes" at bounding box center [551, 722] width 108 height 33
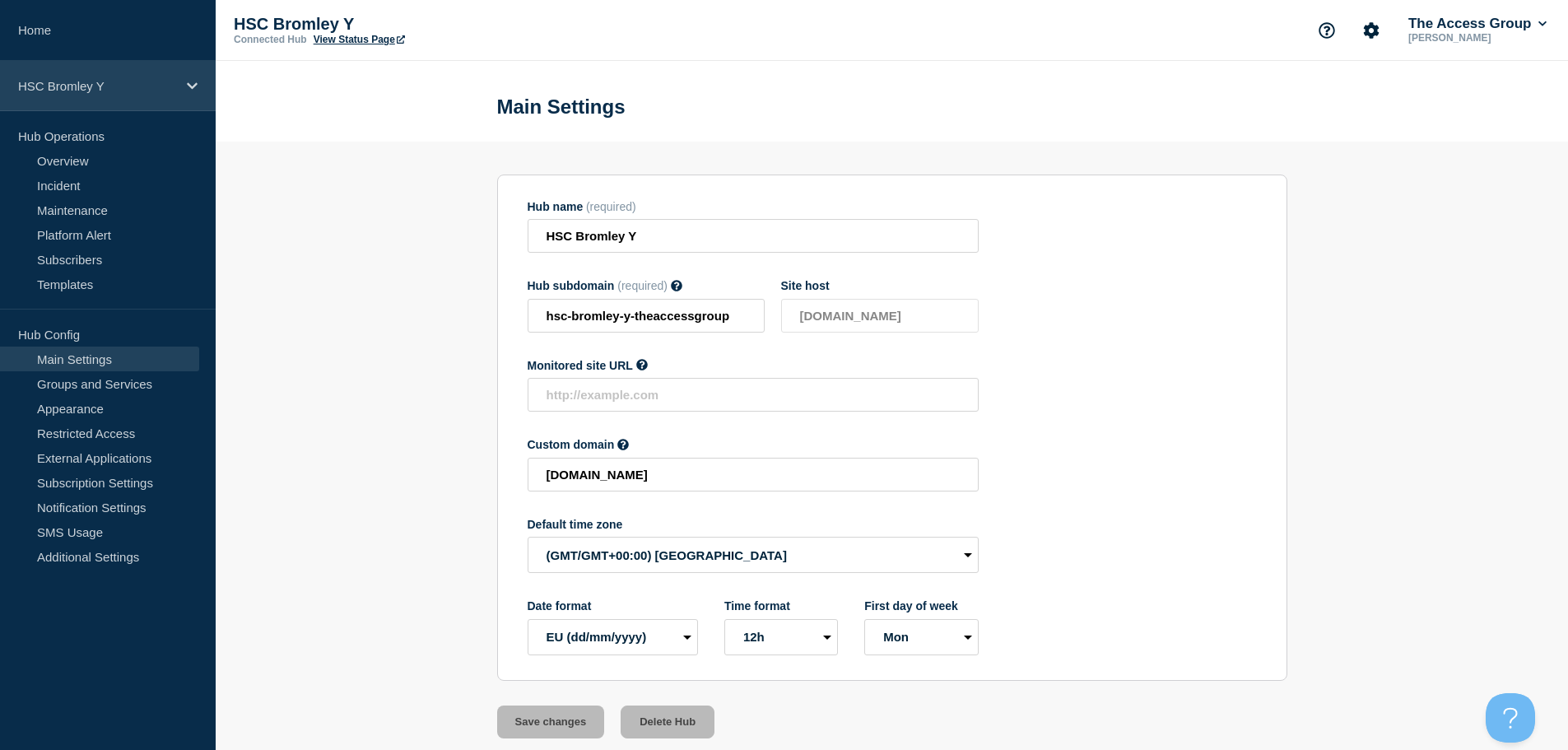
click at [184, 91] on div "HSC Bromley Y" at bounding box center [108, 85] width 216 height 50
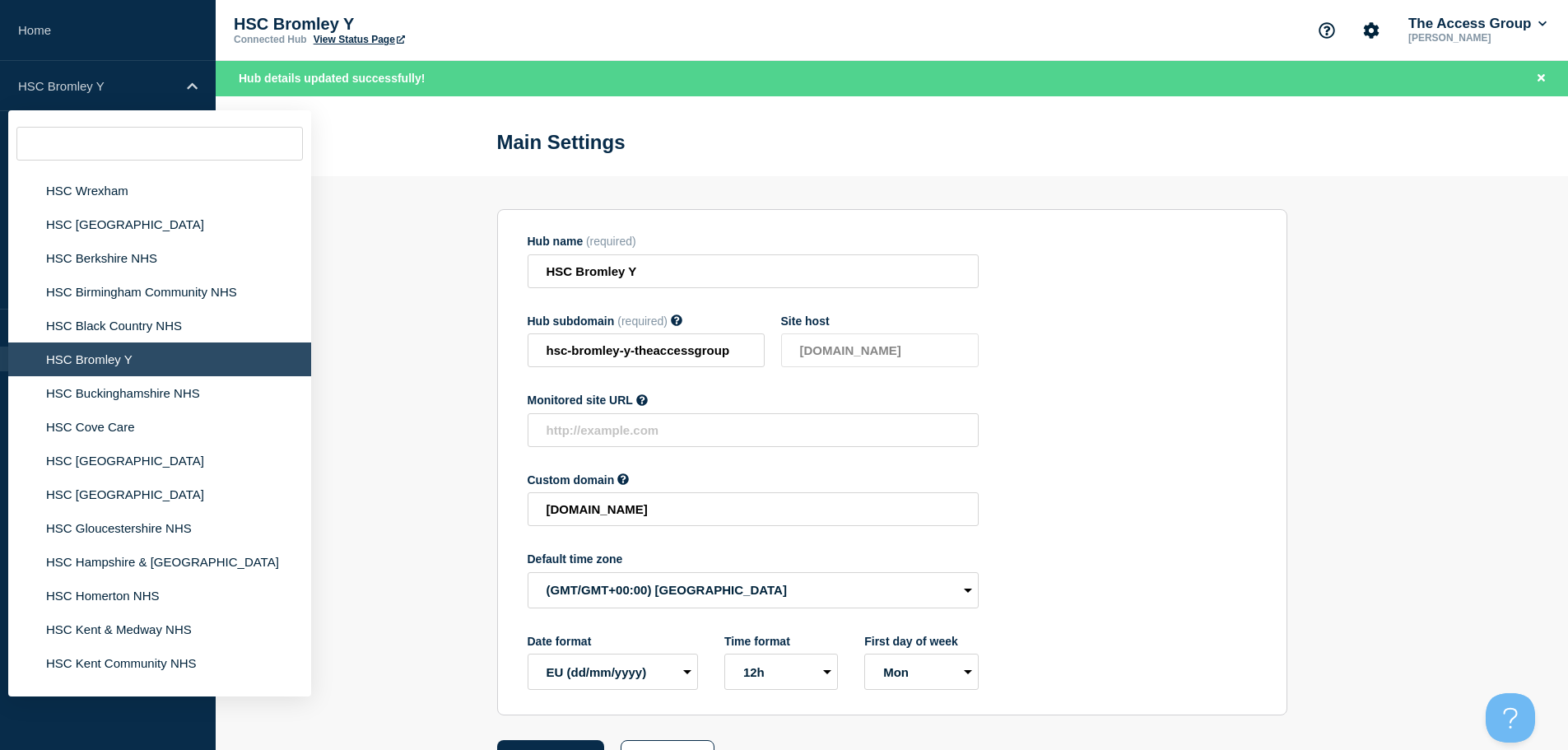
scroll to position [2936, 0]
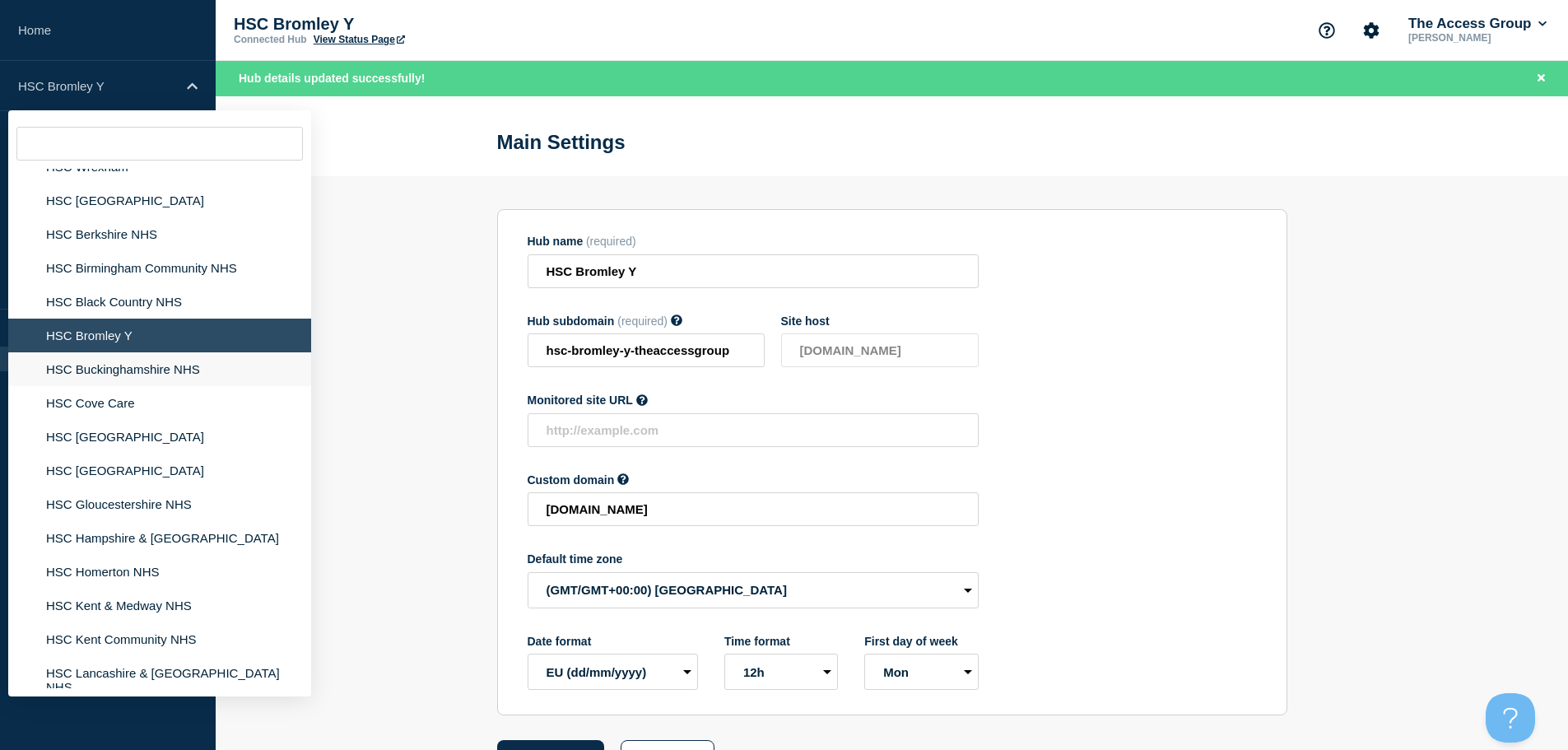
click at [178, 354] on li "HSC Buckinghamshire NHS" at bounding box center [160, 370] width 303 height 34
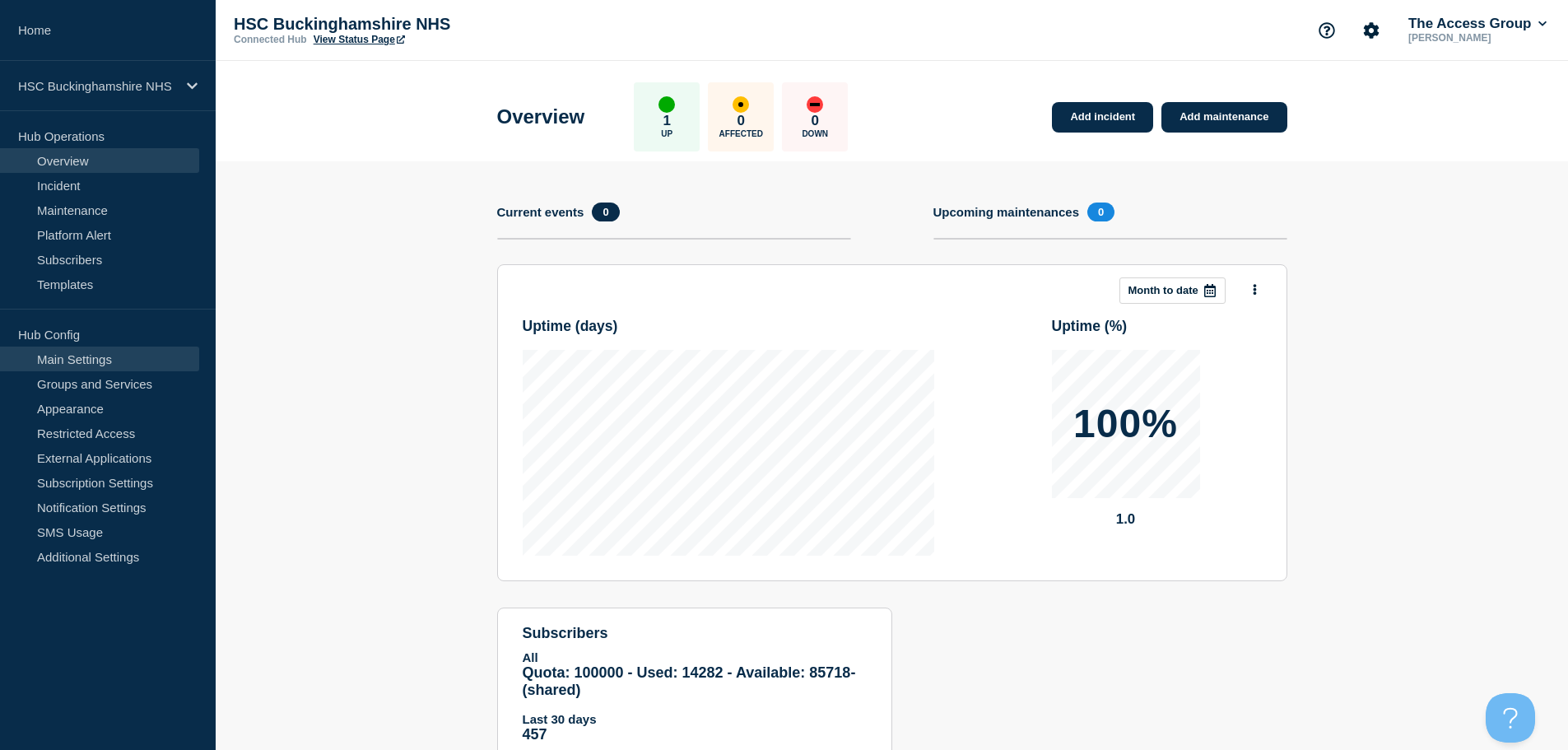
click at [178, 353] on link "Main Settings" at bounding box center [99, 359] width 199 height 25
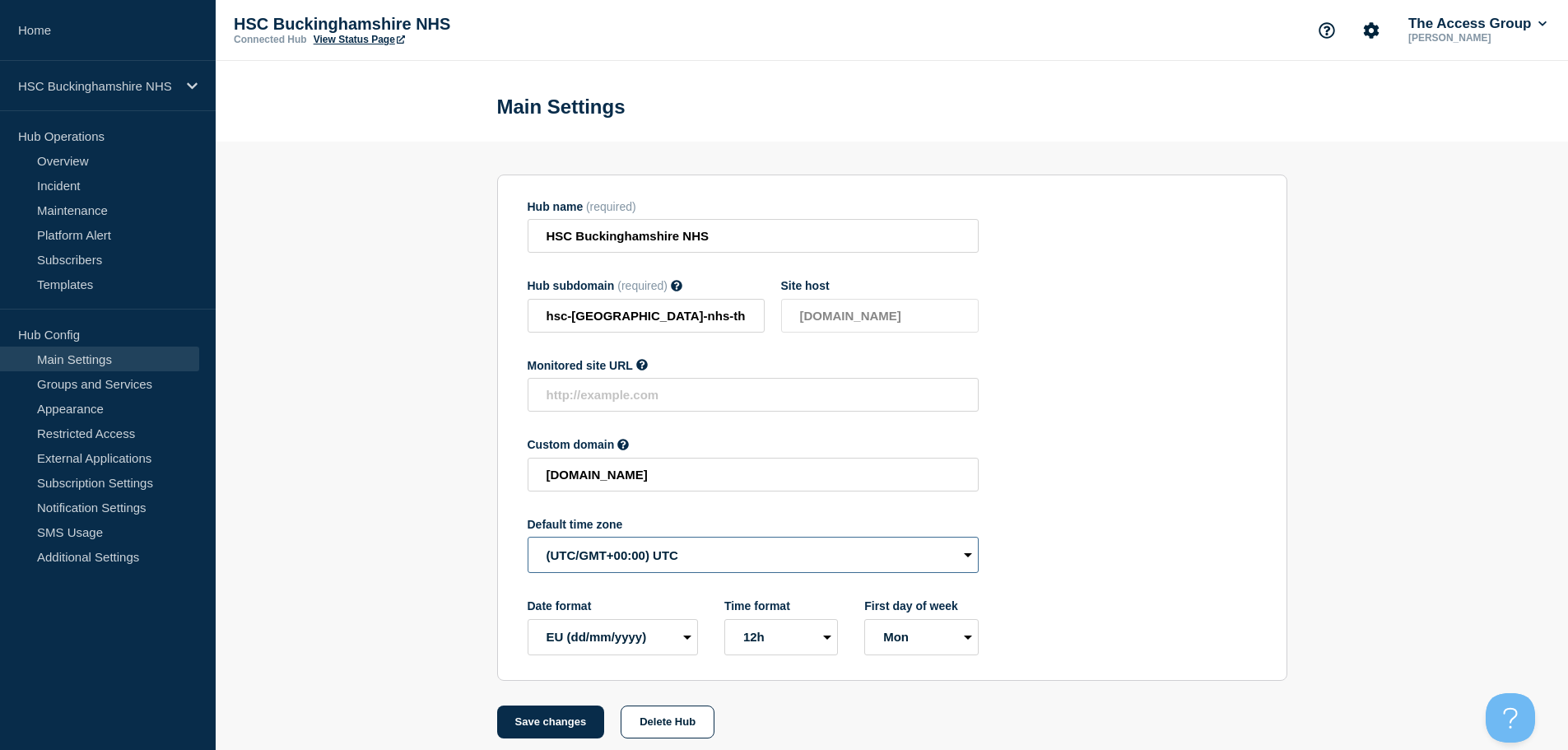
click at [644, 569] on select "(SDT/GMT-11:00) [US_STATE] (SST/GMT-11:00) International Date Line West (SST/GM…" at bounding box center [753, 554] width 451 height 36
select select "Europe/[GEOGRAPHIC_DATA]"
click at [528, 541] on select "(SDT/GMT-11:00) [US_STATE] (SST/GMT-11:00) International Date Line West (SST/GM…" at bounding box center [753, 554] width 451 height 36
click at [524, 727] on button "Save changes" at bounding box center [551, 722] width 108 height 33
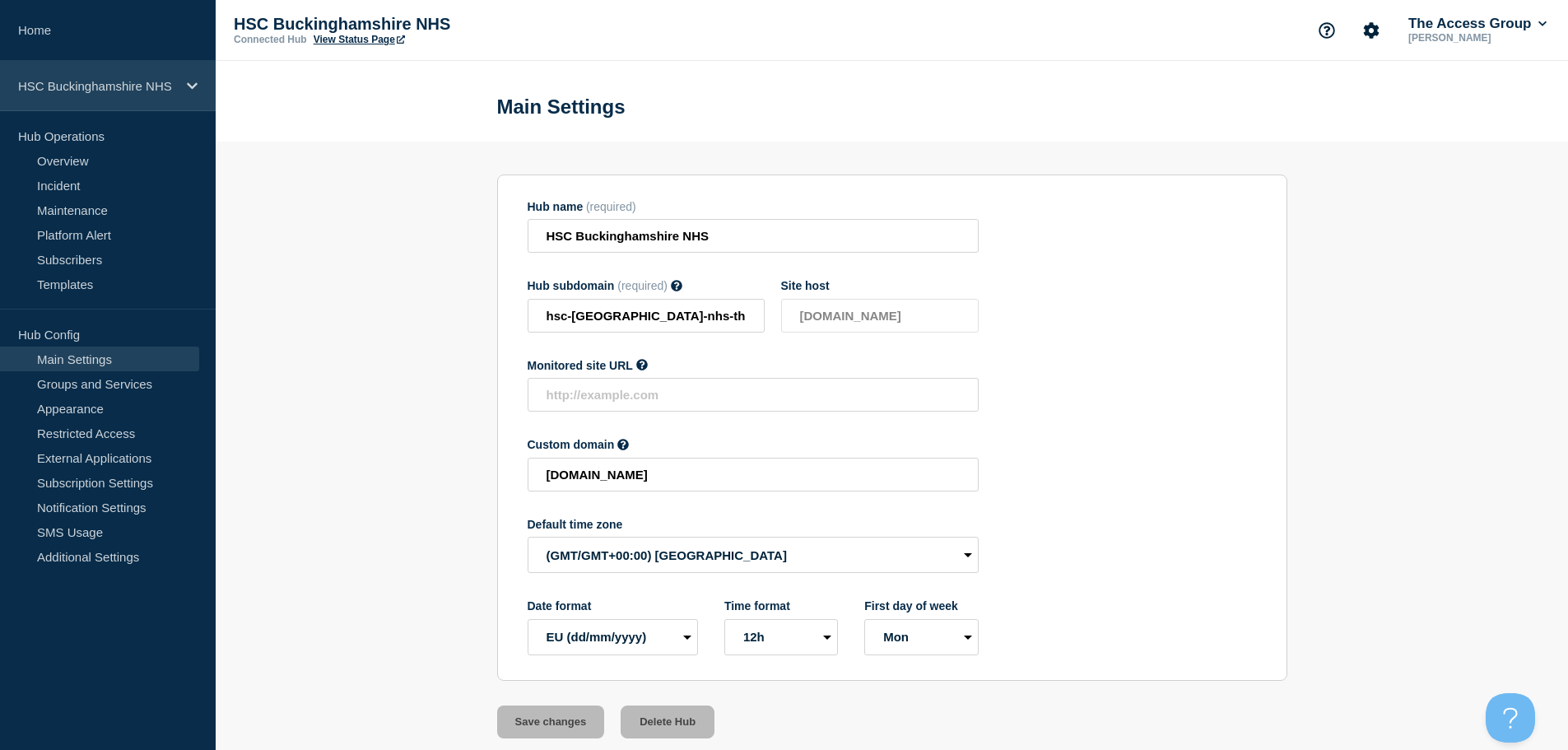
click at [173, 87] on p "HSC Buckinghamshire NHS" at bounding box center [97, 86] width 158 height 14
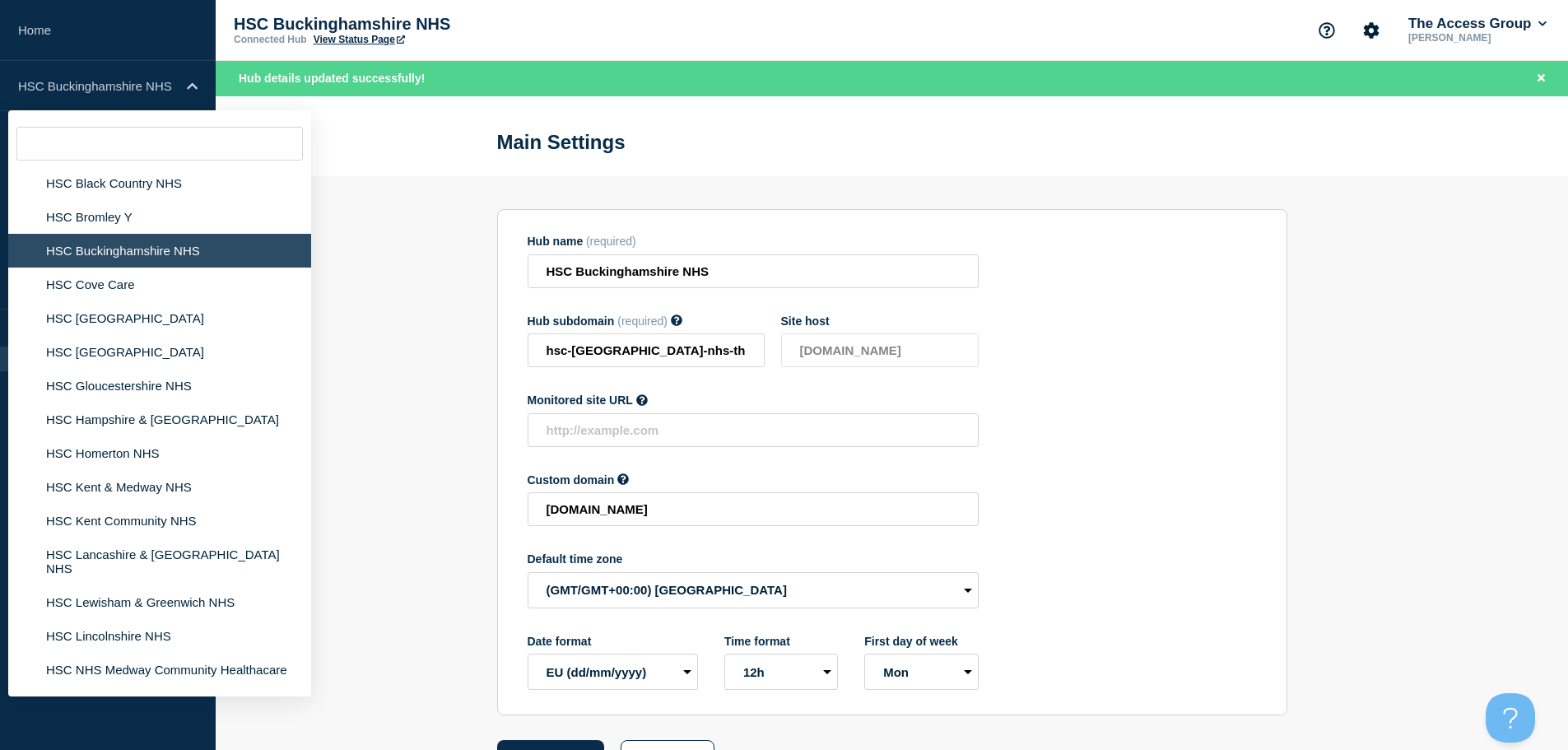
scroll to position [2971, 0]
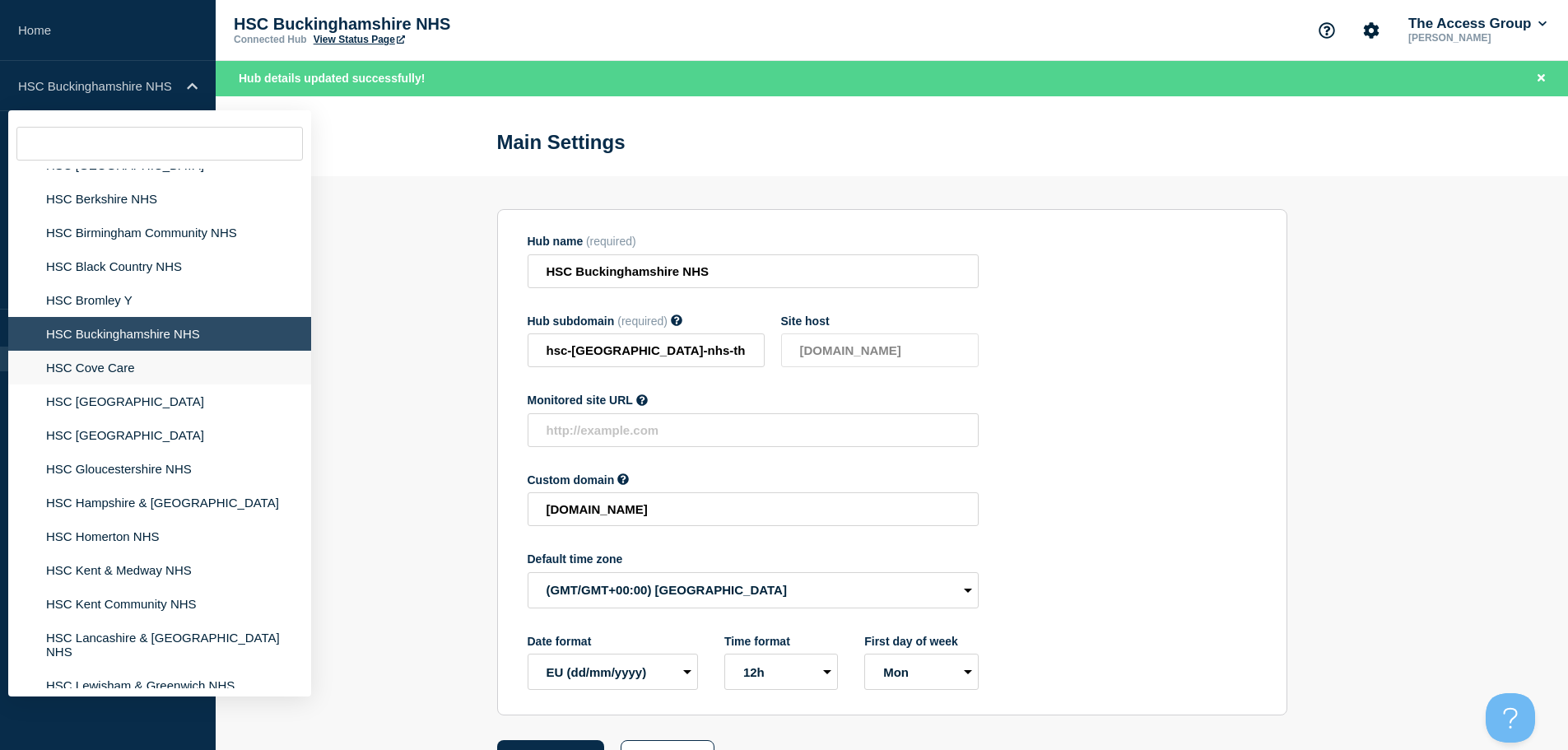
click at [119, 354] on li "HSC Cove Care" at bounding box center [160, 368] width 303 height 34
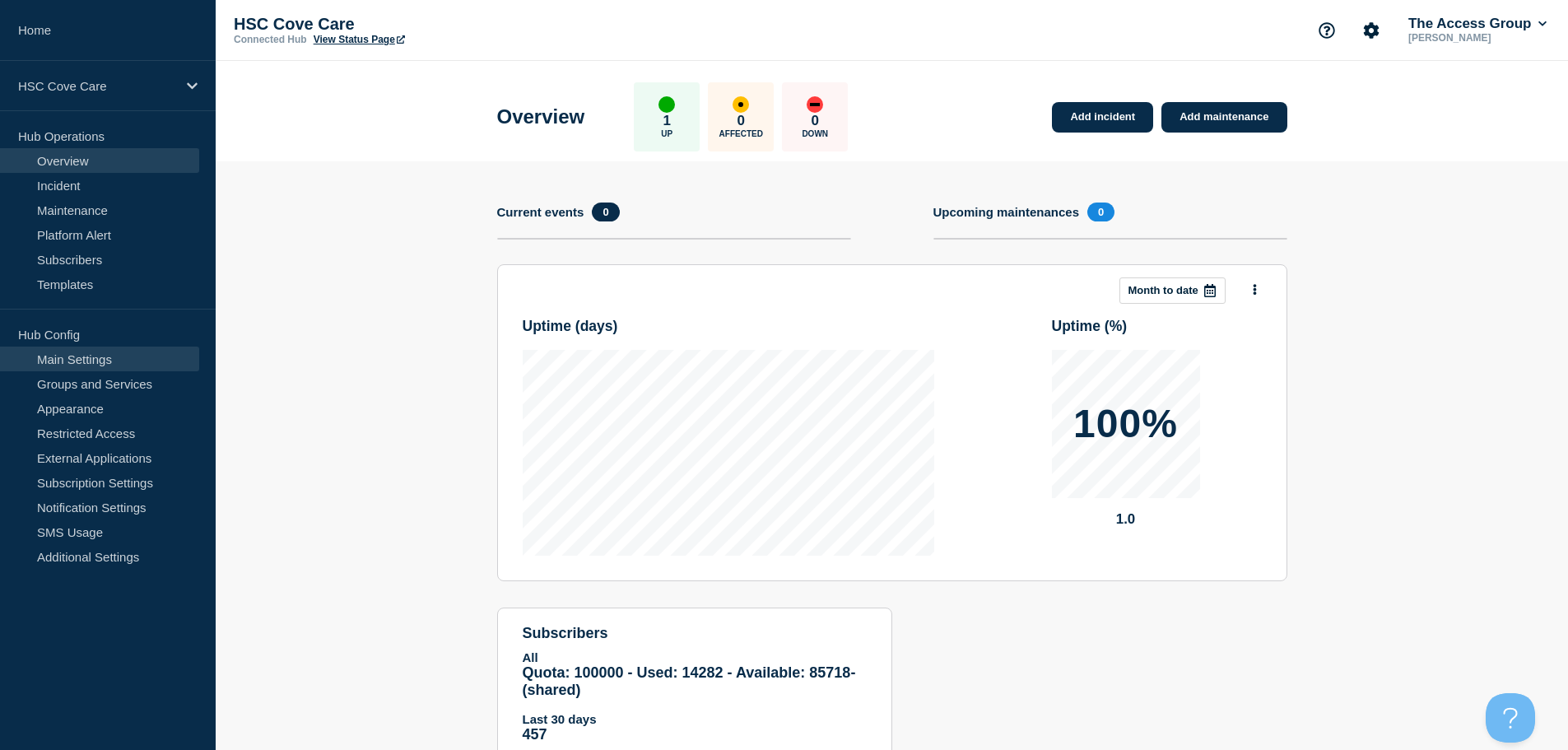
click at [108, 360] on link "Main Settings" at bounding box center [99, 359] width 199 height 25
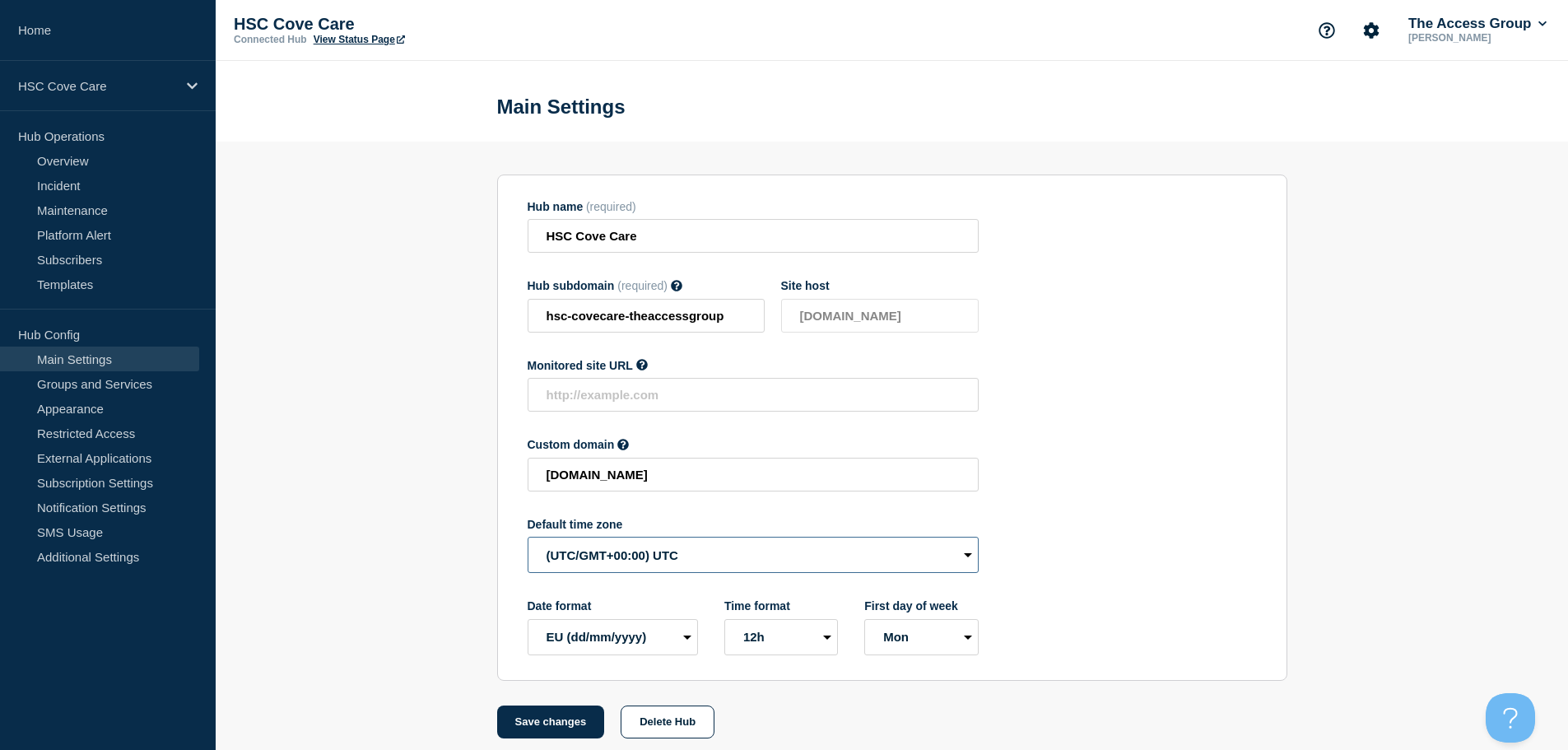
drag, startPoint x: 603, startPoint y: 563, endPoint x: 611, endPoint y: 563, distance: 8.0
click at [603, 564] on select "(SDT/GMT-11:00) [US_STATE] (SST/GMT-11:00) International Date Line West (SST/GM…" at bounding box center [753, 554] width 451 height 36
select select "Europe/[GEOGRAPHIC_DATA]"
click at [528, 541] on select "(SDT/GMT-11:00) [US_STATE] (SST/GMT-11:00) International Date Line West (SST/GM…" at bounding box center [753, 554] width 451 height 36
click at [529, 727] on button "Save changes" at bounding box center [551, 722] width 108 height 33
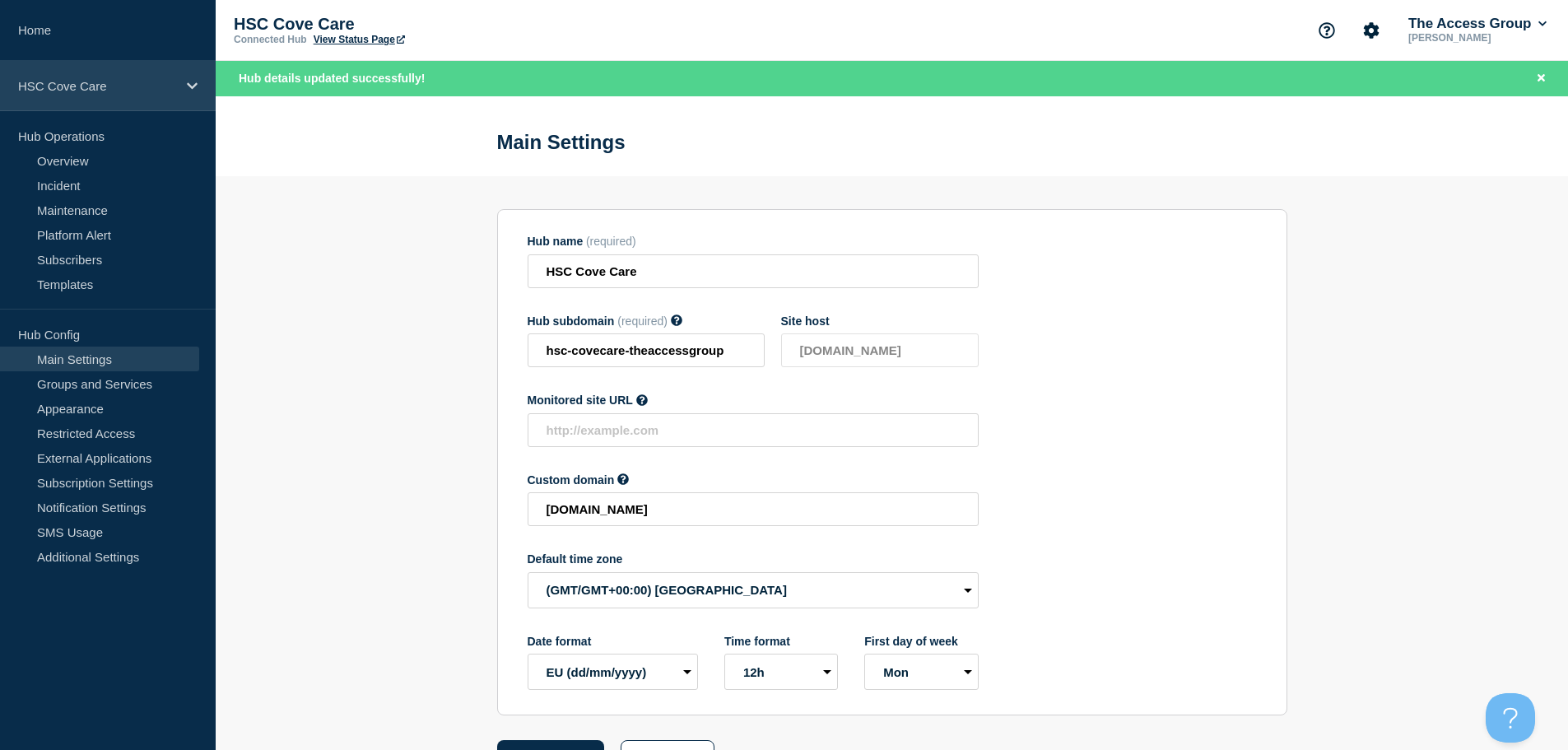
click at [198, 79] on div "HSC Cove Care" at bounding box center [108, 85] width 216 height 50
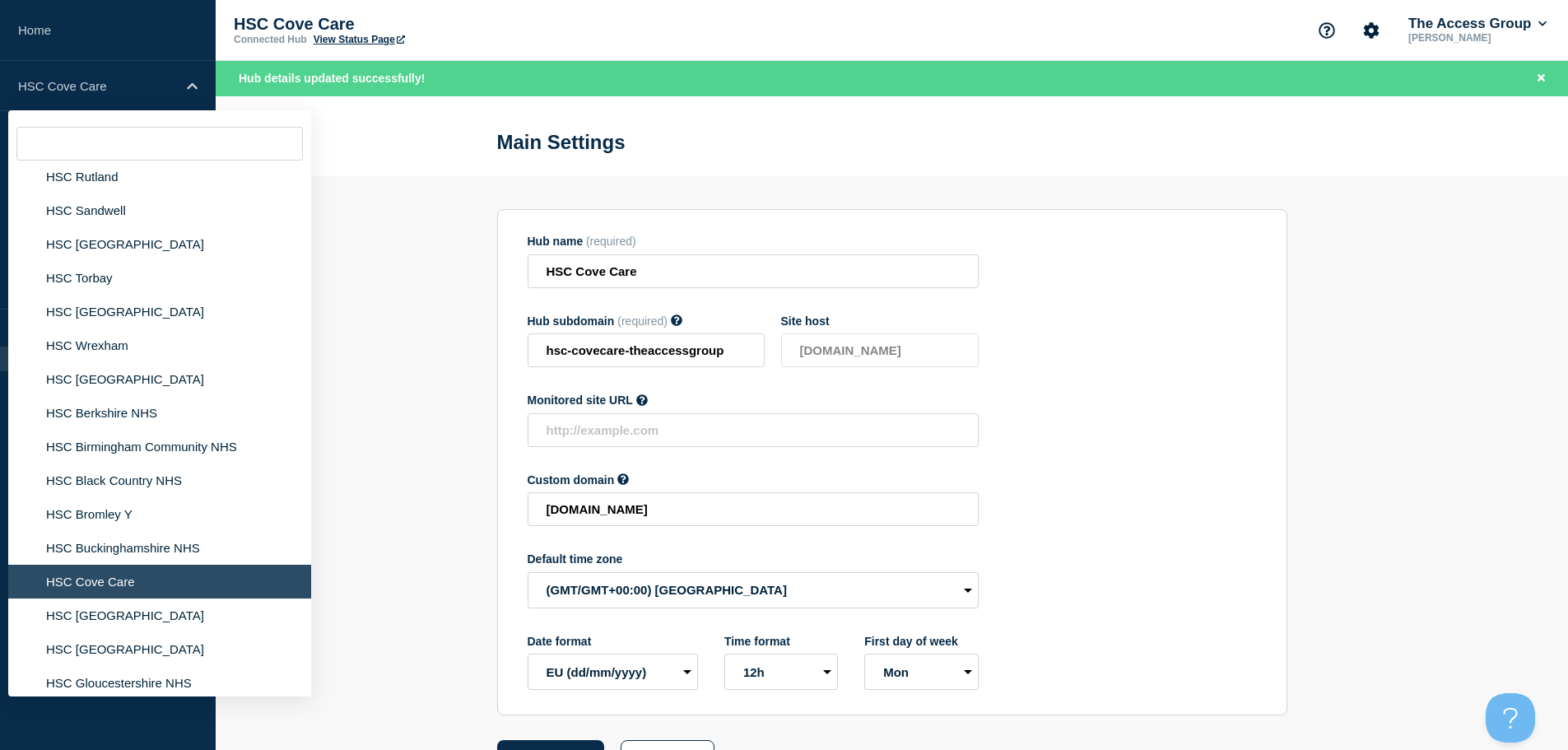
scroll to position [2971, 0]
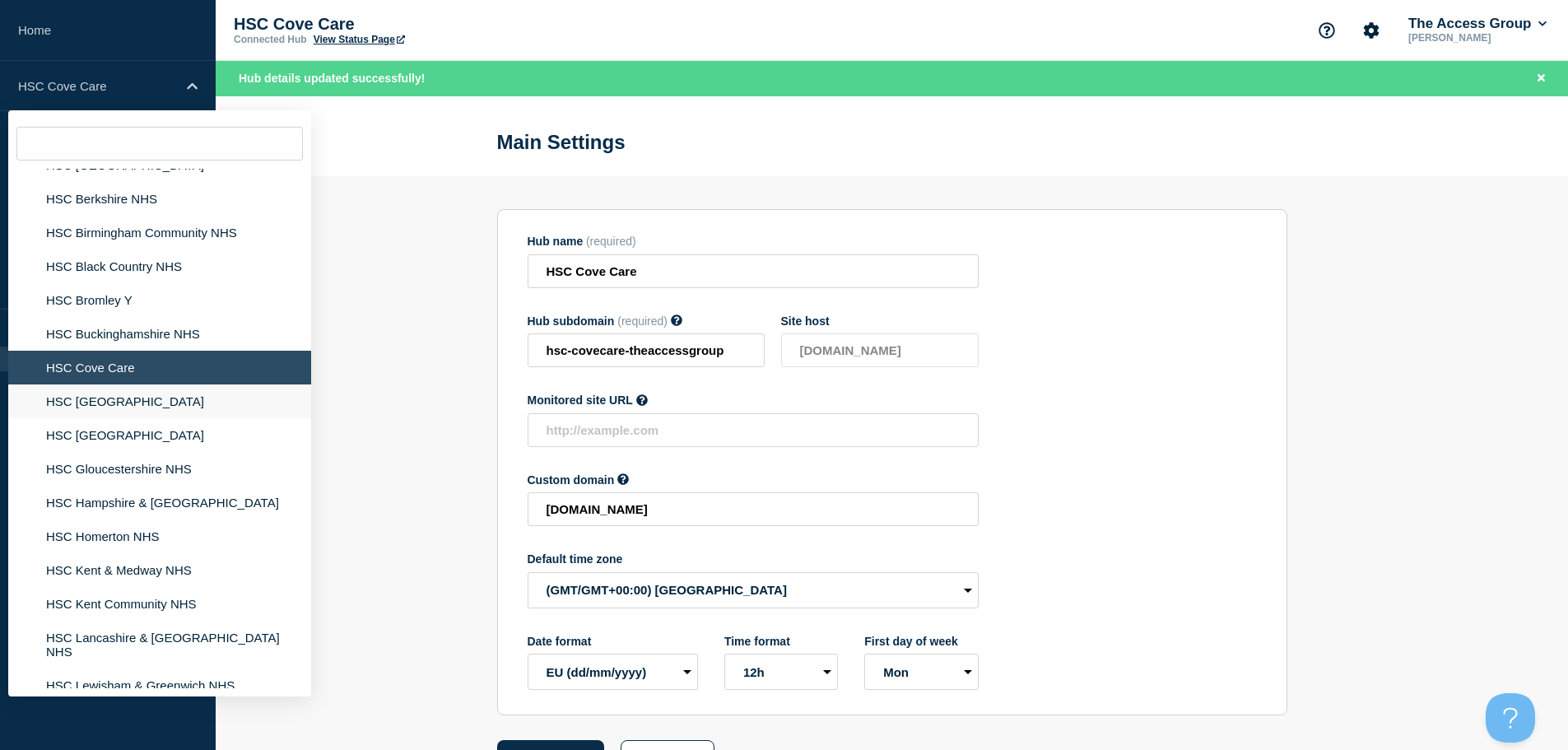
click at [211, 389] on li "HSC [GEOGRAPHIC_DATA]" at bounding box center [160, 401] width 303 height 34
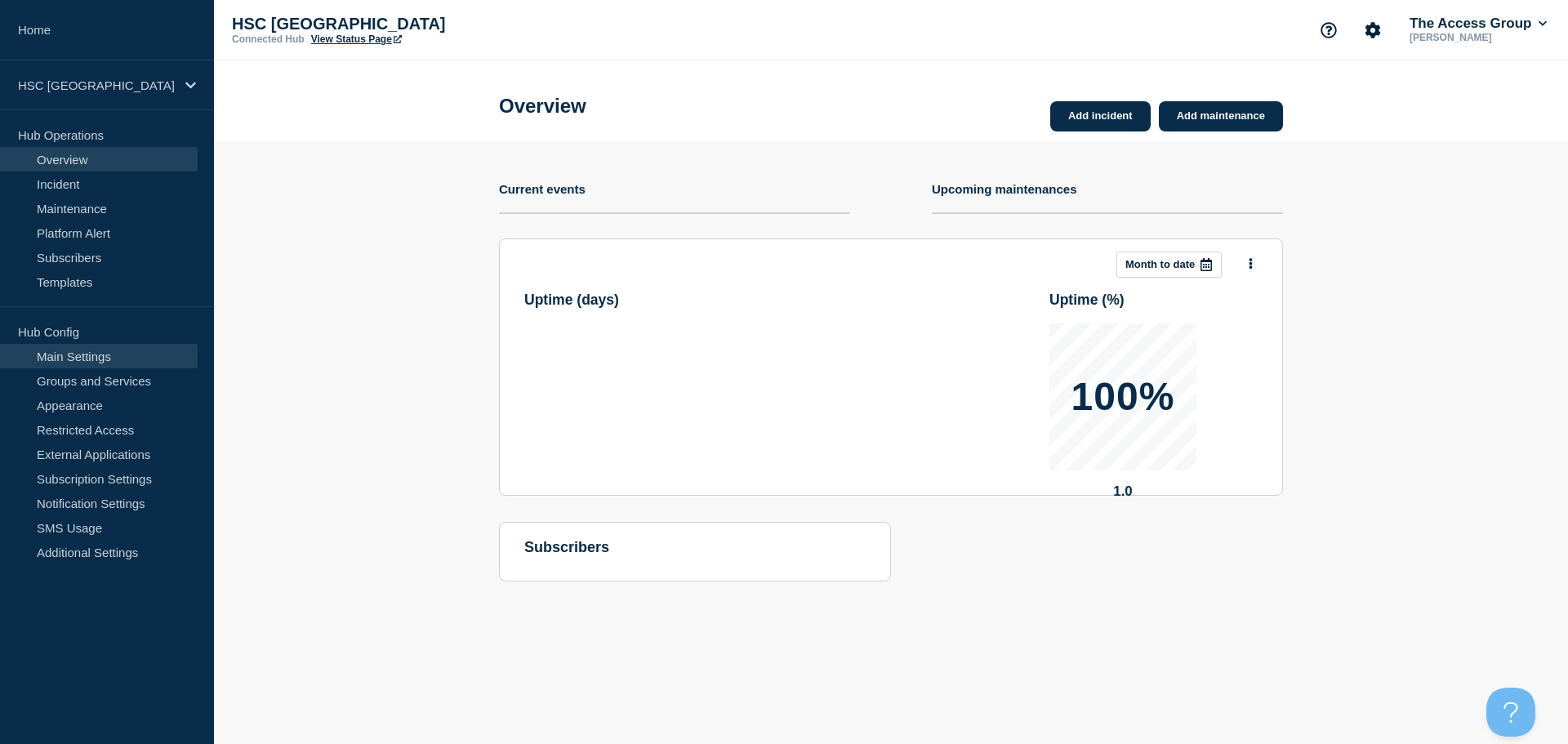
click at [143, 353] on link "Main Settings" at bounding box center [98, 356] width 197 height 25
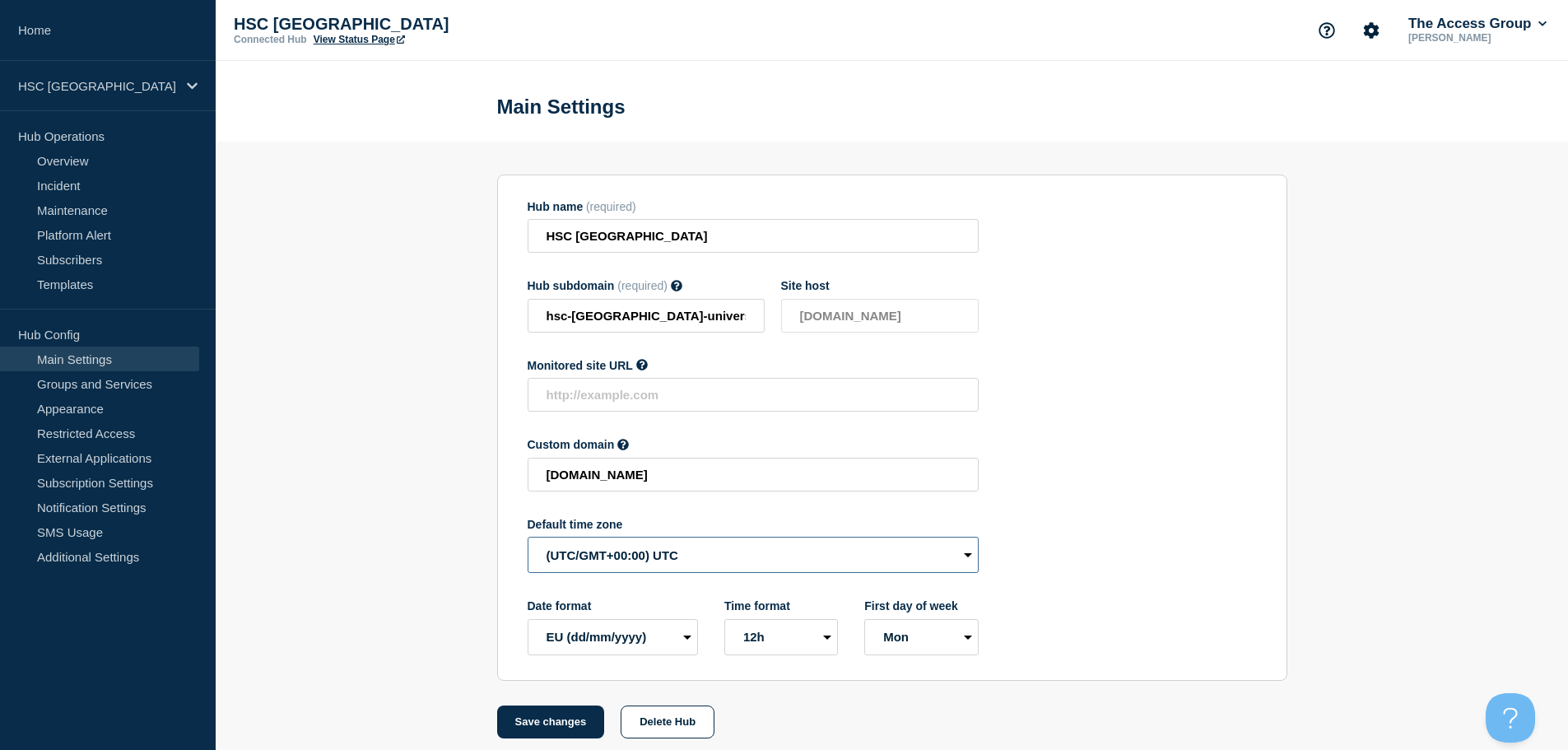
click at [637, 571] on select "(SDT/GMT-11:00) [US_STATE] (SST/GMT-11:00) International Date Line West (SST/GM…" at bounding box center [753, 554] width 451 height 36
click at [528, 541] on select "(SDT/GMT-11:00) [US_STATE] (SST/GMT-11:00) International Date Line West (SST/GM…" at bounding box center [753, 554] width 451 height 36
click at [671, 562] on select "(SDT/GMT-11:00) [US_STATE] (SST/GMT-11:00) International Date Line West (SST/GM…" at bounding box center [753, 554] width 451 height 36
select select "Europe/[GEOGRAPHIC_DATA]"
click at [528, 541] on select "(SDT/GMT-11:00) [US_STATE] (SST/GMT-11:00) International Date Line West (SST/GM…" at bounding box center [753, 554] width 451 height 36
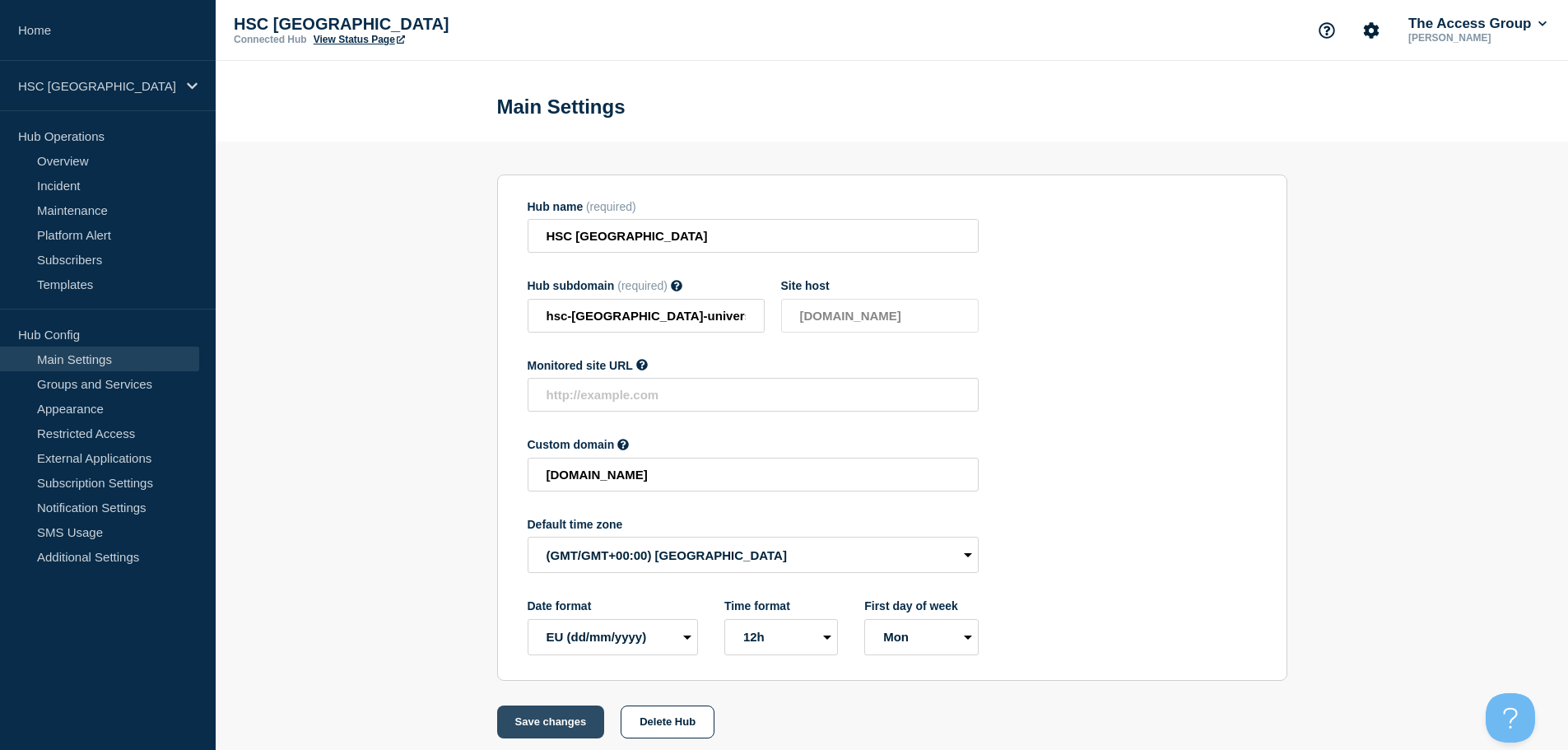
click at [562, 728] on button "Save changes" at bounding box center [551, 722] width 108 height 33
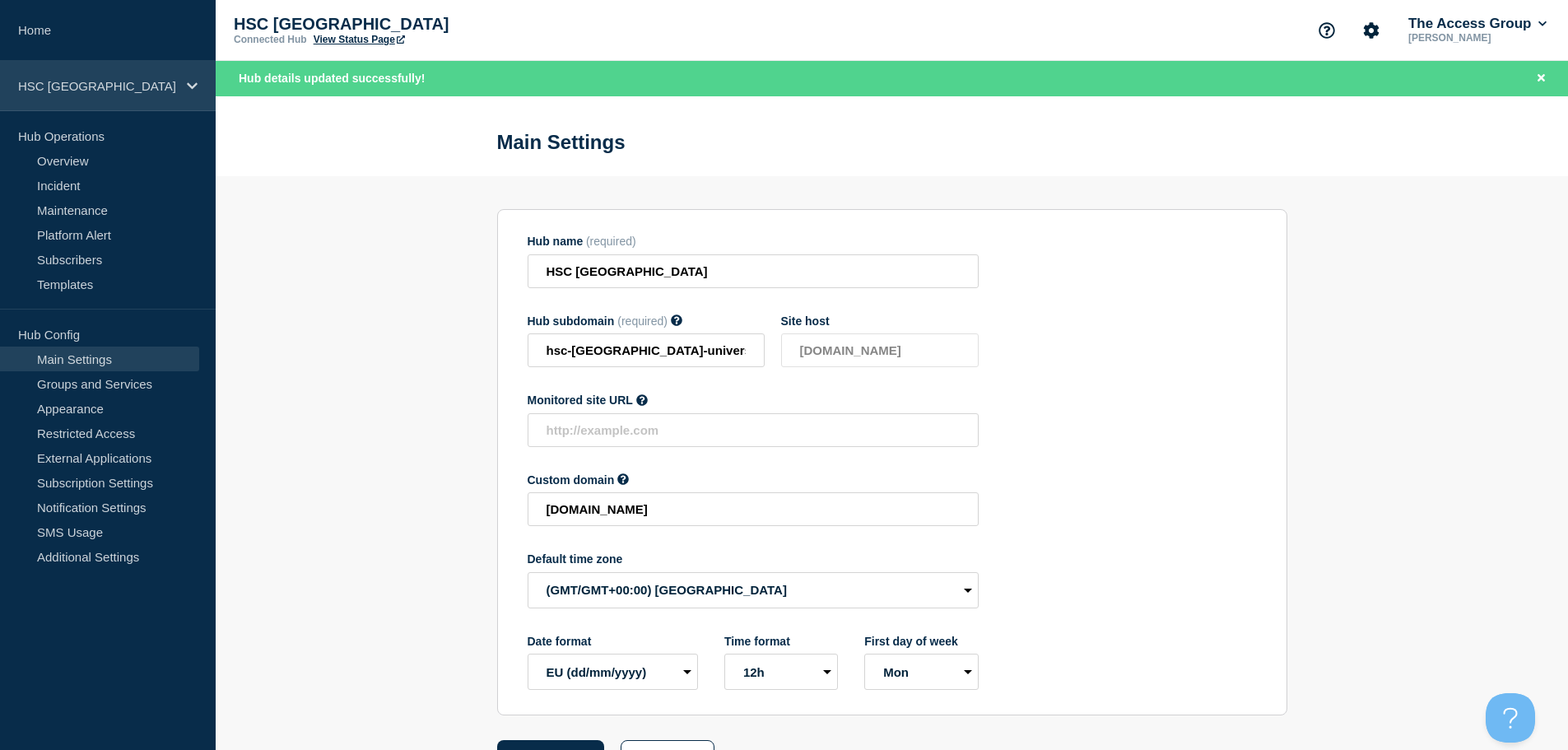
click at [161, 91] on p "HSC [GEOGRAPHIC_DATA]" at bounding box center [97, 86] width 158 height 14
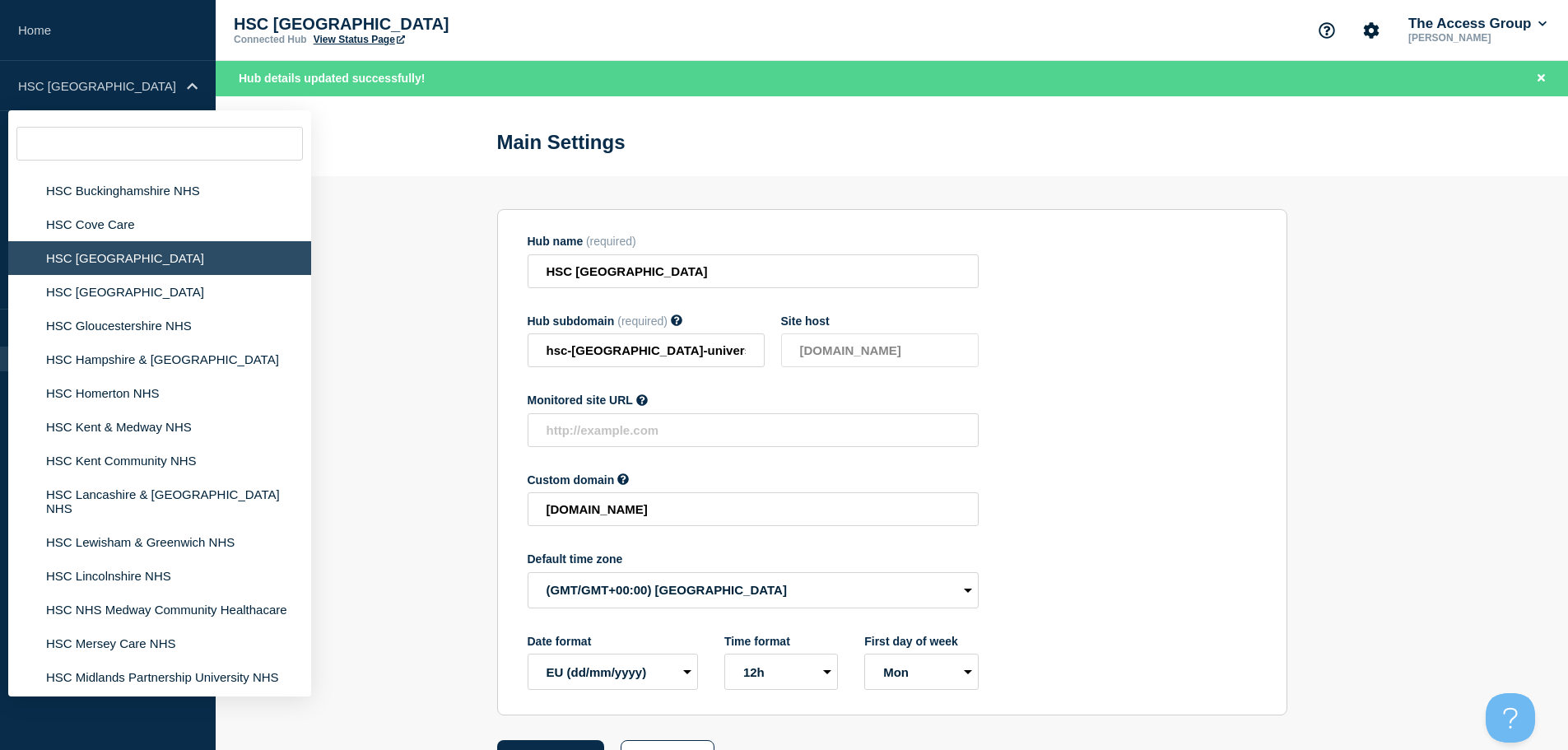
scroll to position [3032, 0]
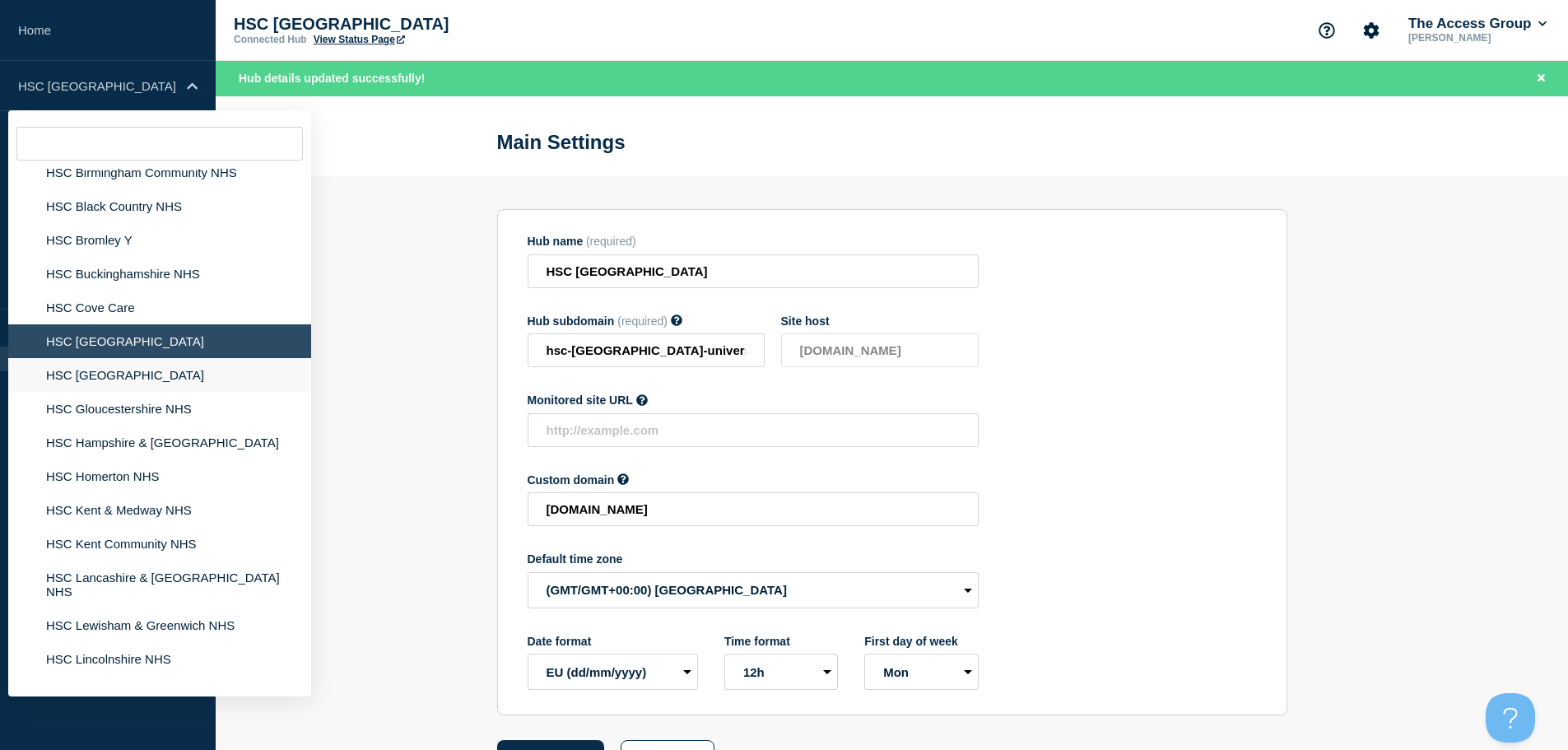
click at [211, 369] on li "HSC [GEOGRAPHIC_DATA]" at bounding box center [160, 375] width 303 height 34
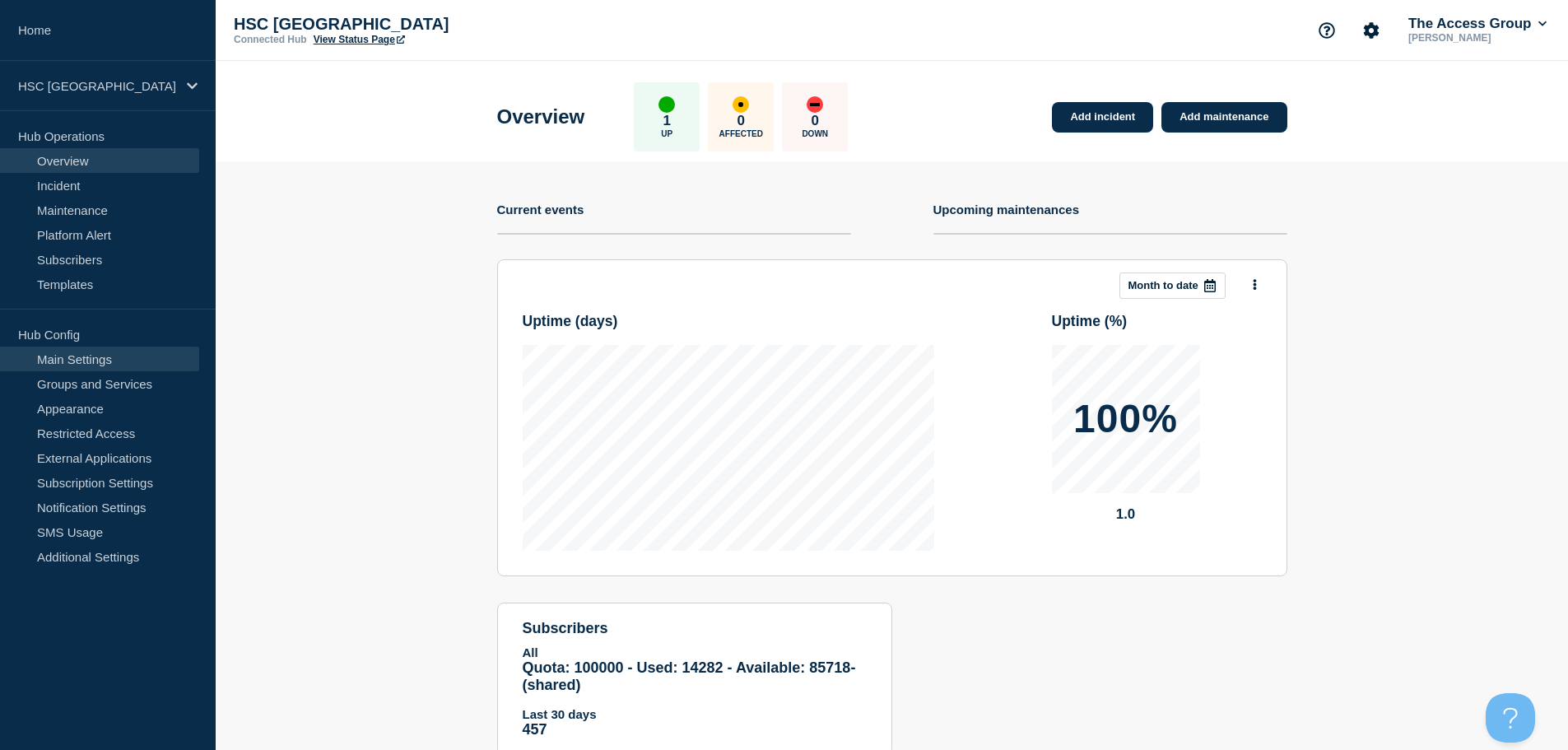
click at [161, 356] on link "Main Settings" at bounding box center [99, 359] width 199 height 25
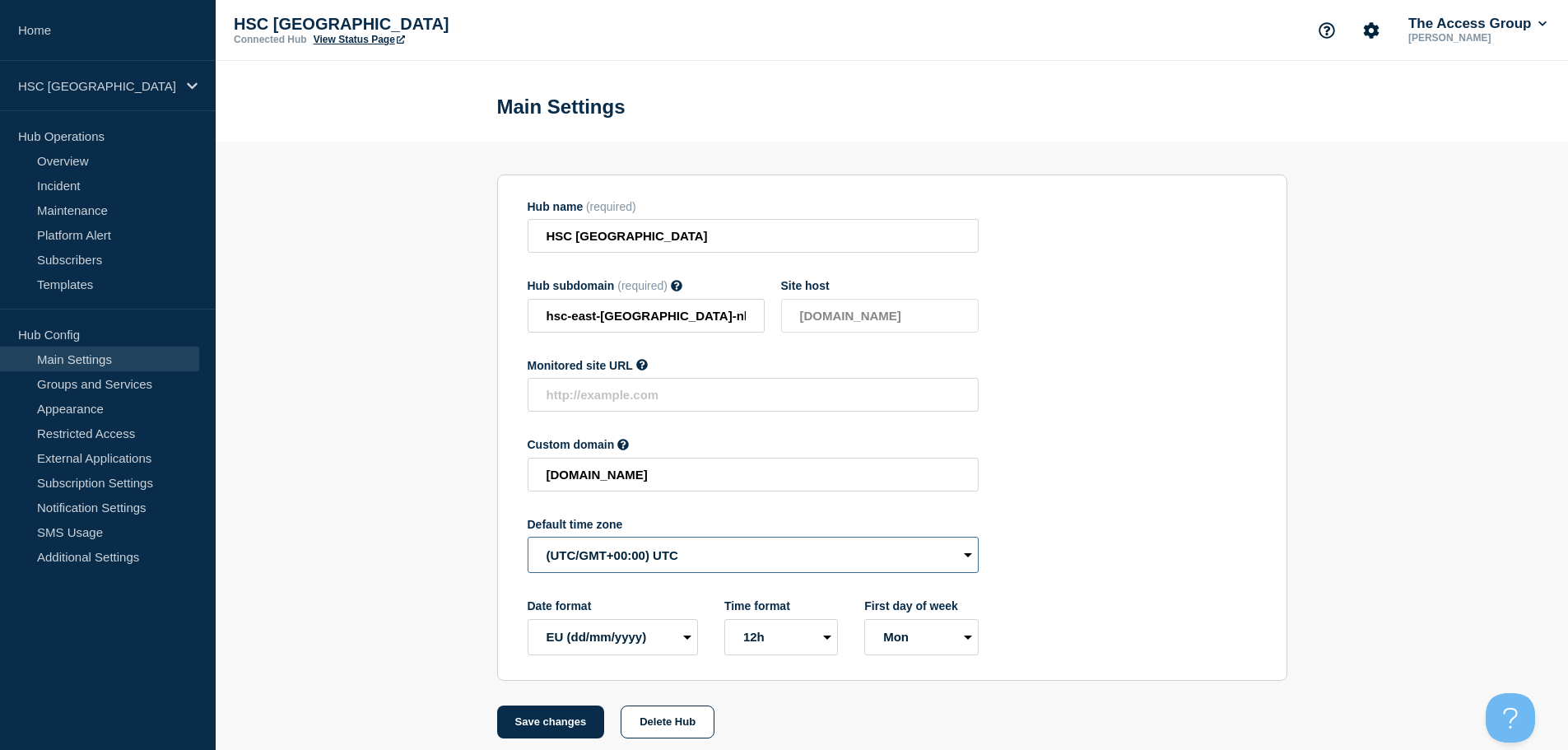
click at [684, 562] on select "(SDT/GMT-11:00) [US_STATE] (SST/GMT-11:00) International Date Line West (SST/GM…" at bounding box center [753, 554] width 451 height 36
select select "Europe/[GEOGRAPHIC_DATA]"
click at [528, 541] on select "(SDT/GMT-11:00) [US_STATE] (SST/GMT-11:00) International Date Line West (SST/GM…" at bounding box center [753, 554] width 451 height 36
click at [566, 733] on button "Save changes" at bounding box center [551, 722] width 108 height 33
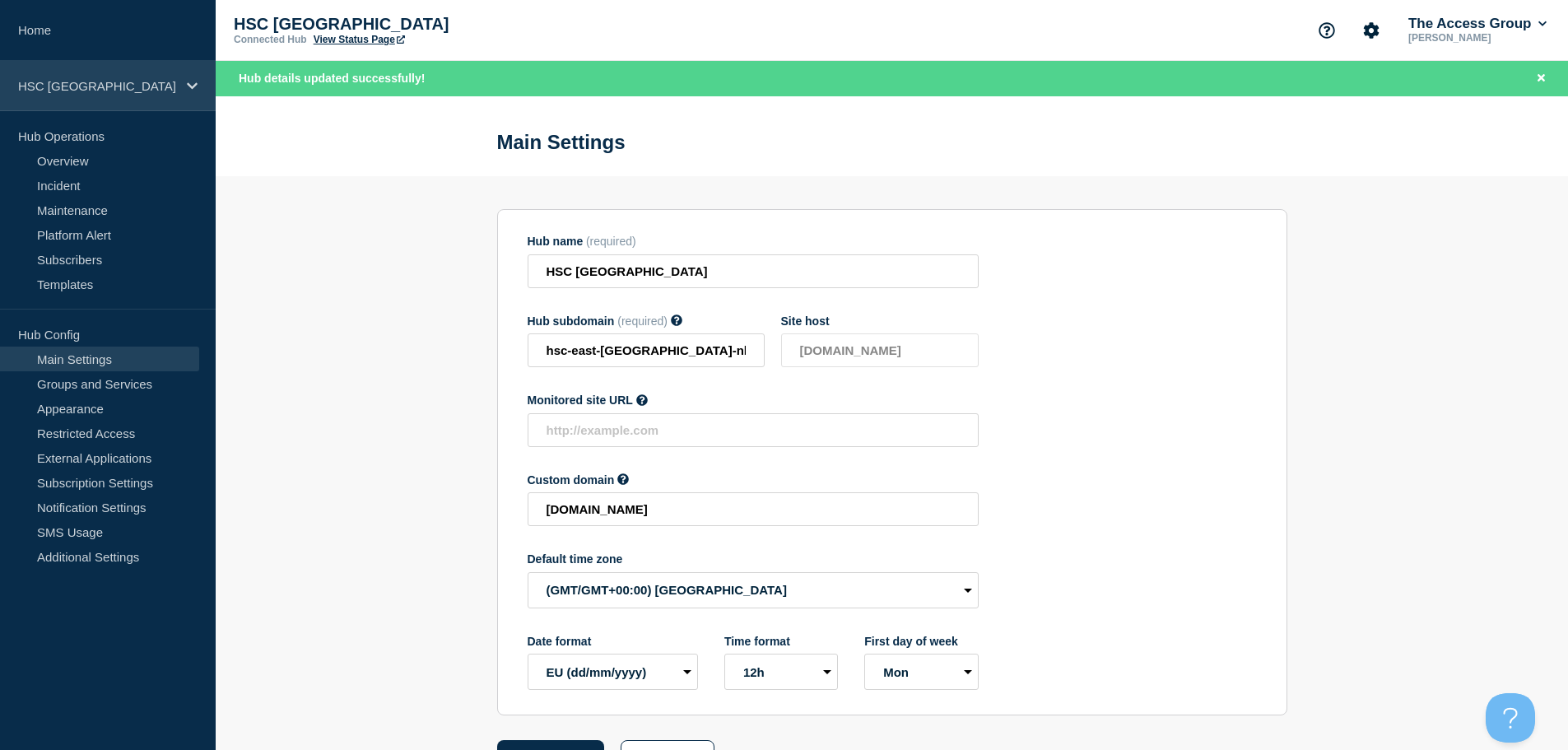
click at [187, 85] on icon at bounding box center [192, 85] width 11 height 12
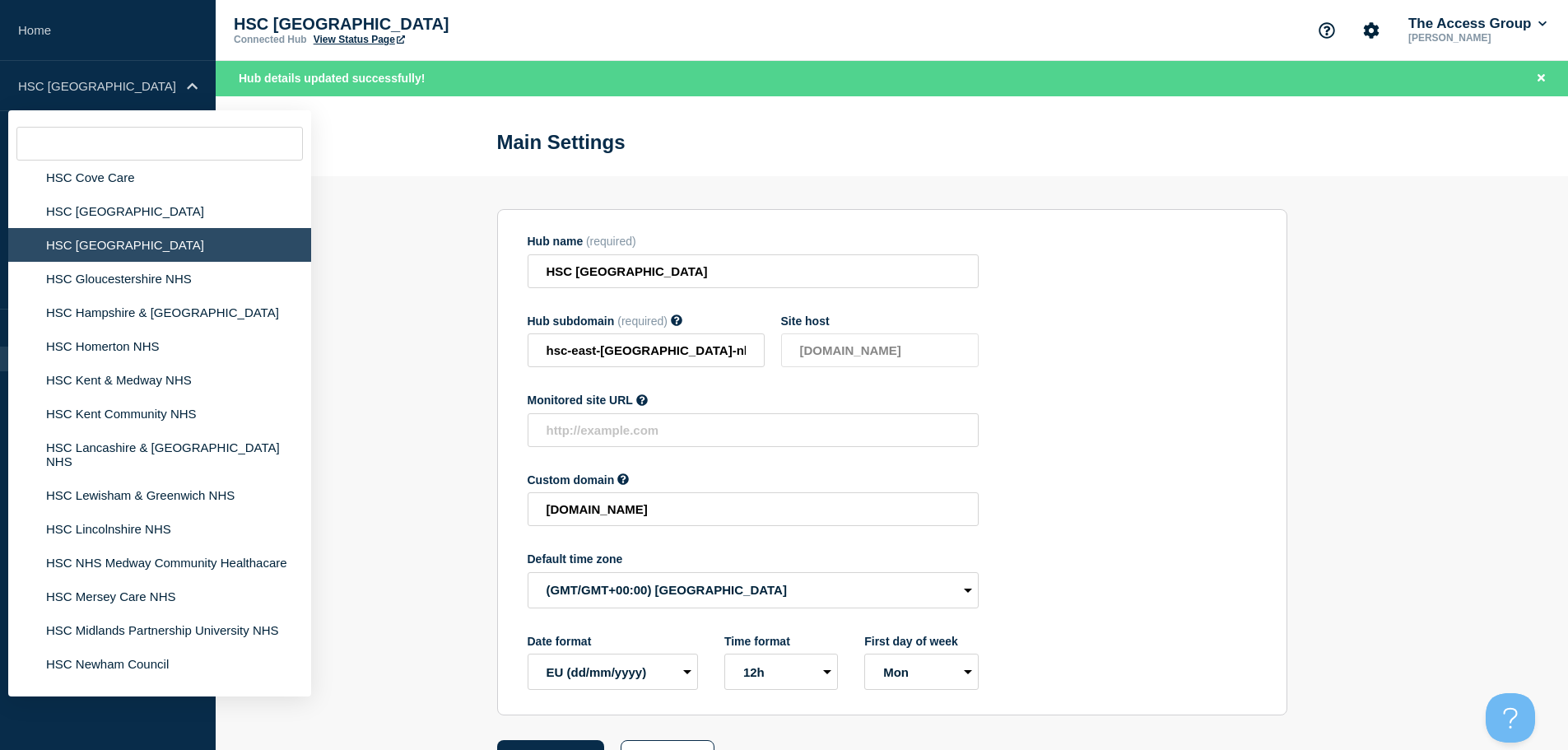
scroll to position [3173, 0]
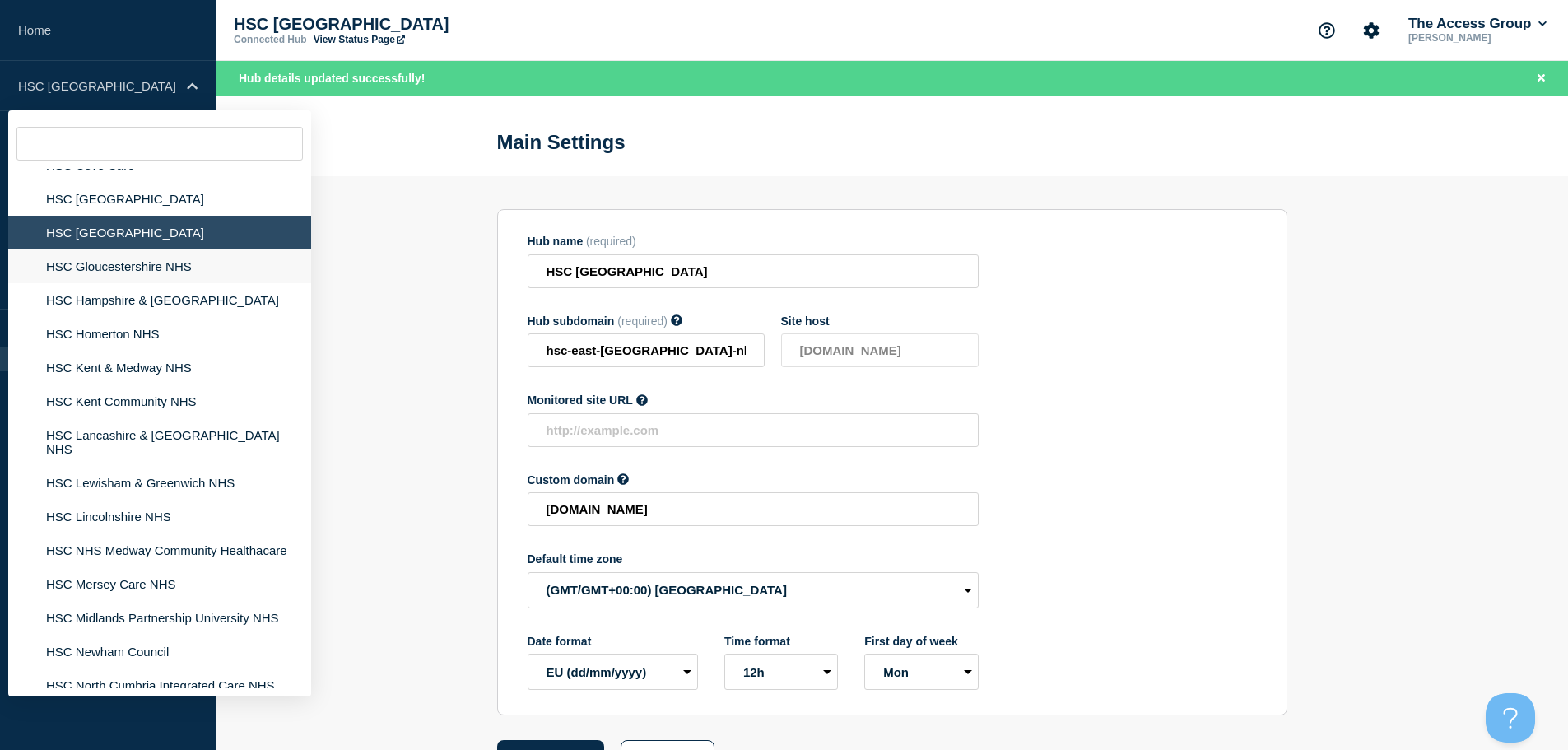
click at [156, 254] on li "HSC Gloucestershire NHS" at bounding box center [160, 267] width 303 height 34
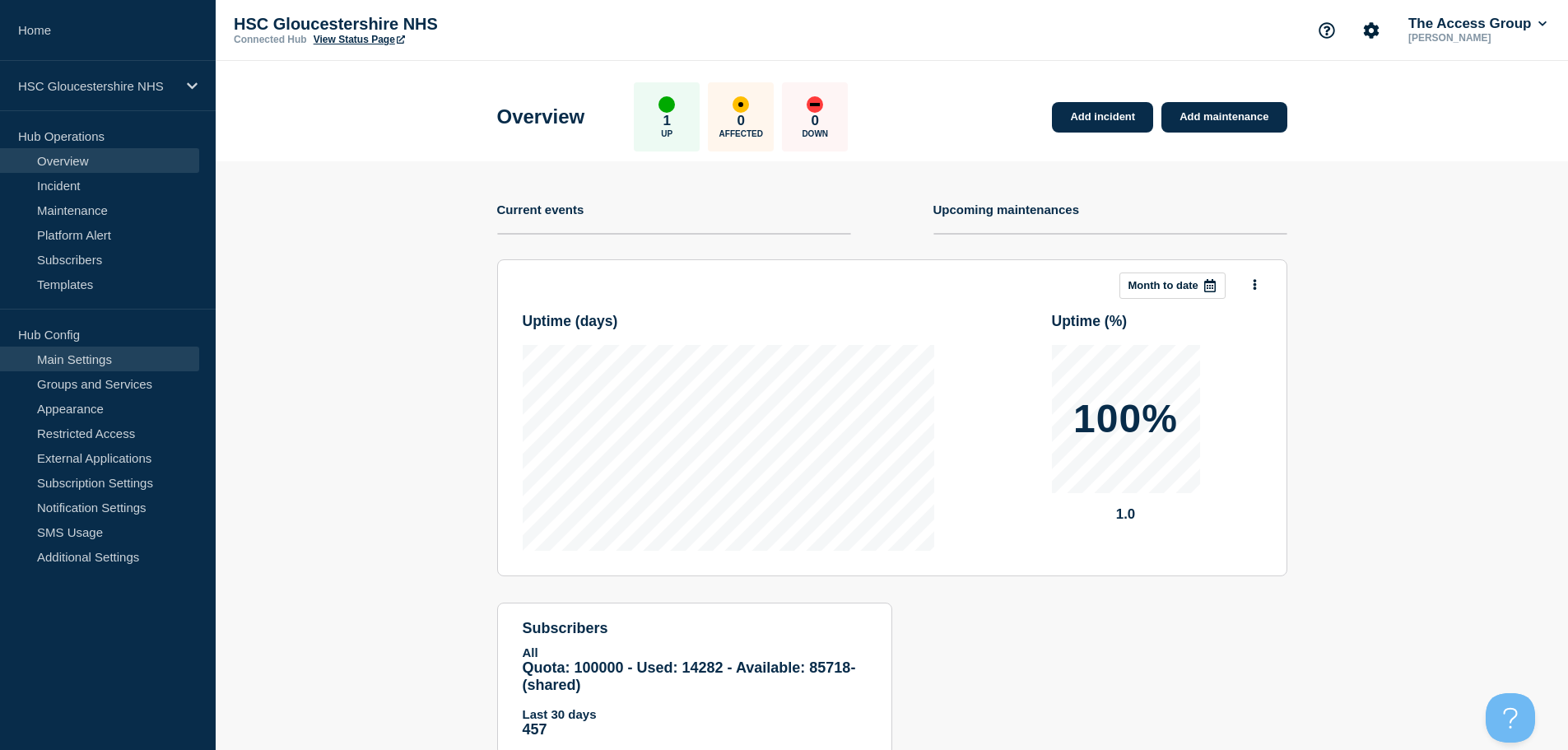
click at [153, 360] on link "Main Settings" at bounding box center [99, 359] width 199 height 25
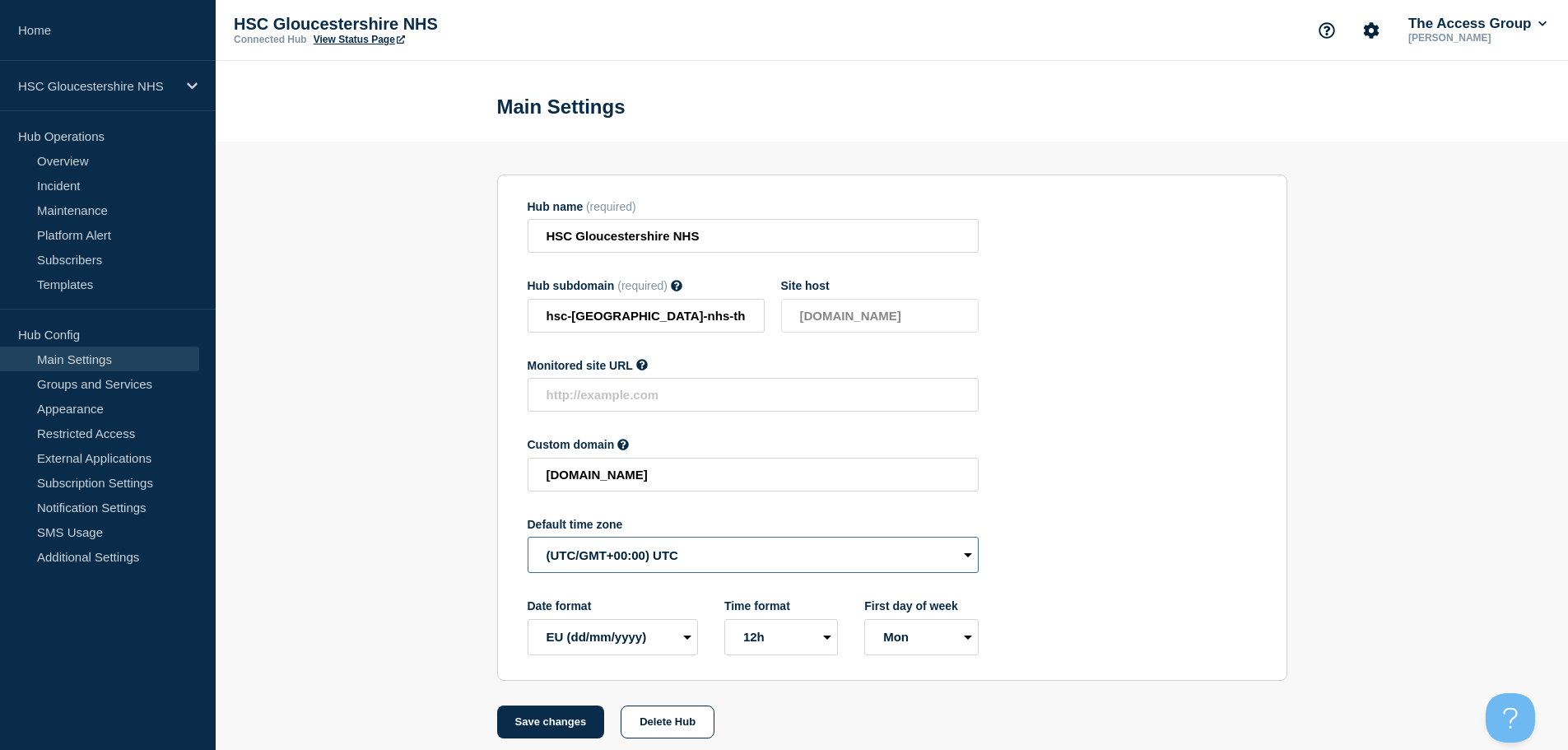
click at [652, 566] on select "(SDT/GMT-11:00) [US_STATE] (SST/GMT-11:00) International Date Line West (SST/GM…" at bounding box center [753, 554] width 451 height 36
select select "Europe/[GEOGRAPHIC_DATA]"
click at [528, 541] on select "(SDT/GMT-11:00) [US_STATE] (SST/GMT-11:00) International Date Line West (SST/GM…" at bounding box center [753, 554] width 451 height 36
click at [547, 718] on button "Save changes" at bounding box center [551, 722] width 108 height 33
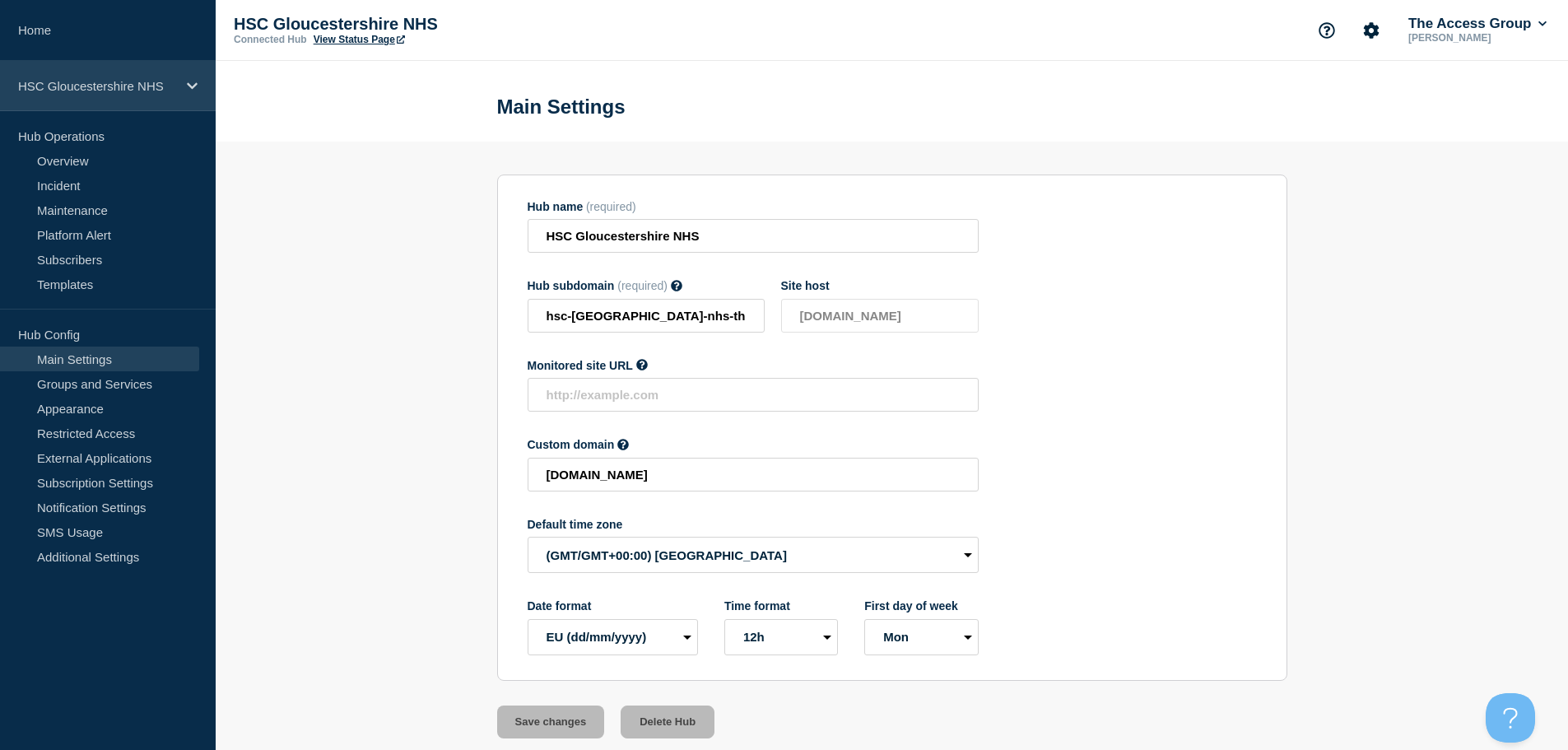
click at [179, 90] on div "HSC Gloucestershire NHS" at bounding box center [108, 85] width 216 height 50
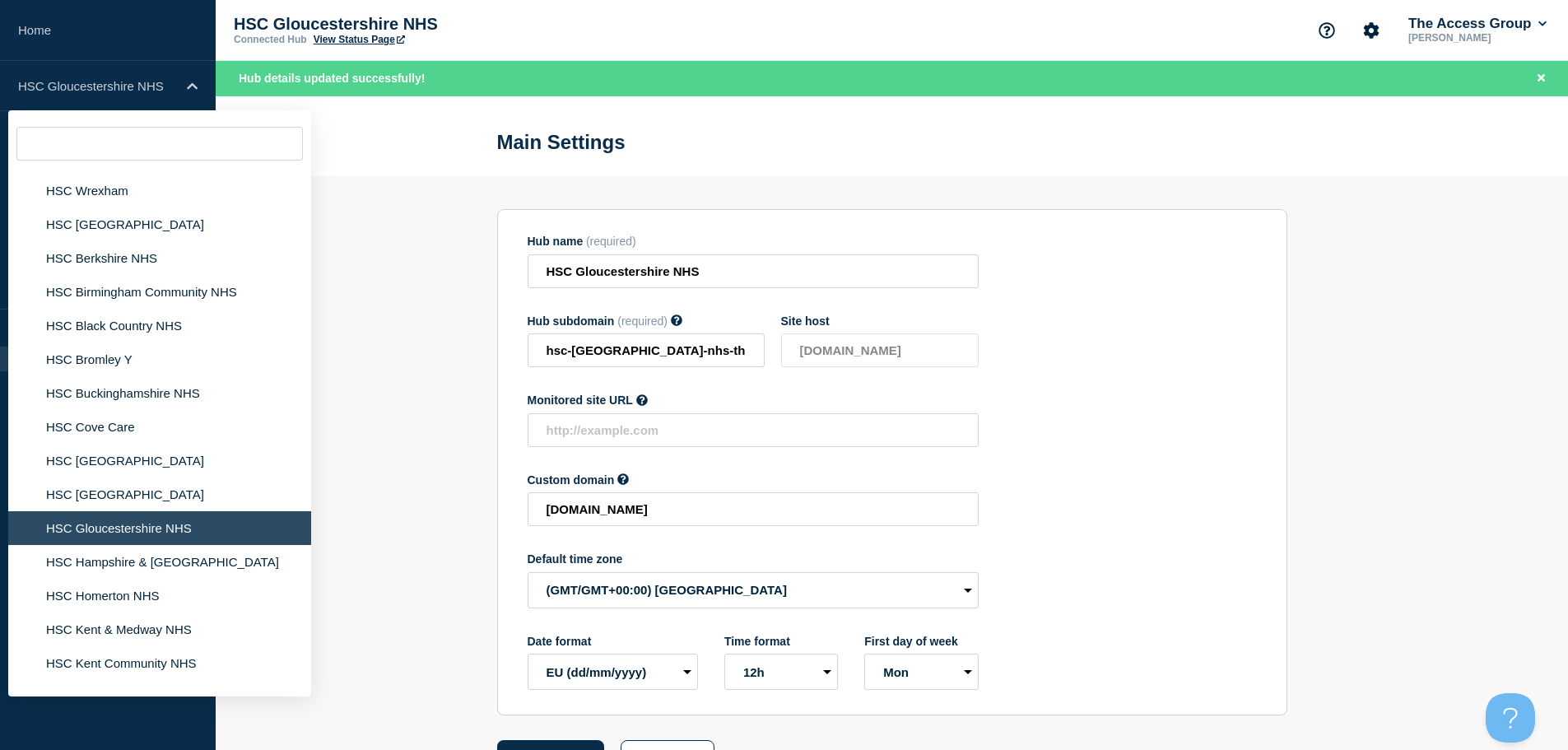
scroll to position [2995, 0]
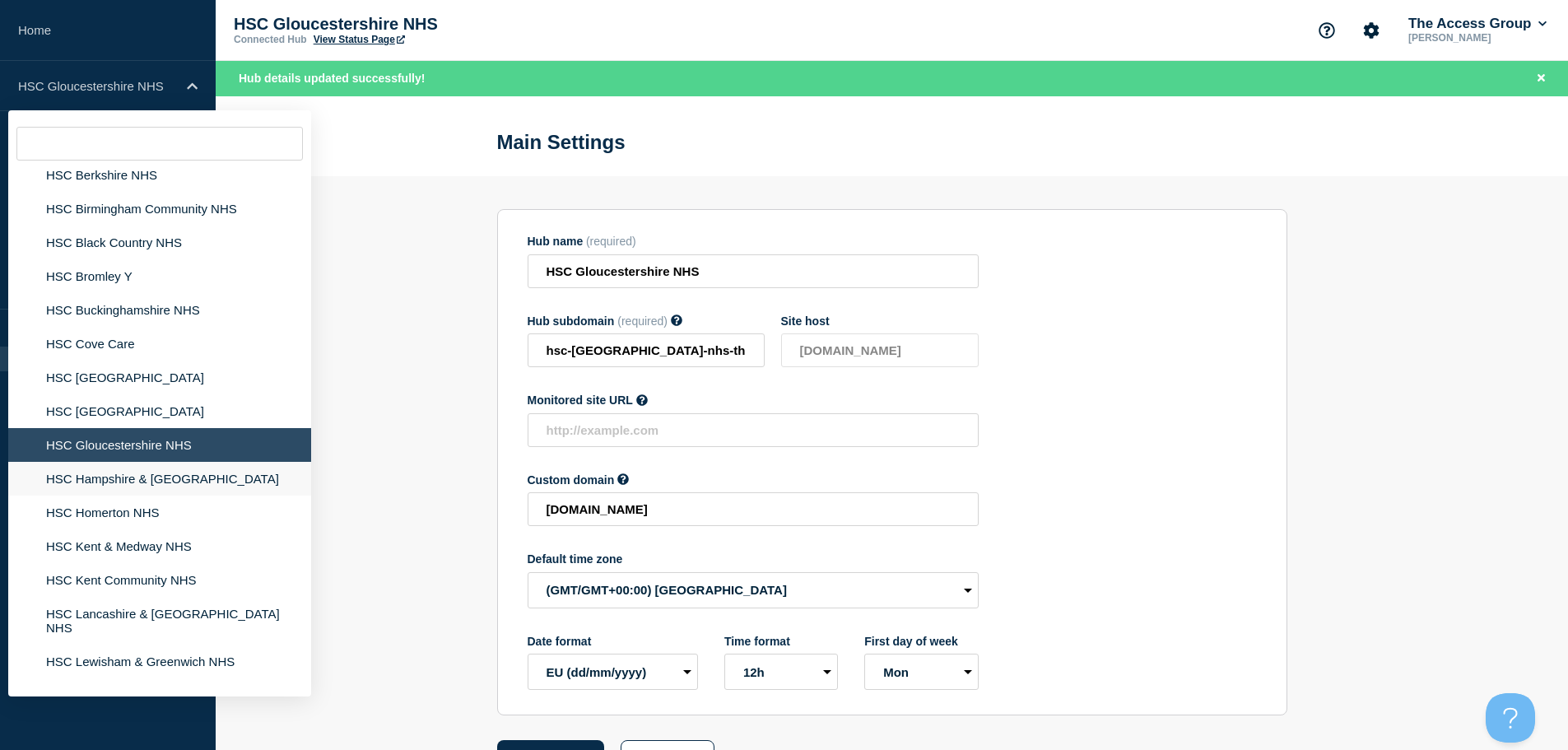
click at [182, 471] on li "HSC Hampshire & [GEOGRAPHIC_DATA]" at bounding box center [160, 479] width 303 height 34
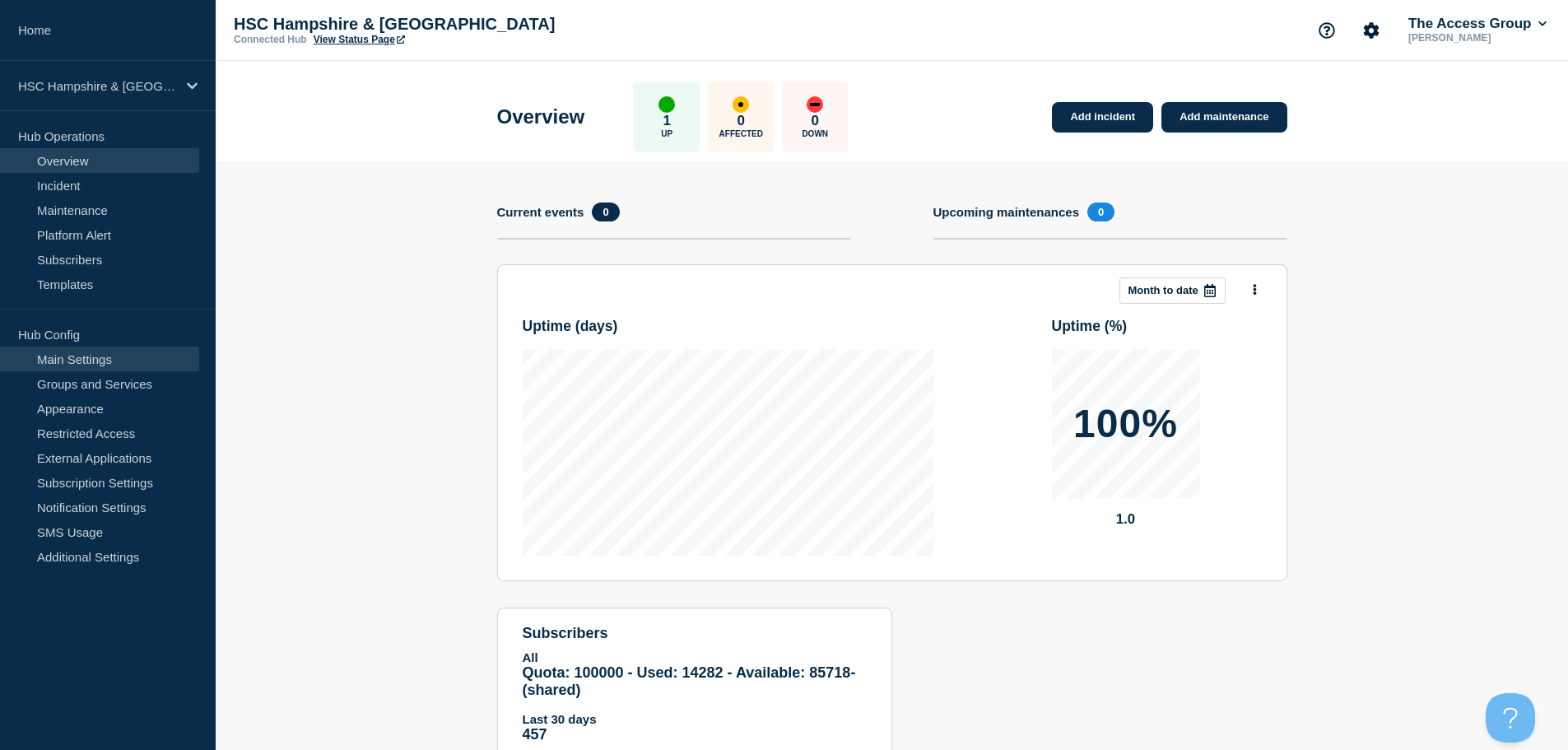
click at [137, 354] on link "Main Settings" at bounding box center [99, 359] width 199 height 25
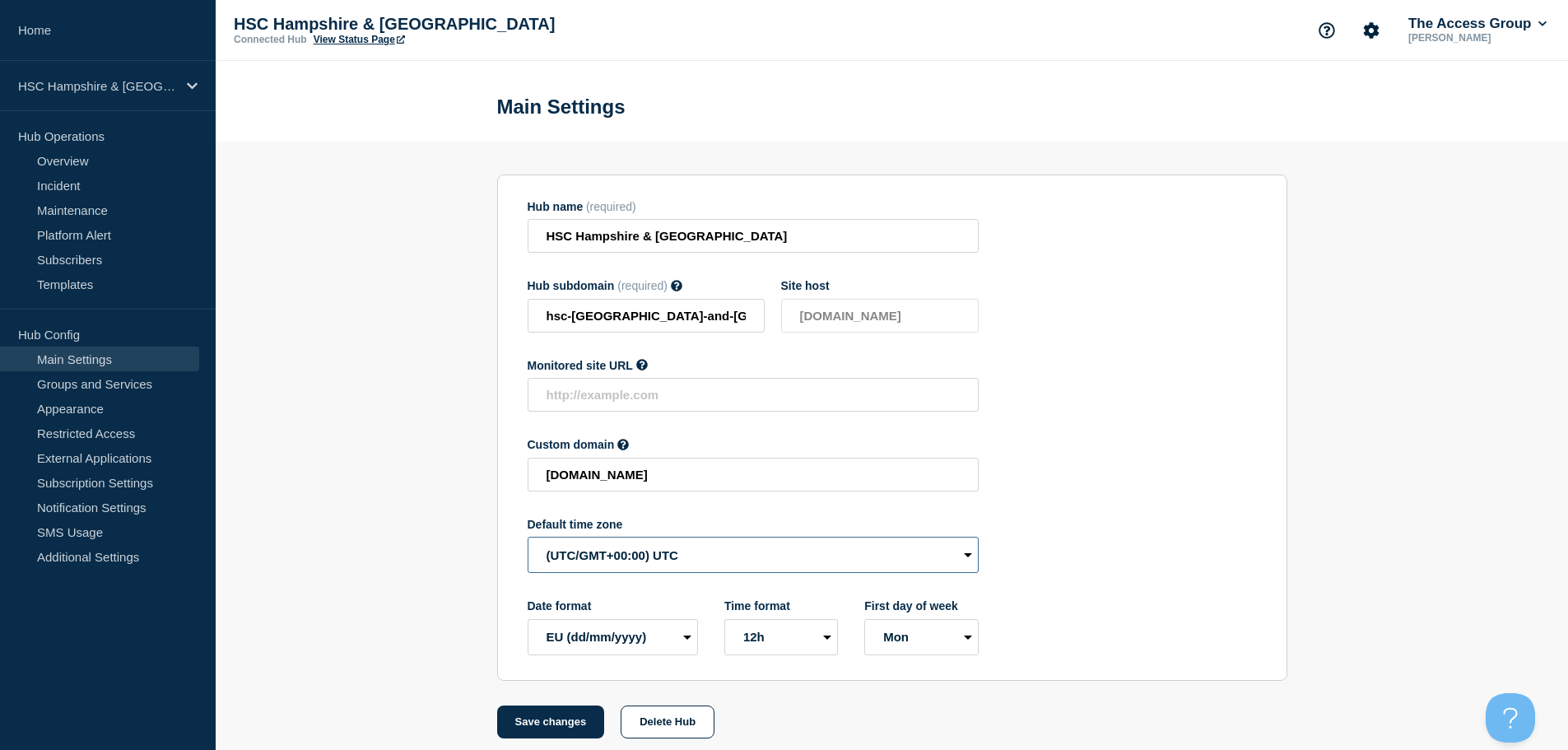
click at [618, 557] on select "(SDT/GMT-11:00) [US_STATE] (SST/GMT-11:00) International Date Line West (SST/GM…" at bounding box center [753, 554] width 451 height 36
select select "Europe/[GEOGRAPHIC_DATA]"
click at [528, 541] on select "(SDT/GMT-11:00) [US_STATE] (SST/GMT-11:00) International Date Line West (SST/GM…" at bounding box center [753, 554] width 451 height 36
click at [528, 731] on button "Save changes" at bounding box center [551, 722] width 108 height 33
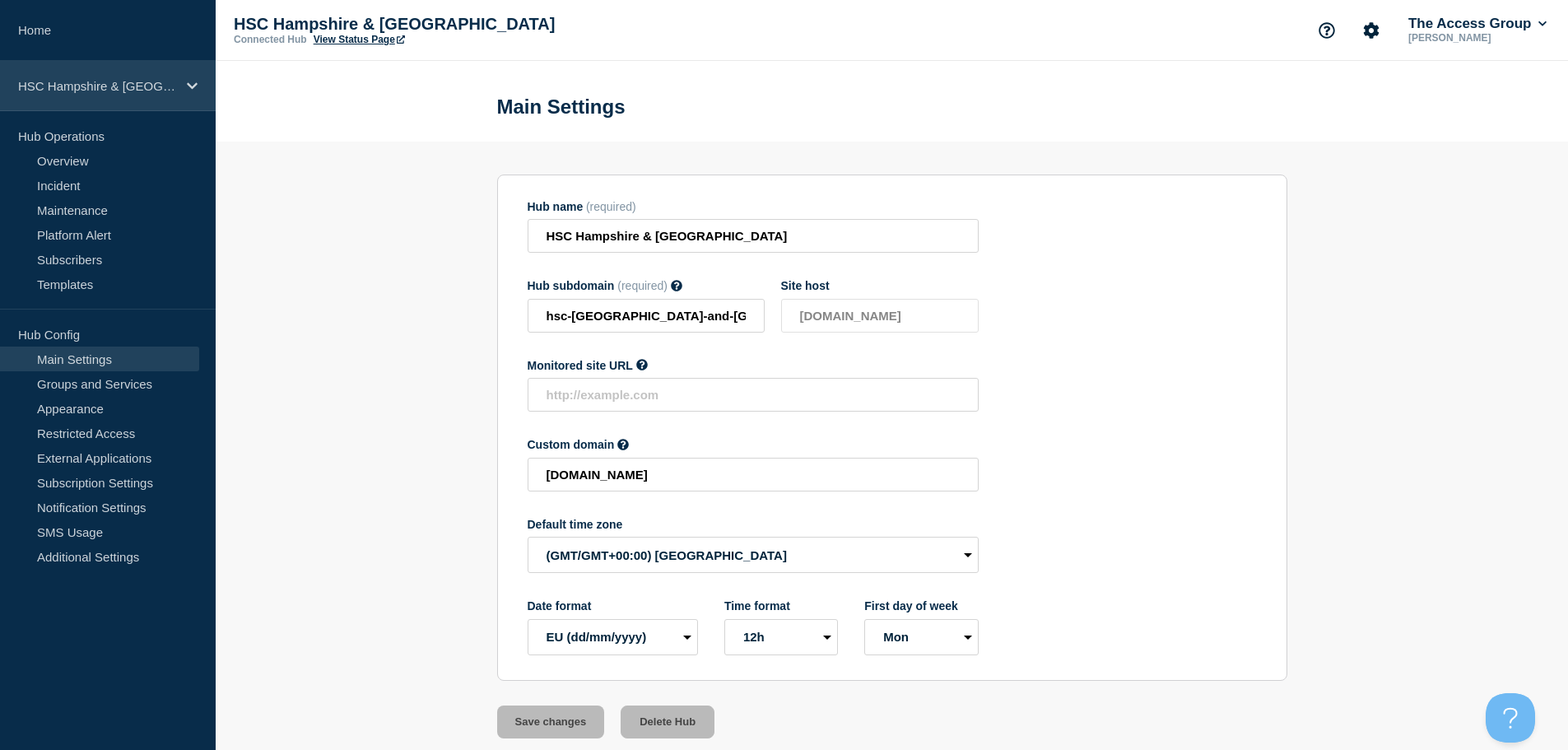
click at [150, 81] on p "HSC Hampshire & [GEOGRAPHIC_DATA]" at bounding box center [97, 86] width 158 height 14
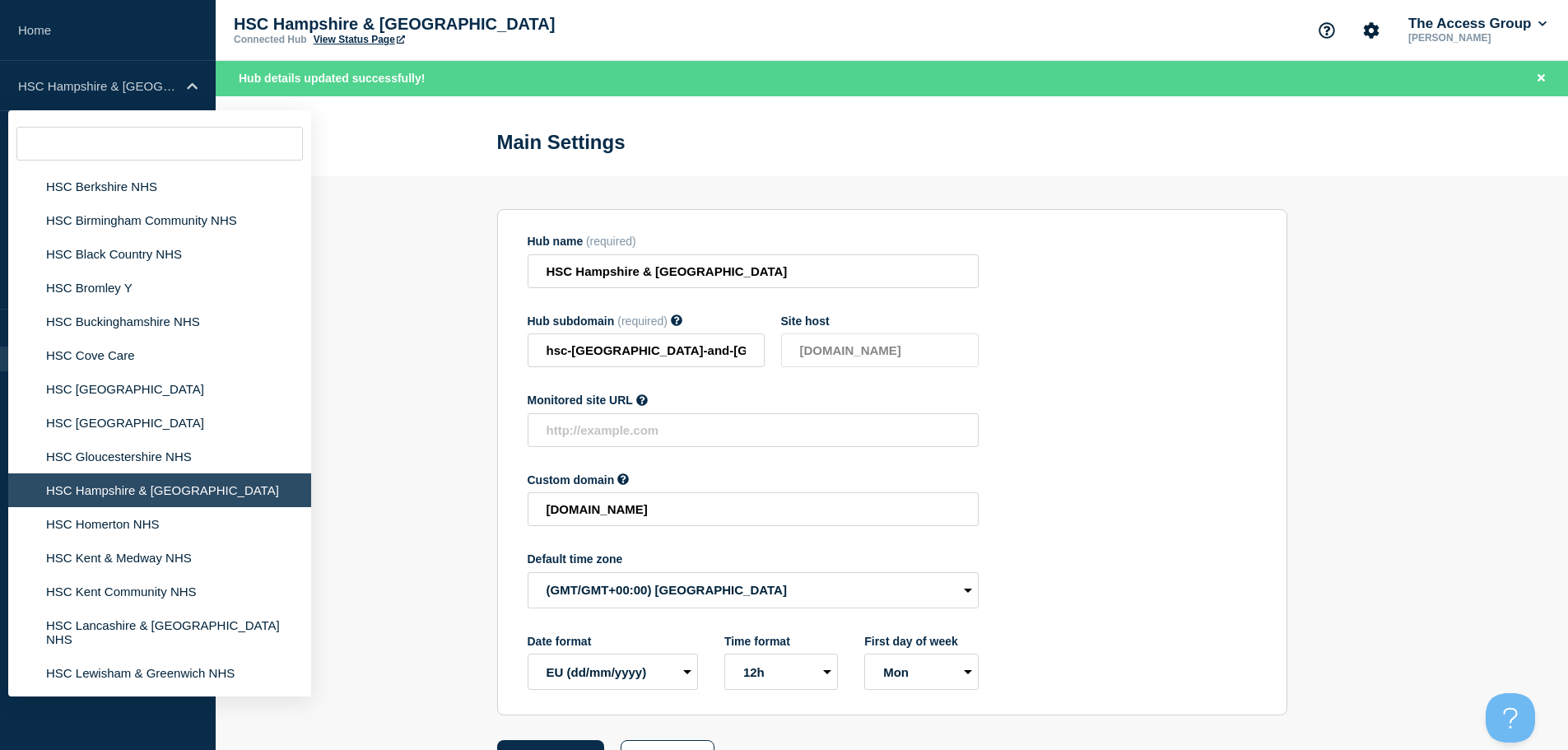
scroll to position [2995, 0]
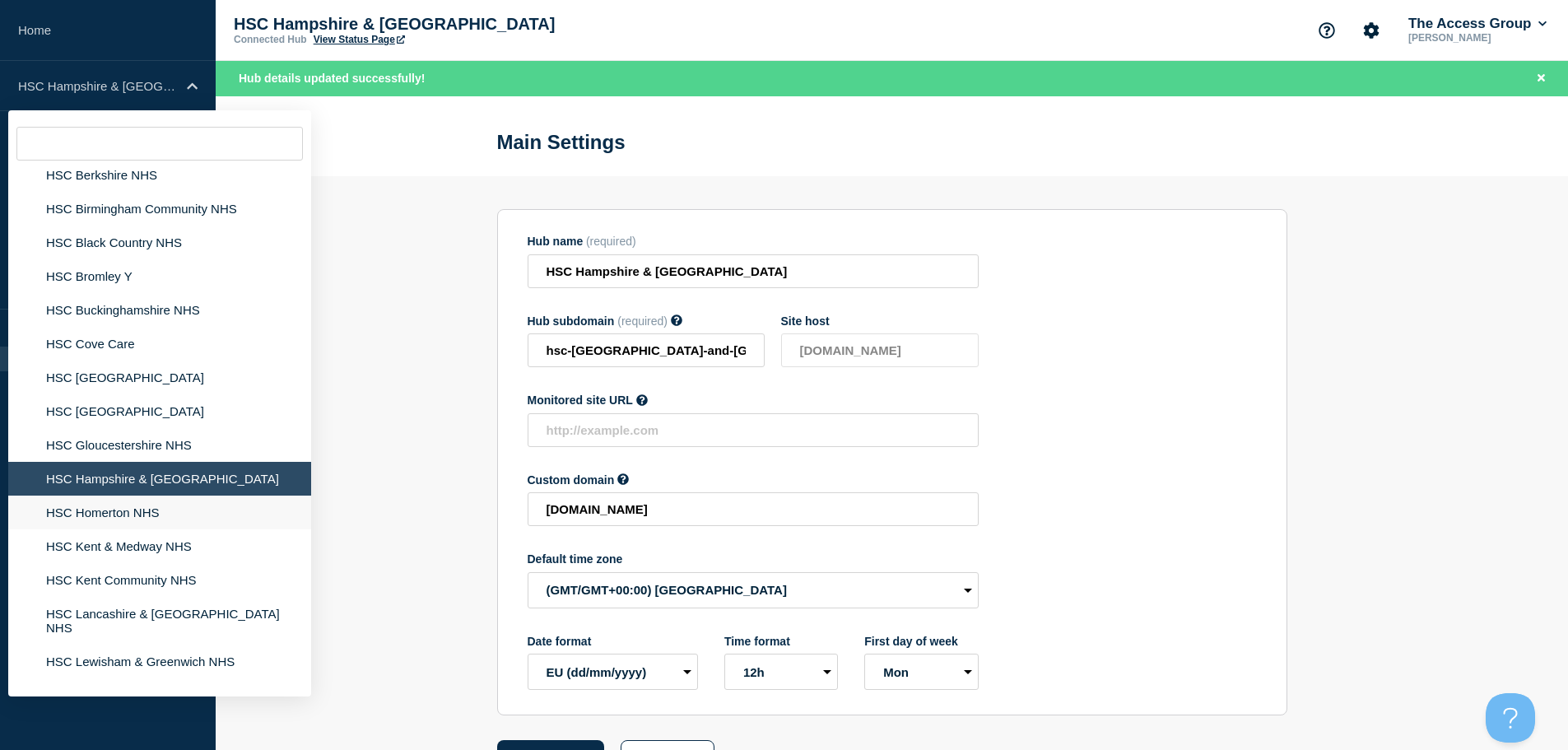
click at [159, 500] on li "HSC Homerton NHS" at bounding box center [160, 513] width 303 height 34
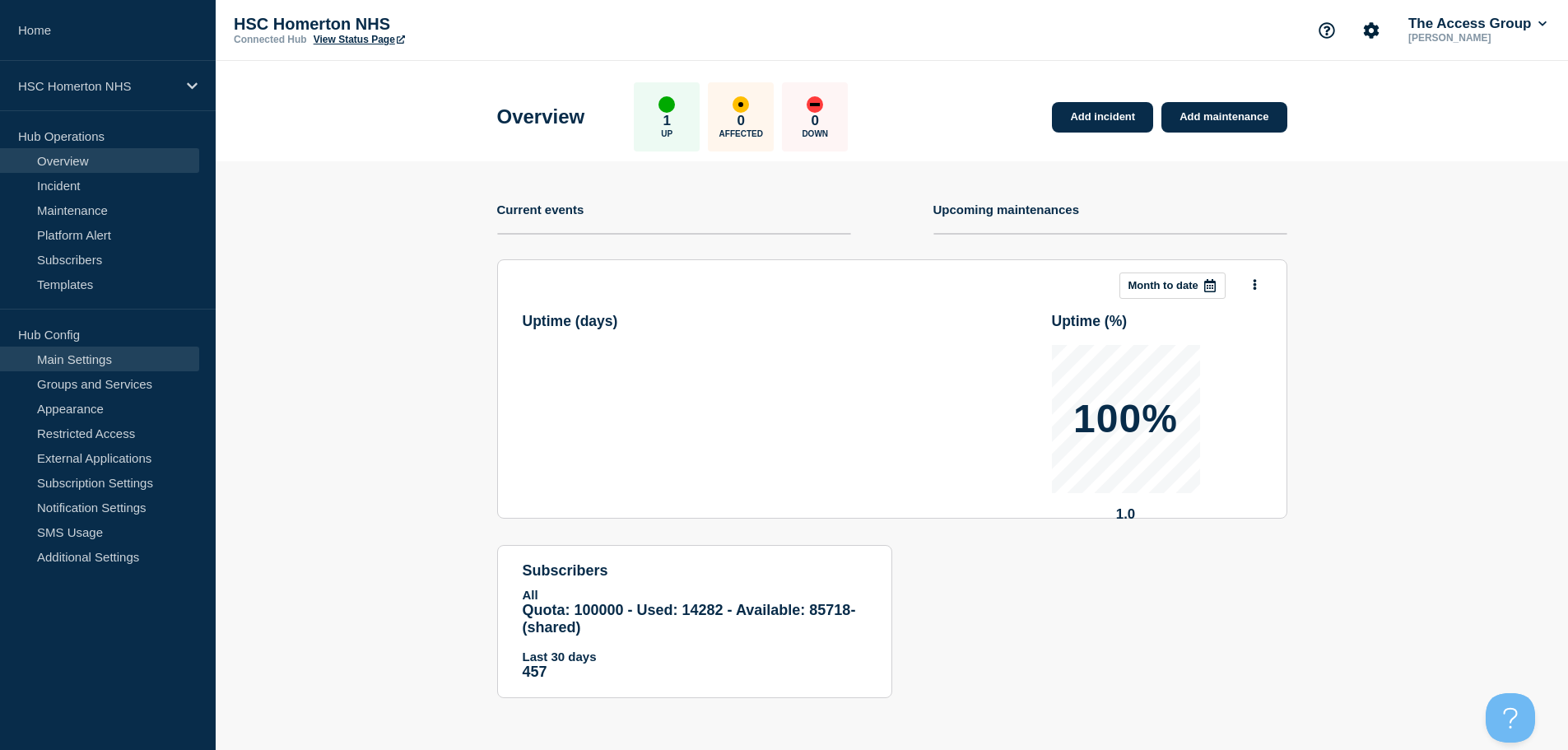
click at [143, 360] on link "Main Settings" at bounding box center [99, 359] width 199 height 25
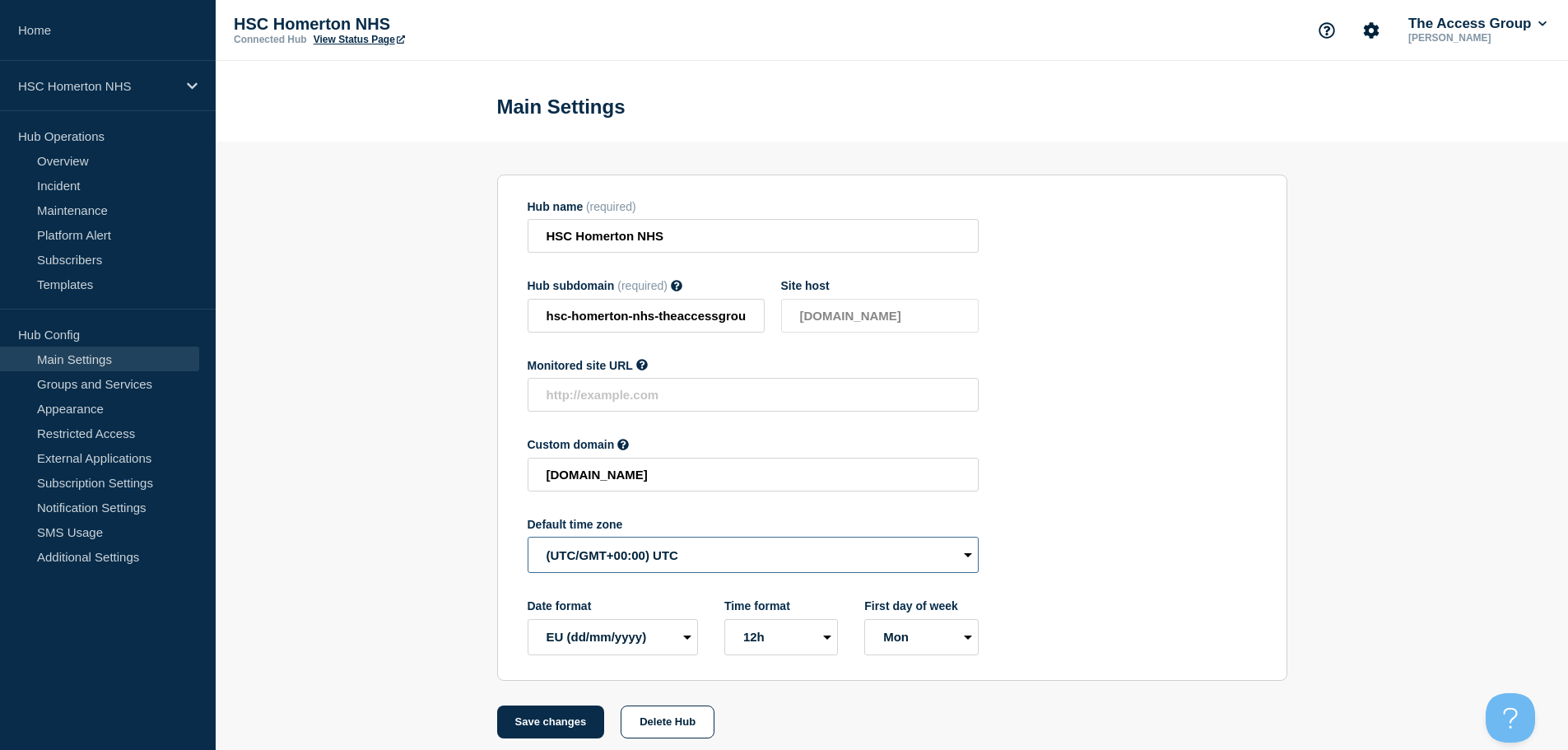
click at [635, 563] on select "(SDT/GMT-11:00) [US_STATE] (SST/GMT-11:00) International Date Line West (SST/GM…" at bounding box center [753, 554] width 451 height 36
select select "Europe/[GEOGRAPHIC_DATA]"
click at [528, 541] on select "(SDT/GMT-11:00) [US_STATE] (SST/GMT-11:00) International Date Line West (SST/GM…" at bounding box center [753, 554] width 451 height 36
click at [556, 727] on button "Save changes" at bounding box center [551, 722] width 108 height 33
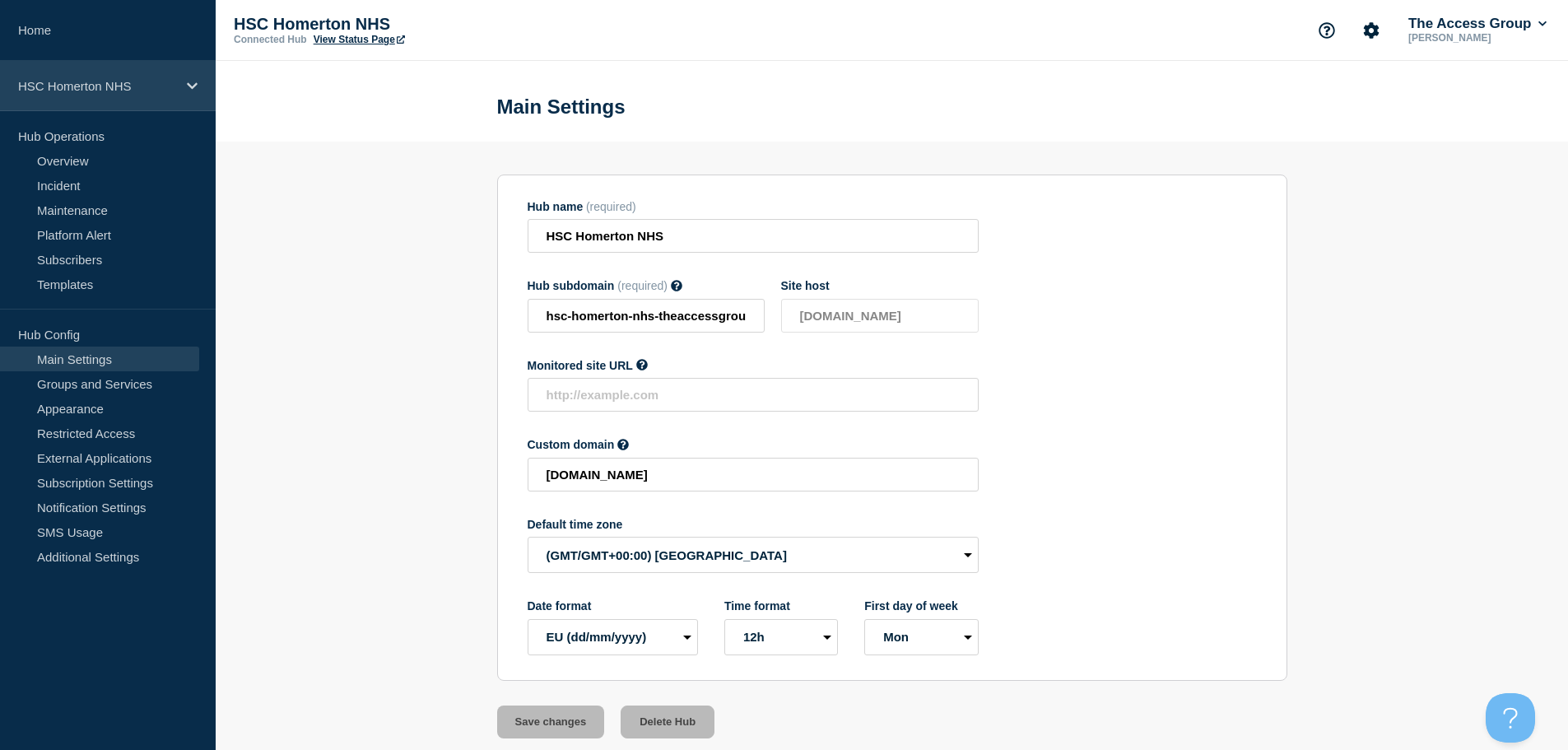
click at [190, 87] on icon at bounding box center [192, 85] width 11 height 12
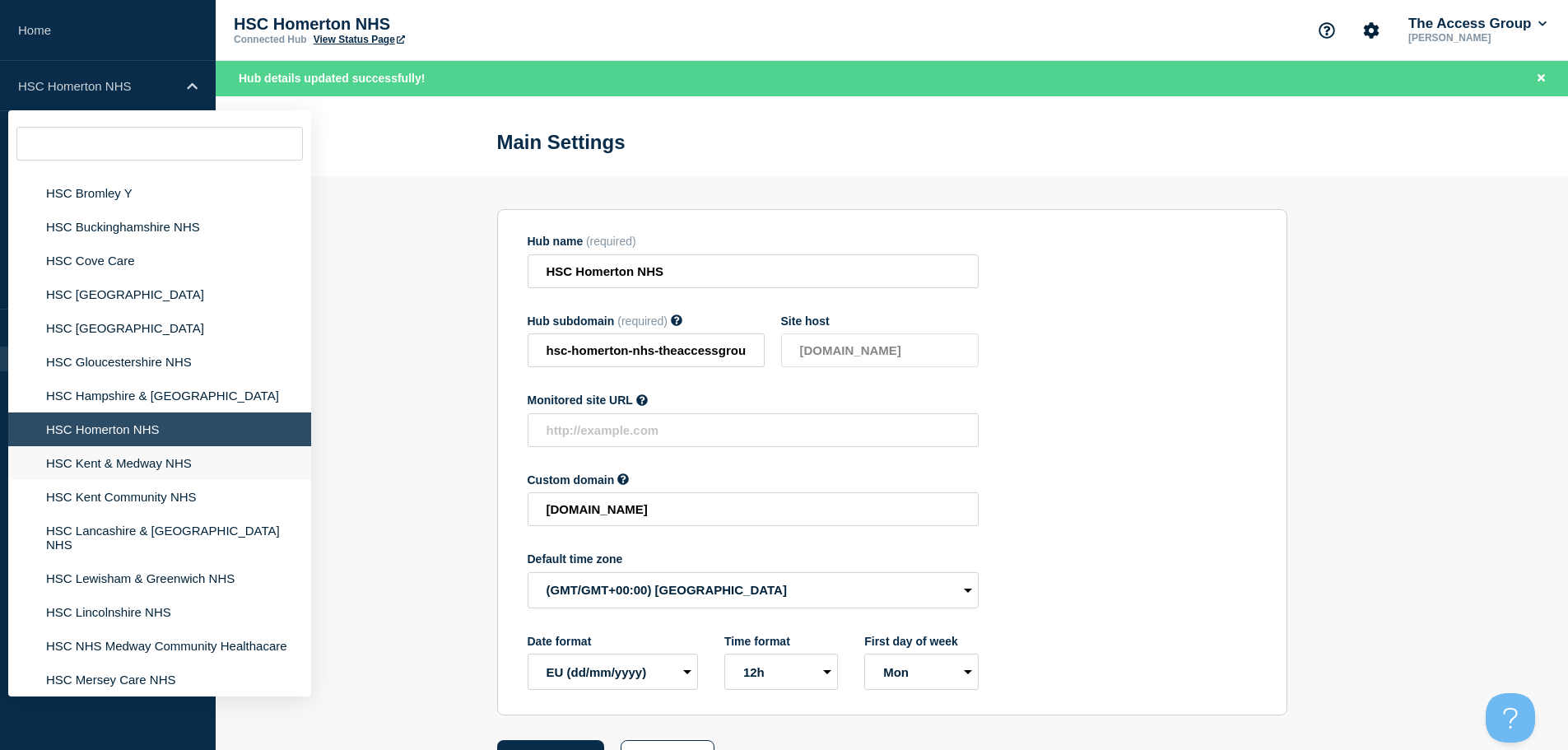
scroll to position [3091, 0]
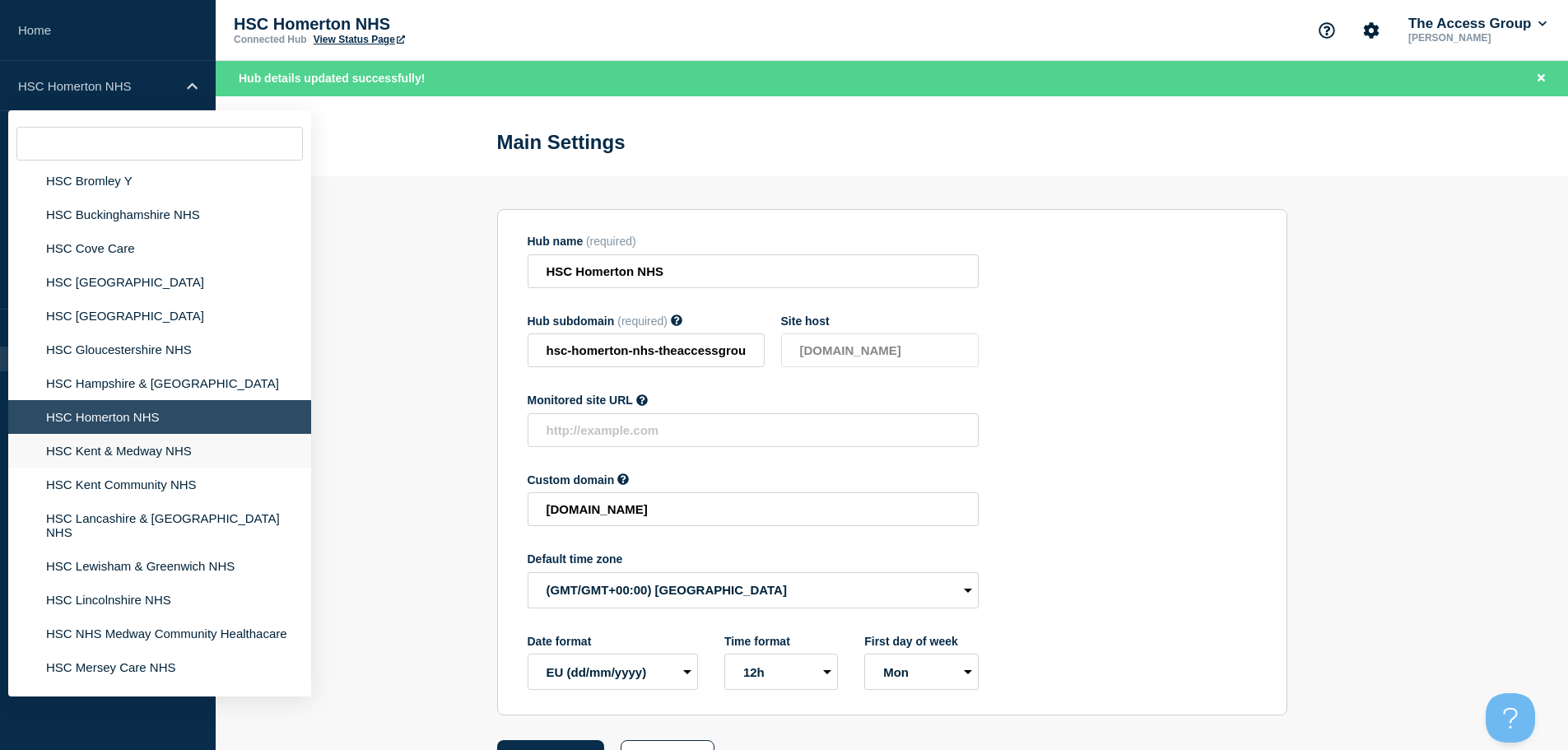
click at [167, 436] on li "HSC Kent & Medway NHS" at bounding box center [160, 451] width 303 height 34
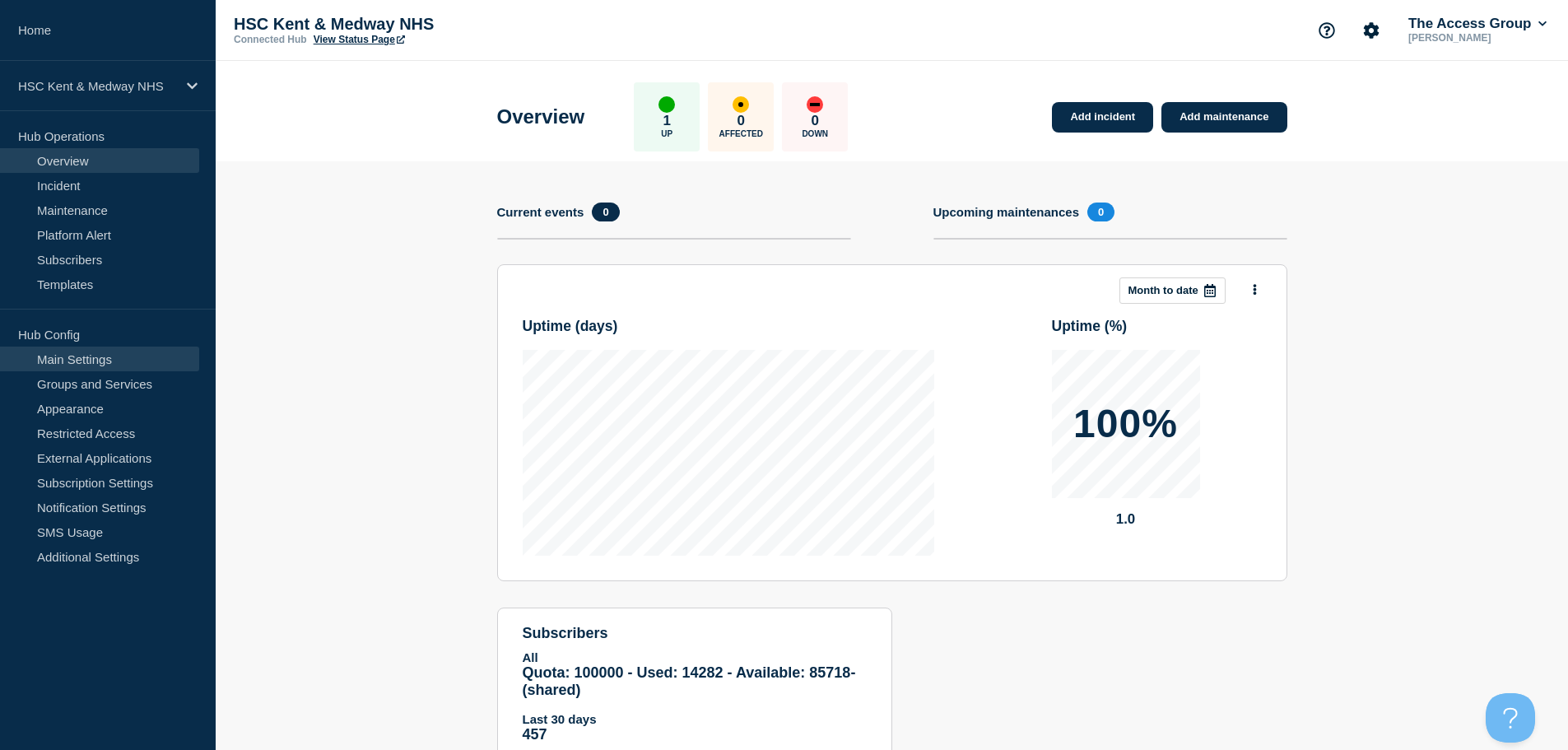
click at [125, 369] on link "Main Settings" at bounding box center [99, 359] width 199 height 25
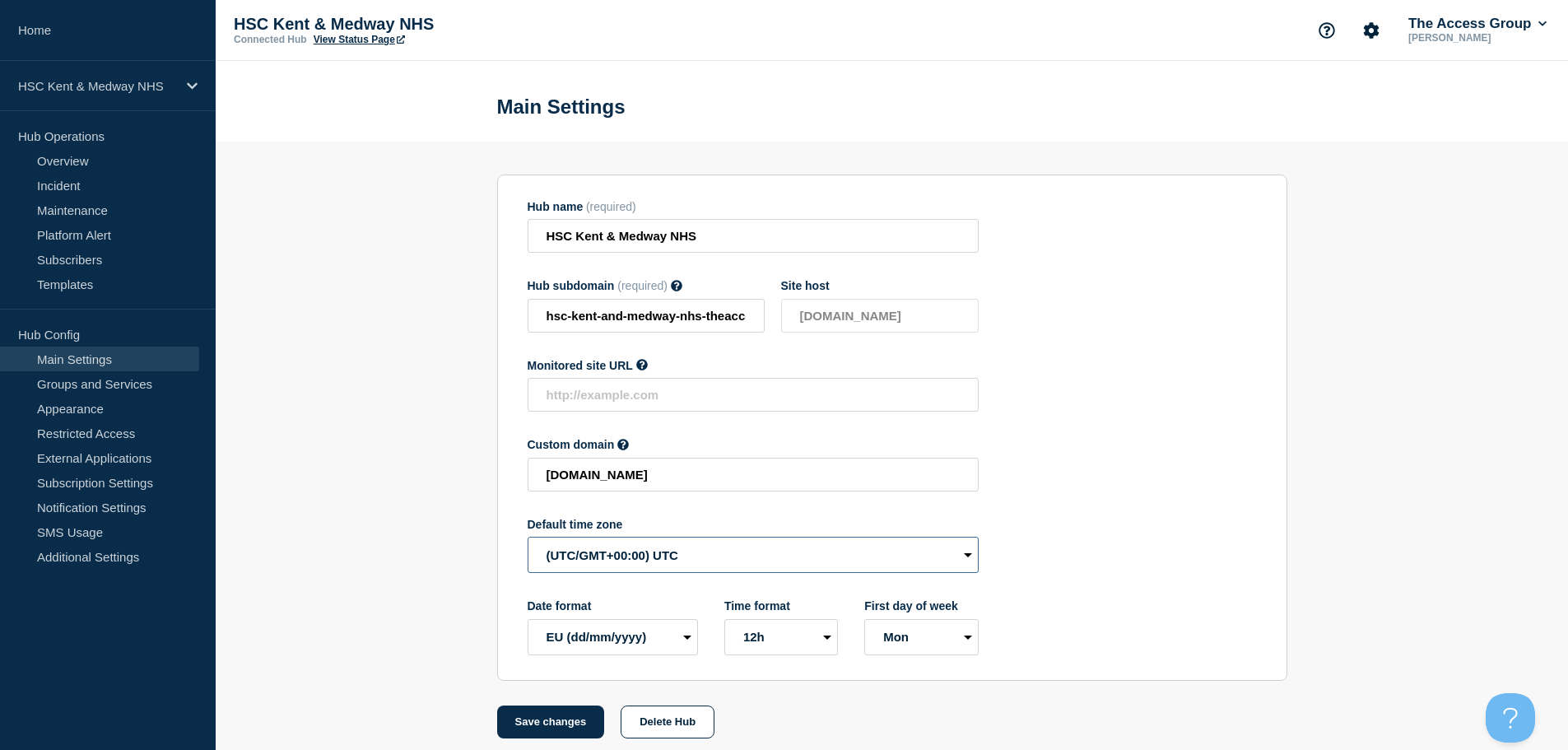
click at [654, 567] on select "(SDT/GMT-11:00) [US_STATE] (SST/GMT-11:00) International Date Line West (SST/GM…" at bounding box center [753, 554] width 451 height 36
select select "Europe/[GEOGRAPHIC_DATA]"
click at [528, 541] on select "(SDT/GMT-11:00) [US_STATE] (SST/GMT-11:00) International Date Line West (SST/GM…" at bounding box center [753, 554] width 451 height 36
click at [578, 724] on button "Save changes" at bounding box center [551, 722] width 108 height 33
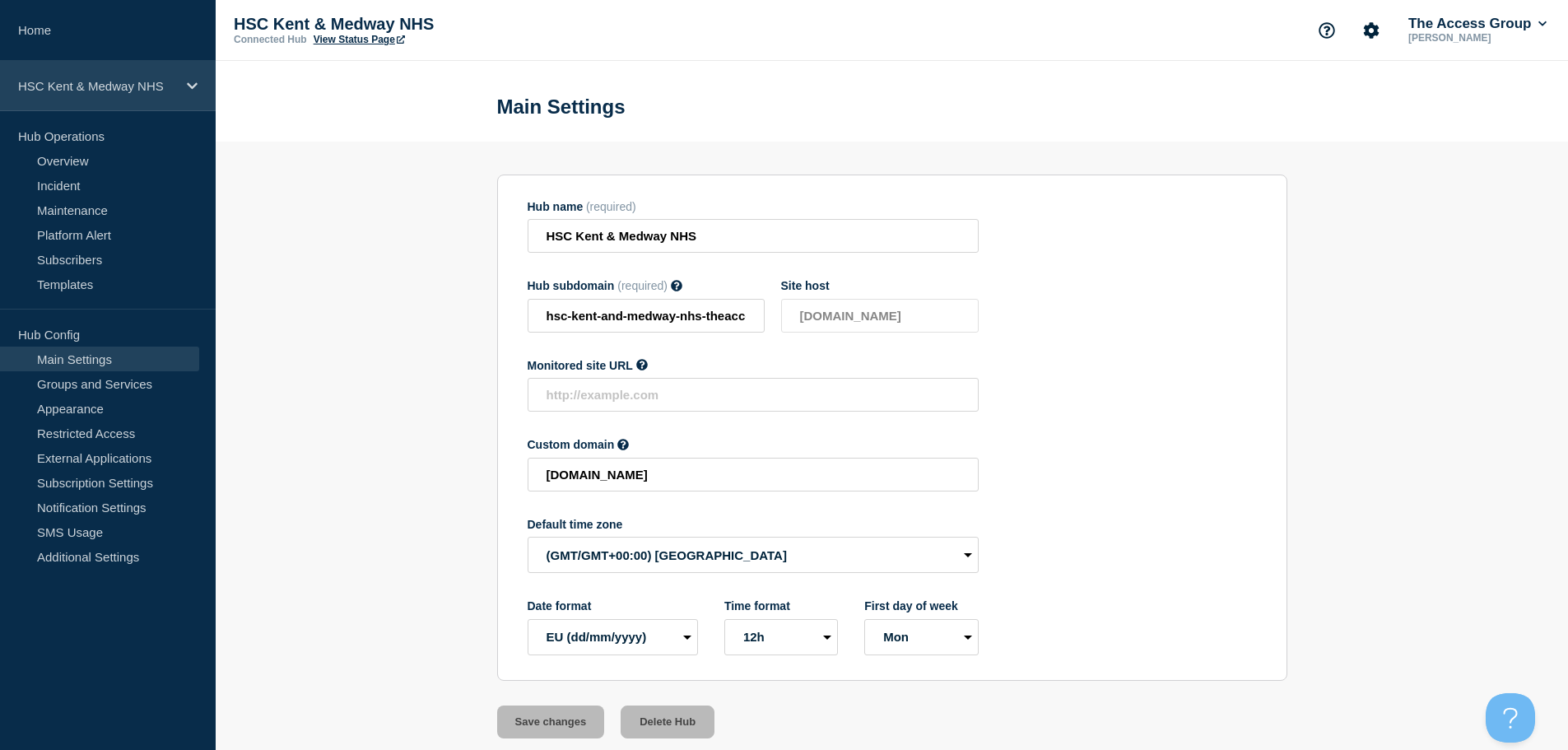
click at [176, 81] on div "HSC Kent & Medway NHS" at bounding box center [108, 85] width 216 height 50
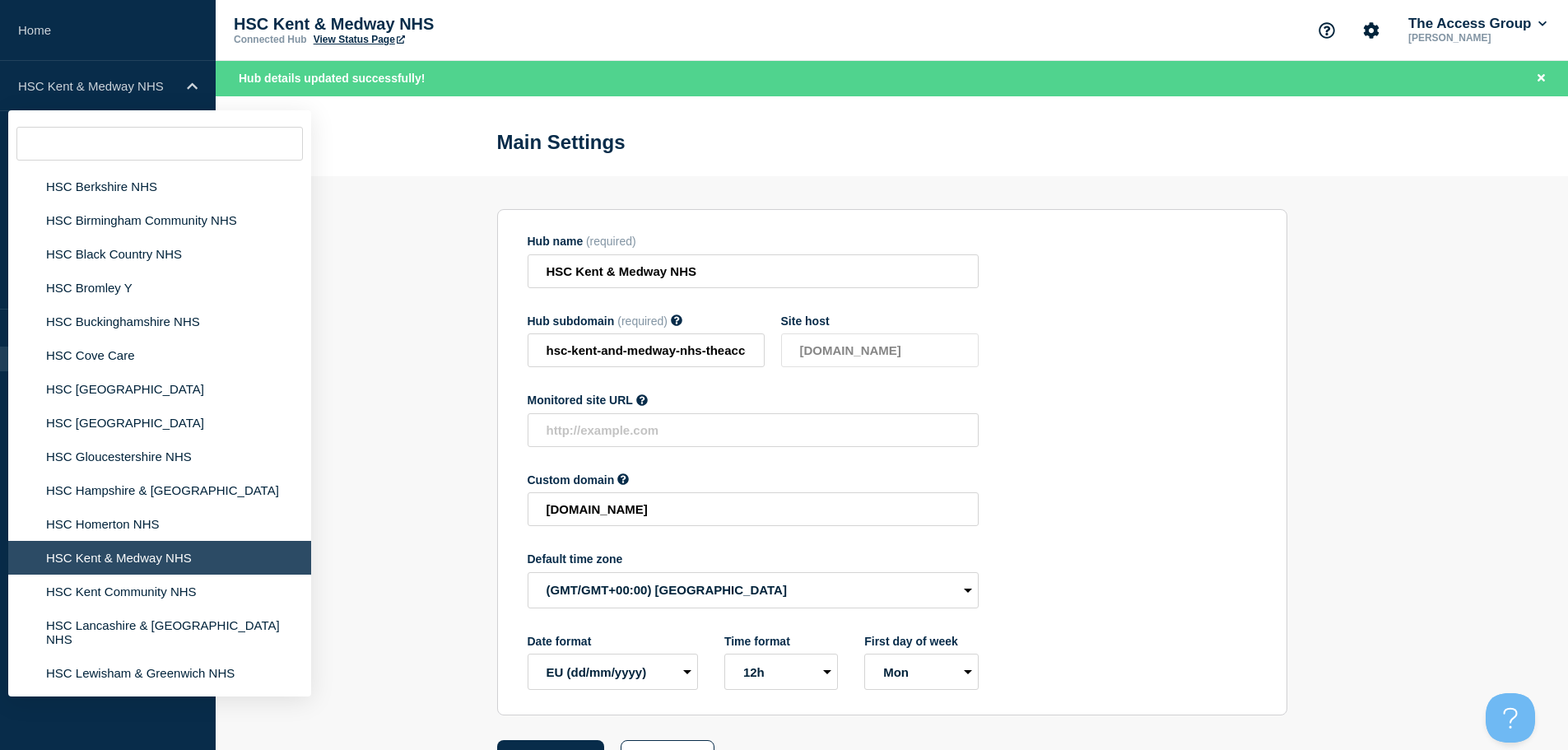
scroll to position [3055, 0]
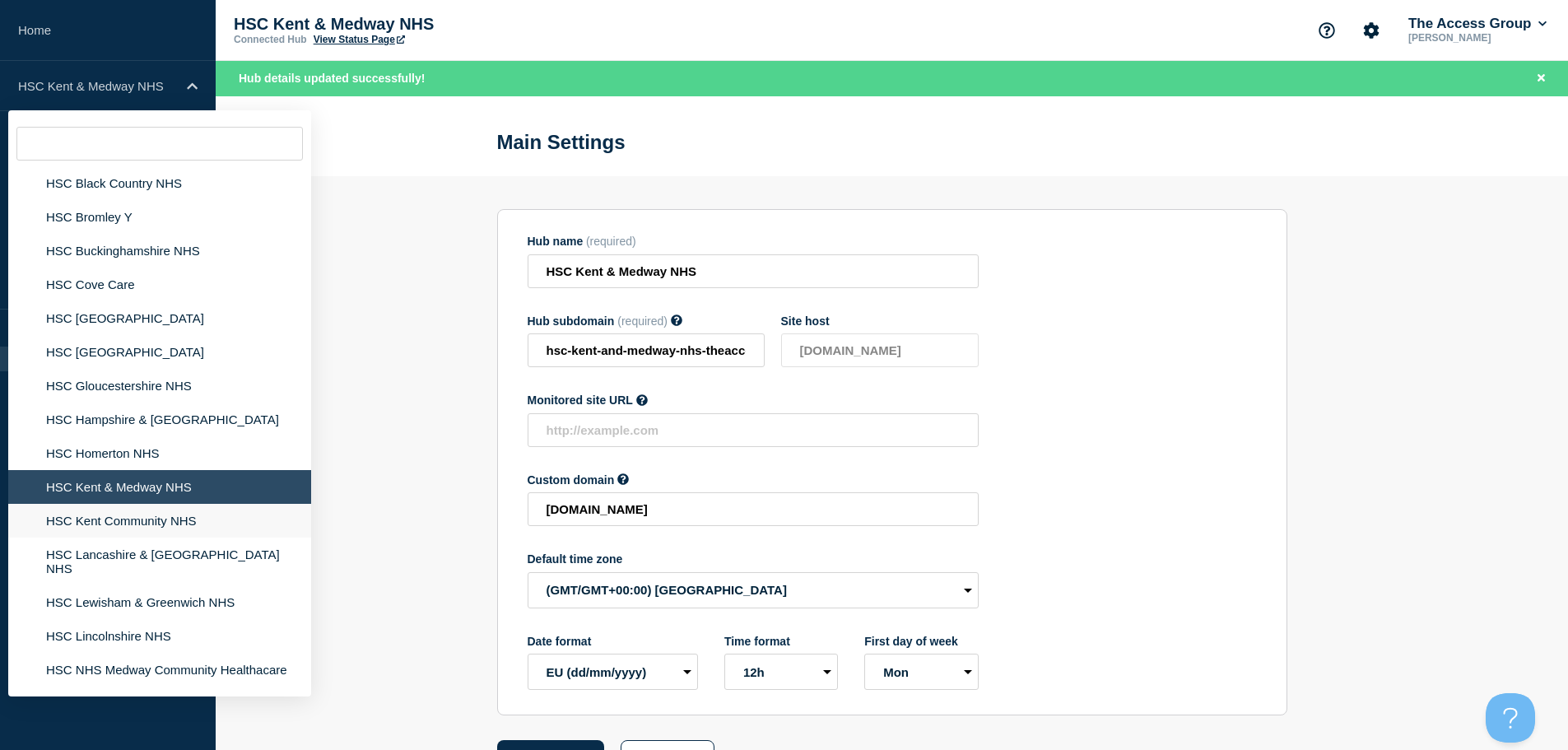
click at [207, 513] on li "HSC Kent Community NHS" at bounding box center [160, 521] width 303 height 34
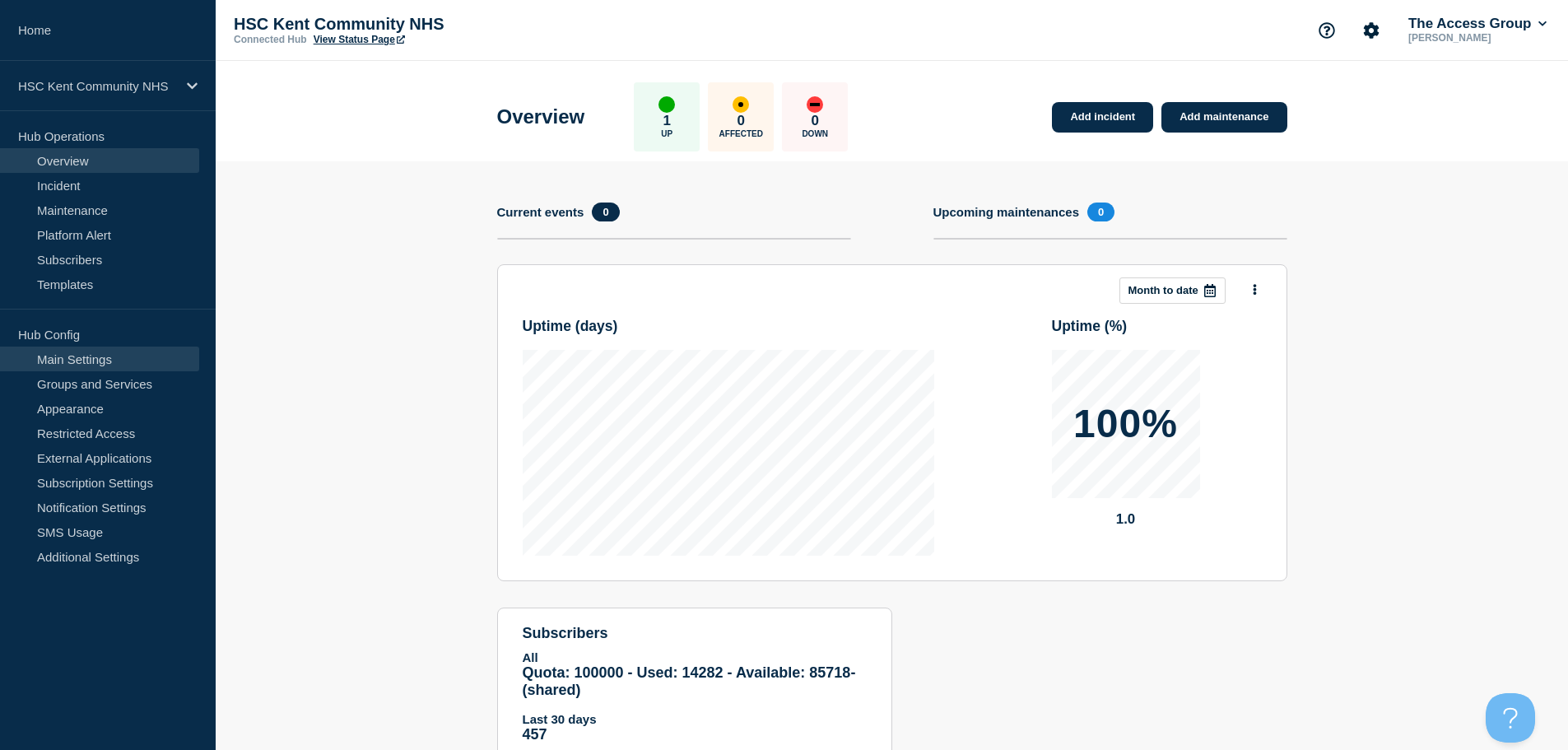
click at [141, 359] on link "Main Settings" at bounding box center [99, 359] width 199 height 25
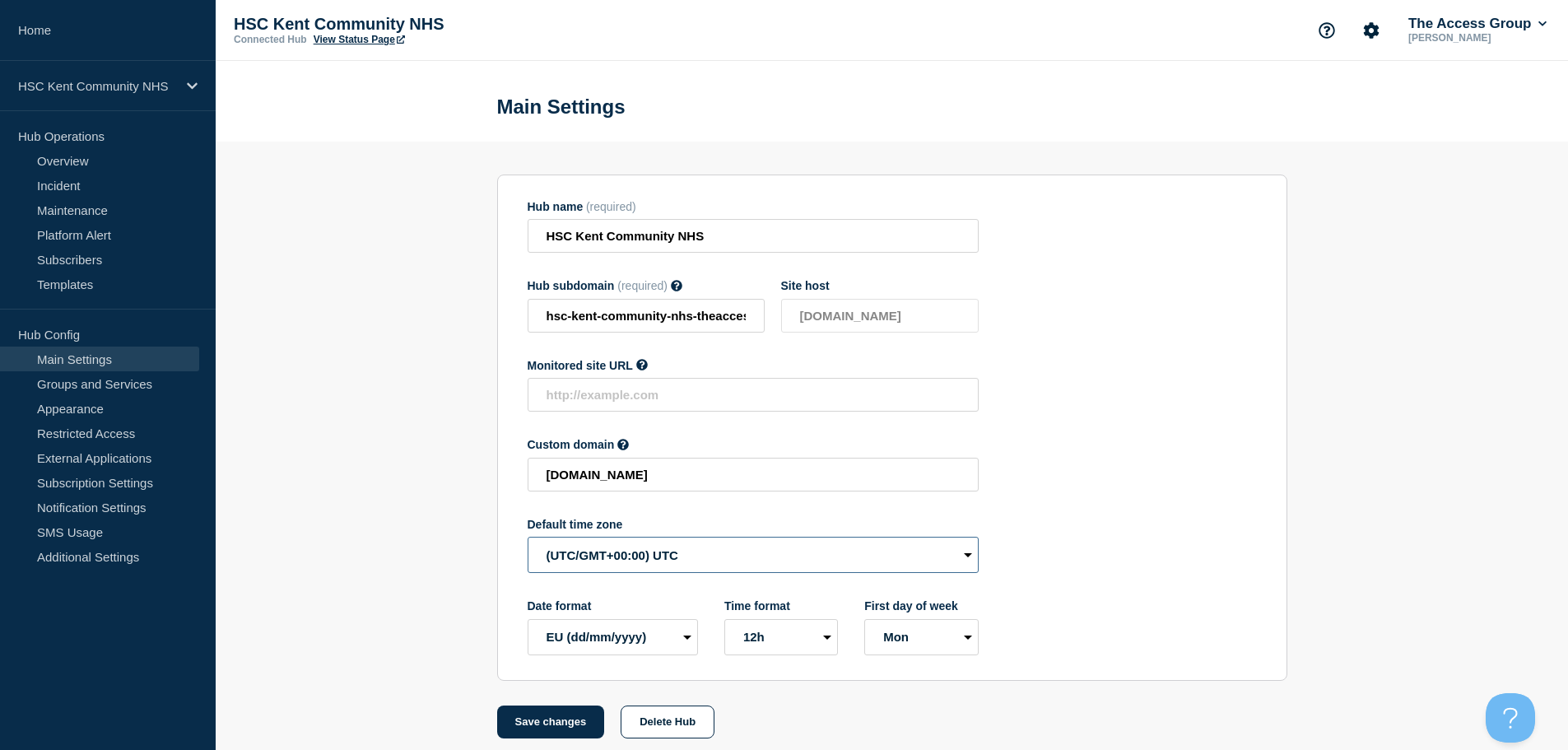
click at [660, 566] on select "(SDT/GMT-11:00) [US_STATE] (SST/GMT-11:00) International Date Line West (SST/GM…" at bounding box center [753, 554] width 451 height 36
select select "Europe/[GEOGRAPHIC_DATA]"
click at [528, 541] on select "(SDT/GMT-11:00) [US_STATE] (SST/GMT-11:00) International Date Line West (SST/GM…" at bounding box center [753, 554] width 451 height 36
click at [541, 721] on button "Save changes" at bounding box center [551, 722] width 108 height 33
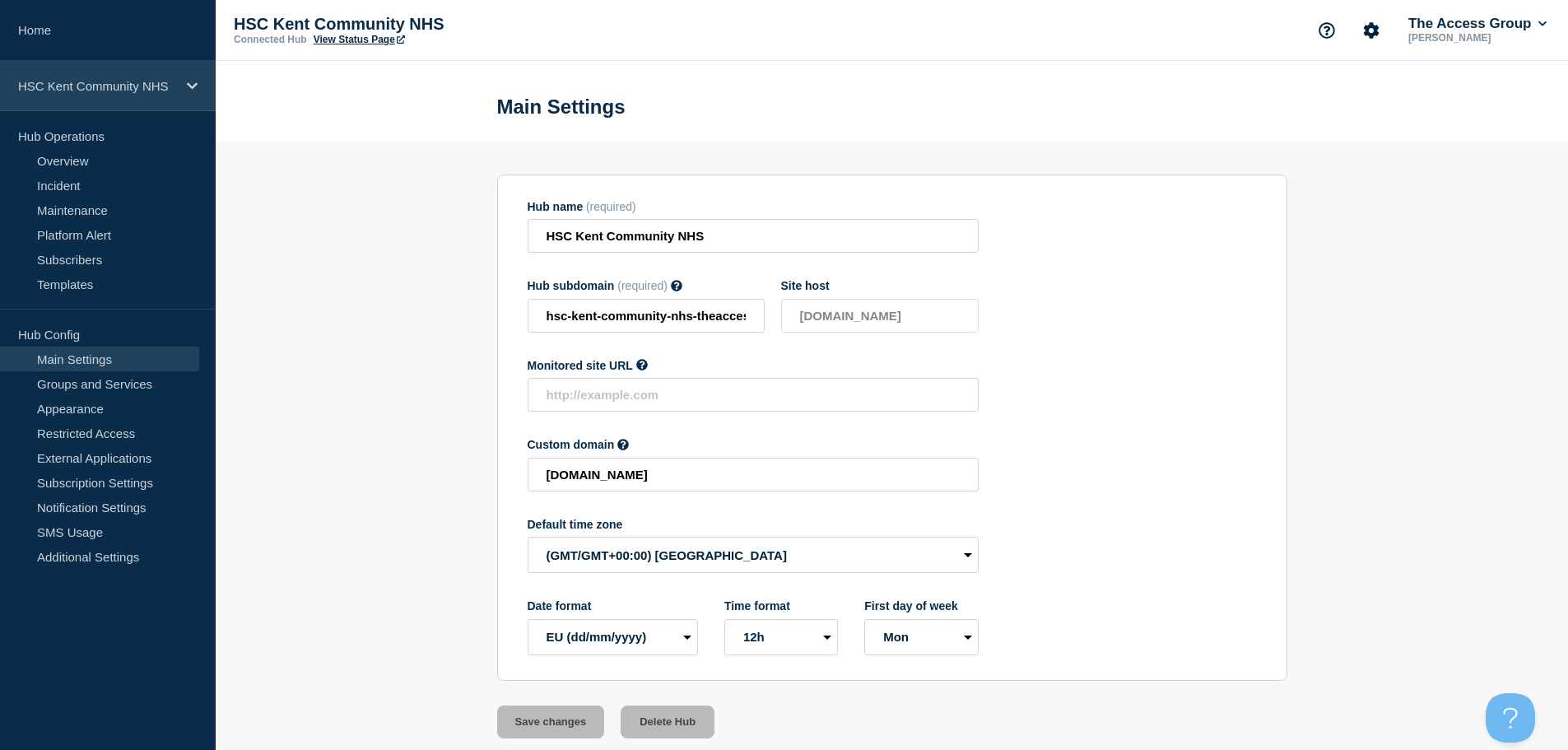
click at [193, 90] on icon at bounding box center [192, 85] width 11 height 12
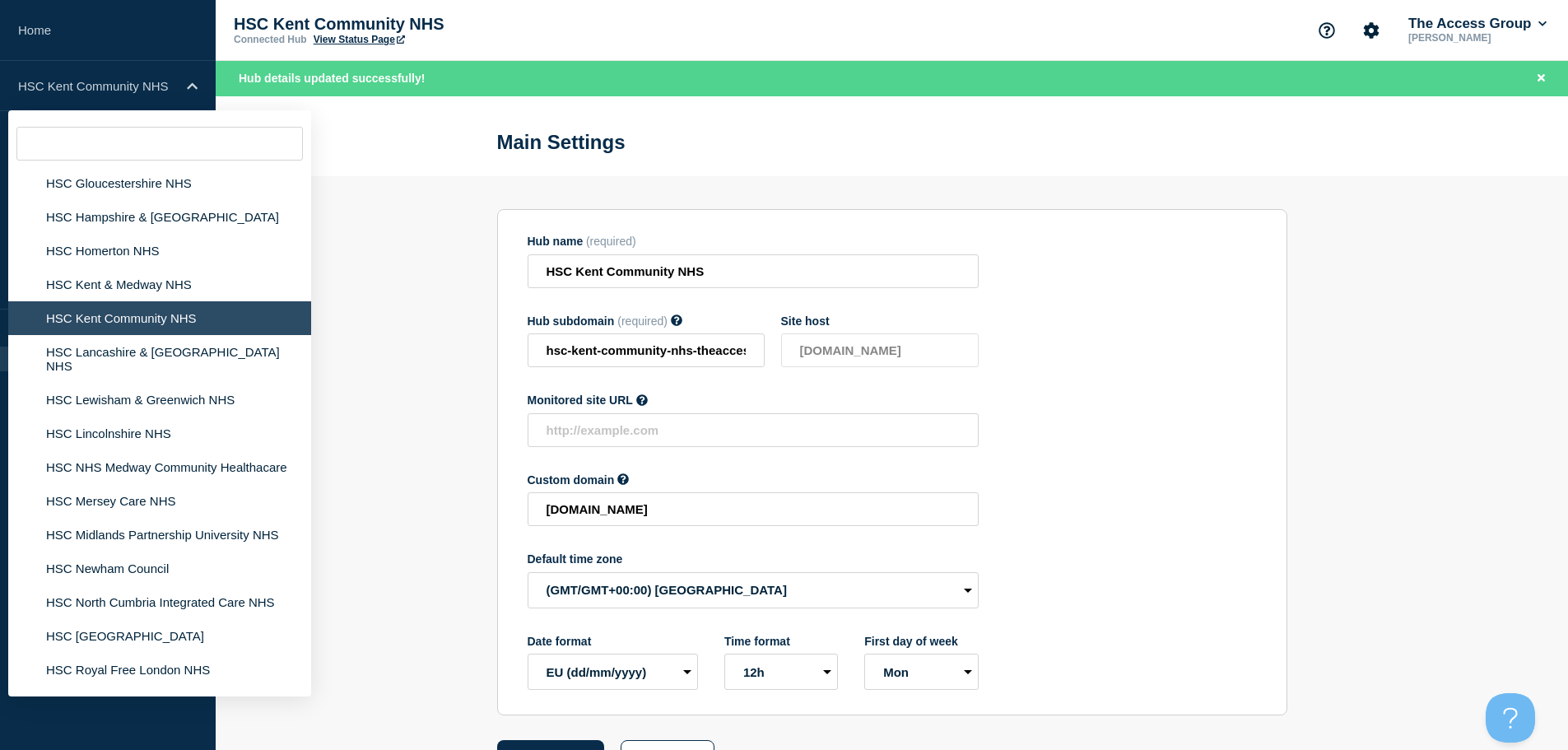
scroll to position [3292, 0]
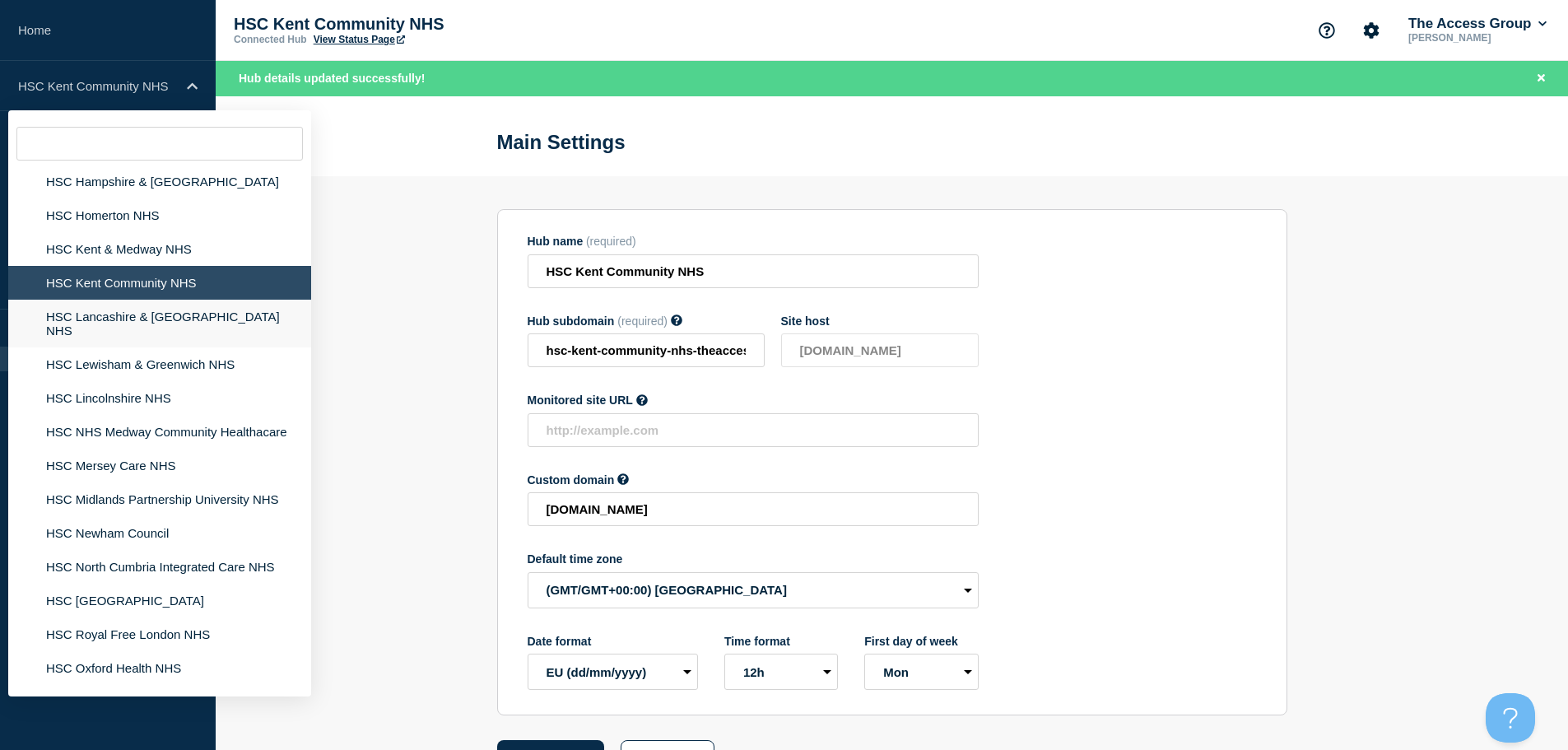
click at [174, 304] on li "HSC Lancashire & [GEOGRAPHIC_DATA] NHS" at bounding box center [160, 324] width 303 height 48
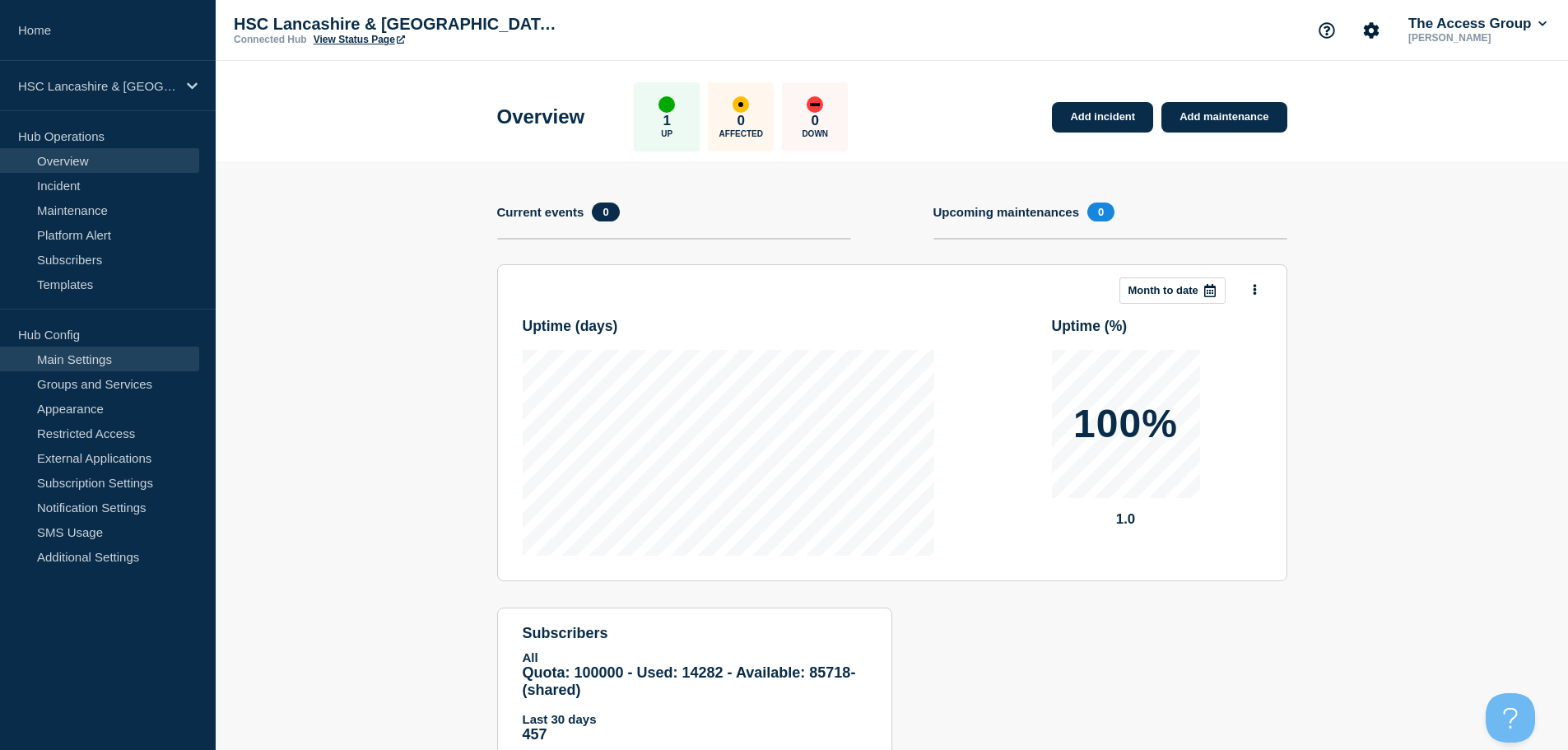
click at [129, 366] on link "Main Settings" at bounding box center [99, 359] width 199 height 25
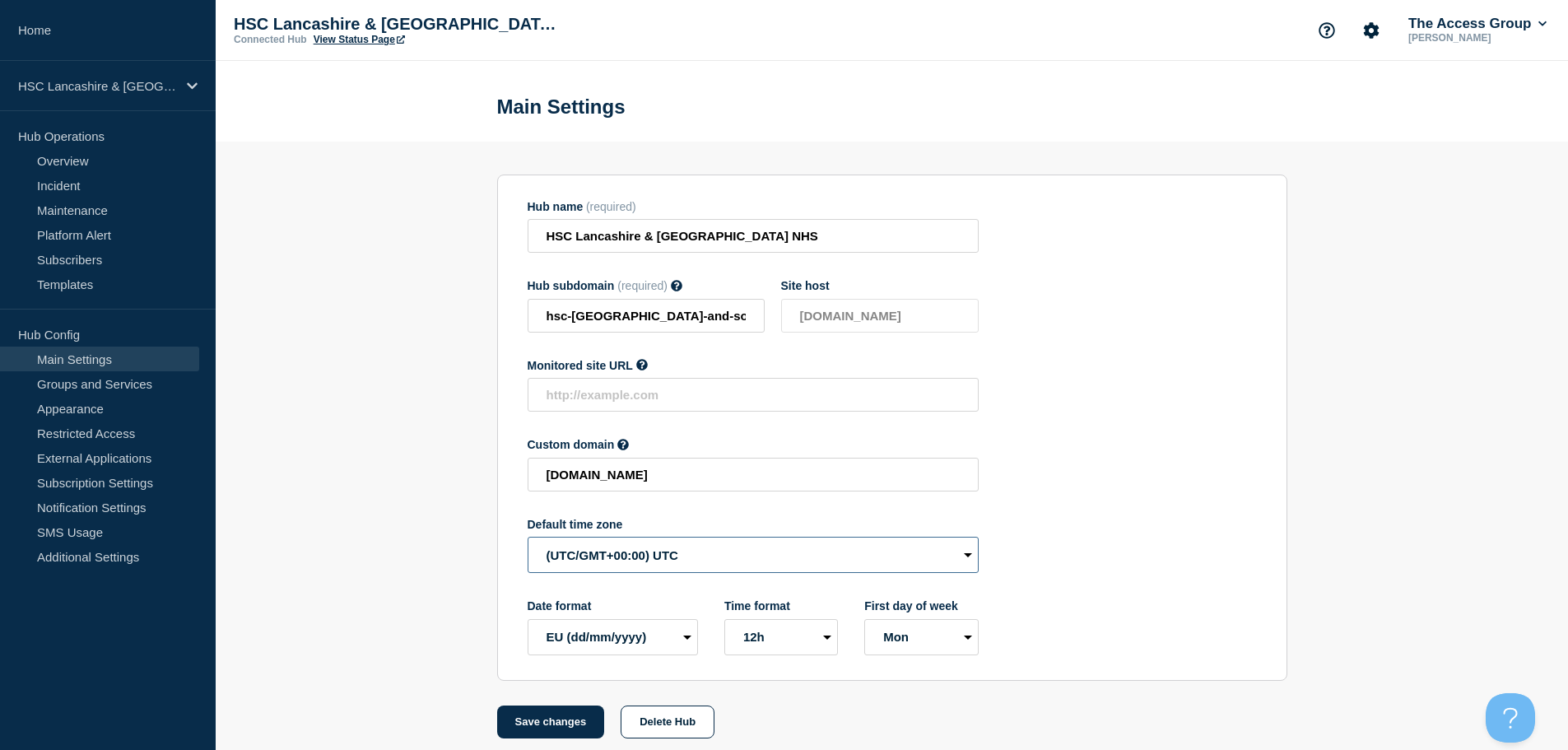
click at [657, 561] on select "(SDT/GMT-11:00) [US_STATE] (SST/GMT-11:00) International Date Line West (SST/GM…" at bounding box center [753, 554] width 451 height 36
select select "Europe/[GEOGRAPHIC_DATA]"
click at [528, 541] on select "(SDT/GMT-11:00) [US_STATE] (SST/GMT-11:00) International Date Line West (SST/GM…" at bounding box center [753, 554] width 451 height 36
click at [535, 730] on button "Save changes" at bounding box center [551, 722] width 108 height 33
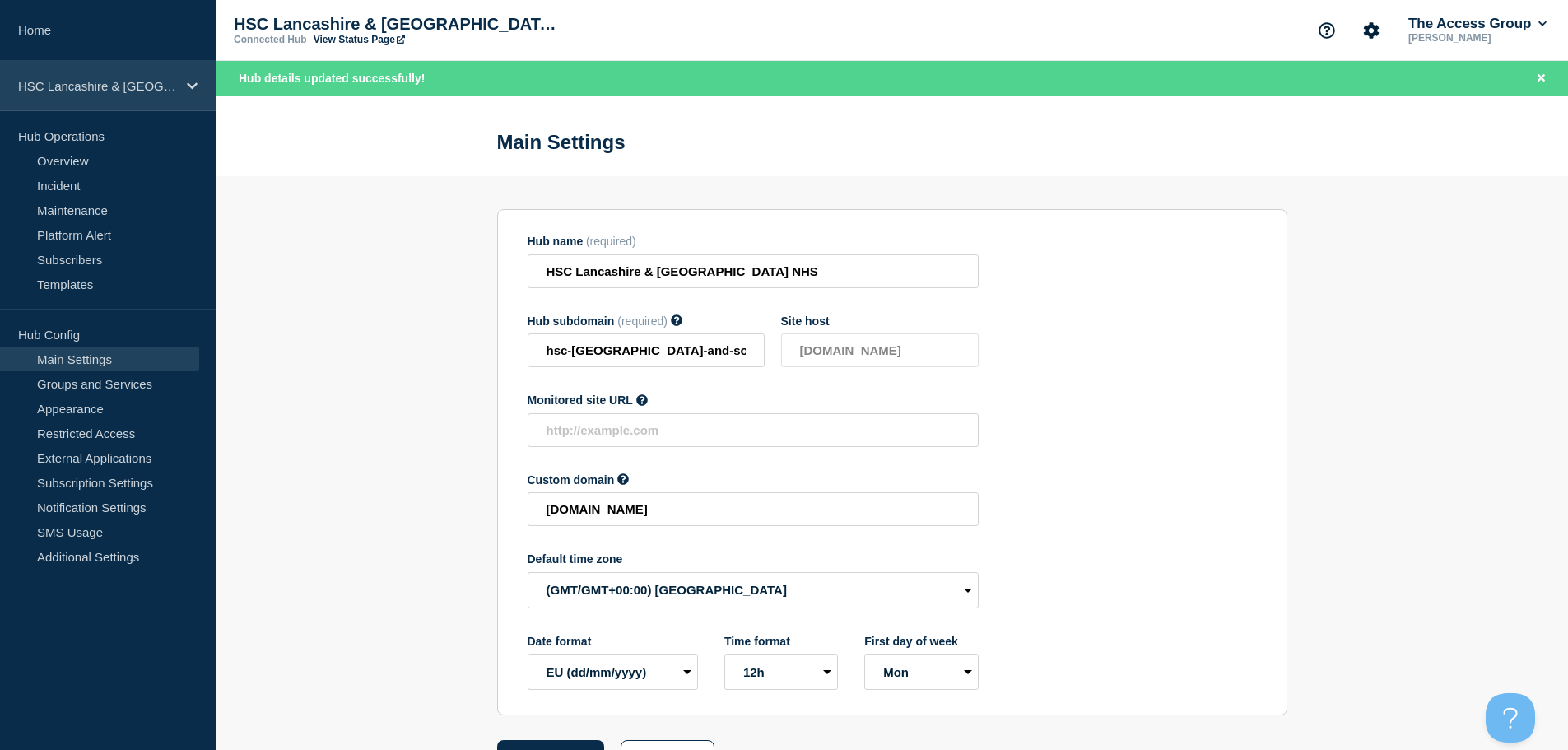
click at [193, 89] on icon at bounding box center [192, 85] width 11 height 12
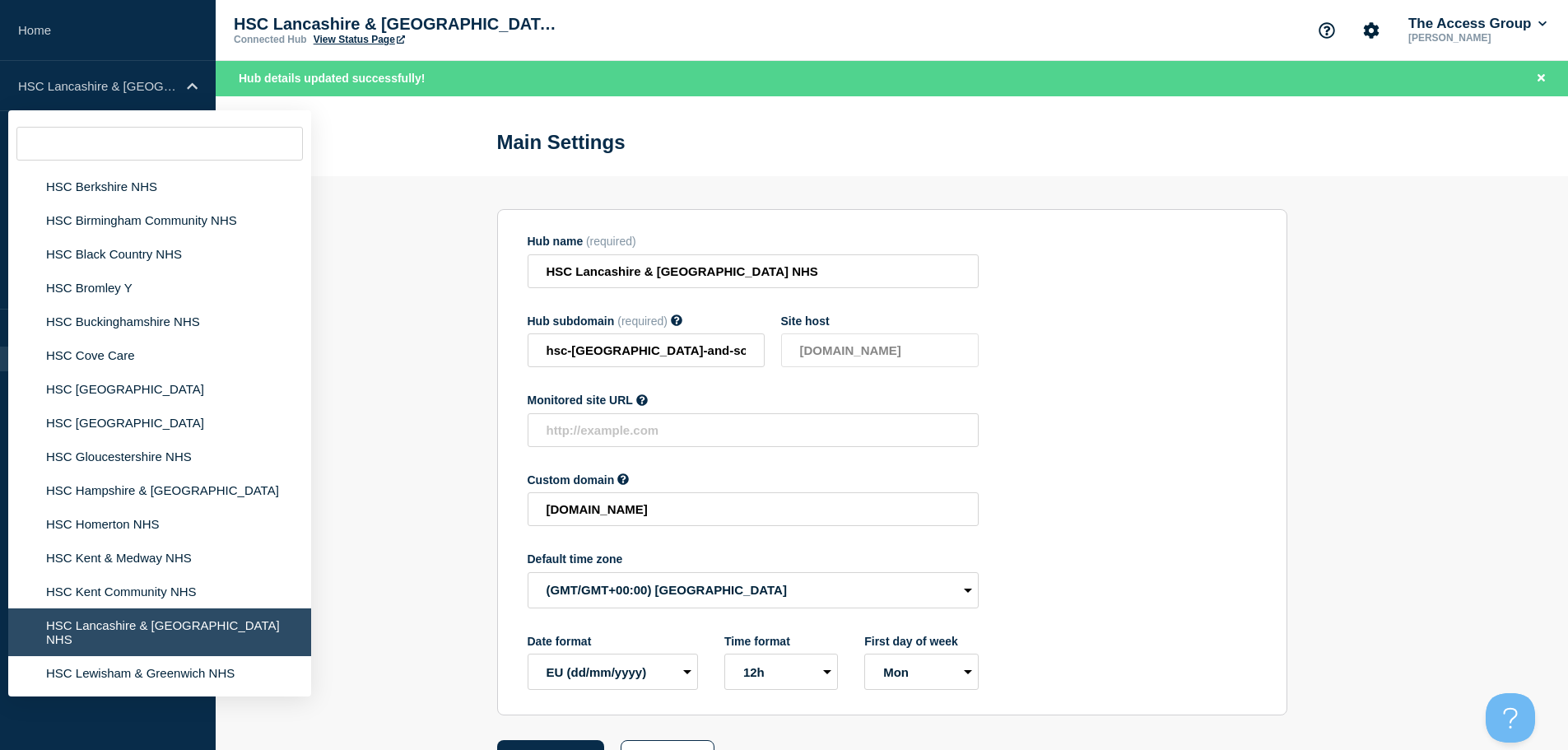
scroll to position [3316, 0]
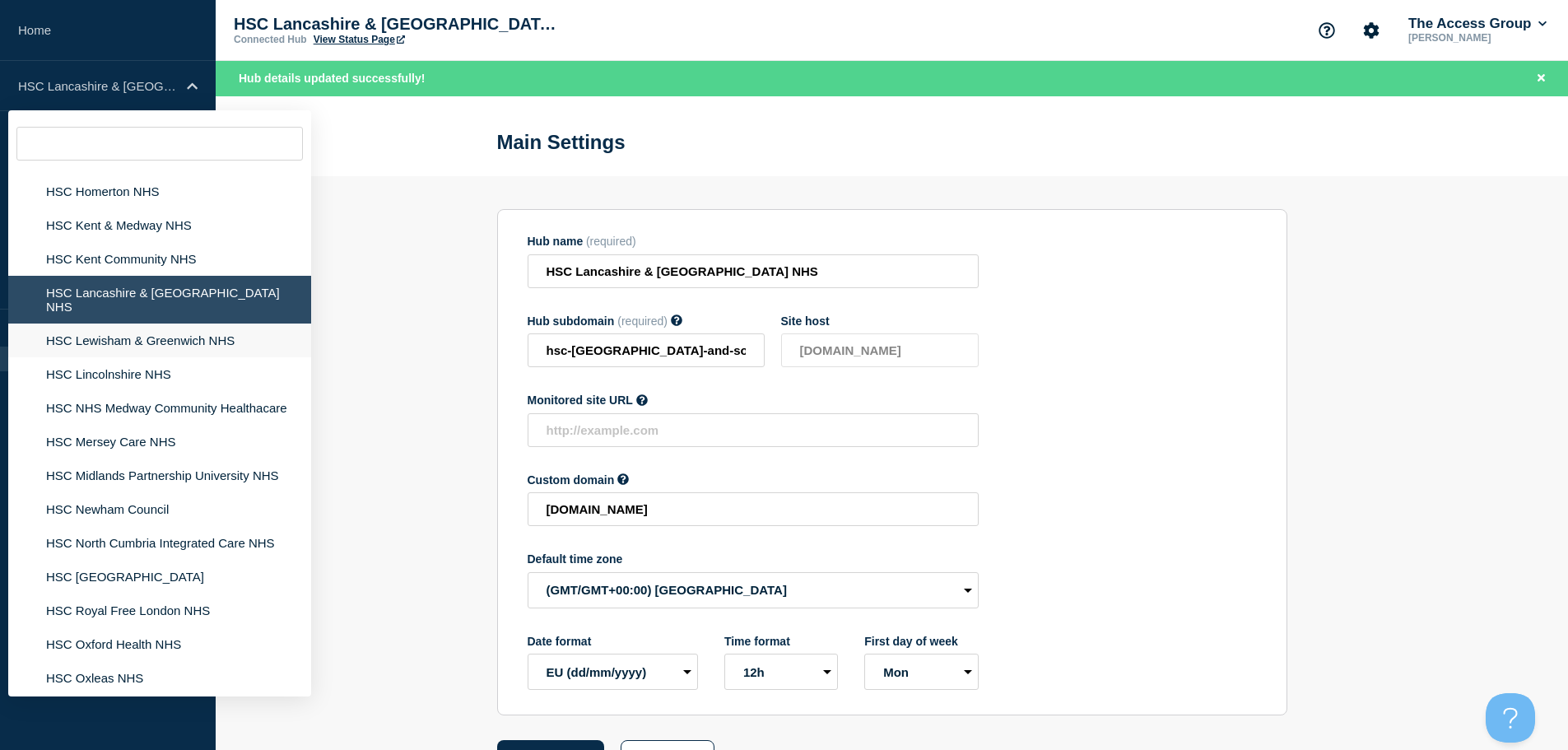
click at [189, 324] on li "HSC Lewisham & Greenwich NHS" at bounding box center [160, 341] width 303 height 34
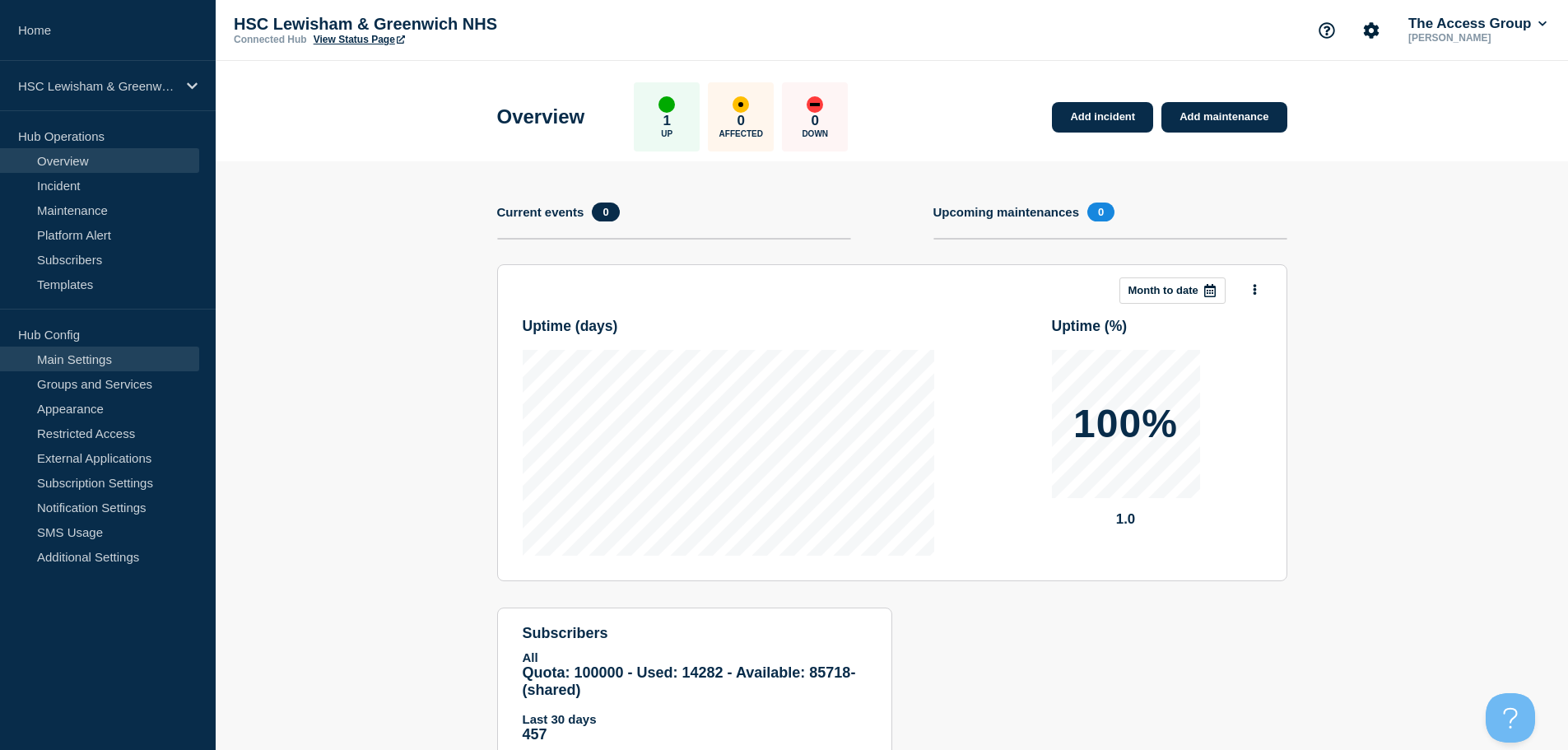
click at [148, 353] on link "Main Settings" at bounding box center [99, 359] width 199 height 25
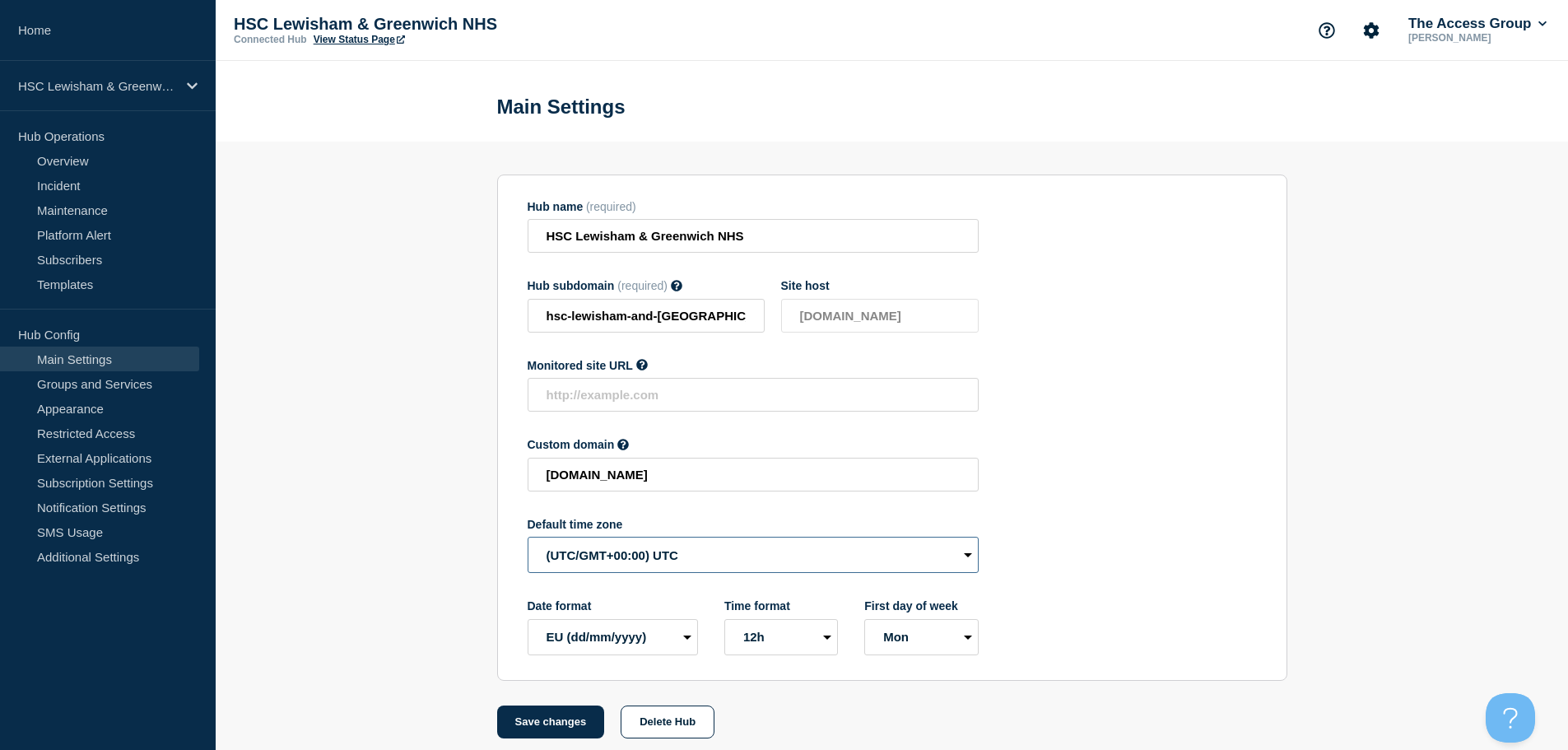
click at [561, 562] on select "(SDT/GMT-11:00) [US_STATE] (SST/GMT-11:00) International Date Line West (SST/GM…" at bounding box center [753, 554] width 451 height 36
select select "Europe/[GEOGRAPHIC_DATA]"
click at [528, 541] on select "(SDT/GMT-11:00) [US_STATE] (SST/GMT-11:00) International Date Line West (SST/GM…" at bounding box center [753, 554] width 451 height 36
click at [554, 720] on button "Save changes" at bounding box center [551, 722] width 108 height 33
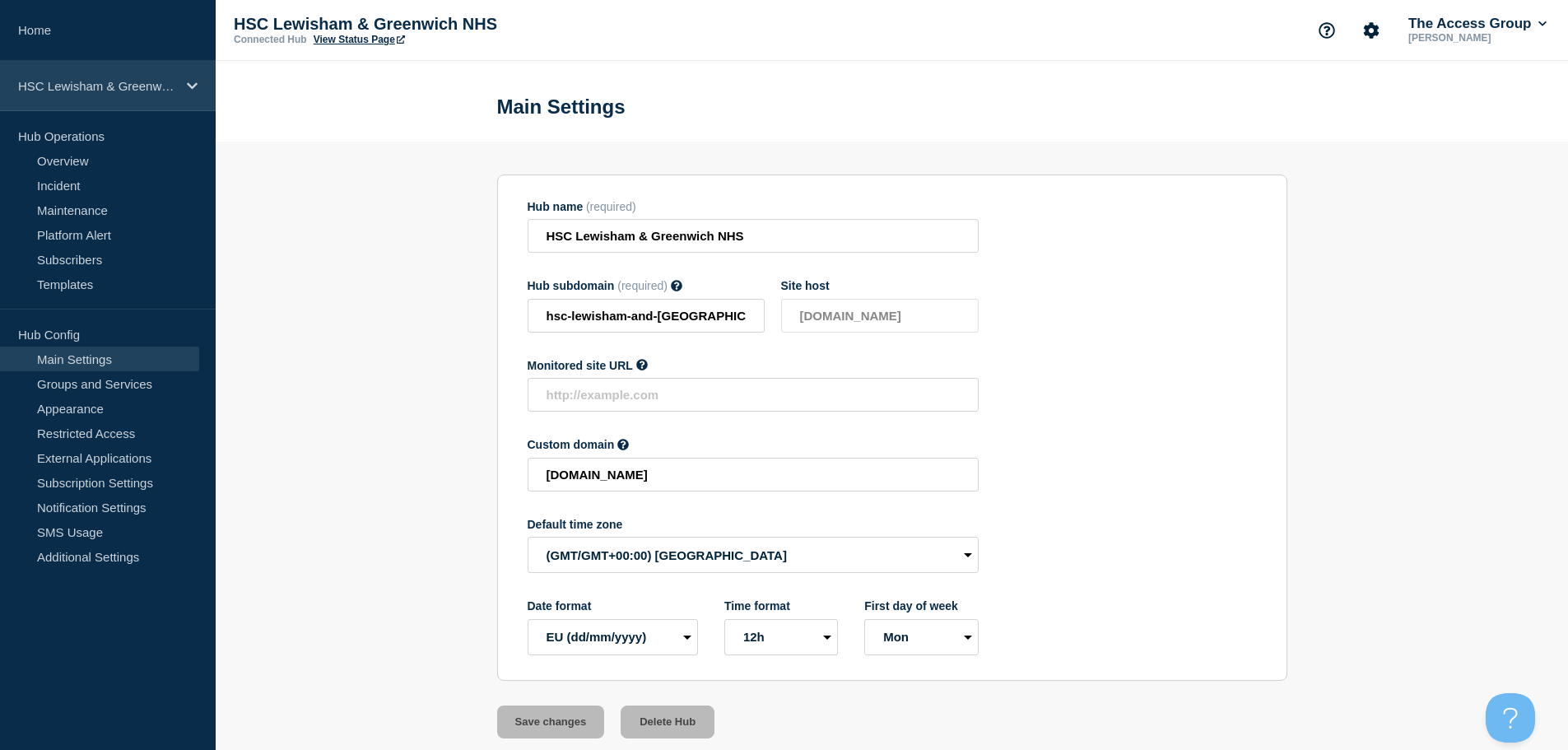
click at [151, 84] on p "HSC Lewisham & Greenwich NHS" at bounding box center [97, 86] width 158 height 14
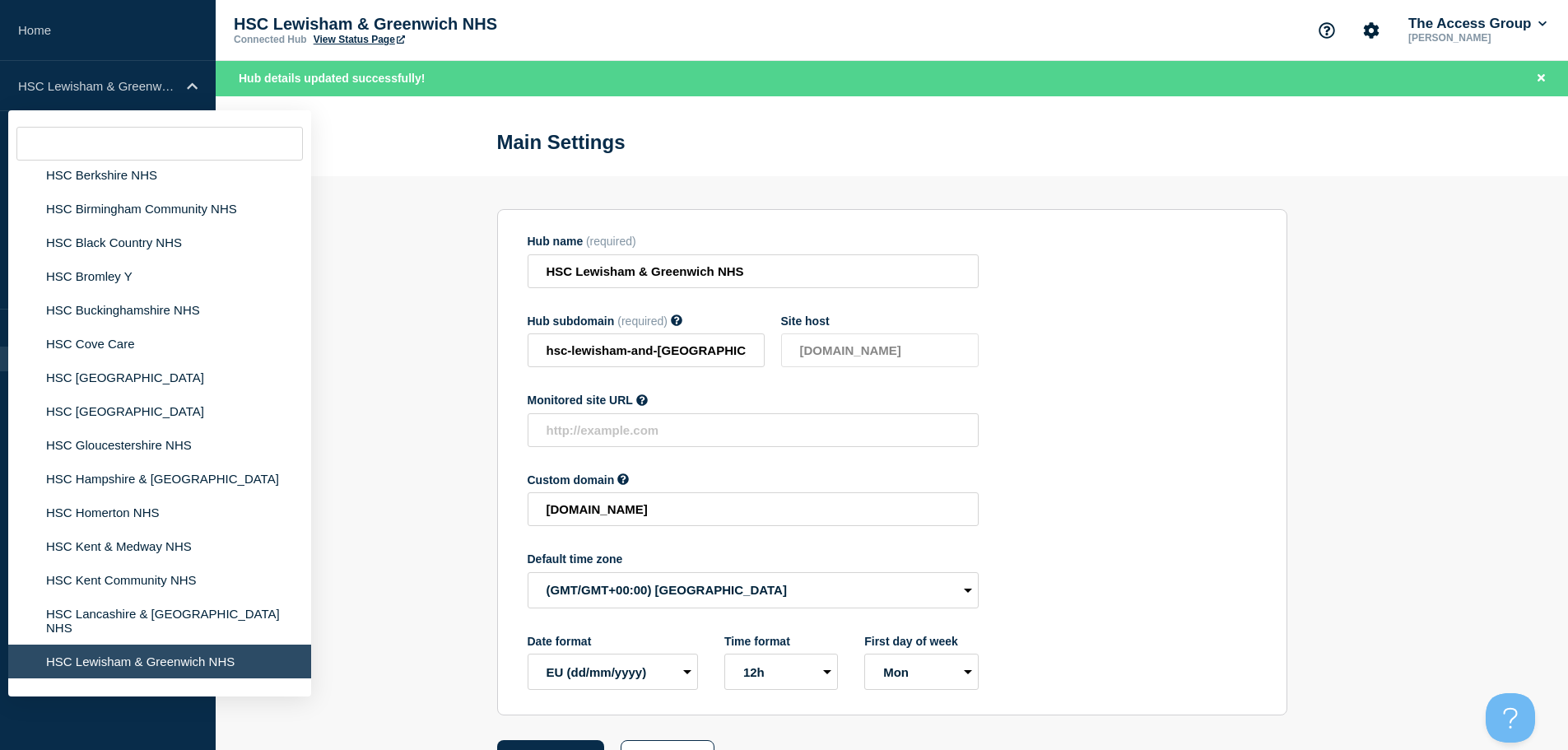
scroll to position [3400, 0]
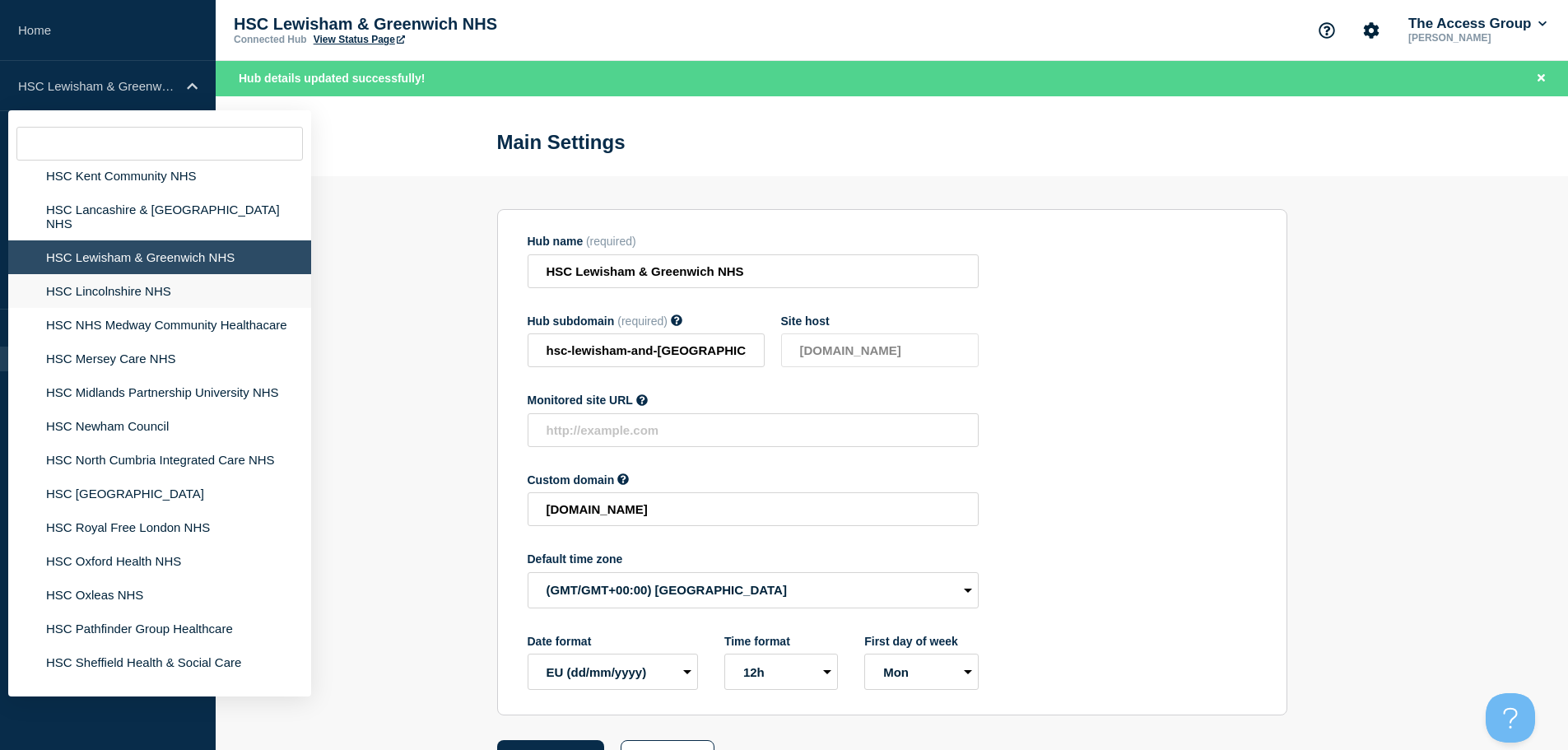
click at [161, 274] on li "HSC Lincolnshire NHS" at bounding box center [160, 291] width 303 height 34
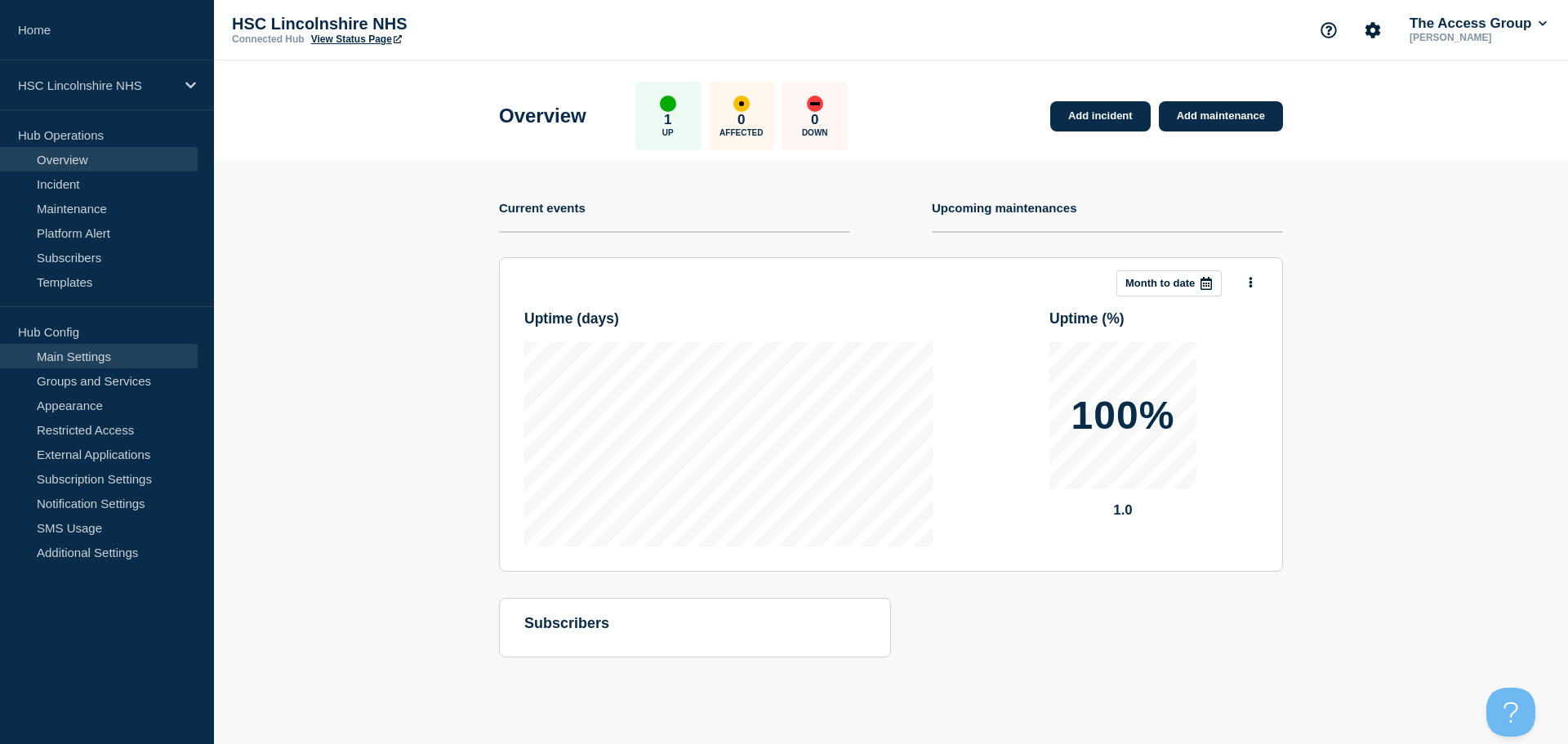
click at [136, 353] on link "Main Settings" at bounding box center [98, 356] width 197 height 25
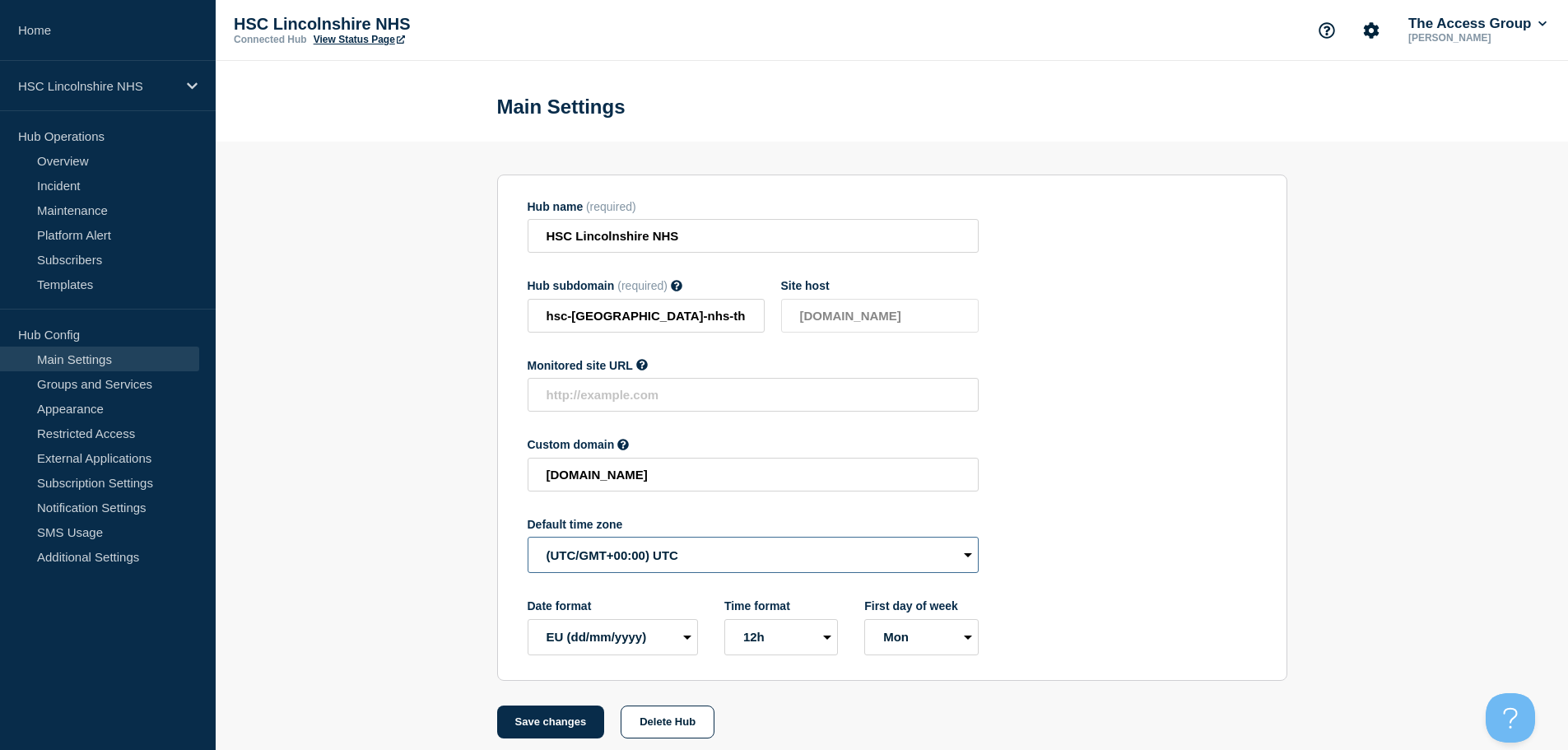
click at [623, 565] on select "(SDT/GMT-11:00) [US_STATE] (SST/GMT-11:00) International Date Line West (SST/GM…" at bounding box center [753, 554] width 451 height 36
select select "Europe/[GEOGRAPHIC_DATA]"
click at [528, 541] on select "(SDT/GMT-11:00) [US_STATE] (SST/GMT-11:00) International Date Line West (SST/GM…" at bounding box center [753, 554] width 451 height 36
click at [532, 735] on button "Save changes" at bounding box center [551, 722] width 108 height 33
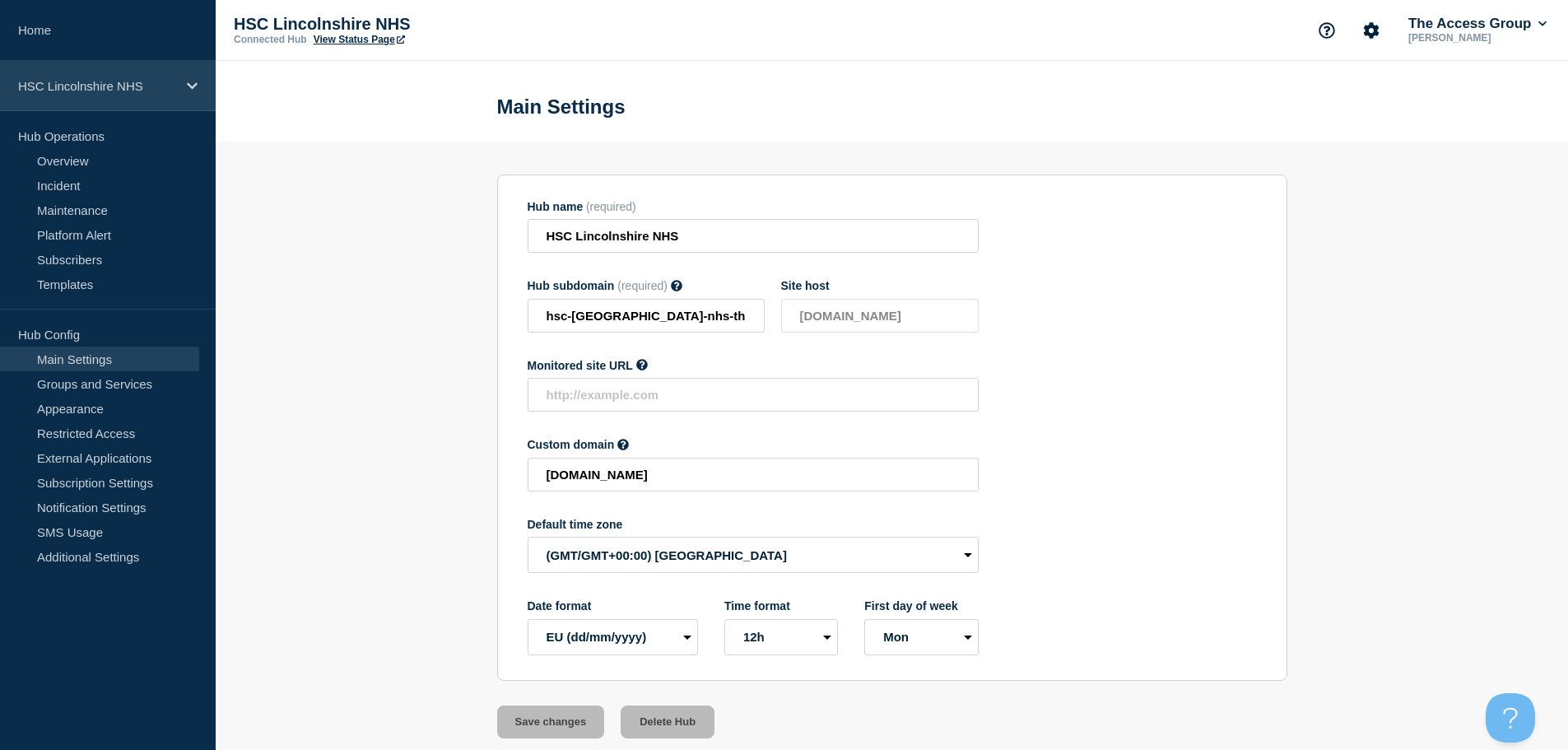
click at [161, 85] on p "HSC Lincolnshire NHS" at bounding box center [97, 86] width 158 height 14
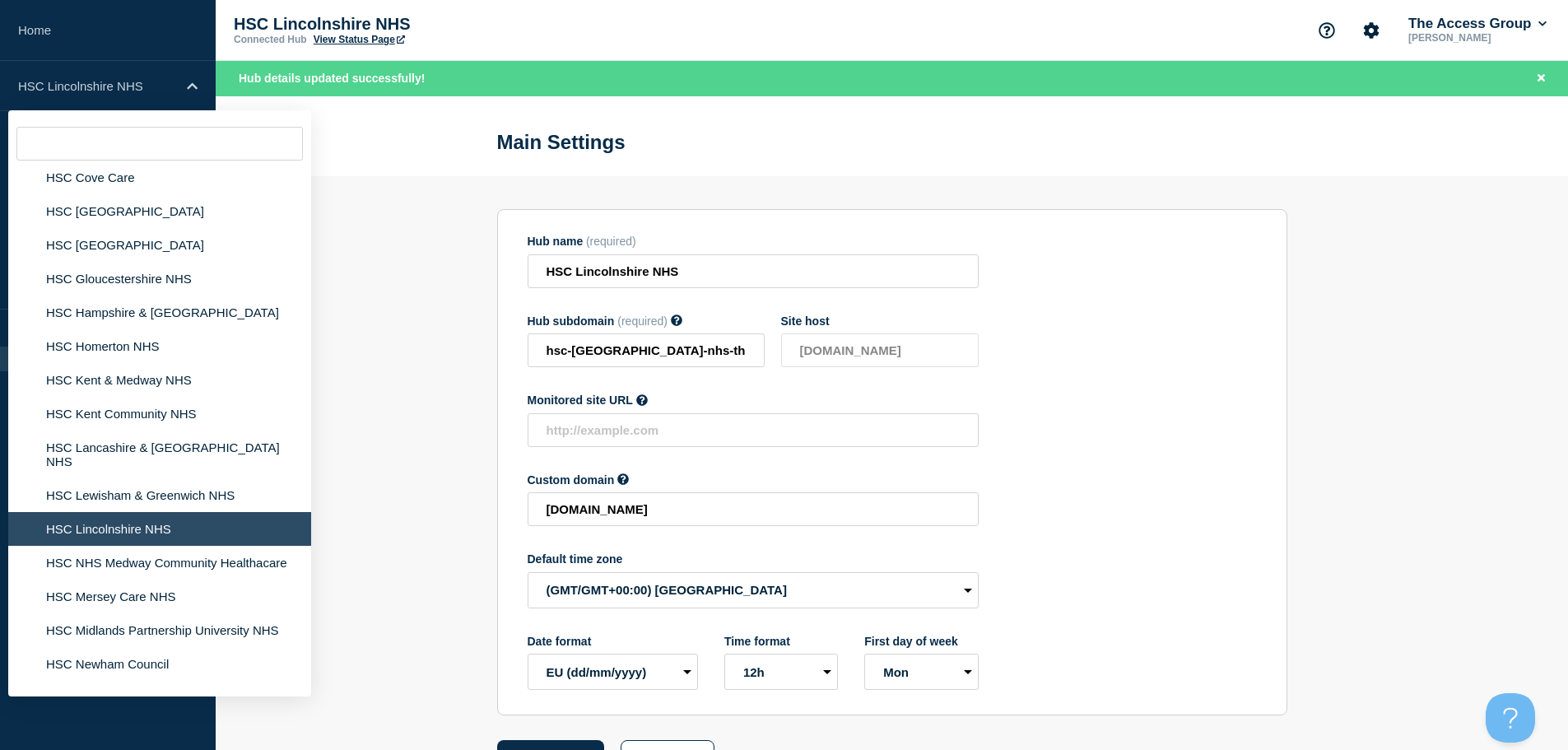
scroll to position [3185, 0]
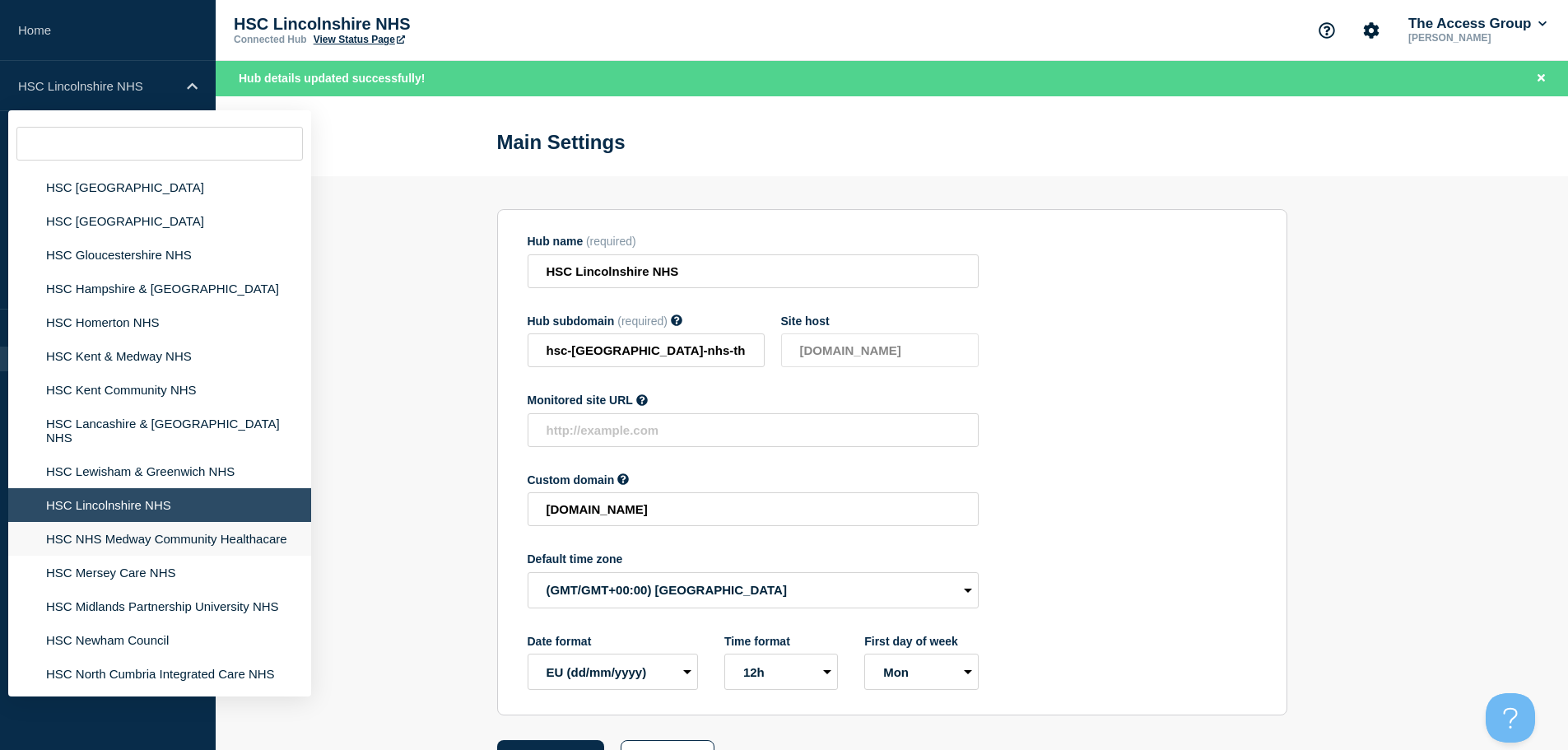
drag, startPoint x: 214, startPoint y: 513, endPoint x: 208, endPoint y: 488, distance: 25.7
click at [214, 522] on li "HSC NHS Medway Community Healthacare" at bounding box center [160, 539] width 303 height 34
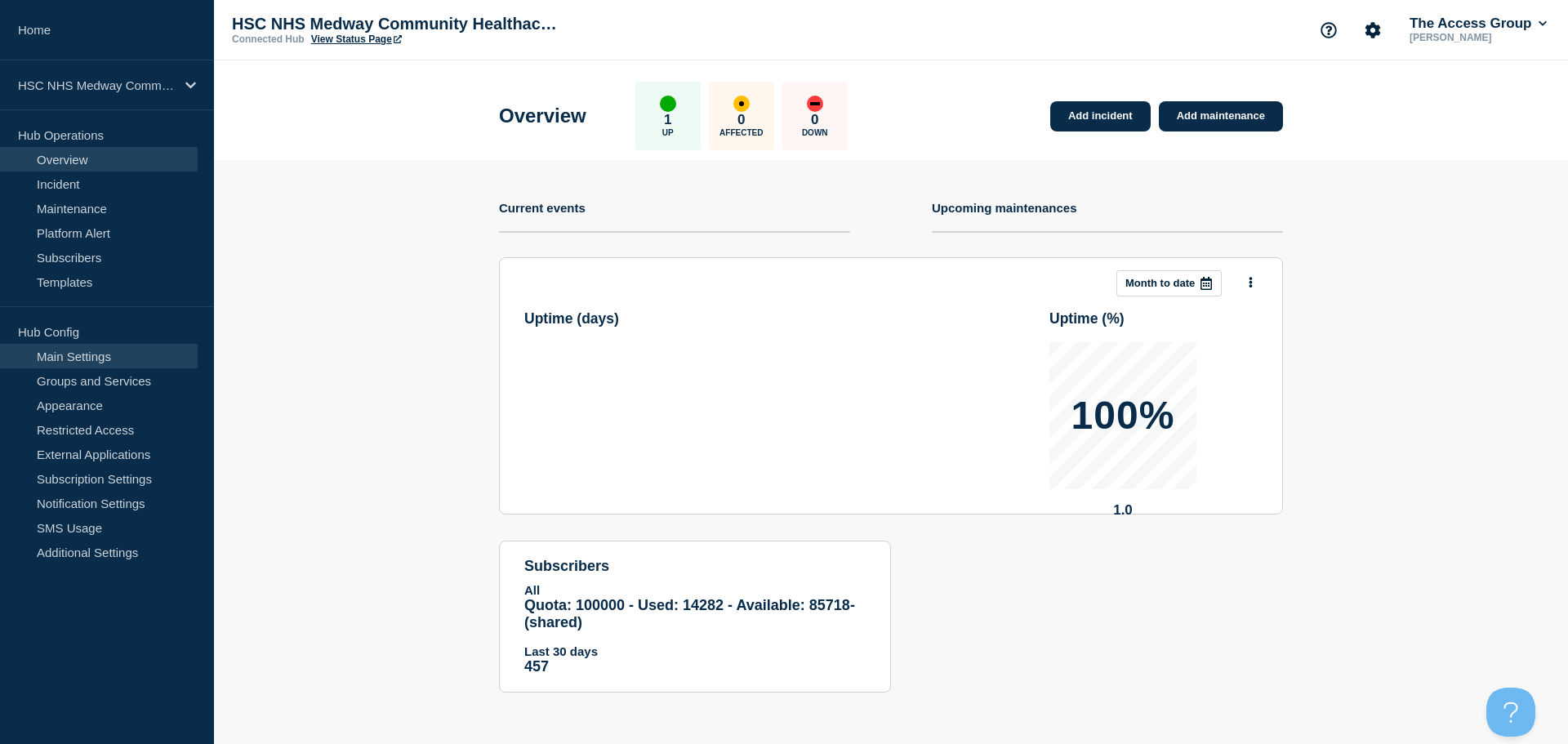
click at [151, 358] on link "Main Settings" at bounding box center [98, 356] width 197 height 25
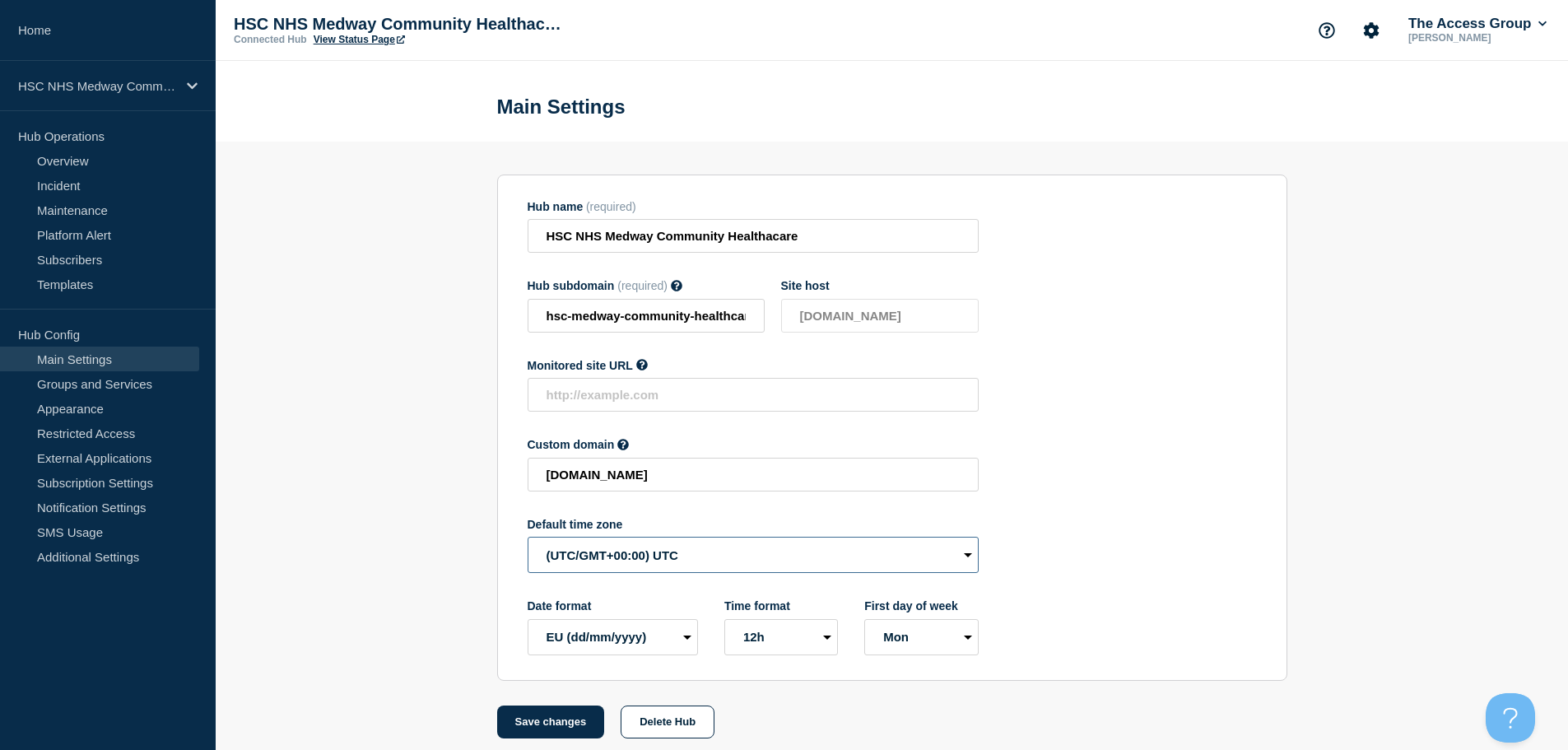
drag, startPoint x: 641, startPoint y: 560, endPoint x: 655, endPoint y: 565, distance: 14.9
click at [641, 560] on select "(SDT/GMT-11:00) [US_STATE] (SST/GMT-11:00) International Date Line West (SST/GM…" at bounding box center [753, 554] width 451 height 36
select select "Europe/[GEOGRAPHIC_DATA]"
click at [528, 541] on select "(SDT/GMT-11:00) [US_STATE] (SST/GMT-11:00) International Date Line West (SST/GM…" at bounding box center [753, 554] width 451 height 36
click at [544, 726] on button "Save changes" at bounding box center [551, 722] width 108 height 33
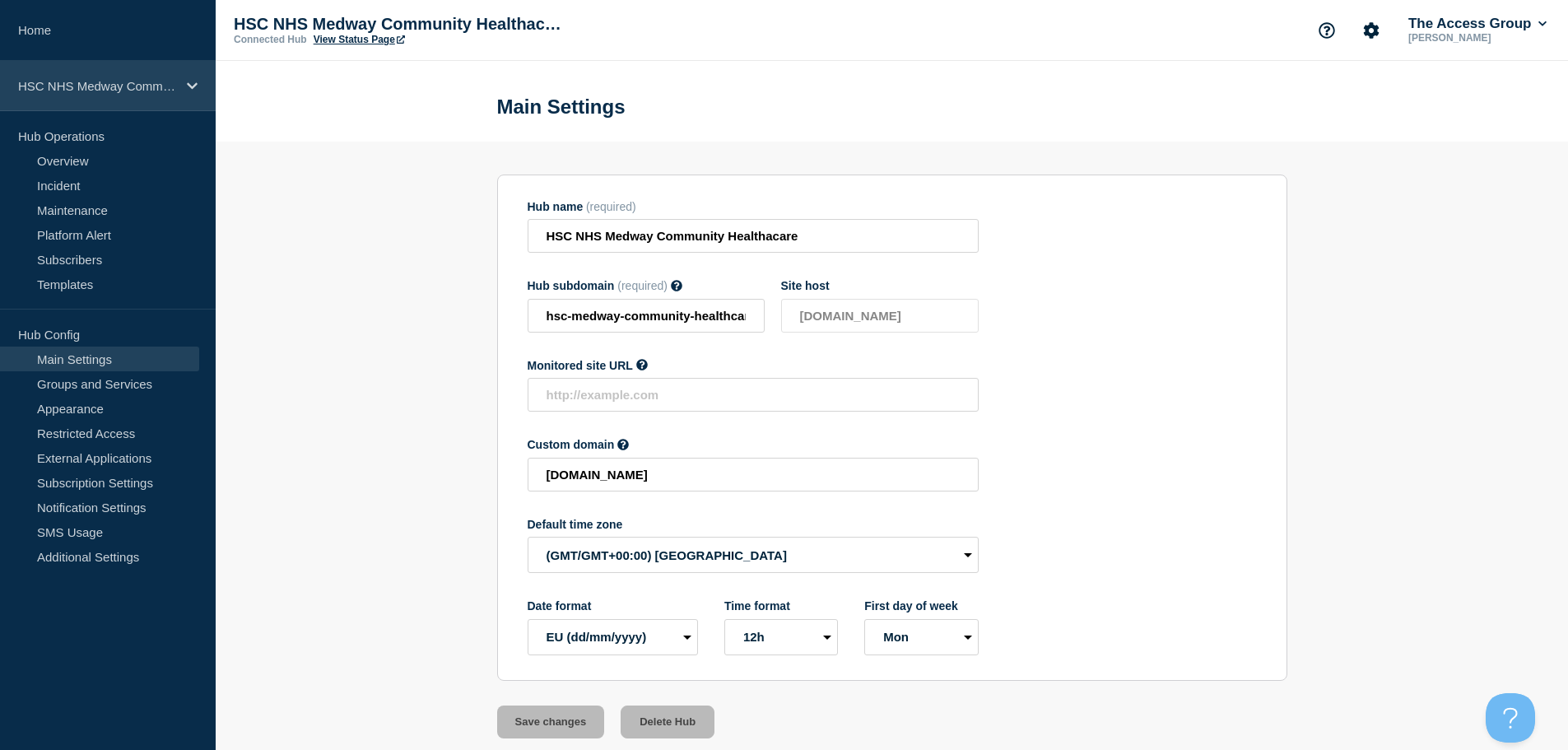
click at [184, 77] on div "HSC NHS Medway Community Healthacare" at bounding box center [108, 85] width 216 height 50
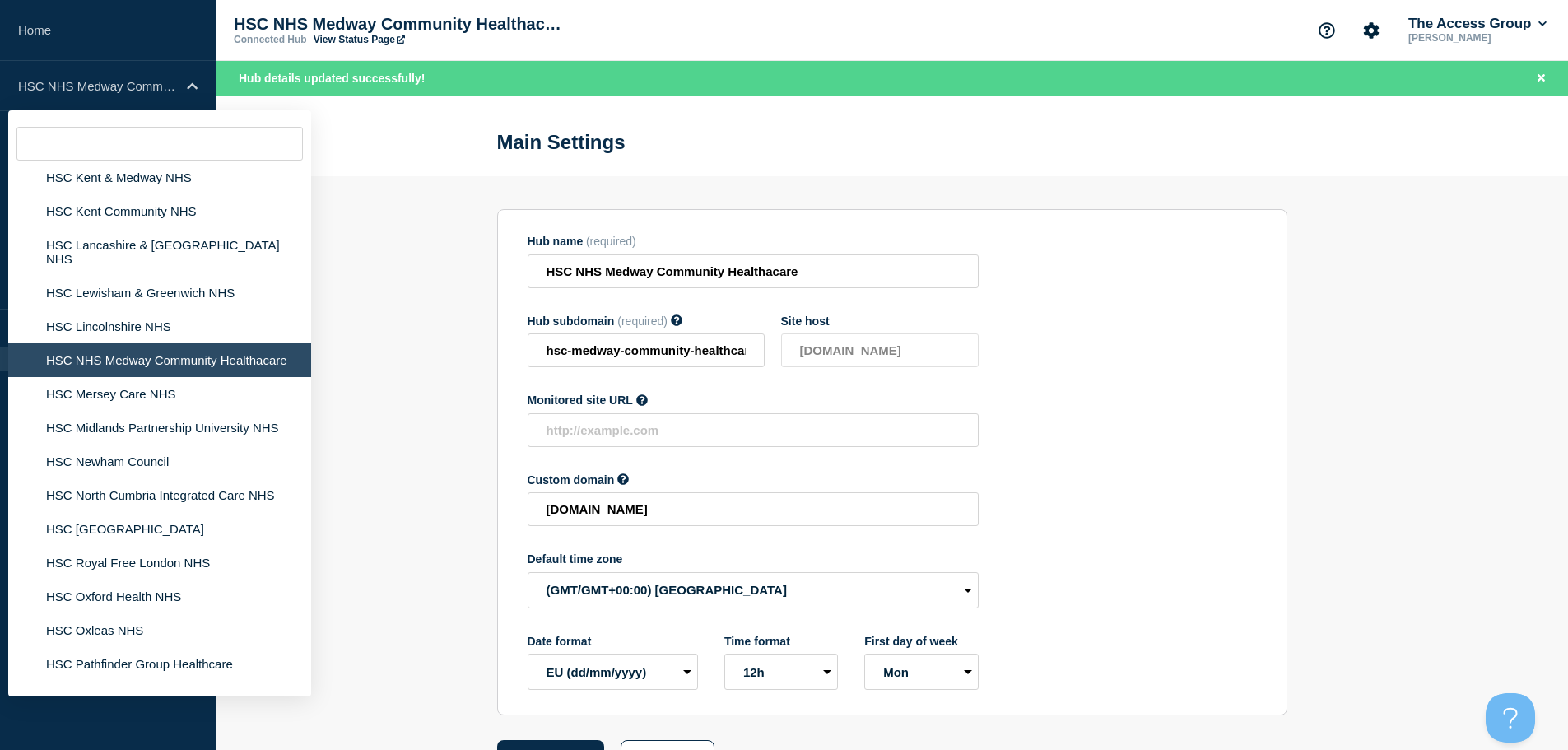
scroll to position [3388, 0]
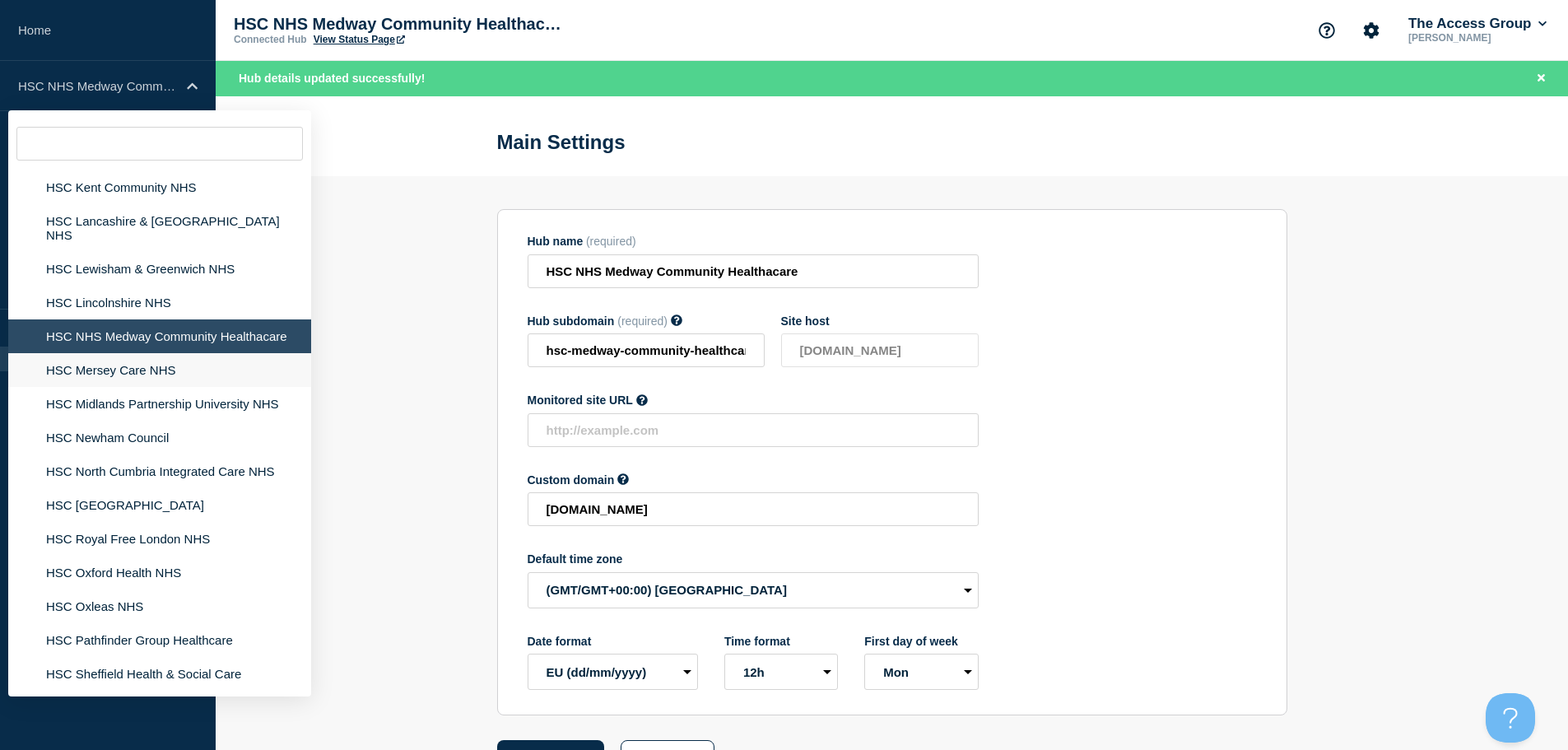
click at [102, 353] on li "HSC Mersey Care NHS" at bounding box center [160, 370] width 303 height 34
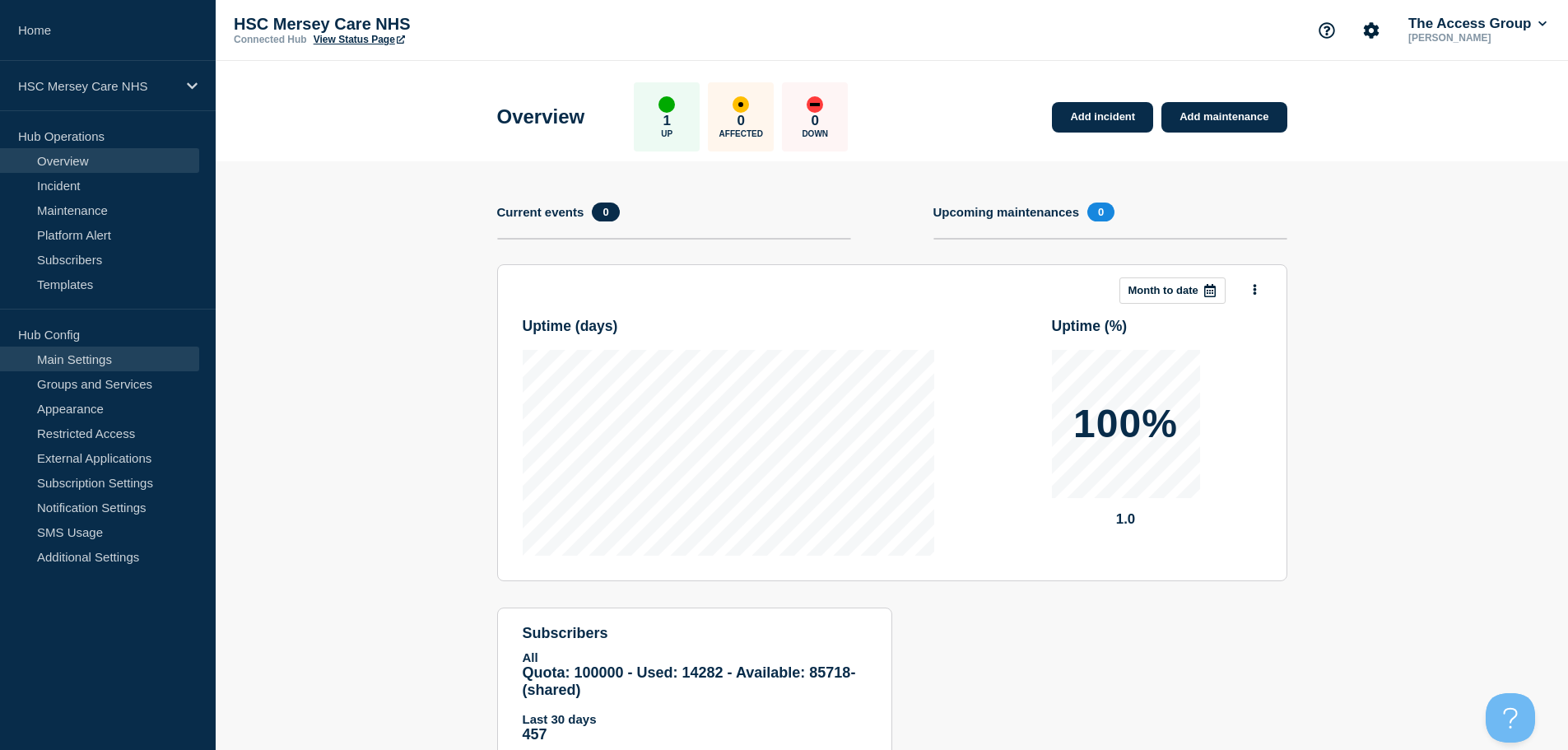
click at [120, 368] on link "Main Settings" at bounding box center [99, 359] width 199 height 25
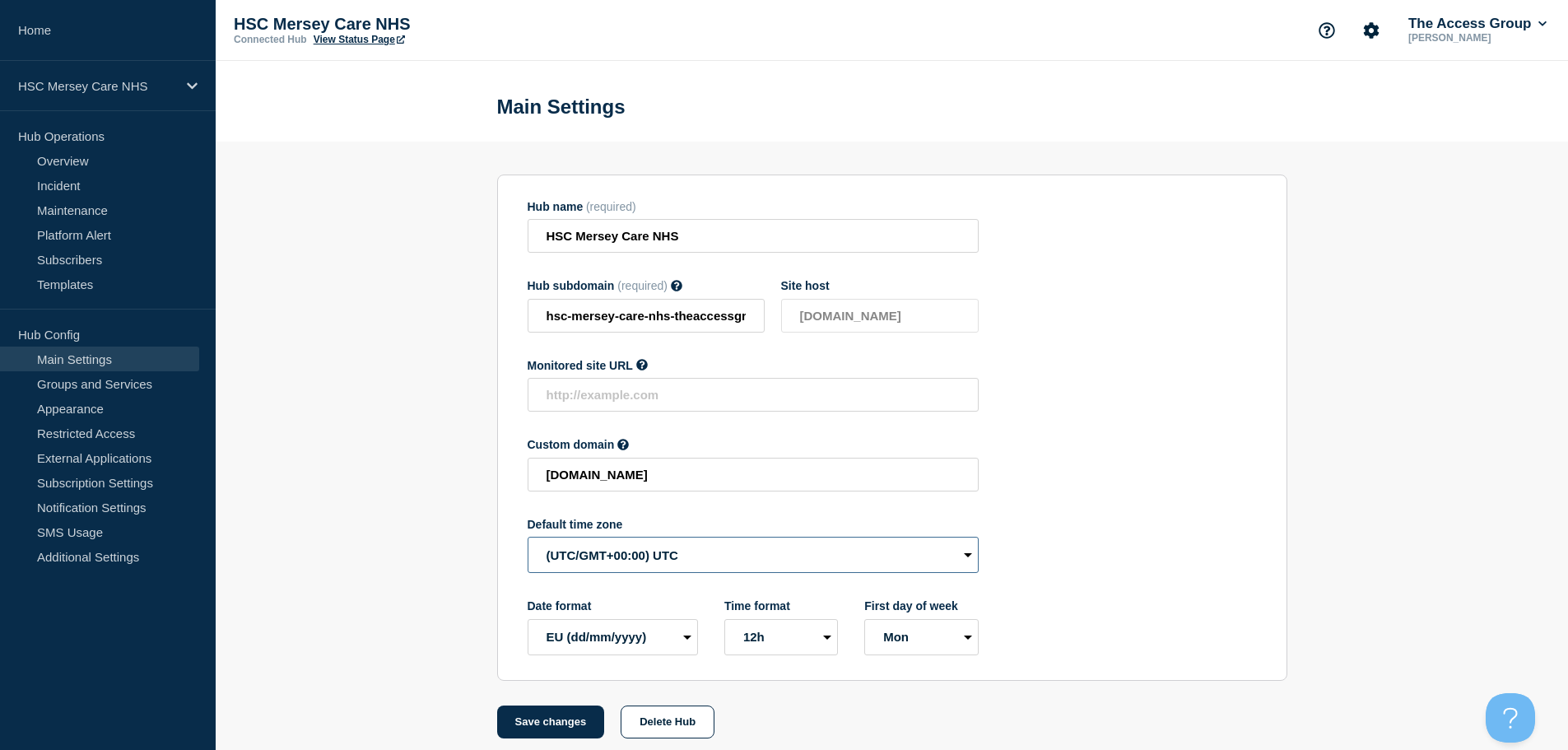
click at [604, 565] on select "(SDT/GMT-11:00) [US_STATE] (SST/GMT-11:00) International Date Line West (SST/GM…" at bounding box center [753, 554] width 451 height 36
select select "Europe/[GEOGRAPHIC_DATA]"
click at [528, 541] on select "(SDT/GMT-11:00) [US_STATE] (SST/GMT-11:00) International Date Line West (SST/GM…" at bounding box center [753, 554] width 451 height 36
click at [560, 729] on button "Save changes" at bounding box center [551, 722] width 108 height 33
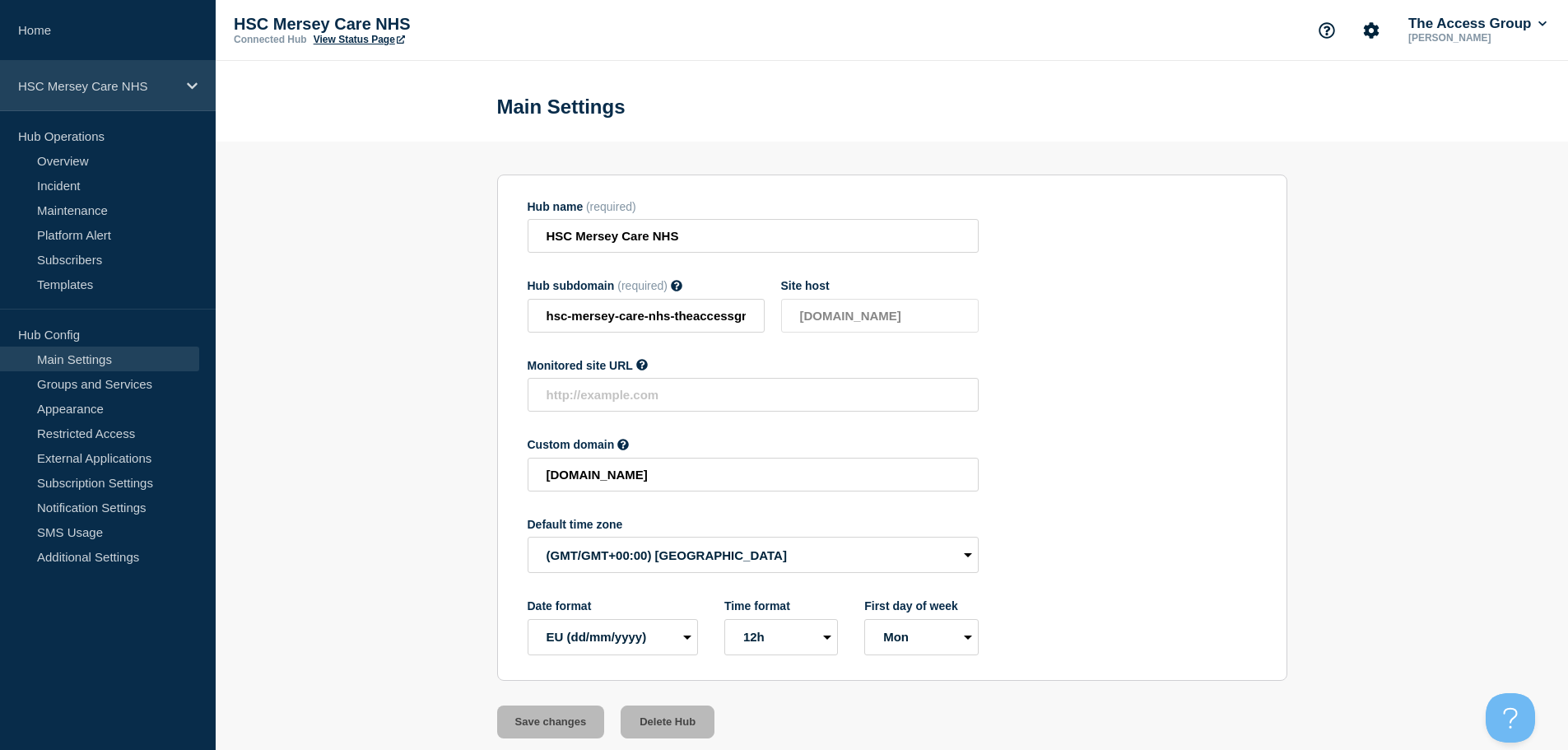
click at [170, 83] on p "HSC Mersey Care NHS" at bounding box center [97, 86] width 158 height 14
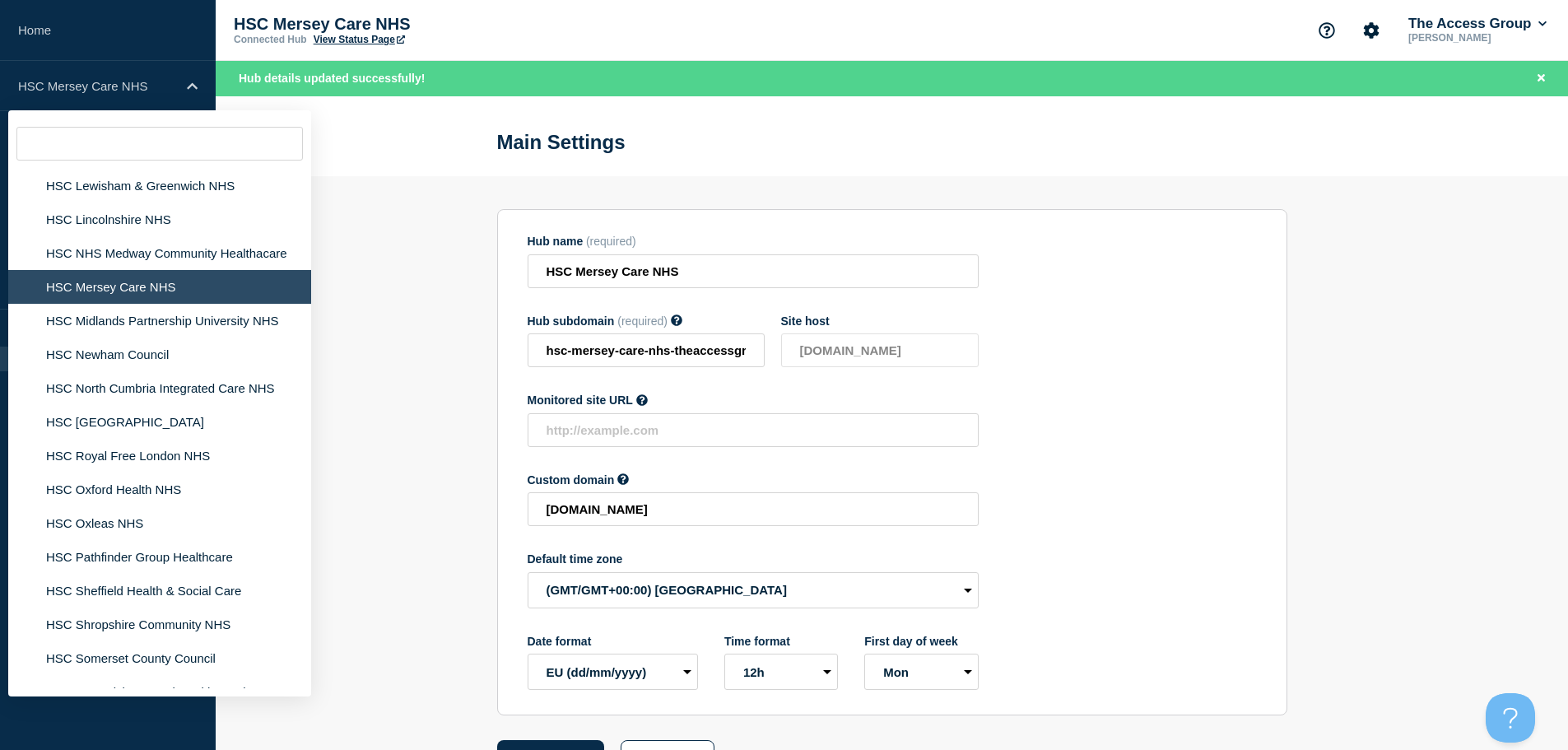
scroll to position [3459, 0]
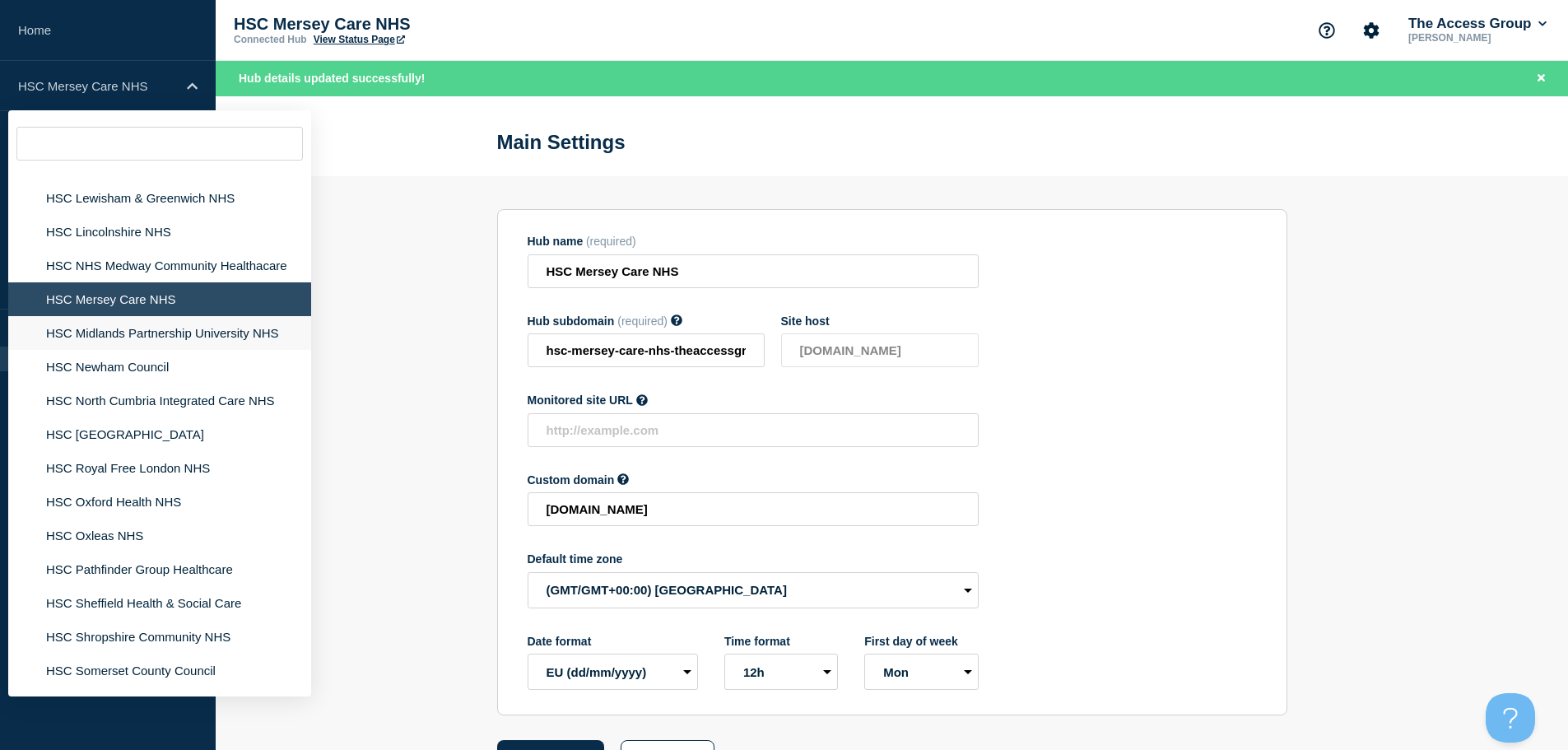
click at [153, 316] on li "HSC Midlands Partnership University NHS" at bounding box center [160, 333] width 303 height 34
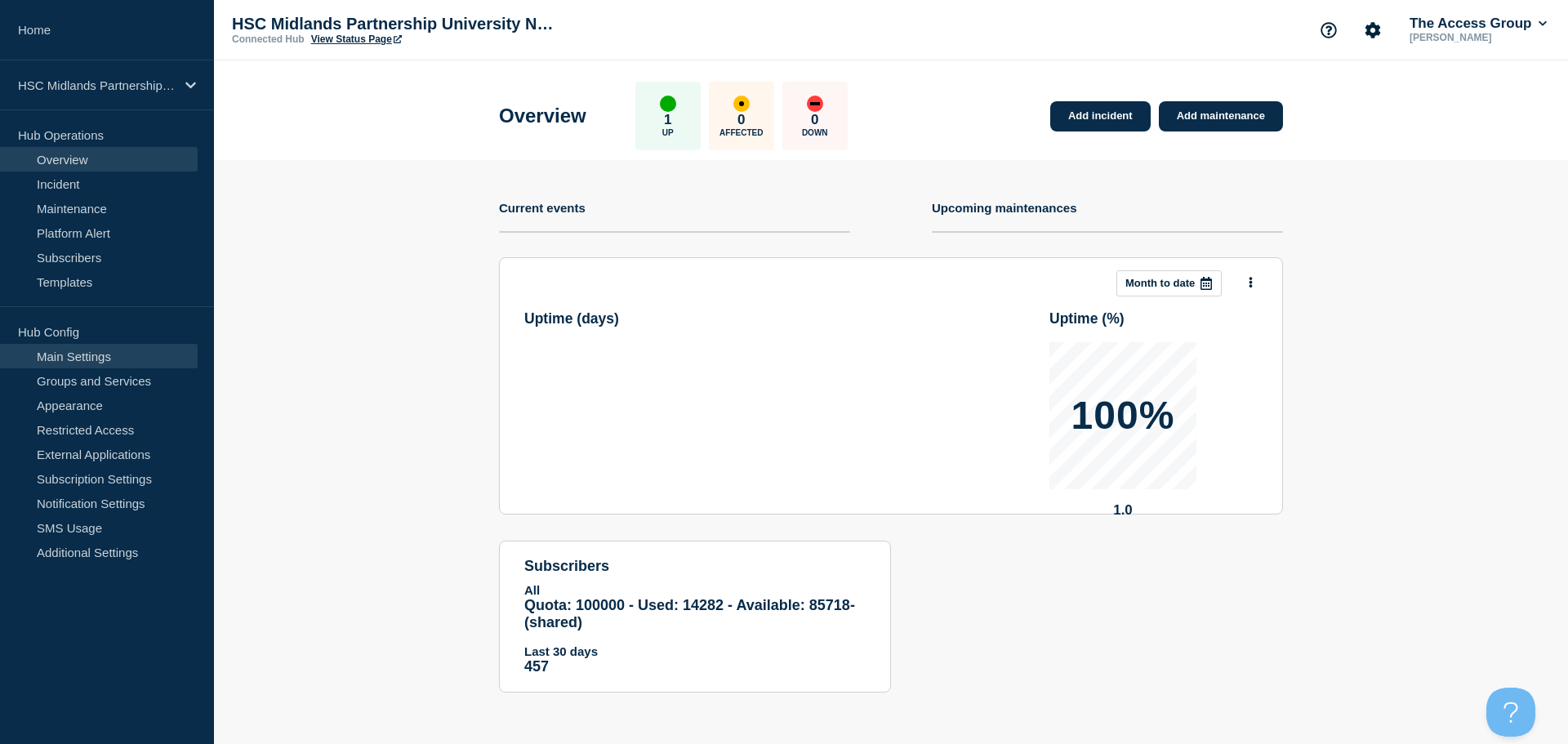
click at [112, 361] on link "Main Settings" at bounding box center [98, 356] width 197 height 25
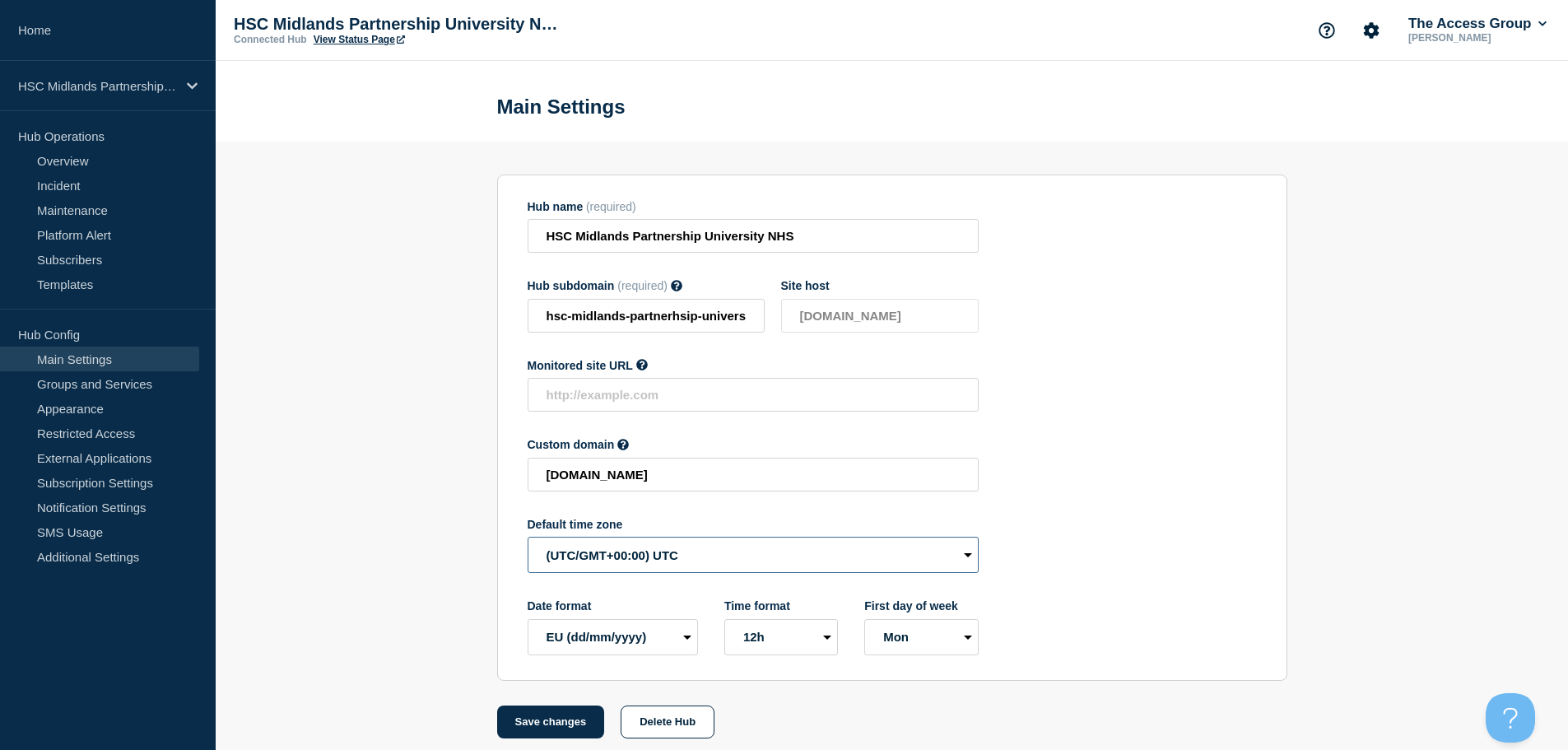
click at [639, 557] on select "(SDT/GMT-11:00) [US_STATE] (SST/GMT-11:00) International Date Line West (SST/GM…" at bounding box center [753, 554] width 451 height 36
select select "Europe/[GEOGRAPHIC_DATA]"
click at [528, 541] on select "(SDT/GMT-11:00) [US_STATE] (SST/GMT-11:00) International Date Line West (SST/GM…" at bounding box center [753, 554] width 451 height 36
click at [540, 731] on button "Save changes" at bounding box center [551, 722] width 108 height 33
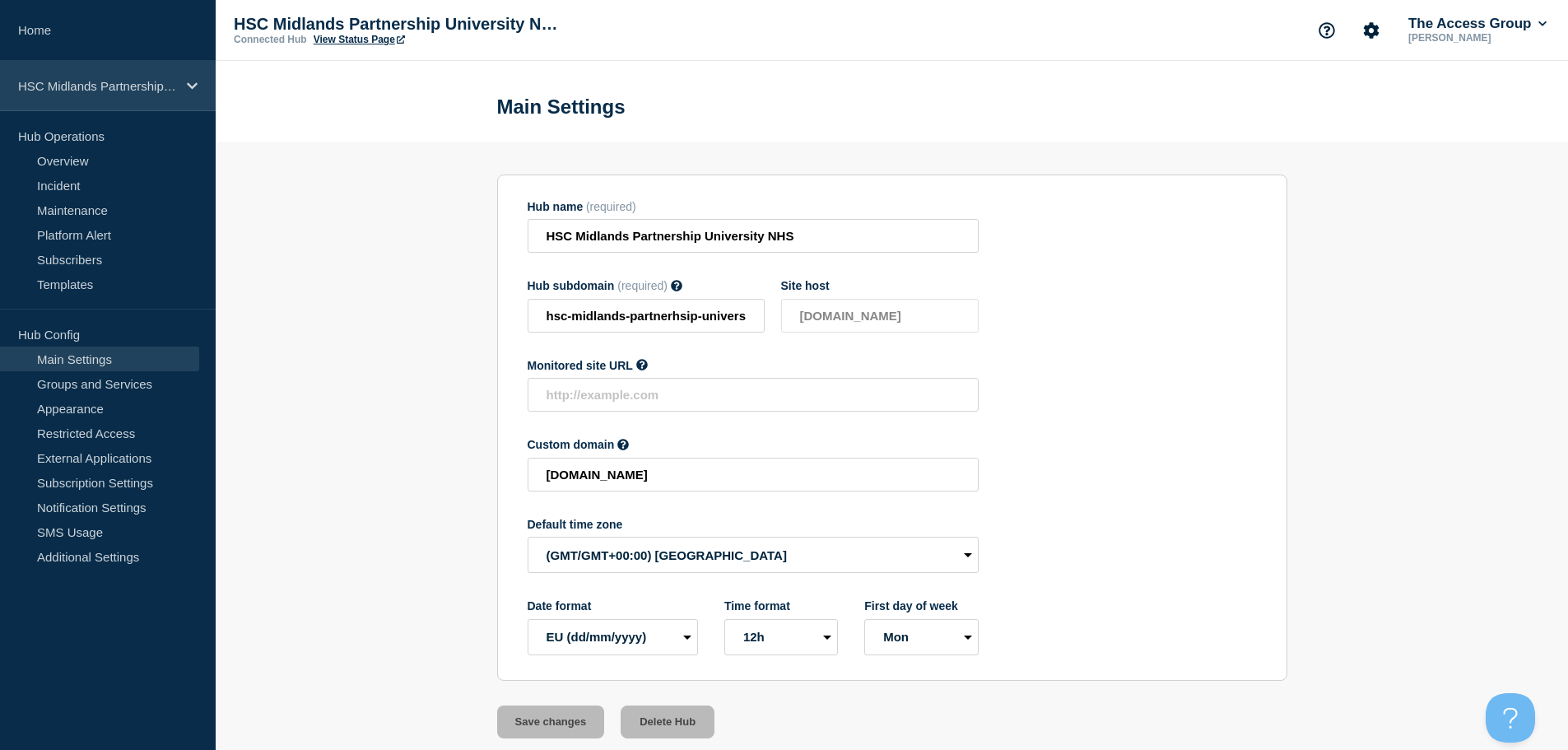
click at [184, 85] on div "HSC Midlands Partnership University NHS" at bounding box center [108, 85] width 216 height 50
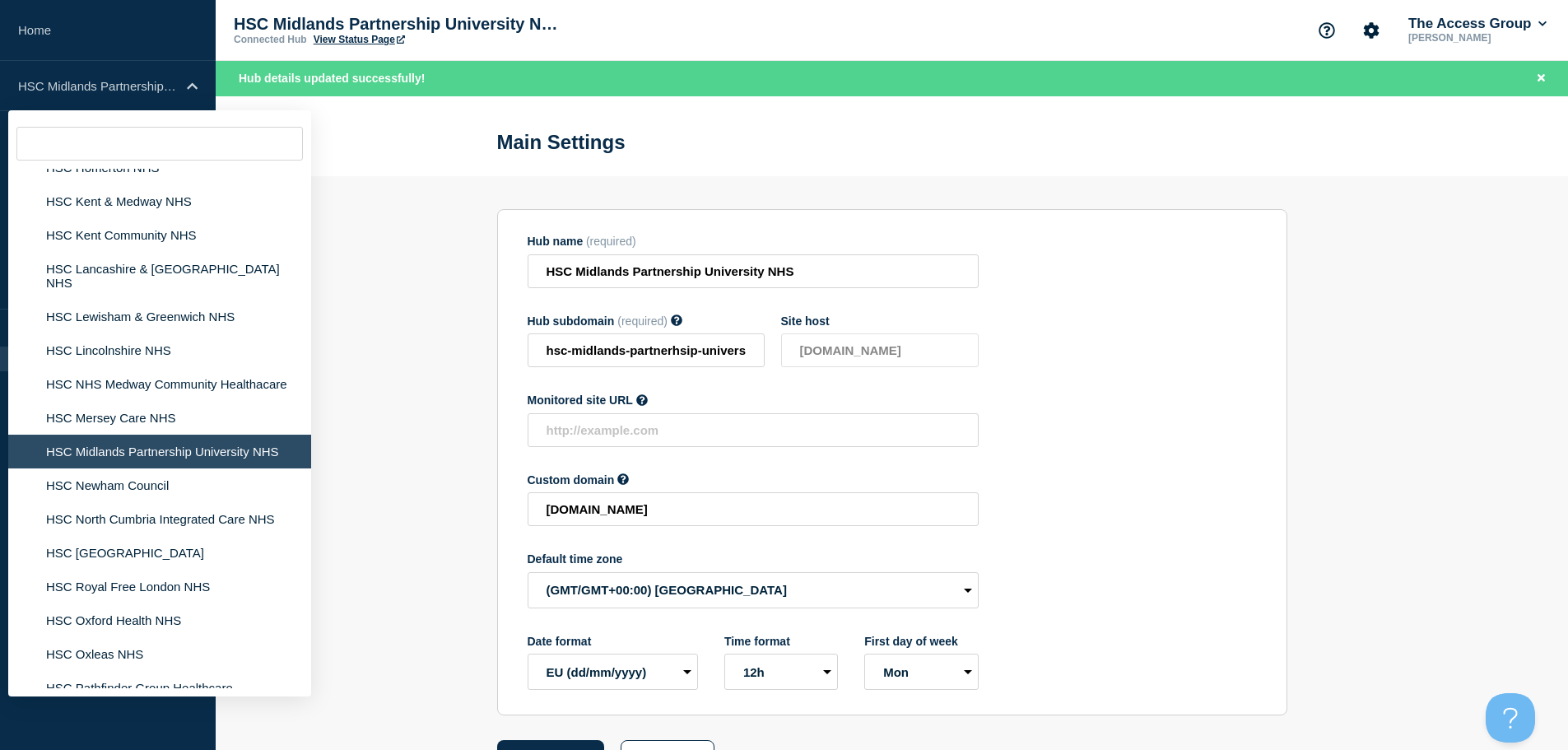
scroll to position [3424, 0]
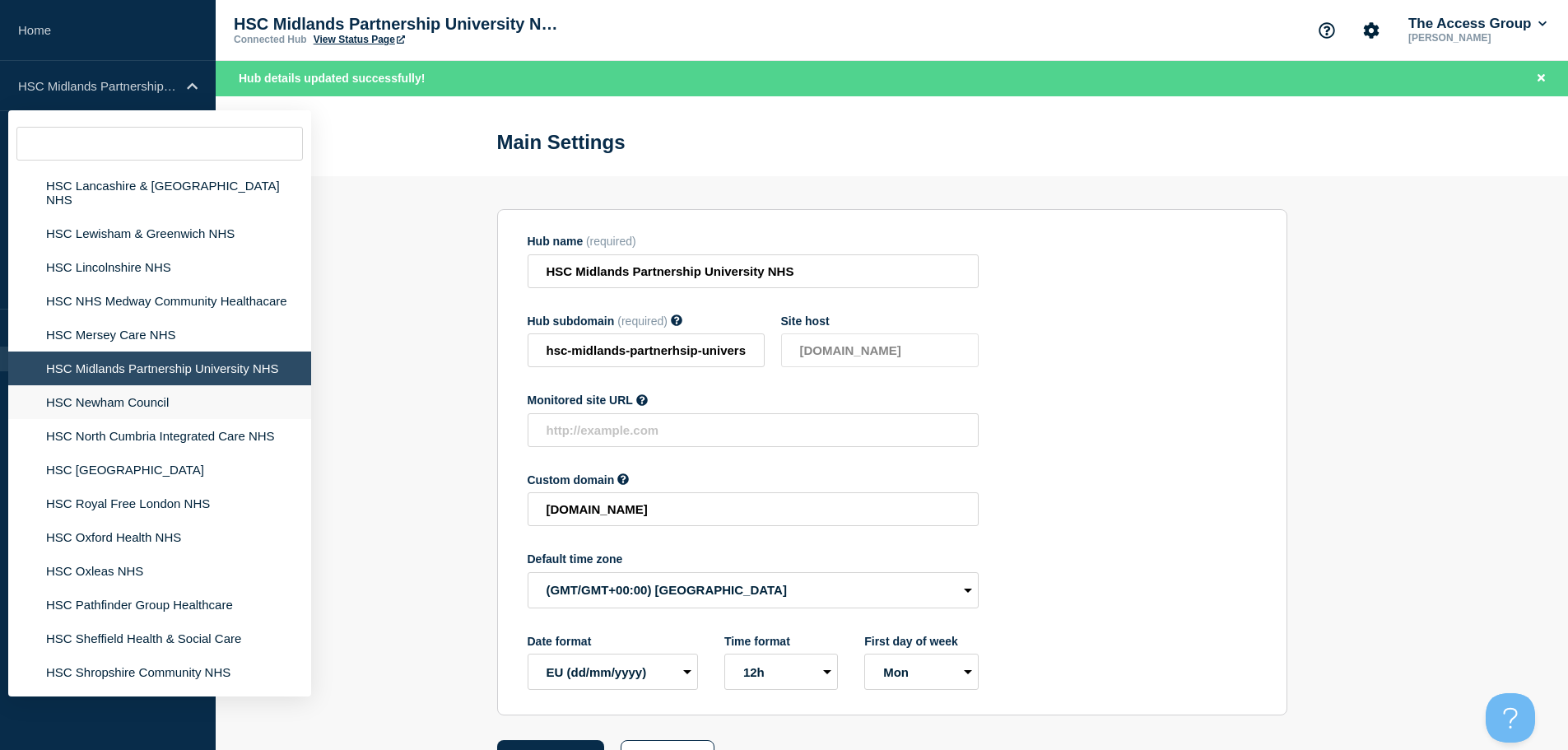
click at [190, 385] on li "HSC Newham Council" at bounding box center [160, 402] width 303 height 34
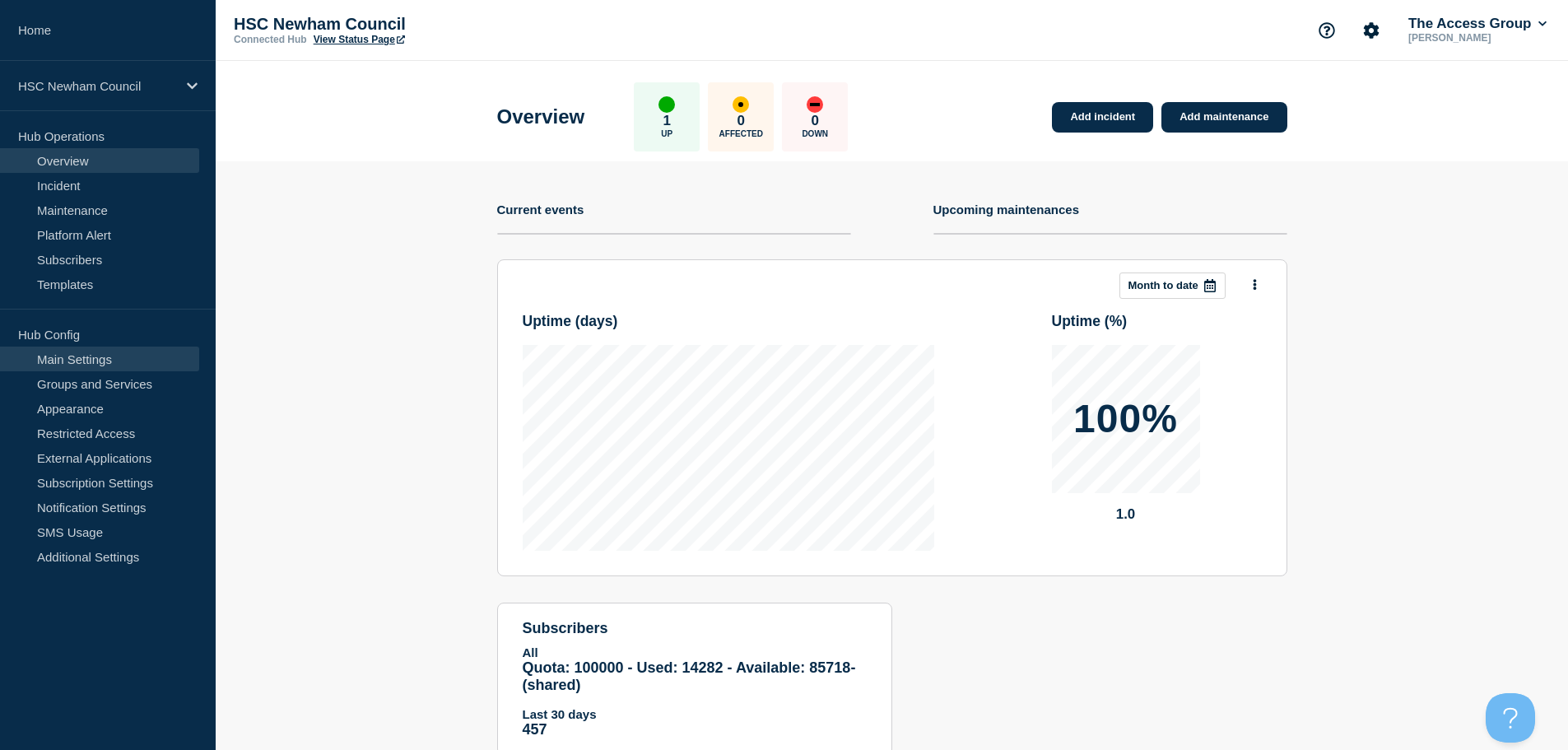
click at [130, 359] on link "Main Settings" at bounding box center [99, 359] width 199 height 25
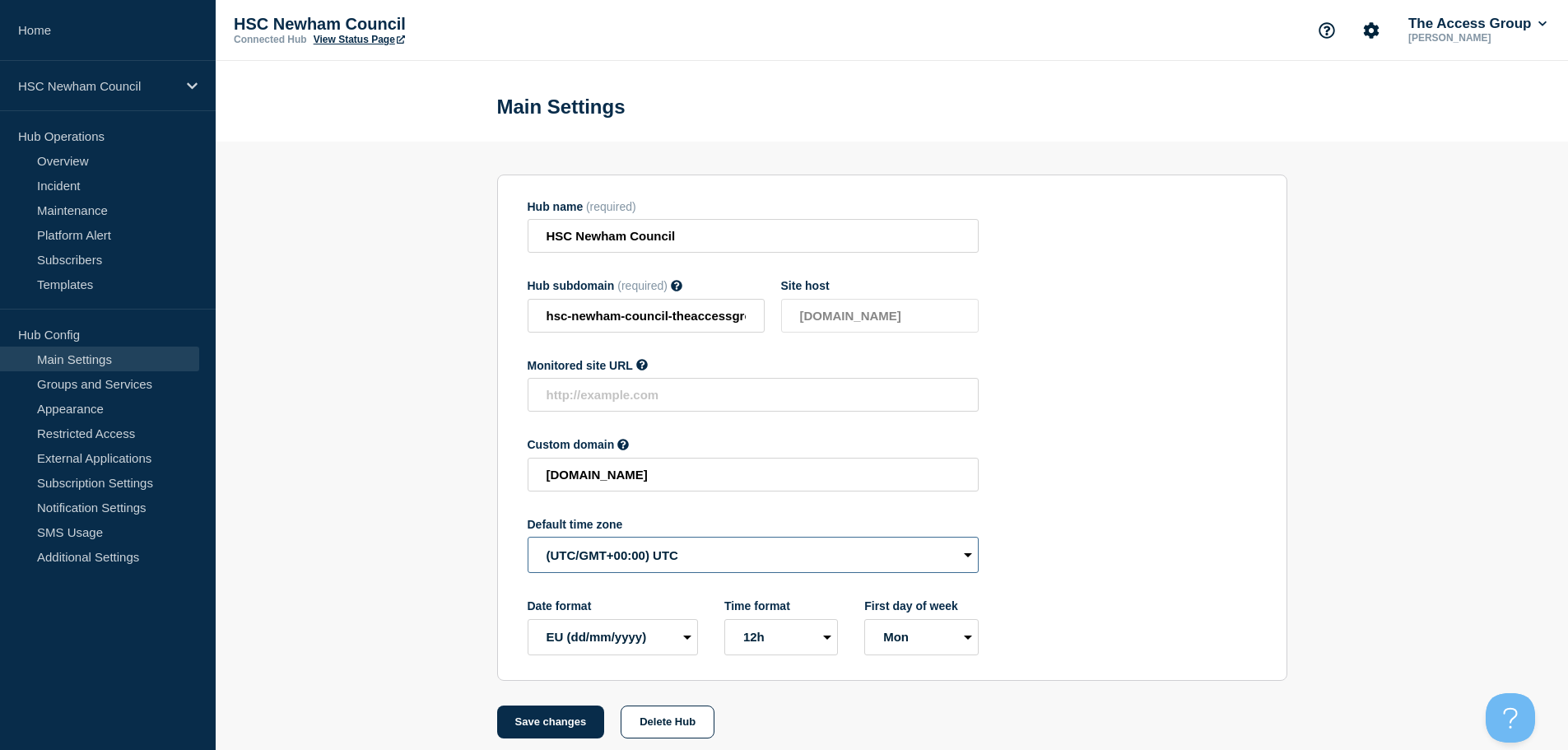
drag, startPoint x: 641, startPoint y: 562, endPoint x: 658, endPoint y: 569, distance: 18.4
click at [641, 562] on select "(SDT/GMT-11:00) [US_STATE] (SST/GMT-11:00) International Date Line West (SST/GM…" at bounding box center [753, 554] width 451 height 36
select select "Europe/[GEOGRAPHIC_DATA]"
click at [528, 541] on select "(SDT/GMT-11:00) [US_STATE] (SST/GMT-11:00) International Date Line West (SST/GM…" at bounding box center [753, 554] width 451 height 36
click at [586, 723] on button "Save changes" at bounding box center [551, 722] width 108 height 33
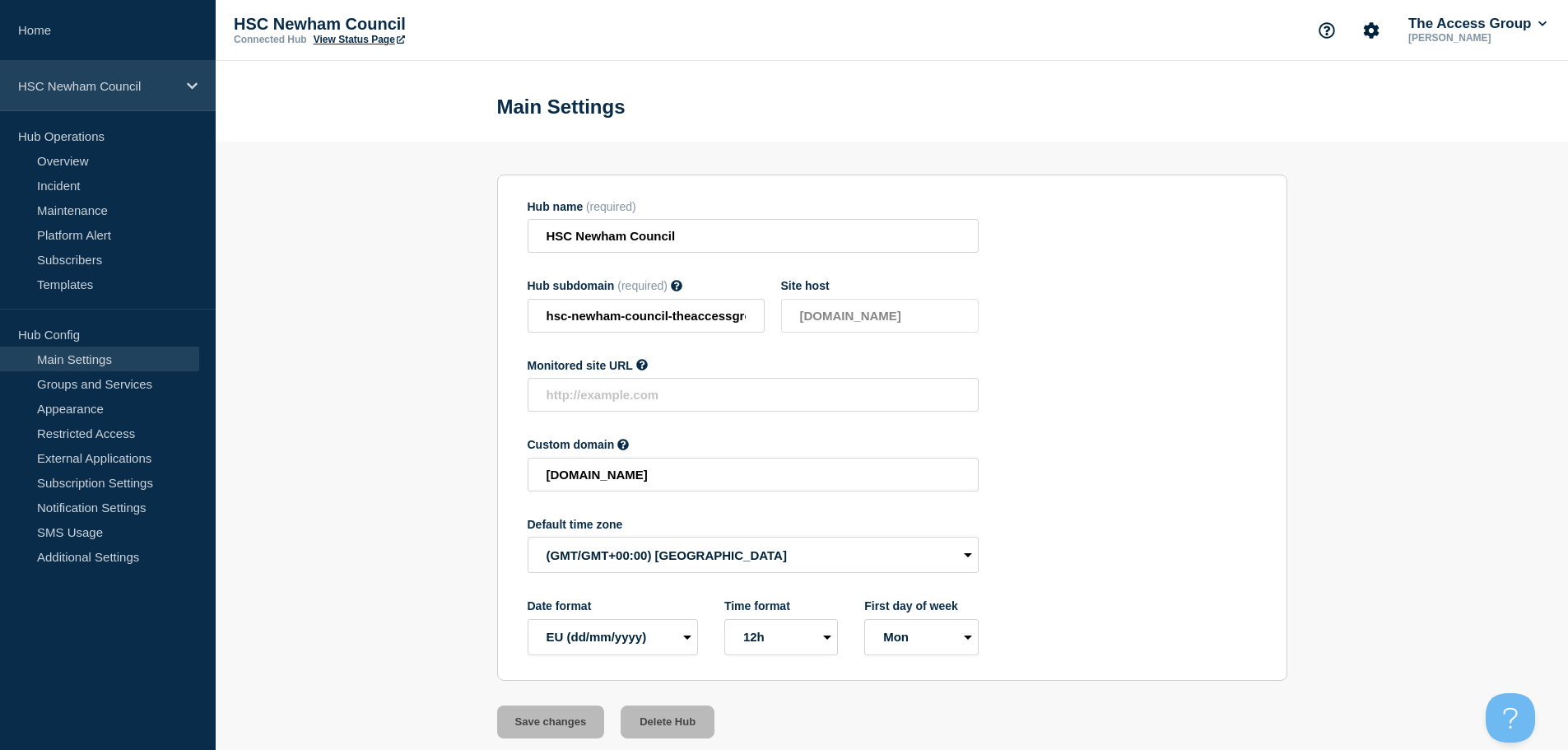
click at [156, 79] on p "HSC Newham Council" at bounding box center [97, 86] width 158 height 14
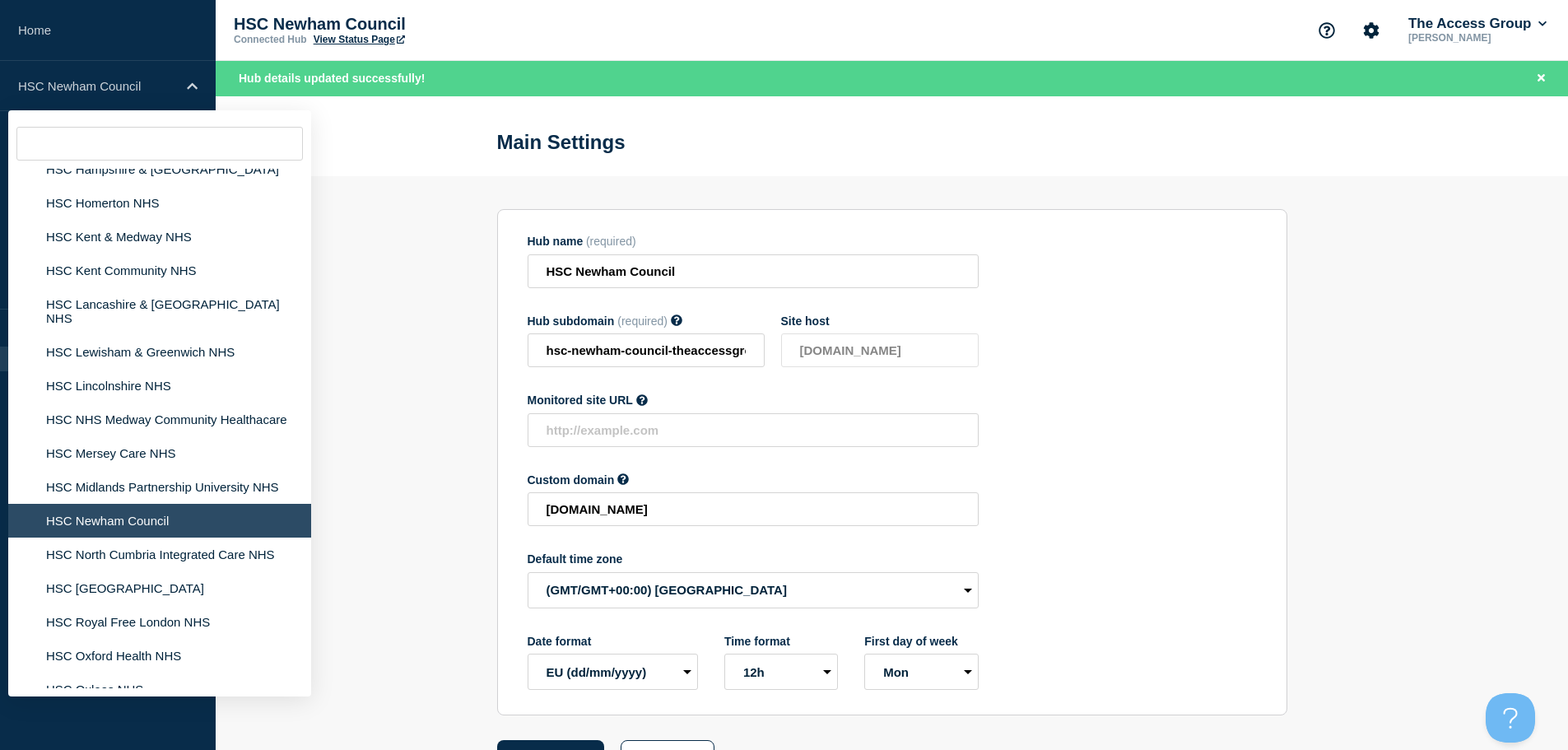
scroll to position [3316, 0]
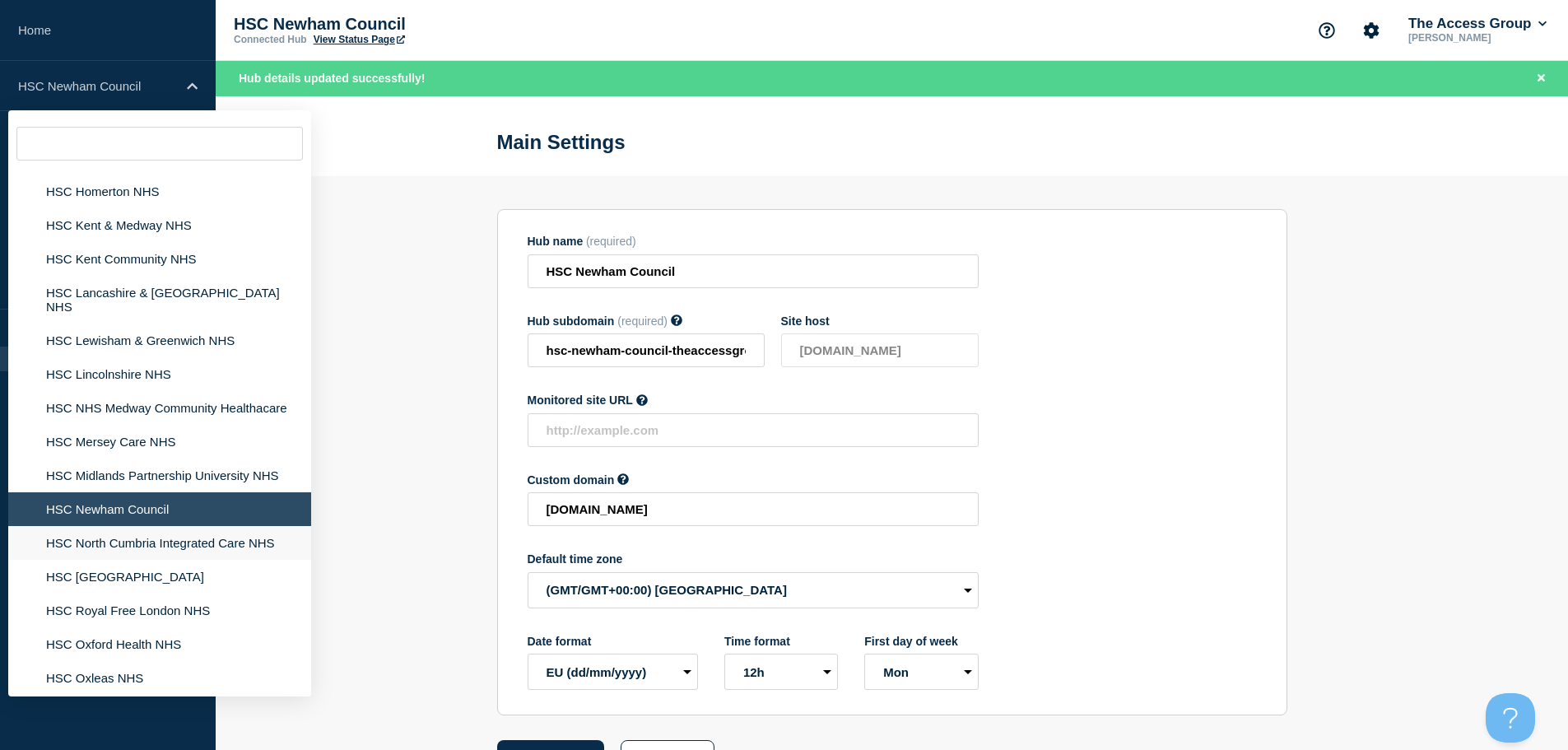
click at [173, 526] on li "HSC North Cumbria Integrated Care NHS" at bounding box center [160, 543] width 303 height 34
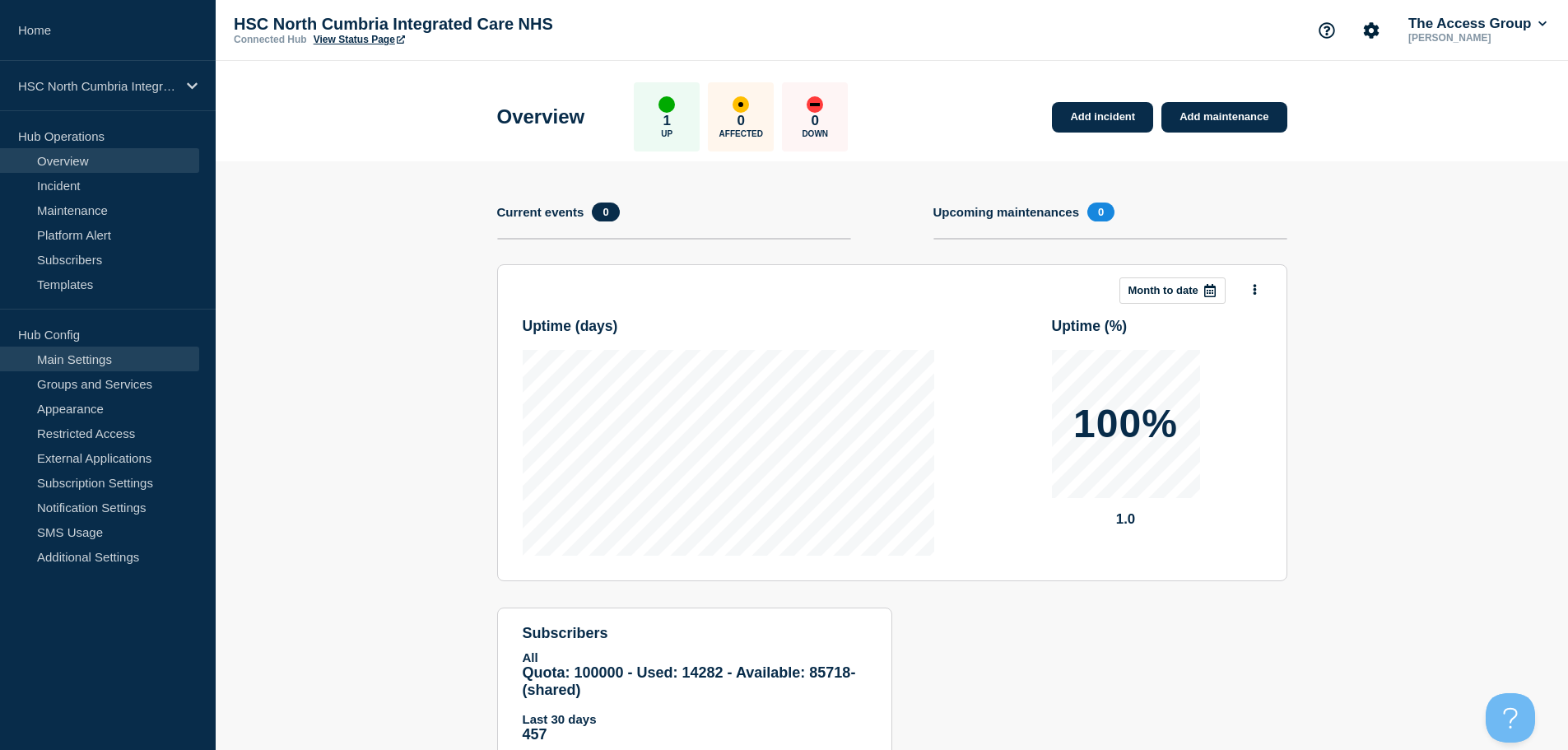
click at [111, 358] on link "Main Settings" at bounding box center [99, 359] width 199 height 25
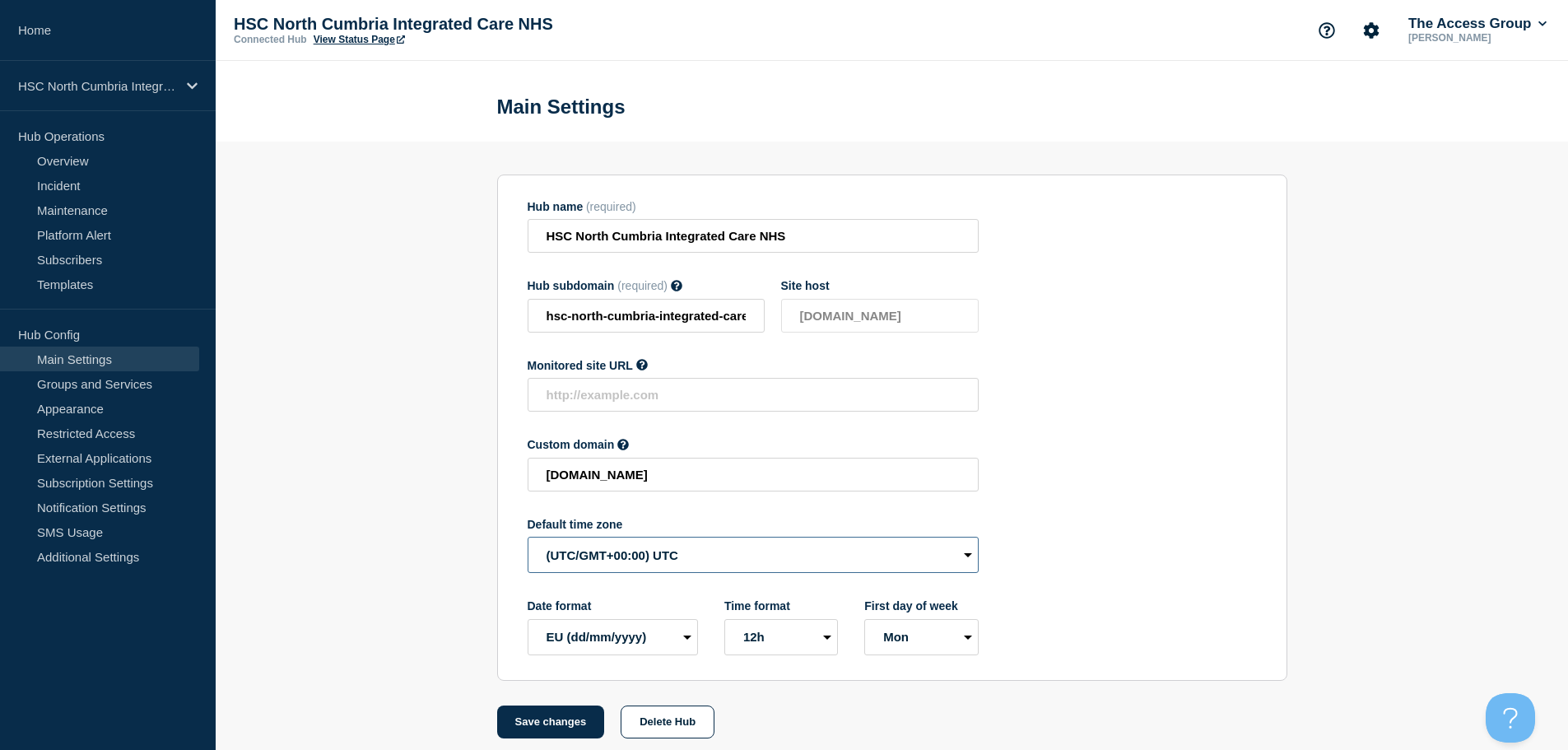
click at [611, 572] on select "(SDT/GMT-11:00) [US_STATE] (SST/GMT-11:00) International Date Line West (SST/GM…" at bounding box center [753, 554] width 451 height 36
select select "Europe/[GEOGRAPHIC_DATA]"
click at [528, 541] on select "(SDT/GMT-11:00) [US_STATE] (SST/GMT-11:00) International Date Line West (SST/GM…" at bounding box center [753, 554] width 451 height 36
click at [554, 723] on button "Save changes" at bounding box center [551, 722] width 108 height 33
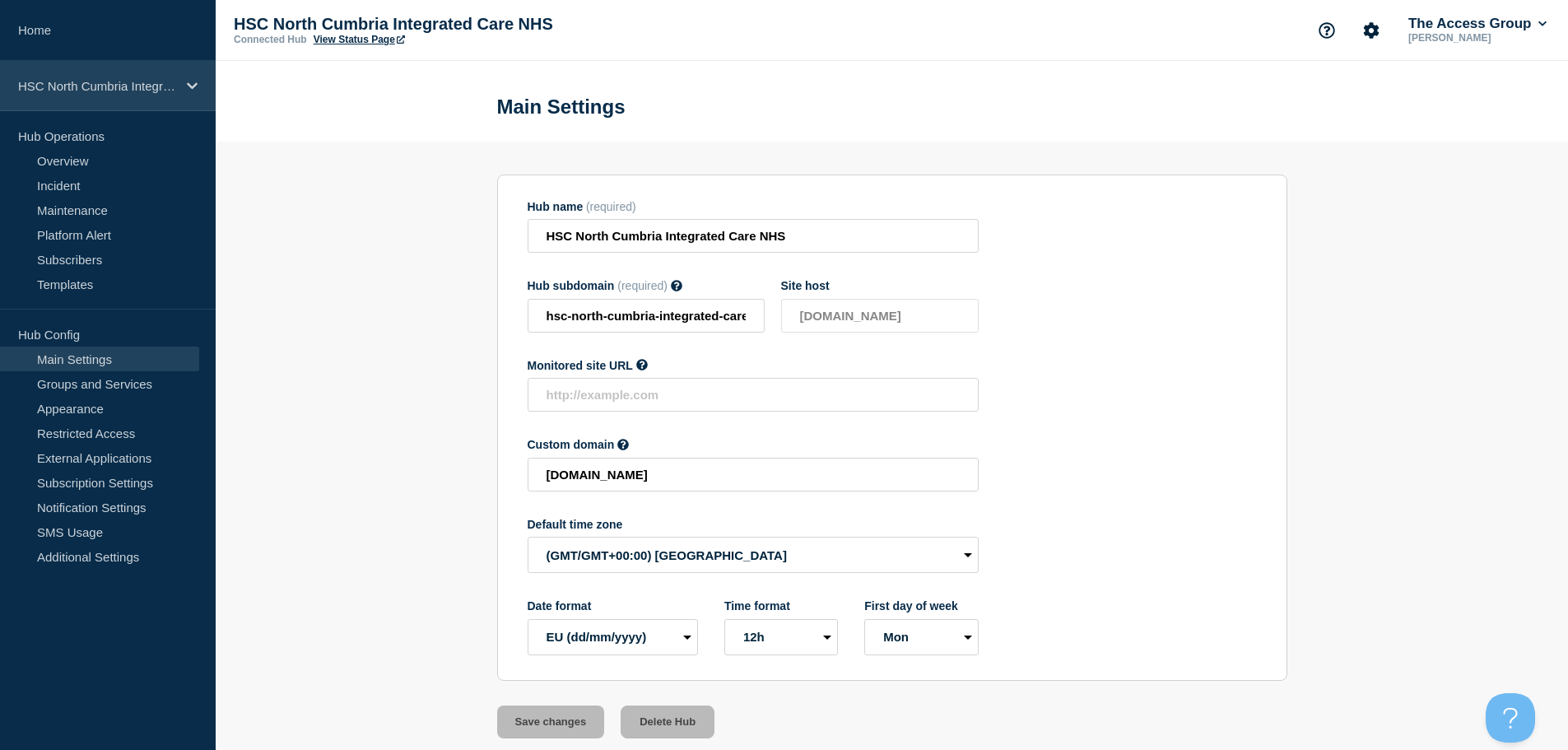
drag, startPoint x: 166, startPoint y: 81, endPoint x: 175, endPoint y: 97, distance: 18.4
click at [166, 82] on p "HSC North Cumbria Integrated Care NHS" at bounding box center [97, 86] width 158 height 14
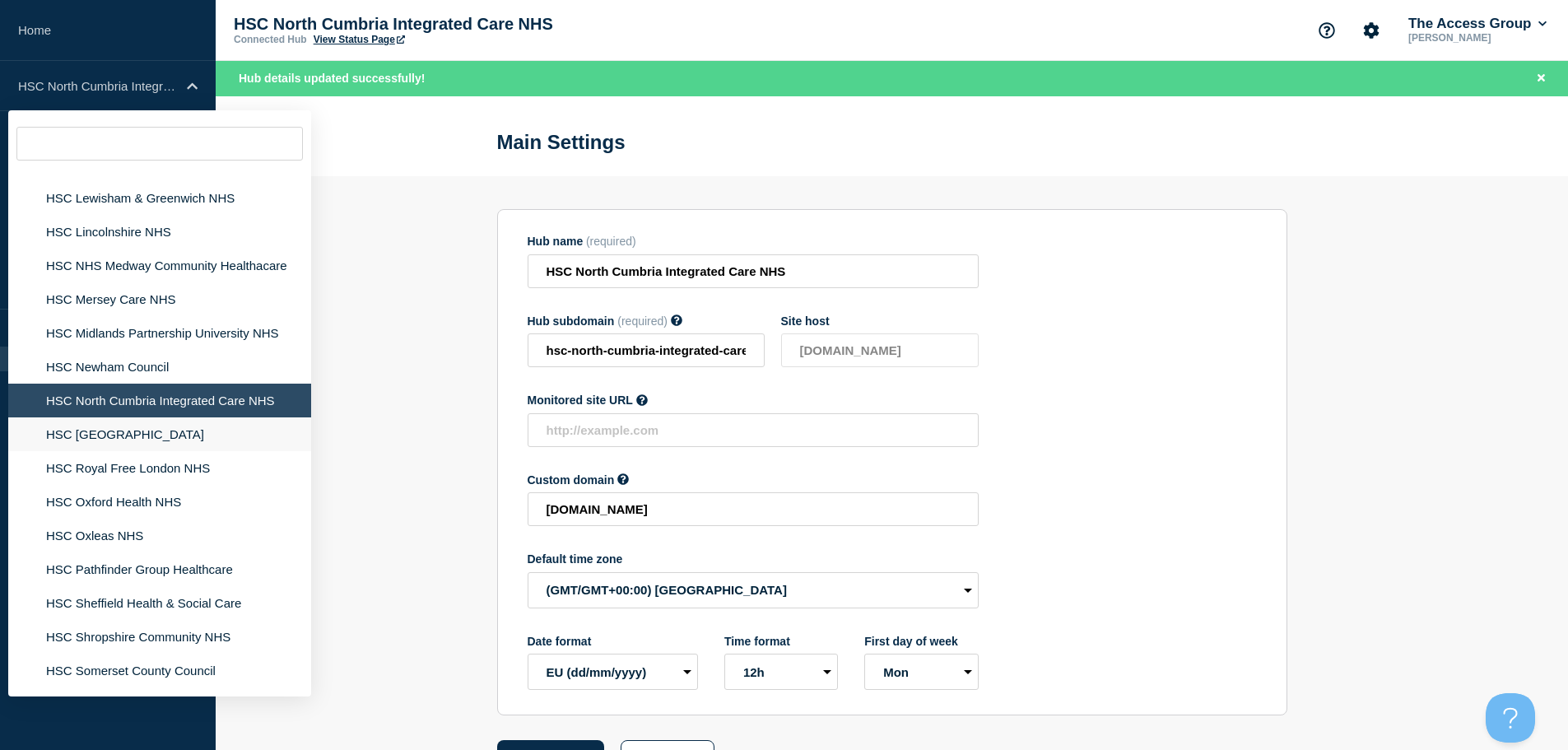
scroll to position [3435, 0]
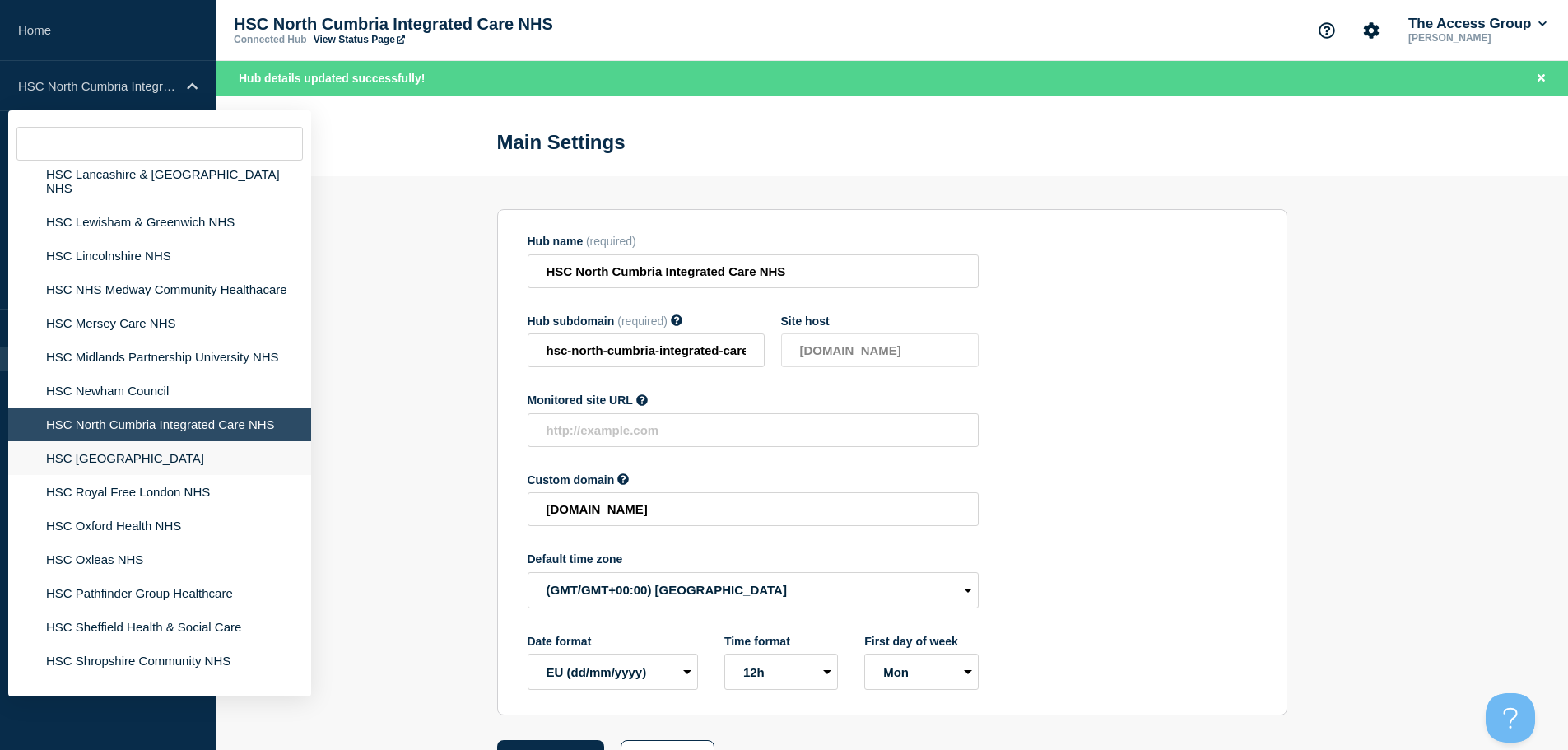
click at [218, 442] on li "HSC [GEOGRAPHIC_DATA]" at bounding box center [160, 459] width 303 height 34
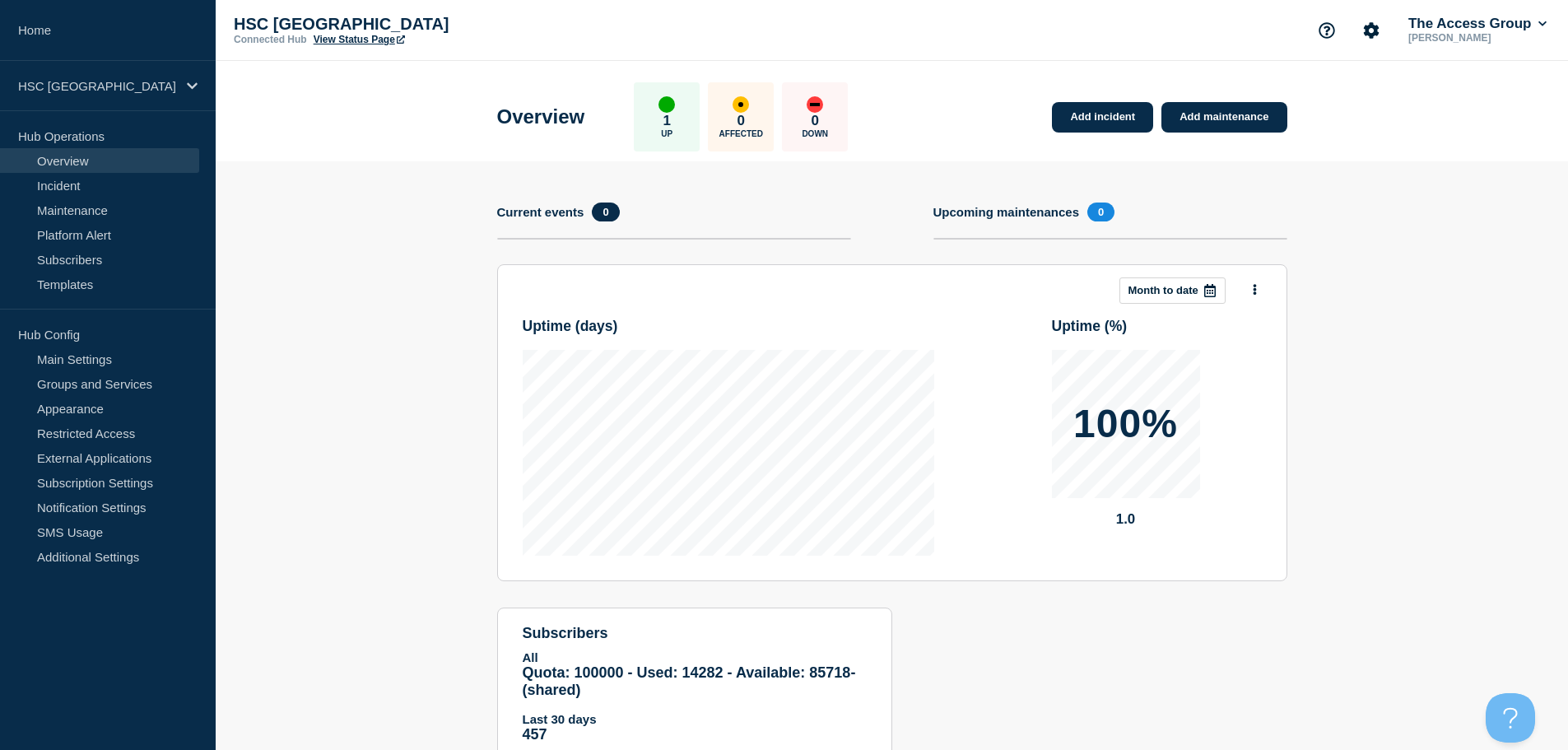
drag, startPoint x: 114, startPoint y: 354, endPoint x: 229, endPoint y: 402, distance: 124.6
click at [115, 354] on link "Main Settings" at bounding box center [99, 359] width 199 height 25
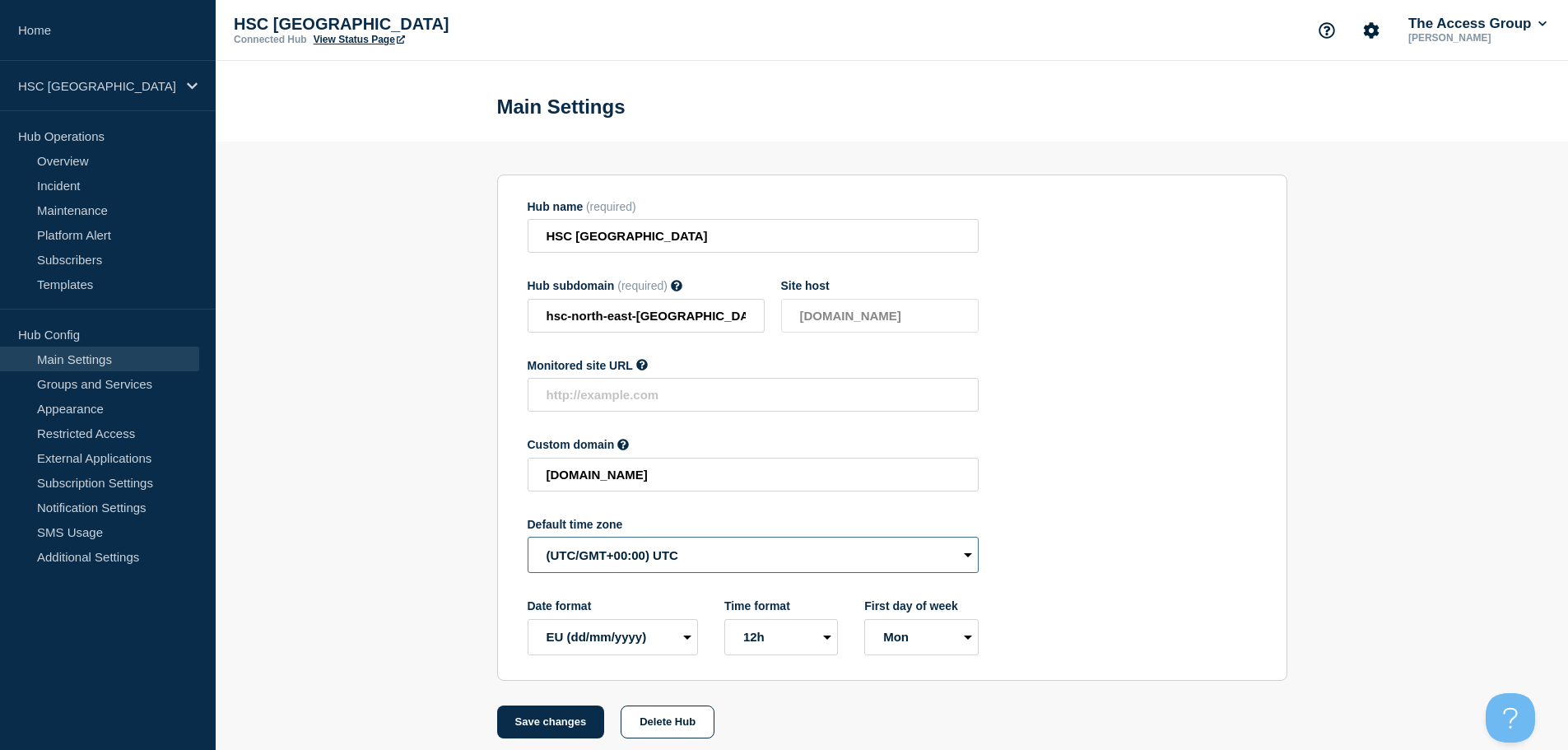
click at [670, 560] on select "(SDT/GMT-11:00) [US_STATE] (SST/GMT-11:00) International Date Line West (SST/GM…" at bounding box center [753, 554] width 451 height 36
select select "Europe/[GEOGRAPHIC_DATA]"
click at [528, 541] on select "(SDT/GMT-11:00) [US_STATE] (SST/GMT-11:00) International Date Line West (SST/GM…" at bounding box center [753, 554] width 451 height 36
click at [544, 735] on button "Save changes" at bounding box center [551, 722] width 108 height 33
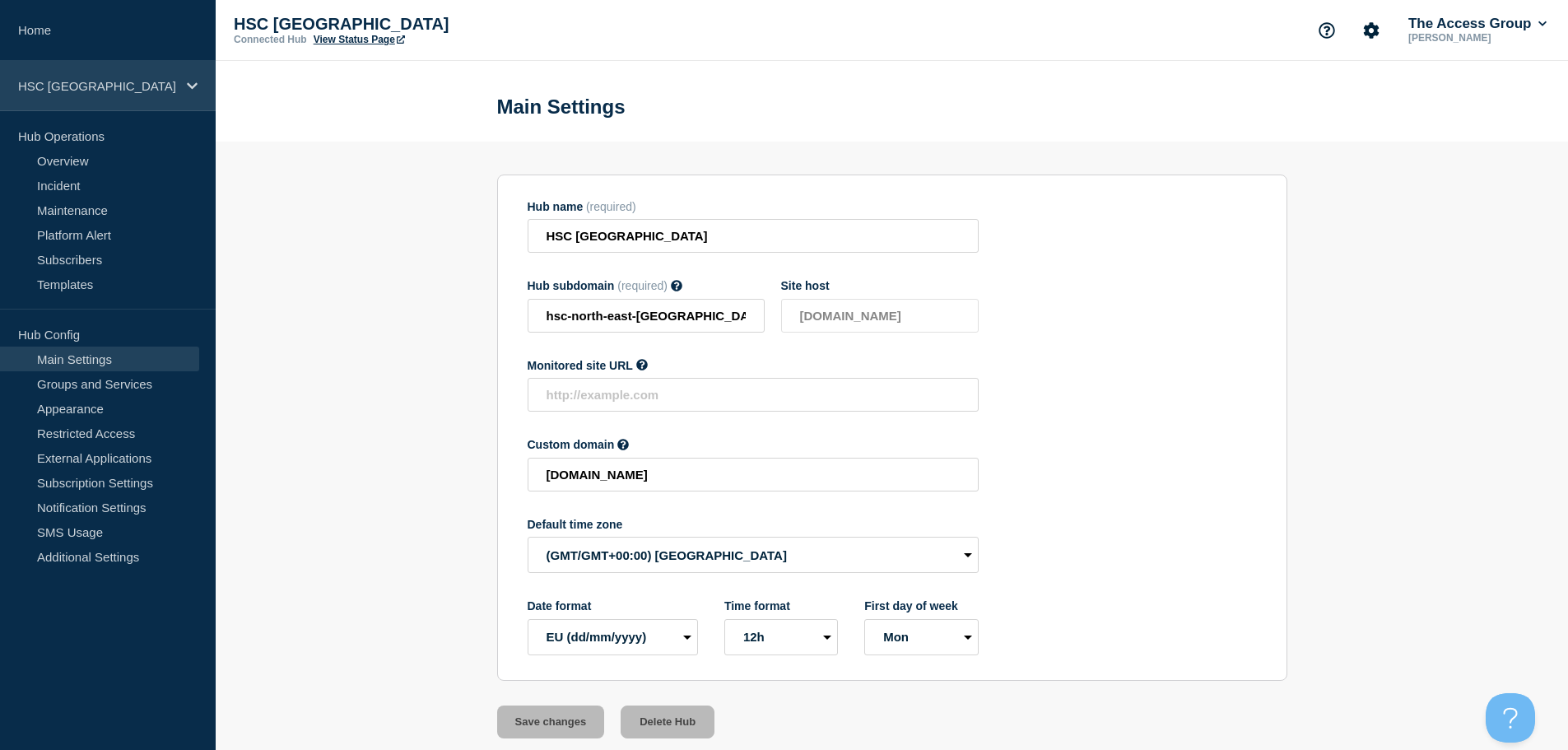
drag, startPoint x: 121, startPoint y: 81, endPoint x: 177, endPoint y: 103, distance: 60.2
click at [122, 81] on p "HSC [GEOGRAPHIC_DATA]" at bounding box center [97, 86] width 158 height 14
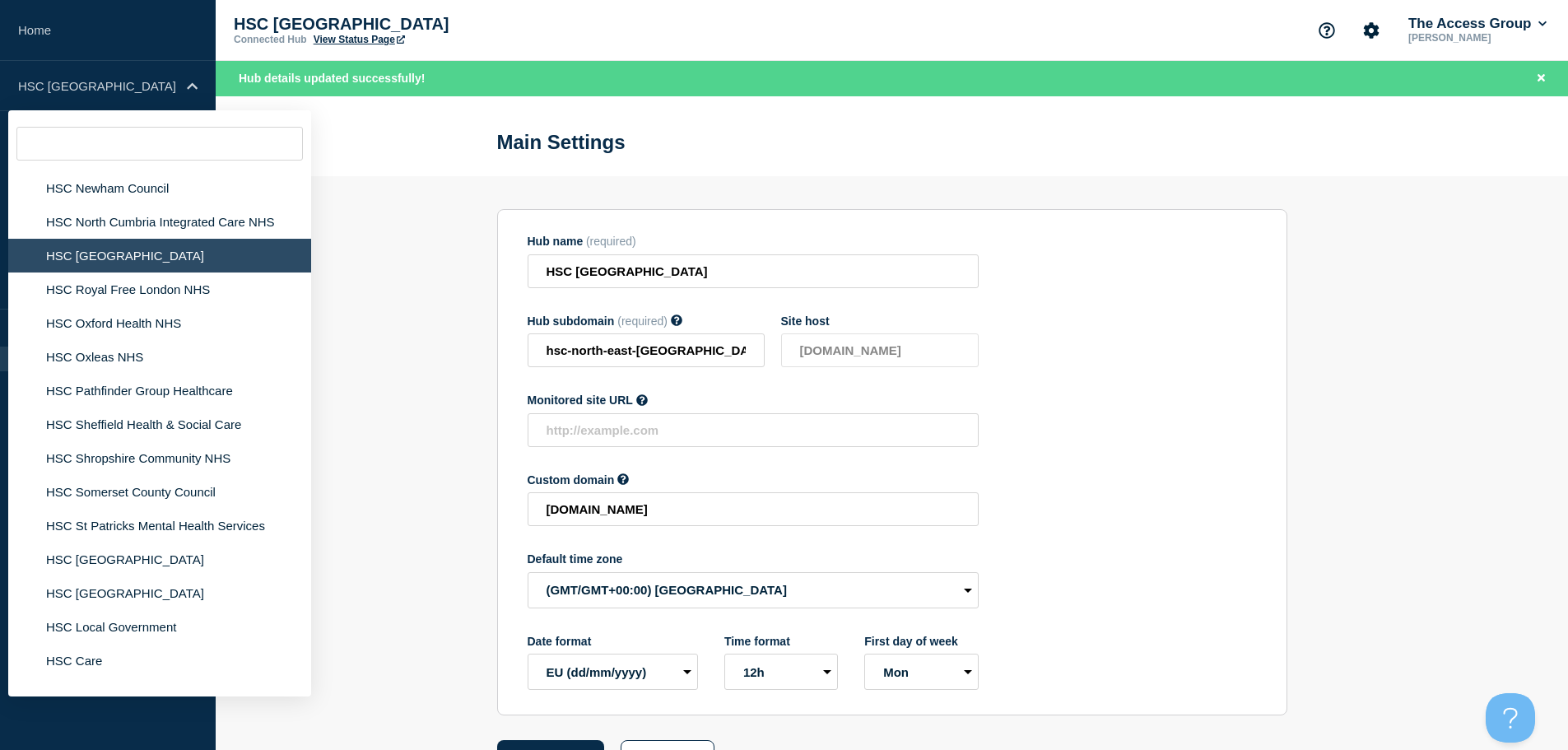
scroll to position [3625, 0]
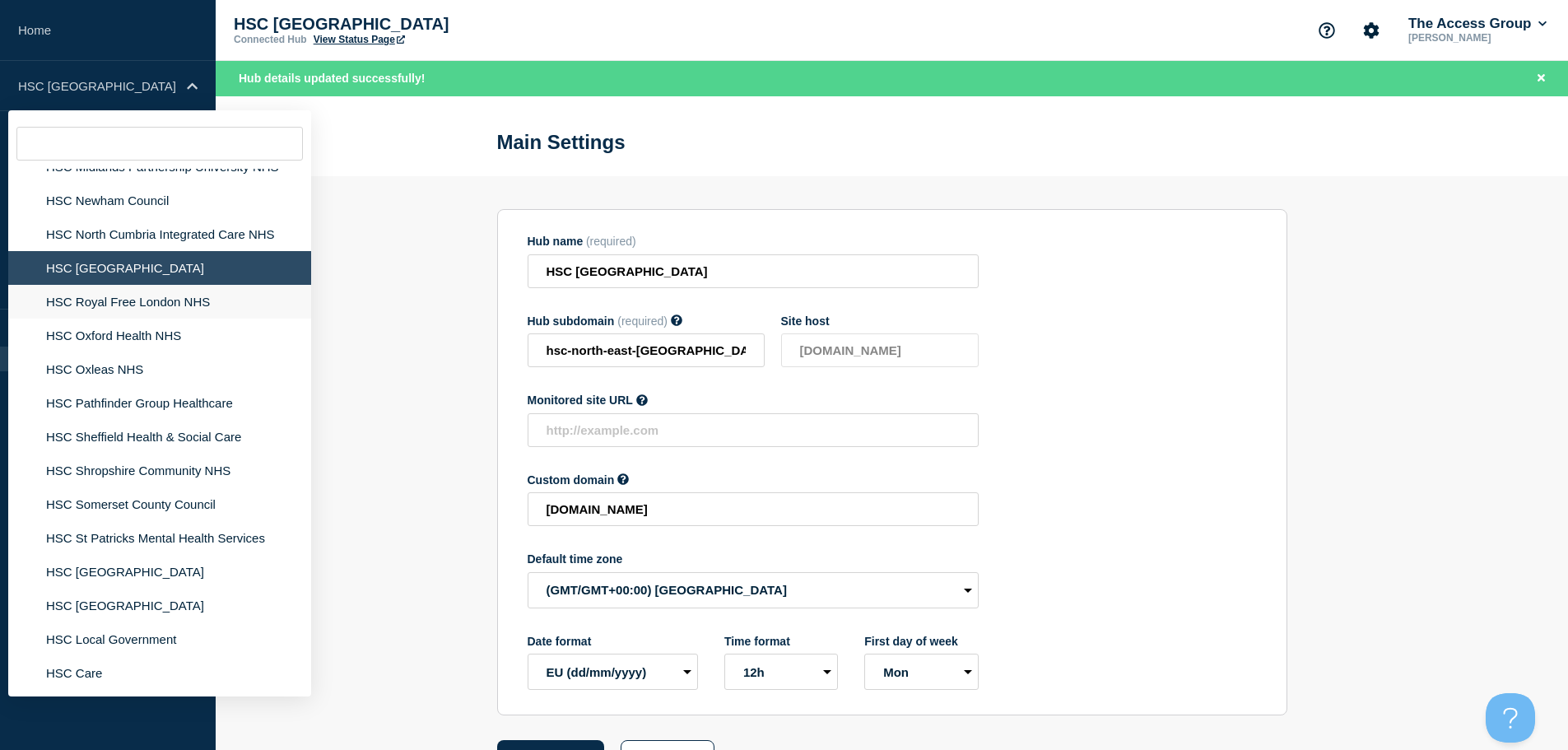
click at [149, 284] on li "HSC Royal Free London NHS" at bounding box center [160, 302] width 303 height 34
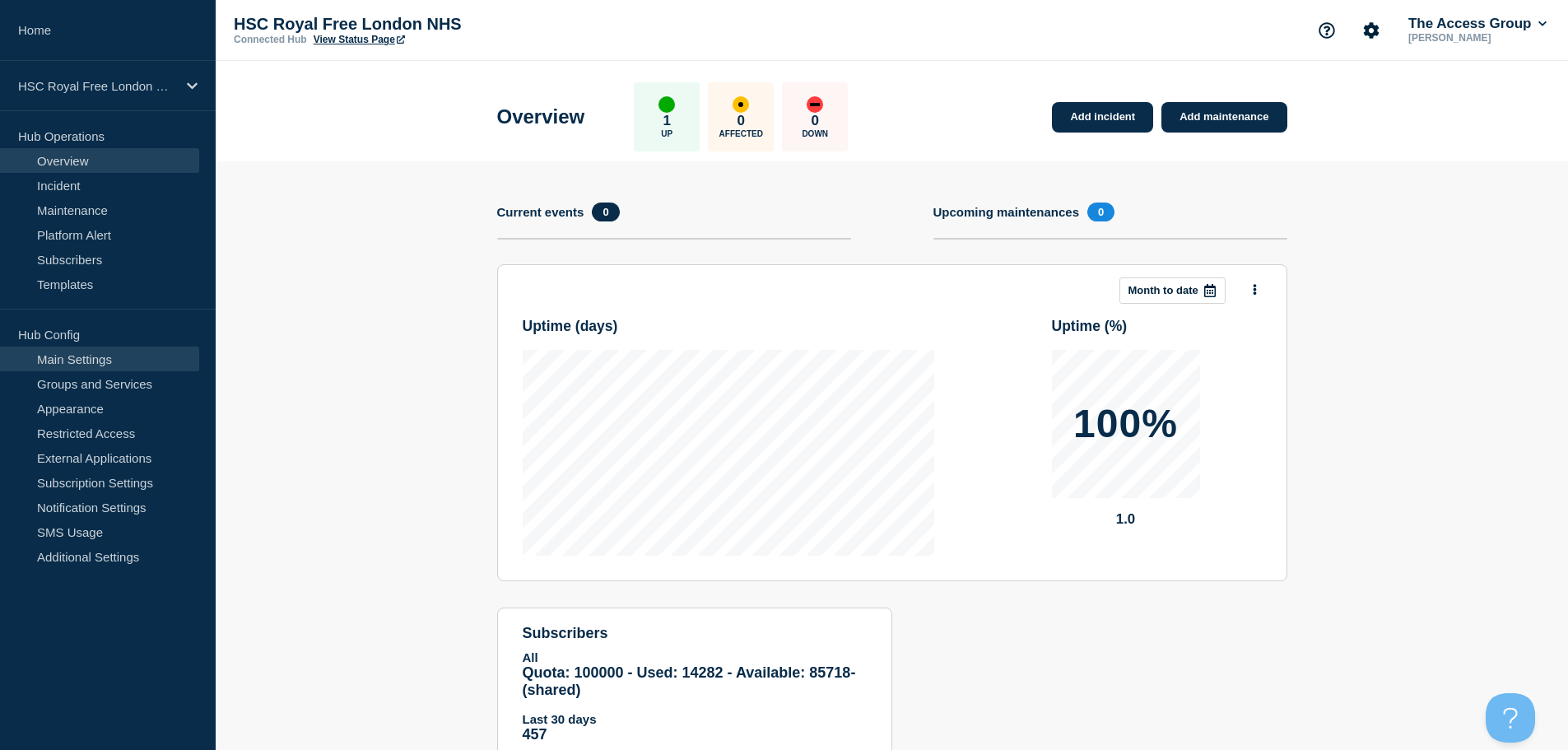
click at [155, 359] on link "Main Settings" at bounding box center [99, 359] width 199 height 25
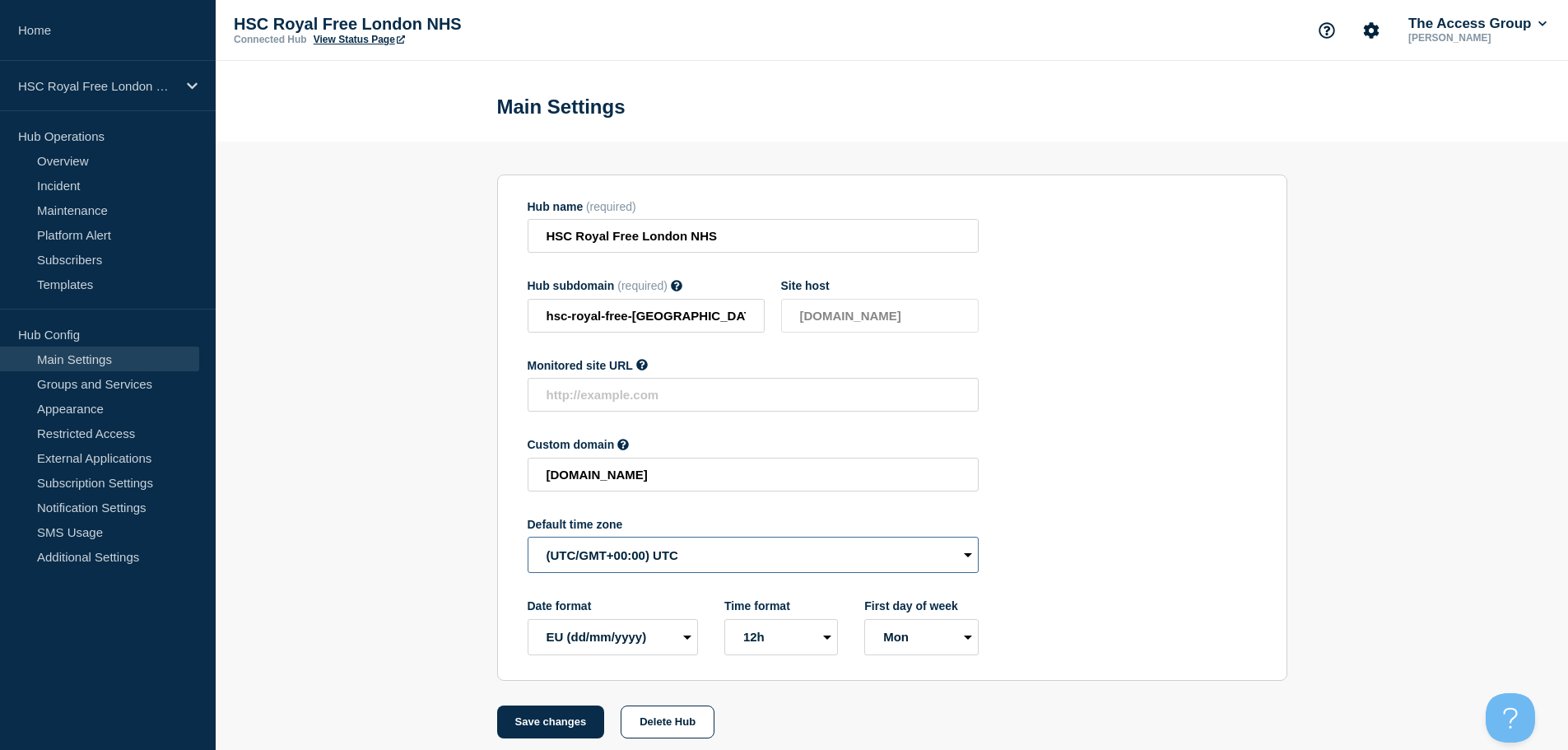
click at [613, 565] on select "(SDT/GMT-11:00) [US_STATE] (SST/GMT-11:00) International Date Line West (SST/GM…" at bounding box center [753, 554] width 451 height 36
select select "Europe/[GEOGRAPHIC_DATA]"
click at [528, 541] on select "(SDT/GMT-11:00) [US_STATE] (SST/GMT-11:00) International Date Line West (SST/GM…" at bounding box center [753, 554] width 451 height 36
click at [543, 733] on button "Save changes" at bounding box center [551, 722] width 108 height 33
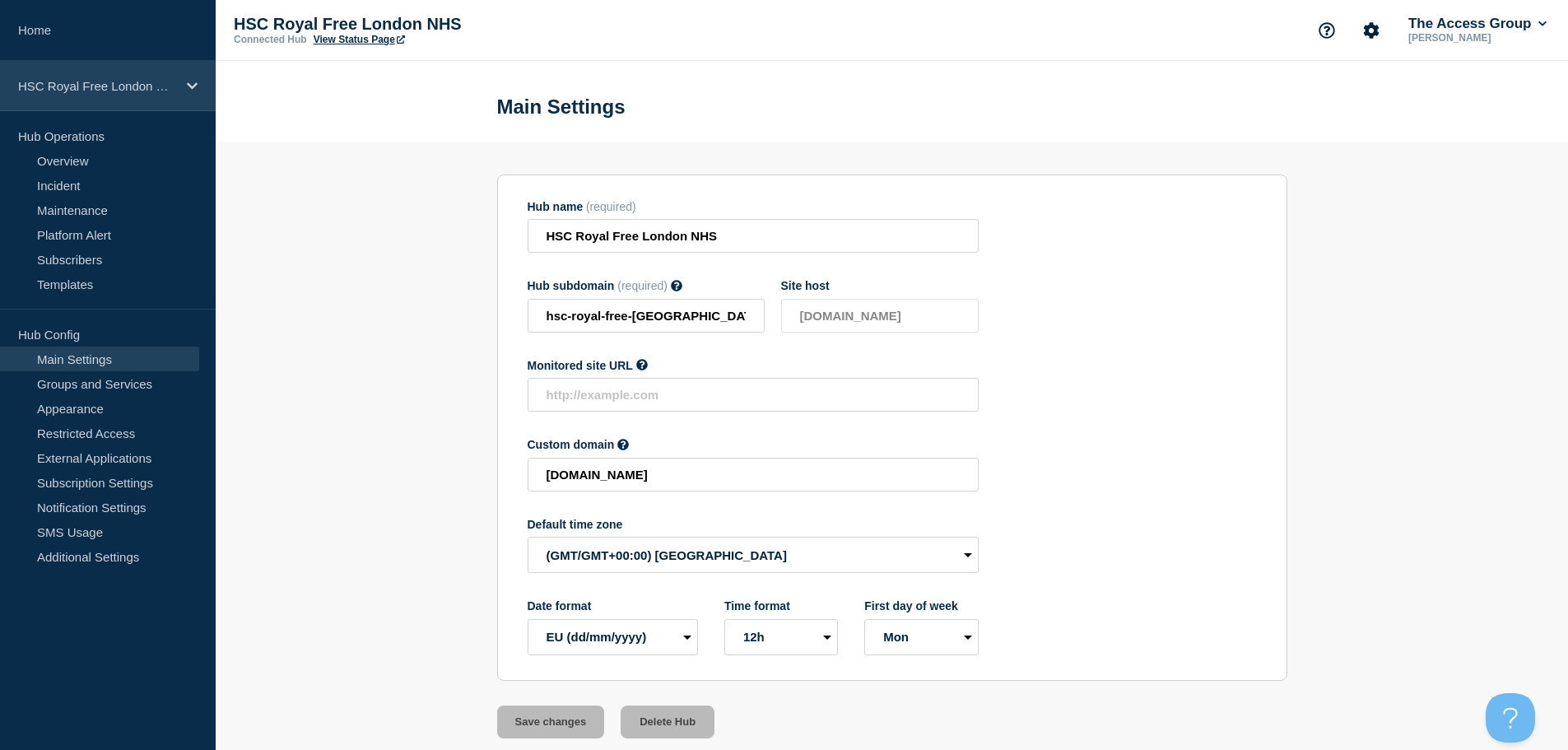
click at [118, 80] on p "HSC Royal Free London NHS" at bounding box center [97, 86] width 158 height 14
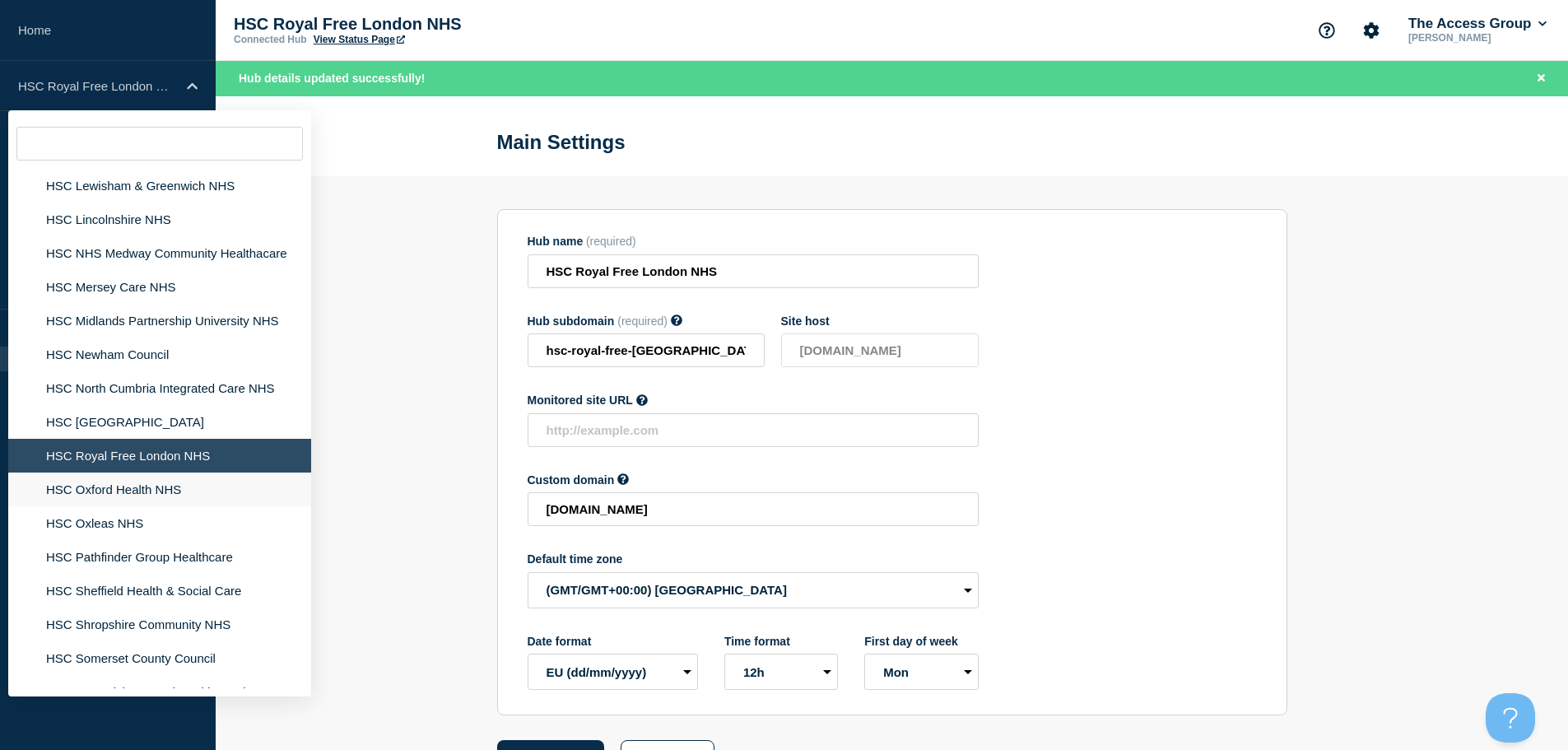
scroll to position [3459, 0]
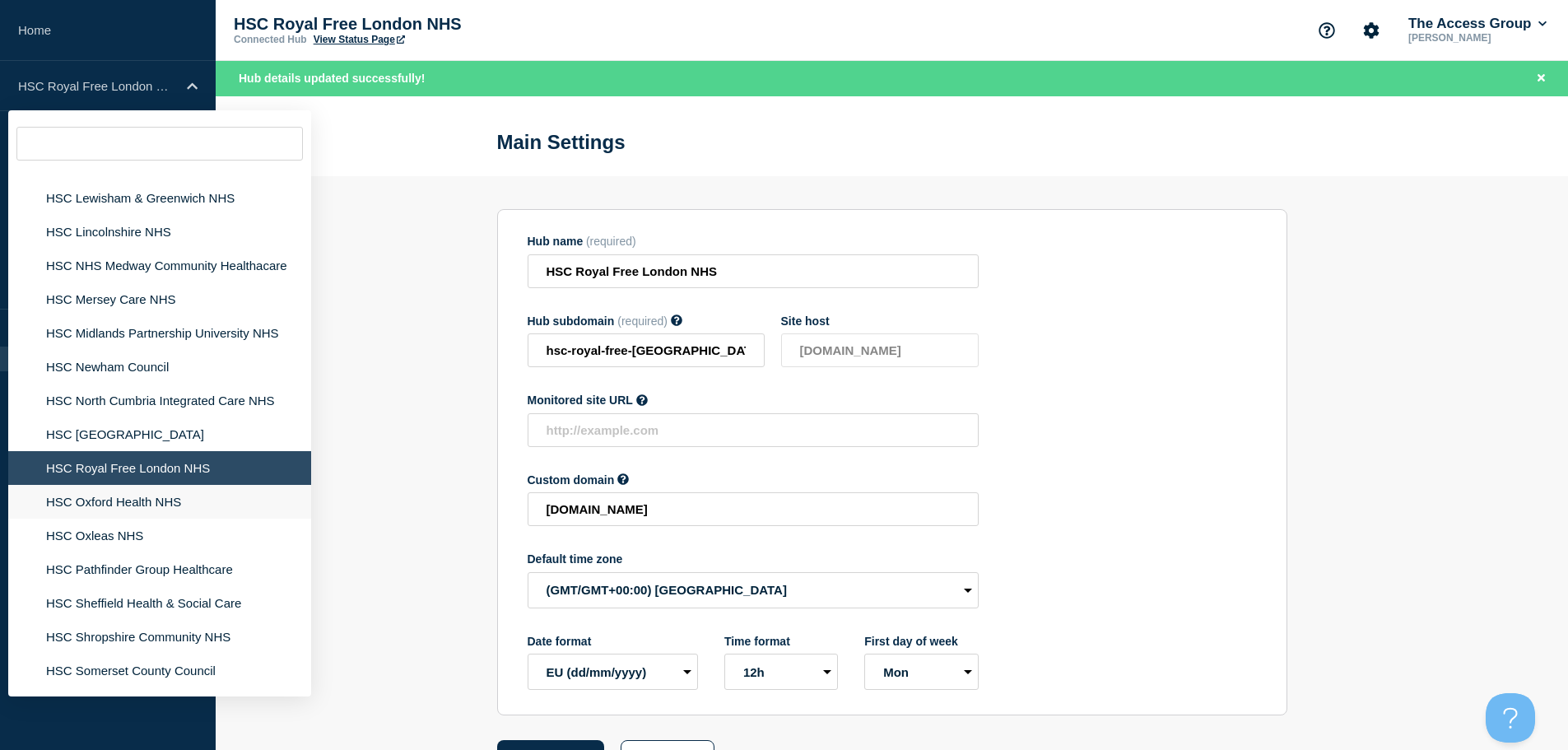
click at [149, 485] on li "HSC Oxford Health NHS" at bounding box center [160, 502] width 303 height 34
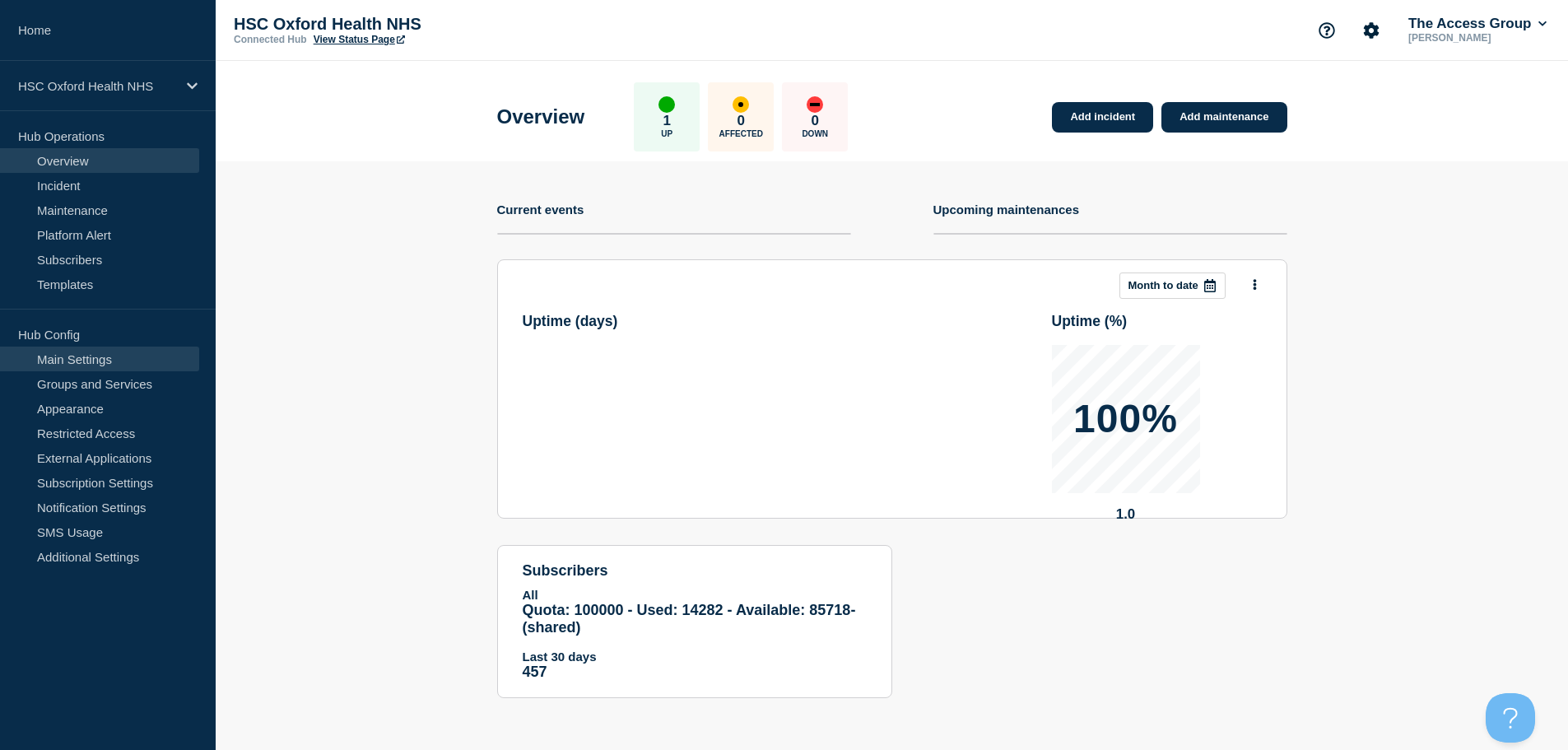
click at [121, 354] on link "Main Settings" at bounding box center [99, 359] width 199 height 25
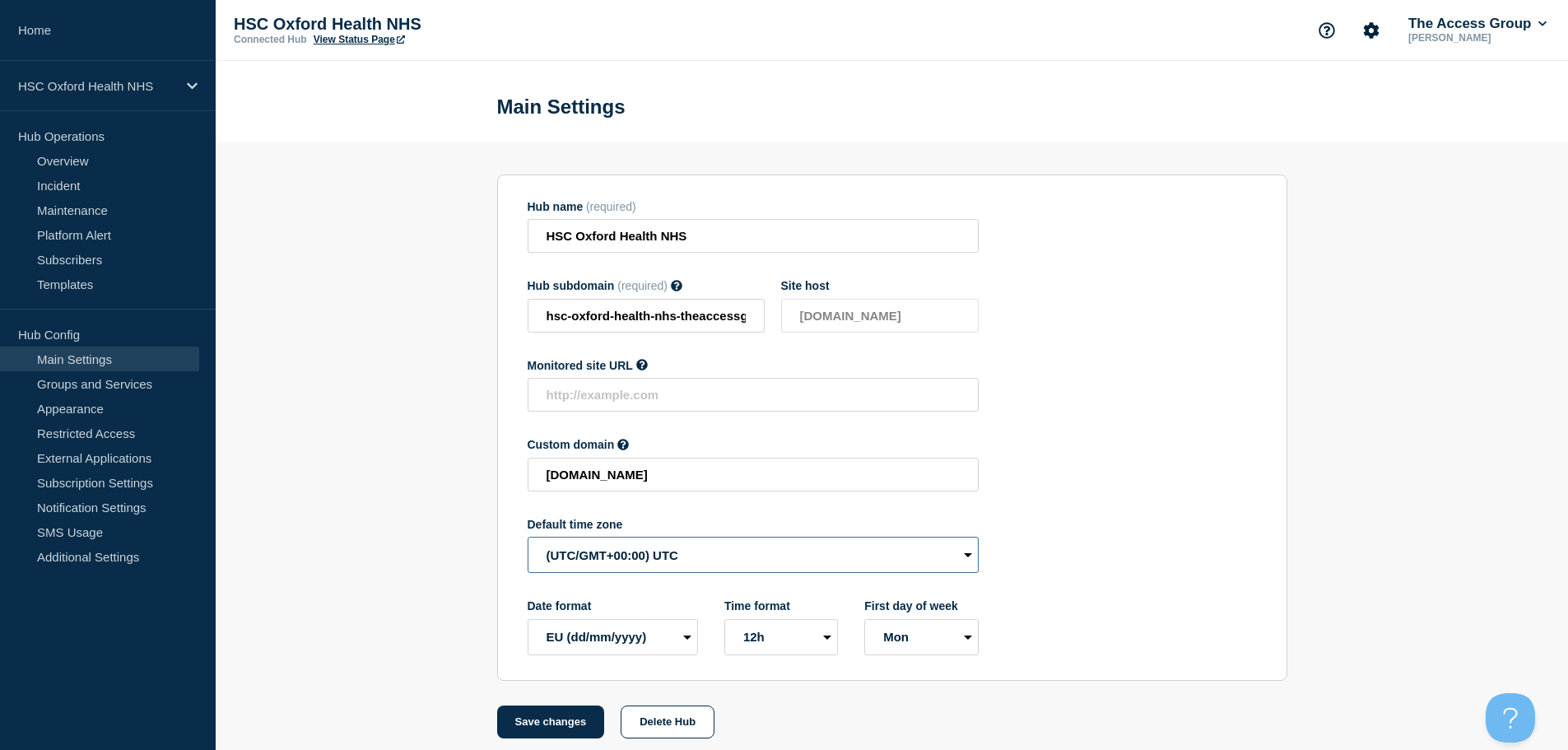
click at [576, 565] on select "(SDT/GMT-11:00) [US_STATE] (SST/GMT-11:00) International Date Line West (SST/GM…" at bounding box center [753, 554] width 451 height 36
select select "Europe/[GEOGRAPHIC_DATA]"
click at [528, 541] on select "(SDT/GMT-11:00) [US_STATE] (SST/GMT-11:00) International Date Line West (SST/GM…" at bounding box center [753, 554] width 451 height 36
click at [533, 739] on button "Save changes" at bounding box center [551, 722] width 108 height 33
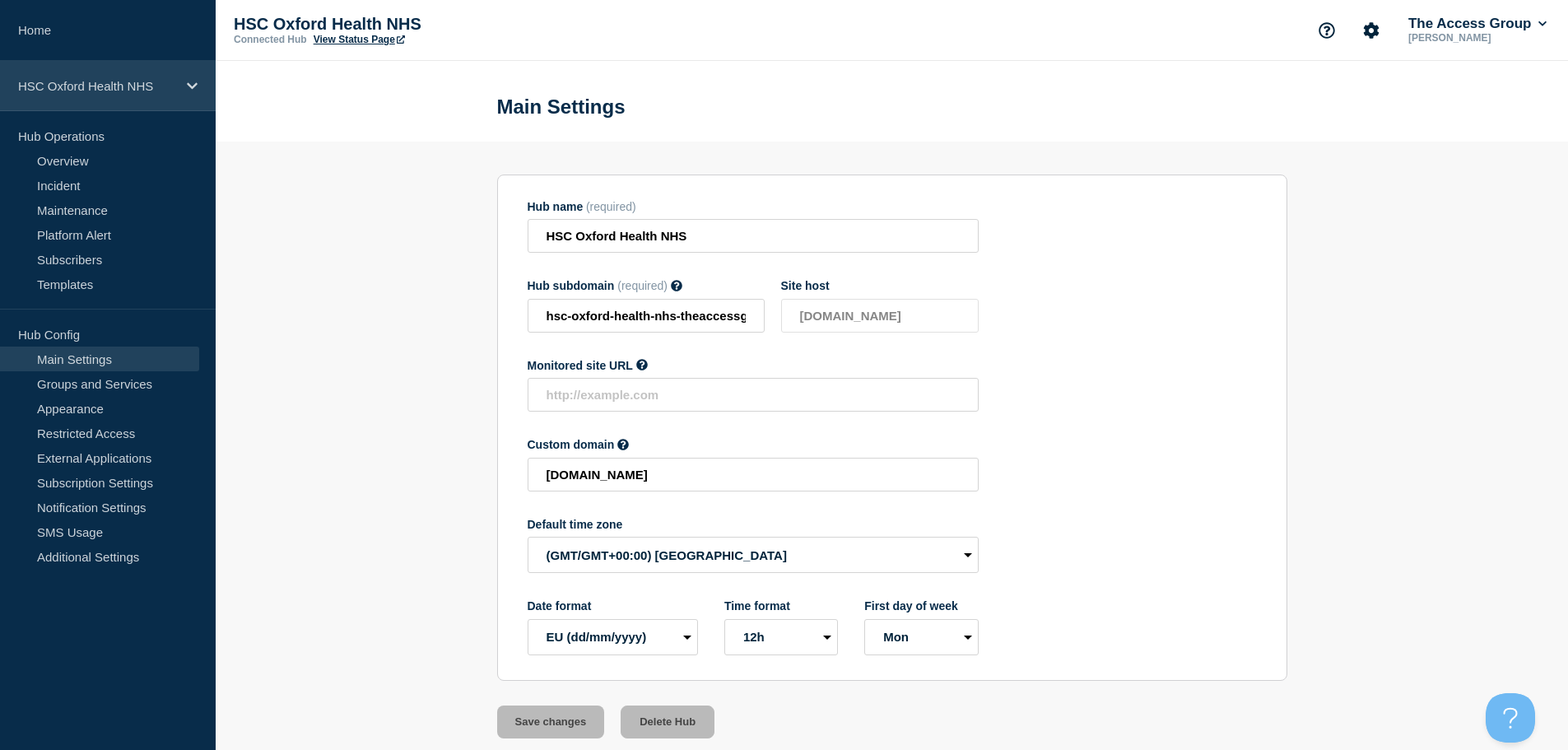
drag, startPoint x: 125, startPoint y: 77, endPoint x: 143, endPoint y: 91, distance: 22.8
click at [132, 79] on div "HSC Oxford Health NHS" at bounding box center [108, 85] width 216 height 50
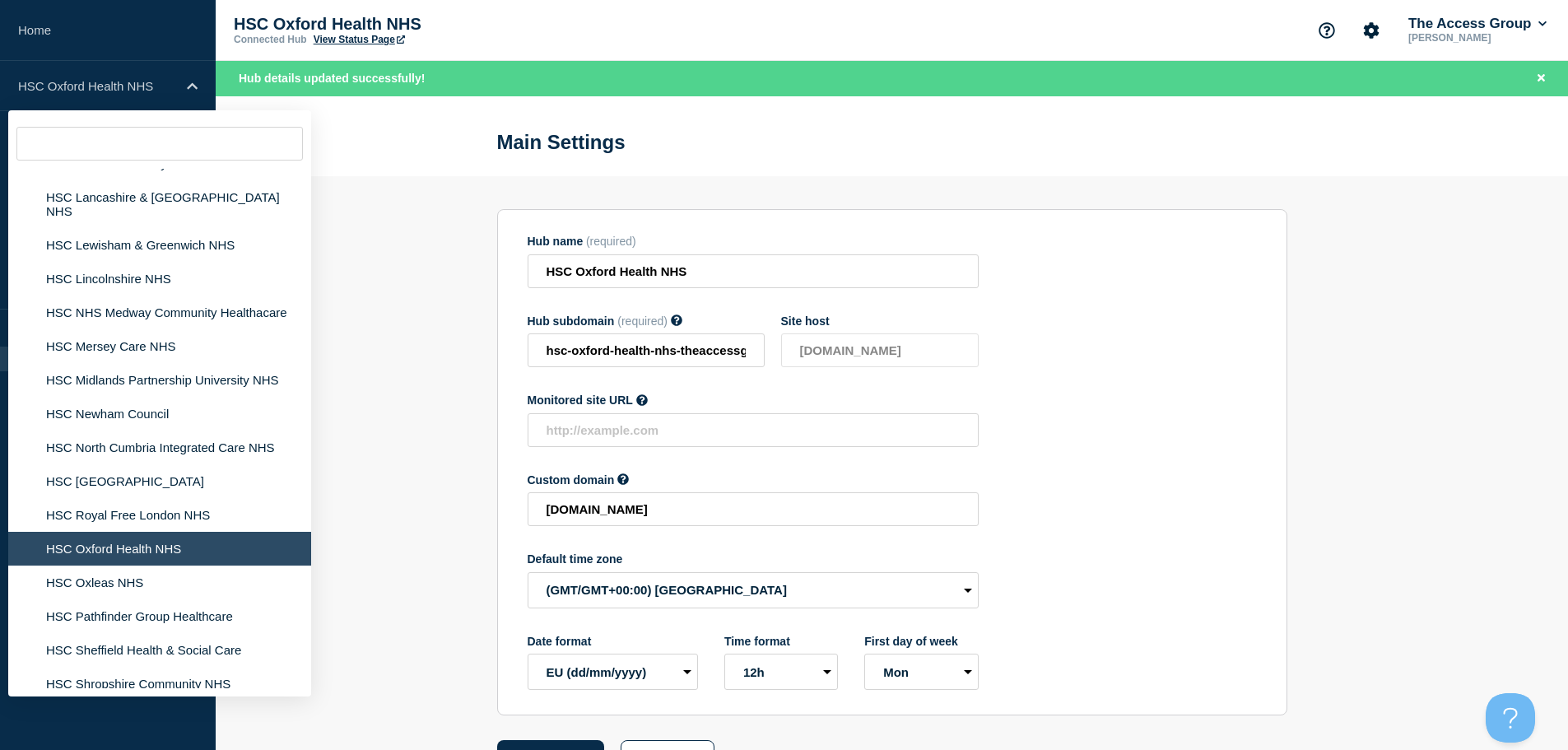
scroll to position [3589, 0]
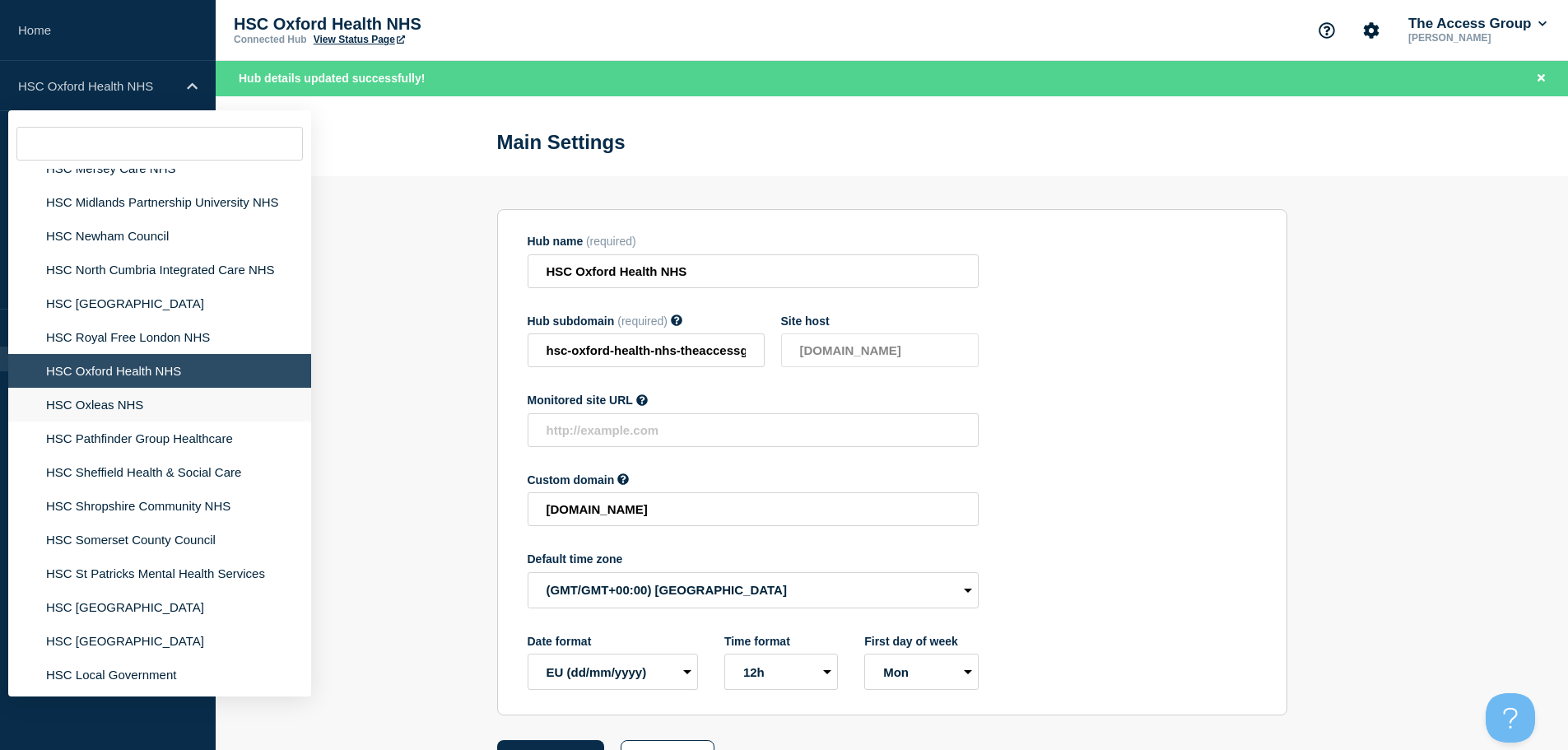
click at [139, 388] on li "HSC Oxleas NHS" at bounding box center [160, 405] width 303 height 34
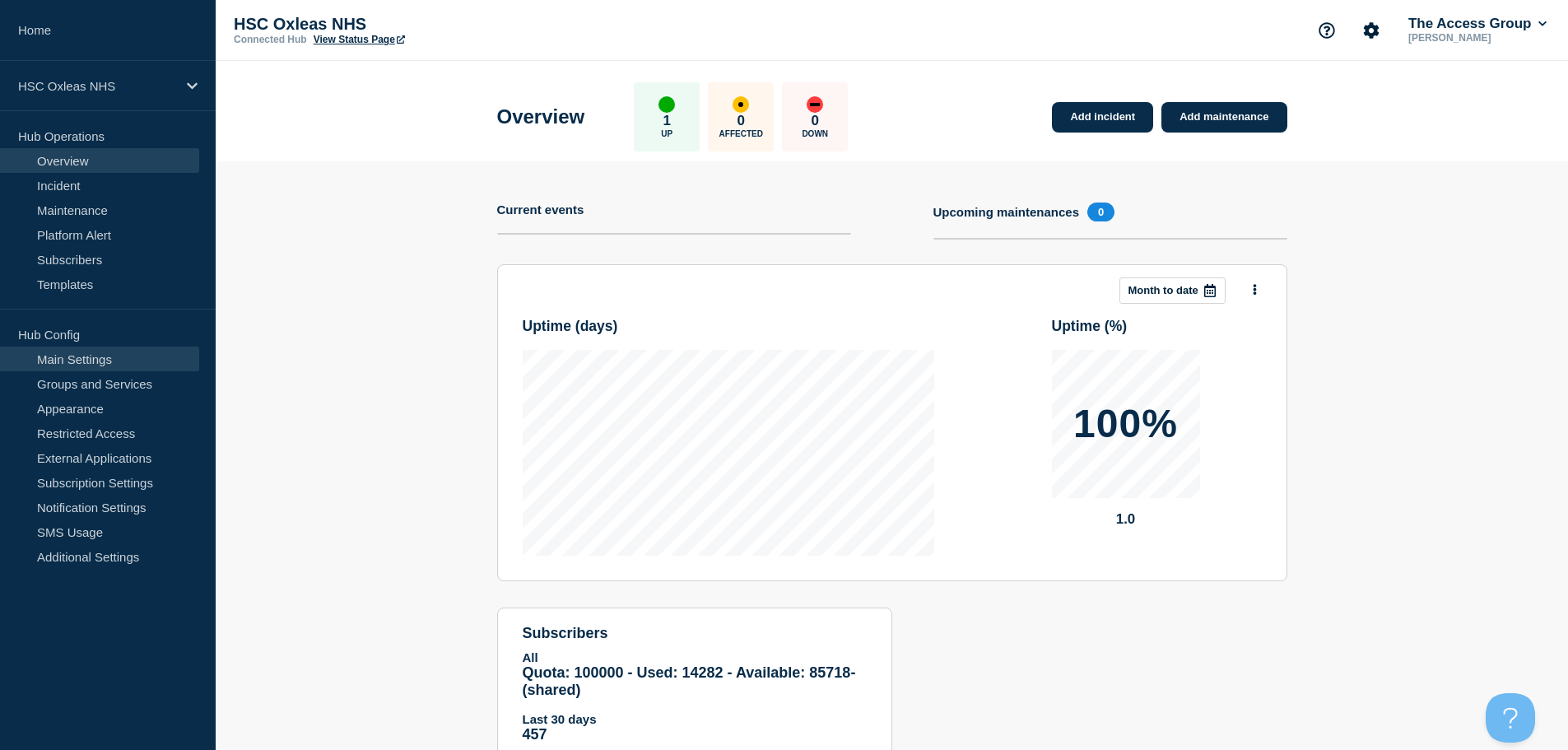
click at [116, 354] on link "Main Settings" at bounding box center [99, 359] width 199 height 25
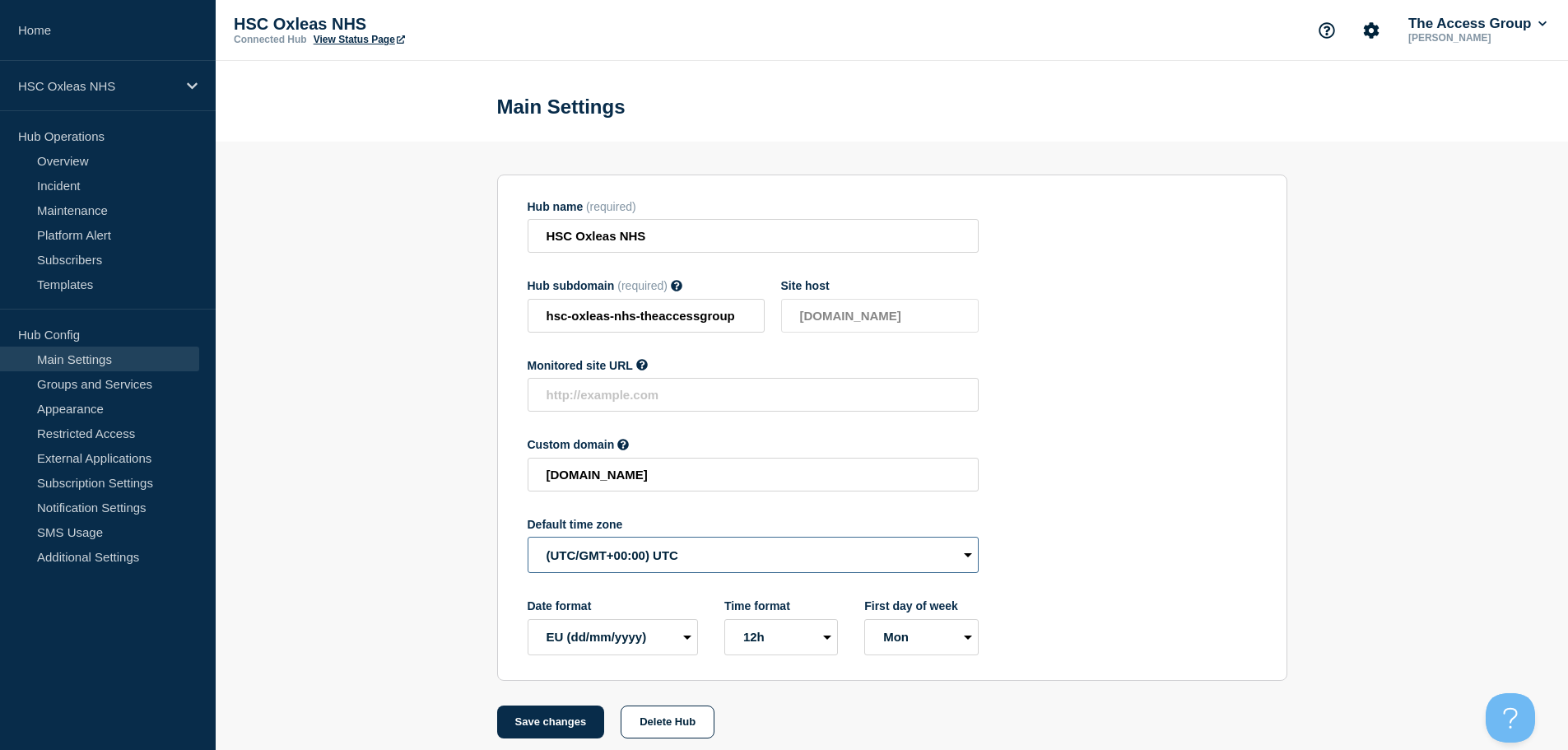
click at [594, 562] on select "(SDT/GMT-11:00) [US_STATE] (SST/GMT-11:00) International Date Line West (SST/GM…" at bounding box center [753, 554] width 451 height 36
select select "Europe/[GEOGRAPHIC_DATA]"
click at [528, 541] on select "(SDT/GMT-11:00) [US_STATE] (SST/GMT-11:00) International Date Line West (SST/GM…" at bounding box center [753, 554] width 451 height 36
click at [559, 735] on button "Save changes" at bounding box center [551, 722] width 108 height 33
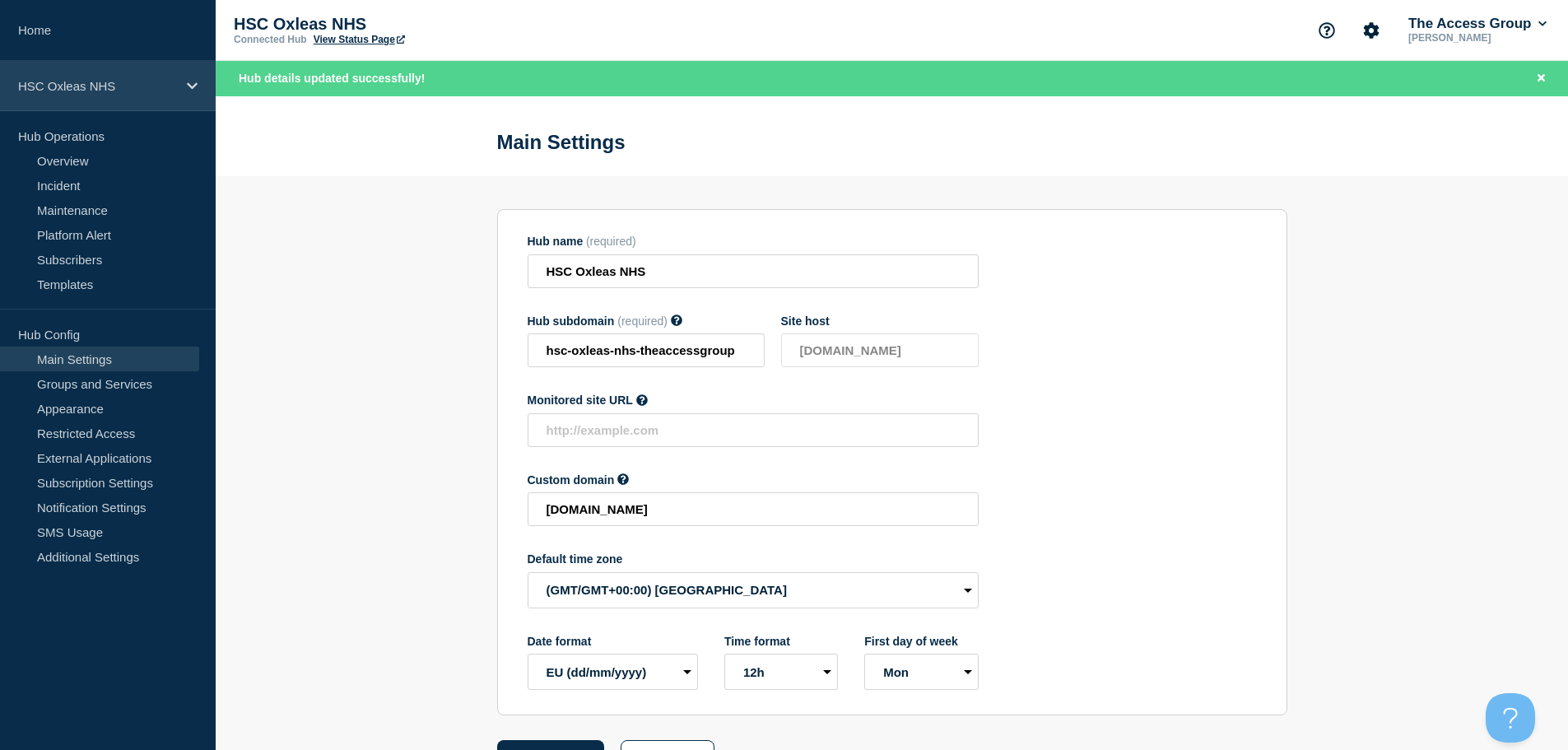
click at [194, 93] on div "HSC Oxleas NHS" at bounding box center [108, 85] width 216 height 50
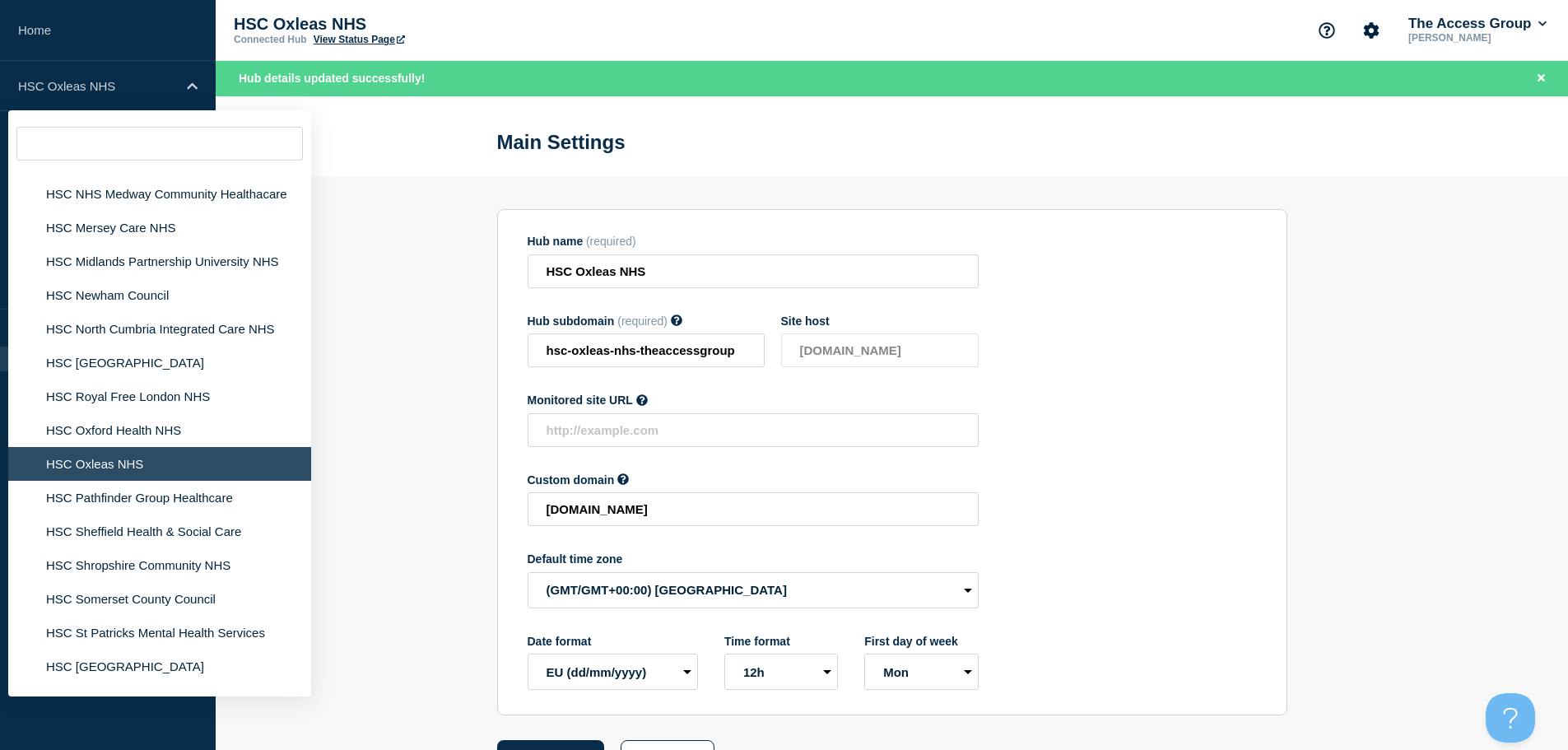
scroll to position [3589, 0]
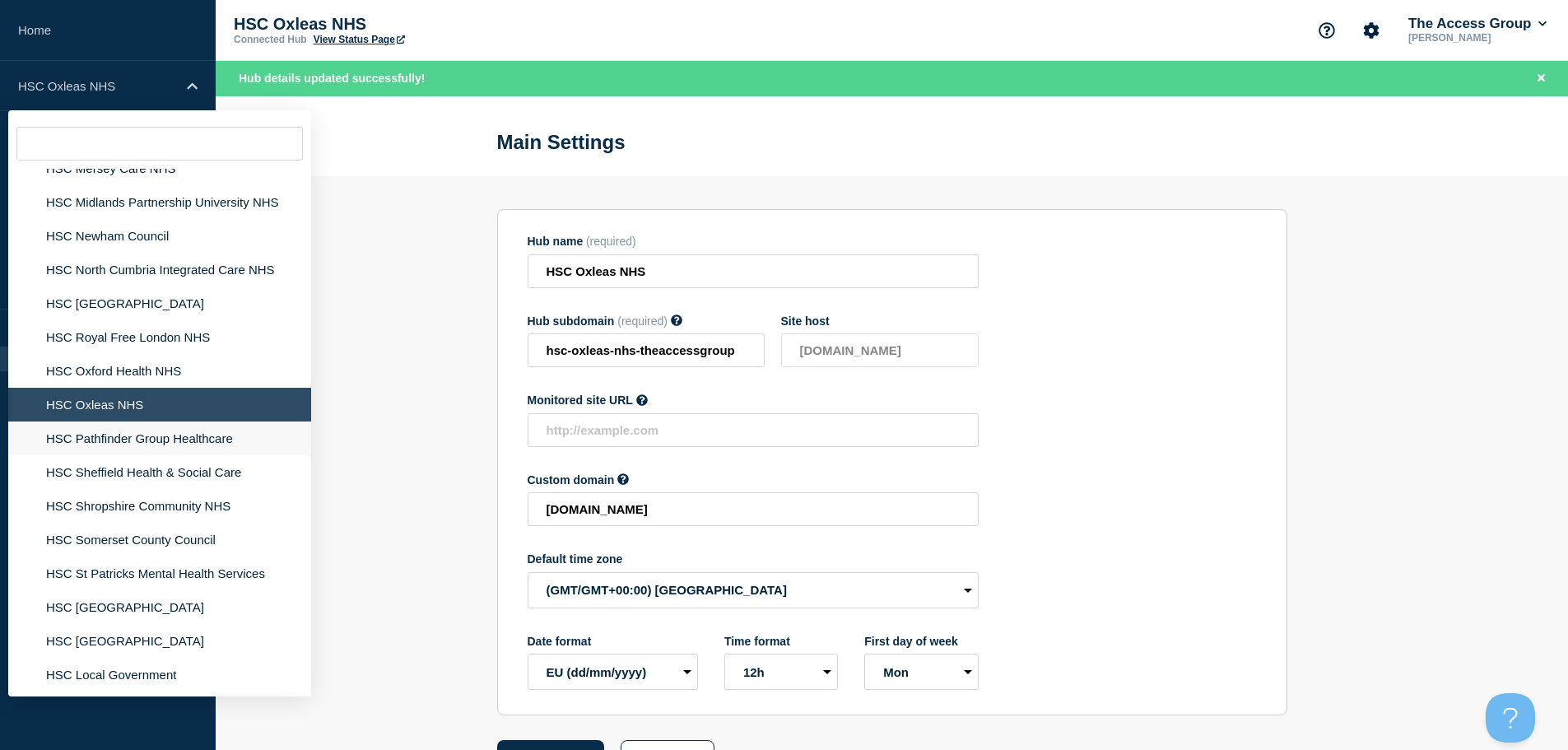
click at [195, 421] on li "HSC Pathfinder Group Healthcare" at bounding box center [160, 438] width 303 height 34
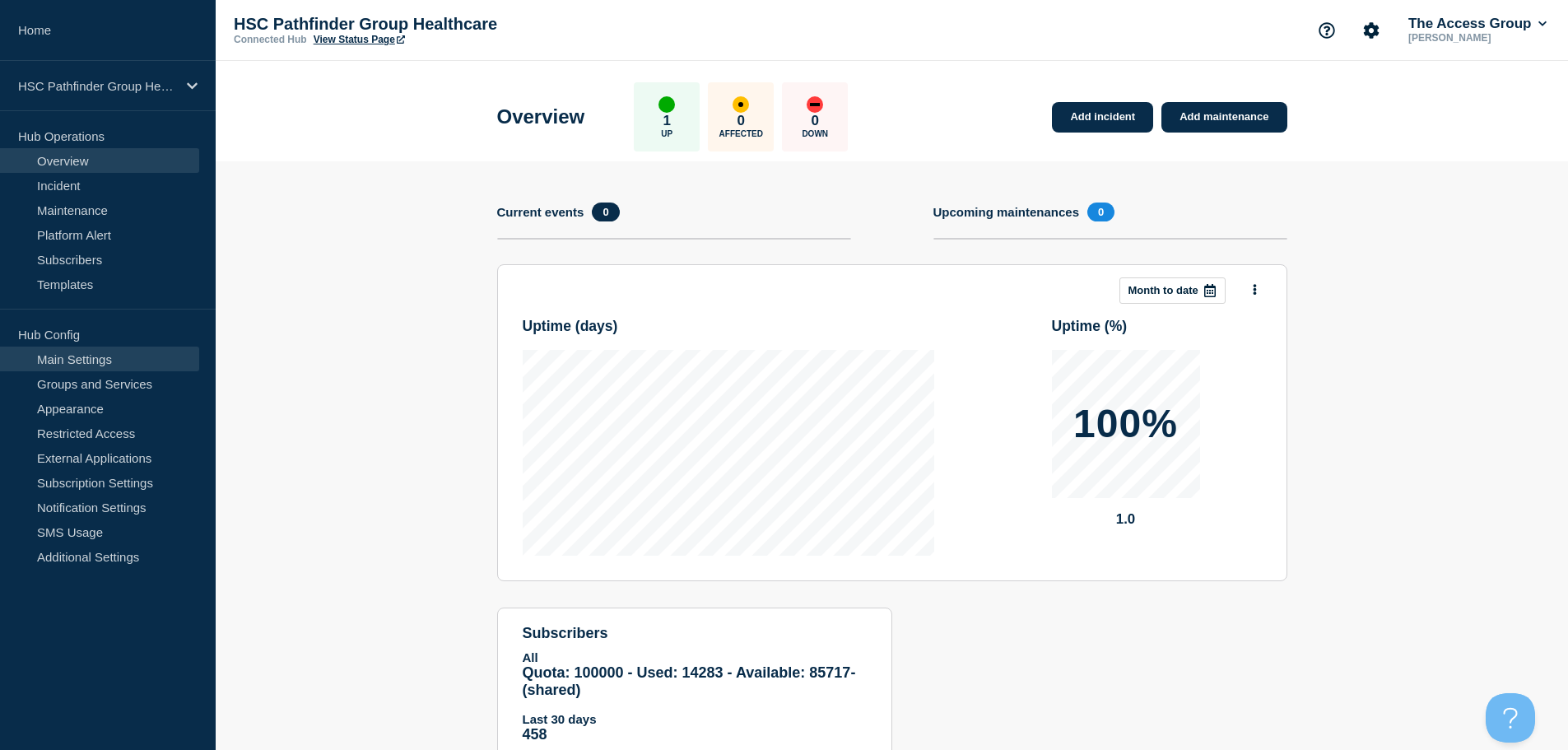
click at [125, 363] on link "Main Settings" at bounding box center [99, 359] width 199 height 25
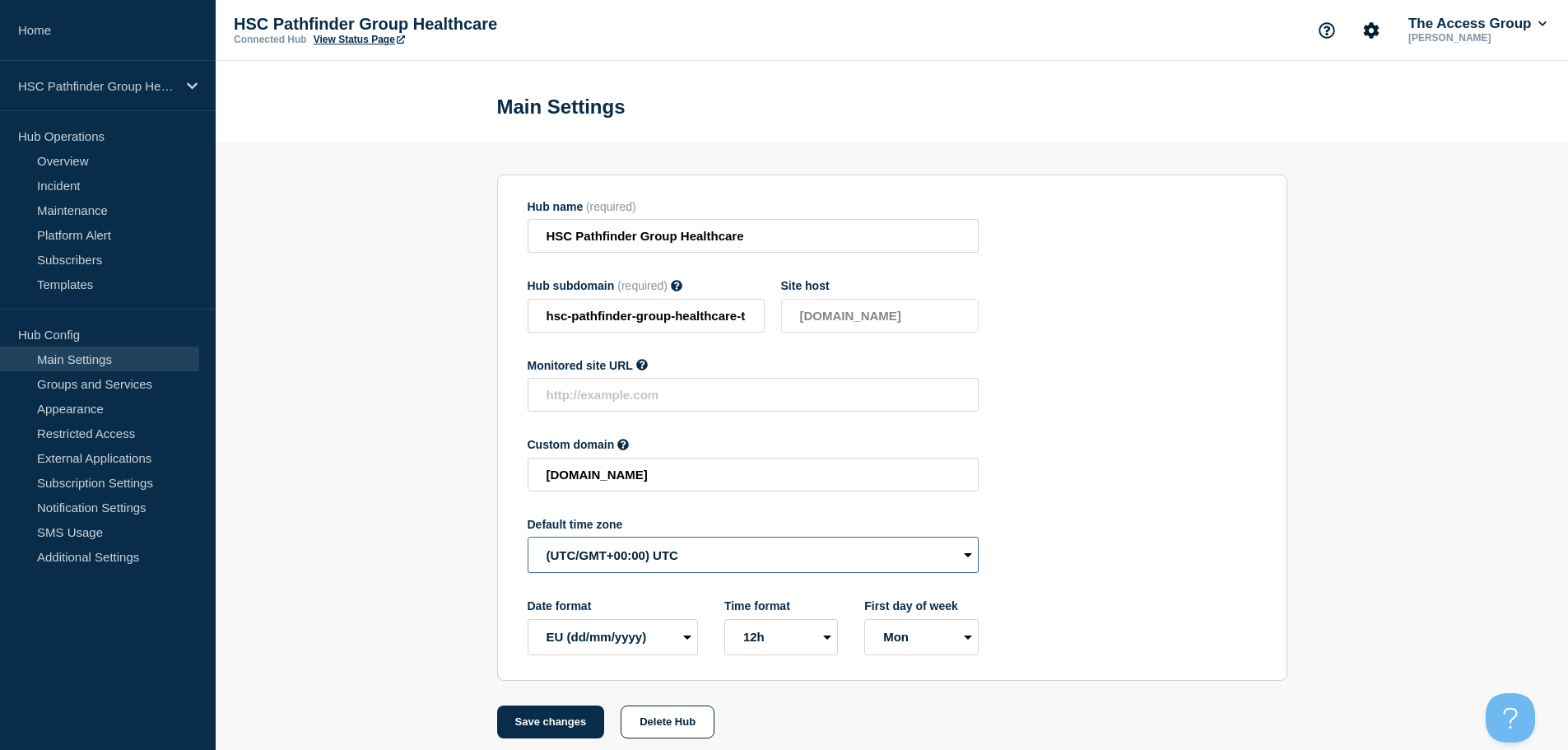
click at [587, 563] on select "(SDT/GMT-11:00) [US_STATE] (SST/GMT-11:00) International Date Line West (SST/GM…" at bounding box center [753, 554] width 451 height 36
select select "Europe/[GEOGRAPHIC_DATA]"
click at [528, 541] on select "(SDT/GMT-11:00) [US_STATE] (SST/GMT-11:00) International Date Line West (SST/GM…" at bounding box center [753, 554] width 451 height 36
click at [567, 729] on button "Save changes" at bounding box center [551, 722] width 108 height 33
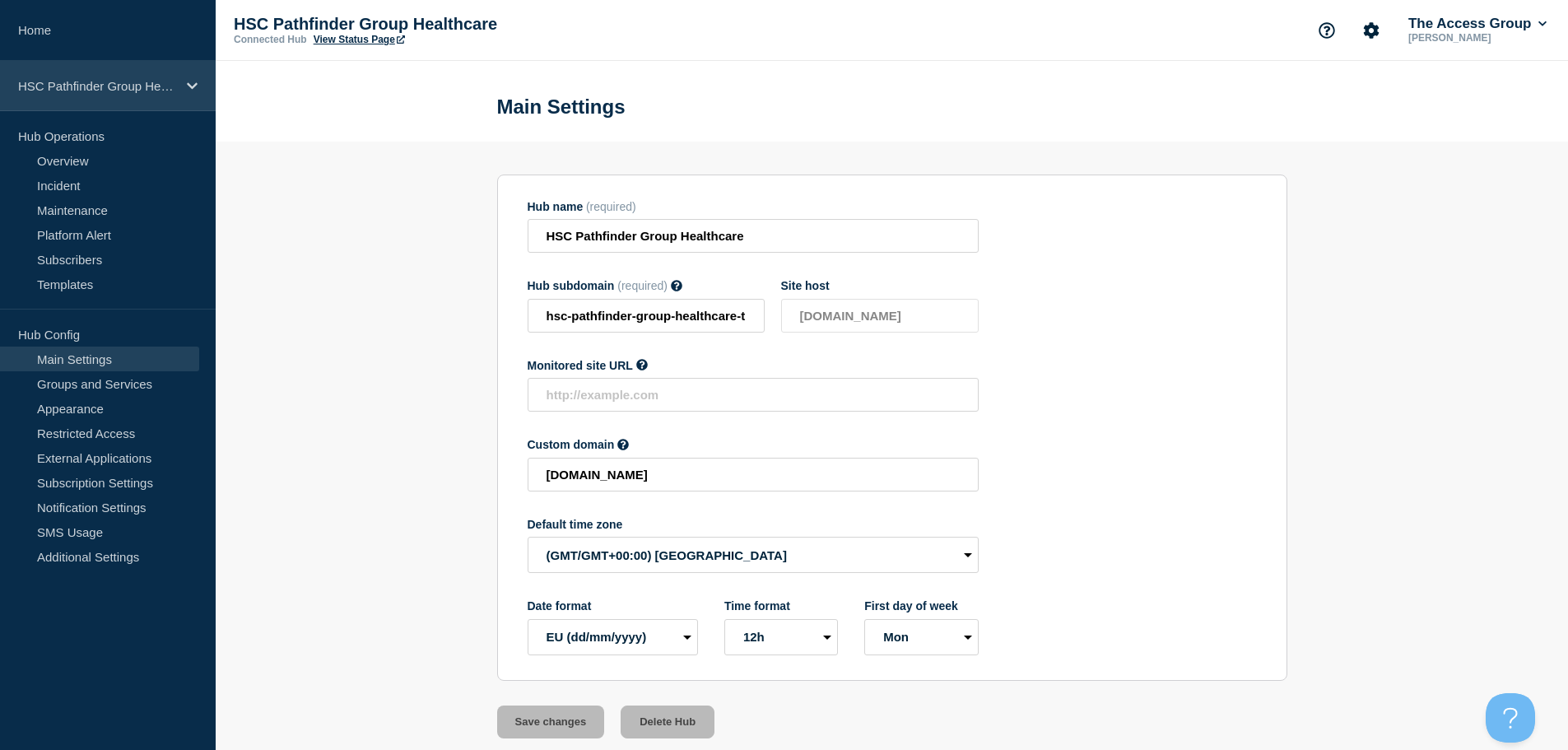
click at [173, 97] on div "HSC Pathfinder Group Healthcare" at bounding box center [108, 85] width 216 height 50
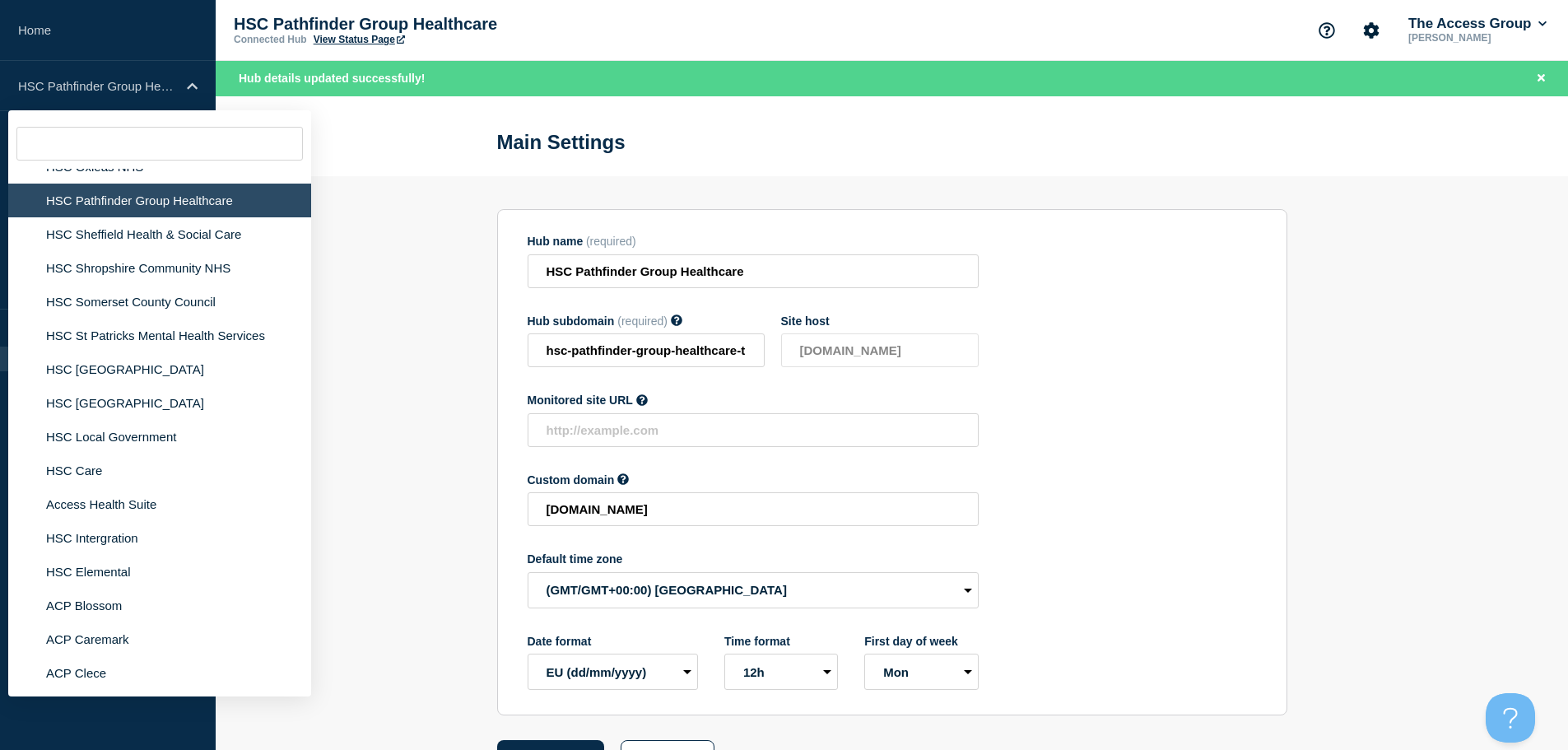
scroll to position [3828, 0]
click at [147, 217] on li "HSC Sheffield Health & Social Care" at bounding box center [160, 234] width 303 height 34
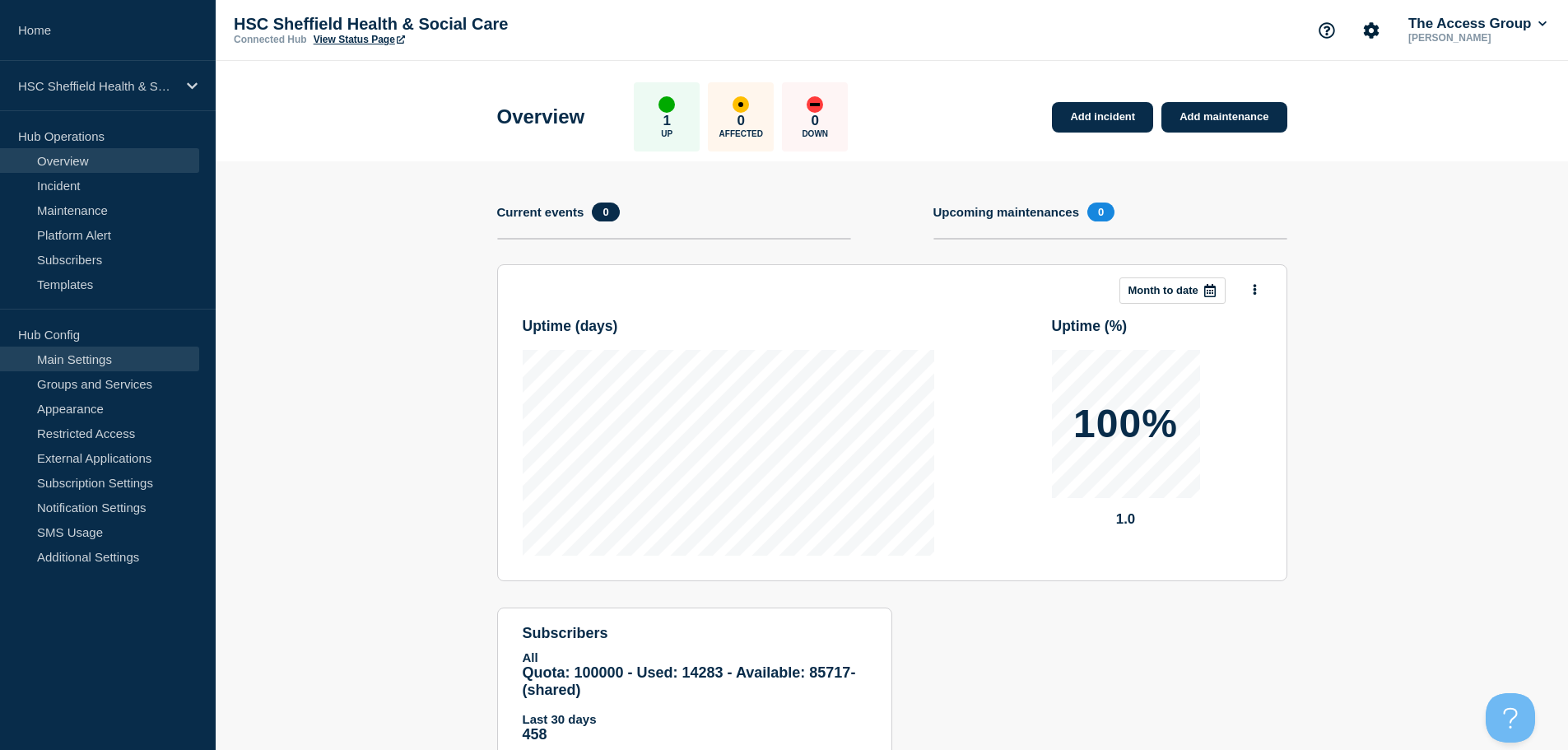
click at [149, 368] on link "Main Settings" at bounding box center [99, 359] width 199 height 25
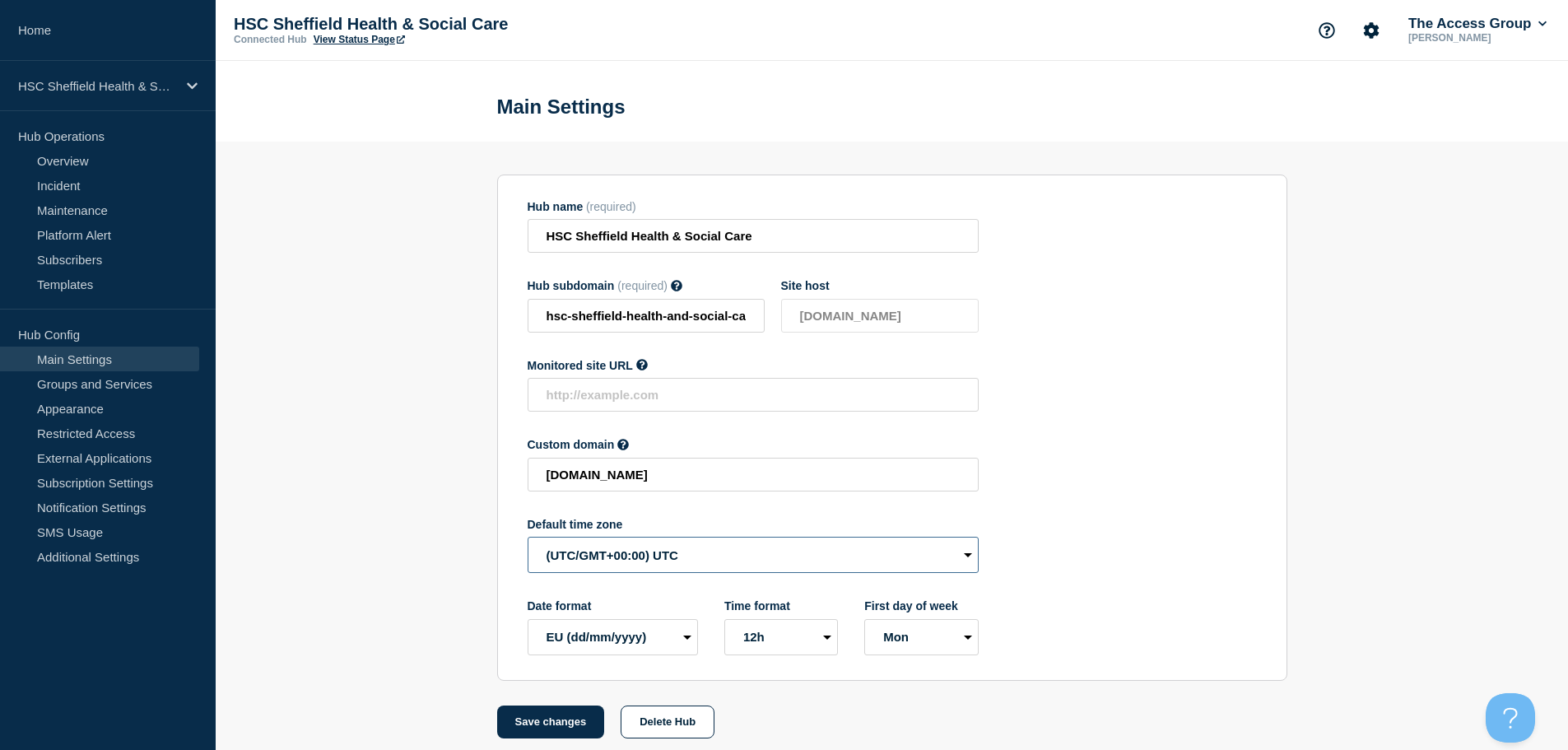
click at [654, 564] on select "(SDT/GMT-11:00) [US_STATE] (SST/GMT-11:00) International Date Line West (SST/GM…" at bounding box center [753, 554] width 451 height 36
select select "Europe/[GEOGRAPHIC_DATA]"
click at [528, 541] on select "(SDT/GMT-11:00) [US_STATE] (SST/GMT-11:00) International Date Line West (SST/GM…" at bounding box center [753, 554] width 451 height 36
click at [535, 724] on button "Save changes" at bounding box center [551, 722] width 108 height 33
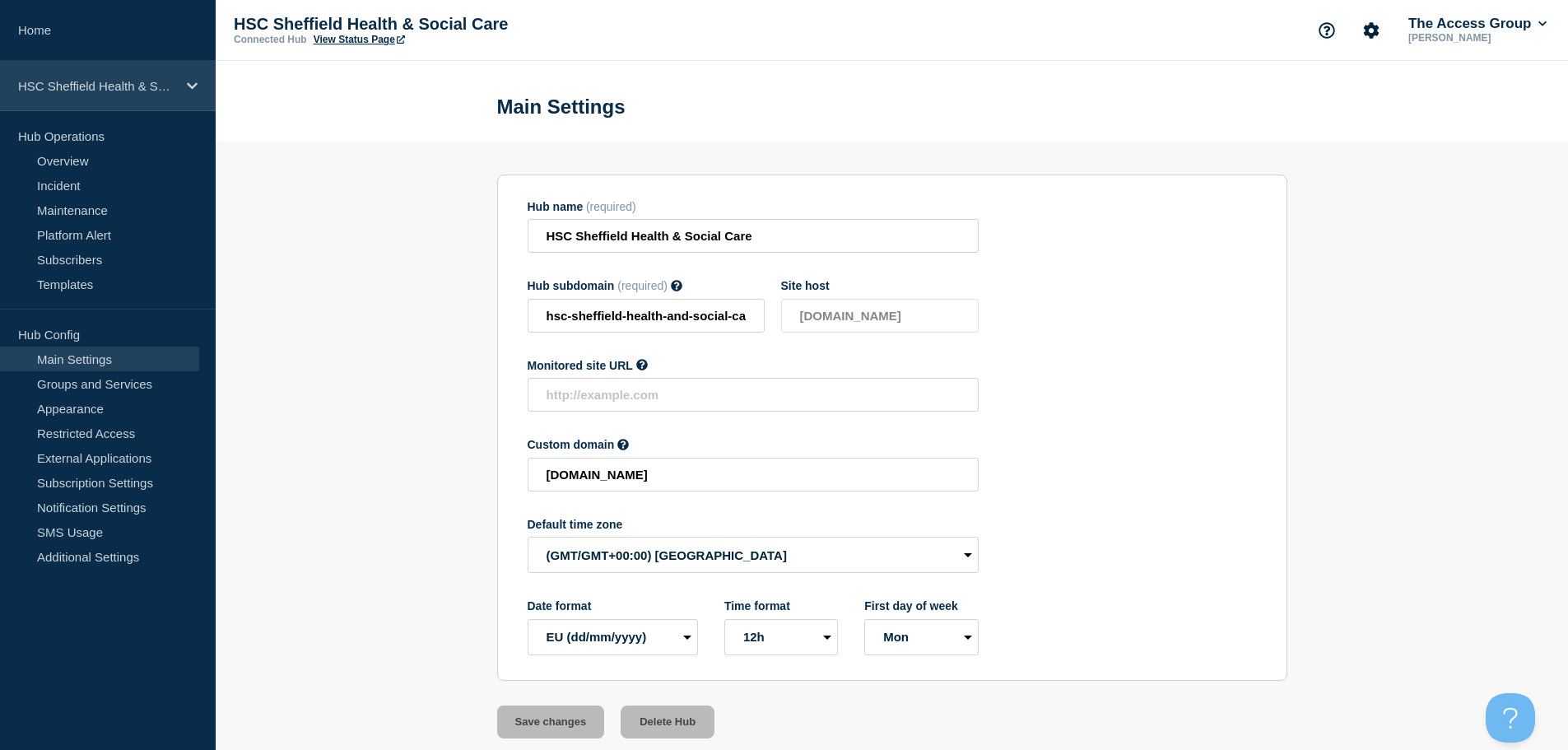
drag, startPoint x: 132, startPoint y: 80, endPoint x: 166, endPoint y: 108, distance: 44.0
click at [133, 81] on p "HSC Sheffield Health & Social Care" at bounding box center [97, 86] width 158 height 14
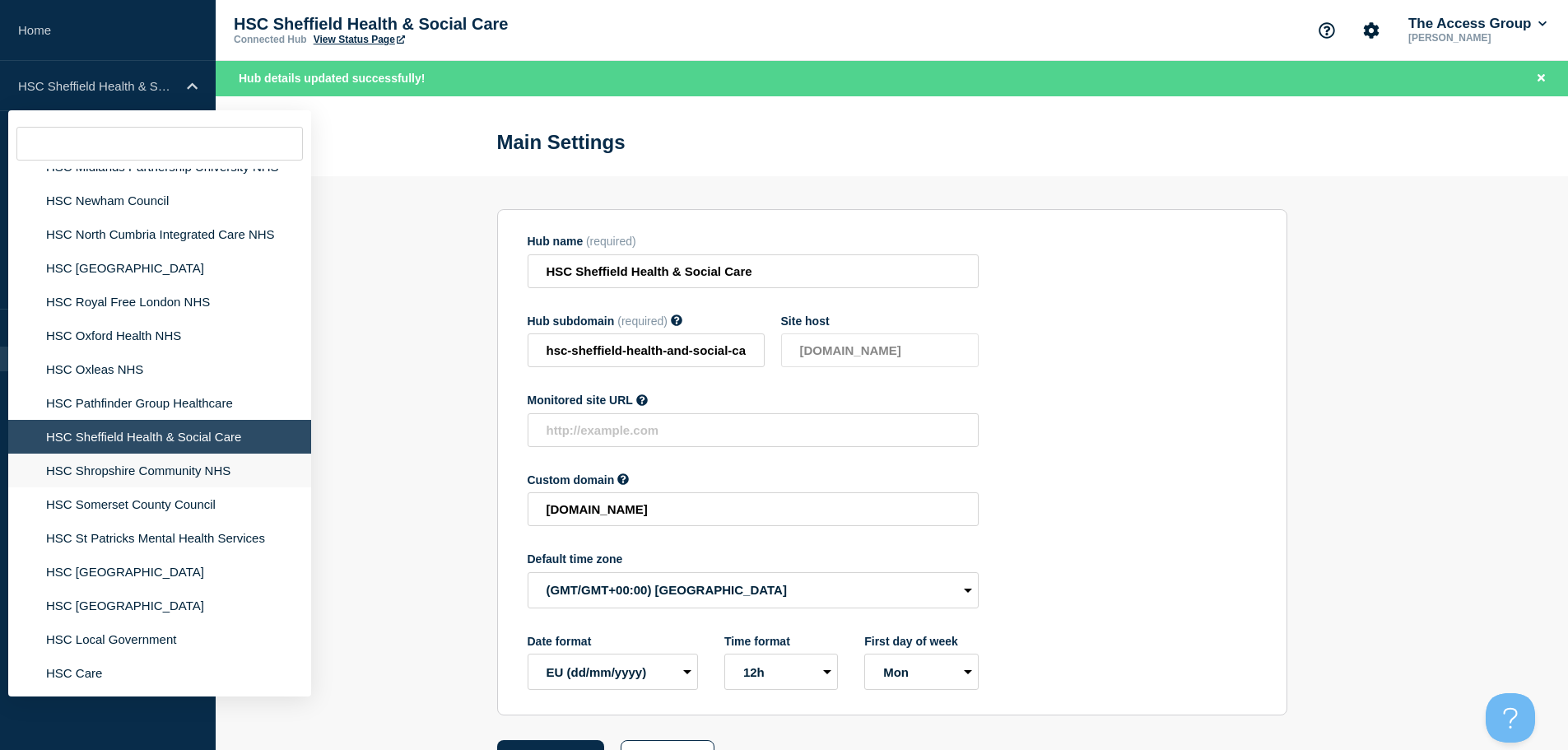
scroll to position [3625, 0]
click at [220, 454] on li "HSC Shropshire Community NHS" at bounding box center [160, 471] width 303 height 34
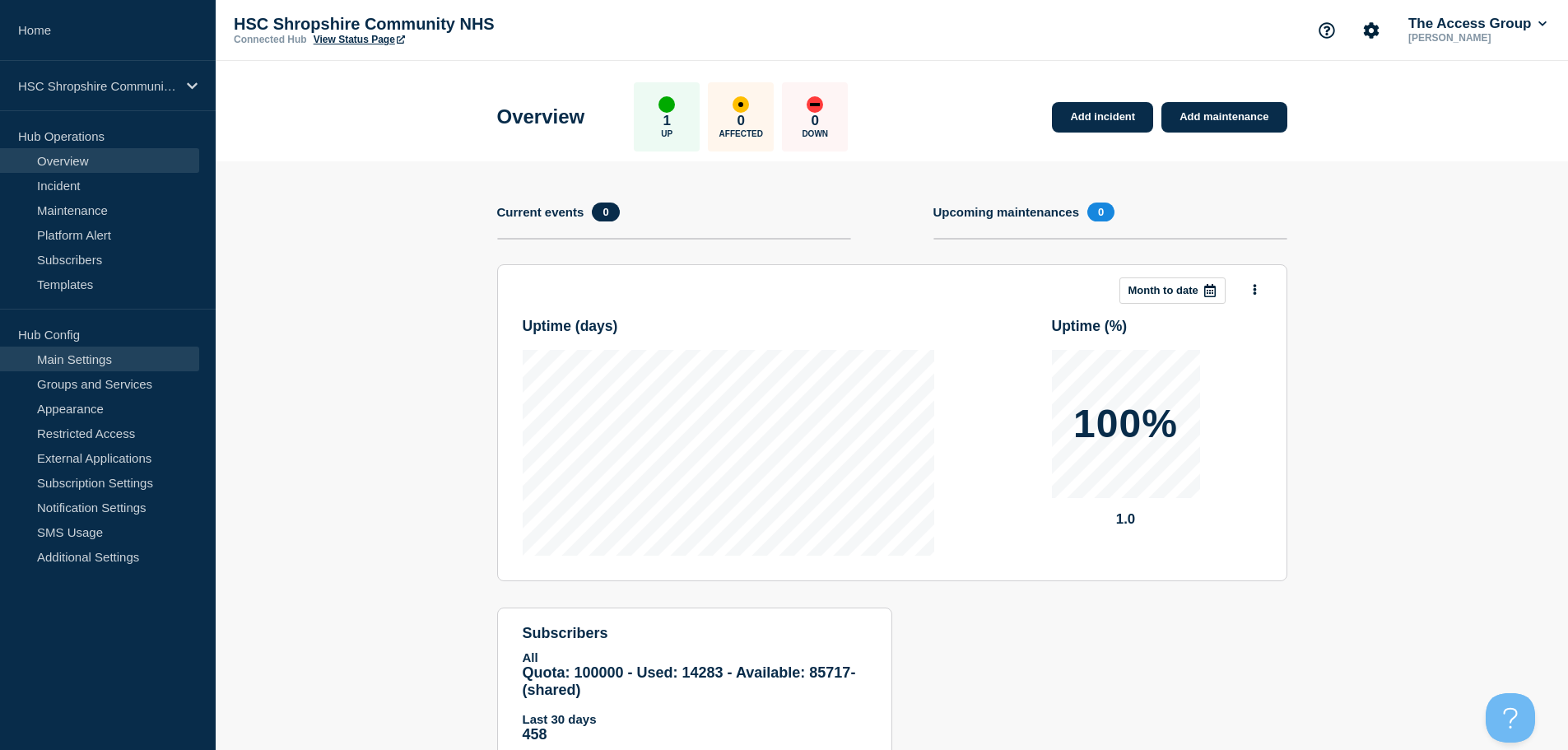
click at [121, 362] on link "Main Settings" at bounding box center [99, 359] width 199 height 25
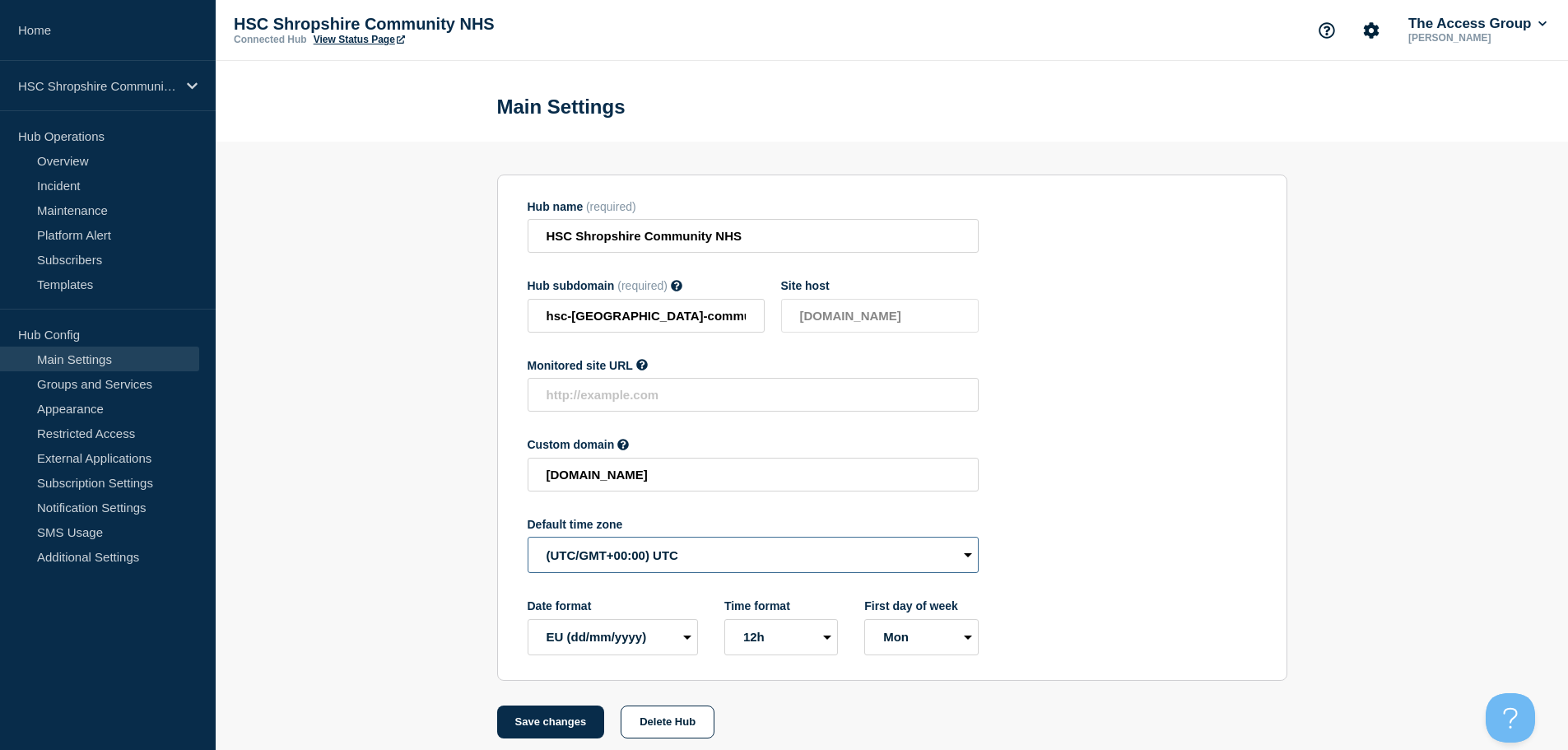
click at [631, 567] on select "(SDT/GMT-11:00) [US_STATE] (SST/GMT-11:00) International Date Line West (SST/GM…" at bounding box center [753, 554] width 451 height 36
select select "Europe/[GEOGRAPHIC_DATA]"
click at [528, 541] on select "(SDT/GMT-11:00) [US_STATE] (SST/GMT-11:00) International Date Line West (SST/GM…" at bounding box center [753, 554] width 451 height 36
click at [566, 725] on button "Save changes" at bounding box center [551, 722] width 108 height 33
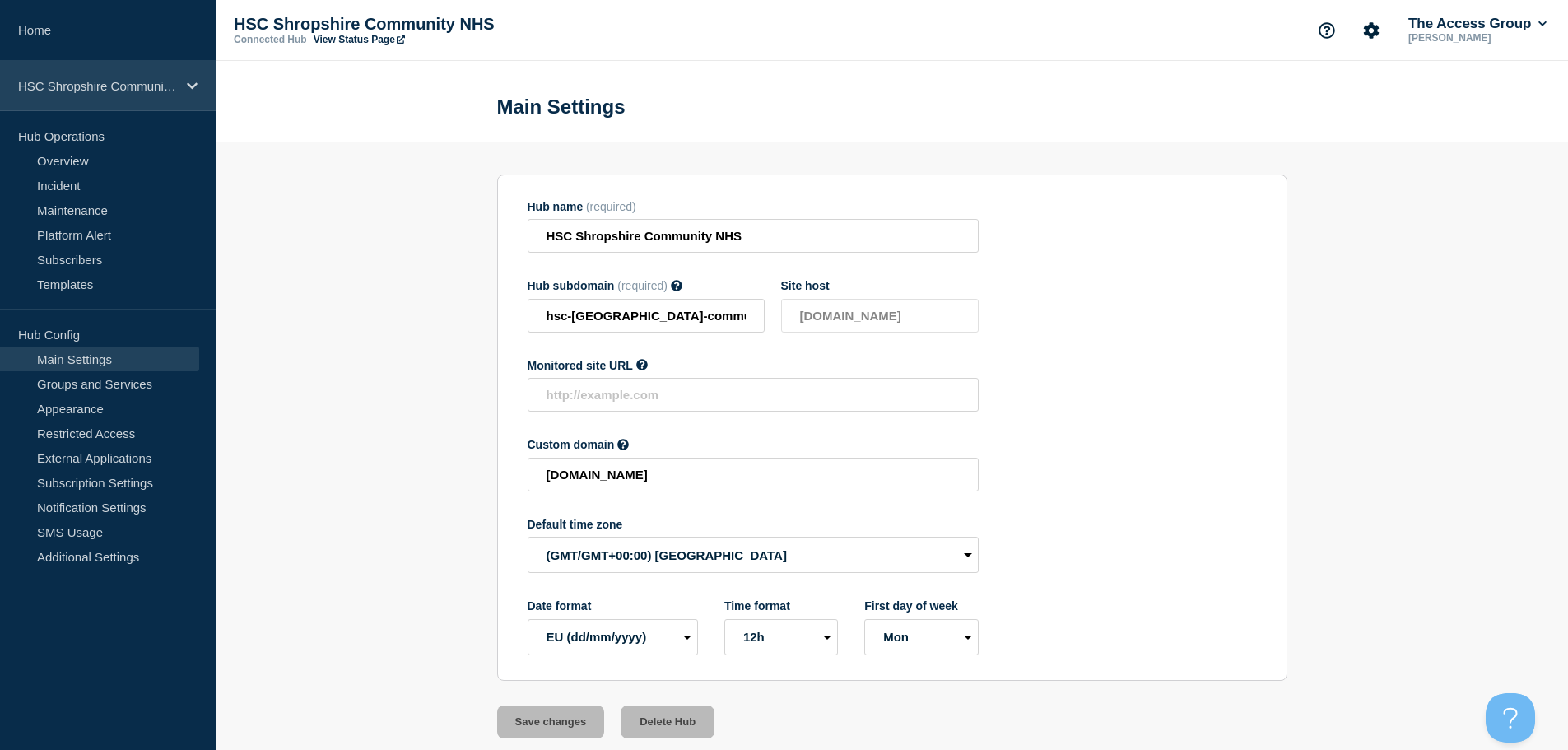
click at [144, 83] on p "HSC Shropshire Community NHS" at bounding box center [97, 86] width 158 height 14
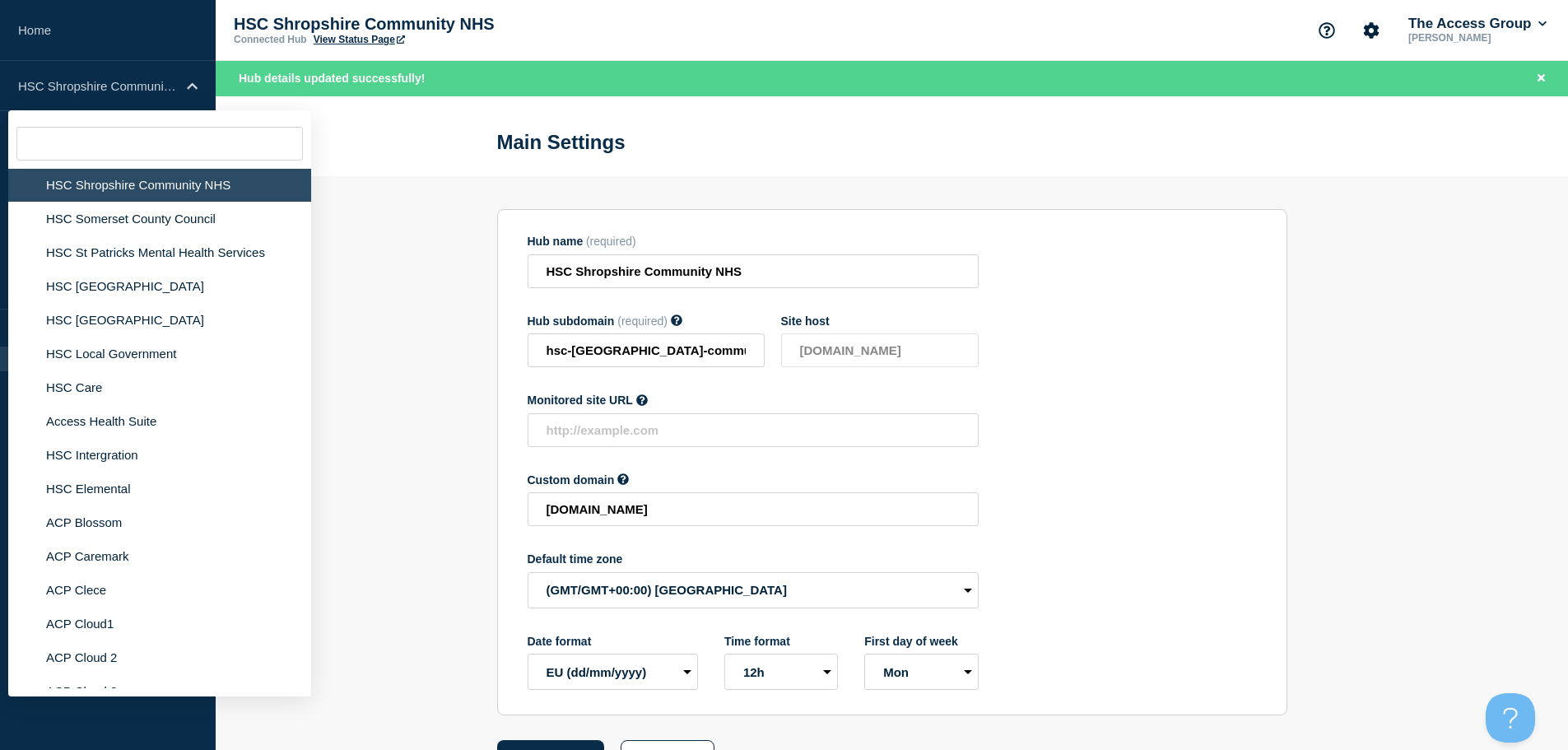
scroll to position [3471, 0]
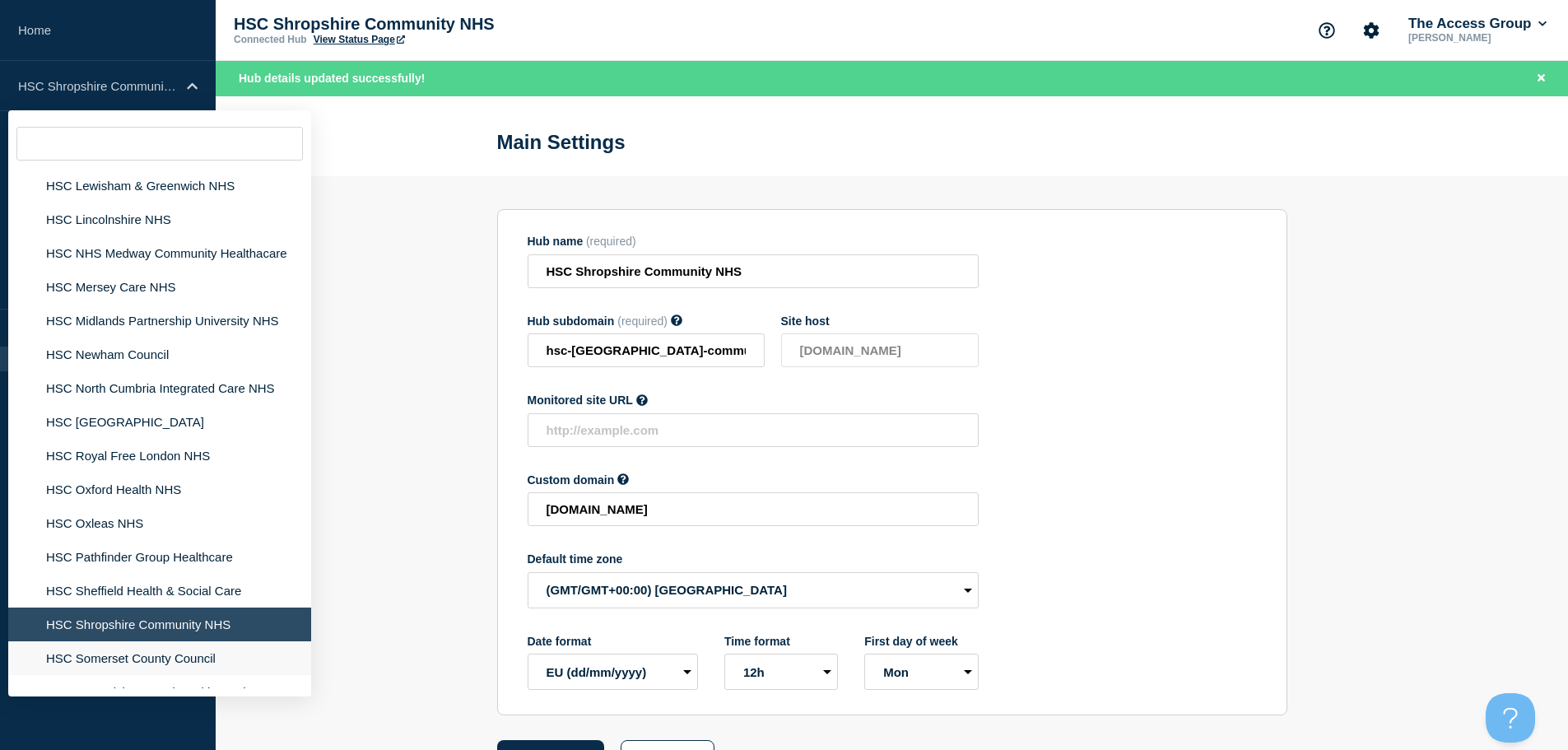
click at [142, 642] on li "HSC Somerset County Council" at bounding box center [160, 659] width 303 height 34
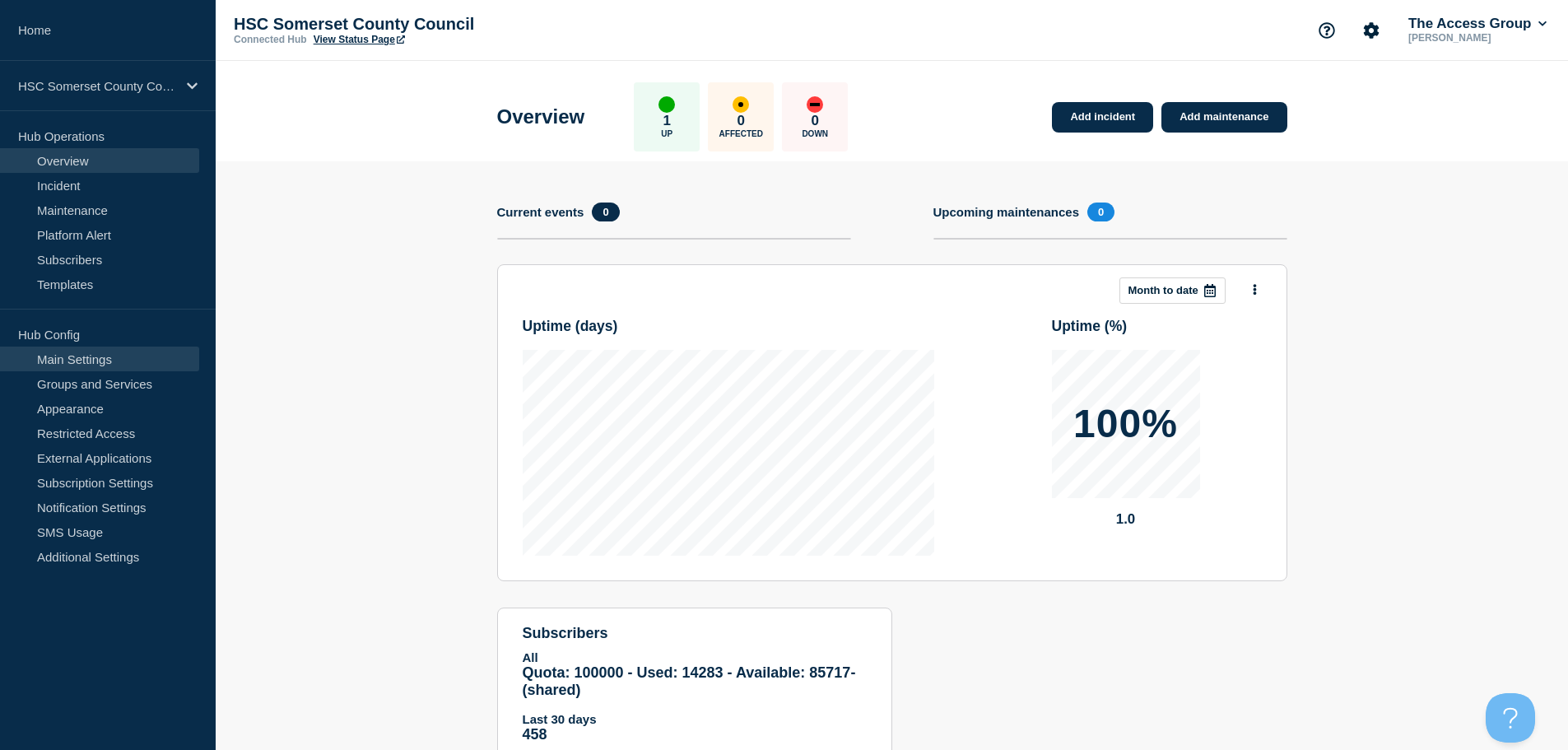
click at [126, 360] on link "Main Settings" at bounding box center [99, 359] width 199 height 25
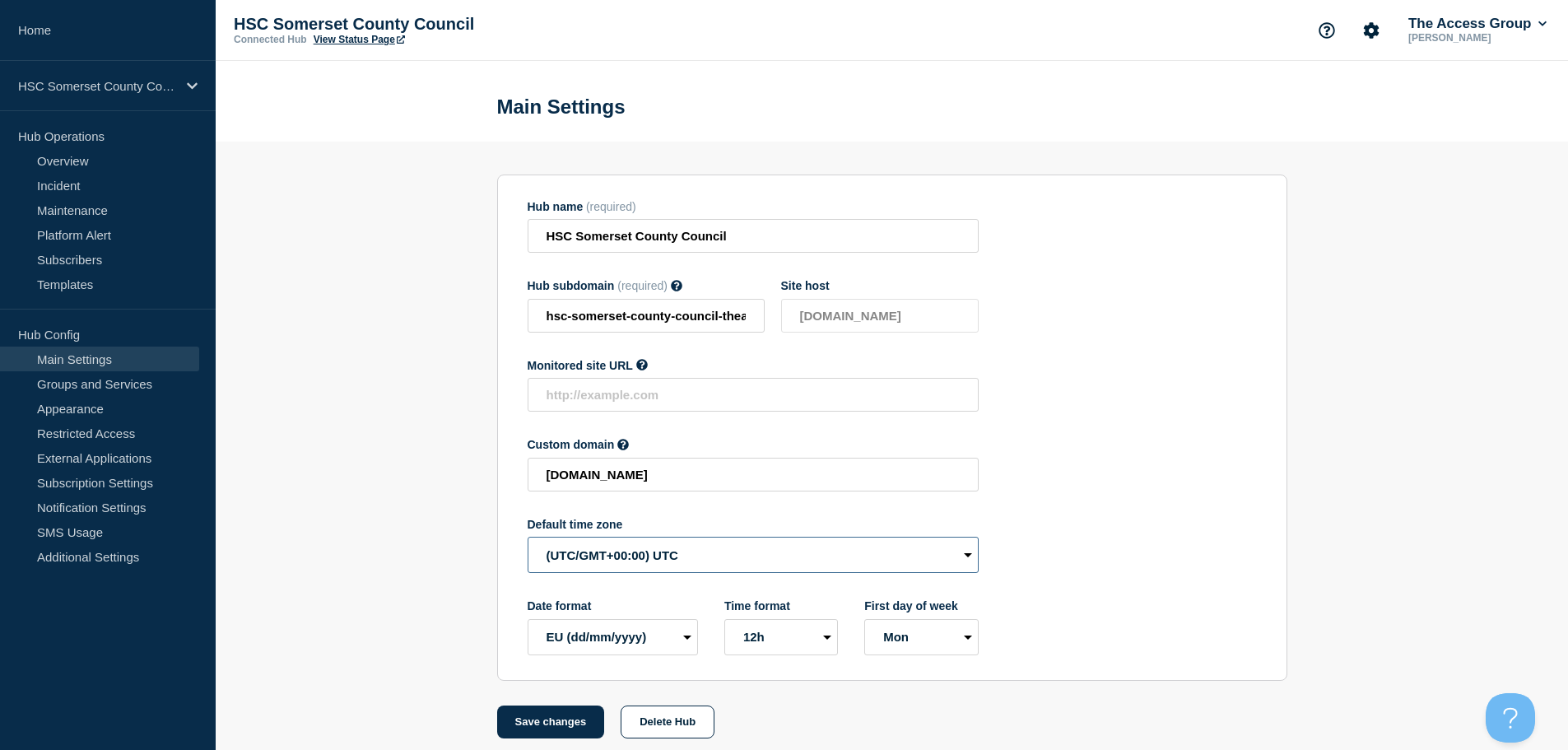
click at [674, 567] on select "(SDT/GMT-11:00) [US_STATE] (SST/GMT-11:00) International Date Line West (SST/GM…" at bounding box center [753, 554] width 451 height 36
select select "Europe/[GEOGRAPHIC_DATA]"
click at [528, 541] on select "(SDT/GMT-11:00) [US_STATE] (SST/GMT-11:00) International Date Line West (SST/GM…" at bounding box center [753, 554] width 451 height 36
click at [541, 733] on button "Save changes" at bounding box center [551, 722] width 108 height 33
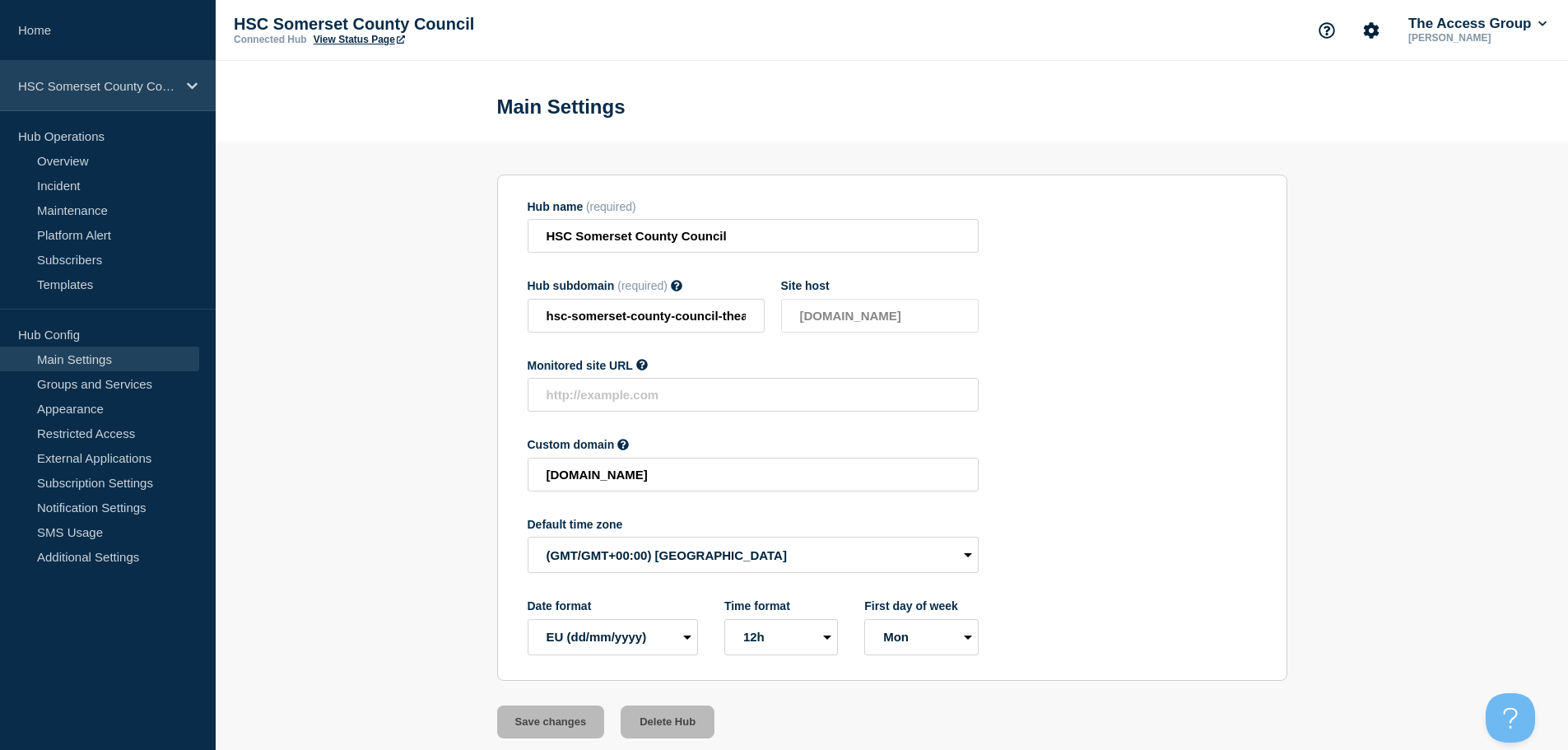
click at [167, 85] on p "HSC Somerset County Council" at bounding box center [97, 86] width 158 height 14
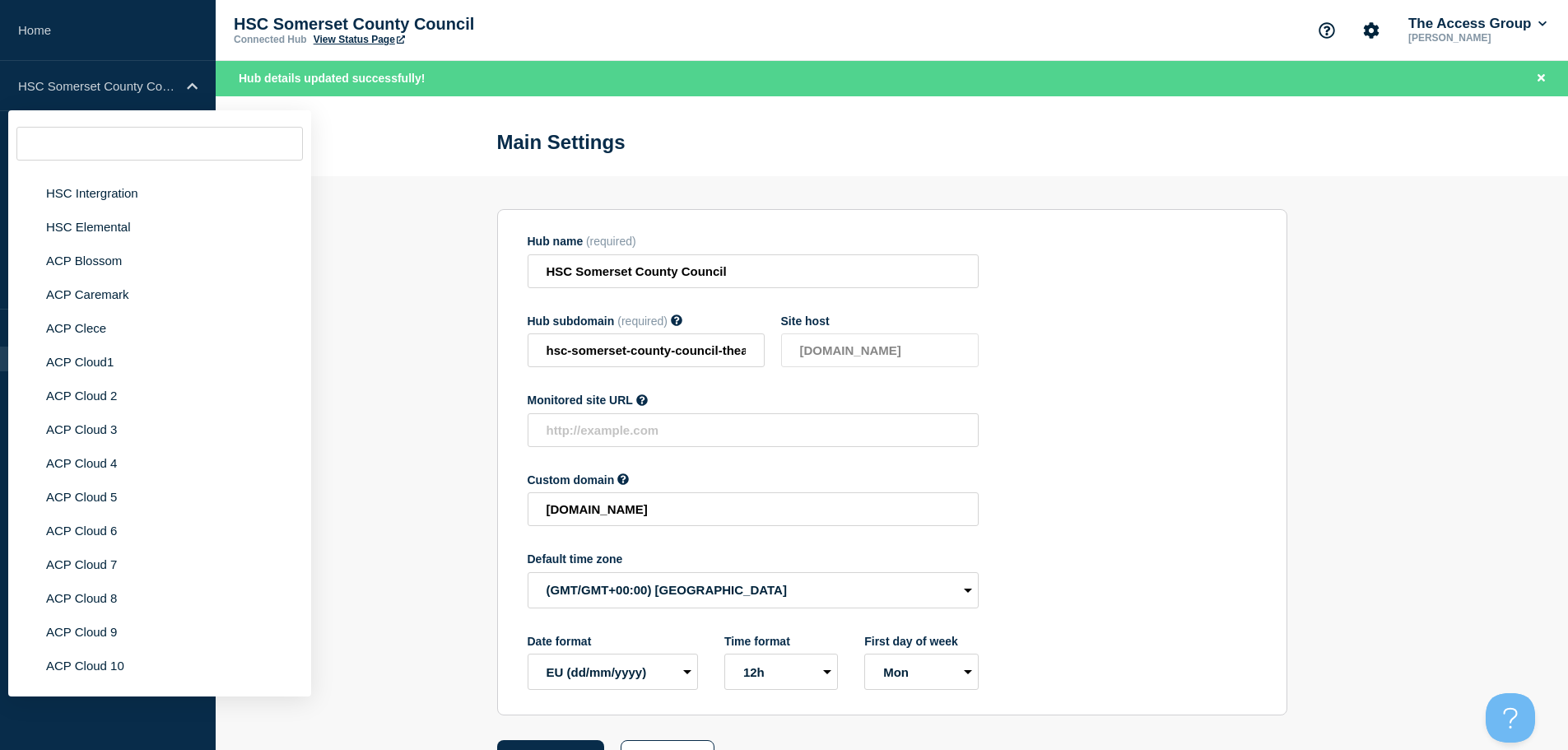
scroll to position [3720, 0]
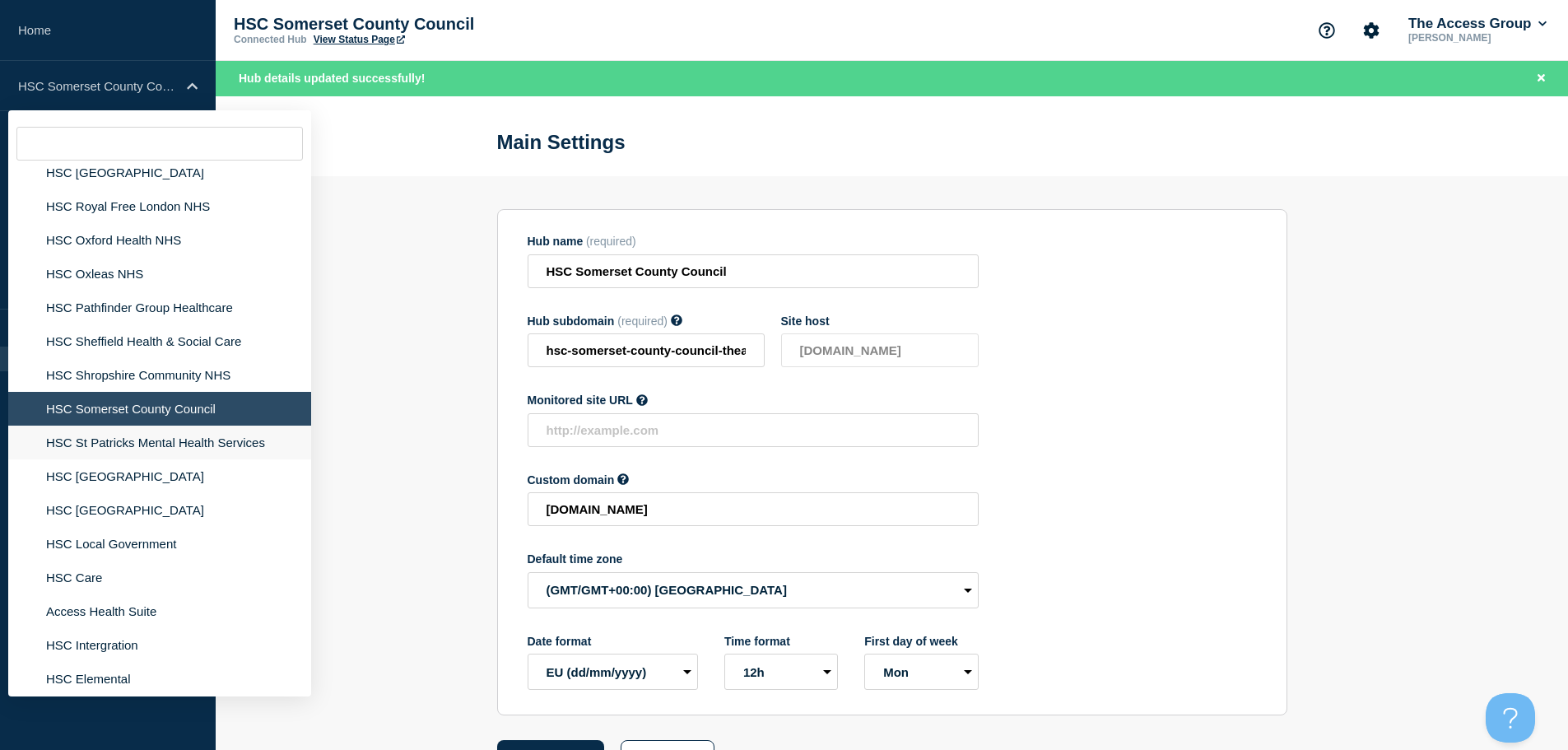
click at [194, 425] on li "HSC St Patricks Mental Health Services" at bounding box center [160, 442] width 303 height 34
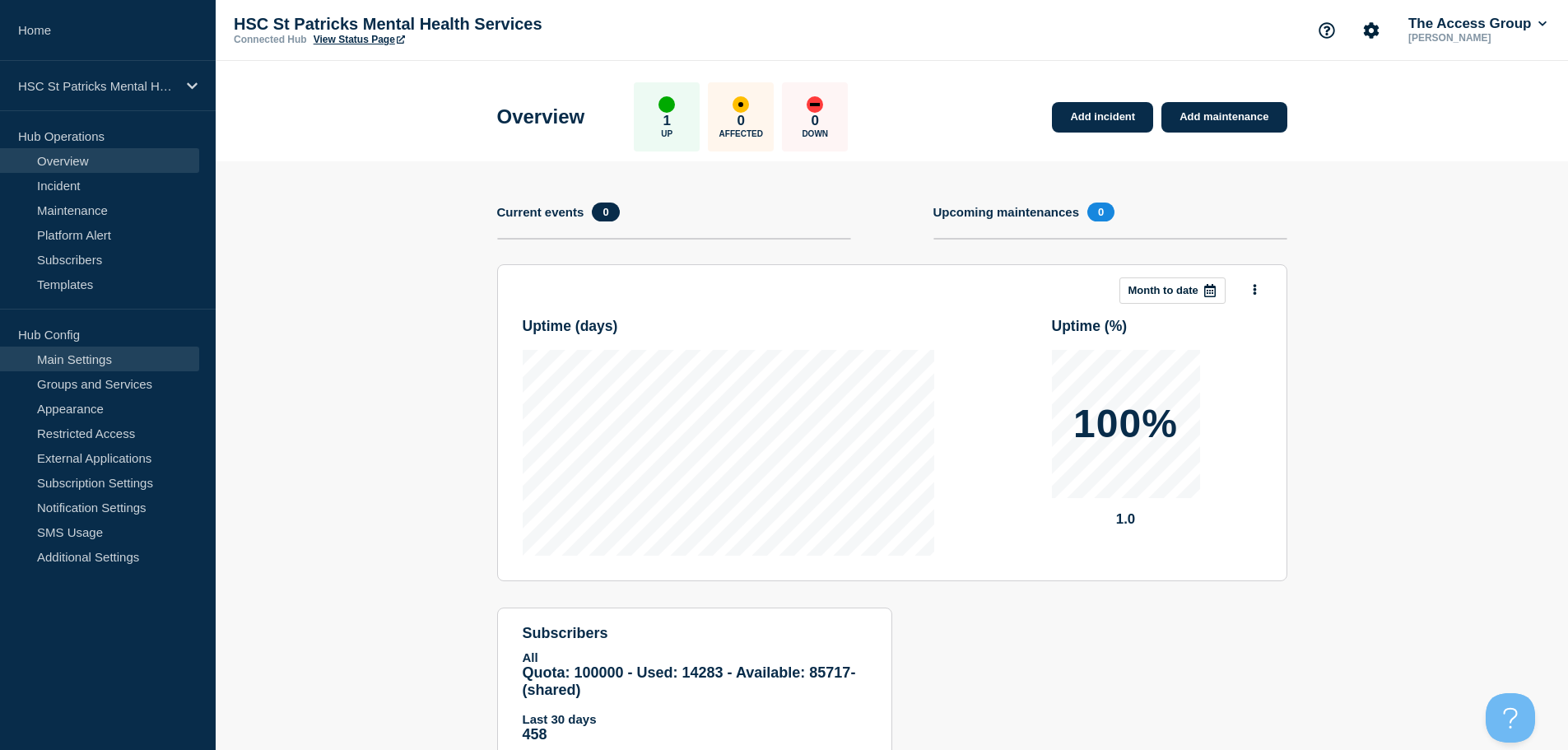
click at [143, 360] on link "Main Settings" at bounding box center [99, 359] width 199 height 25
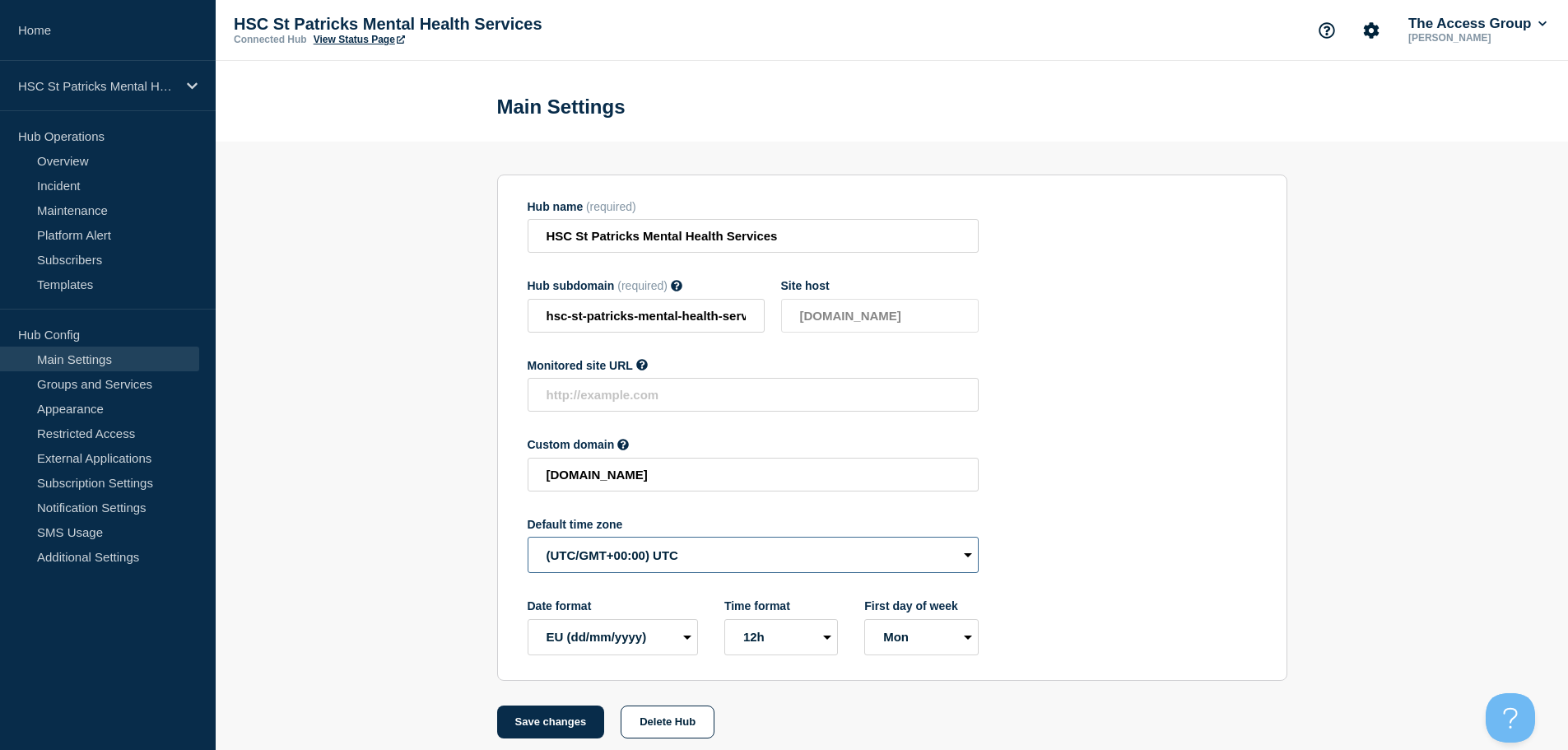
click at [565, 561] on select "(SDT/GMT-11:00) [US_STATE] (SST/GMT-11:00) International Date Line West (SST/GM…" at bounding box center [753, 554] width 451 height 36
select select "Europe/[GEOGRAPHIC_DATA]"
click at [528, 541] on select "(SDT/GMT-11:00) [US_STATE] (SST/GMT-11:00) International Date Line West (SST/GM…" at bounding box center [753, 554] width 451 height 36
click at [535, 734] on button "Save changes" at bounding box center [551, 722] width 108 height 33
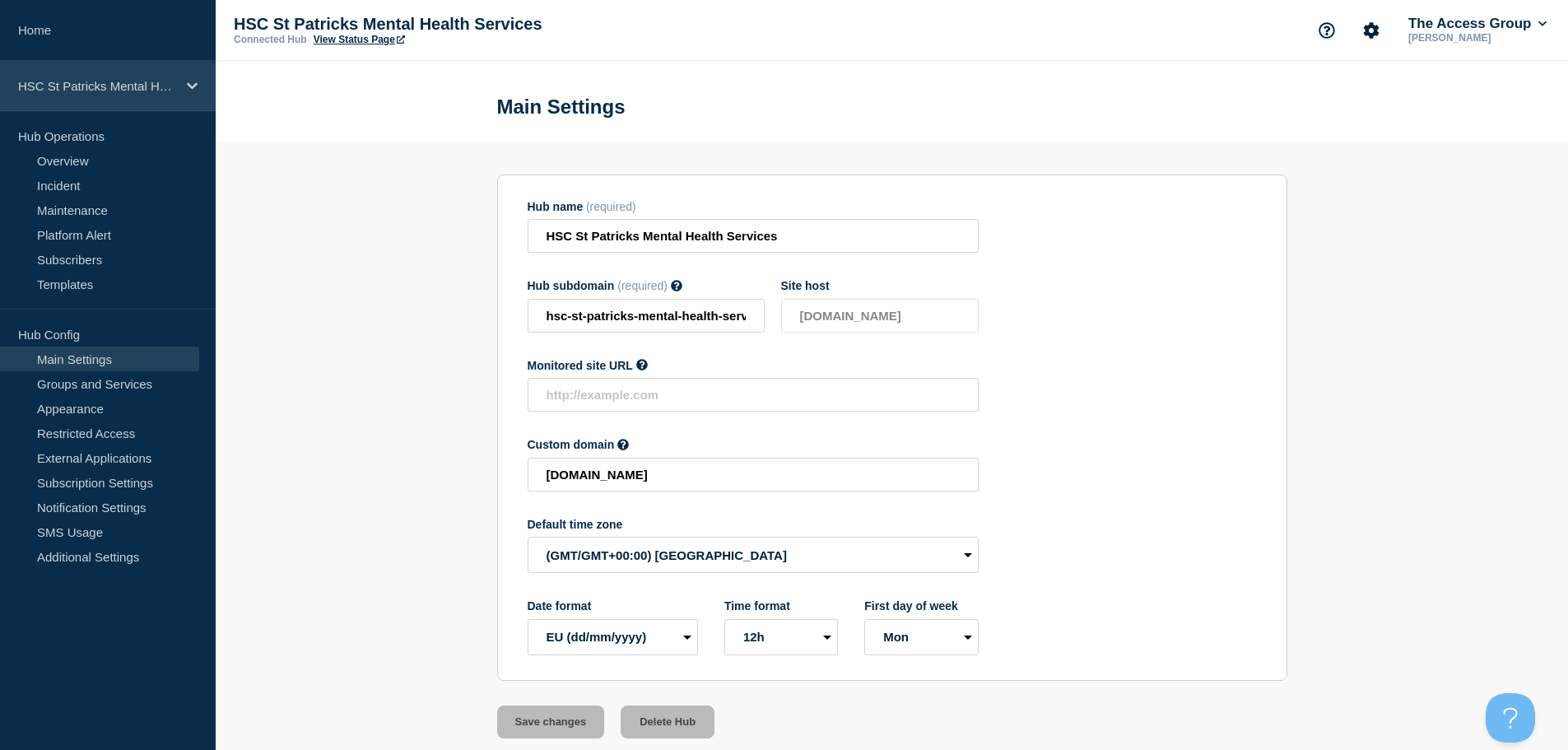
click at [193, 82] on icon at bounding box center [192, 85] width 11 height 12
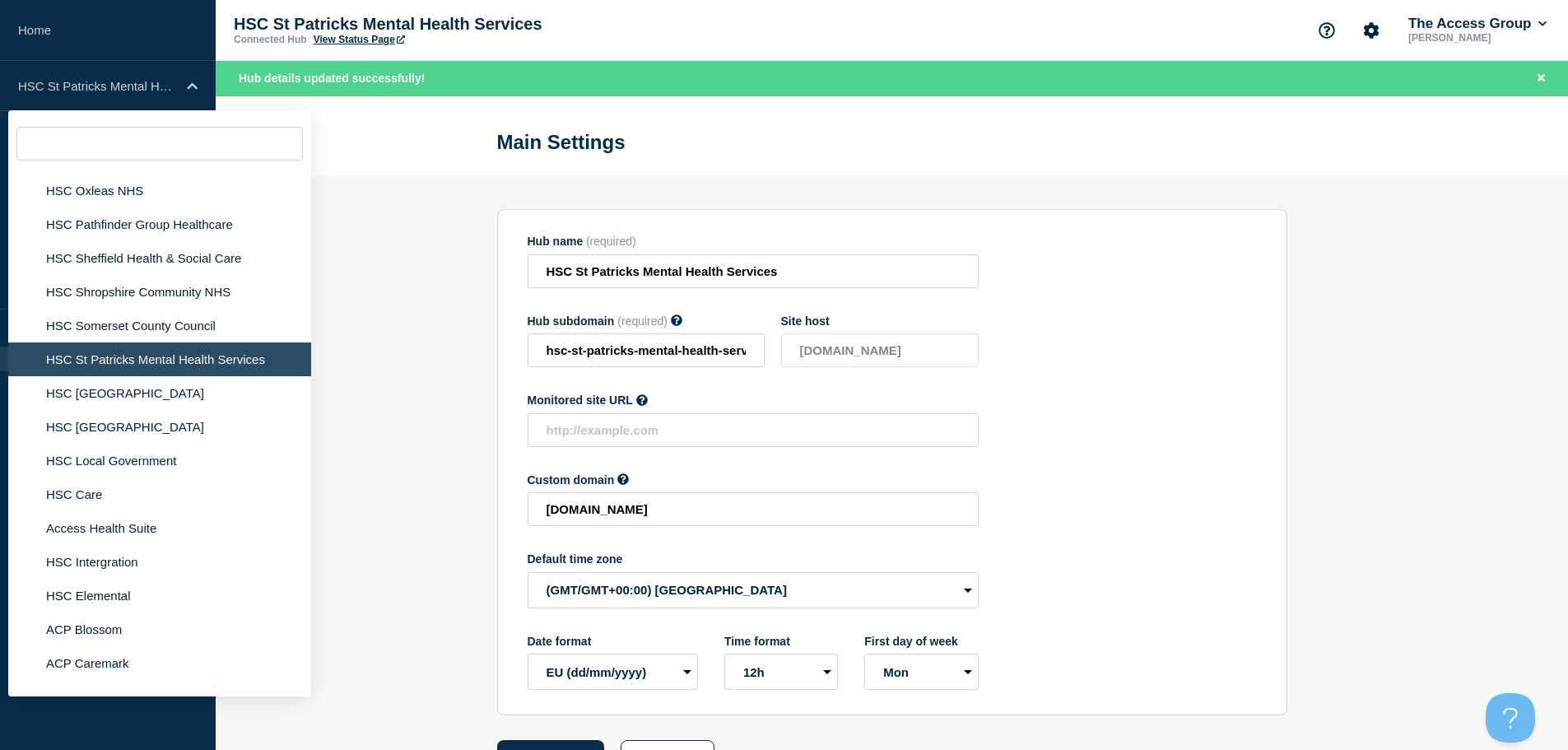
scroll to position [3815, 0]
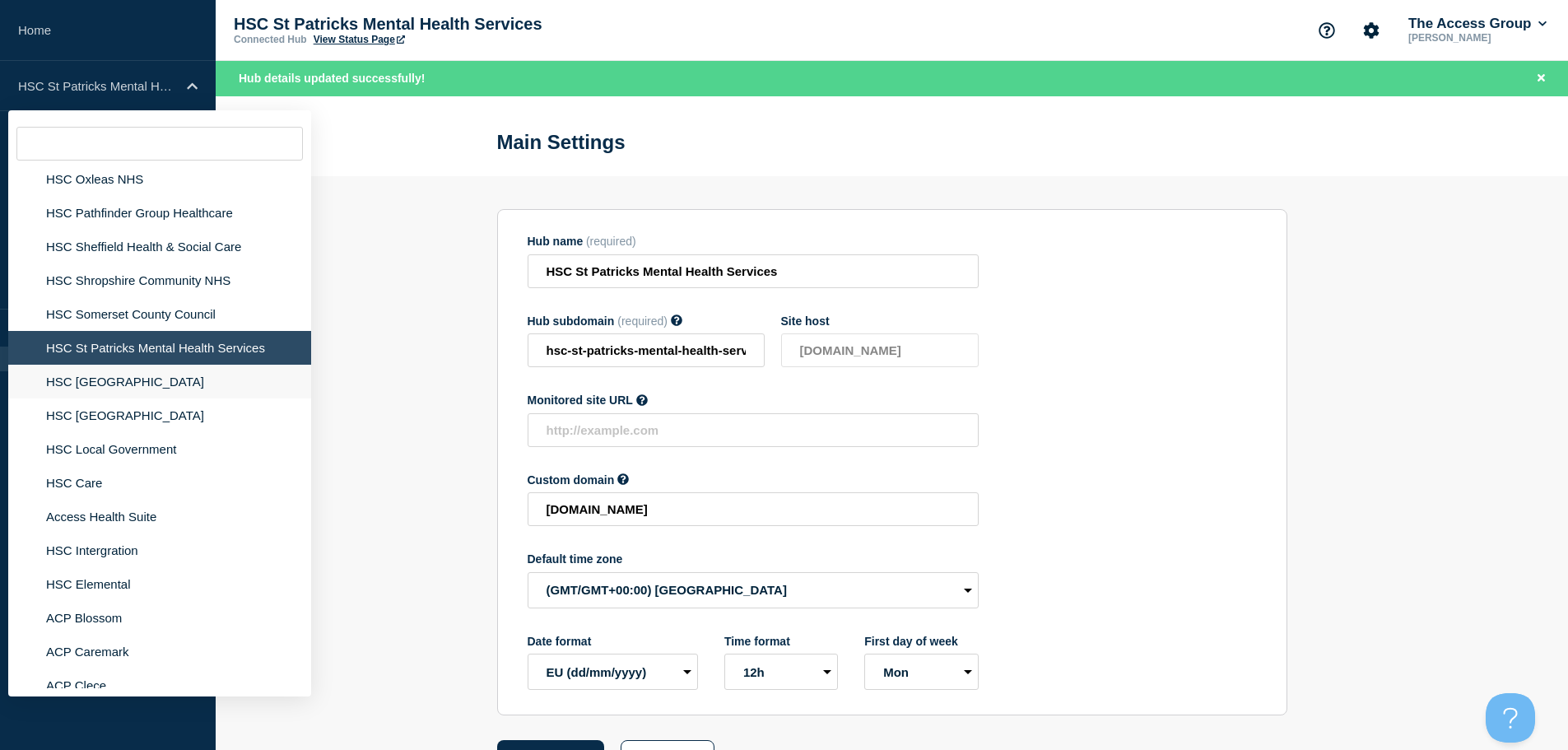
click at [195, 365] on li "HSC [GEOGRAPHIC_DATA]" at bounding box center [160, 382] width 303 height 34
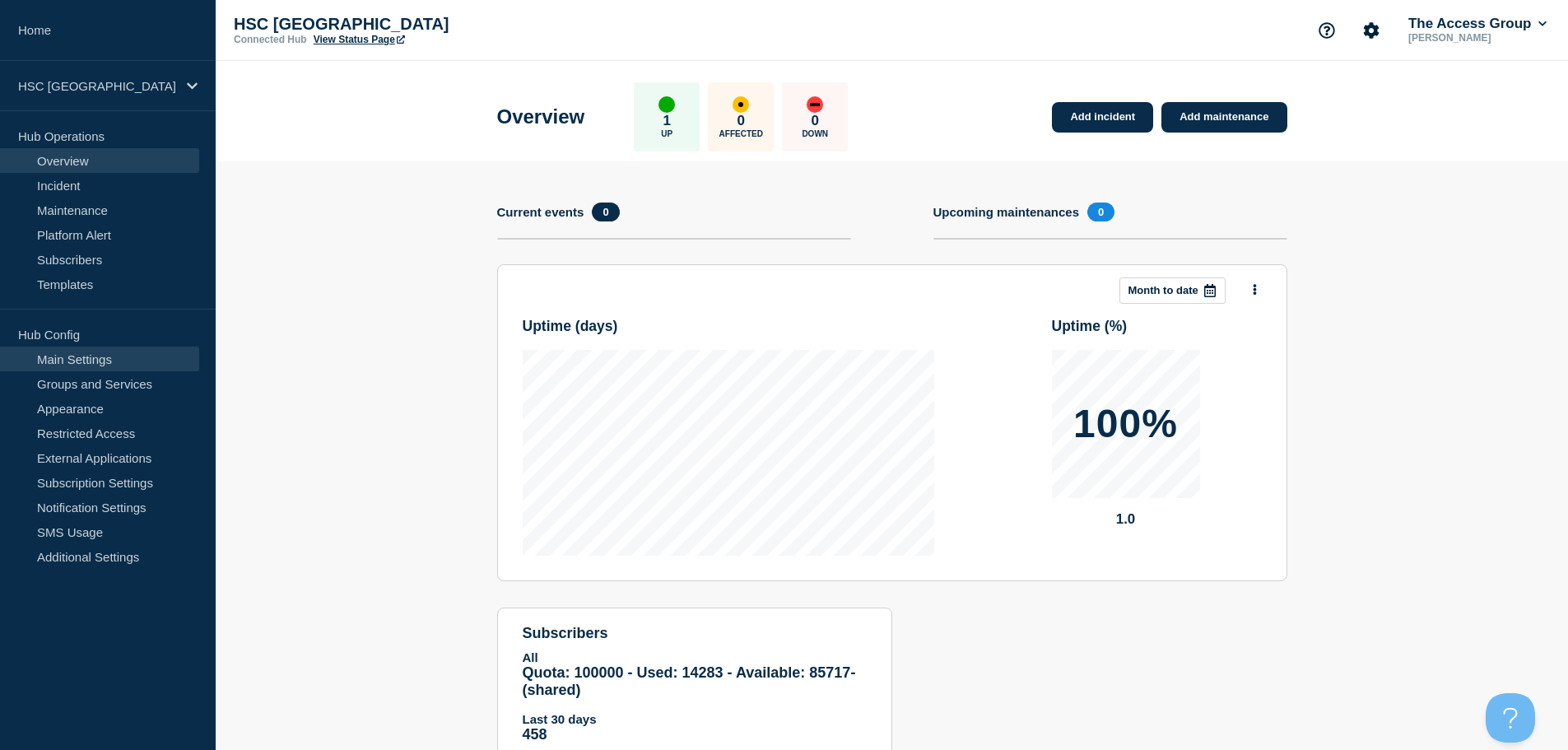
click at [144, 353] on link "Main Settings" at bounding box center [99, 359] width 199 height 25
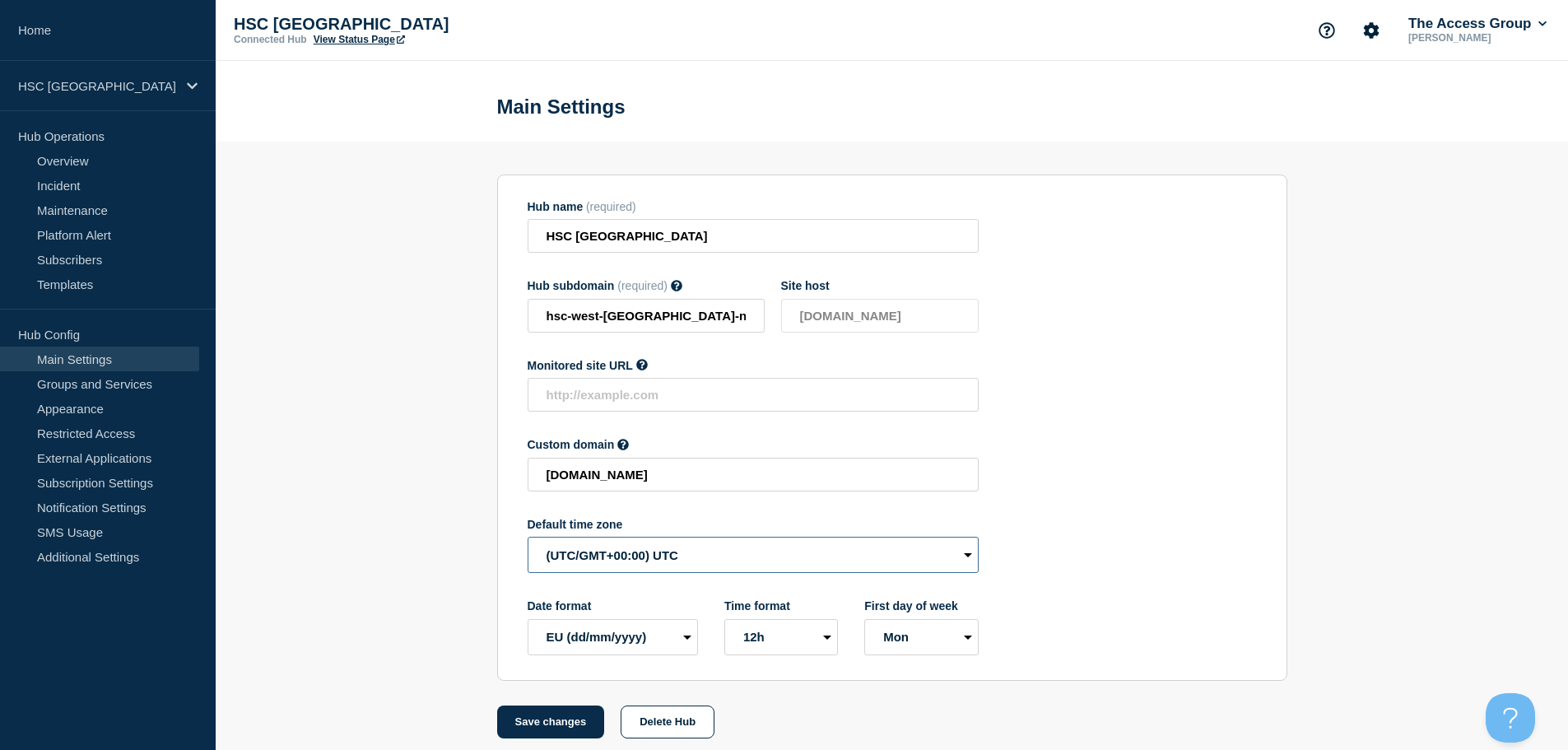
click at [588, 557] on select "(SDT/GMT-11:00) [US_STATE] (SST/GMT-11:00) International Date Line West (SST/GM…" at bounding box center [753, 554] width 451 height 36
select select "Europe/[GEOGRAPHIC_DATA]"
click at [528, 541] on select "(SDT/GMT-11:00) [US_STATE] (SST/GMT-11:00) International Date Line West (SST/GM…" at bounding box center [753, 554] width 451 height 36
click at [532, 724] on button "Save changes" at bounding box center [551, 722] width 108 height 33
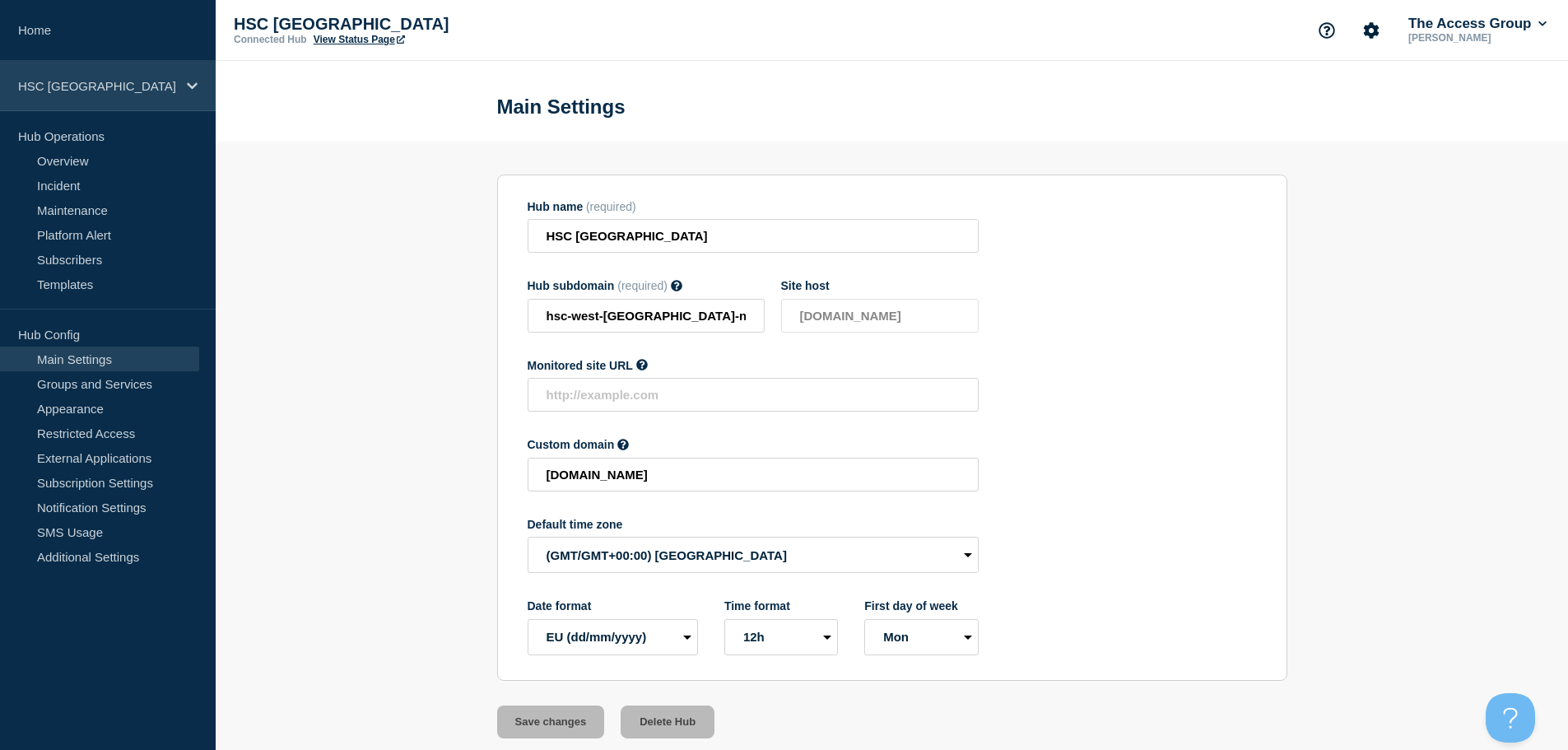
click at [138, 97] on div "HSC [GEOGRAPHIC_DATA]" at bounding box center [108, 85] width 216 height 50
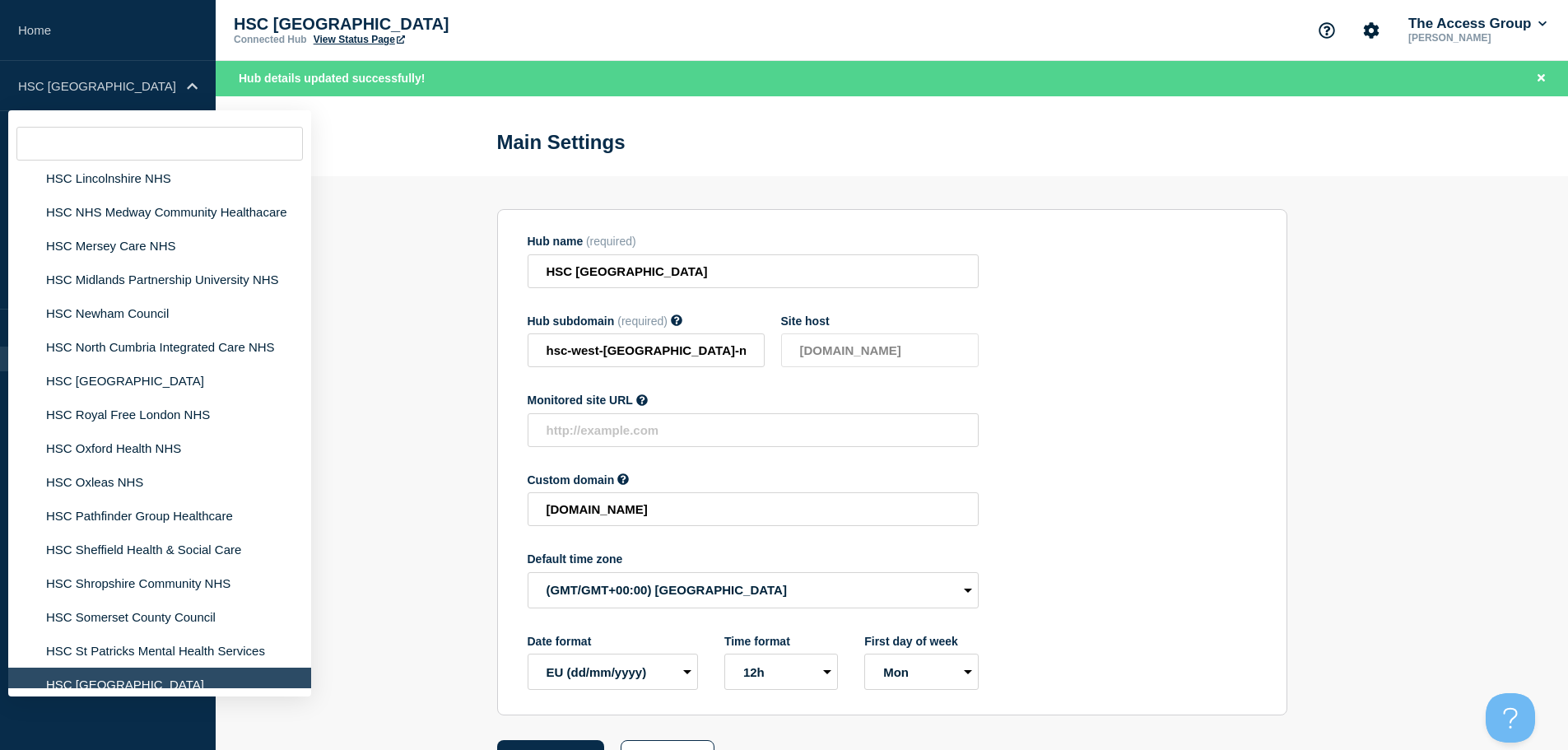
scroll to position [3774, 0]
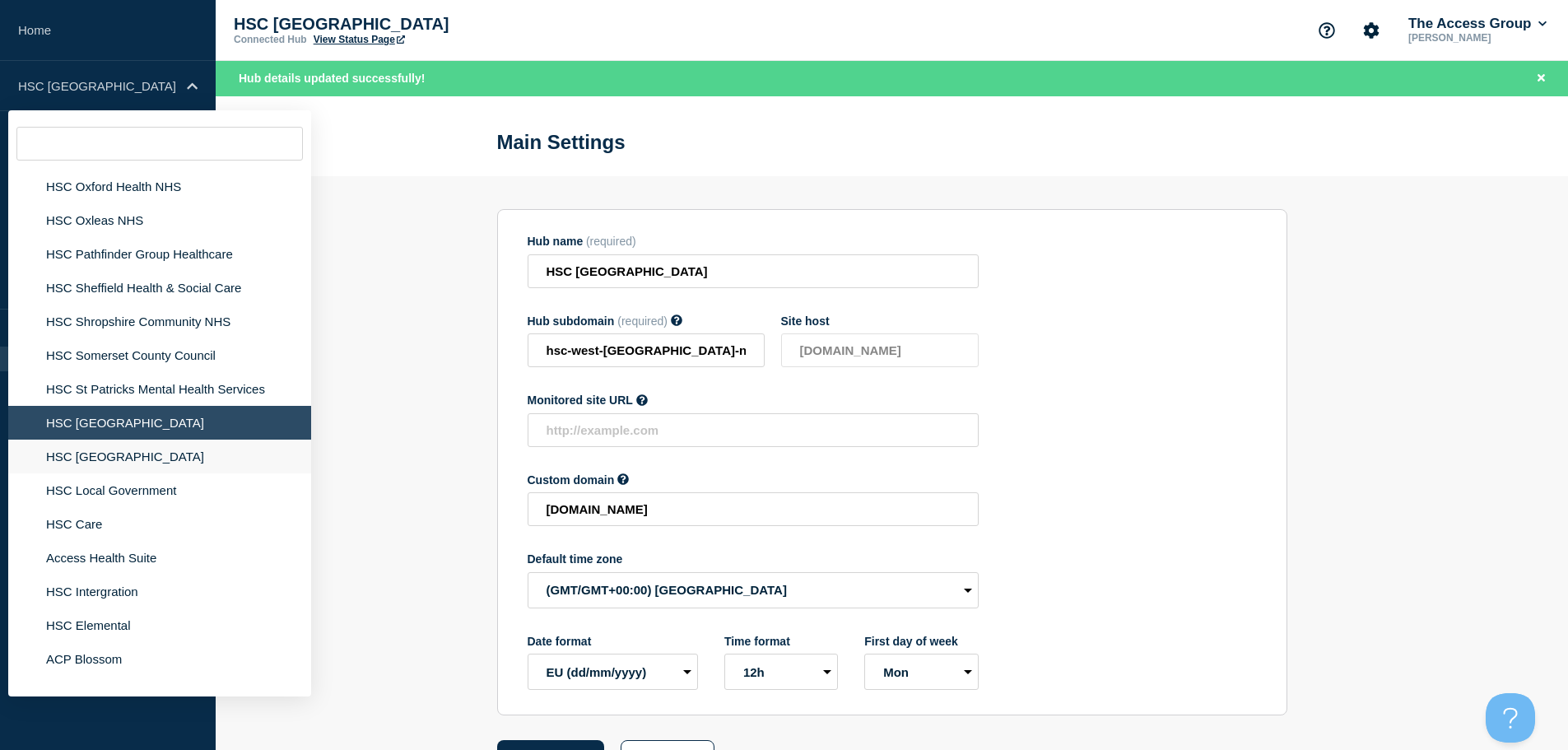
click at [241, 443] on li "HSC [GEOGRAPHIC_DATA]" at bounding box center [160, 457] width 303 height 34
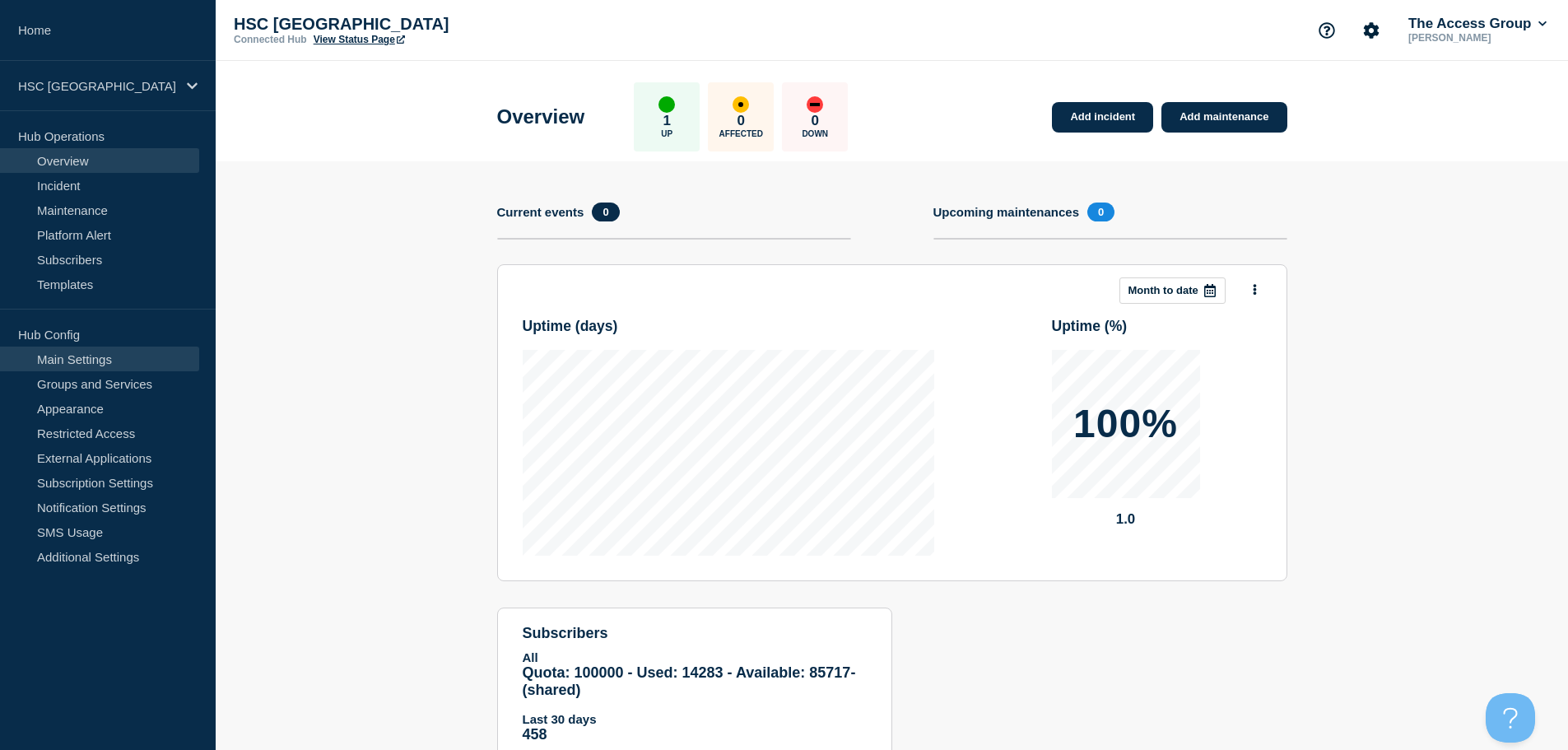
click at [137, 354] on link "Main Settings" at bounding box center [99, 359] width 199 height 25
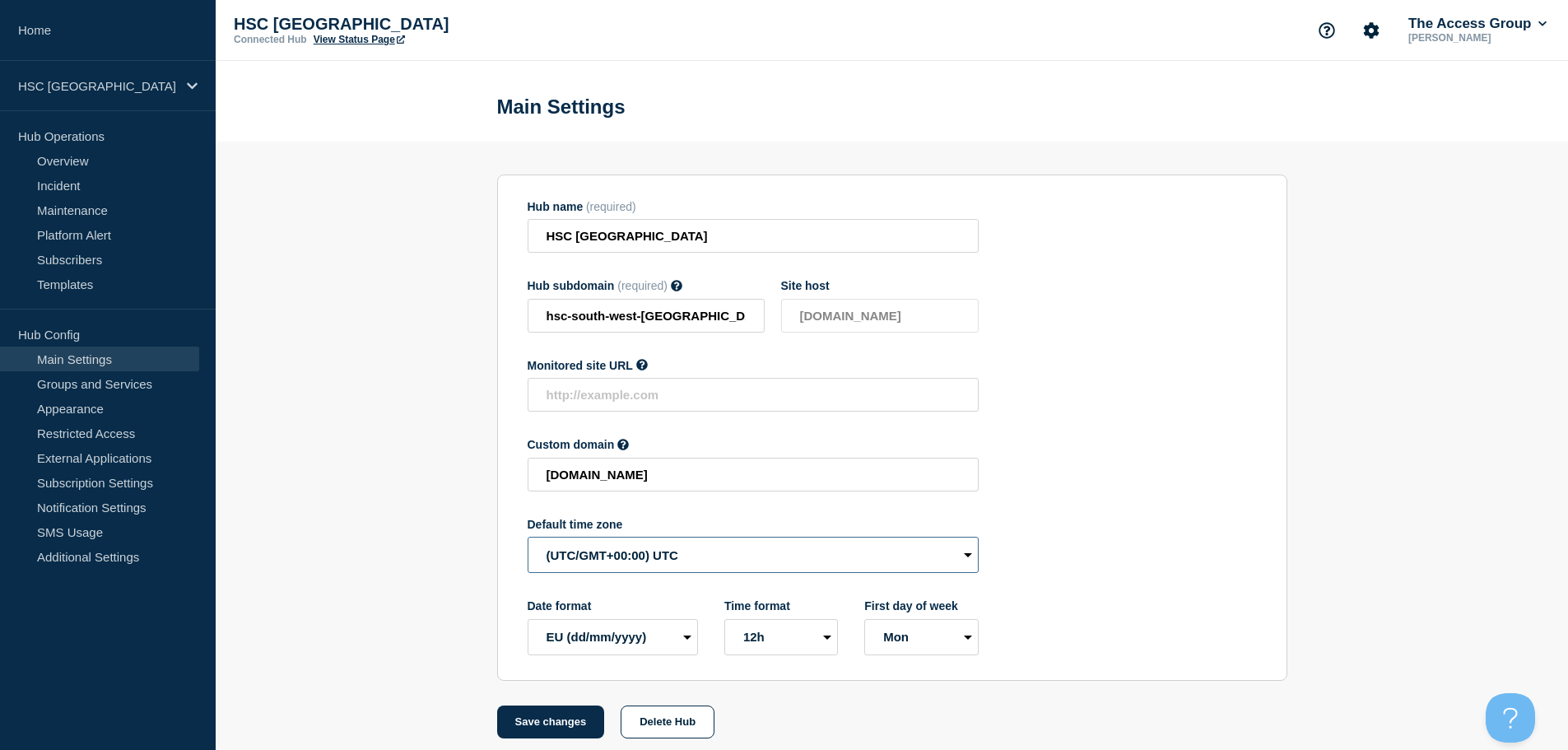
click at [578, 559] on select "(SDT/GMT-11:00) [US_STATE] (SST/GMT-11:00) International Date Line West (SST/GM…" at bounding box center [753, 554] width 451 height 36
select select "Europe/[GEOGRAPHIC_DATA]"
click at [528, 541] on select "(SDT/GMT-11:00) [US_STATE] (SST/GMT-11:00) International Date Line West (SST/GM…" at bounding box center [753, 554] width 451 height 36
click at [560, 726] on button "Save changes" at bounding box center [551, 722] width 108 height 33
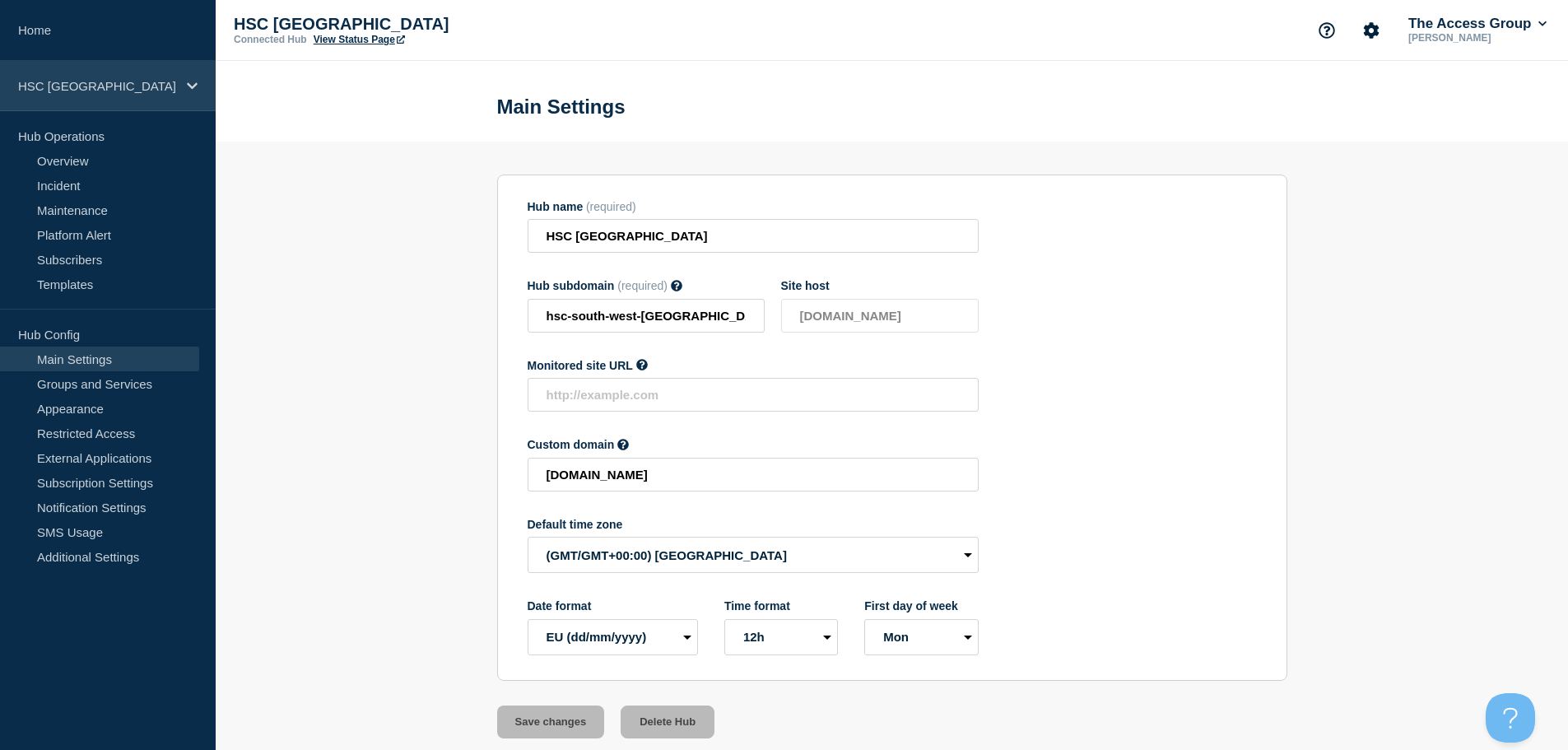
click at [192, 98] on div "HSC [GEOGRAPHIC_DATA]" at bounding box center [108, 85] width 216 height 50
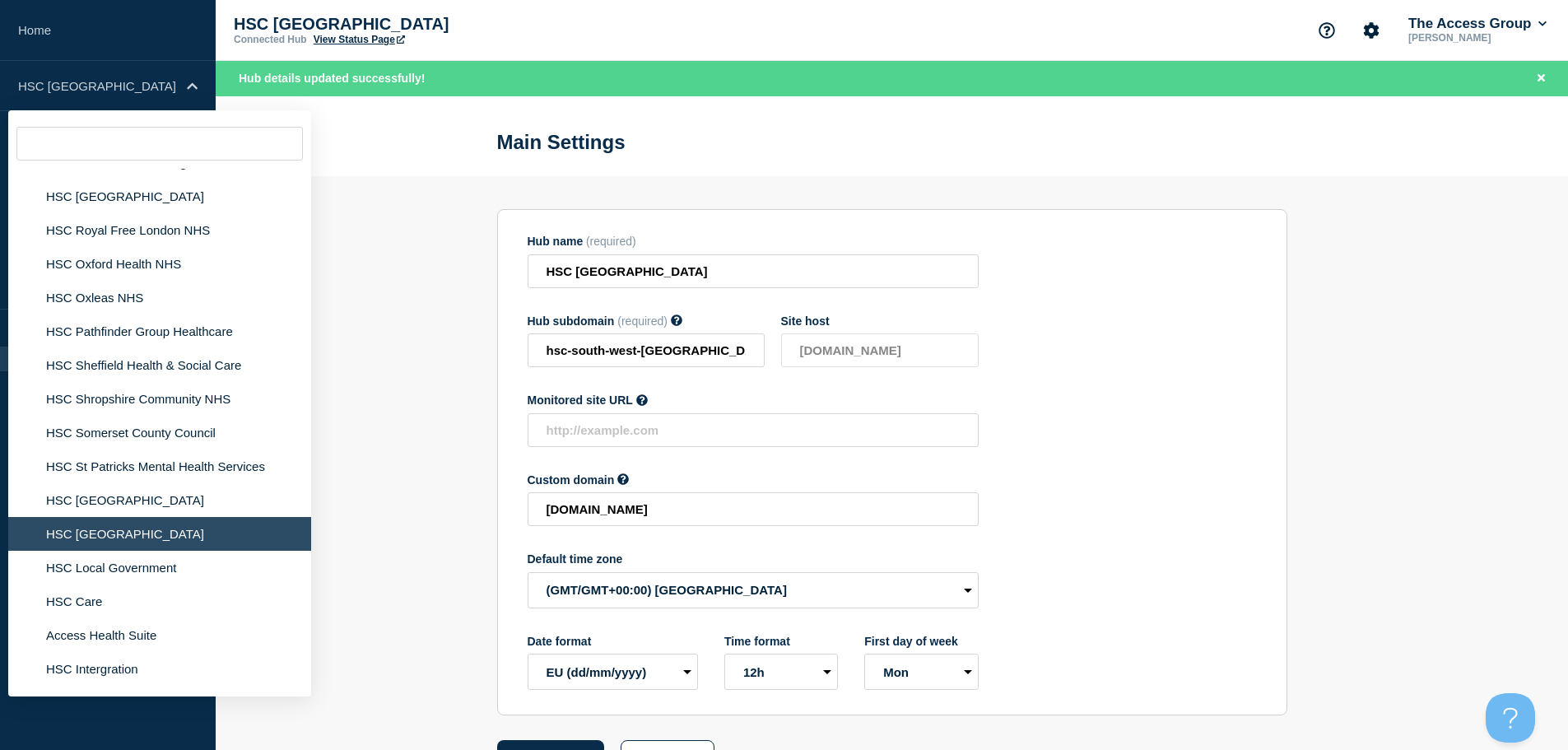
scroll to position [3756, 0]
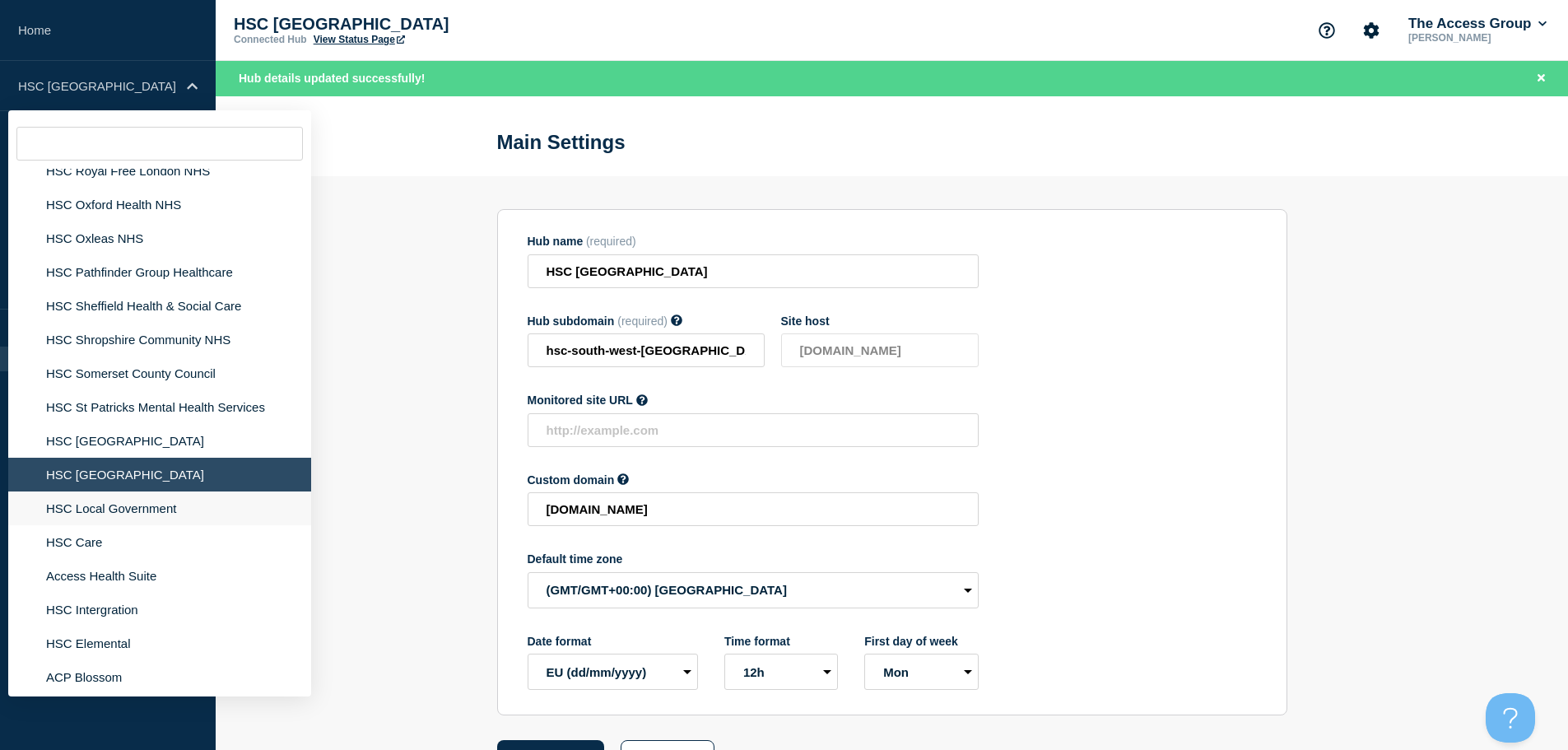
click at [233, 493] on li "HSC Local Government" at bounding box center [160, 508] width 303 height 34
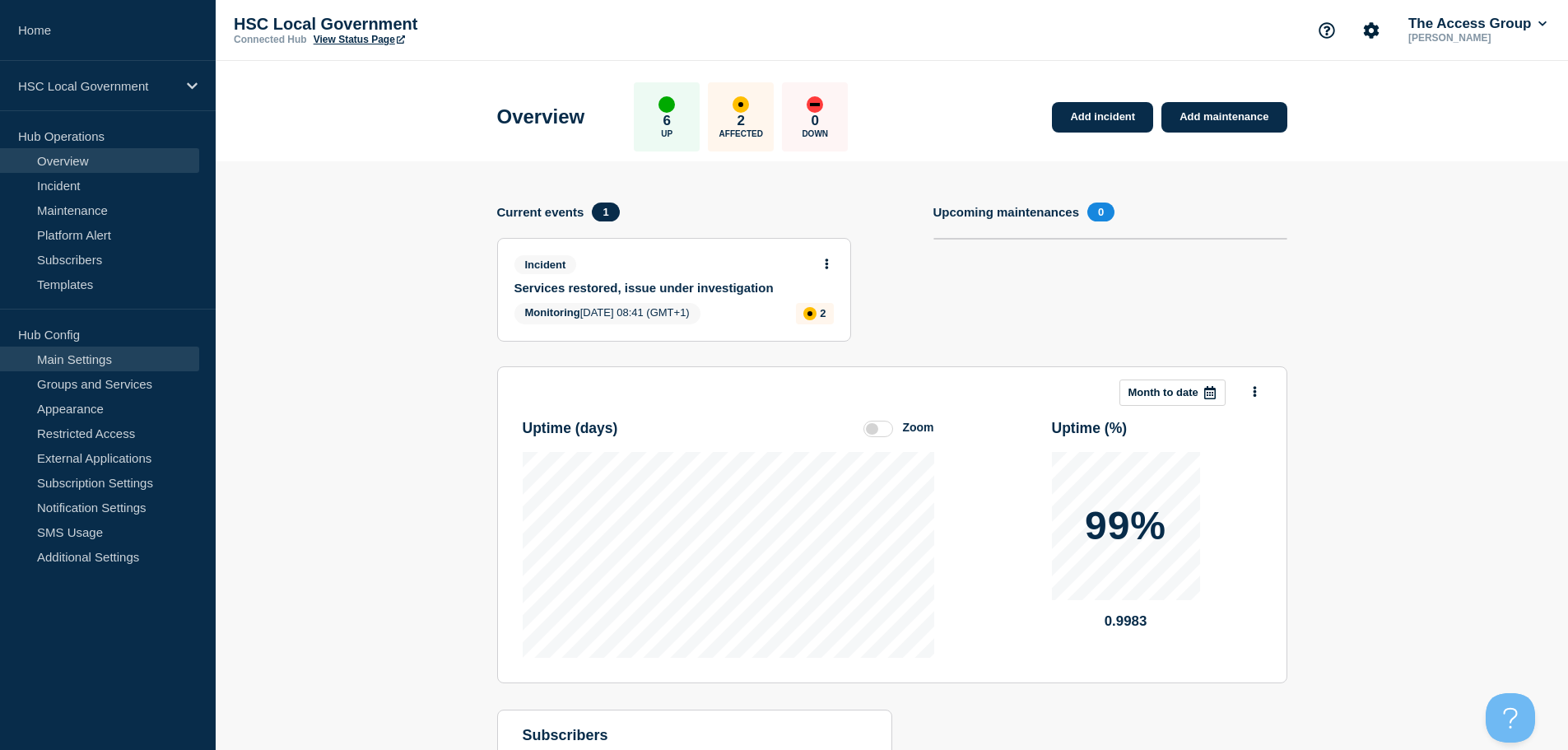
click at [132, 356] on link "Main Settings" at bounding box center [99, 359] width 199 height 25
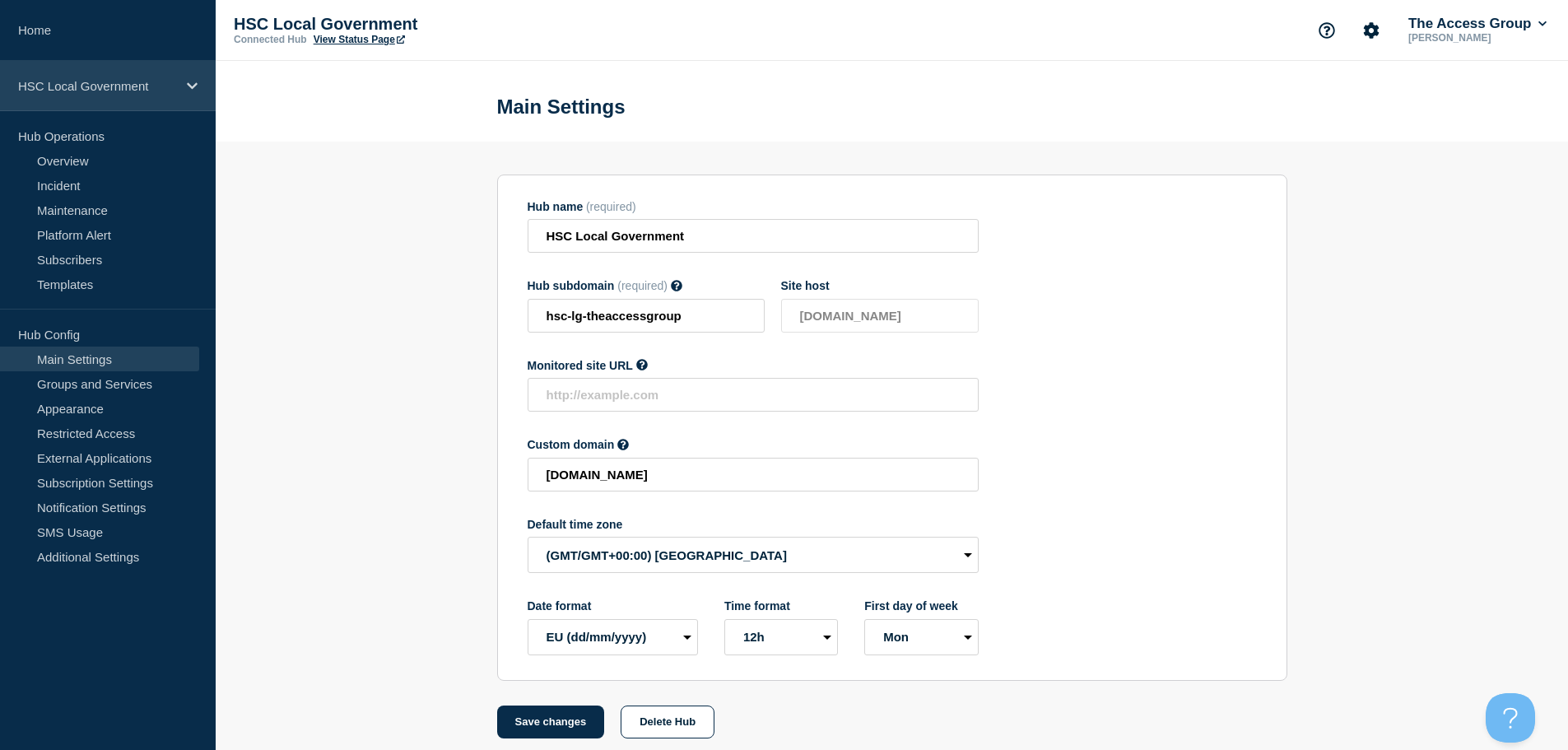
click at [160, 94] on div "HSC Local Government" at bounding box center [108, 85] width 216 height 50
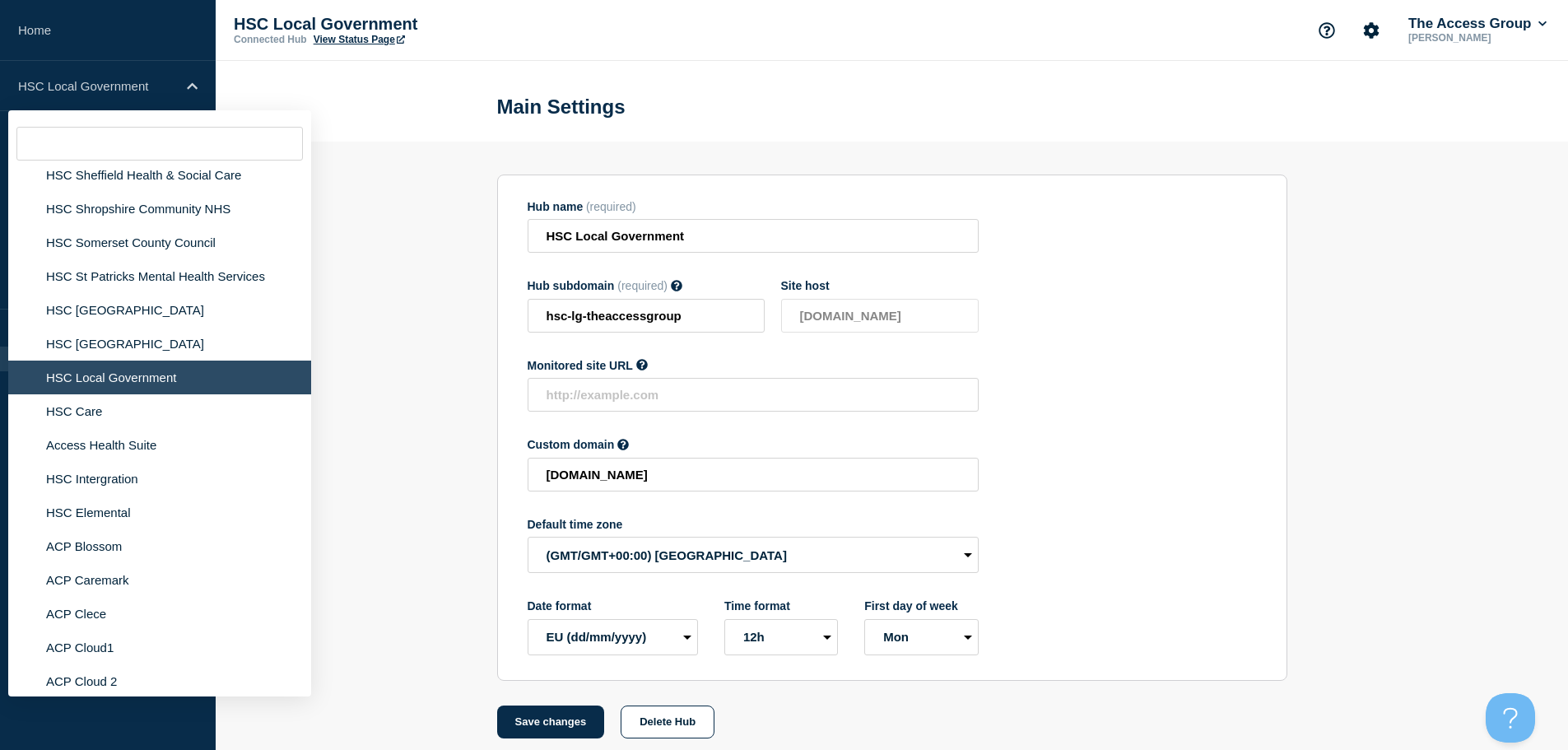
scroll to position [3911, 0]
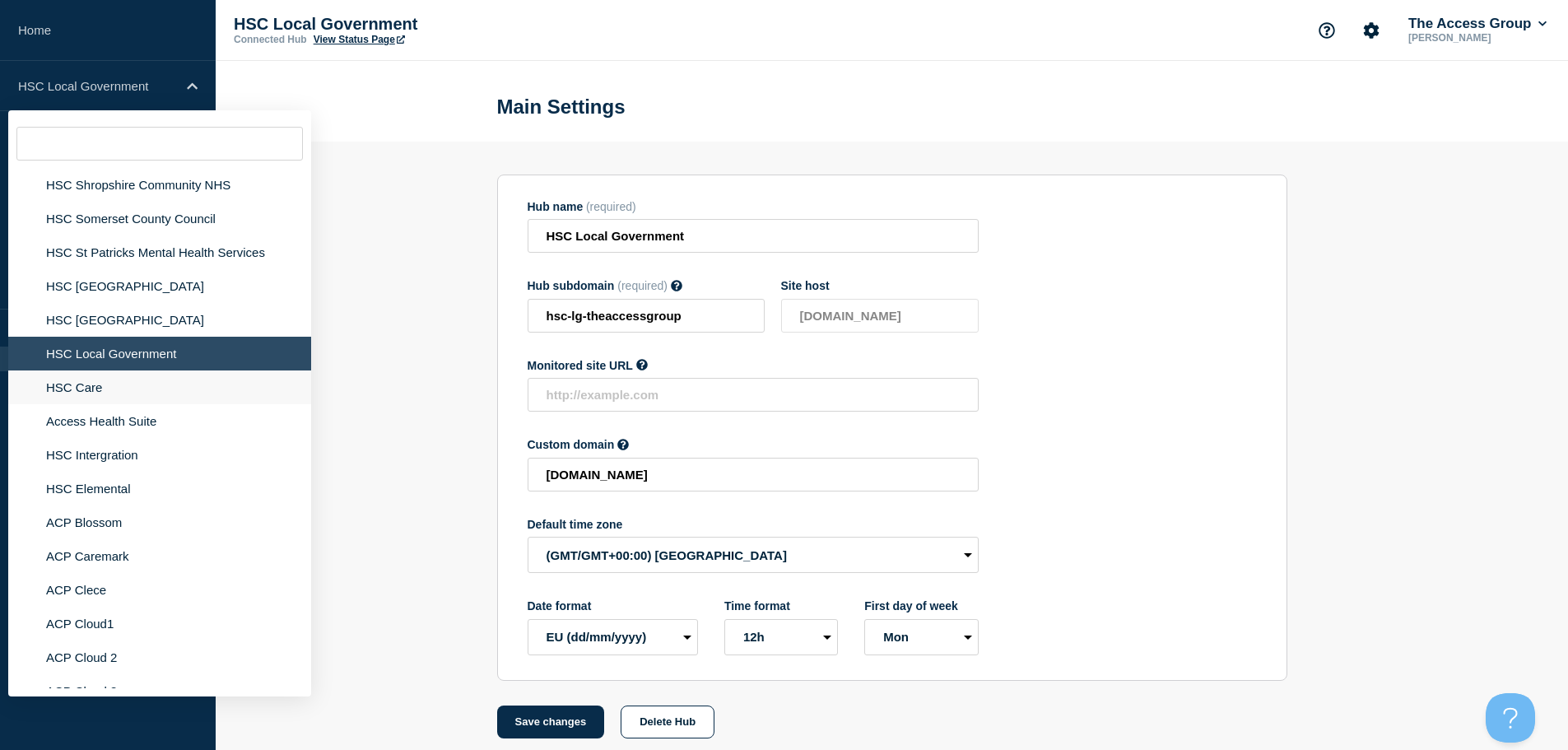
click at [179, 383] on li "HSC Care" at bounding box center [160, 388] width 303 height 34
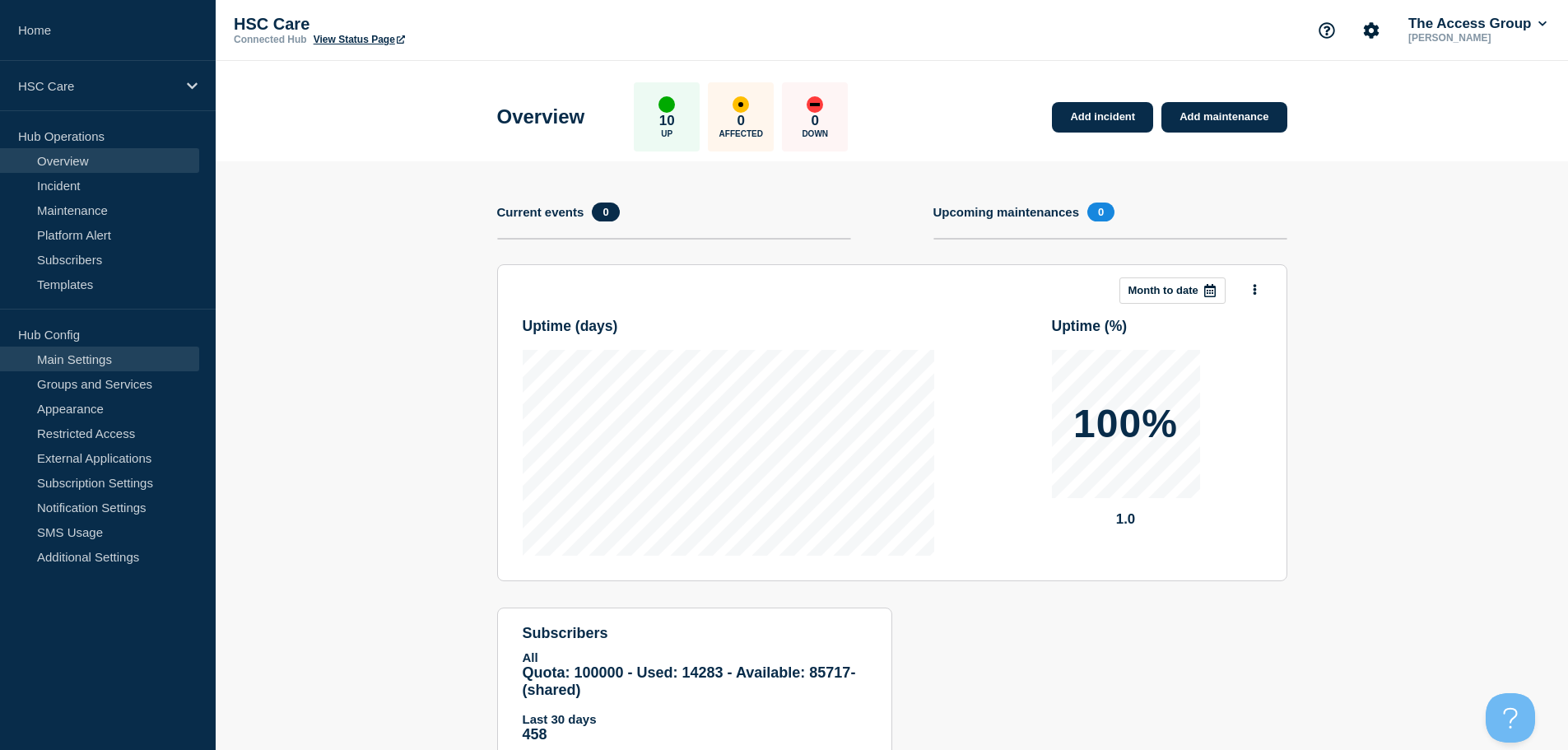
click at [149, 360] on link "Main Settings" at bounding box center [99, 359] width 199 height 25
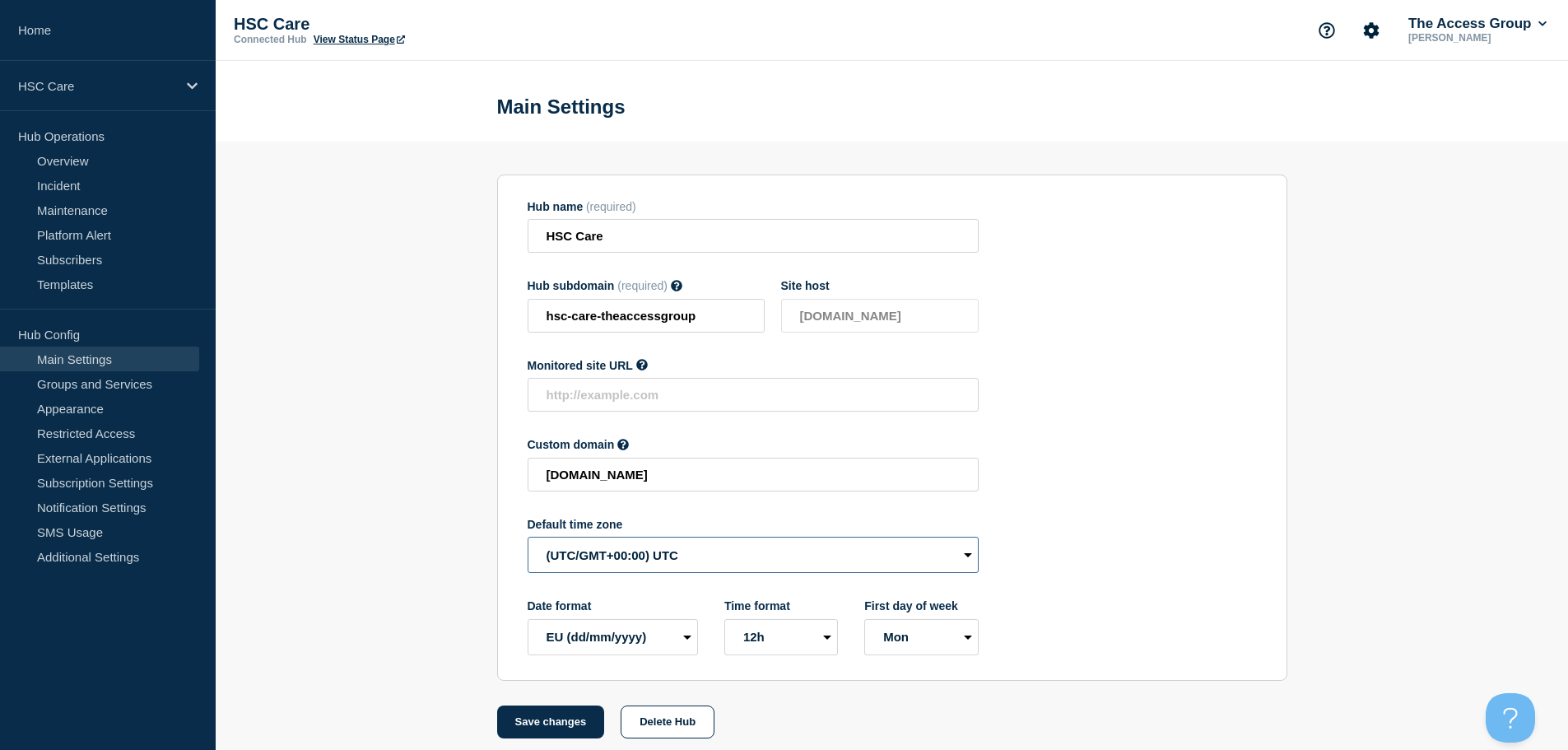
click at [693, 565] on select "(SDT/GMT-11:00) [US_STATE] (SST/GMT-11:00) International Date Line West (SST/GM…" at bounding box center [753, 554] width 451 height 36
select select "Europe/[GEOGRAPHIC_DATA]"
click at [528, 541] on select "(SDT/GMT-11:00) [US_STATE] (SST/GMT-11:00) International Date Line West (SST/GM…" at bounding box center [753, 554] width 451 height 36
click at [569, 718] on button "Save changes" at bounding box center [551, 722] width 108 height 33
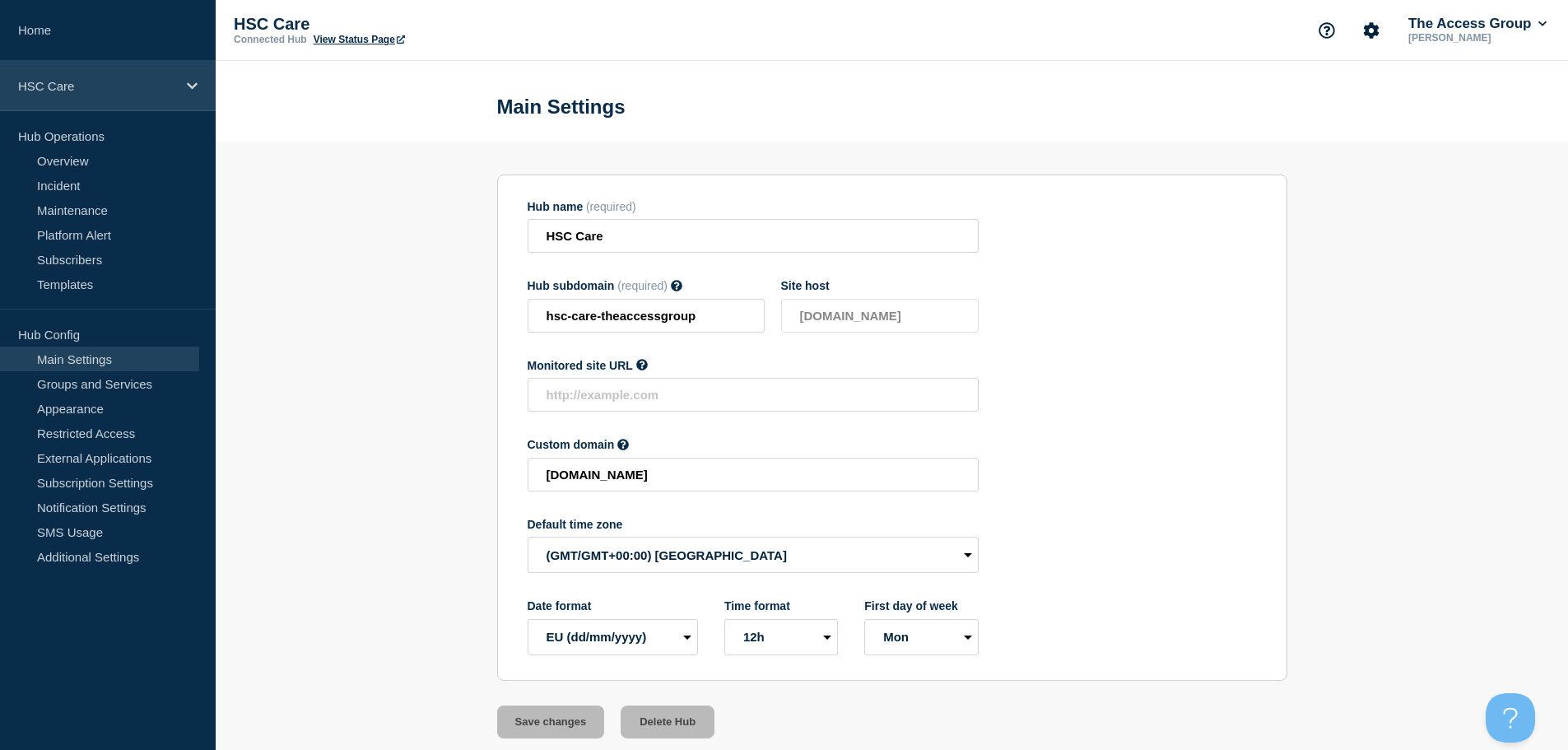
click at [178, 85] on div "HSC Care" at bounding box center [108, 85] width 216 height 50
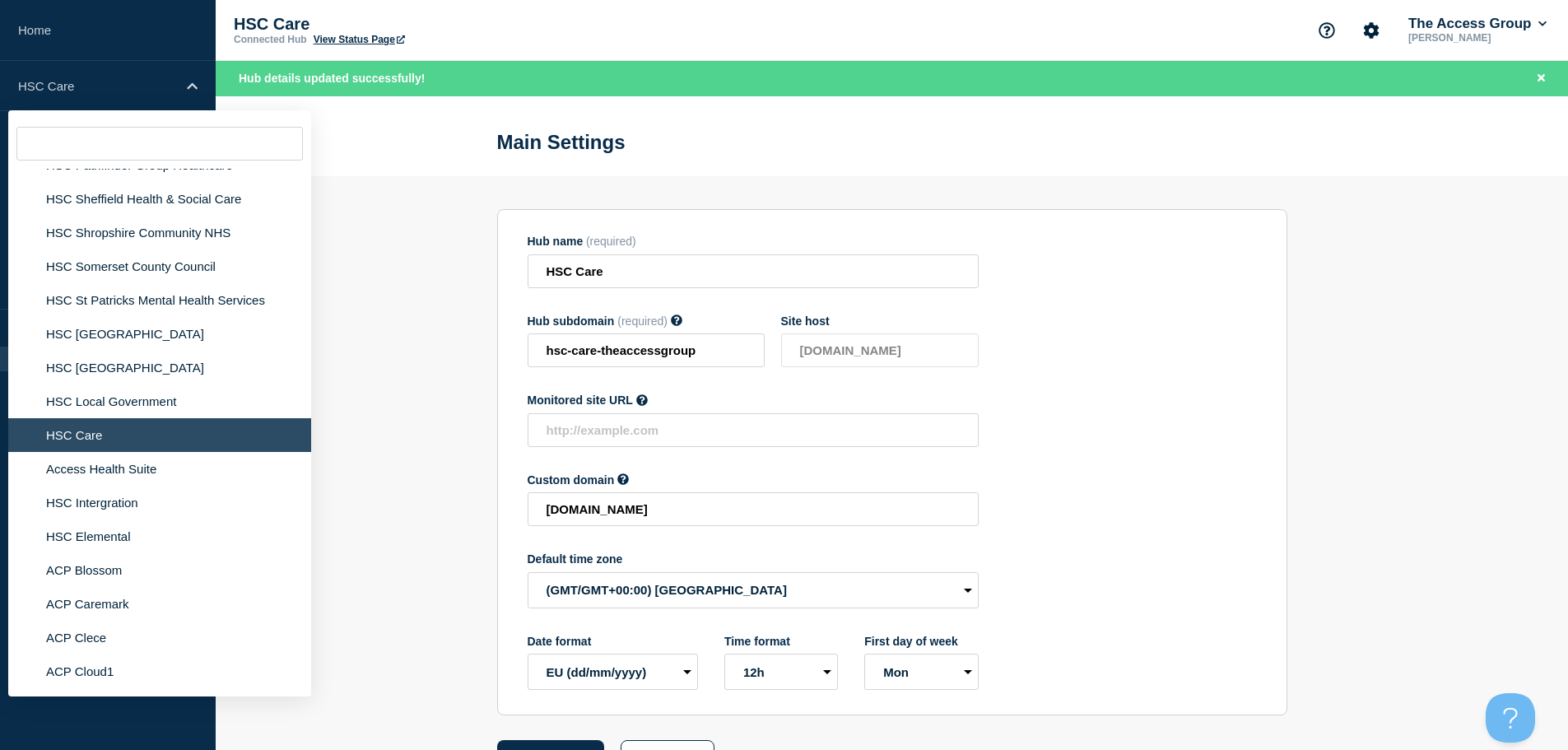
scroll to position [3899, 0]
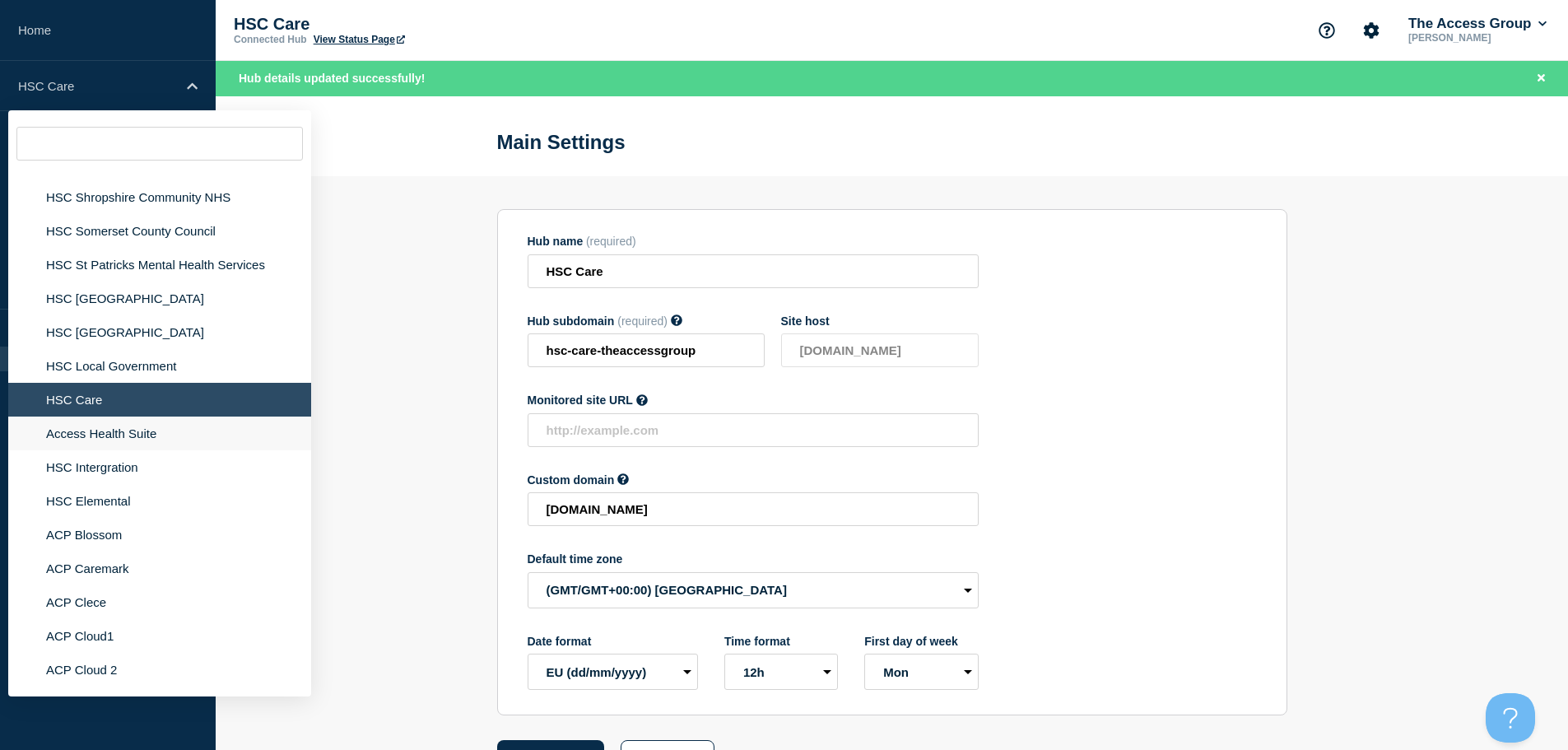
click at [193, 419] on li "Access Health Suite" at bounding box center [160, 434] width 303 height 34
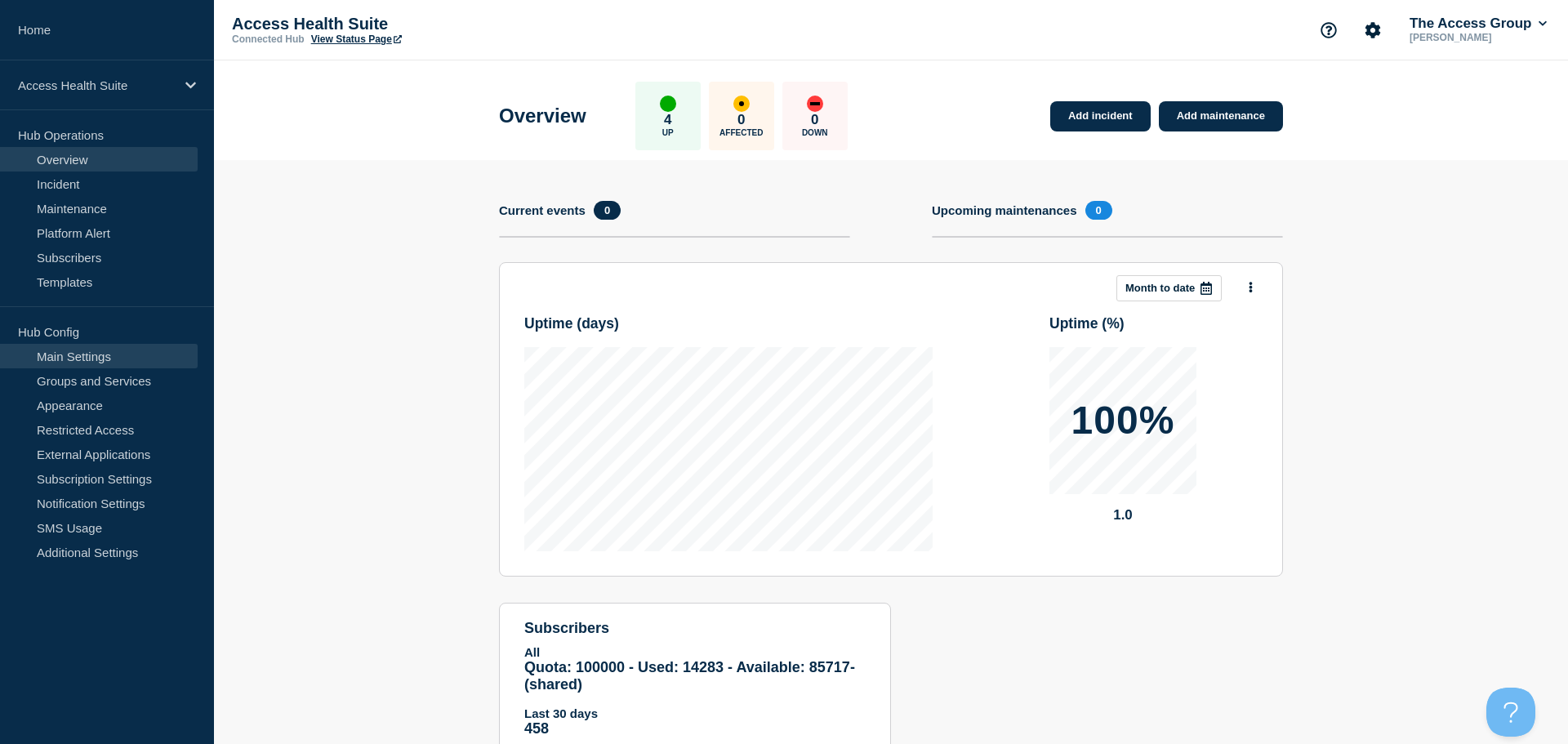
click at [132, 359] on link "Main Settings" at bounding box center [98, 356] width 197 height 25
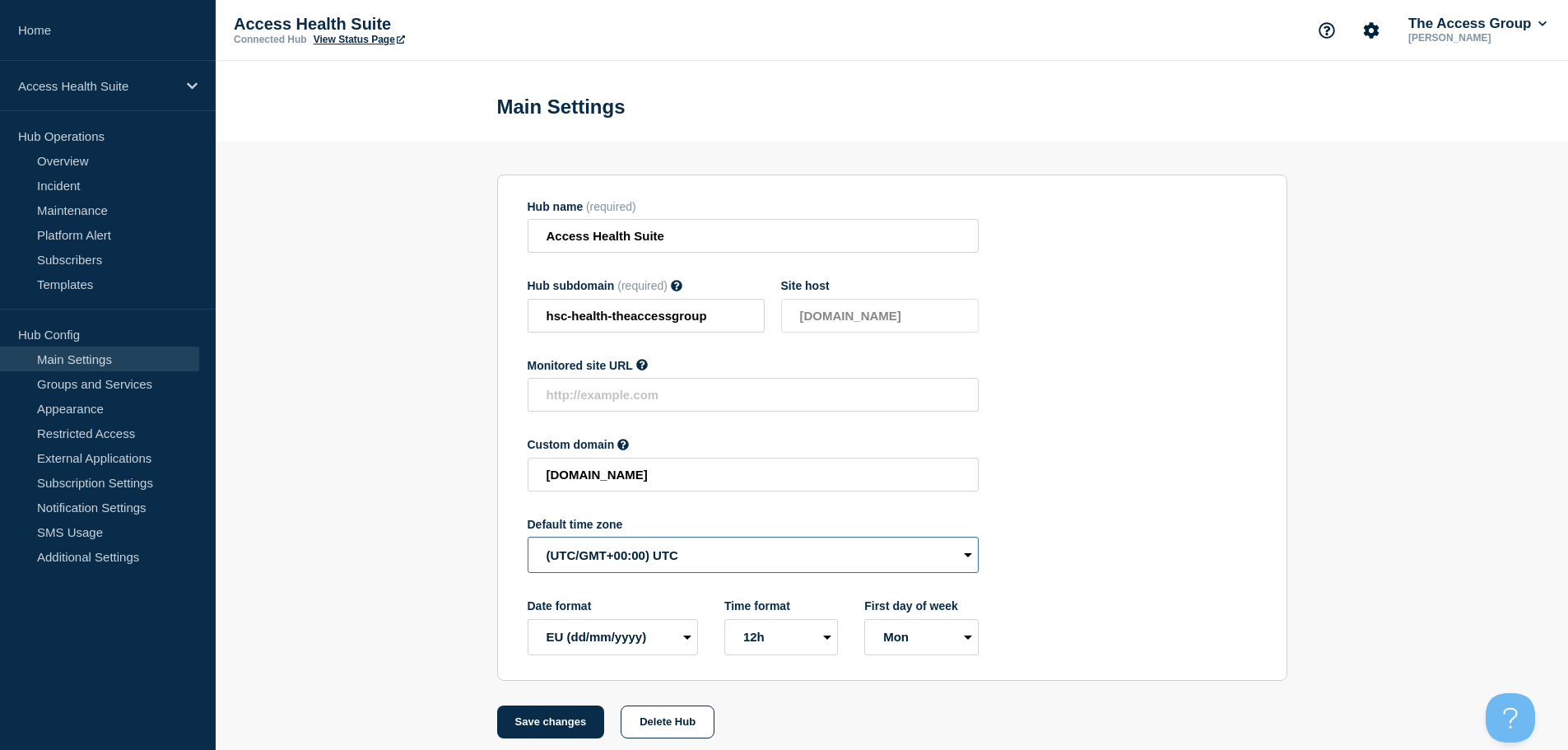
click at [591, 557] on select "(SDT/GMT-11:00) [US_STATE] (SST/GMT-11:00) International Date Line West (SST/GM…" at bounding box center [753, 554] width 451 height 36
select select "Europe/[GEOGRAPHIC_DATA]"
click at [528, 541] on select "(SDT/GMT-11:00) [US_STATE] (SST/GMT-11:00) International Date Line West (SST/GM…" at bounding box center [753, 554] width 451 height 36
click
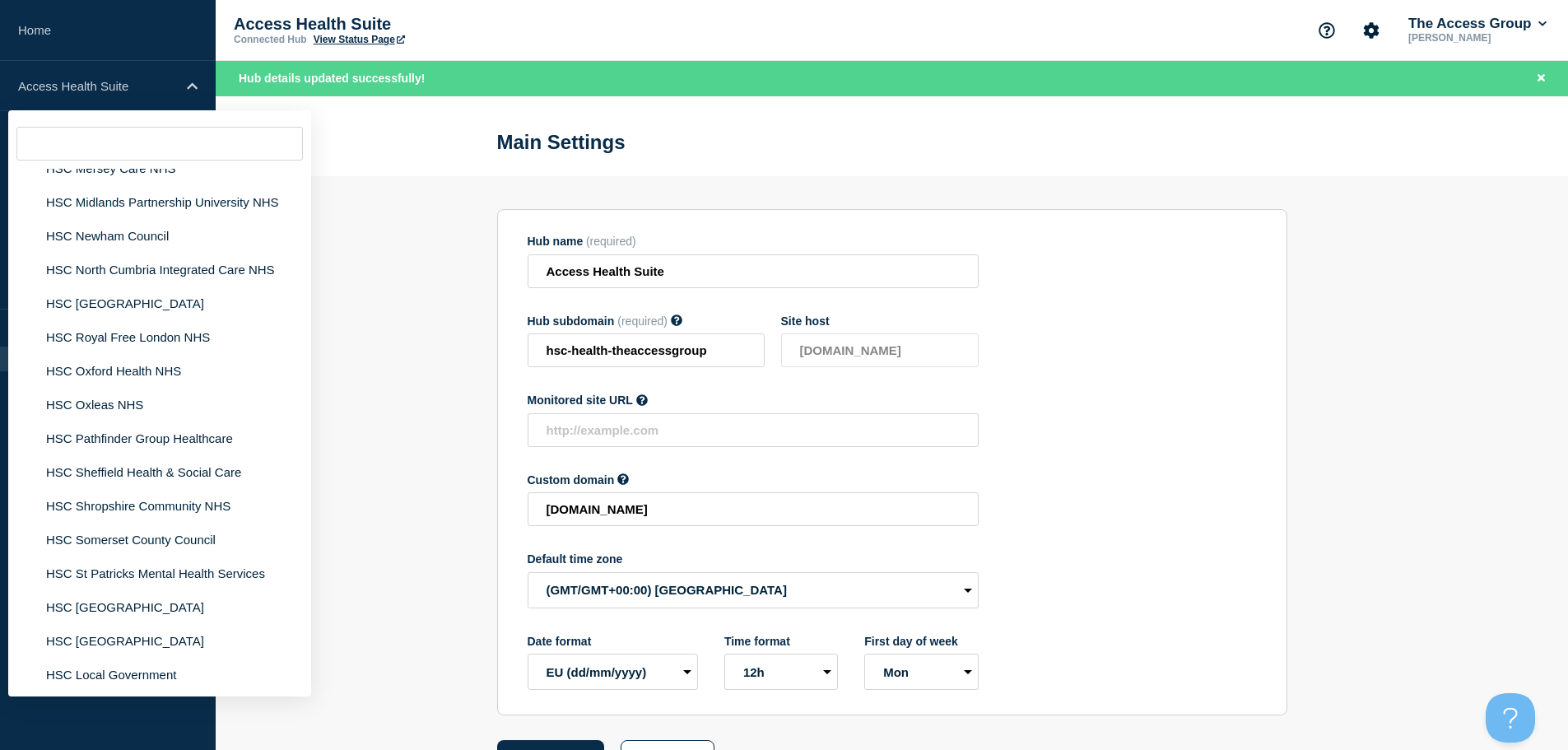
scroll to position [4053, 0]
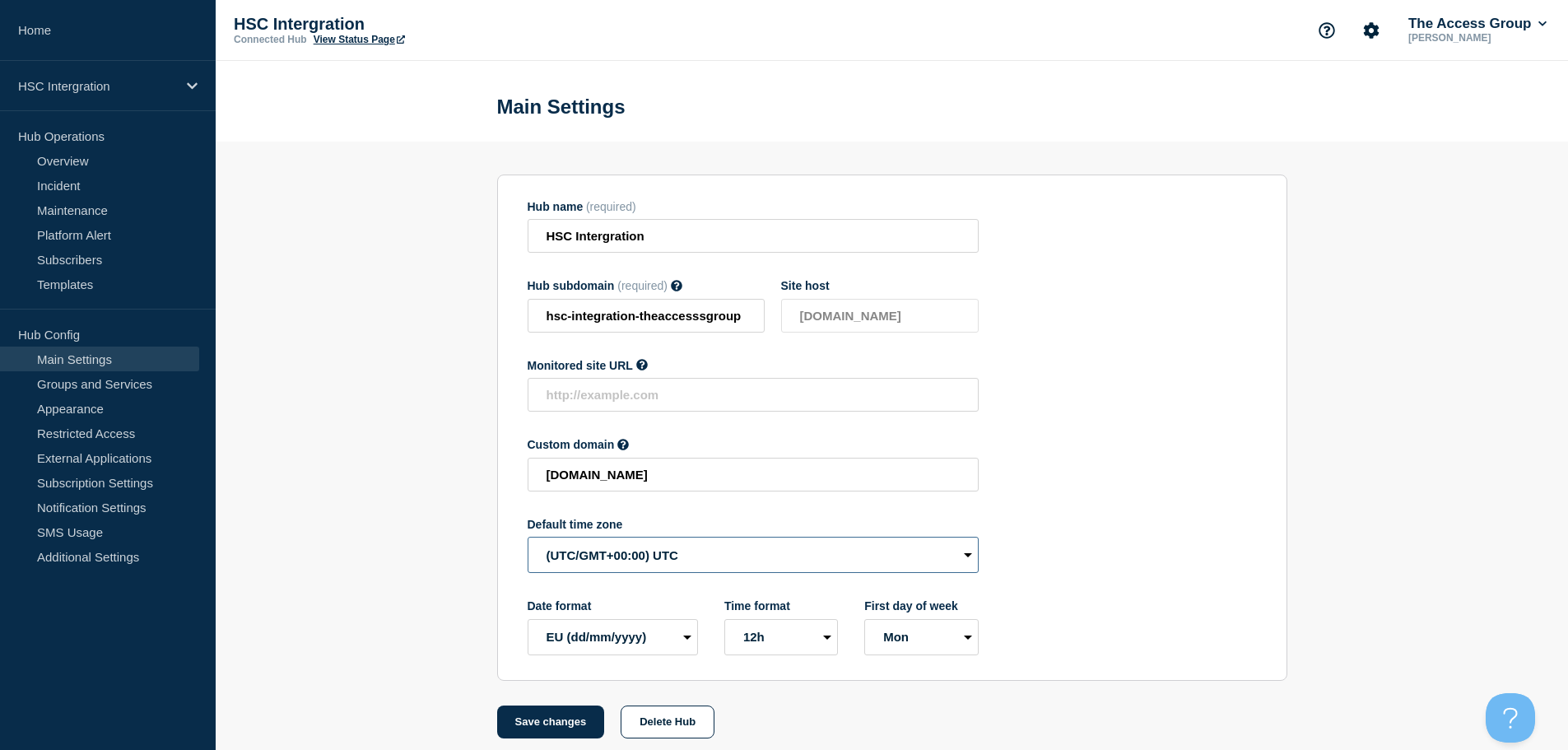
select select "Europe/[GEOGRAPHIC_DATA]"
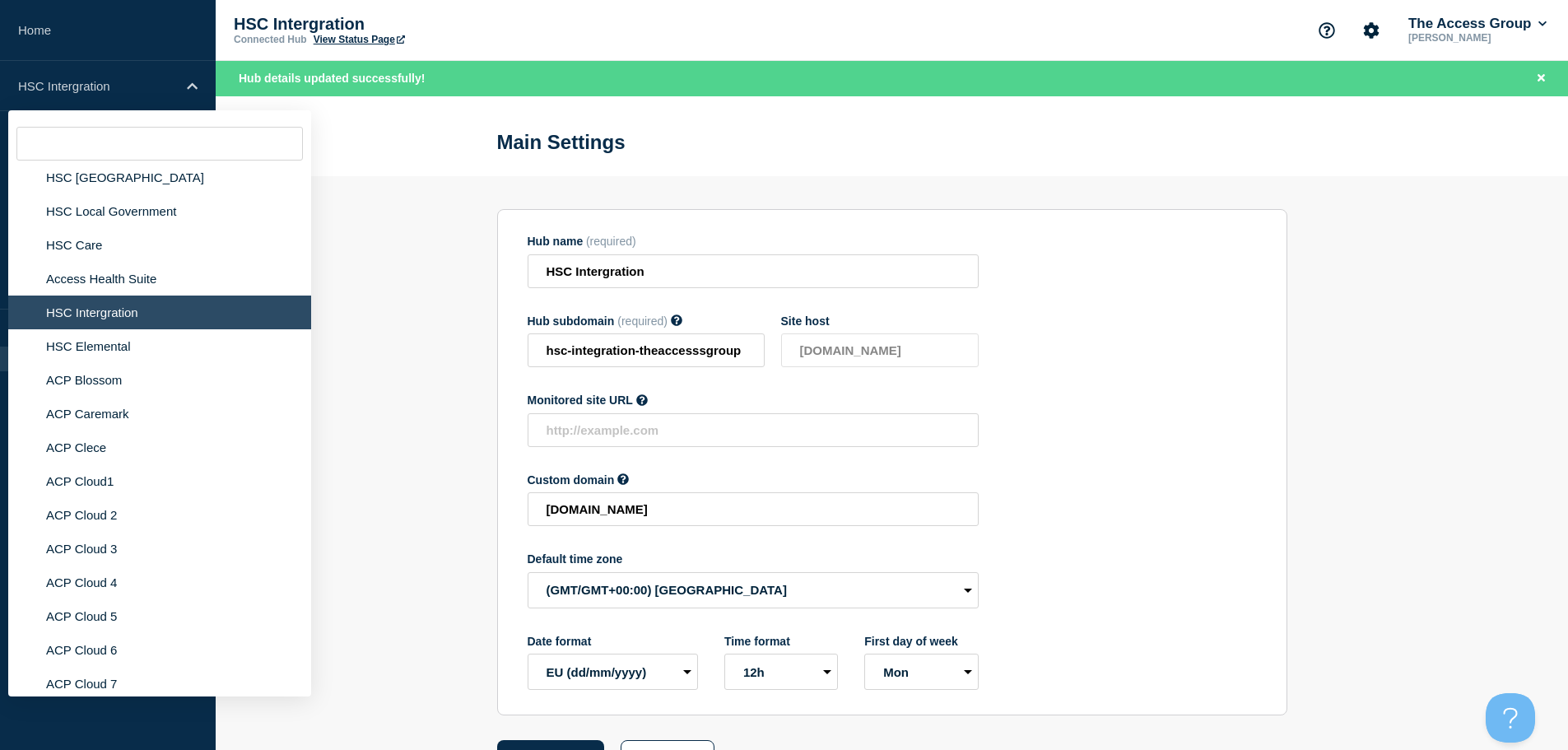
scroll to position [4112, 0]
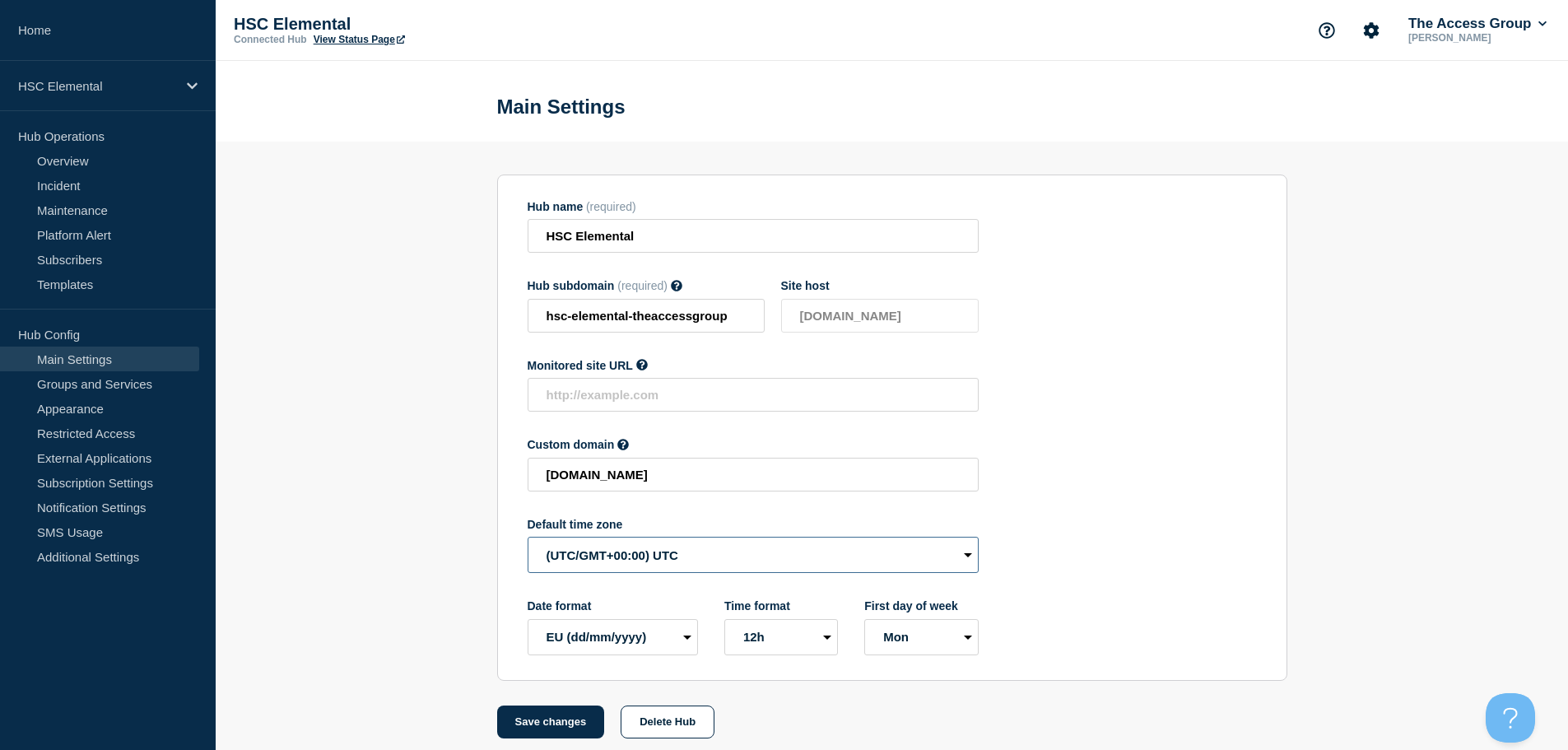
select select "Europe/[GEOGRAPHIC_DATA]"
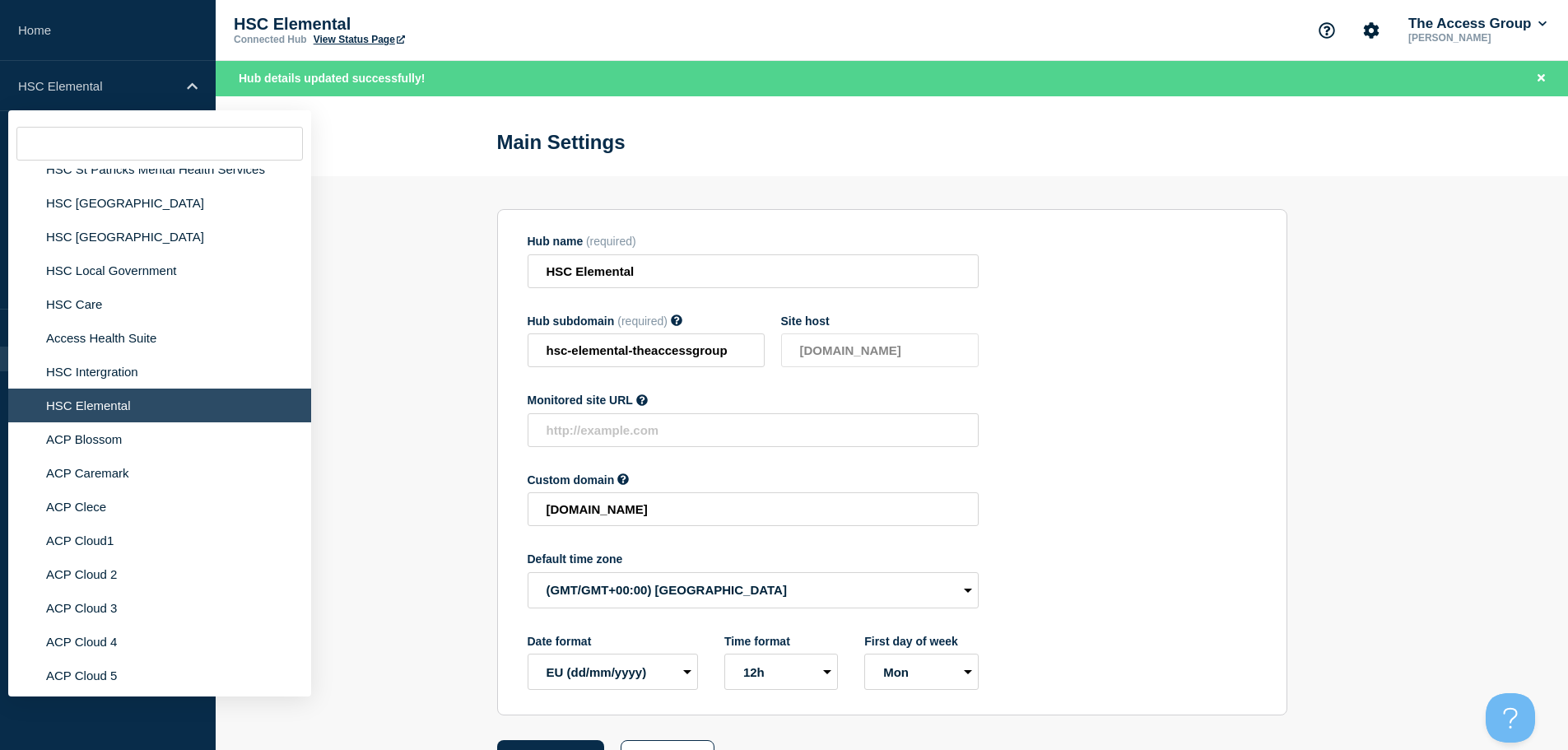
scroll to position [4029, 0]
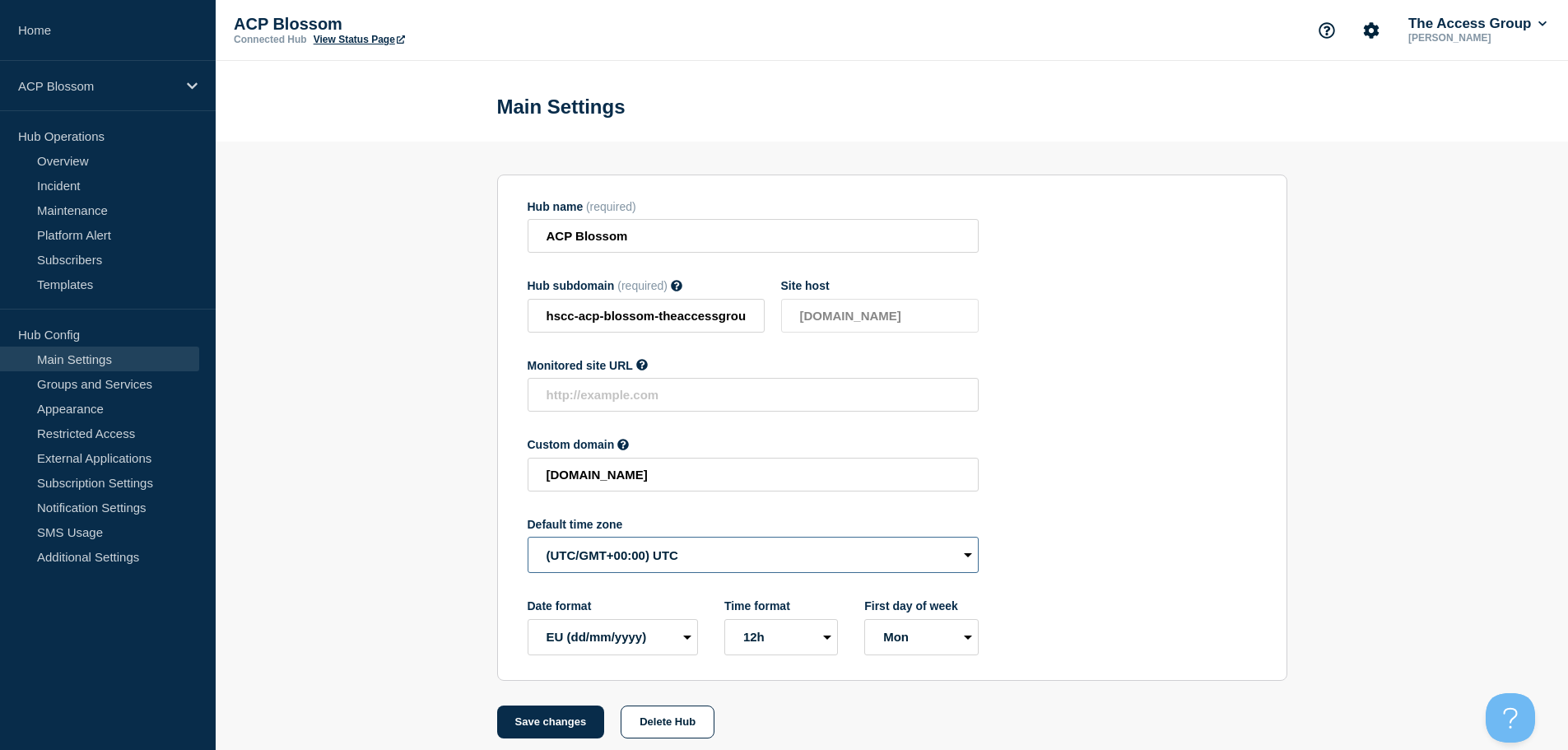
drag, startPoint x: 652, startPoint y: 555, endPoint x: 658, endPoint y: 564, distance: 10.8
select select "Europe/[GEOGRAPHIC_DATA]"
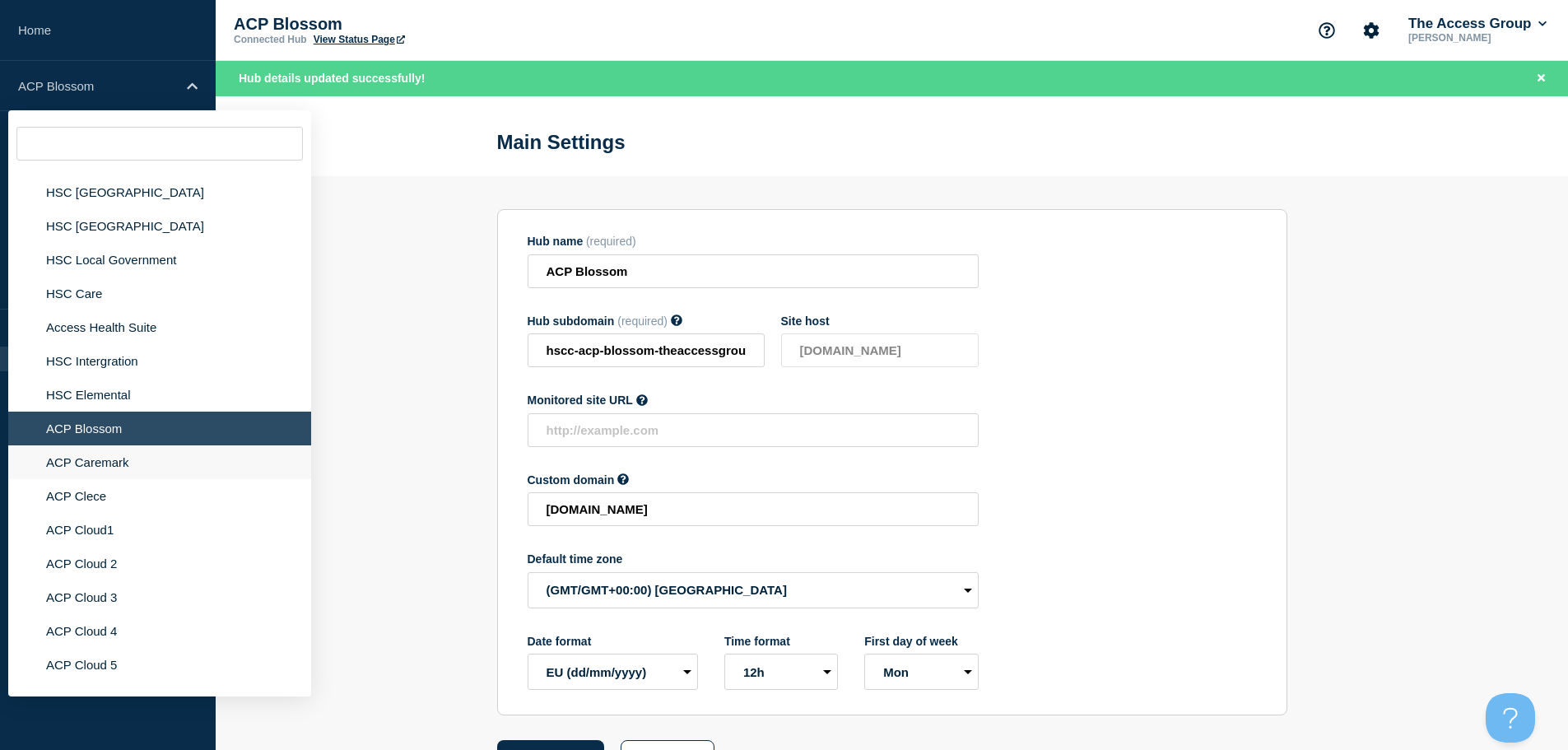
scroll to position [4017, 0]
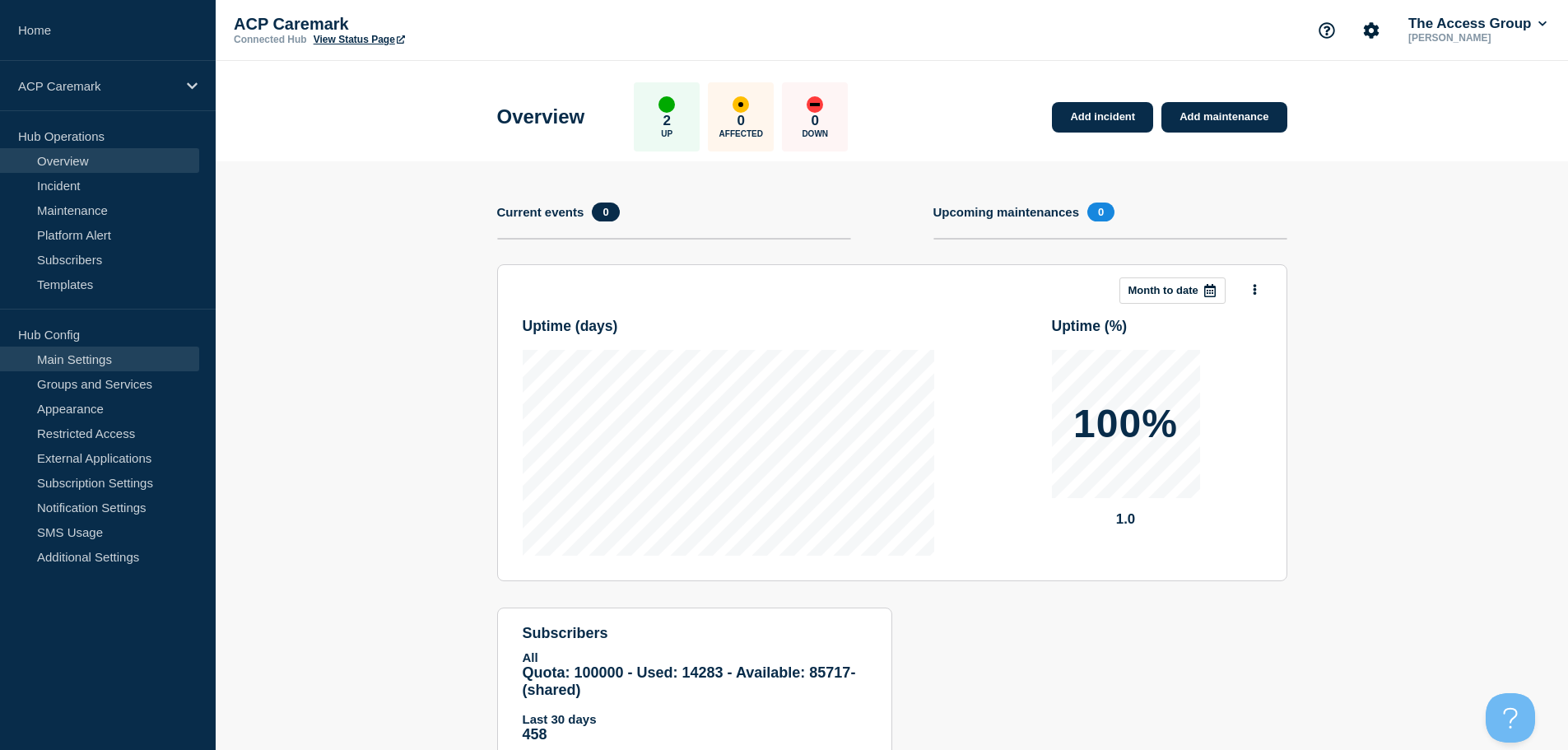
drag, startPoint x: 117, startPoint y: 356, endPoint x: 126, endPoint y: 354, distance: 9.2
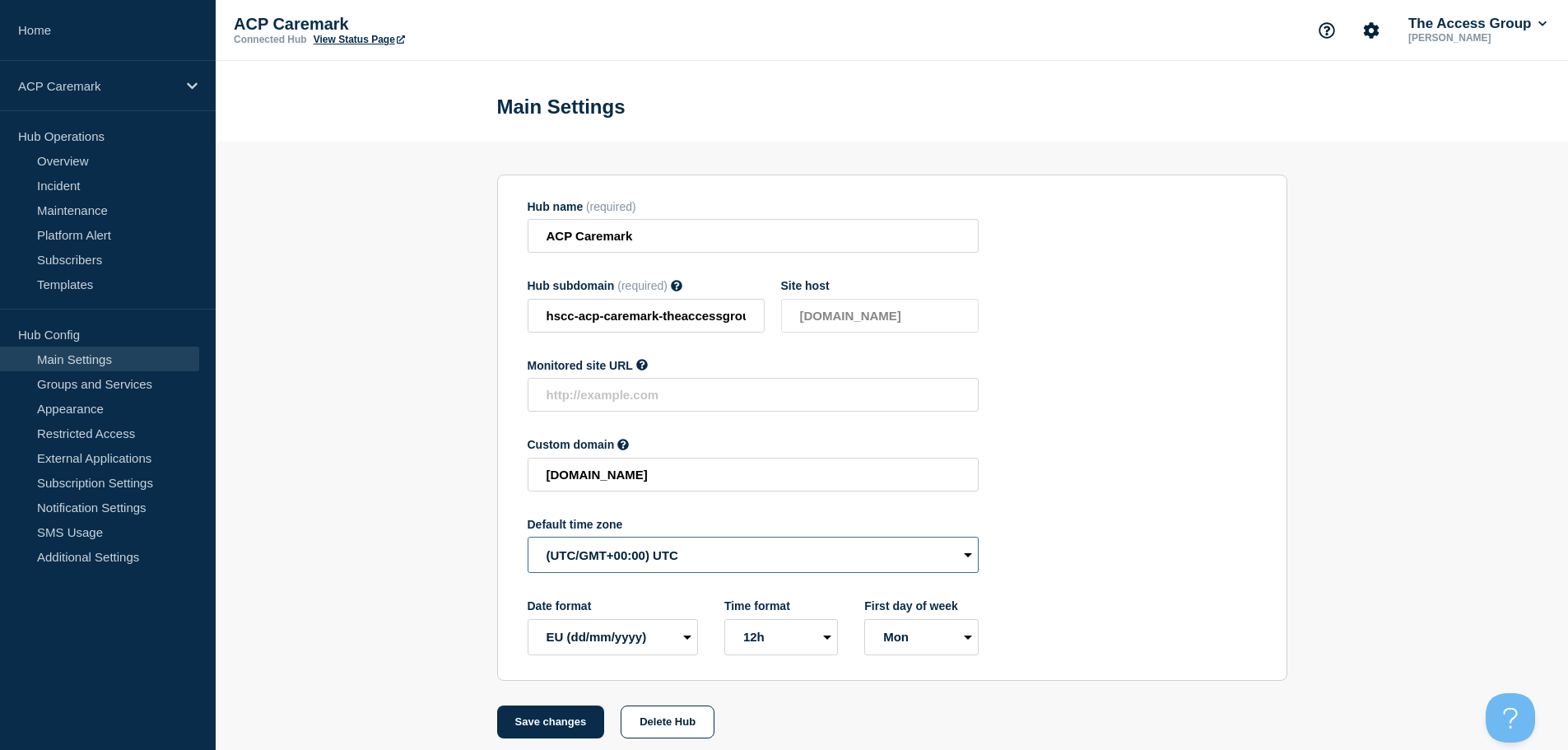
select select "Europe/[GEOGRAPHIC_DATA]"
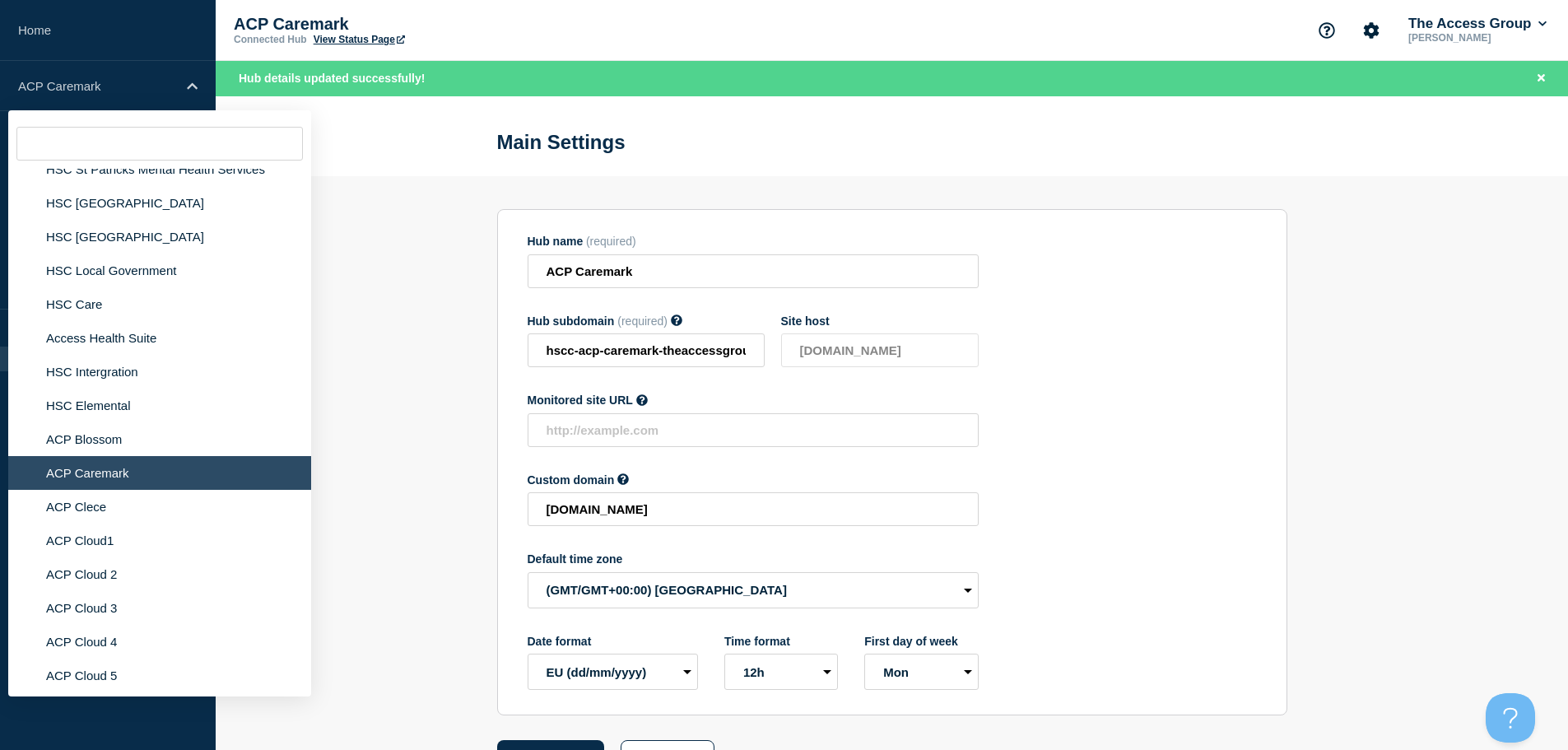
scroll to position [4017, 0]
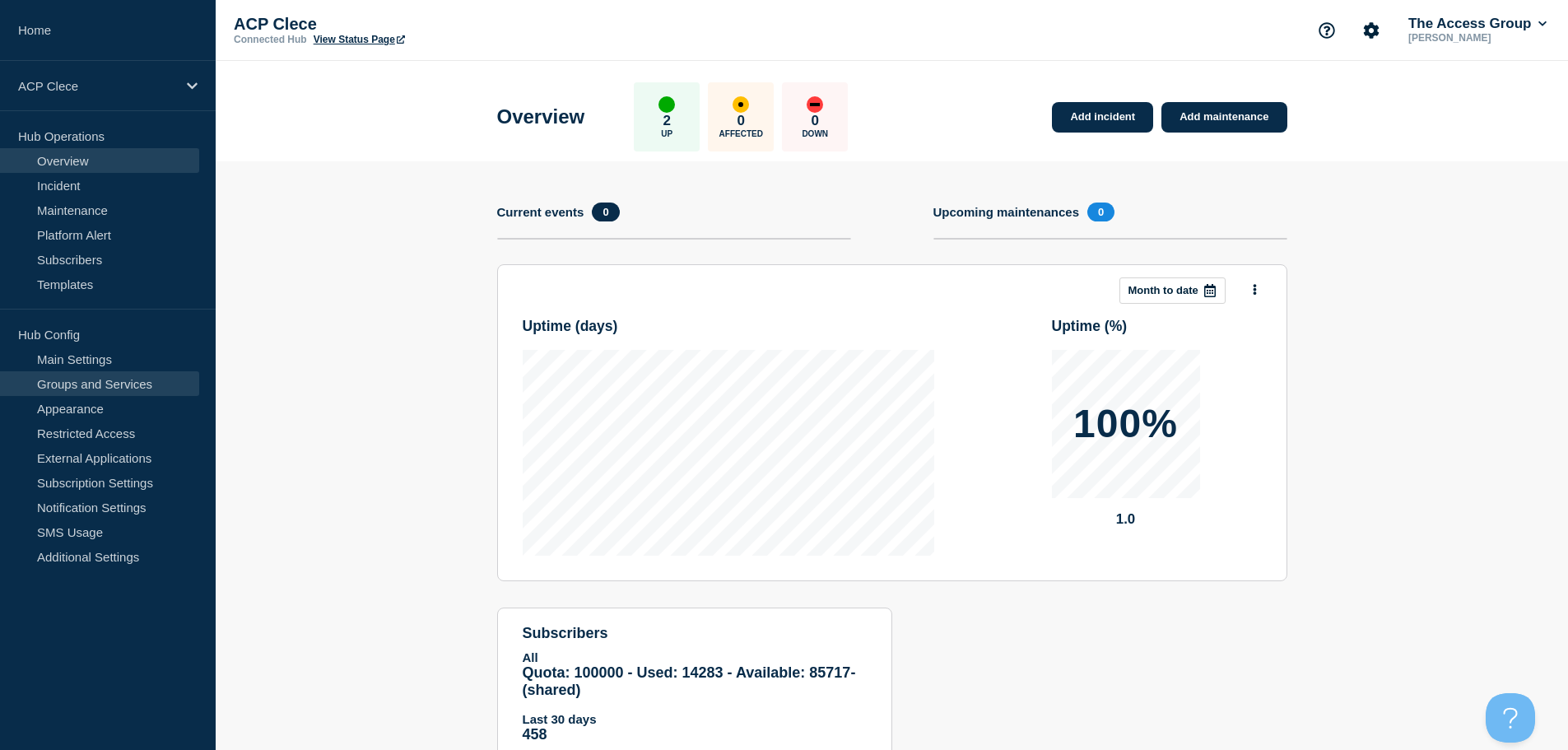
drag, startPoint x: 125, startPoint y: 360, endPoint x: 155, endPoint y: 372, distance: 32.3
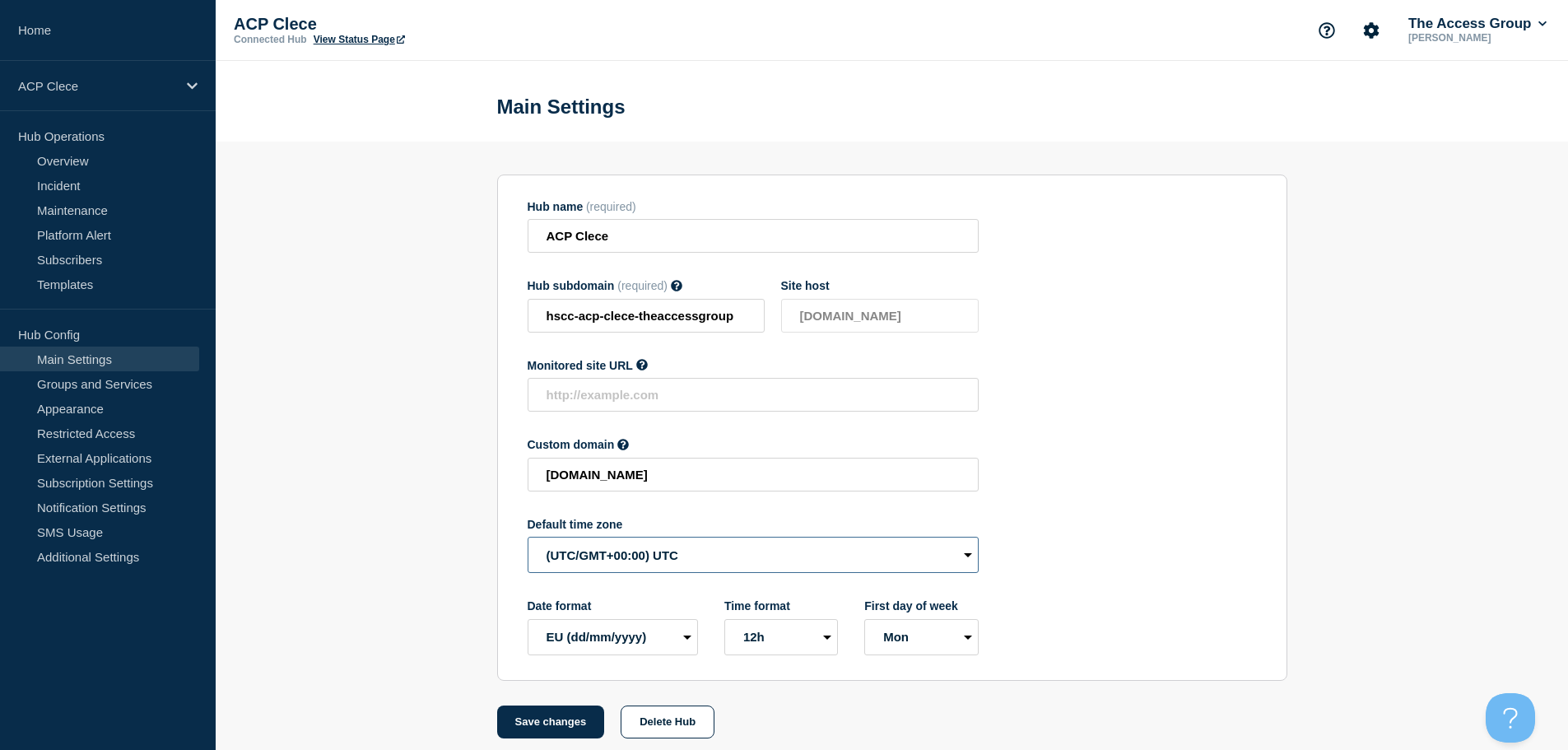
select select "Europe/[GEOGRAPHIC_DATA]"
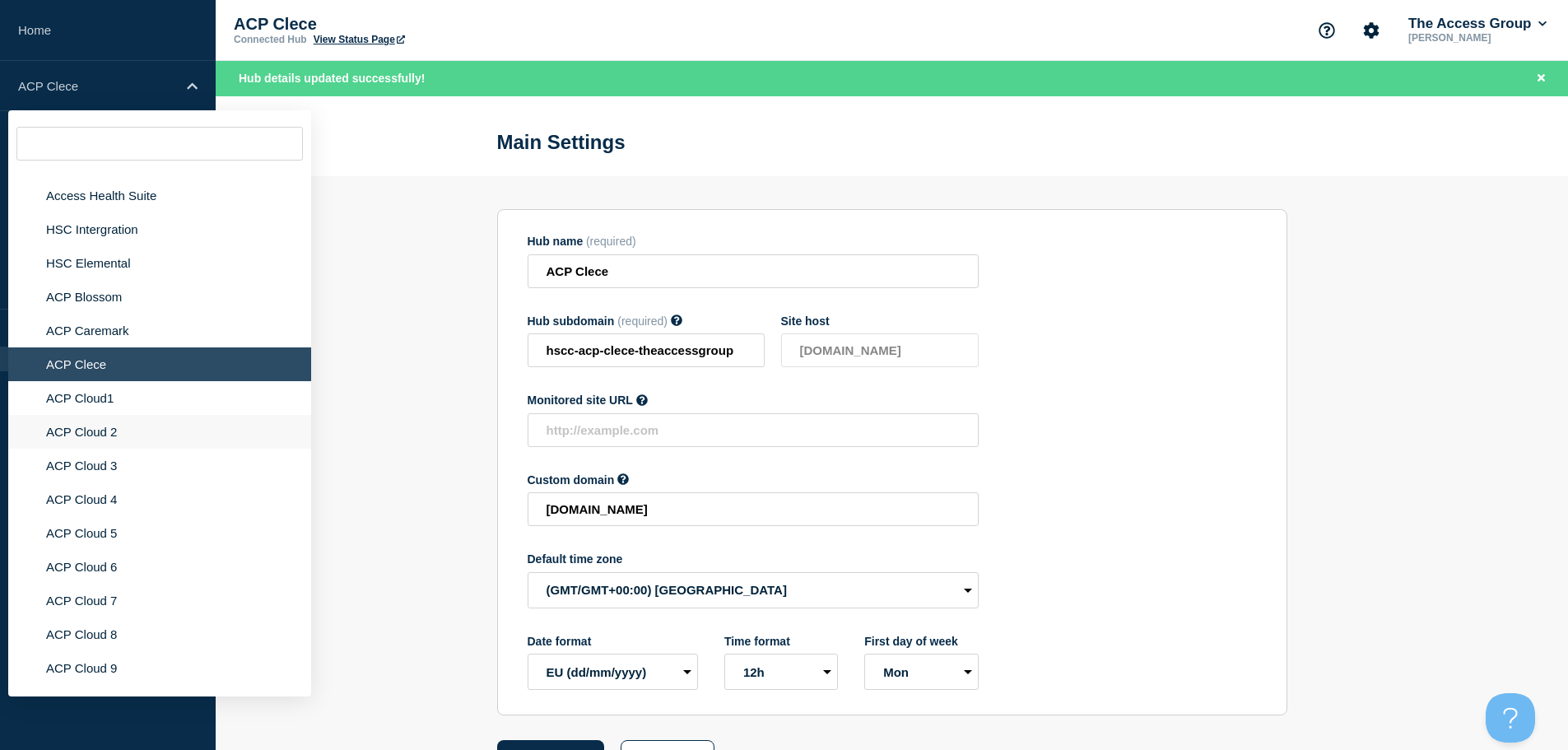
scroll to position [4125, 0]
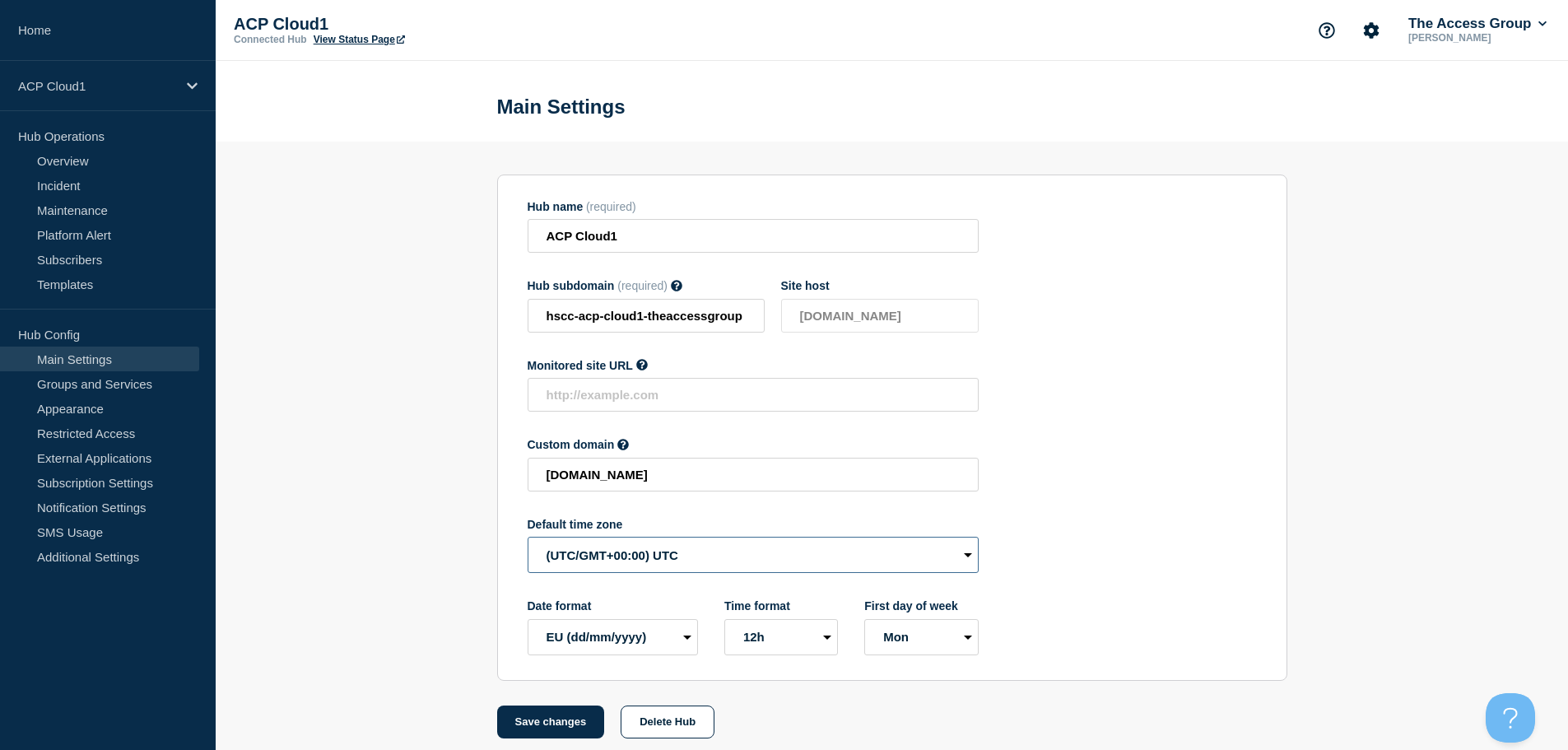
select select "Europe/[GEOGRAPHIC_DATA]"
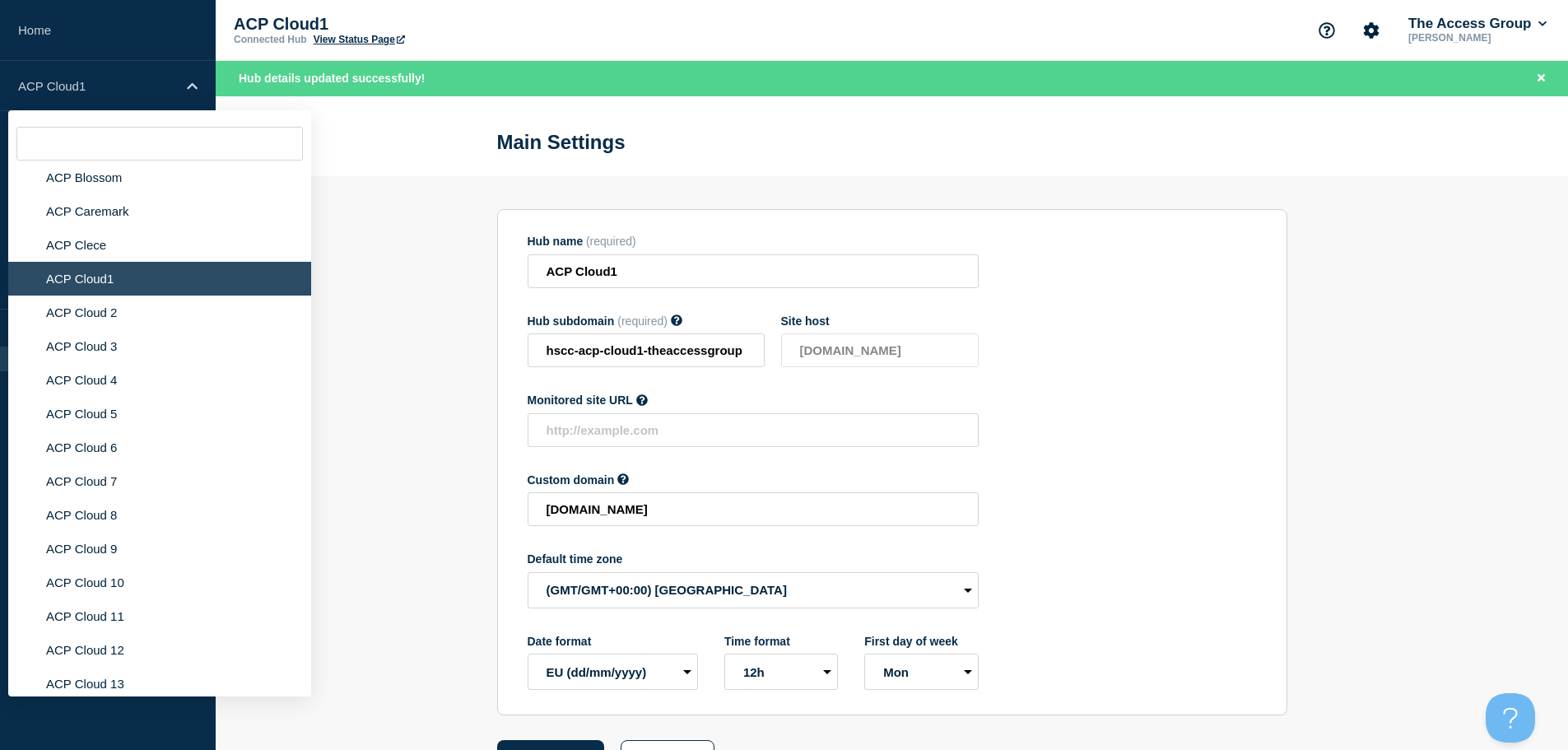
scroll to position [4267, 0]
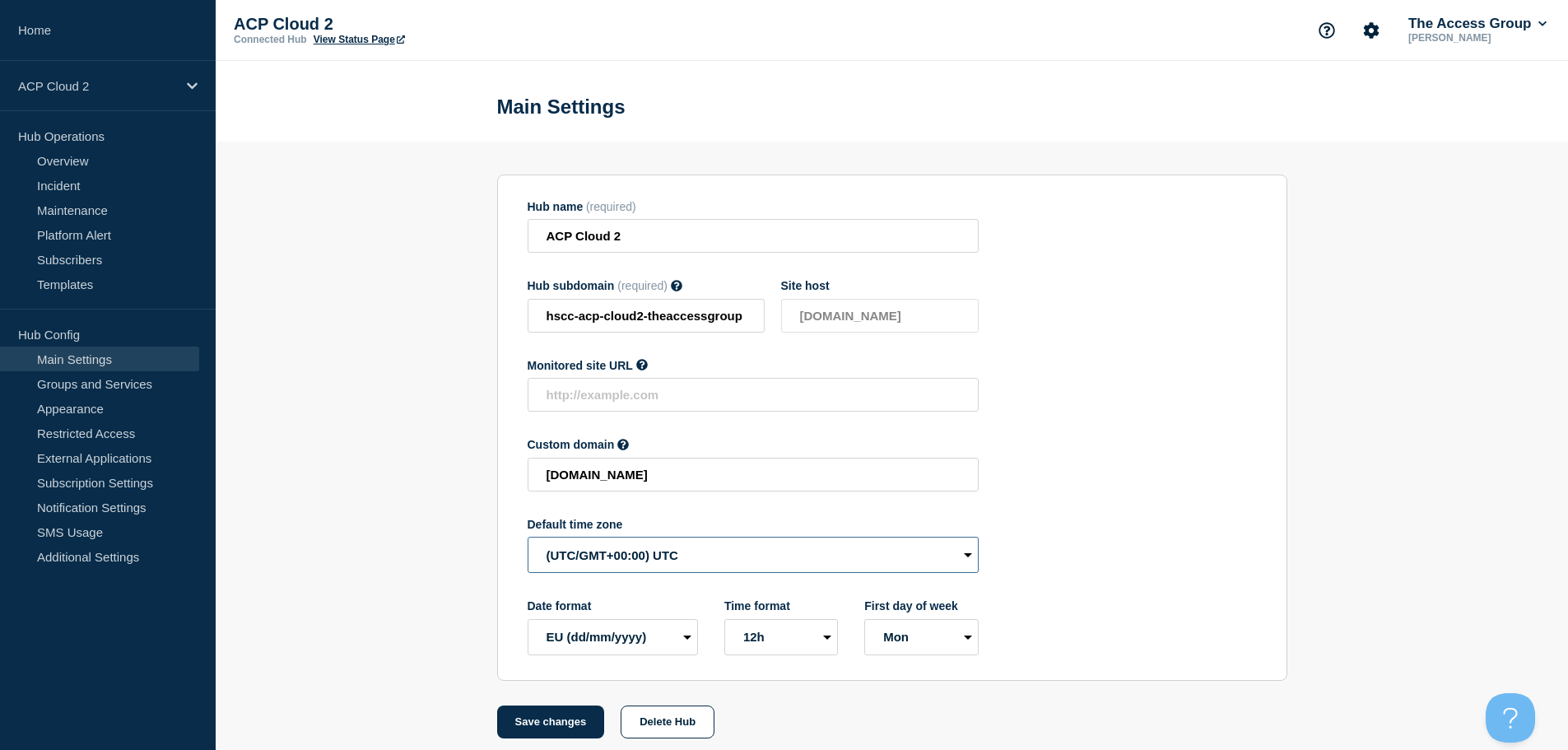
select select "Europe/[GEOGRAPHIC_DATA]"
drag, startPoint x: 533, startPoint y: 733, endPoint x: 413, endPoint y: 464, distance: 294.6
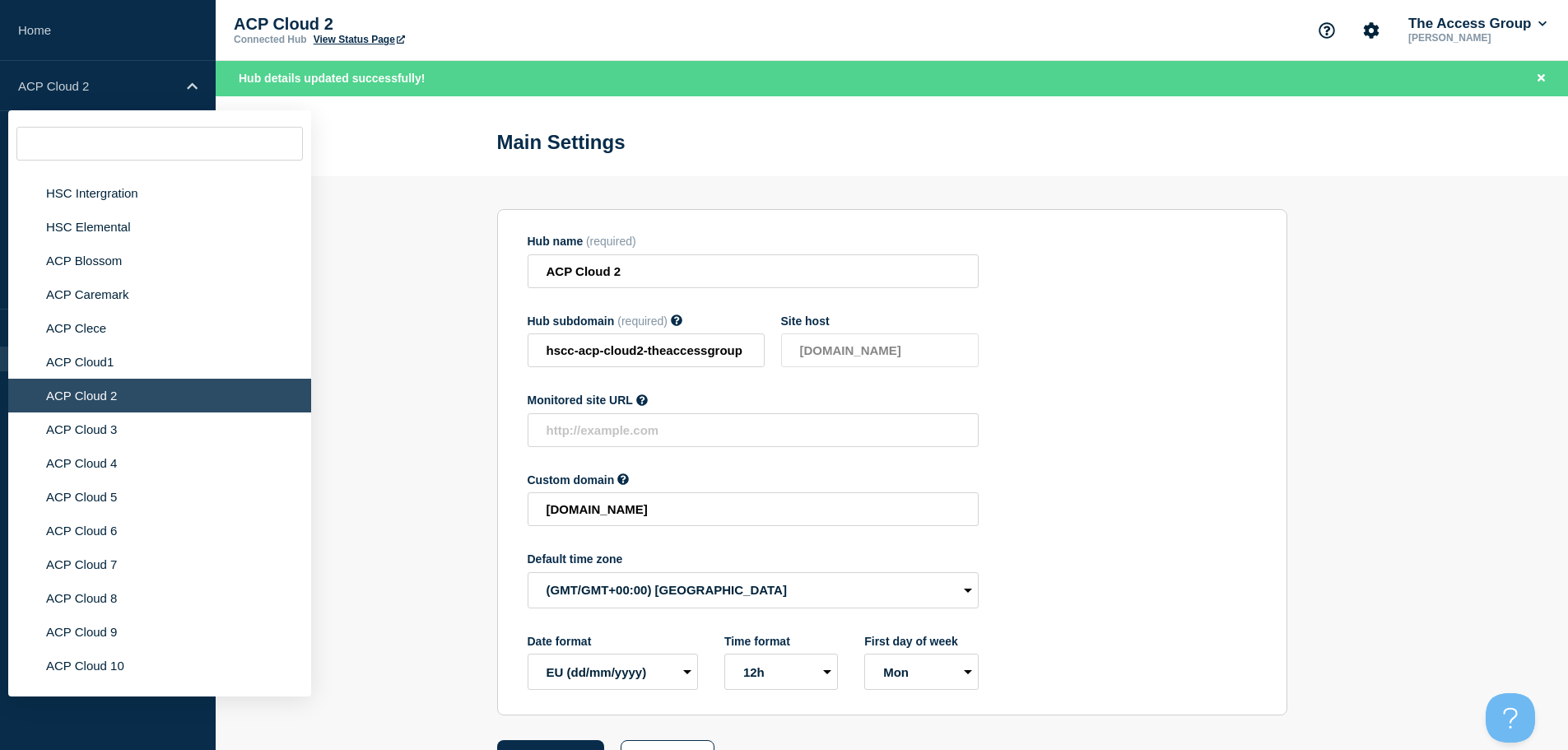
scroll to position [4196, 0]
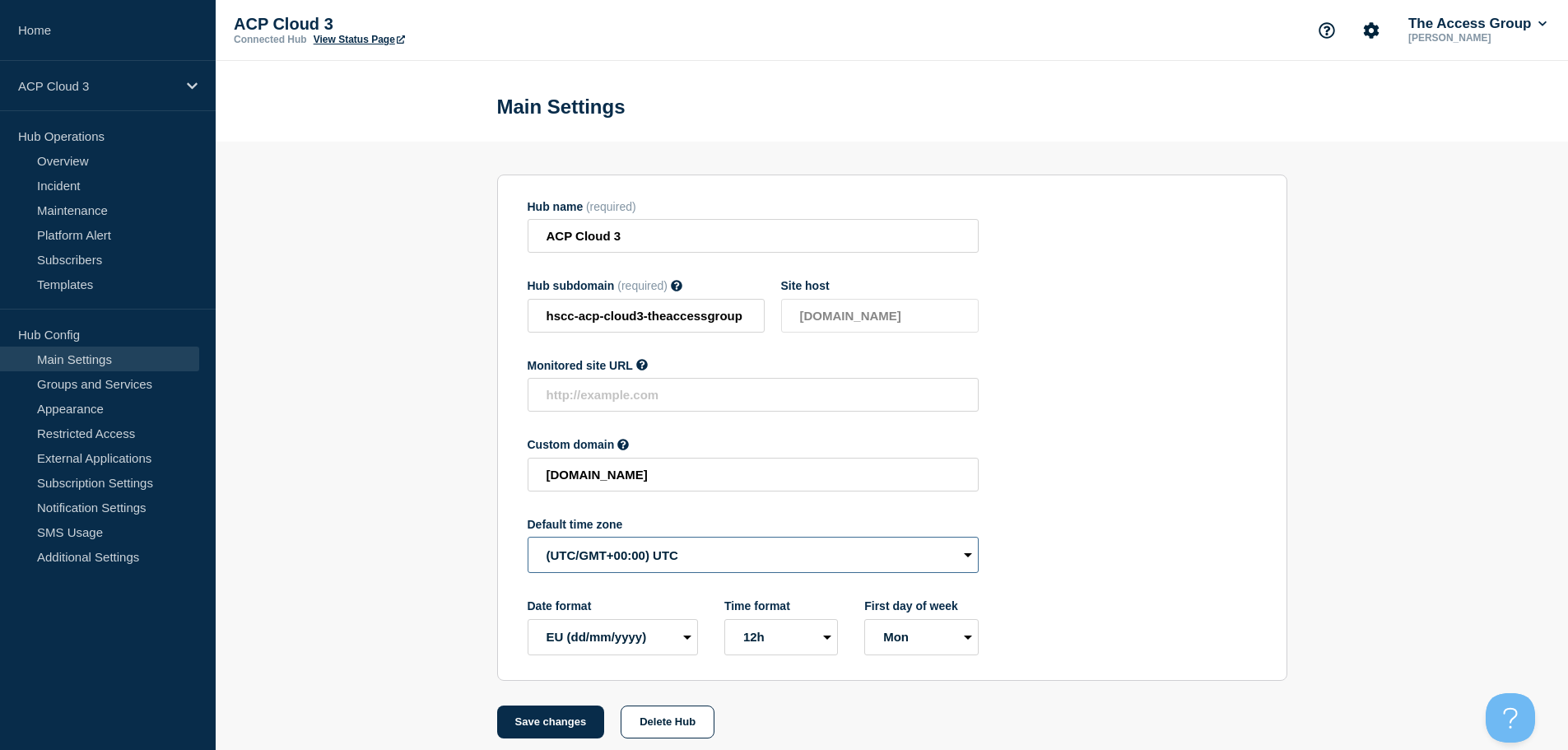
select select "Europe/[GEOGRAPHIC_DATA]"
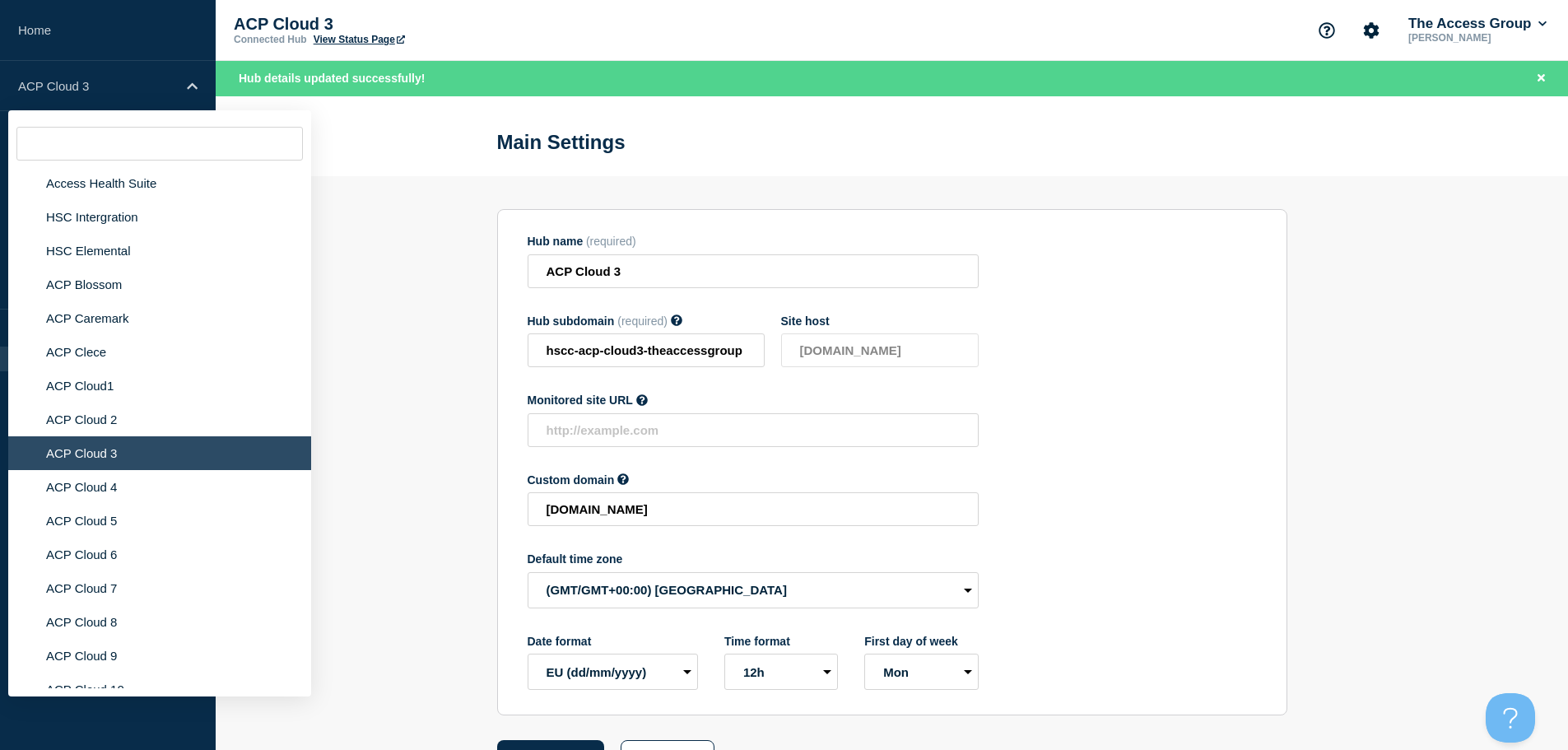
scroll to position [4173, 0]
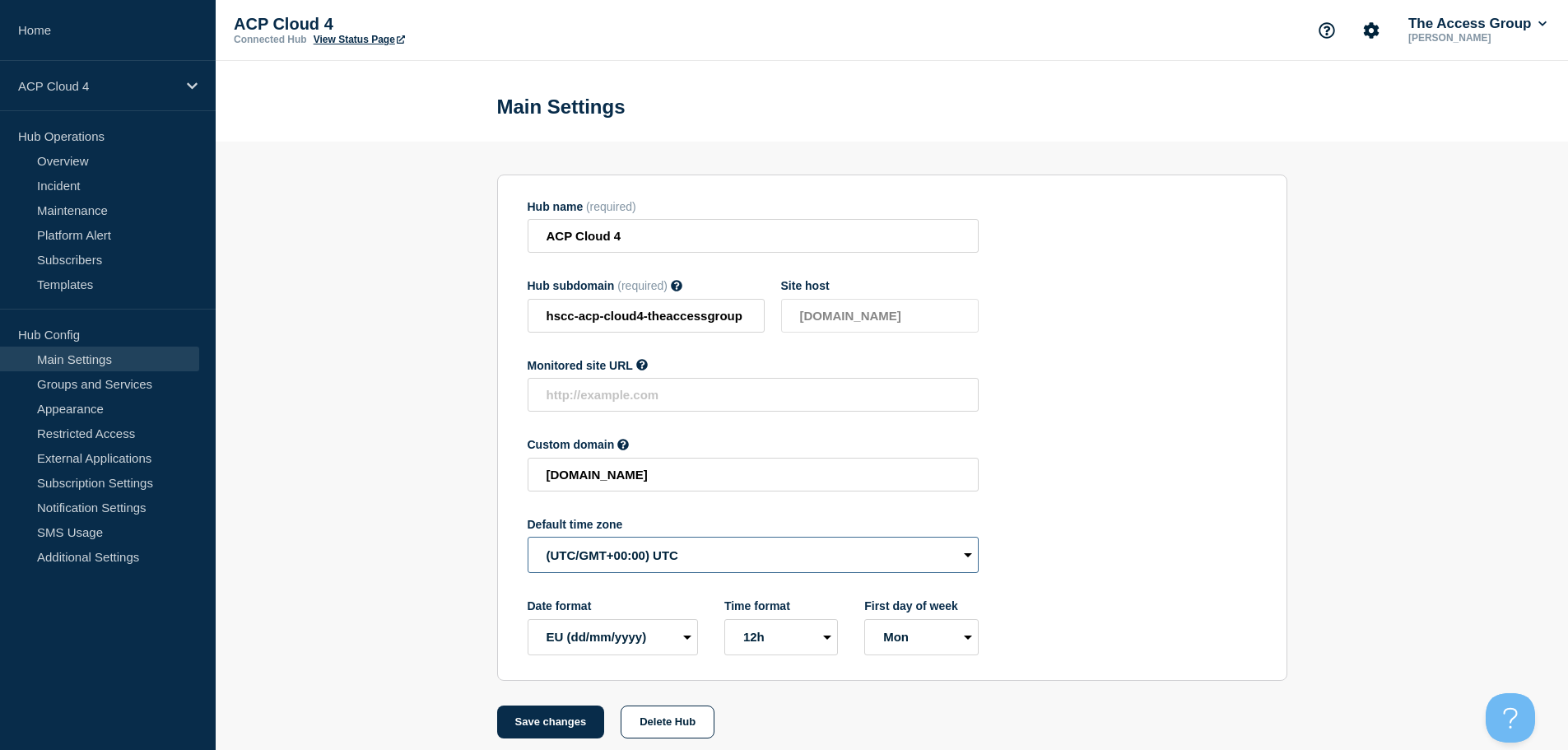
select select "Europe/[GEOGRAPHIC_DATA]"
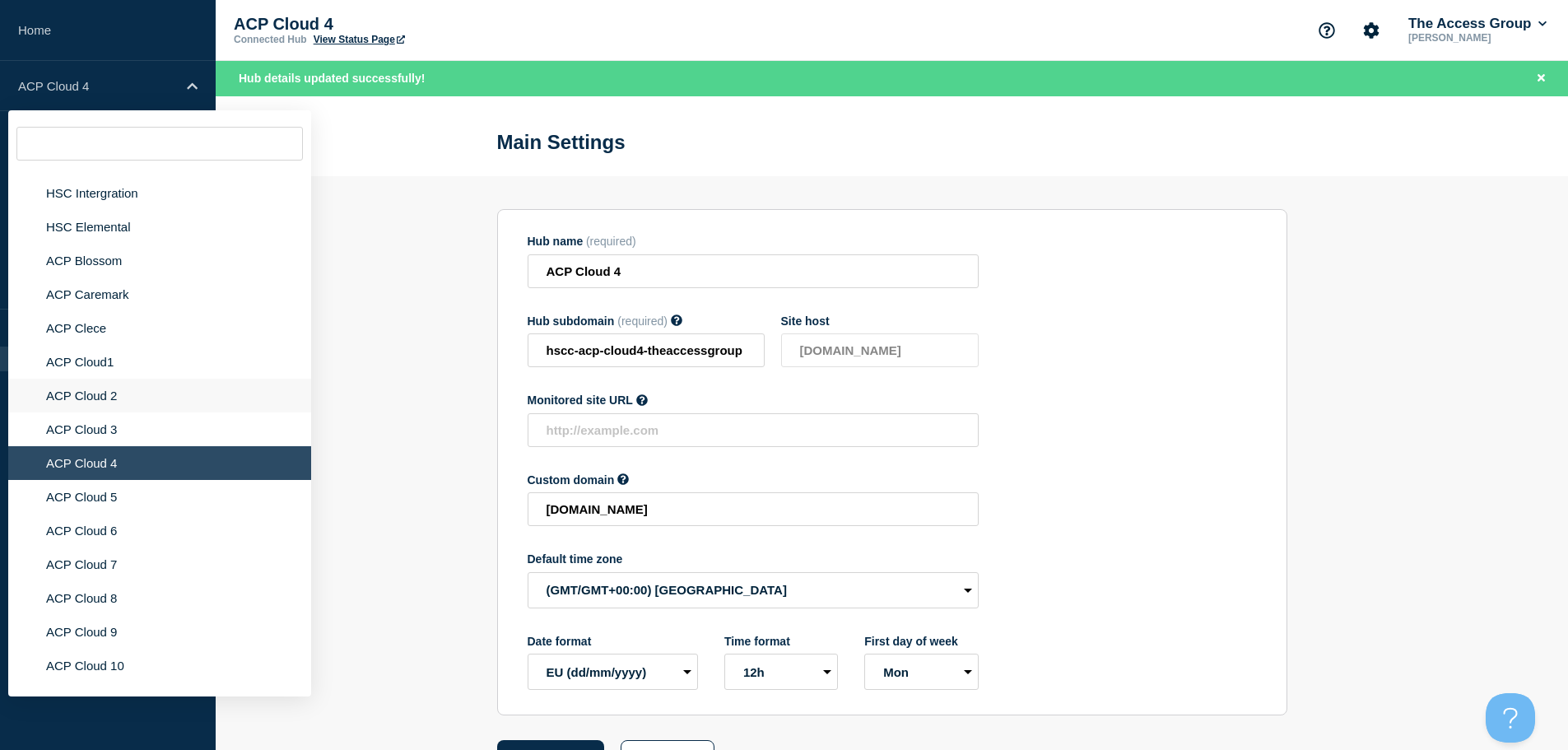
scroll to position [4088, 0]
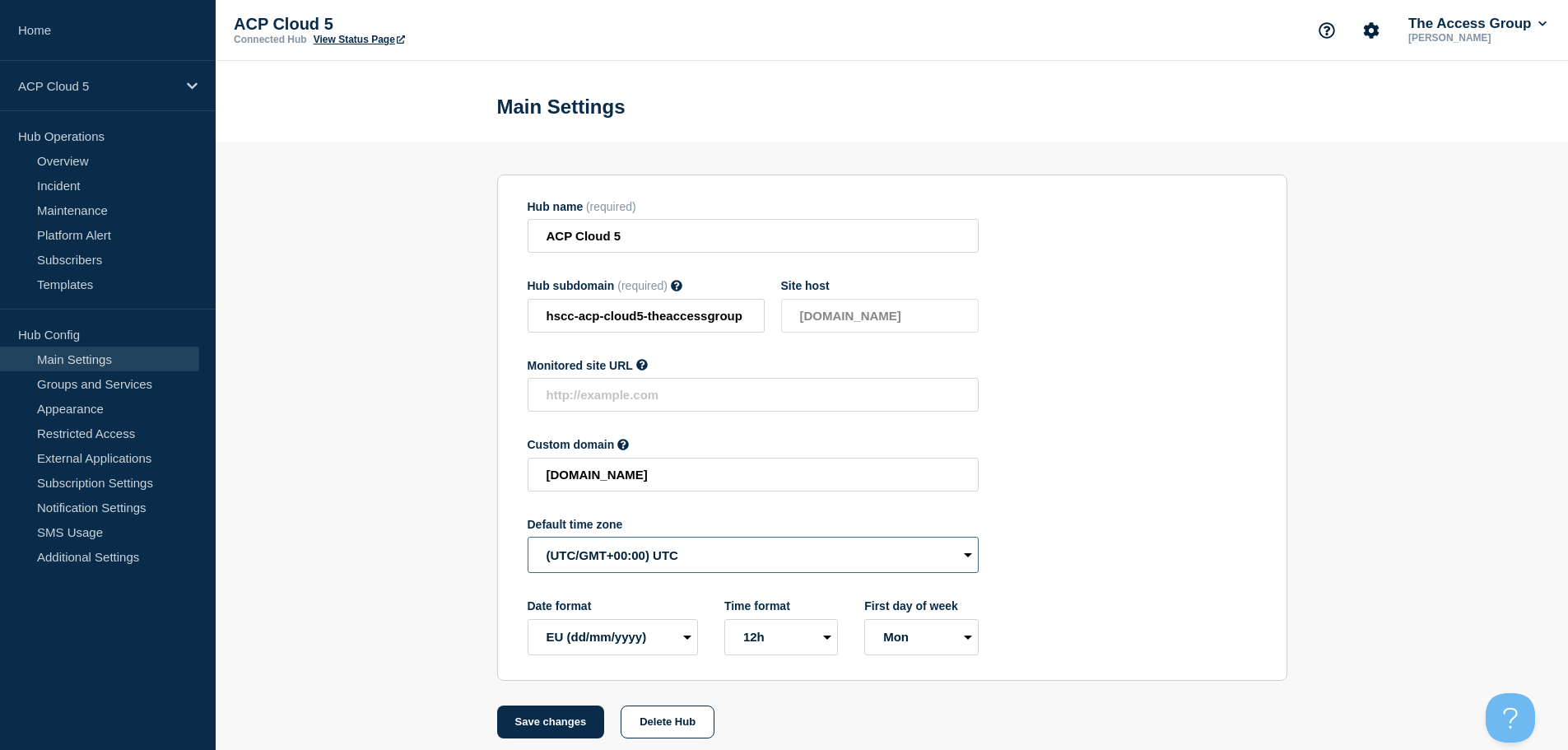
select select "Europe/[GEOGRAPHIC_DATA]"
drag, startPoint x: 572, startPoint y: 722, endPoint x: 372, endPoint y: 490, distance: 306.3
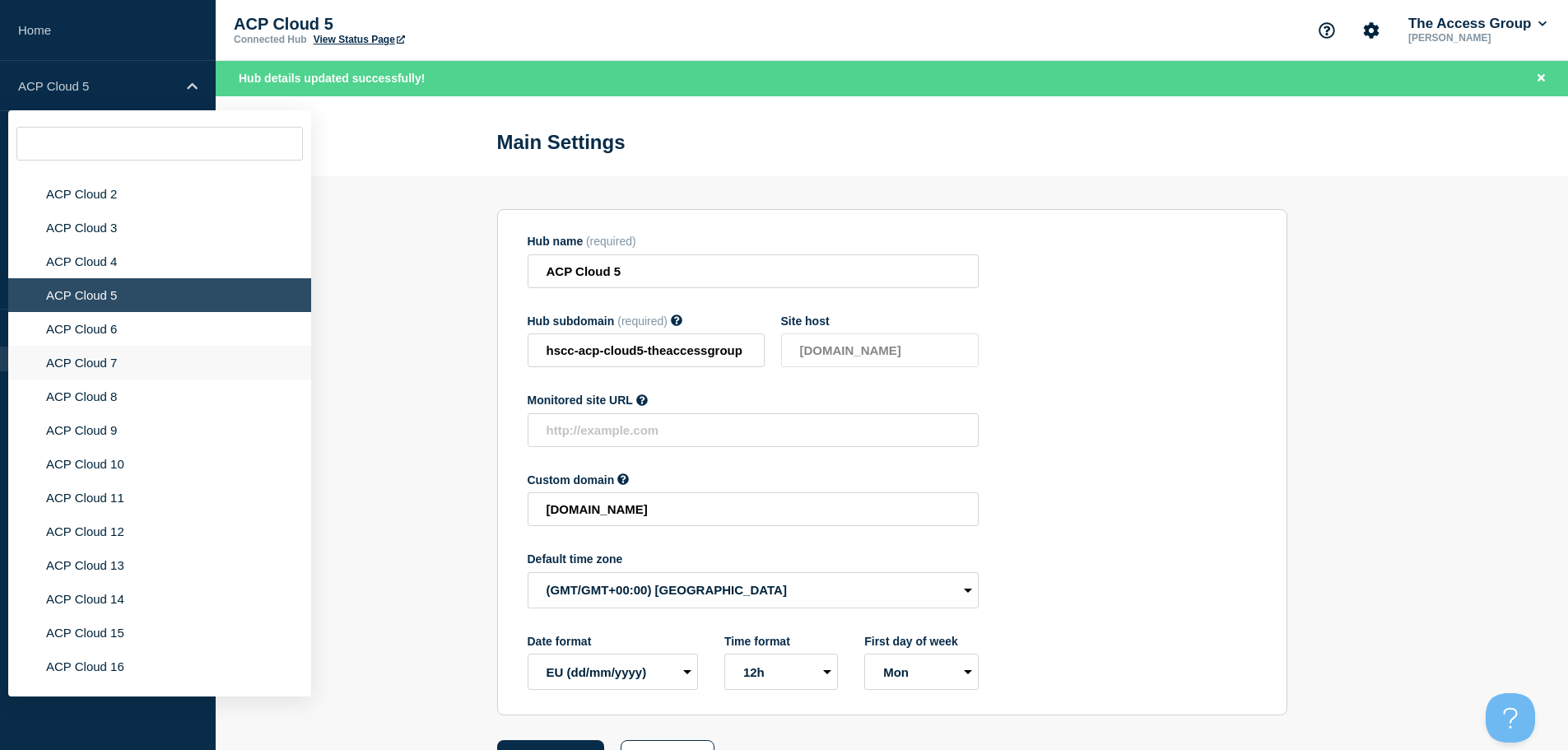
scroll to position [4339, 0]
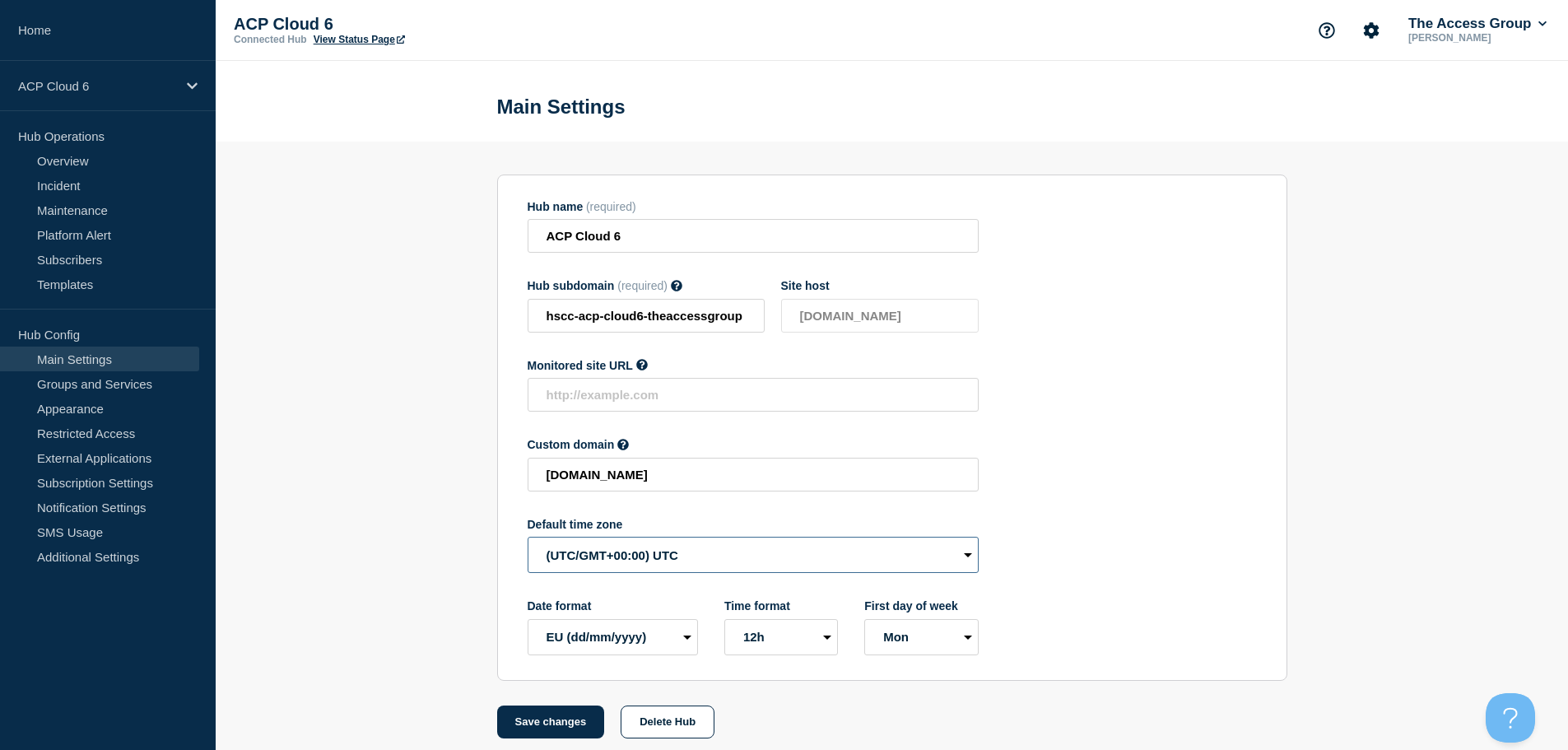
select select "Europe/[GEOGRAPHIC_DATA]"
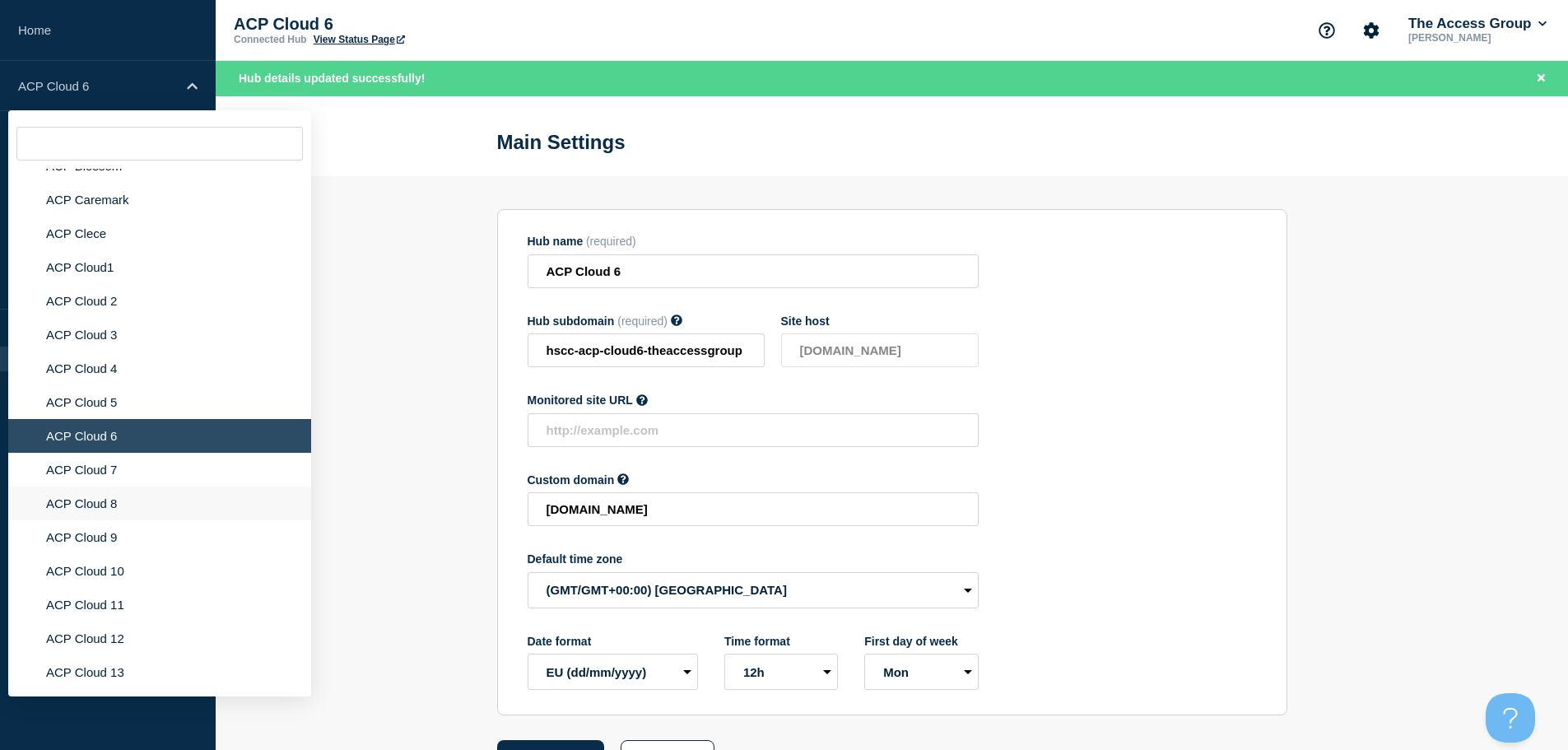
scroll to position [4256, 0]
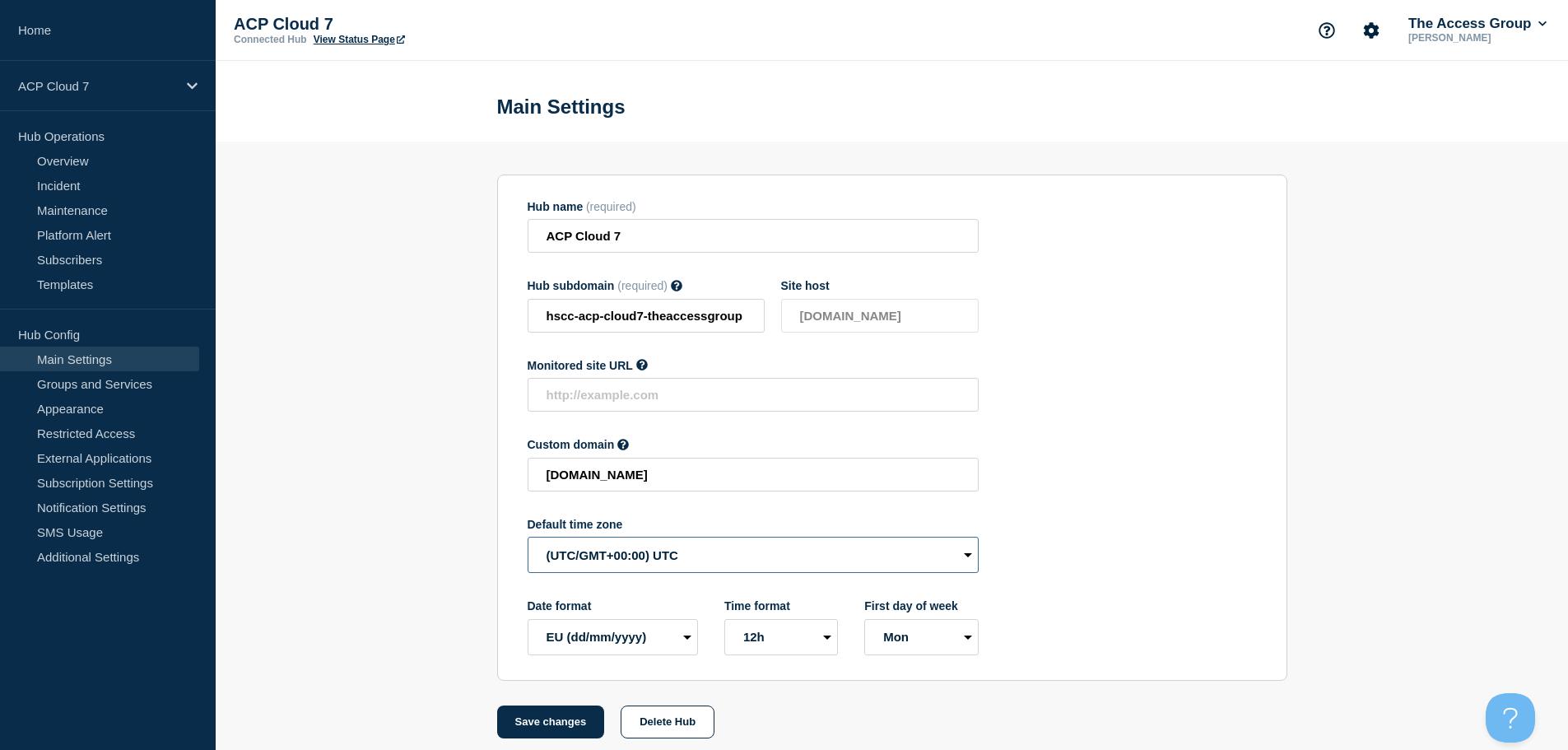
select select "Europe/[GEOGRAPHIC_DATA]"
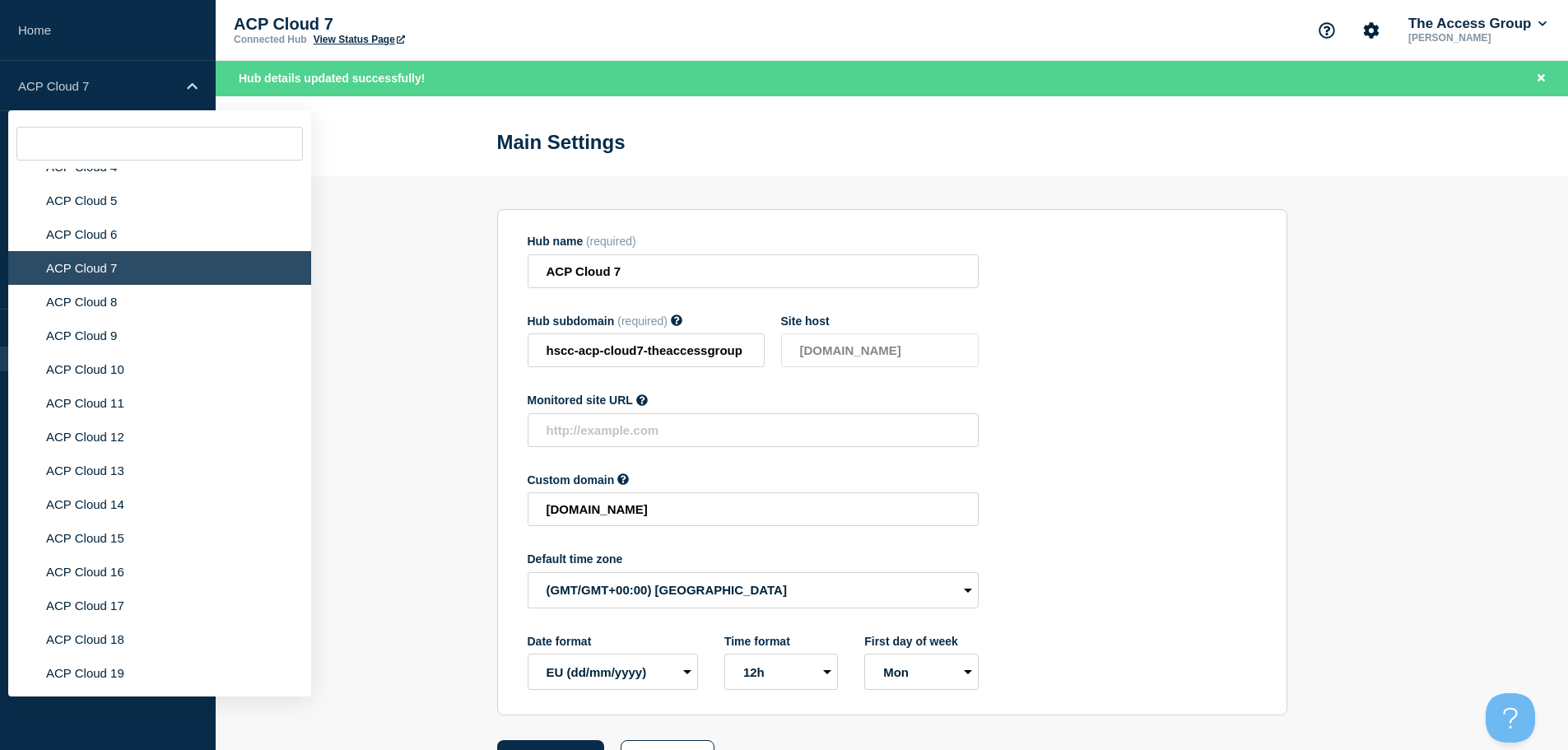
scroll to position [4291, 0]
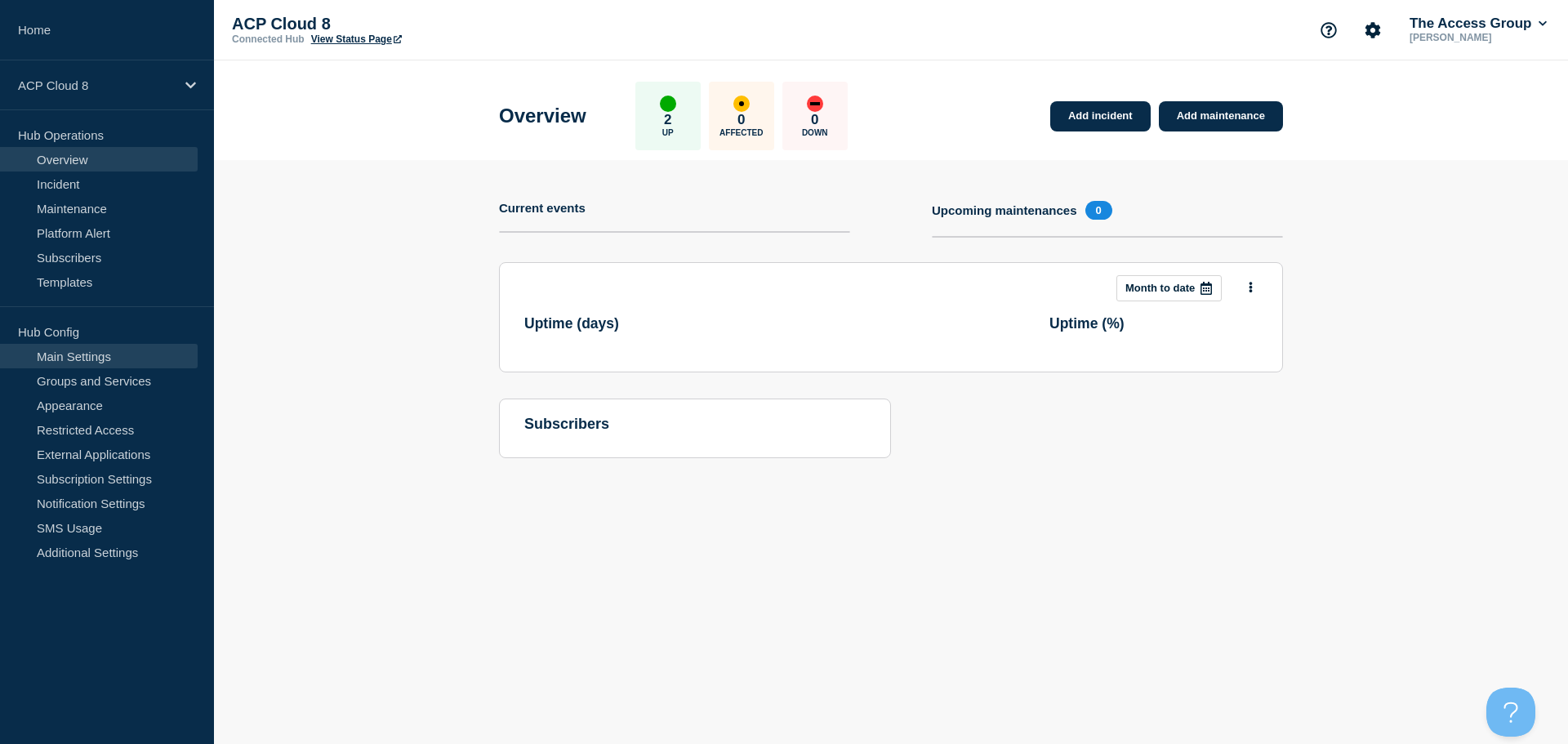
drag, startPoint x: 148, startPoint y: 354, endPoint x: 159, endPoint y: 358, distance: 11.7
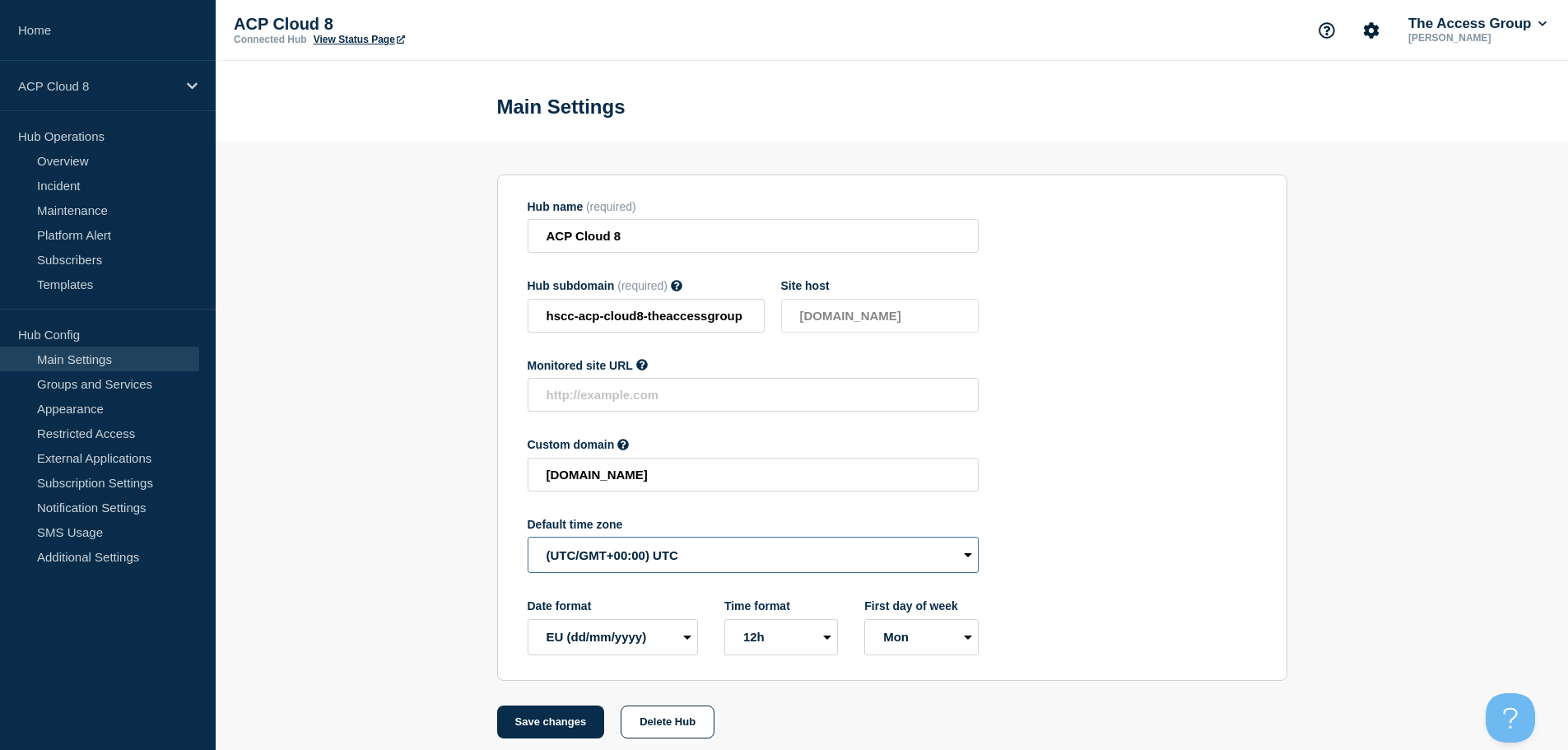
drag, startPoint x: 619, startPoint y: 550, endPoint x: 670, endPoint y: 565, distance: 53.2
select select "Europe/[GEOGRAPHIC_DATA]"
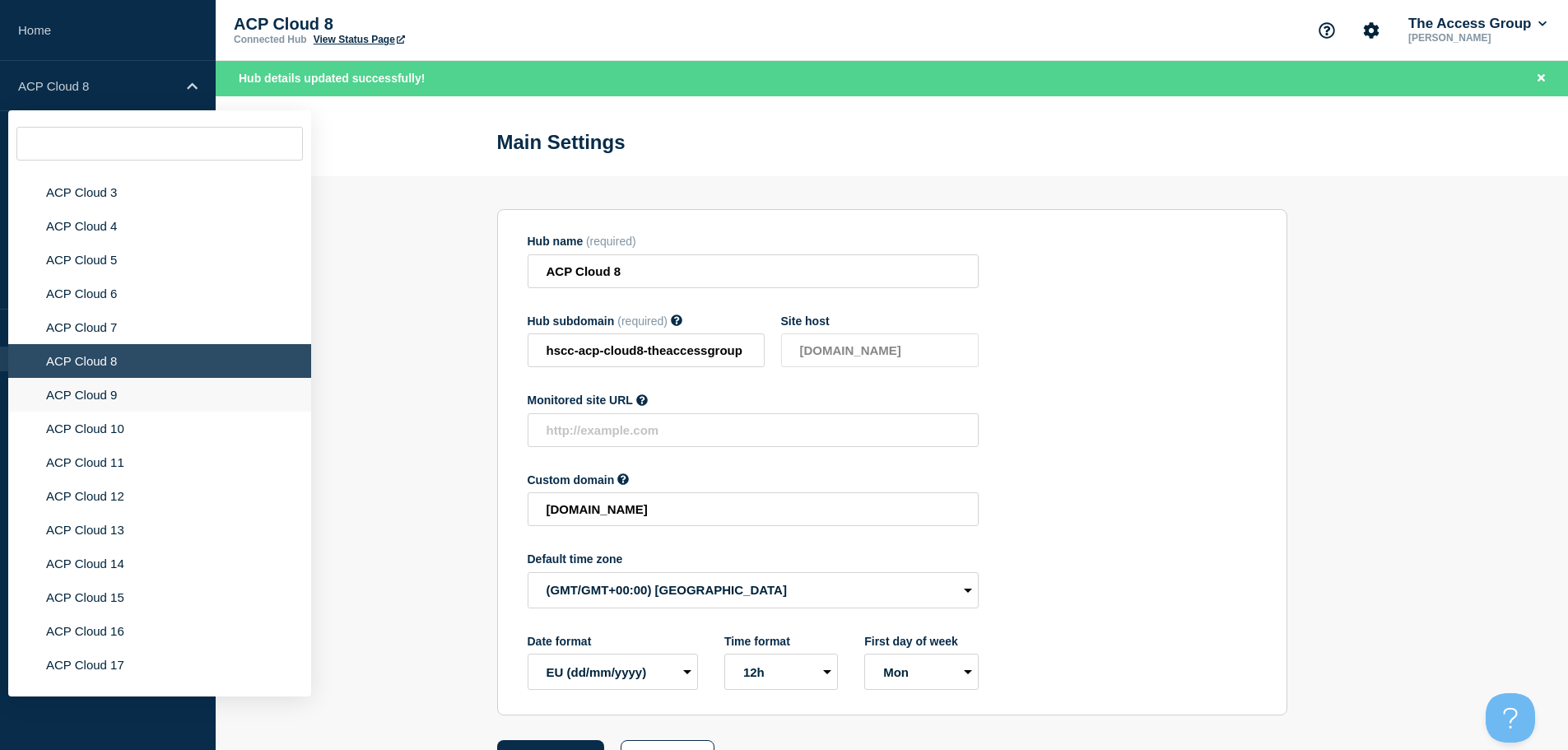
scroll to position [4386, 0]
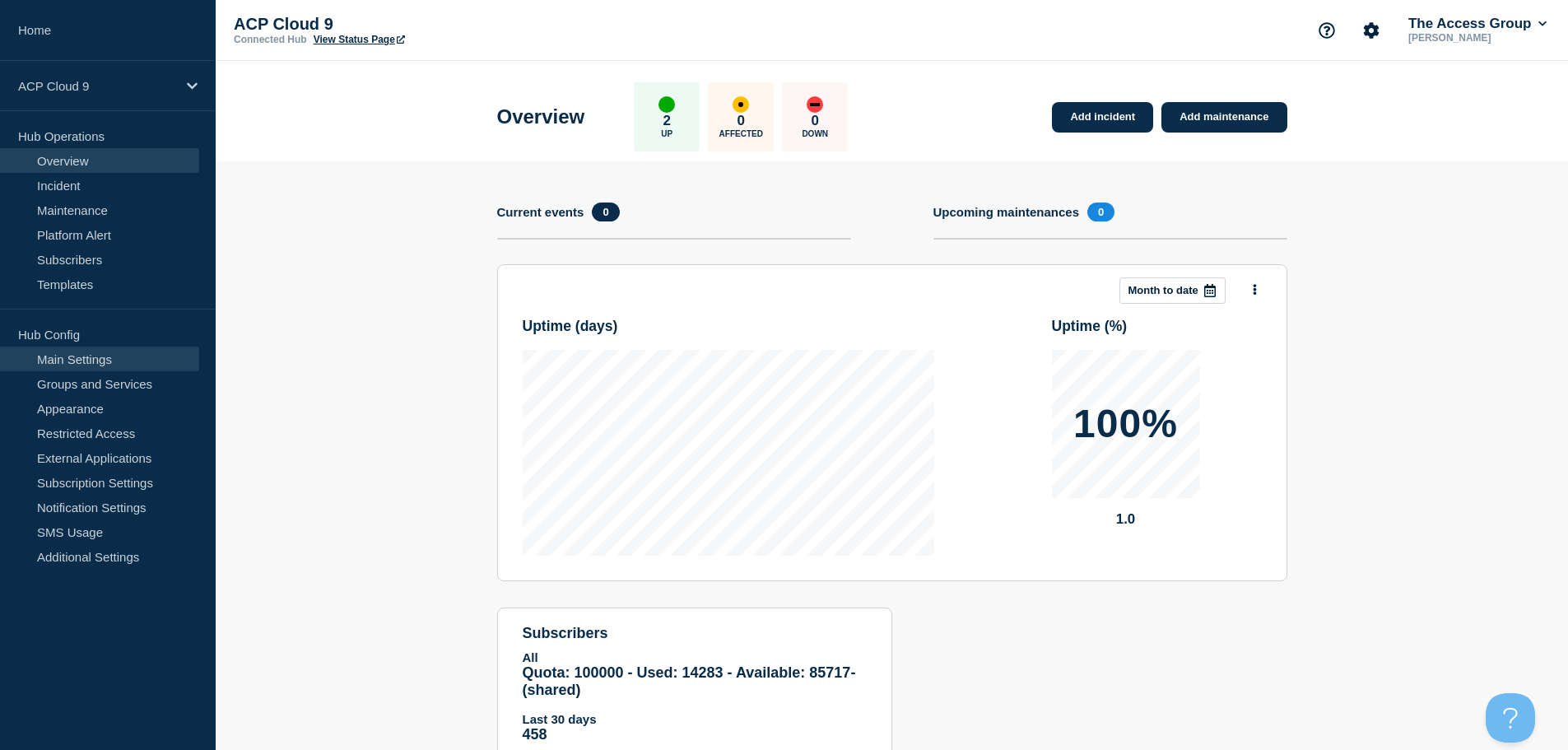
drag, startPoint x: 156, startPoint y: 353, endPoint x: 179, endPoint y: 371, distance: 29.2
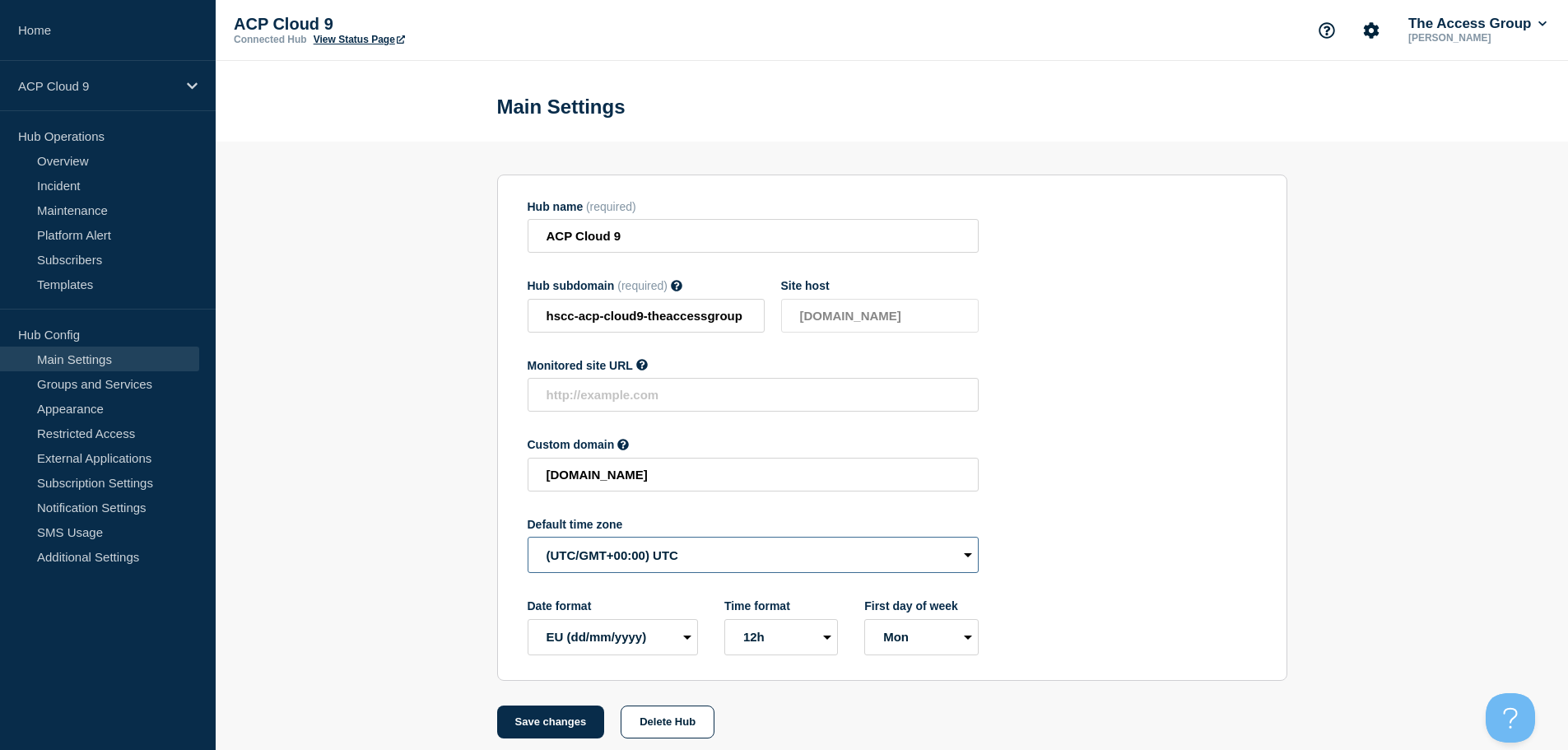
select select "Europe/[GEOGRAPHIC_DATA]"
drag, startPoint x: 163, startPoint y: 90, endPoint x: 334, endPoint y: 219, distance: 214.2
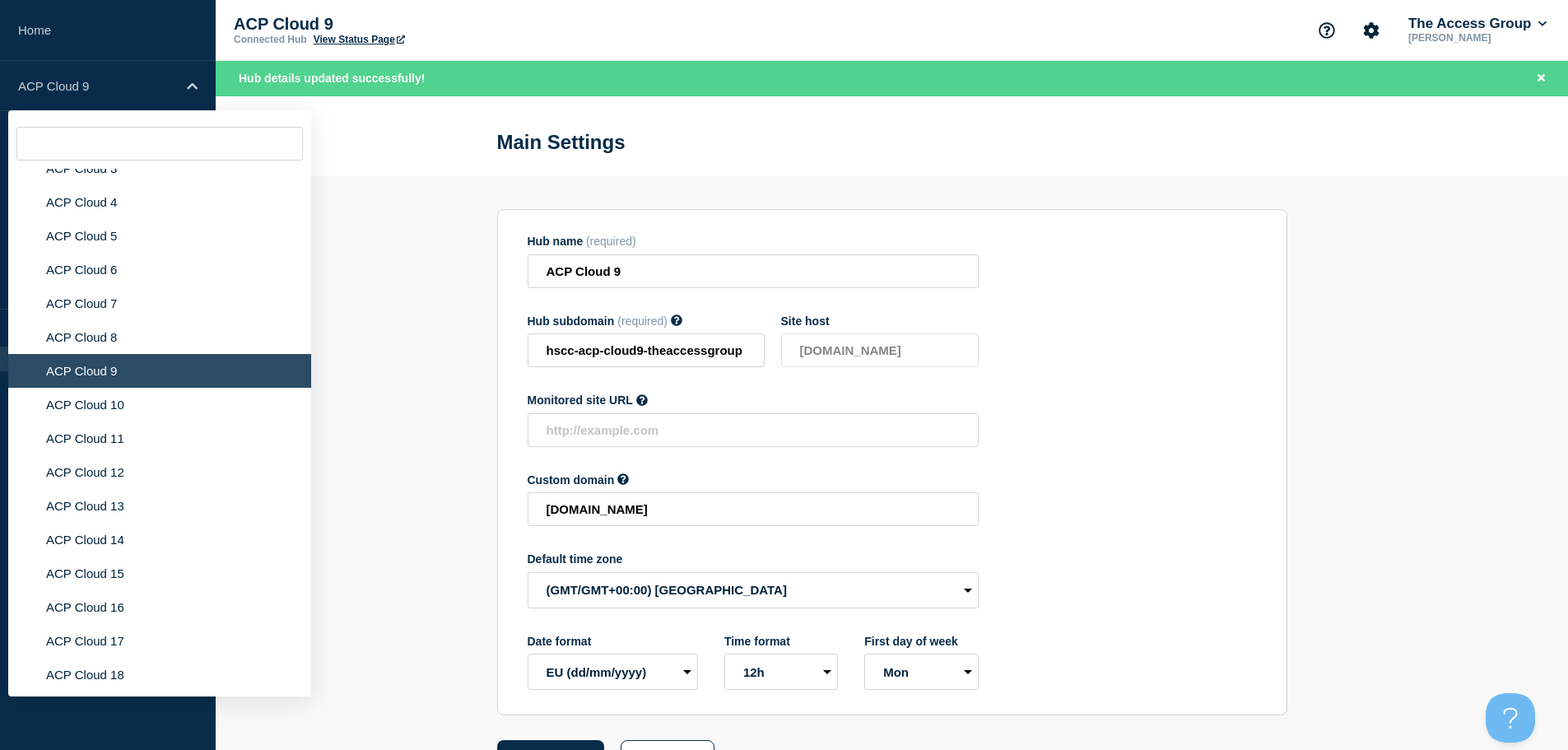
scroll to position [4446, 0]
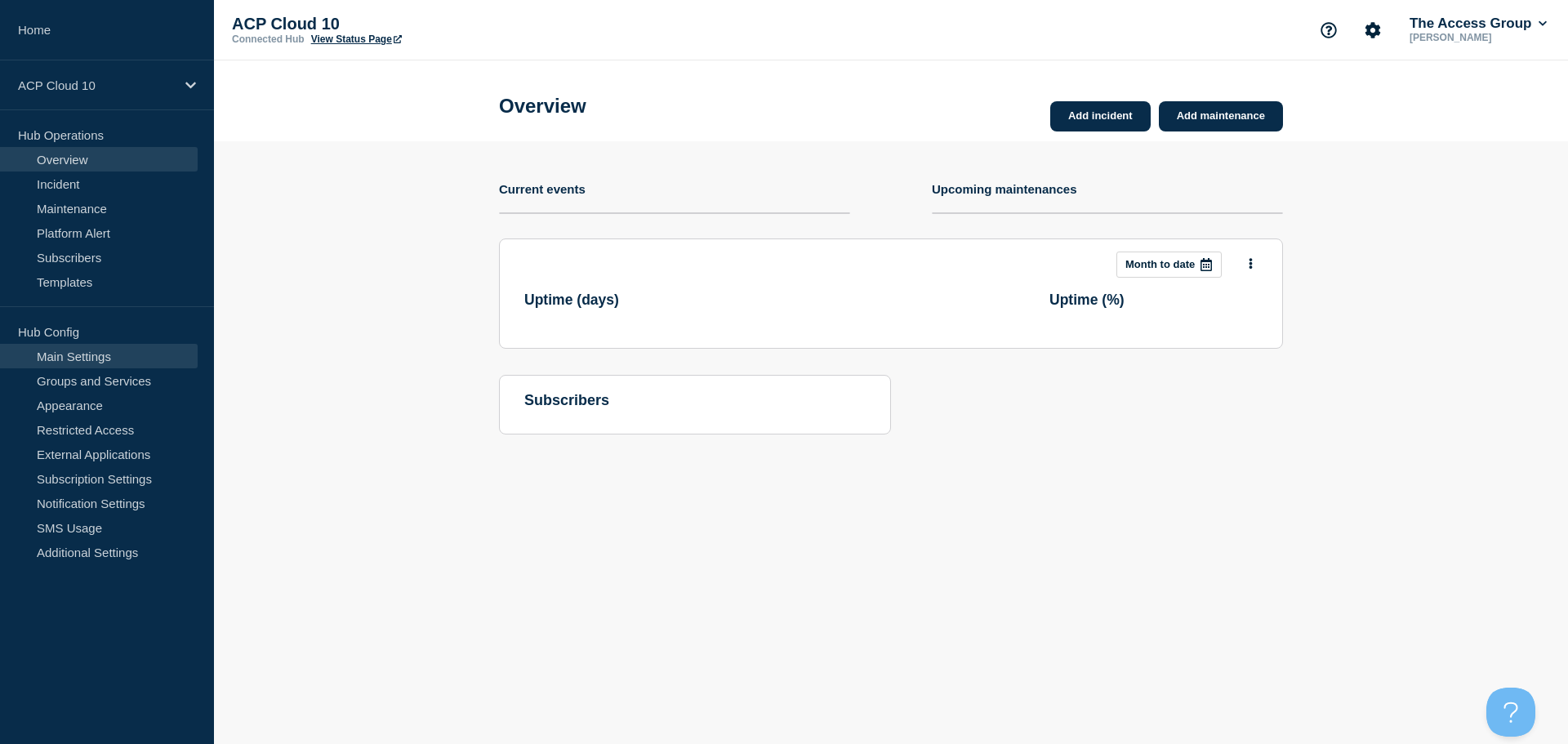
drag, startPoint x: 168, startPoint y: 347, endPoint x: 176, endPoint y: 358, distance: 13.6
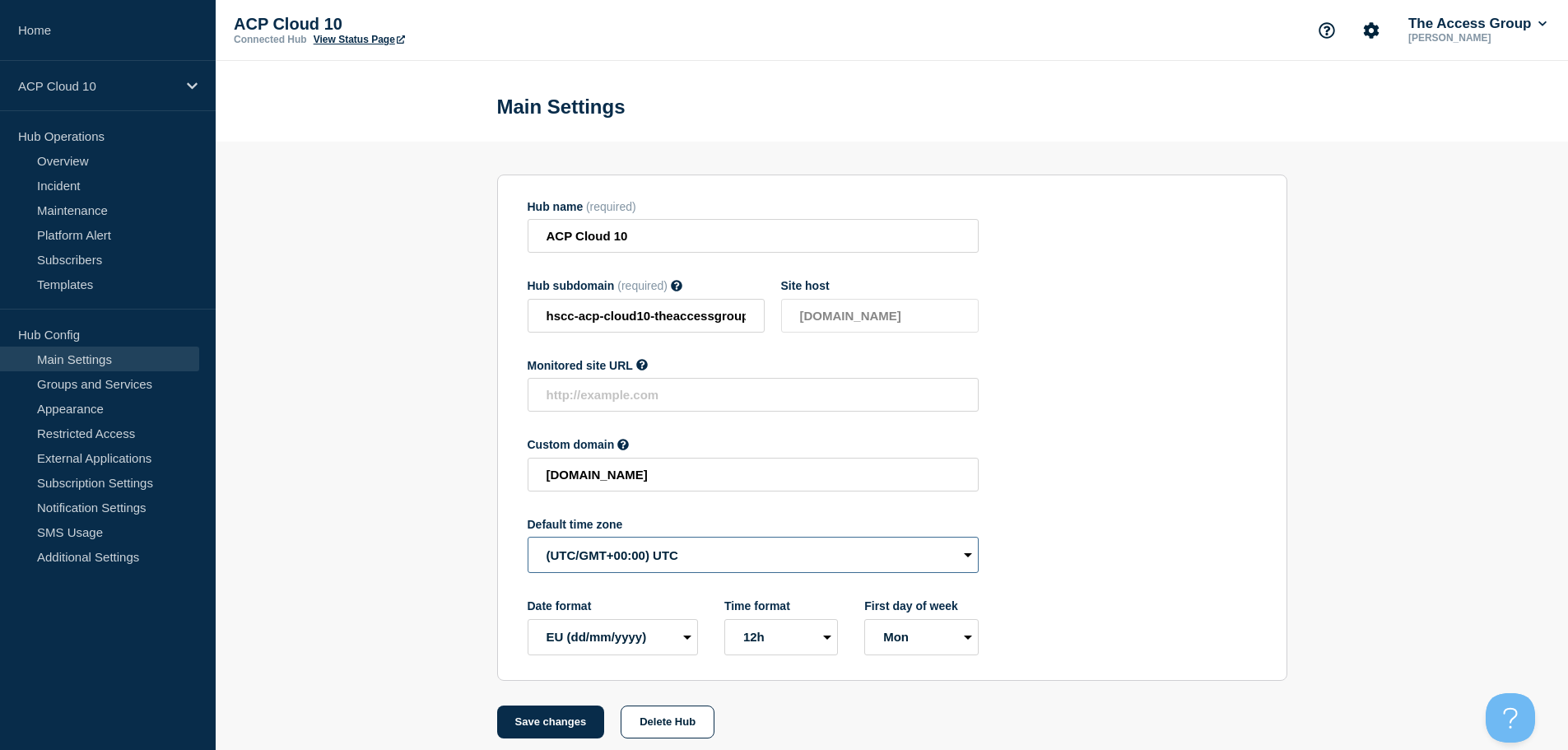
select select "Europe/[GEOGRAPHIC_DATA]"
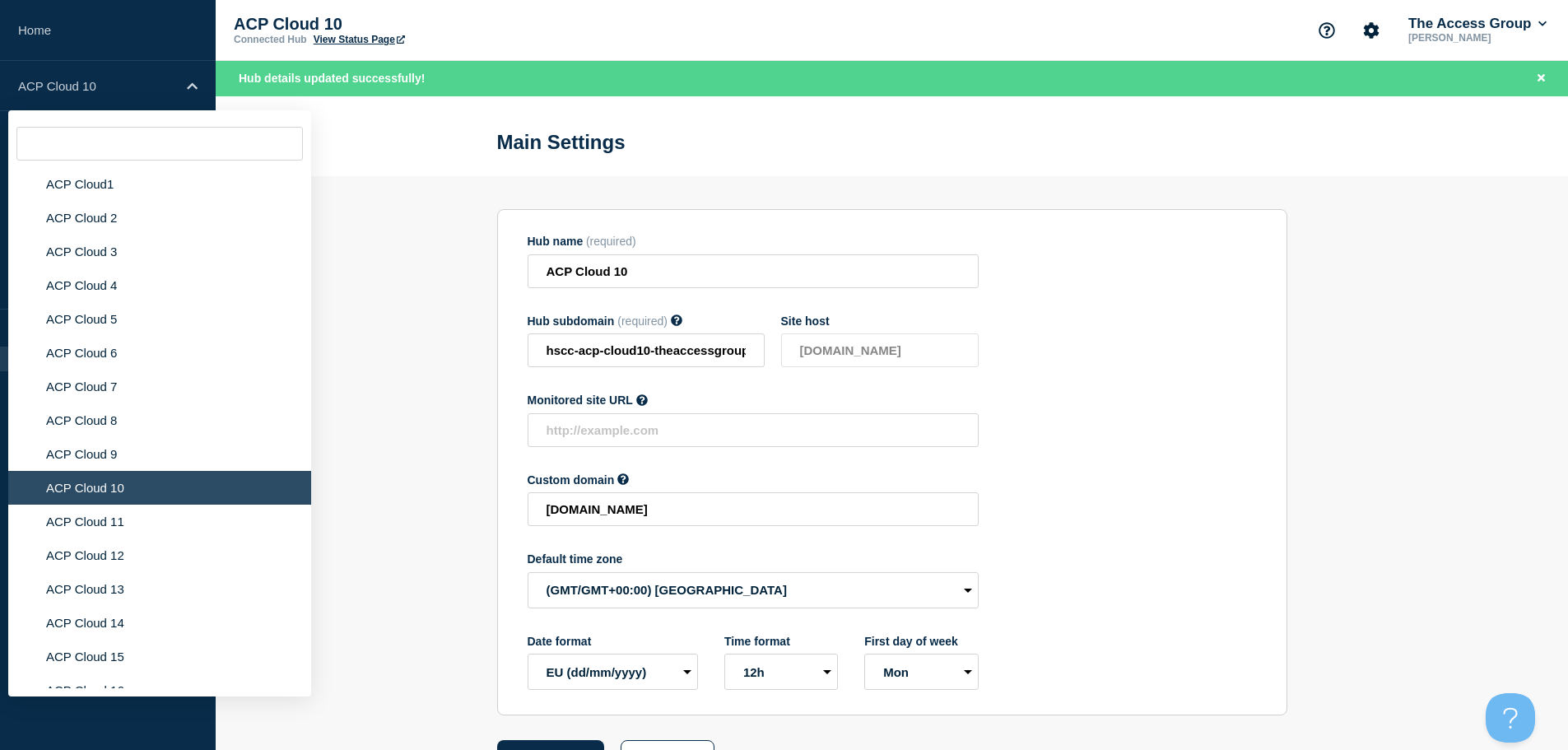
scroll to position [4433, 0]
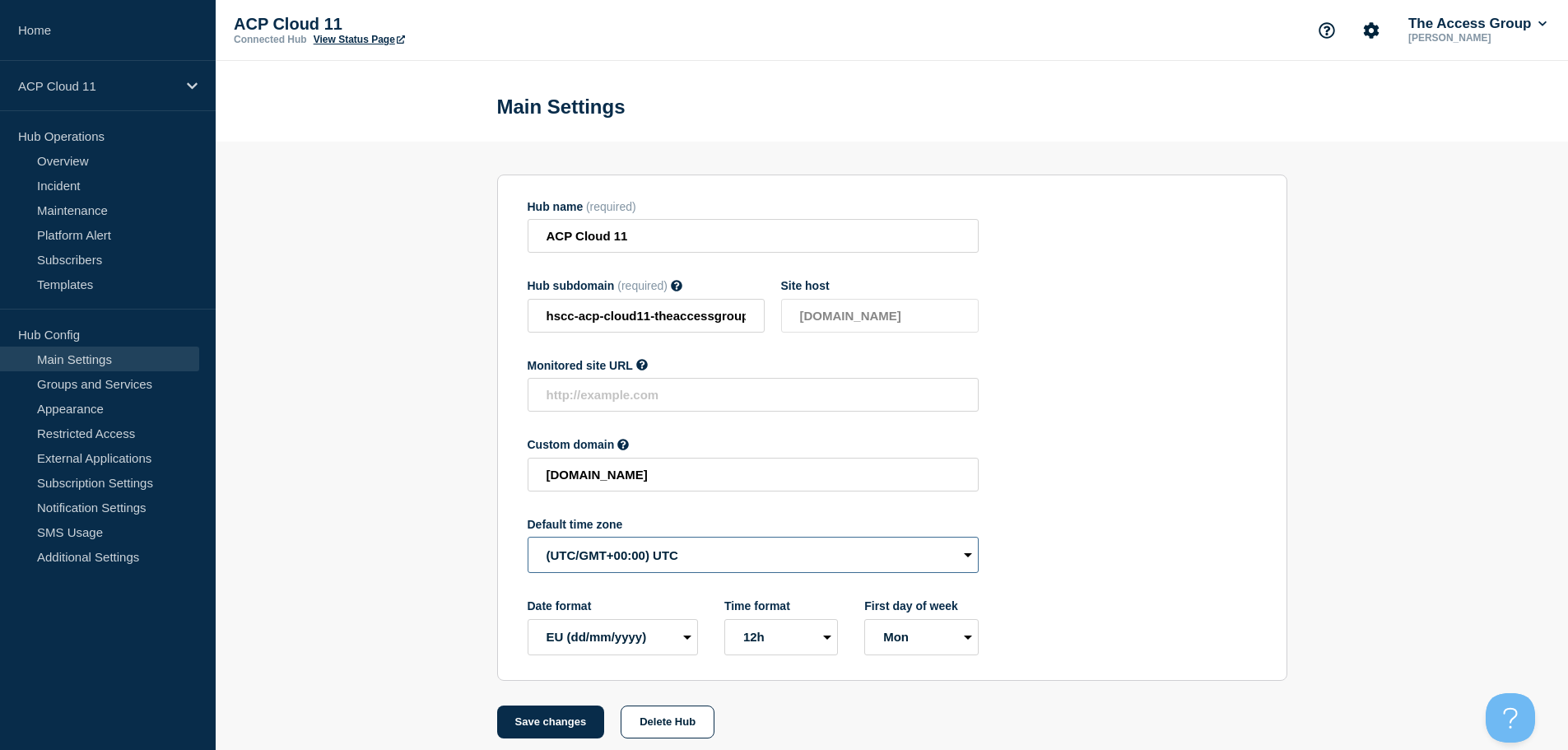
select select "Europe/[GEOGRAPHIC_DATA]"
drag, startPoint x: 562, startPoint y: 729, endPoint x: 559, endPoint y: 706, distance: 23.2
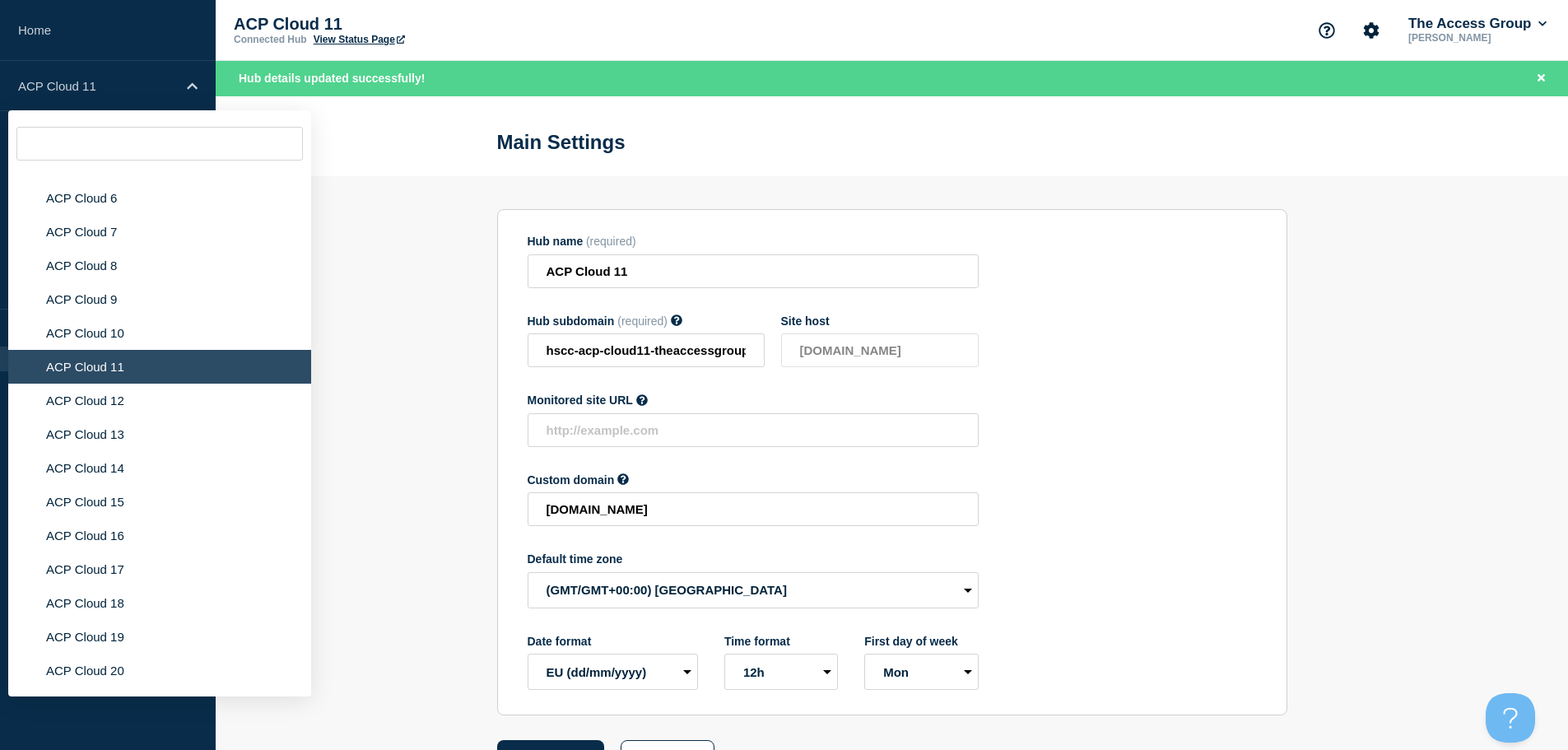
scroll to position [4516, 0]
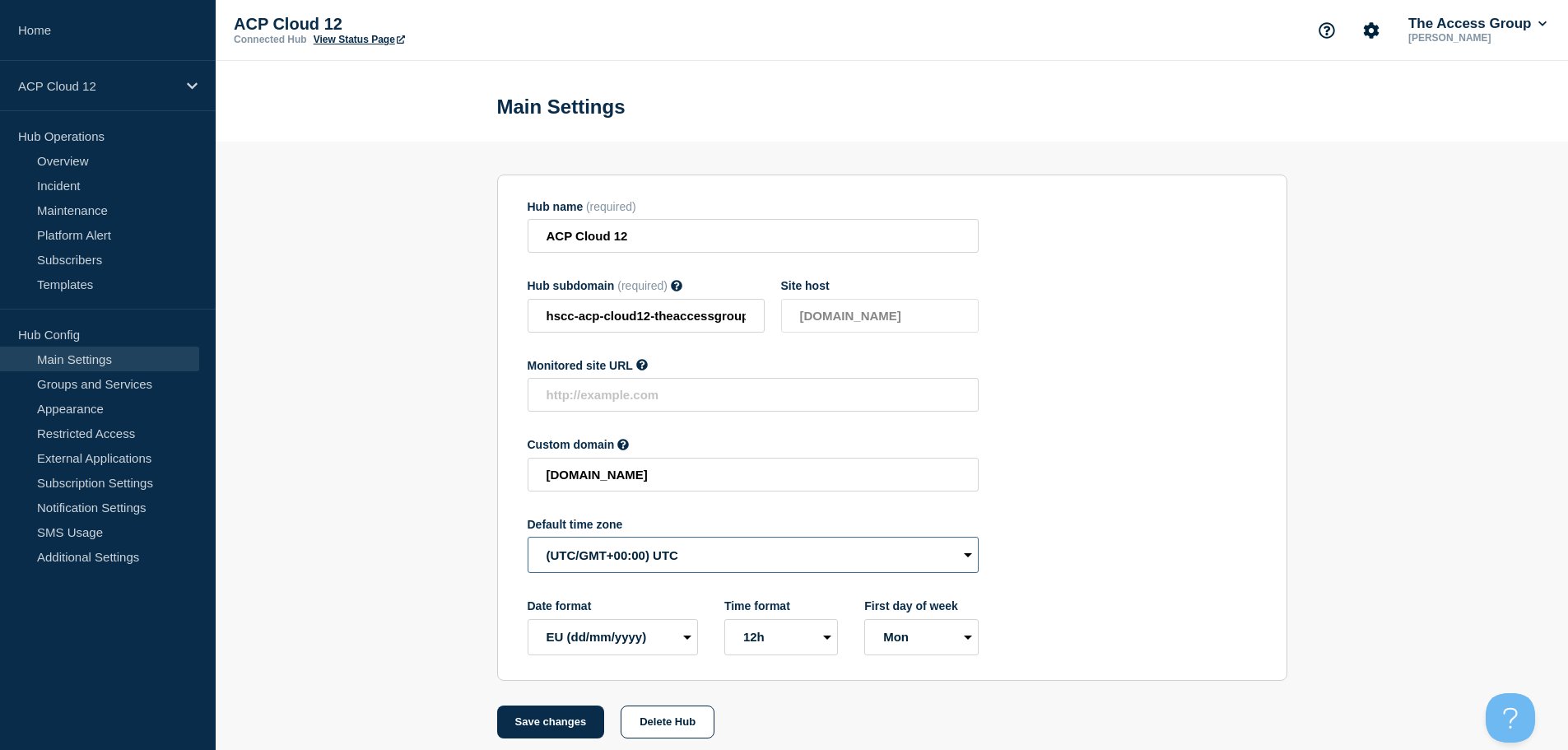
drag, startPoint x: 617, startPoint y: 560, endPoint x: 626, endPoint y: 562, distance: 9.2
select select "Europe/[GEOGRAPHIC_DATA]"
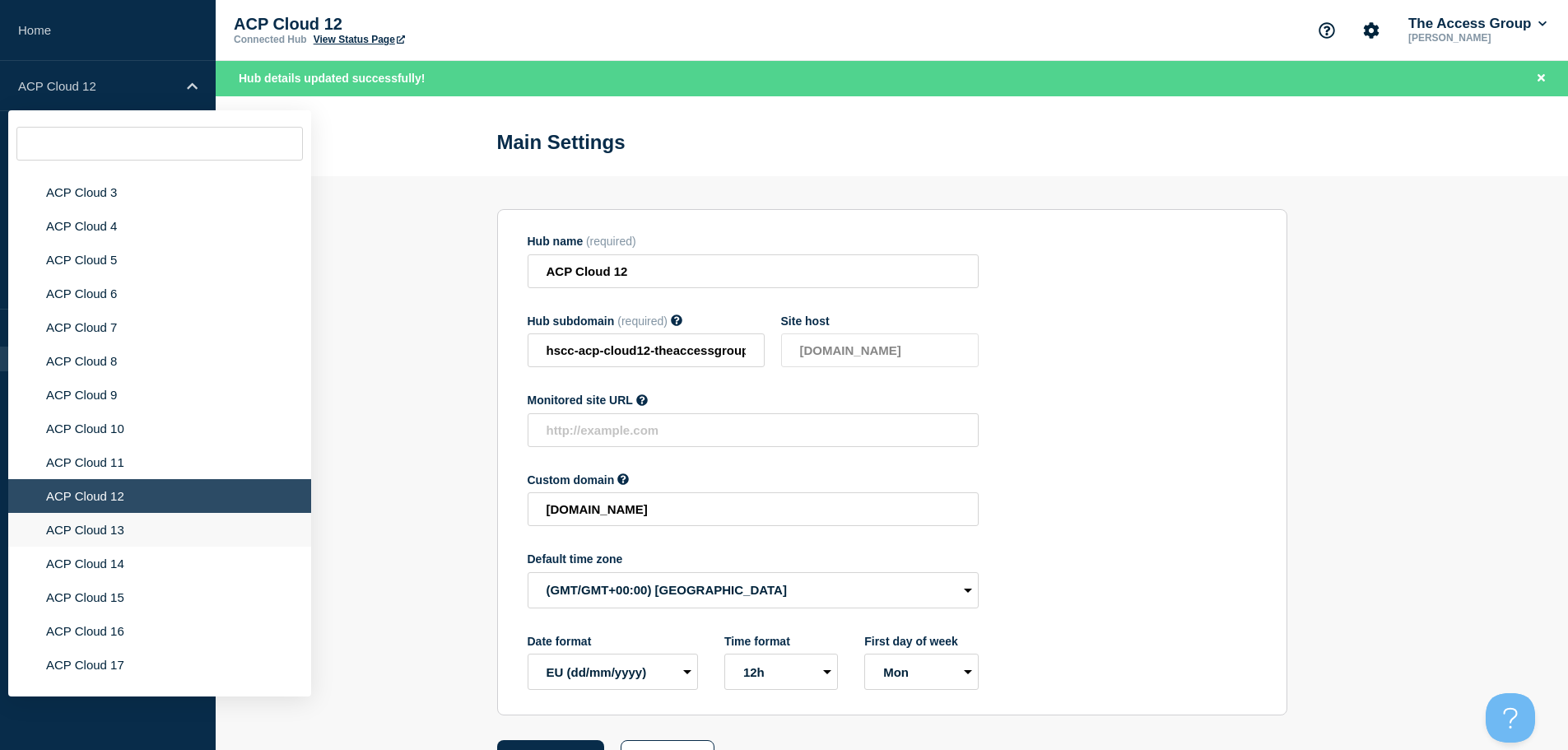
scroll to position [4398, 0]
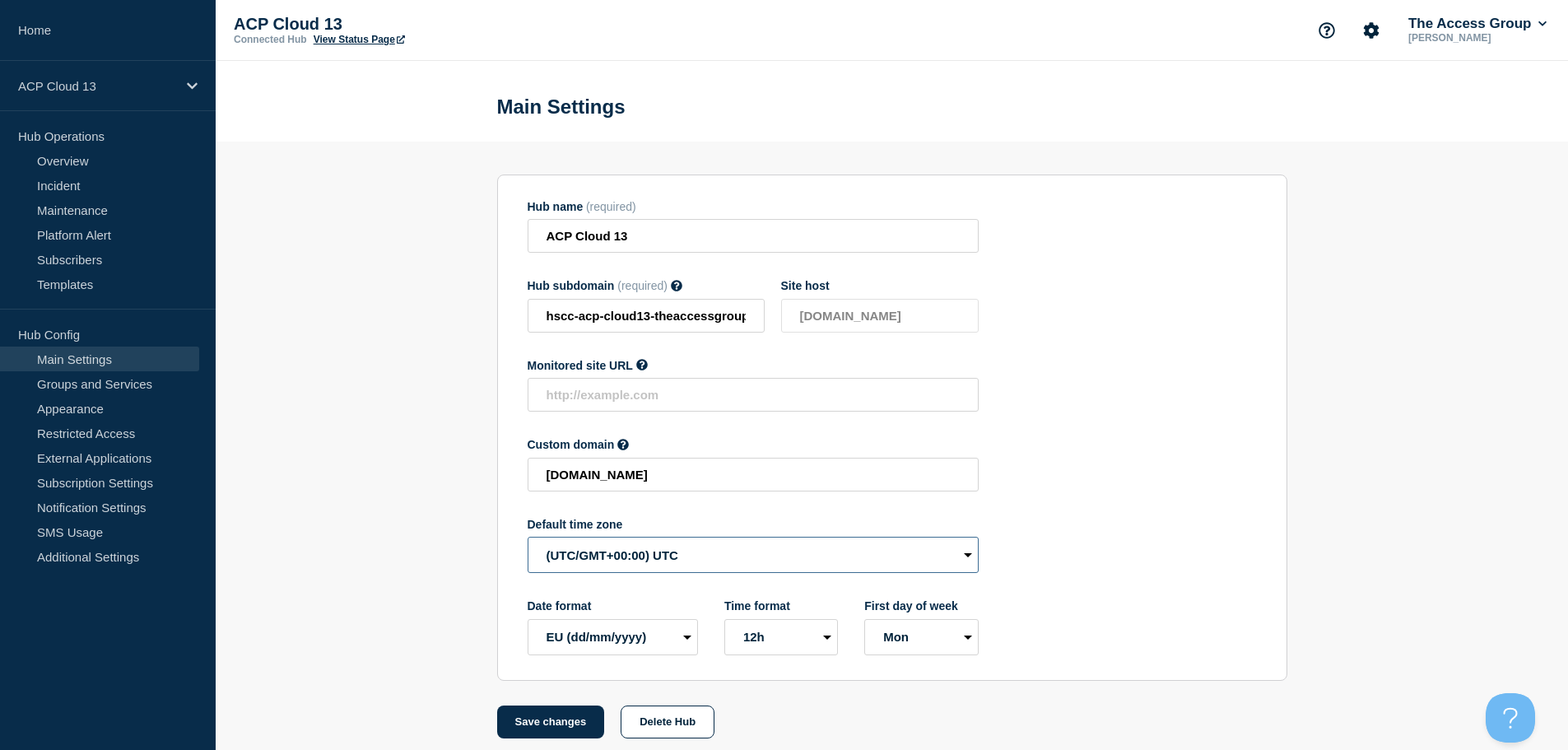
select select "Europe/[GEOGRAPHIC_DATA]"
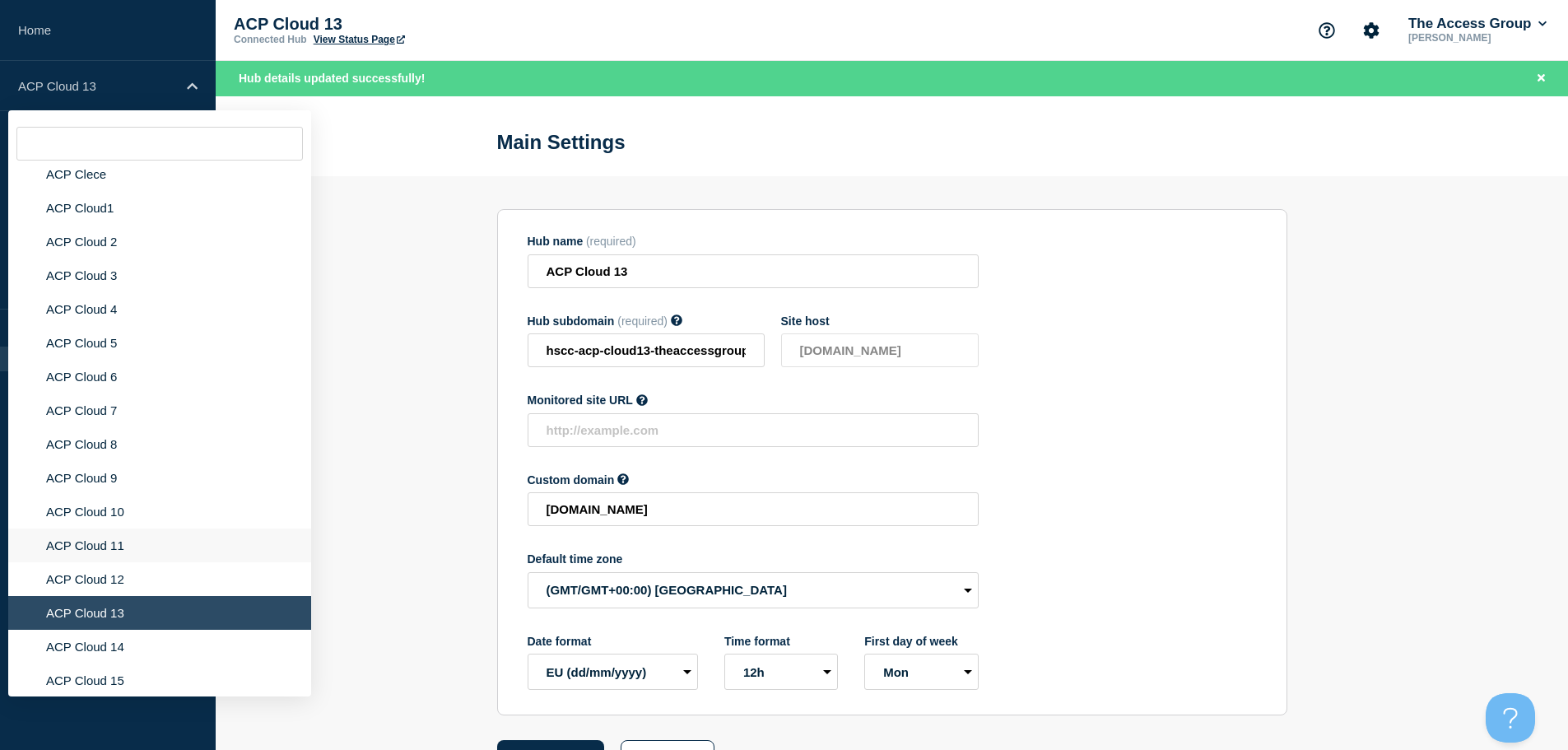
scroll to position [4339, 0]
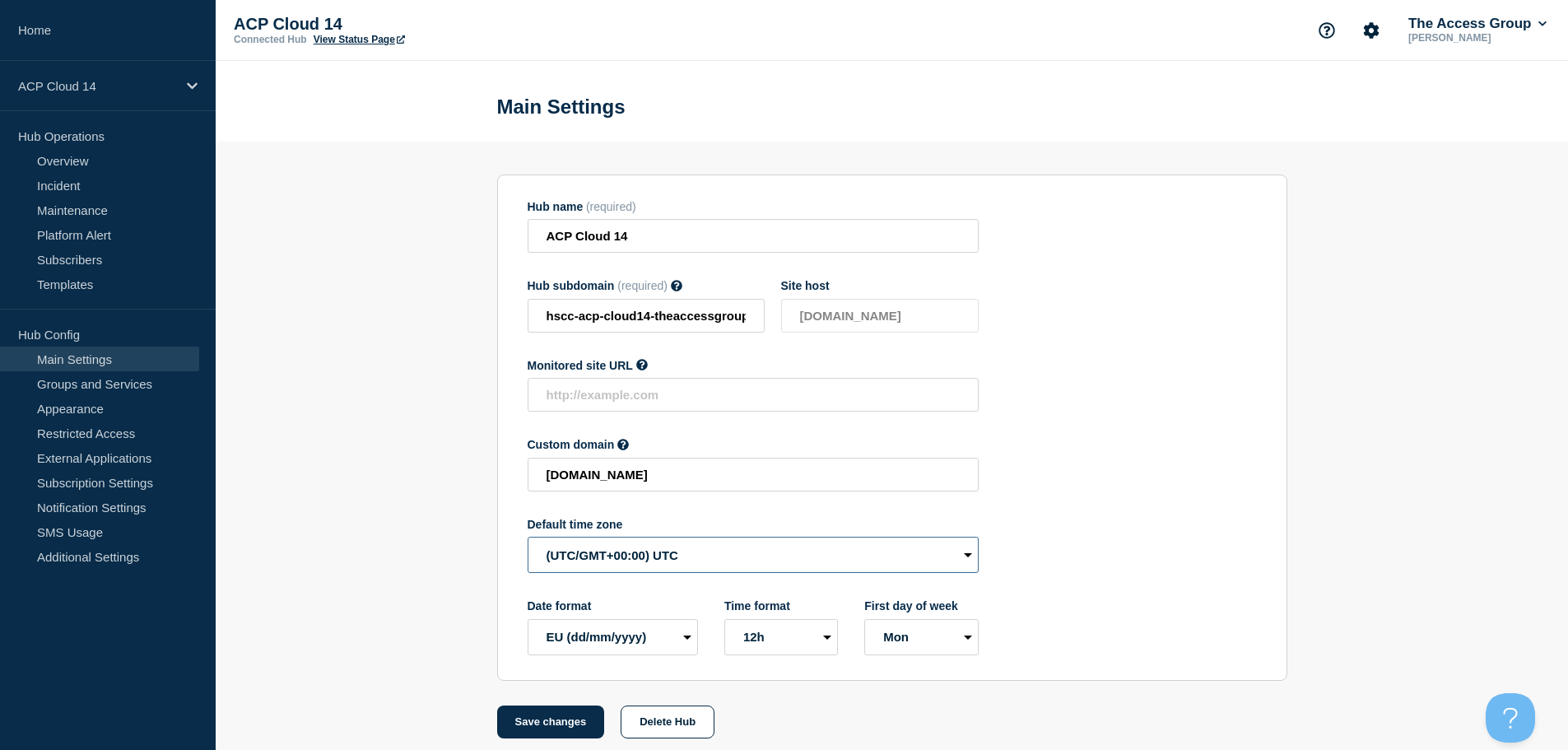
select select "Europe/[GEOGRAPHIC_DATA]"
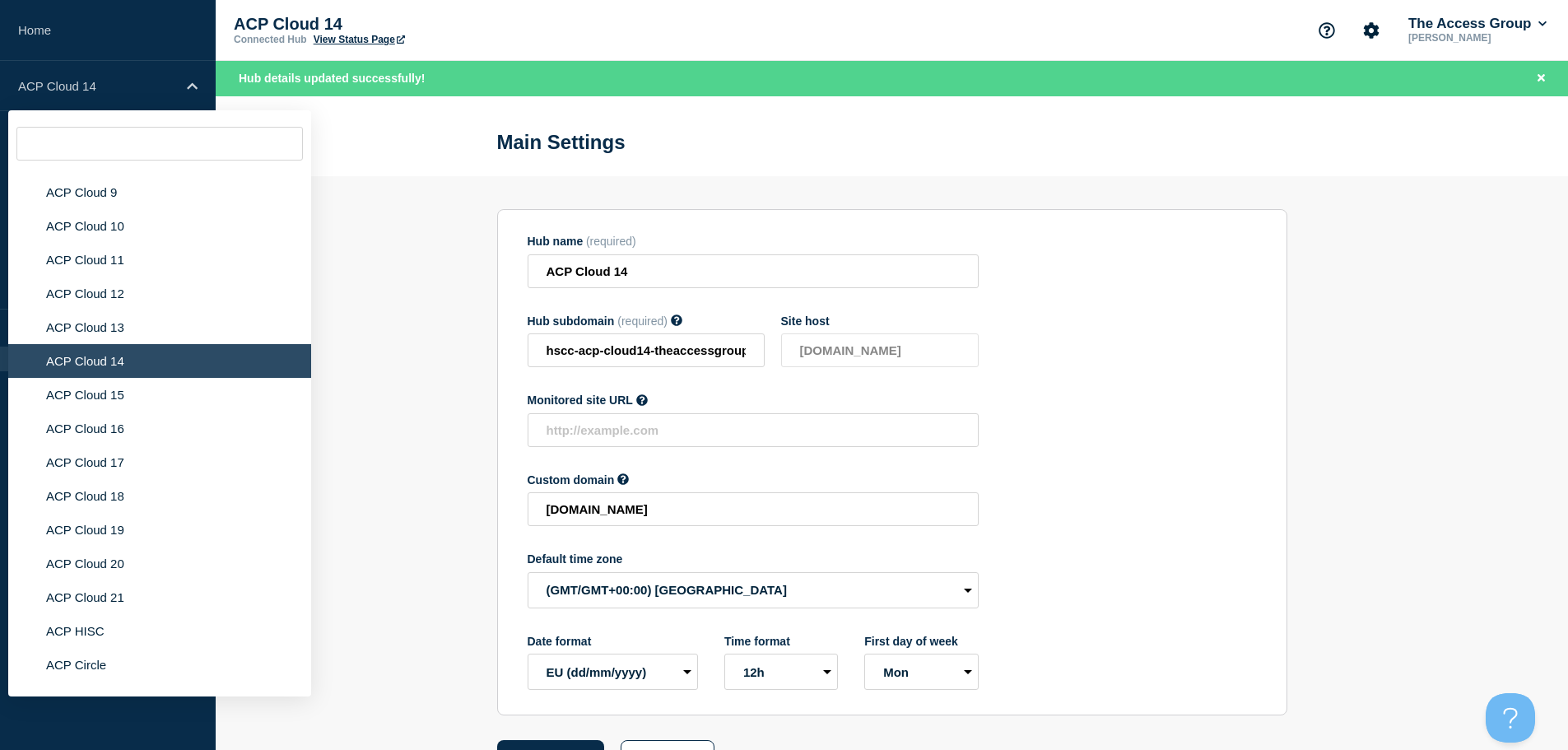
scroll to position [4624, 0]
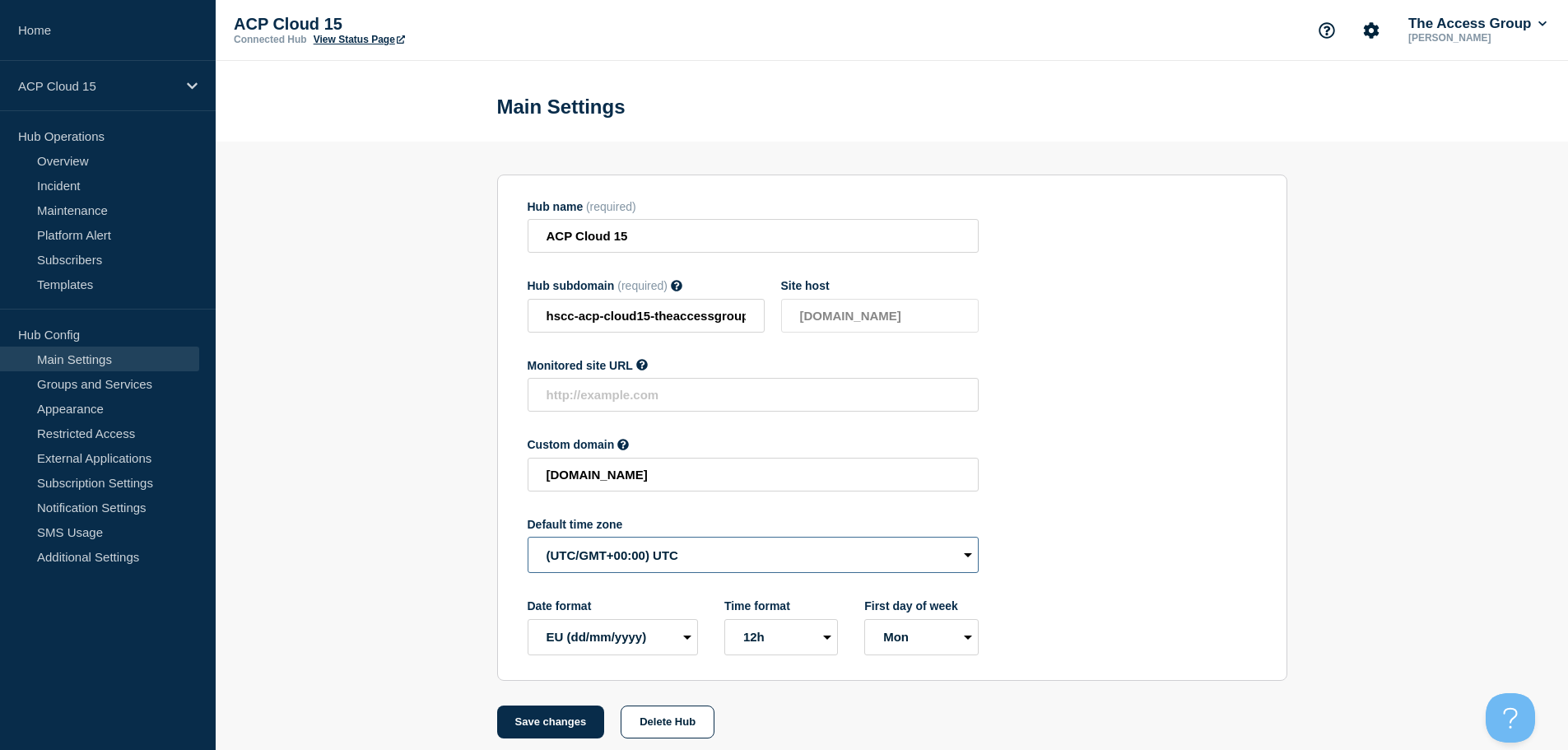
select select "Europe/[GEOGRAPHIC_DATA]"
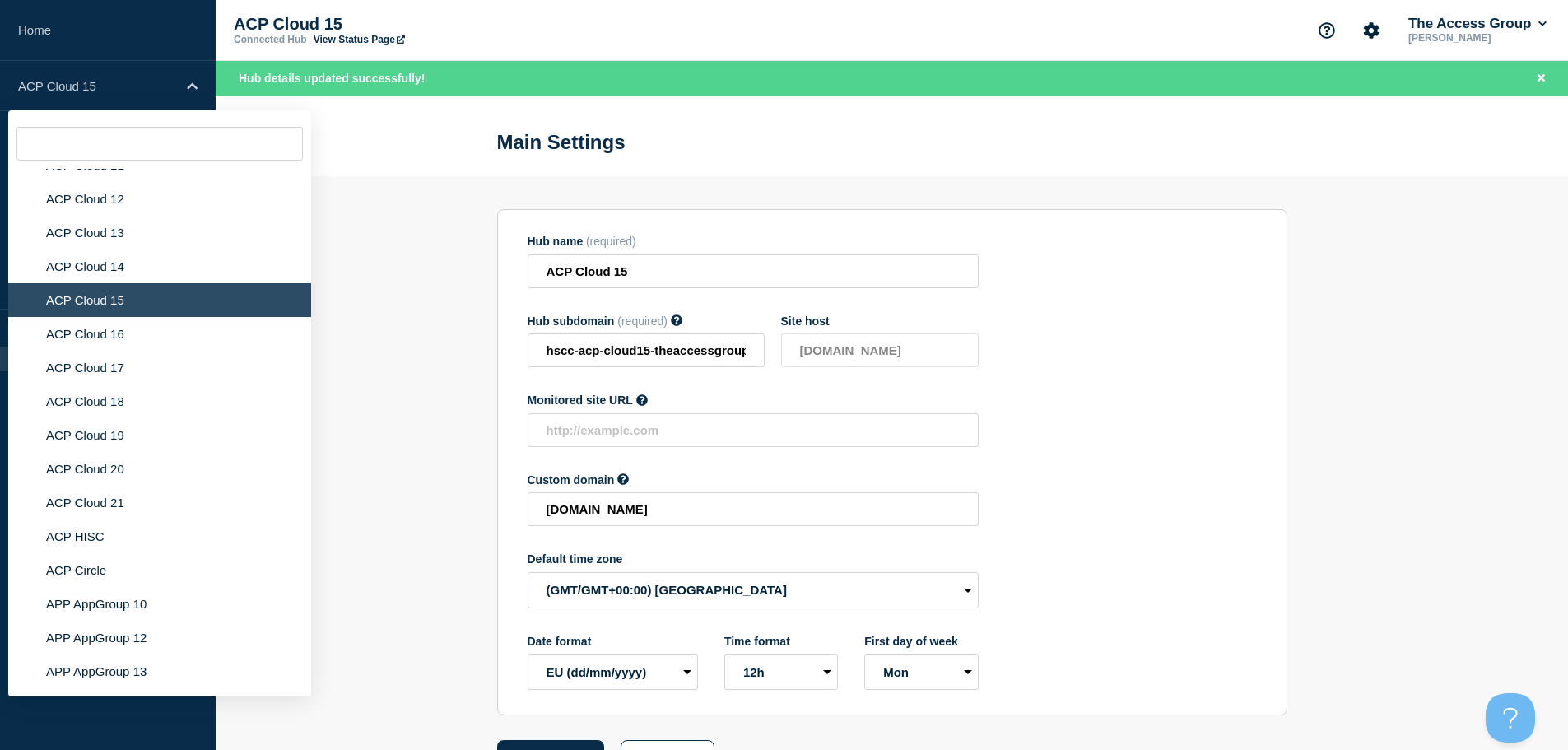
scroll to position [4529, 0]
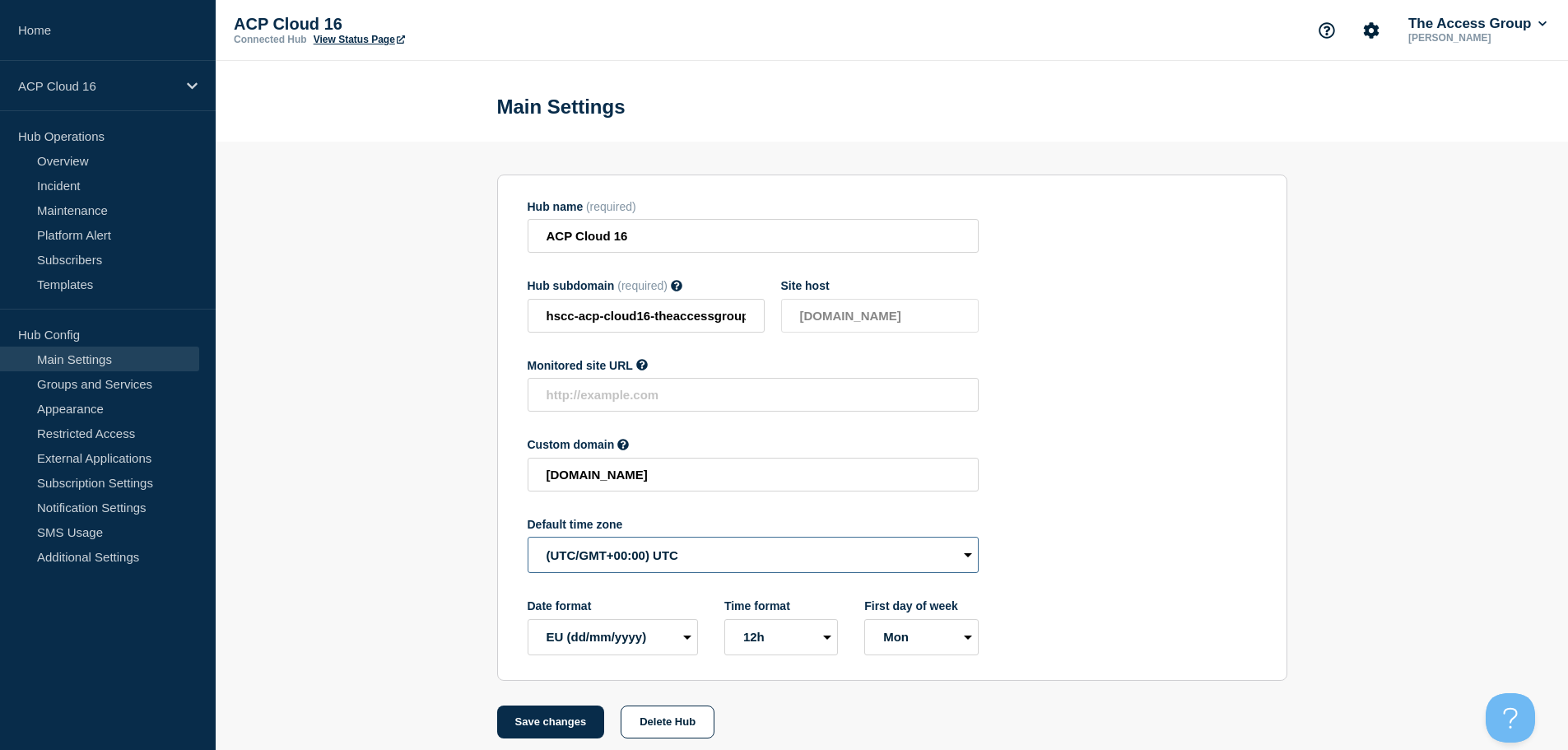
select select "Europe/[GEOGRAPHIC_DATA]"
drag, startPoint x: 535, startPoint y: 722, endPoint x: 521, endPoint y: 706, distance: 21.3
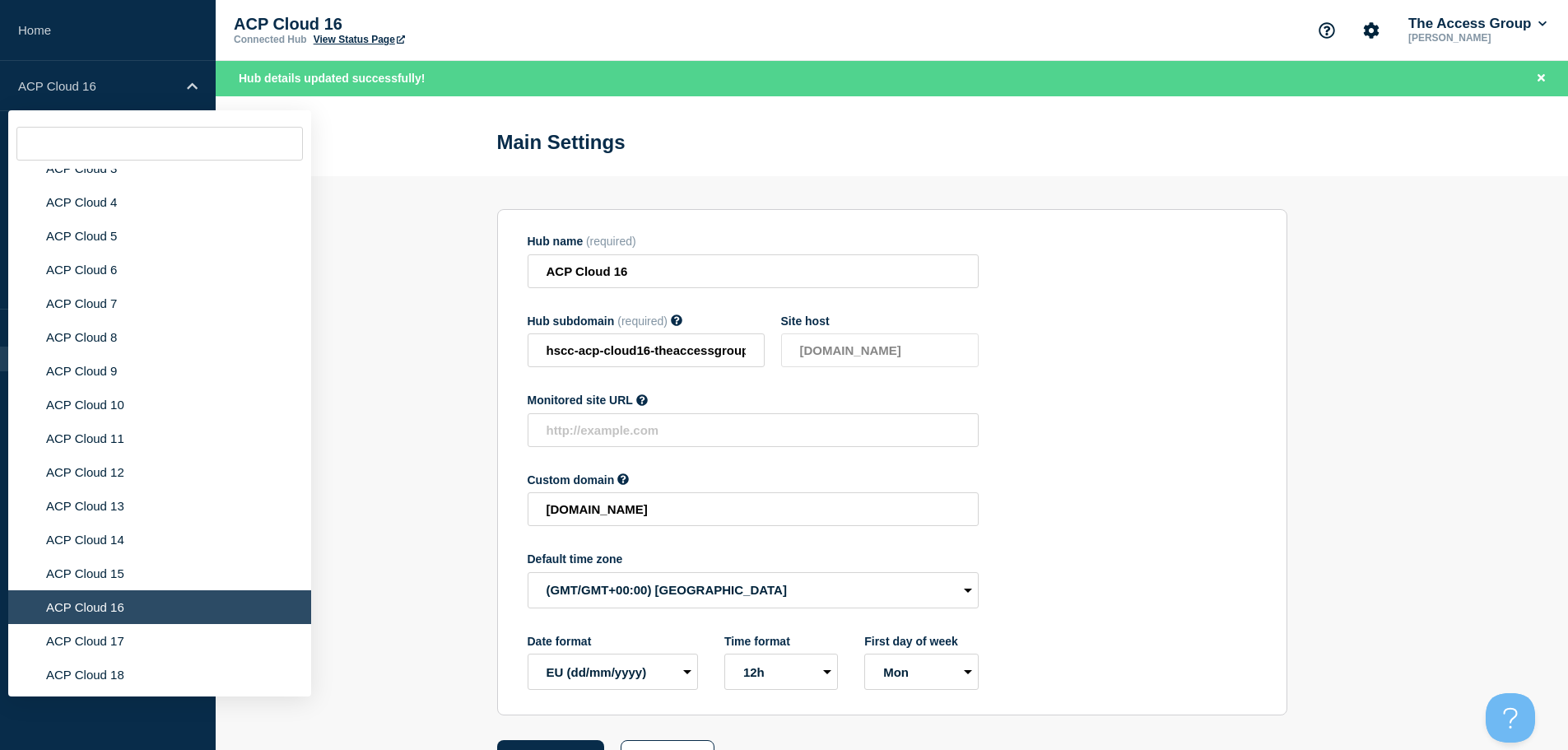
scroll to position [4469, 0]
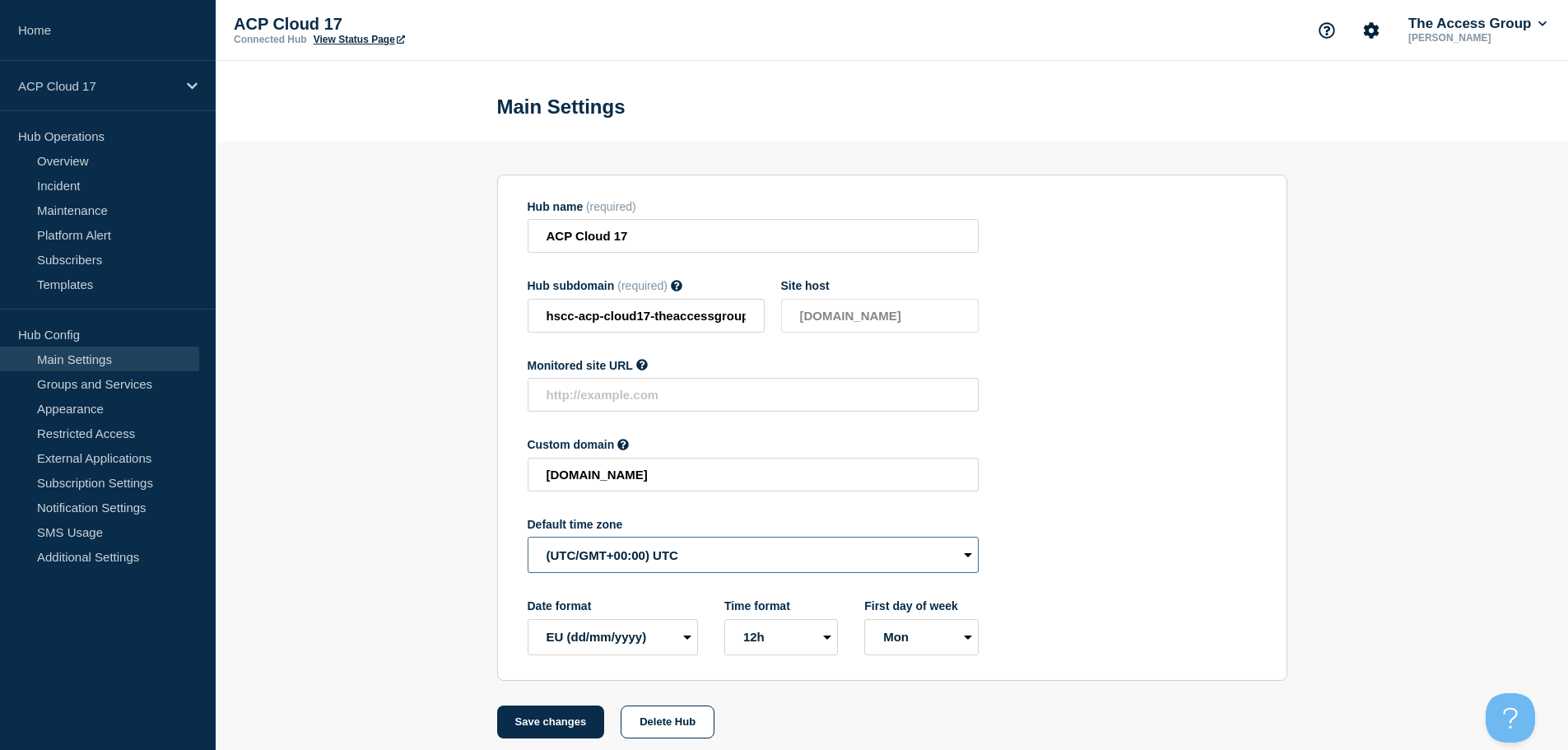
select select "Europe/[GEOGRAPHIC_DATA]"
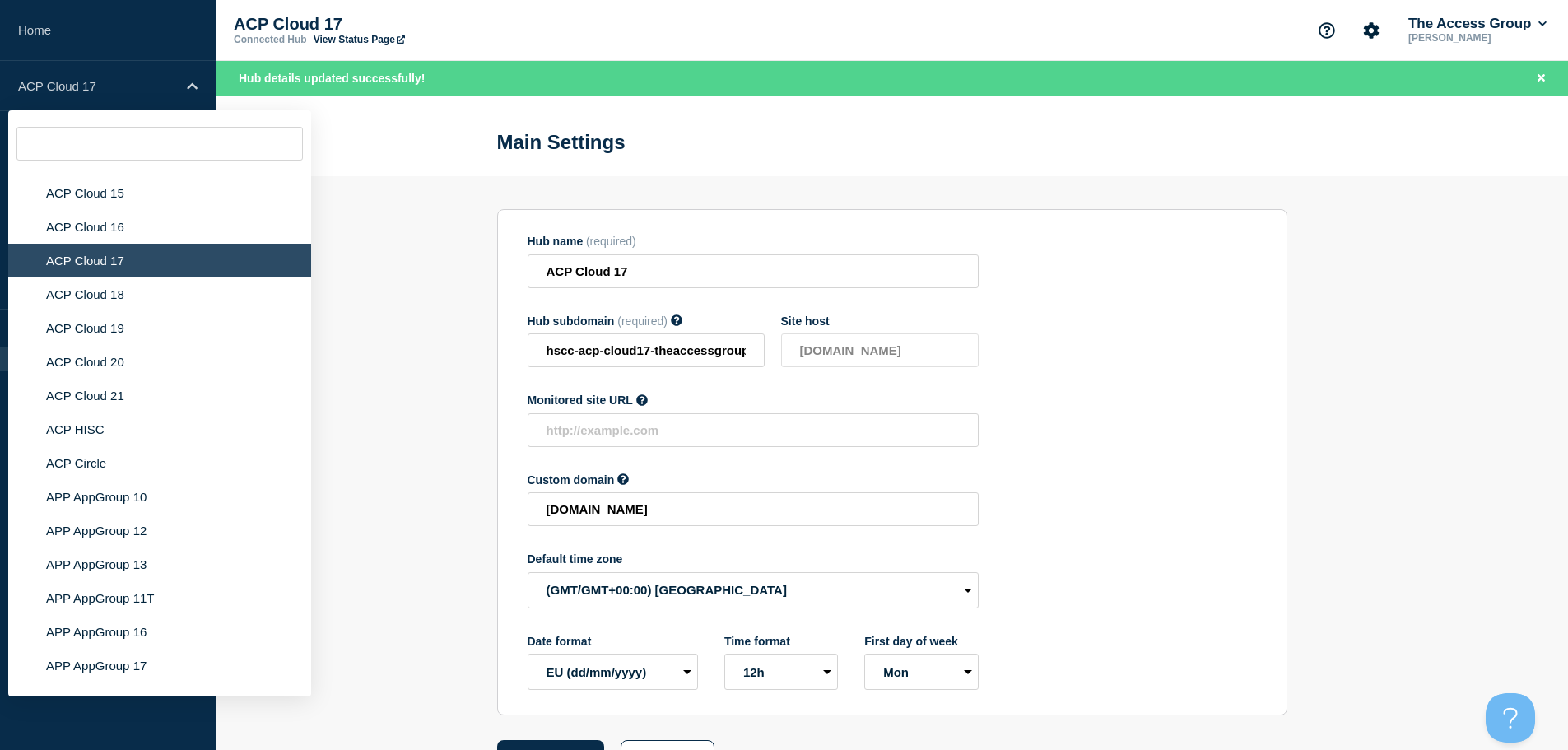
scroll to position [4683, 0]
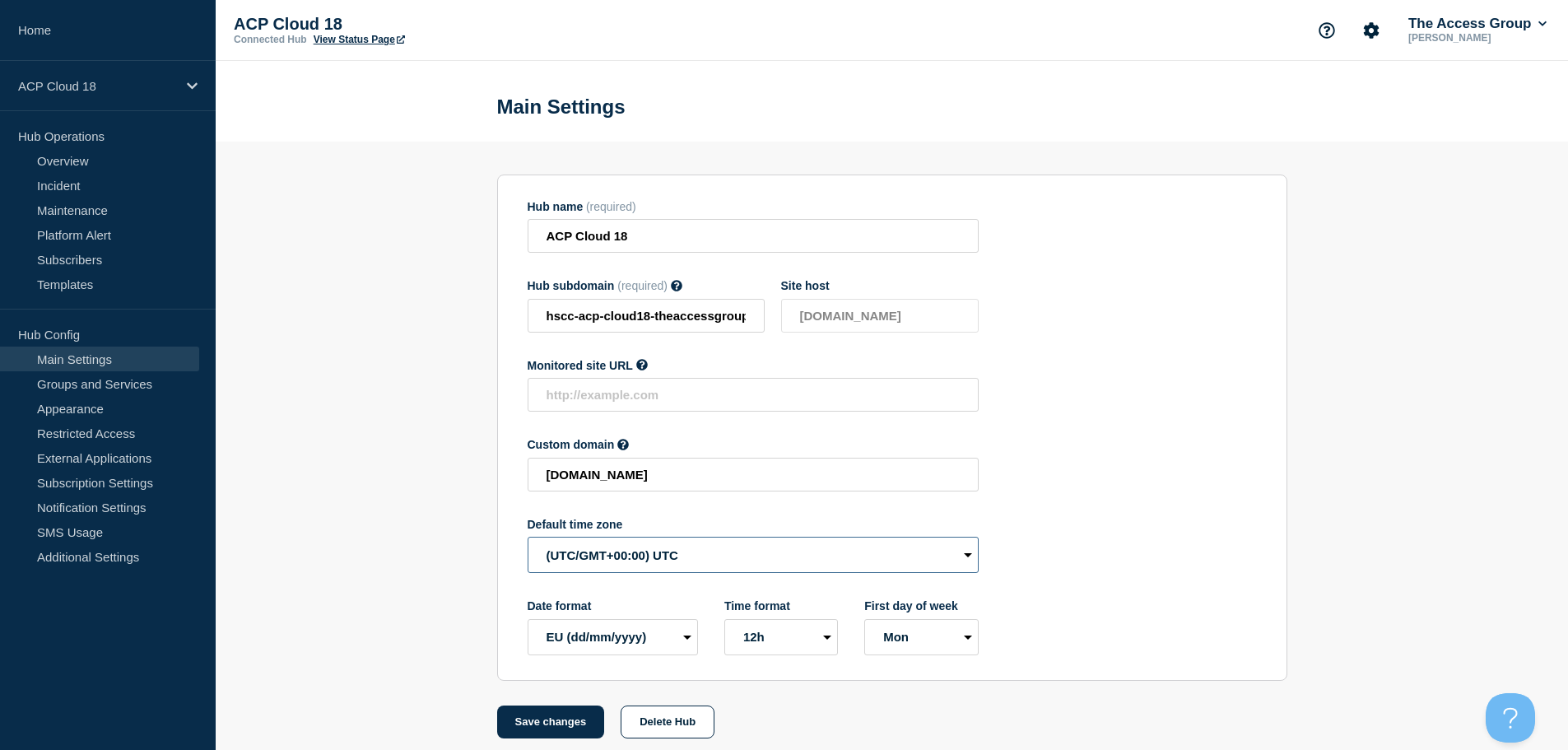
select select "Europe/[GEOGRAPHIC_DATA]"
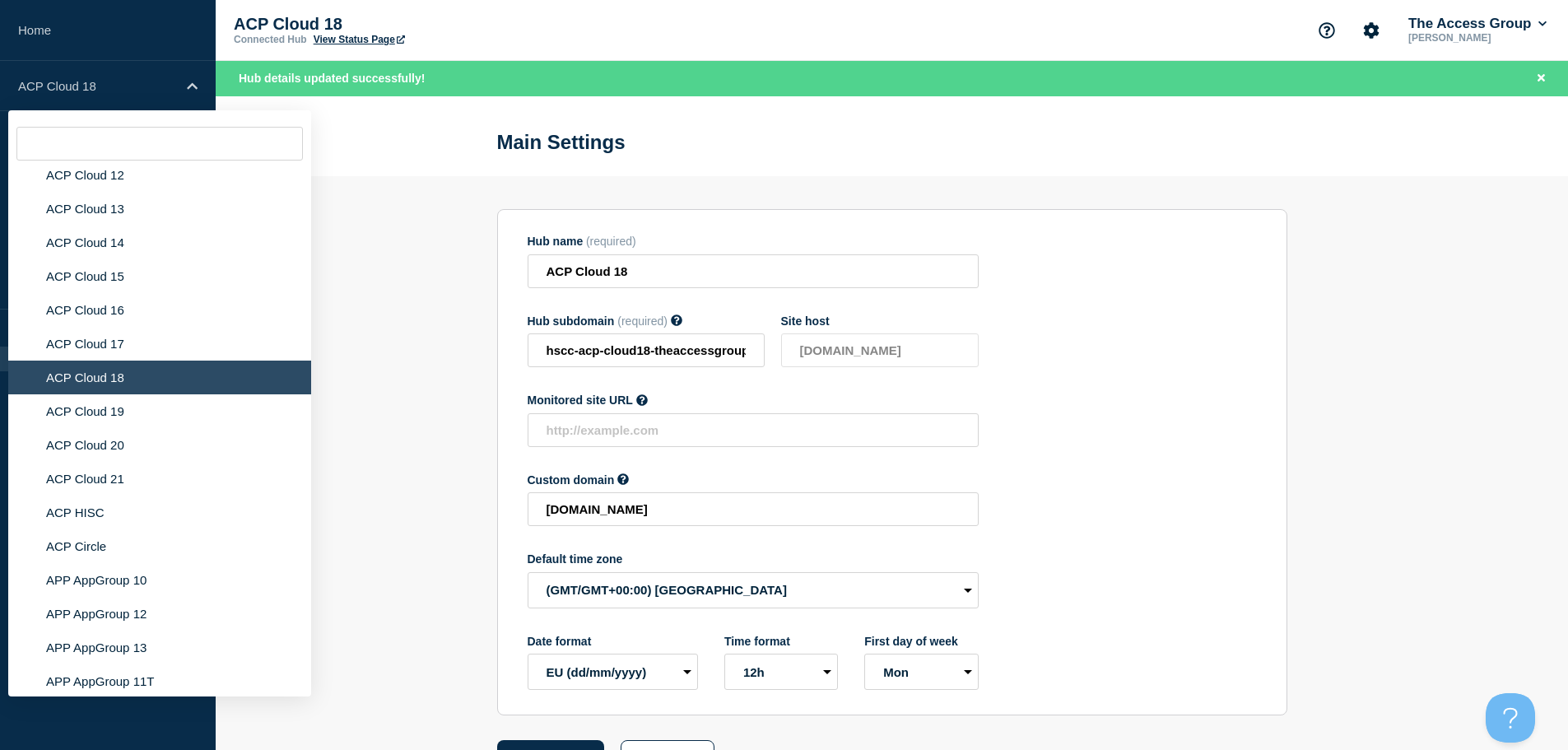
scroll to position [4743, 0]
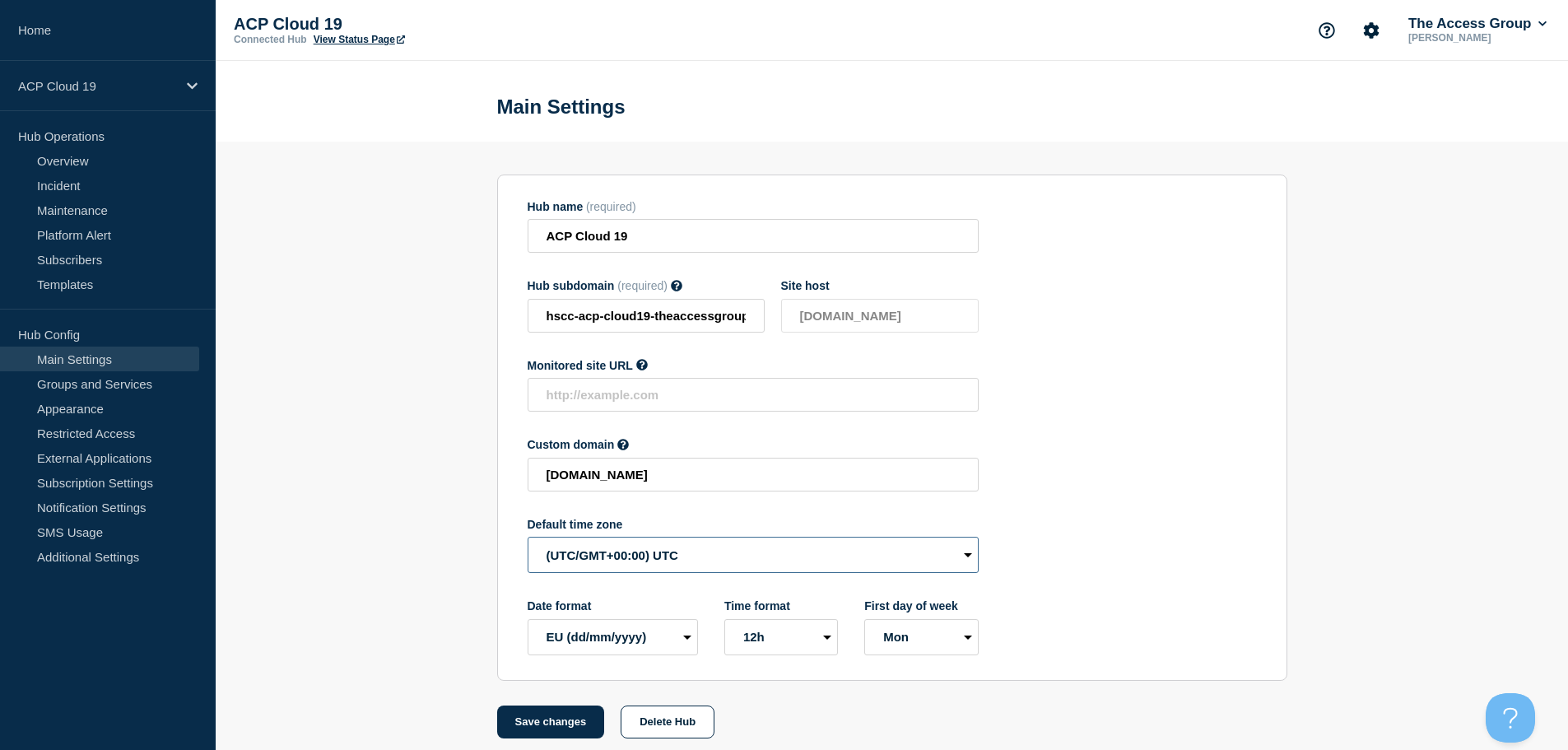
select select "Europe/[GEOGRAPHIC_DATA]"
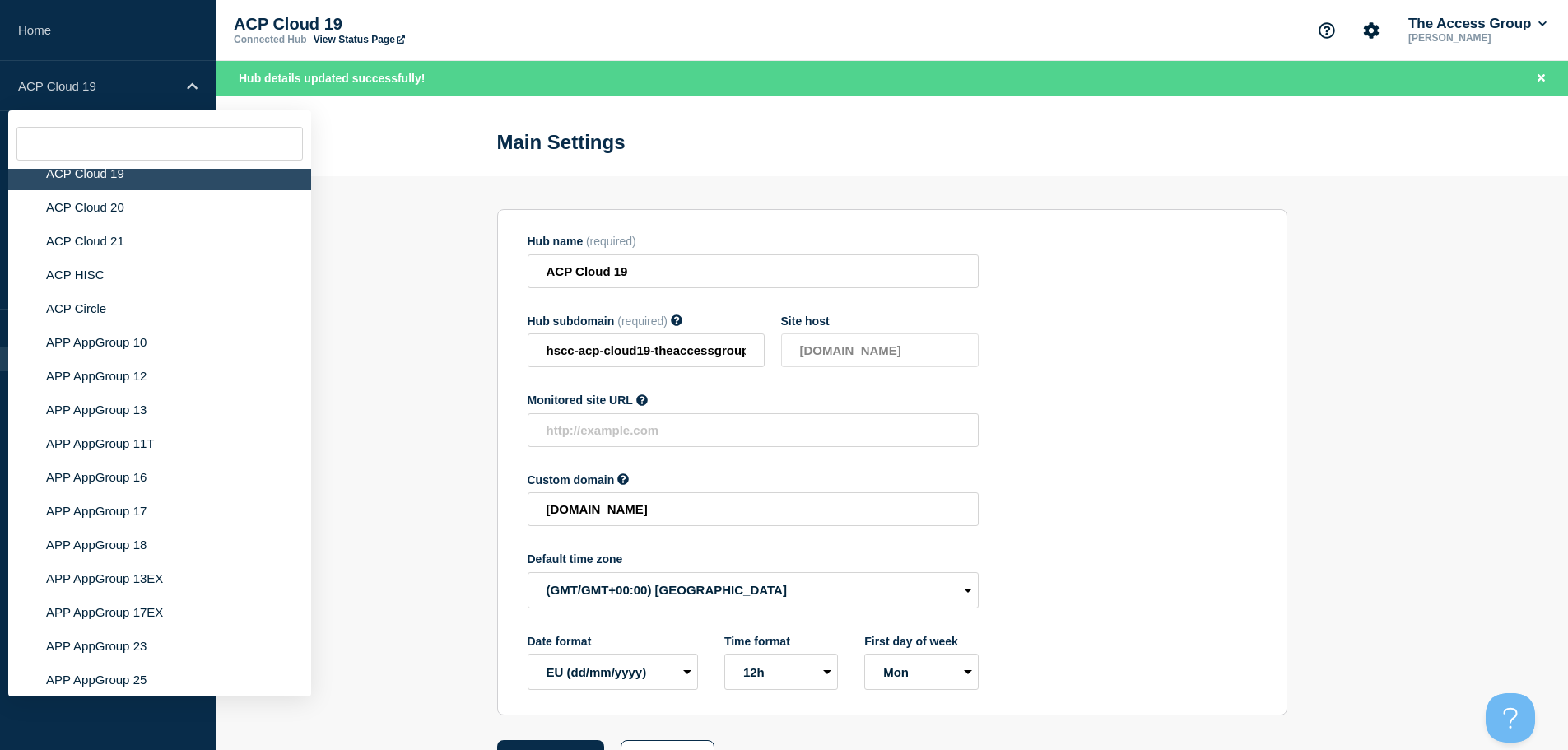
scroll to position [4683, 0]
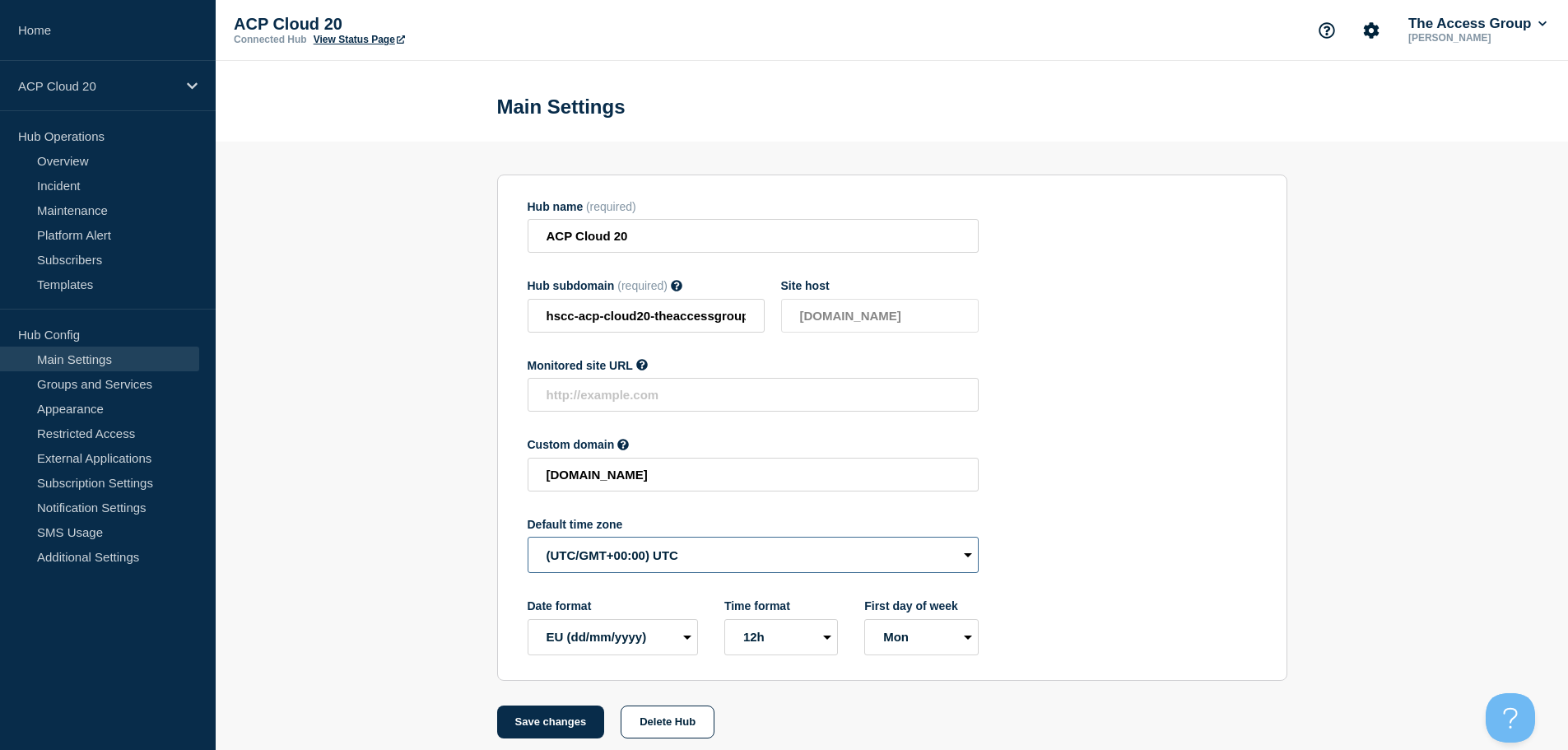
select select "Europe/[GEOGRAPHIC_DATA]"
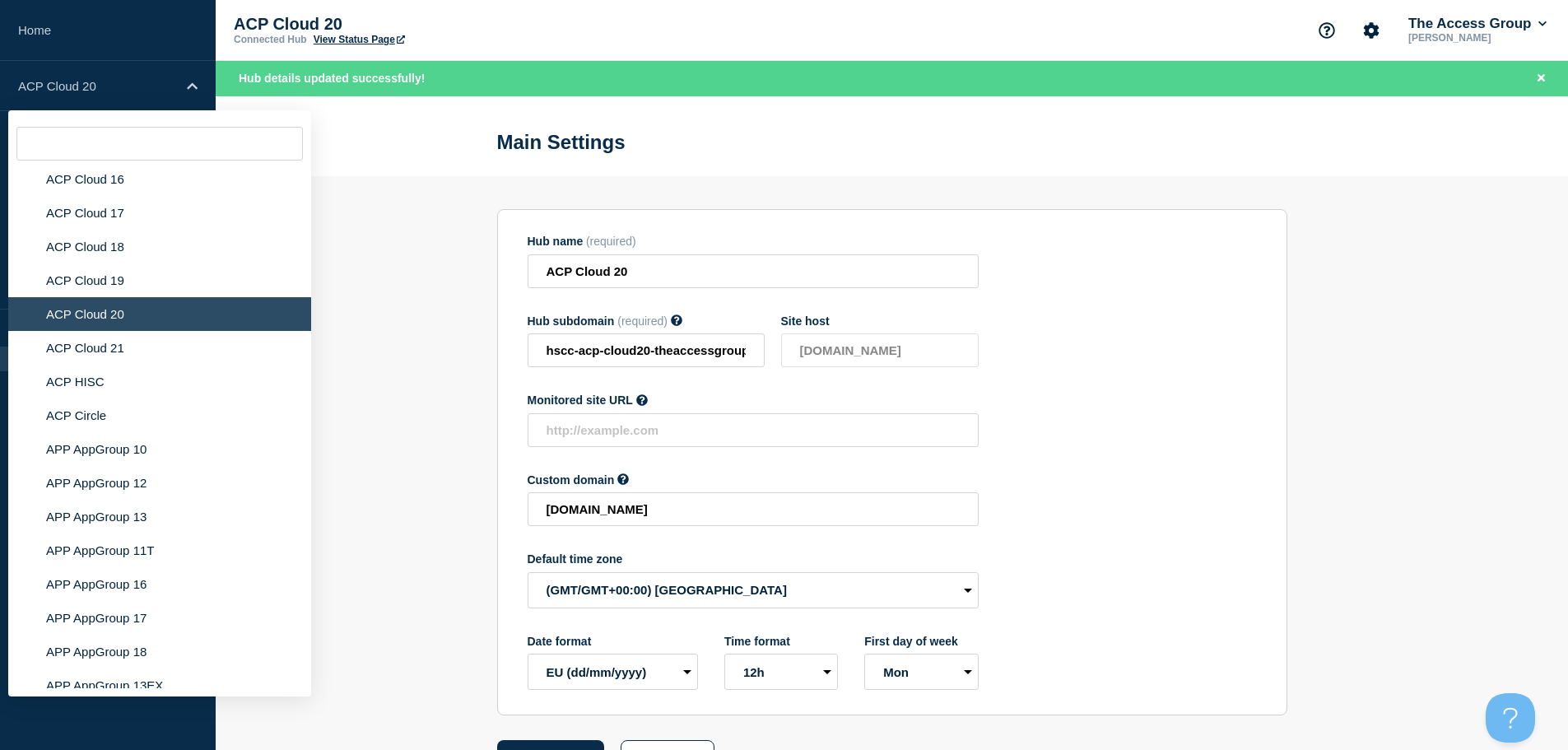
scroll to position [4837, 0]
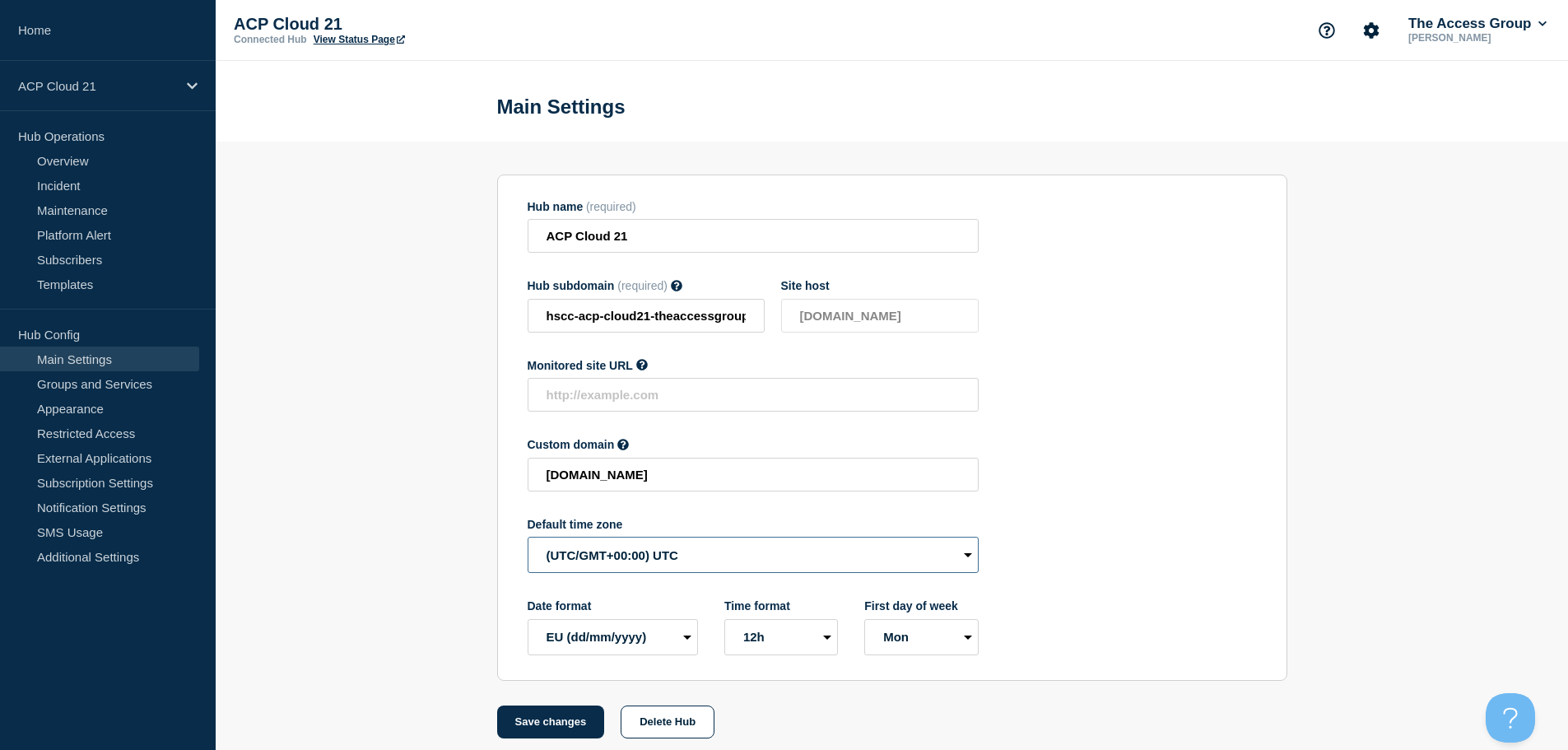
select select "Europe/[GEOGRAPHIC_DATA]"
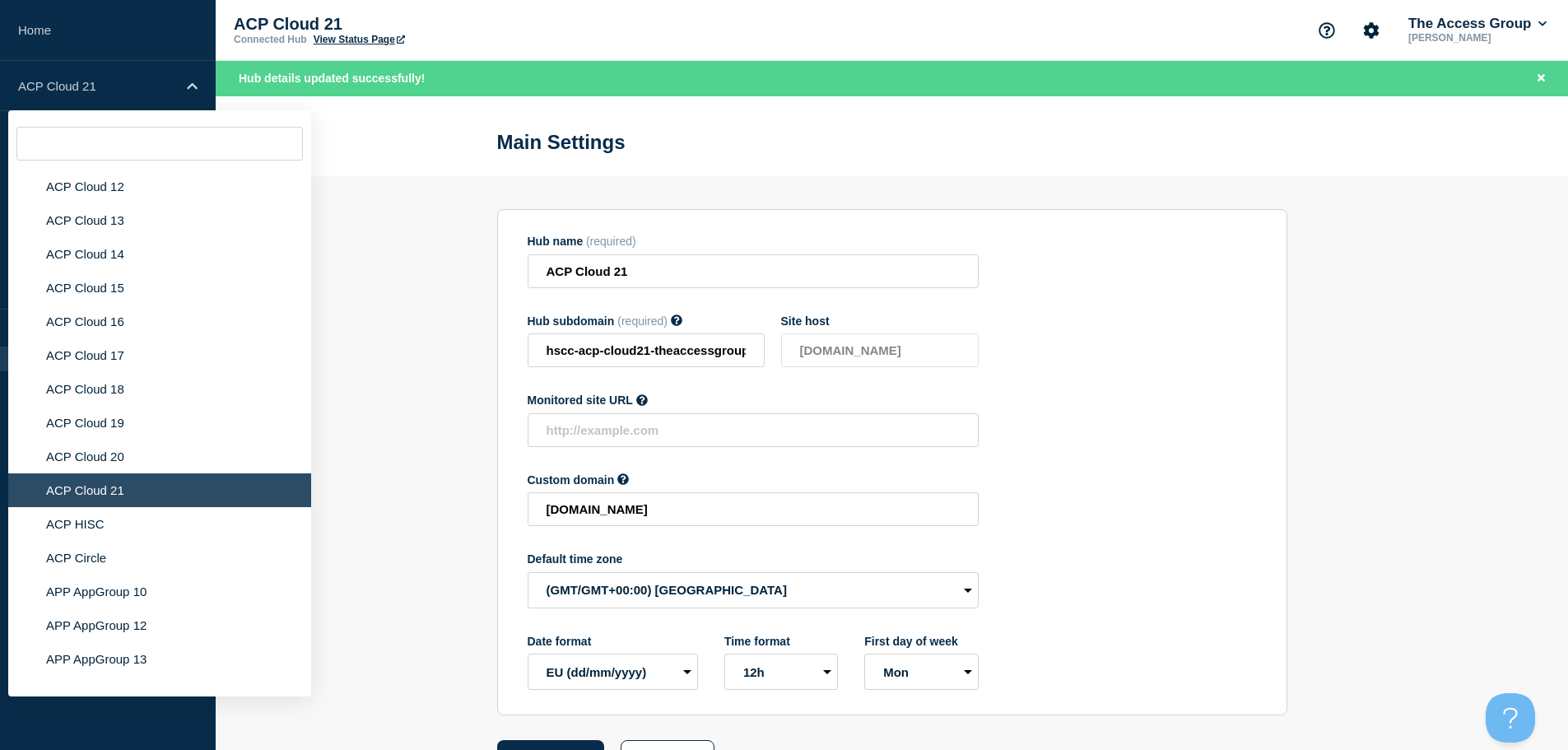
scroll to position [4696, 0]
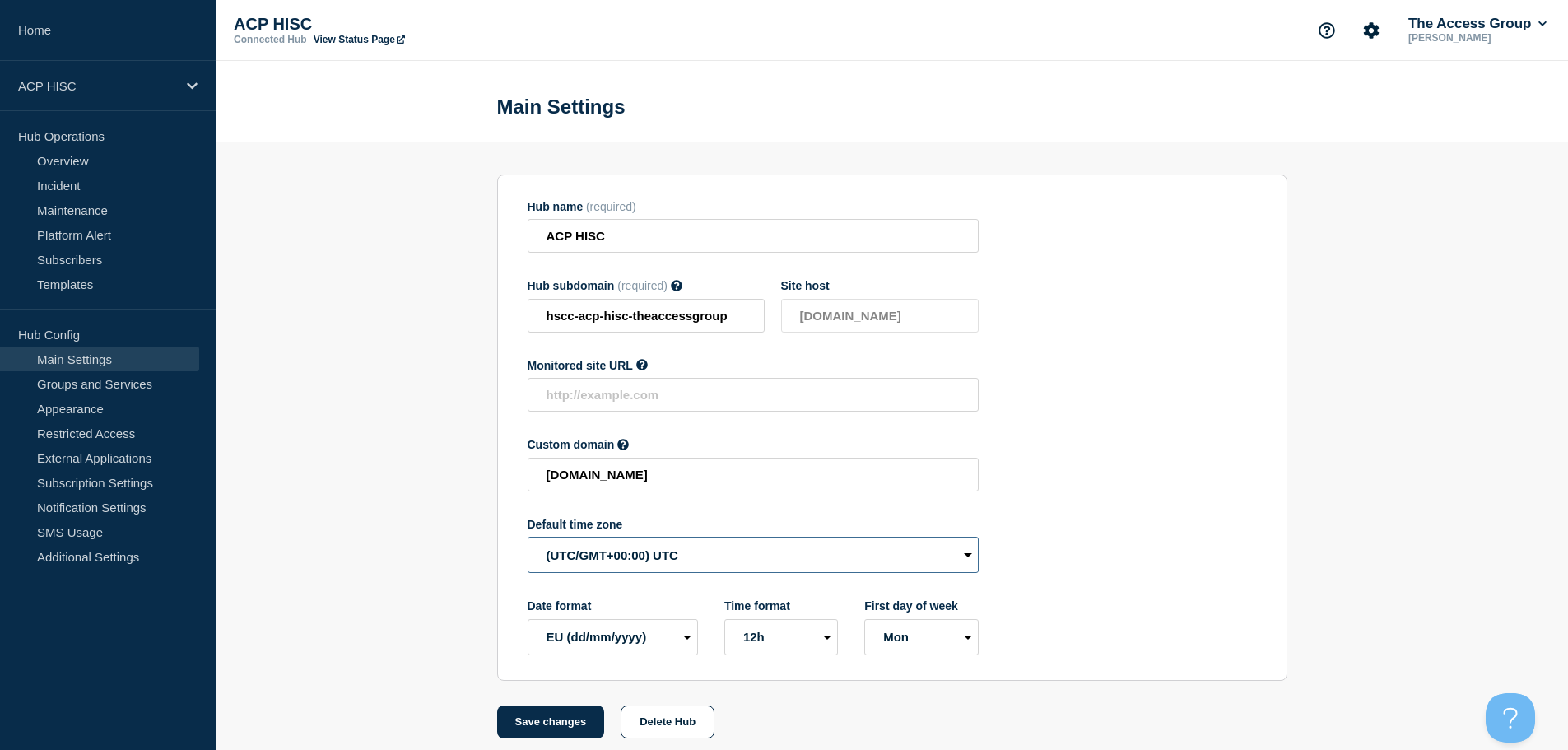
select select "Europe/[GEOGRAPHIC_DATA]"
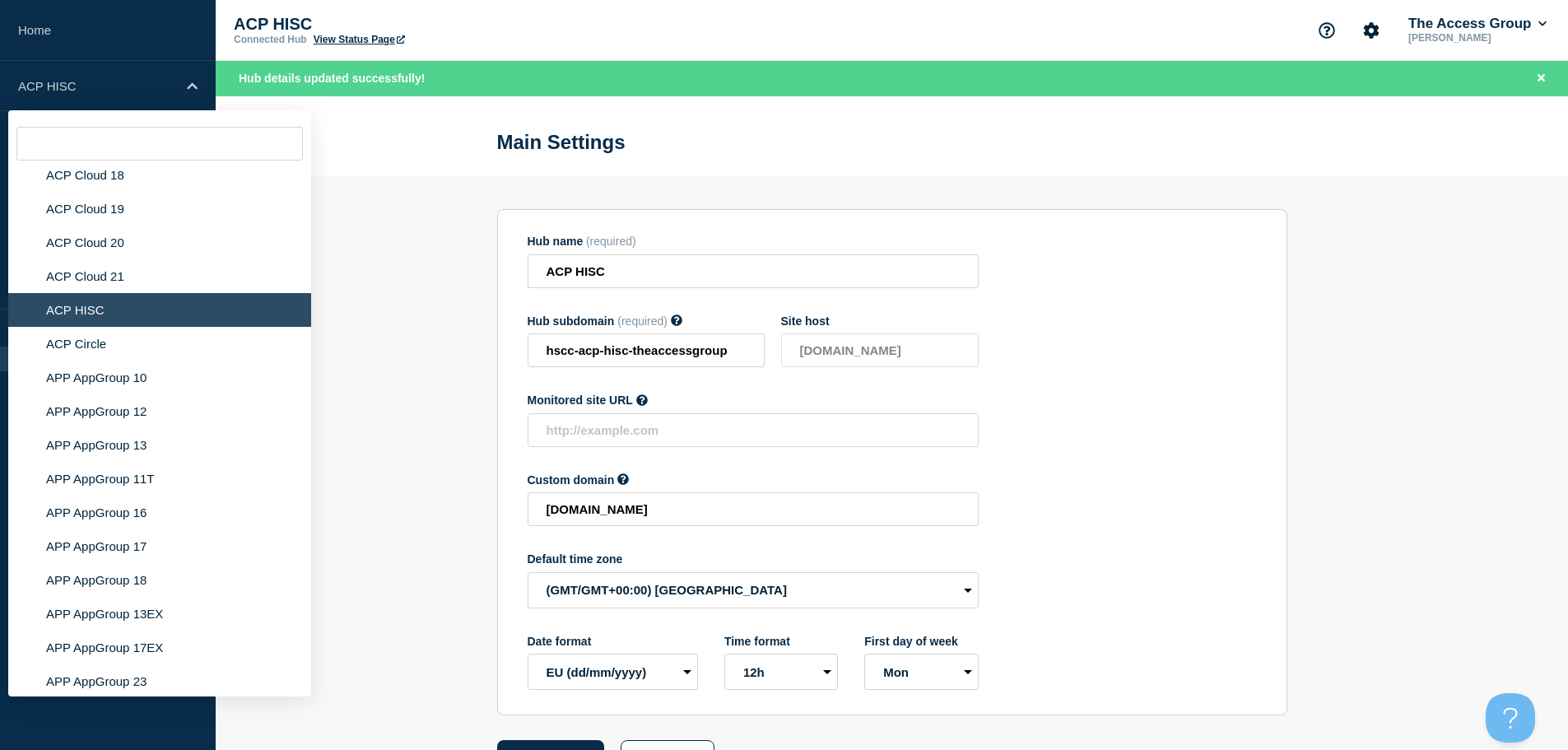
scroll to position [5028, 0]
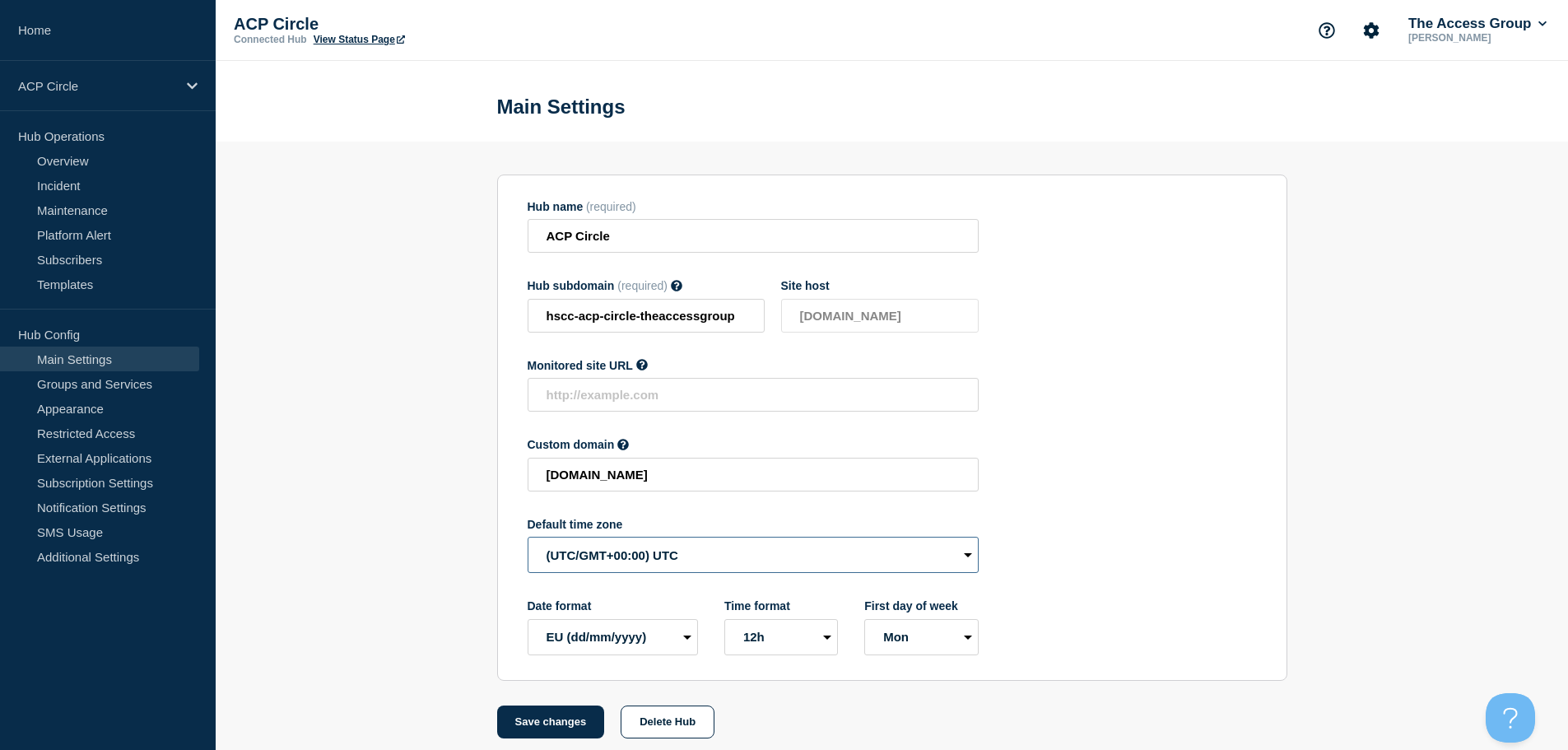
select select "Europe/[GEOGRAPHIC_DATA]"
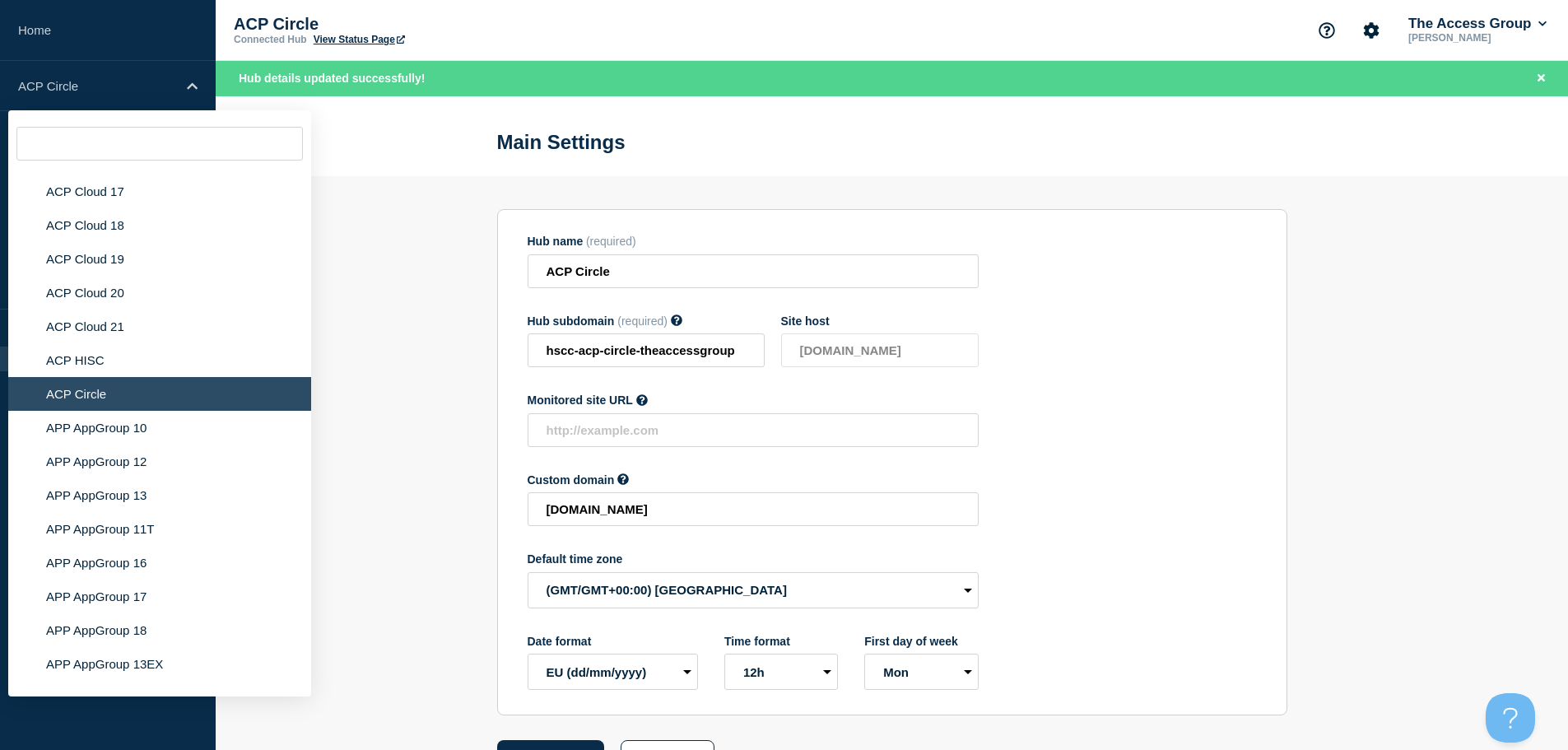
scroll to position [4896, 0]
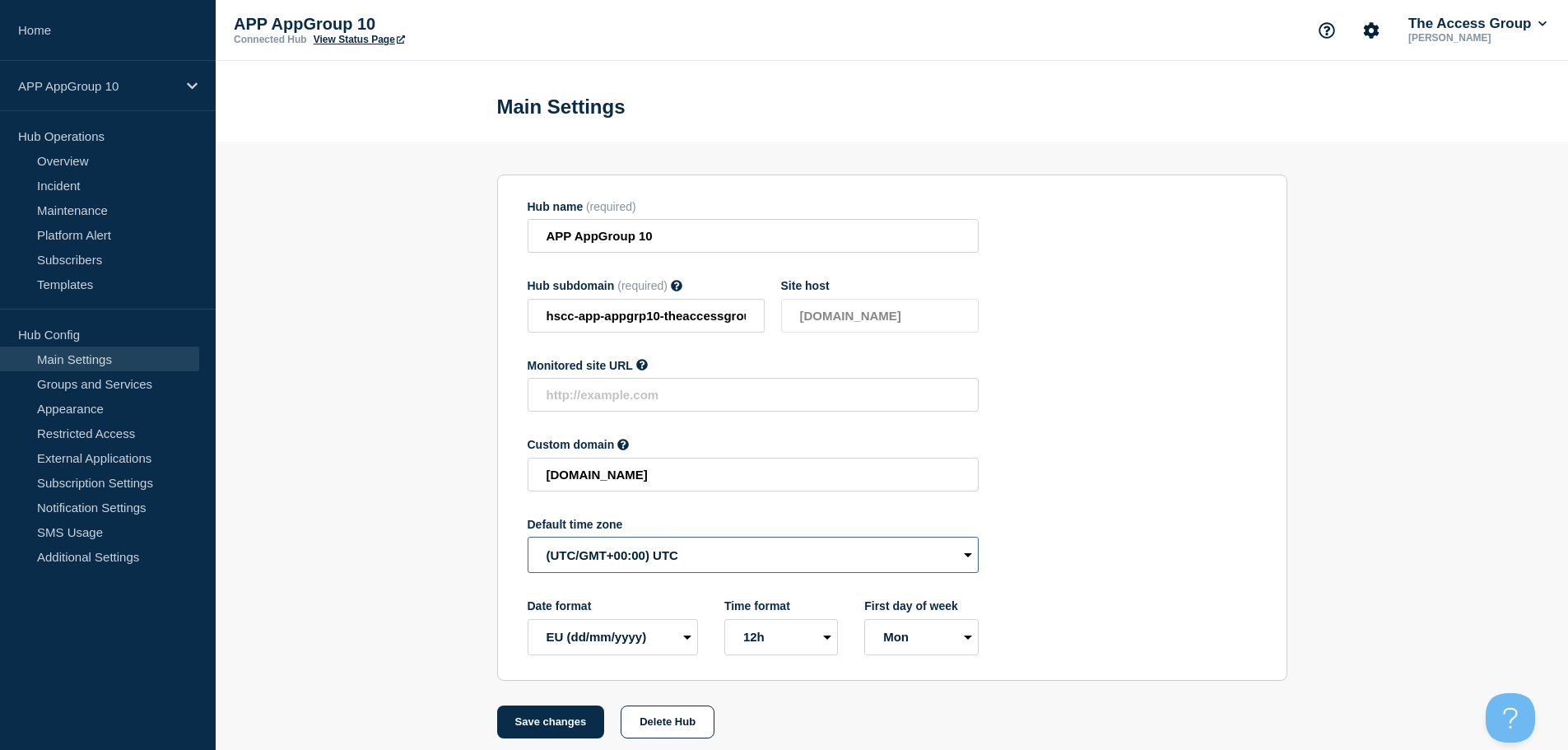
select select "Europe/[GEOGRAPHIC_DATA]"
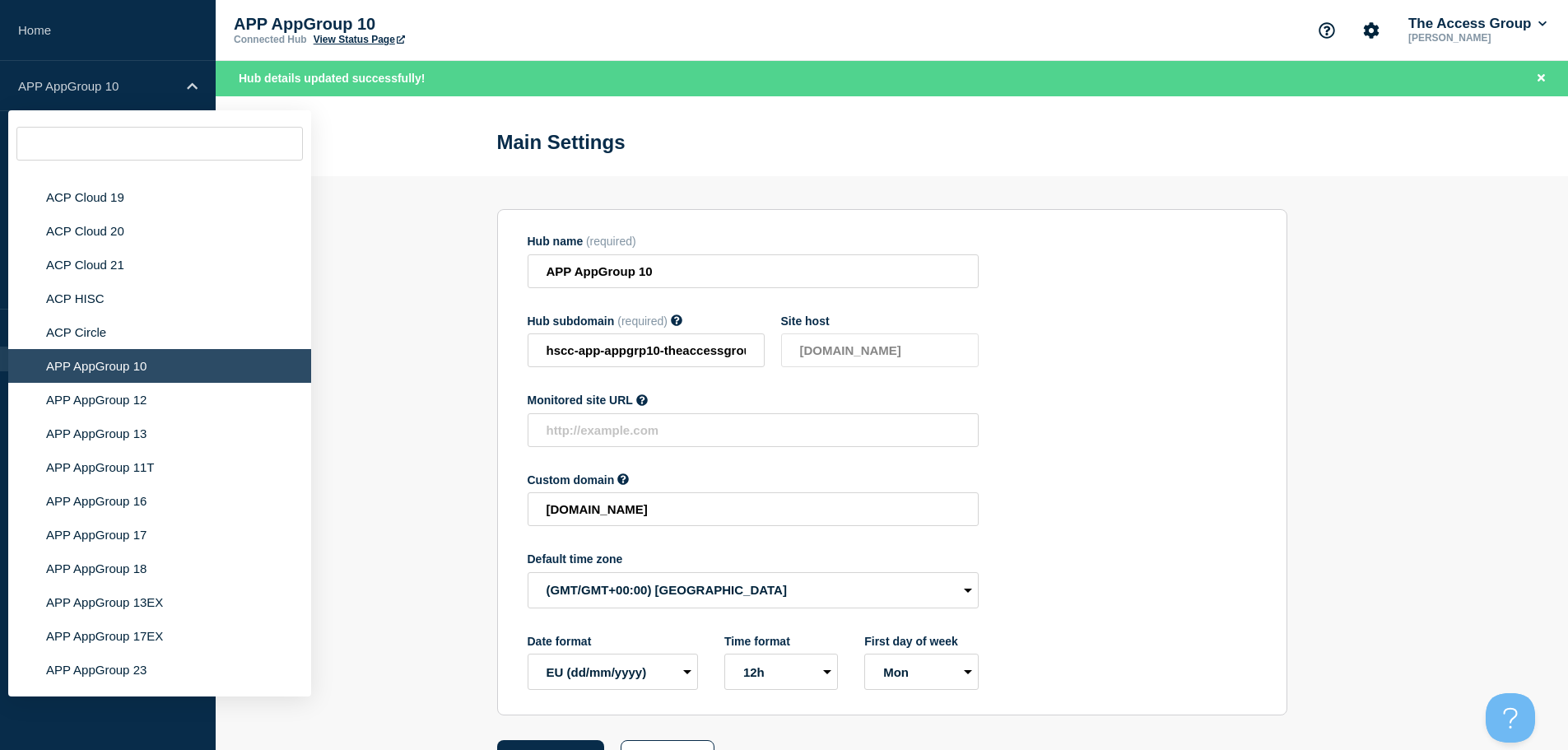
scroll to position [4969, 0]
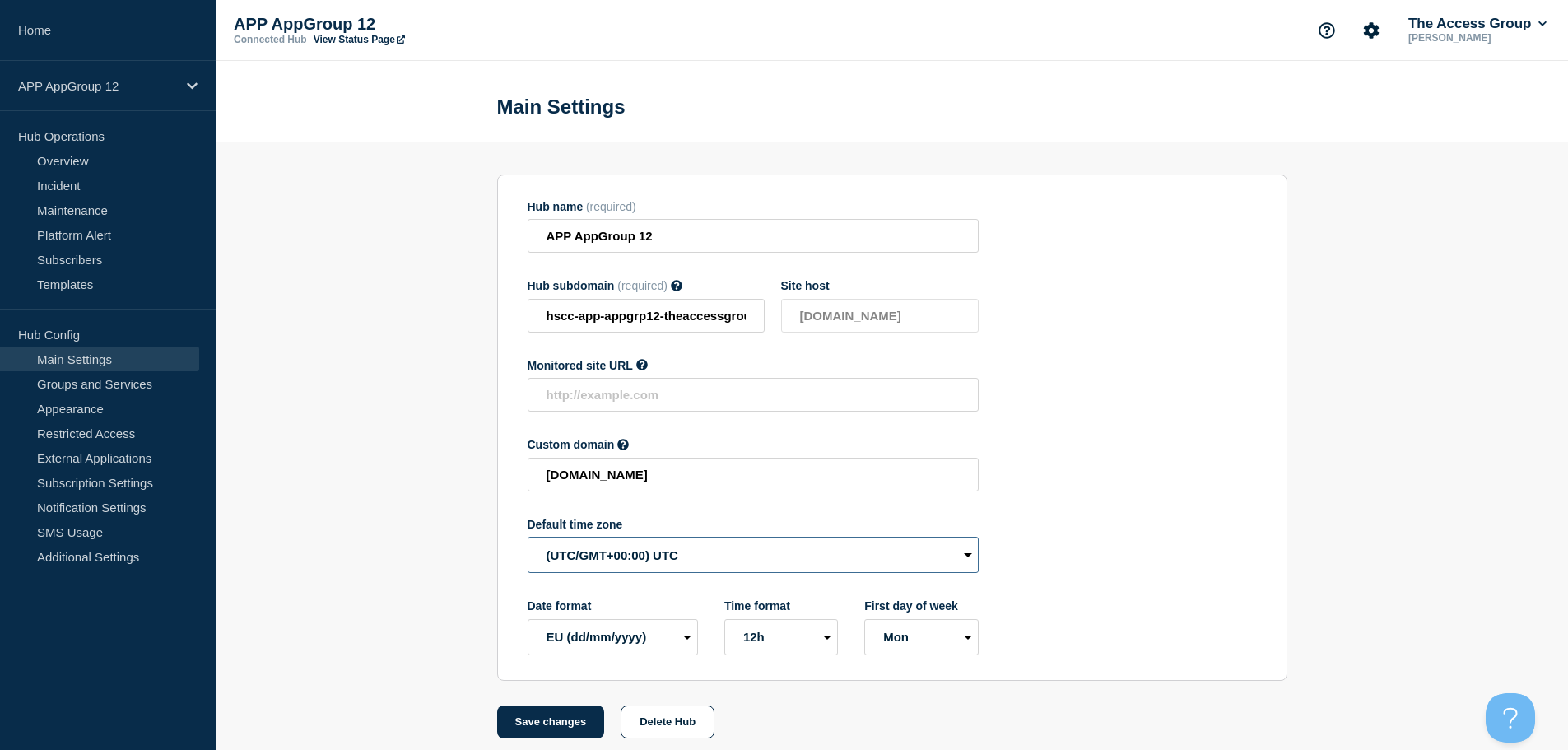
select select "Europe/[GEOGRAPHIC_DATA]"
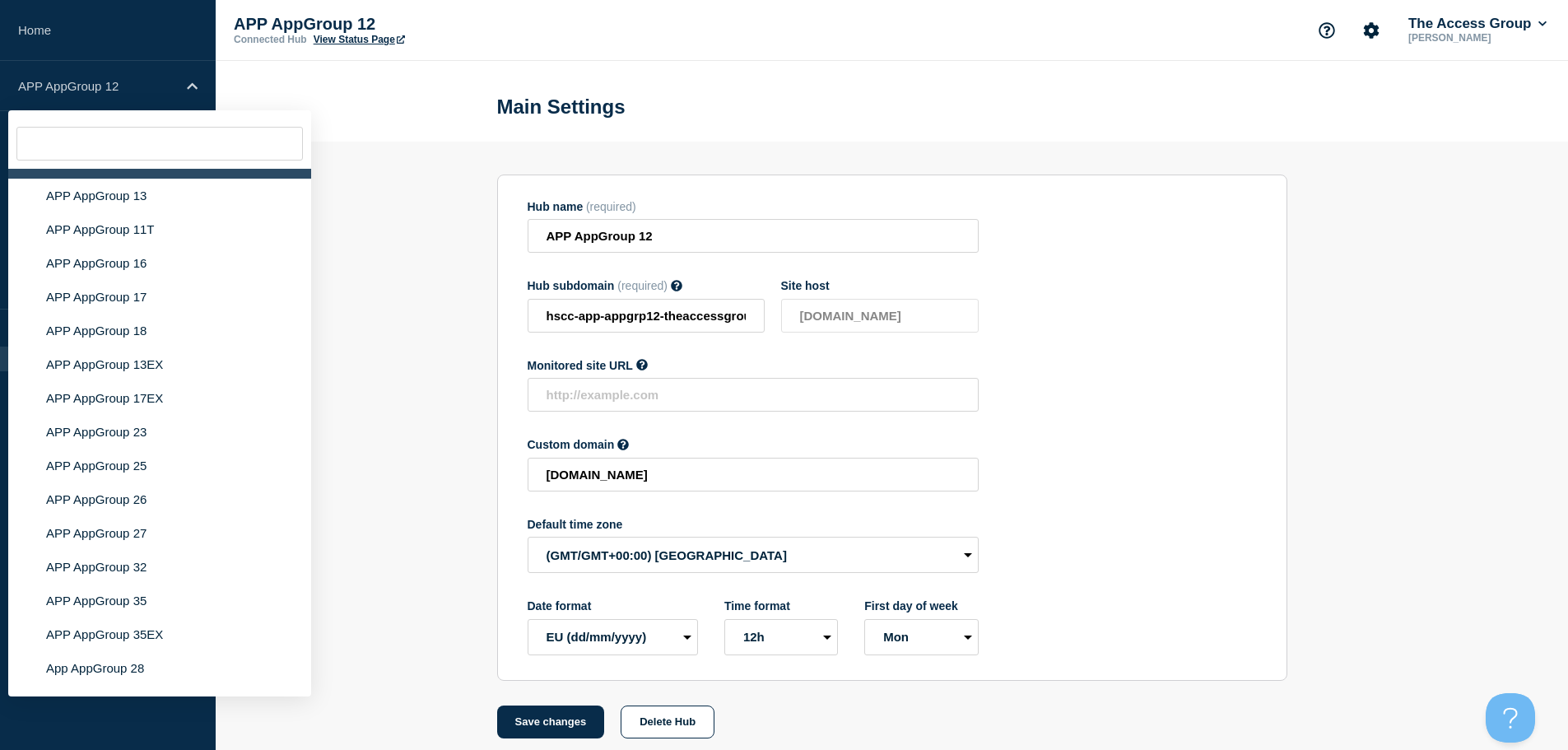
scroll to position [4696, 0]
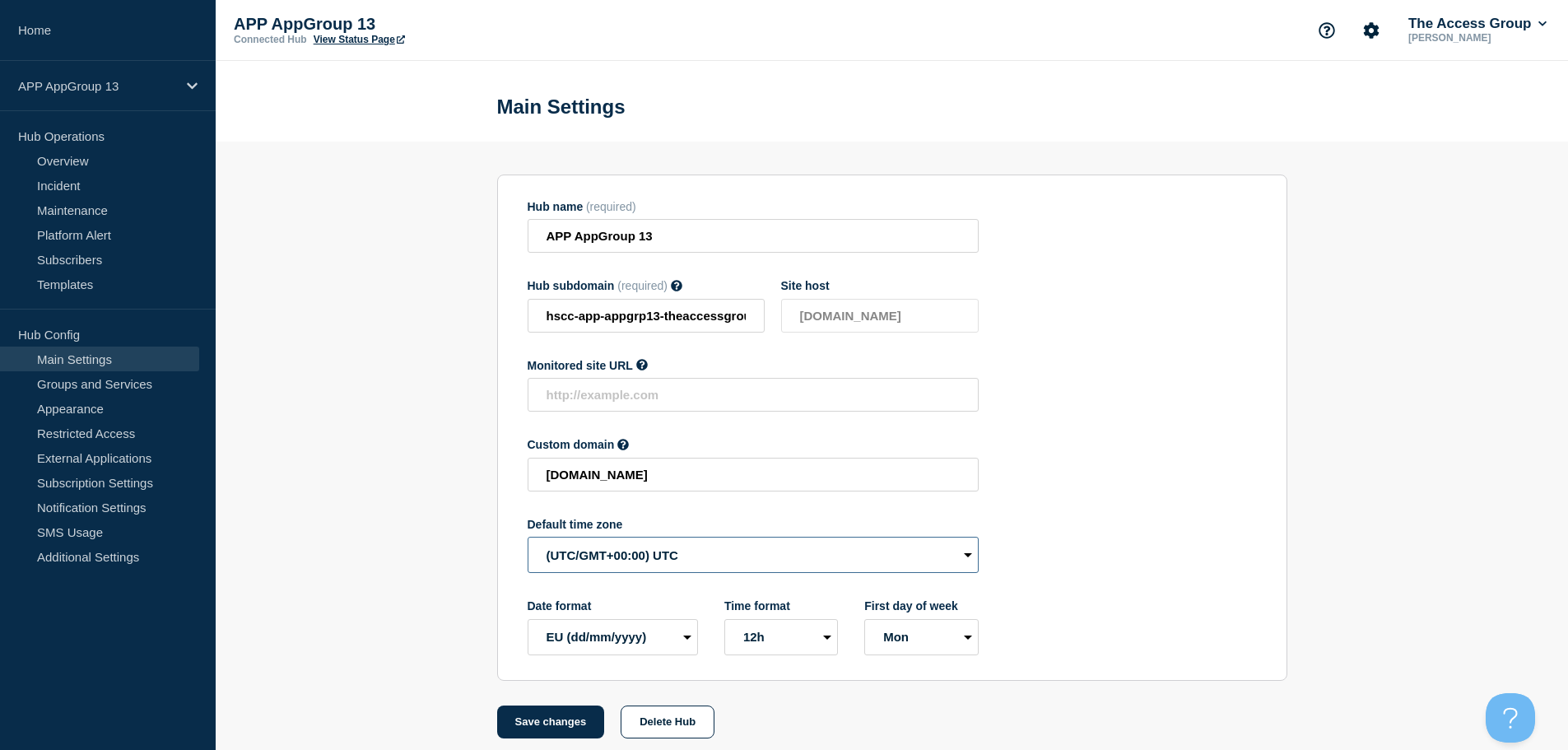
select select "Europe/[GEOGRAPHIC_DATA]"
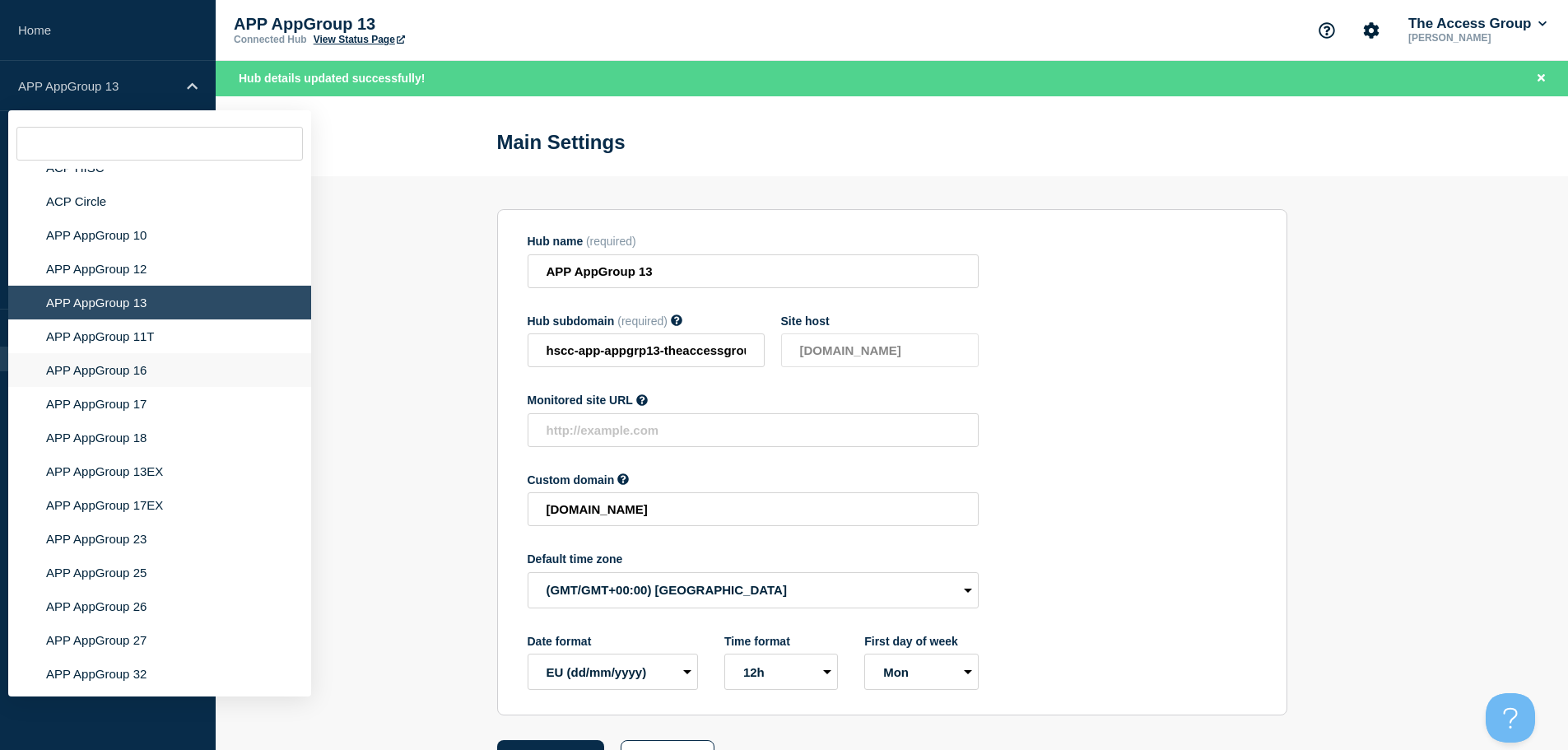
scroll to position [5087, 0]
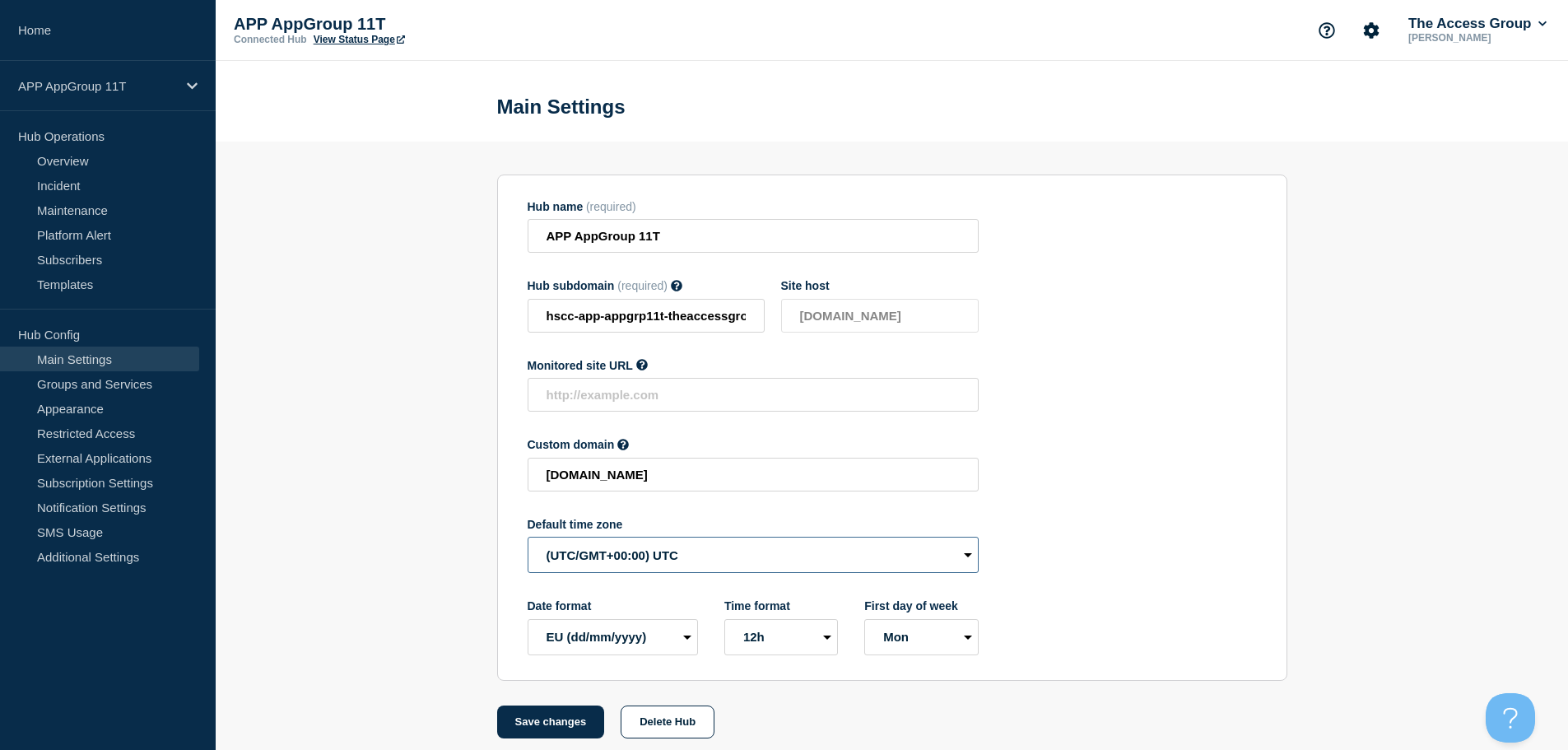
select select "Europe/[GEOGRAPHIC_DATA]"
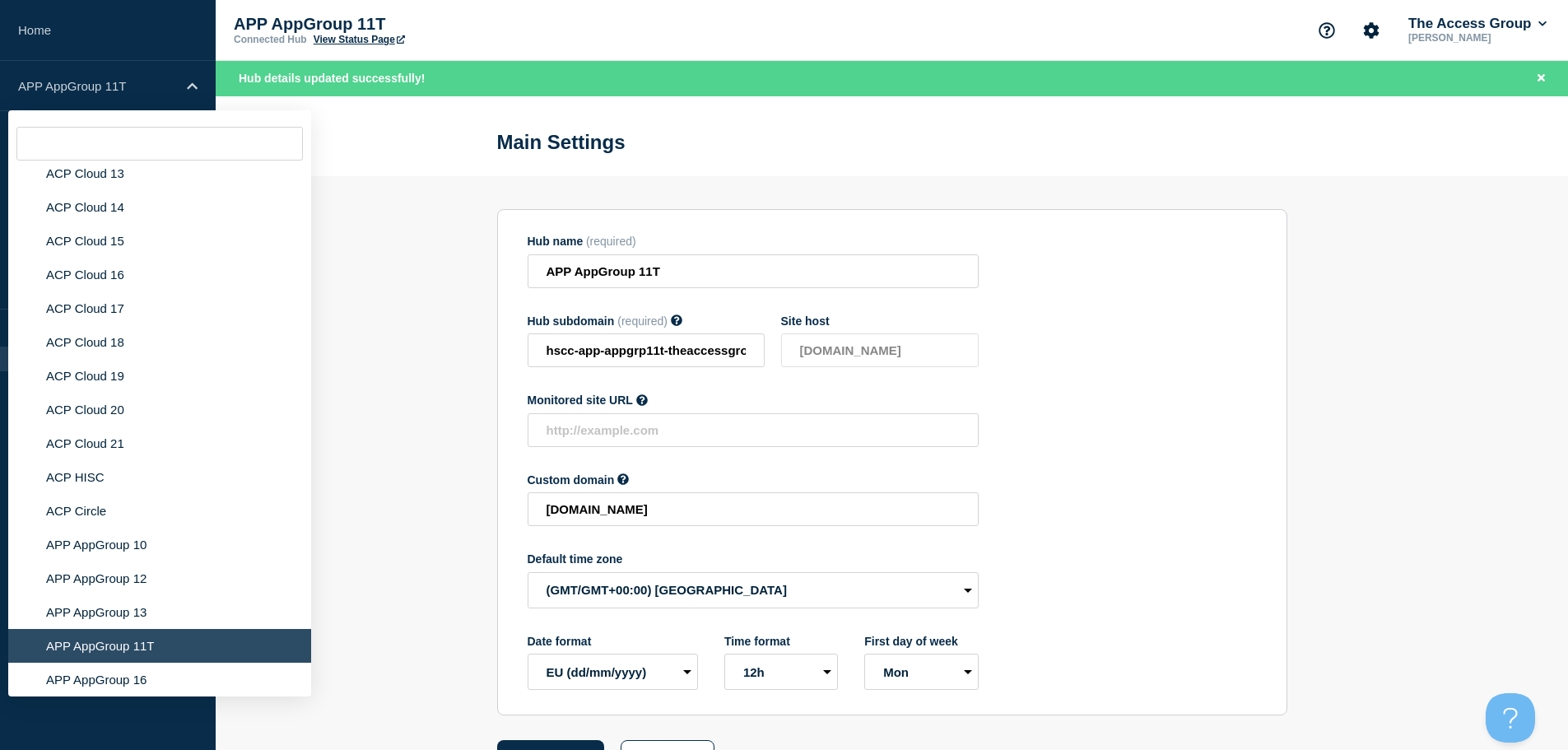
scroll to position [5004, 0]
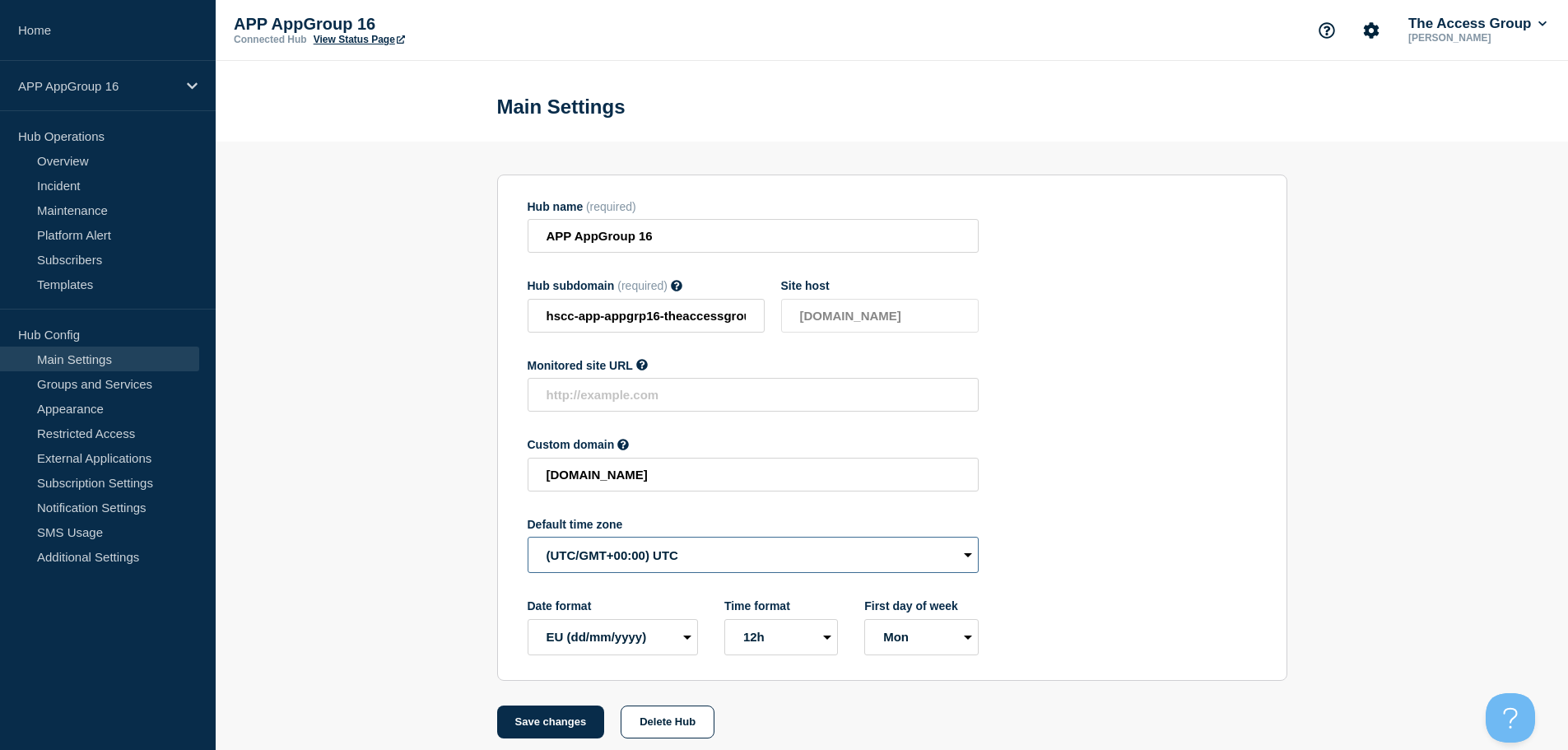
select select "Europe/[GEOGRAPHIC_DATA]"
drag, startPoint x: 559, startPoint y: 725, endPoint x: 556, endPoint y: 716, distance: 9.5
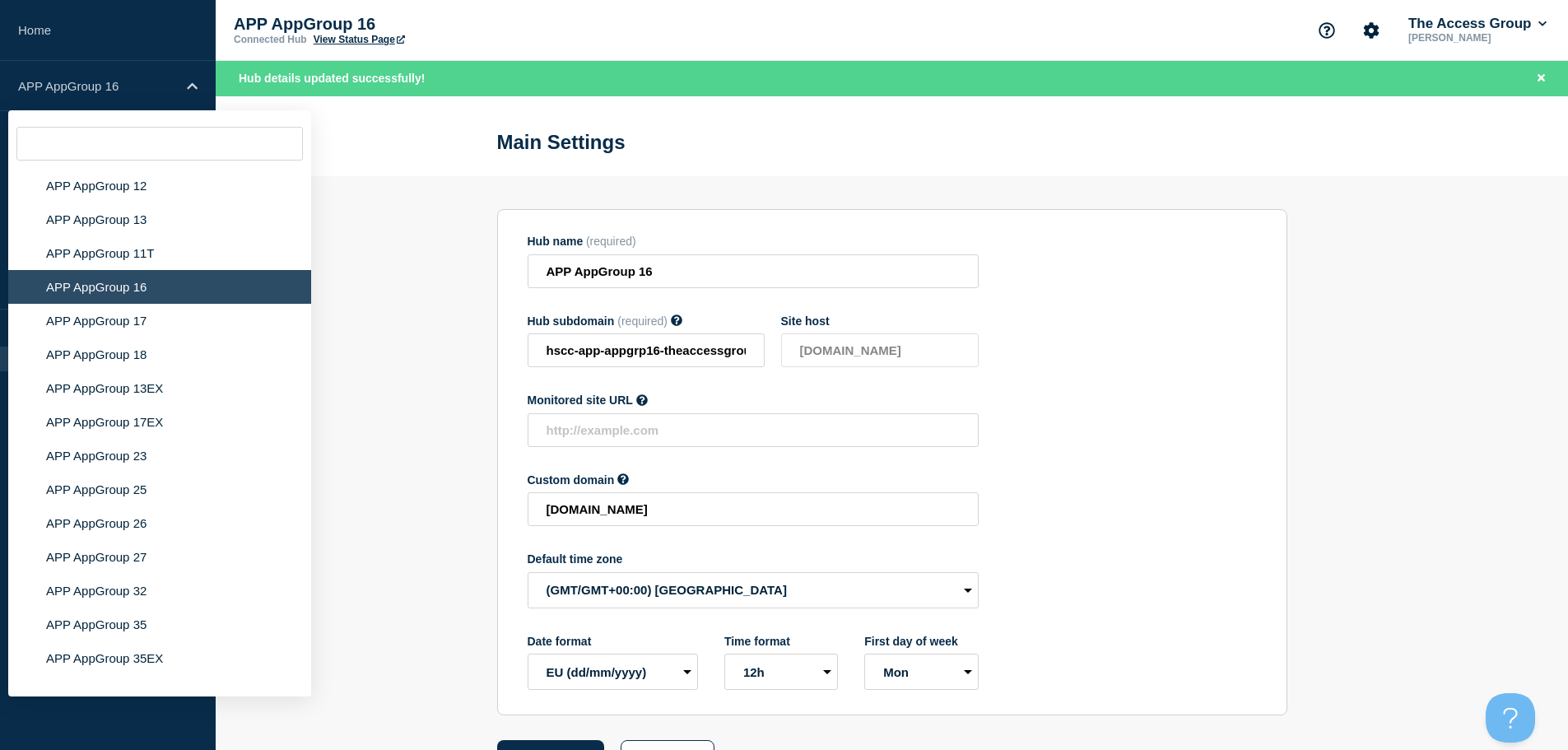
scroll to position [5111, 0]
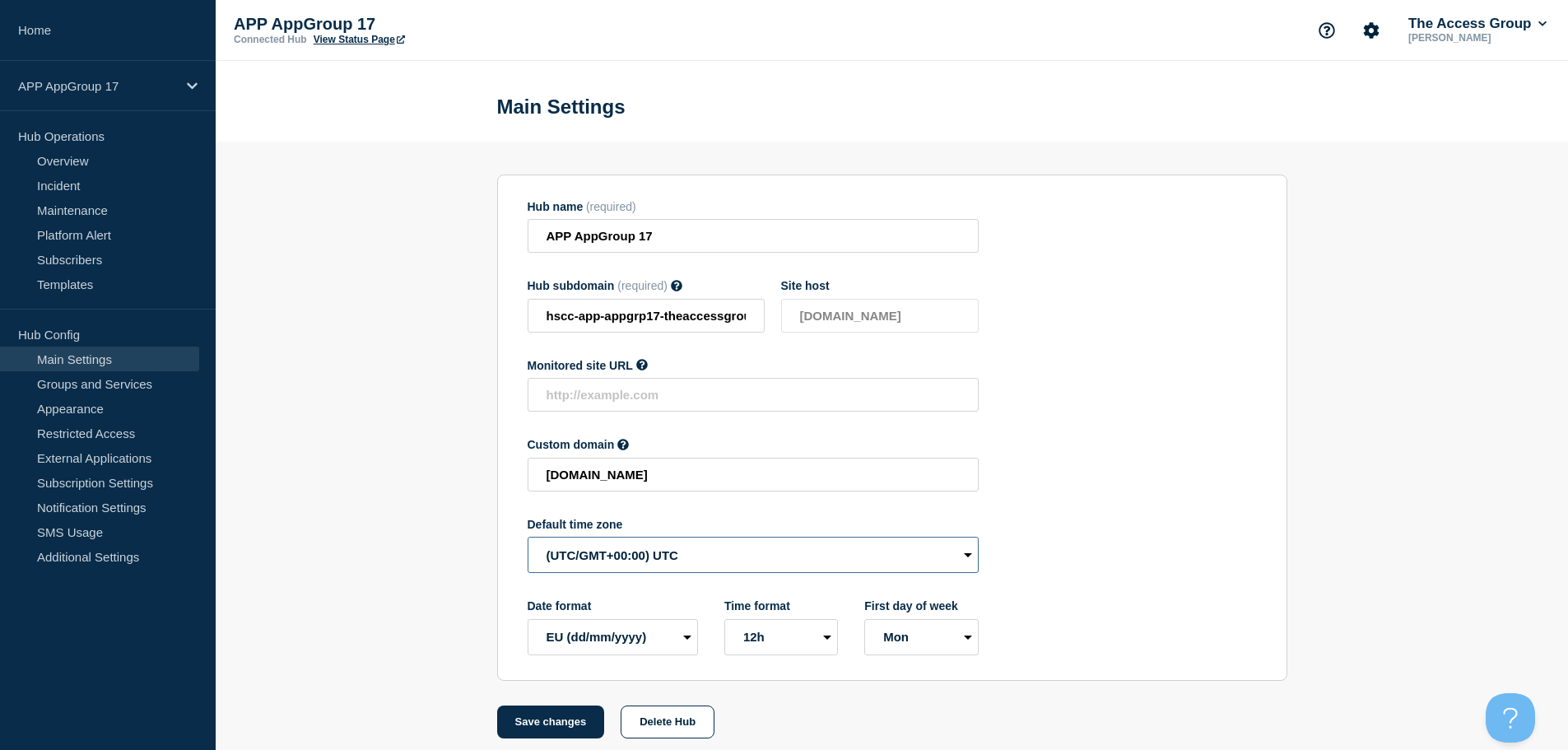
select select "Europe/[GEOGRAPHIC_DATA]"
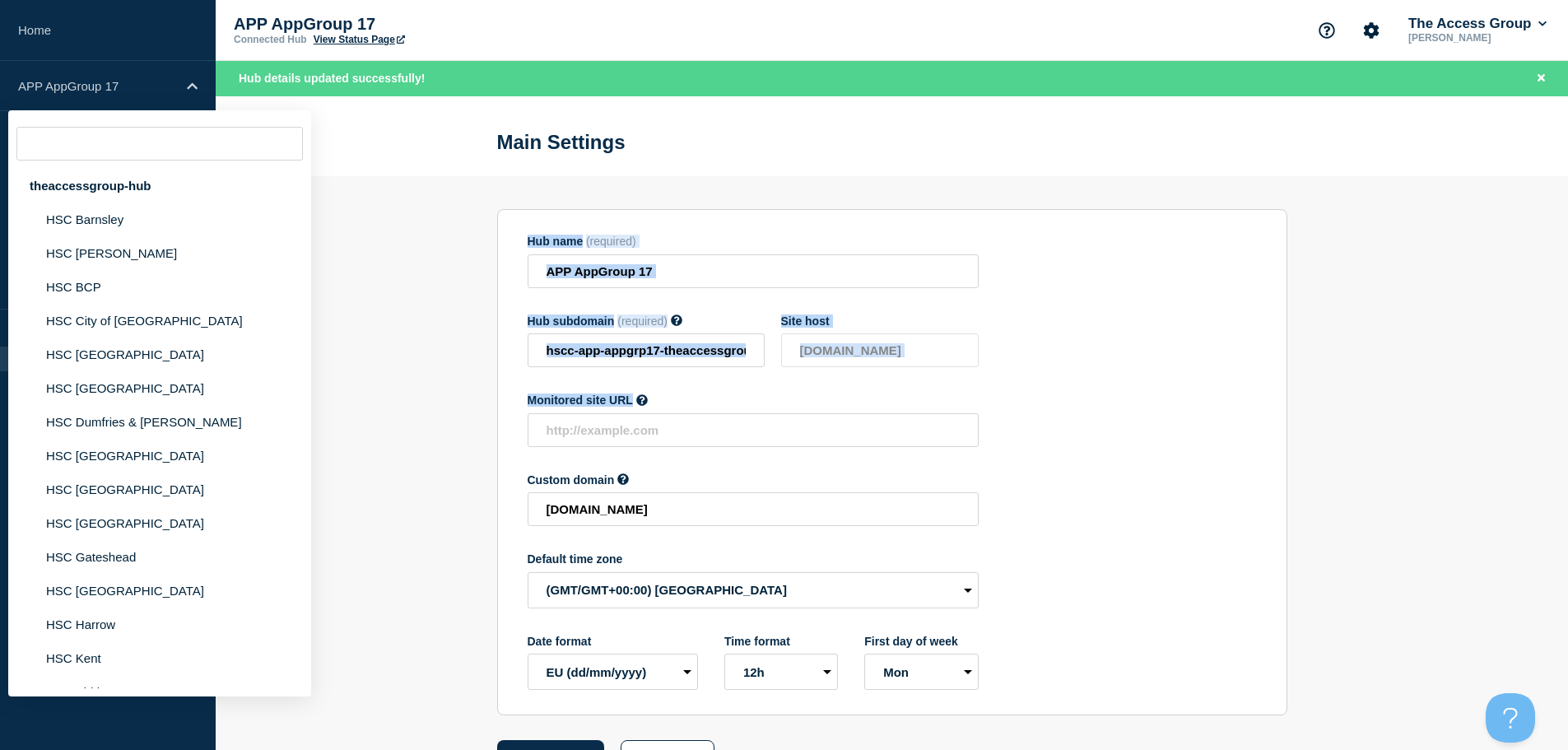
drag, startPoint x: 311, startPoint y: 211, endPoint x: 311, endPoint y: 421, distance: 210.0
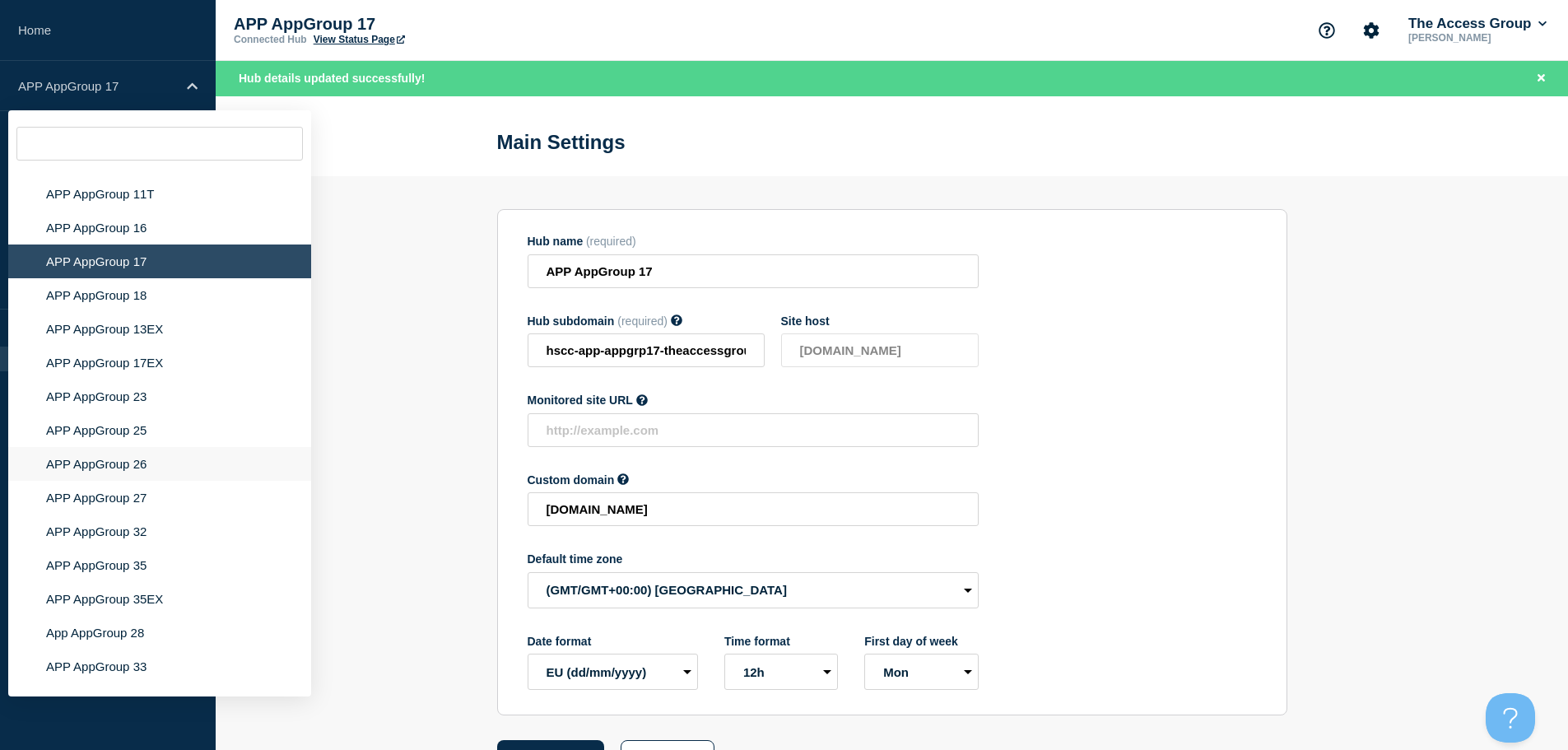
scroll to position [5206, 0]
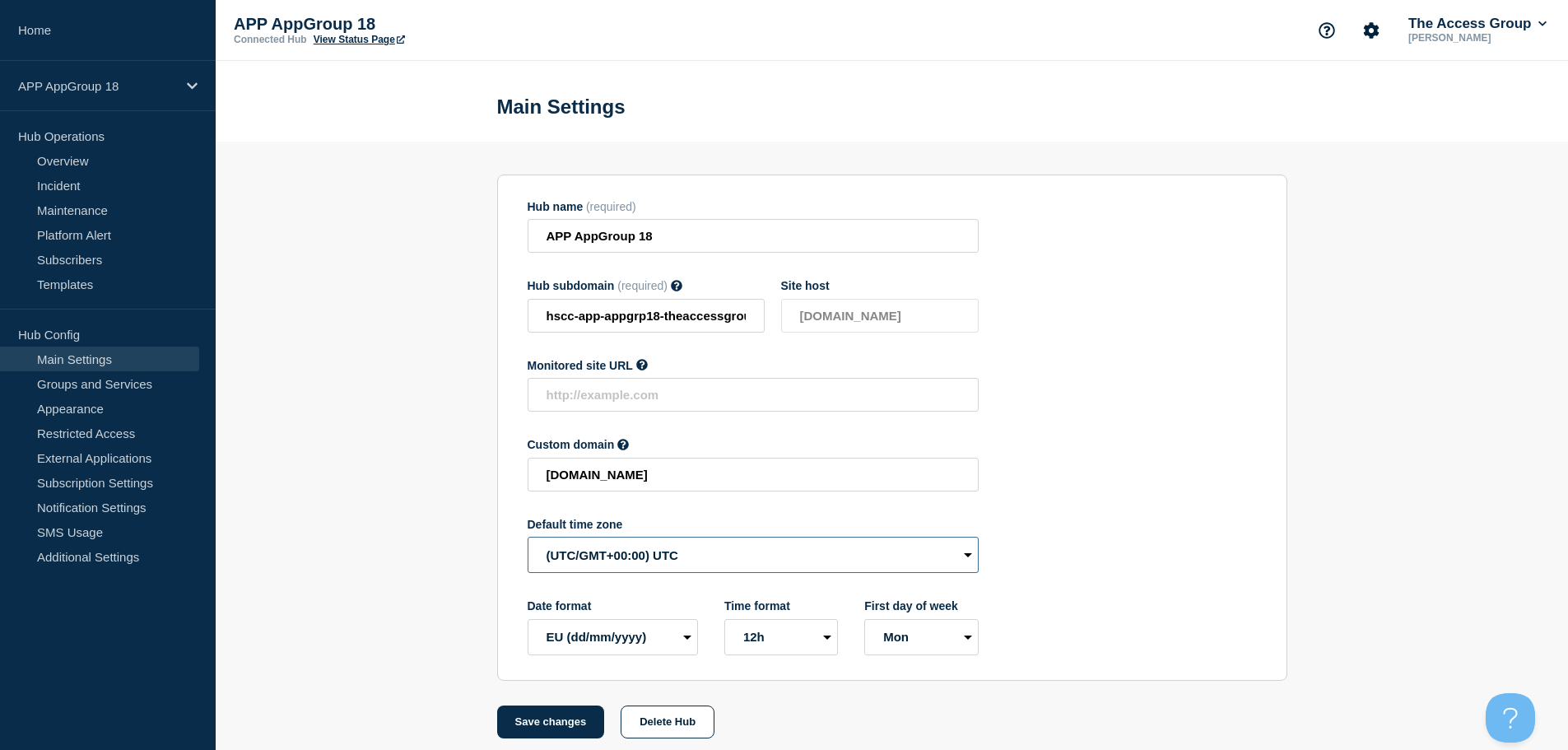
select select "Europe/[GEOGRAPHIC_DATA]"
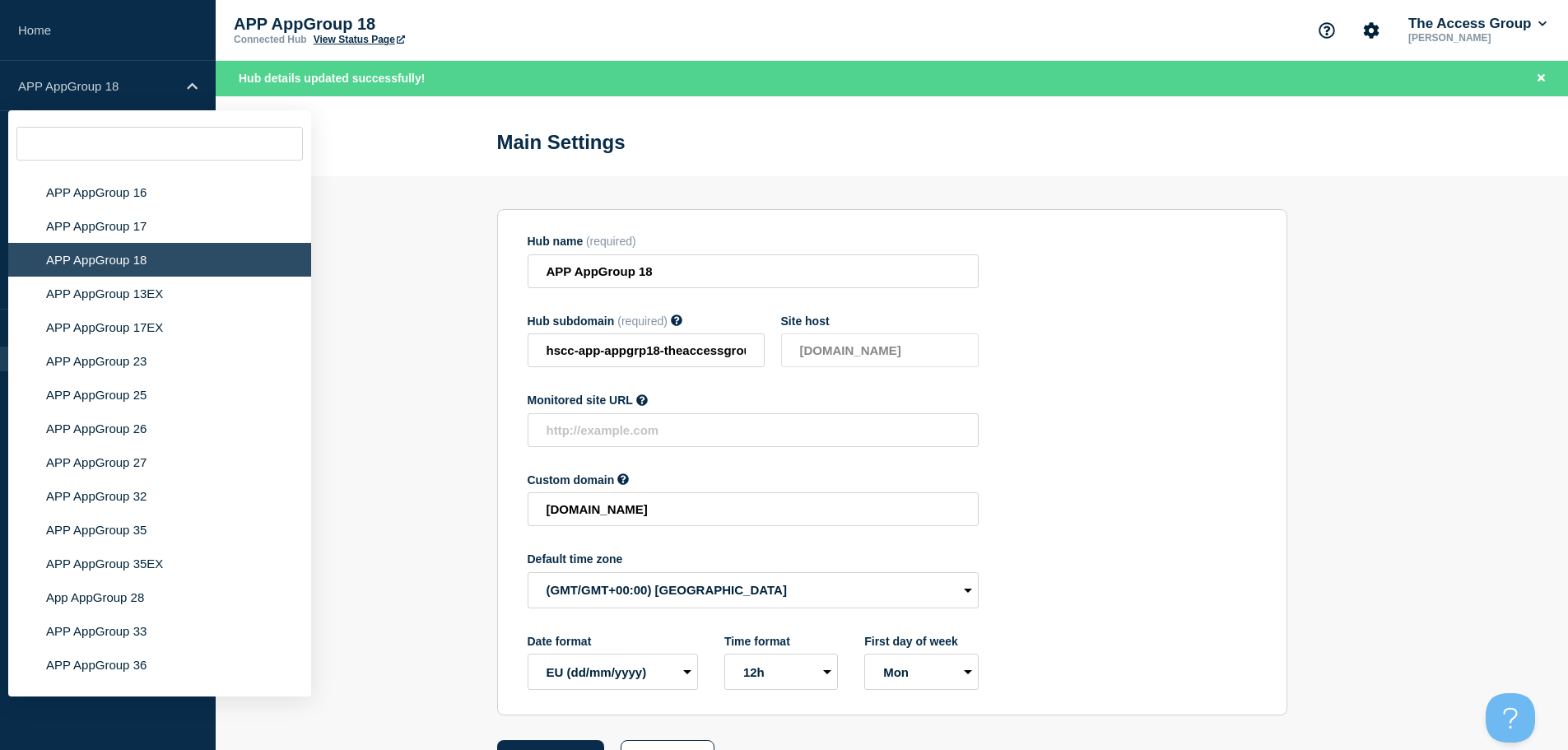
scroll to position [5076, 0]
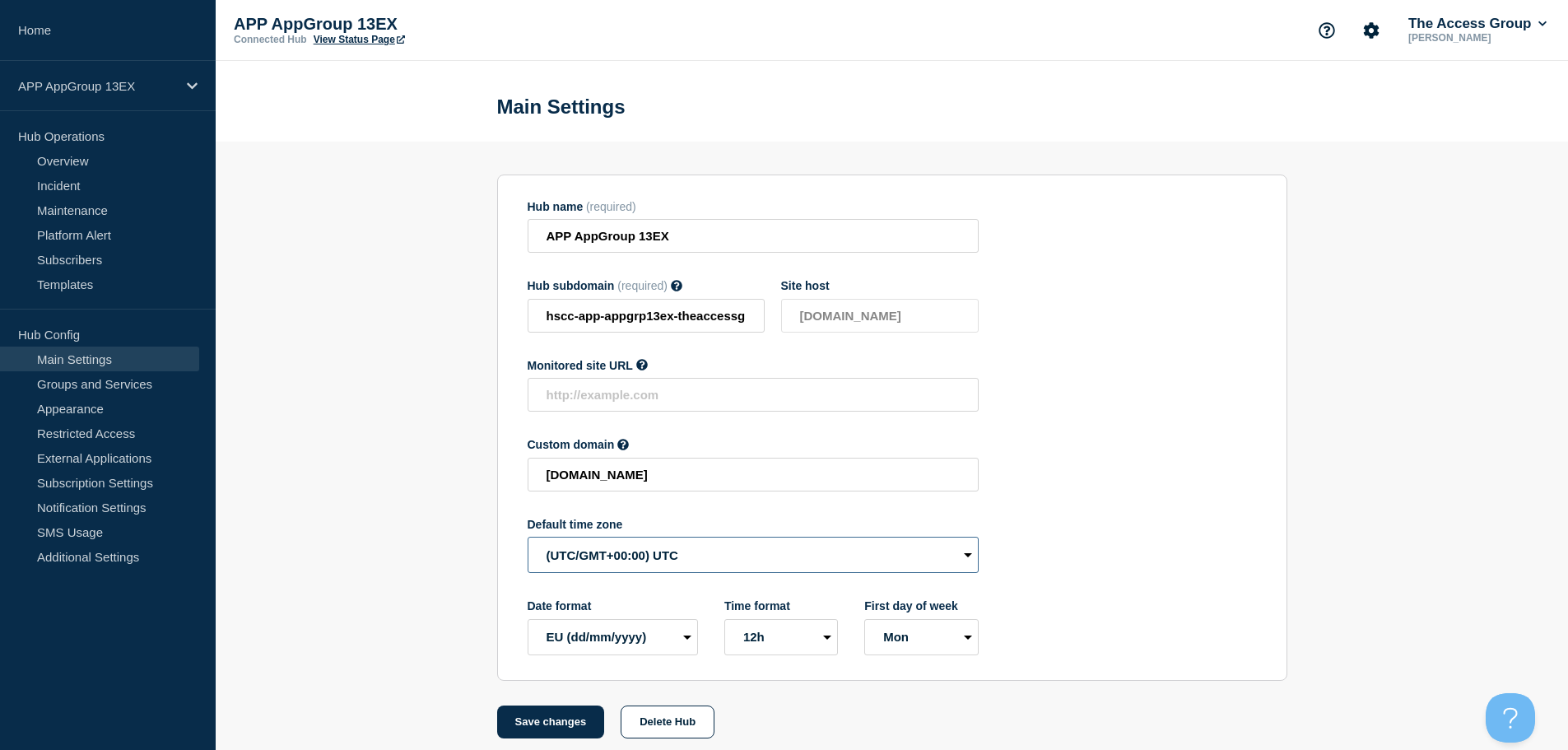
drag, startPoint x: 610, startPoint y: 554, endPoint x: 614, endPoint y: 560, distance: 7.2
select select "Europe/[GEOGRAPHIC_DATA]"
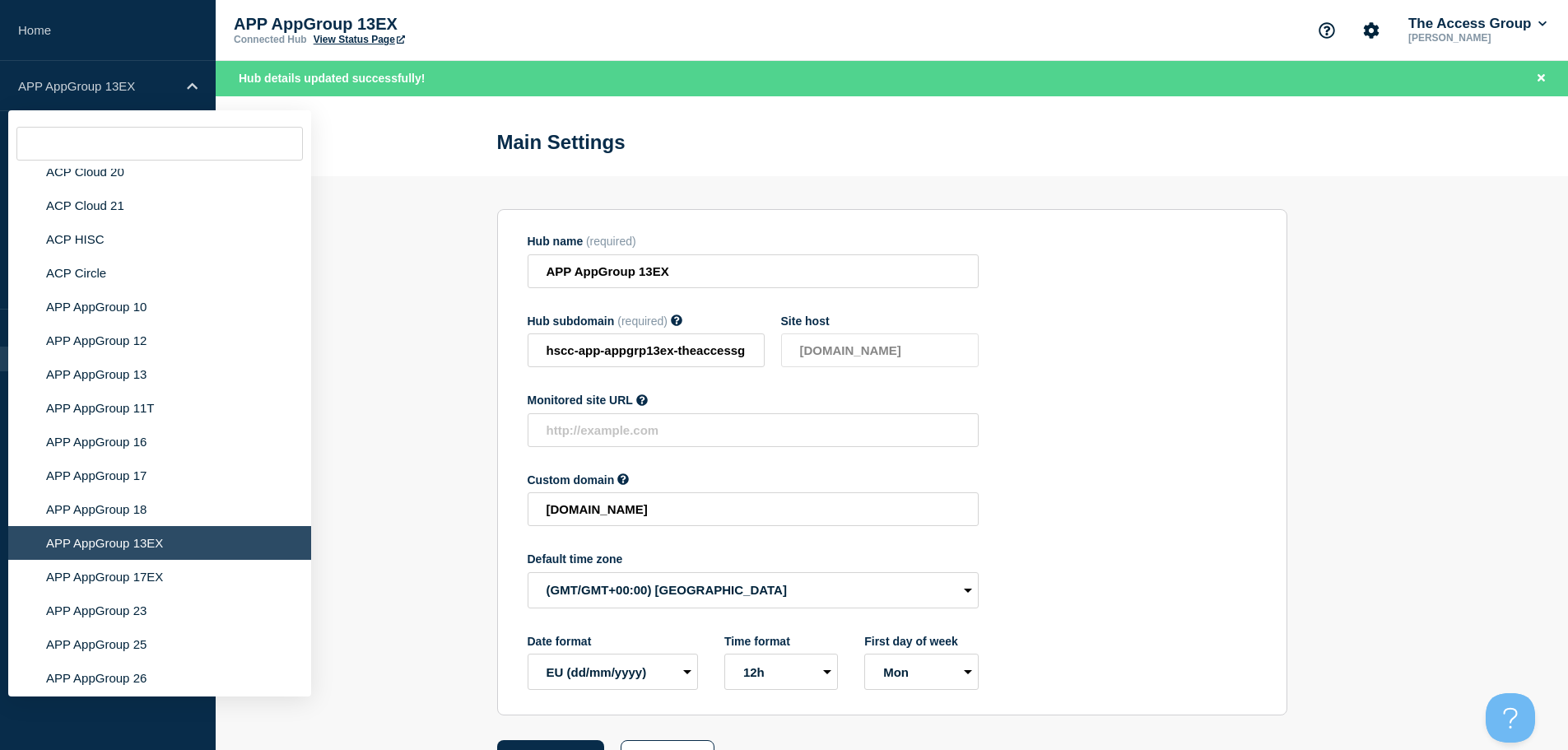
scroll to position [5206, 0]
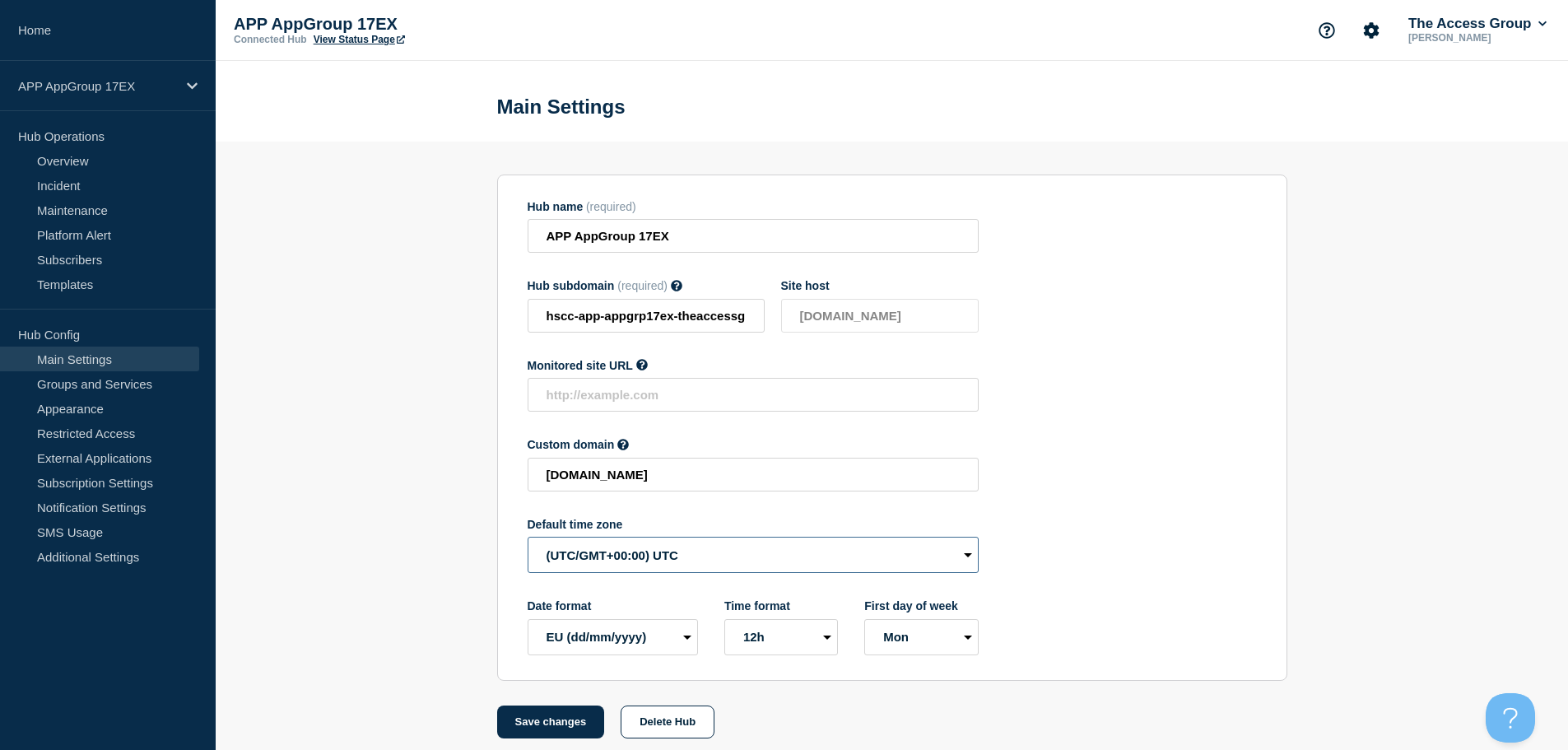
select select "Europe/[GEOGRAPHIC_DATA]"
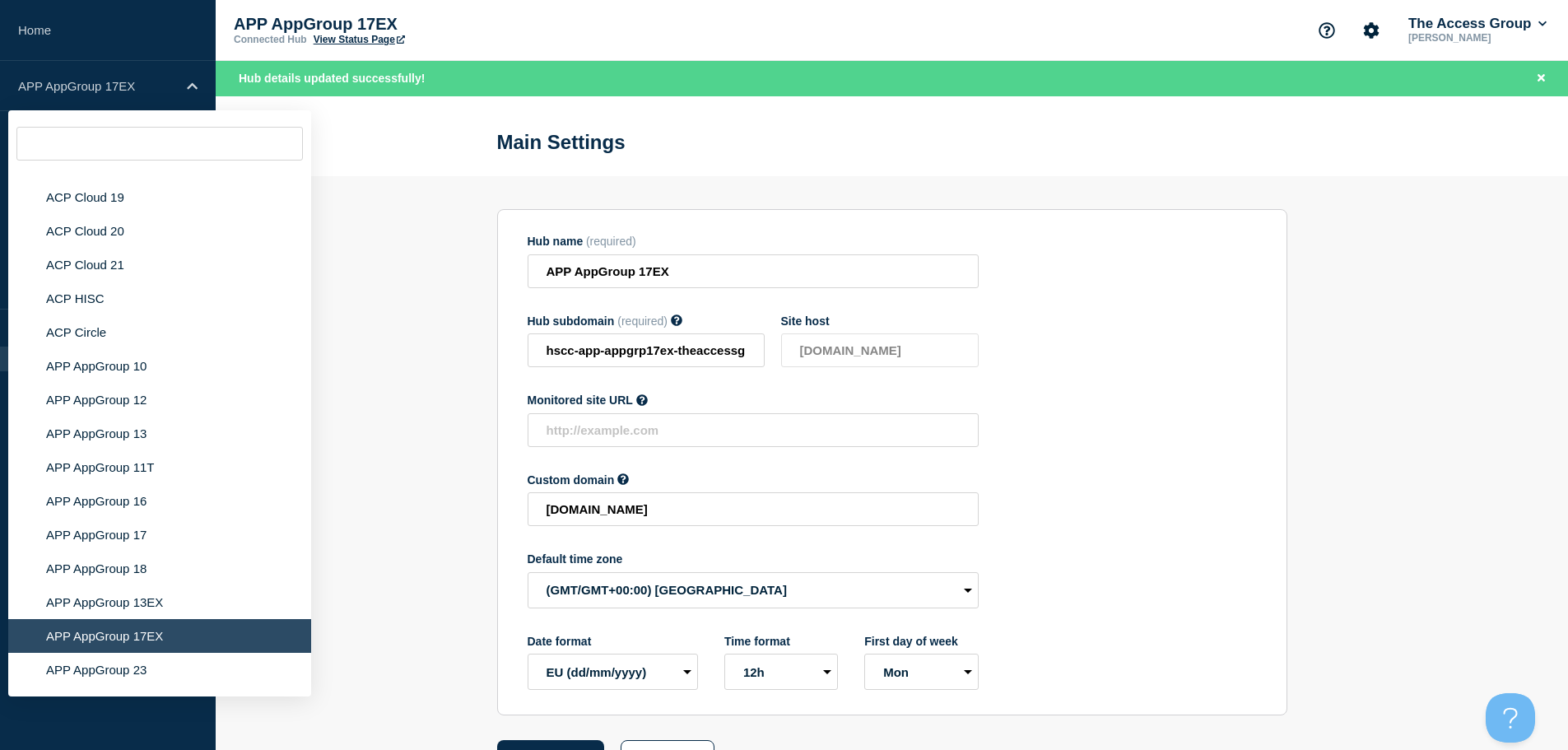
scroll to position [5265, 0]
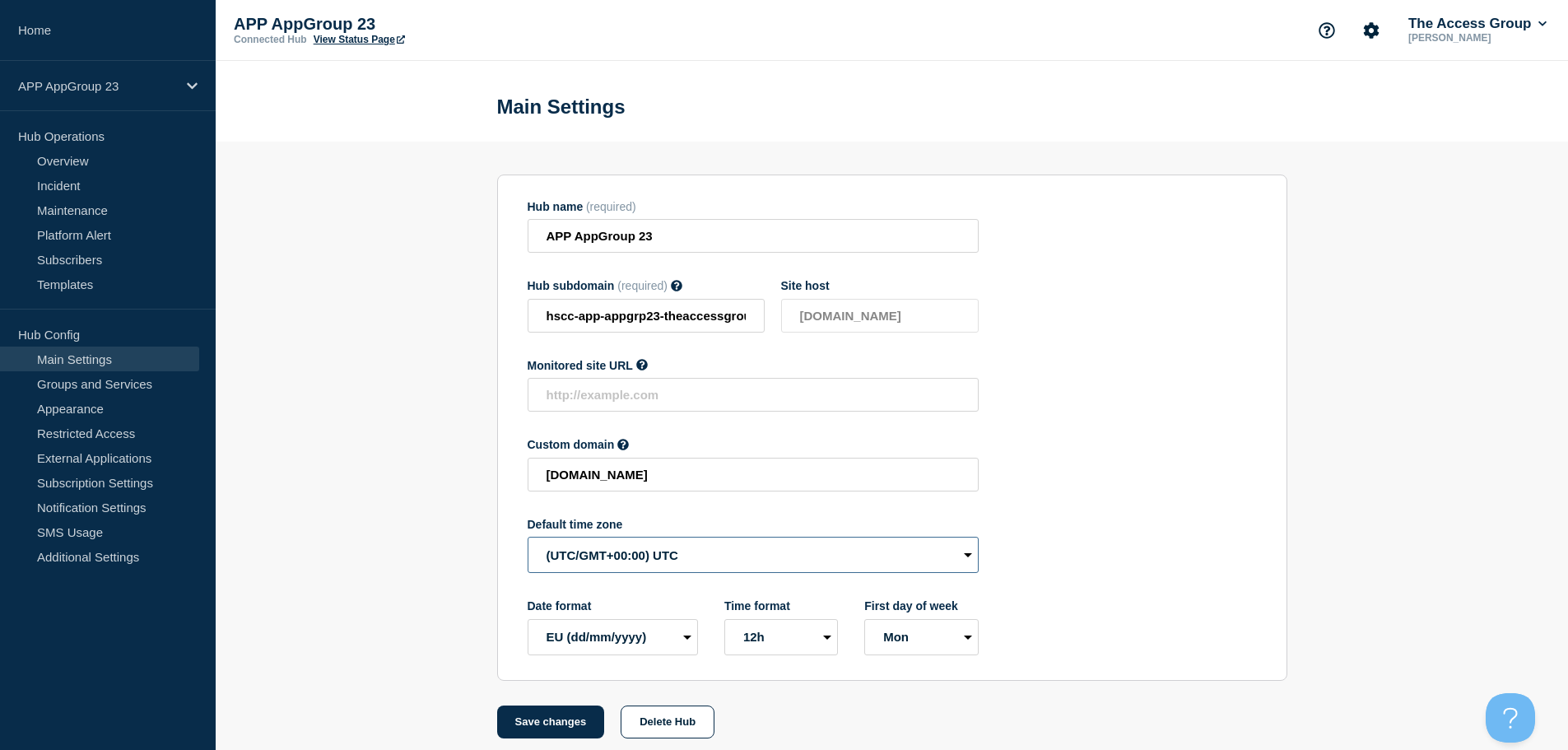
select select "Europe/[GEOGRAPHIC_DATA]"
drag, startPoint x: 561, startPoint y: 730, endPoint x: 461, endPoint y: 636, distance: 137.2
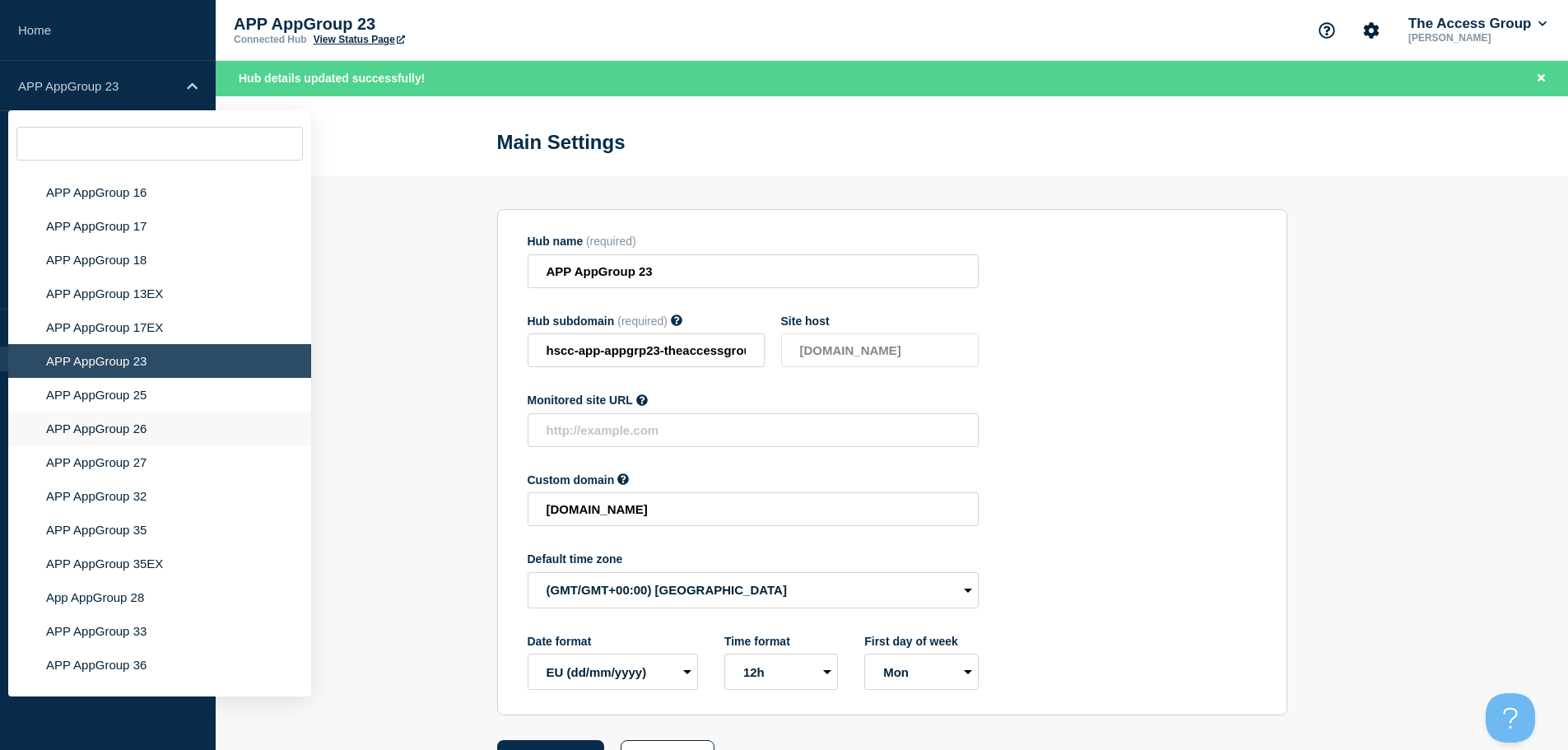
scroll to position [5194, 0]
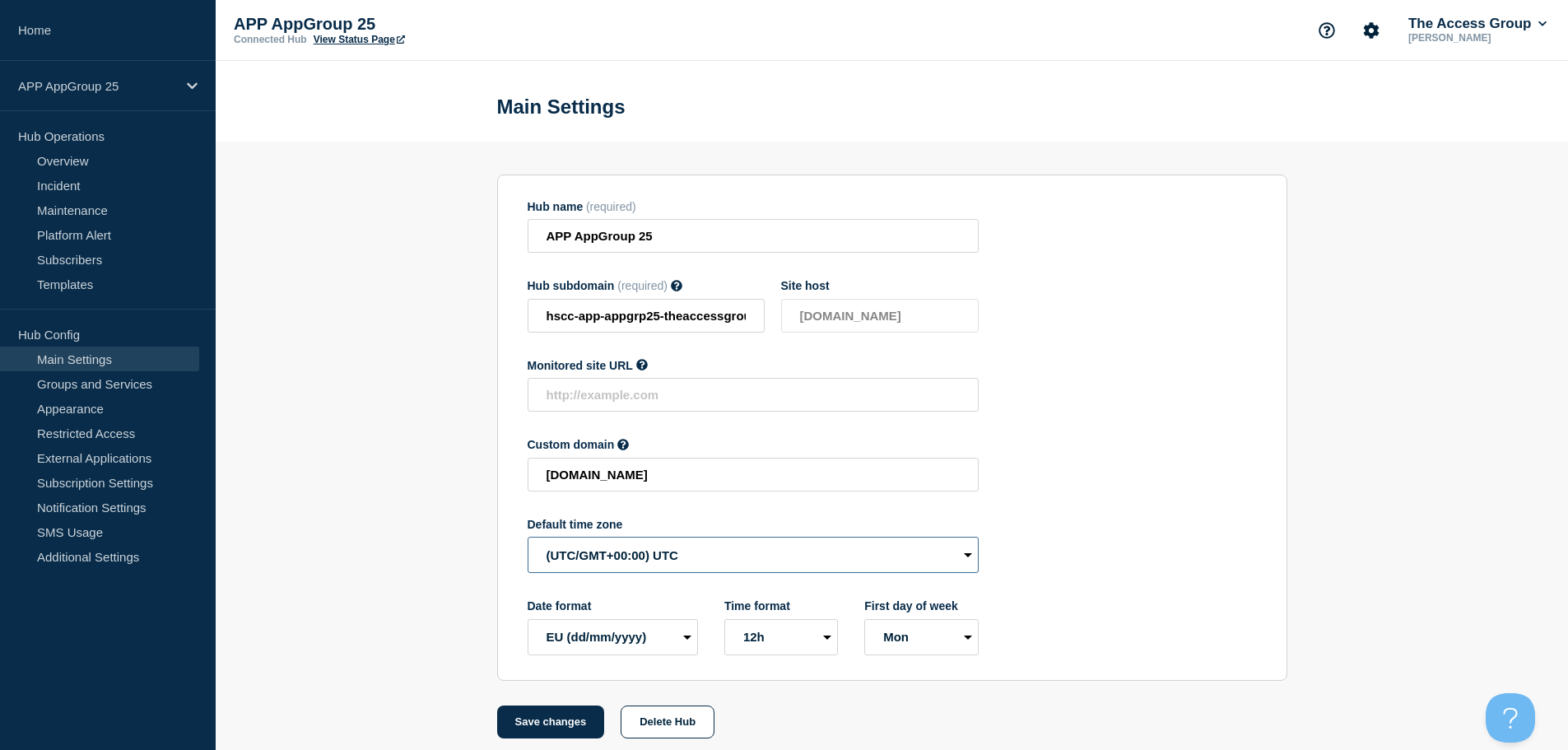
select select "Europe/[GEOGRAPHIC_DATA]"
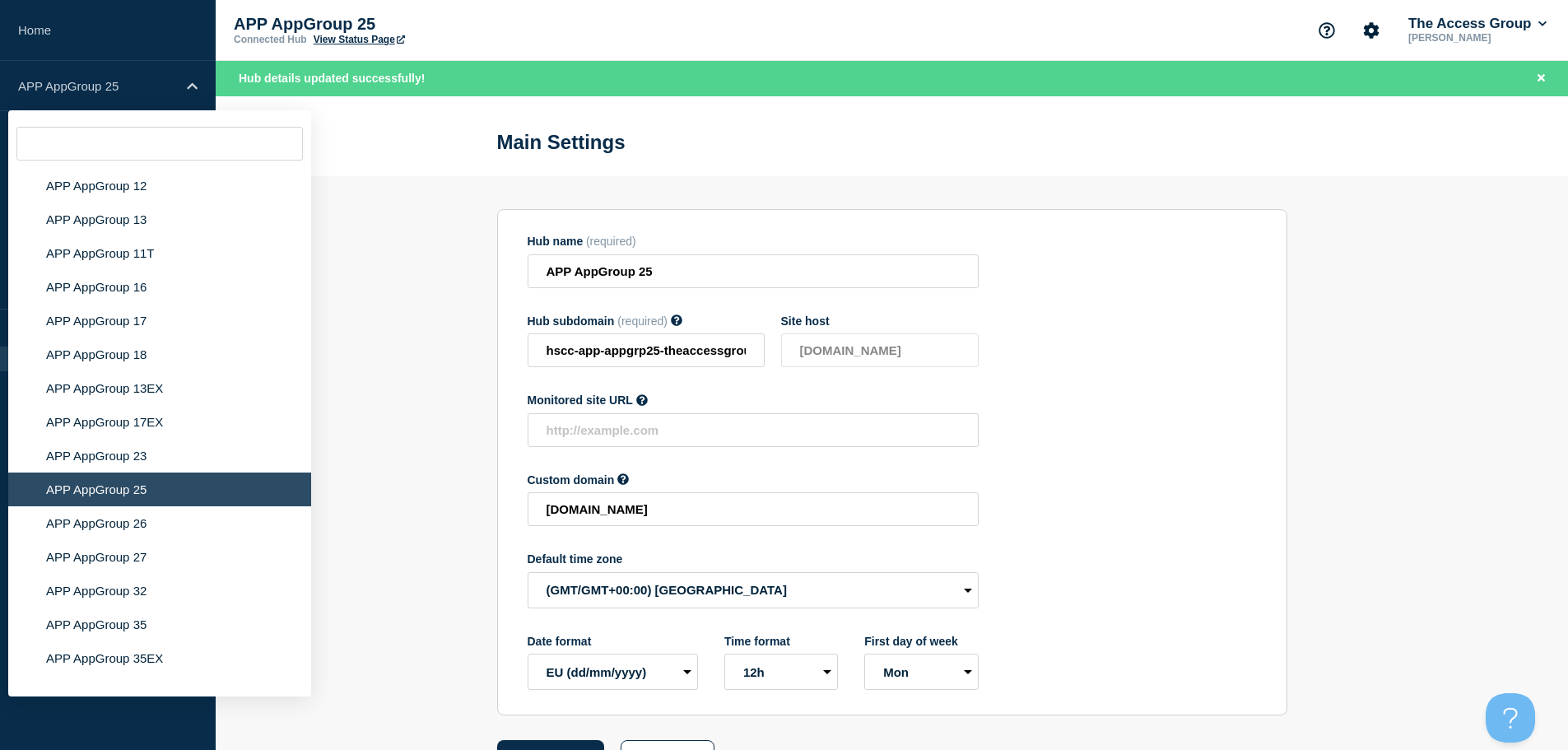
scroll to position [5124, 0]
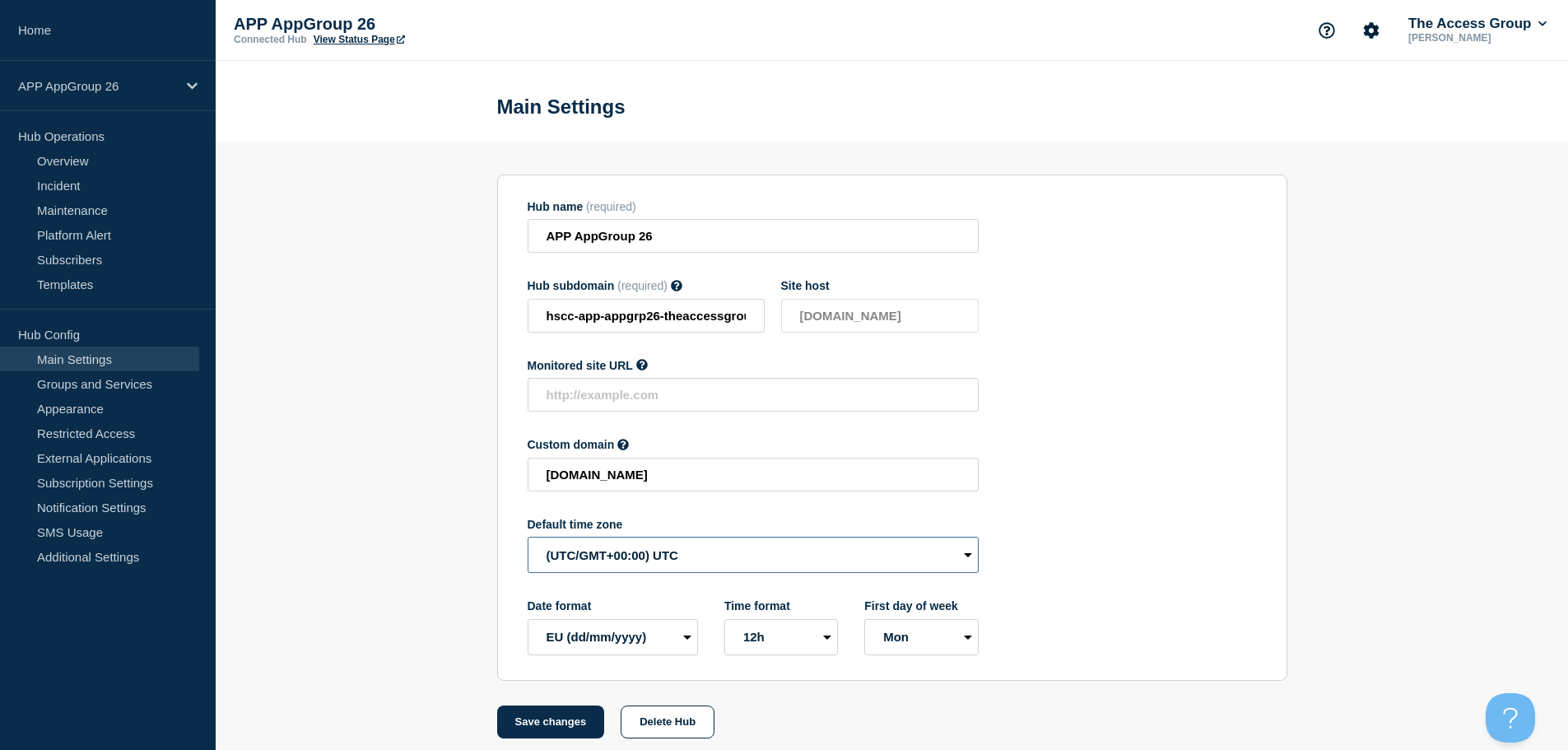
select select "Europe/[GEOGRAPHIC_DATA]"
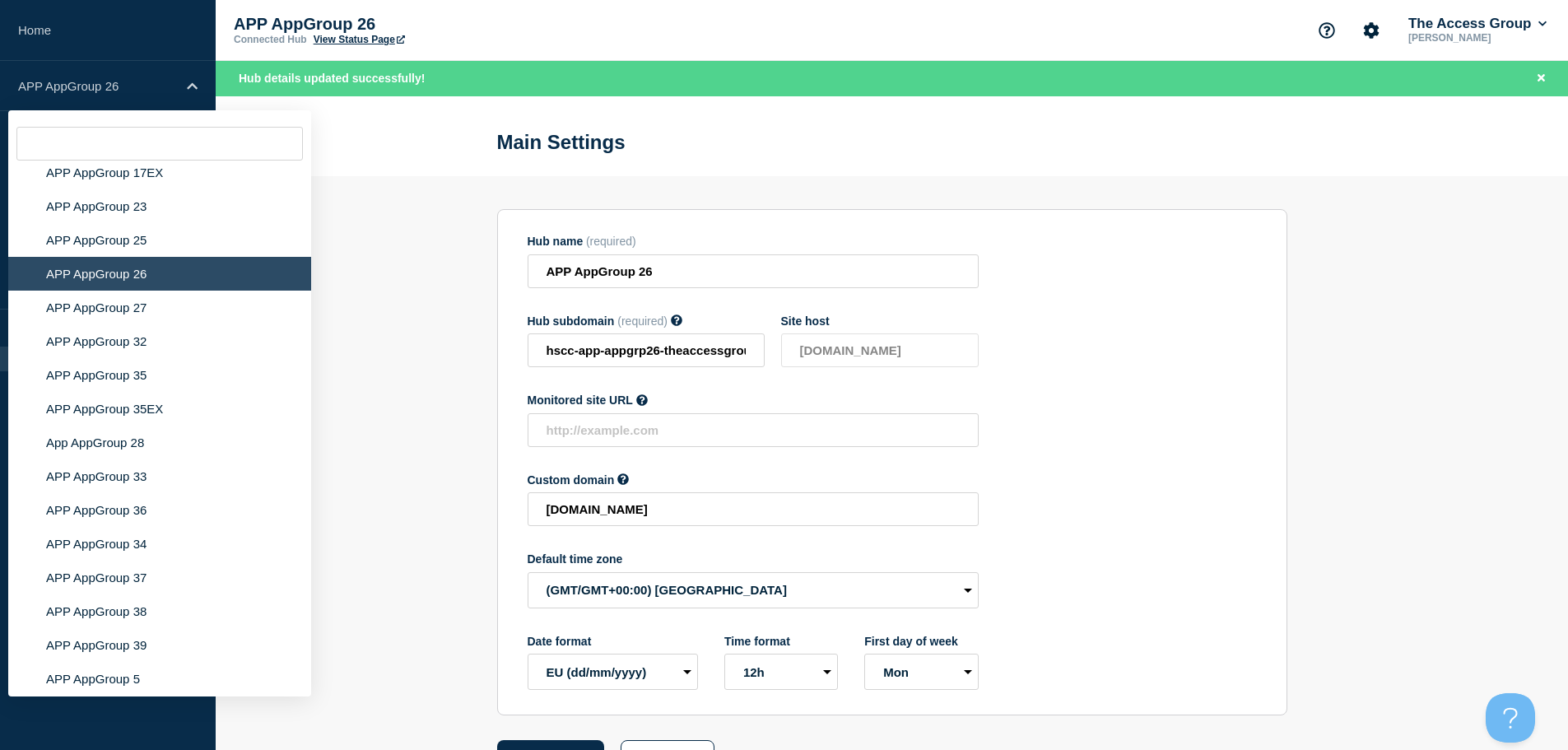
scroll to position [5432, 0]
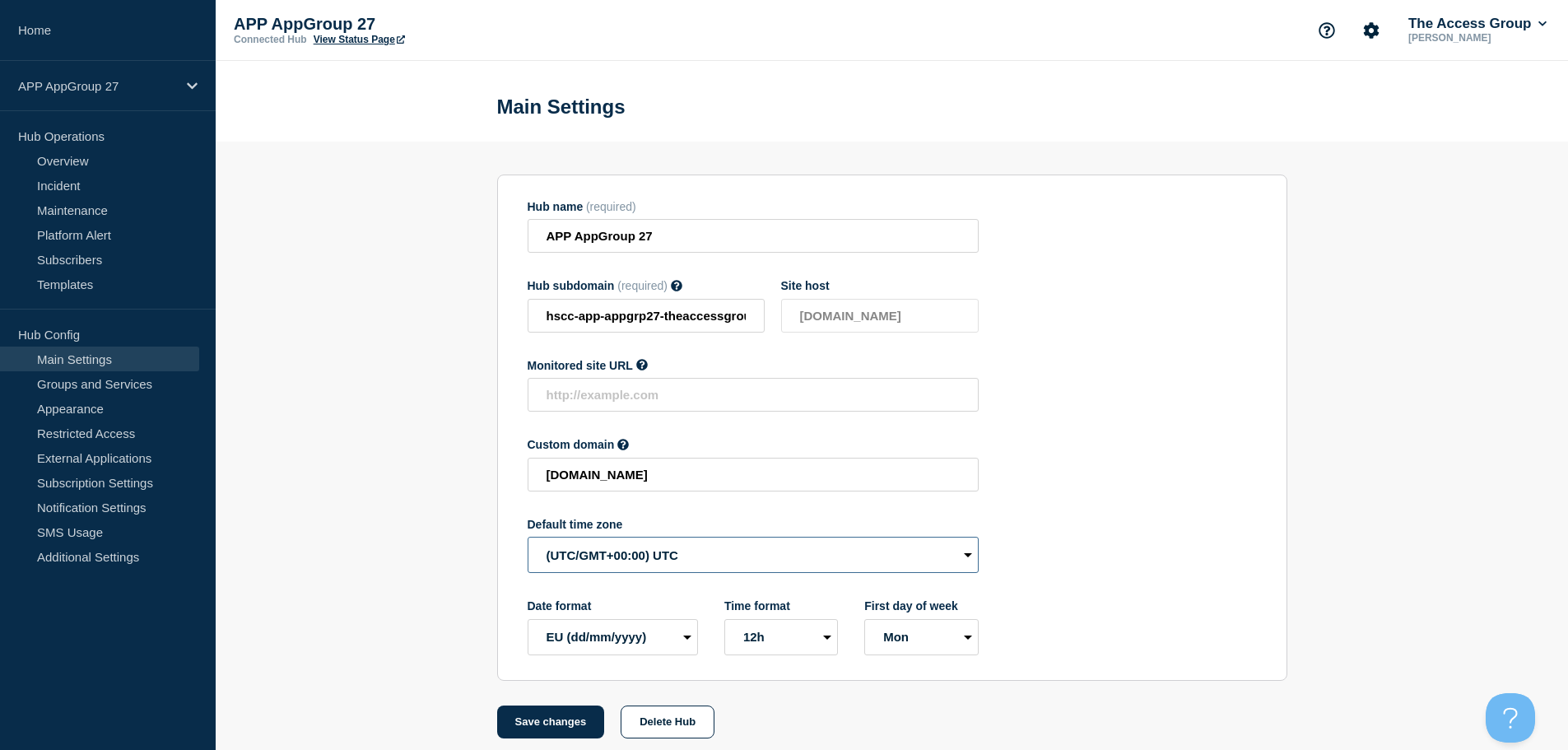
select select "Europe/[GEOGRAPHIC_DATA]"
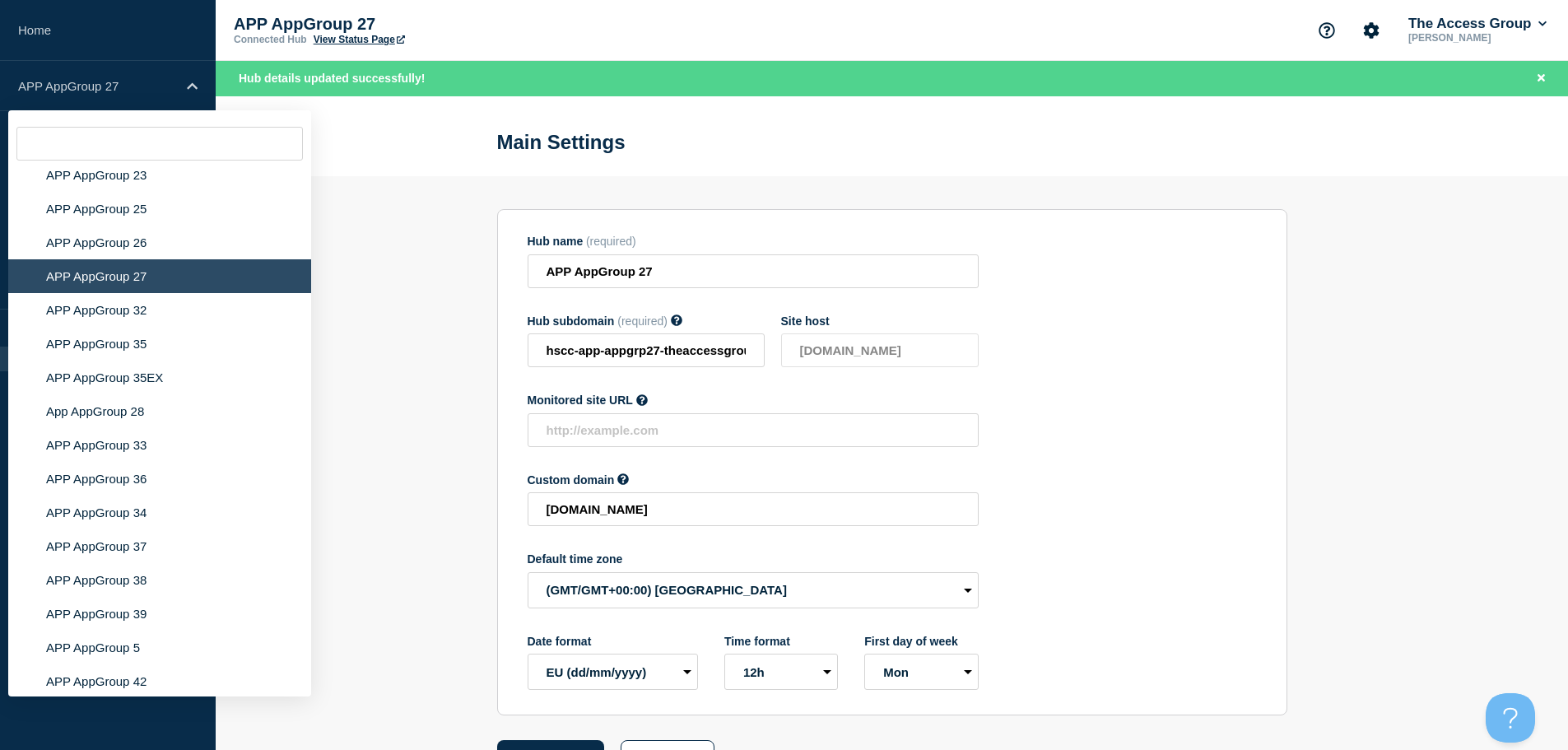
scroll to position [5345, 0]
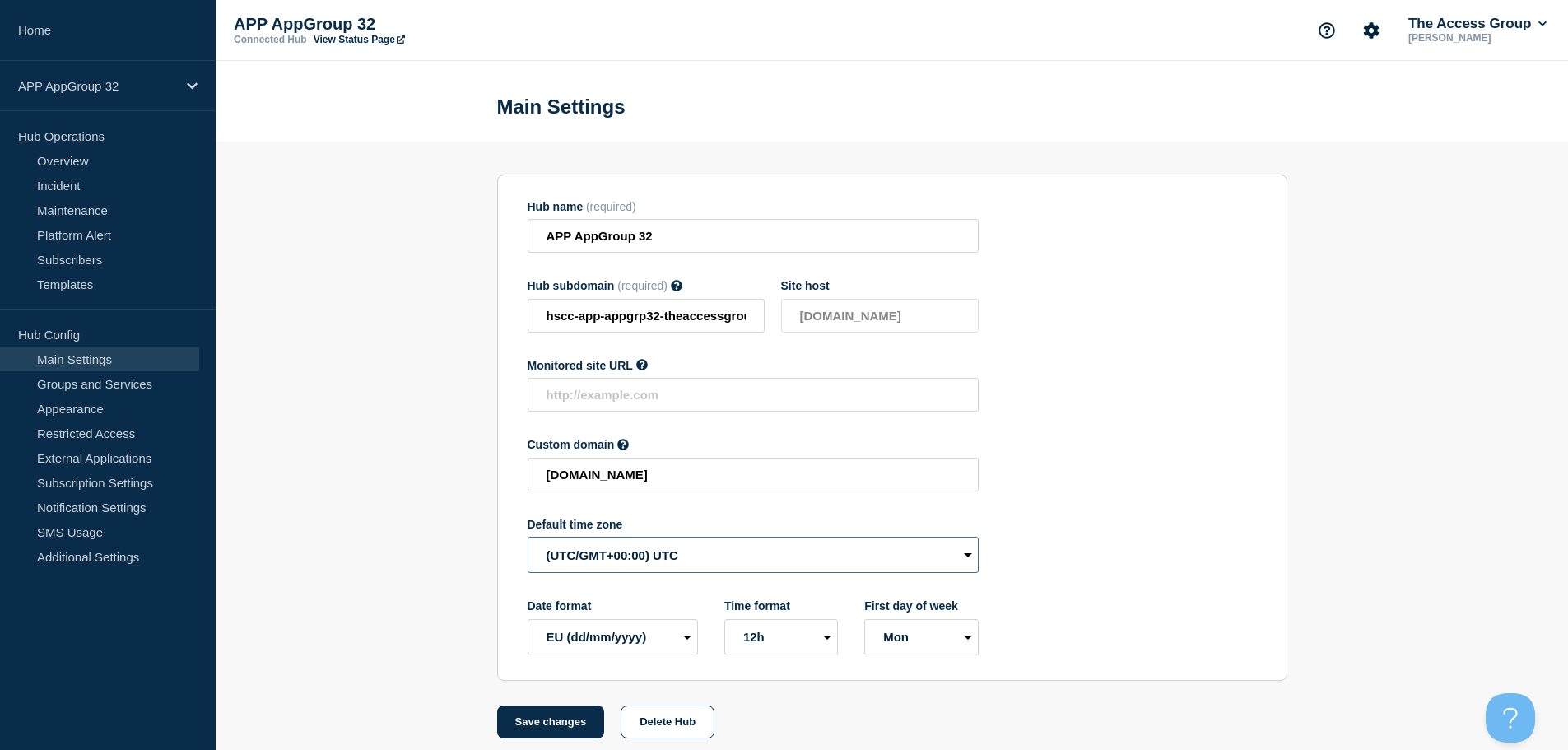
drag, startPoint x: 588, startPoint y: 560, endPoint x: 606, endPoint y: 565, distance: 18.7
select select "Europe/[GEOGRAPHIC_DATA]"
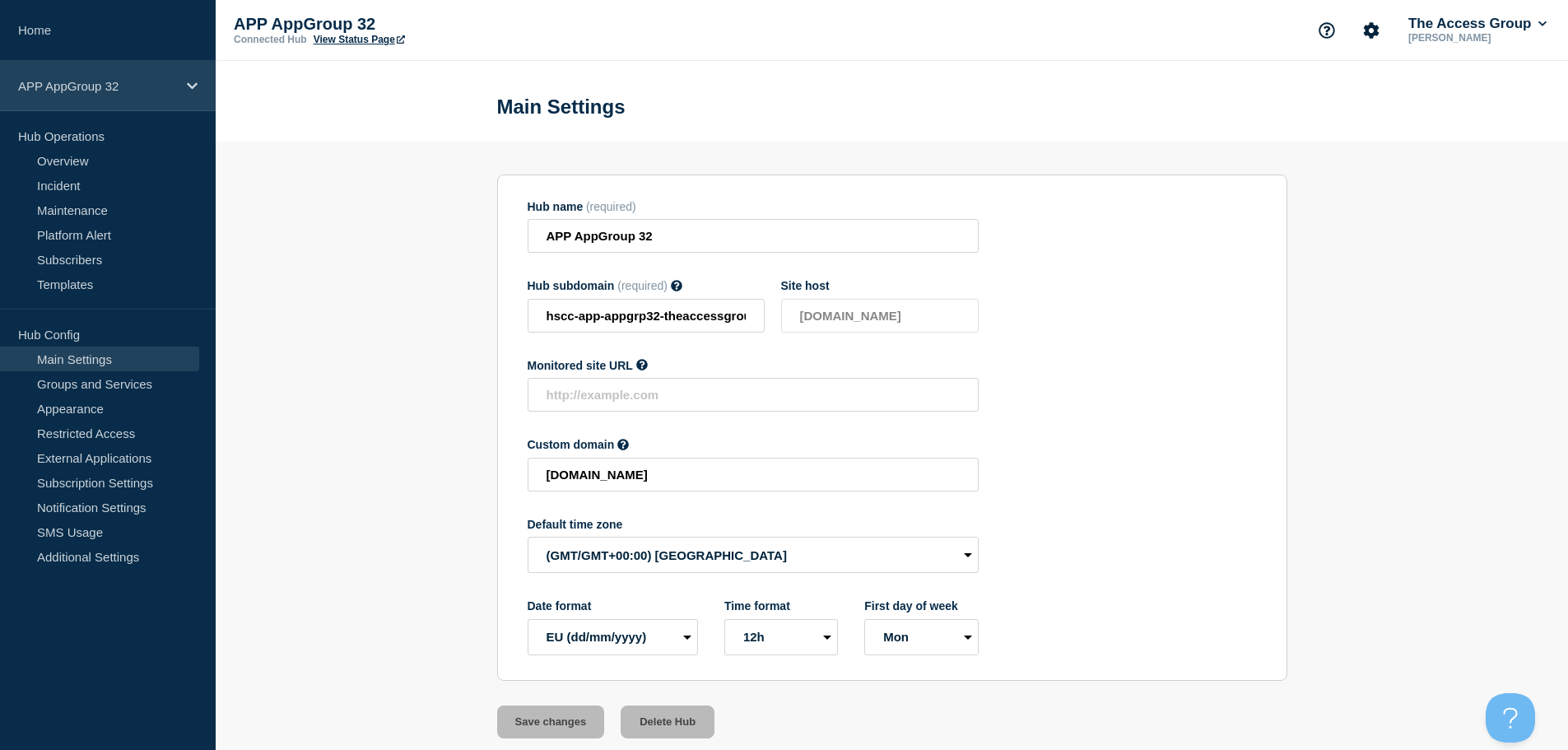
drag, startPoint x: 155, startPoint y: 80, endPoint x: 186, endPoint y: 105, distance: 39.8
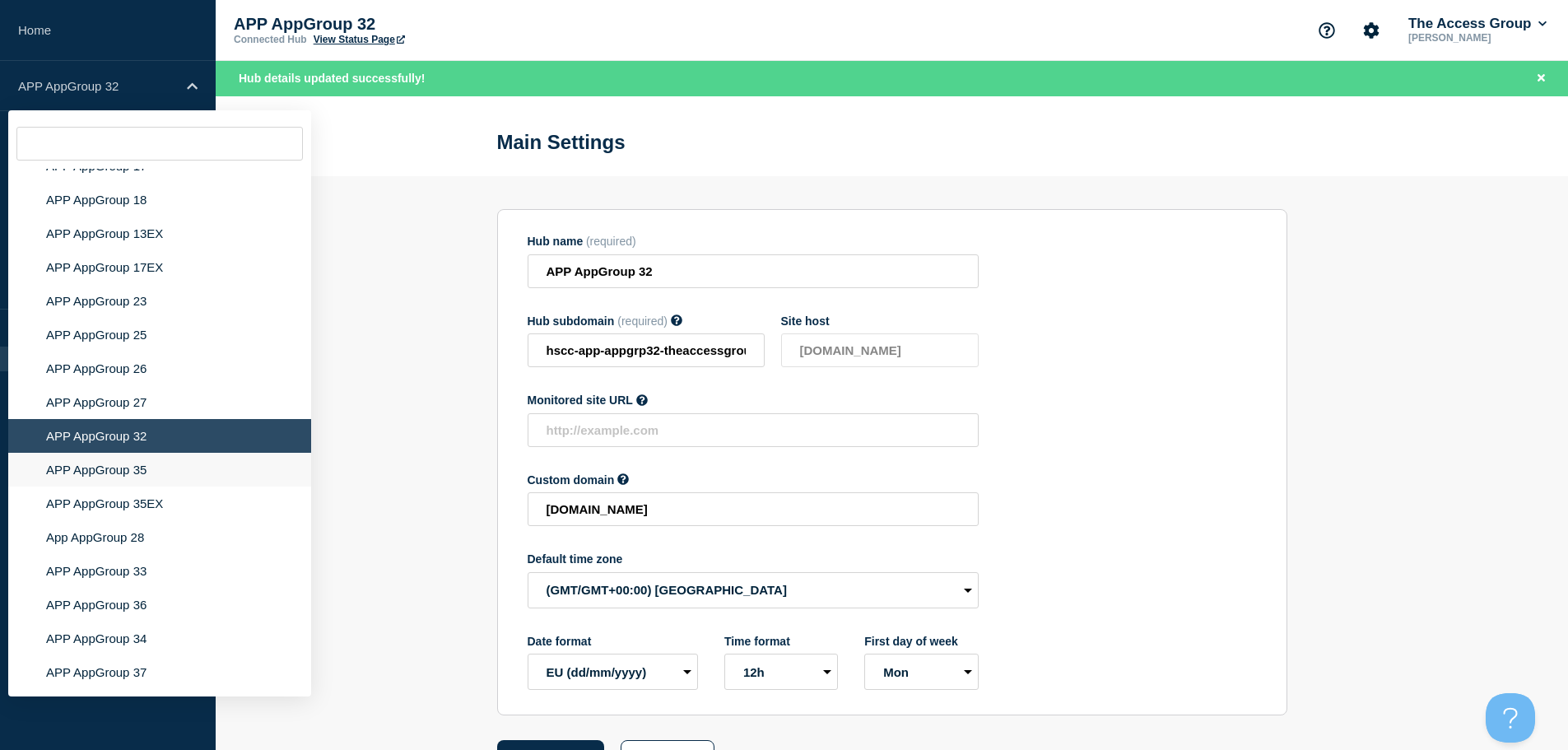
scroll to position [5289, 0]
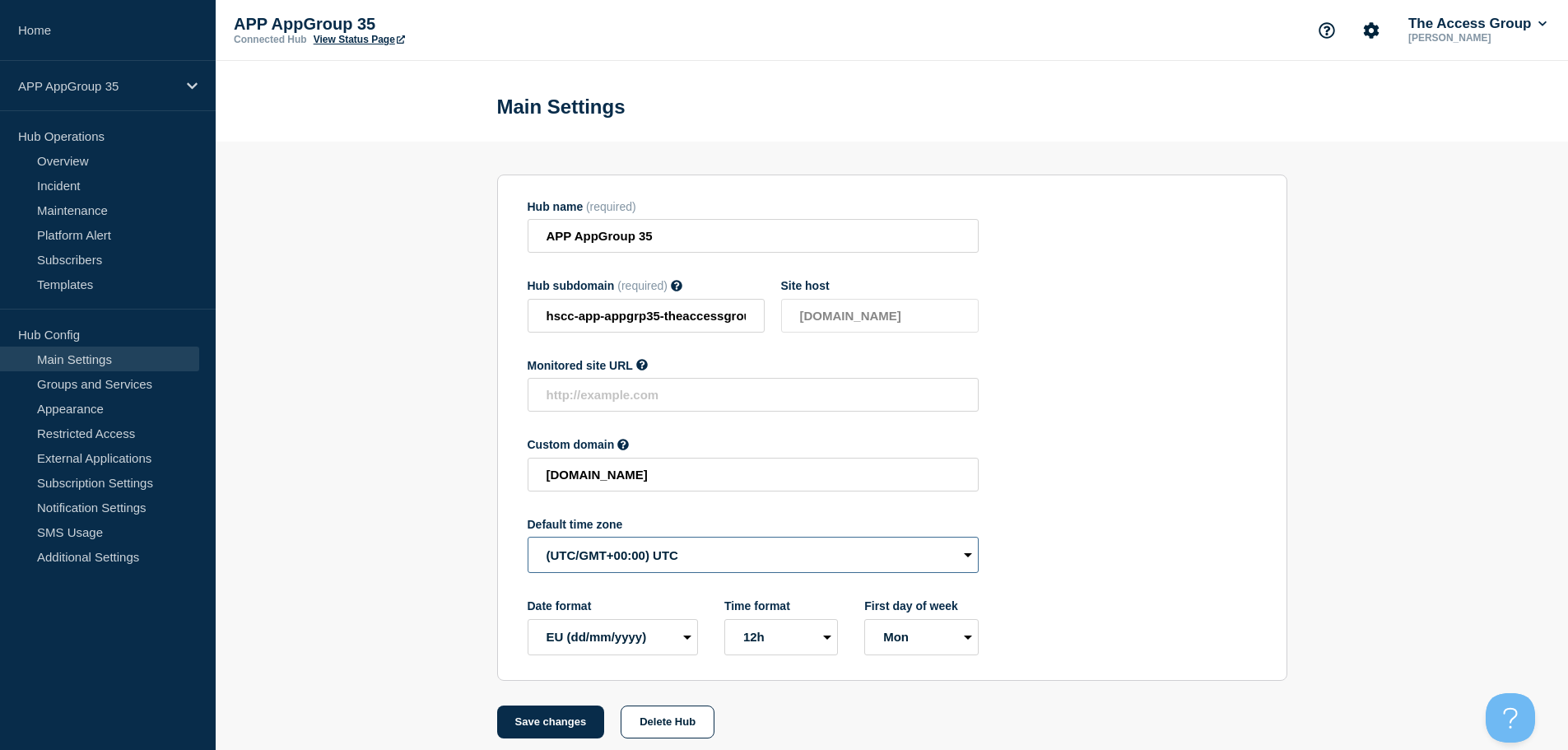
select select "Europe/[GEOGRAPHIC_DATA]"
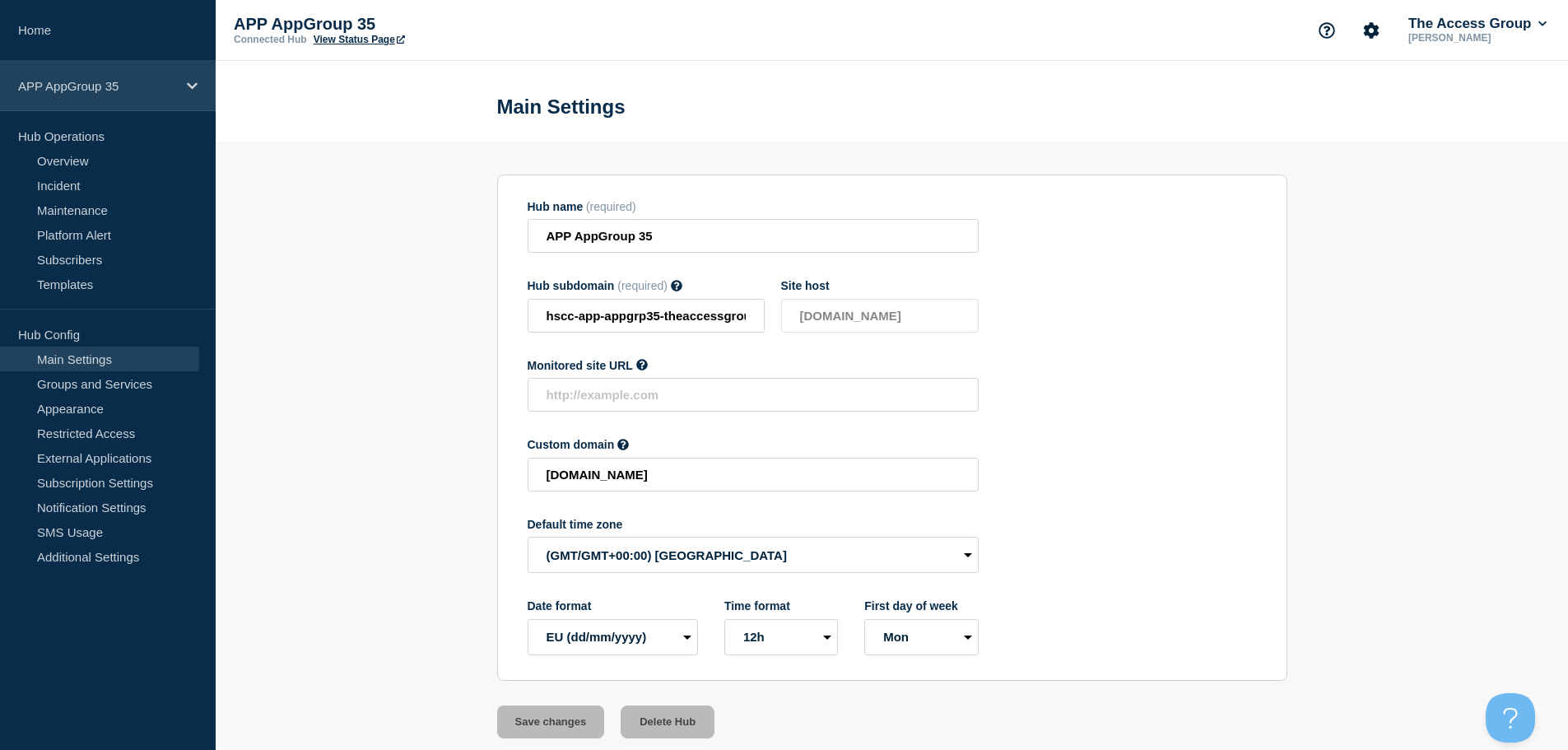
drag, startPoint x: 175, startPoint y: 67, endPoint x: 189, endPoint y: 96, distance: 32.2
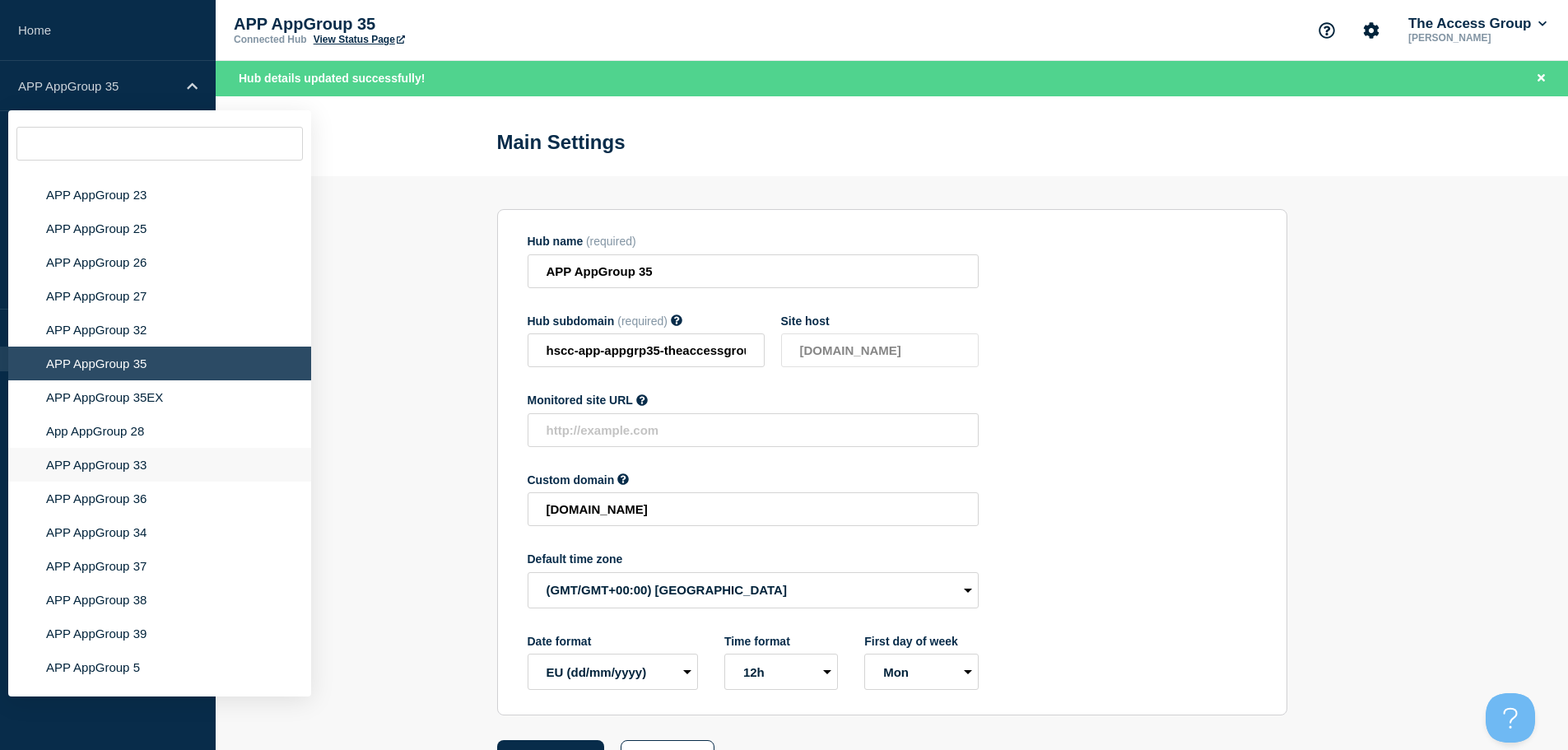
scroll to position [5397, 0]
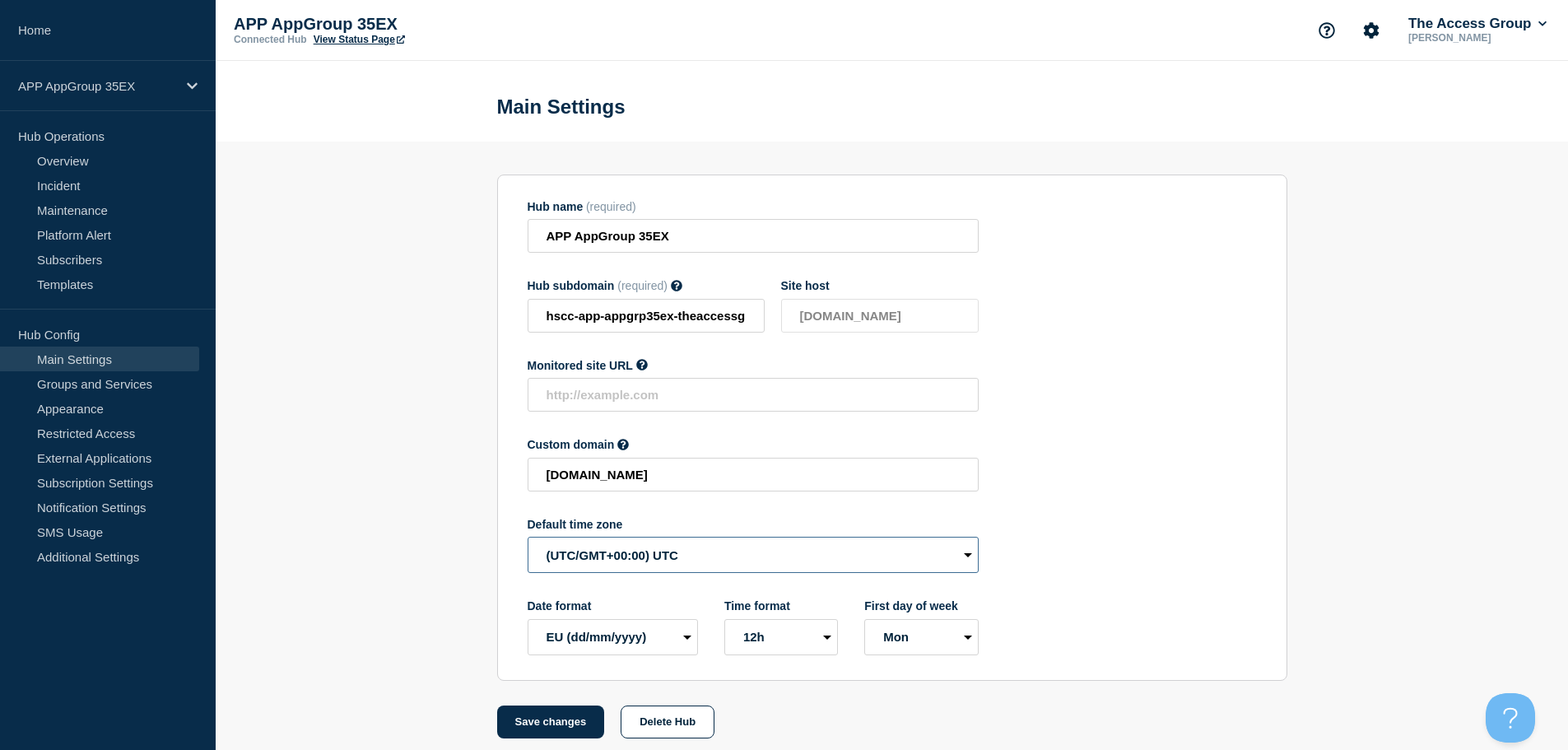
select select "Europe/[GEOGRAPHIC_DATA]"
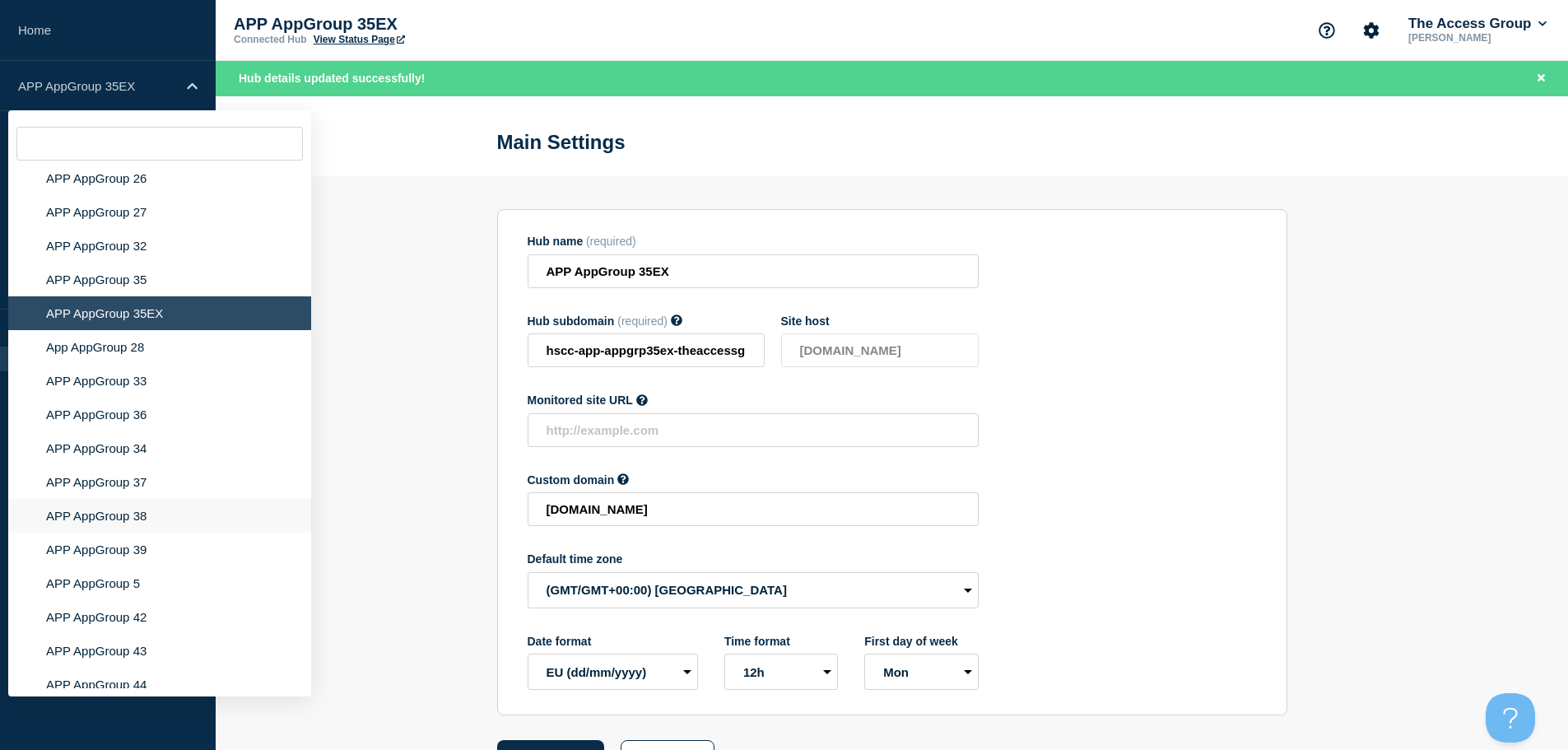
scroll to position [5492, 0]
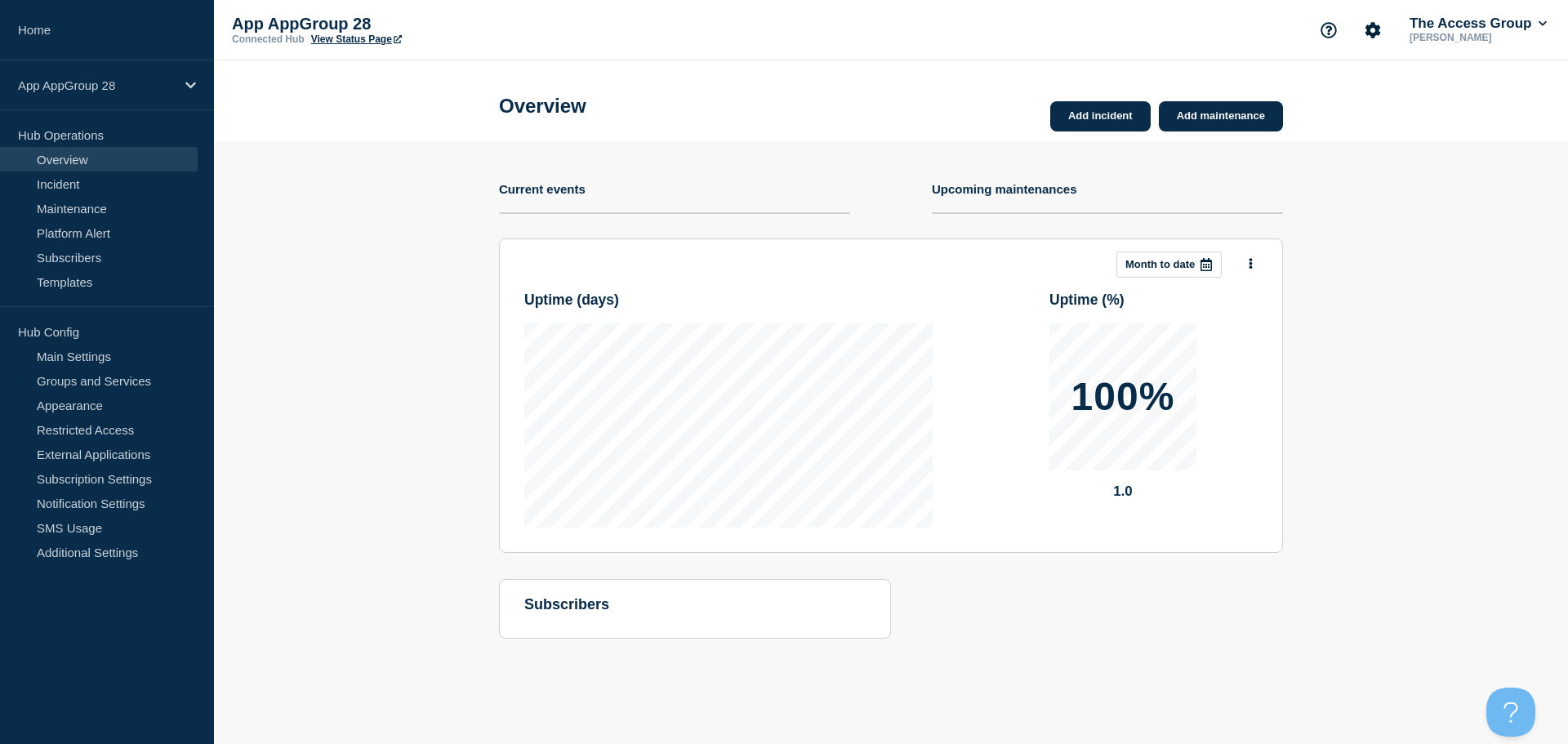
drag, startPoint x: 153, startPoint y: 353, endPoint x: 202, endPoint y: 369, distance: 51.5
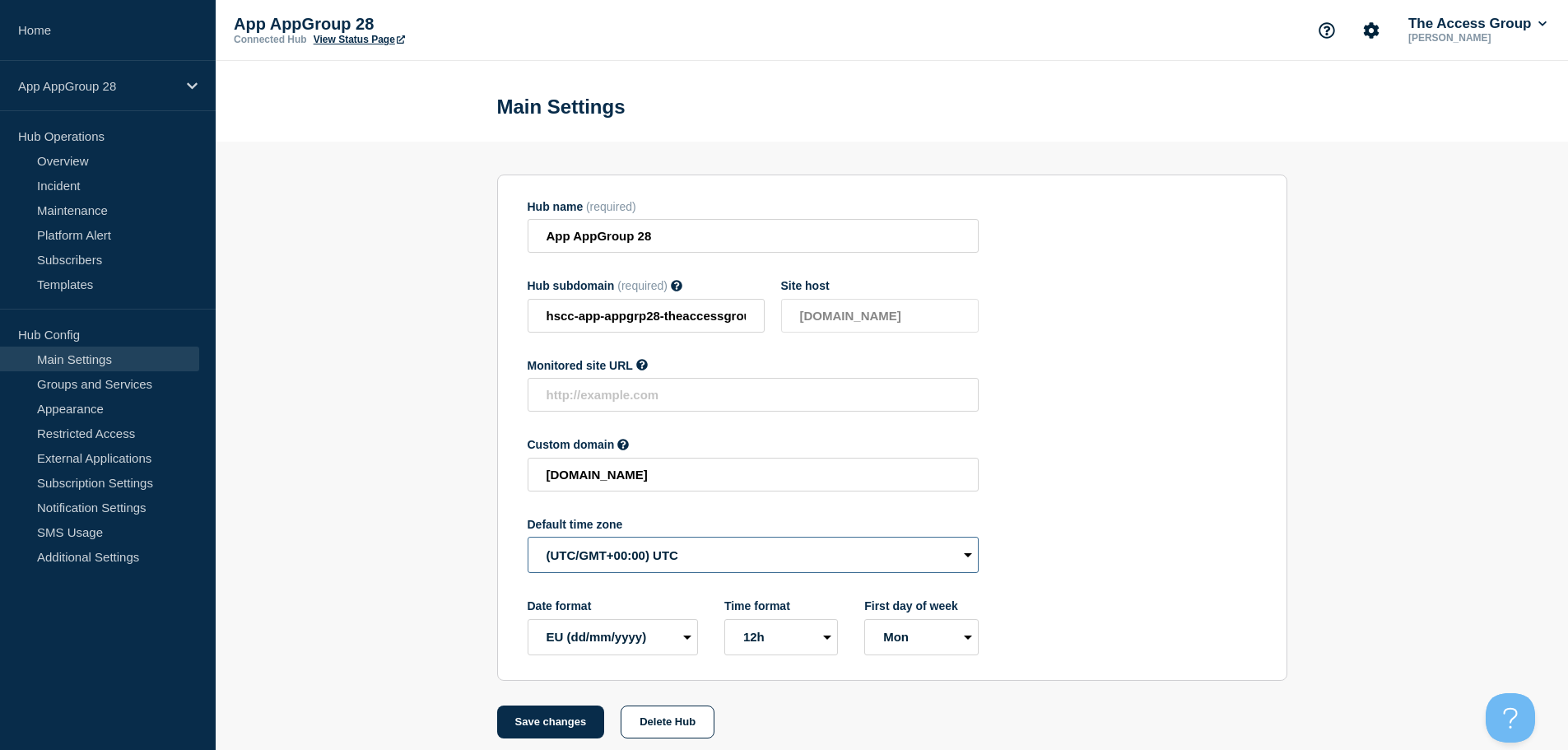
select select "Europe/[GEOGRAPHIC_DATA]"
drag, startPoint x: 550, startPoint y: 727, endPoint x: 512, endPoint y: 653, distance: 83.2
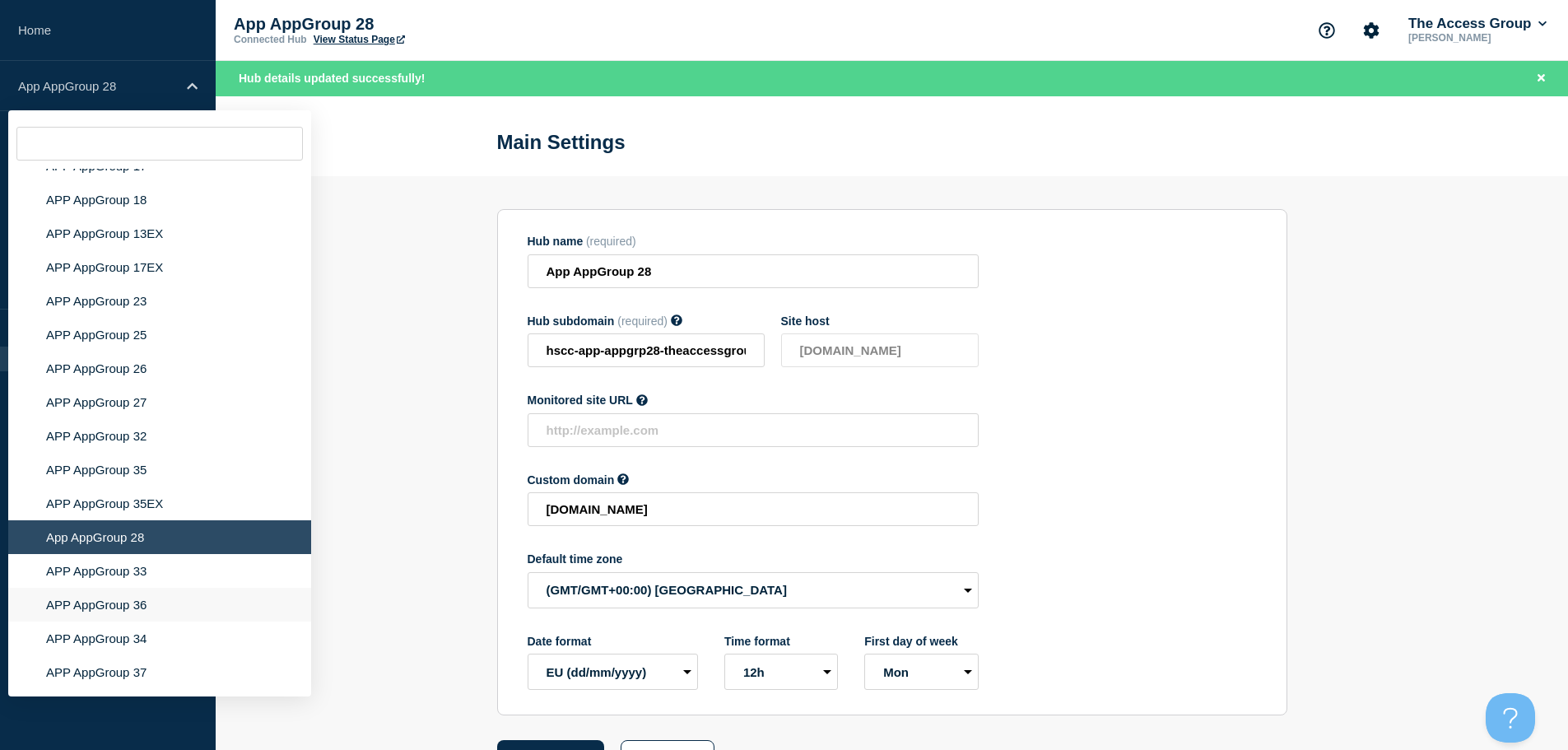
scroll to position [5336, 0]
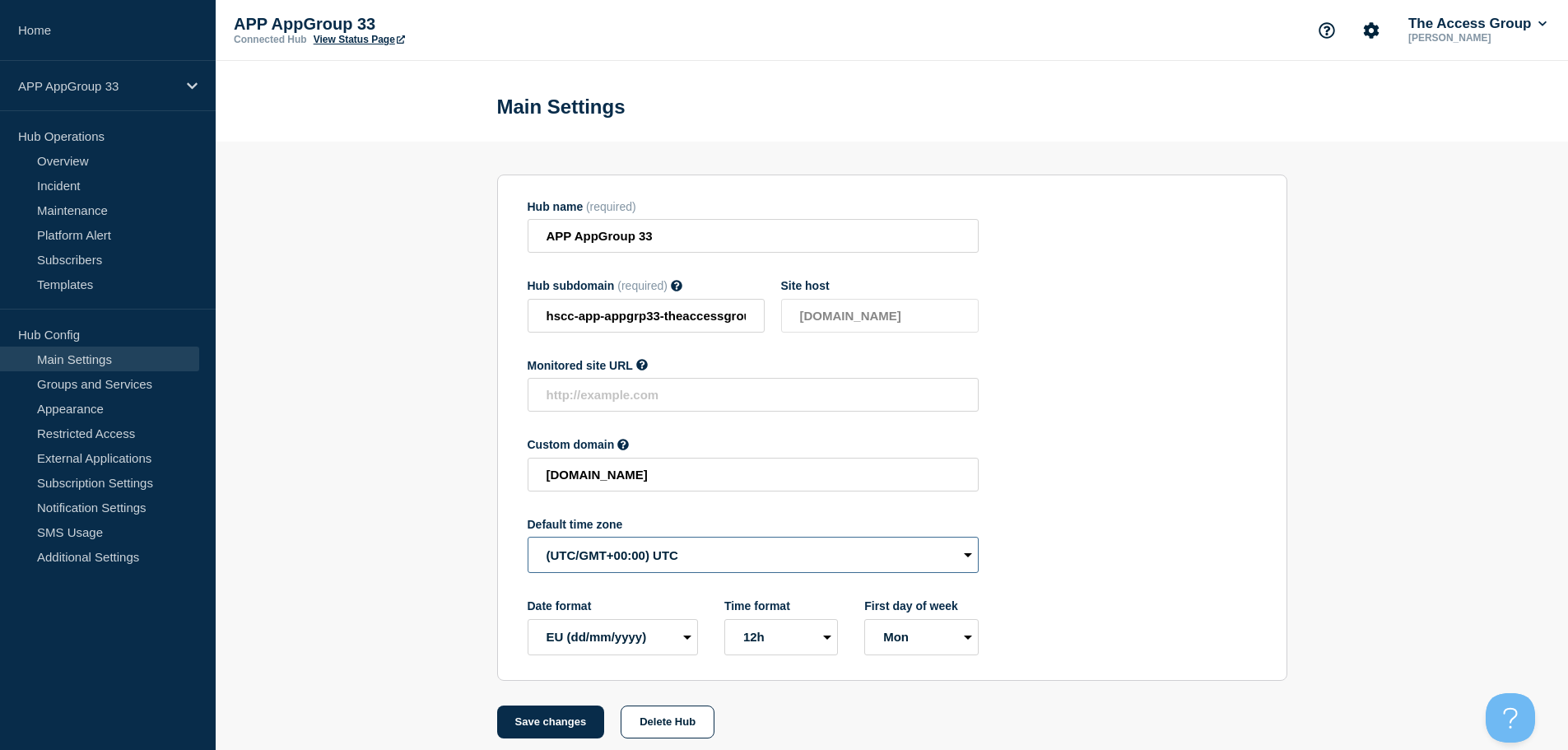
select select "Europe/[GEOGRAPHIC_DATA]"
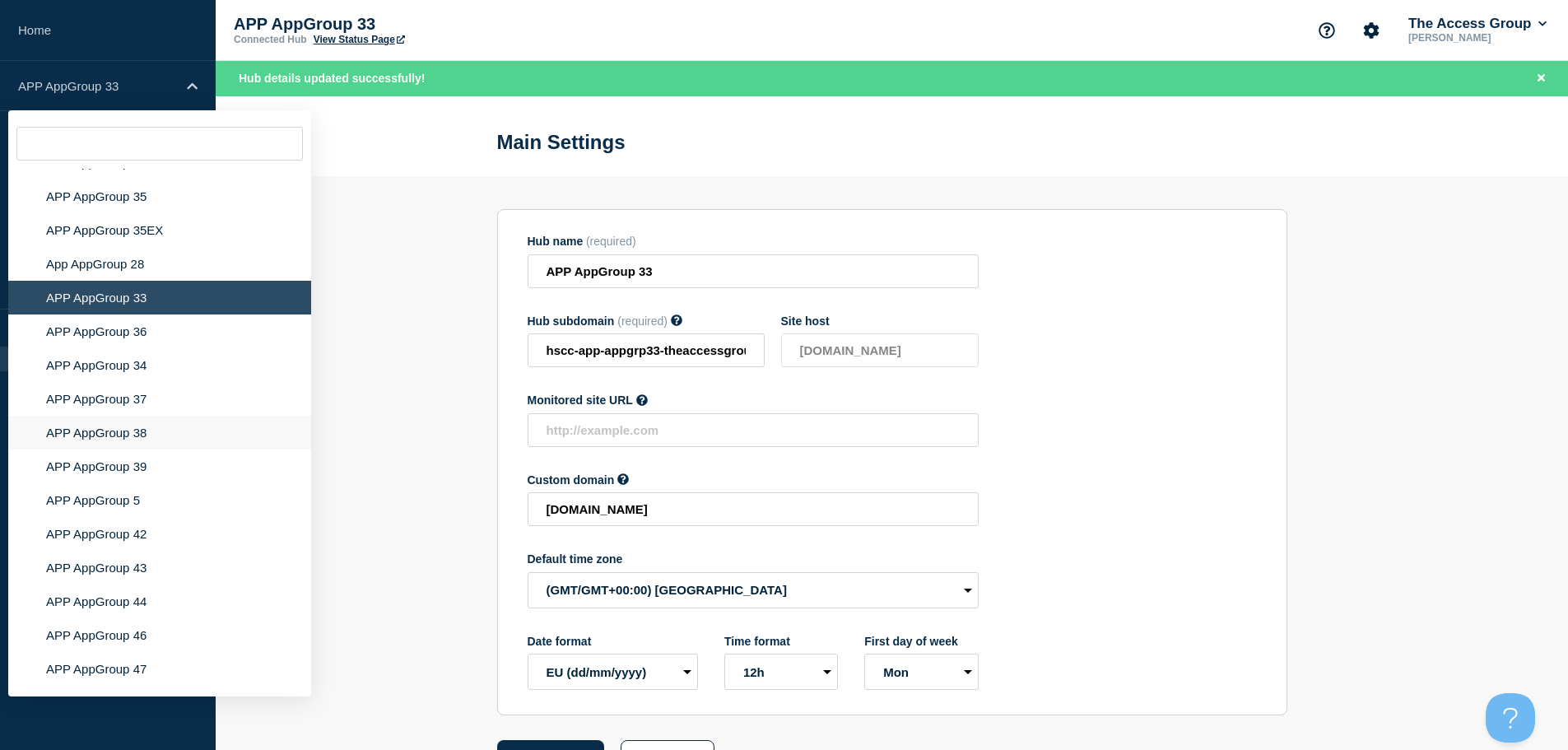
scroll to position [5563, 0]
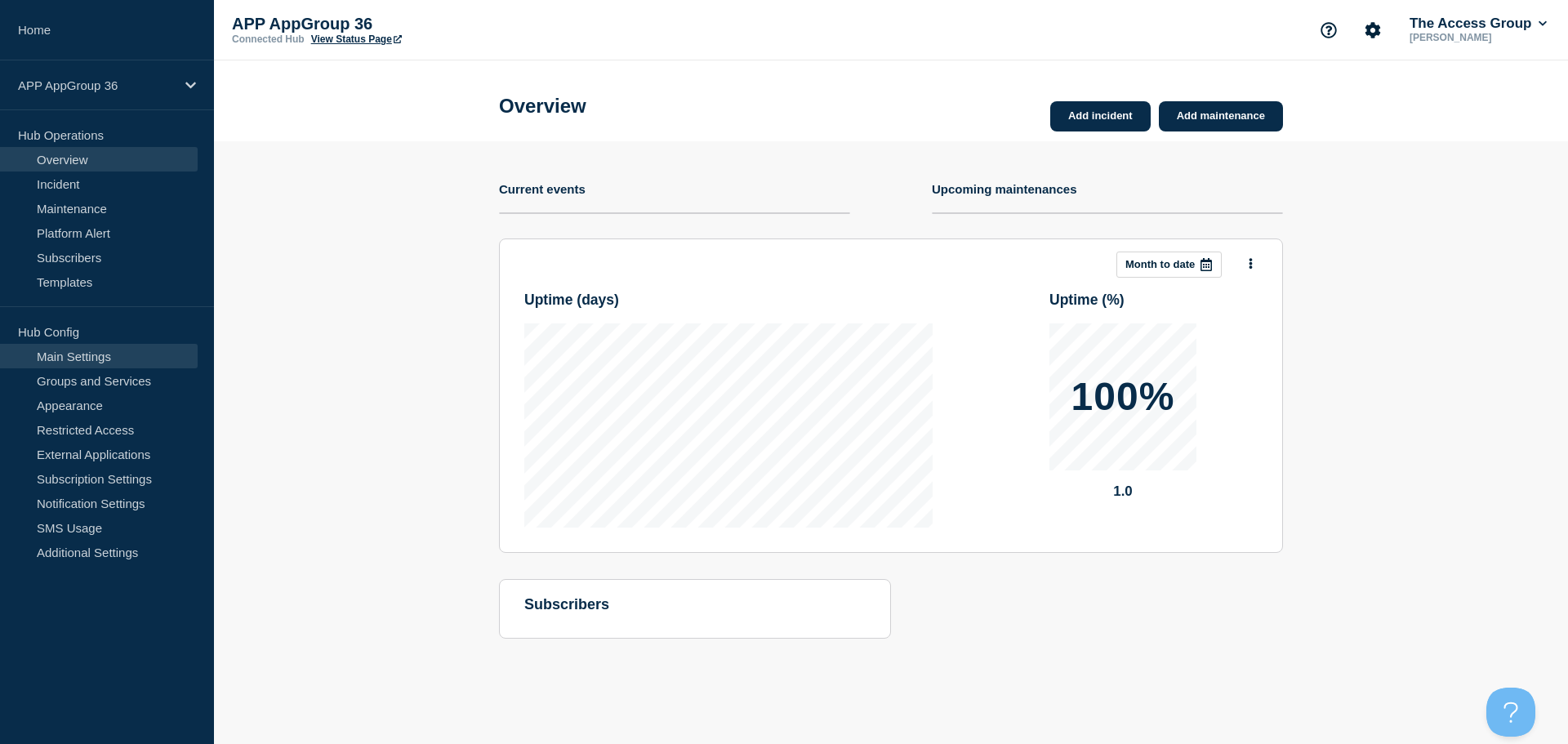
drag, startPoint x: 141, startPoint y: 350, endPoint x: 152, endPoint y: 355, distance: 12.1
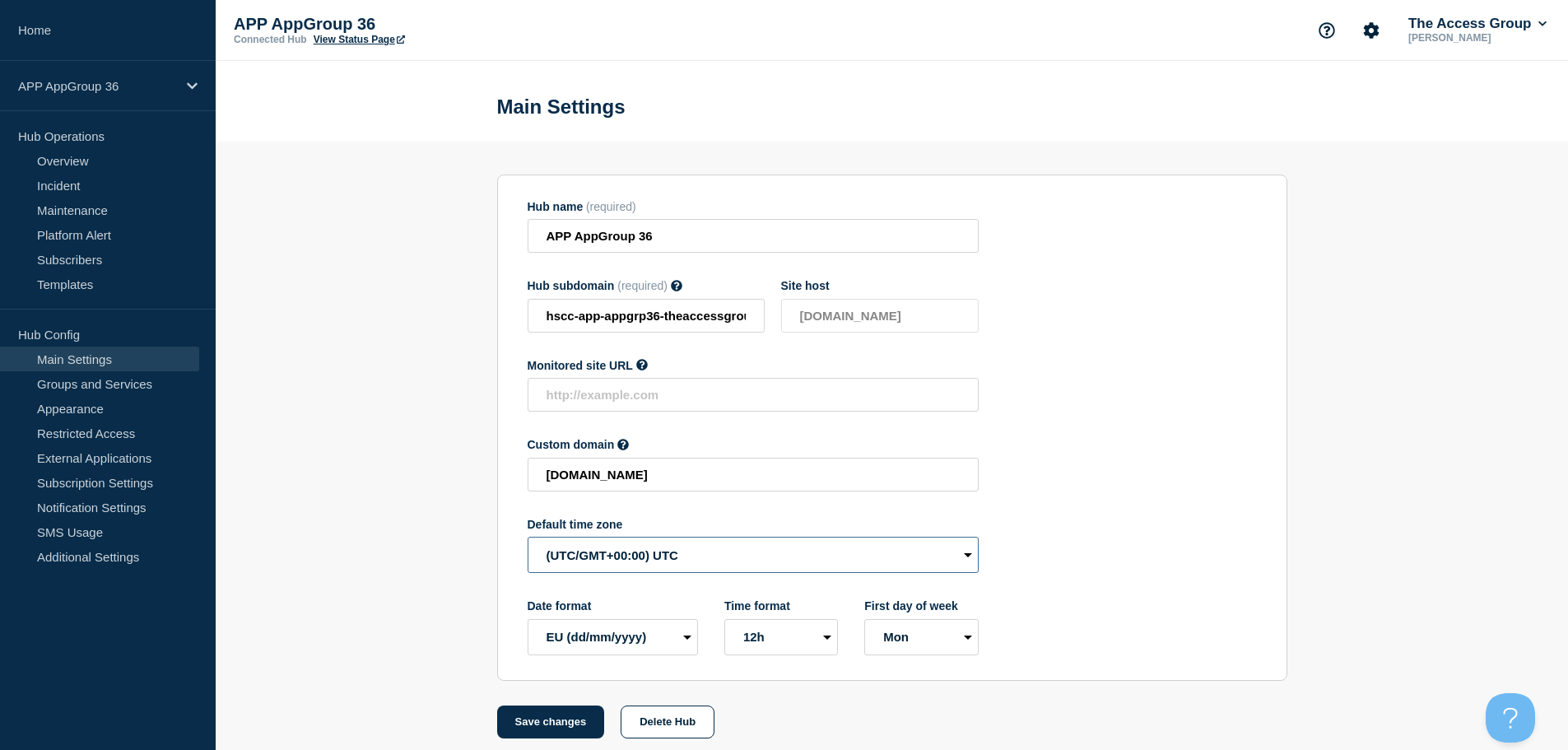
select select "Europe/[GEOGRAPHIC_DATA]"
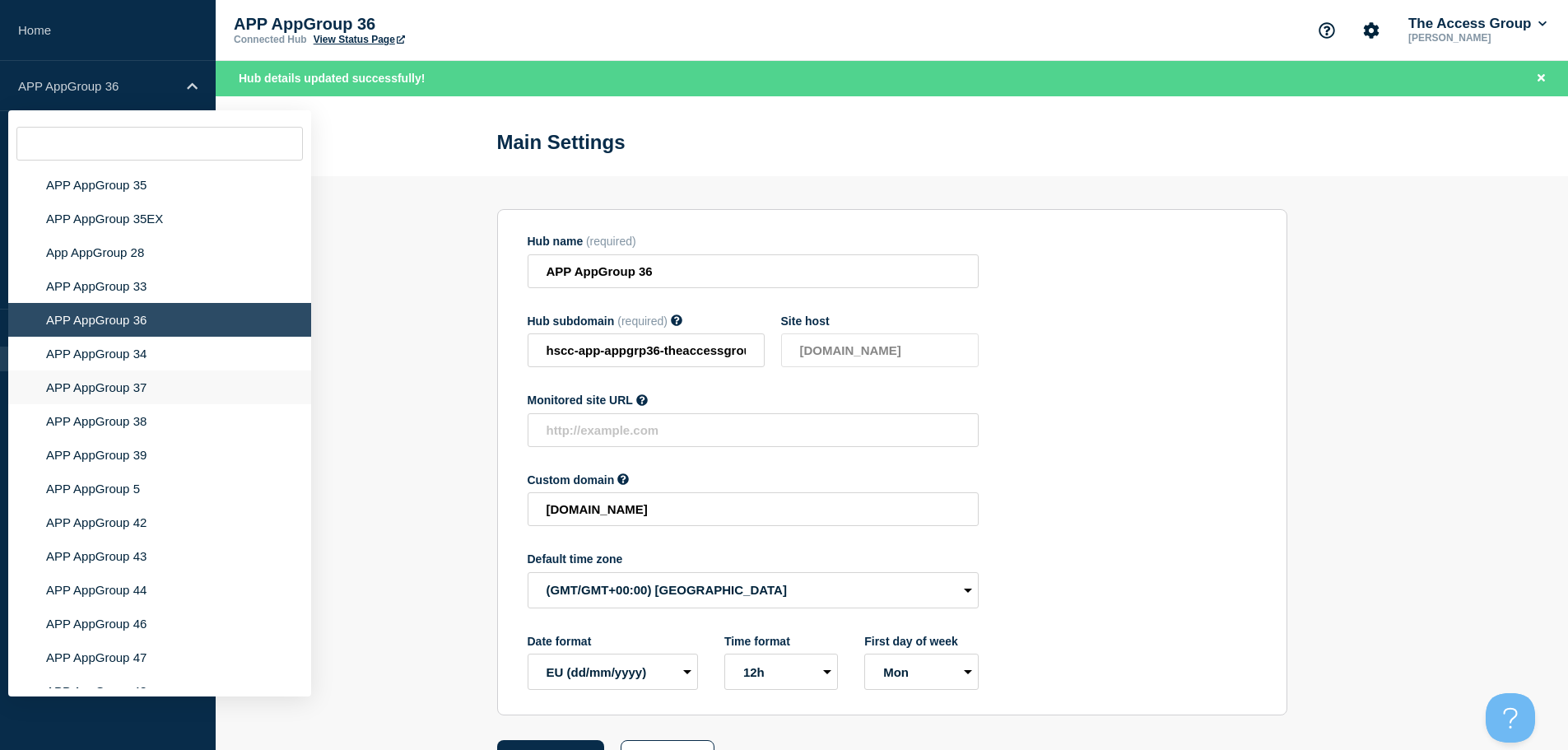
scroll to position [5551, 0]
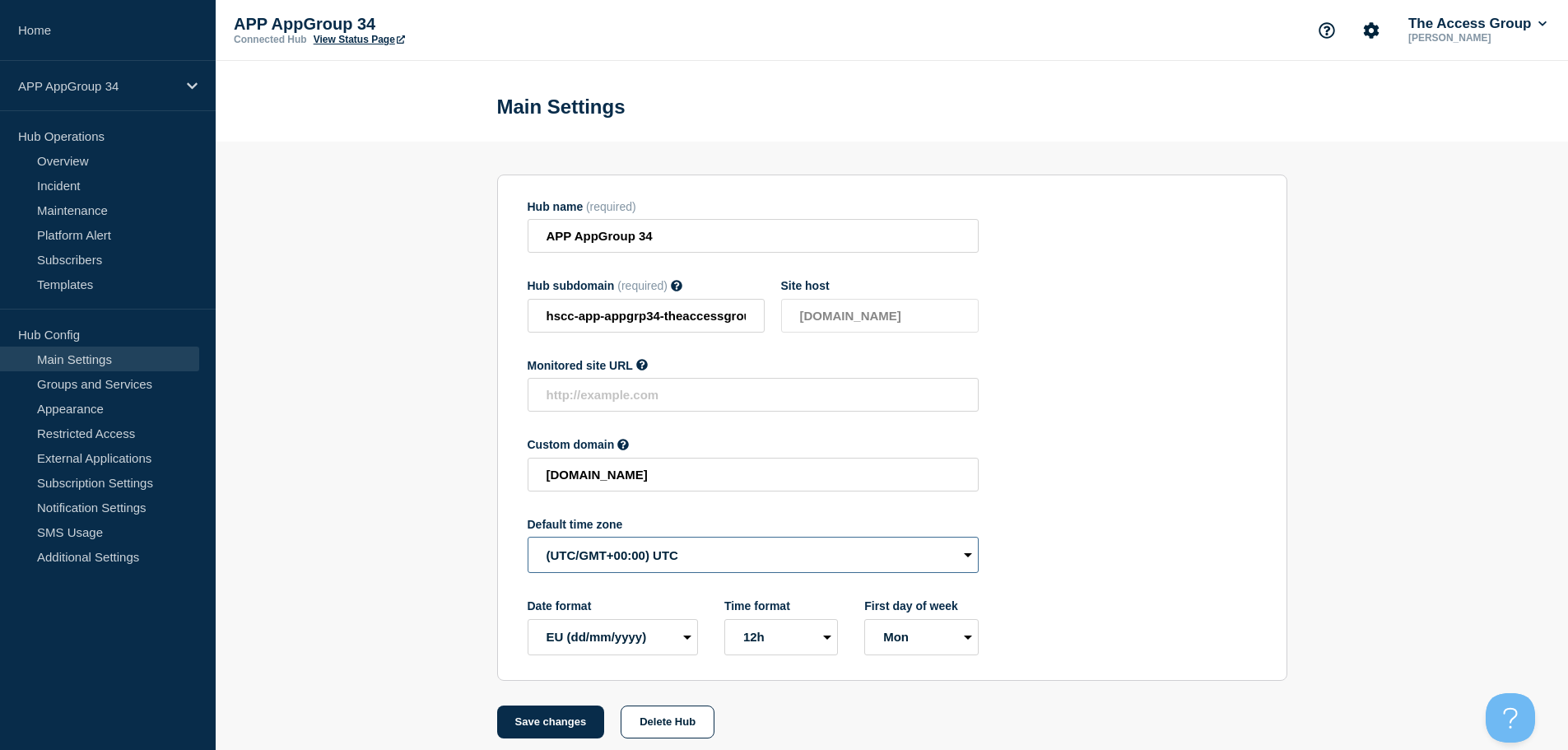
select select "Europe/[GEOGRAPHIC_DATA]"
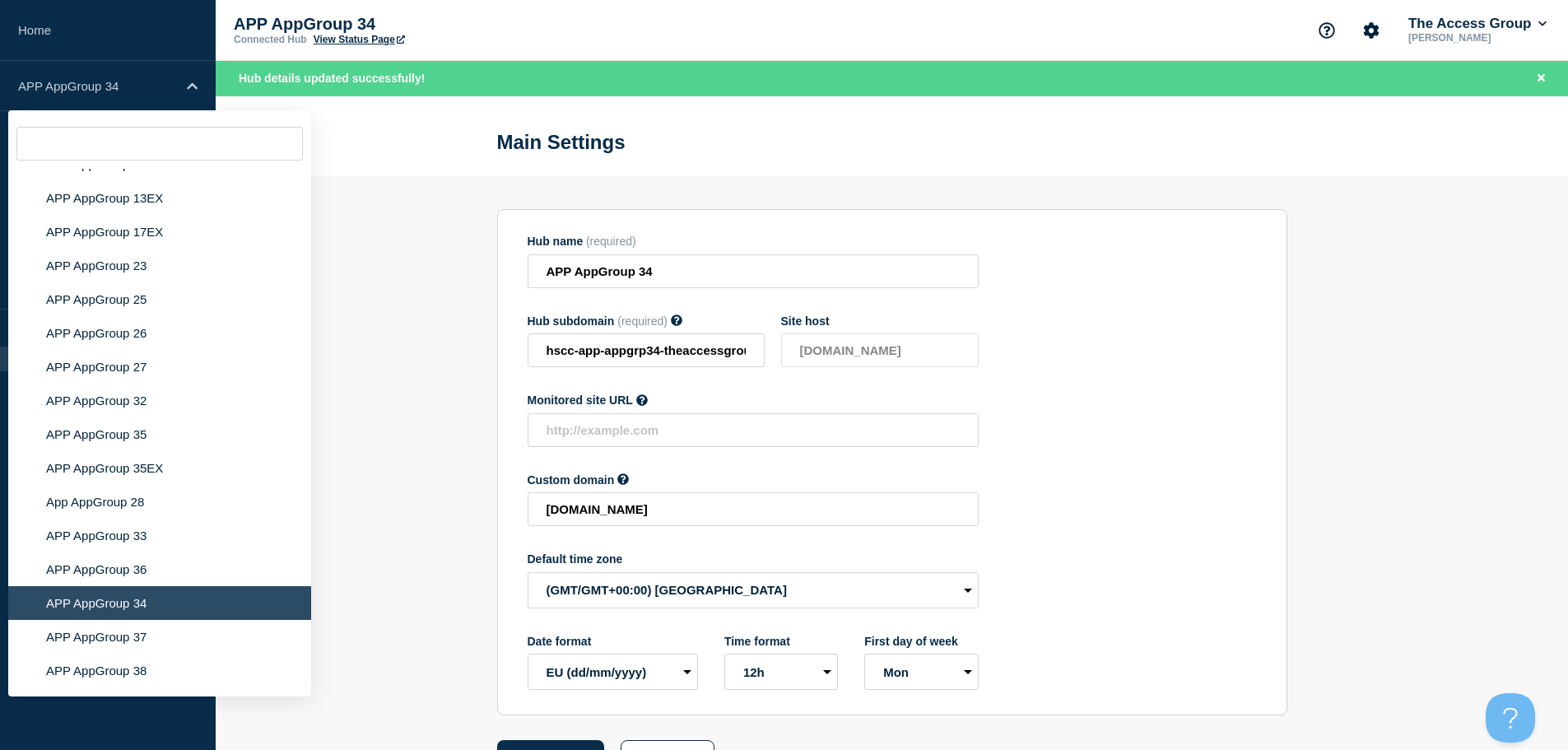
scroll to position [5504, 0]
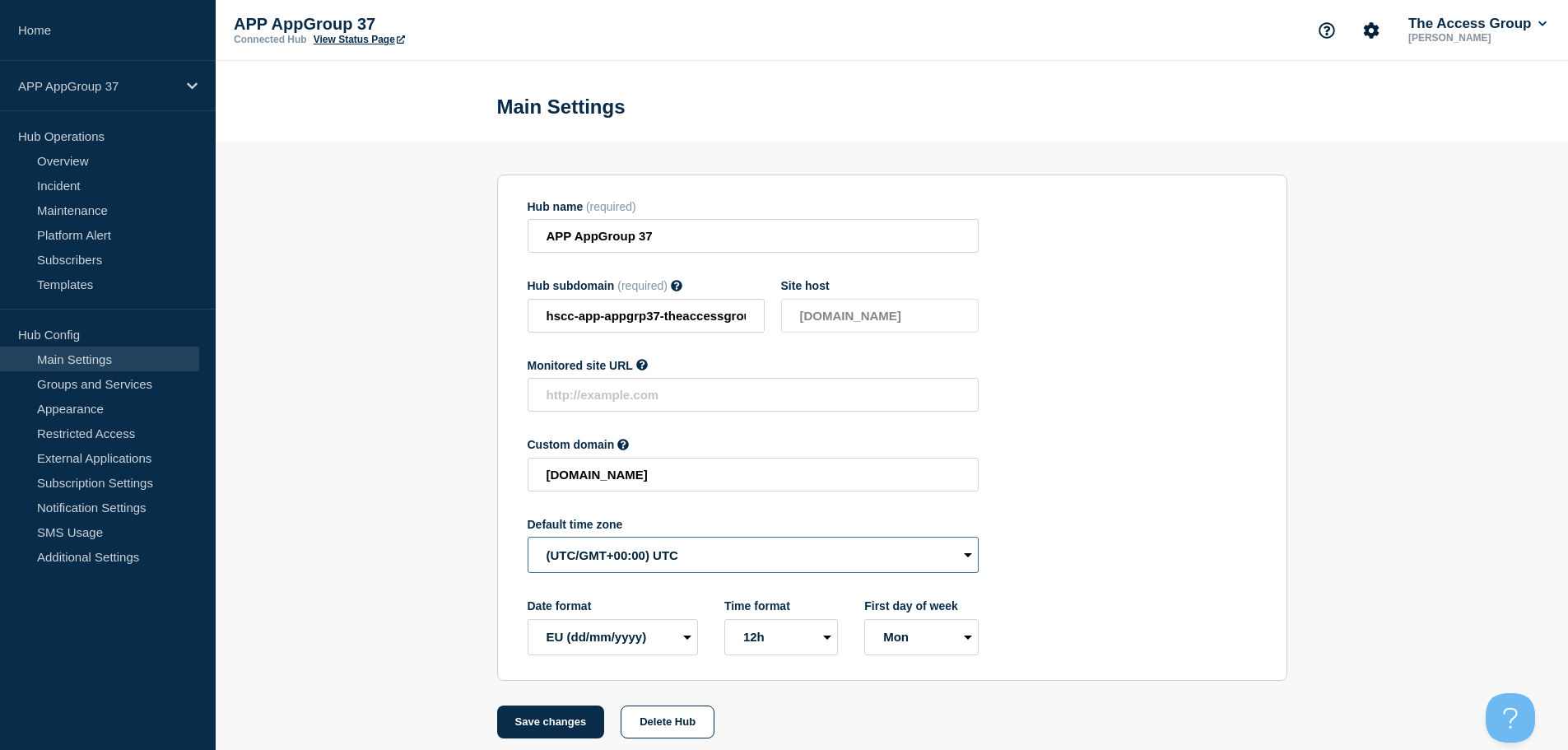
select select "Europe/[GEOGRAPHIC_DATA]"
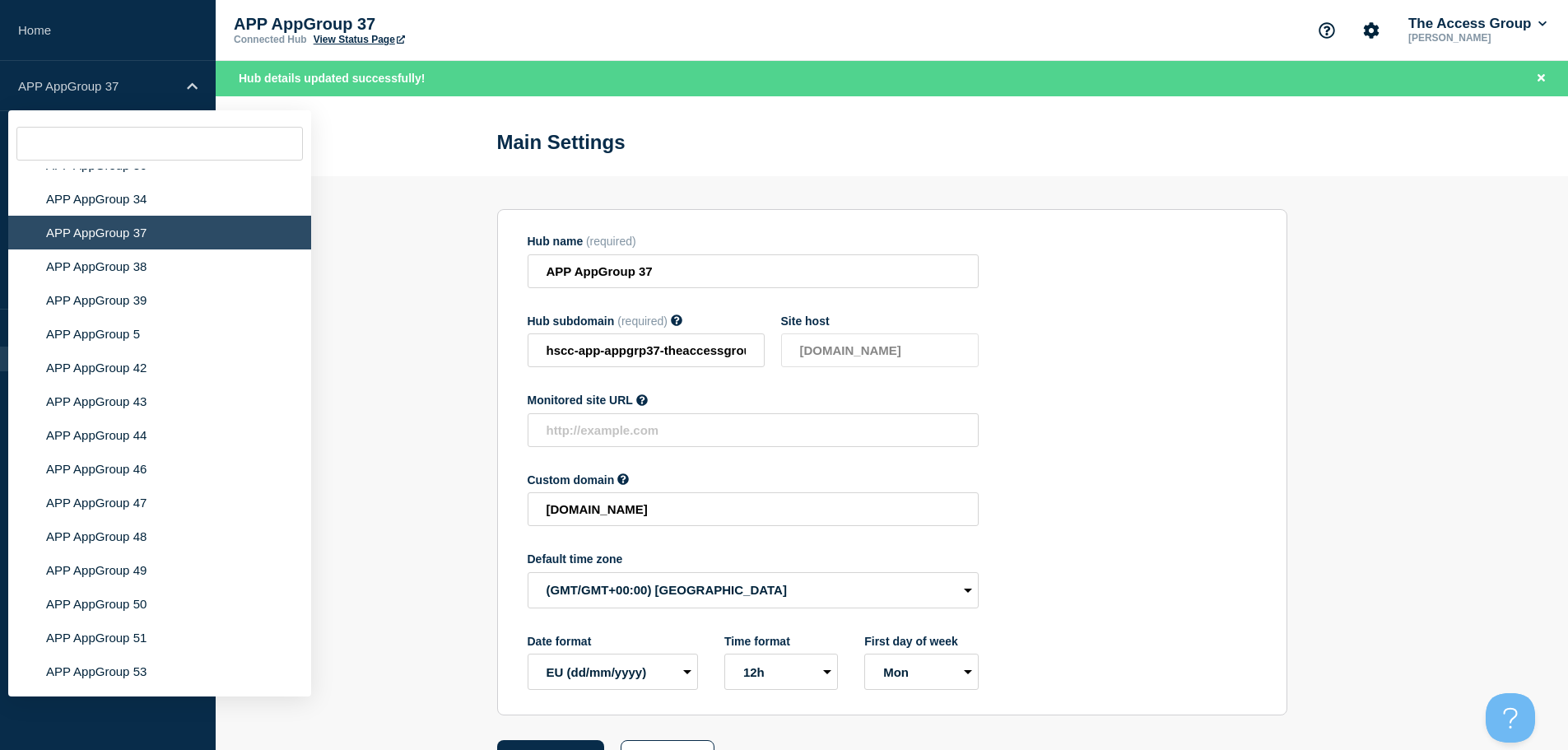
scroll to position [5789, 0]
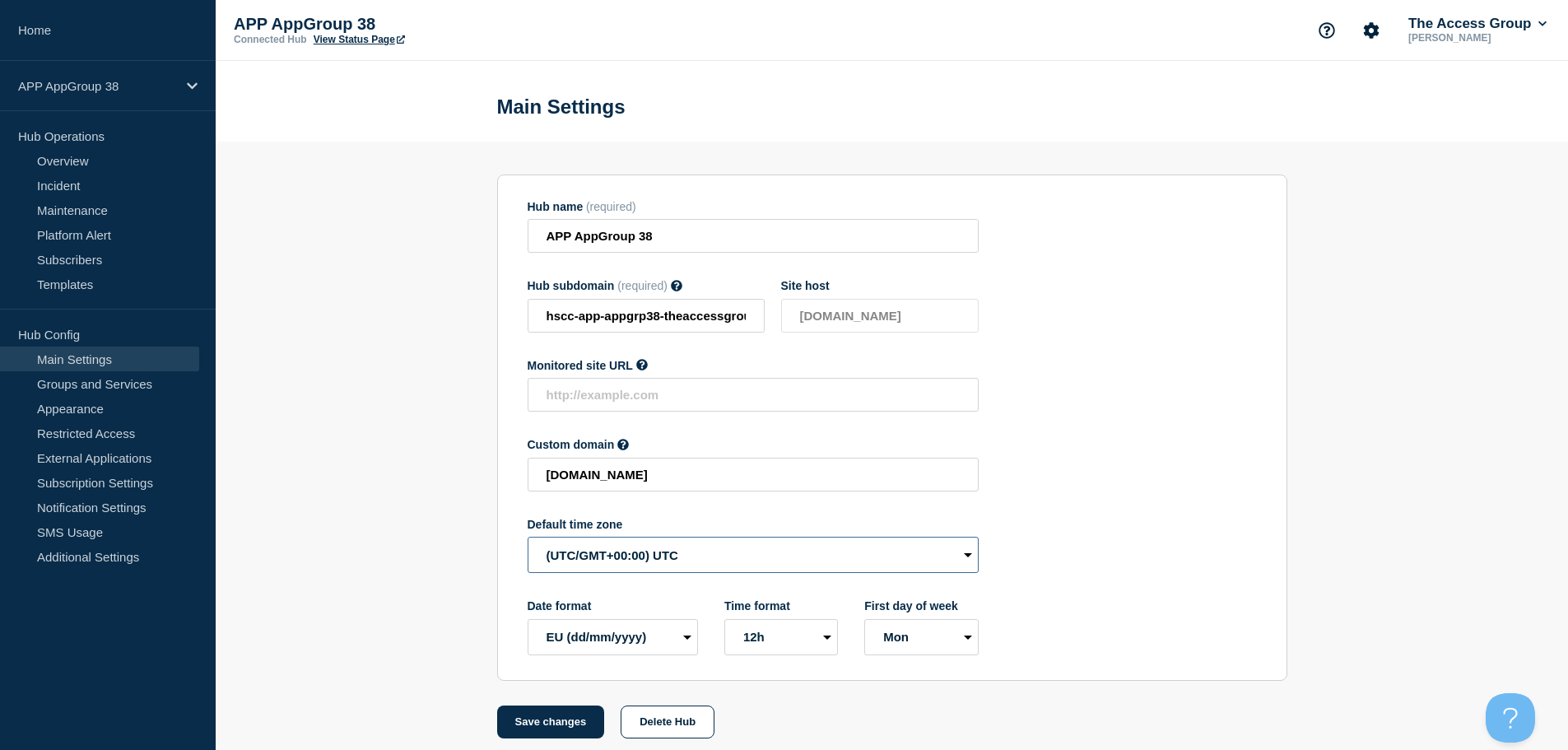
select select "Europe/[GEOGRAPHIC_DATA]"
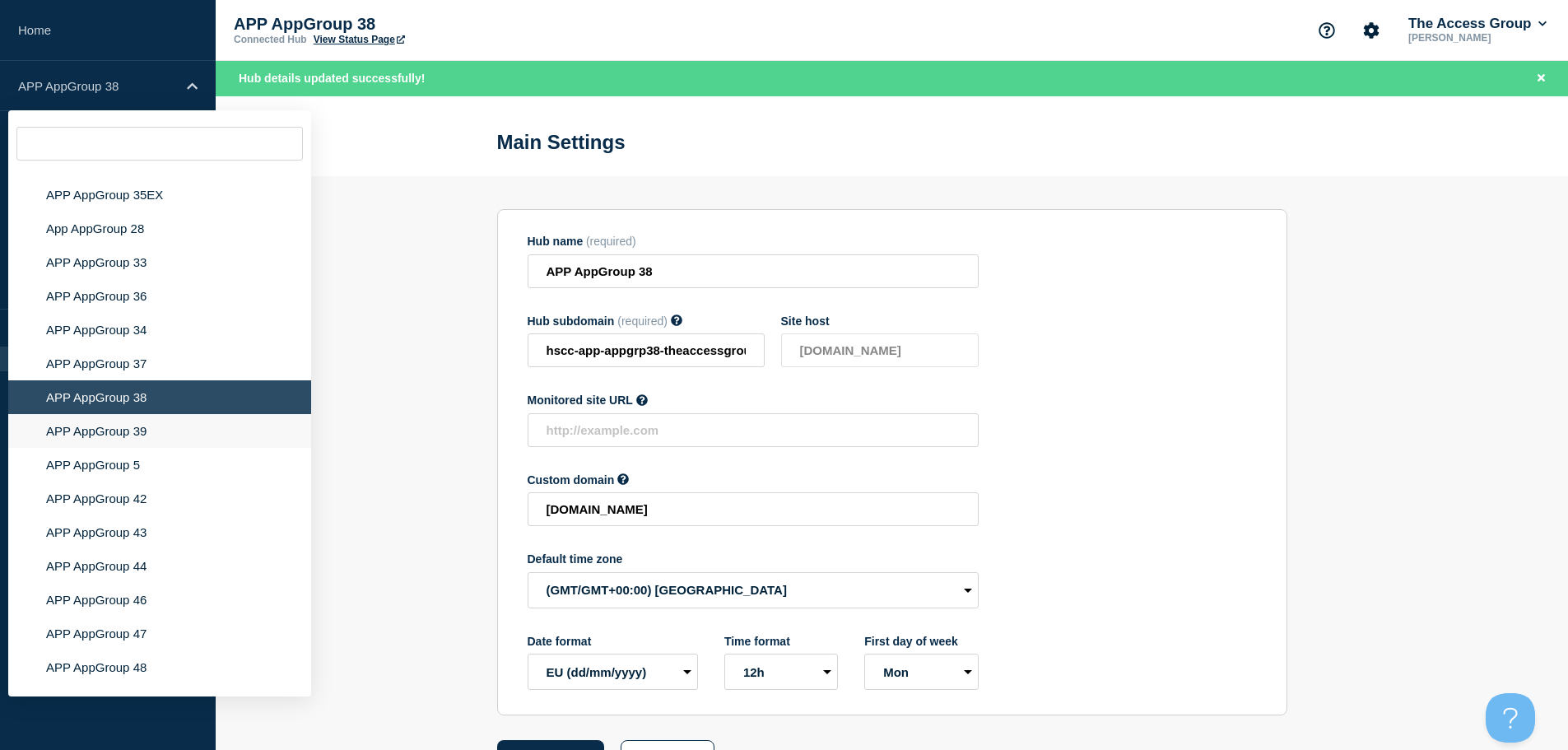
scroll to position [5563, 0]
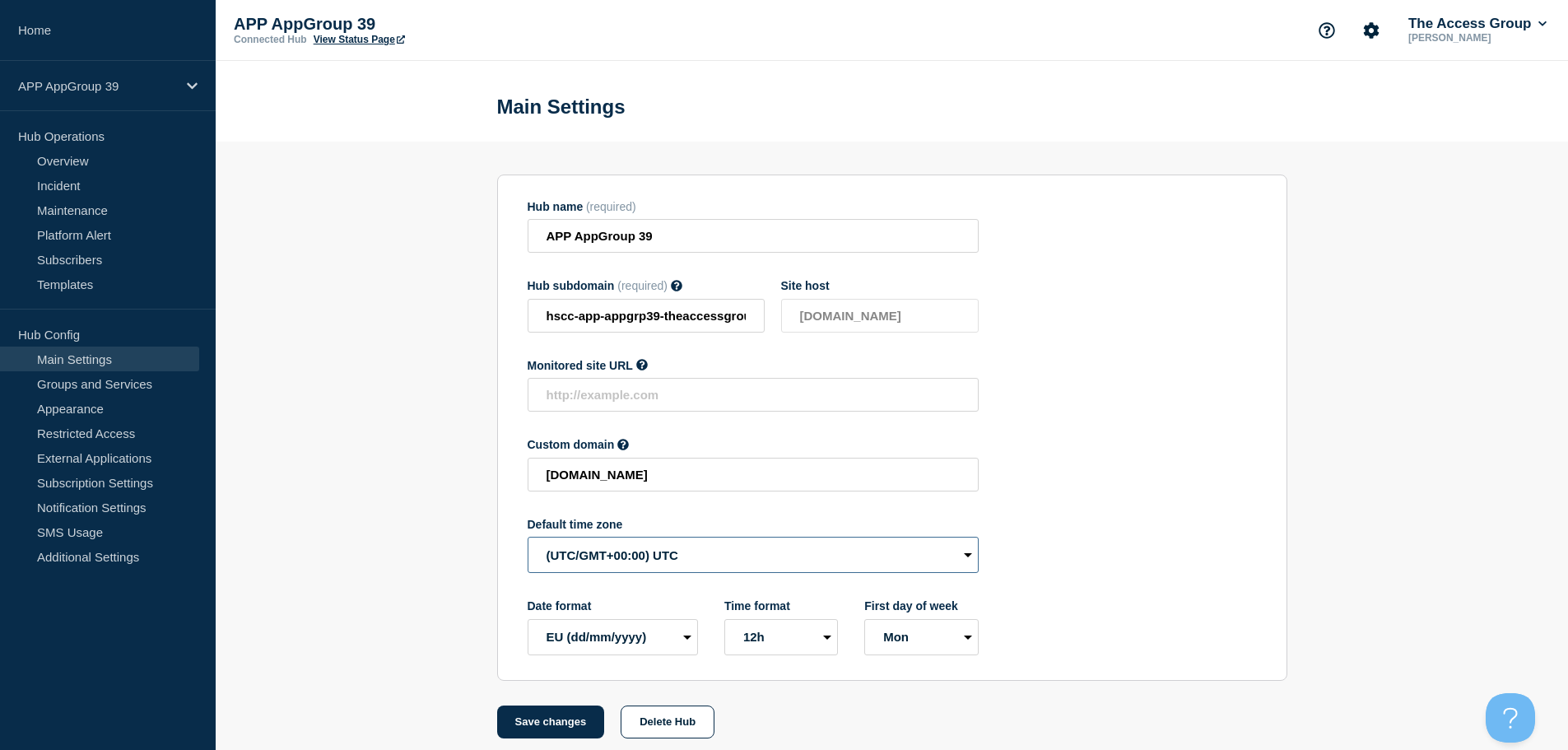
select select "Europe/[GEOGRAPHIC_DATA]"
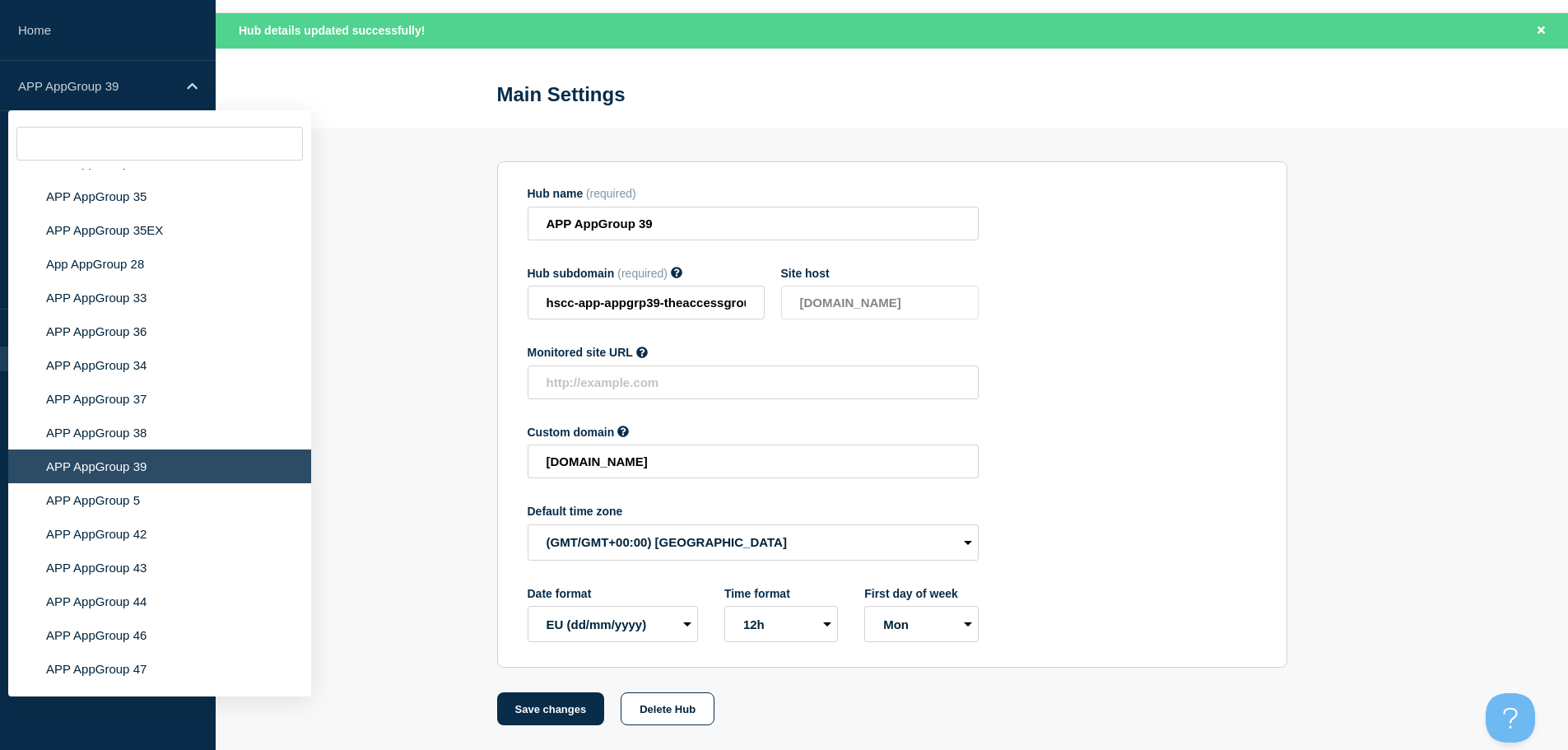
scroll to position [5599, 0]
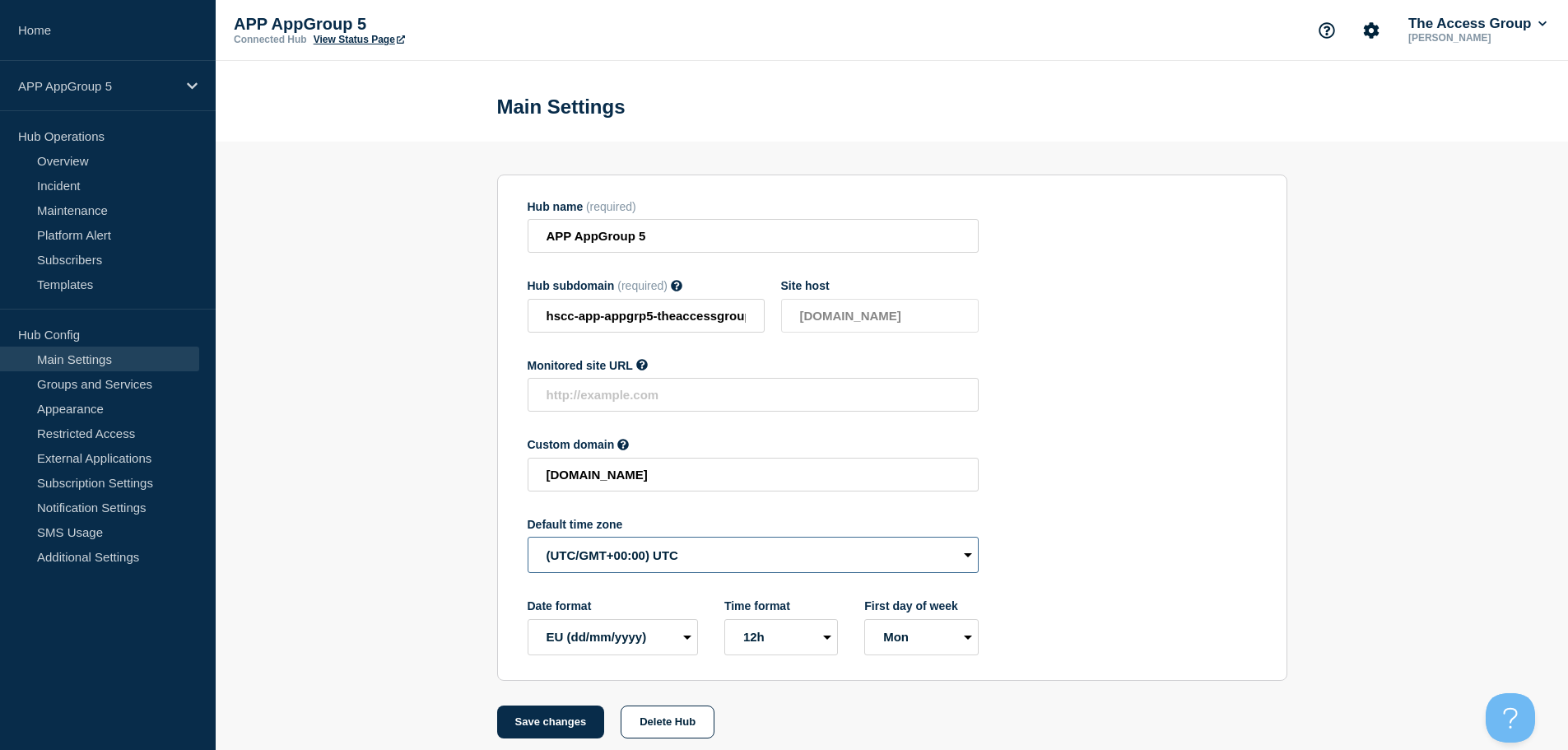
select select "Europe/[GEOGRAPHIC_DATA]"
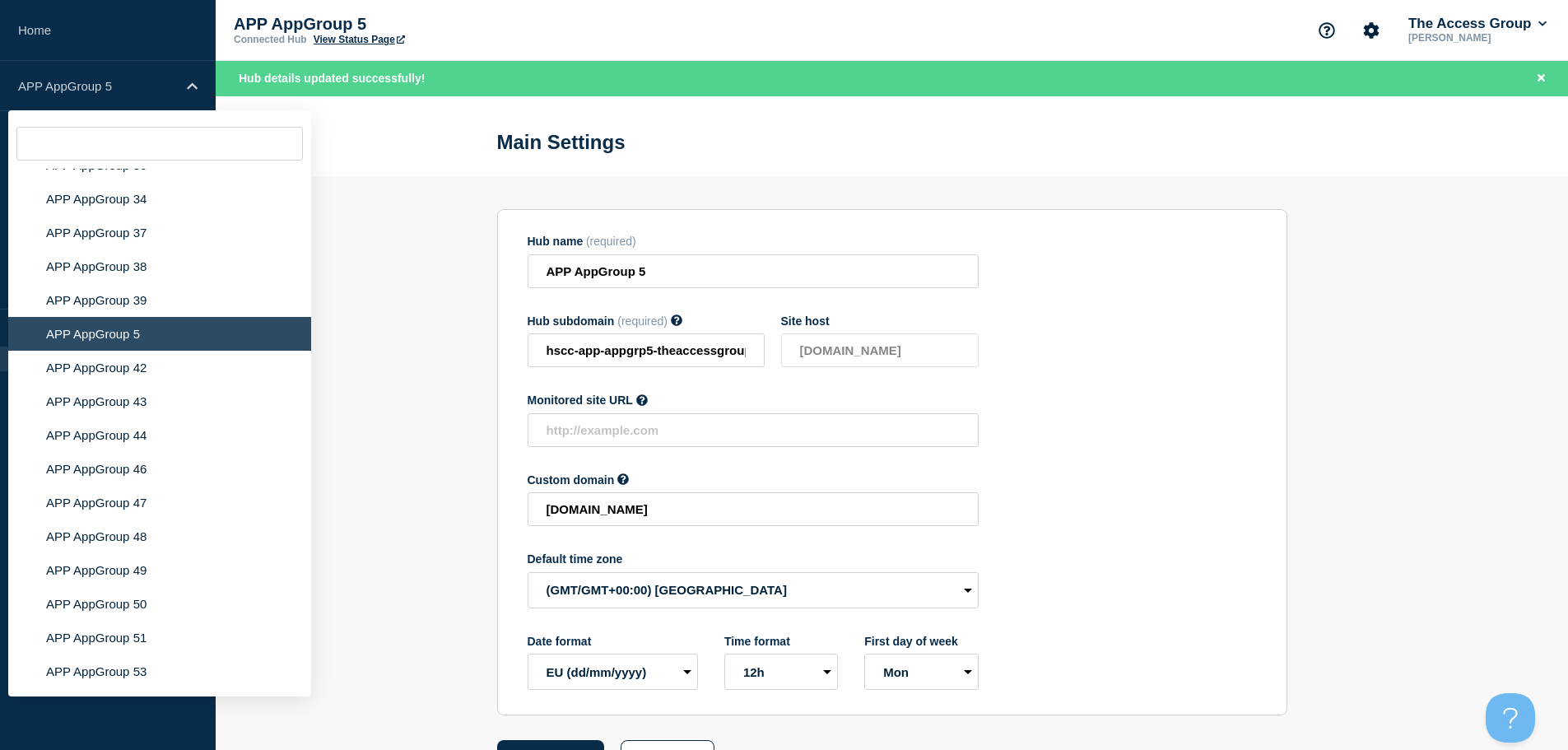
scroll to position [5812, 0]
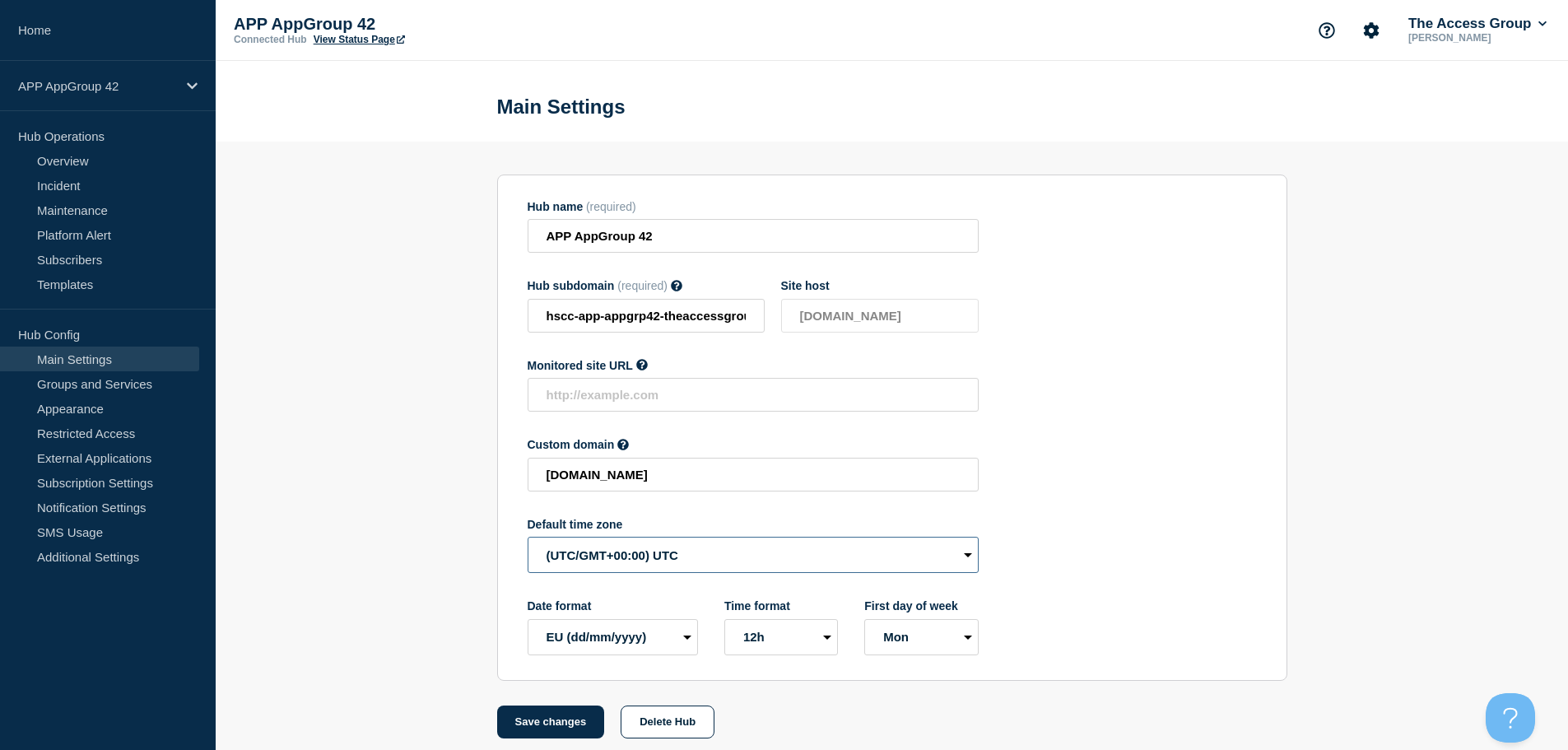
select select "Europe/[GEOGRAPHIC_DATA]"
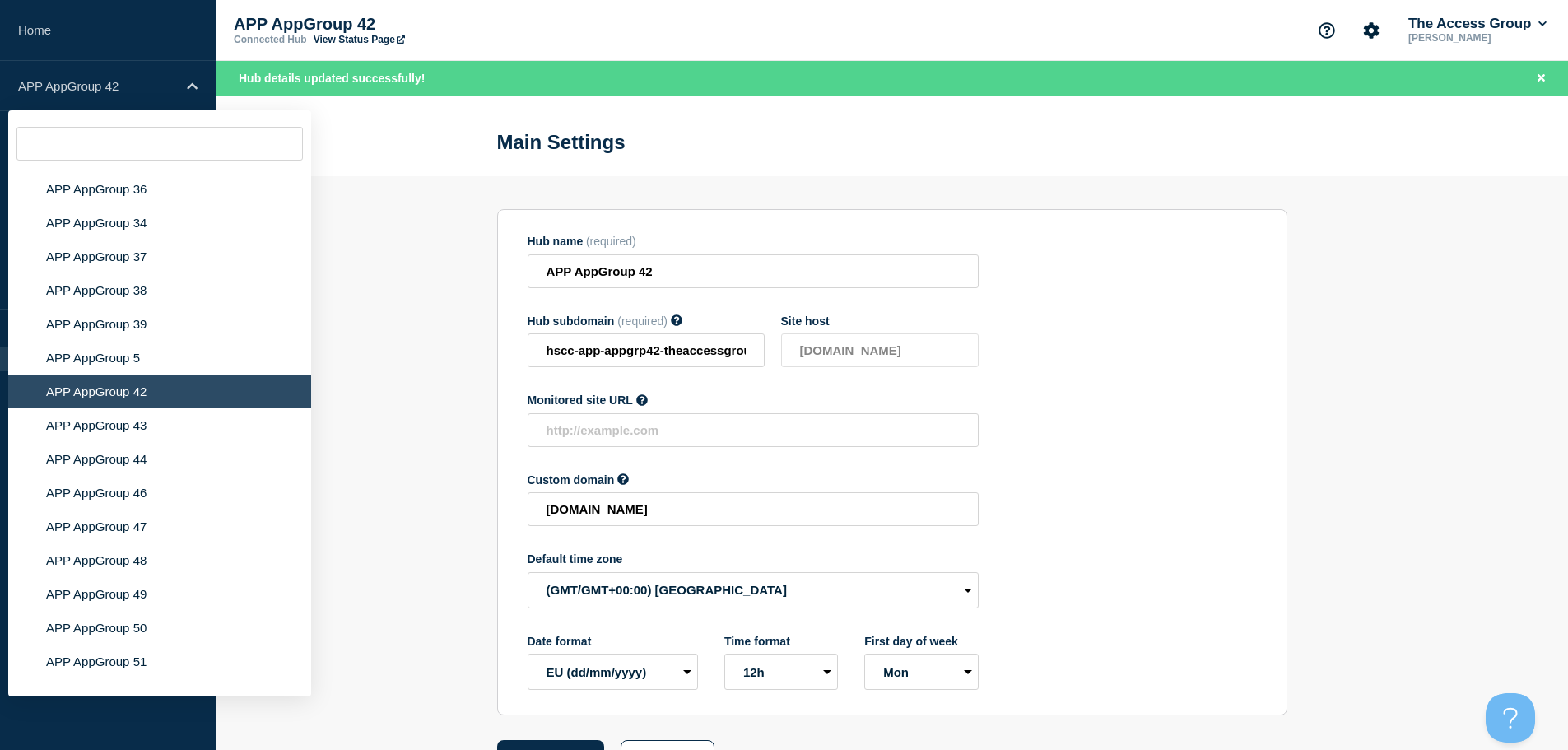
scroll to position [5920, 0]
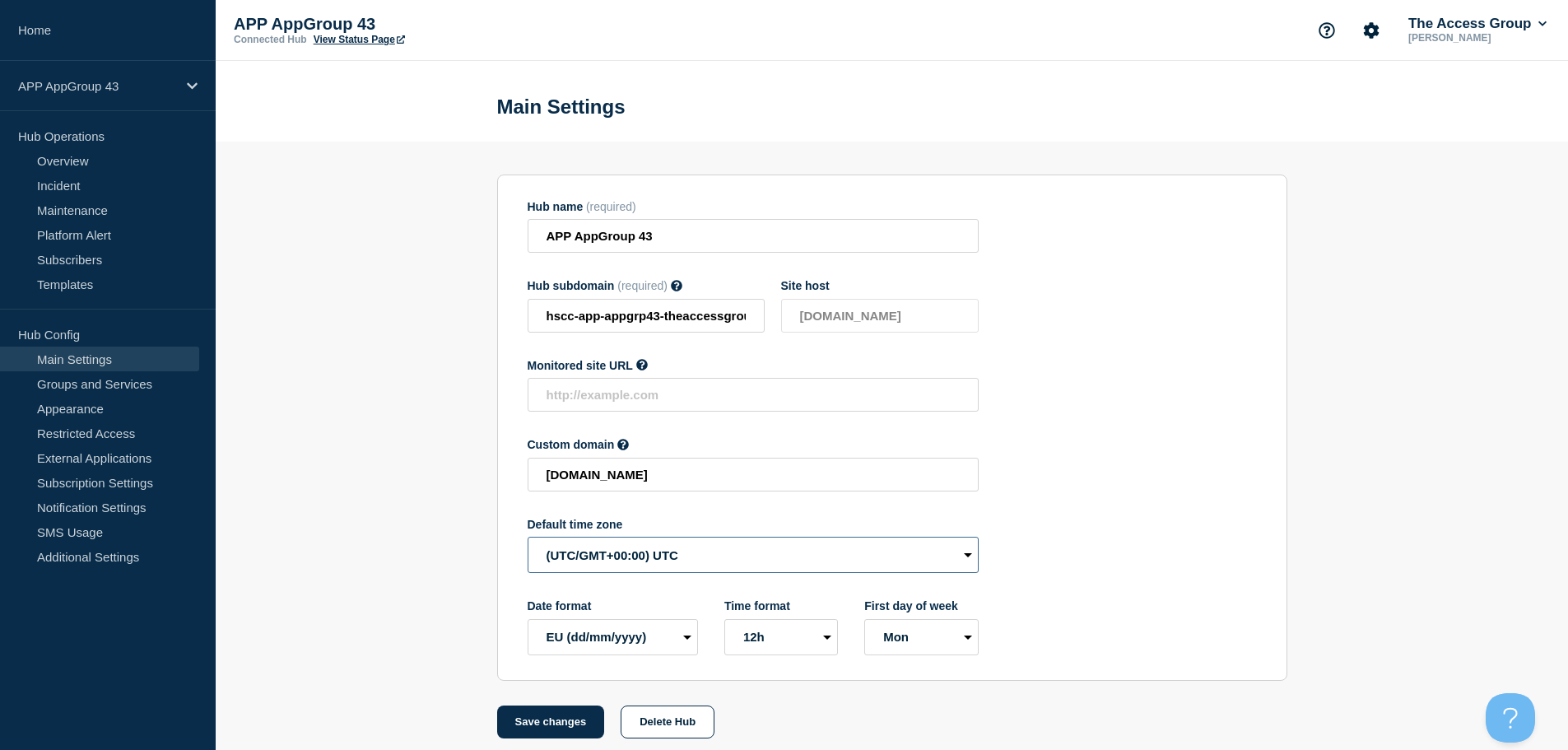
select select "Europe/[GEOGRAPHIC_DATA]"
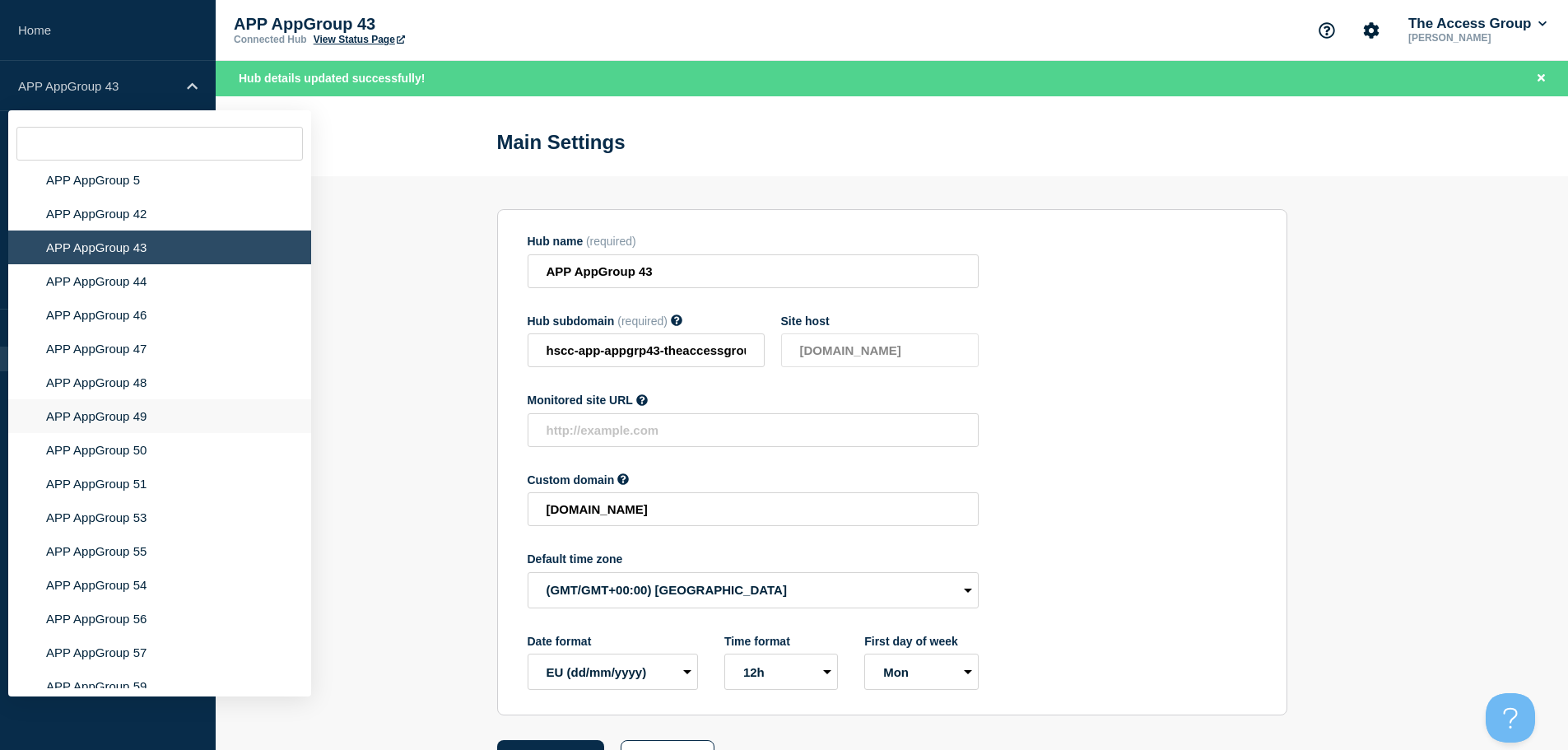
scroll to position [5824, 0]
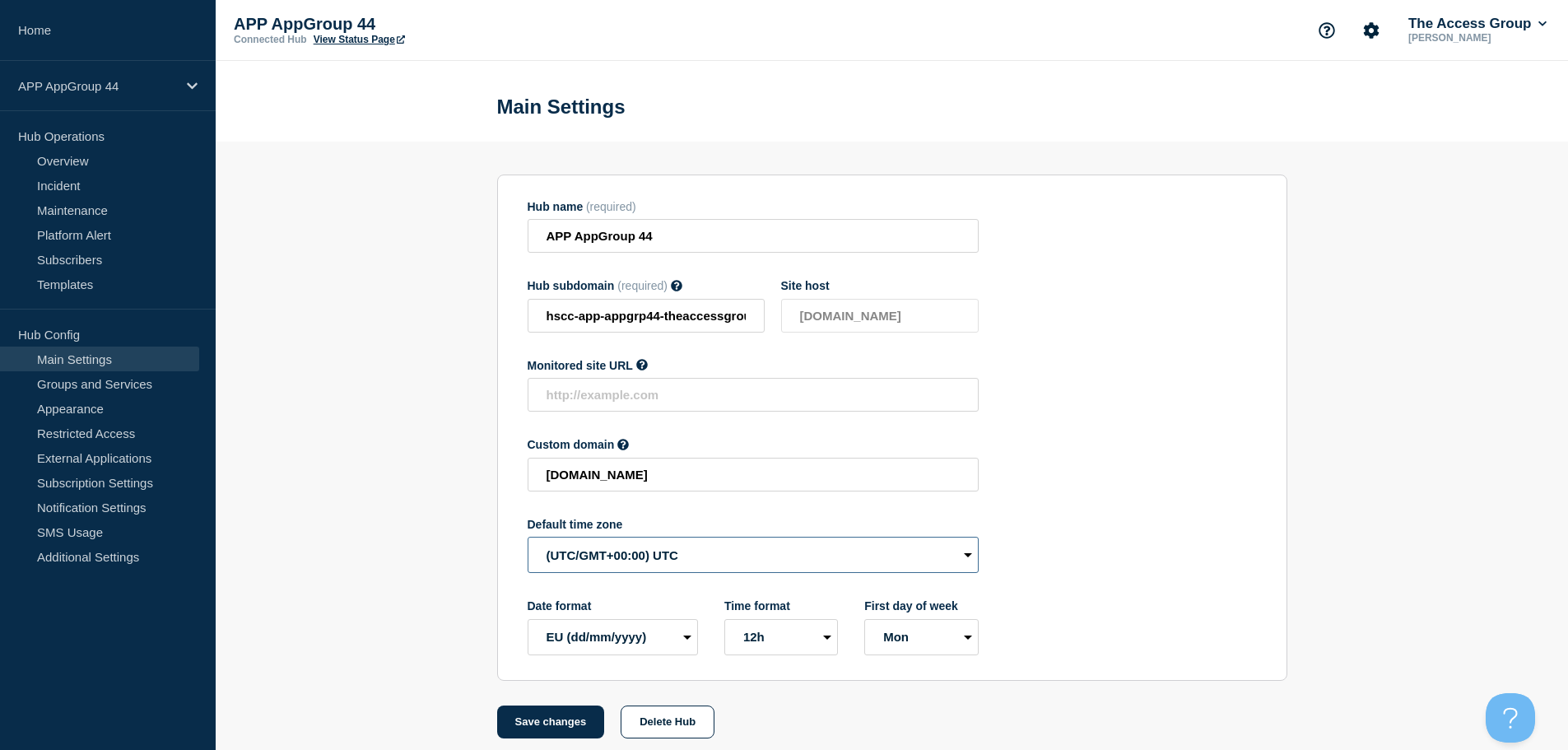
select select "Europe/[GEOGRAPHIC_DATA]"
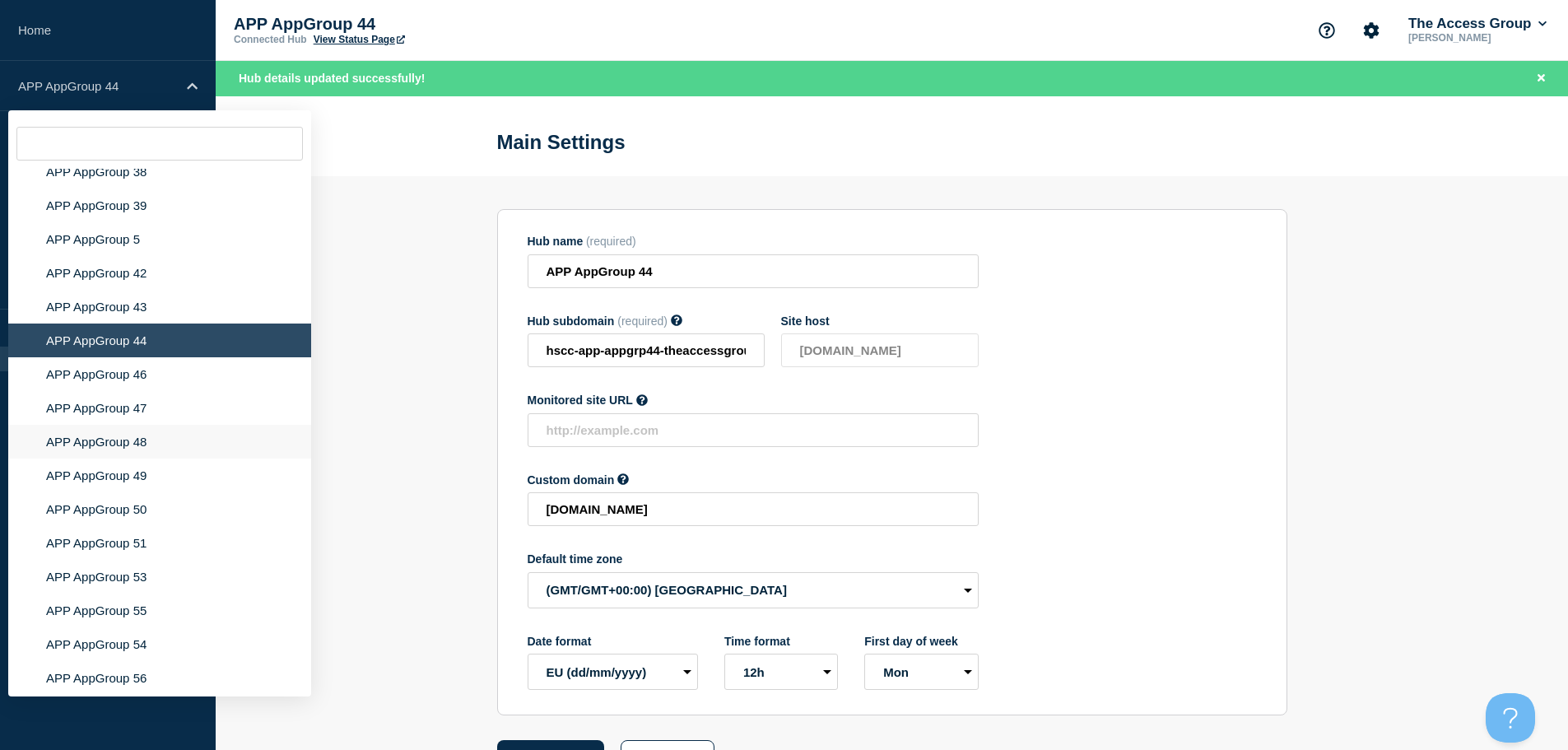
scroll to position [5741, 0]
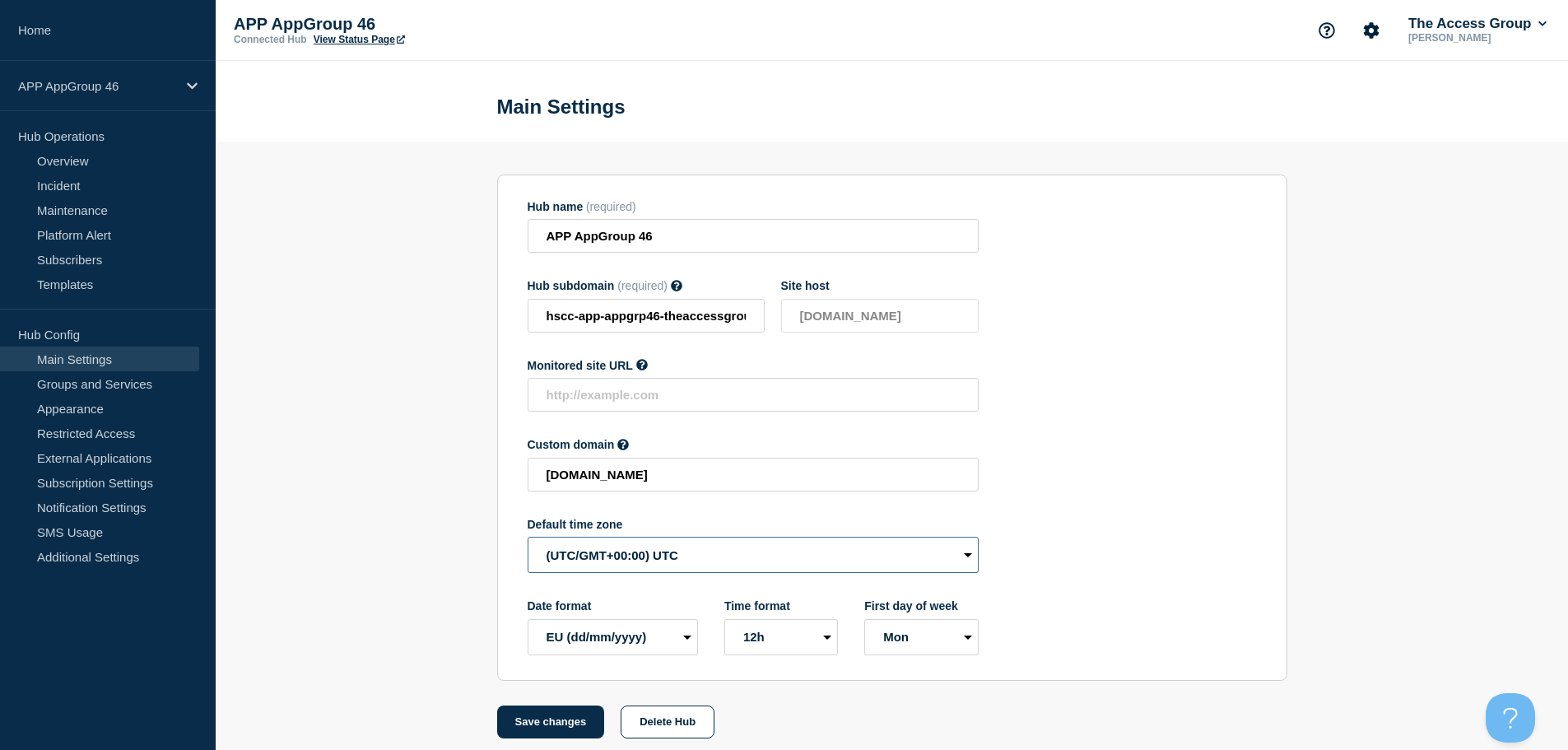
select select "Europe/[GEOGRAPHIC_DATA]"
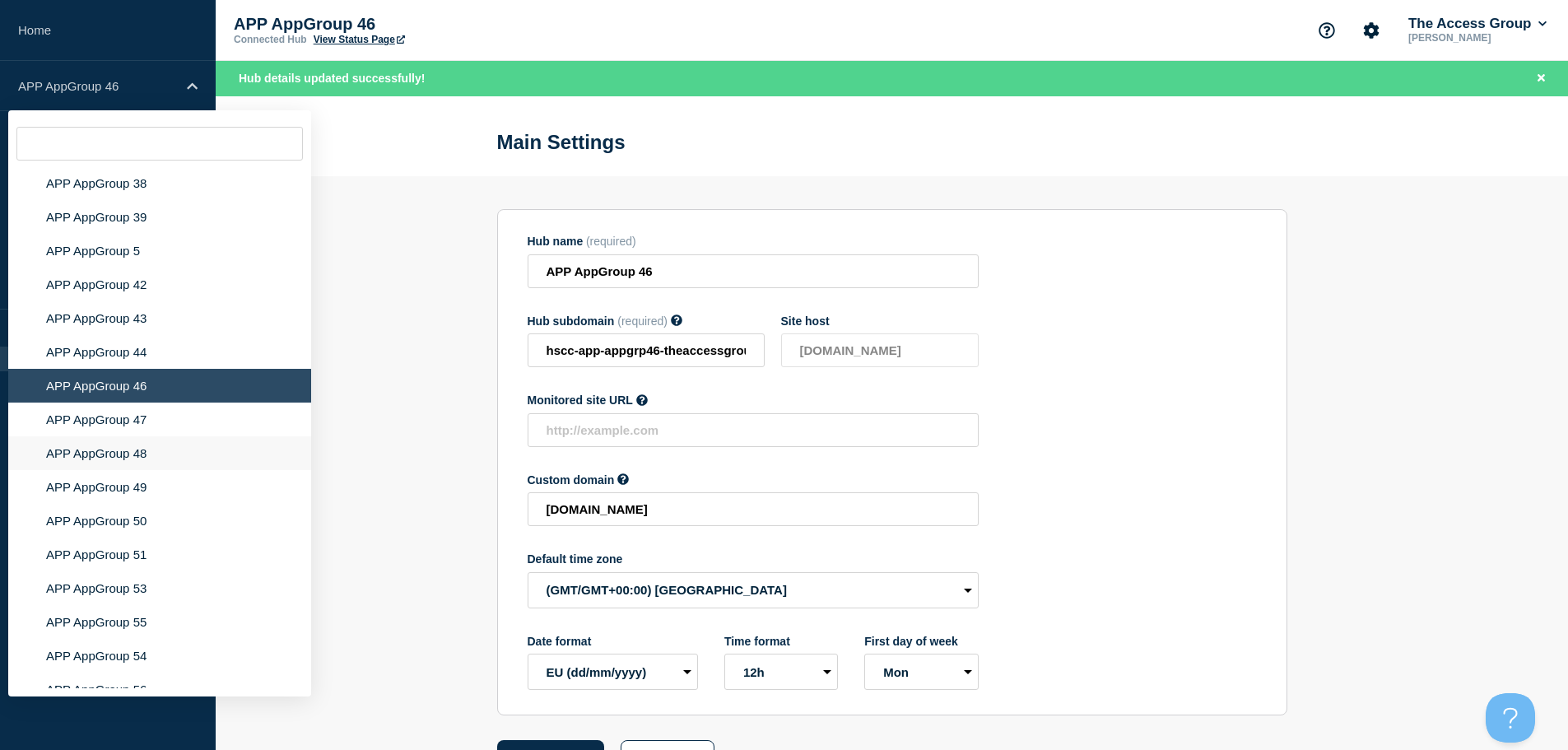
scroll to position [5753, 0]
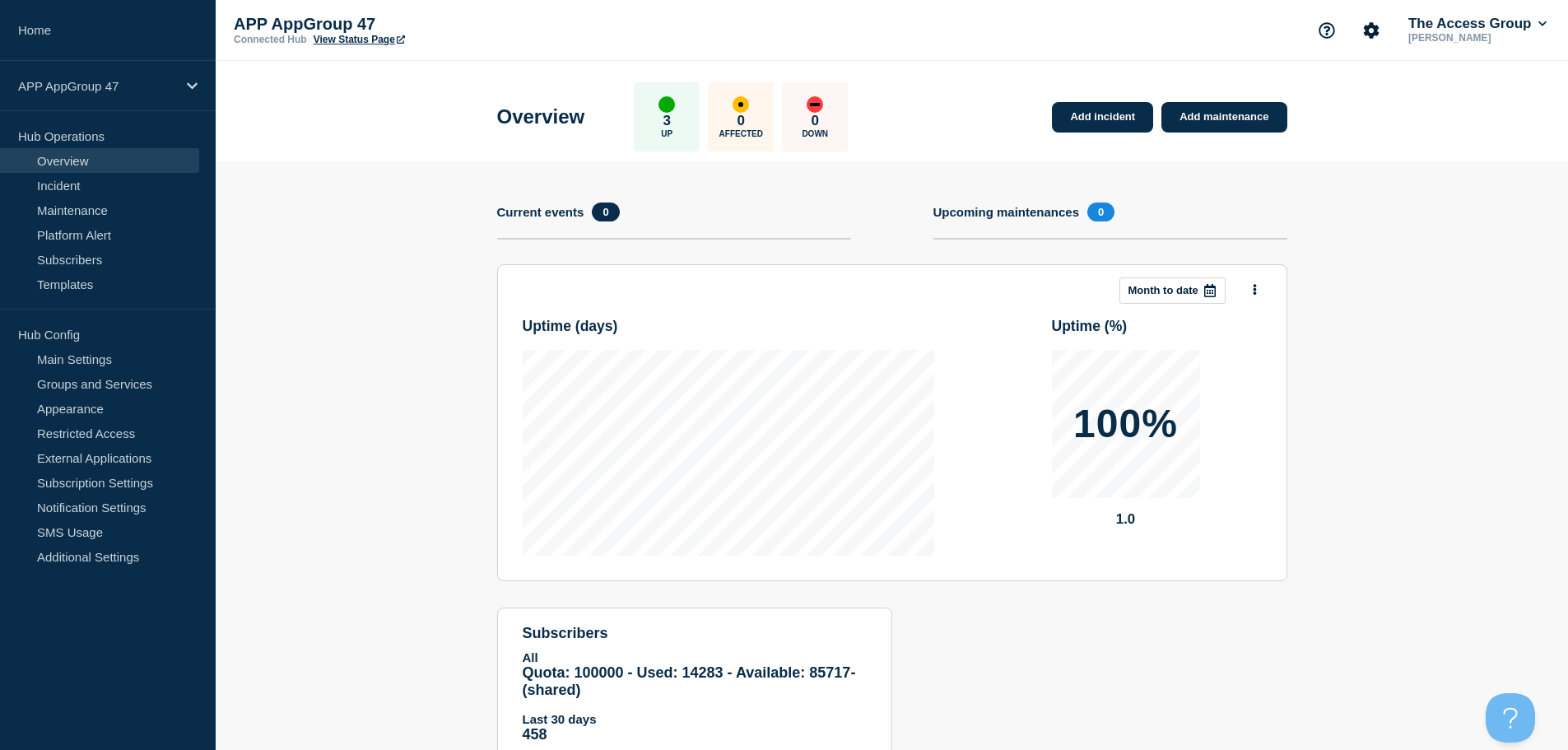
drag, startPoint x: 134, startPoint y: 361, endPoint x: 156, endPoint y: 340, distance: 30.4
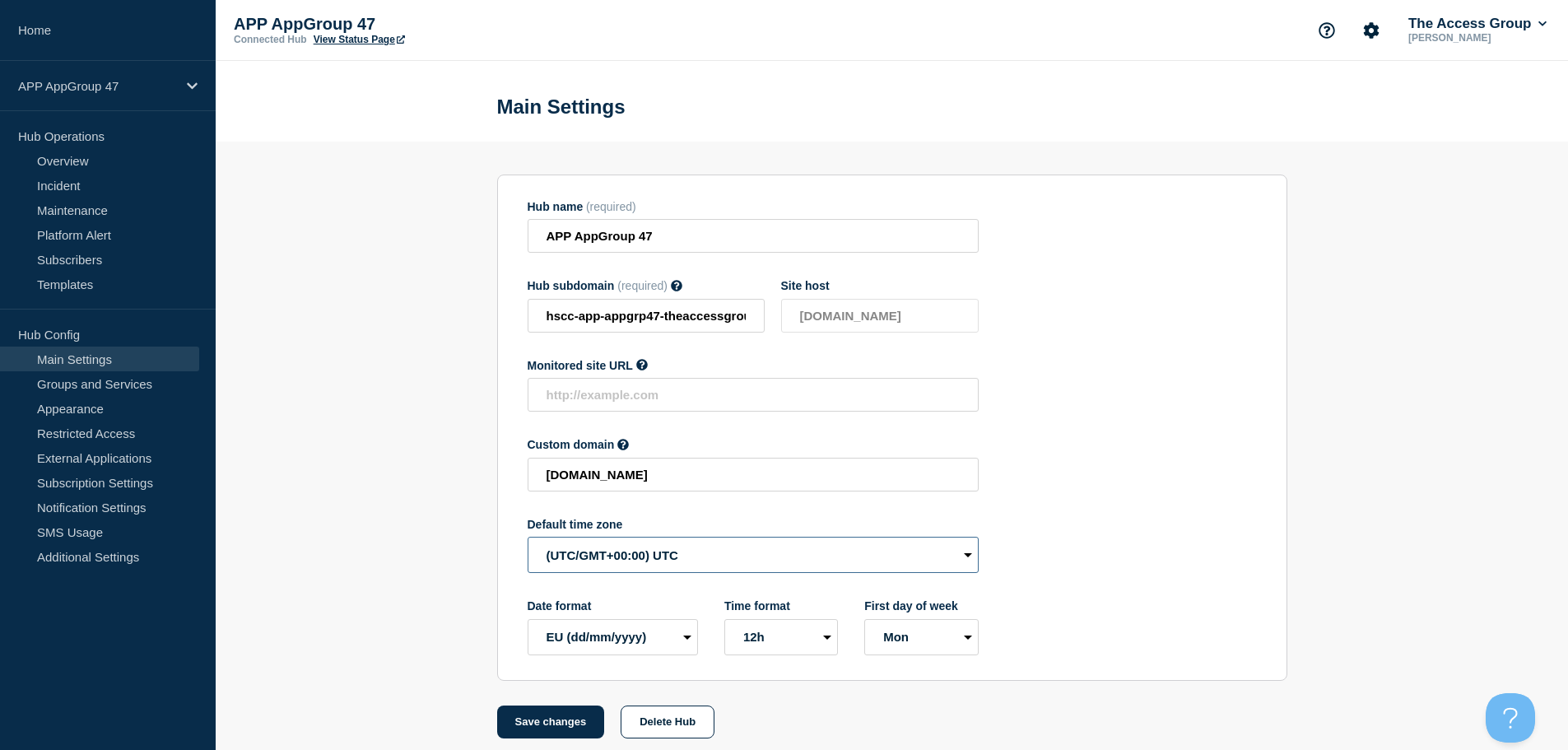
drag, startPoint x: 563, startPoint y: 560, endPoint x: 580, endPoint y: 566, distance: 18.0
select select "Europe/[GEOGRAPHIC_DATA]"
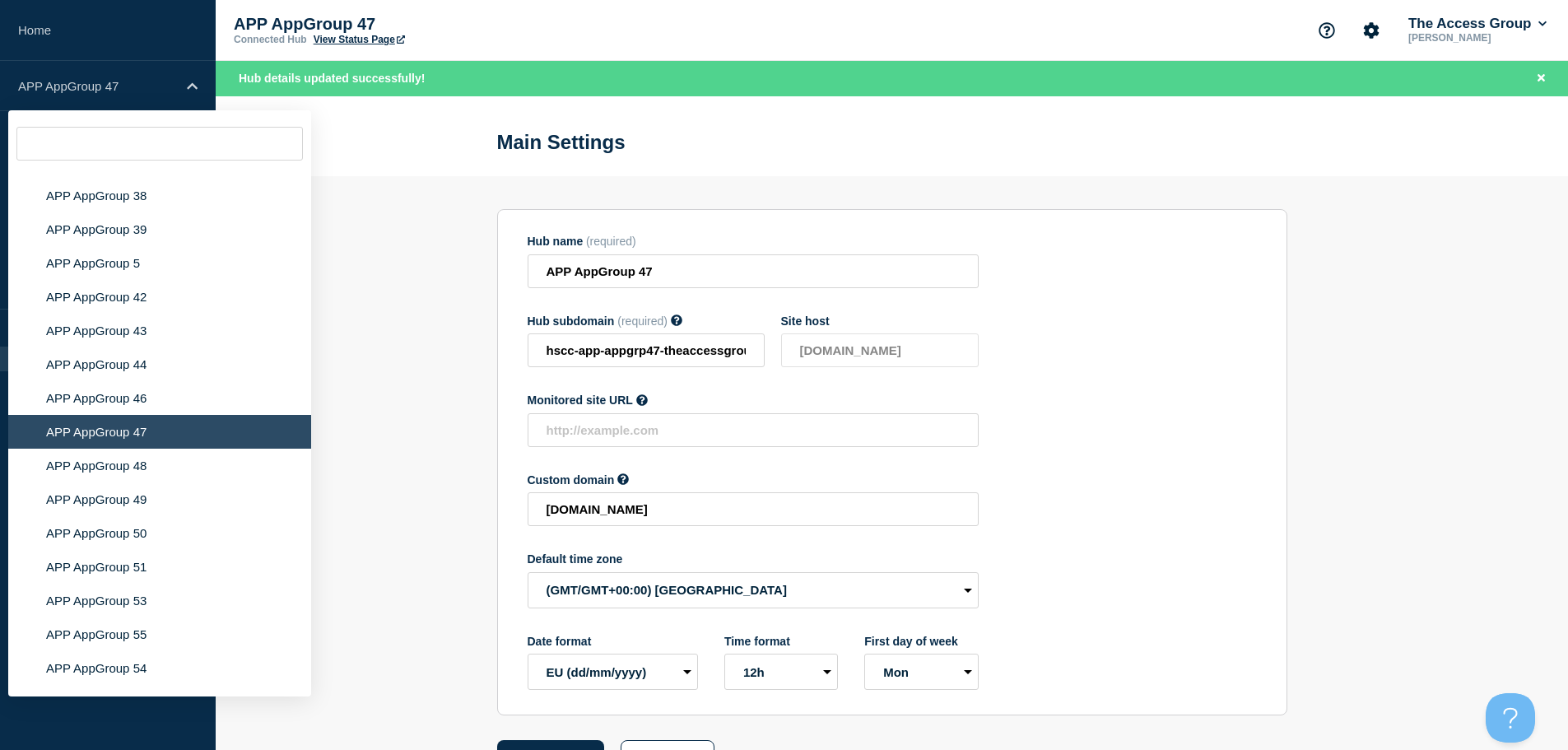
scroll to position [5657, 0]
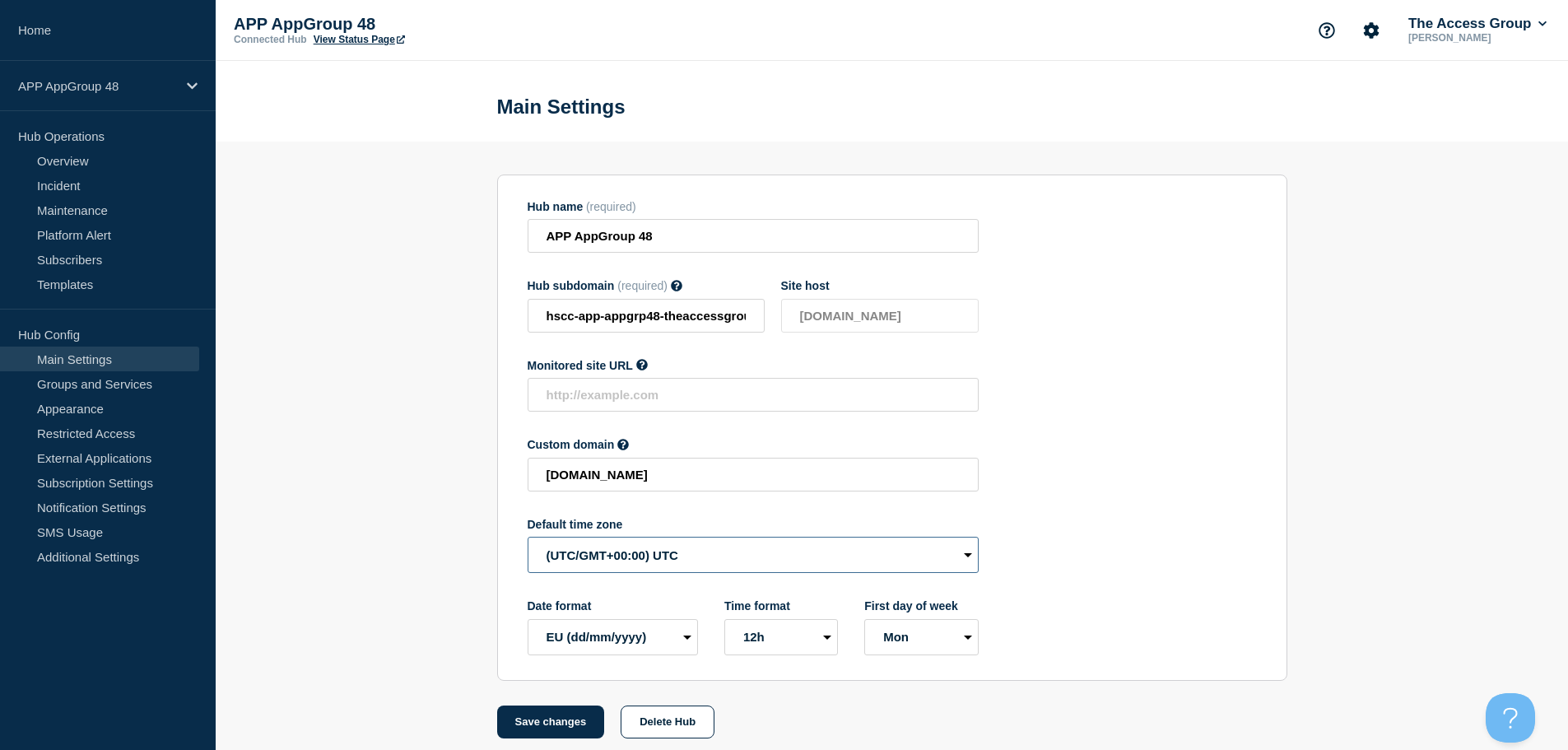
select select "Europe/[GEOGRAPHIC_DATA]"
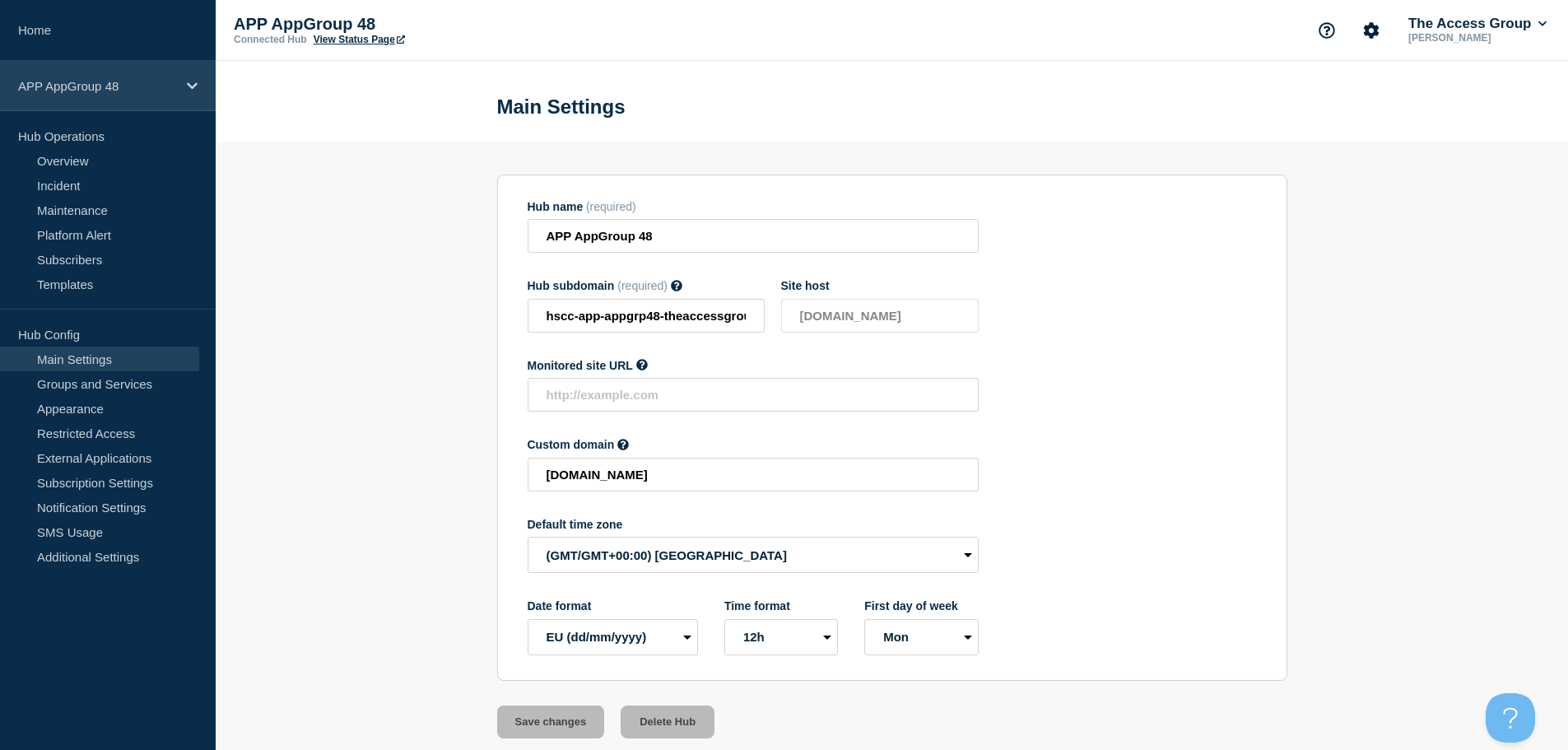
drag, startPoint x: 191, startPoint y: 75, endPoint x: 194, endPoint y: 85, distance: 10.4
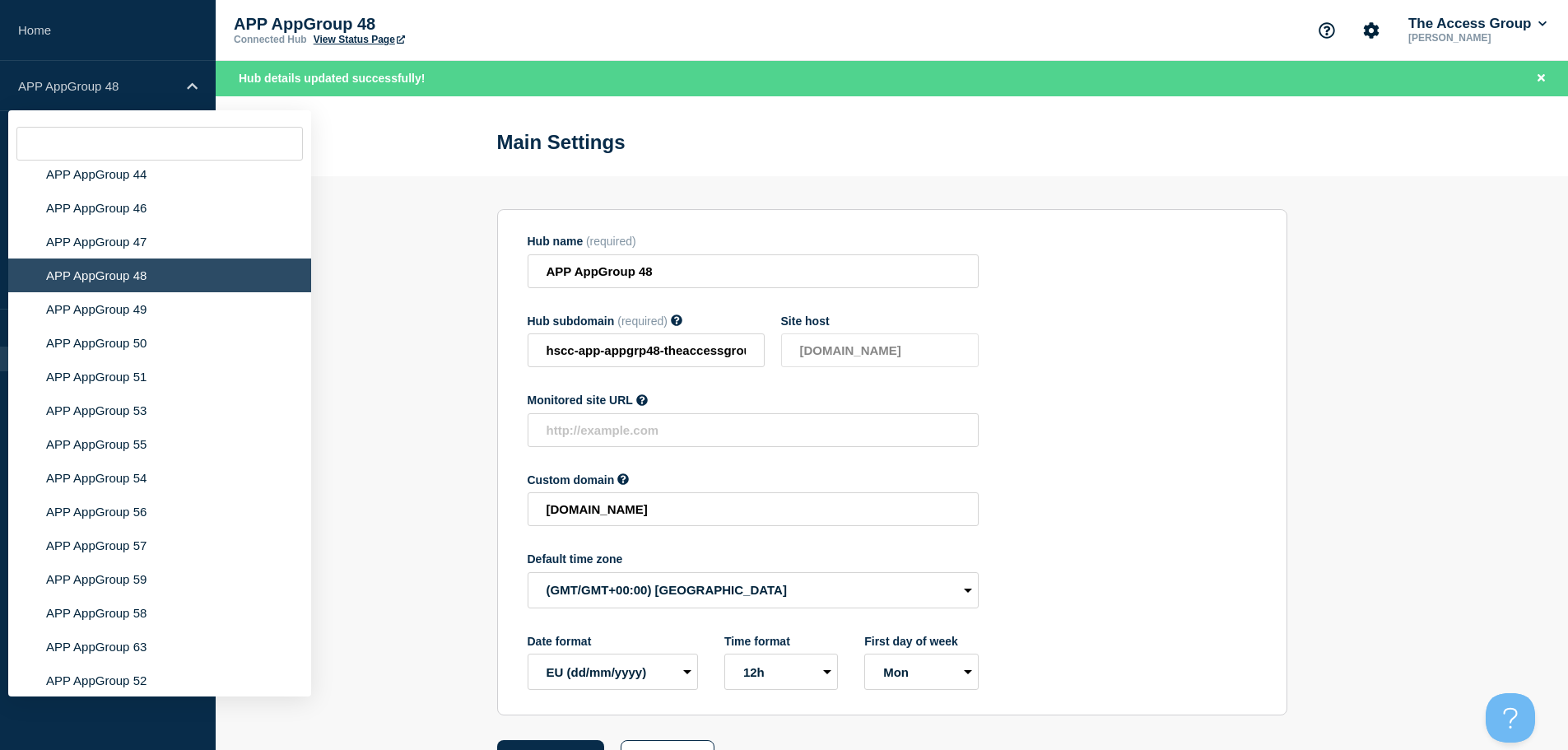
scroll to position [6062, 0]
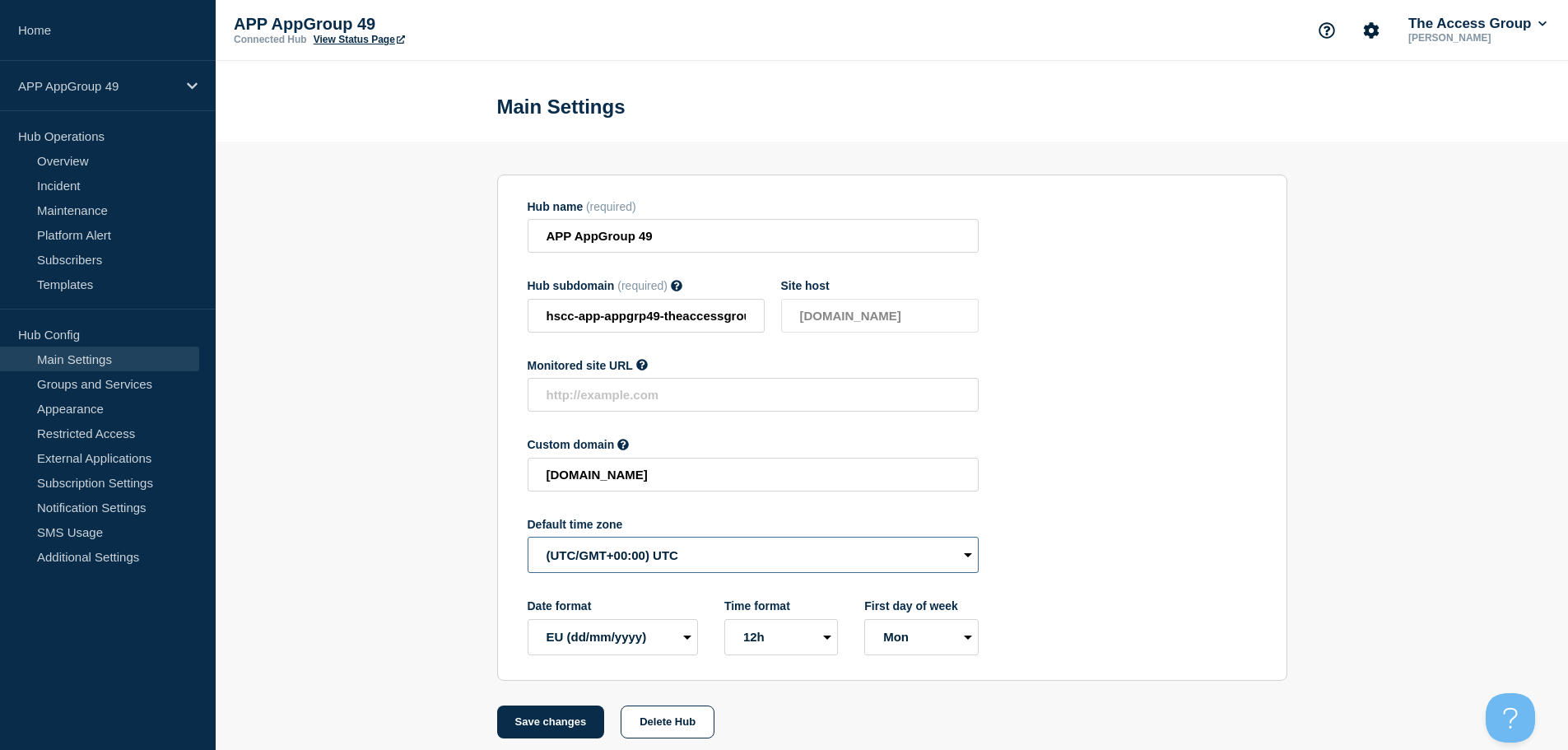
select select "Europe/[GEOGRAPHIC_DATA]"
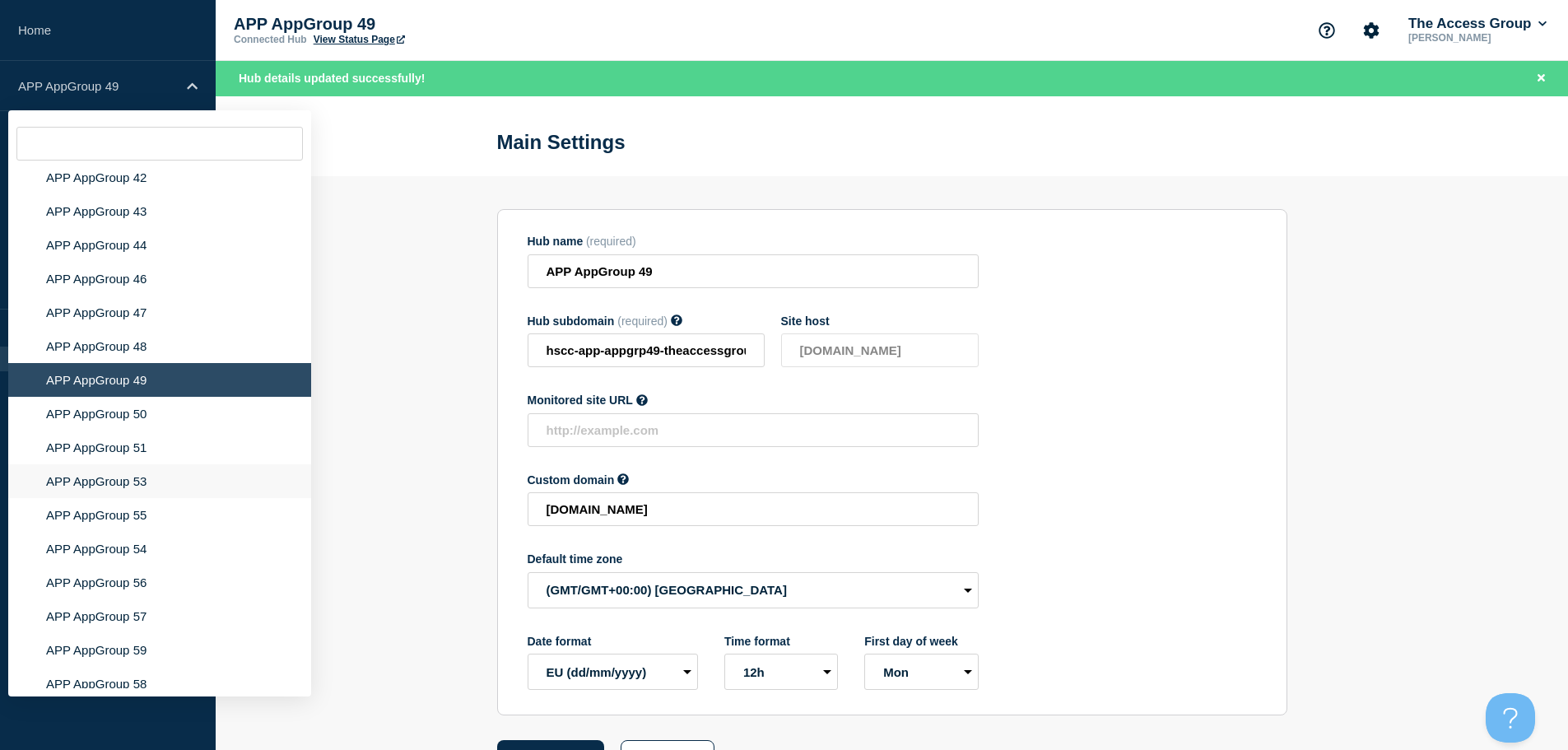
scroll to position [5896, 0]
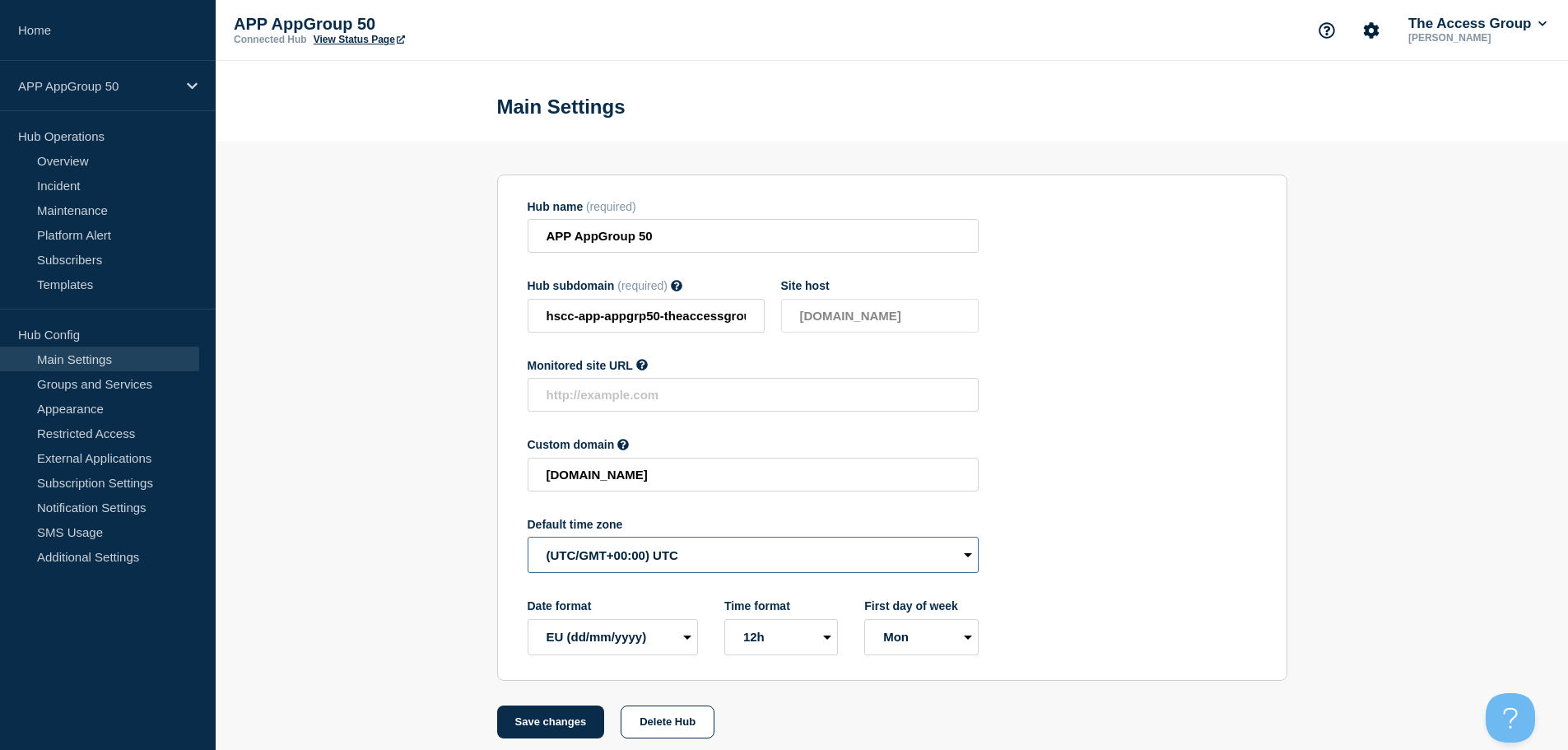
select select "Europe/[GEOGRAPHIC_DATA]"
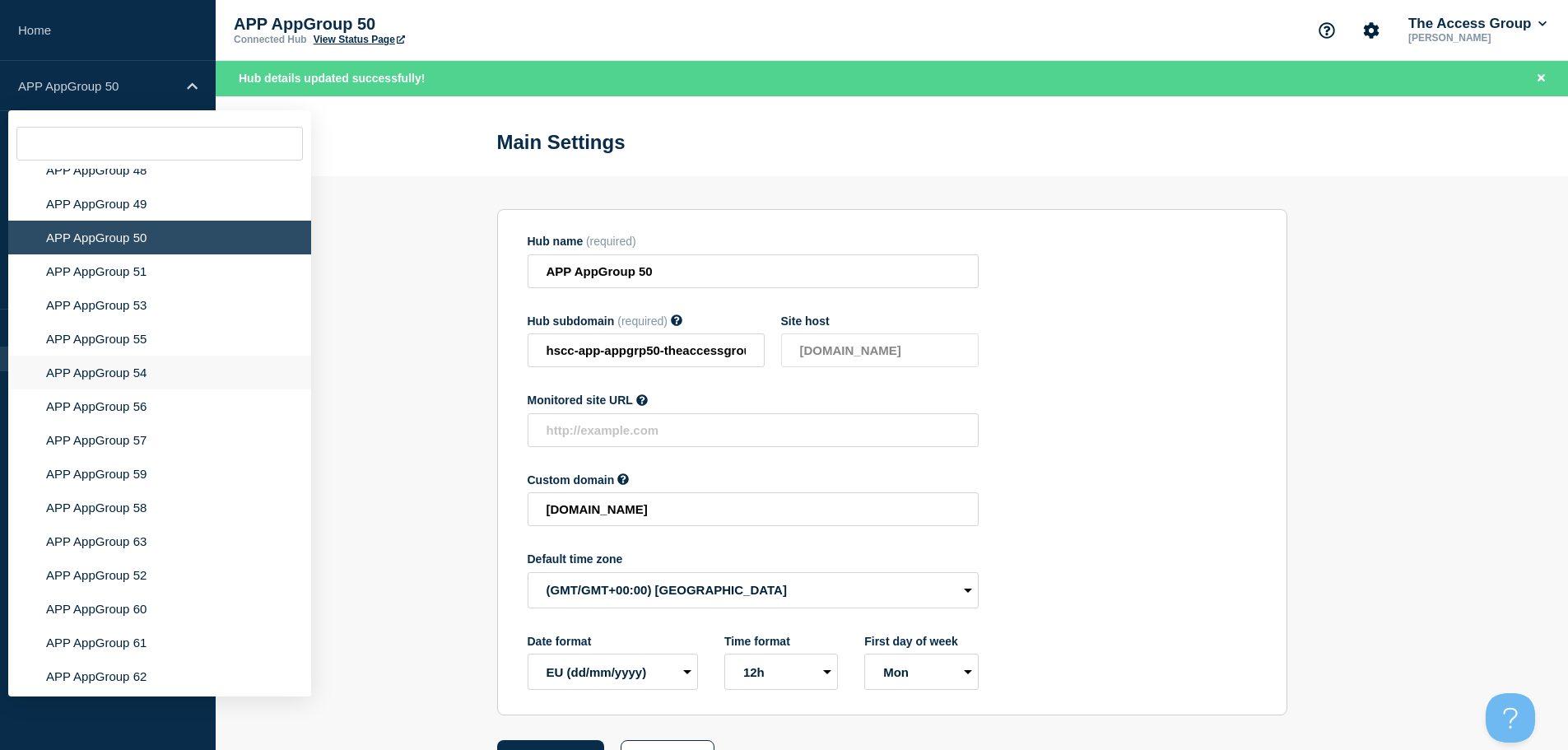
scroll to position [6152, 0]
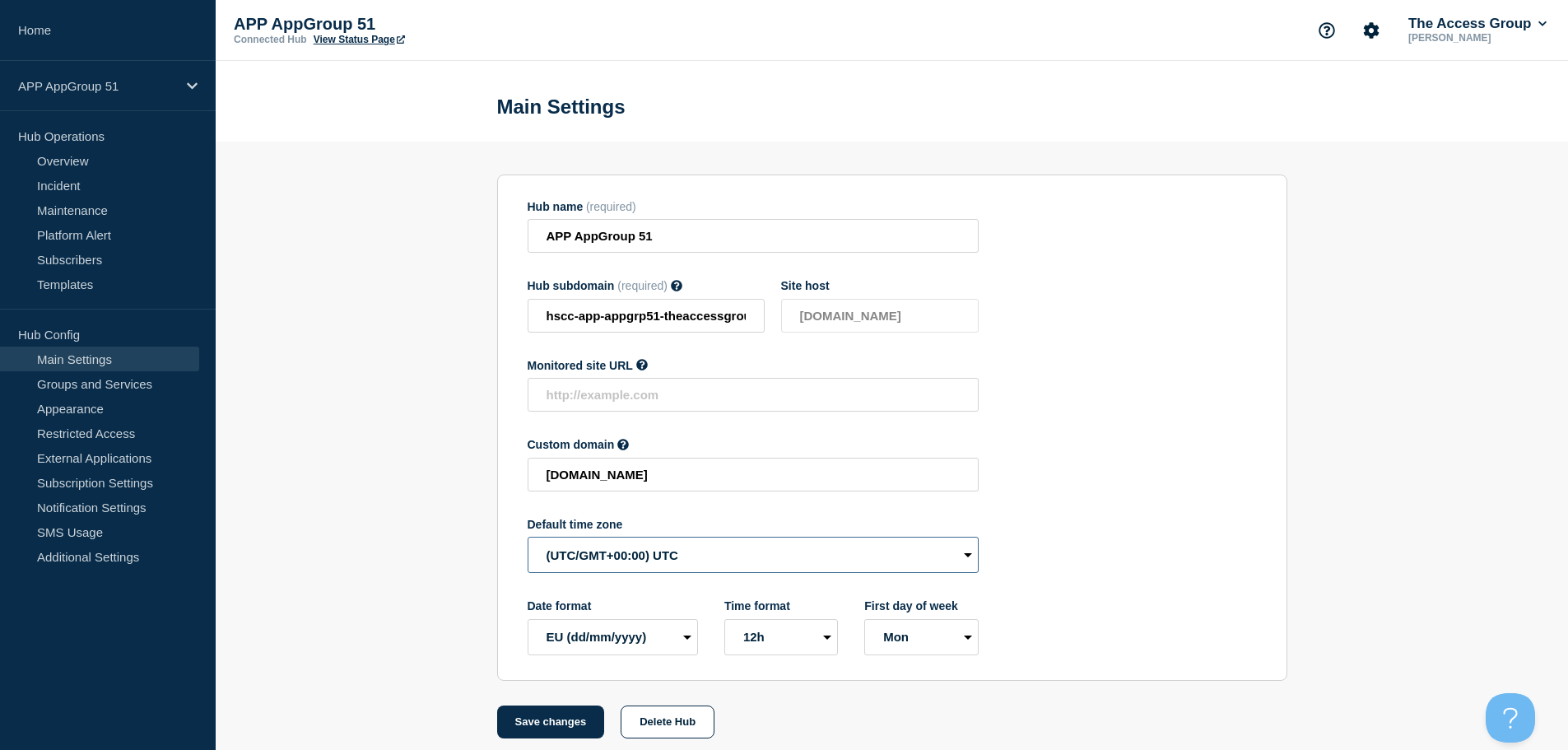
select select "Europe/[GEOGRAPHIC_DATA]"
drag, startPoint x: 531, startPoint y: 732, endPoint x: 531, endPoint y: 719, distance: 13.0
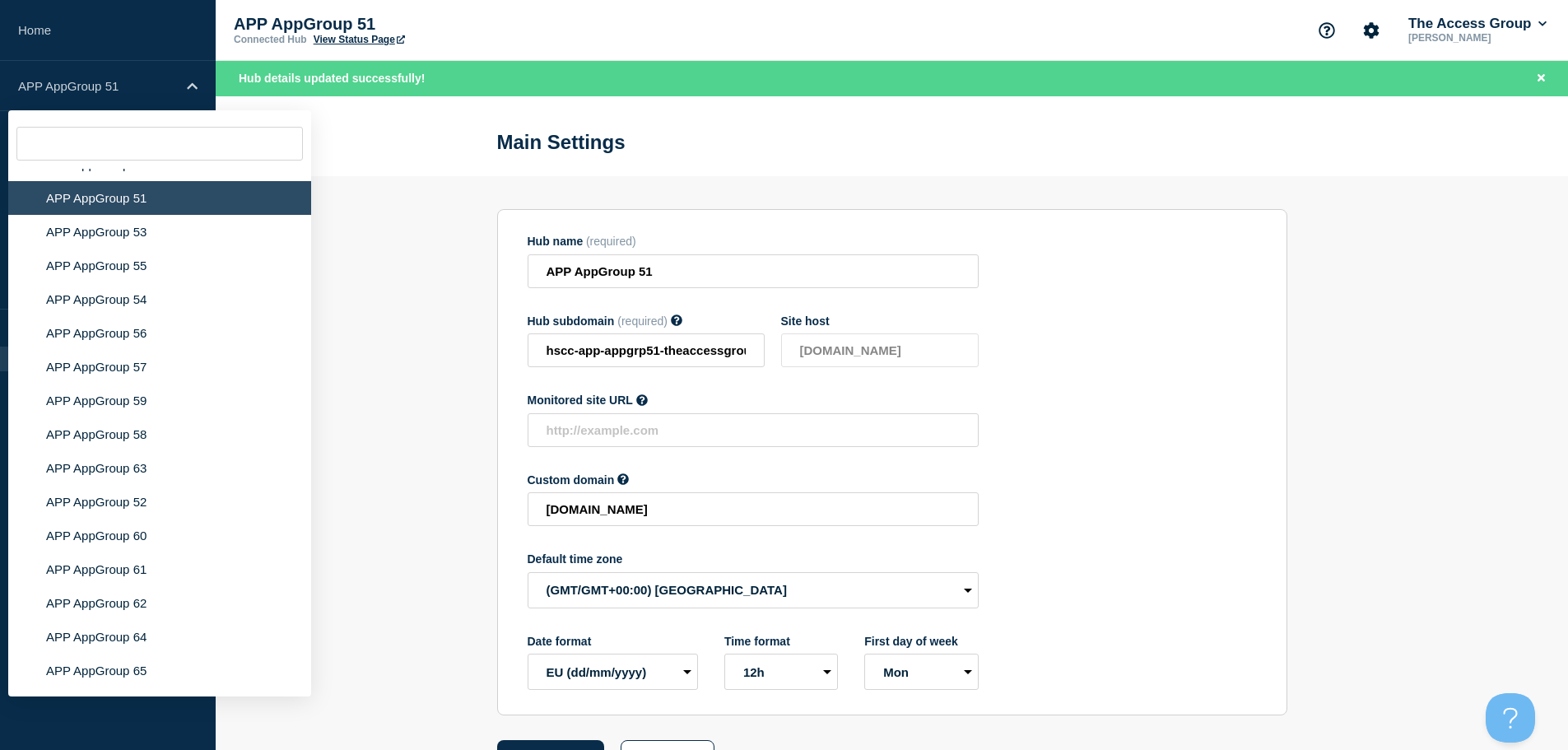
scroll to position [5991, 0]
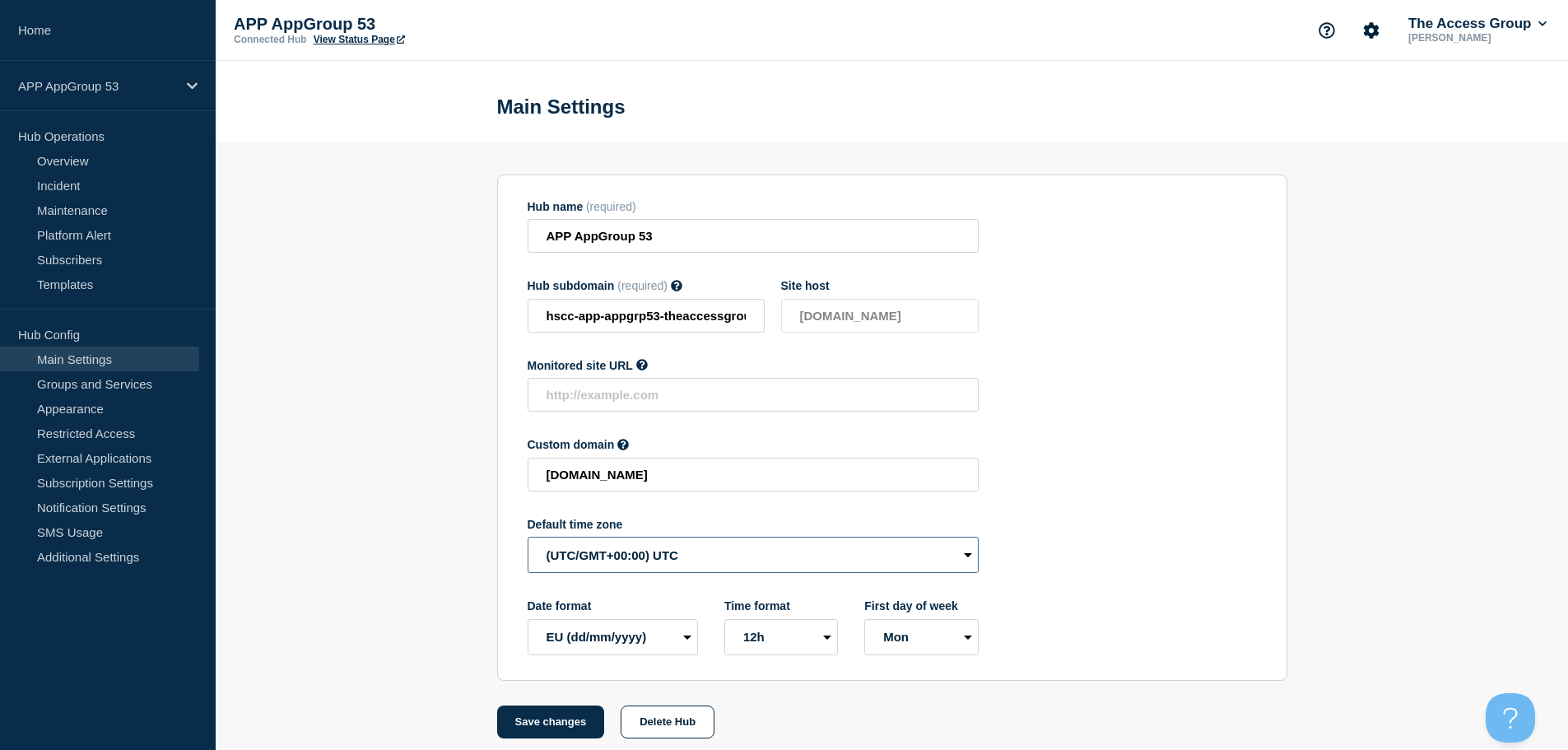
select select "Europe/[GEOGRAPHIC_DATA]"
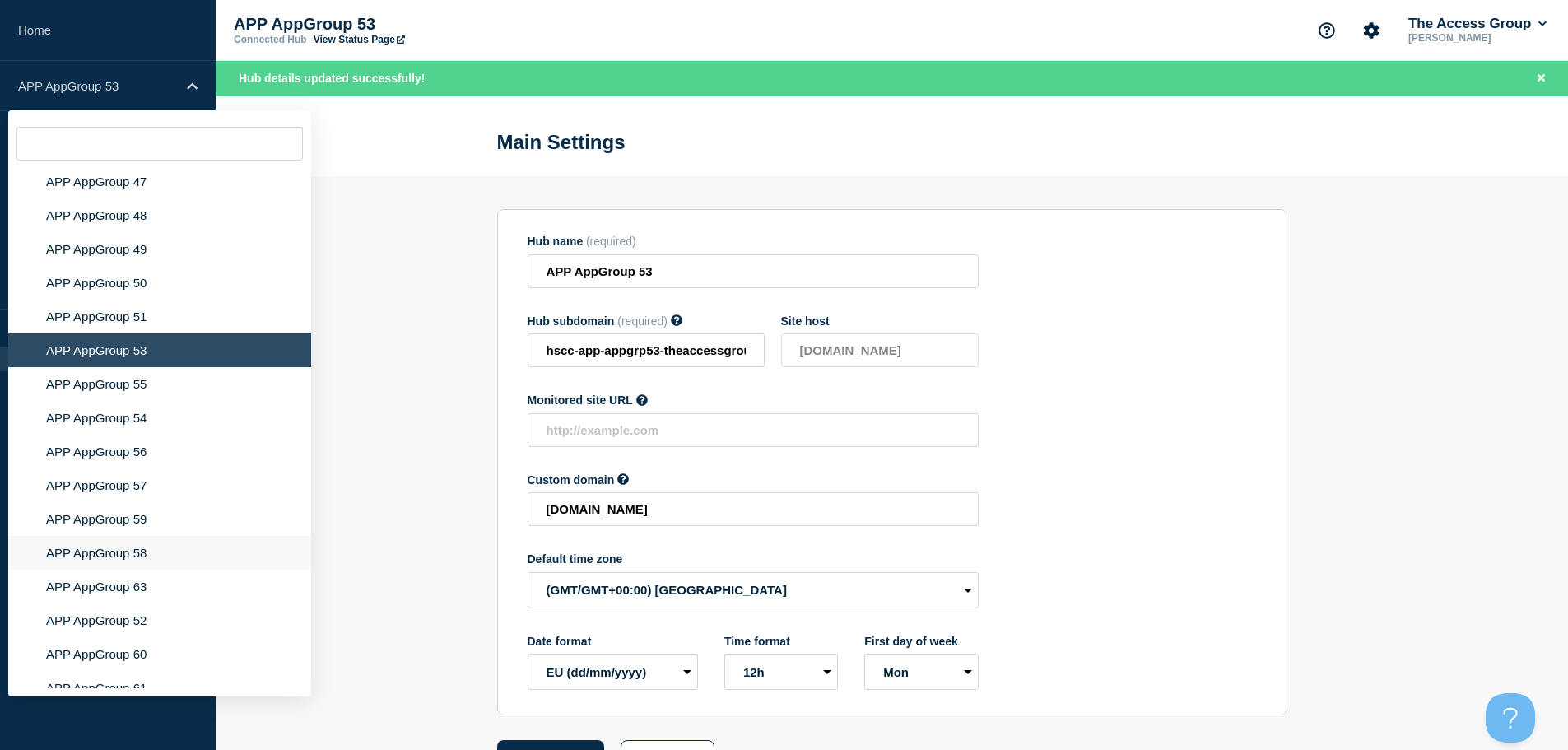
scroll to position [6085, 0]
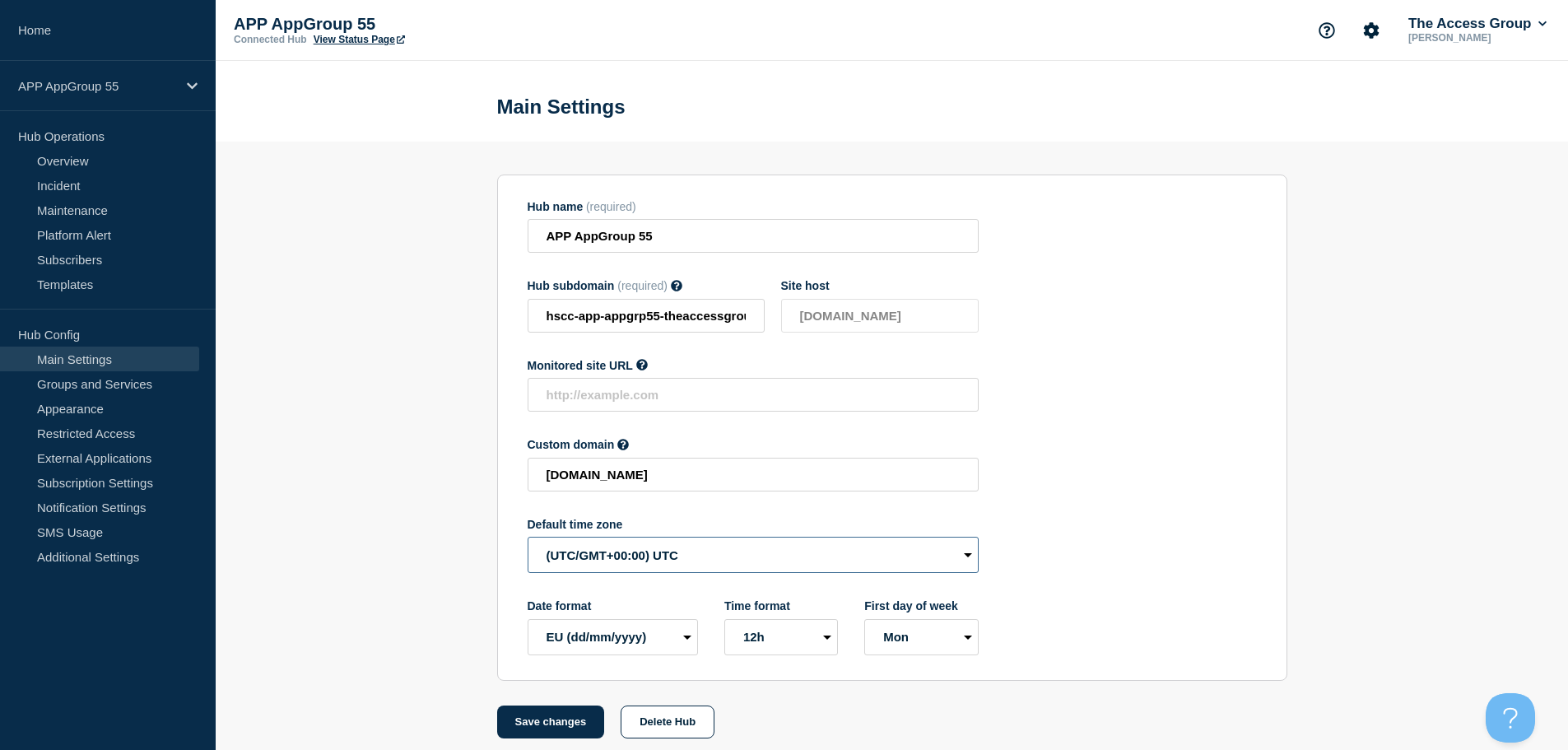
select select "Europe/[GEOGRAPHIC_DATA]"
drag, startPoint x: 555, startPoint y: 717, endPoint x: 537, endPoint y: 696, distance: 27.7
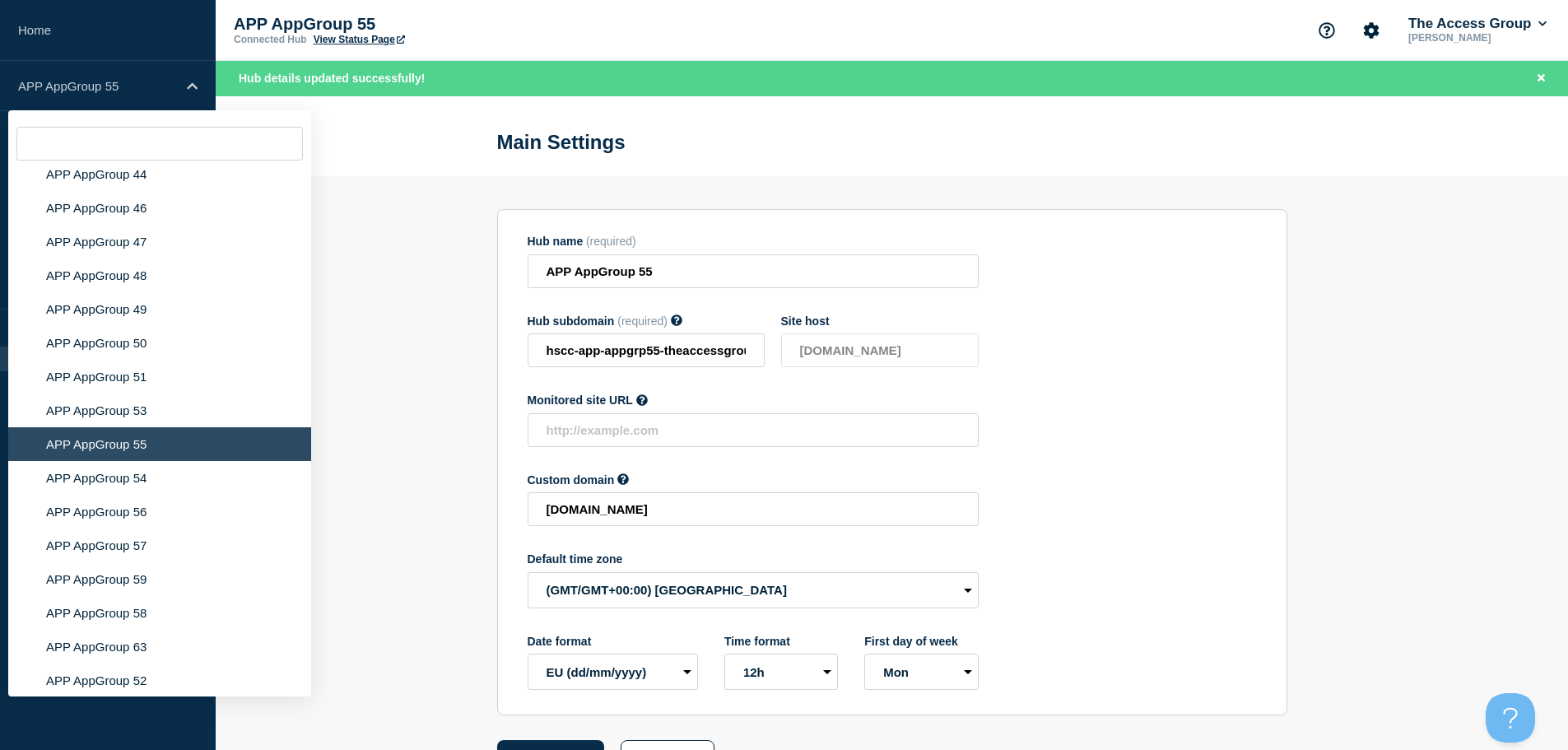
scroll to position [5955, 0]
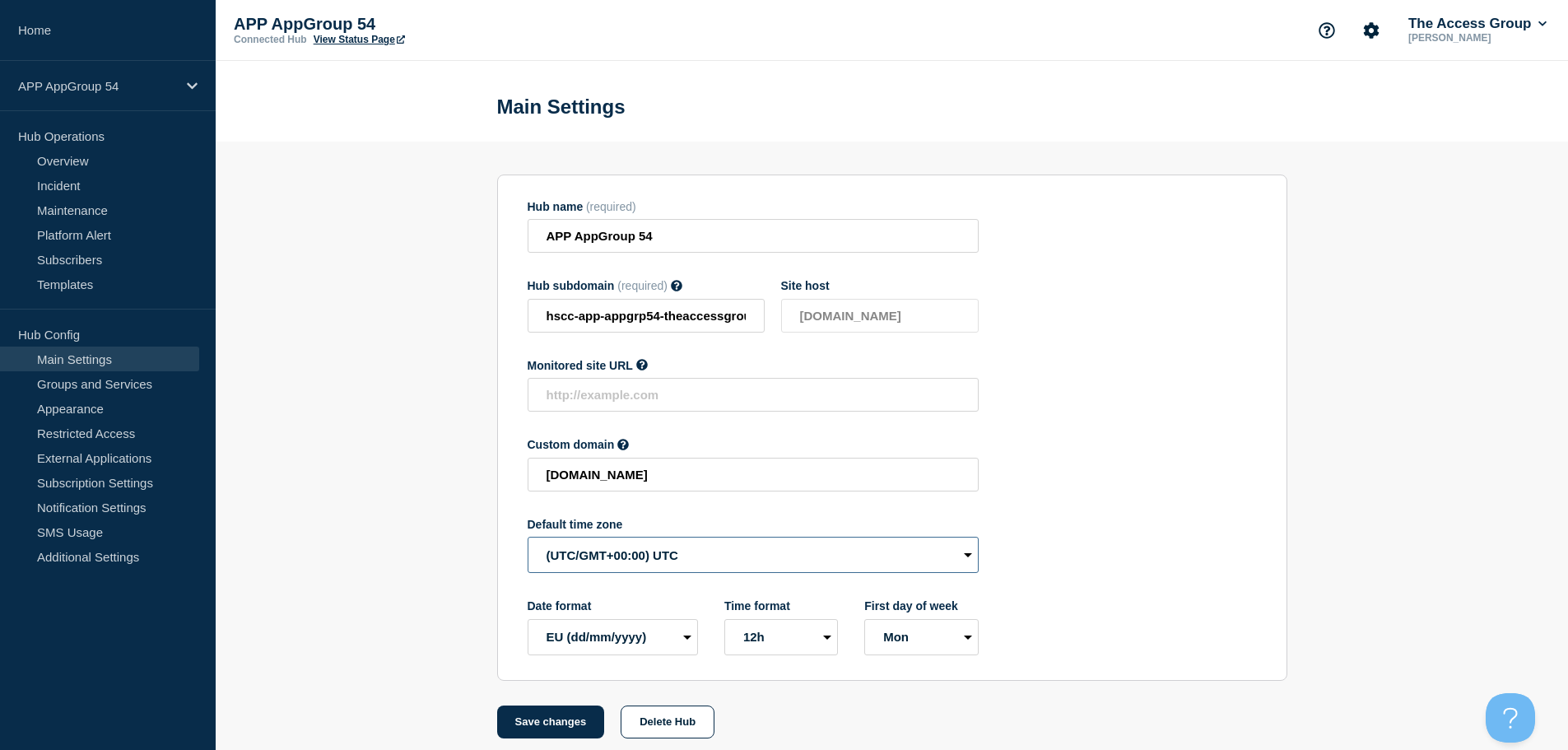
select select "Europe/[GEOGRAPHIC_DATA]"
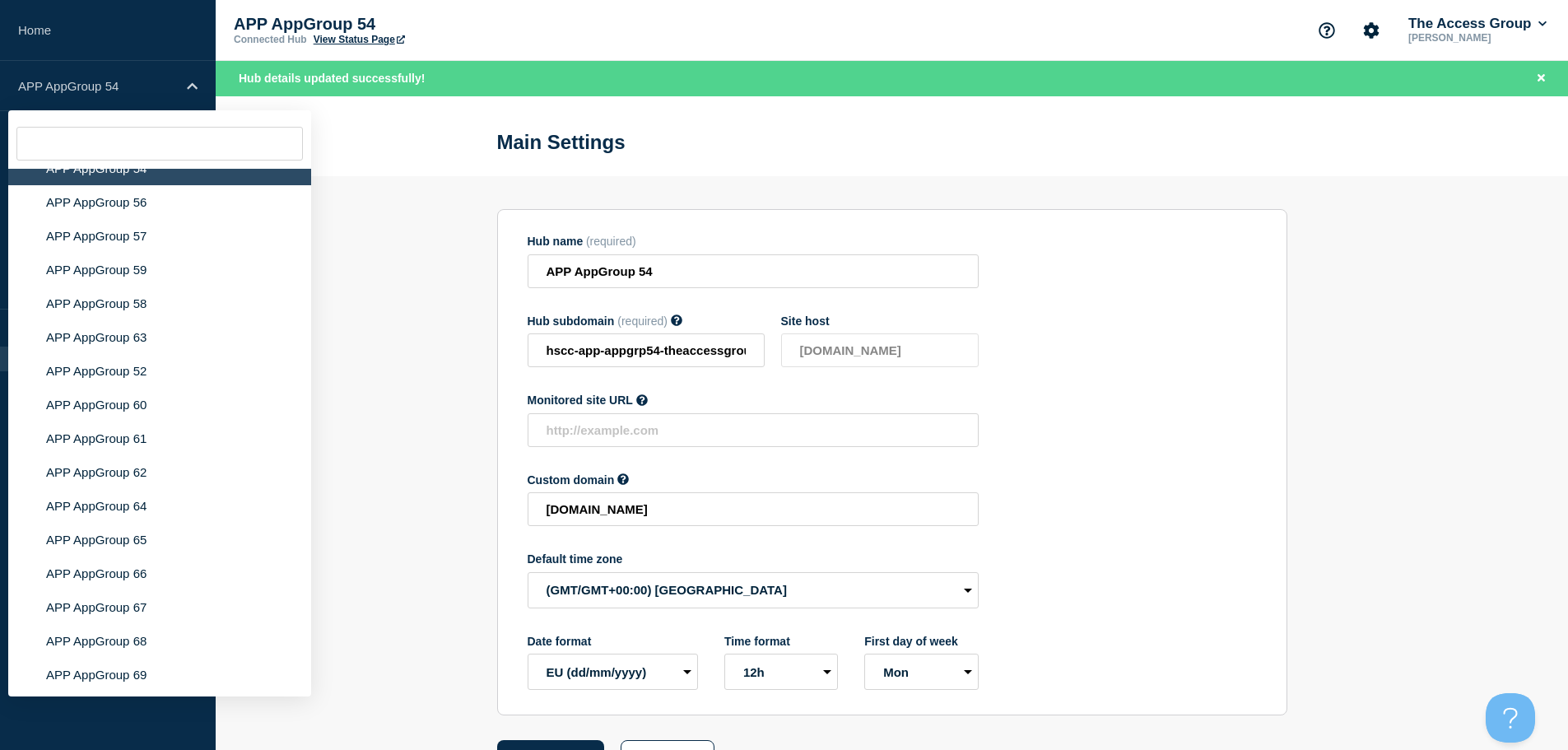
scroll to position [6003, 0]
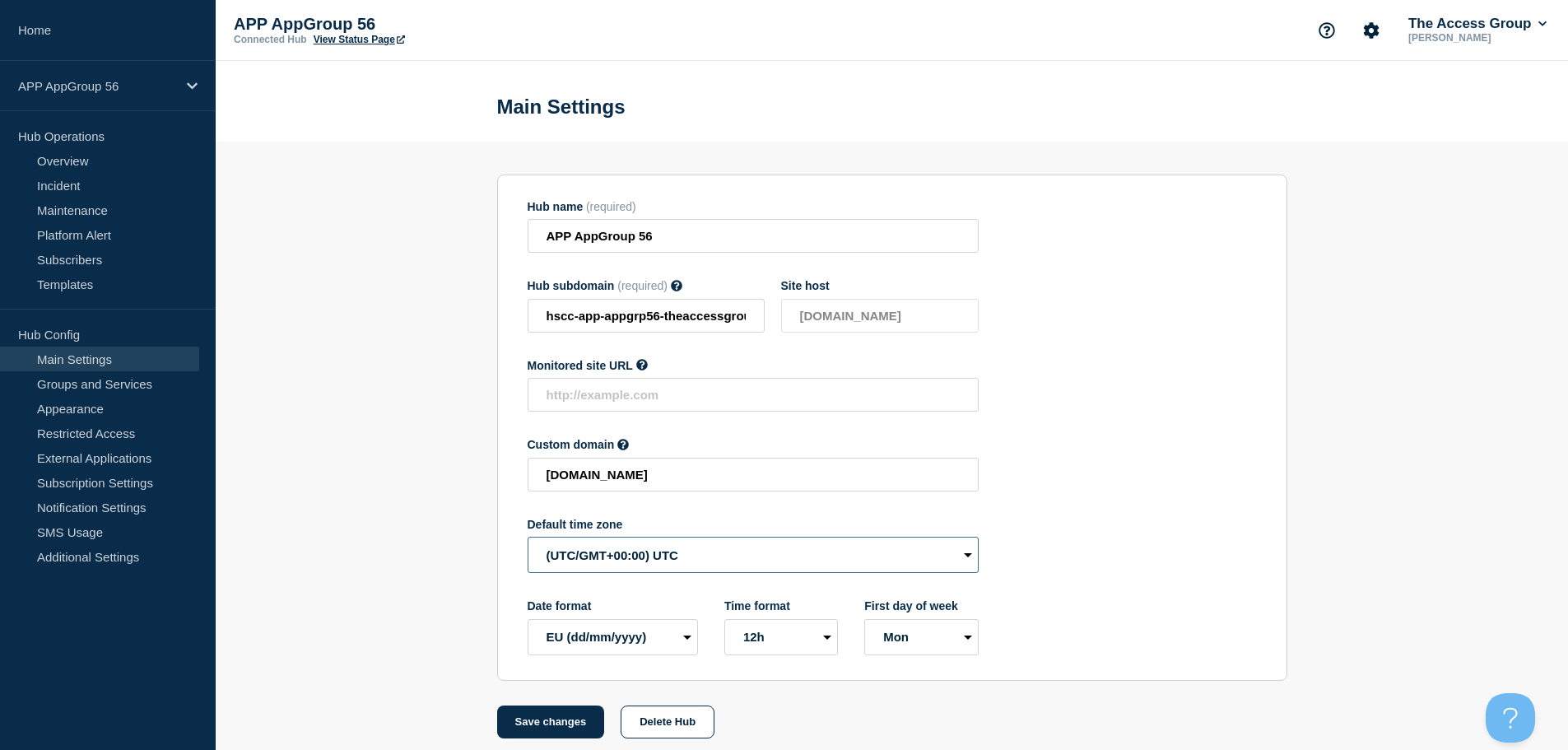
select select "Europe/[GEOGRAPHIC_DATA]"
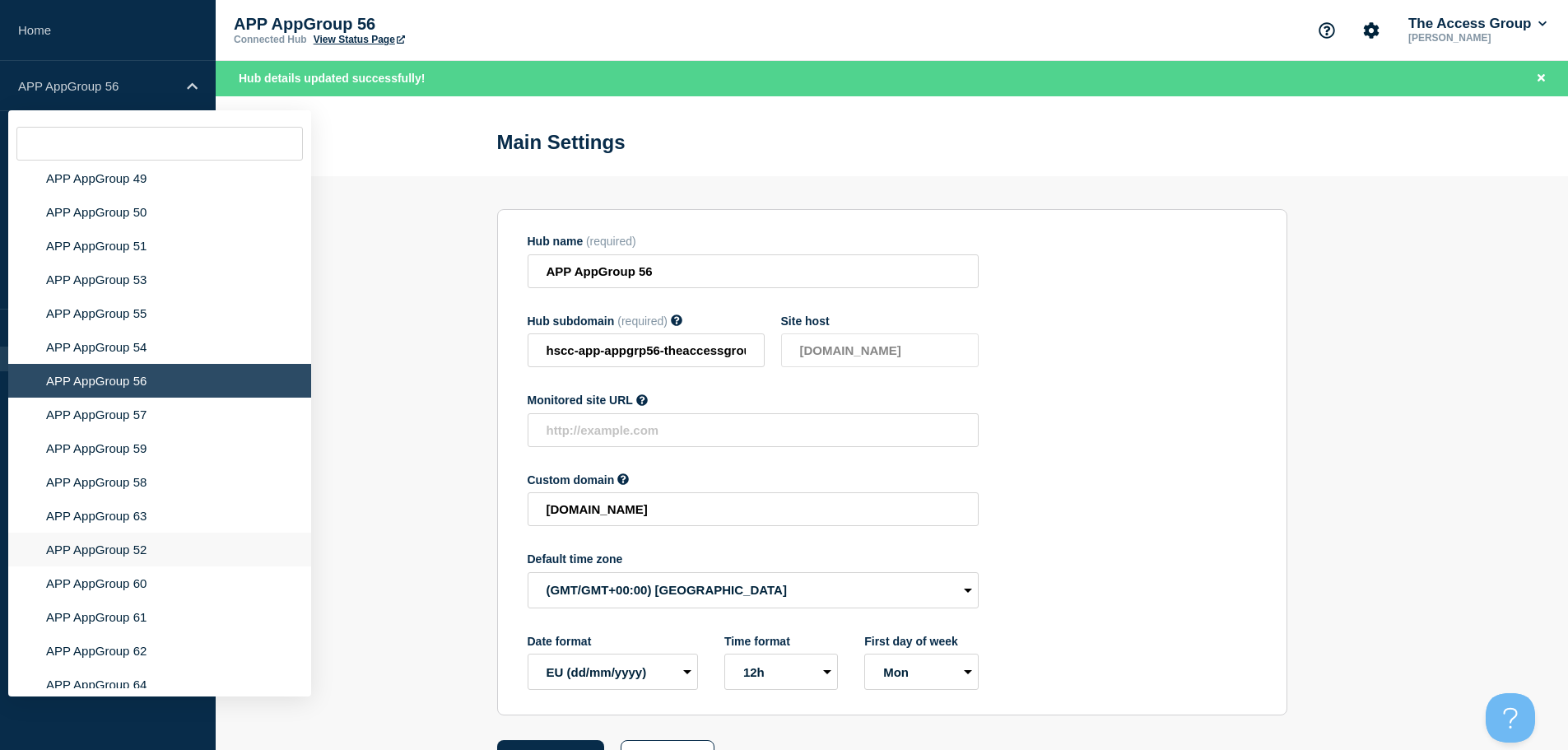
scroll to position [6133, 0]
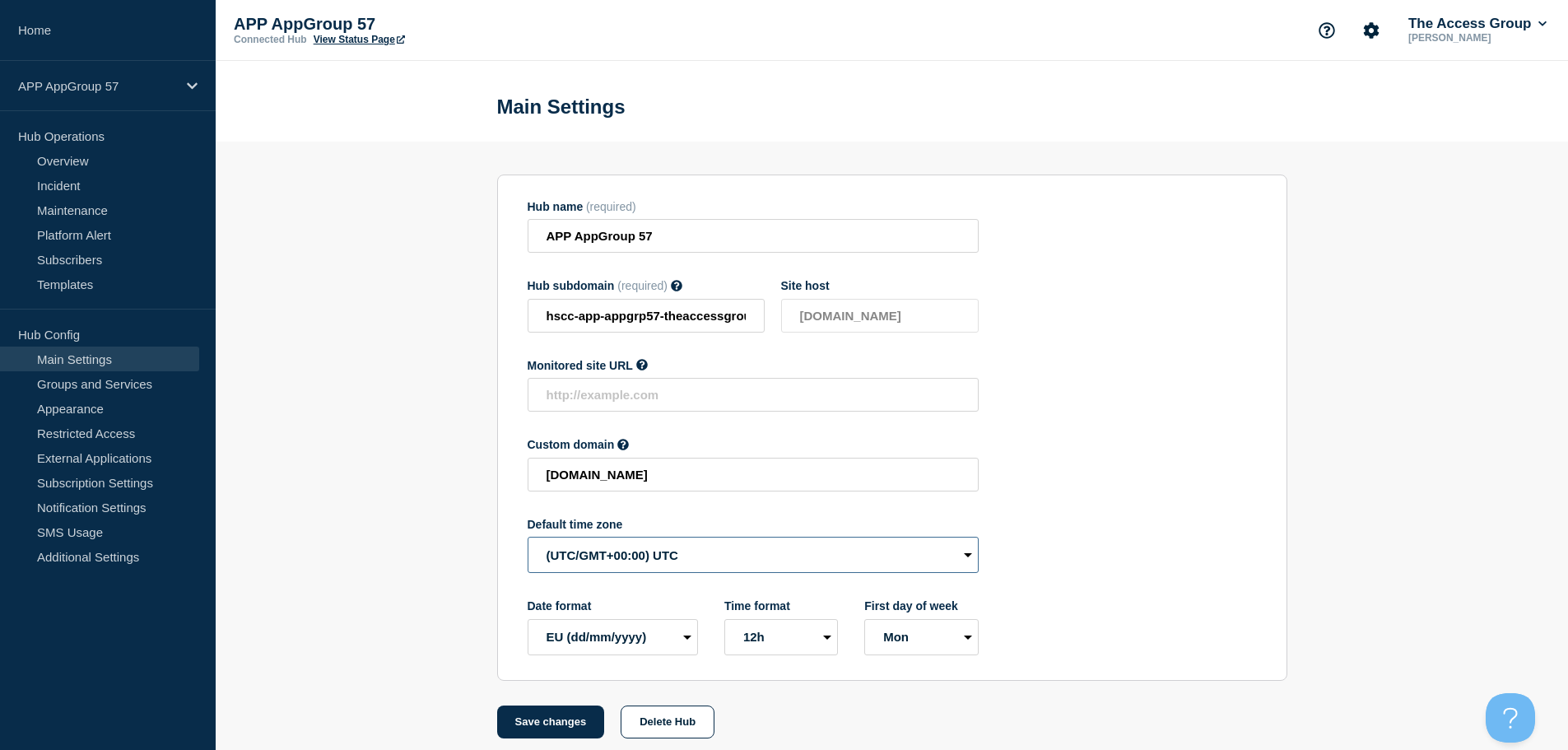
select select "Europe/[GEOGRAPHIC_DATA]"
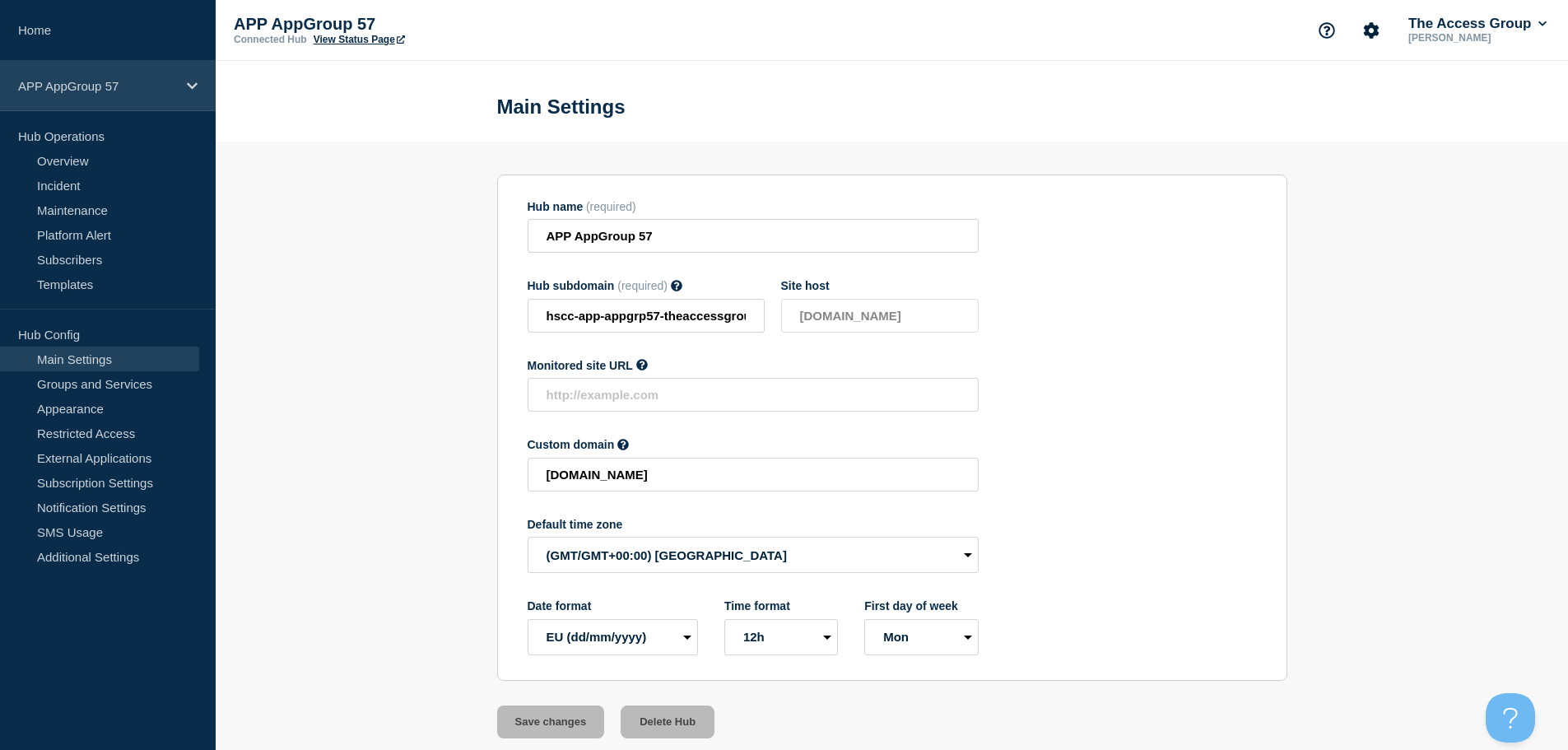
drag, startPoint x: 172, startPoint y: 79, endPoint x: 181, endPoint y: 88, distance: 12.7
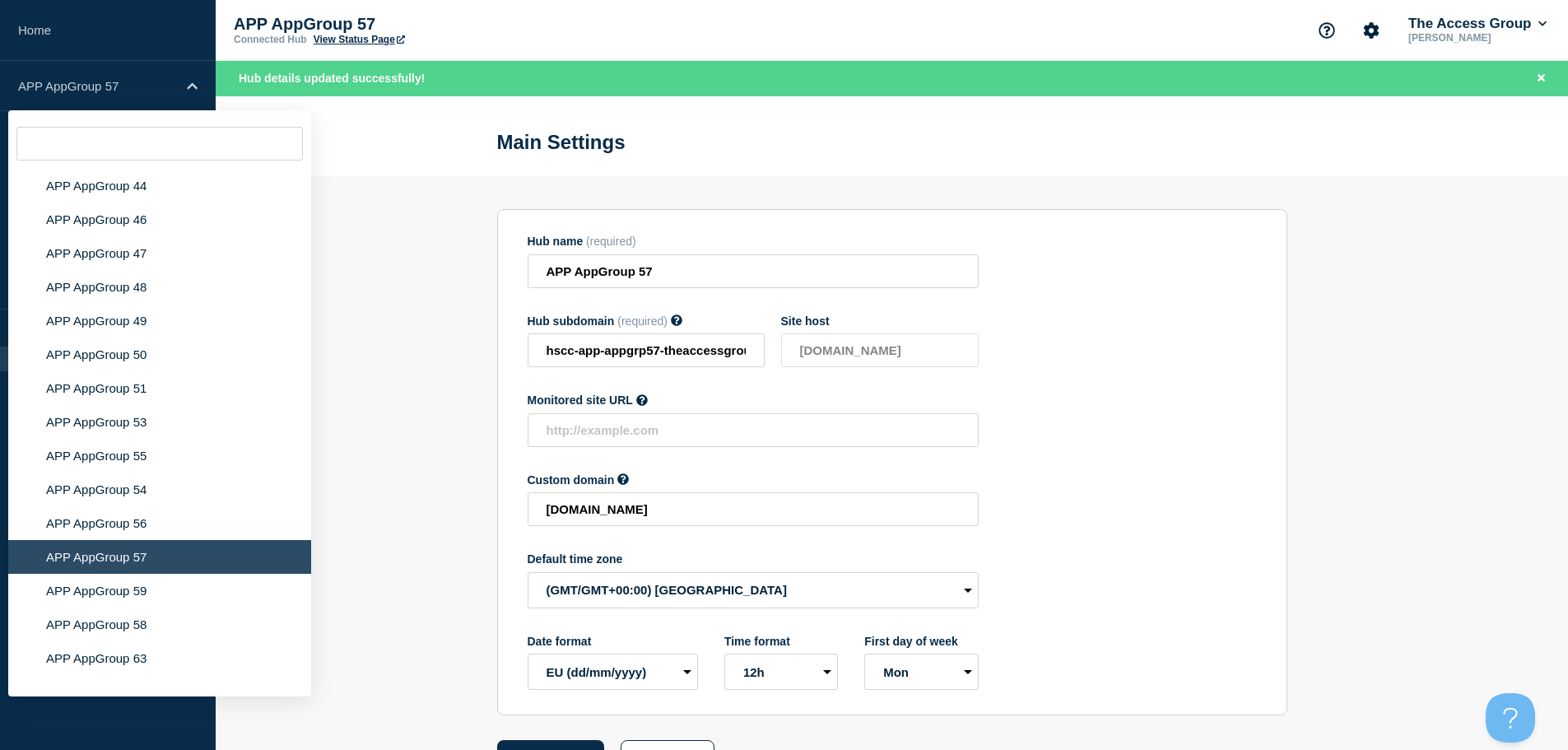
scroll to position [6038, 0]
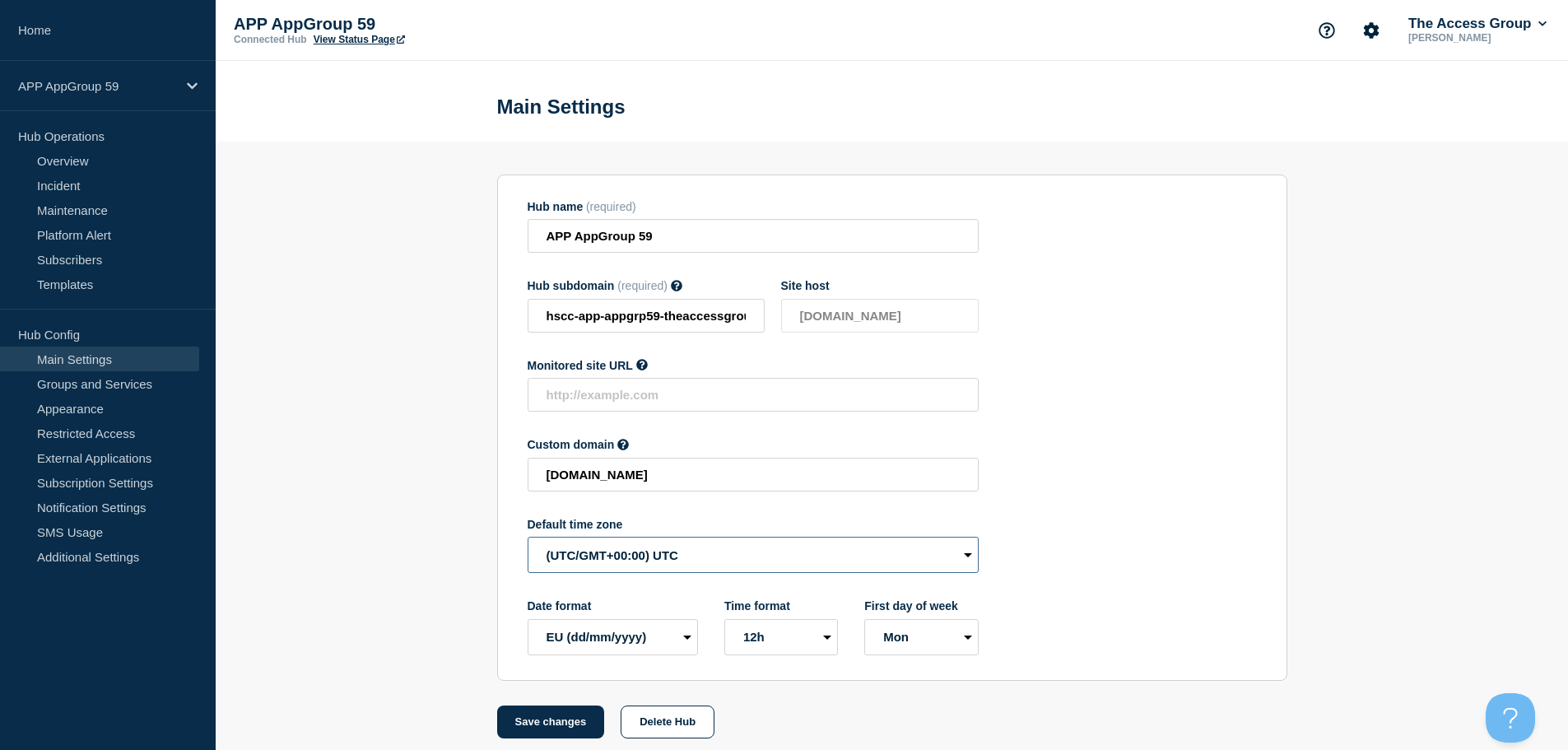
select select "Europe/[GEOGRAPHIC_DATA]"
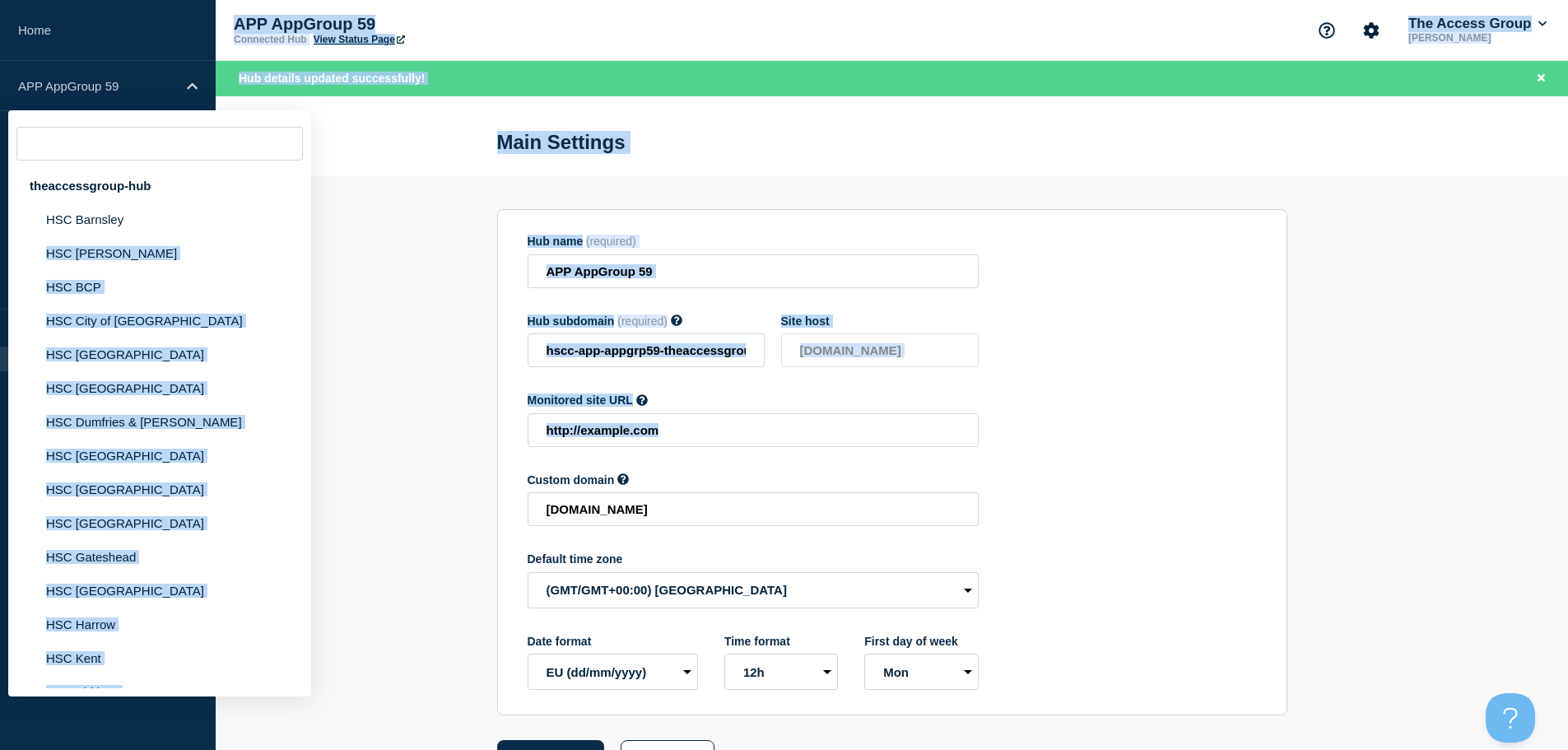
drag, startPoint x: 300, startPoint y: 210, endPoint x: 317, endPoint y: 442, distance: 232.6
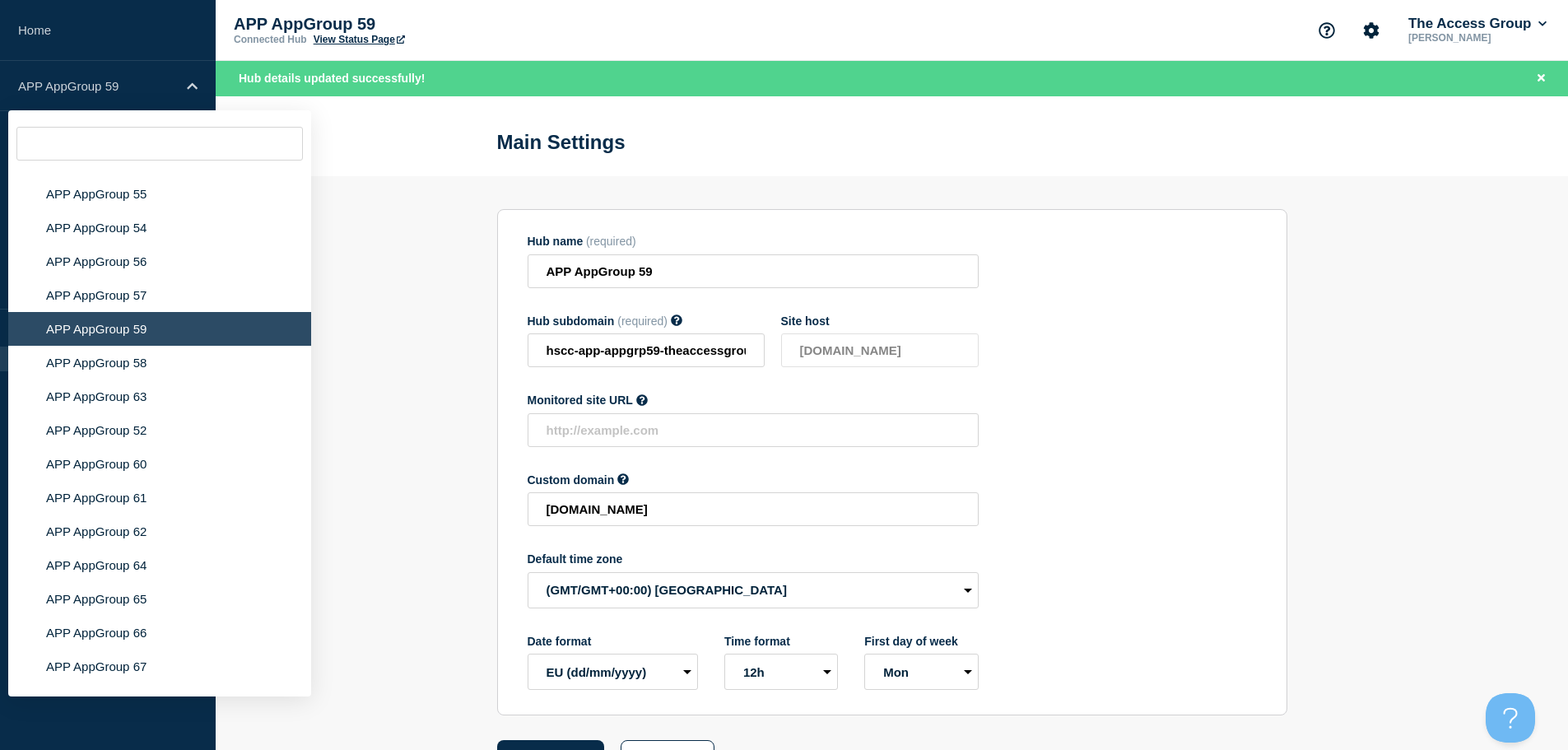
scroll to position [6348, 0]
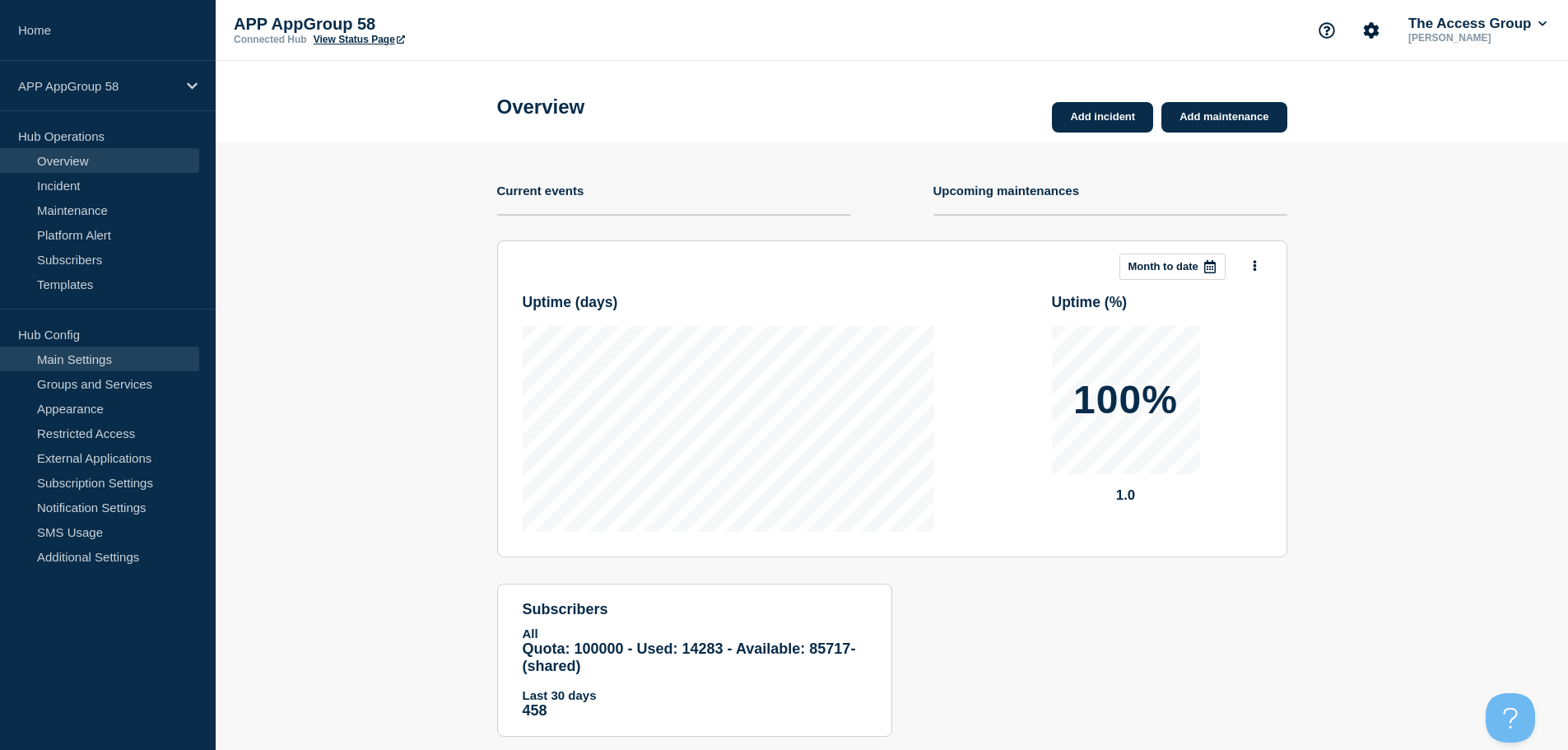
drag, startPoint x: 157, startPoint y: 363, endPoint x: 167, endPoint y: 367, distance: 10.8
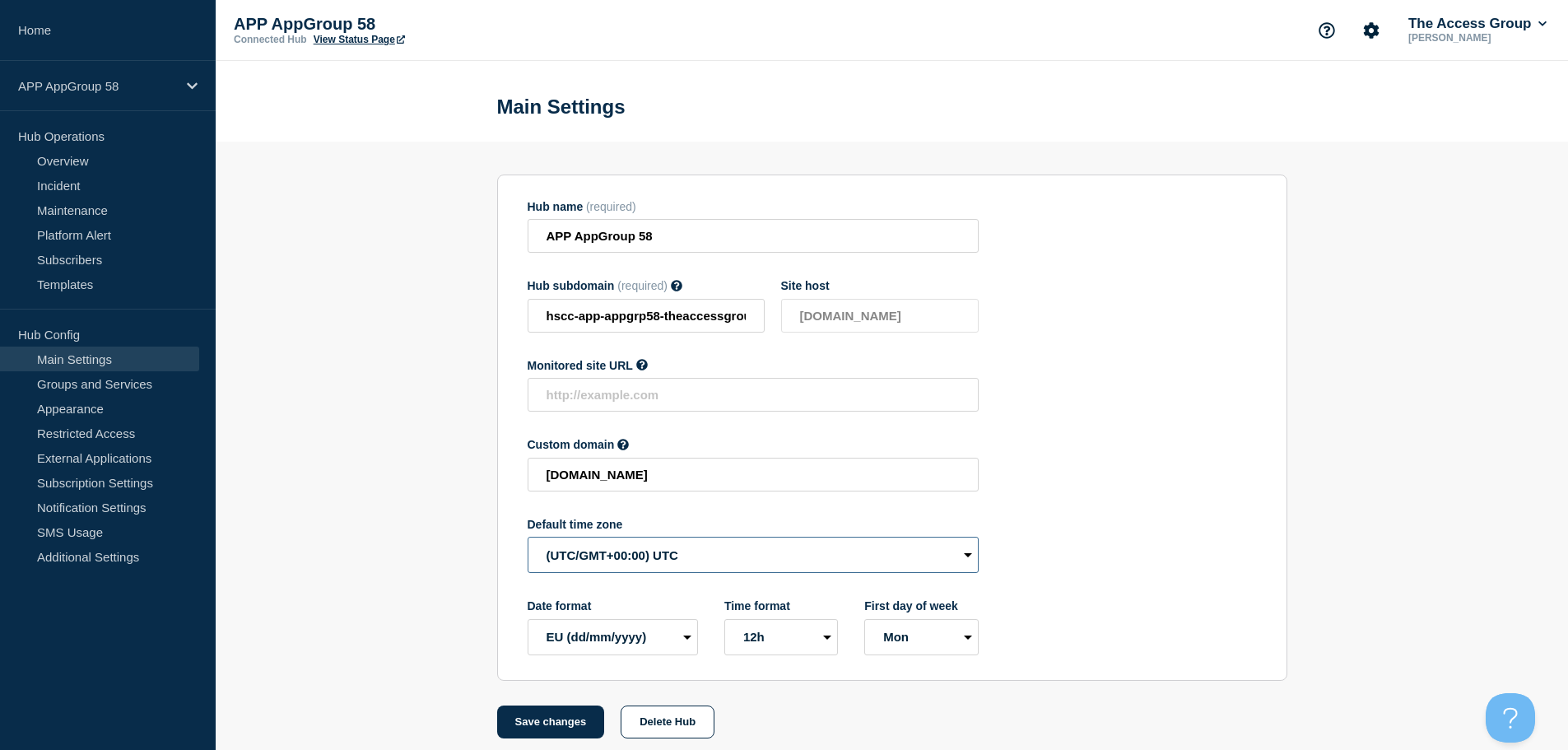
select select "Europe/[GEOGRAPHIC_DATA]"
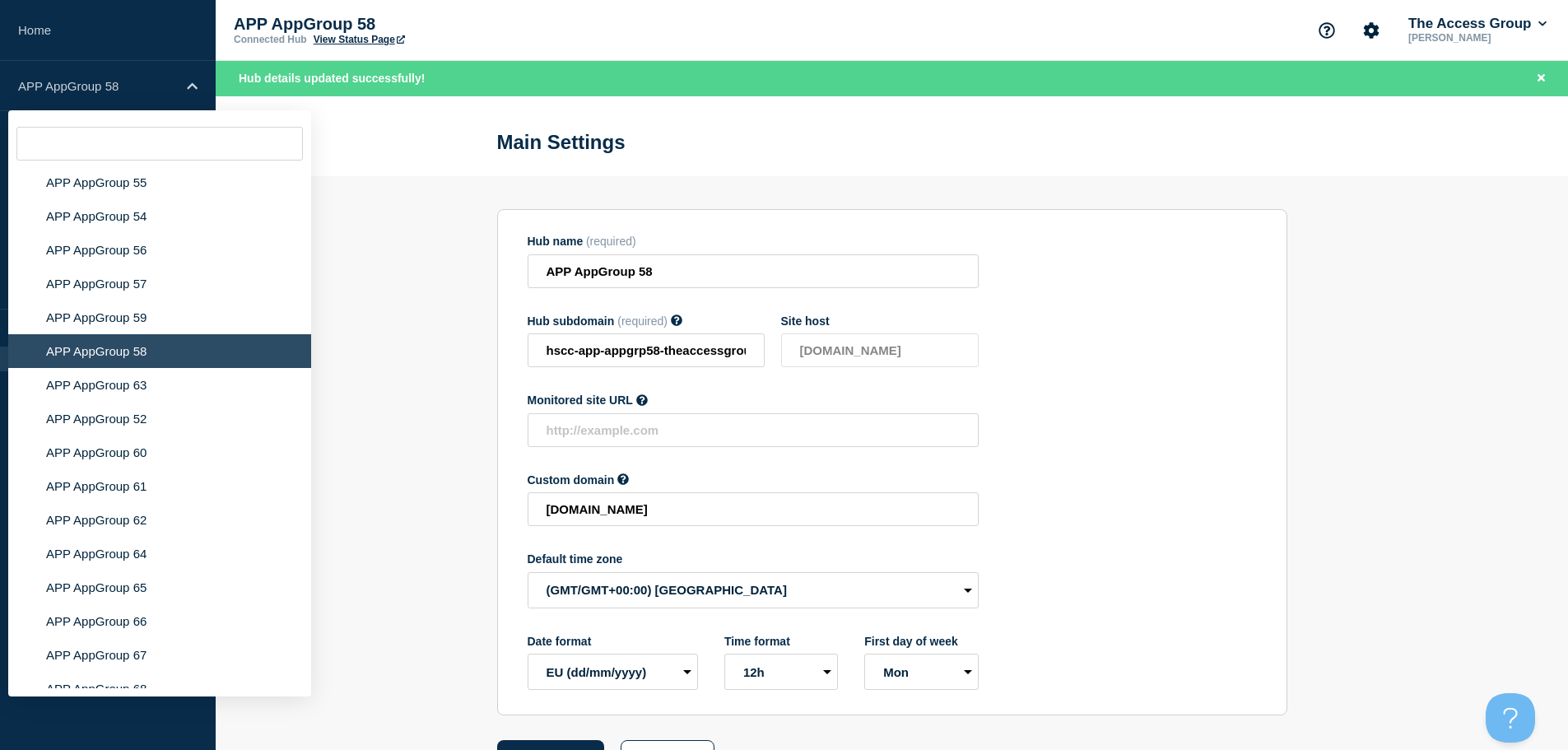
scroll to position [6324, 0]
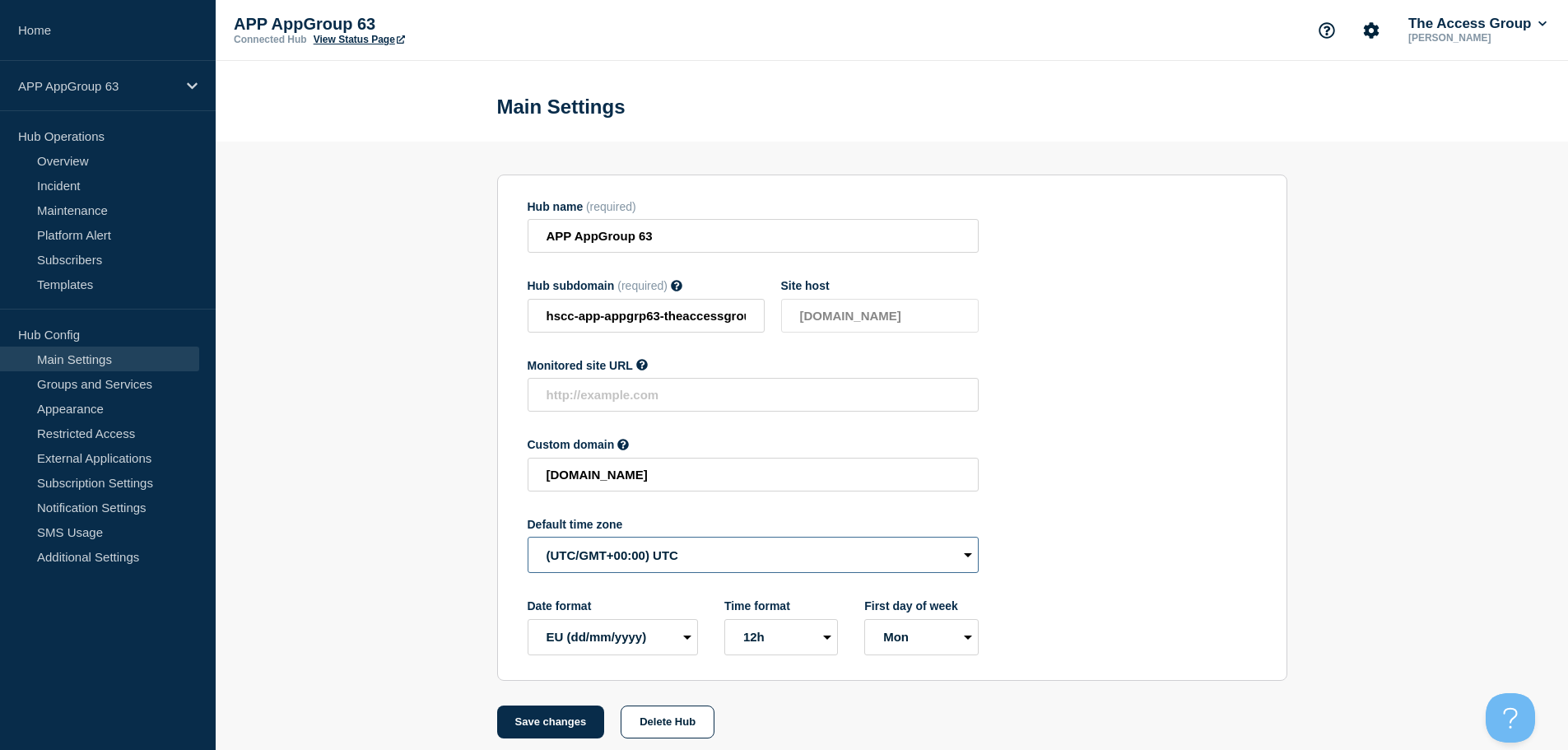
select select "Europe/[GEOGRAPHIC_DATA]"
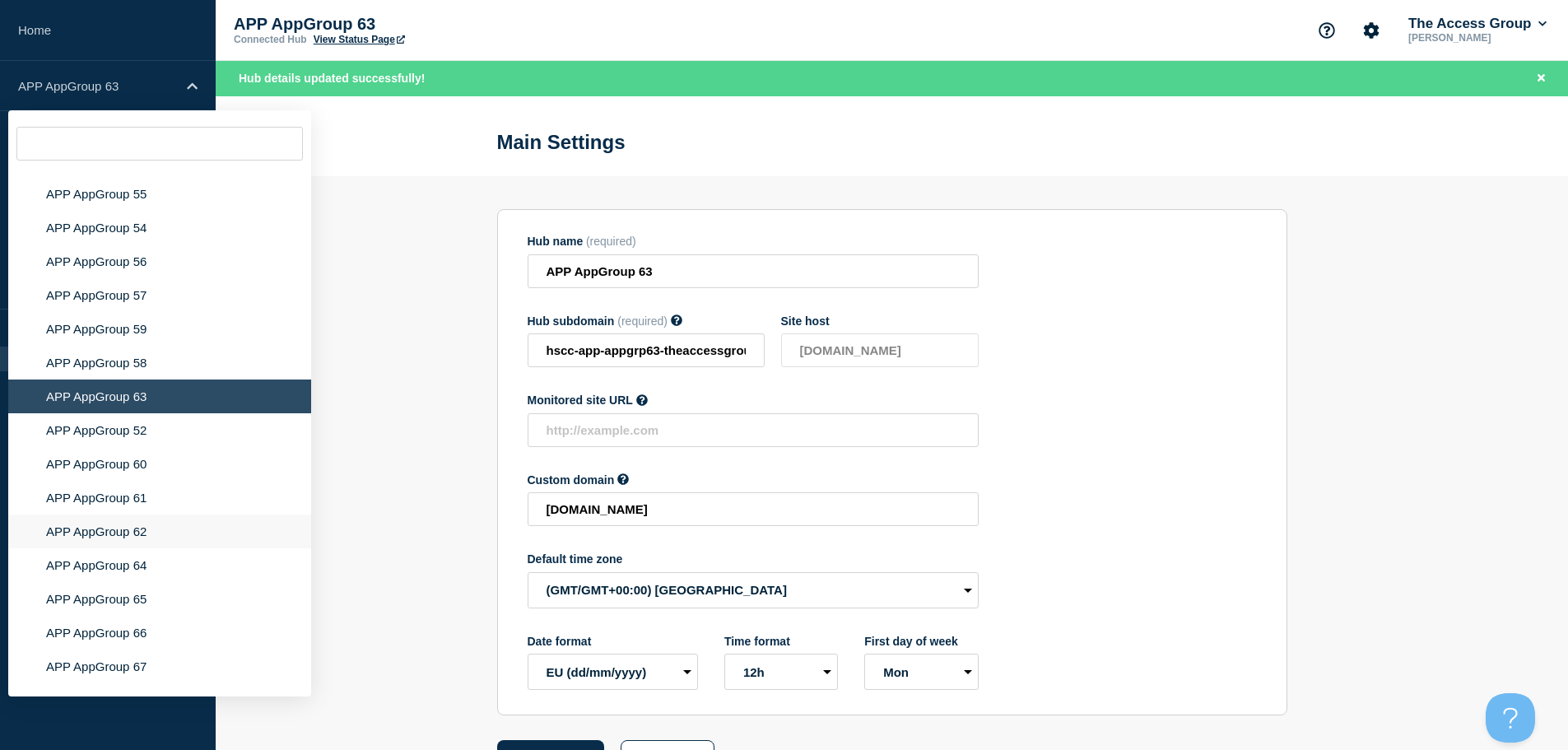
scroll to position [6228, 0]
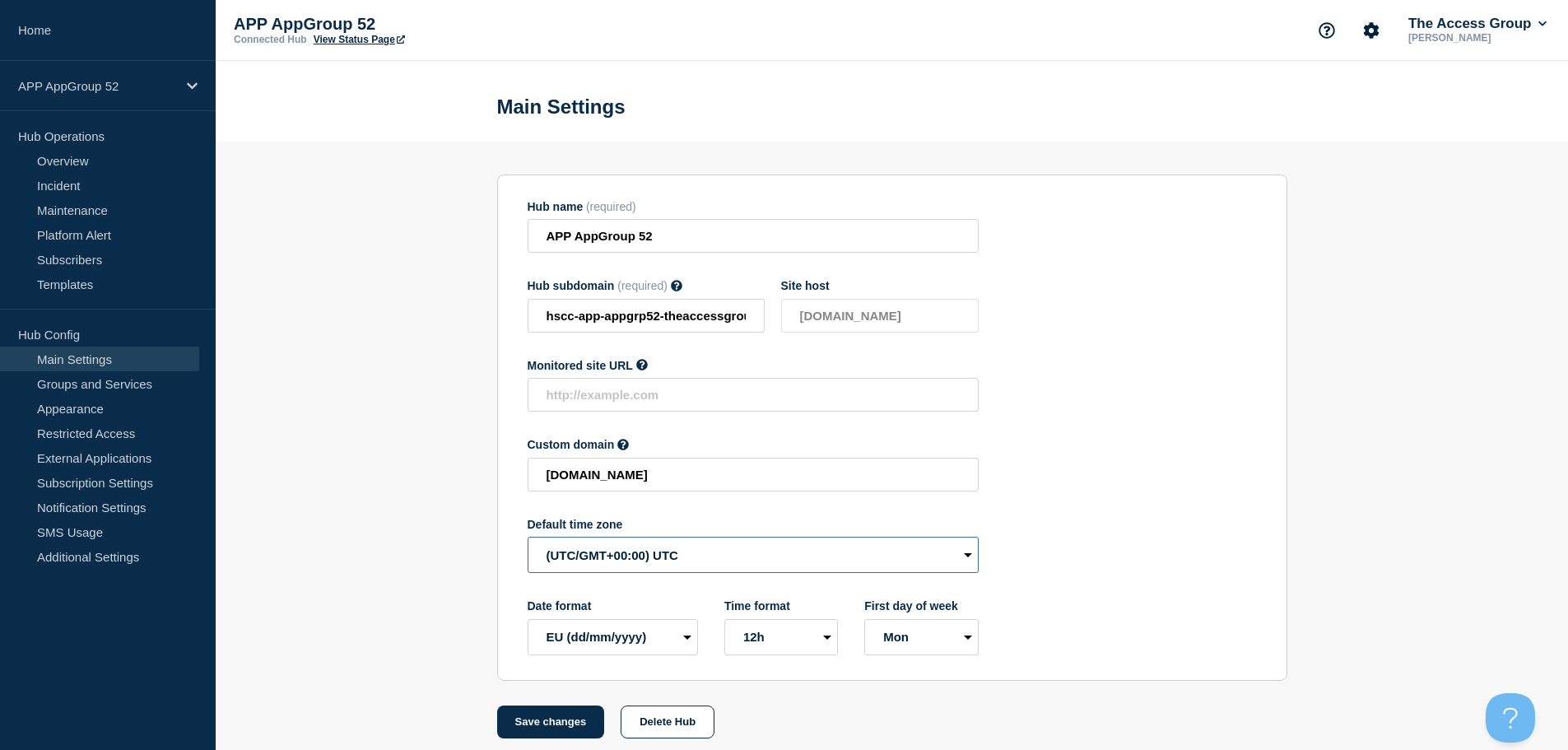
select select "Europe/[GEOGRAPHIC_DATA]"
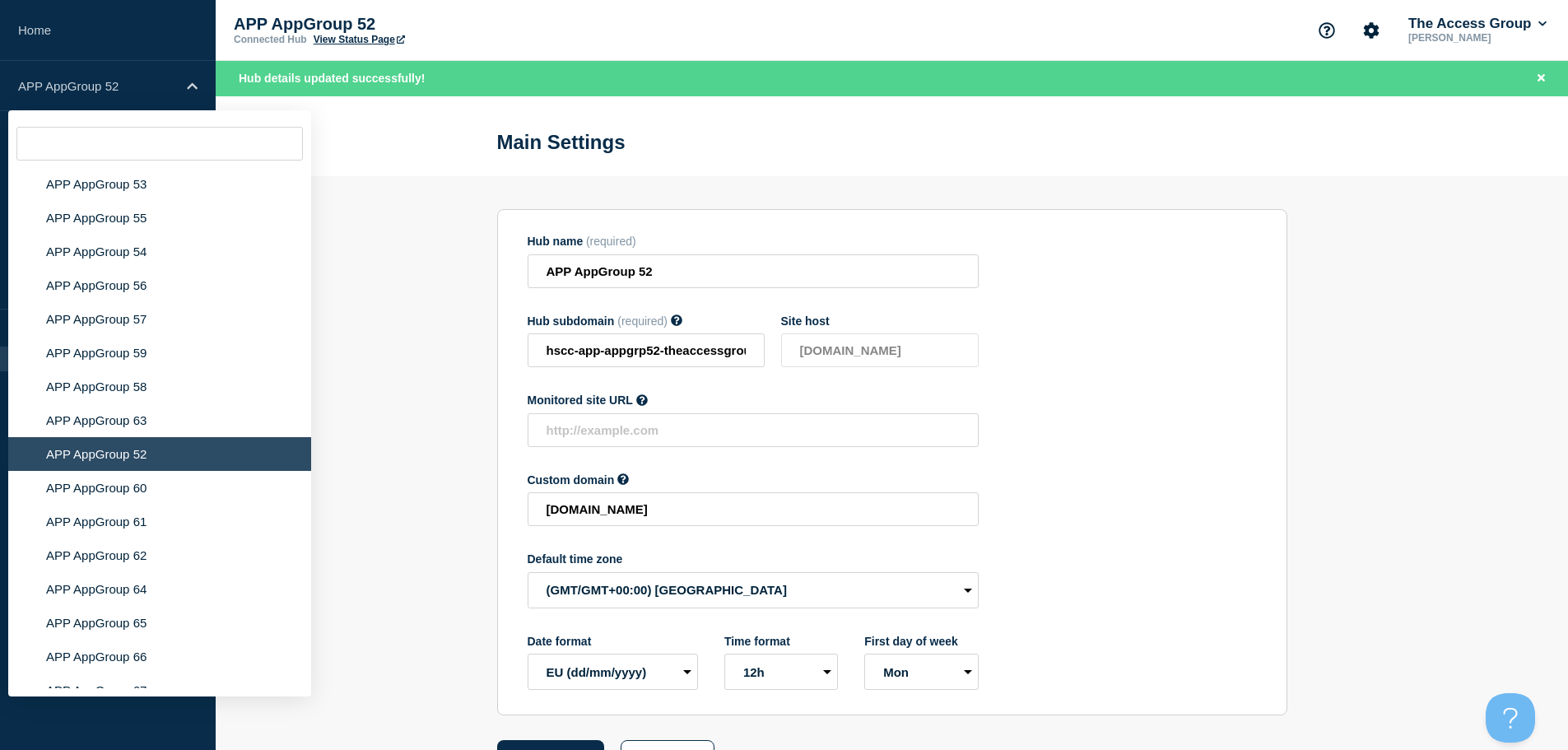
scroll to position [6395, 0]
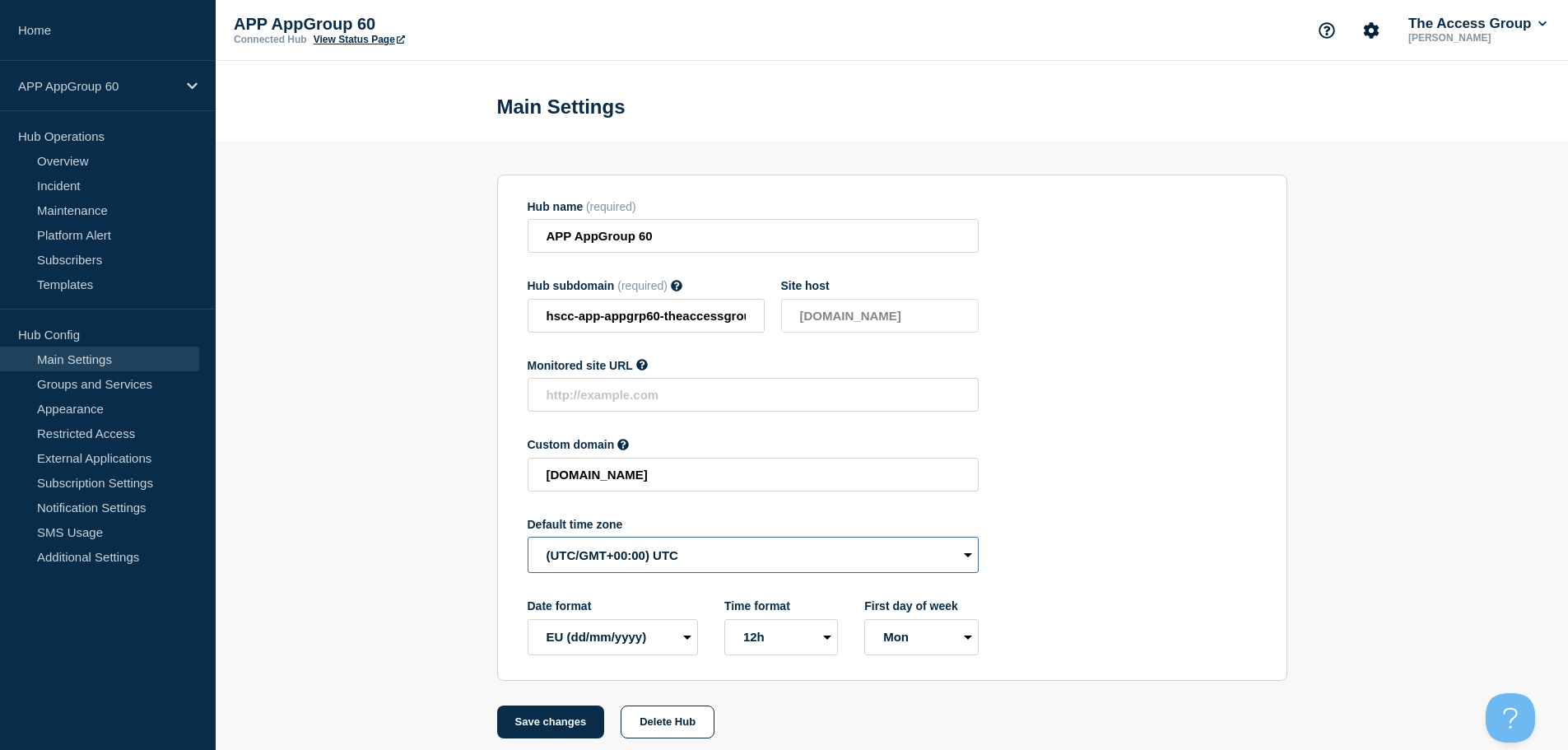
select select "Europe/[GEOGRAPHIC_DATA]"
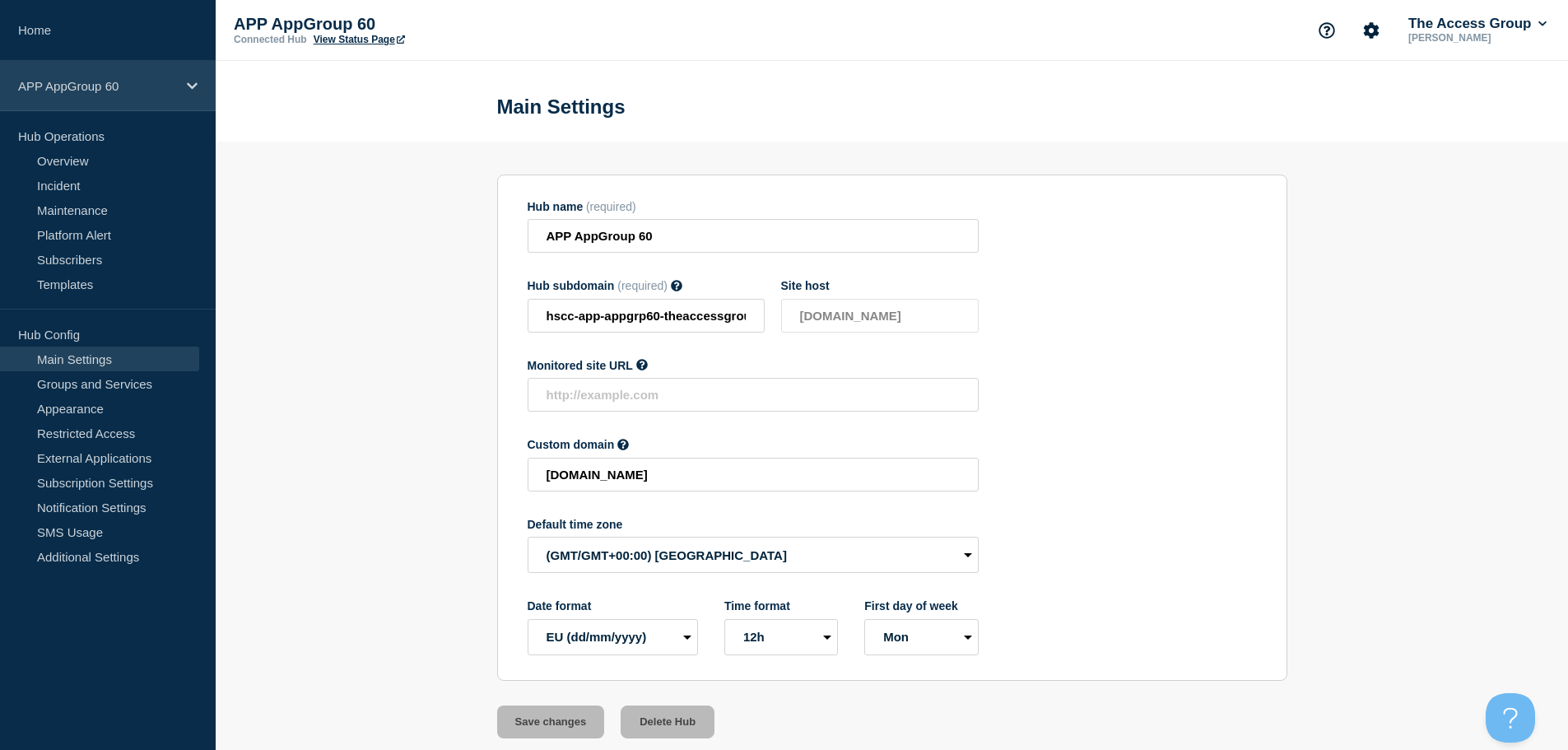
drag, startPoint x: 159, startPoint y: 78, endPoint x: 196, endPoint y: 103, distance: 44.7
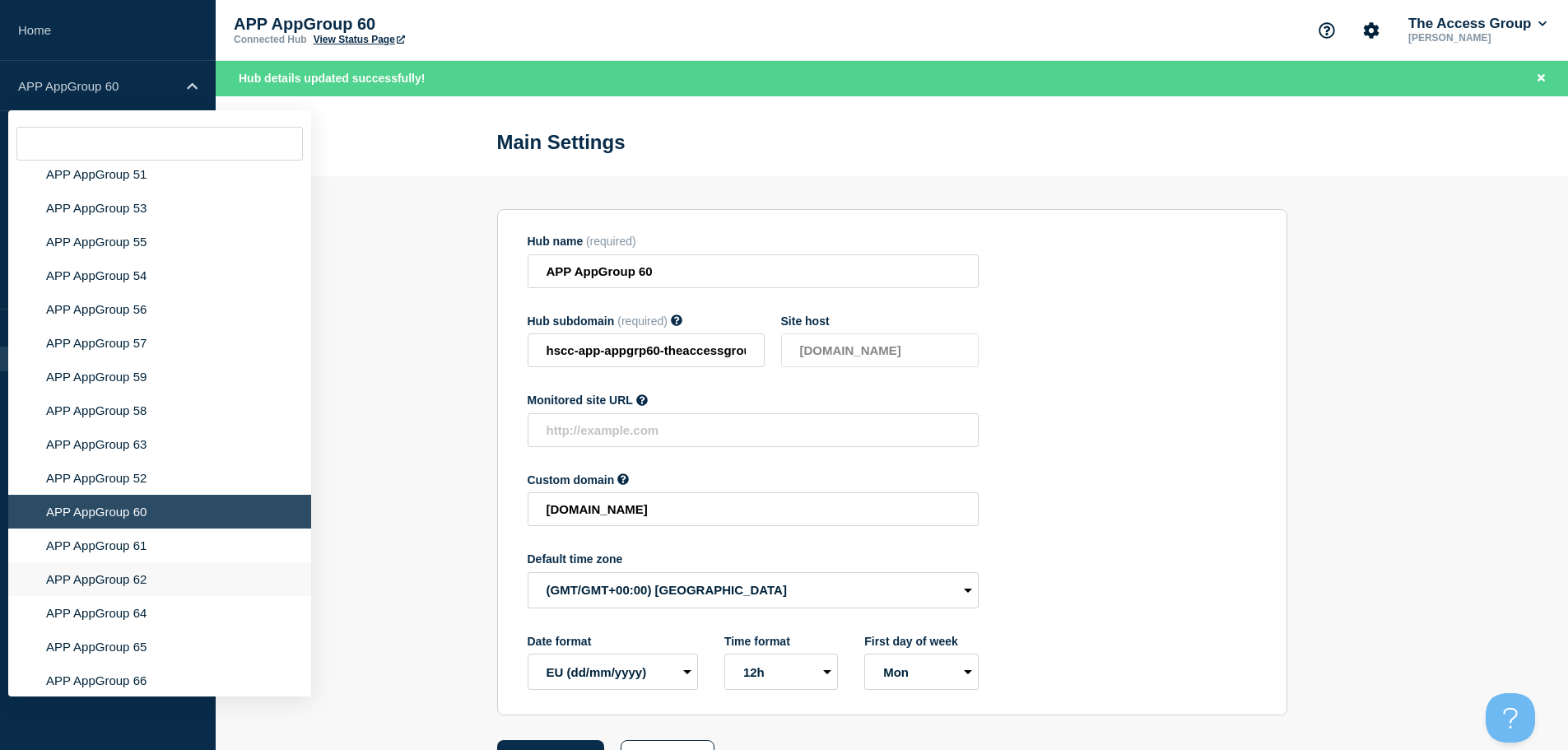
scroll to position [6180, 0]
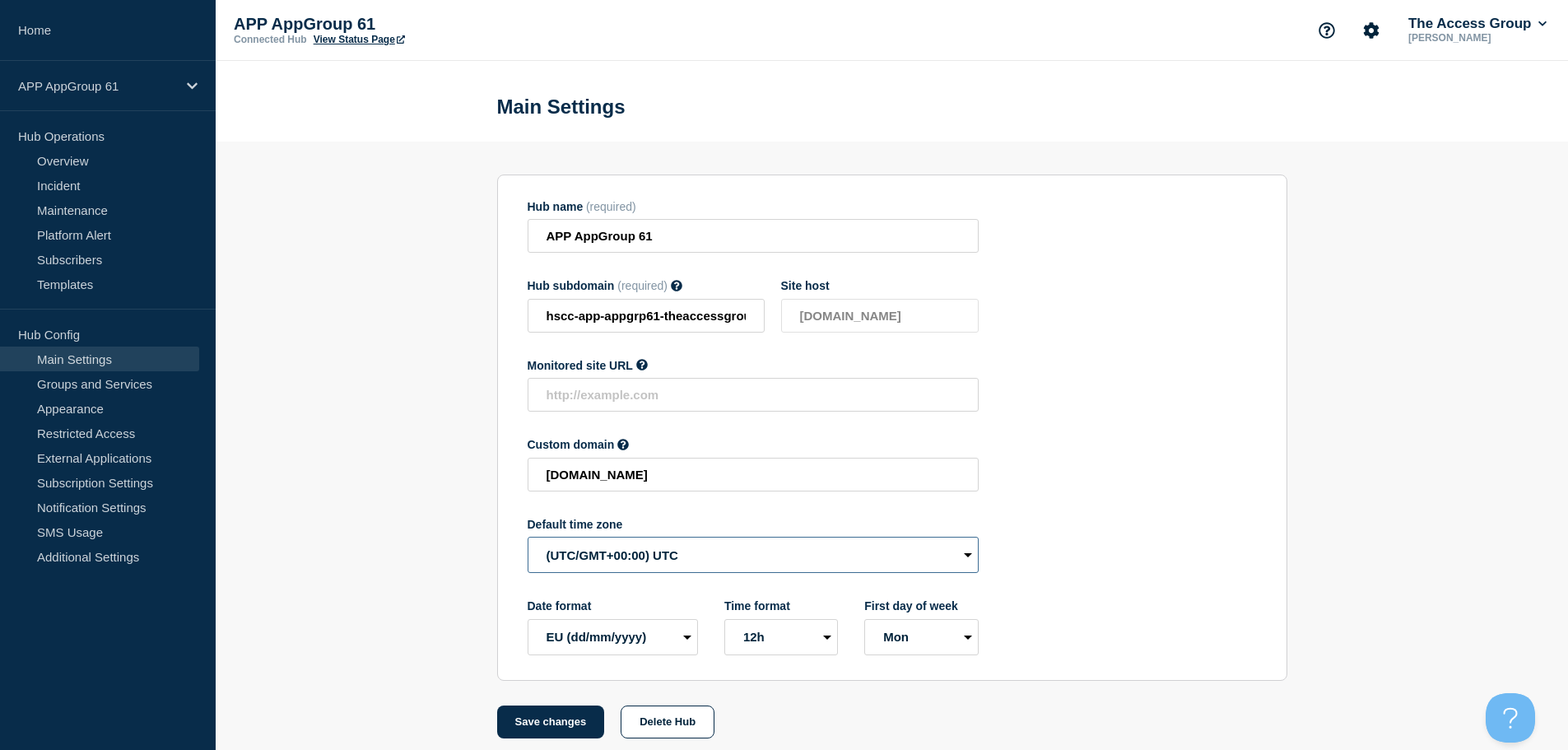
select select "Europe/[GEOGRAPHIC_DATA]"
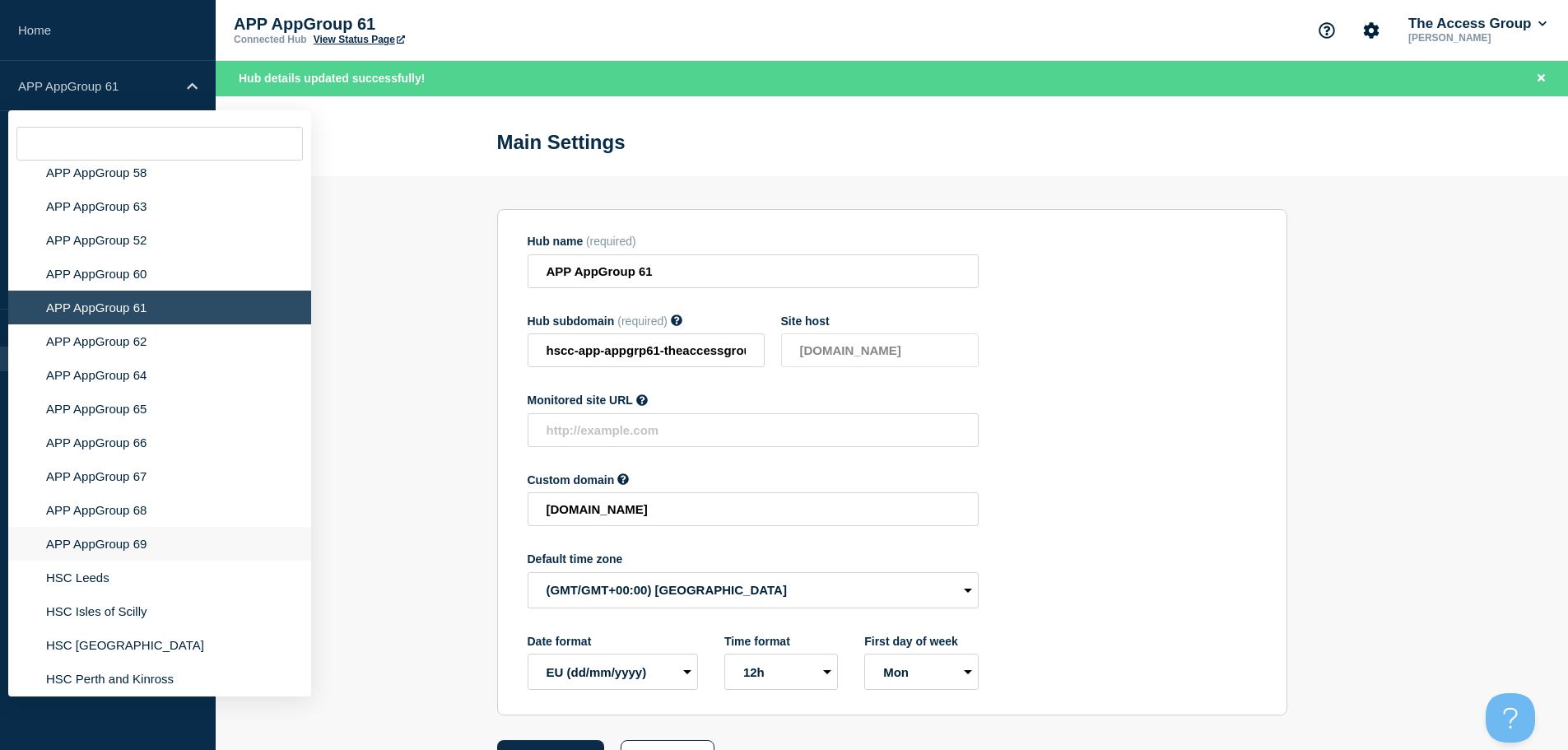
scroll to position [6431, 0]
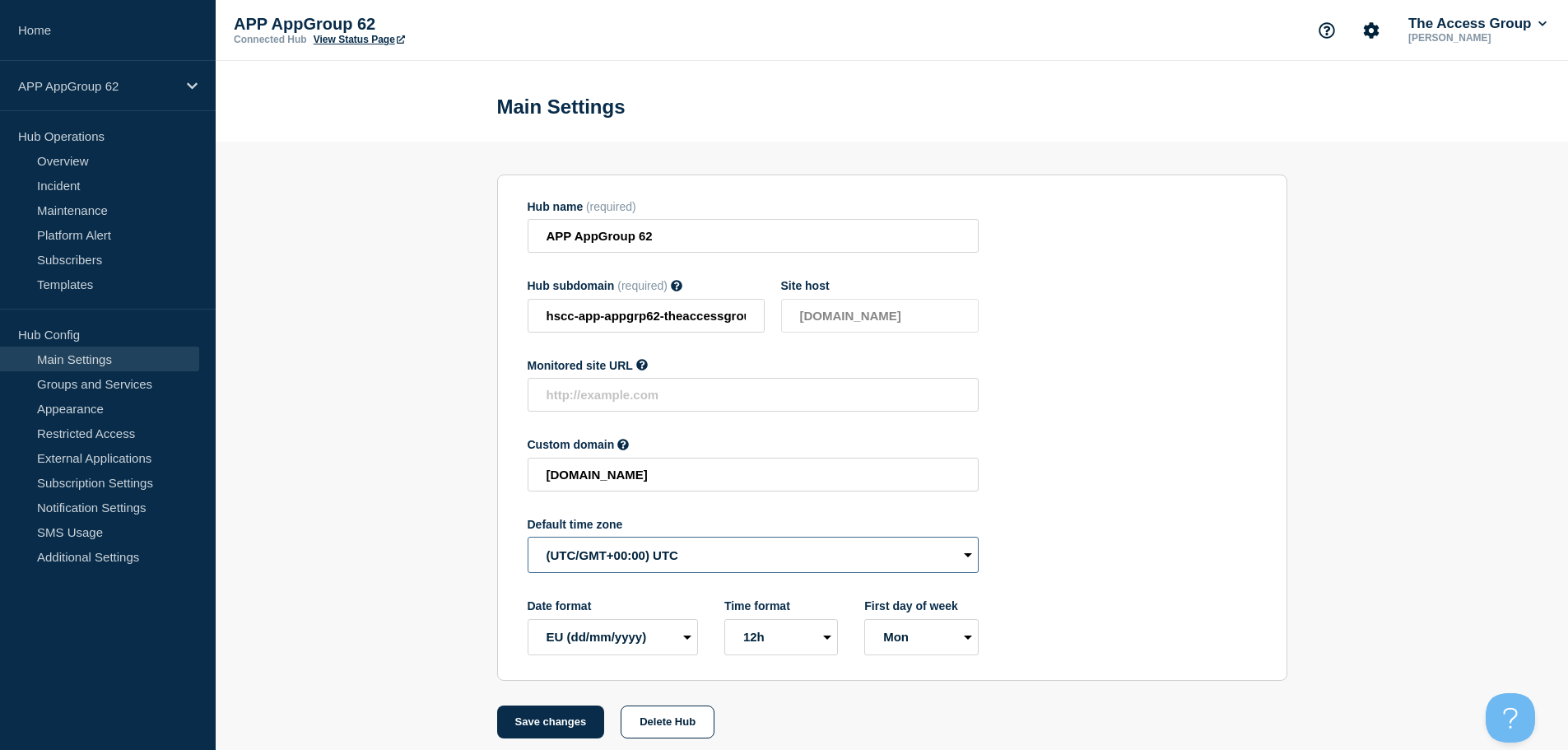
select select "Europe/[GEOGRAPHIC_DATA]"
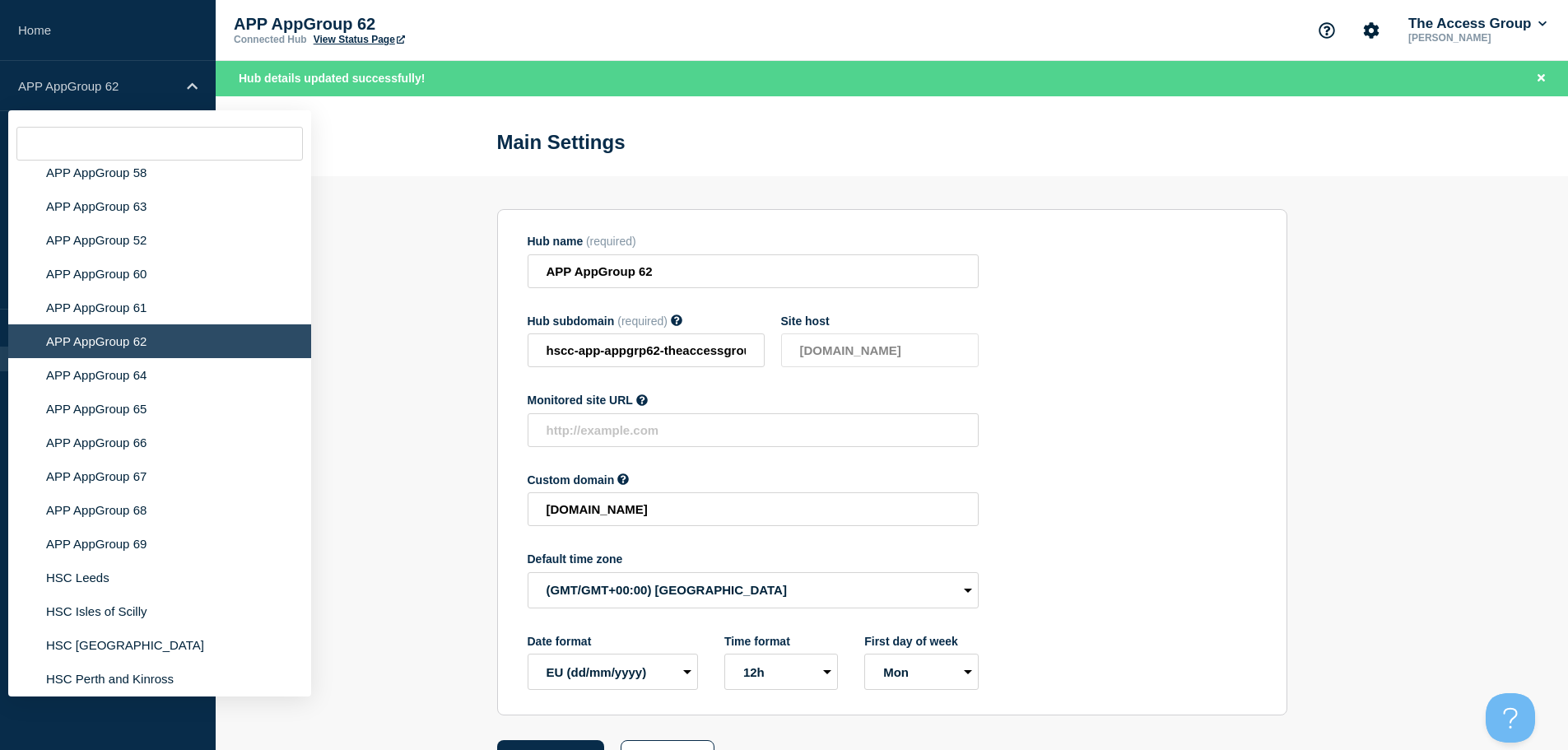
scroll to position [6466, 0]
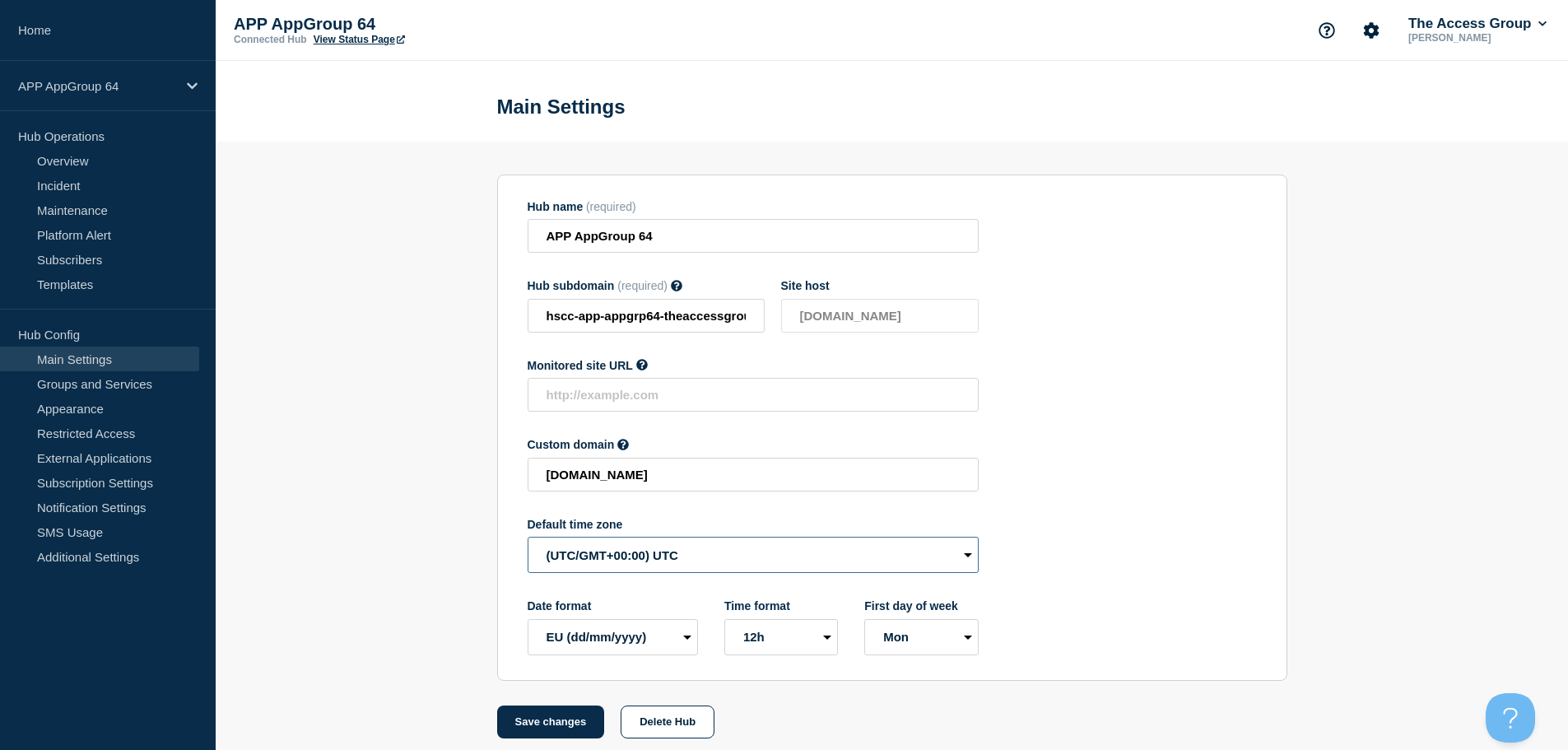
select select "Europe/[GEOGRAPHIC_DATA]"
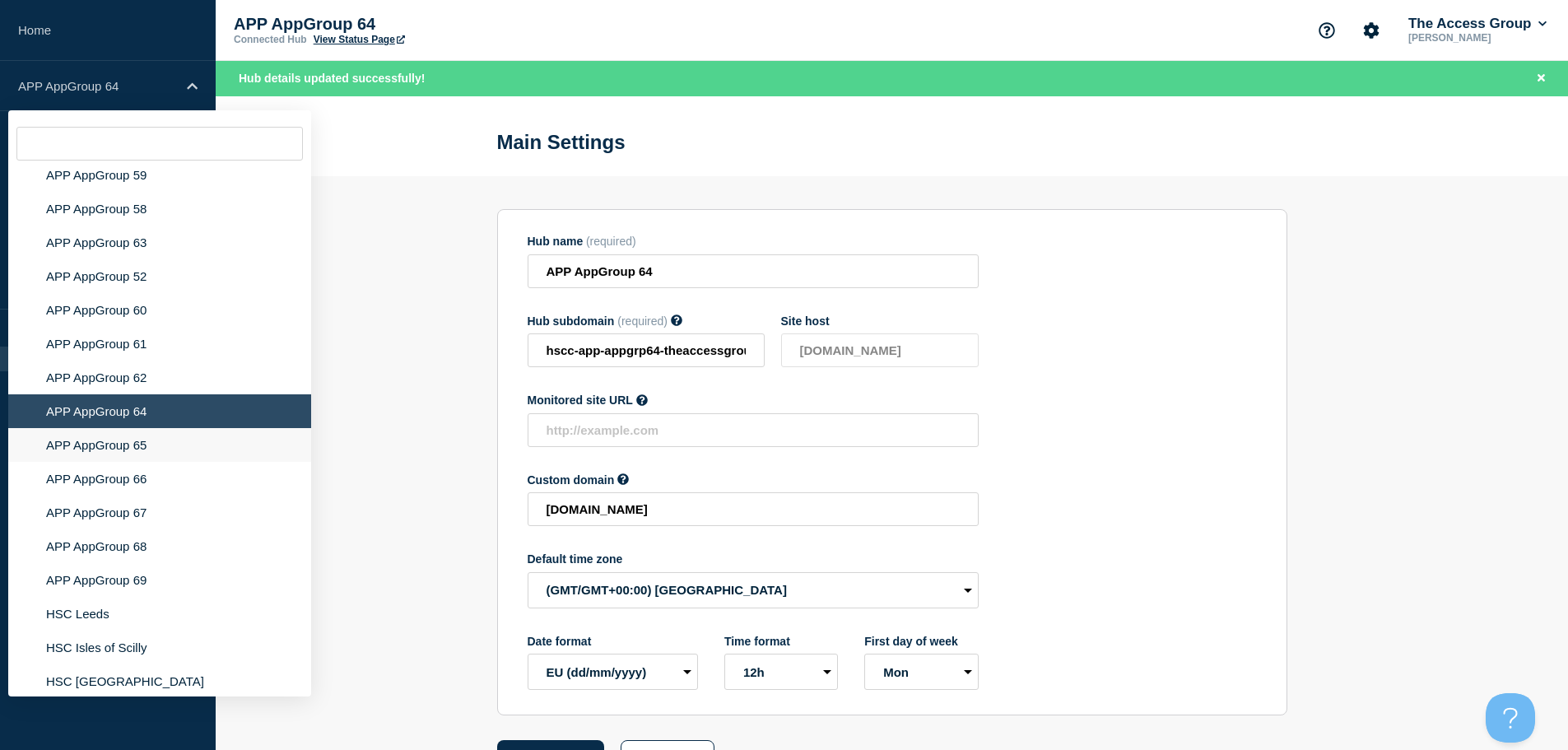
scroll to position [6300, 0]
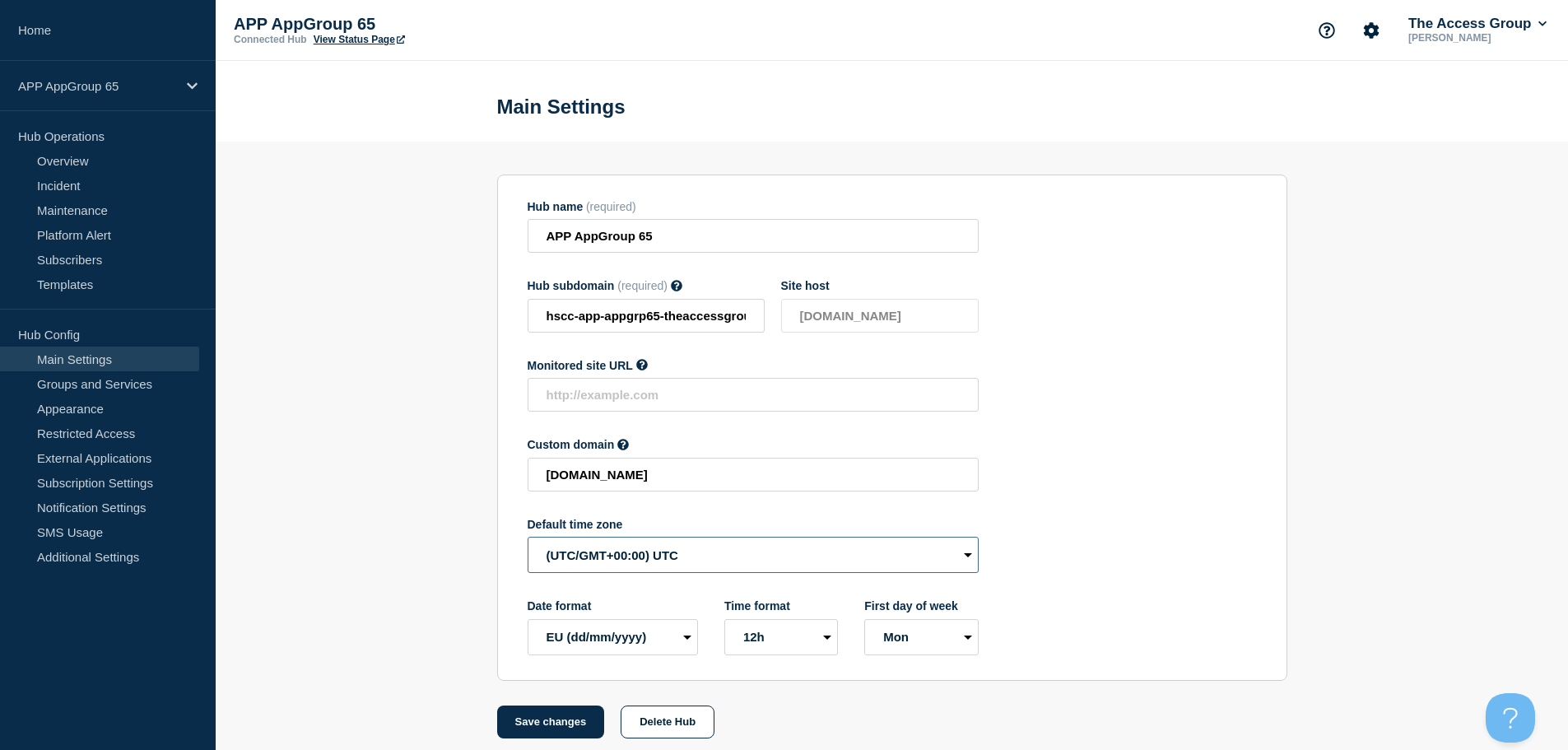
select select "Europe/[GEOGRAPHIC_DATA]"
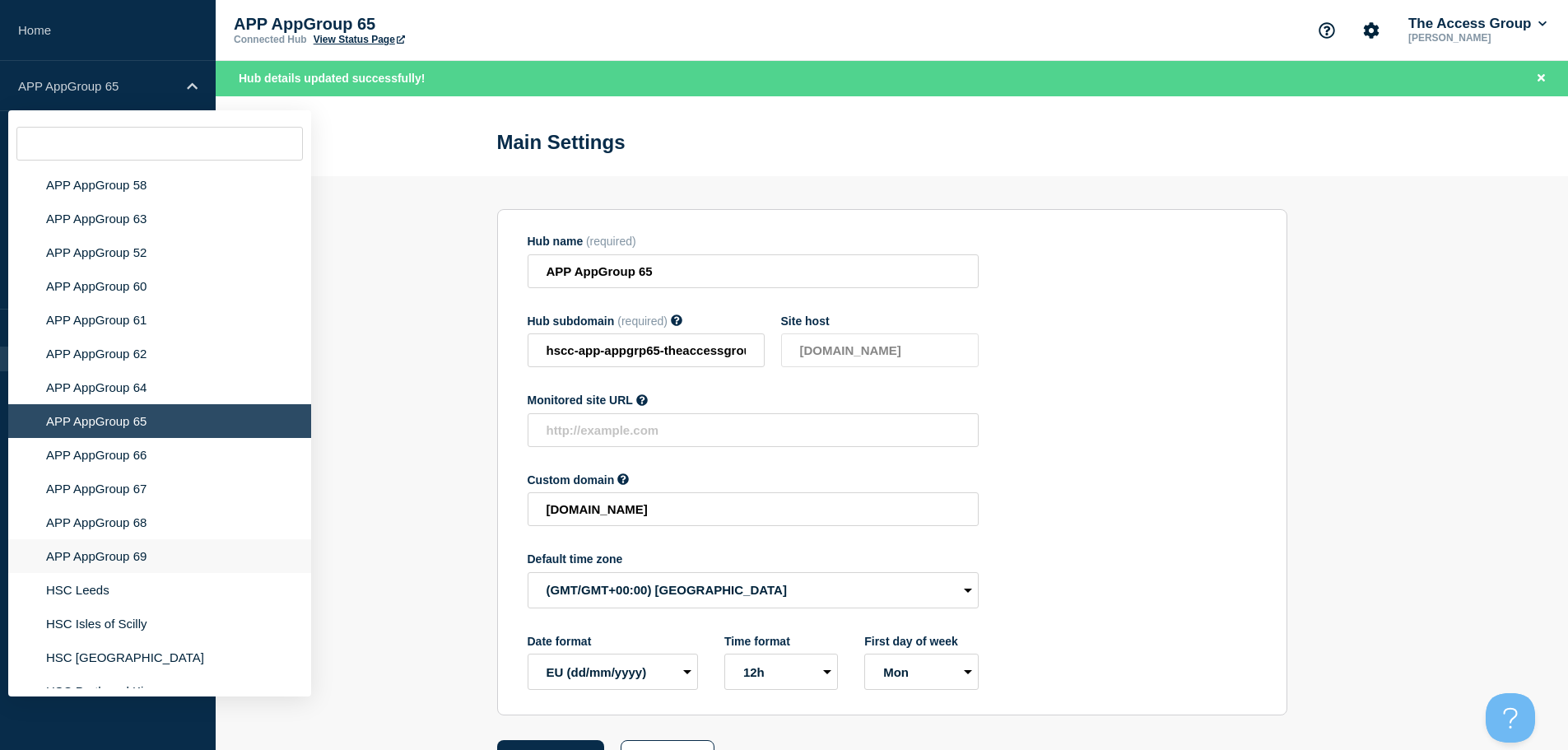
scroll to position [6431, 0]
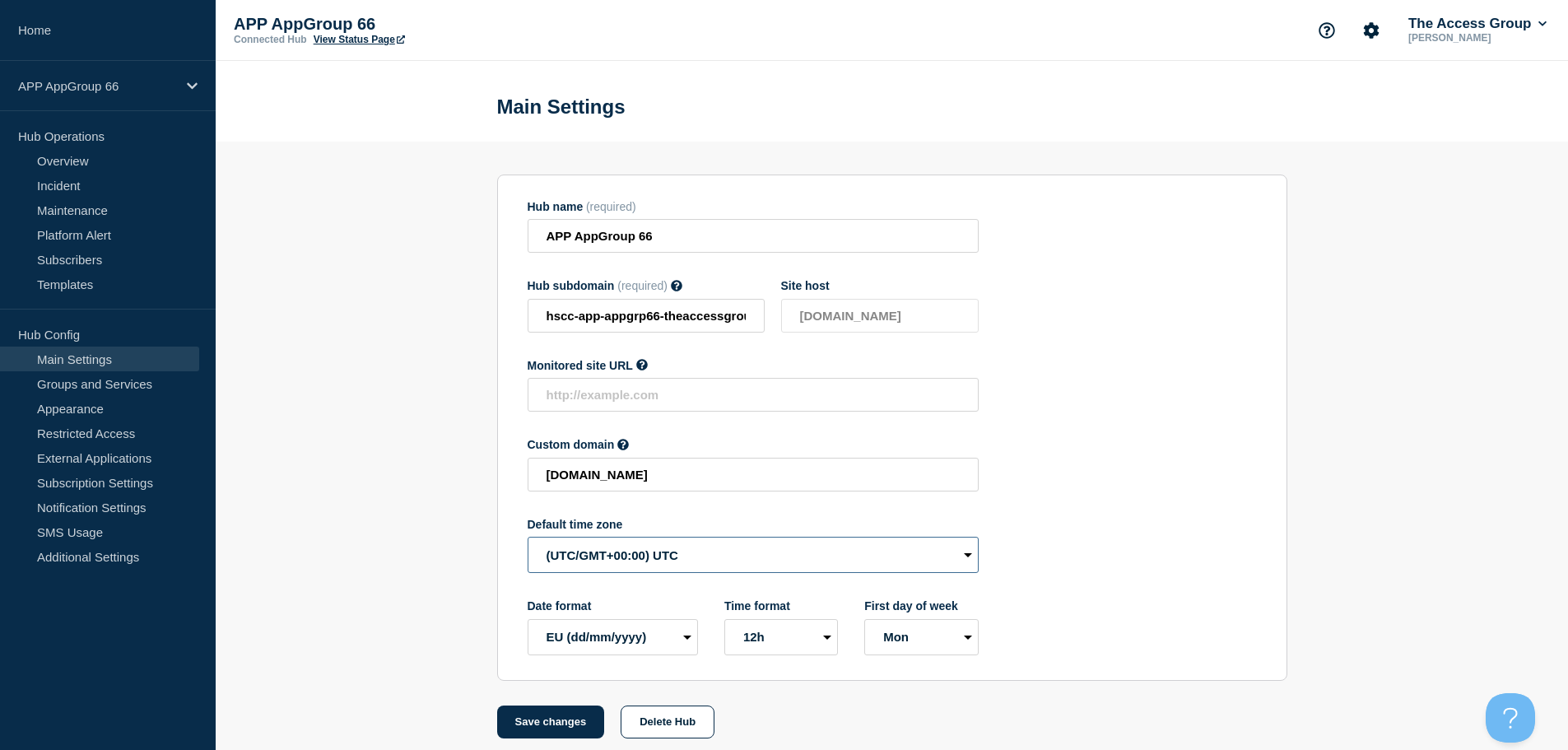
select select "Europe/[GEOGRAPHIC_DATA]"
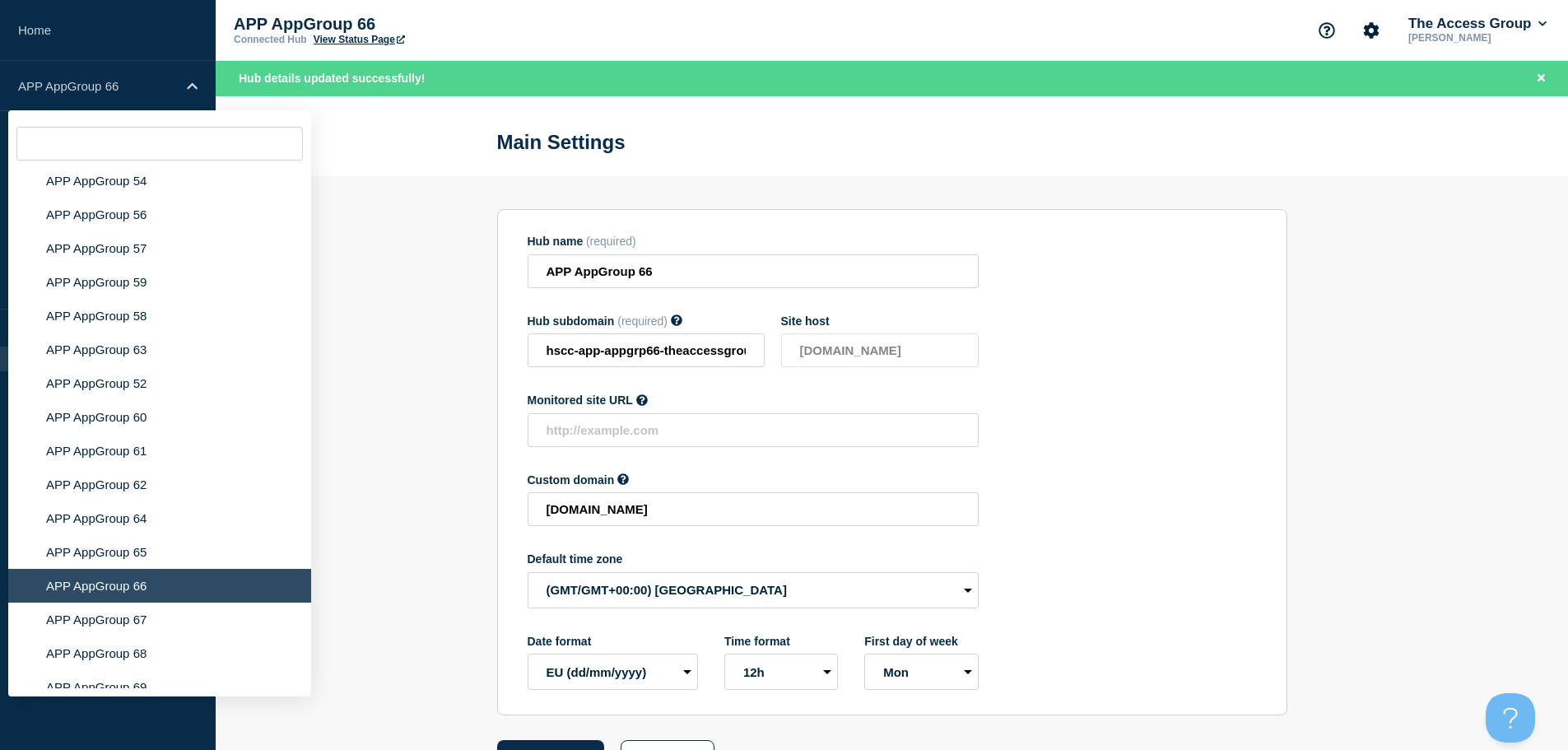
scroll to position [6549, 0]
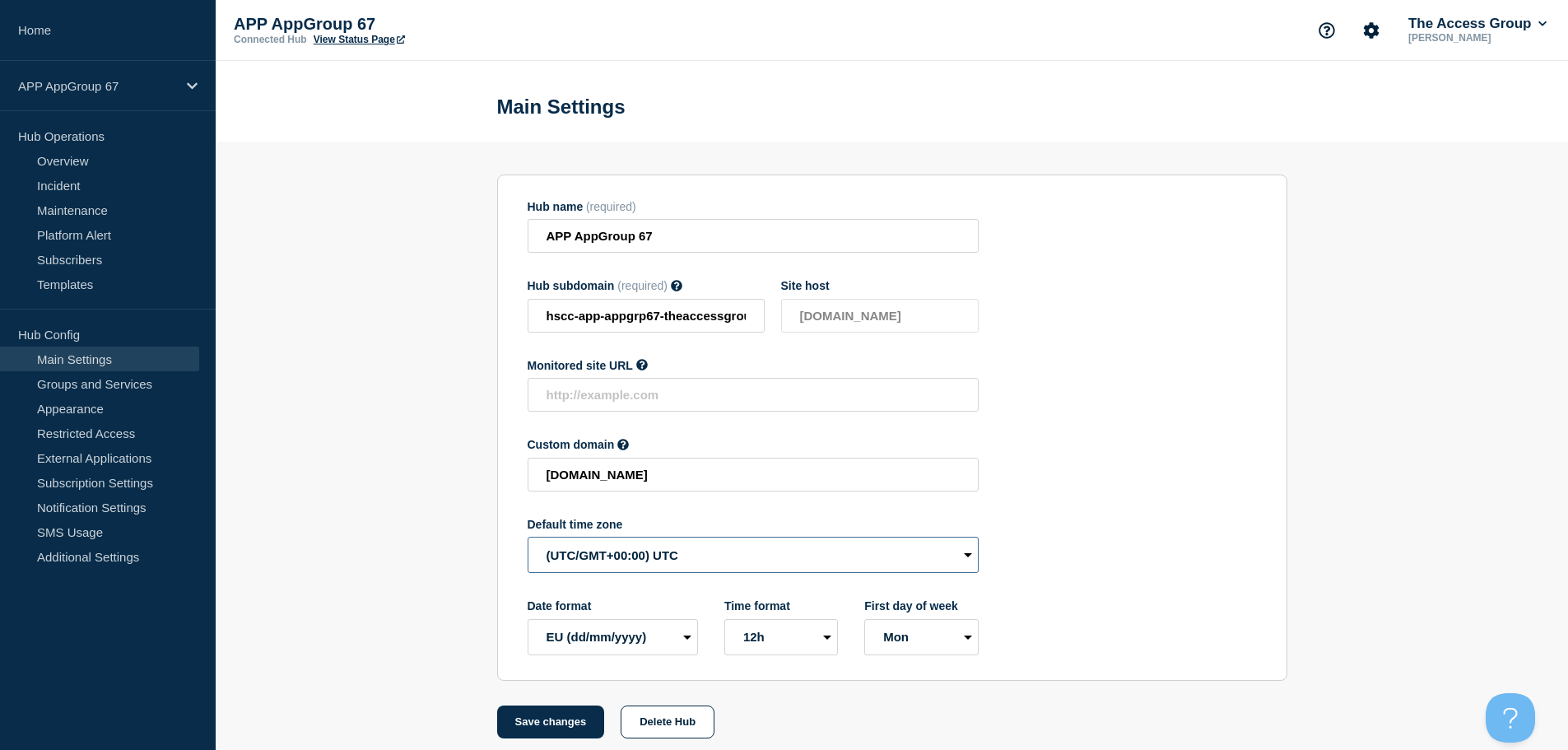
select select "Europe/[GEOGRAPHIC_DATA]"
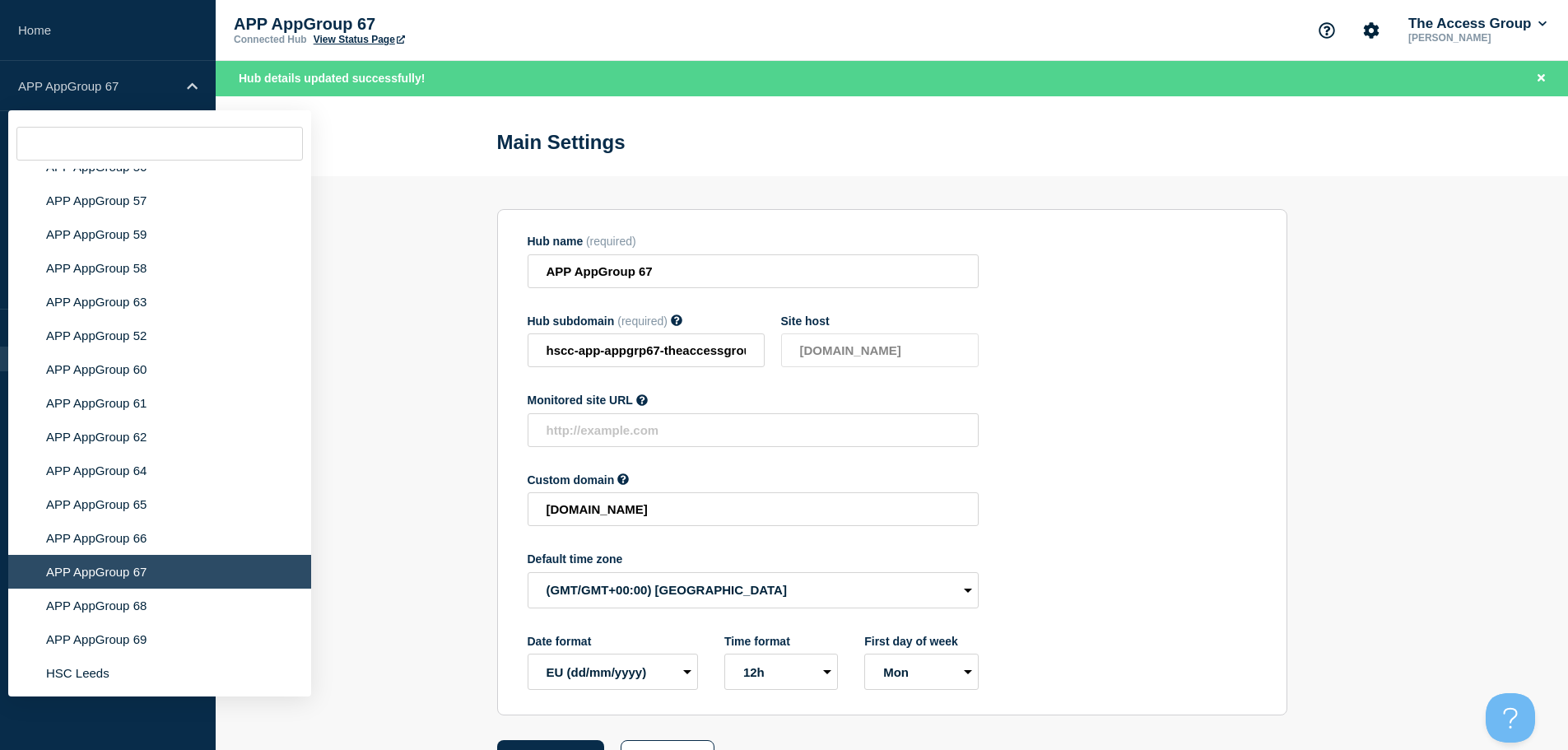
scroll to position [6501, 0]
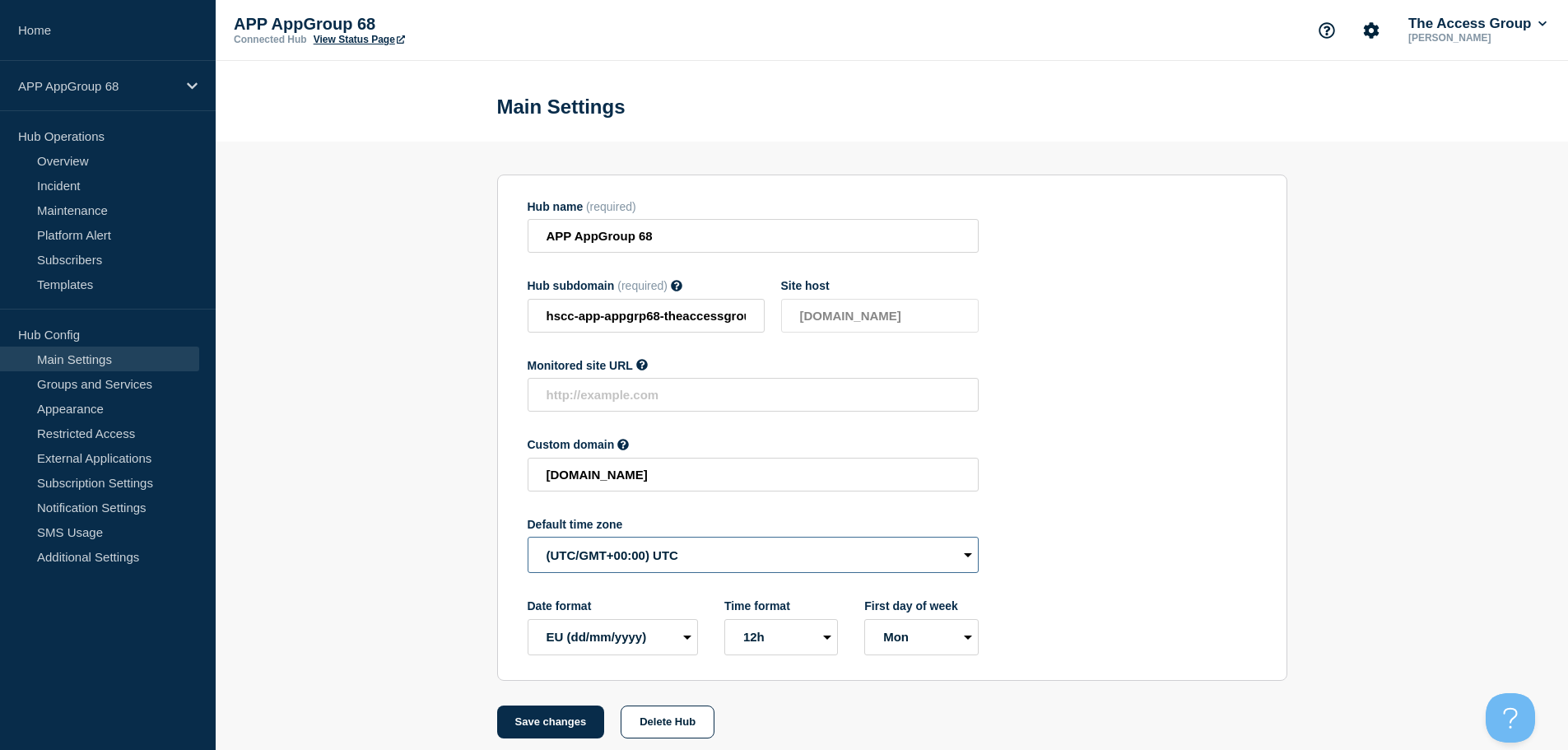
select select "Europe/[GEOGRAPHIC_DATA]"
drag, startPoint x: 541, startPoint y: 725, endPoint x: 420, endPoint y: 589, distance: 182.0
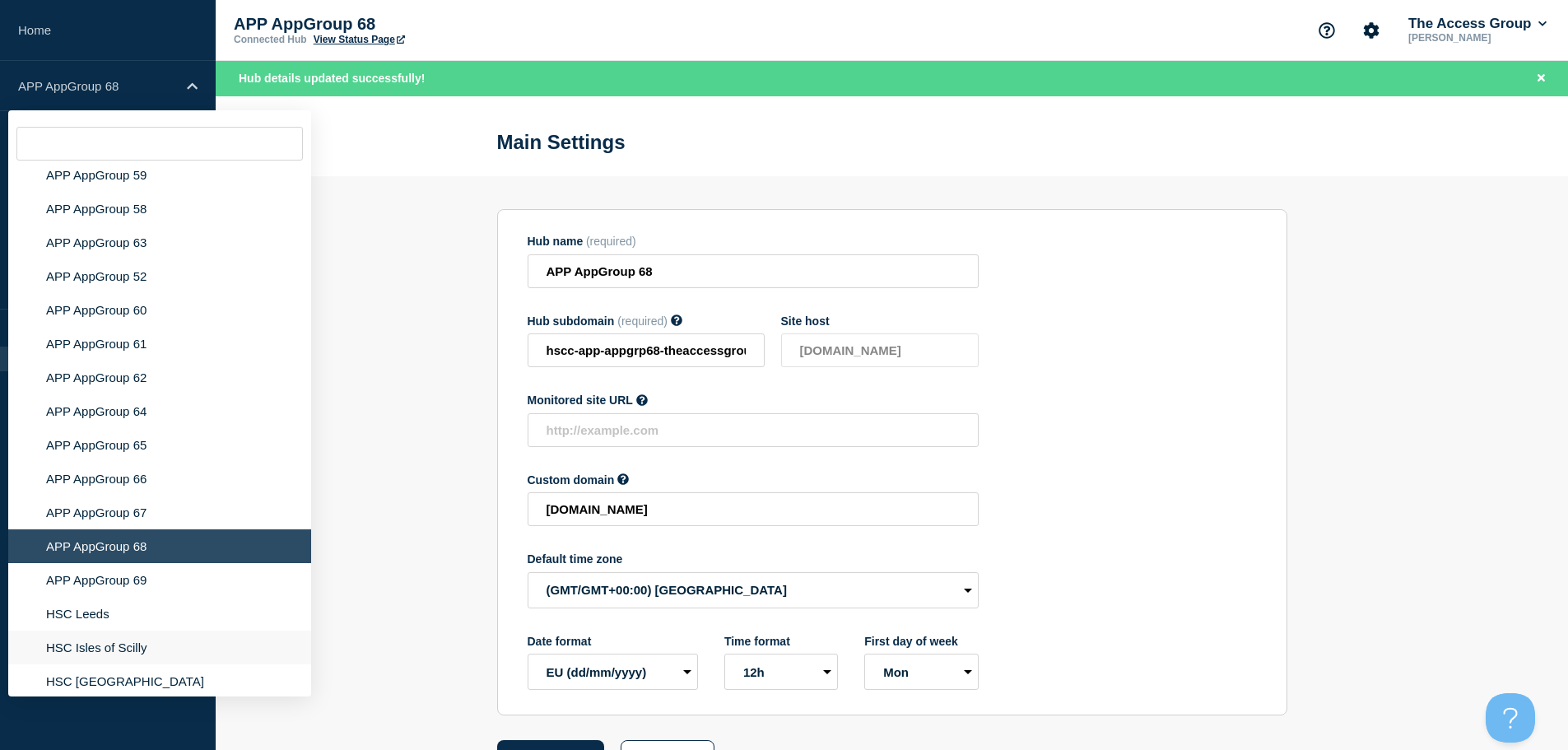
scroll to position [6442, 0]
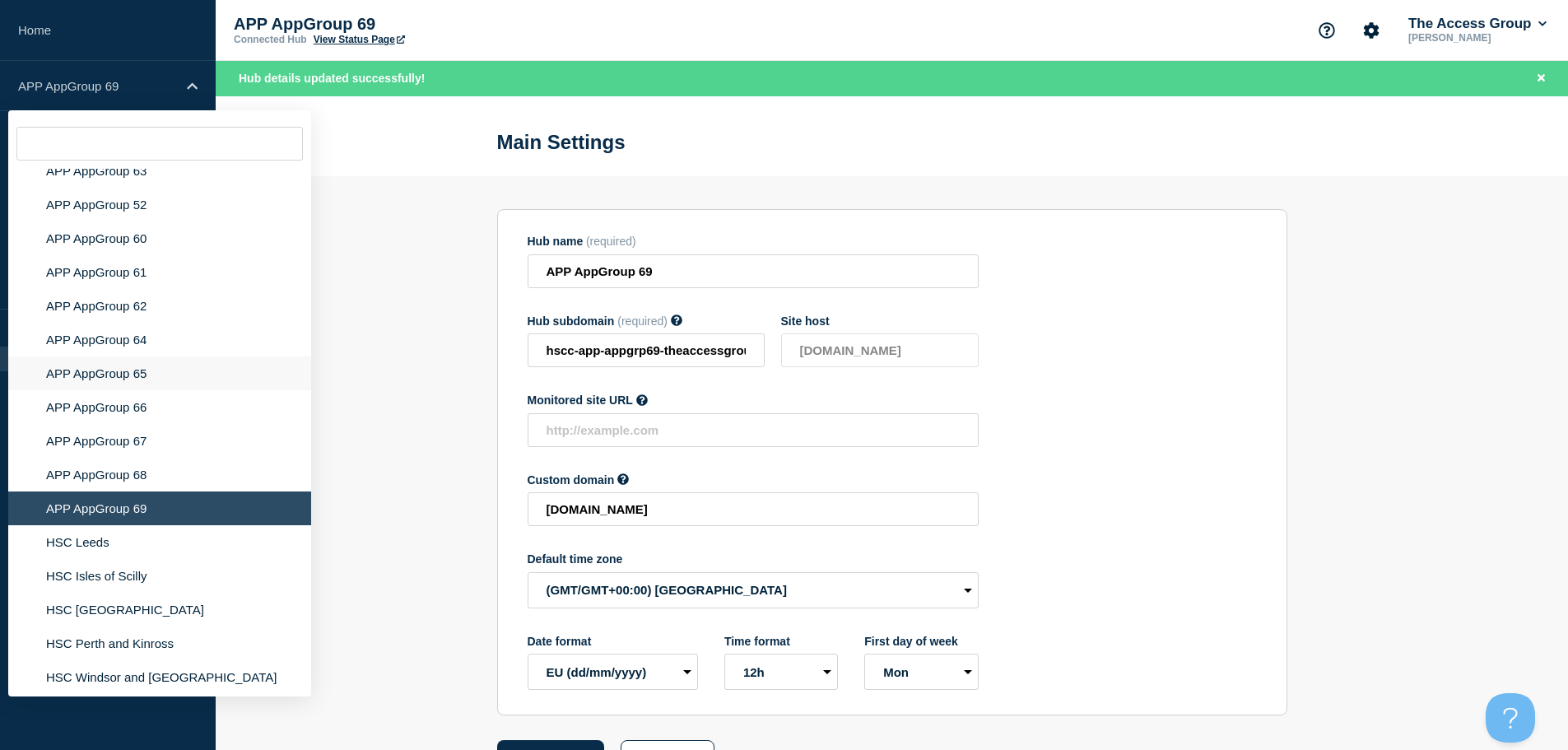
scroll to position [6549, 0]
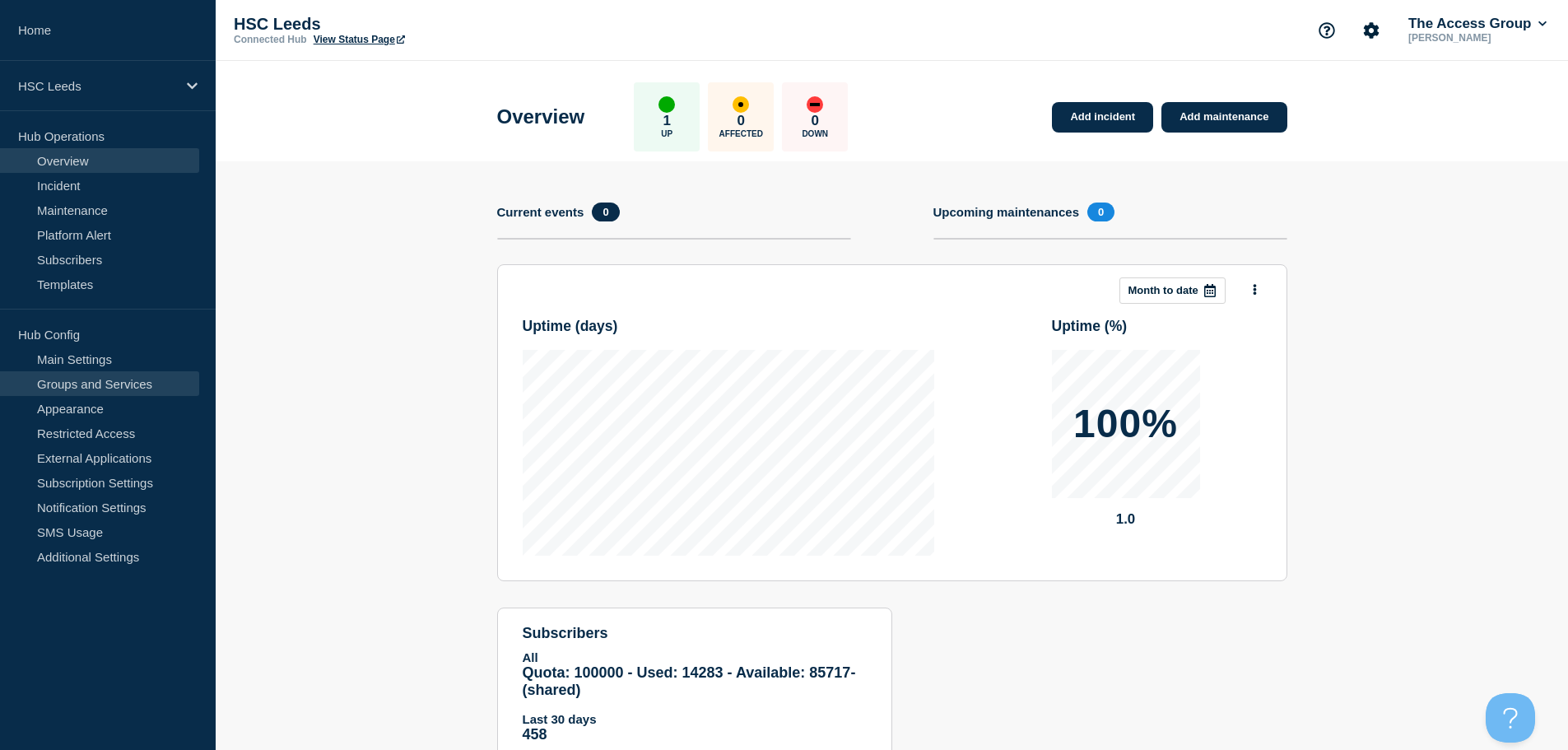
drag, startPoint x: 137, startPoint y: 355, endPoint x: 152, endPoint y: 372, distance: 22.7
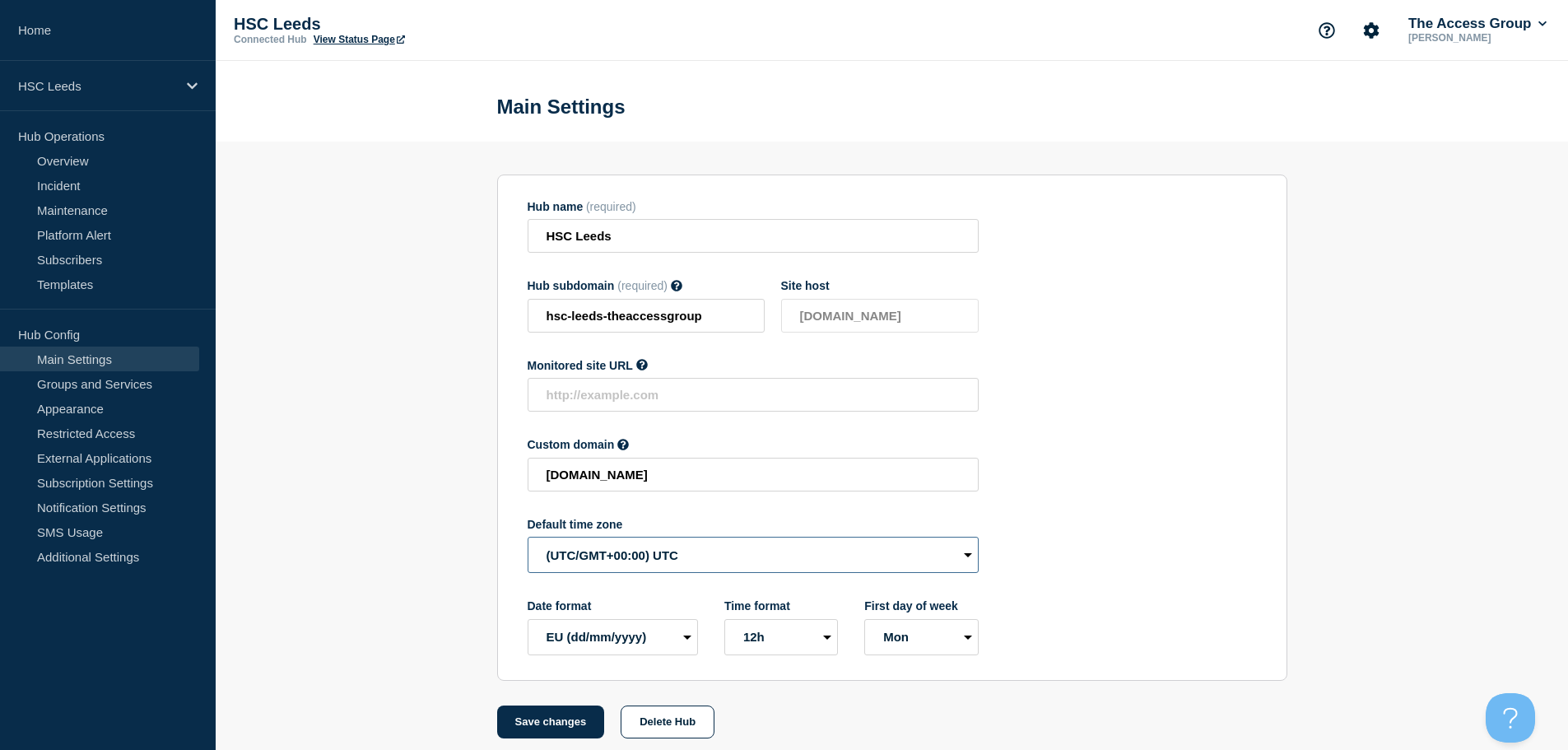
drag, startPoint x: 654, startPoint y: 551, endPoint x: 671, endPoint y: 565, distance: 22.0
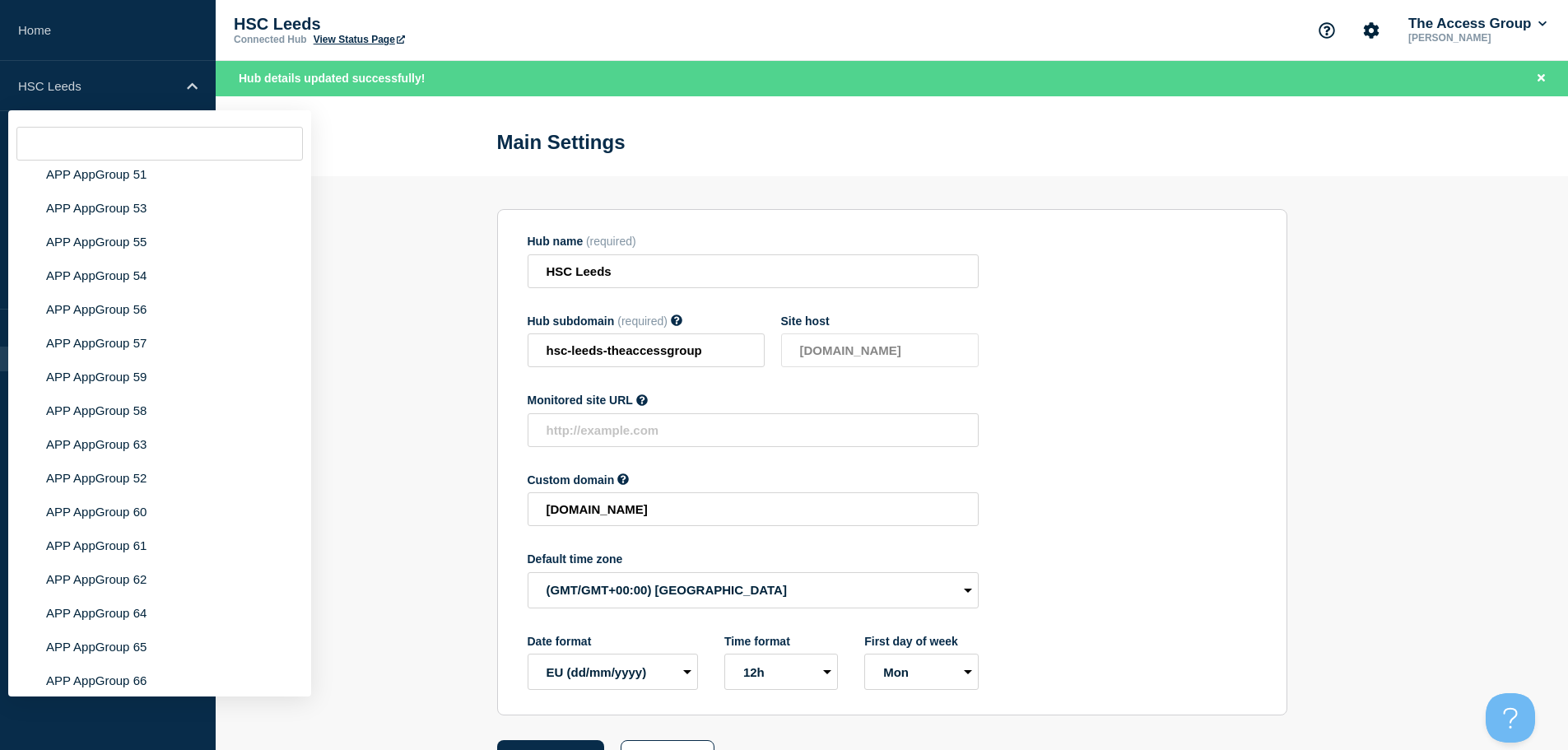
scroll to position [6549, 0]
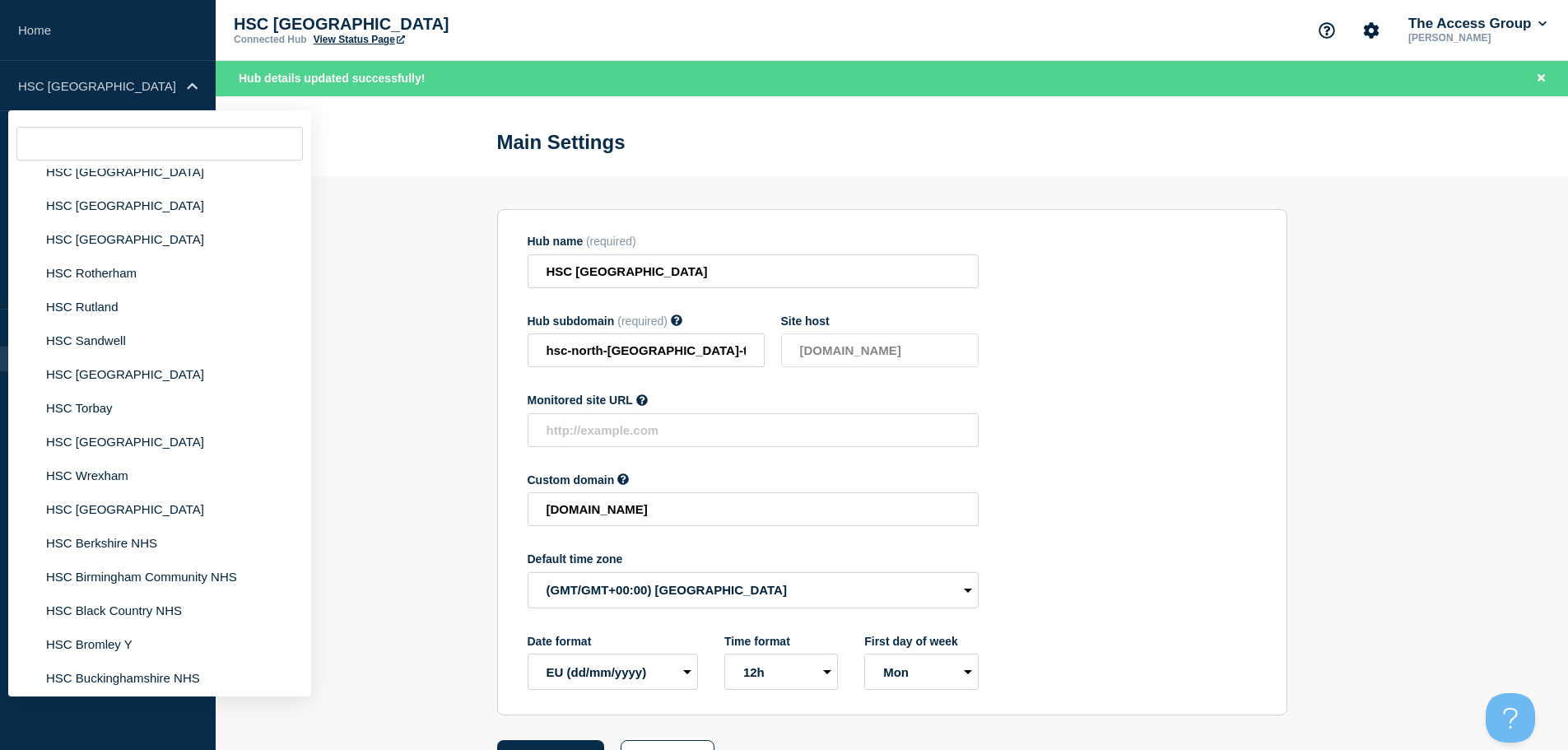
scroll to position [6549, 0]
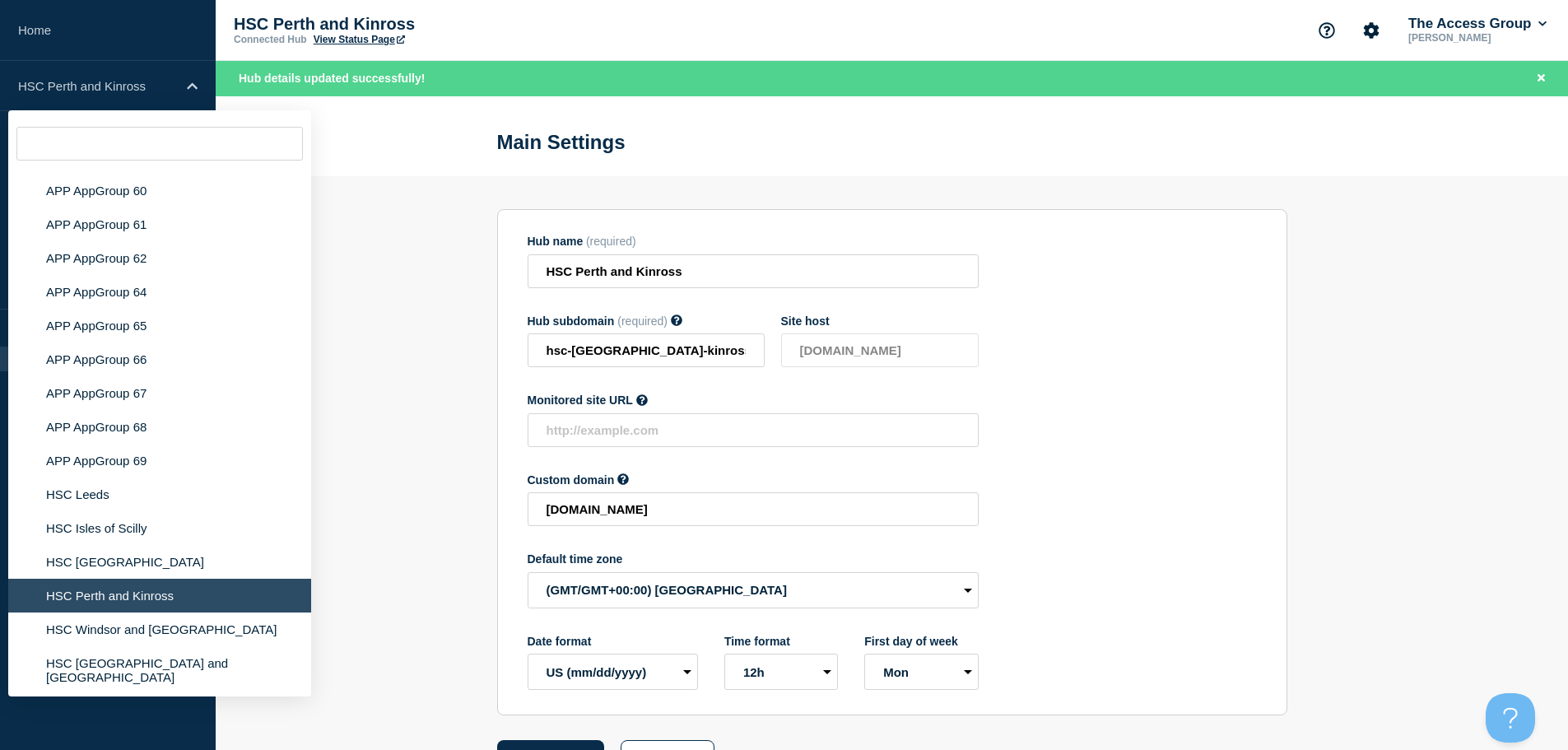
scroll to position [6549, 0]
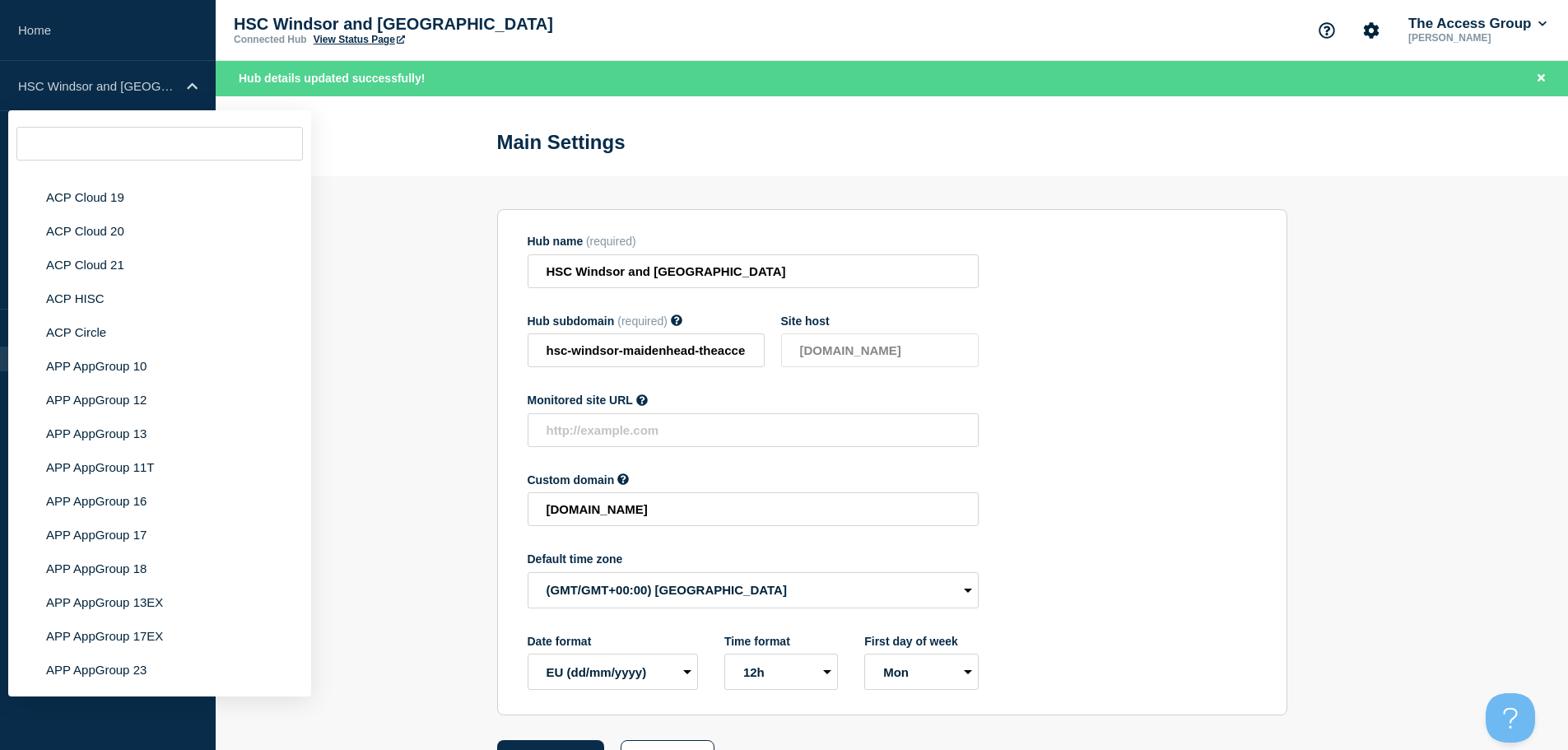
scroll to position [6549, 0]
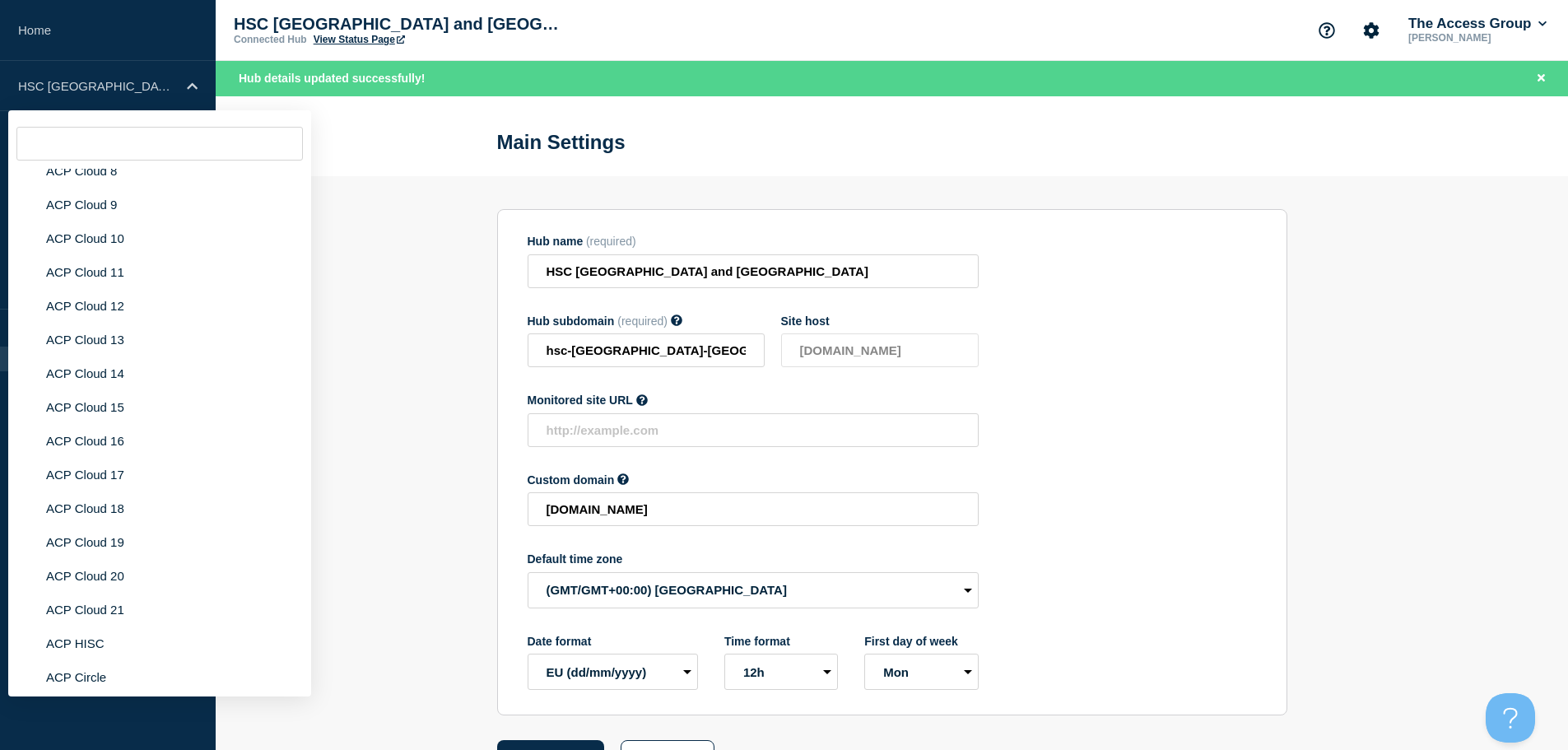
scroll to position [6549, 0]
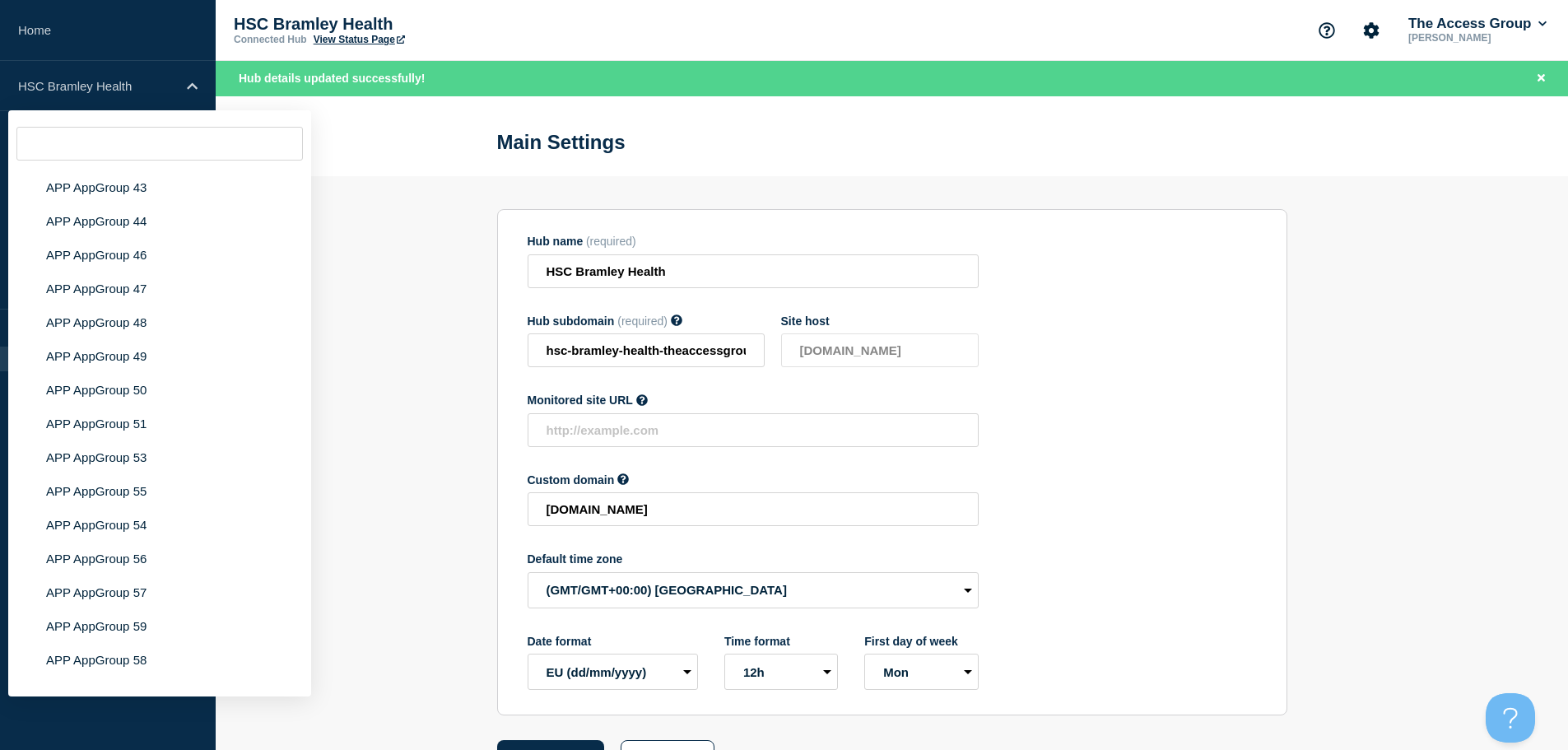
scroll to position [6549, 0]
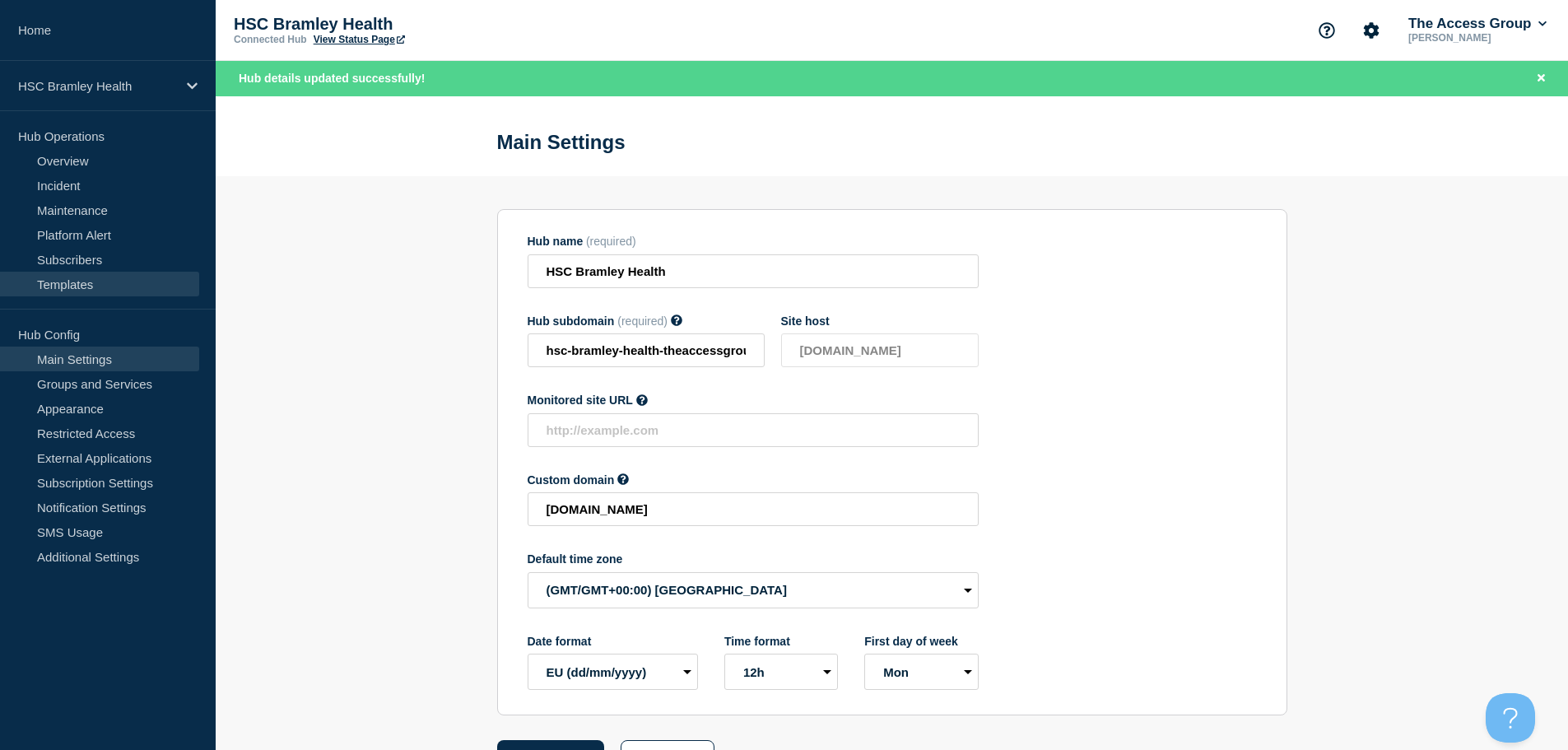
click at [71, 274] on link "Templates" at bounding box center [99, 284] width 199 height 25
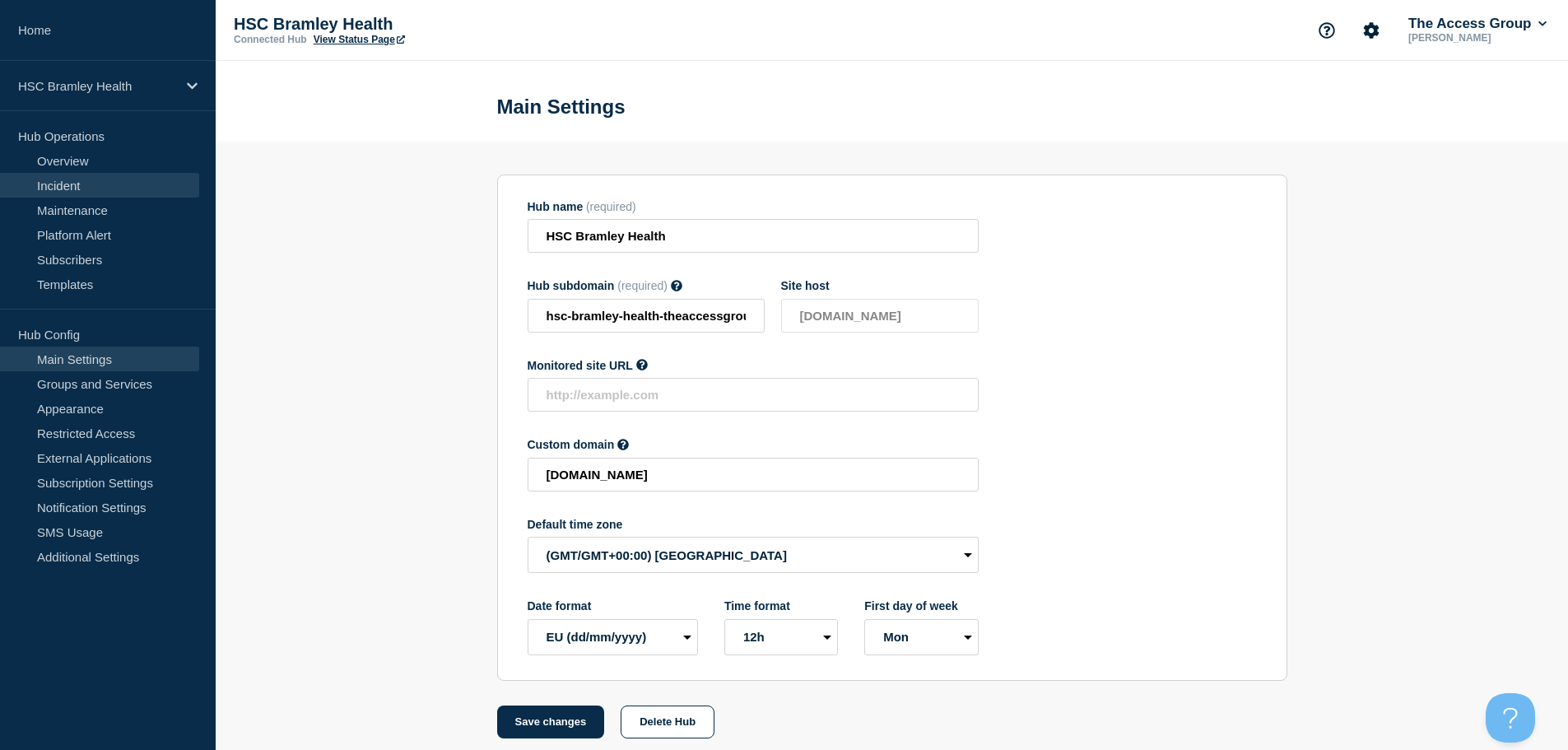
click at [66, 183] on link "Incident" at bounding box center [99, 185] width 199 height 25
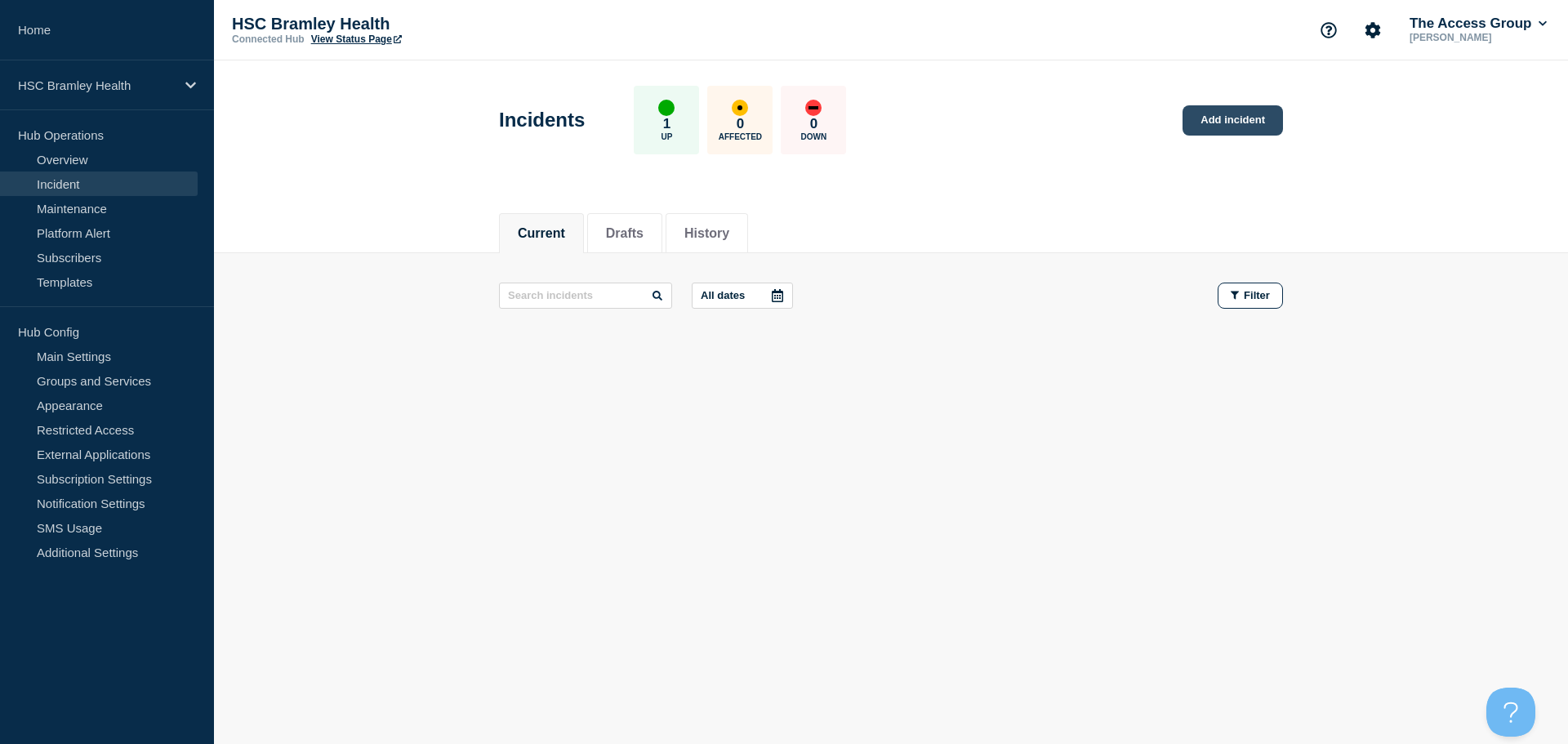
click at [1218, 122] on link "Add incident" at bounding box center [1233, 120] width 101 height 31
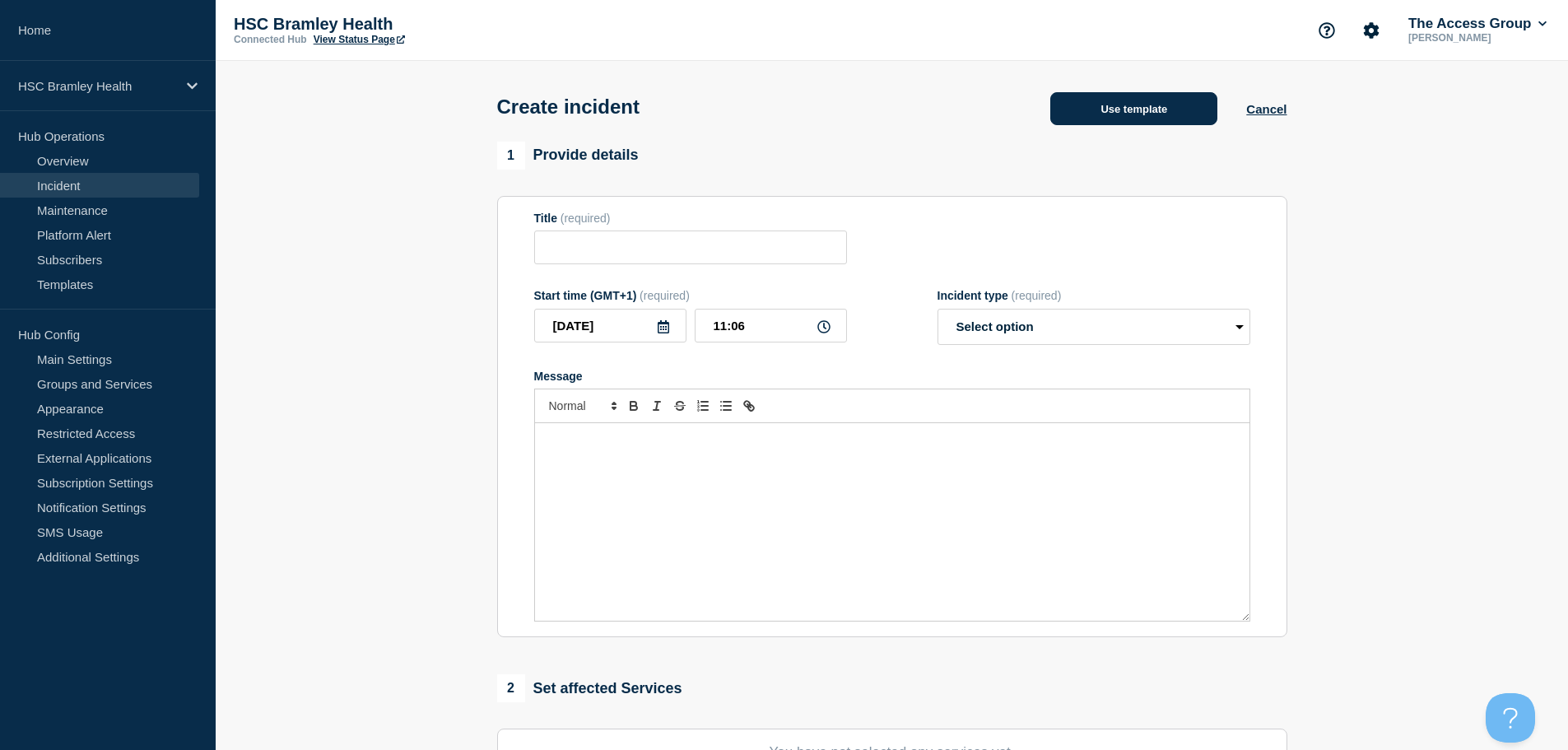
click at [1167, 115] on button "Use template" at bounding box center [1134, 108] width 167 height 33
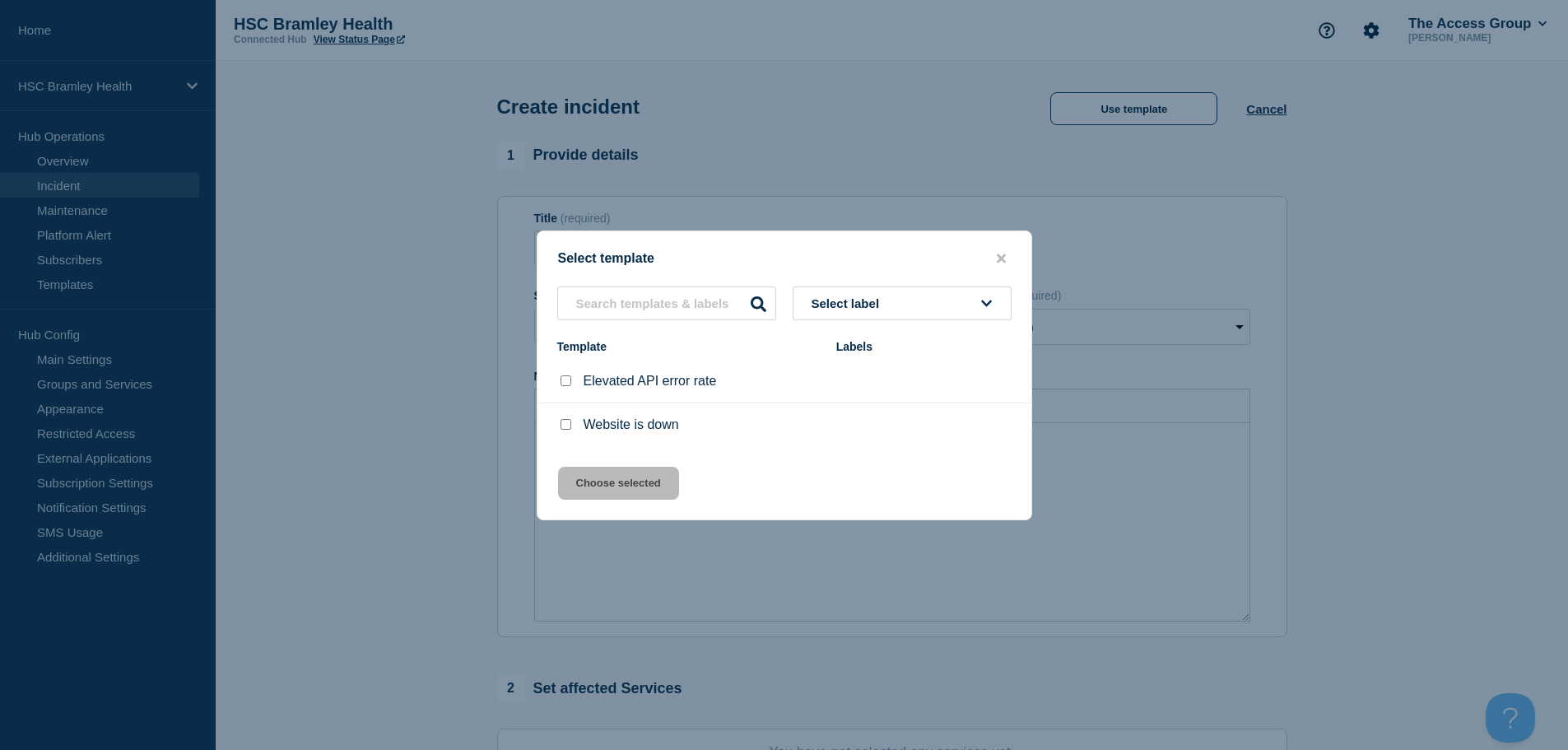
click at [751, 146] on div at bounding box center [784, 375] width 1568 height 750
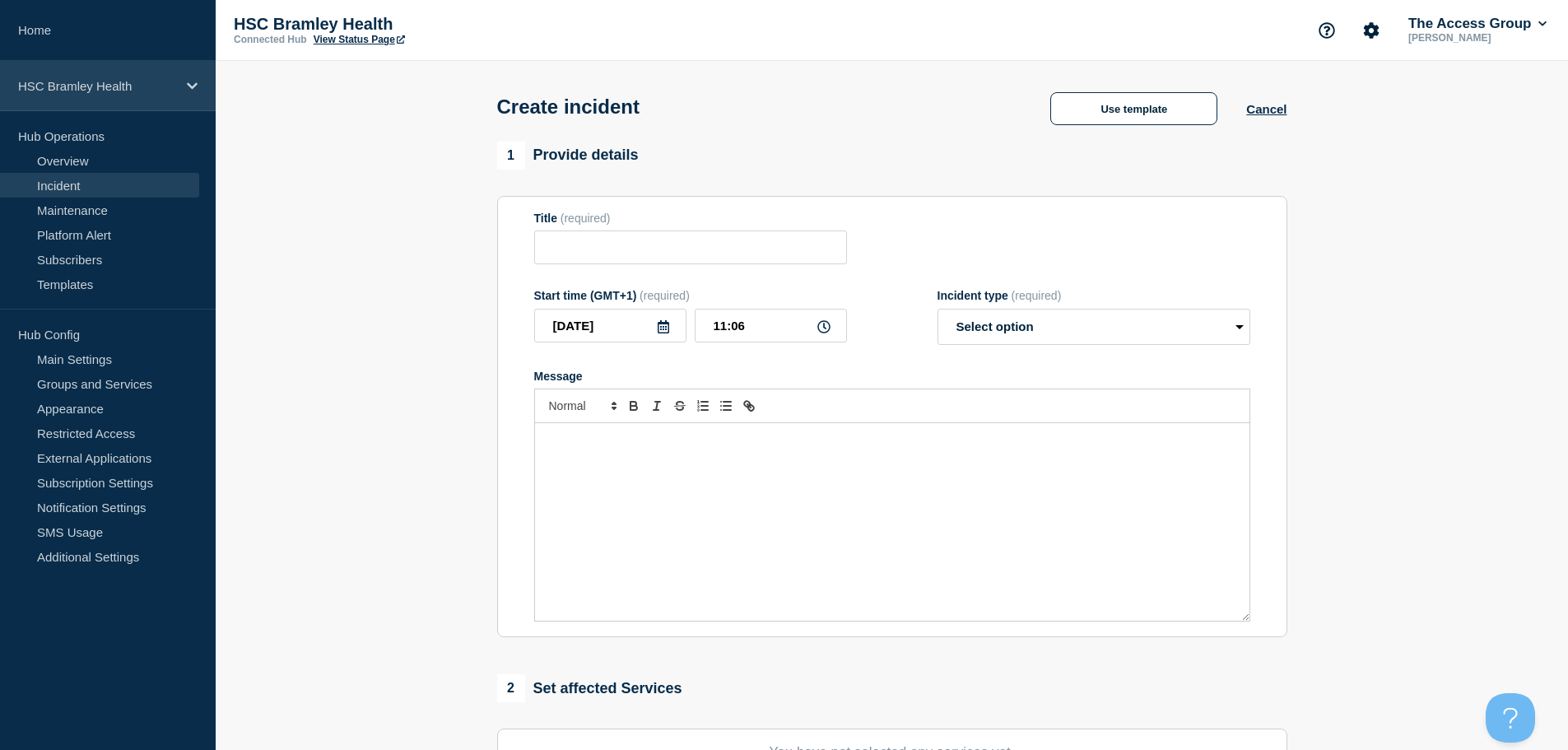
click at [171, 91] on p "HSC Bramley Health" at bounding box center [97, 86] width 158 height 14
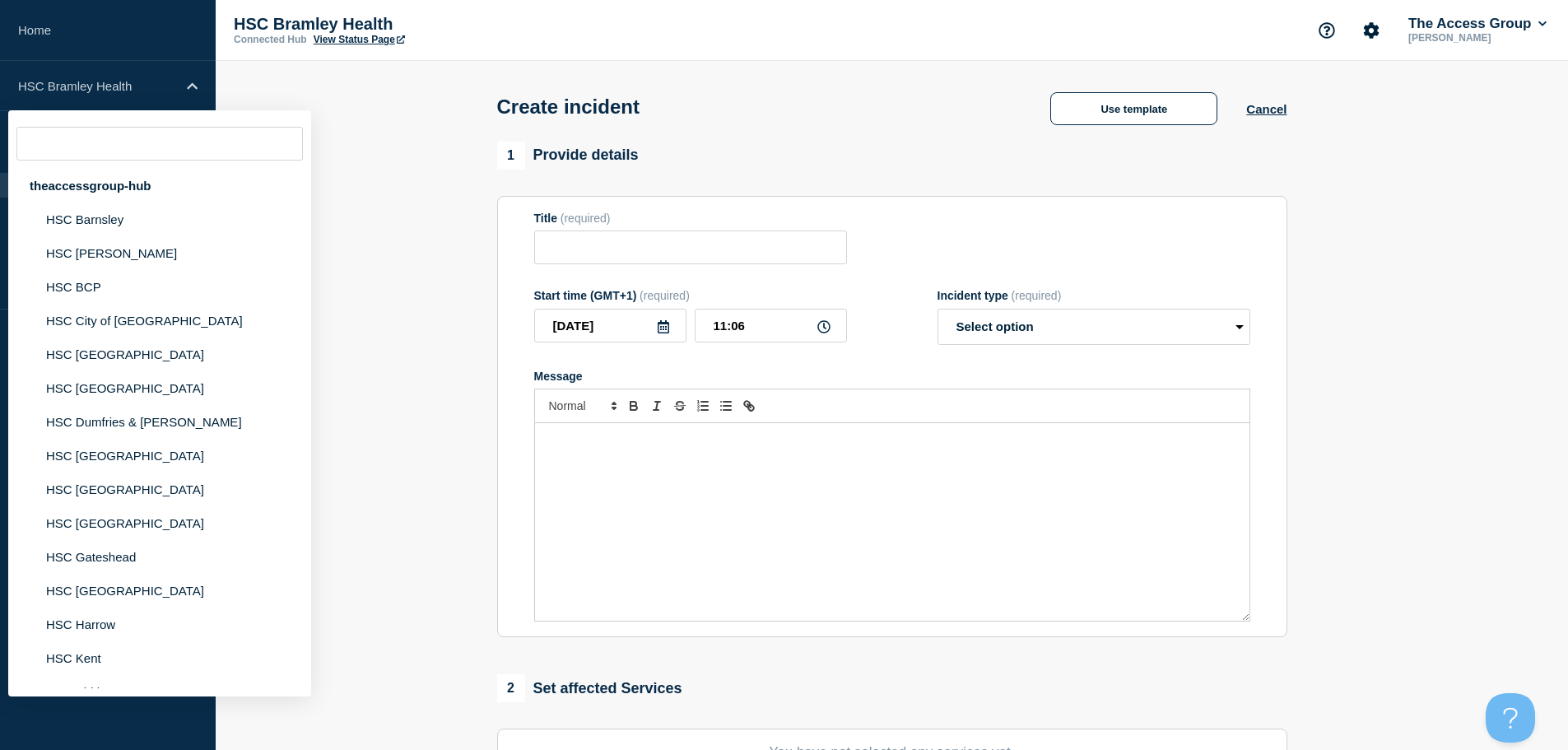
click at [219, 154] on input "text" at bounding box center [159, 144] width 286 height 34
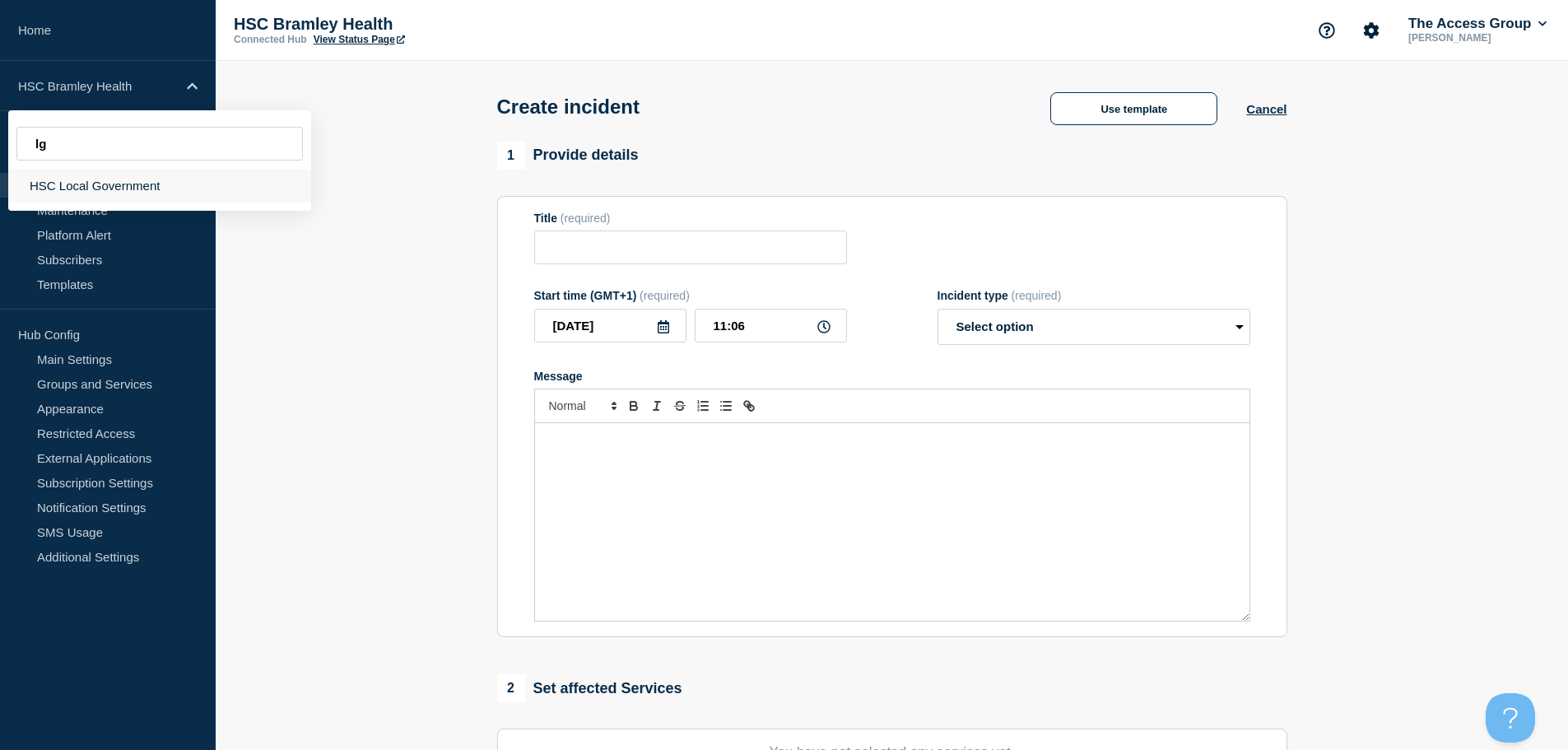
click at [104, 181] on div "HSC Local Government" at bounding box center [160, 186] width 303 height 34
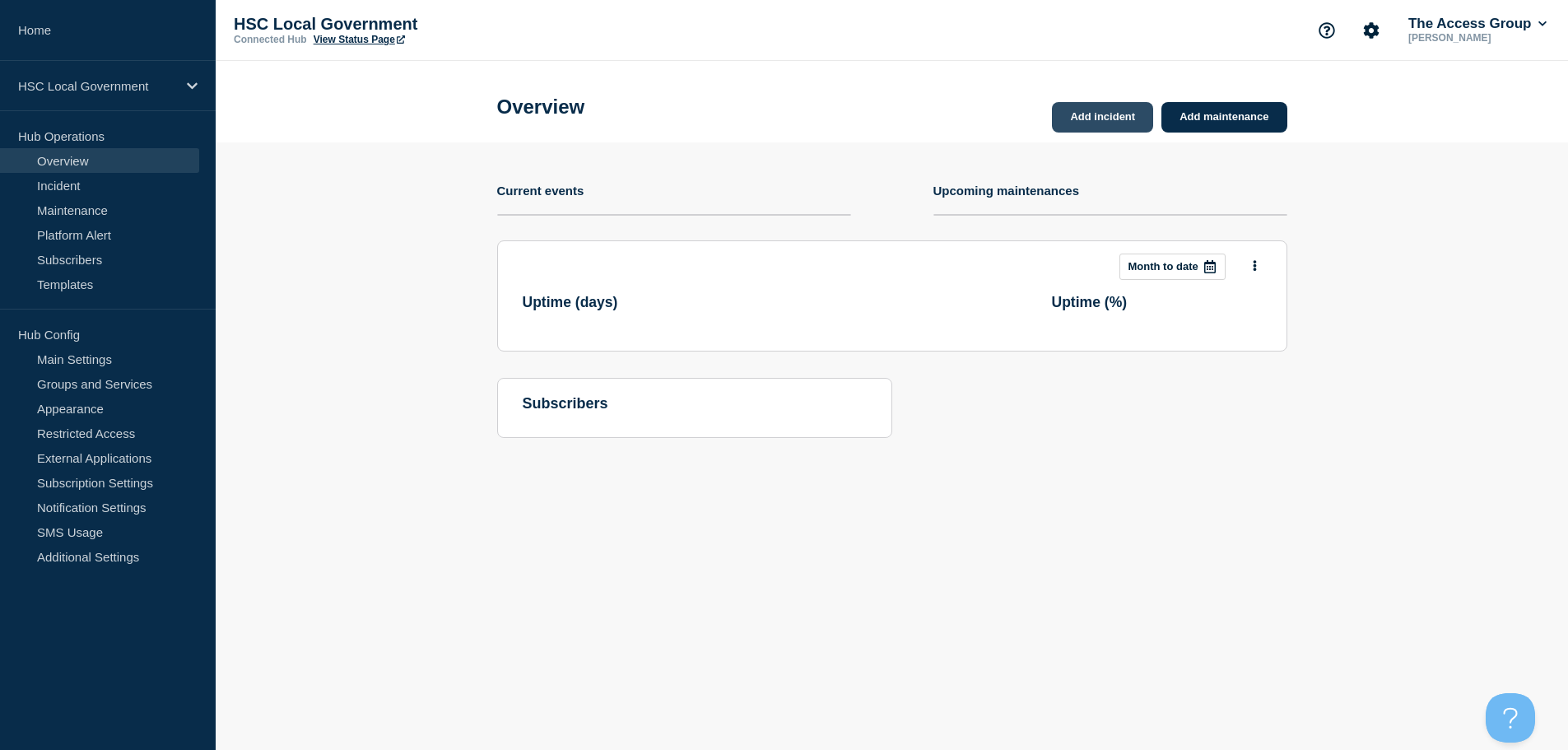
click at [1106, 120] on link "Add incident" at bounding box center [1103, 118] width 102 height 31
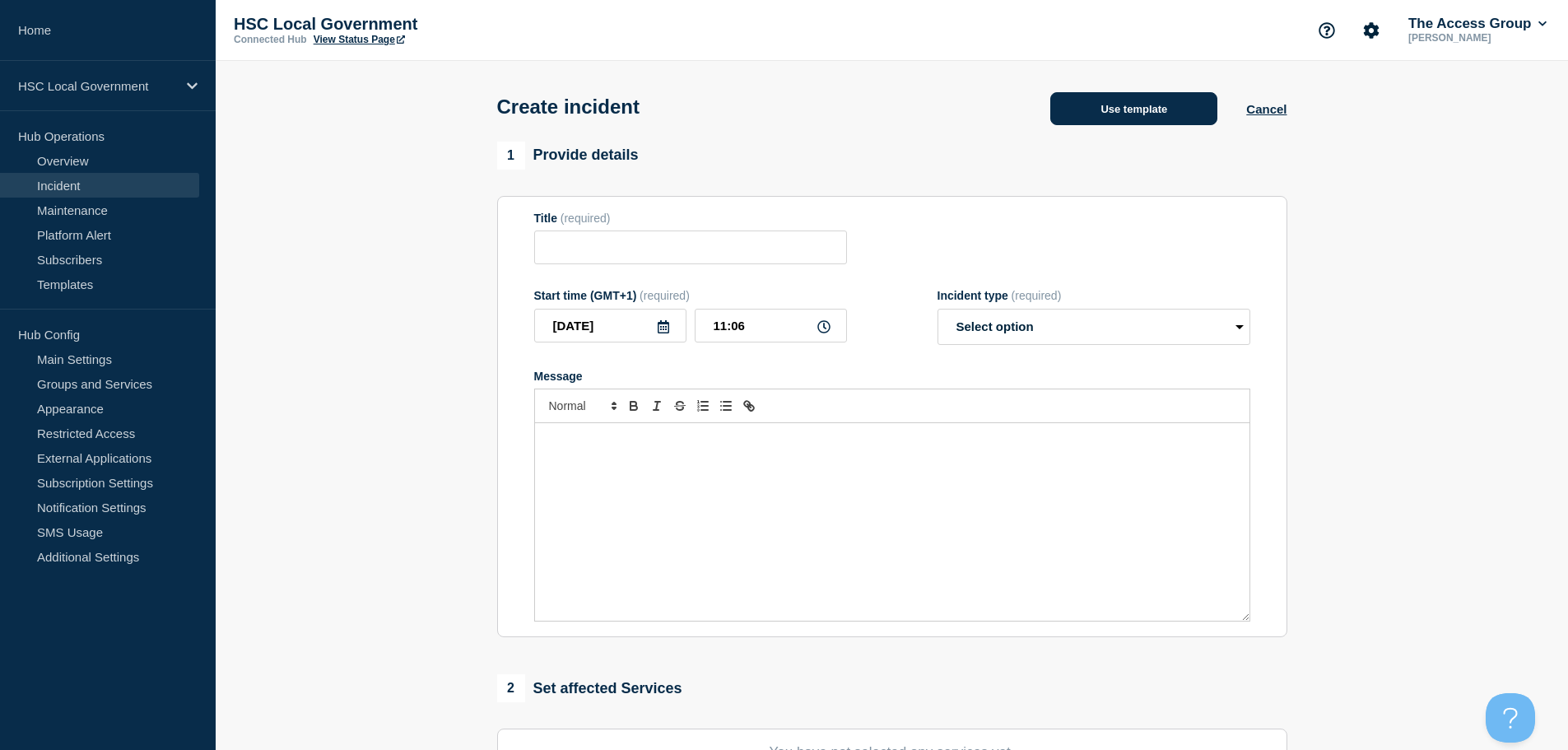
click at [1109, 110] on button "Use template" at bounding box center [1134, 108] width 167 height 33
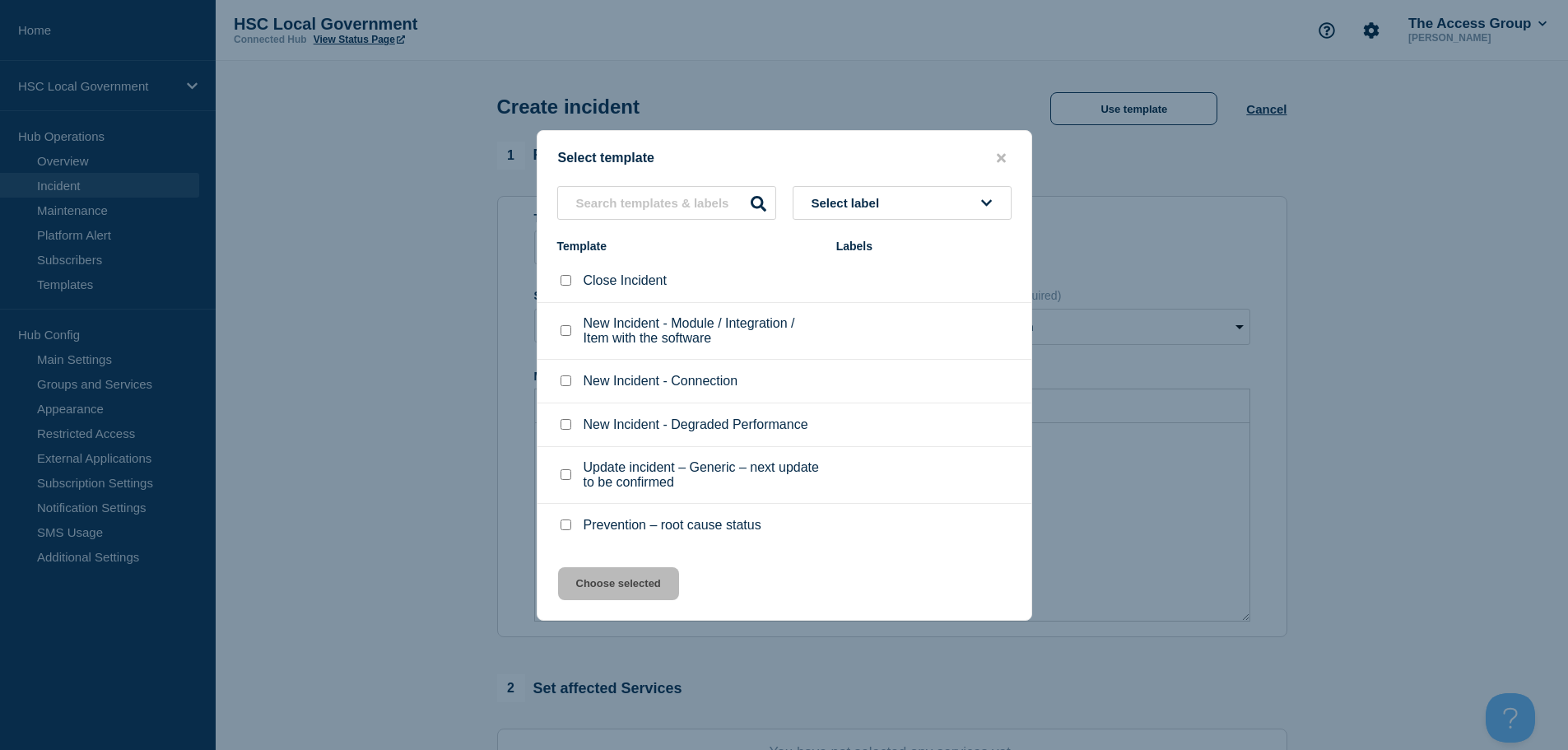
click at [570, 378] on input "New Incident - Connection checkbox" at bounding box center [565, 380] width 11 height 11
click at [589, 596] on button "Choose selected" at bounding box center [618, 583] width 121 height 33
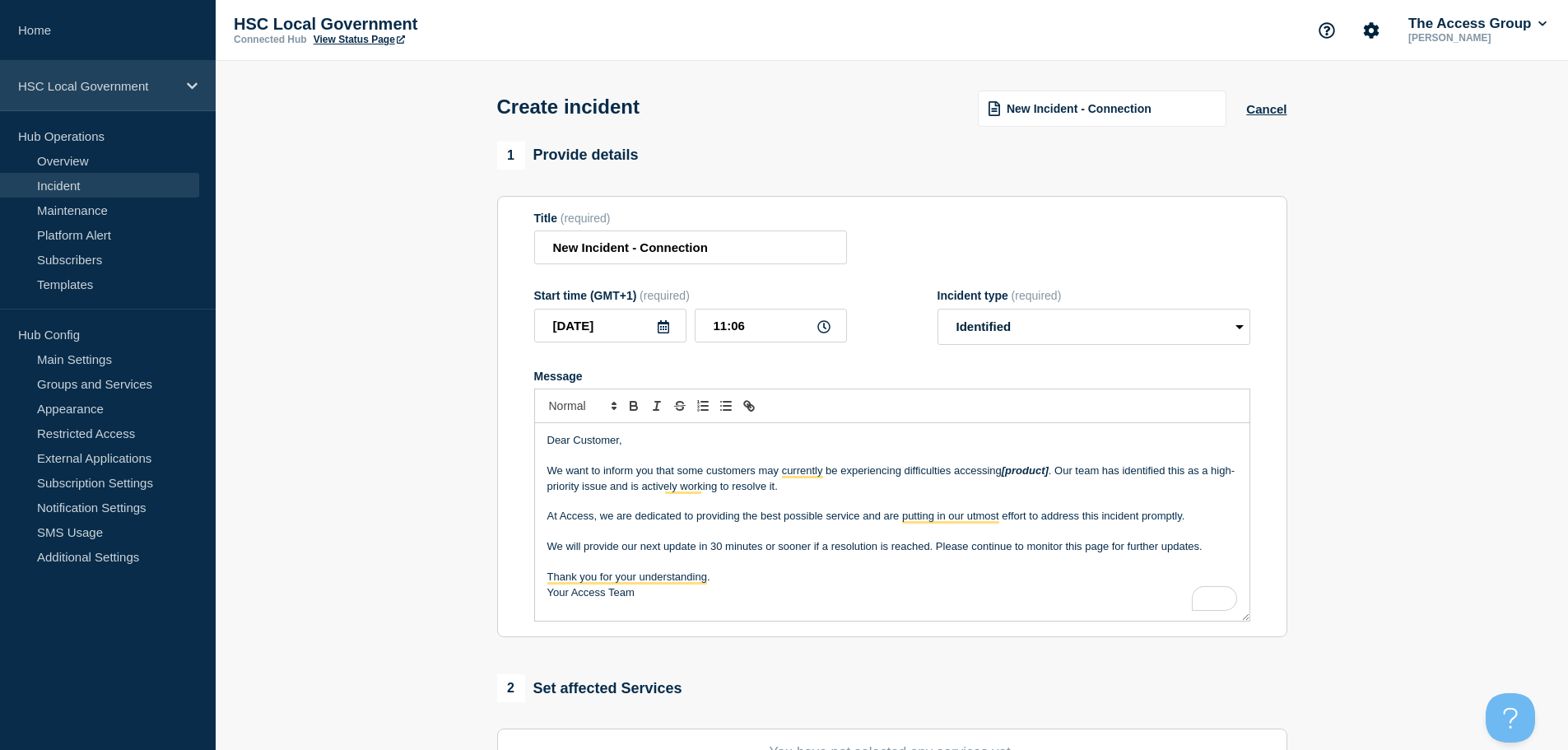
click at [167, 83] on p "HSC Local Government" at bounding box center [97, 86] width 158 height 14
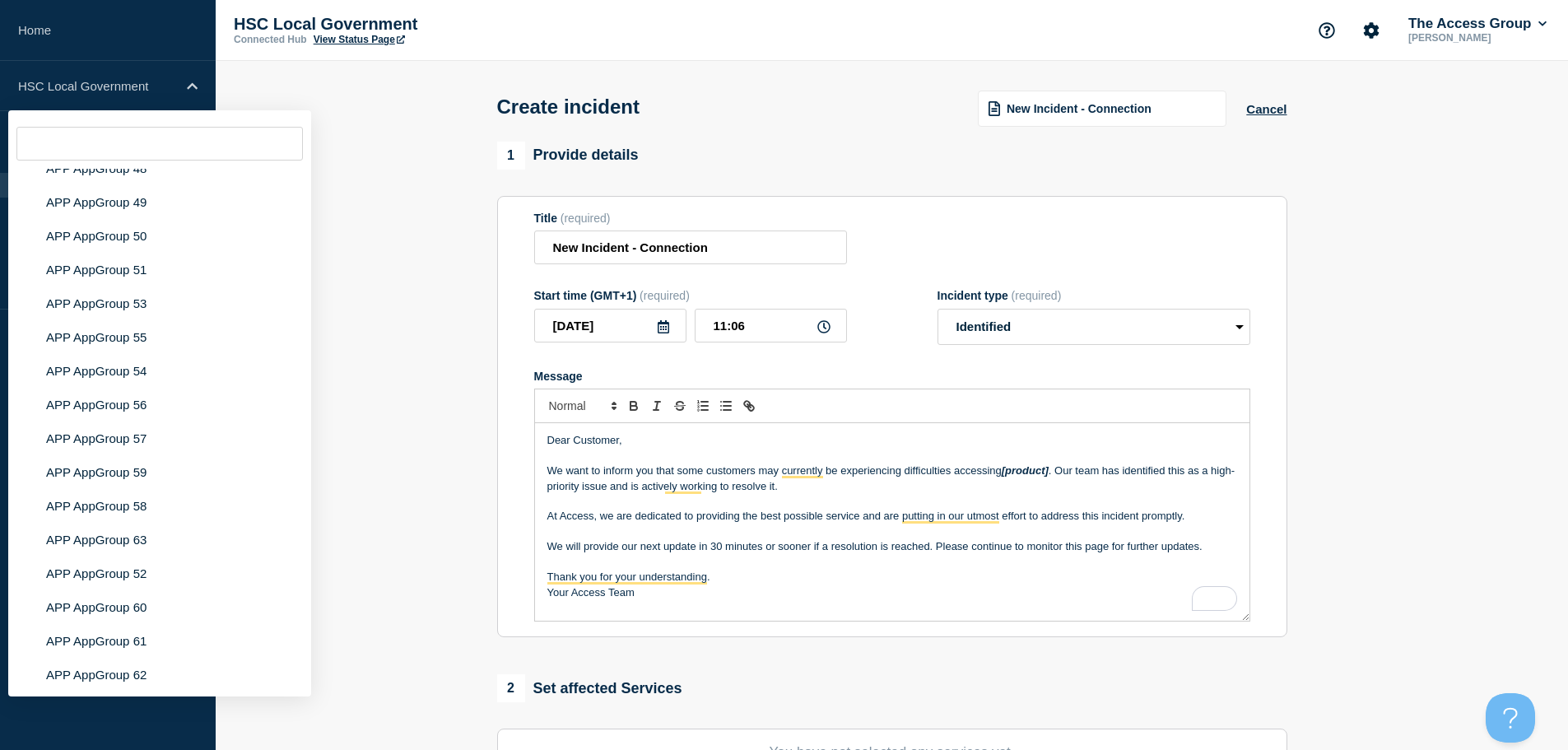
scroll to position [6549, 0]
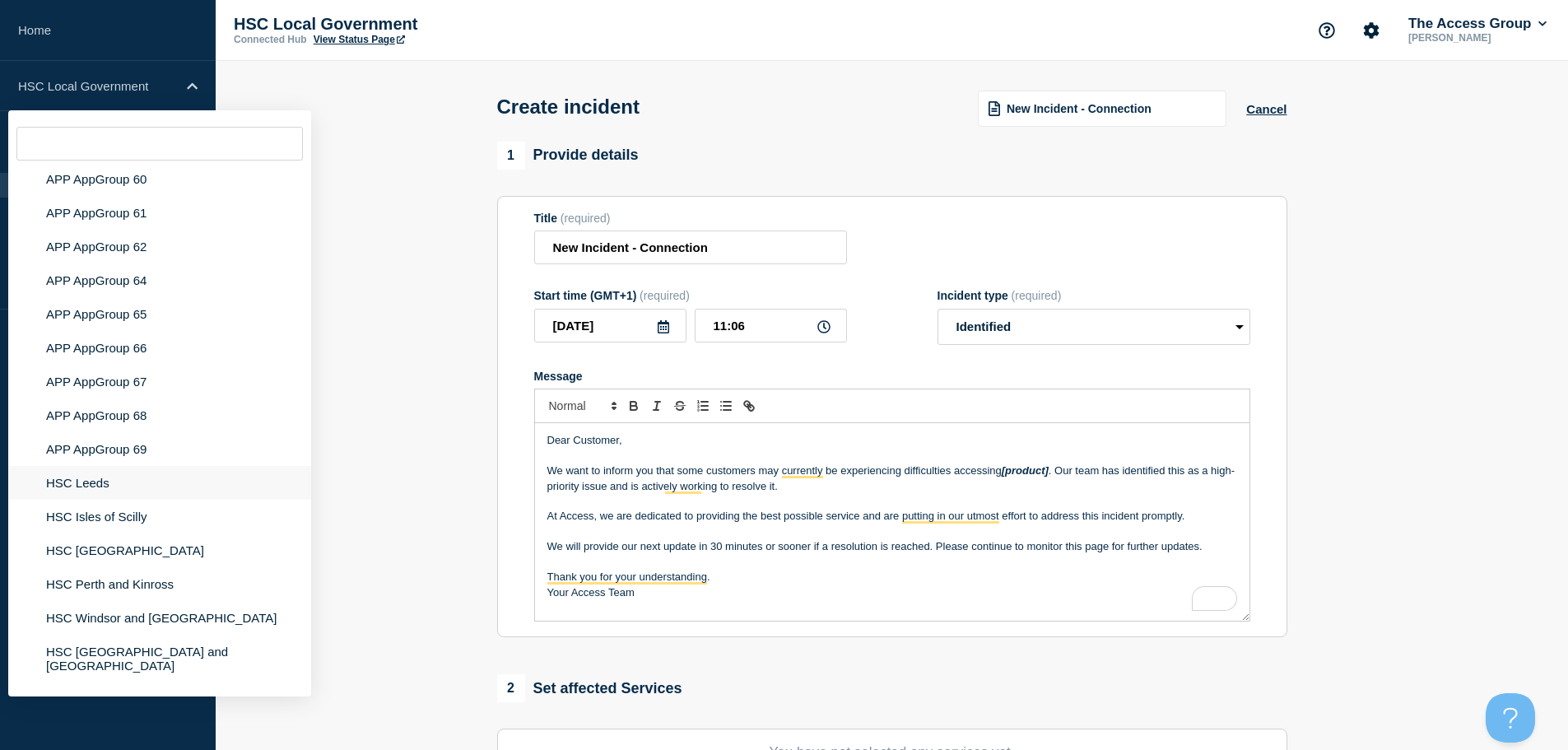
click at [104, 469] on li "HSC Leeds" at bounding box center [160, 483] width 303 height 34
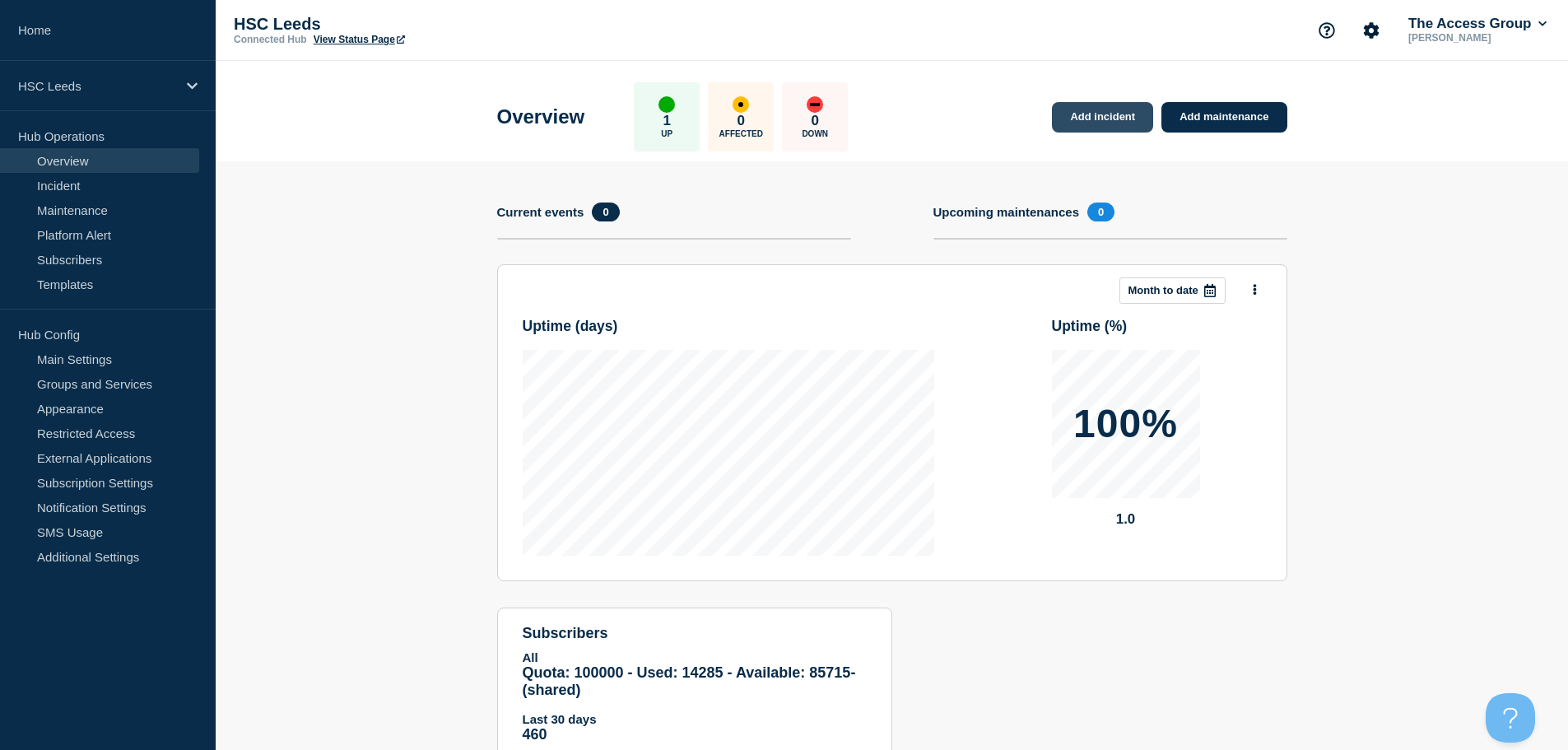
click at [1112, 122] on link "Add incident" at bounding box center [1103, 118] width 102 height 31
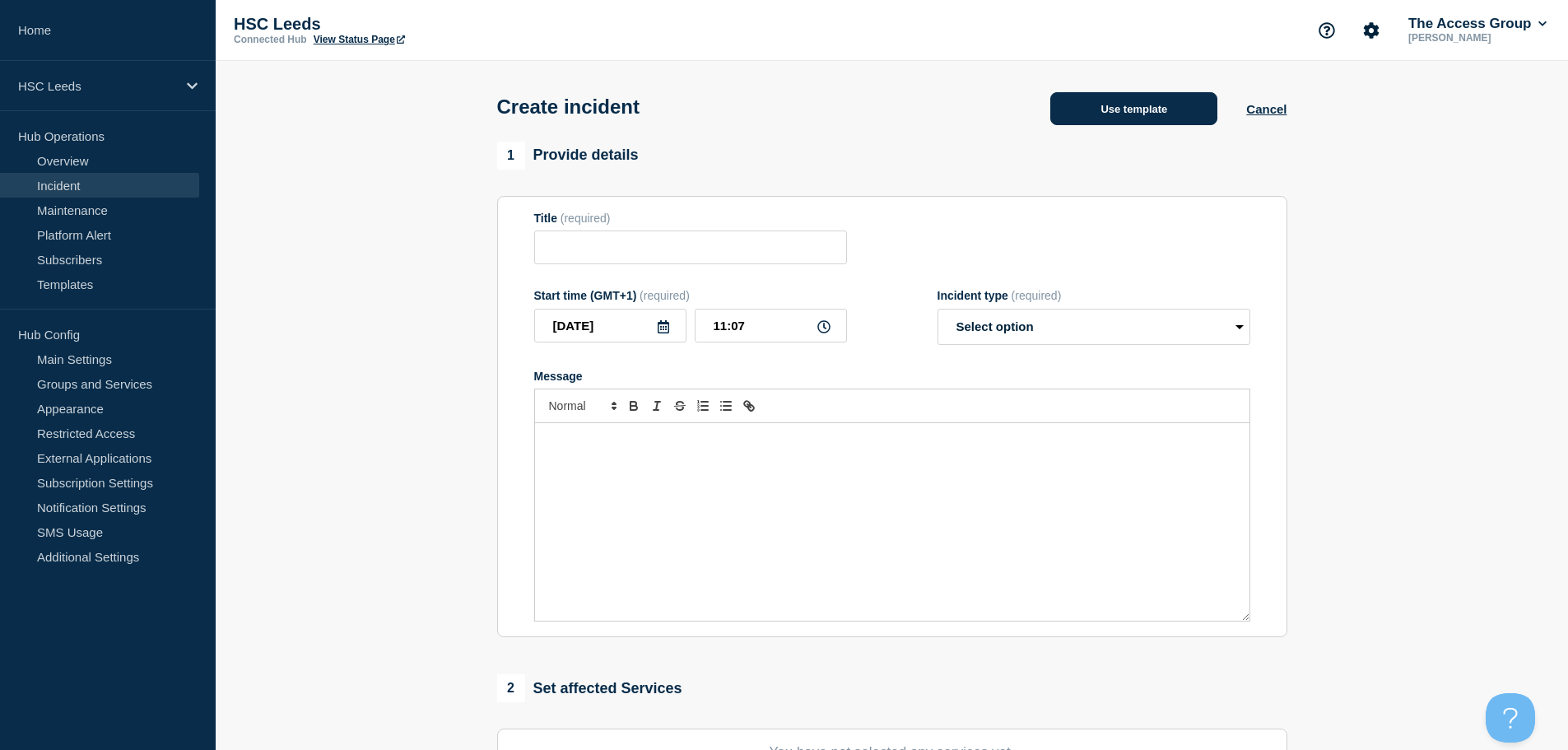
click at [1149, 112] on button "Use template" at bounding box center [1134, 108] width 167 height 33
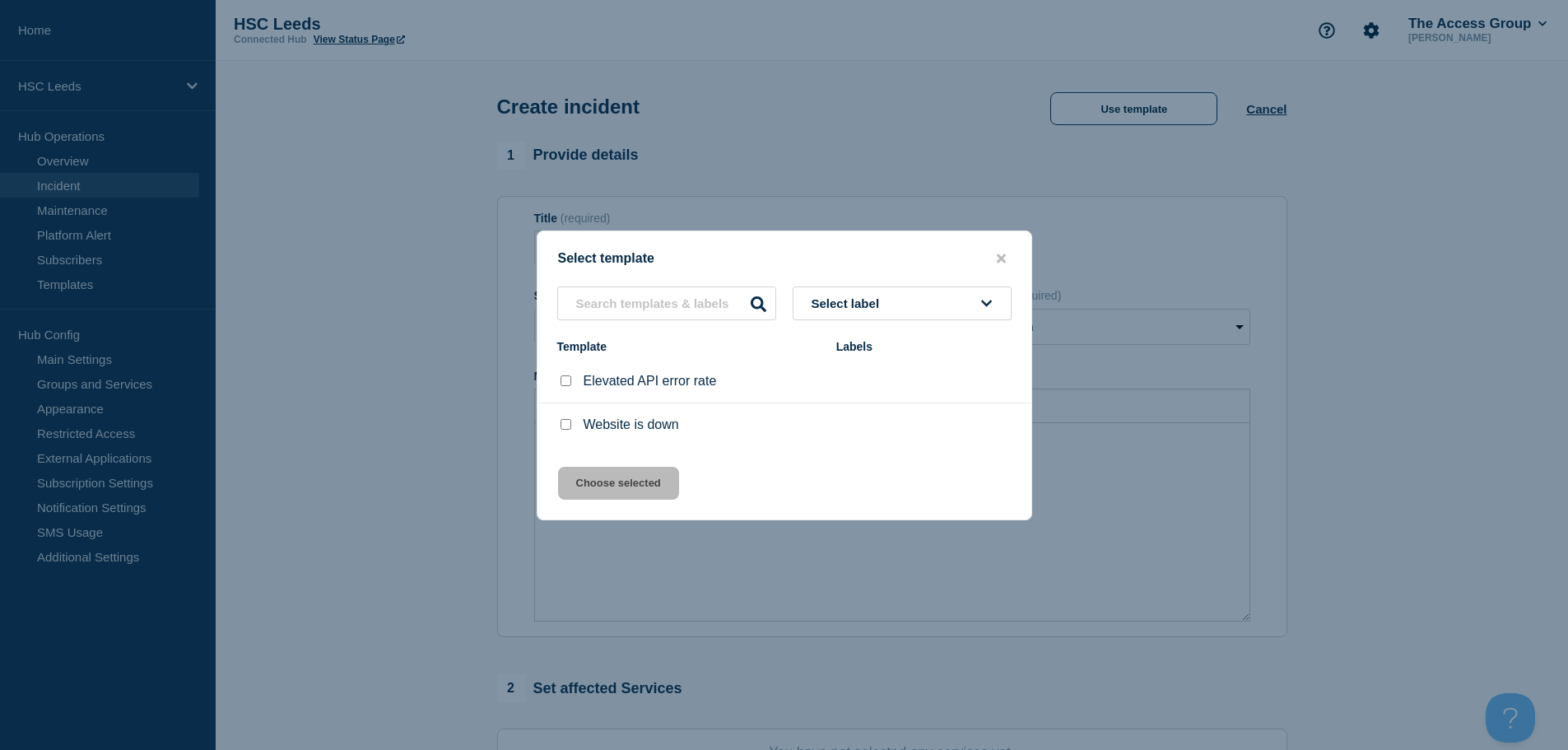
click at [943, 159] on div at bounding box center [784, 375] width 1568 height 750
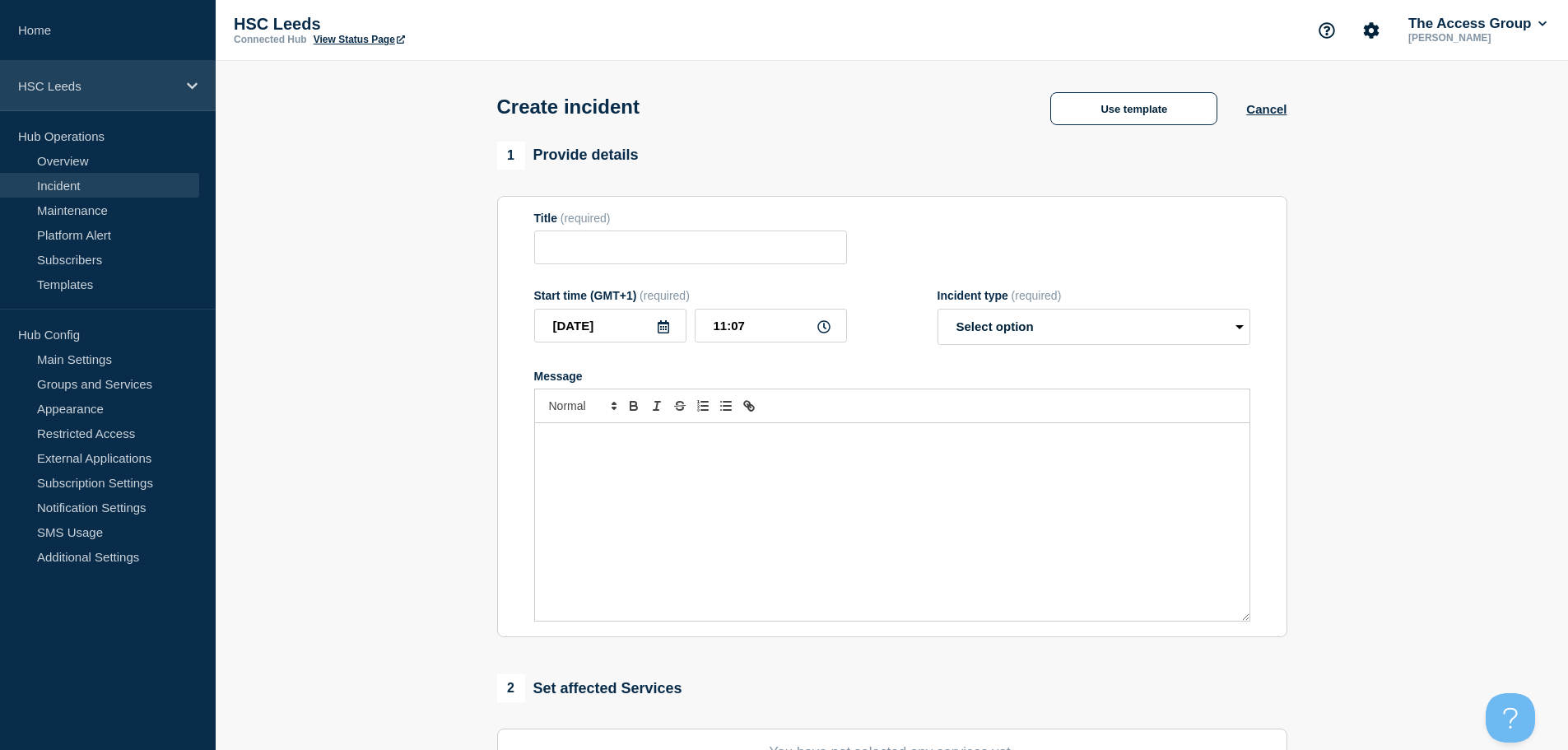
drag, startPoint x: 175, startPoint y: 70, endPoint x: 185, endPoint y: 79, distance: 13.5
click at [175, 70] on div "HSC Leeds" at bounding box center [108, 85] width 216 height 50
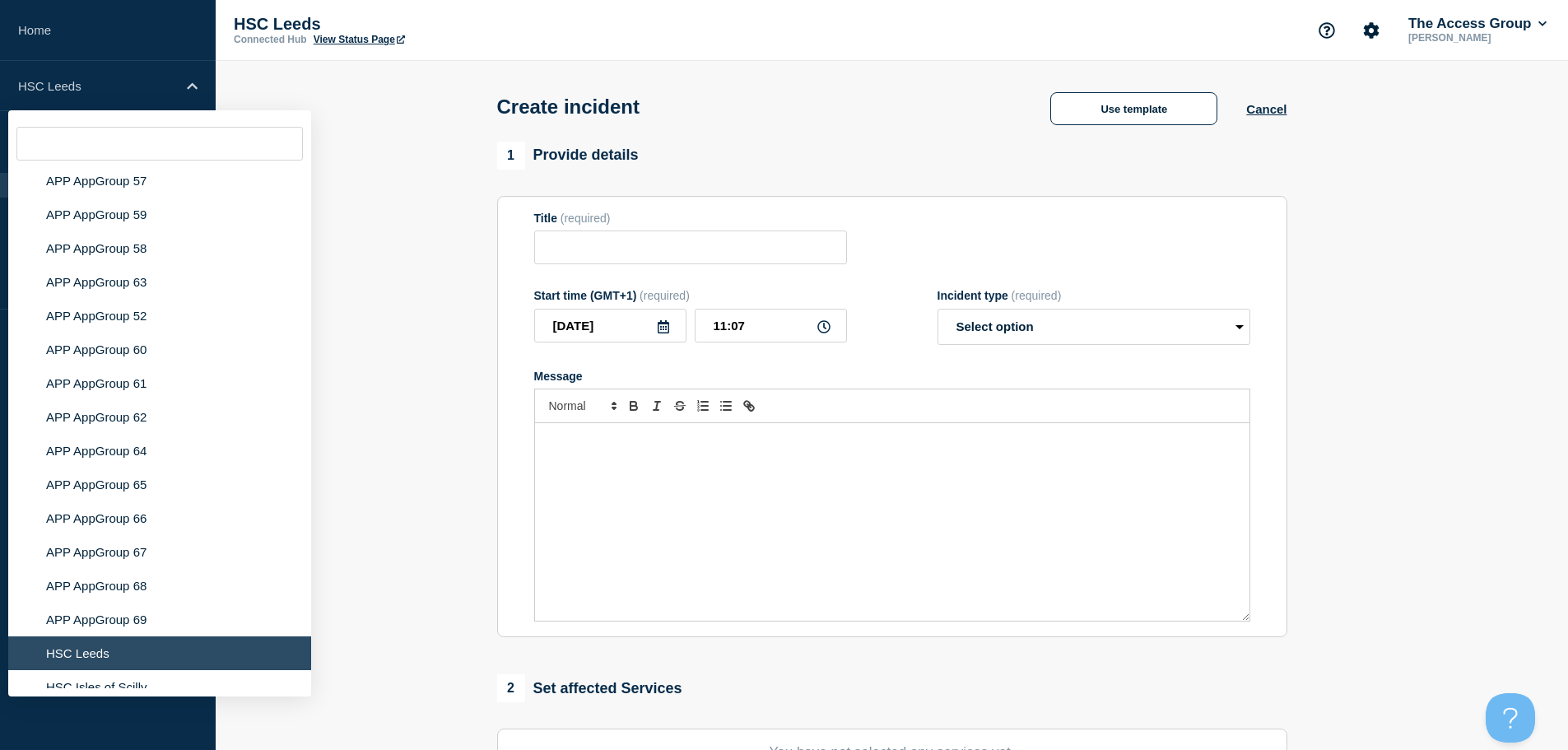
scroll to position [6549, 0]
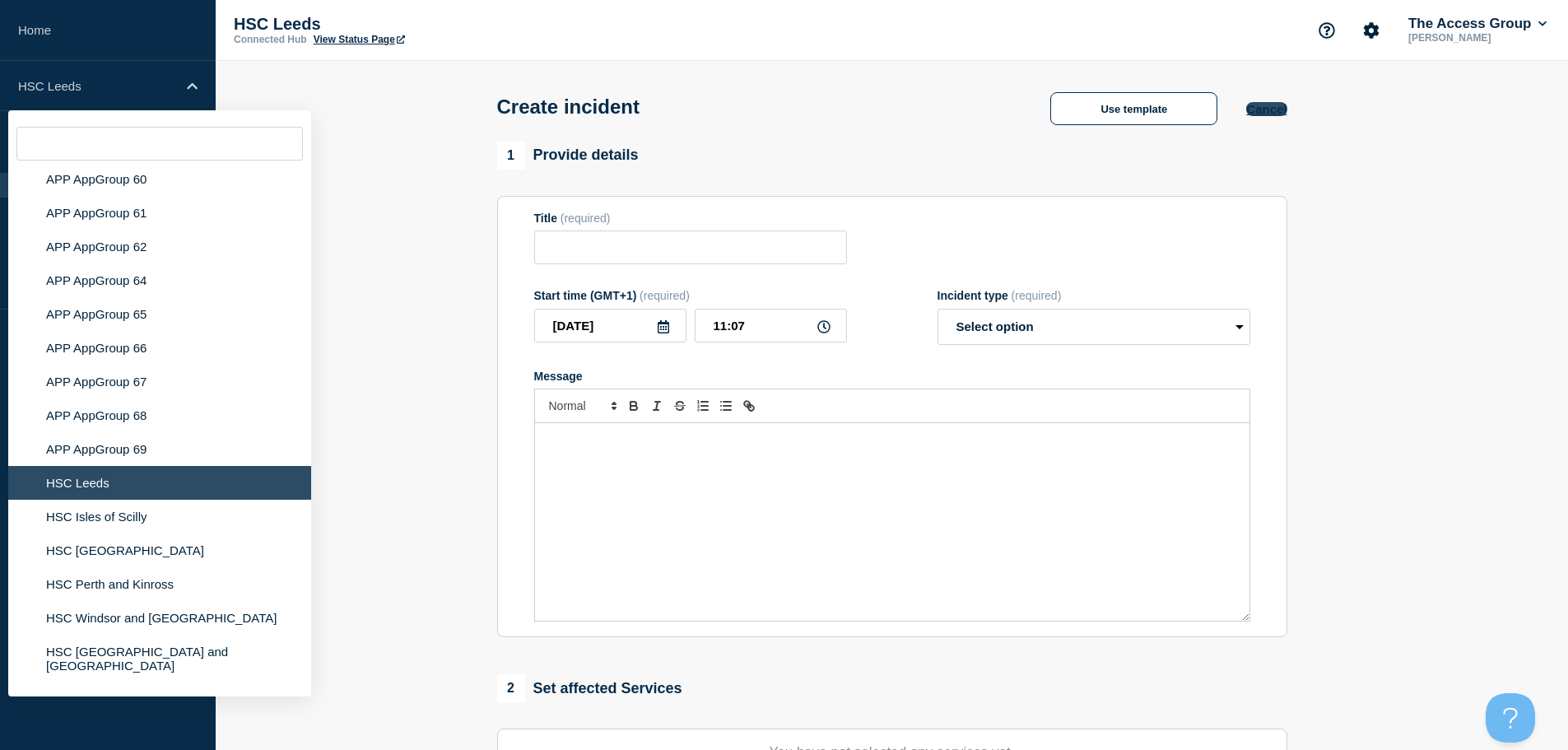
click at [1274, 110] on button "Cancel" at bounding box center [1266, 109] width 40 height 14
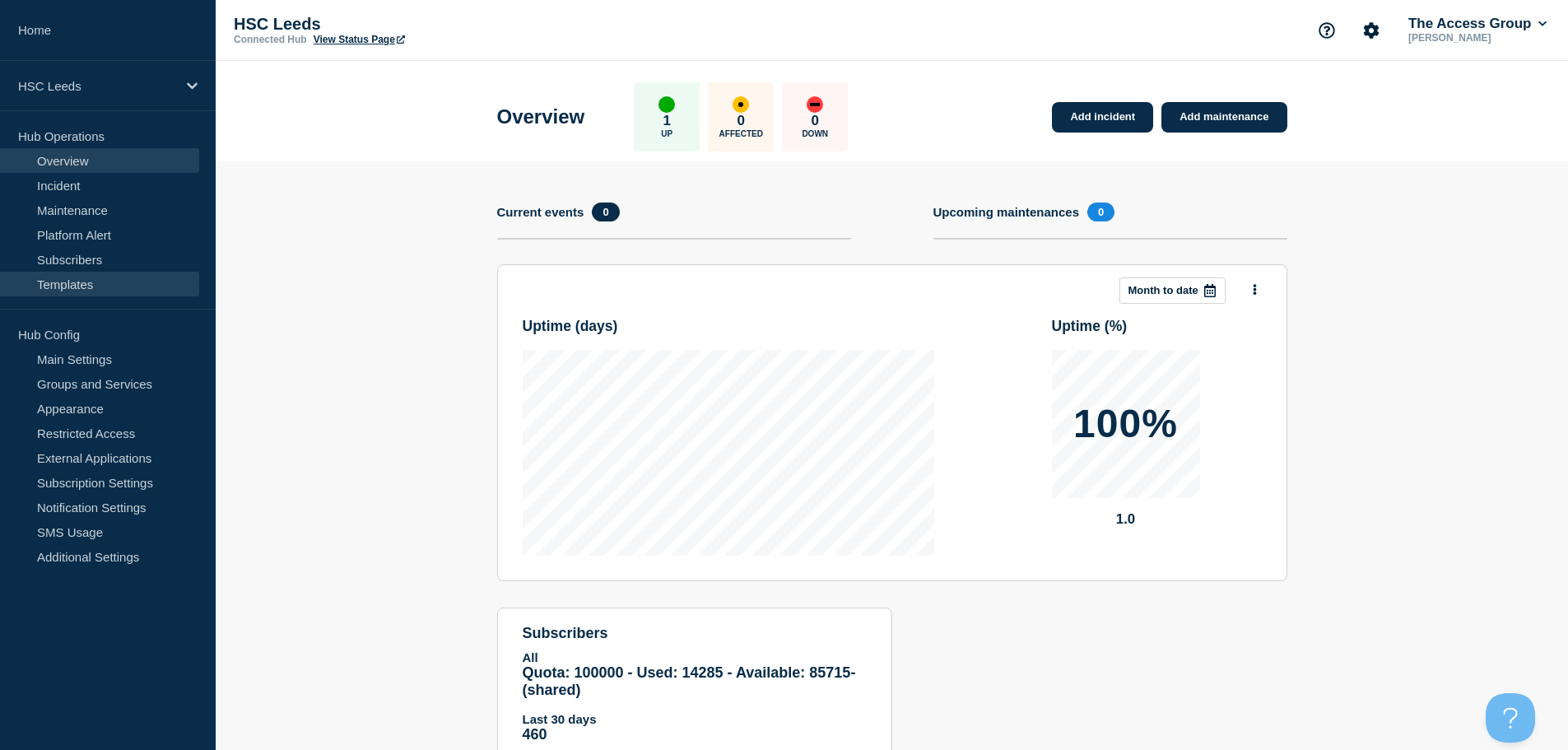
click at [95, 284] on link "Templates" at bounding box center [99, 284] width 199 height 25
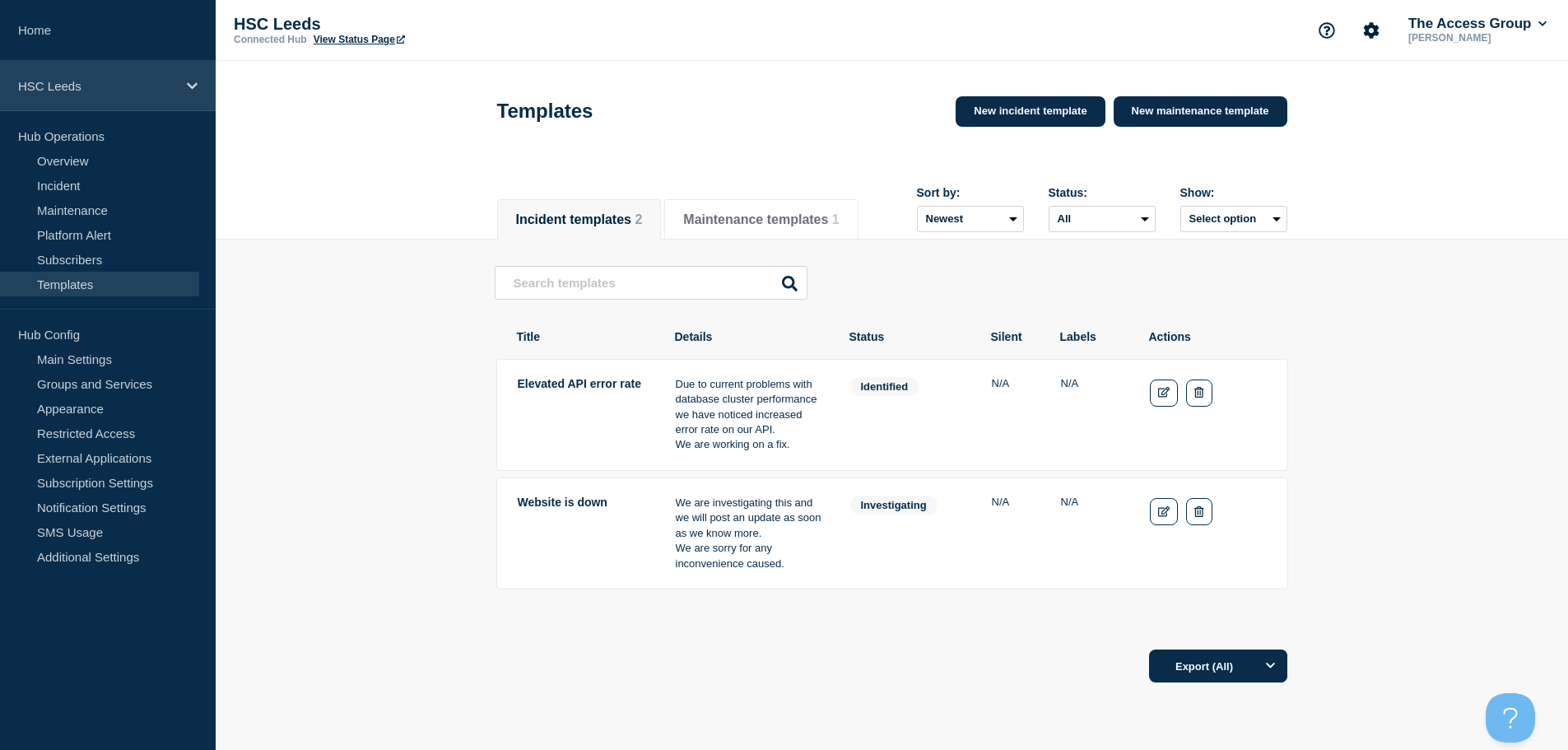
click at [196, 76] on div "HSC Leeds" at bounding box center [108, 85] width 216 height 50
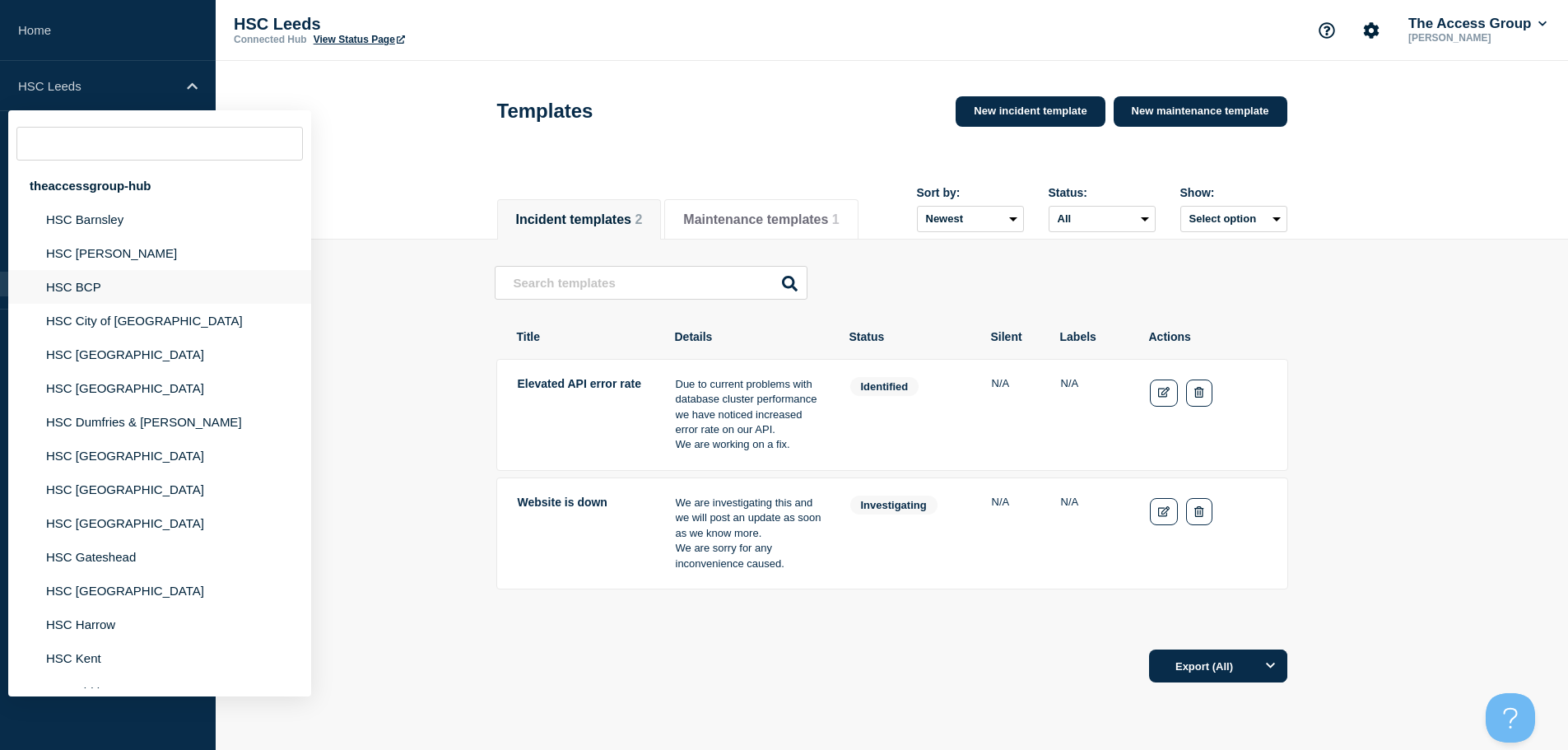
click at [126, 301] on li "HSC BCP" at bounding box center [160, 287] width 303 height 34
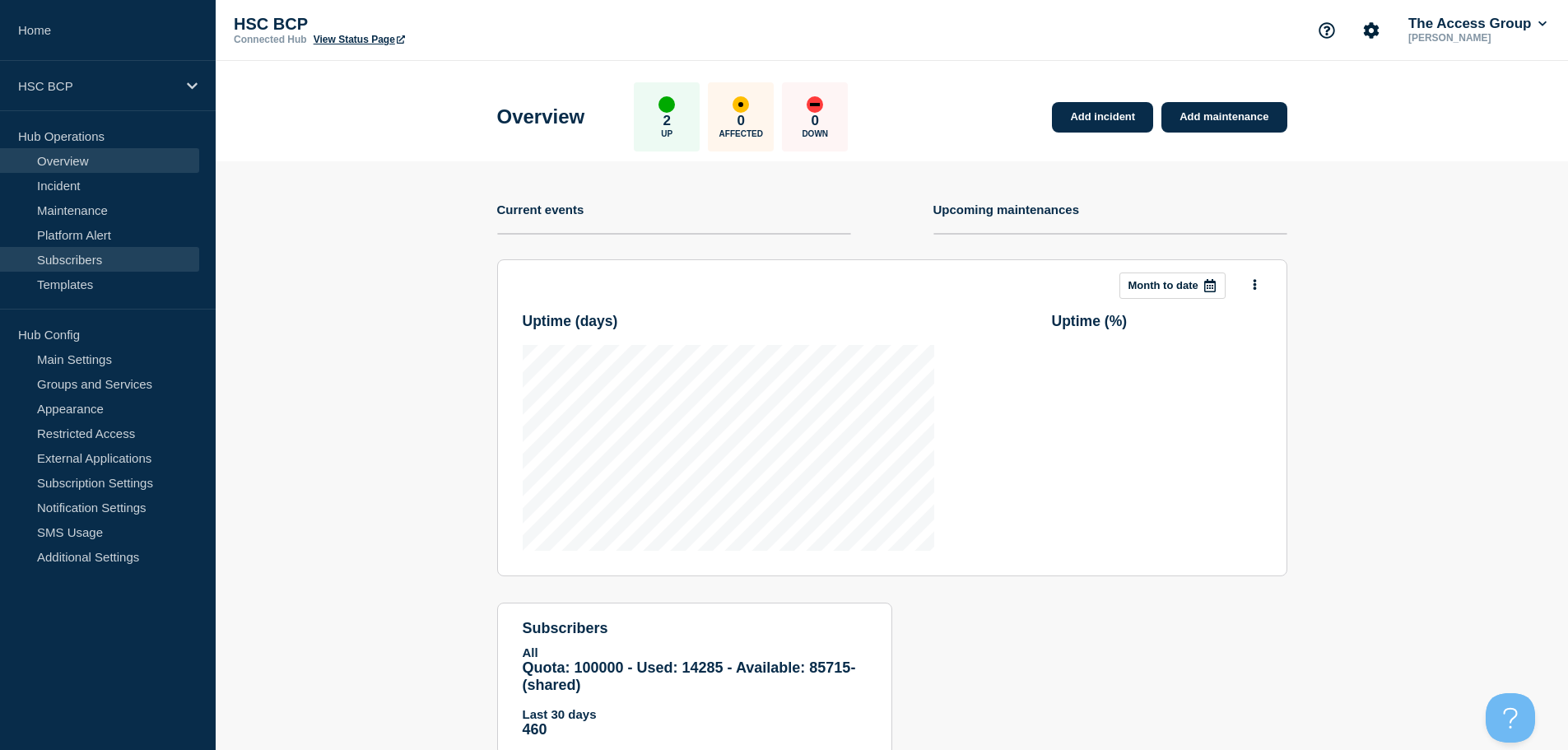
click at [120, 270] on link "Subscribers" at bounding box center [99, 259] width 199 height 25
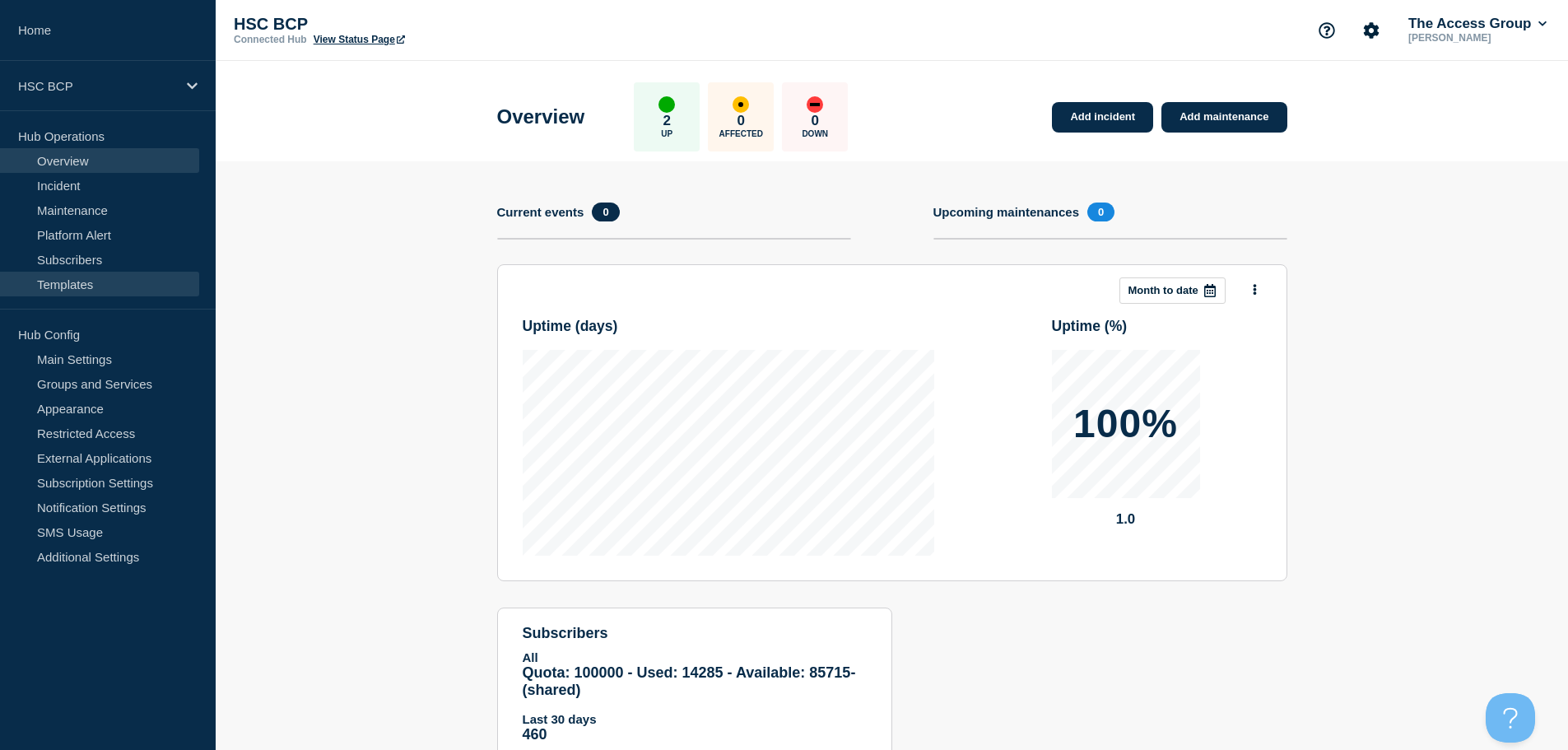
click at [120, 274] on link "Templates" at bounding box center [99, 284] width 199 height 25
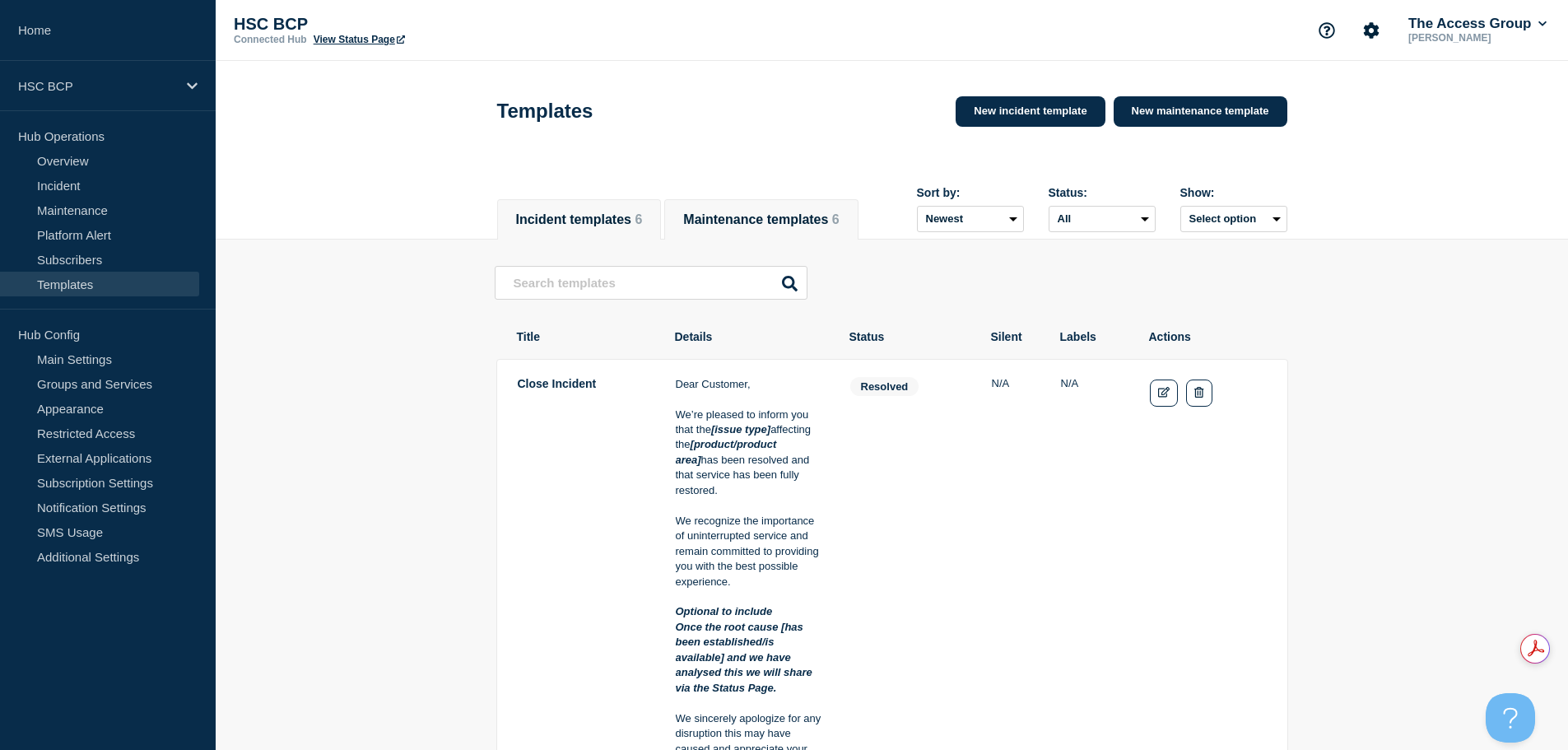
click at [829, 213] on button "Maintenance templates 6" at bounding box center [761, 220] width 155 height 15
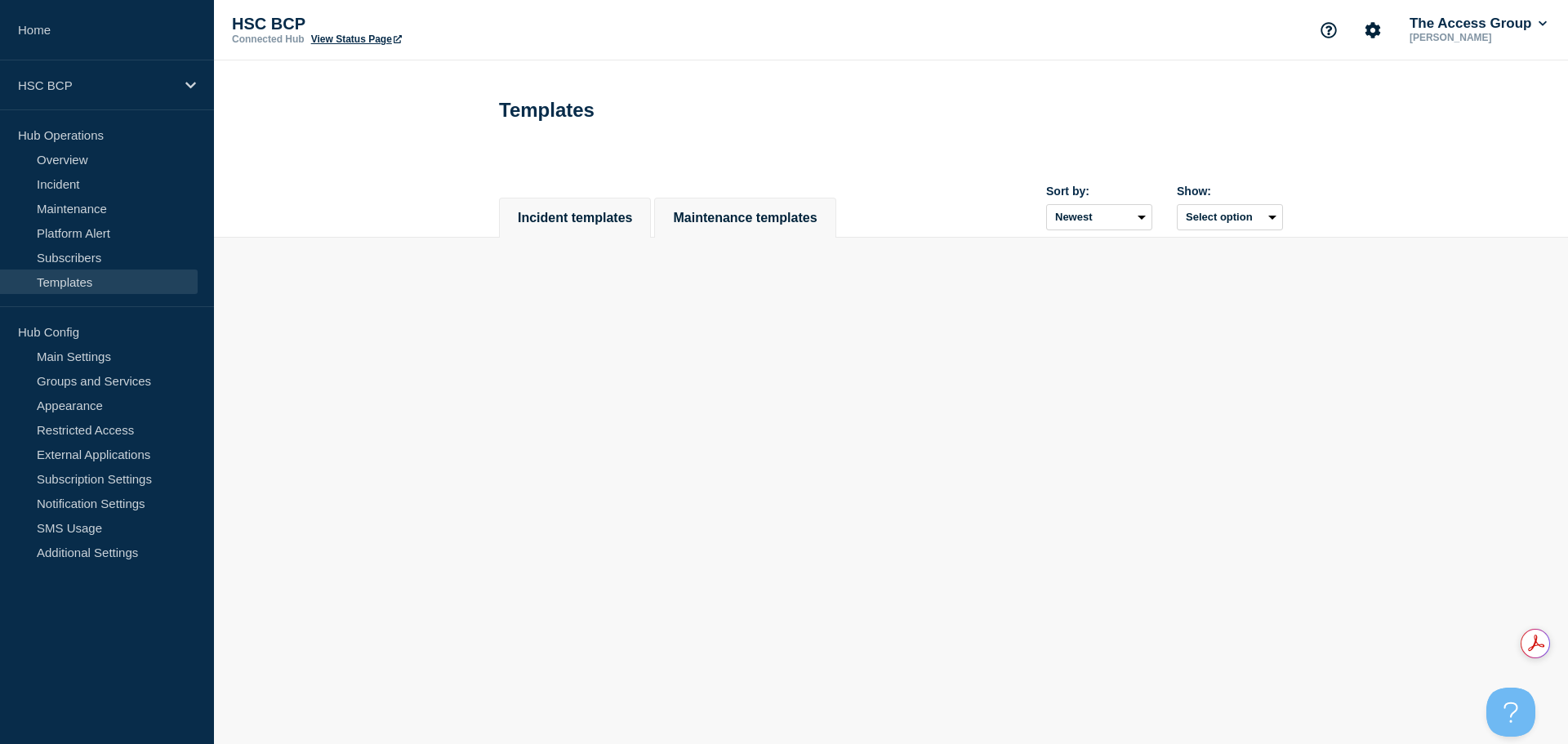
click at [587, 222] on button "Incident templates" at bounding box center [574, 218] width 114 height 14
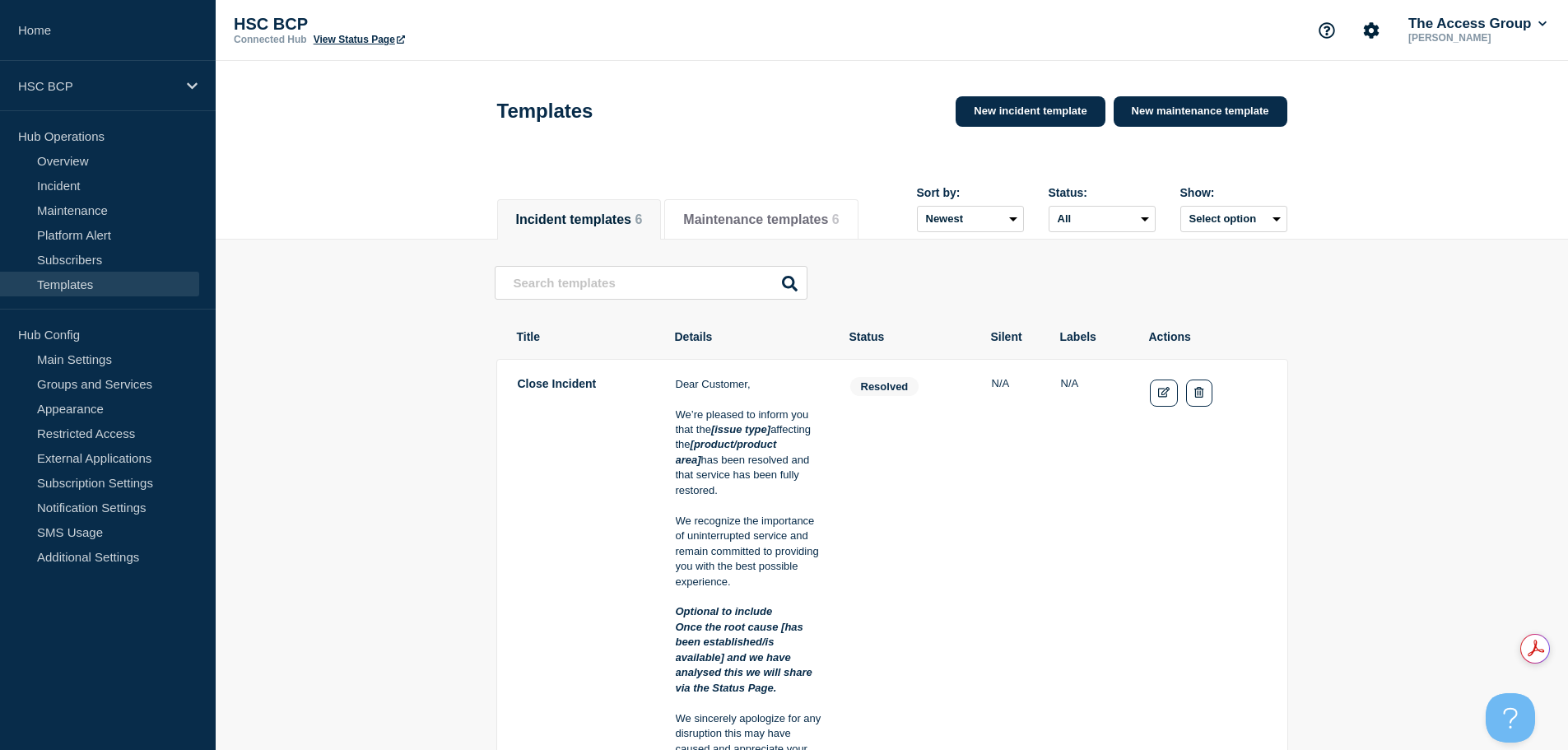
click at [122, 285] on link "Templates" at bounding box center [99, 284] width 199 height 25
click at [191, 79] on icon at bounding box center [192, 85] width 11 height 12
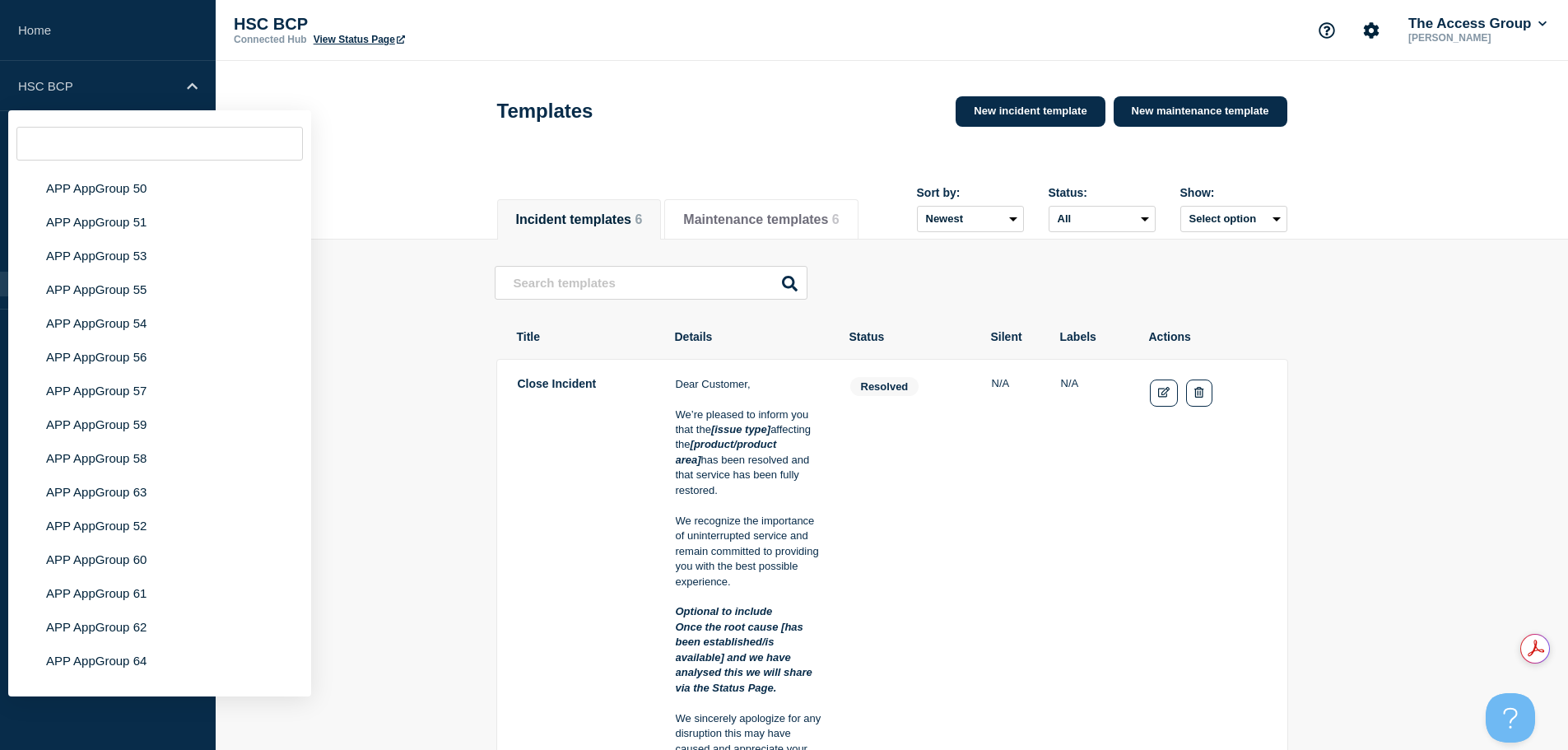
scroll to position [6549, 0]
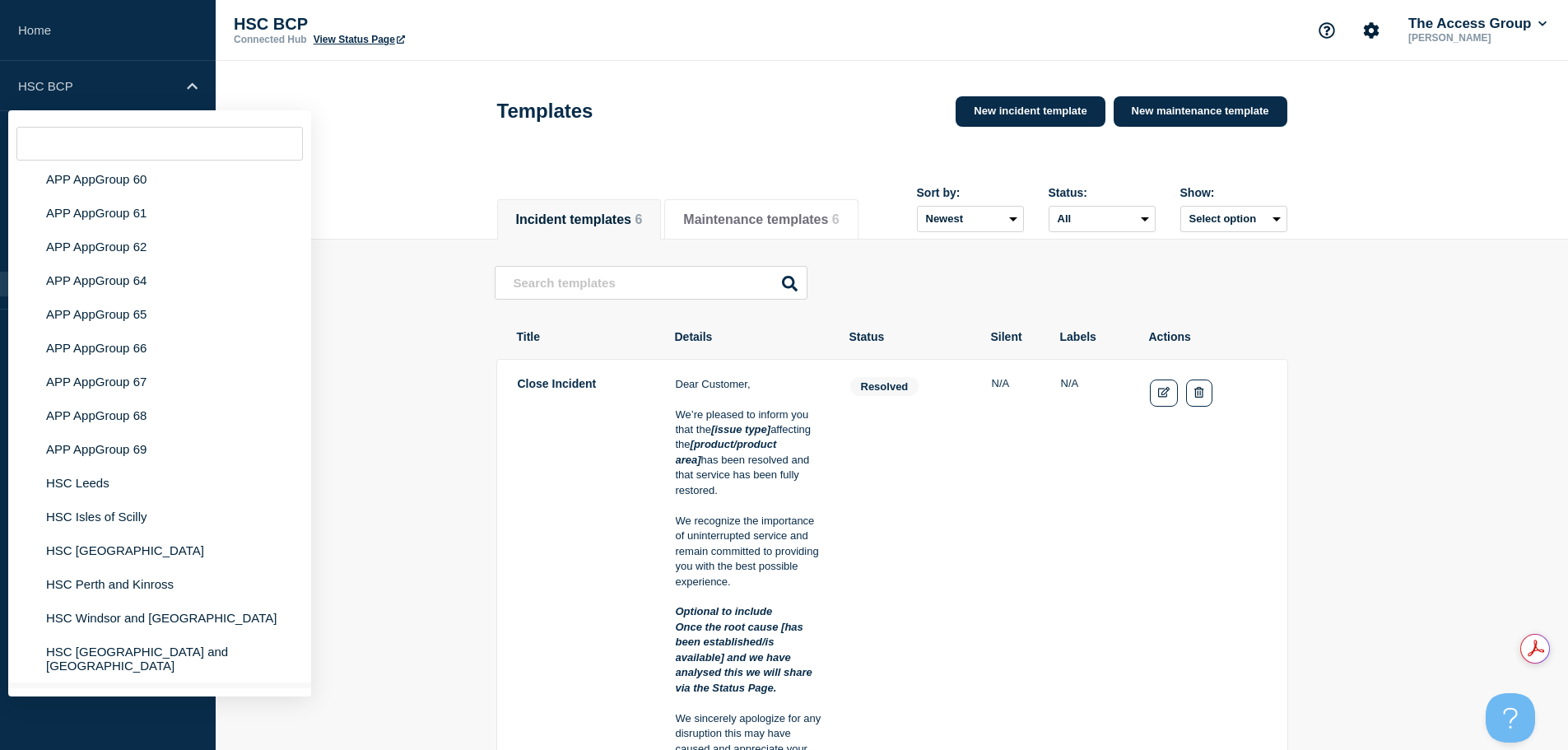
click at [136, 683] on li "HSC Bramley Health" at bounding box center [160, 700] width 303 height 34
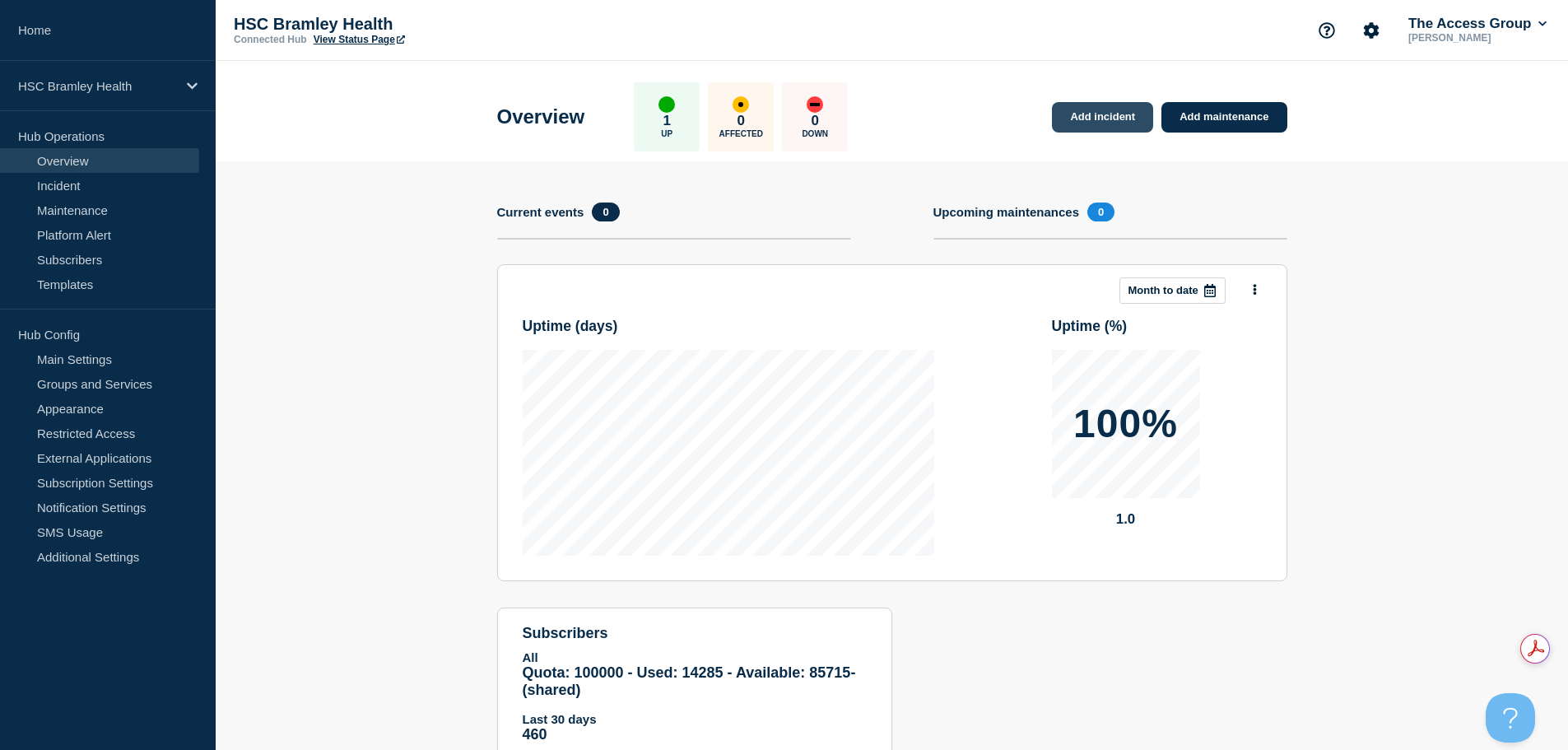
click at [1080, 119] on link "Add incident" at bounding box center [1103, 118] width 102 height 31
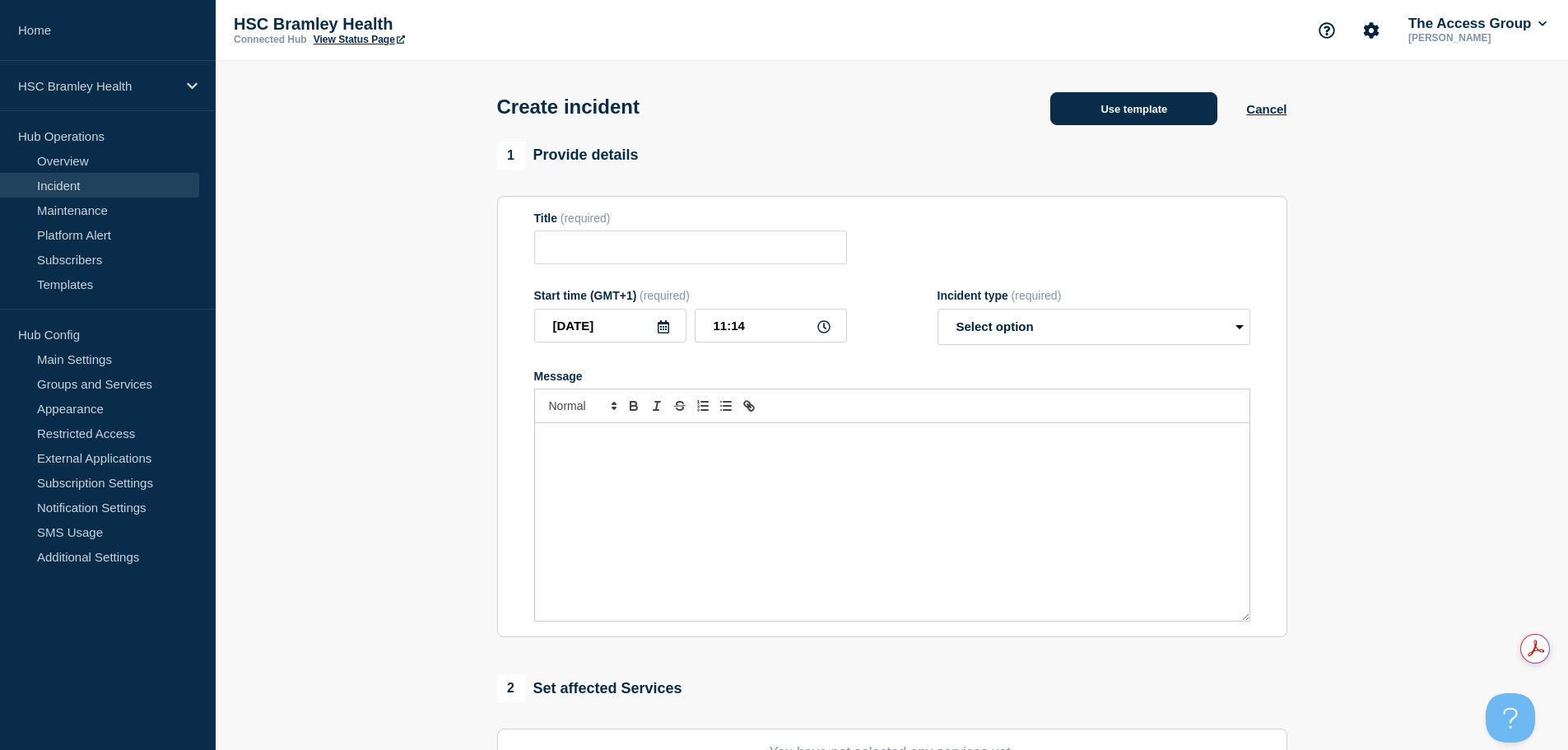
click at [1119, 108] on button "Use template" at bounding box center [1134, 108] width 167 height 33
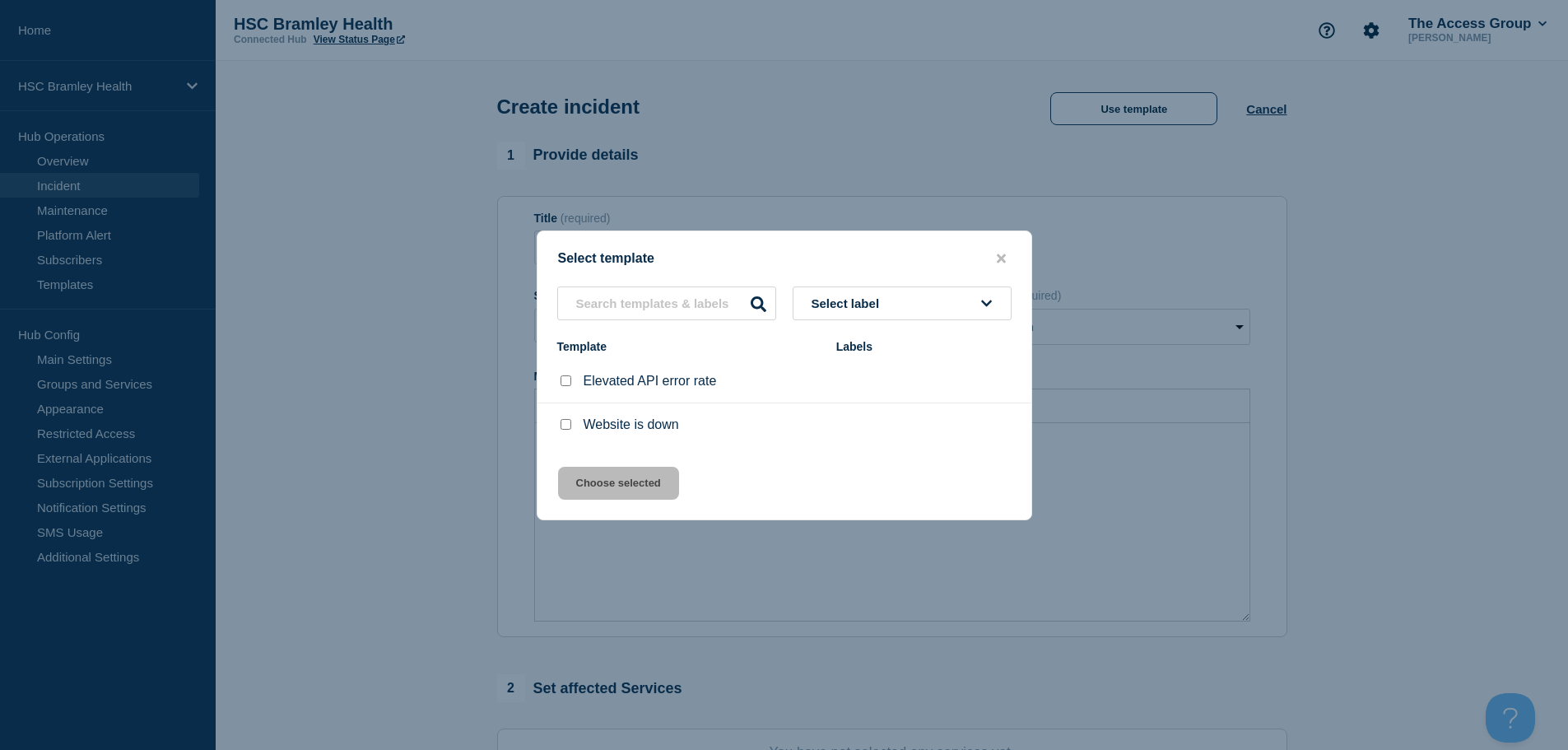
click at [965, 304] on button "Select label" at bounding box center [902, 303] width 219 height 34
click at [921, 201] on div at bounding box center [784, 375] width 1568 height 750
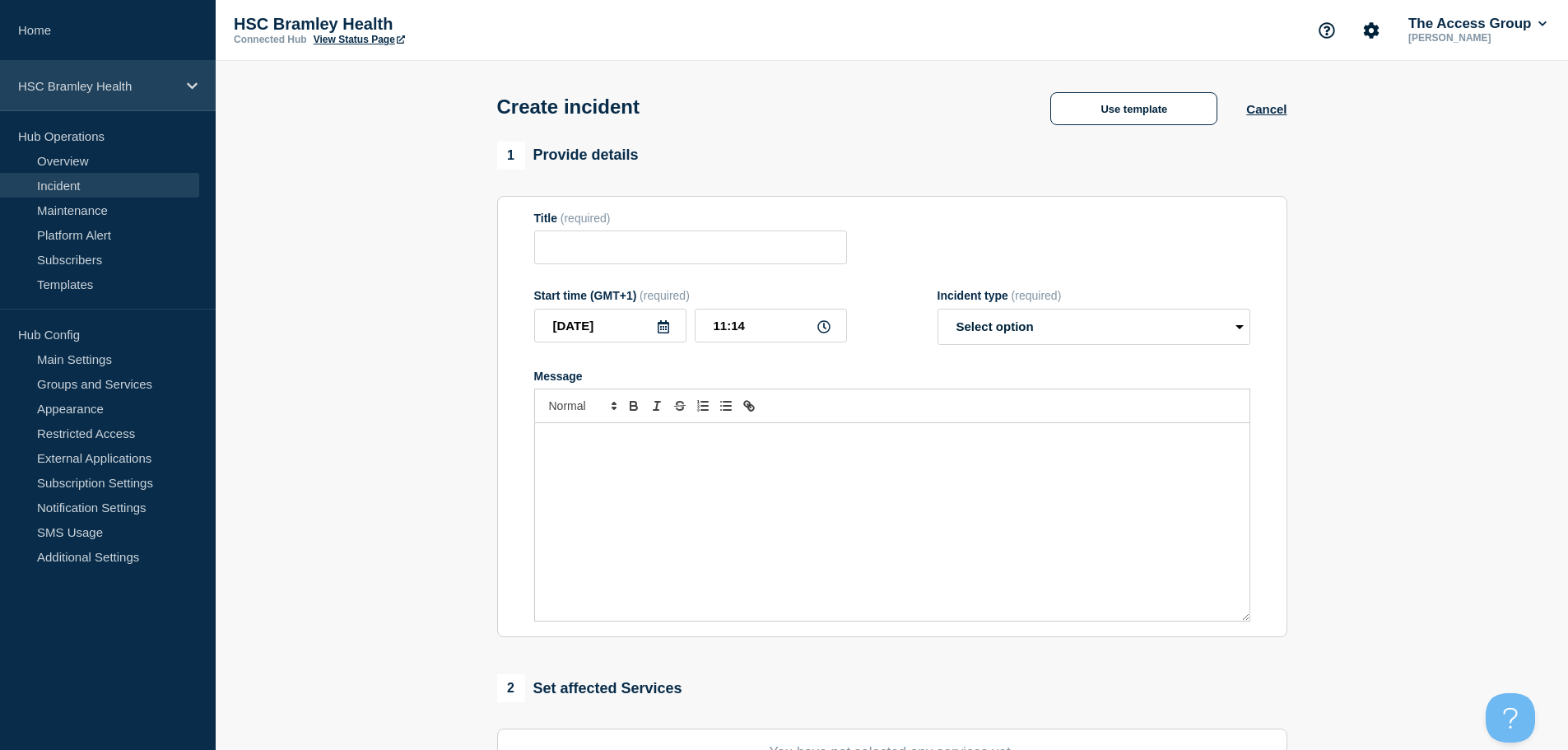
click at [187, 88] on icon at bounding box center [192, 85] width 11 height 12
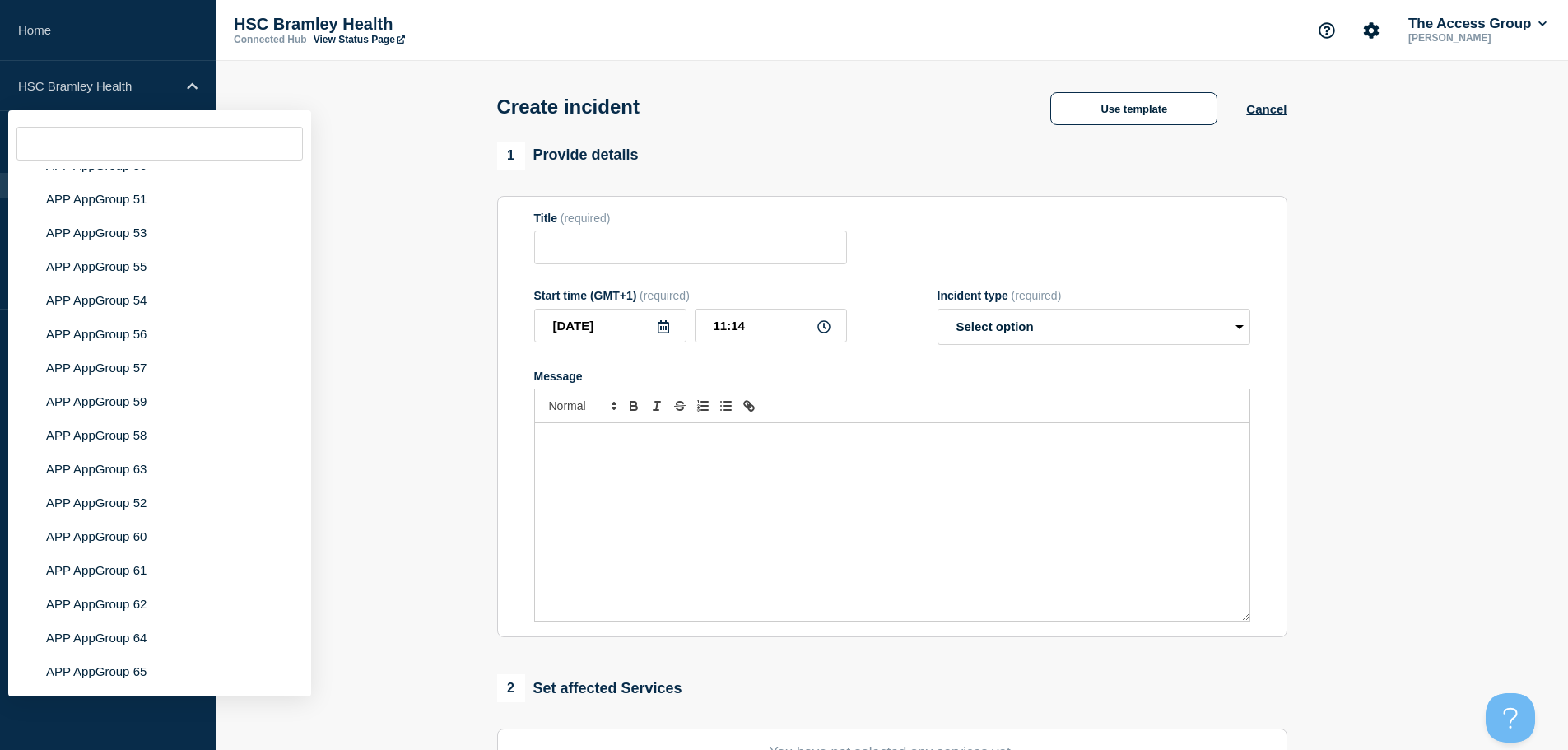
scroll to position [6549, 0]
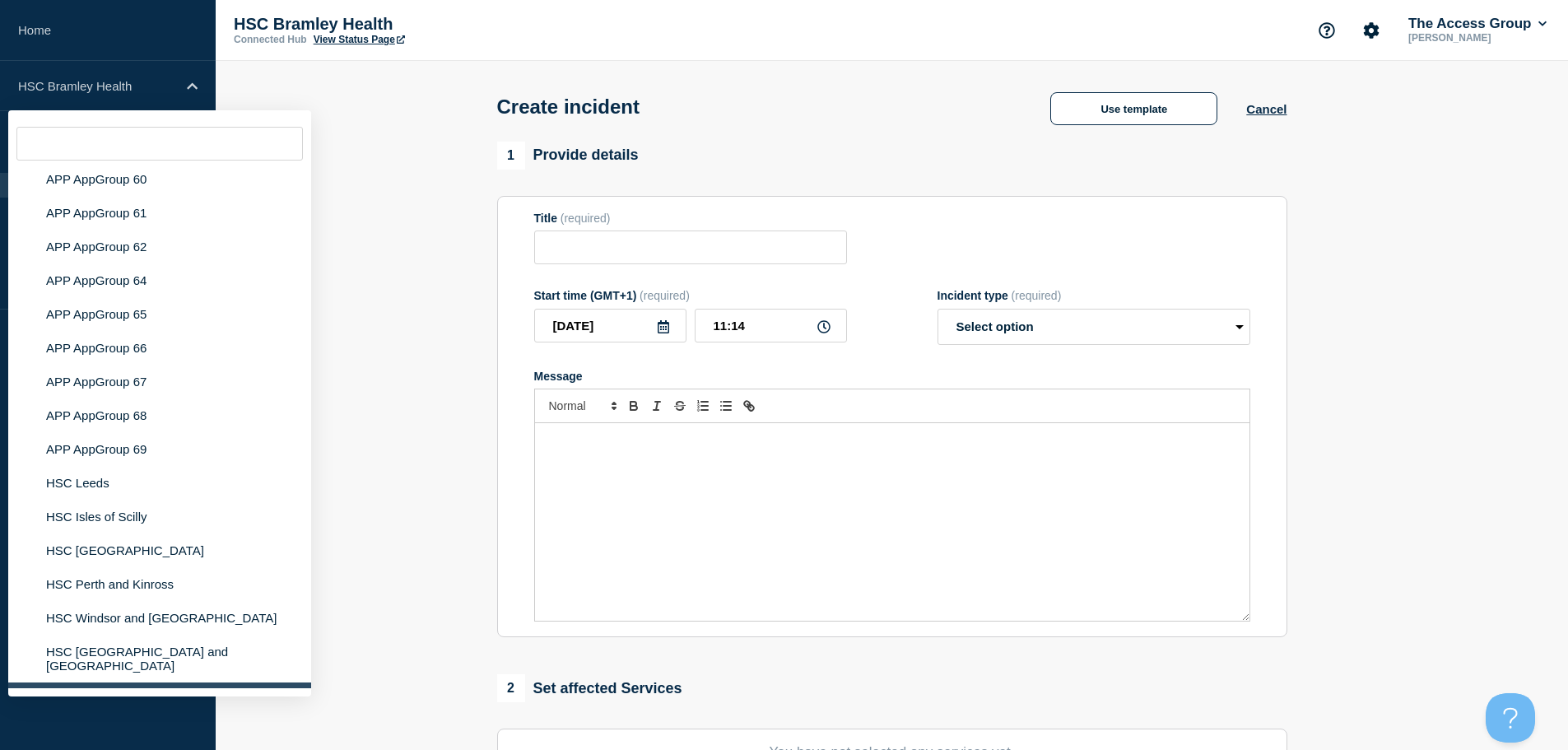
click at [368, 502] on section "1 Provide details Title (required) Start time (GMT+1) (required) [DATE] 11:14 I…" at bounding box center [892, 613] width 1353 height 943
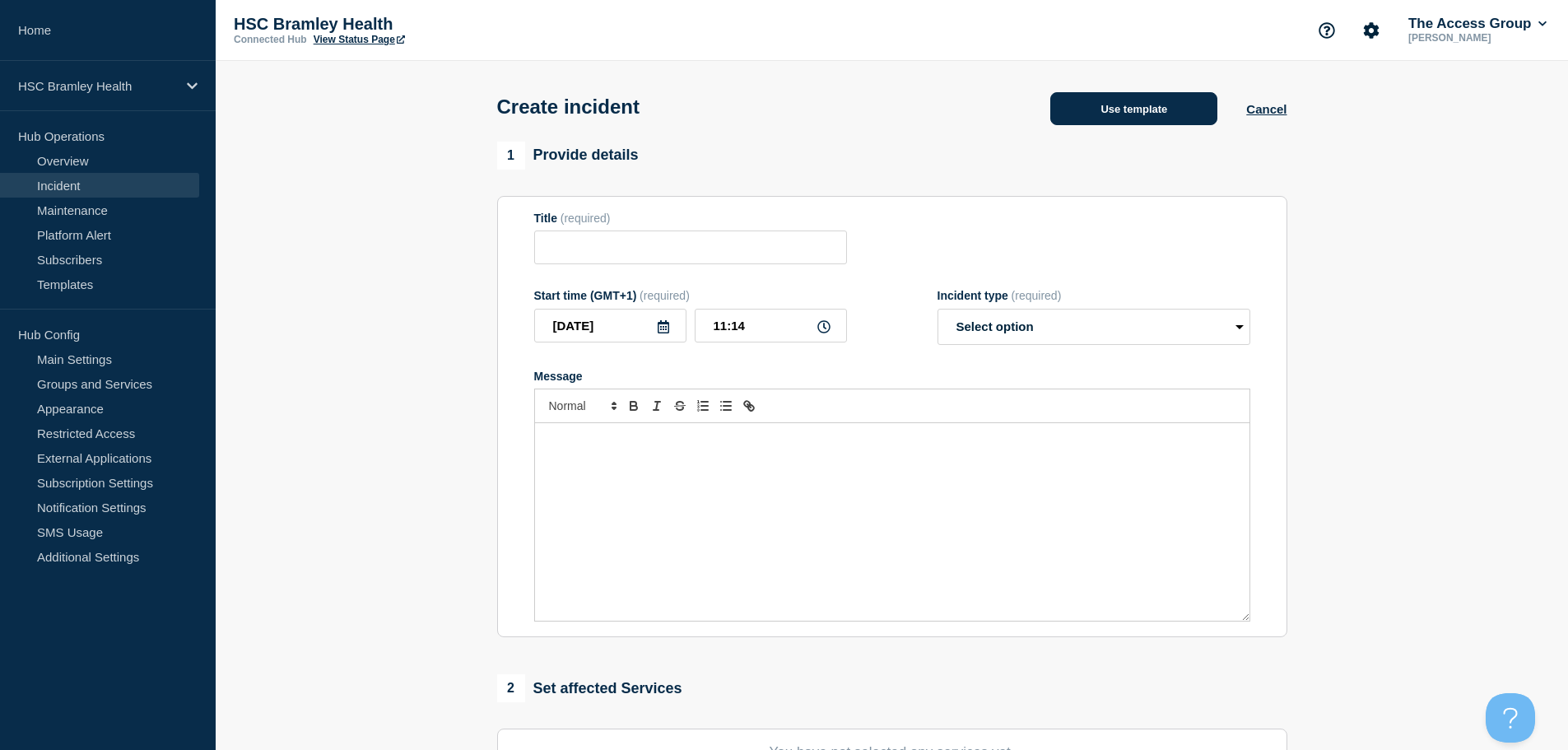
click at [1164, 120] on button "Use template" at bounding box center [1134, 108] width 167 height 33
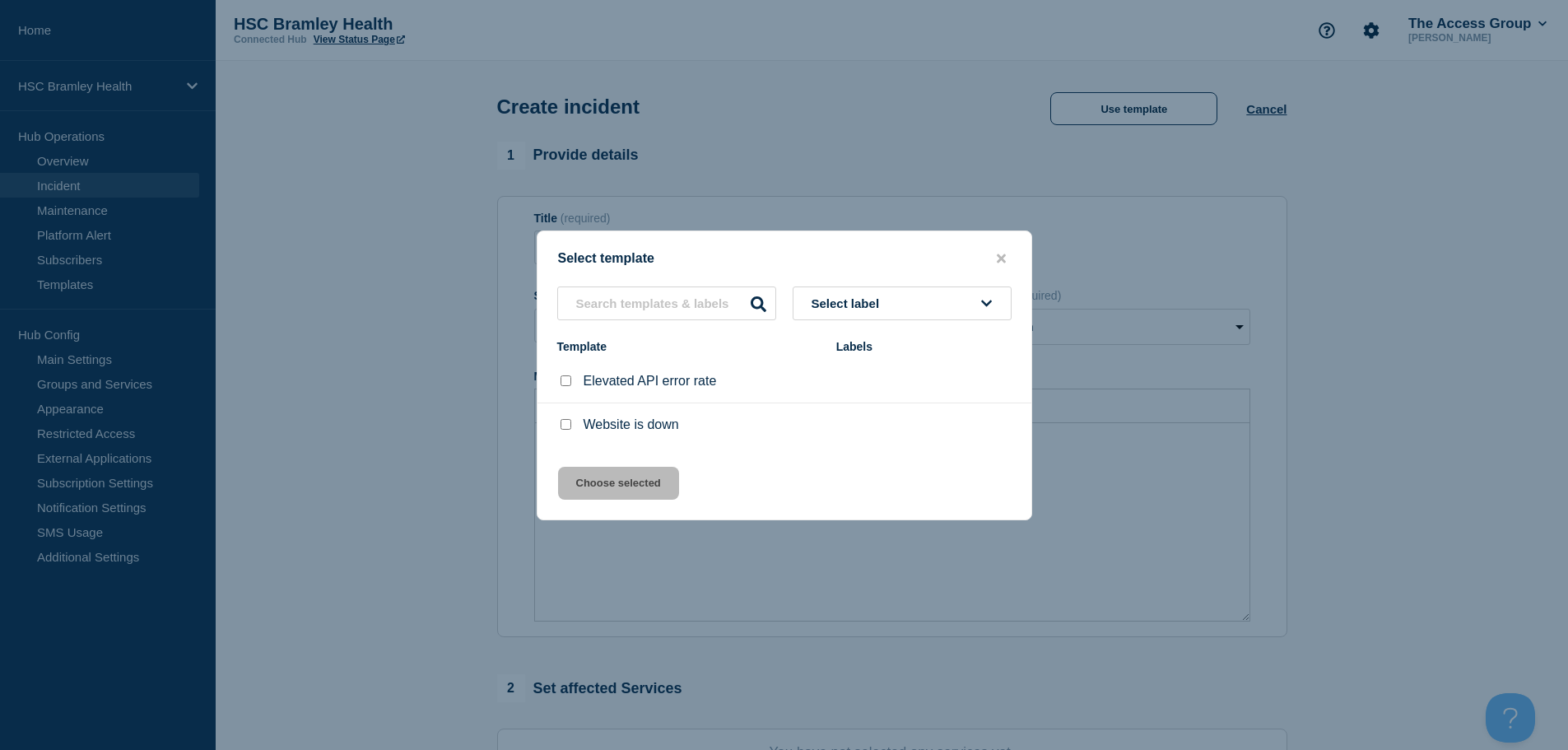
click at [135, 88] on div at bounding box center [784, 375] width 1568 height 750
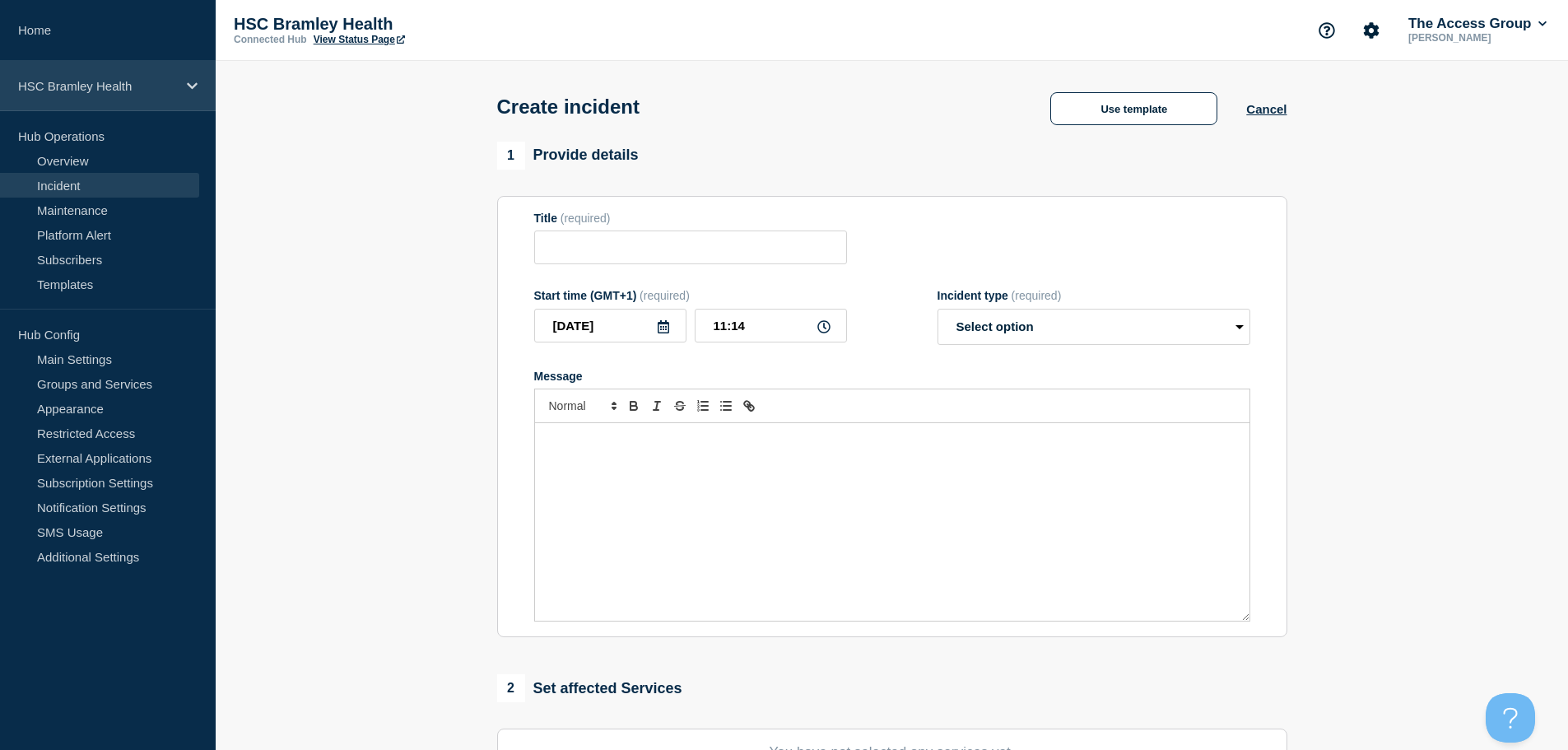
click at [181, 85] on div "HSC Bramley Health" at bounding box center [108, 85] width 216 height 50
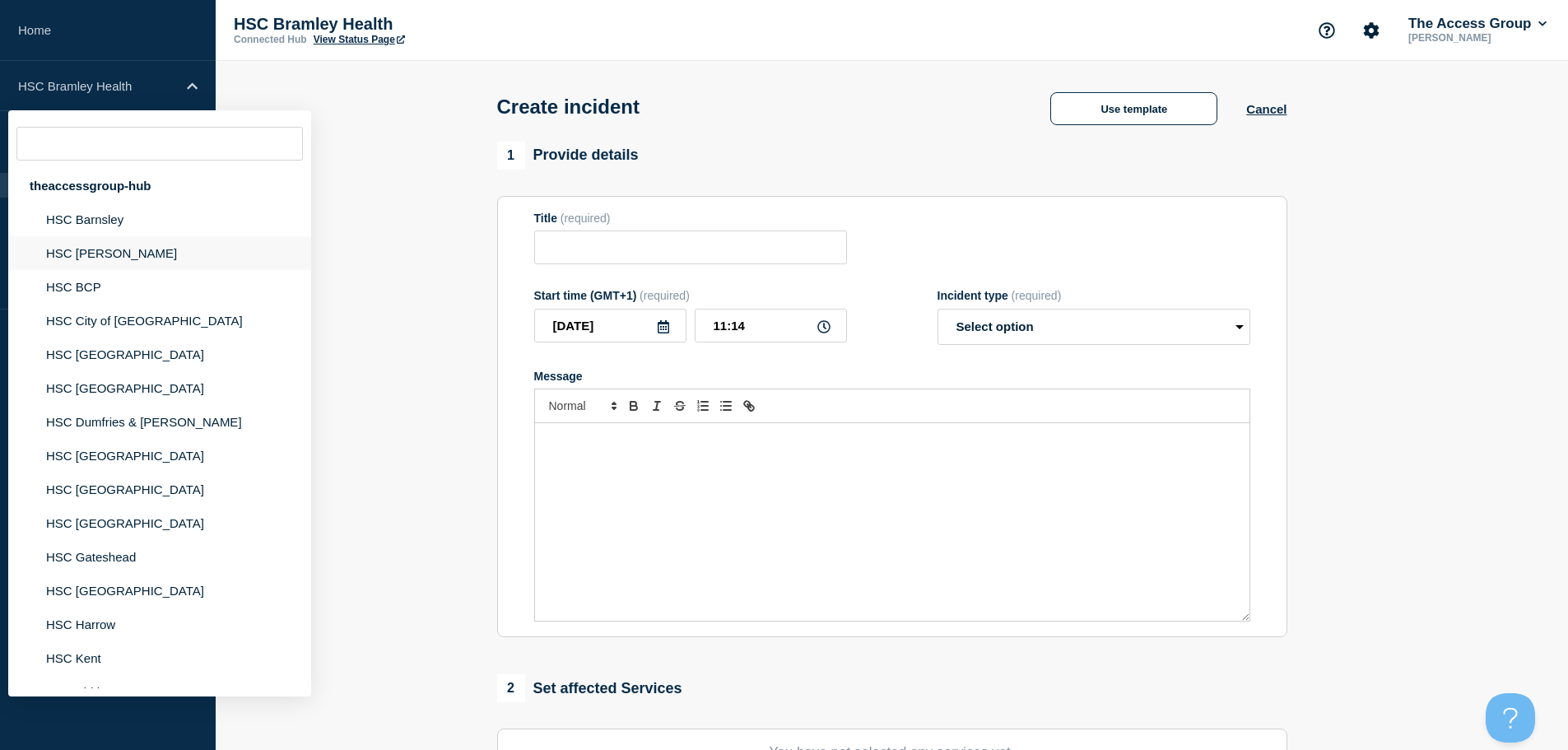
click at [165, 259] on li "HSC [PERSON_NAME]" at bounding box center [160, 254] width 303 height 34
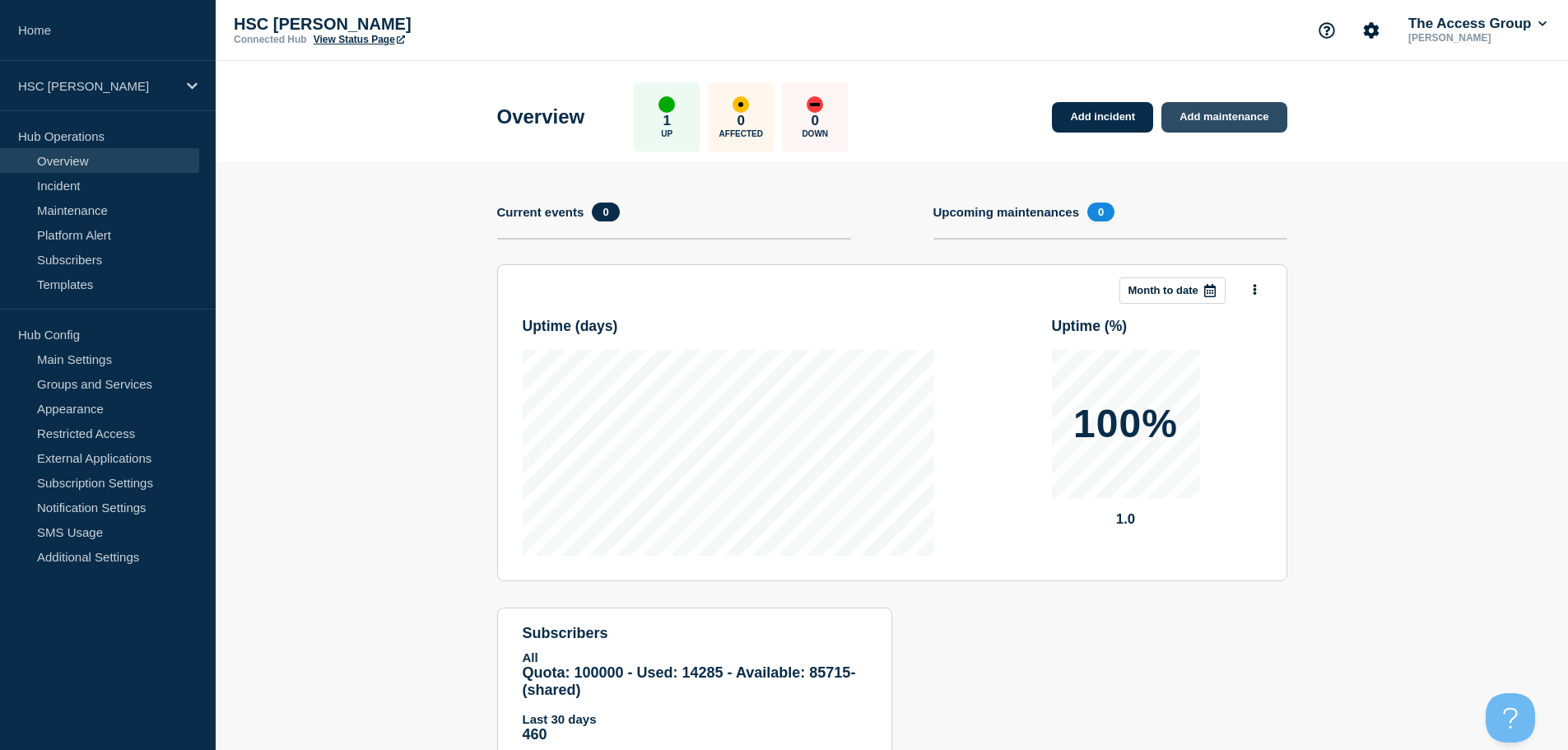
click at [1209, 120] on link "Add maintenance" at bounding box center [1224, 118] width 125 height 31
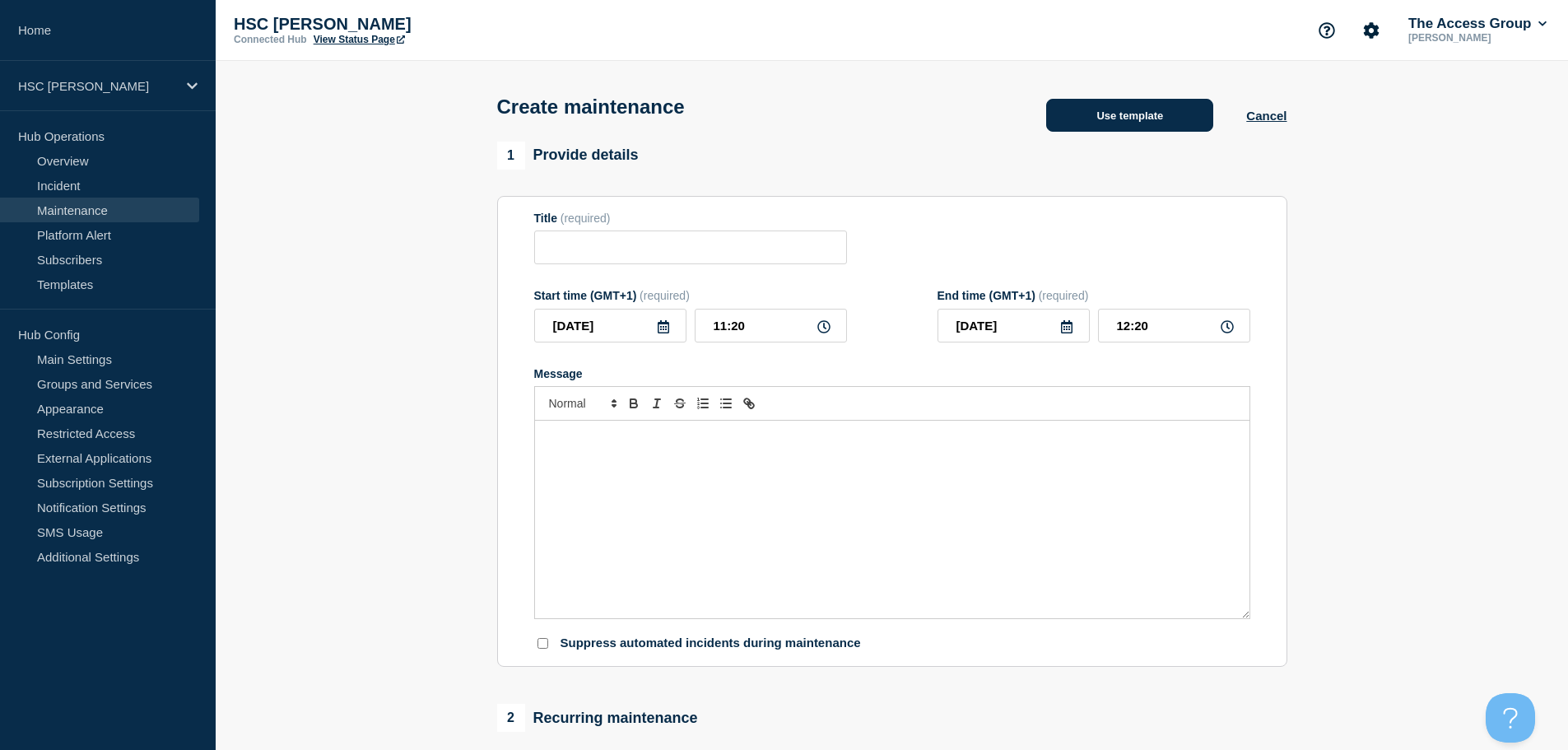
click at [1132, 132] on button "Use template" at bounding box center [1130, 115] width 167 height 33
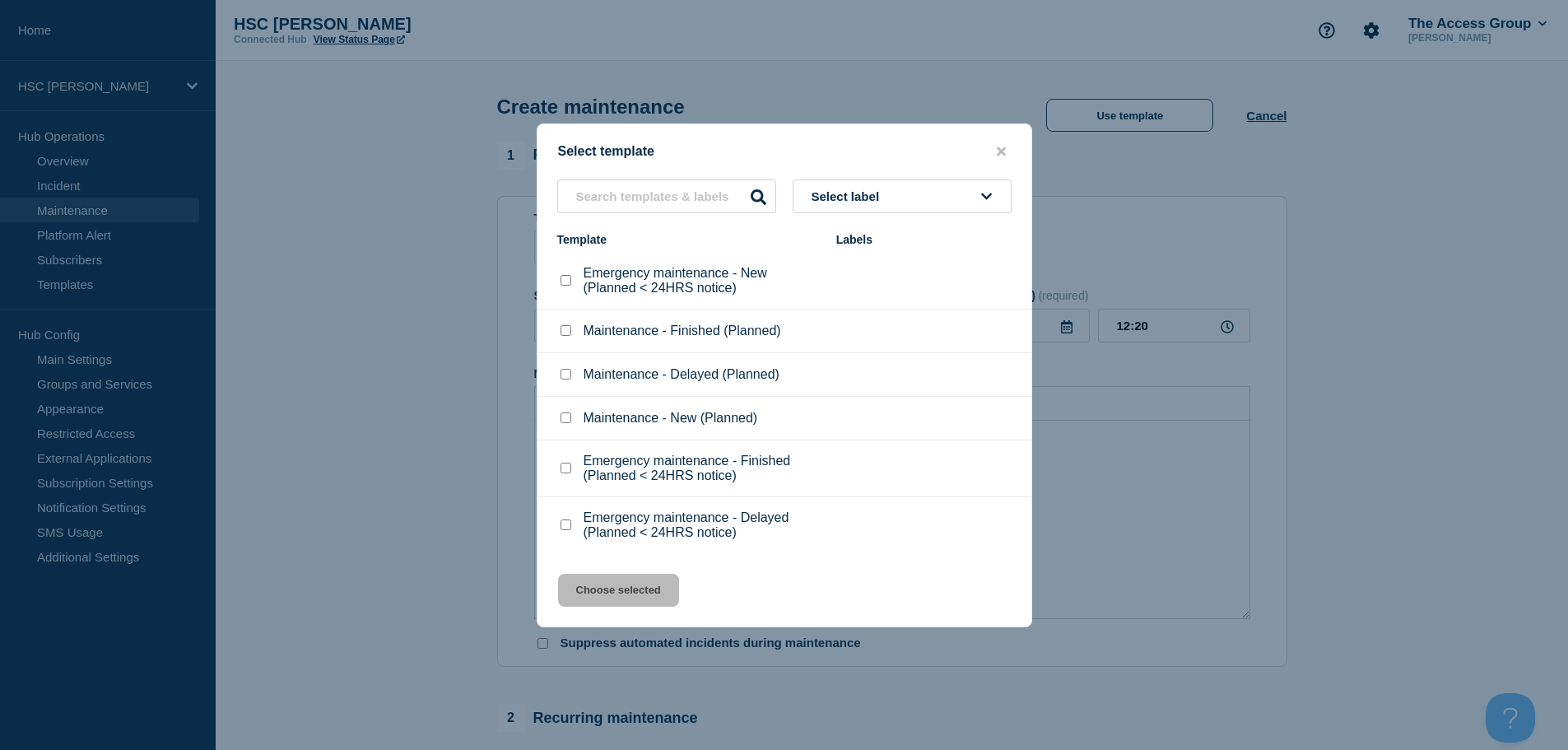
click at [564, 368] on li "Maintenance - Delayed (Planned)" at bounding box center [784, 374] width 494 height 44
click at [568, 374] on input "Maintenance - Delayed (Planned) checkbox" at bounding box center [565, 374] width 11 height 11
click at [965, 188] on button "Select label" at bounding box center [902, 196] width 219 height 34
click at [973, 196] on button "Select label" at bounding box center [902, 196] width 219 height 34
click at [627, 577] on div "Select template Select label Template Labels Emergency maintenance - New (Plann…" at bounding box center [784, 376] width 495 height 504
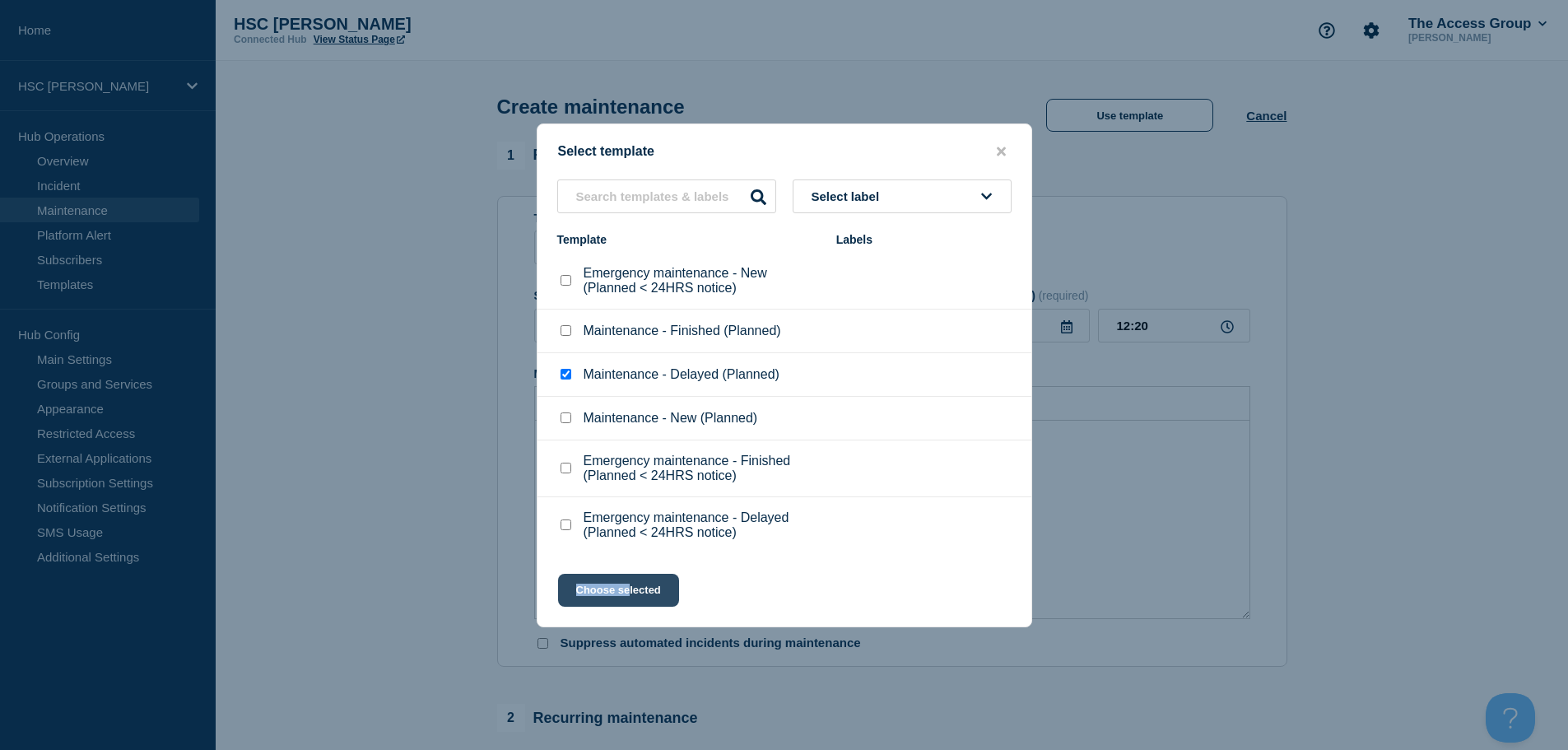
click at [627, 580] on button "Choose selected" at bounding box center [618, 590] width 121 height 33
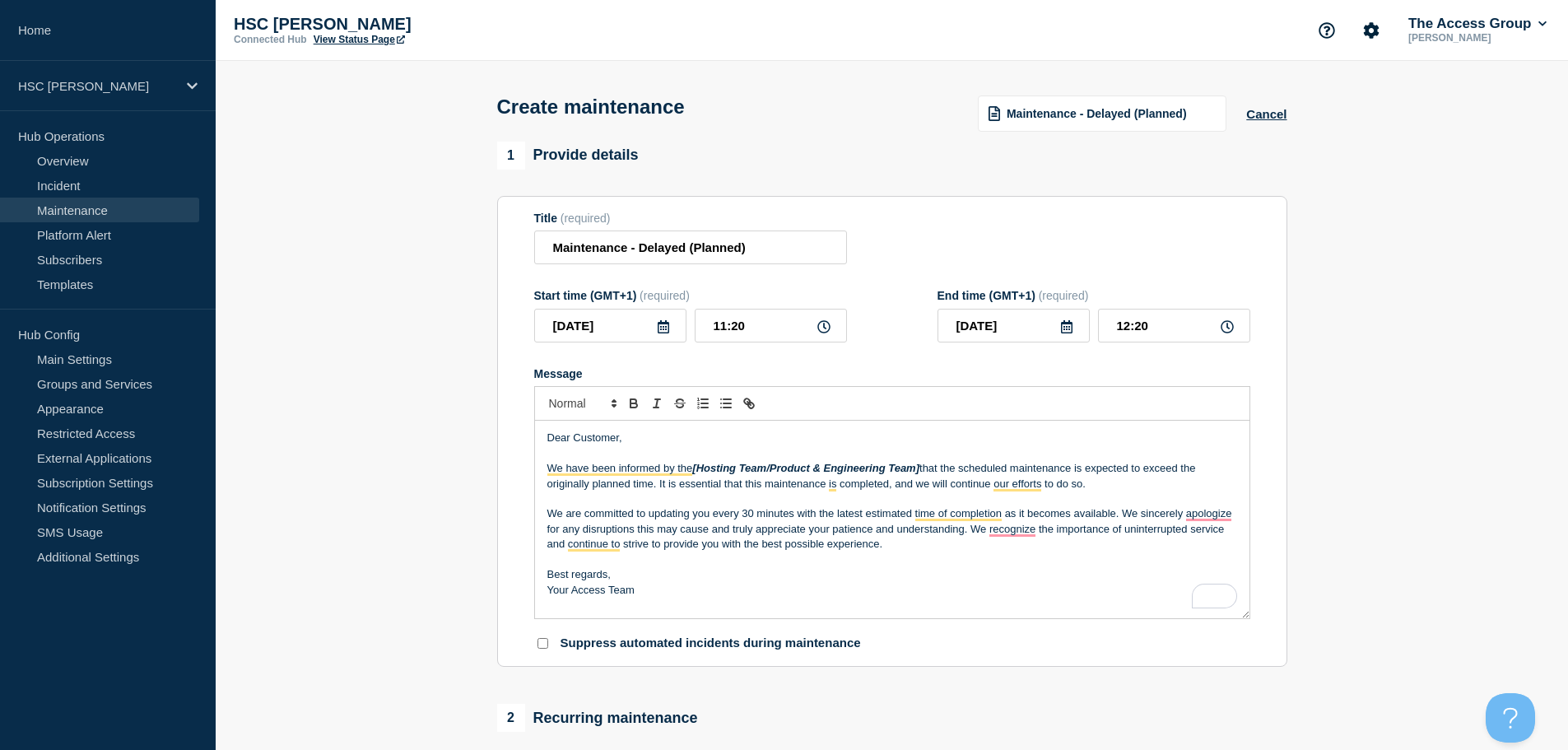
click at [861, 421] on div at bounding box center [892, 403] width 717 height 34
click at [1261, 116] on button "Cancel" at bounding box center [1266, 114] width 40 height 14
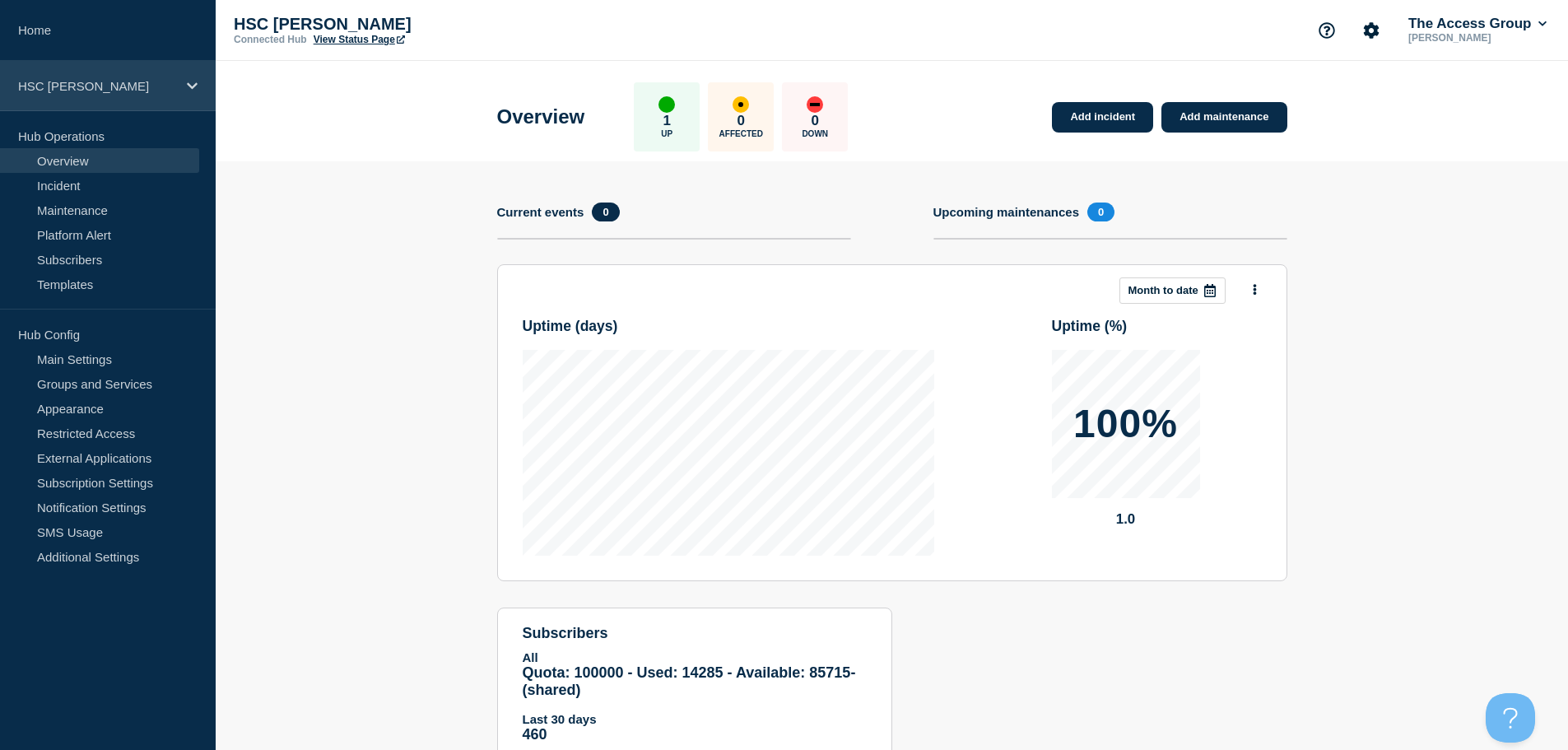
click at [157, 91] on p "HSC [PERSON_NAME]" at bounding box center [97, 86] width 158 height 14
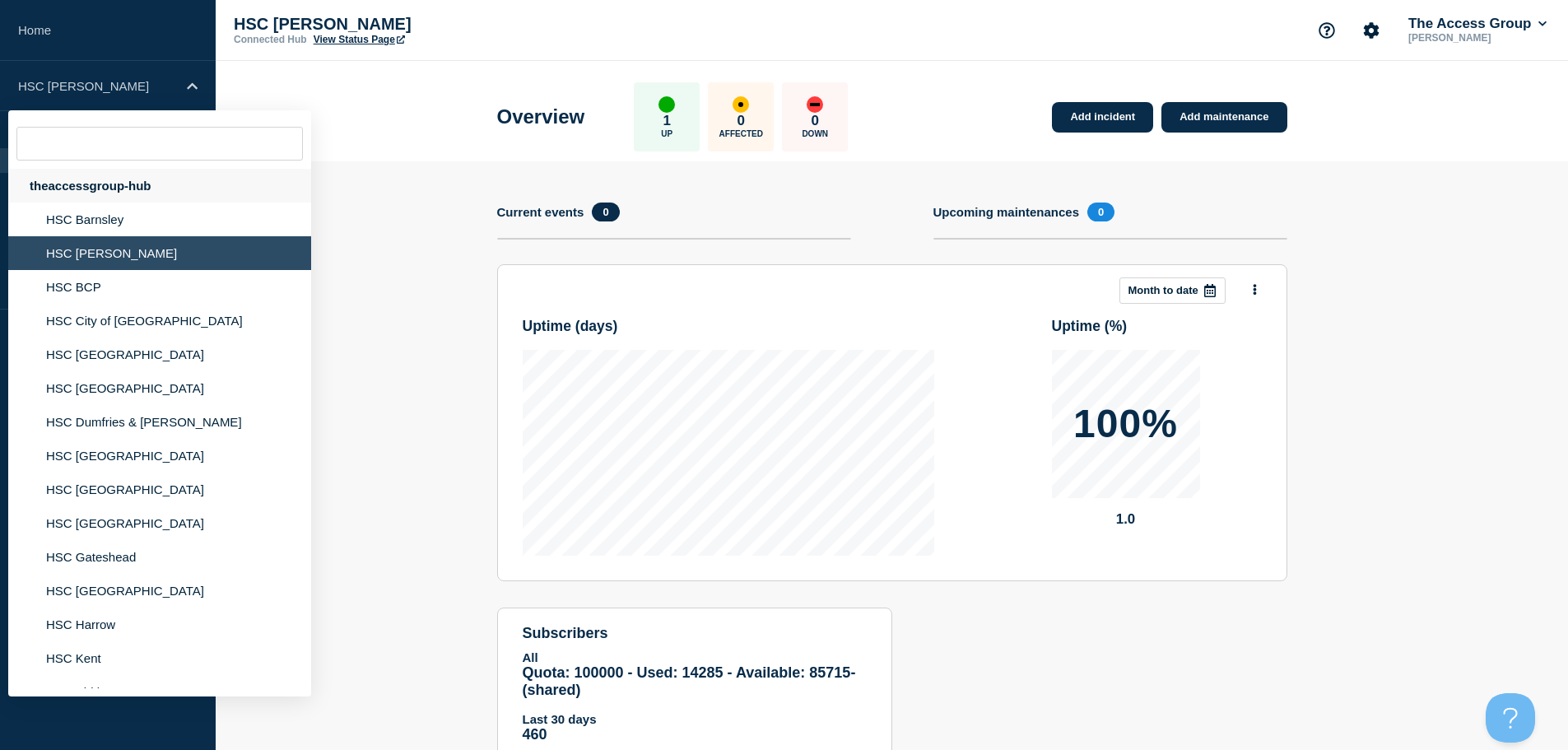
click at [182, 186] on div "theaccessgroup-hub" at bounding box center [160, 186] width 303 height 34
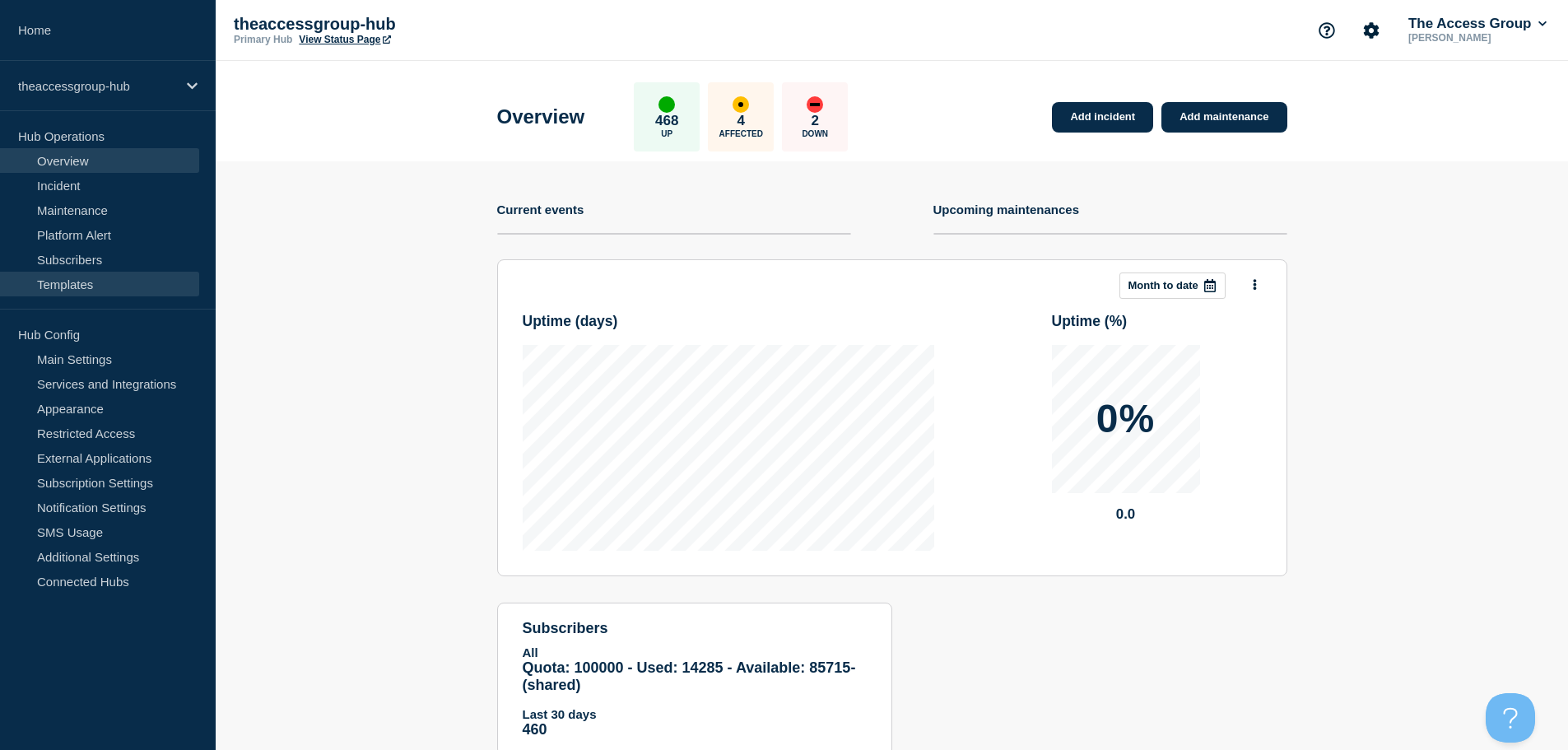
click at [94, 283] on link "Templates" at bounding box center [99, 284] width 199 height 25
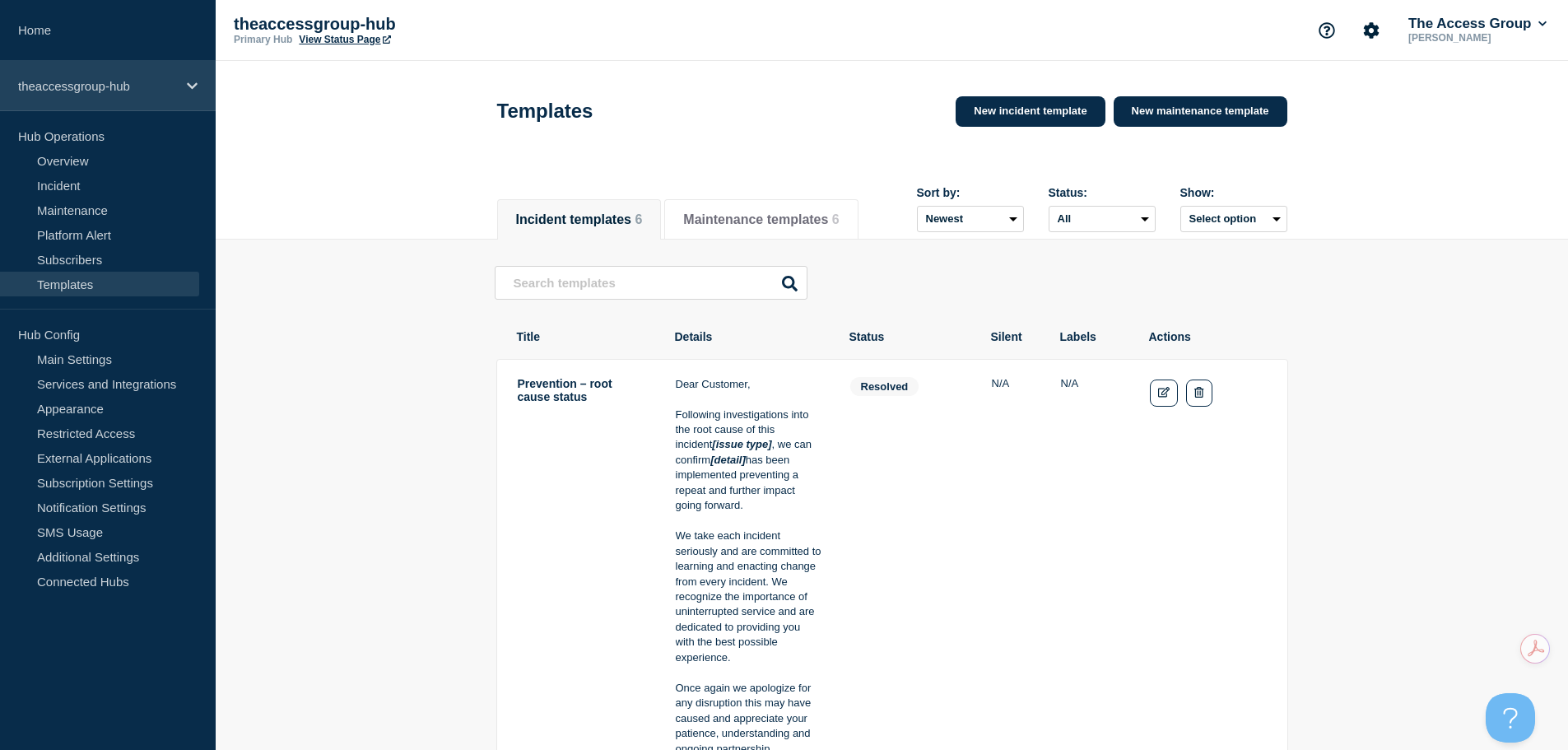
click at [173, 78] on div "theaccessgroup-hub" at bounding box center [108, 85] width 216 height 50
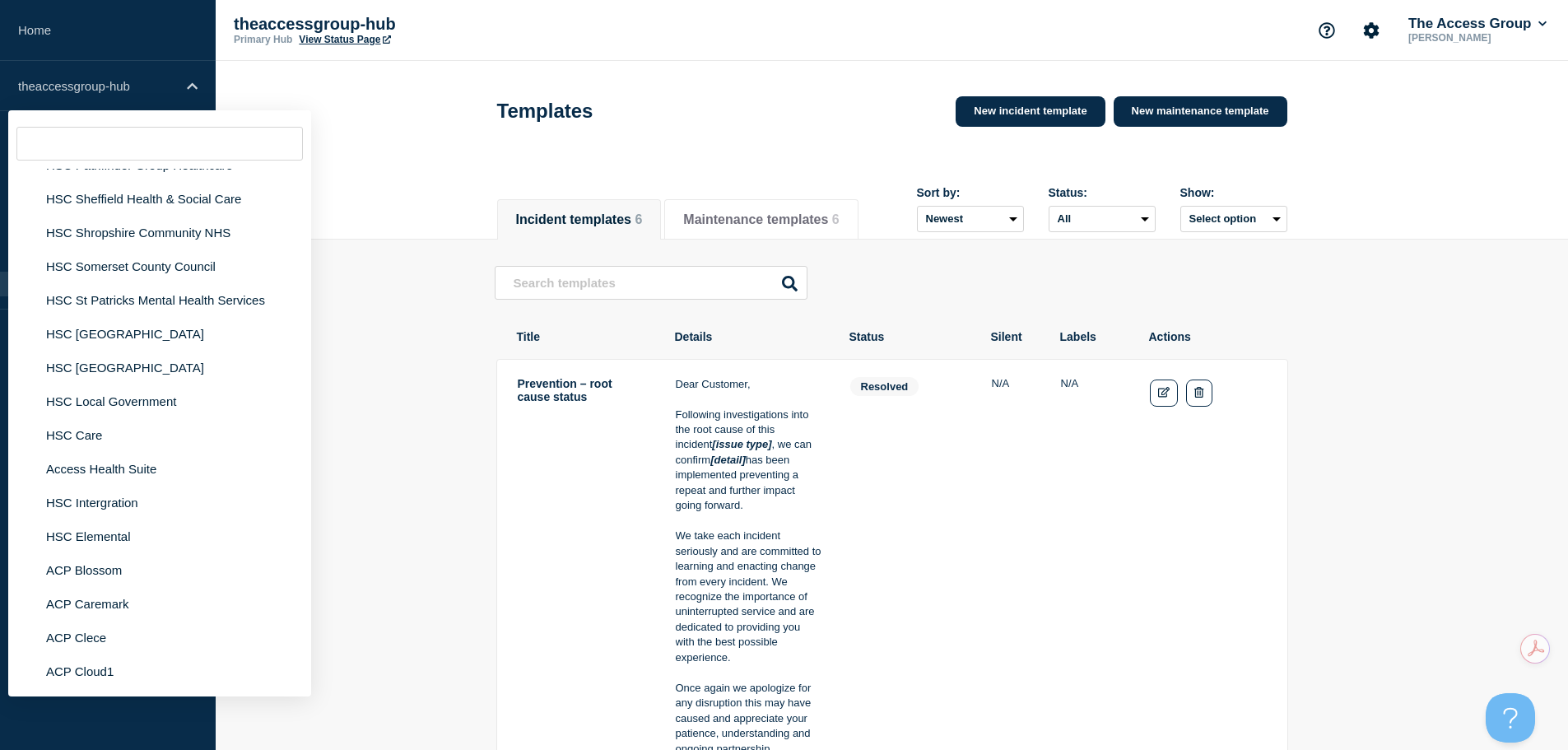
scroll to position [3870, 0]
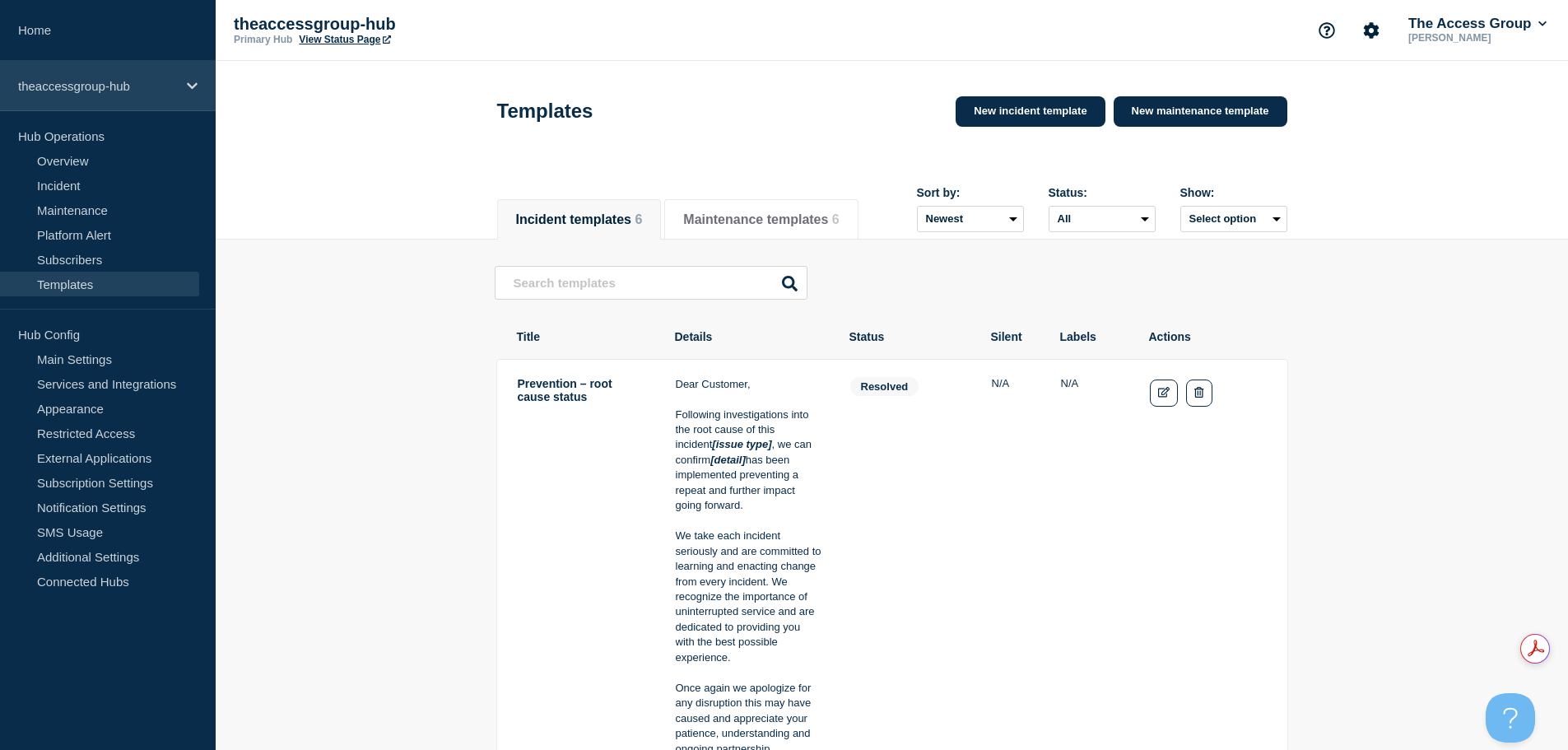
click at [181, 84] on div "theaccessgroup-hub" at bounding box center [108, 85] width 216 height 50
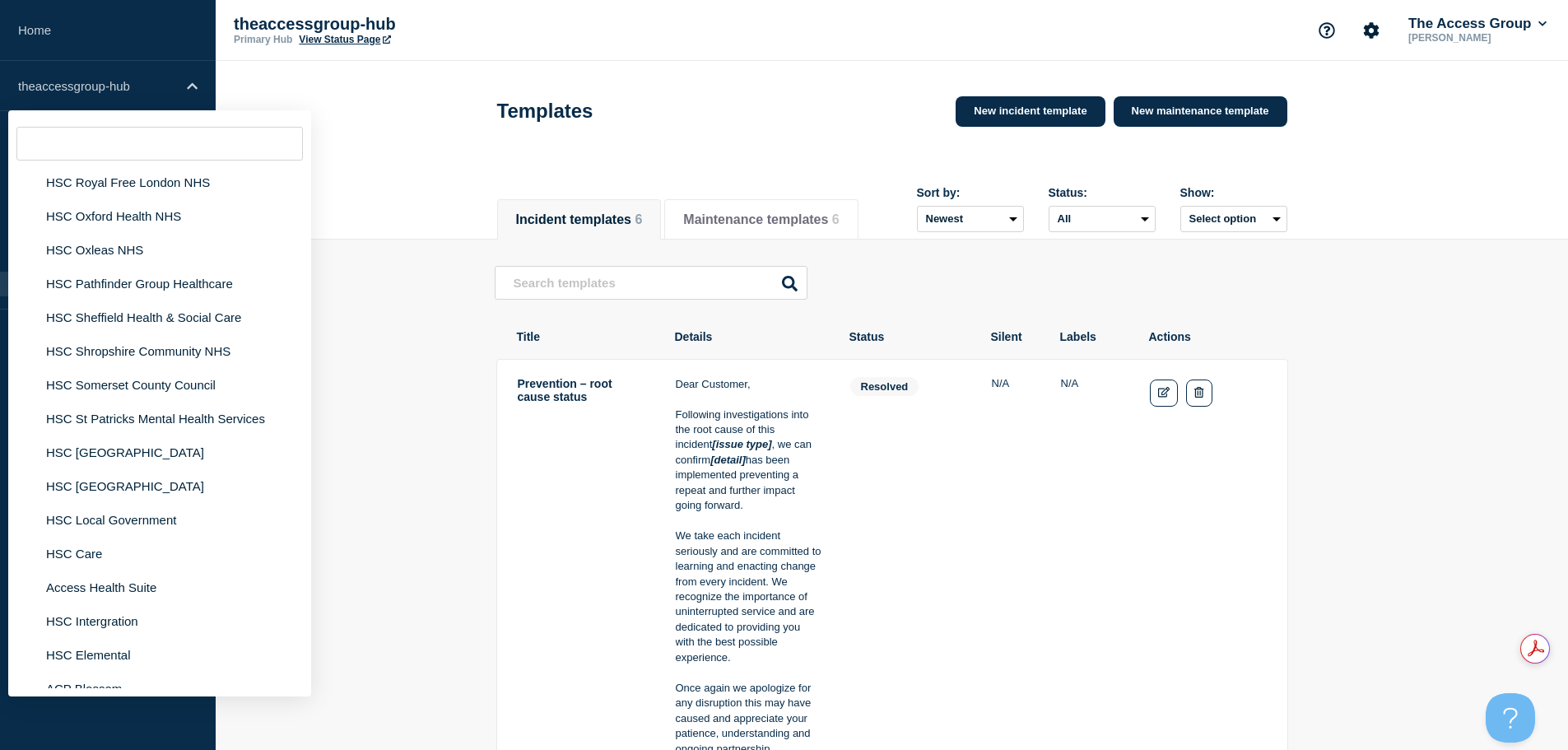
scroll to position [3852, 0]
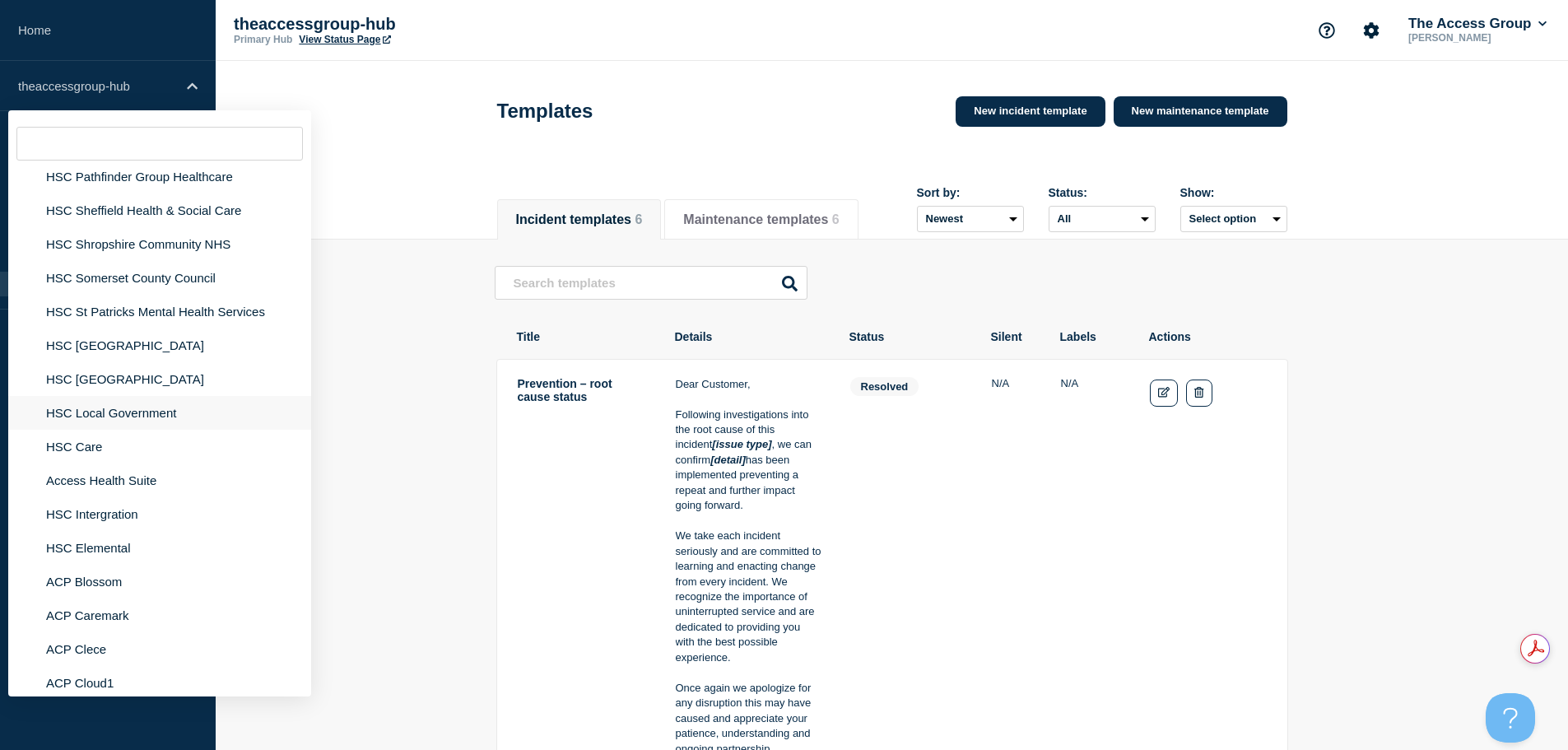
click at [137, 396] on li "HSC Local Government" at bounding box center [160, 413] width 303 height 34
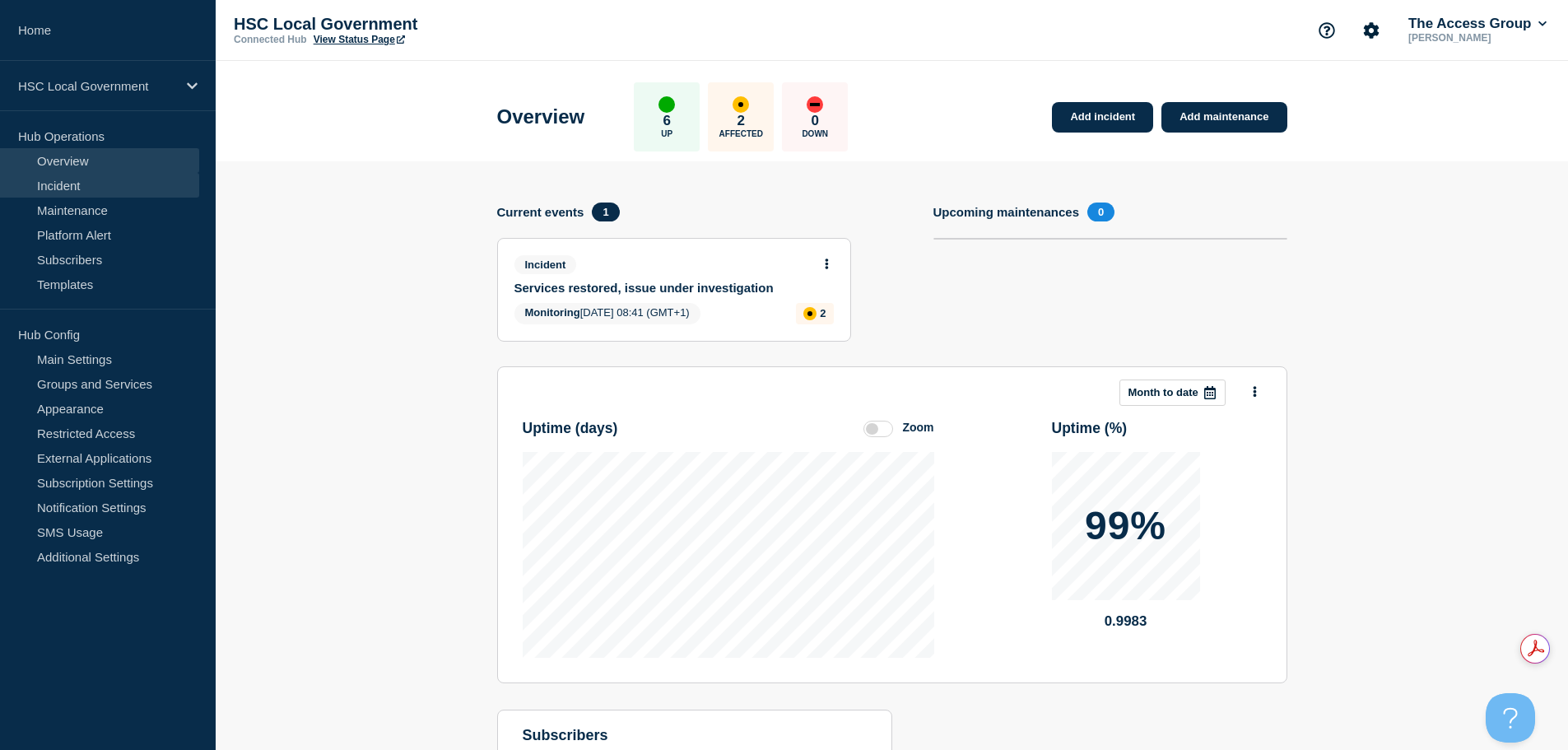
click at [82, 186] on link "Incident" at bounding box center [99, 185] width 199 height 25
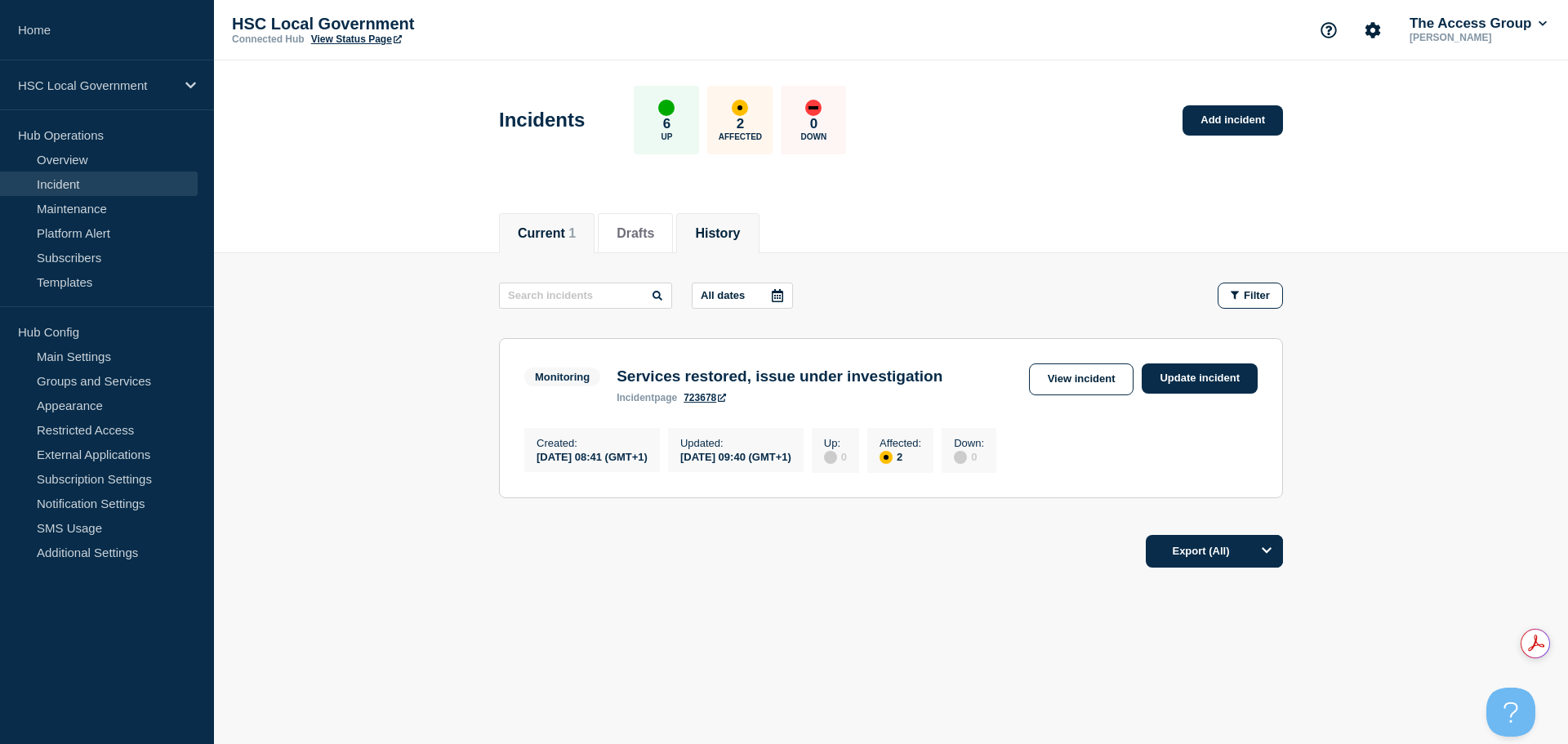
click at [734, 226] on button "History" at bounding box center [717, 233] width 45 height 14
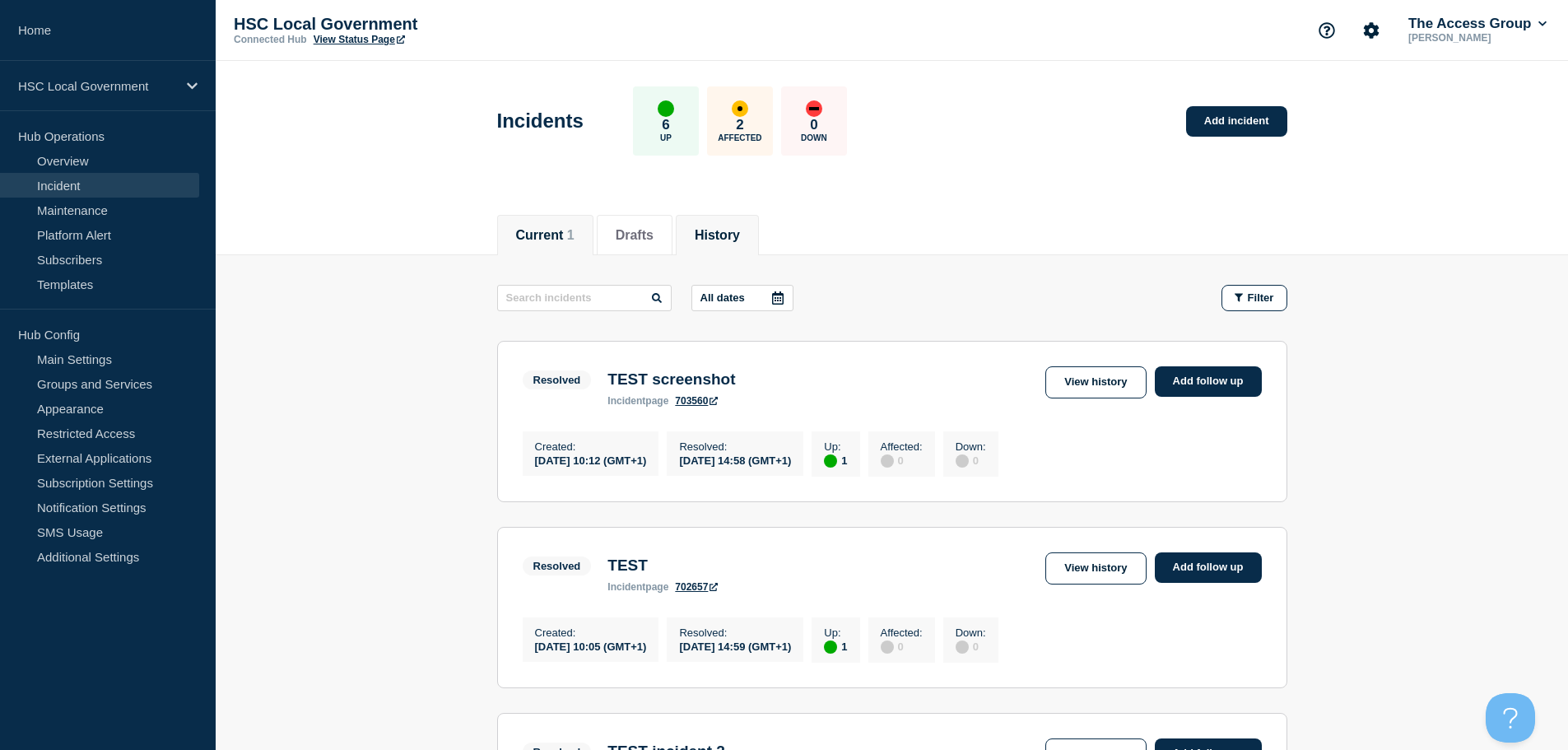
click at [552, 228] on button "Current 1" at bounding box center [545, 235] width 58 height 15
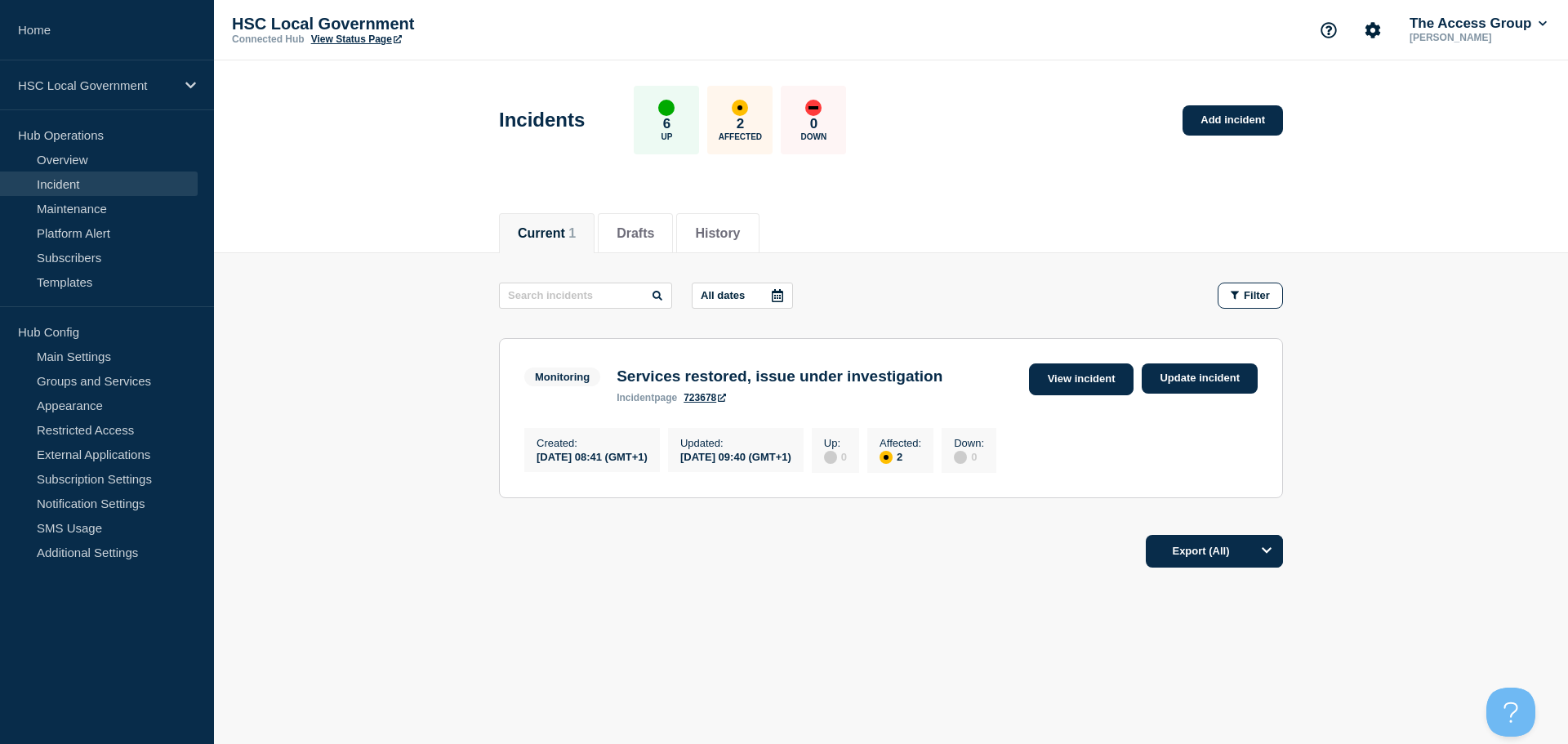
click at [1089, 375] on link "View incident" at bounding box center [1081, 380] width 105 height 32
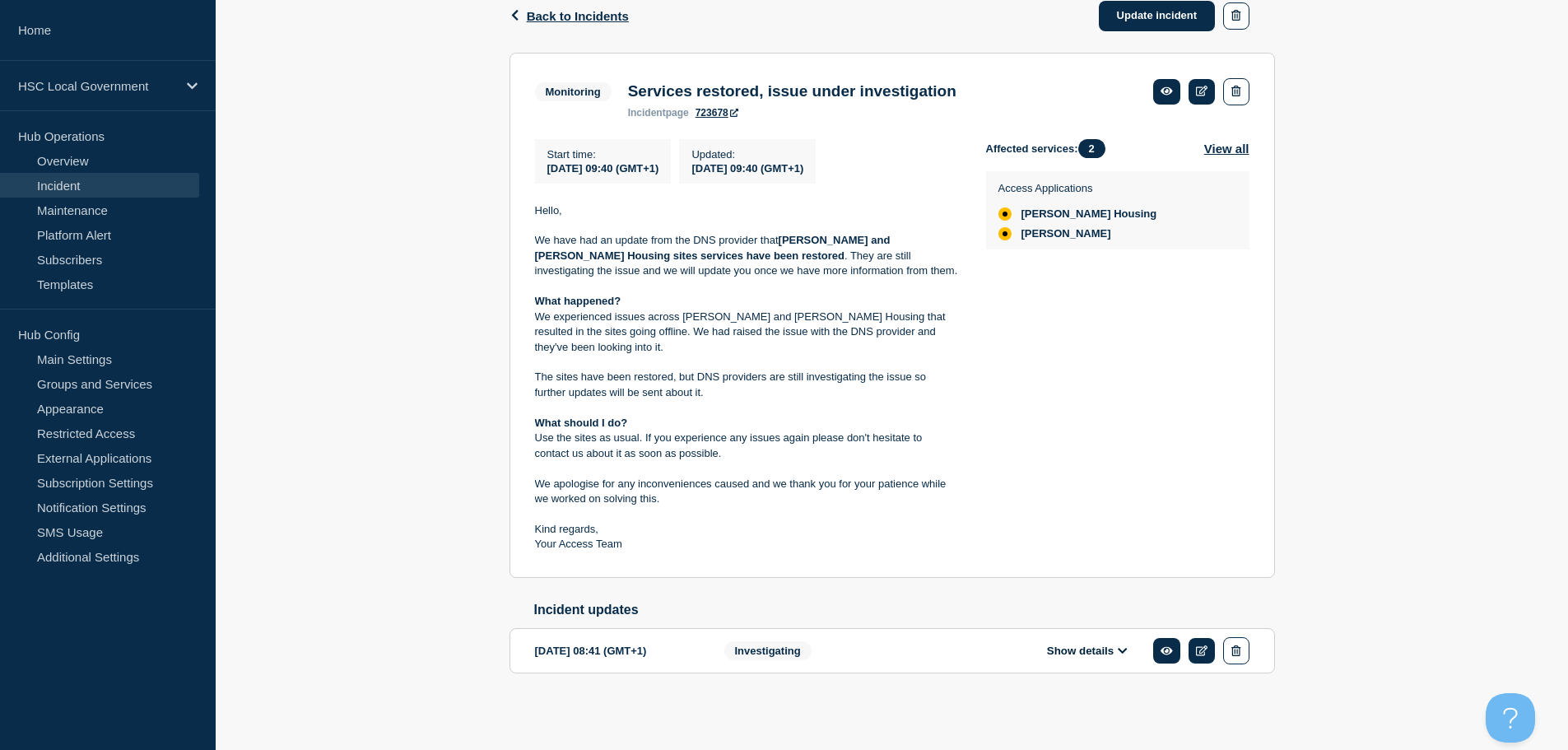
scroll to position [286, 0]
click at [772, 648] on span "Investigating" at bounding box center [768, 651] width 87 height 19
click at [1079, 647] on button "Show details" at bounding box center [1087, 651] width 91 height 14
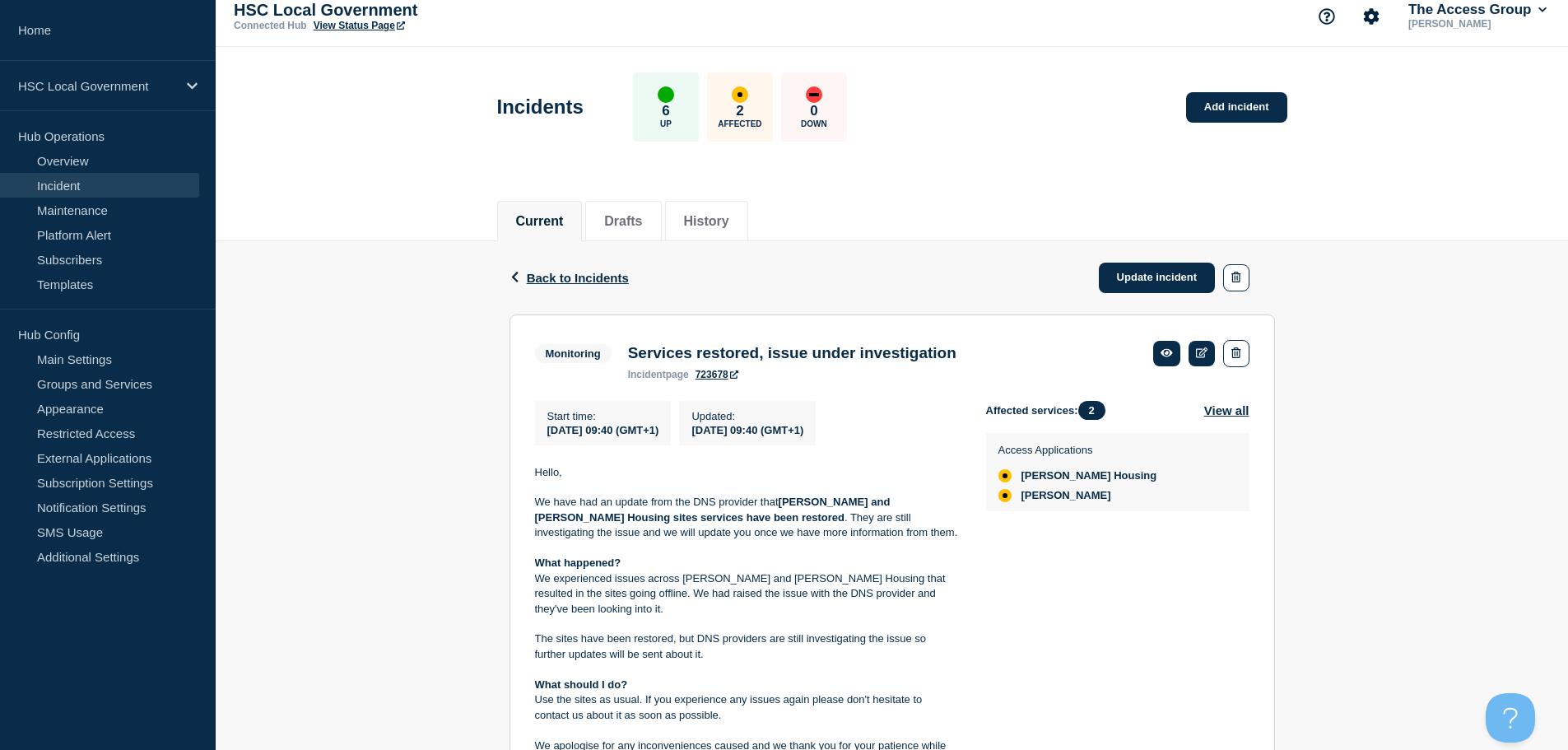
scroll to position [0, 0]
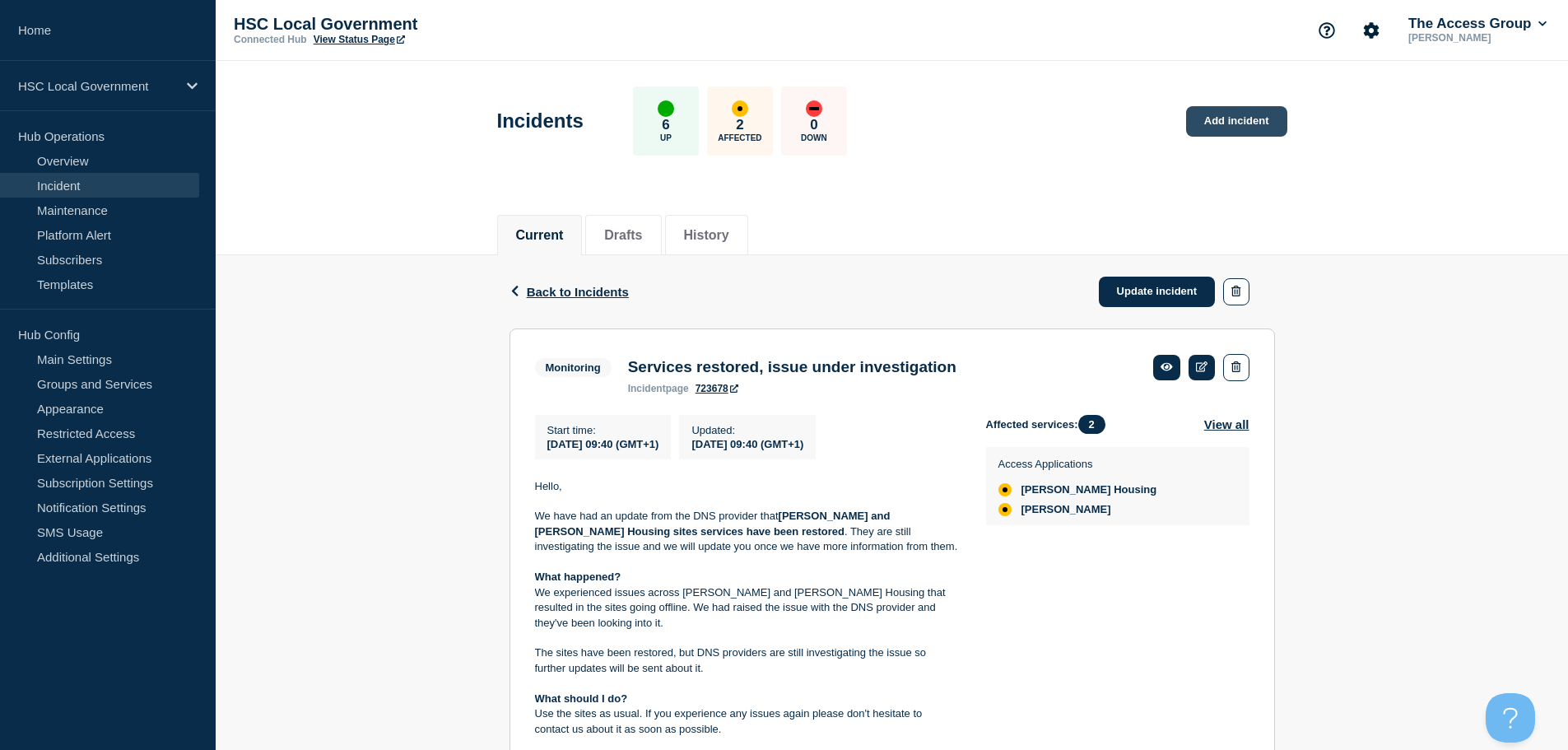
click at [1230, 132] on link "Add incident" at bounding box center [1237, 121] width 102 height 31
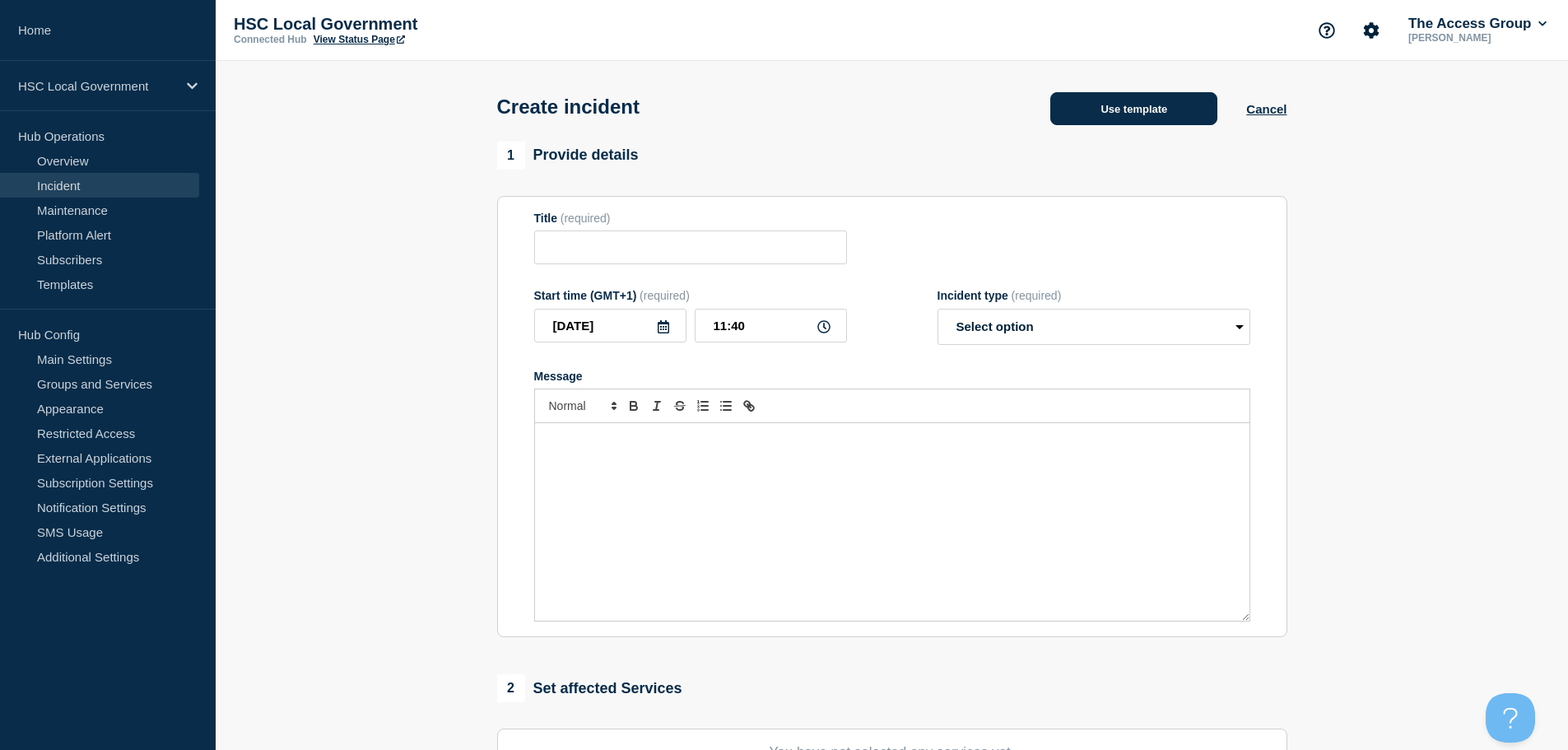
click at [1129, 101] on button "Use template" at bounding box center [1134, 108] width 167 height 33
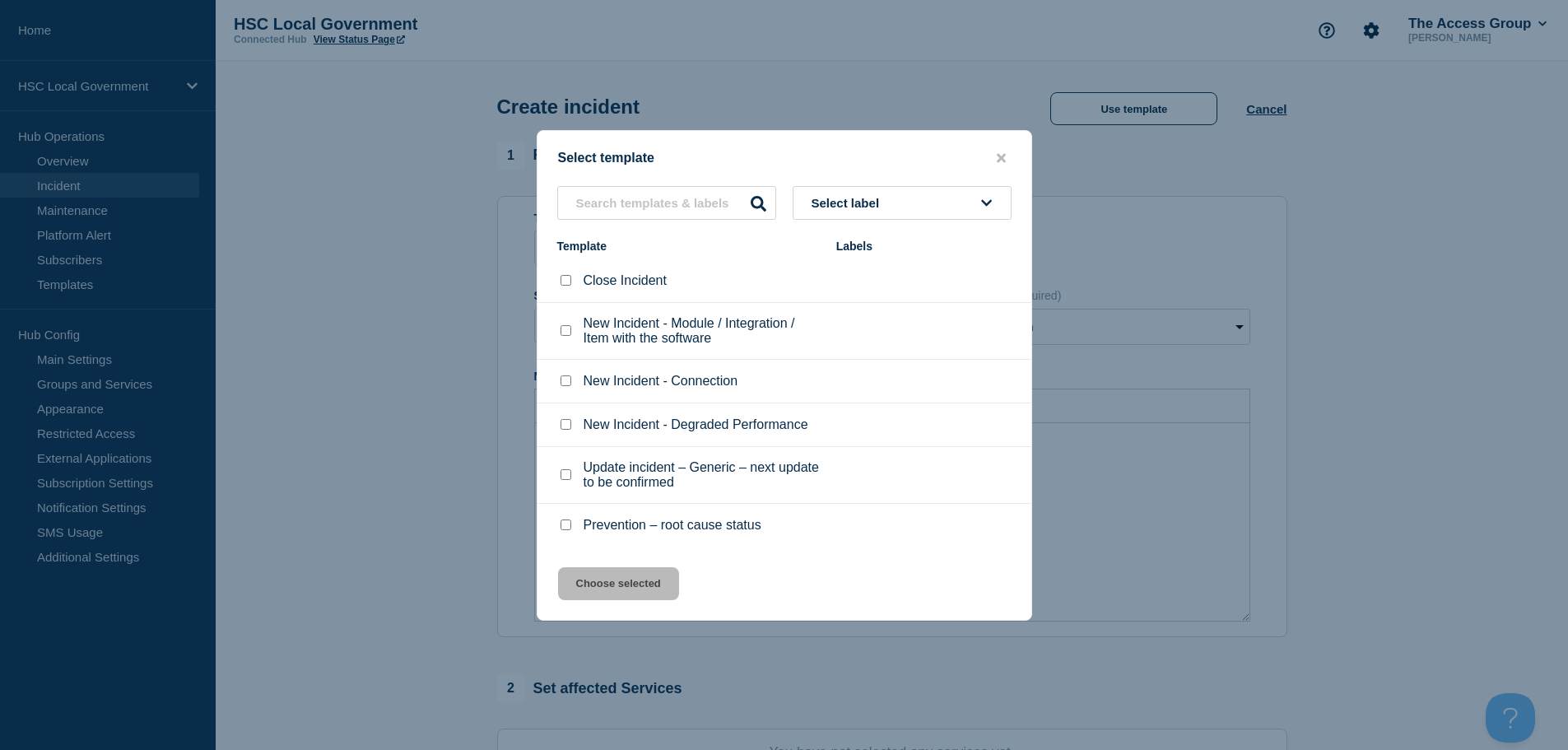
drag, startPoint x: 1004, startPoint y: 152, endPoint x: 1017, endPoint y: 163, distance: 17.0
click at [1007, 153] on button "close button" at bounding box center [1001, 158] width 19 height 15
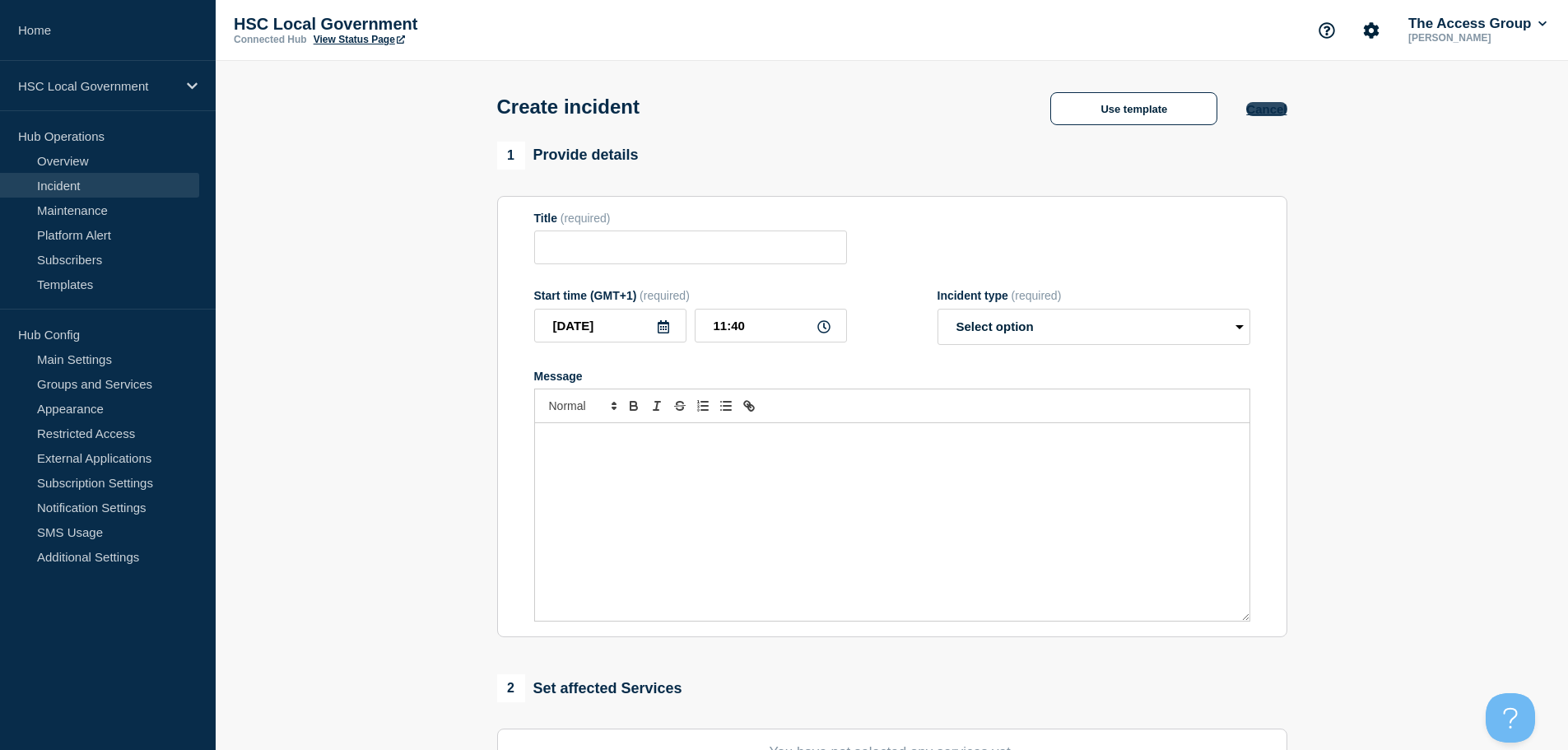
click at [1282, 106] on button "Cancel" at bounding box center [1266, 109] width 40 height 14
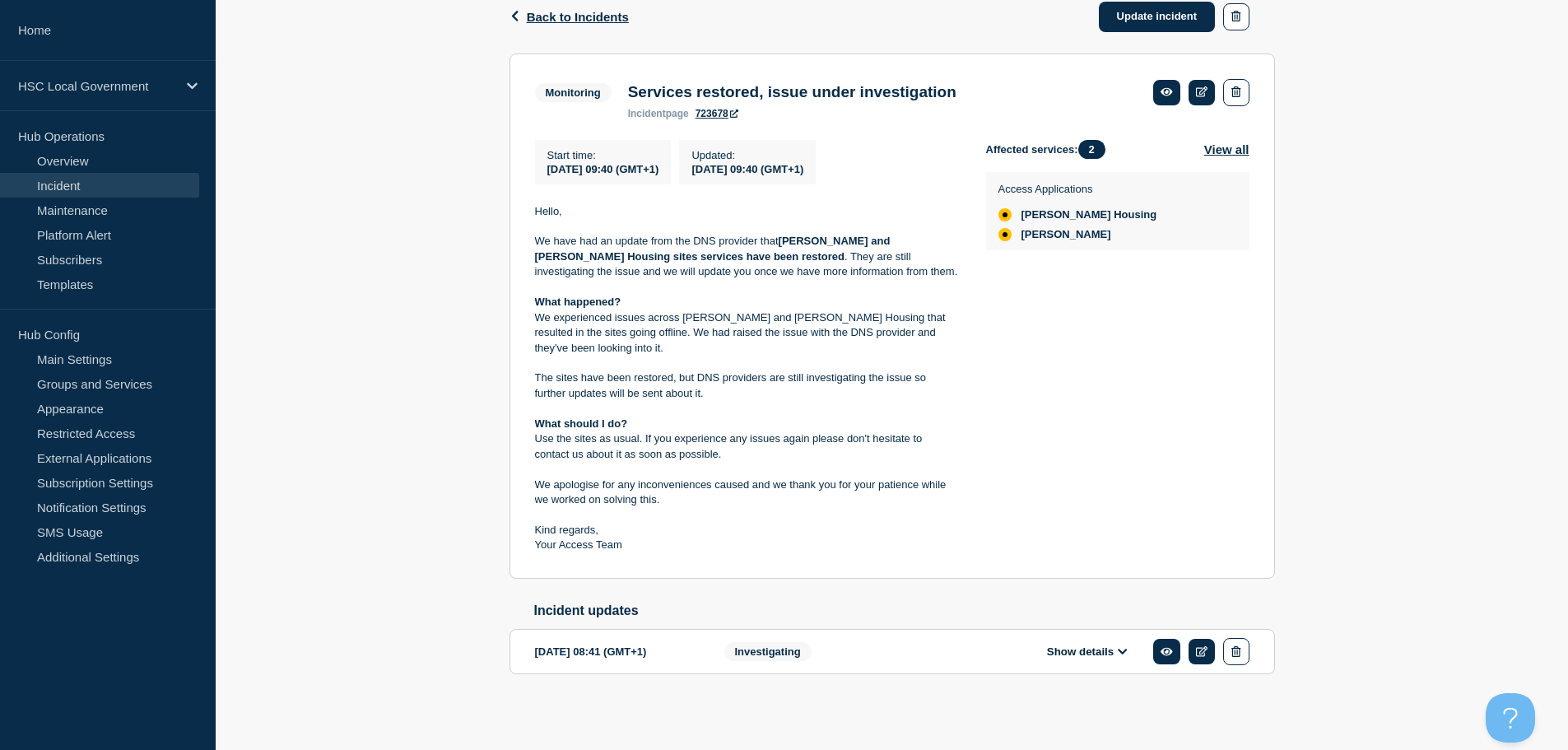
scroll to position [286, 0]
click at [1075, 658] on button "Show details" at bounding box center [1087, 651] width 91 height 14
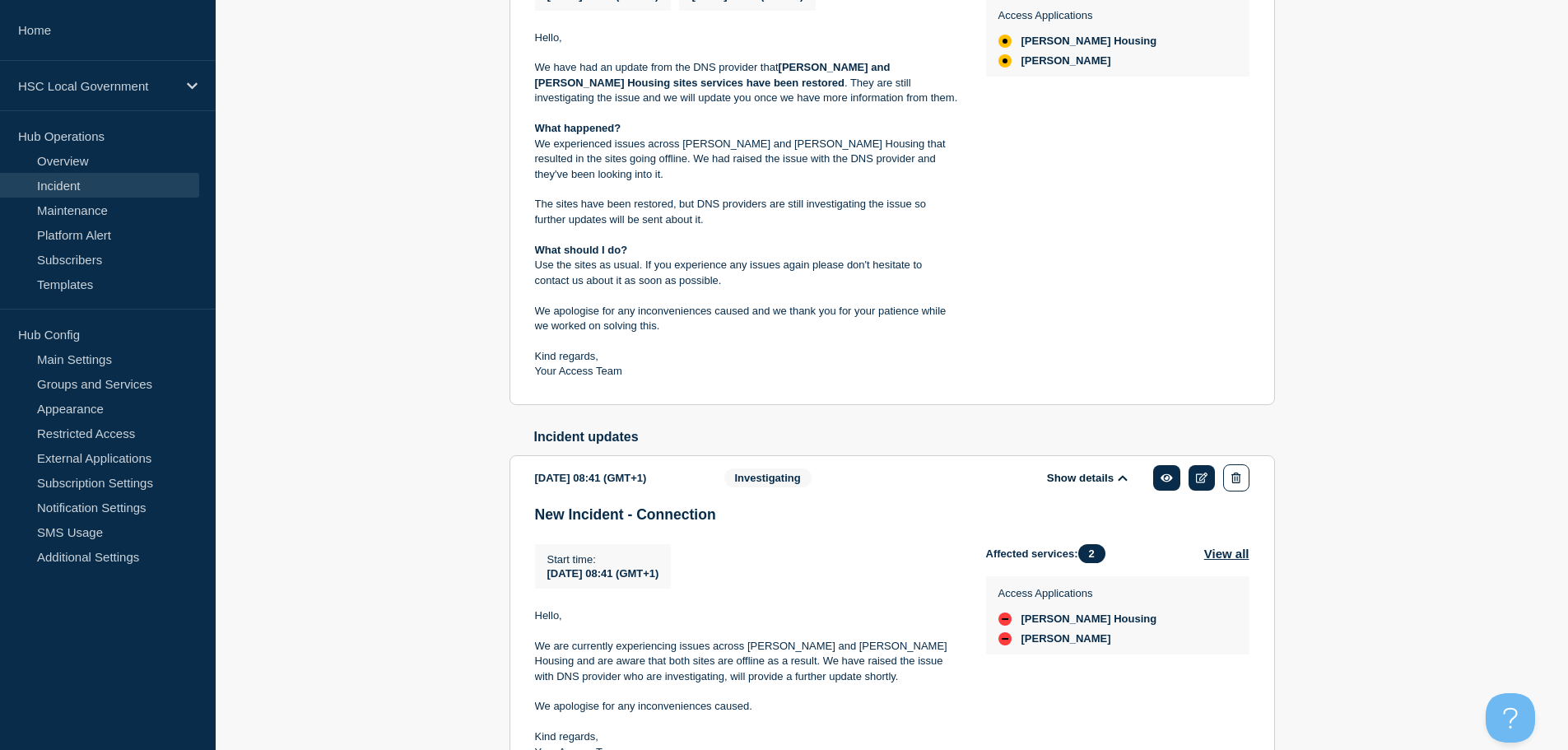
scroll to position [571, 0]
